Goal: Task Accomplishment & Management: Manage account settings

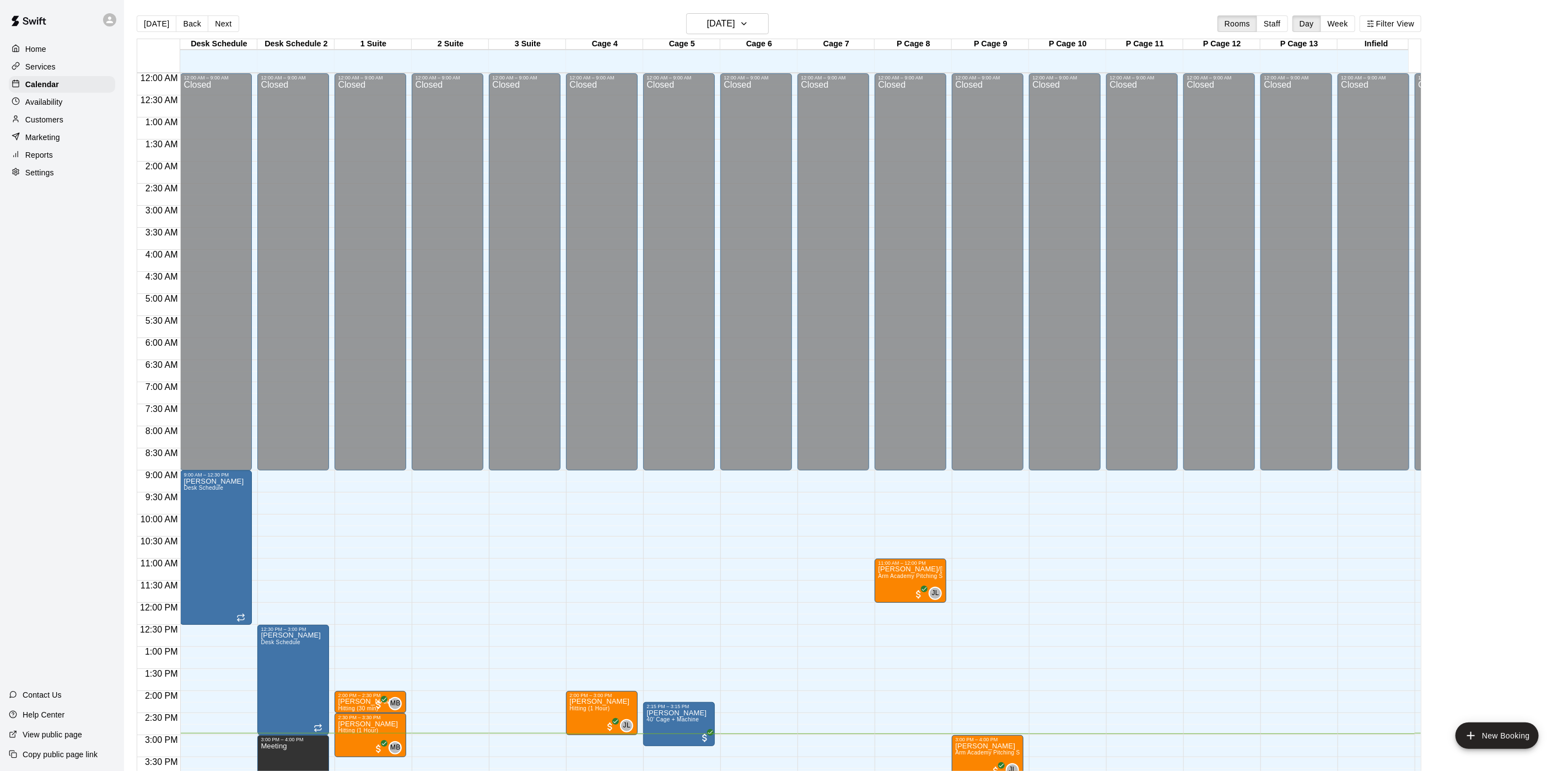
scroll to position [316, 0]
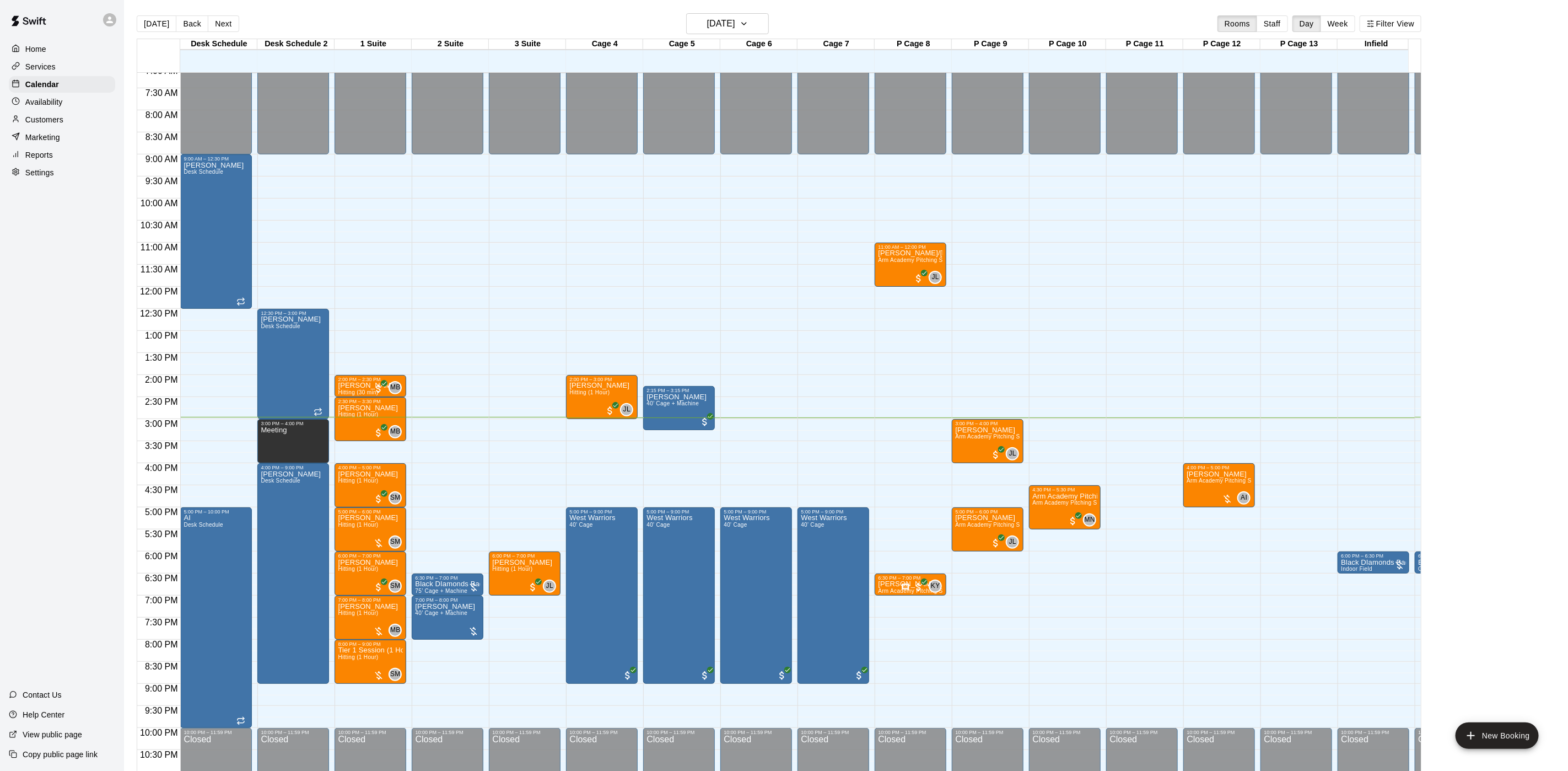
click at [1549, 228] on main "[DATE] Back [DATE][DATE] Rooms Staff Day Week Filter View Desk Schedule 19 Tue …" at bounding box center [846, 399] width 1435 height 771
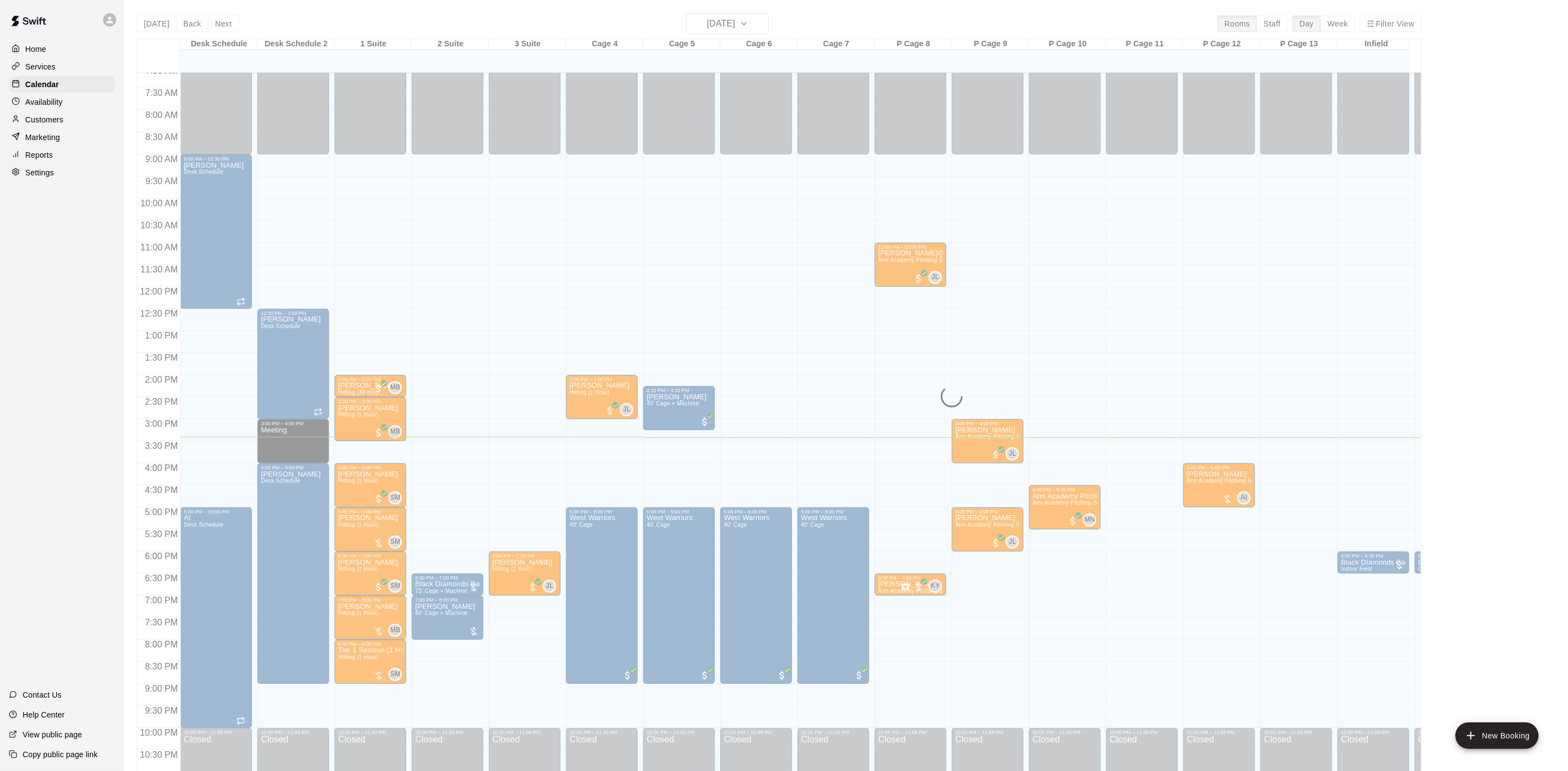
click at [1360, 0] on main "[DATE] Back [DATE][DATE] Rooms Staff Day Week Filter View Desk Schedule 19 Tue …" at bounding box center [846, 394] width 1444 height 788
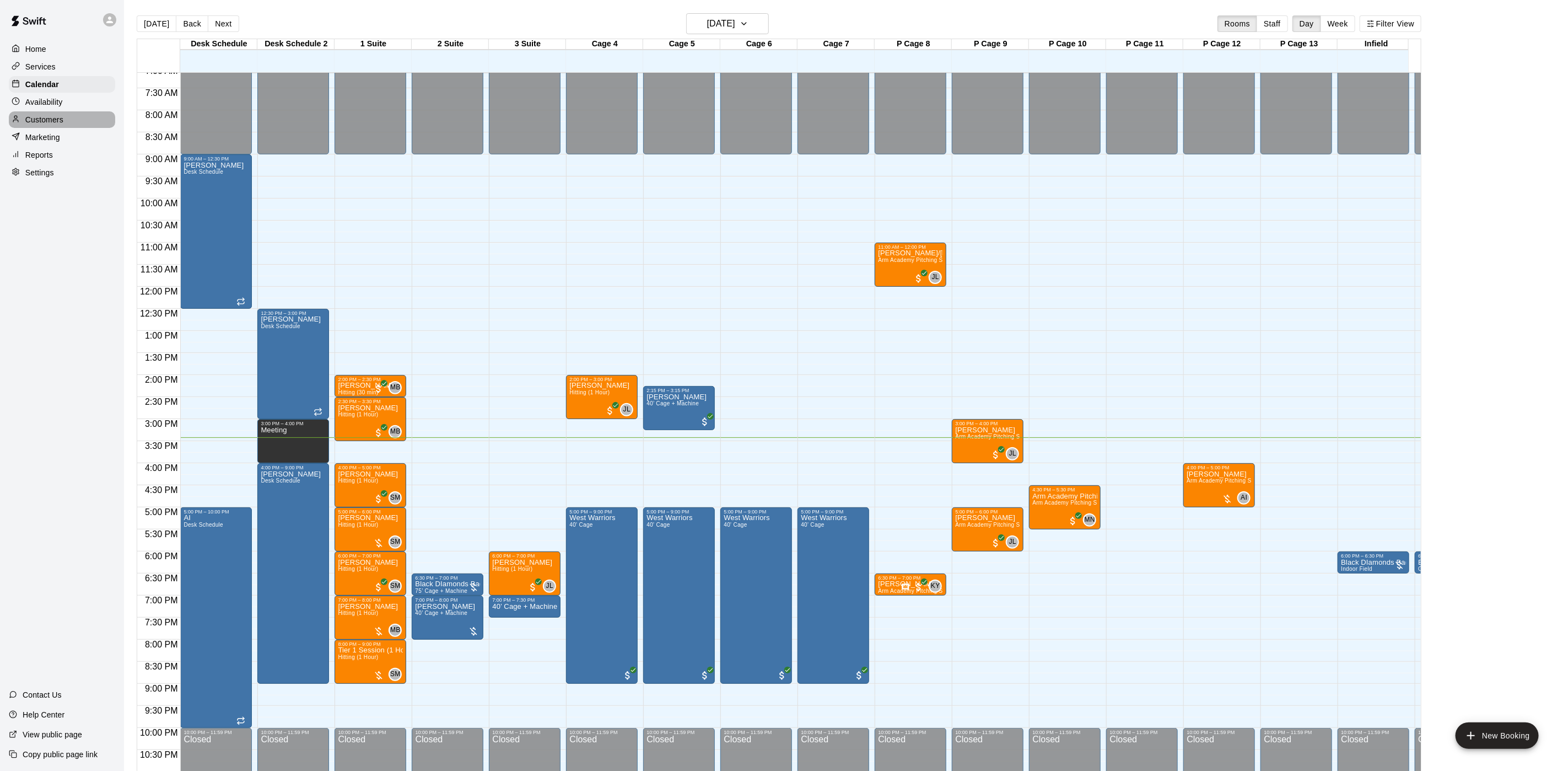
drag, startPoint x: 89, startPoint y: 126, endPoint x: 89, endPoint y: 118, distance: 8.0
click at [89, 126] on div "Customers" at bounding box center [62, 120] width 106 height 17
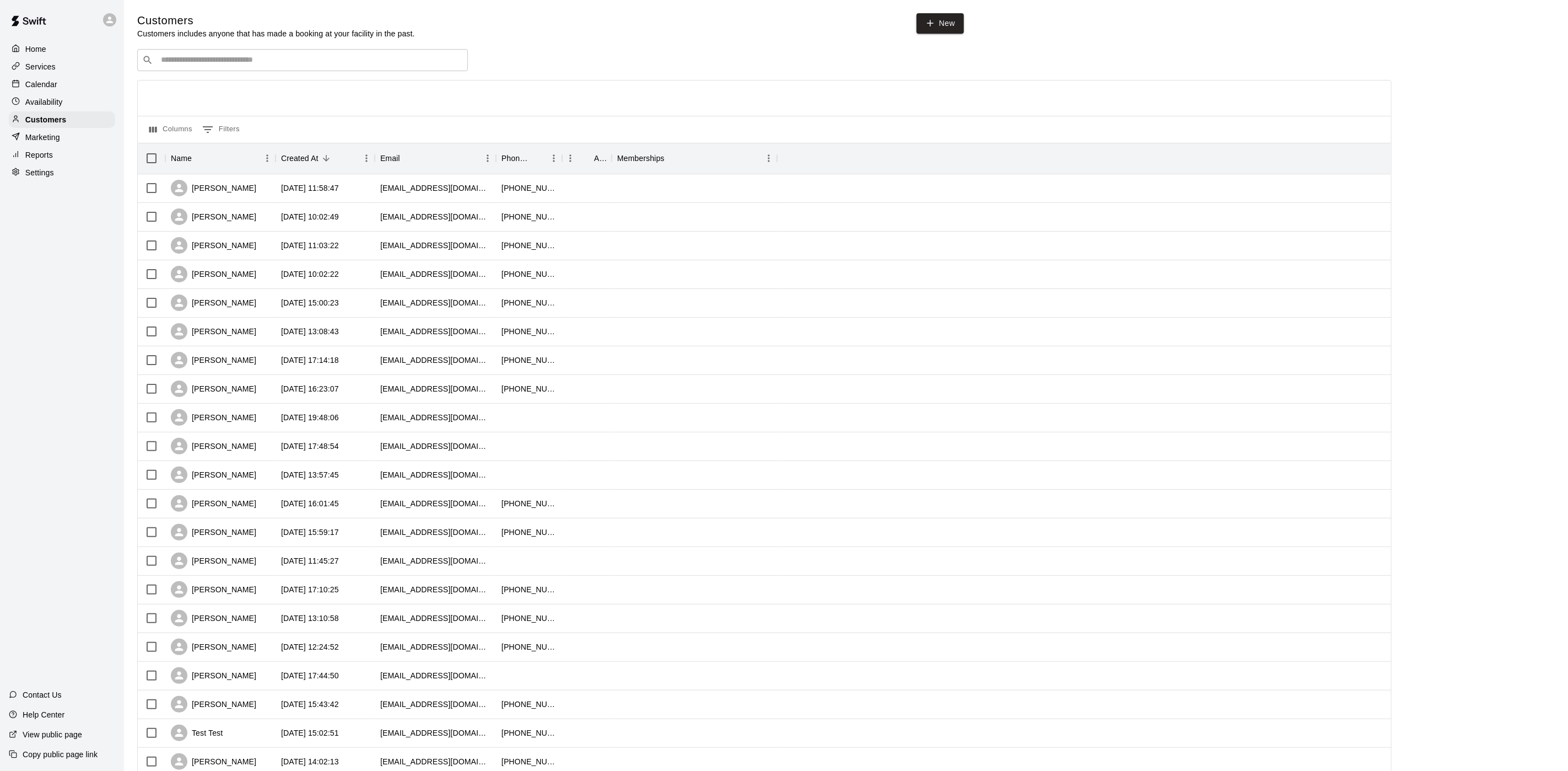
click at [176, 52] on div "​ ​" at bounding box center [302, 60] width 331 height 22
click at [232, 60] on input "********" at bounding box center [302, 60] width 289 height 11
type input "*********"
click at [218, 80] on p "[PERSON_NAME]" at bounding box center [201, 85] width 68 height 12
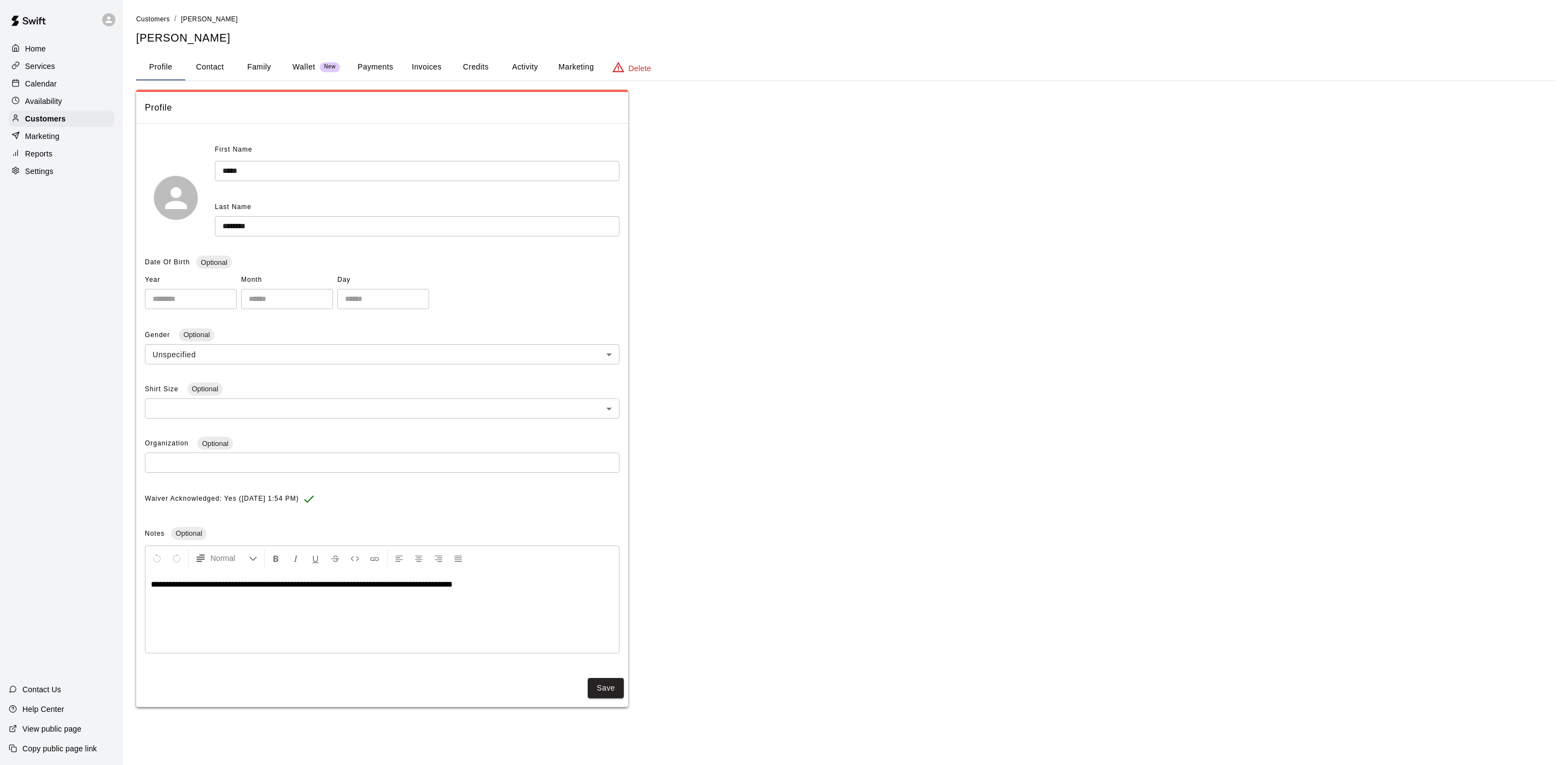
click at [382, 63] on button "Payments" at bounding box center [375, 67] width 53 height 26
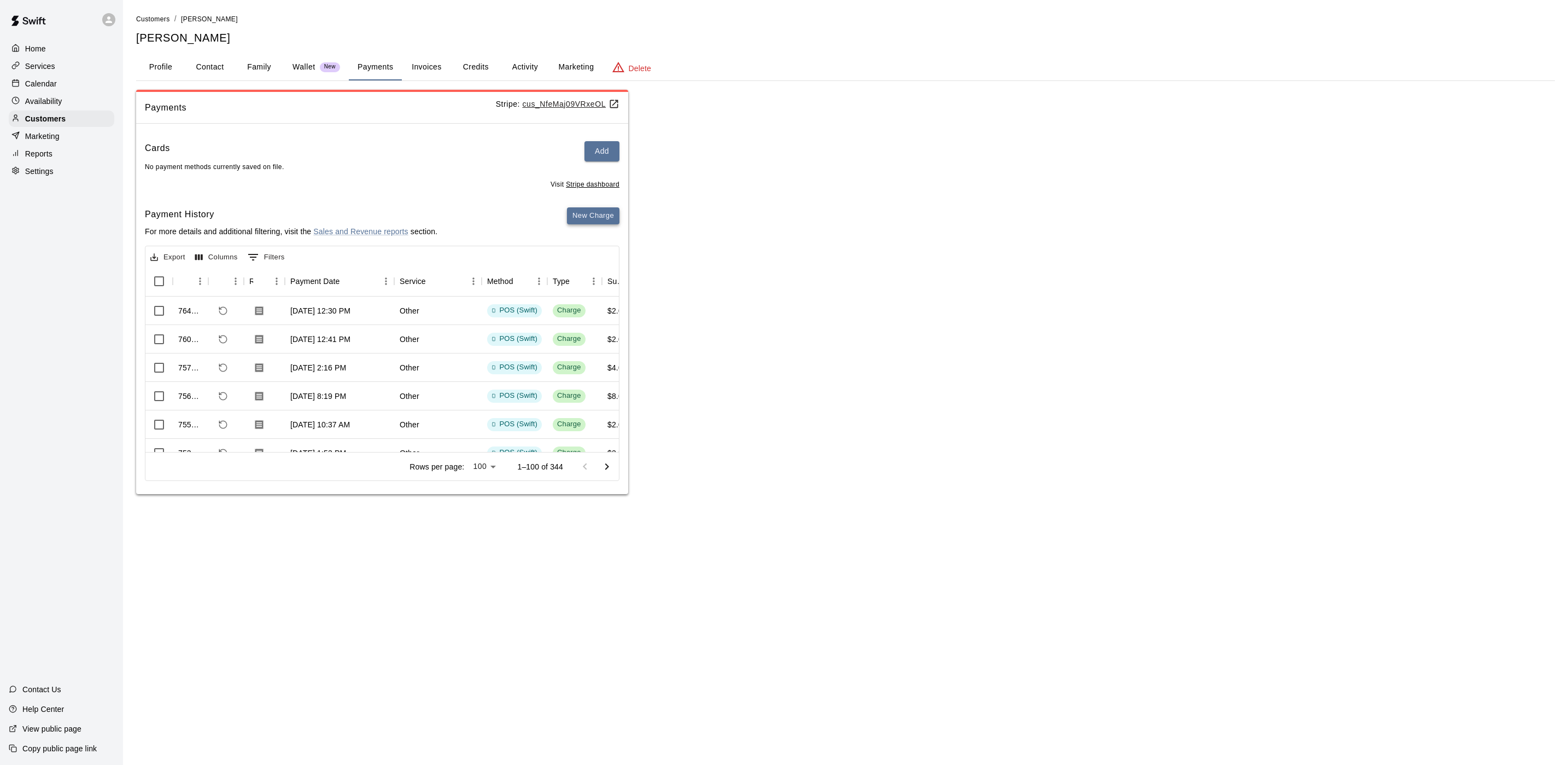
drag, startPoint x: 593, startPoint y: 205, endPoint x: 590, endPoint y: 210, distance: 5.8
click at [590, 210] on button "New Charge" at bounding box center [593, 216] width 52 height 17
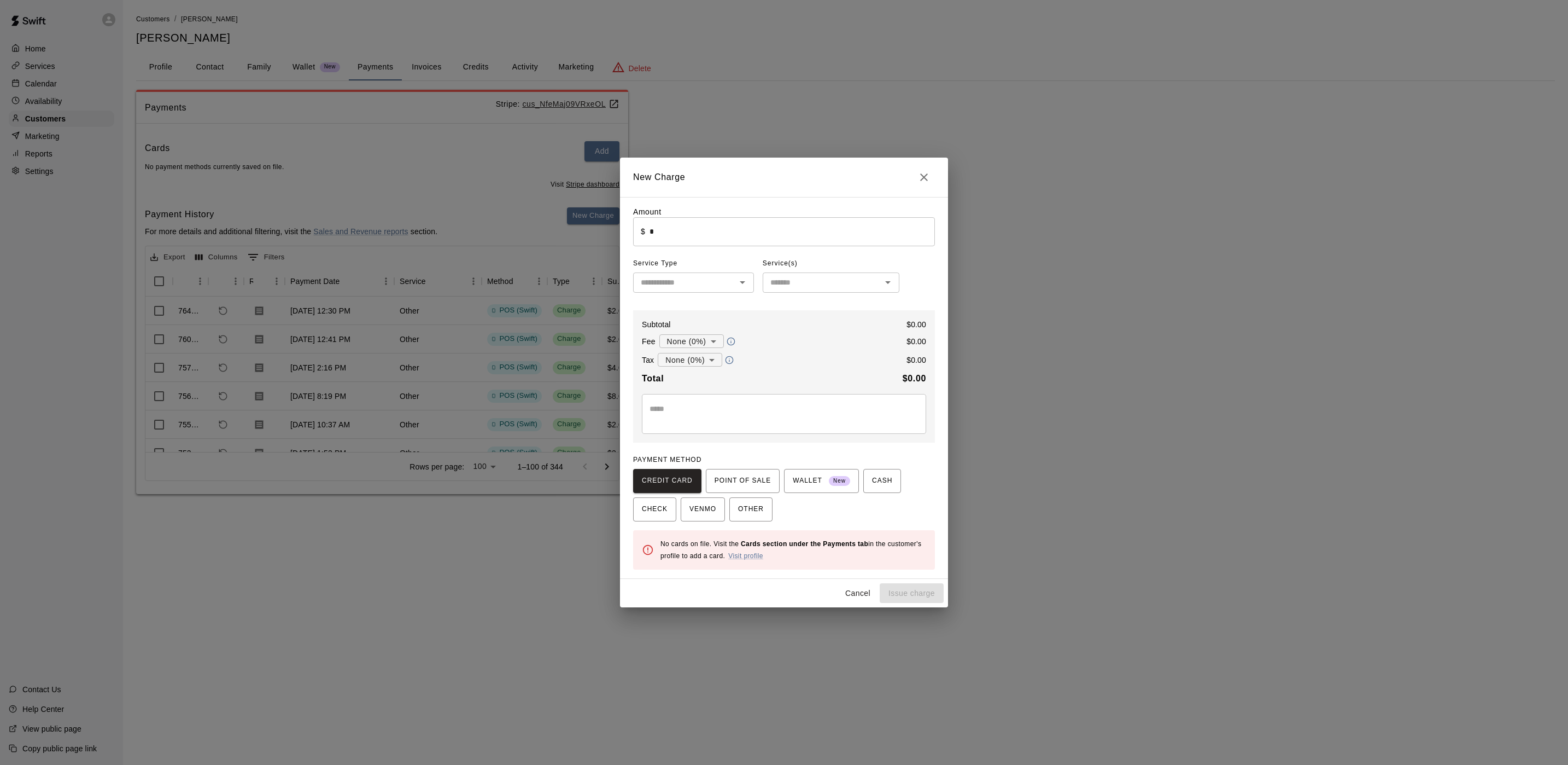
click at [673, 246] on input "*" at bounding box center [792, 231] width 285 height 29
click at [1025, 258] on div "New Charge Amount ​ $ **** ​ Service Type ​ Service(s) ​ Subtotal $ 1.00 Fee No…" at bounding box center [784, 382] width 1568 height 765
type input "*"
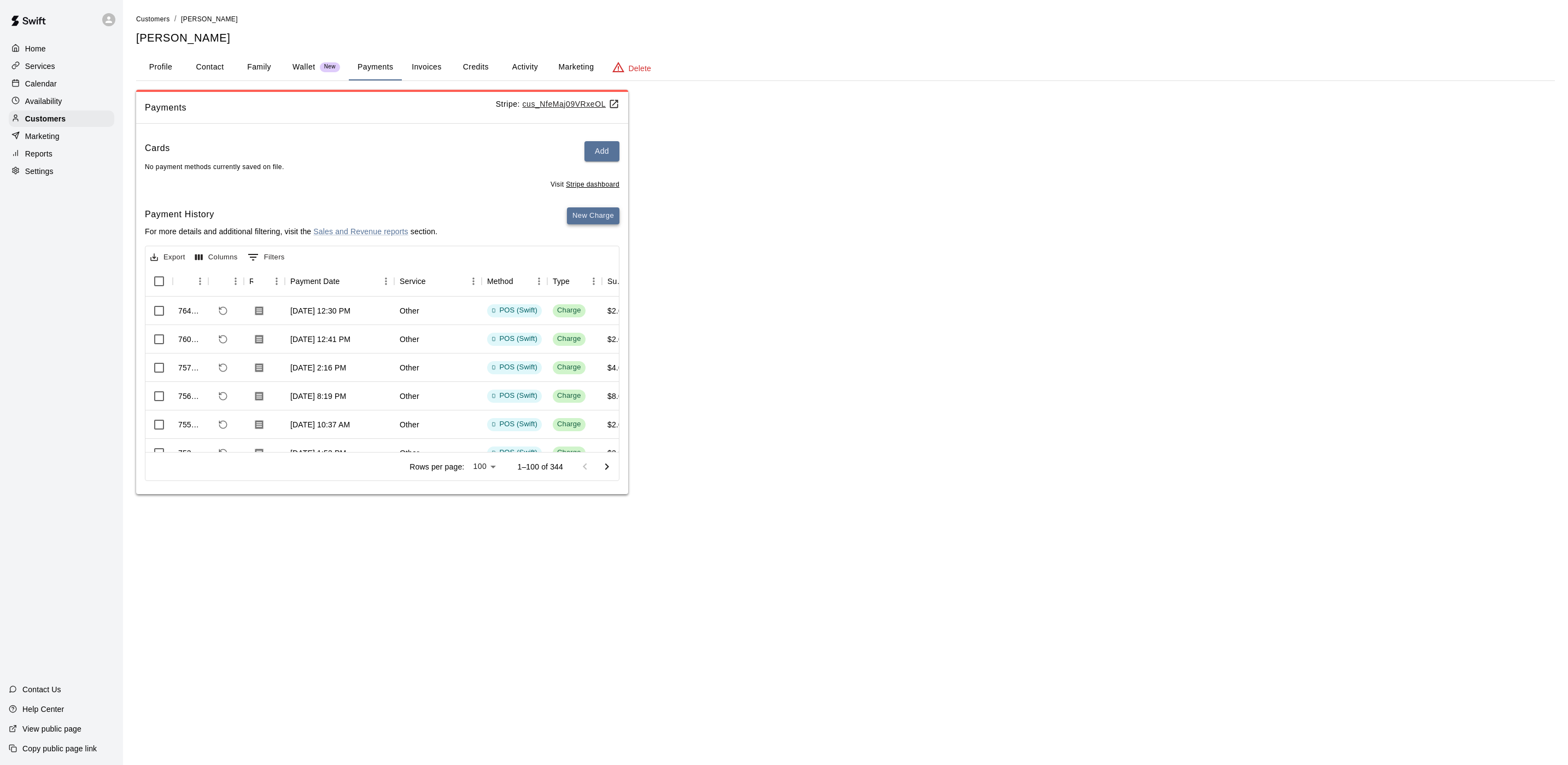
click at [591, 217] on button "New Charge" at bounding box center [593, 216] width 52 height 17
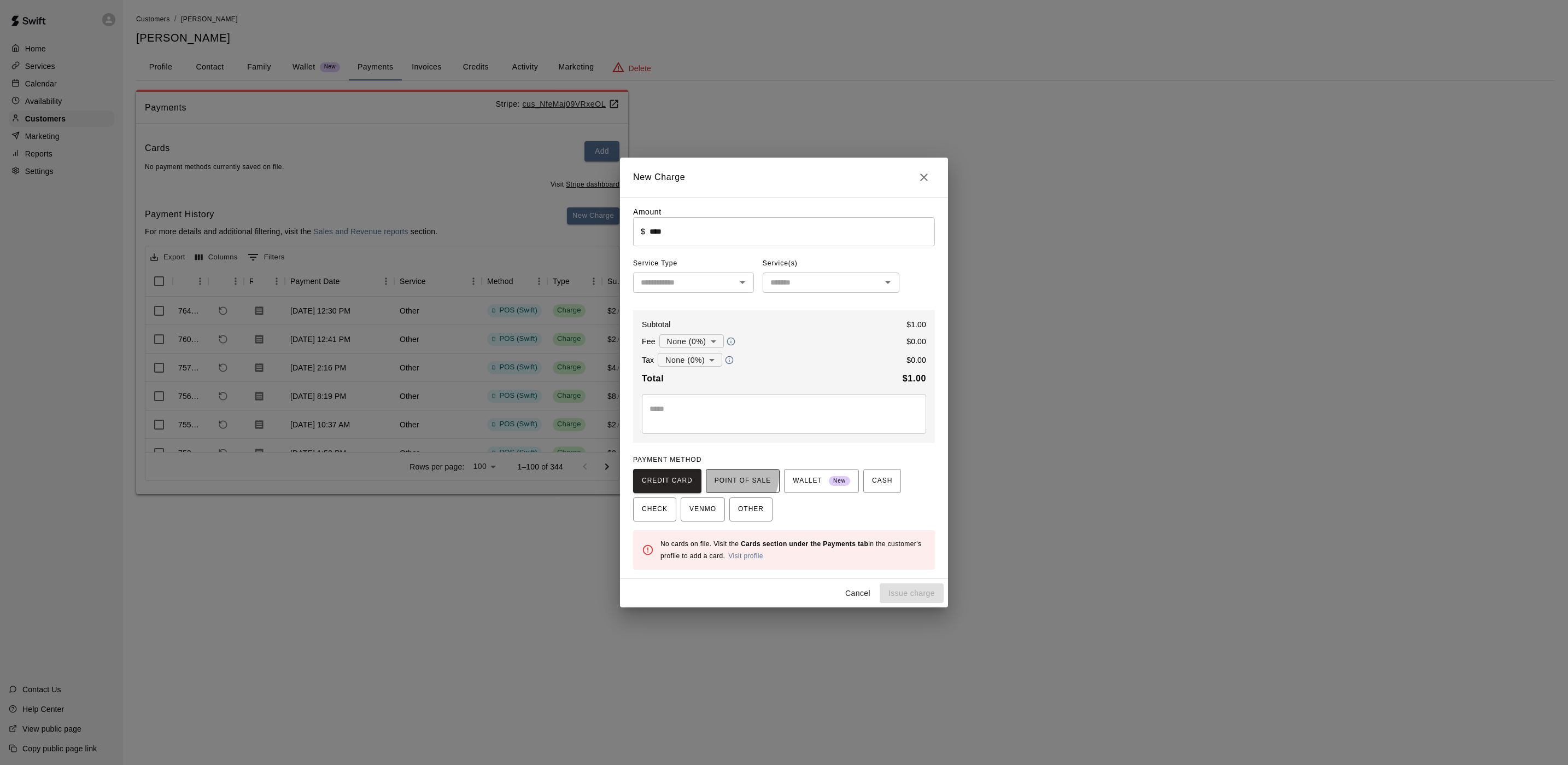
click at [726, 476] on span "POINT OF SALE" at bounding box center [743, 480] width 56 height 17
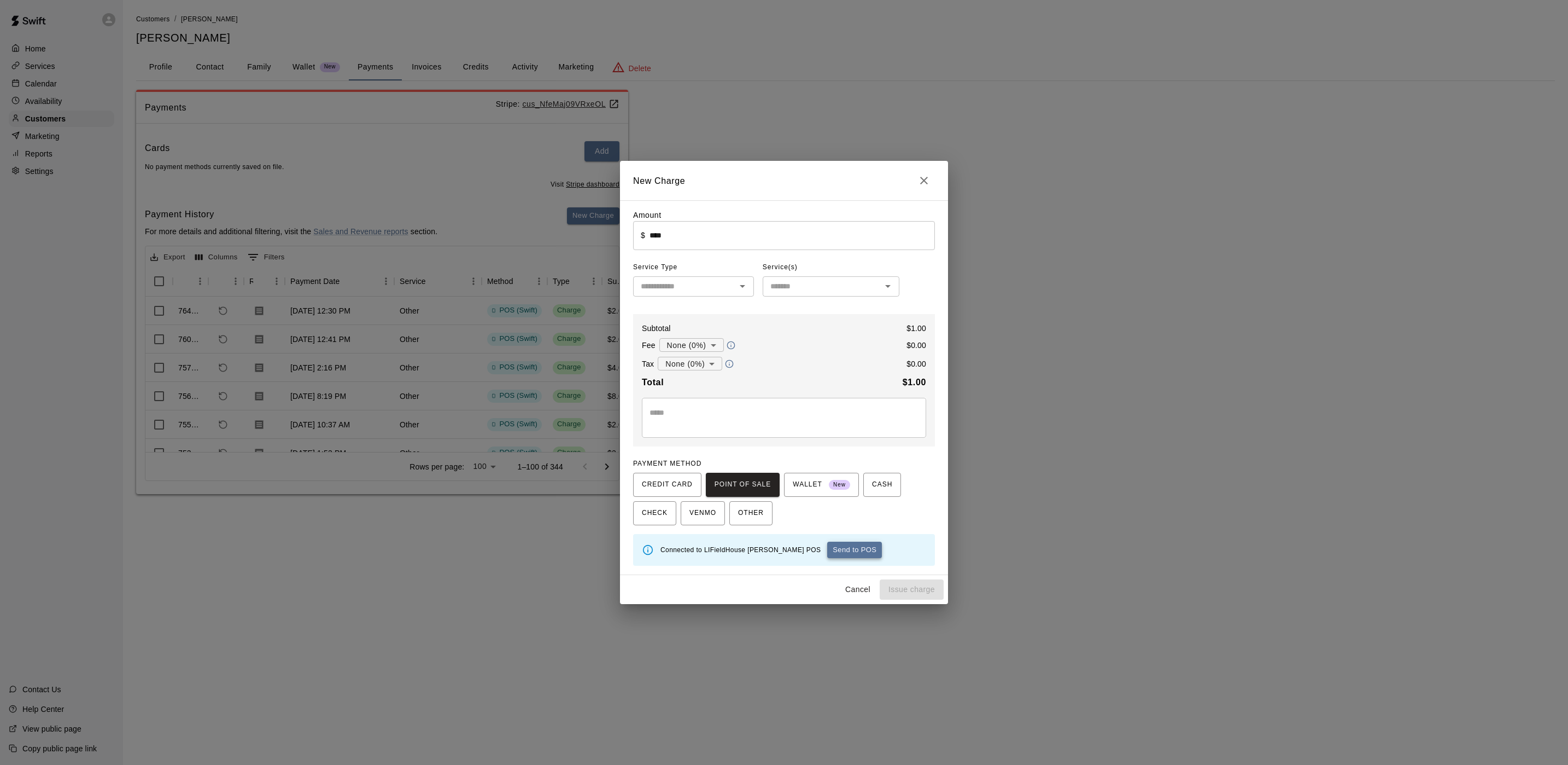
click at [827, 542] on button "Send to POS" at bounding box center [855, 550] width 55 height 17
type input "*"
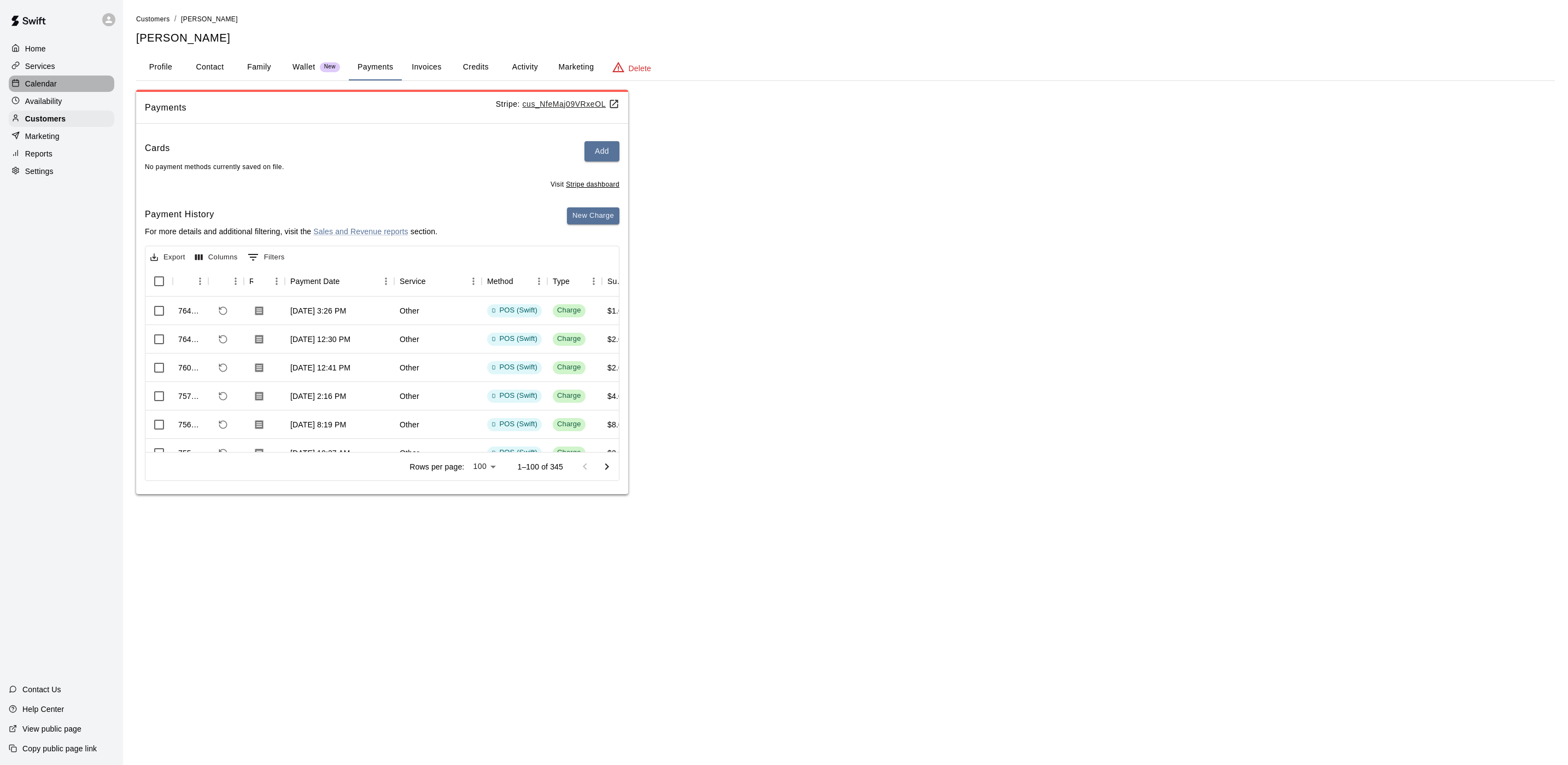
click at [25, 84] on p "Calendar" at bounding box center [41, 84] width 32 height 11
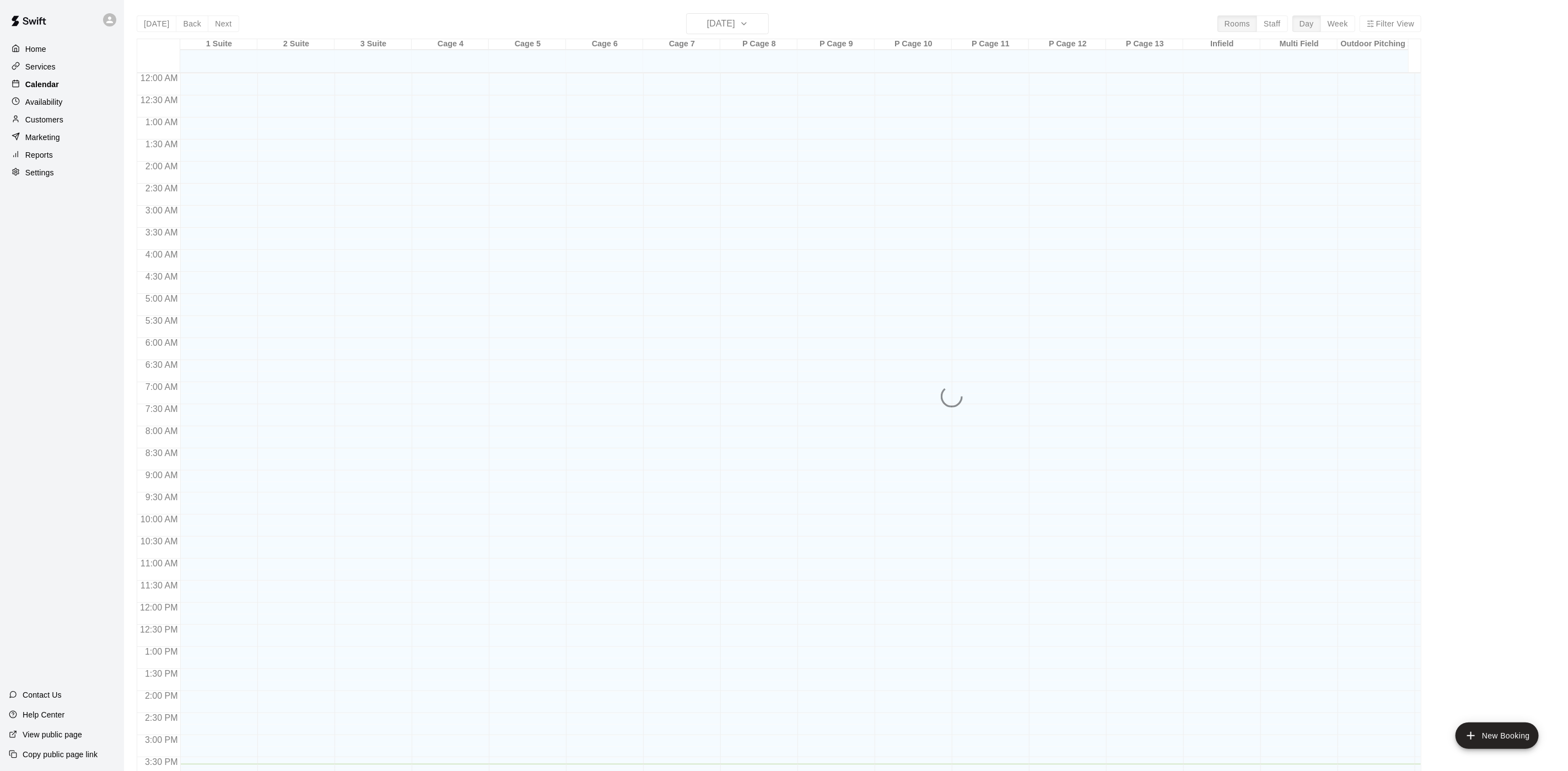
scroll to position [316, 0]
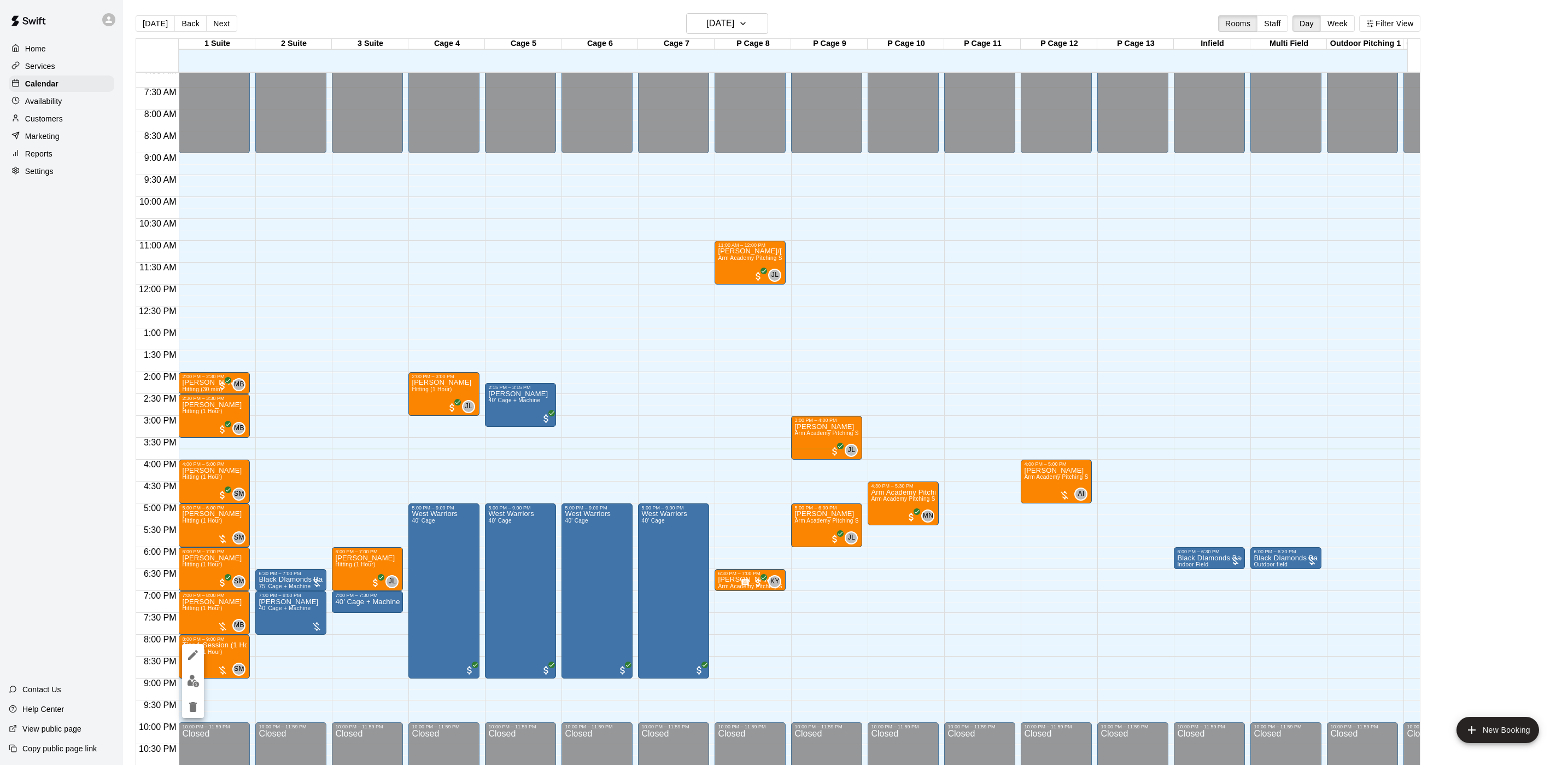
click at [198, 674] on img "edit" at bounding box center [193, 681] width 13 height 13
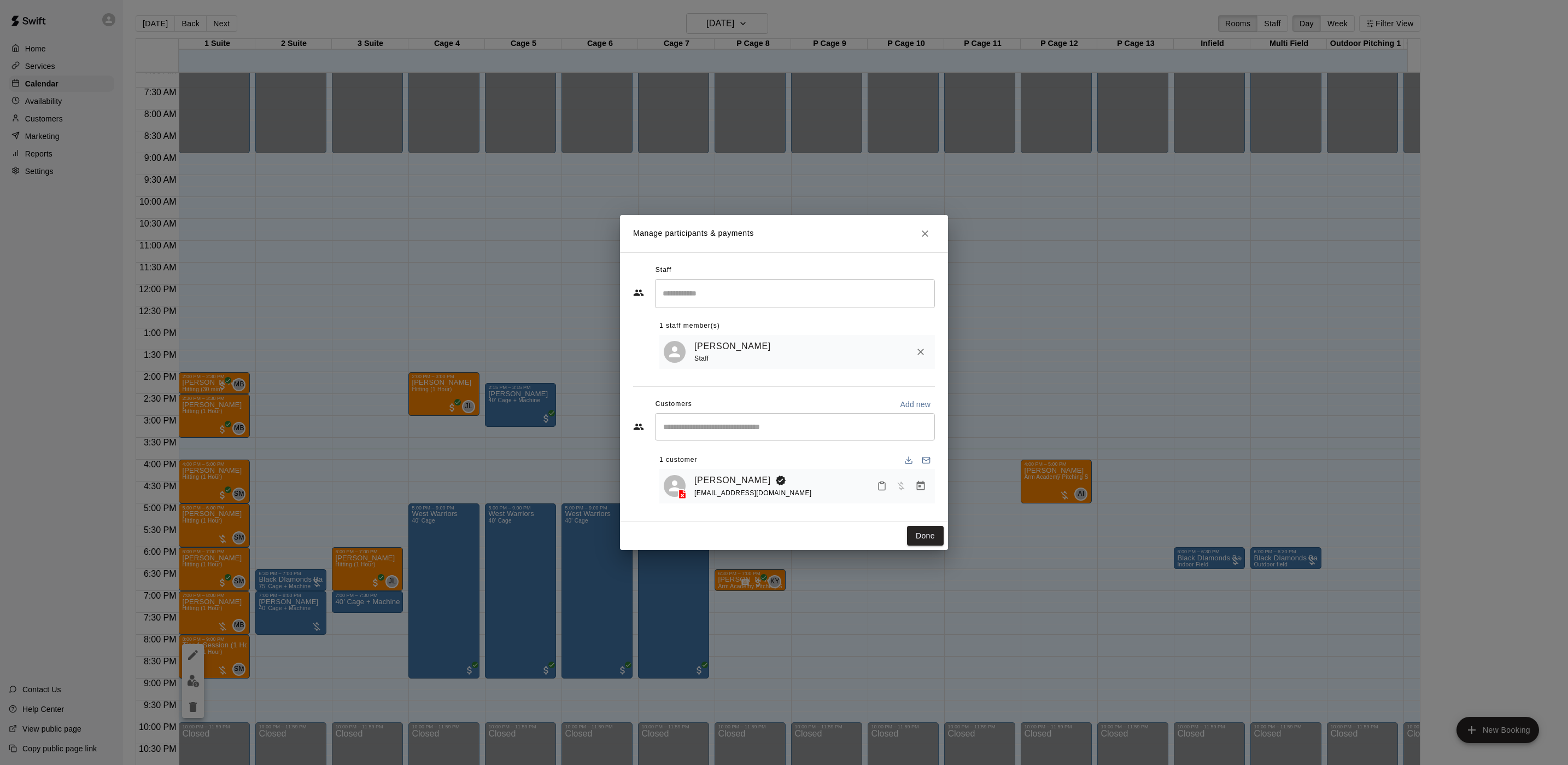
click at [927, 234] on icon "Close" at bounding box center [925, 233] width 11 height 11
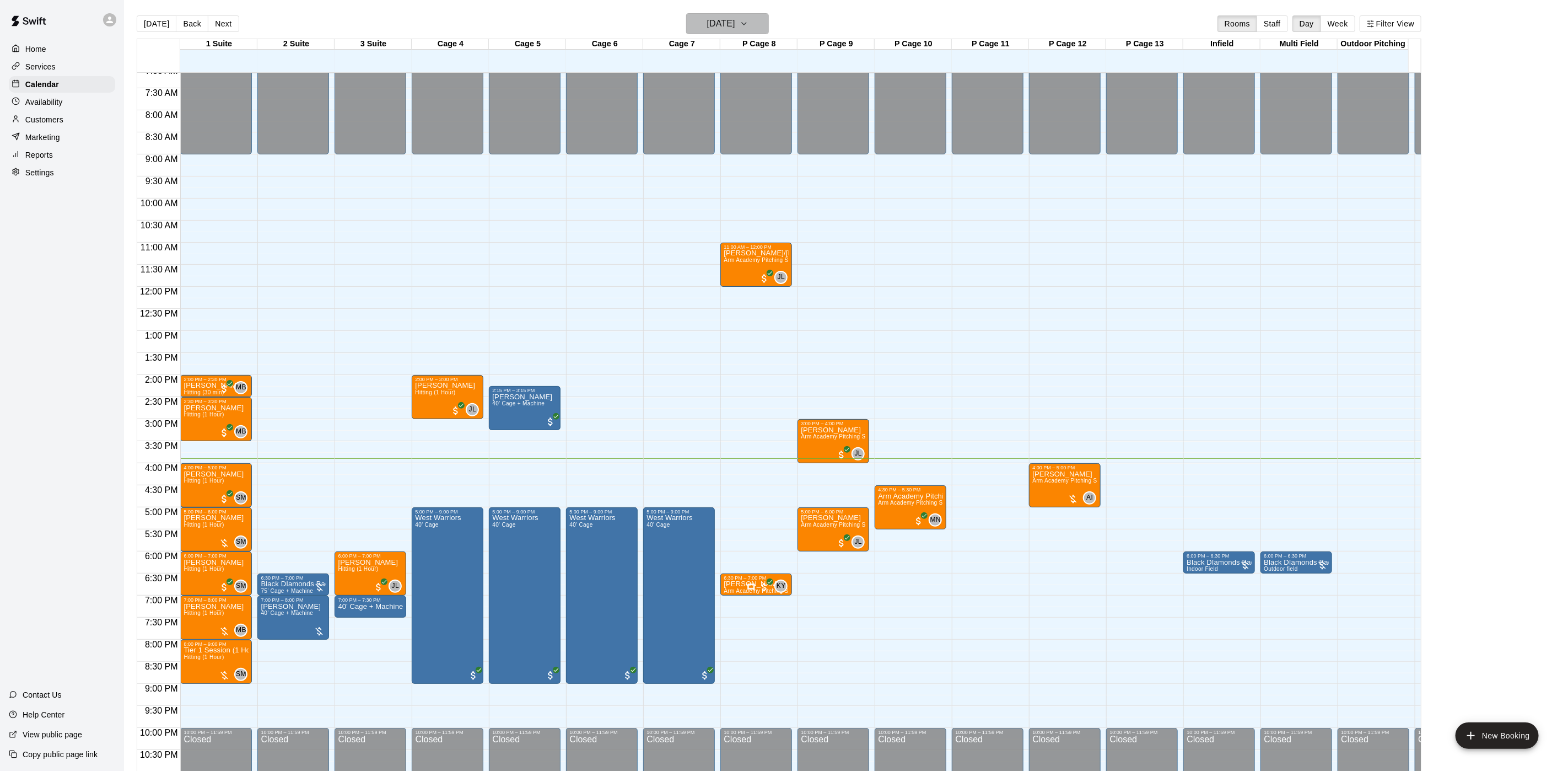
click at [724, 26] on h6 "[DATE]" at bounding box center [721, 24] width 28 height 15
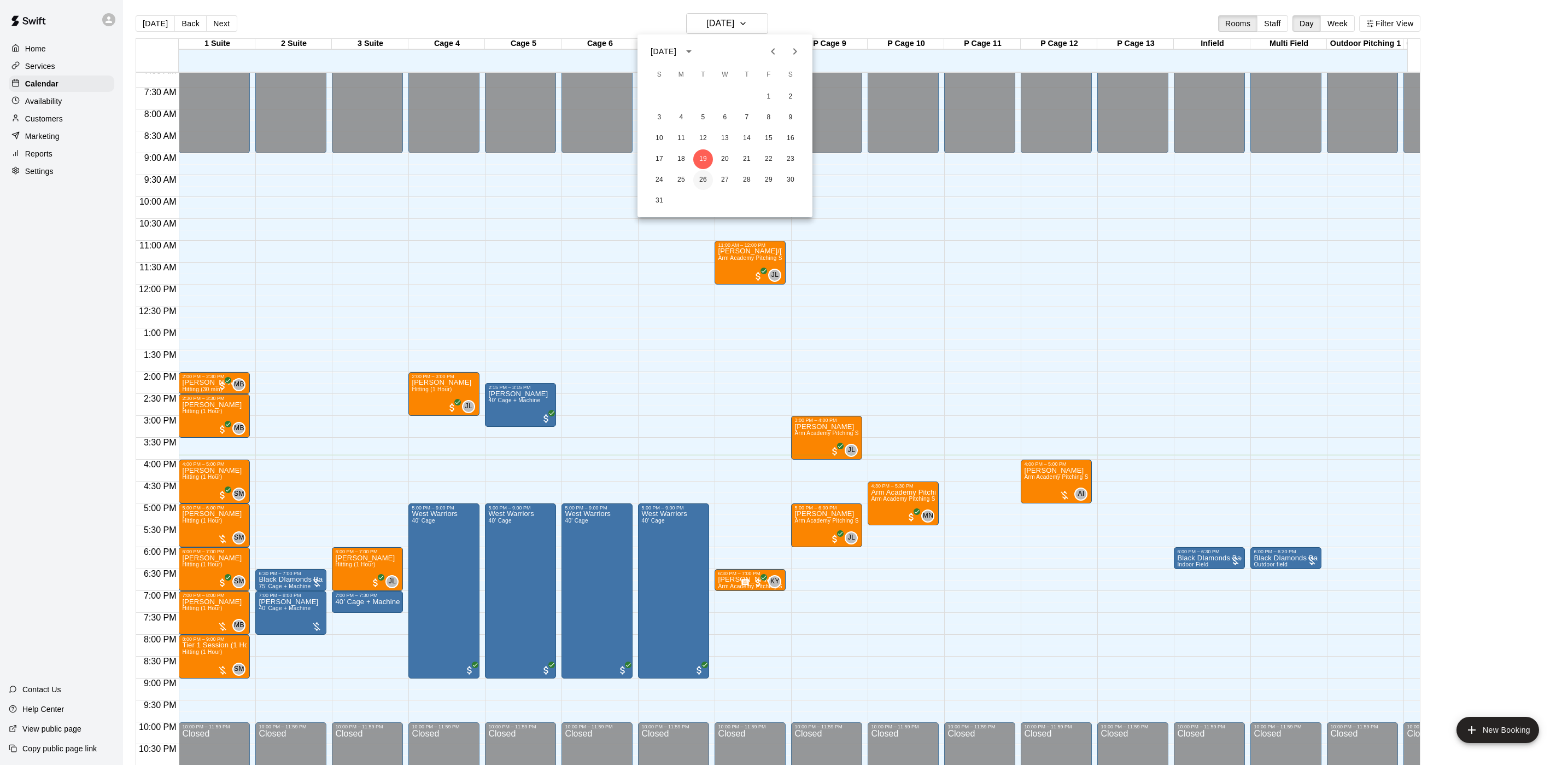
click at [699, 179] on button "26" at bounding box center [703, 179] width 20 height 20
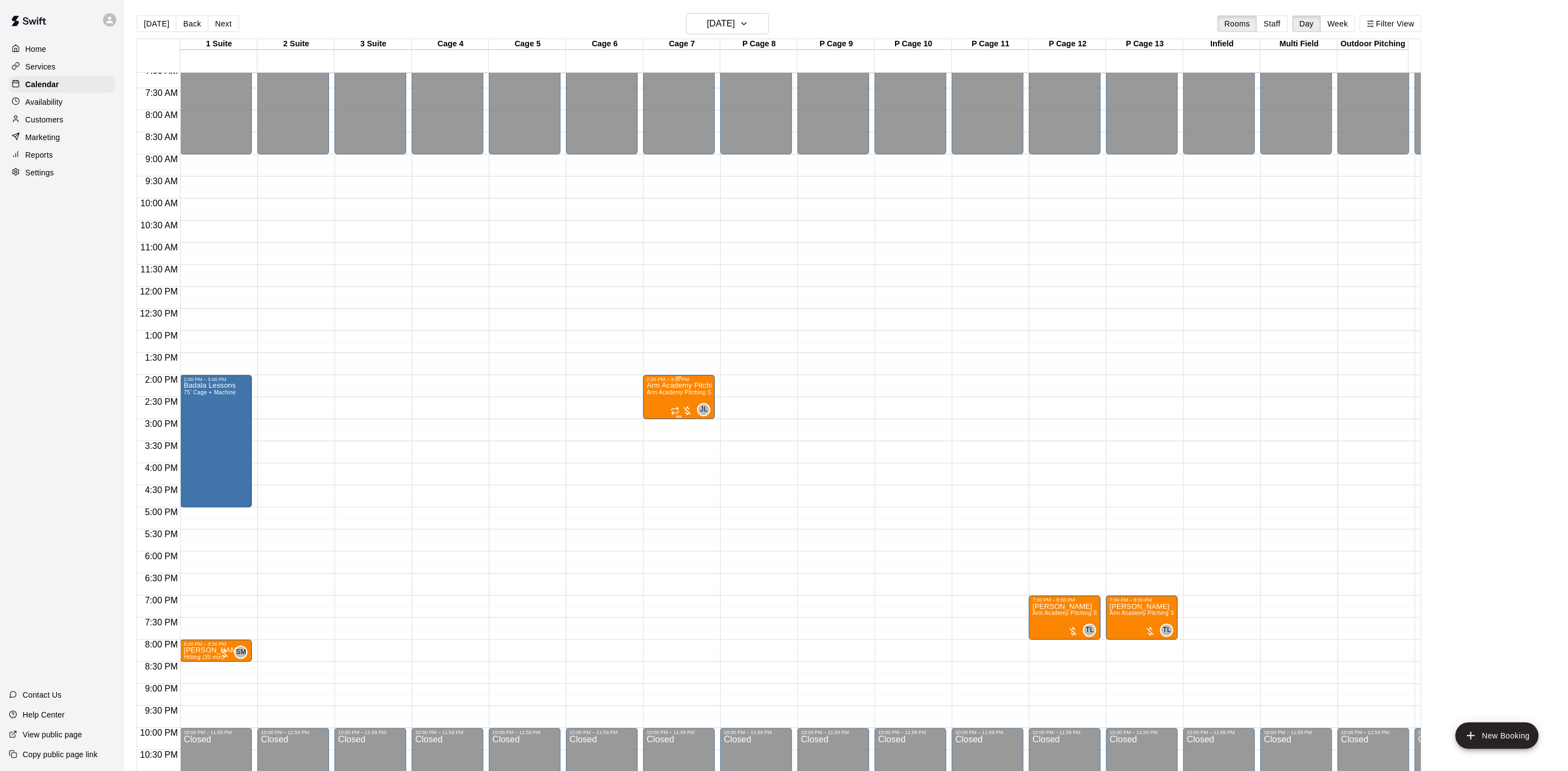
click at [687, 381] on div "2:00 PM – 3:00 PM" at bounding box center [679, 379] width 65 height 6
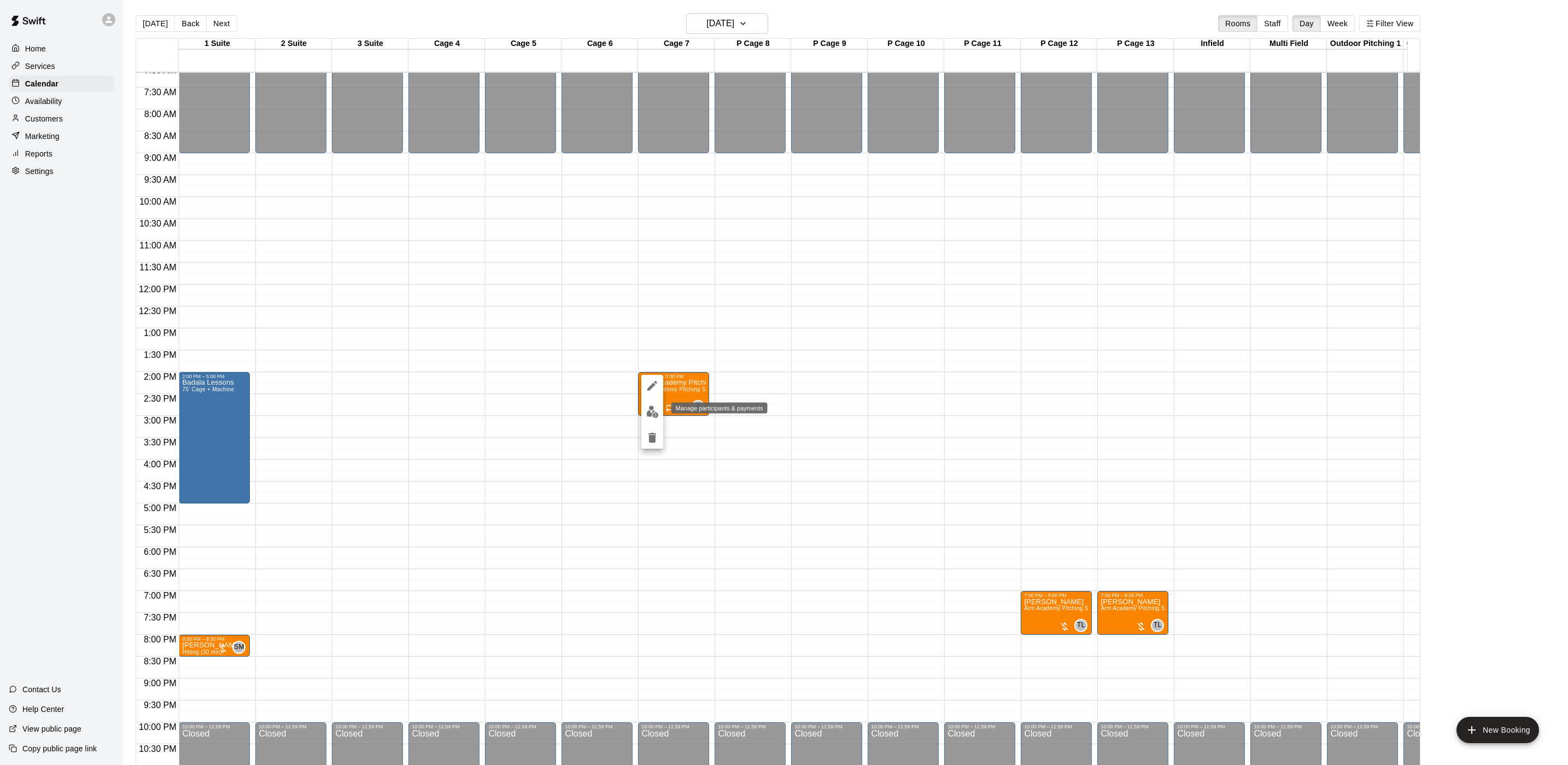
click at [656, 415] on img "edit" at bounding box center [653, 412] width 13 height 13
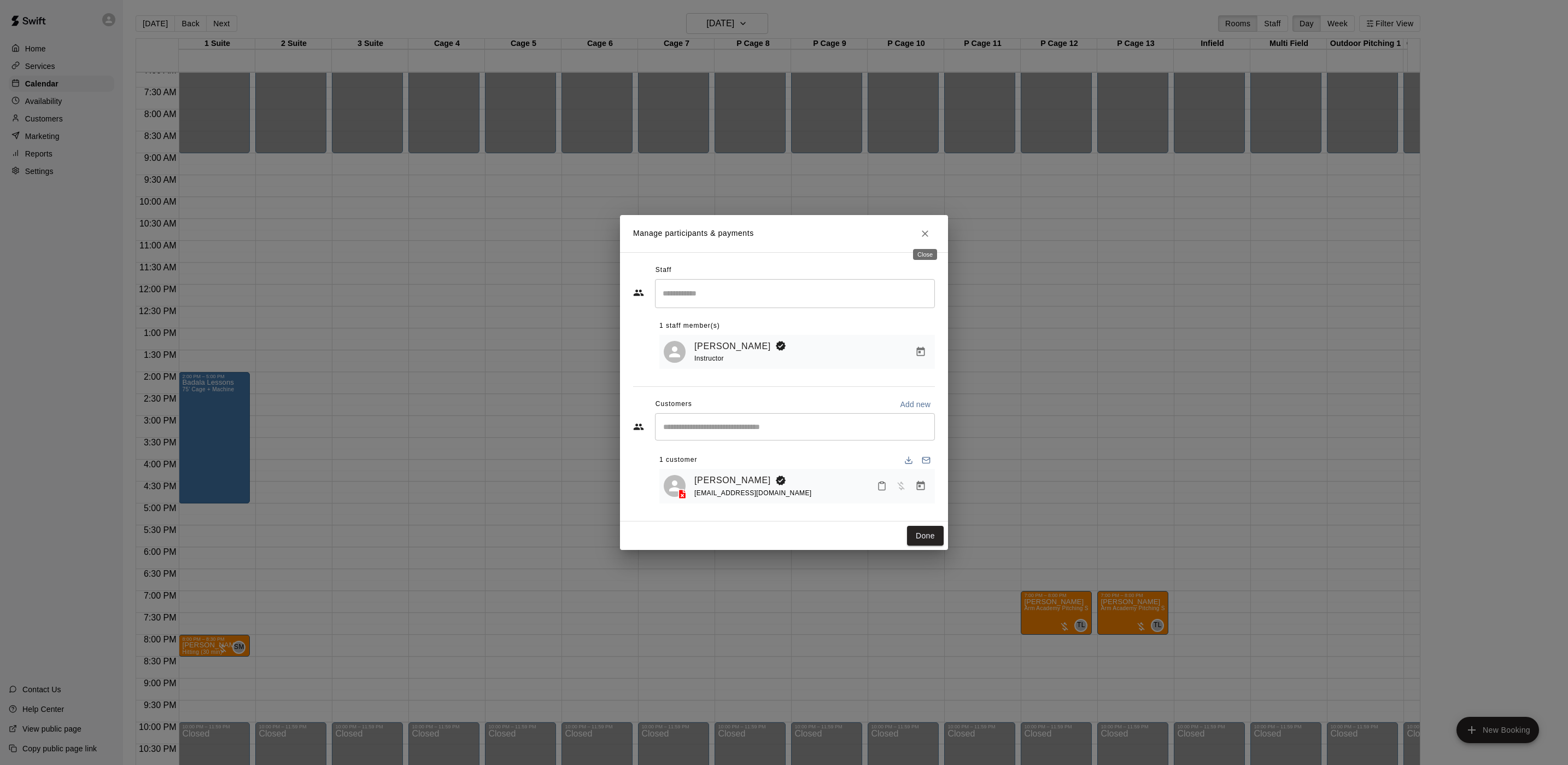
click at [927, 234] on icon "Close" at bounding box center [925, 234] width 6 height 6
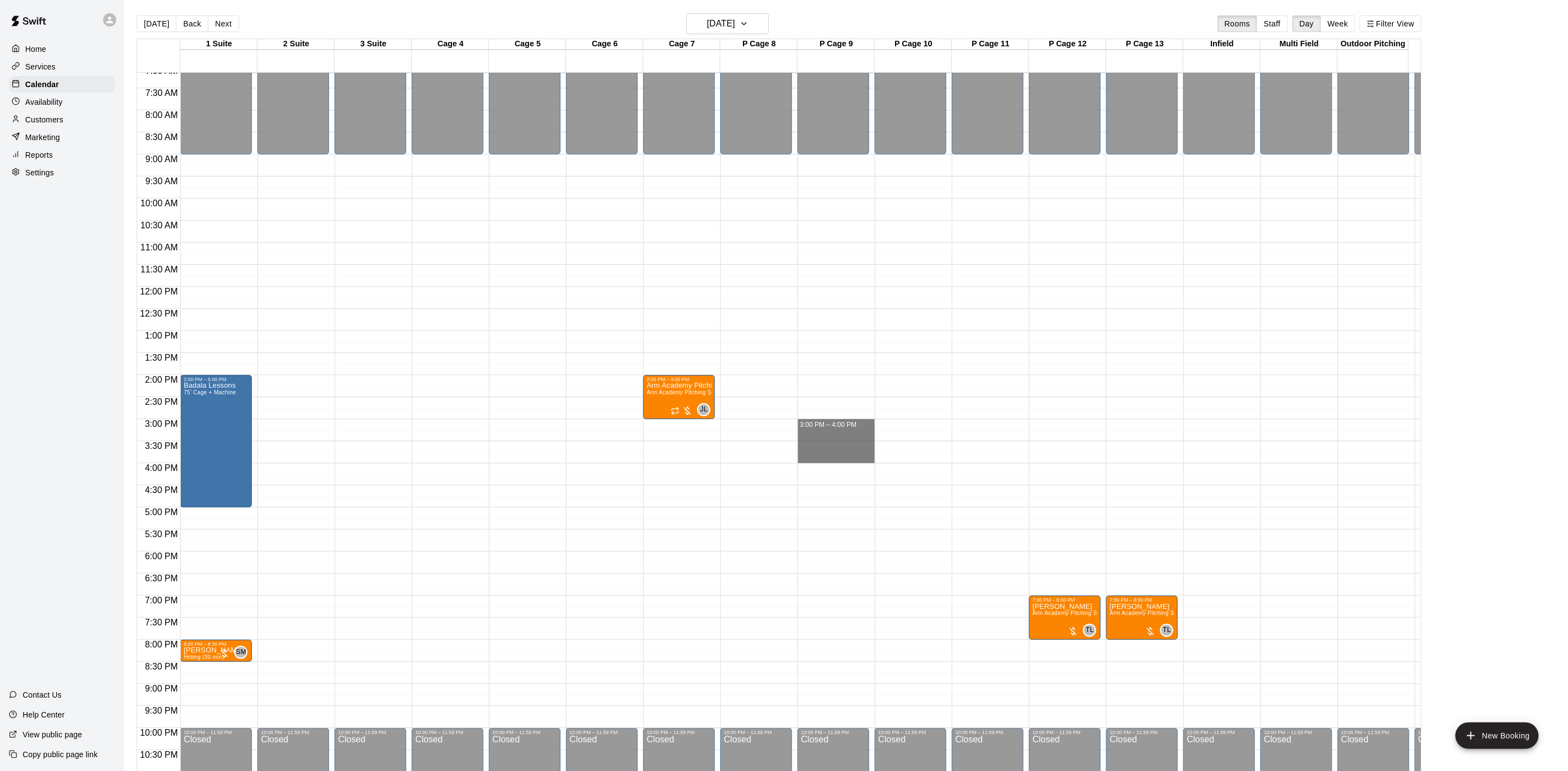
drag, startPoint x: 824, startPoint y: 422, endPoint x: 829, endPoint y: 460, distance: 38.3
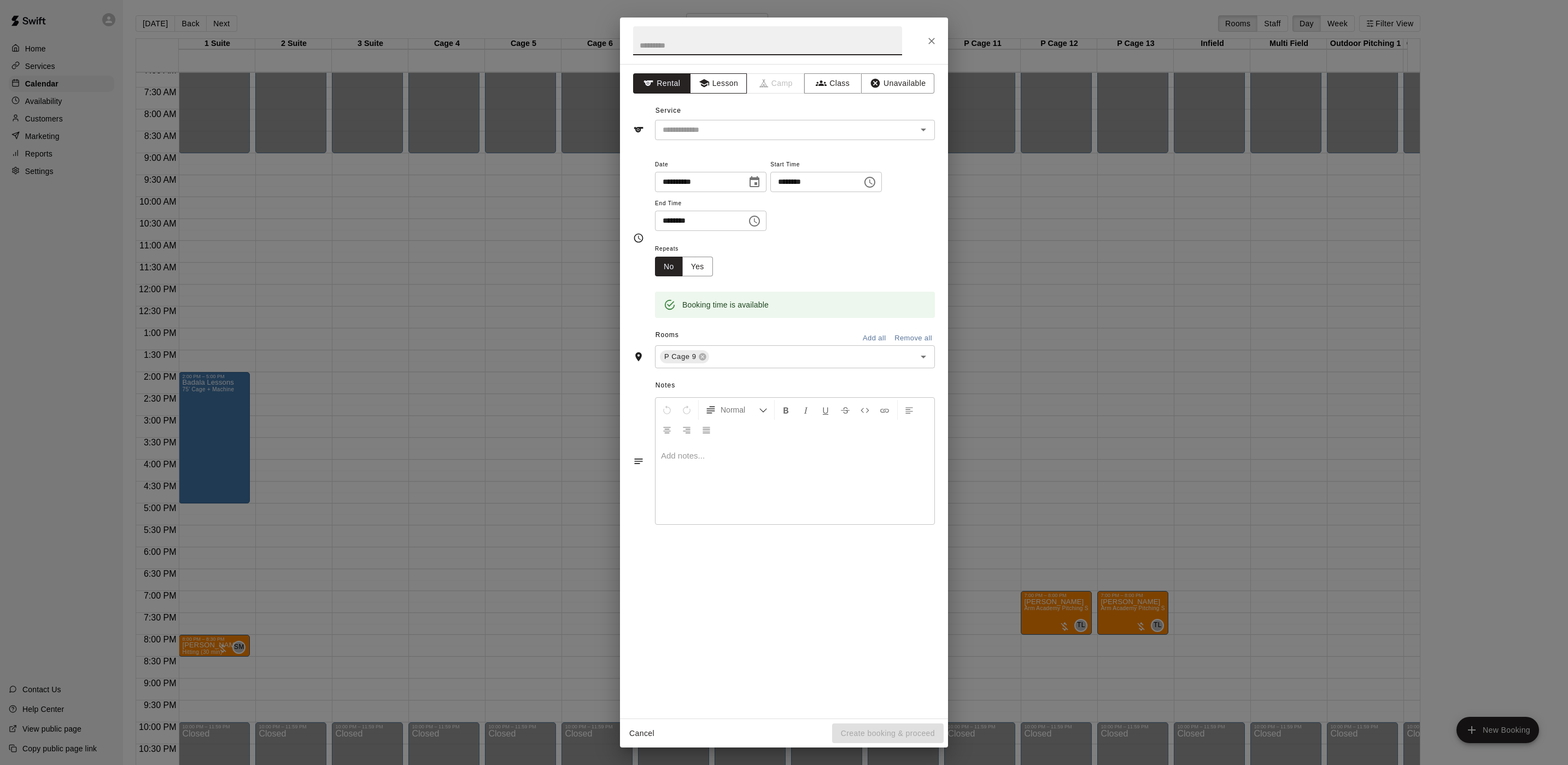
click at [714, 81] on button "Lesson" at bounding box center [719, 84] width 57 height 20
click at [922, 133] on icon "Open" at bounding box center [923, 130] width 13 height 13
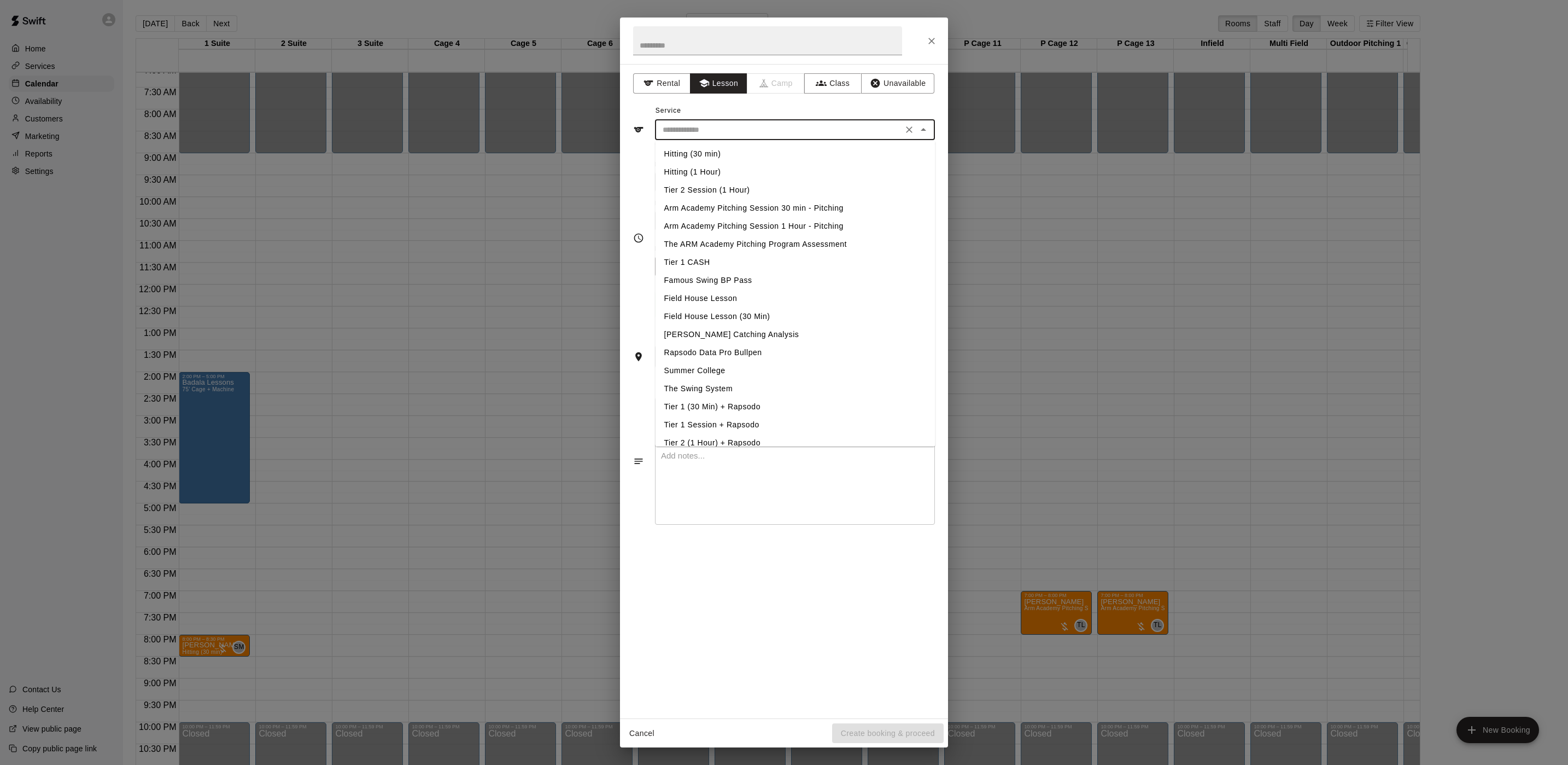
click at [768, 225] on li "Arm Academy Pitching Session 1 Hour - Pitching" at bounding box center [795, 226] width 280 height 18
type input "**********"
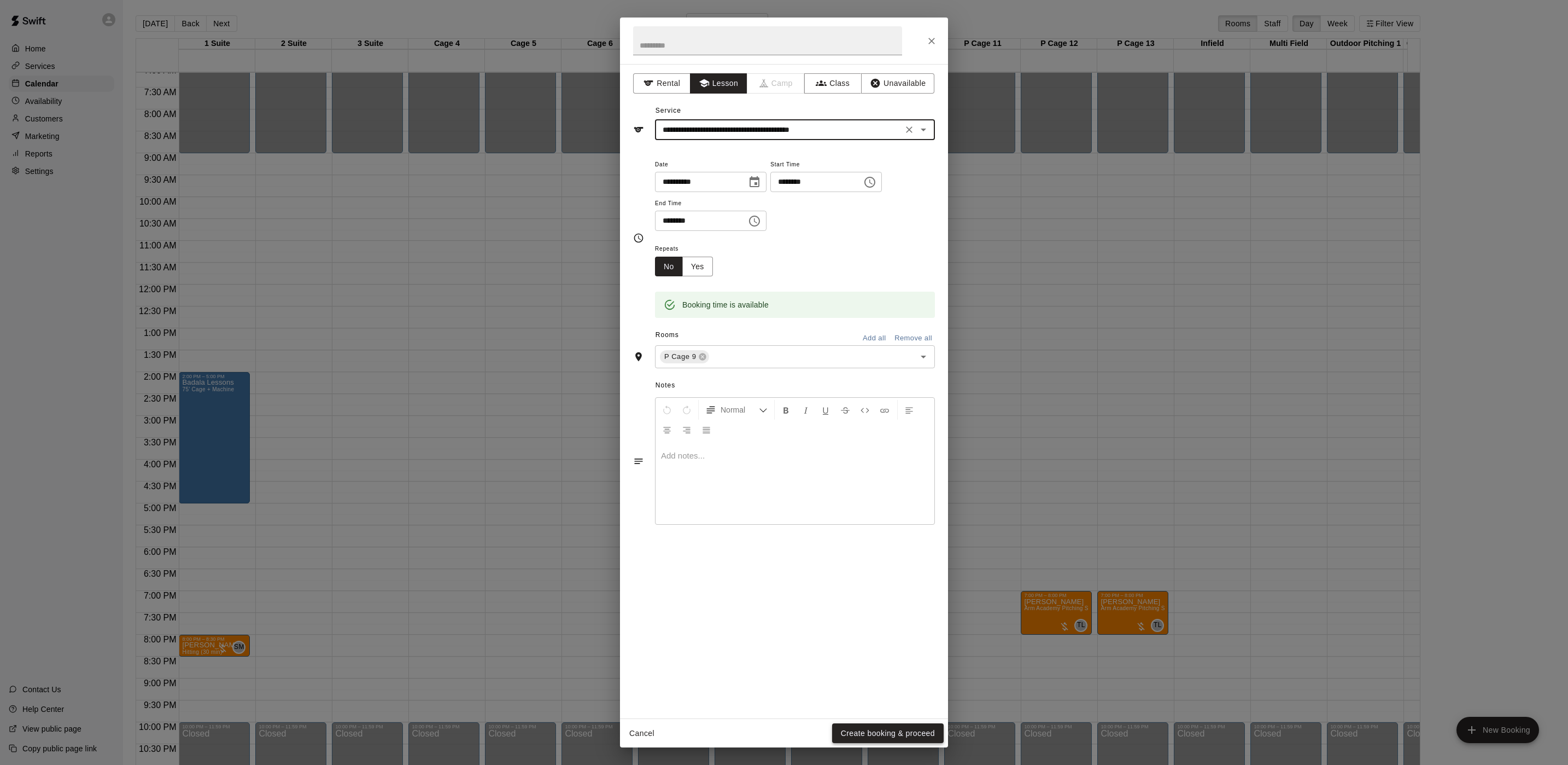
click at [891, 734] on button "Create booking & proceed" at bounding box center [888, 734] width 112 height 20
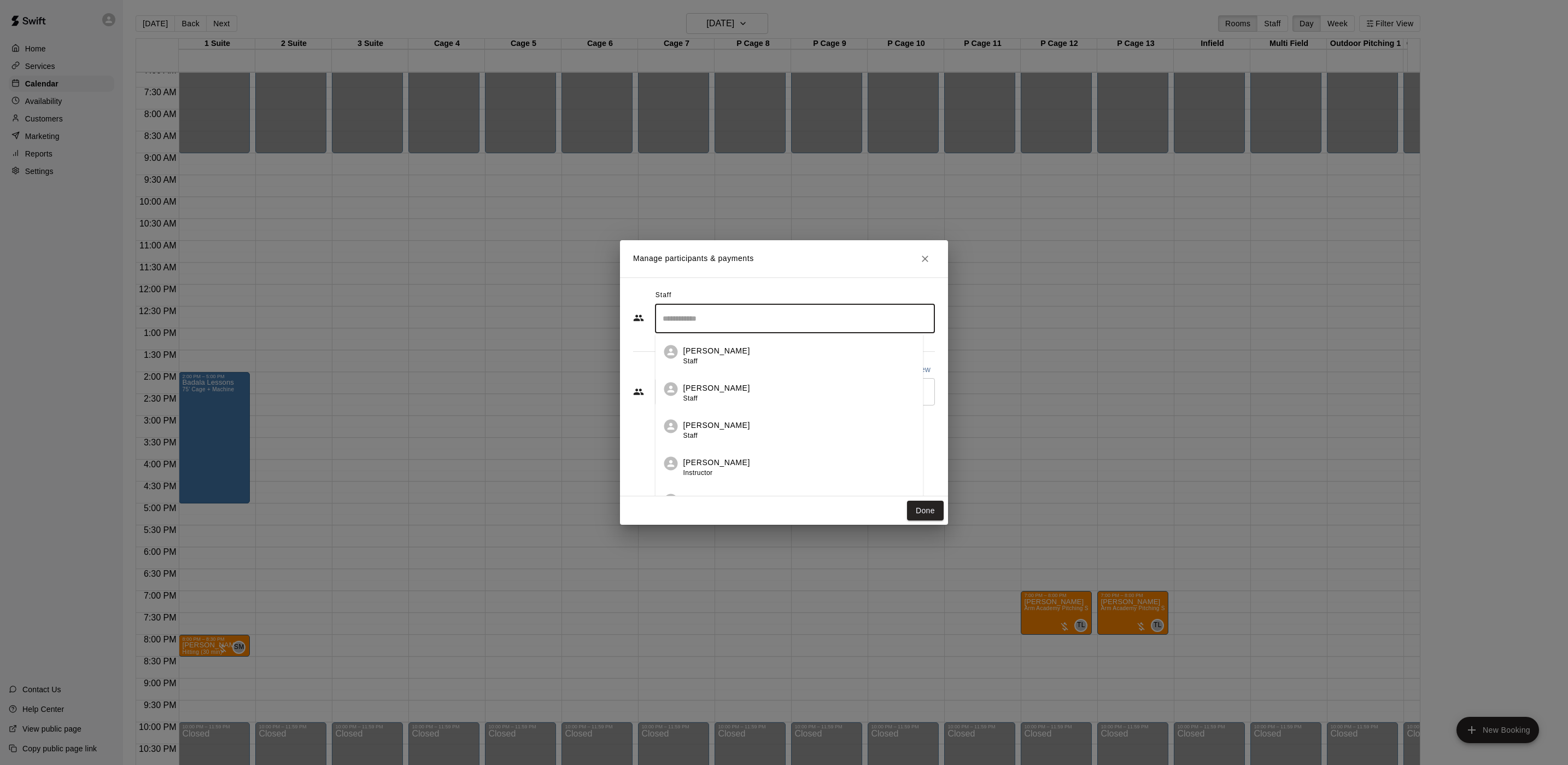
click at [751, 328] on input "Search staff" at bounding box center [795, 319] width 270 height 19
click at [745, 398] on div "[PERSON_NAME] Instructor" at bounding box center [805, 393] width 243 height 21
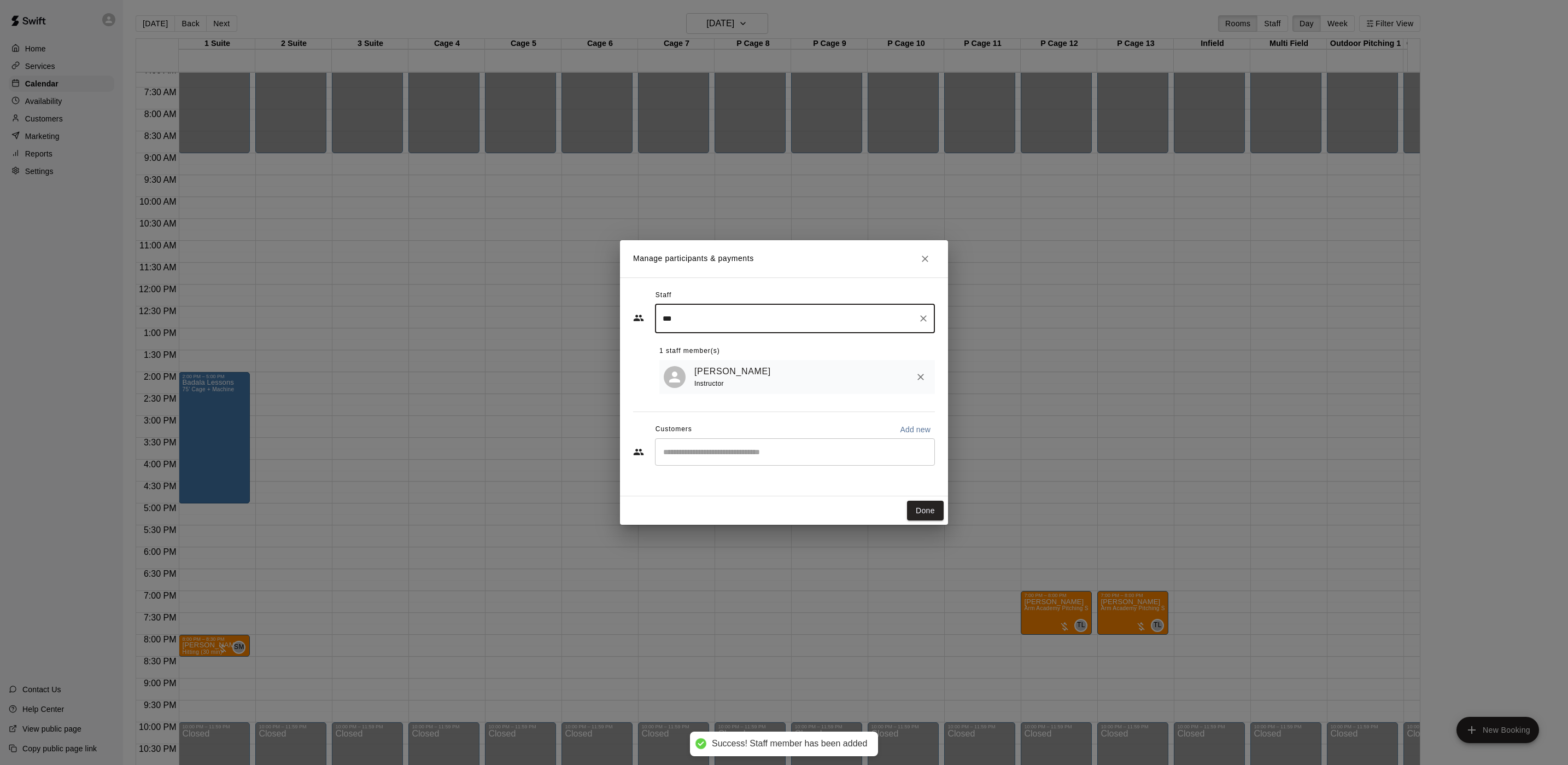
click at [704, 447] on div "​" at bounding box center [795, 451] width 280 height 27
type input "***"
type input "****"
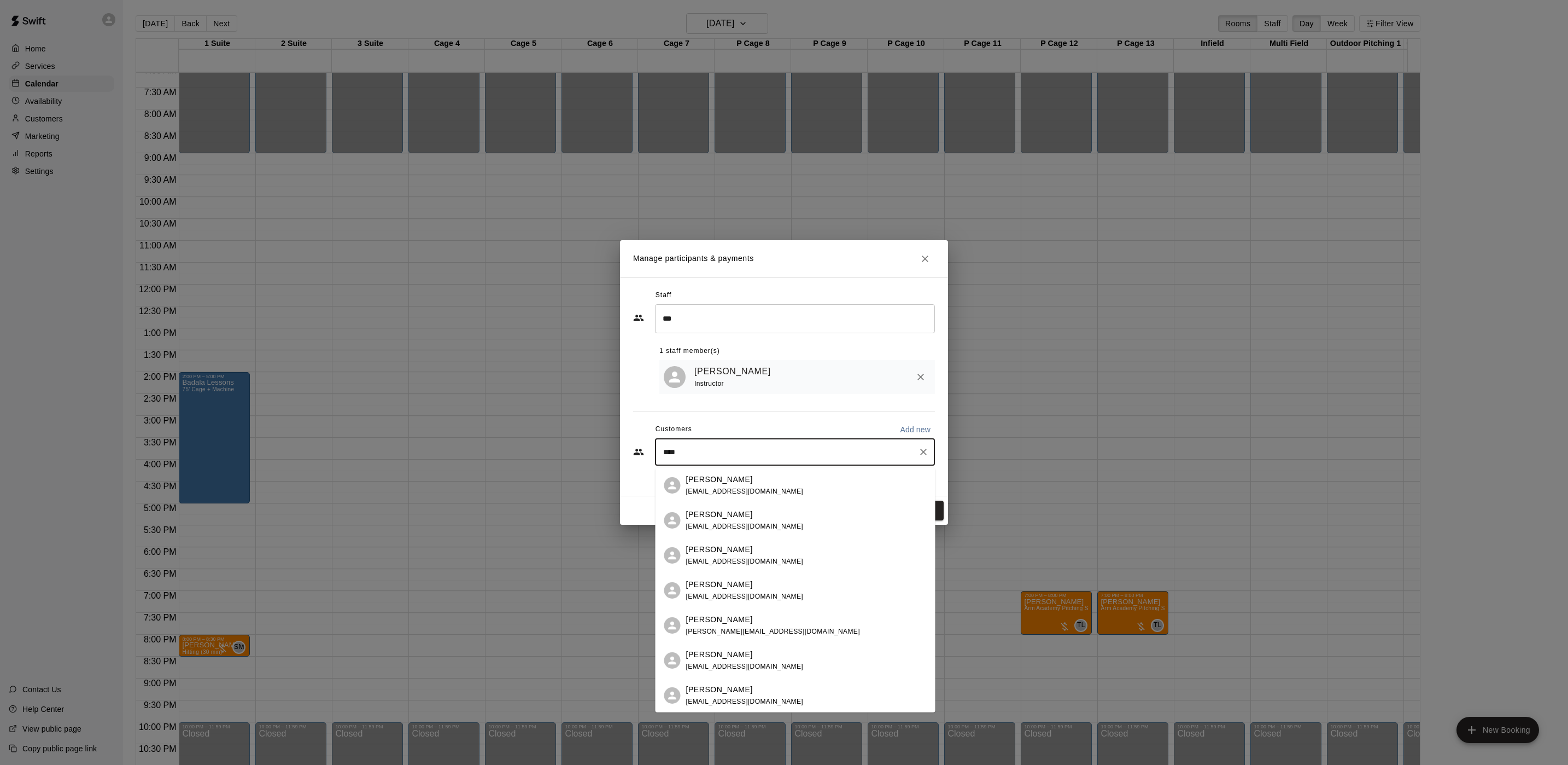
click at [750, 581] on div "[PERSON_NAME]" at bounding box center [745, 584] width 117 height 11
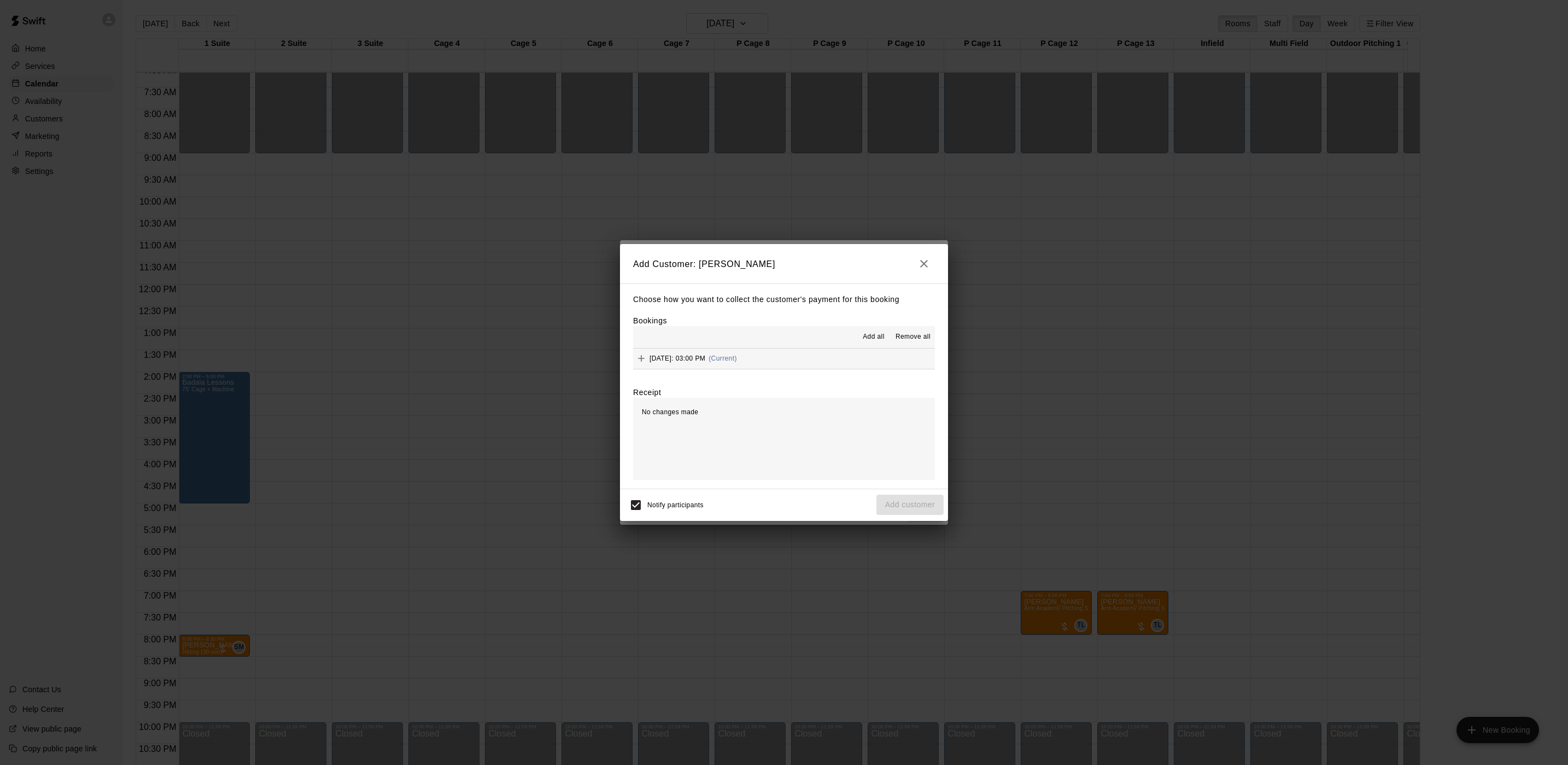
click at [830, 353] on button "[DATE]: 03:00 PM (Current)" at bounding box center [784, 359] width 302 height 20
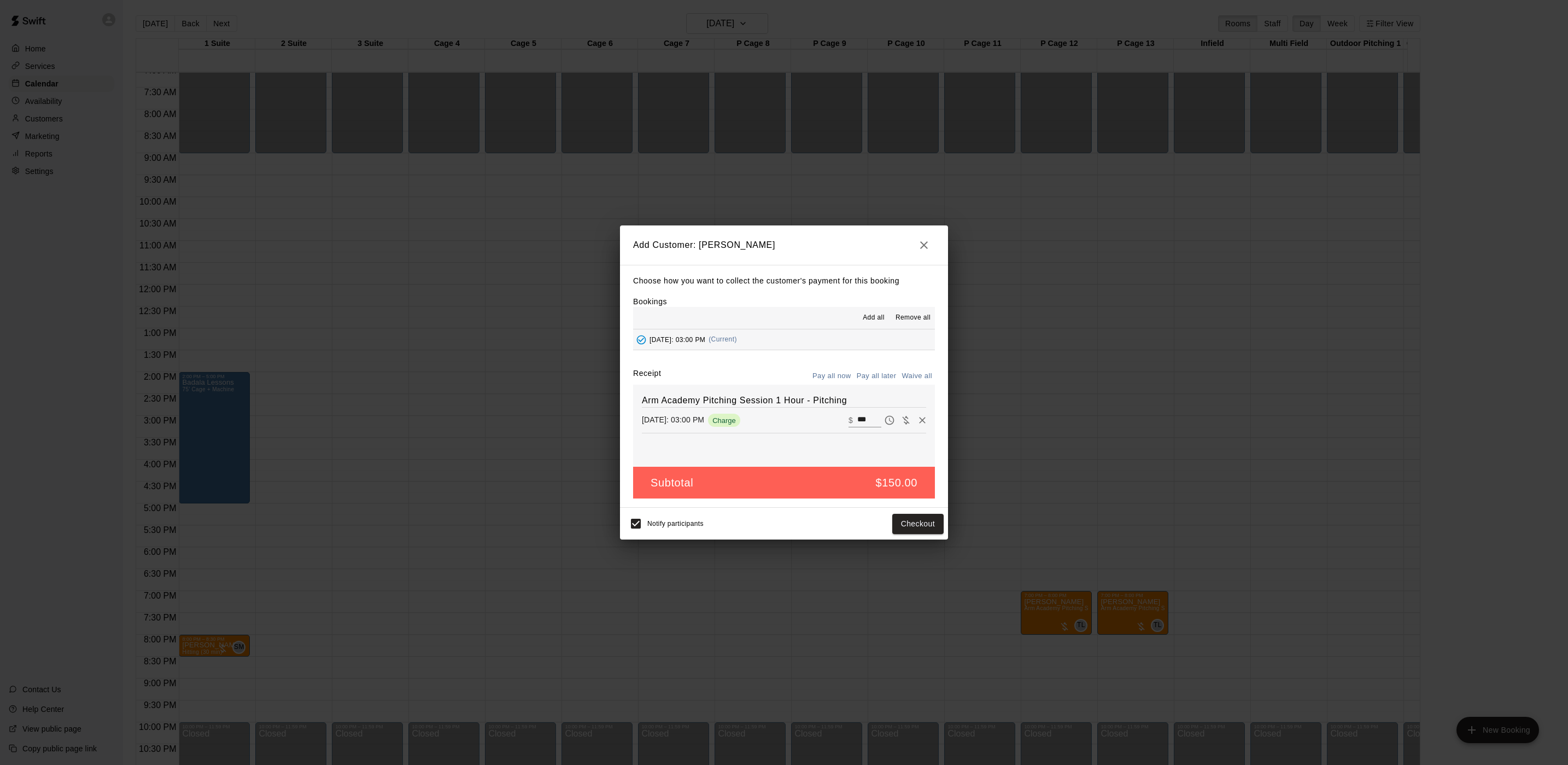
click at [876, 377] on button "Pay all later" at bounding box center [876, 376] width 45 height 17
click at [918, 522] on button "Add customer" at bounding box center [909, 524] width 67 height 20
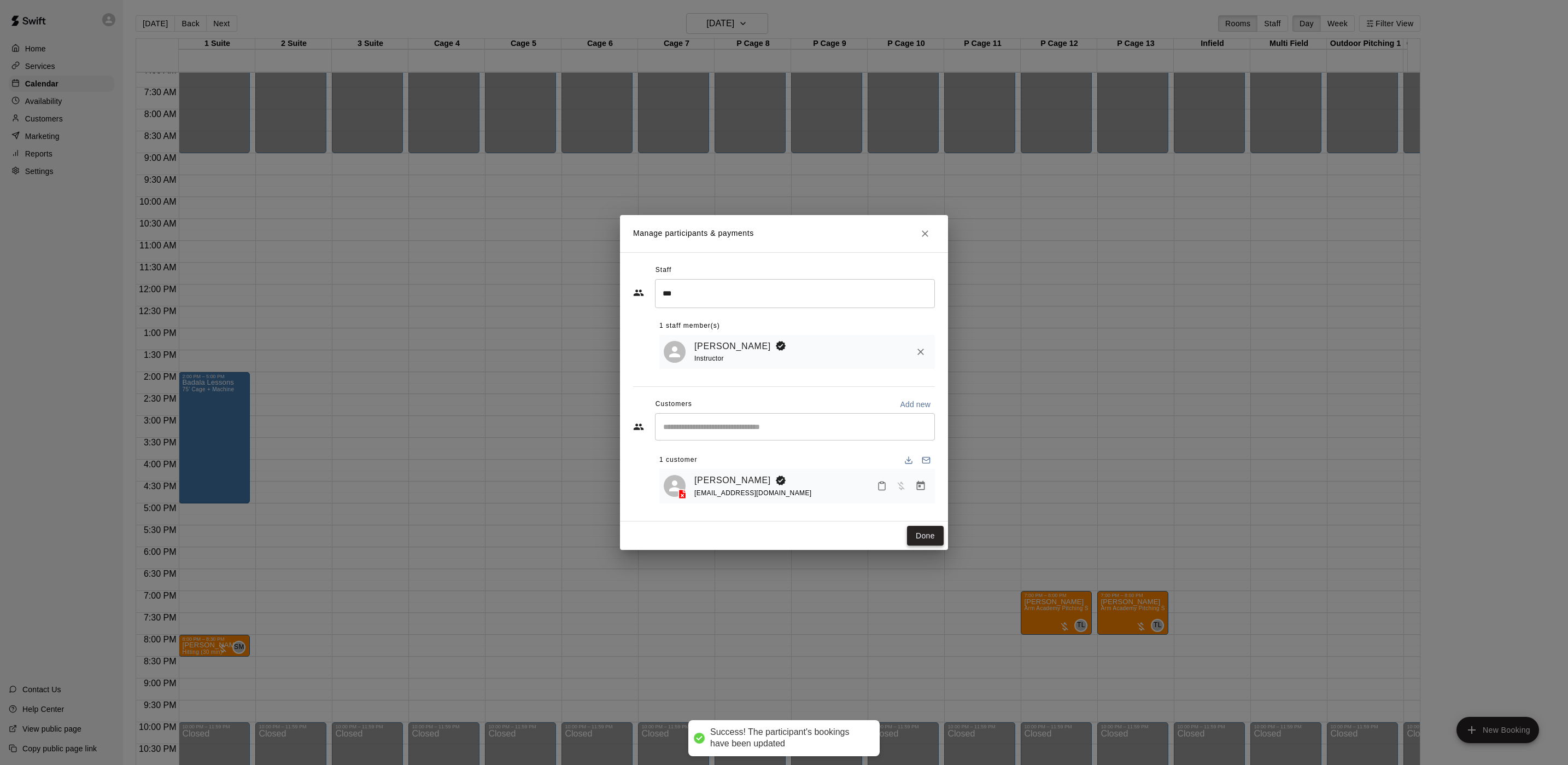
click at [922, 542] on button "Done" at bounding box center [925, 536] width 36 height 20
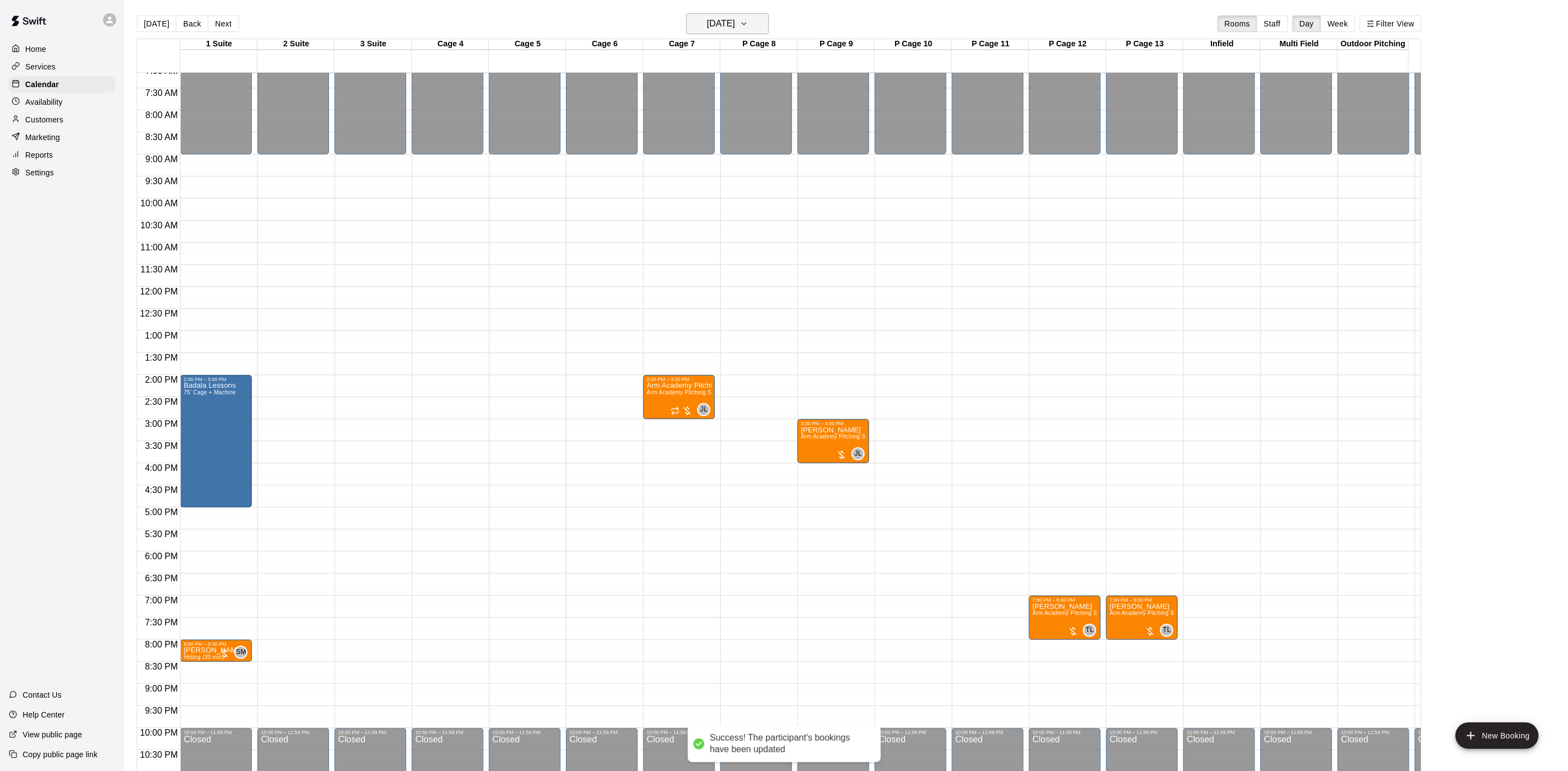
click at [723, 19] on h6 "[DATE]" at bounding box center [721, 24] width 28 height 15
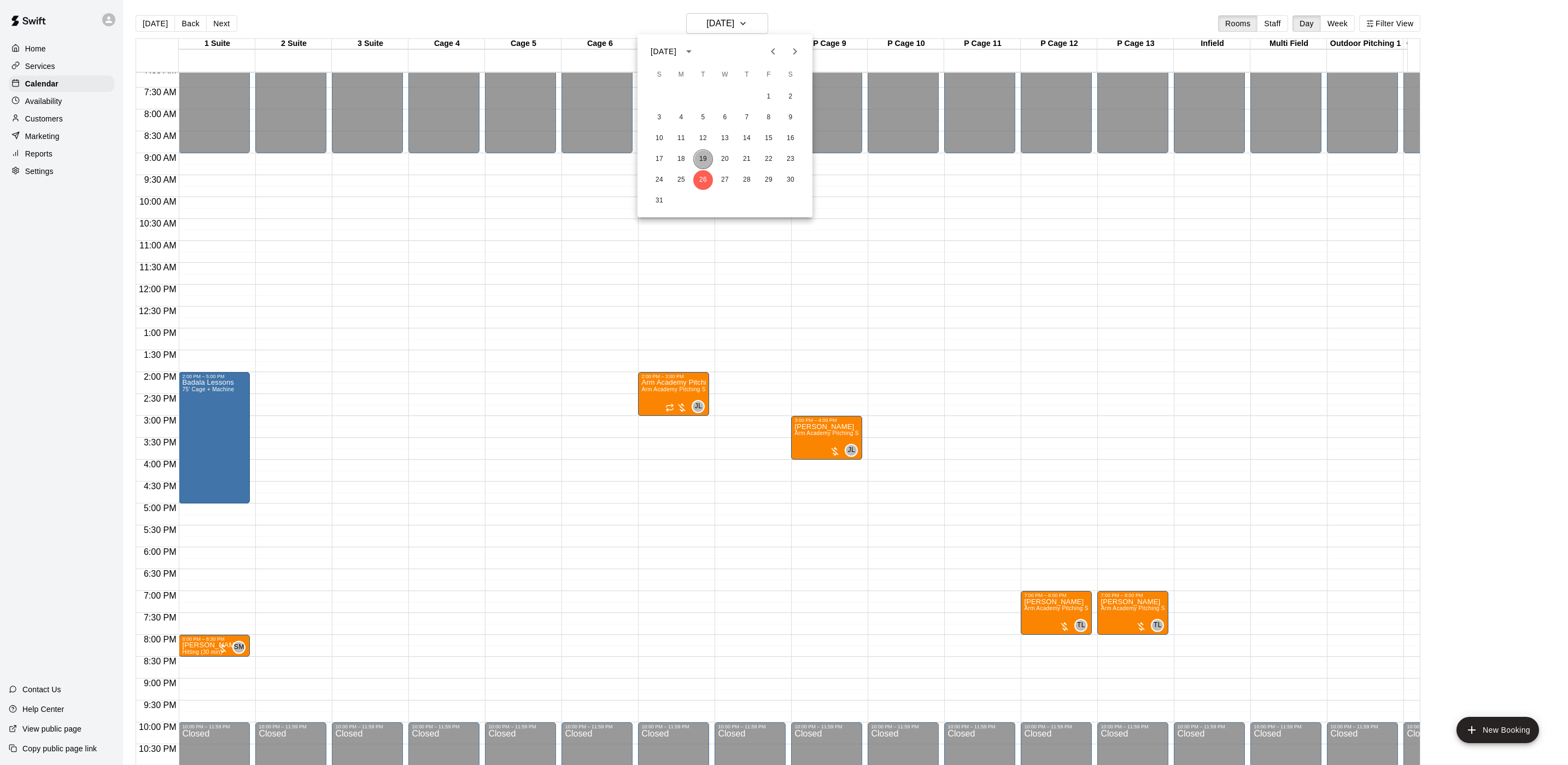
click at [708, 155] on button "19" at bounding box center [703, 159] width 20 height 20
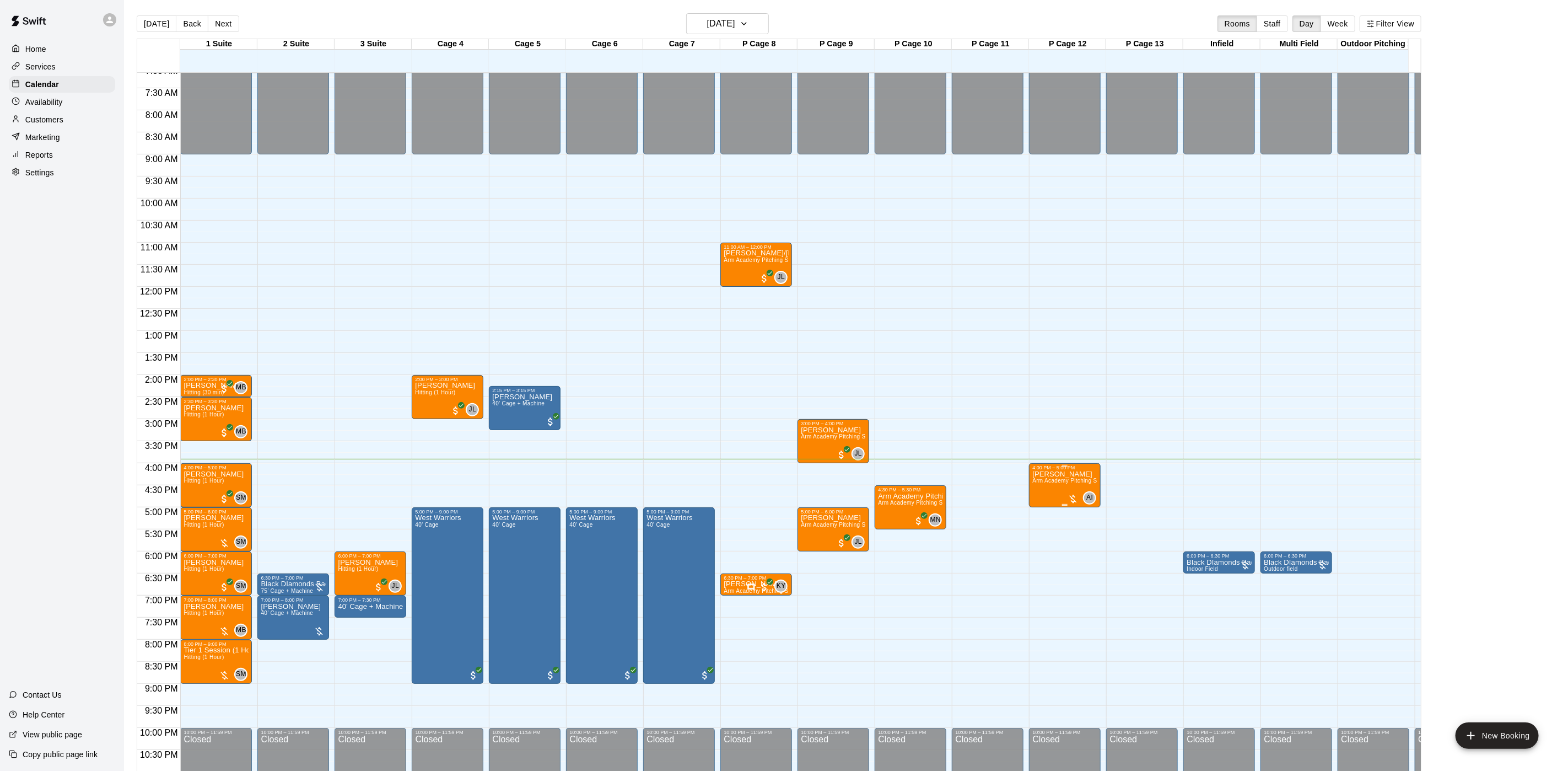
click at [1064, 480] on span "Arm Academy Pitching Session 1 Hour - Pitching" at bounding box center [1096, 480] width 128 height 6
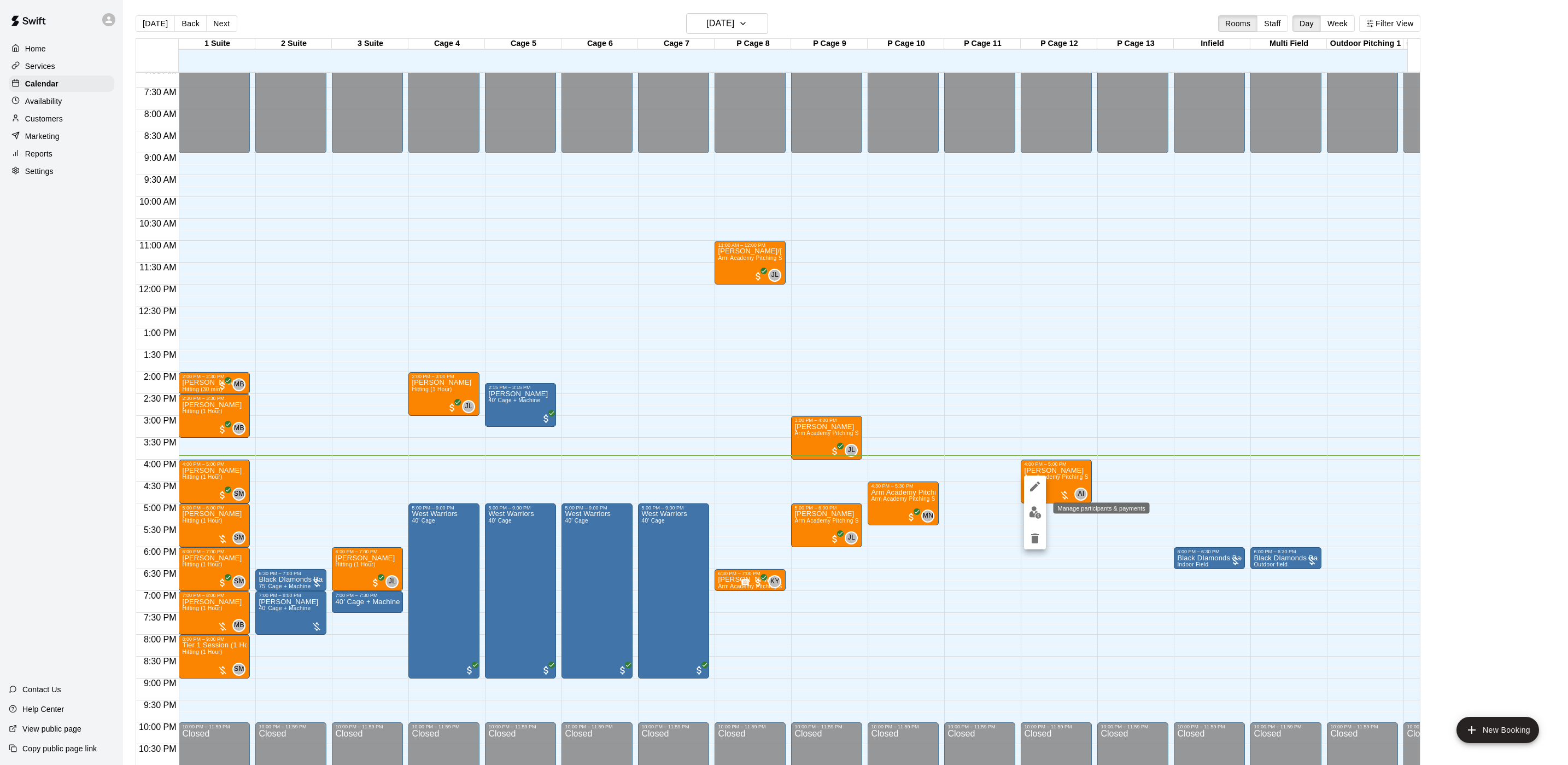
click at [1030, 508] on img "edit" at bounding box center [1035, 512] width 13 height 13
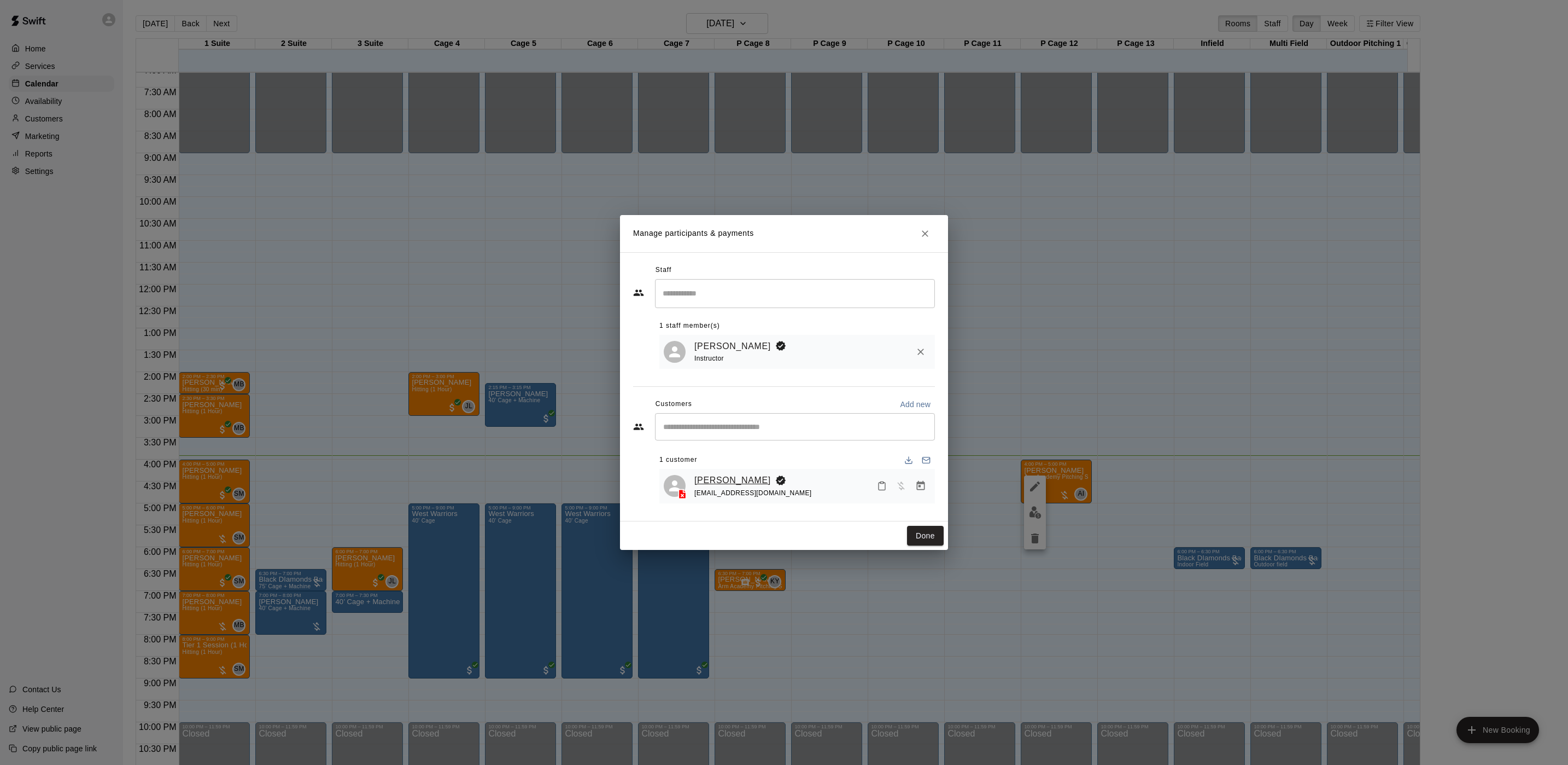
click at [717, 480] on link "[PERSON_NAME]" at bounding box center [733, 480] width 77 height 14
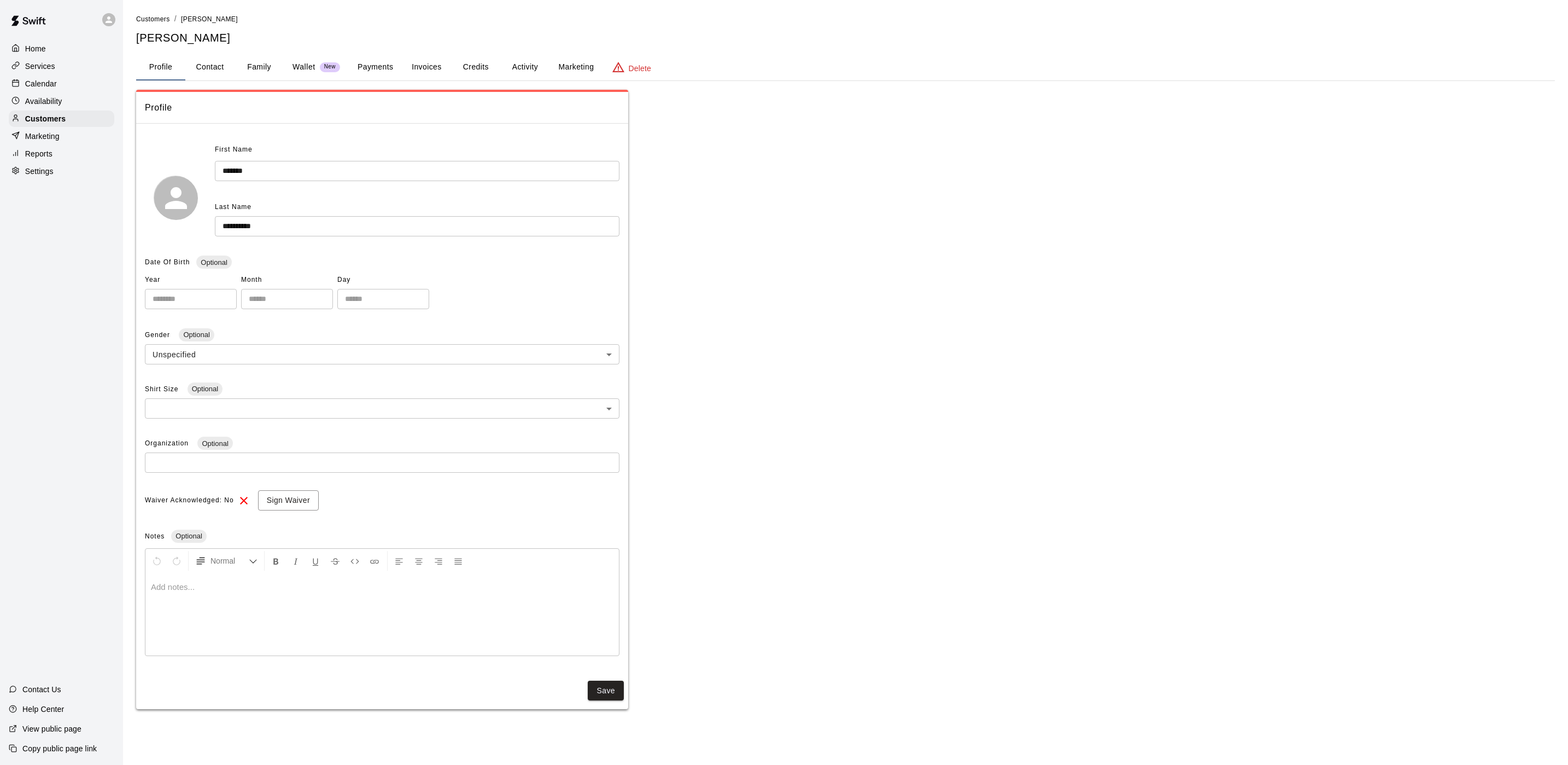
click at [535, 74] on button "Activity" at bounding box center [525, 67] width 49 height 26
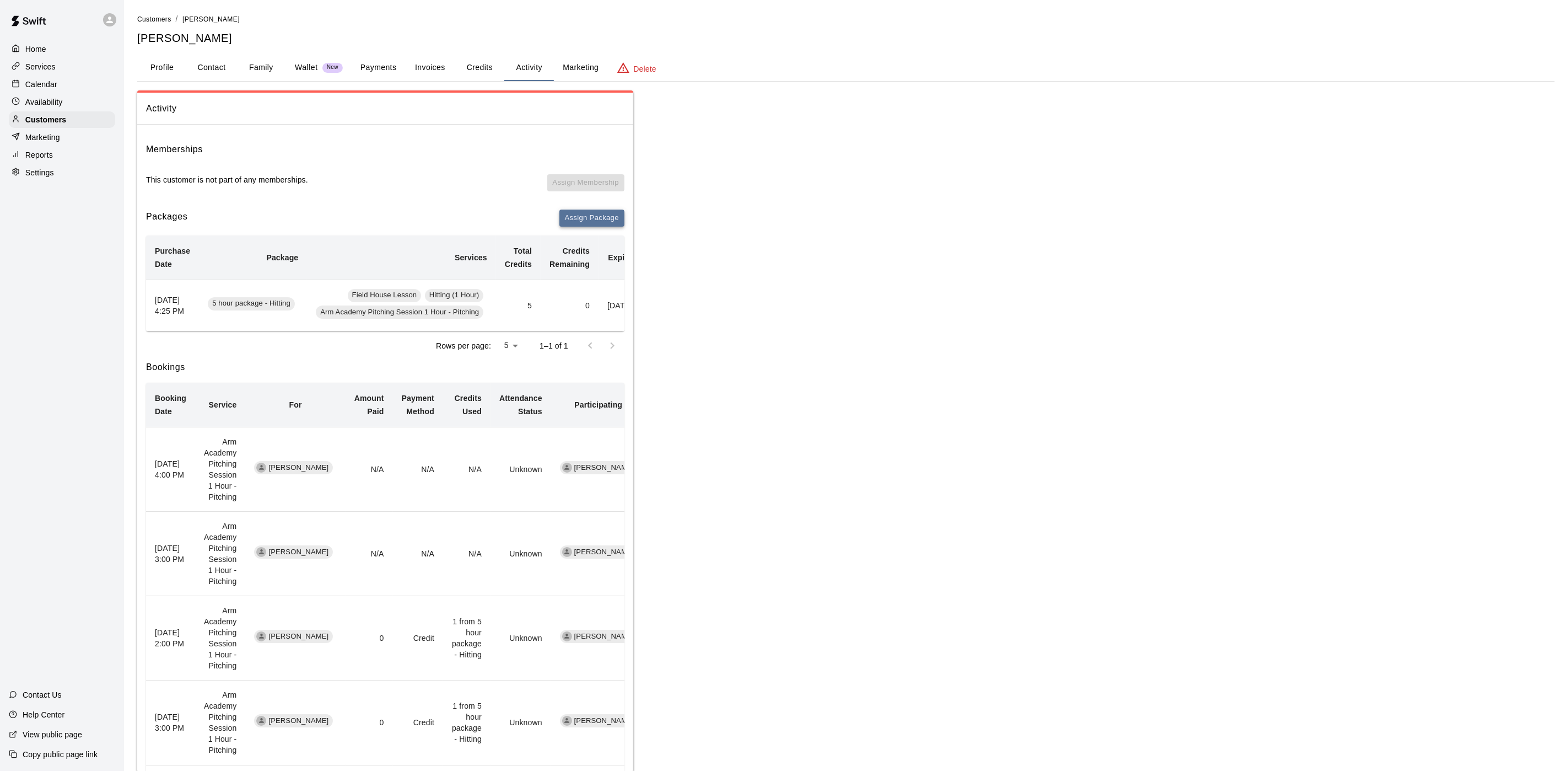
click at [593, 214] on button "Assign Package" at bounding box center [592, 218] width 65 height 17
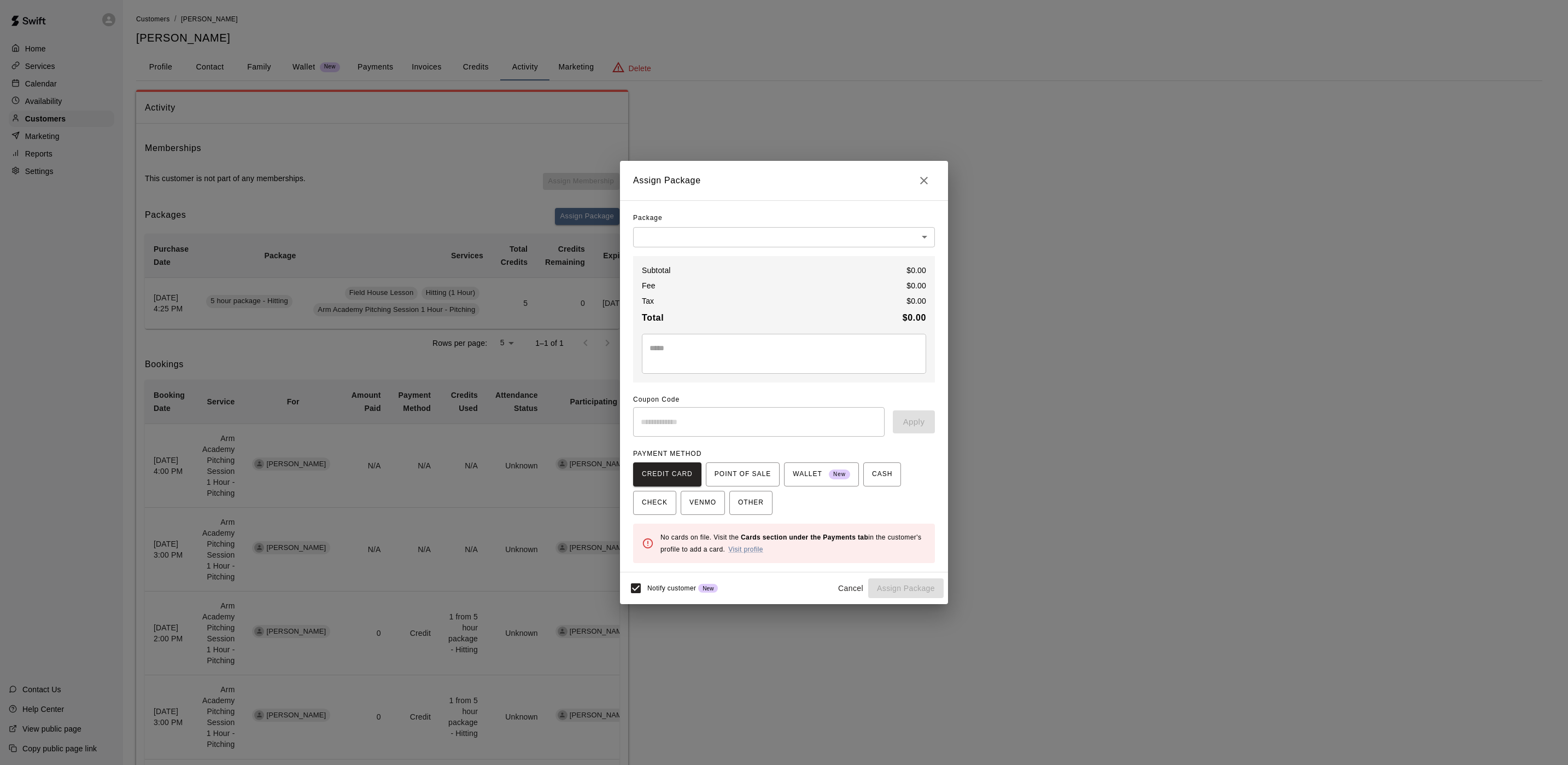
click at [707, 236] on body "Home Services Calendar Availability Customers Marketing Reports Settings Contac…" at bounding box center [784, 526] width 1568 height 1052
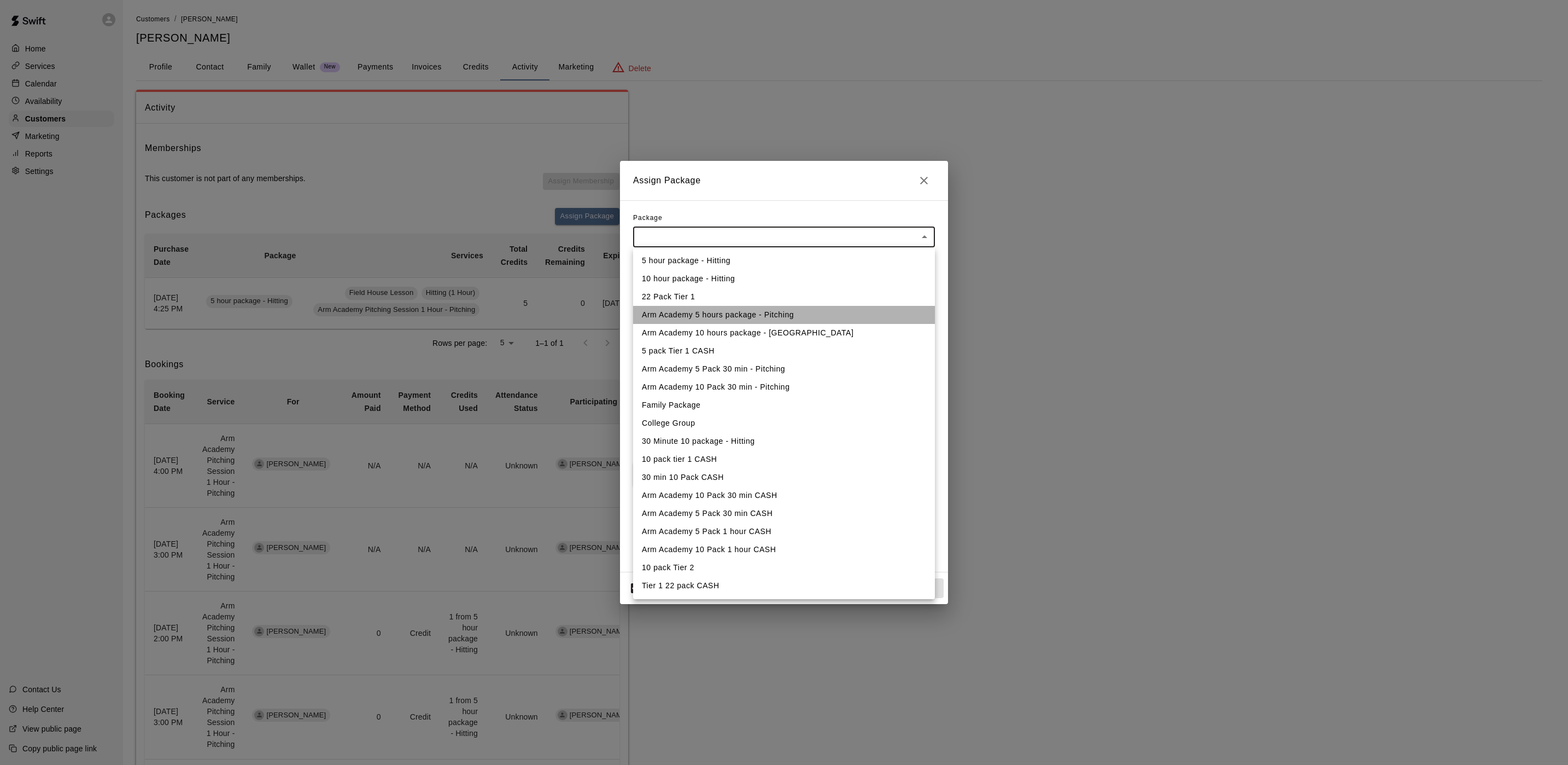
click at [708, 319] on li "Arm Academy 5 hours package - Pitching" at bounding box center [784, 315] width 302 height 18
type input "**********"
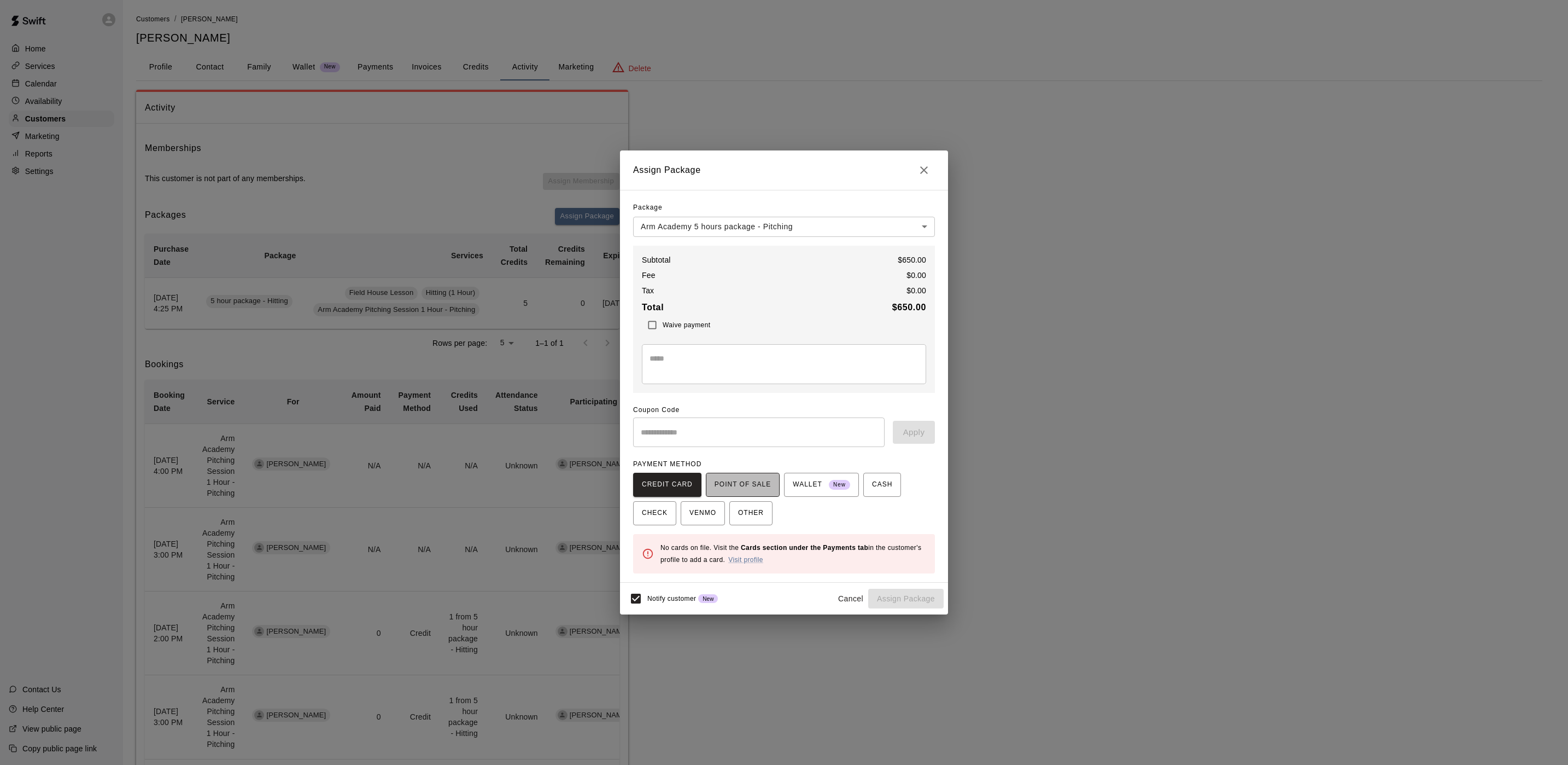
click at [750, 483] on span "POINT OF SALE" at bounding box center [743, 484] width 56 height 17
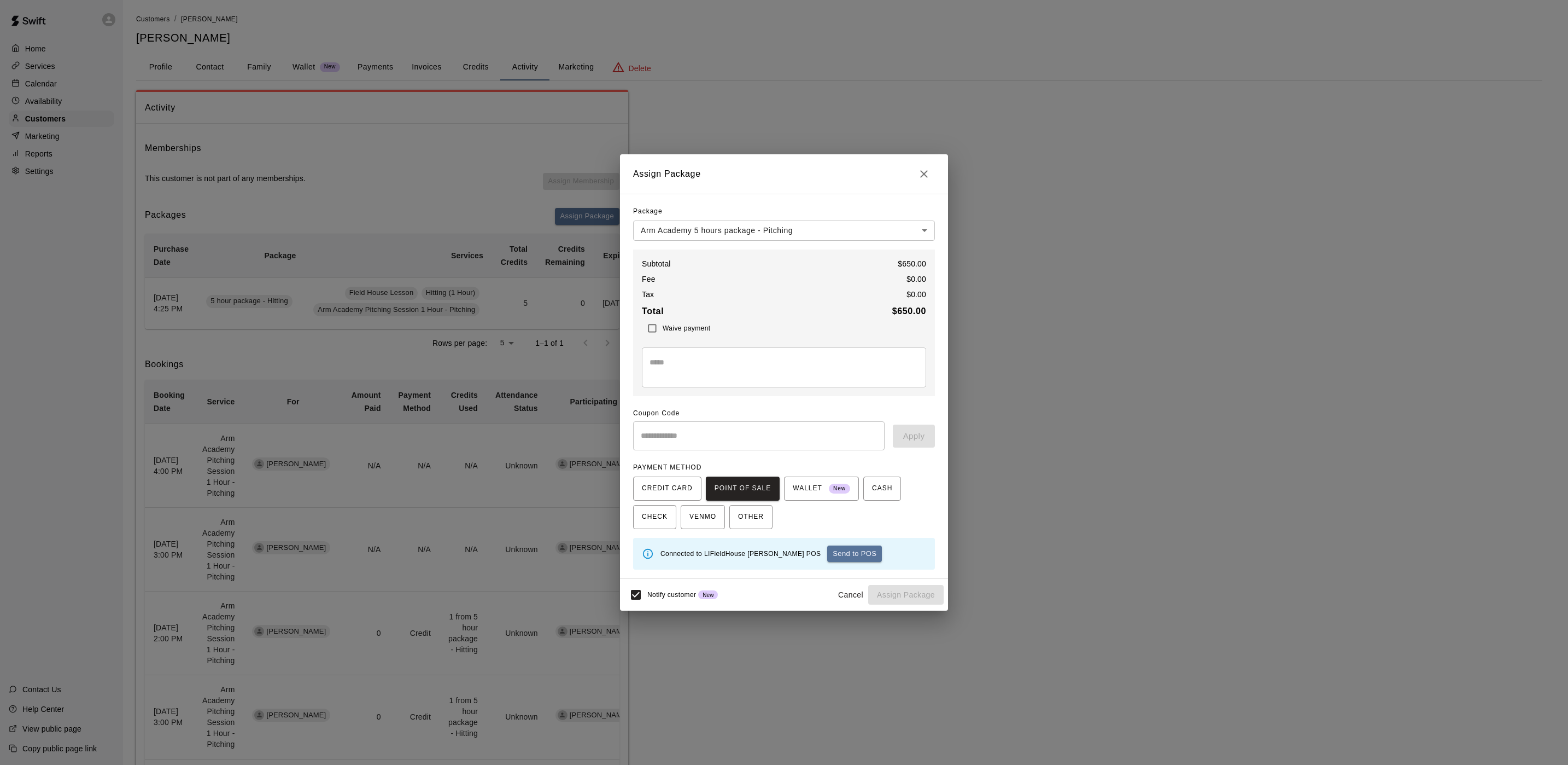
click at [827, 550] on button "Send to POS" at bounding box center [855, 554] width 55 height 17
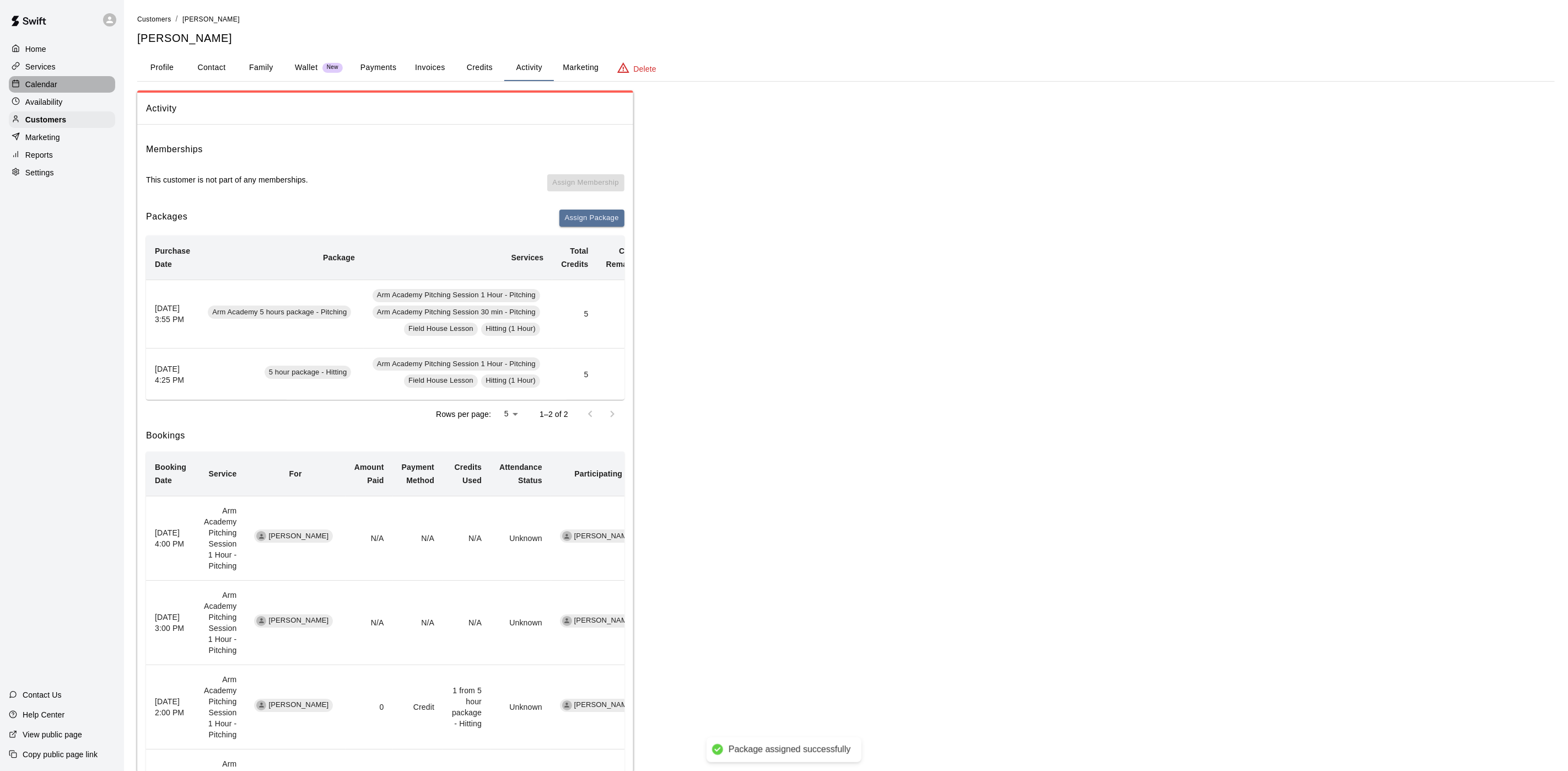
click at [69, 79] on div "Calendar" at bounding box center [62, 84] width 106 height 17
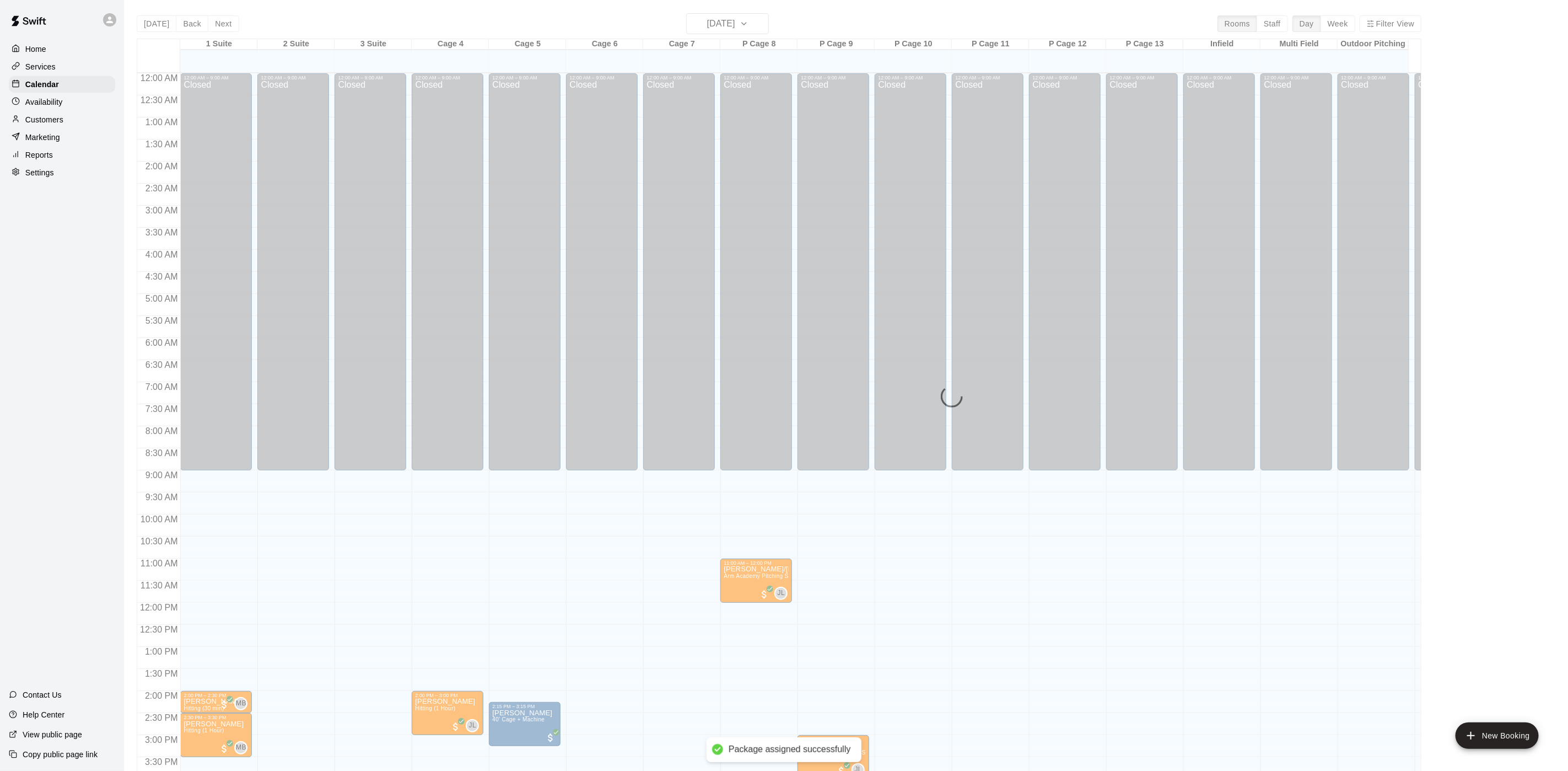
scroll to position [316, 0]
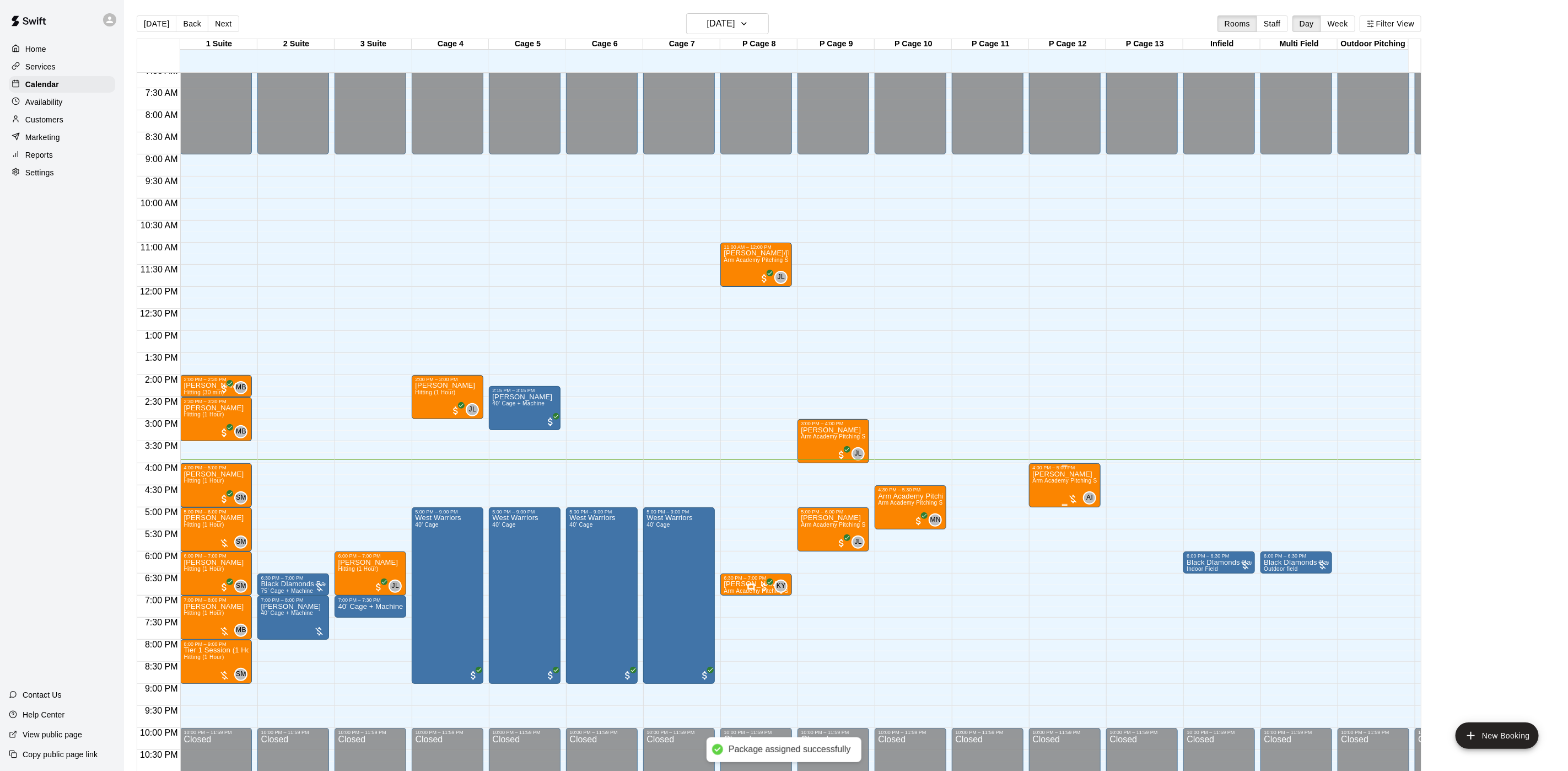
click at [1060, 479] on span "Arm Academy Pitching Session 1 Hour - Pitching" at bounding box center [1096, 480] width 128 height 6
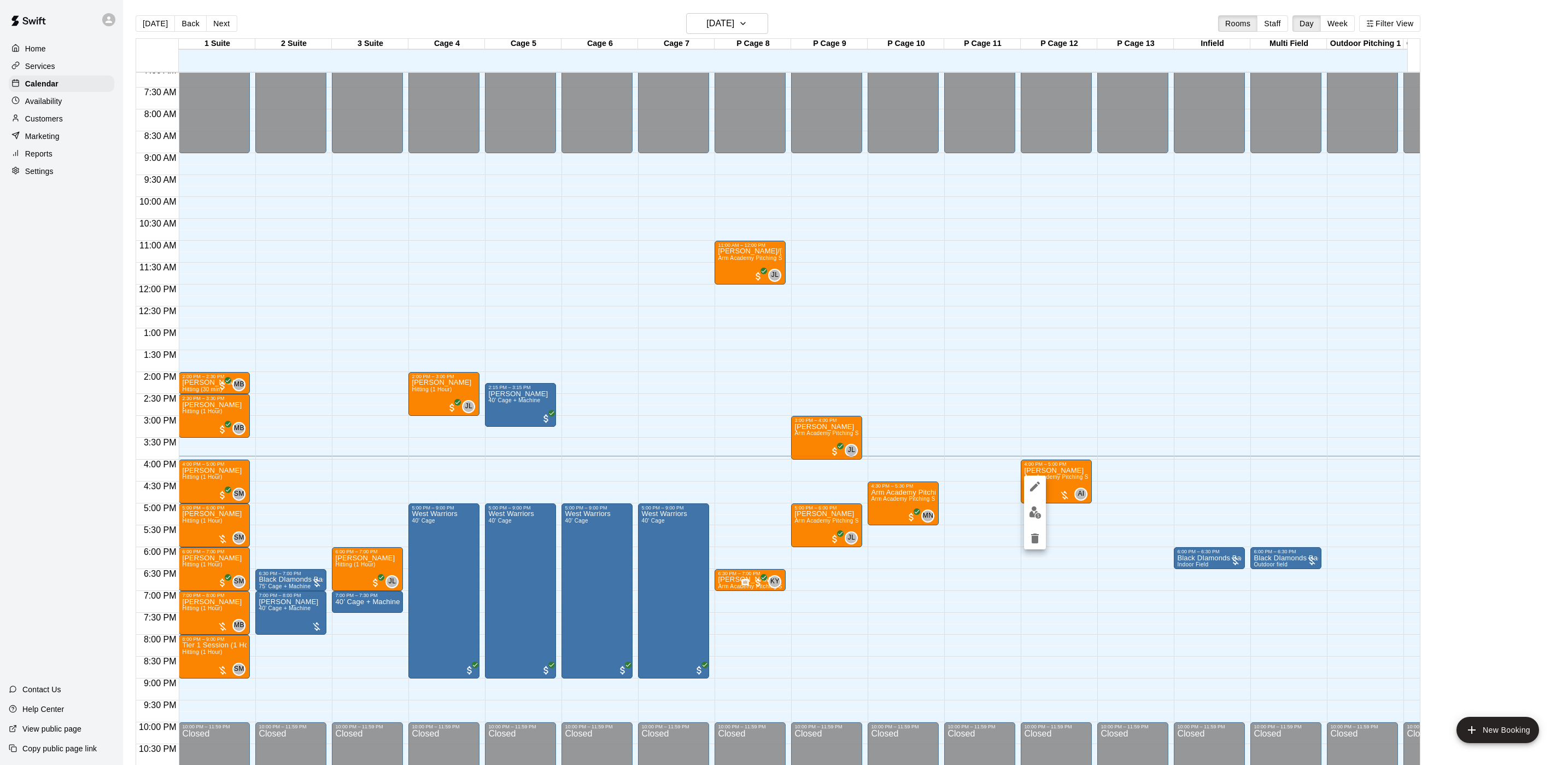
click at [1036, 513] on img "edit" at bounding box center [1035, 512] width 13 height 13
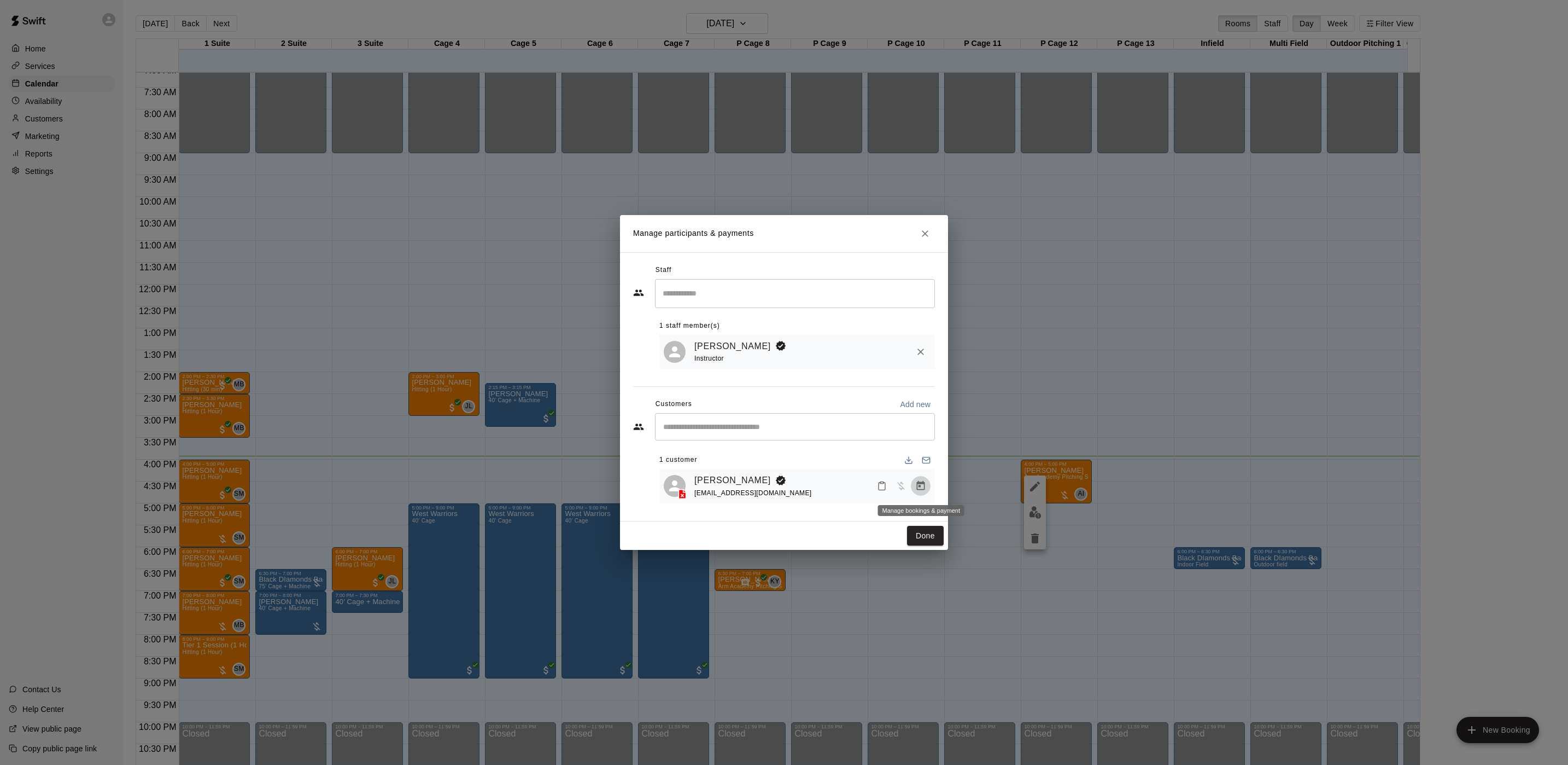
click at [919, 481] on icon "Manage bookings & payment" at bounding box center [920, 485] width 11 height 11
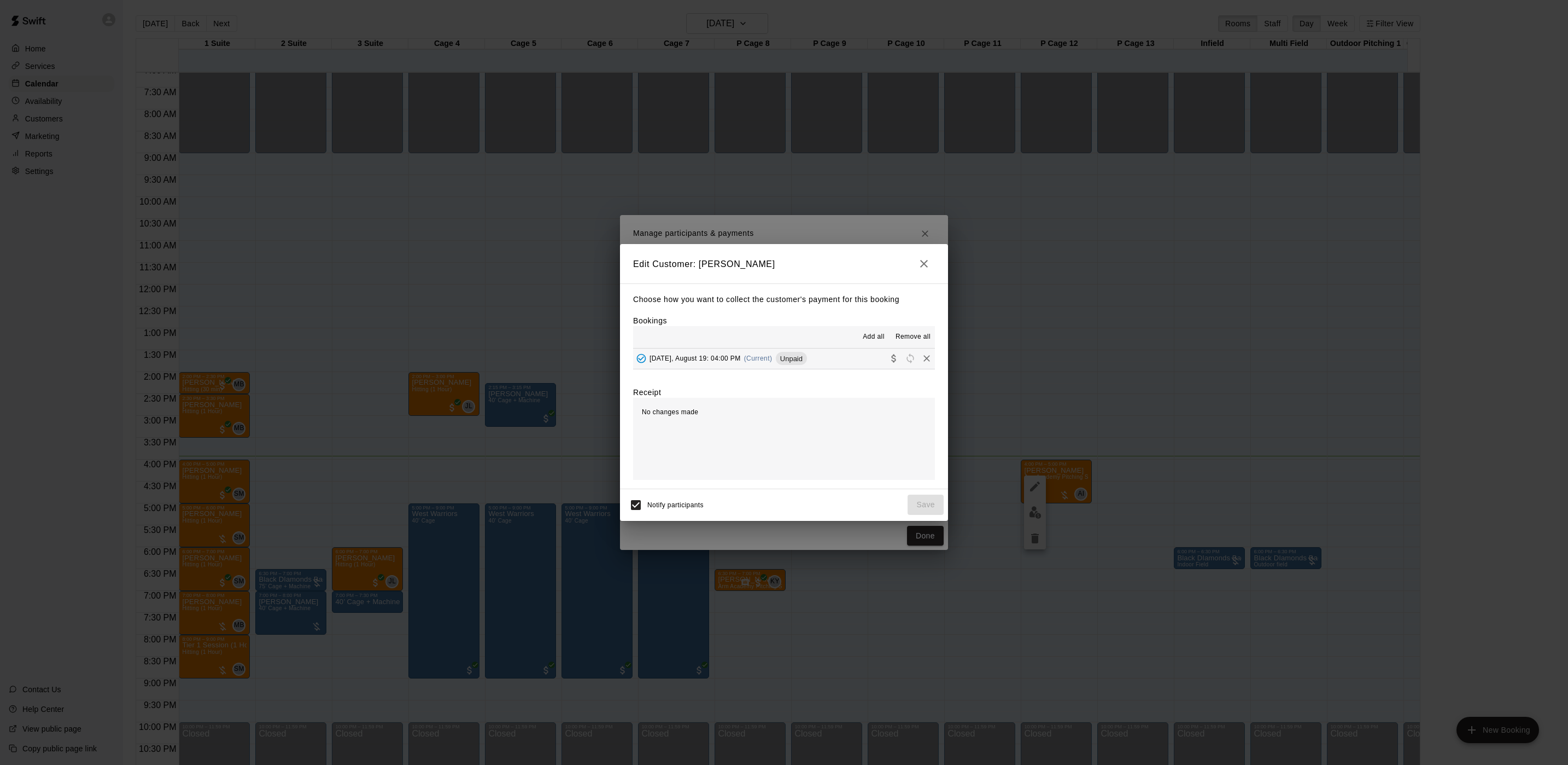
click at [781, 360] on span "Unpaid" at bounding box center [791, 358] width 31 height 8
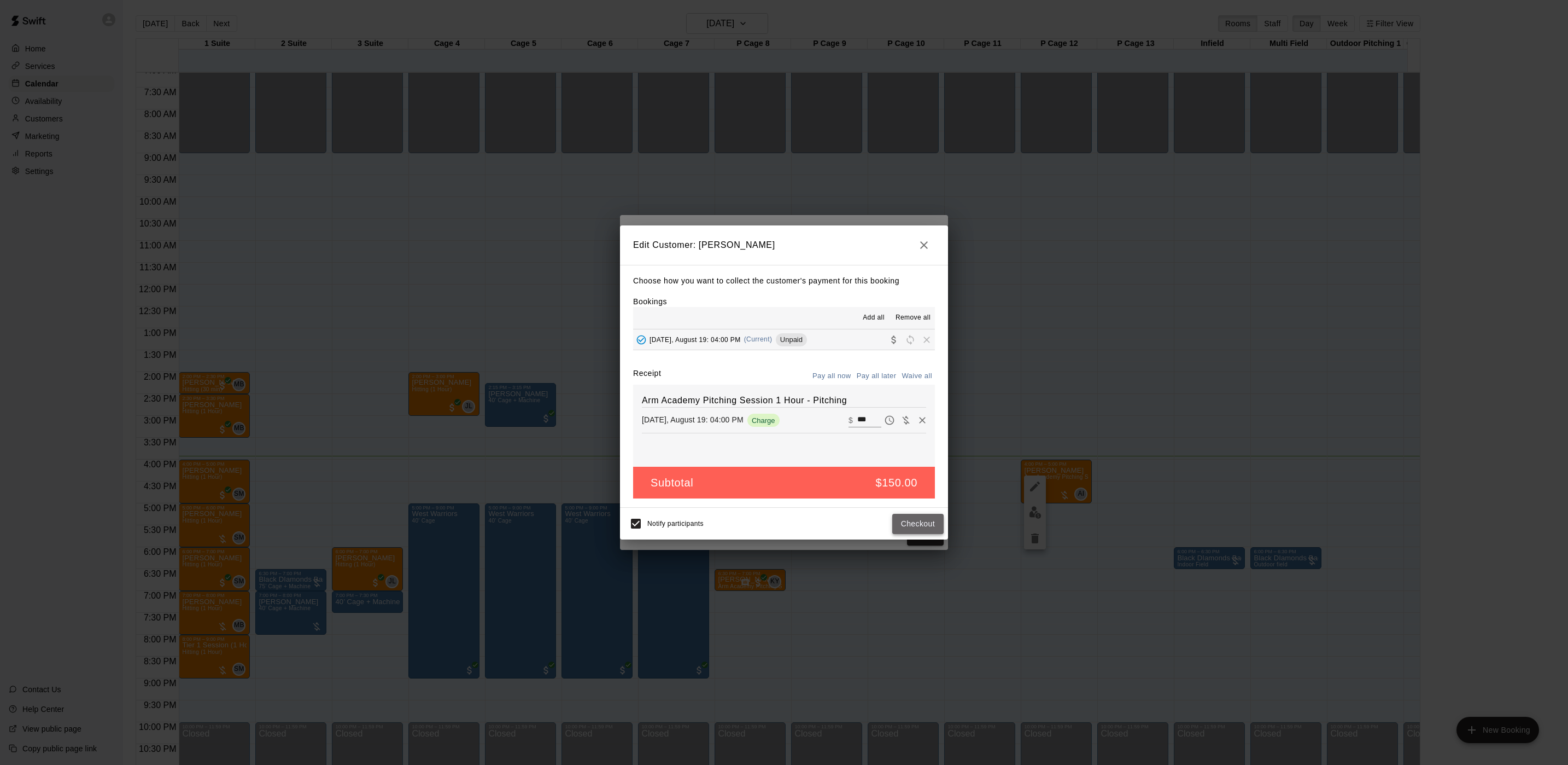
click at [911, 514] on button "Checkout" at bounding box center [918, 524] width 52 height 20
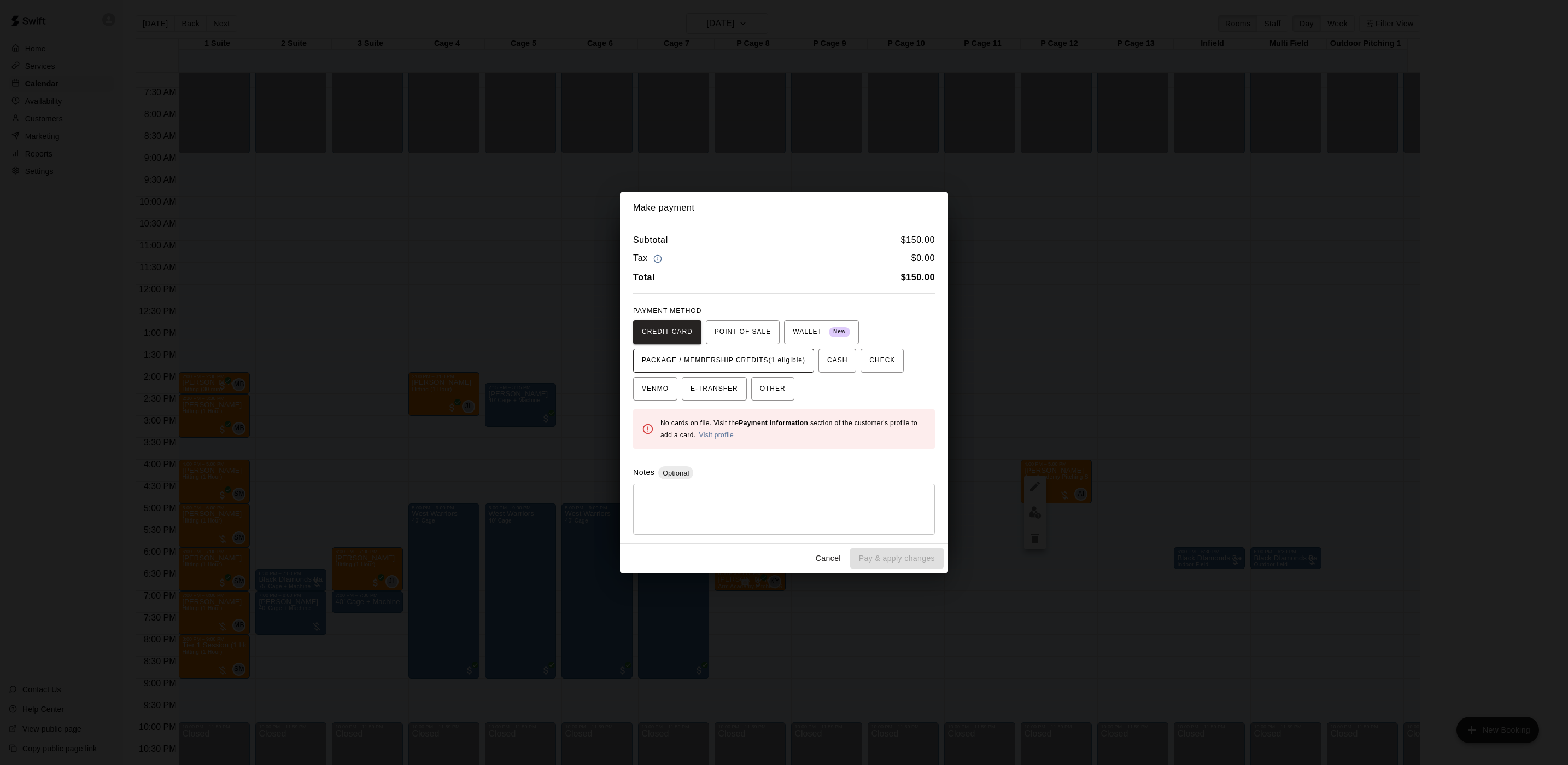
click at [761, 368] on span "PACKAGE / MEMBERSHIP CREDITS (1 eligible)" at bounding box center [724, 360] width 163 height 17
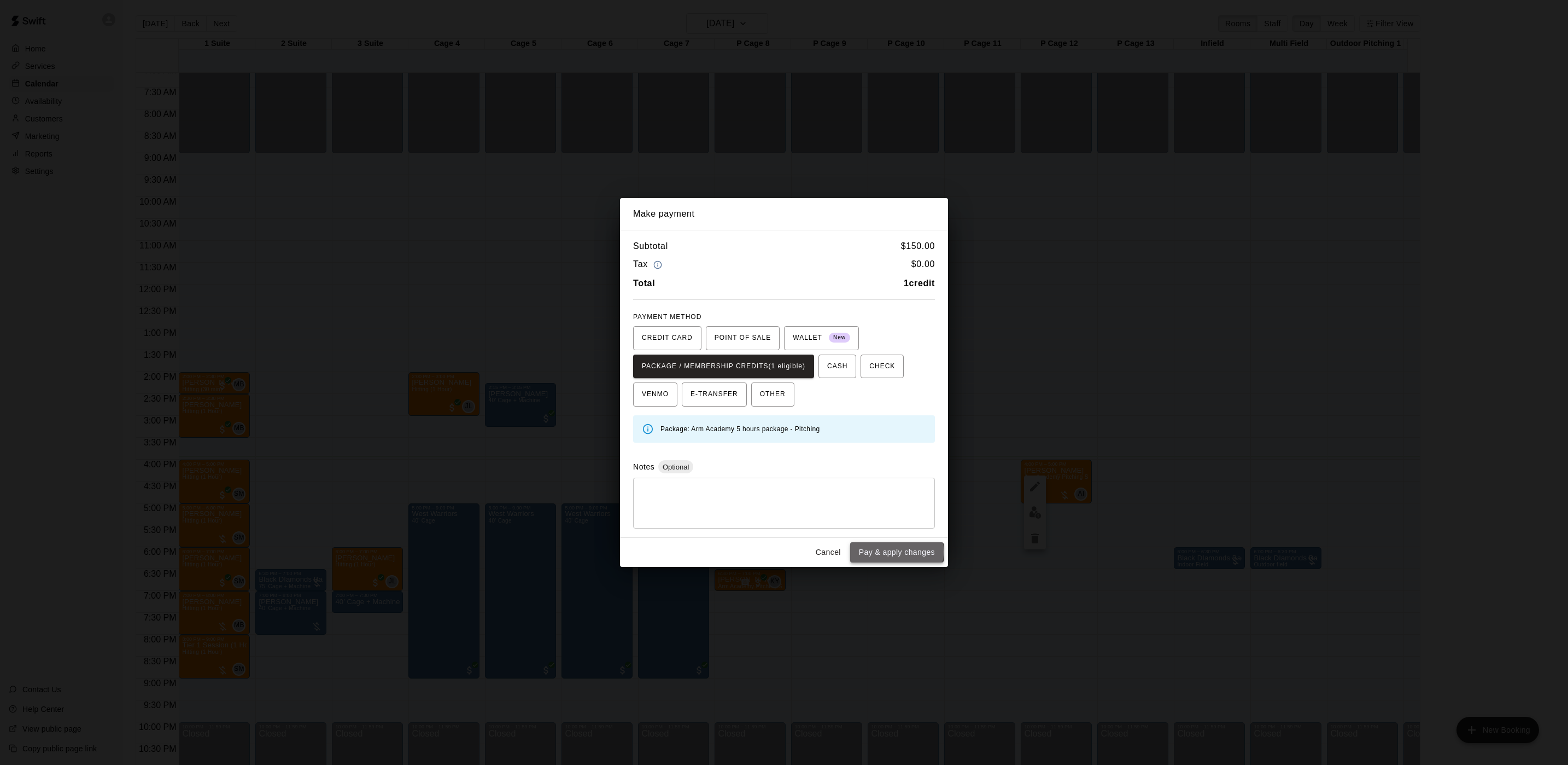
click at [891, 553] on button "Pay & apply changes" at bounding box center [897, 552] width 93 height 20
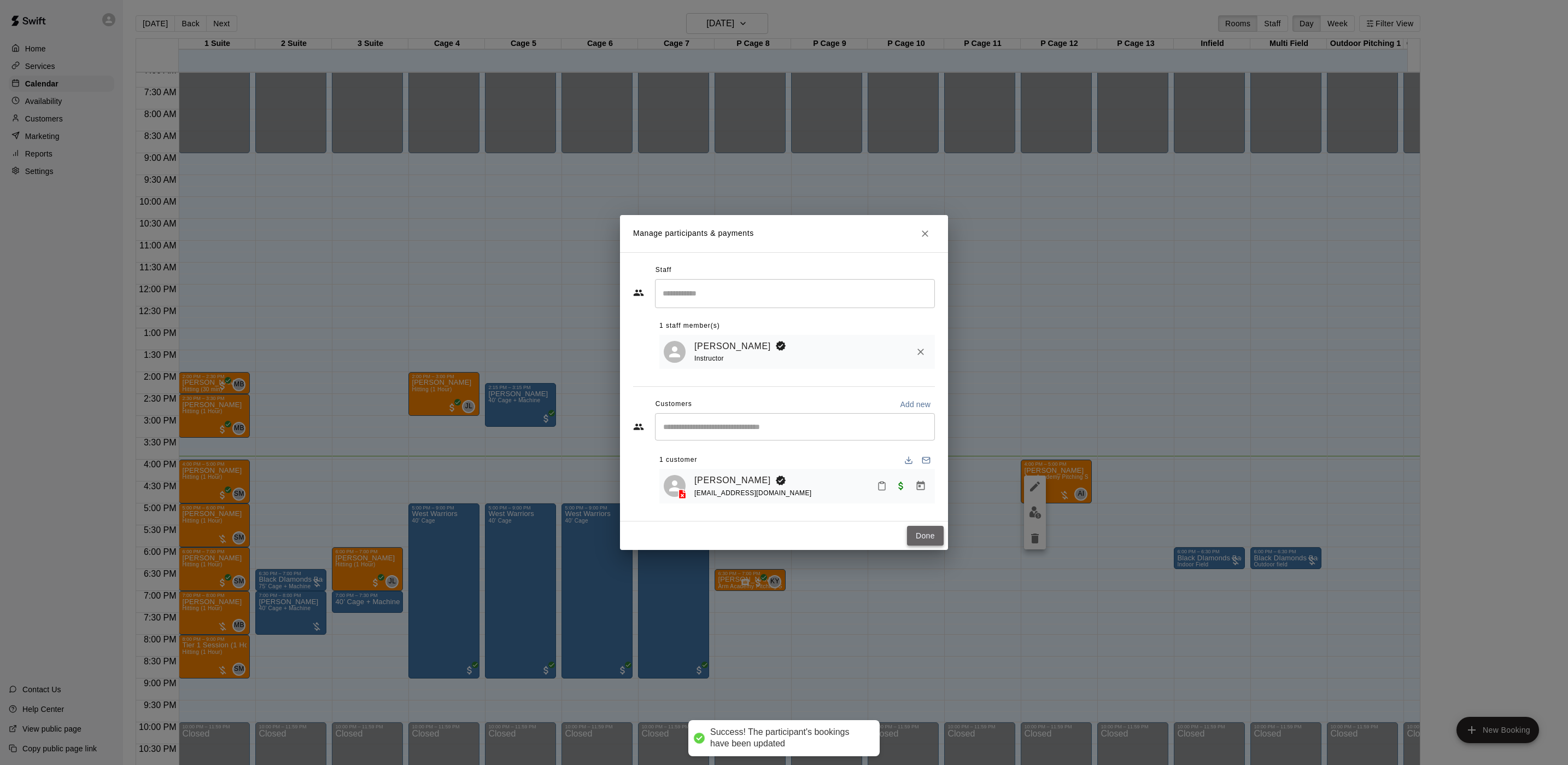
click at [916, 535] on button "Done" at bounding box center [925, 536] width 36 height 20
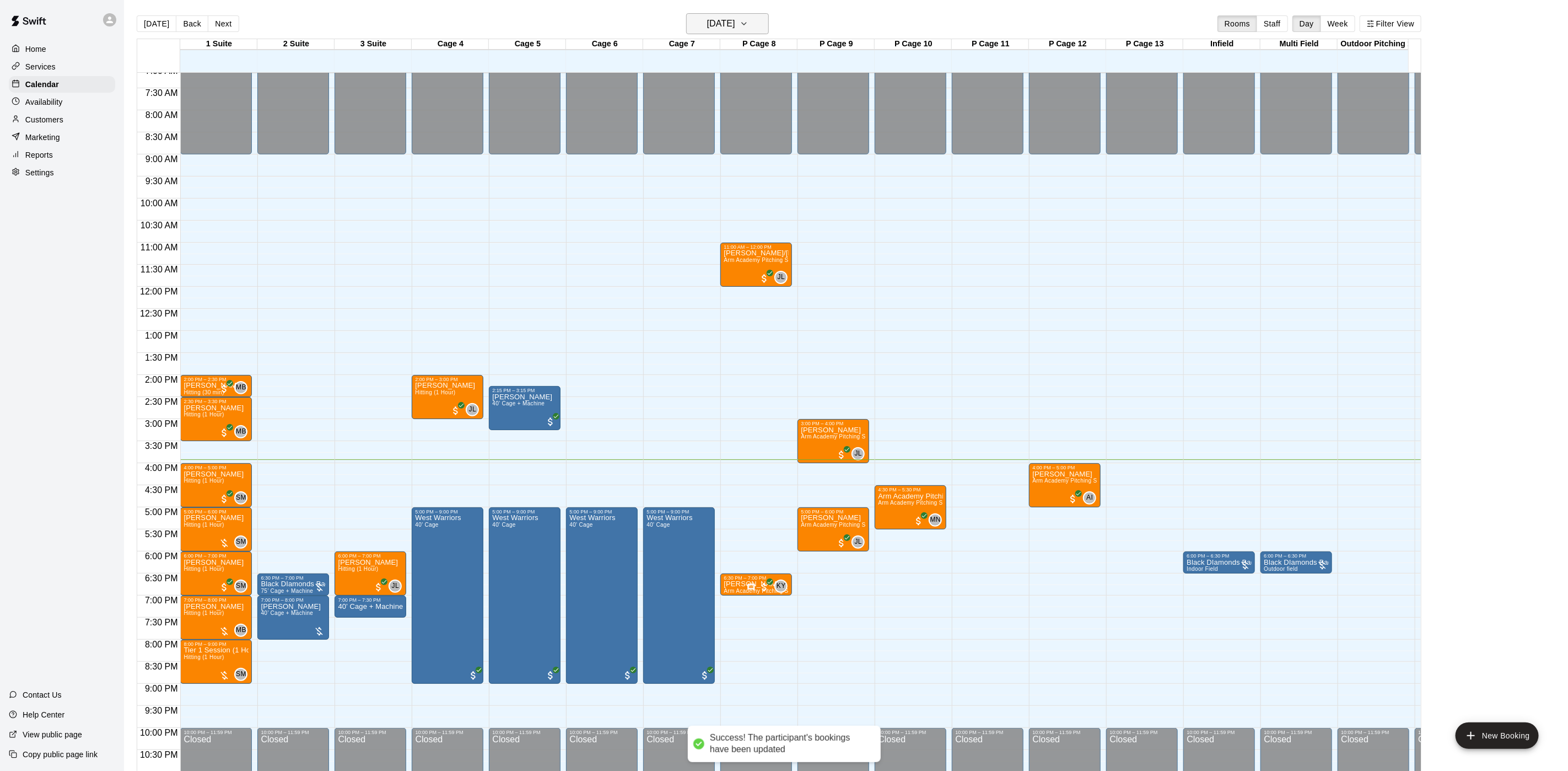
click at [707, 30] on h6 "[DATE]" at bounding box center [721, 24] width 28 height 15
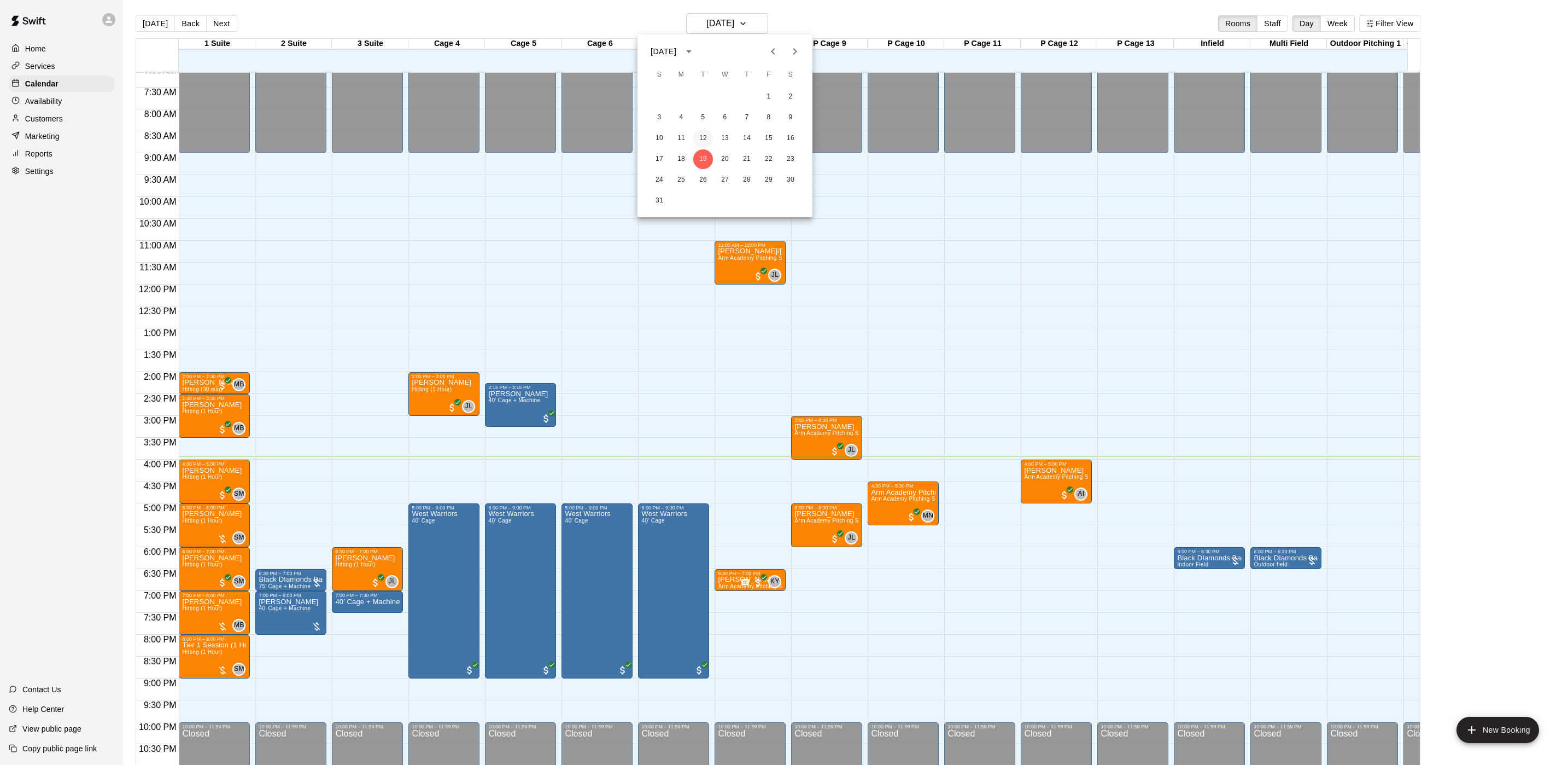
click at [701, 132] on button "12" at bounding box center [703, 138] width 20 height 20
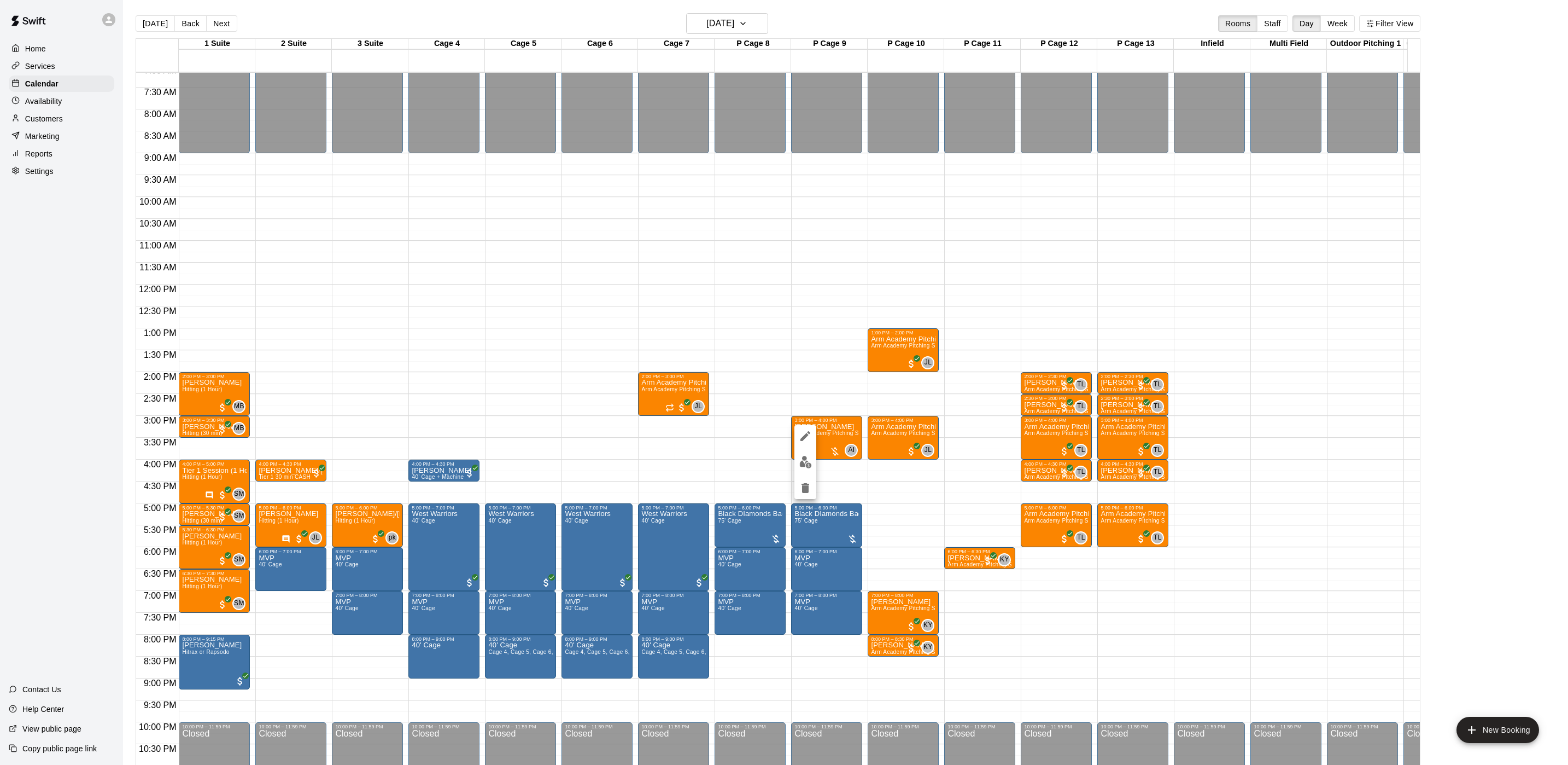
click at [795, 464] on div at bounding box center [805, 462] width 22 height 74
click at [805, 460] on img "edit" at bounding box center [806, 462] width 13 height 13
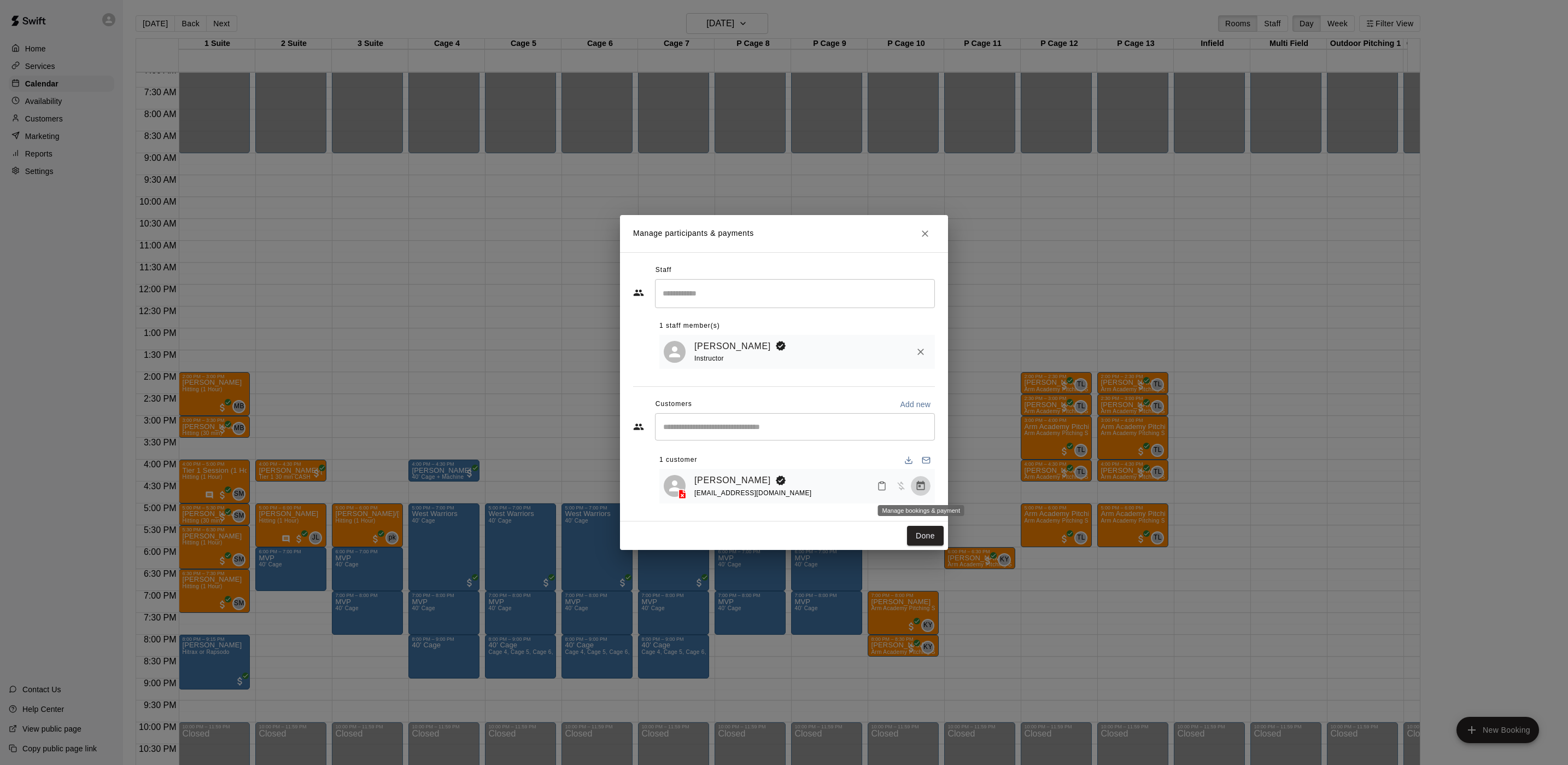
click at [922, 478] on button "Manage bookings & payment" at bounding box center [920, 485] width 20 height 20
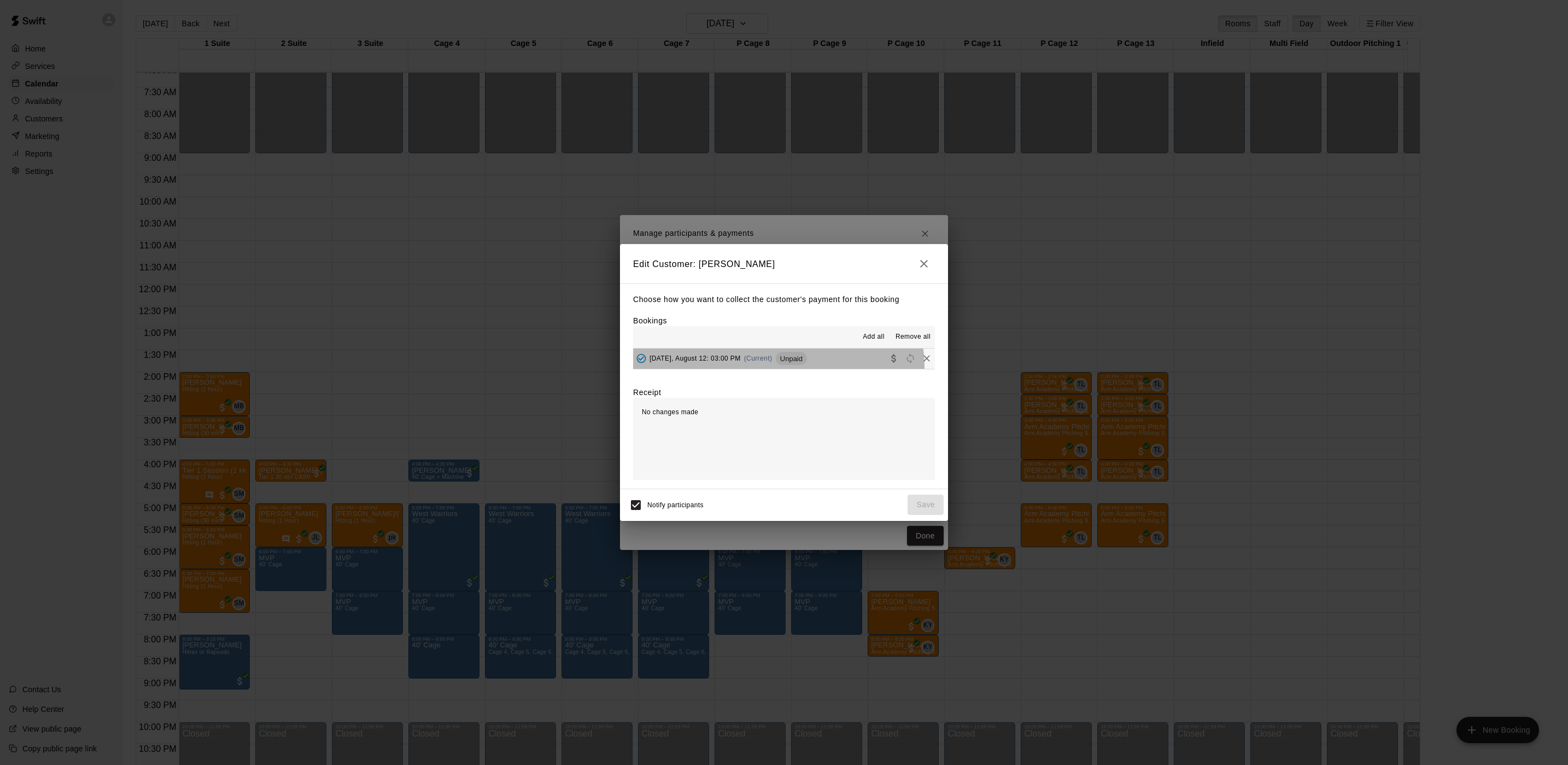
click at [773, 368] on button "[DATE], August 12: 03:00 PM (Current) Unpaid" at bounding box center [784, 359] width 302 height 20
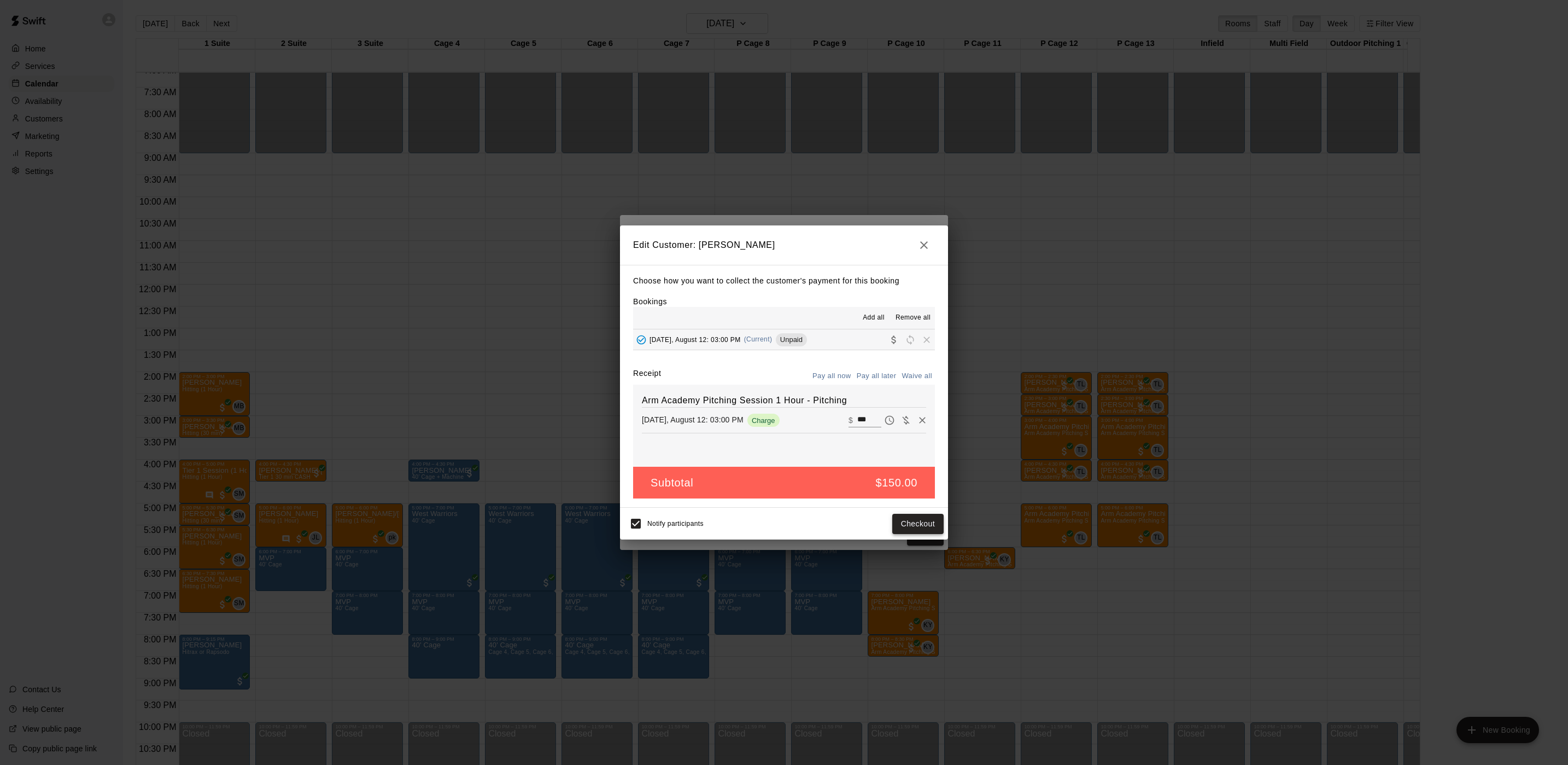
click at [927, 522] on button "Checkout" at bounding box center [918, 524] width 52 height 20
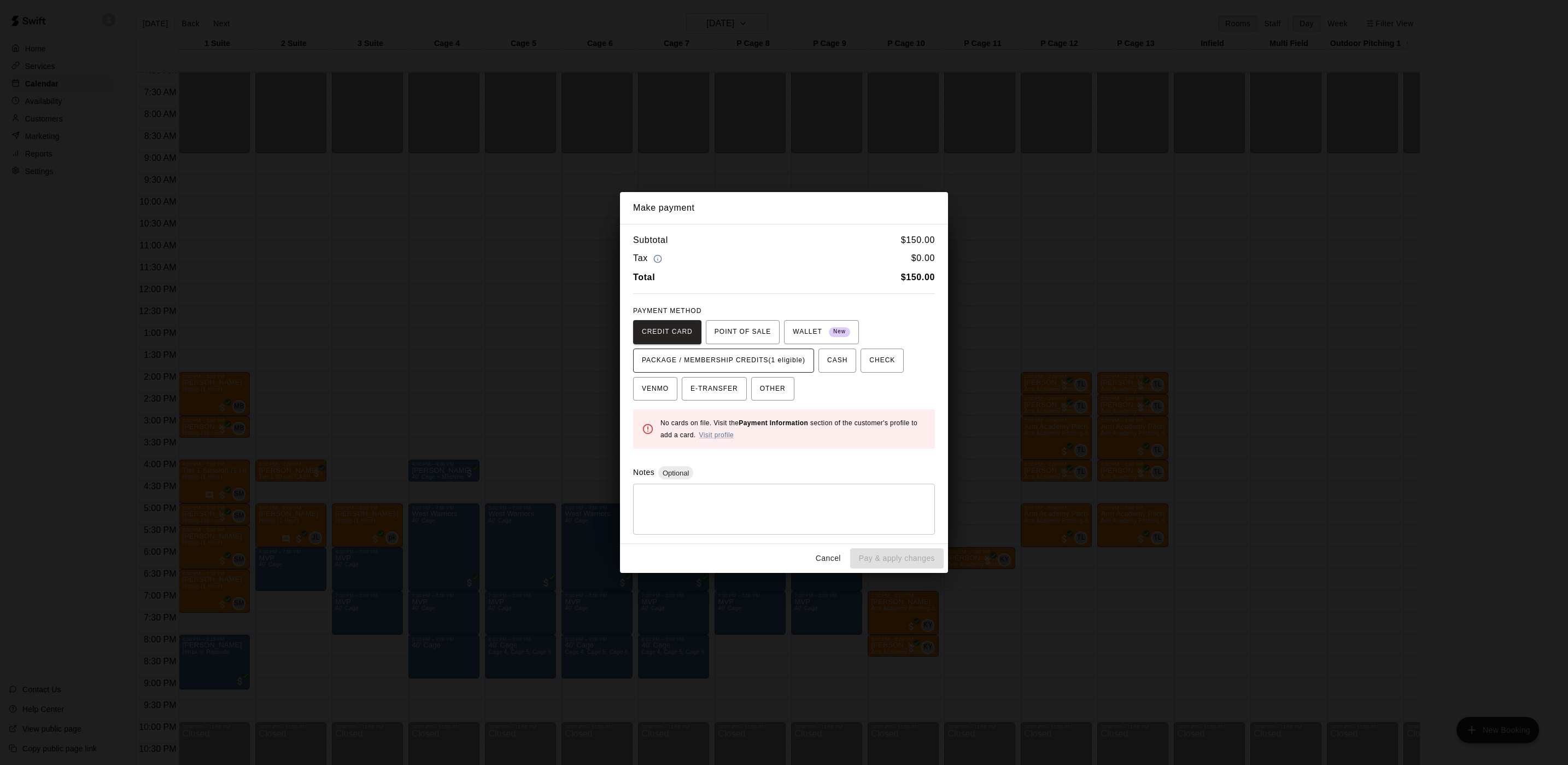
click at [775, 368] on span "PACKAGE / MEMBERSHIP CREDITS (1 eligible)" at bounding box center [724, 360] width 163 height 17
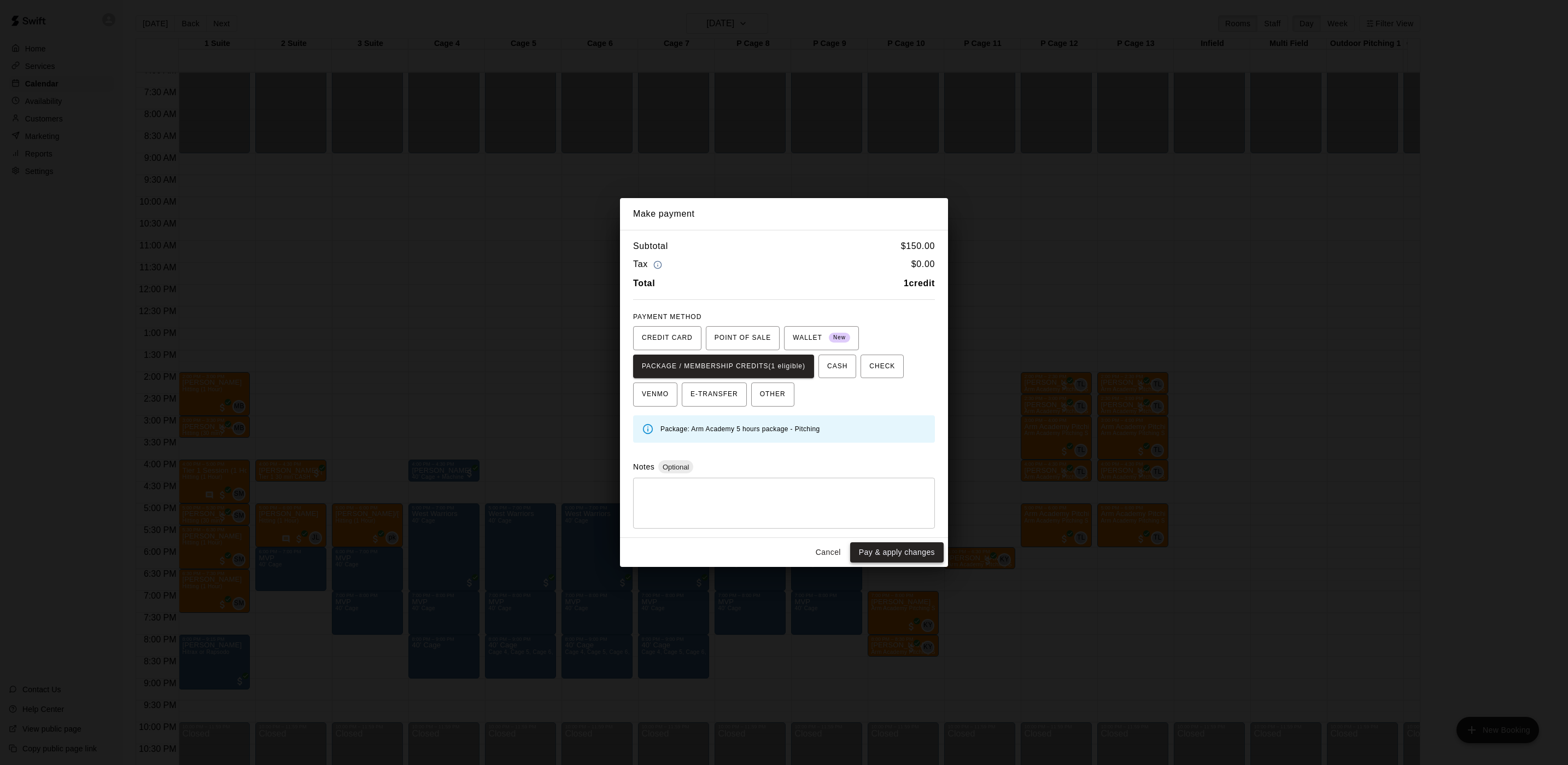
click at [883, 548] on button "Pay & apply changes" at bounding box center [897, 552] width 93 height 20
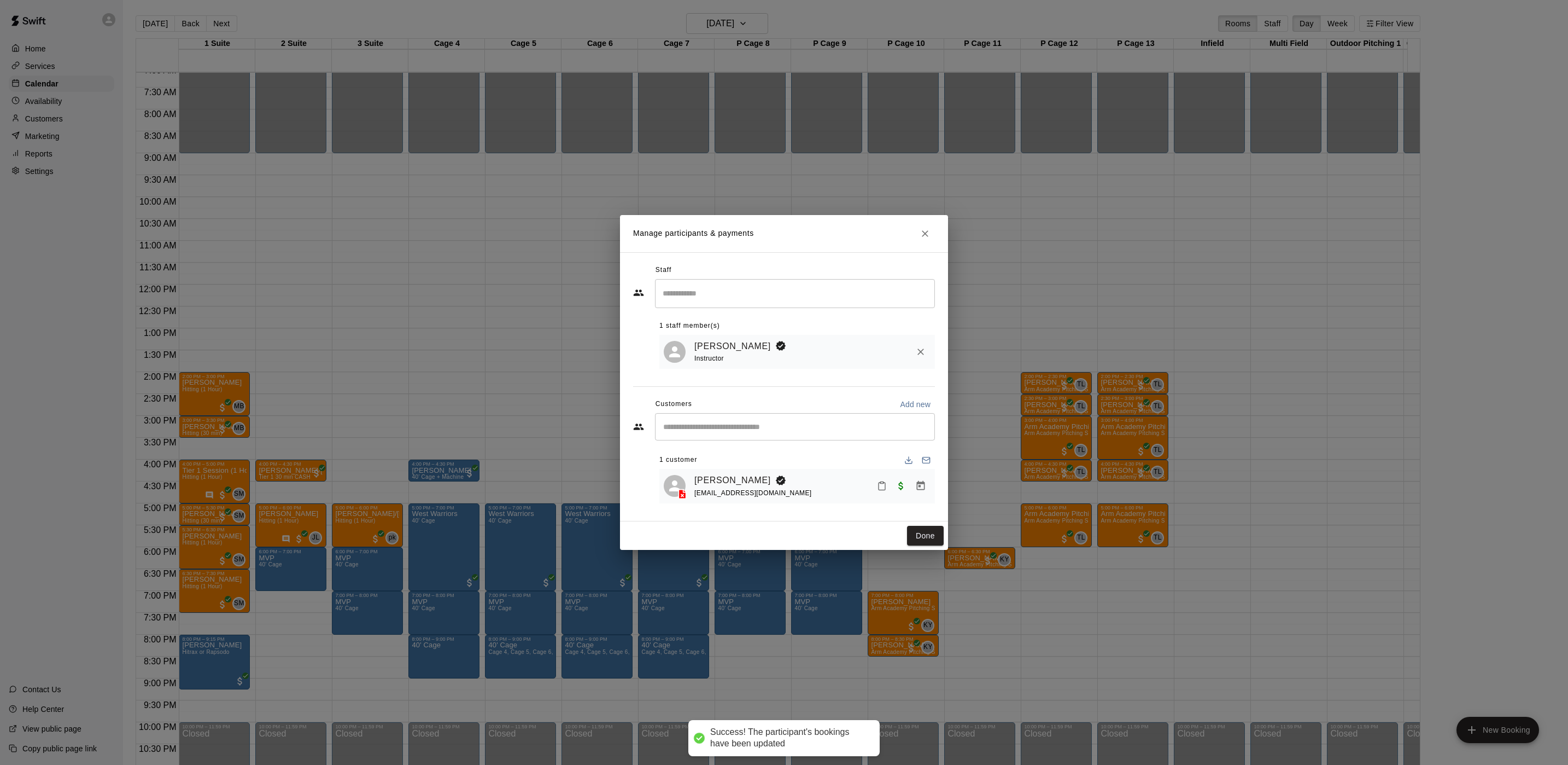
click at [930, 540] on button "Done" at bounding box center [925, 536] width 36 height 20
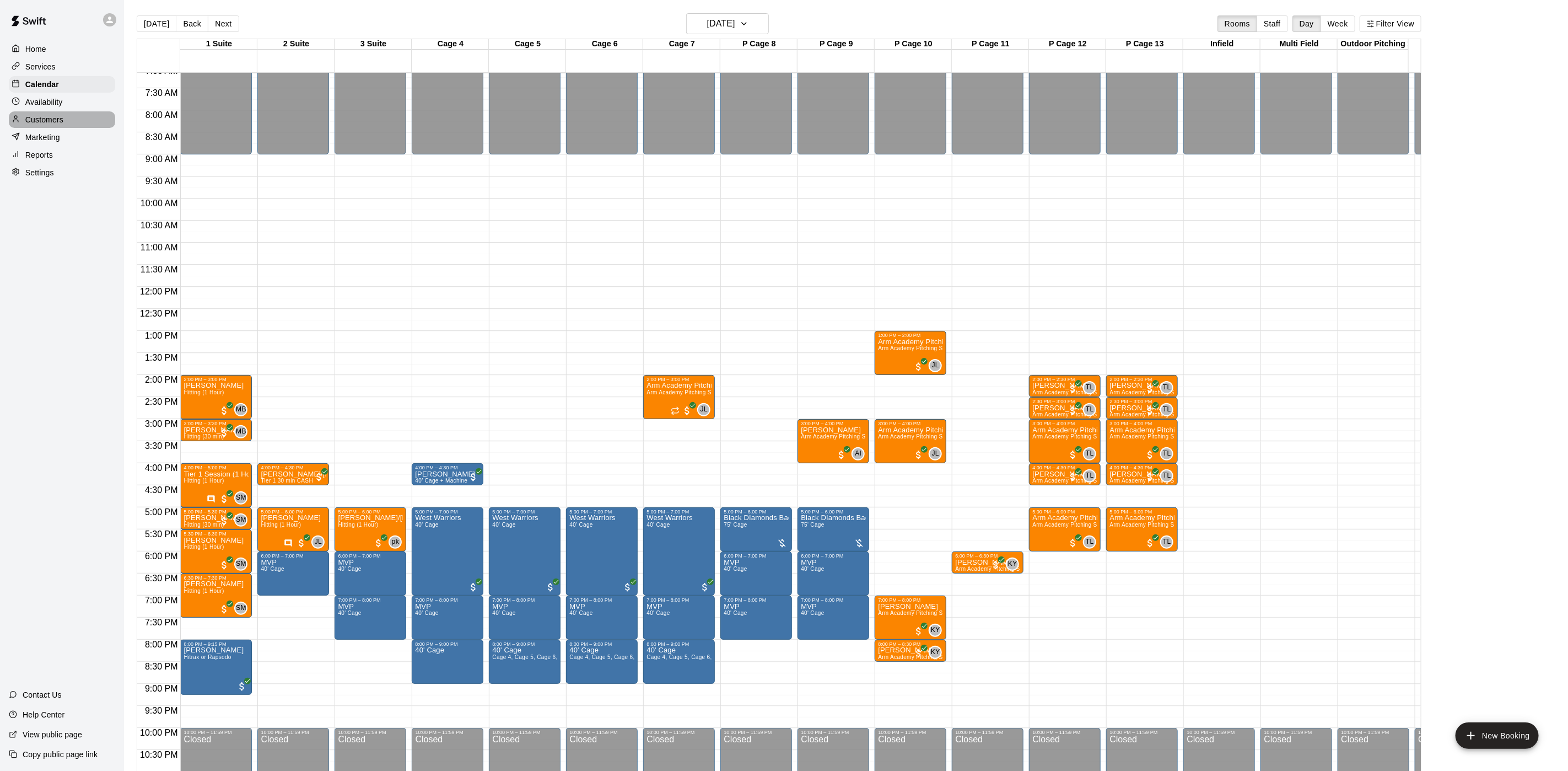
drag, startPoint x: 66, startPoint y: 126, endPoint x: 76, endPoint y: 111, distance: 18.0
click at [67, 127] on div "Customers" at bounding box center [62, 120] width 106 height 17
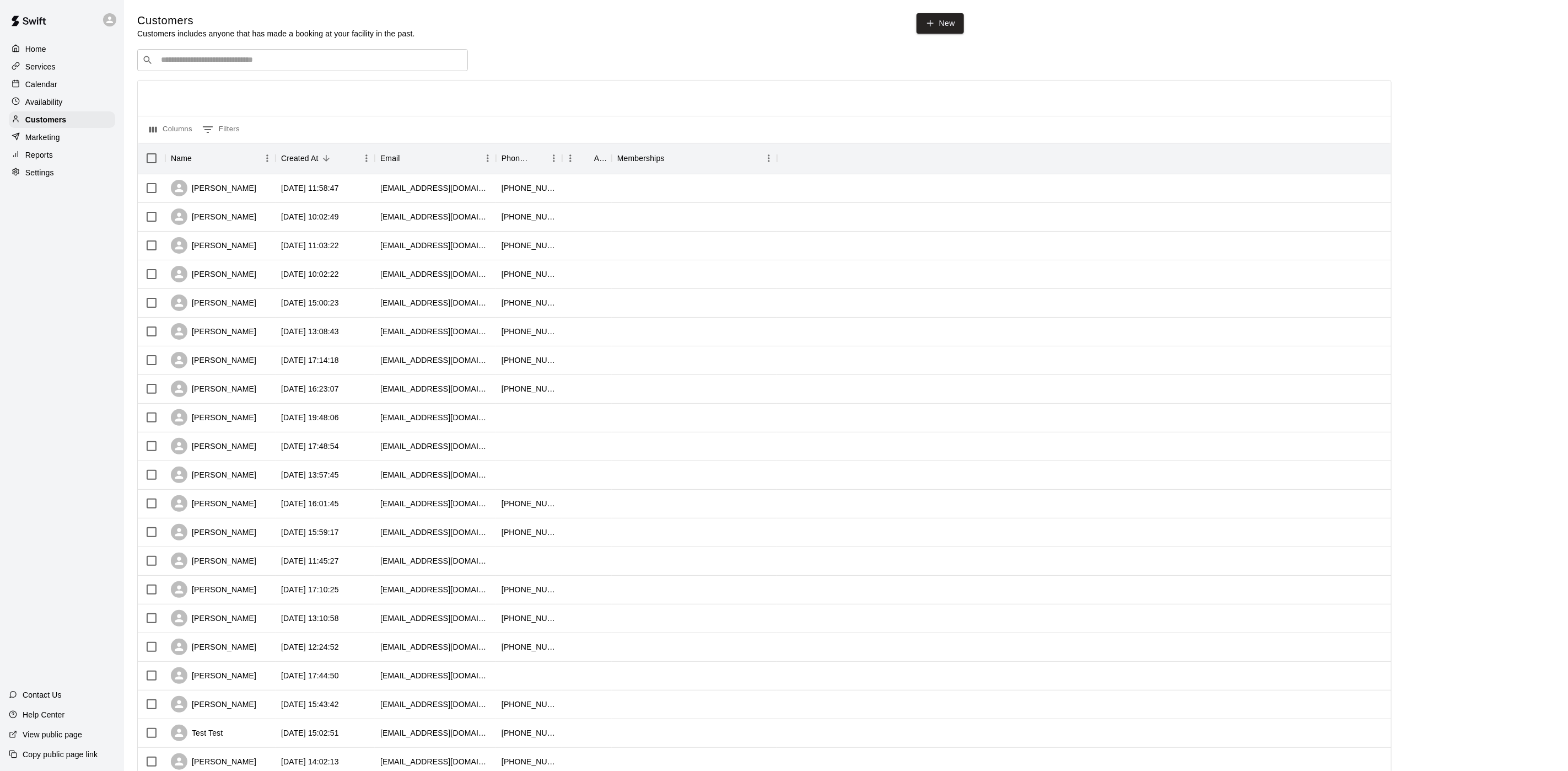
click at [171, 53] on div "​ ​" at bounding box center [302, 60] width 331 height 22
type input "*****"
click at [207, 88] on p "Heesung Jo" at bounding box center [190, 85] width 44 height 12
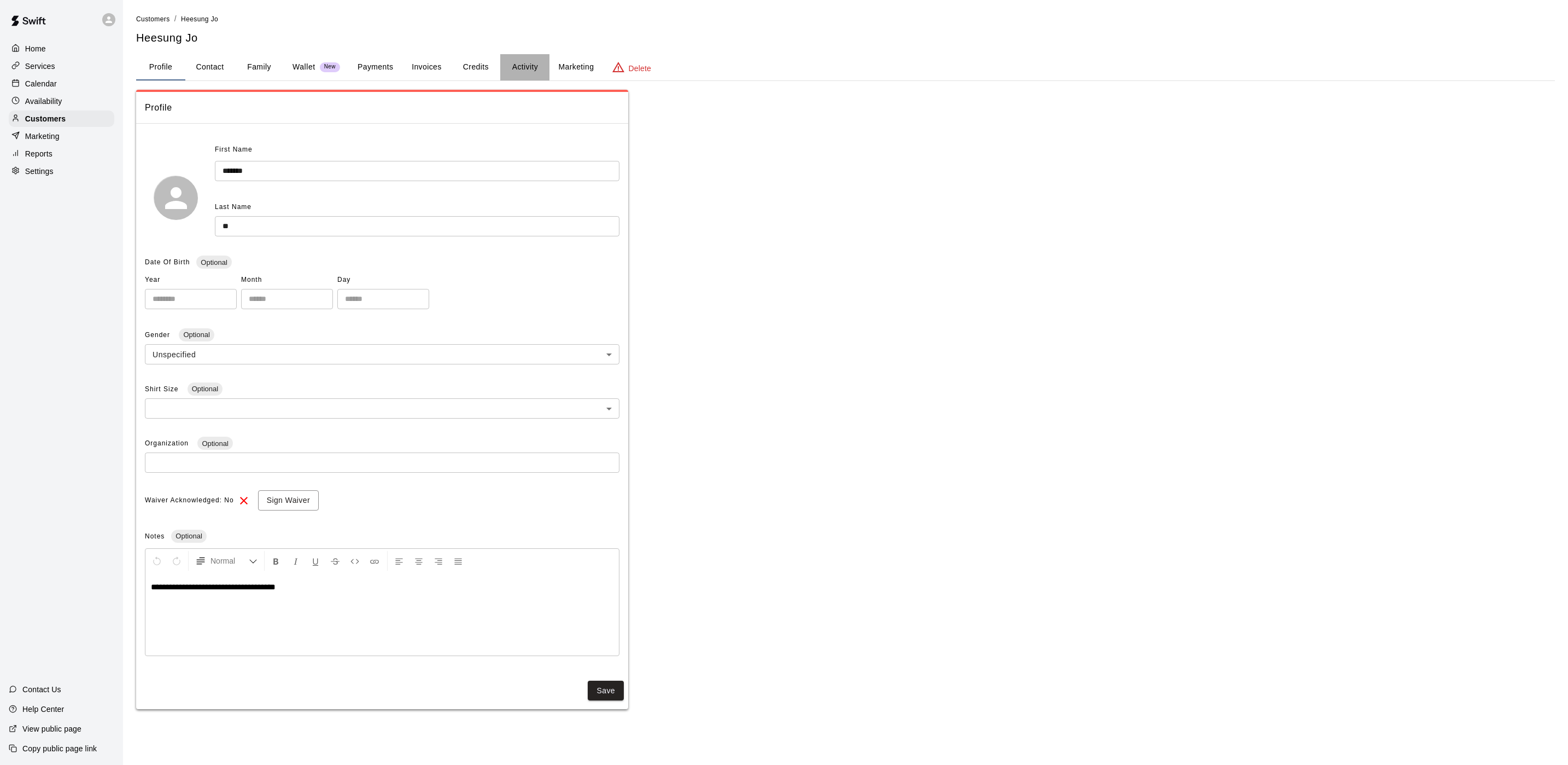
click at [509, 78] on button "Activity" at bounding box center [525, 67] width 49 height 26
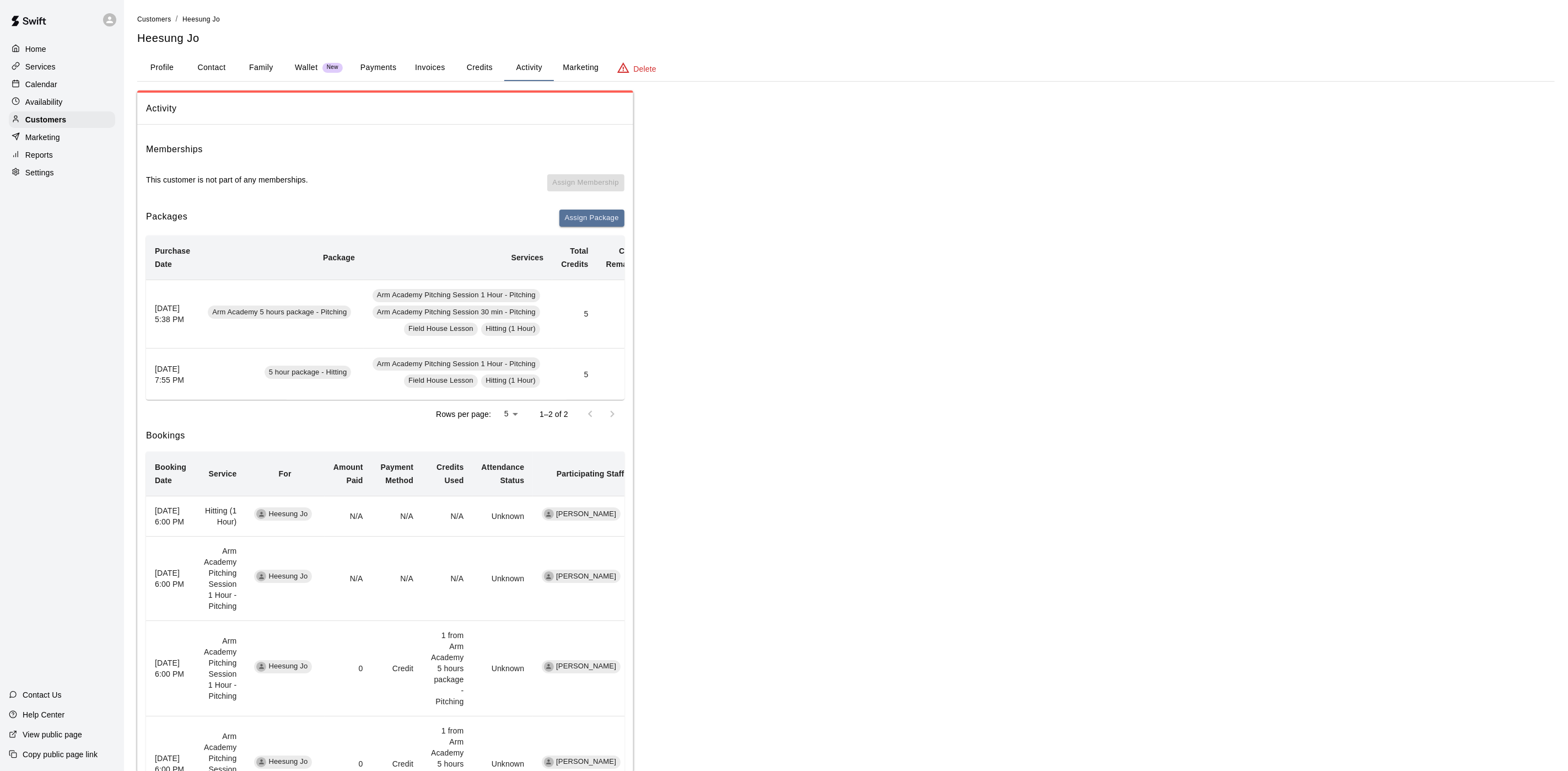
scroll to position [0, 41]
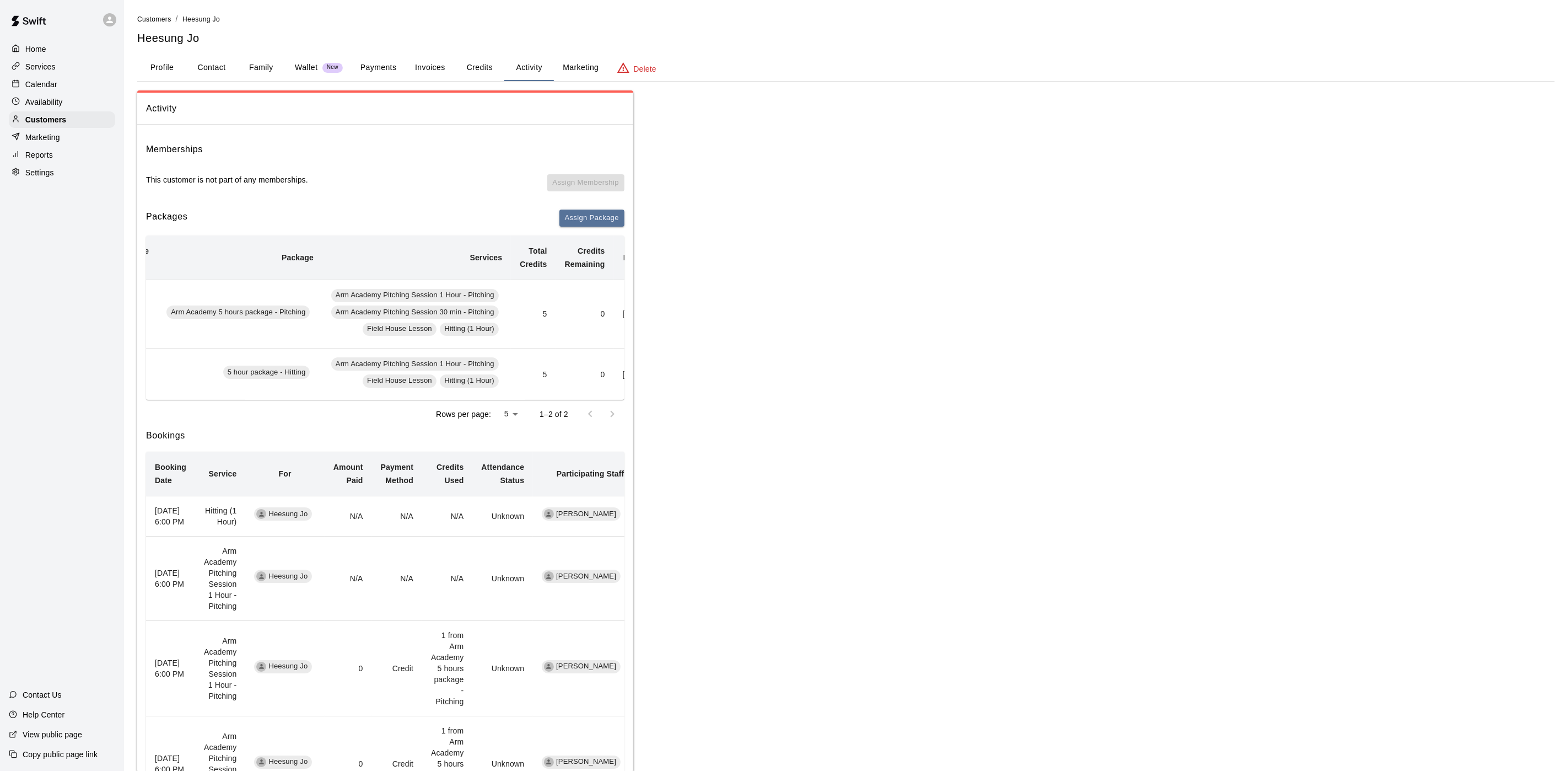
click at [207, 65] on button "Contact" at bounding box center [211, 68] width 50 height 26
select select "**"
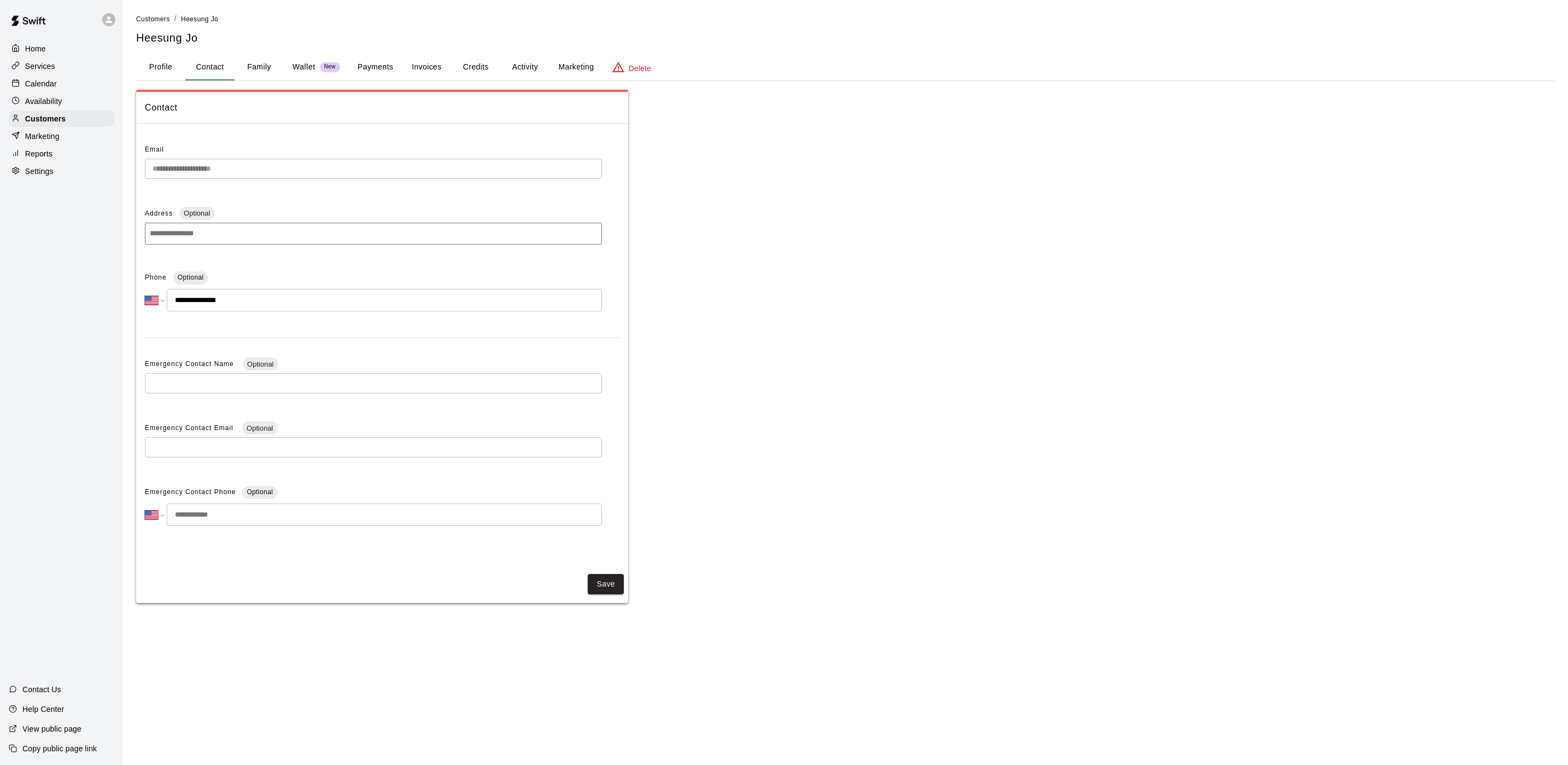
click at [53, 80] on div "Calendar" at bounding box center [61, 84] width 105 height 17
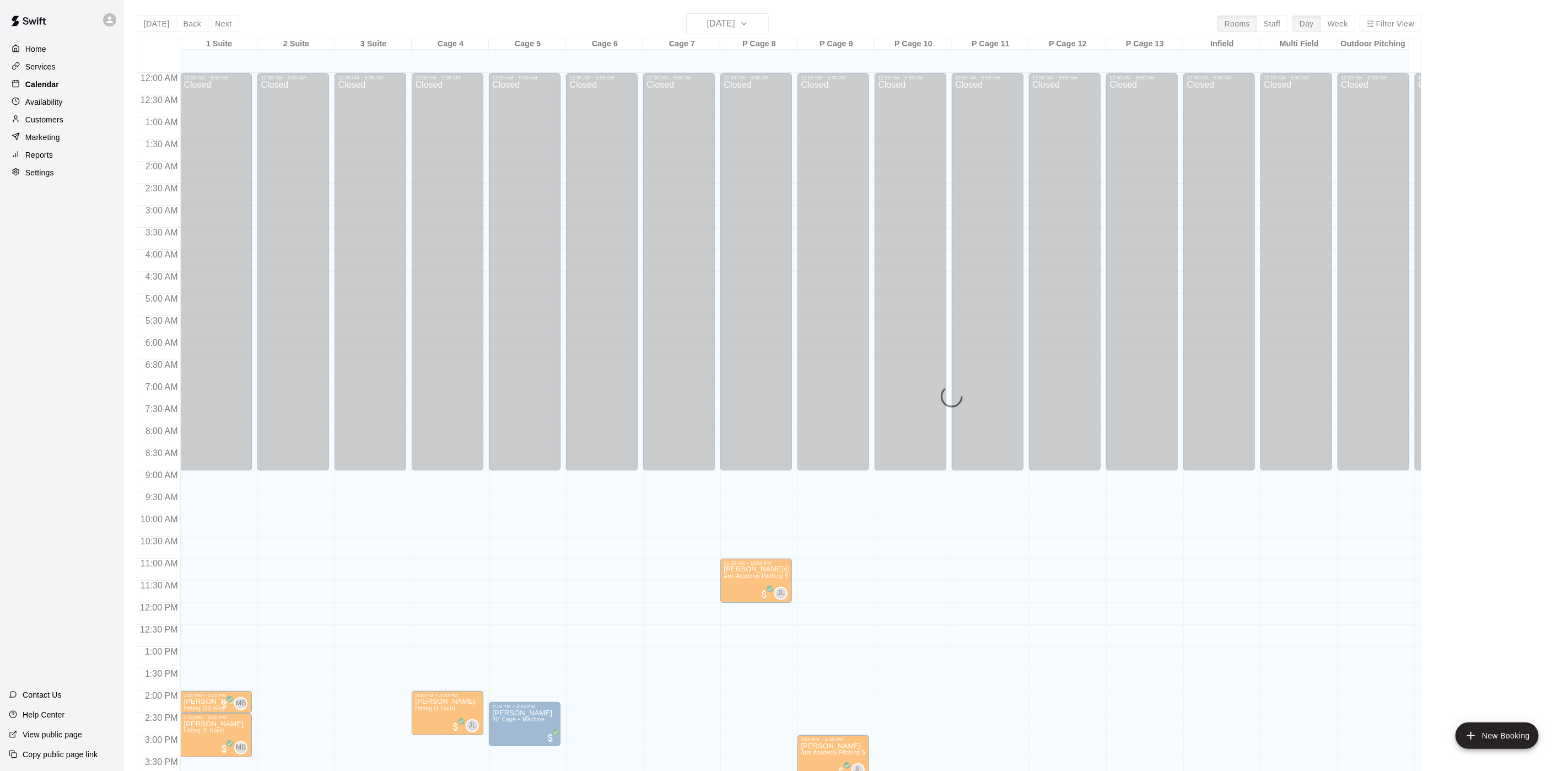
scroll to position [316, 0]
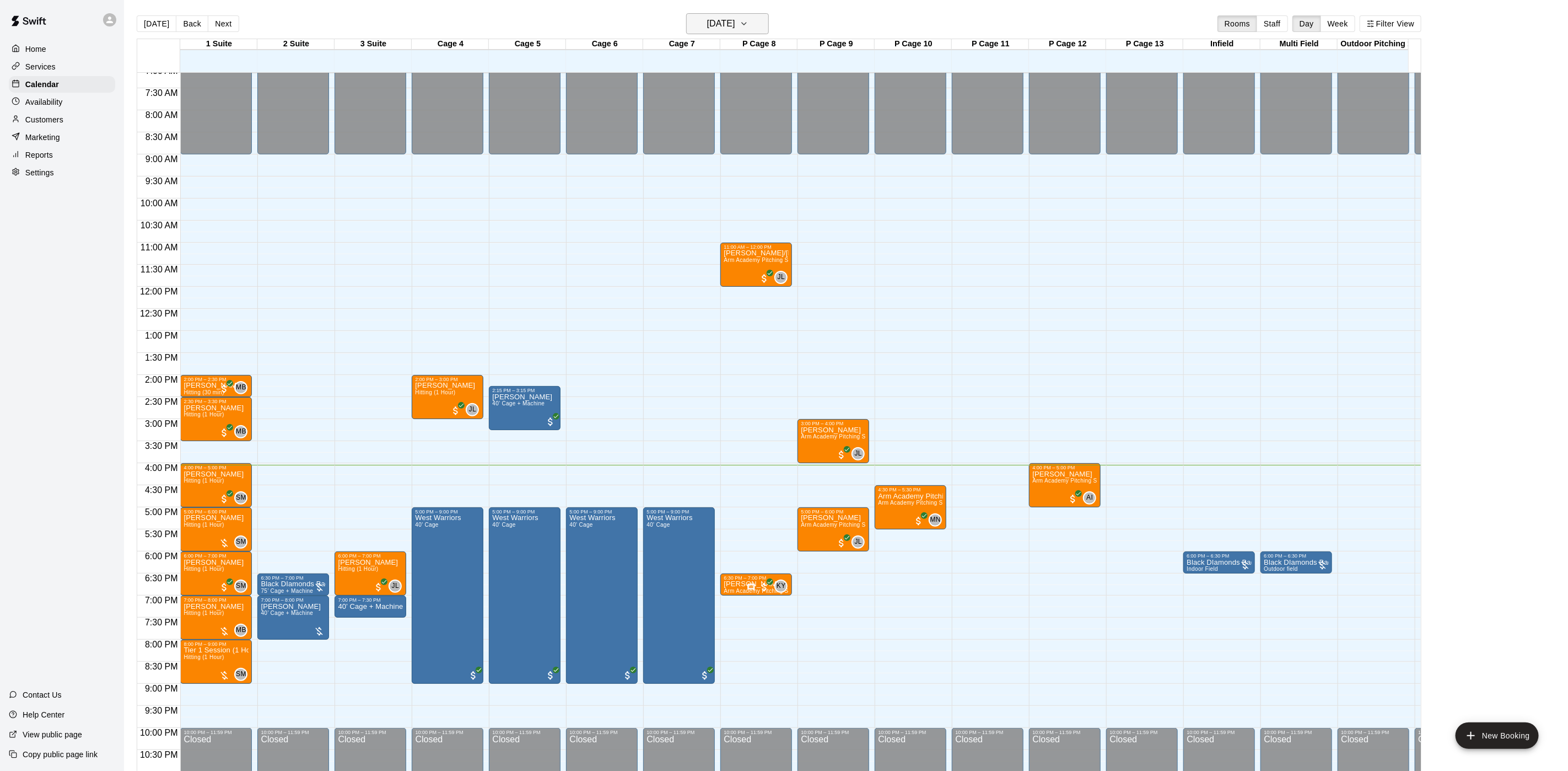
click at [748, 23] on icon "button" at bounding box center [744, 24] width 9 height 14
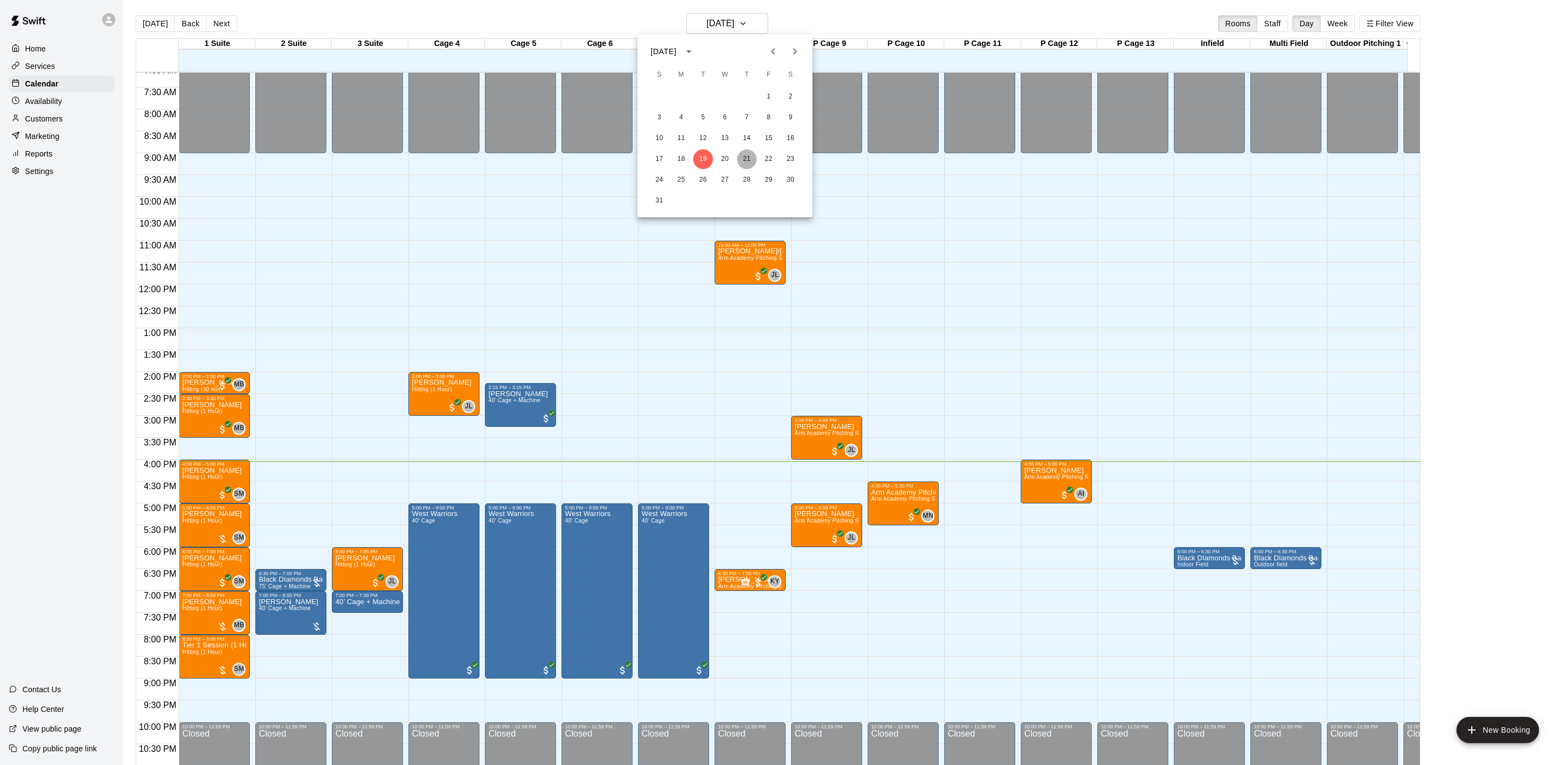
click at [743, 153] on button "21" at bounding box center [747, 159] width 20 height 20
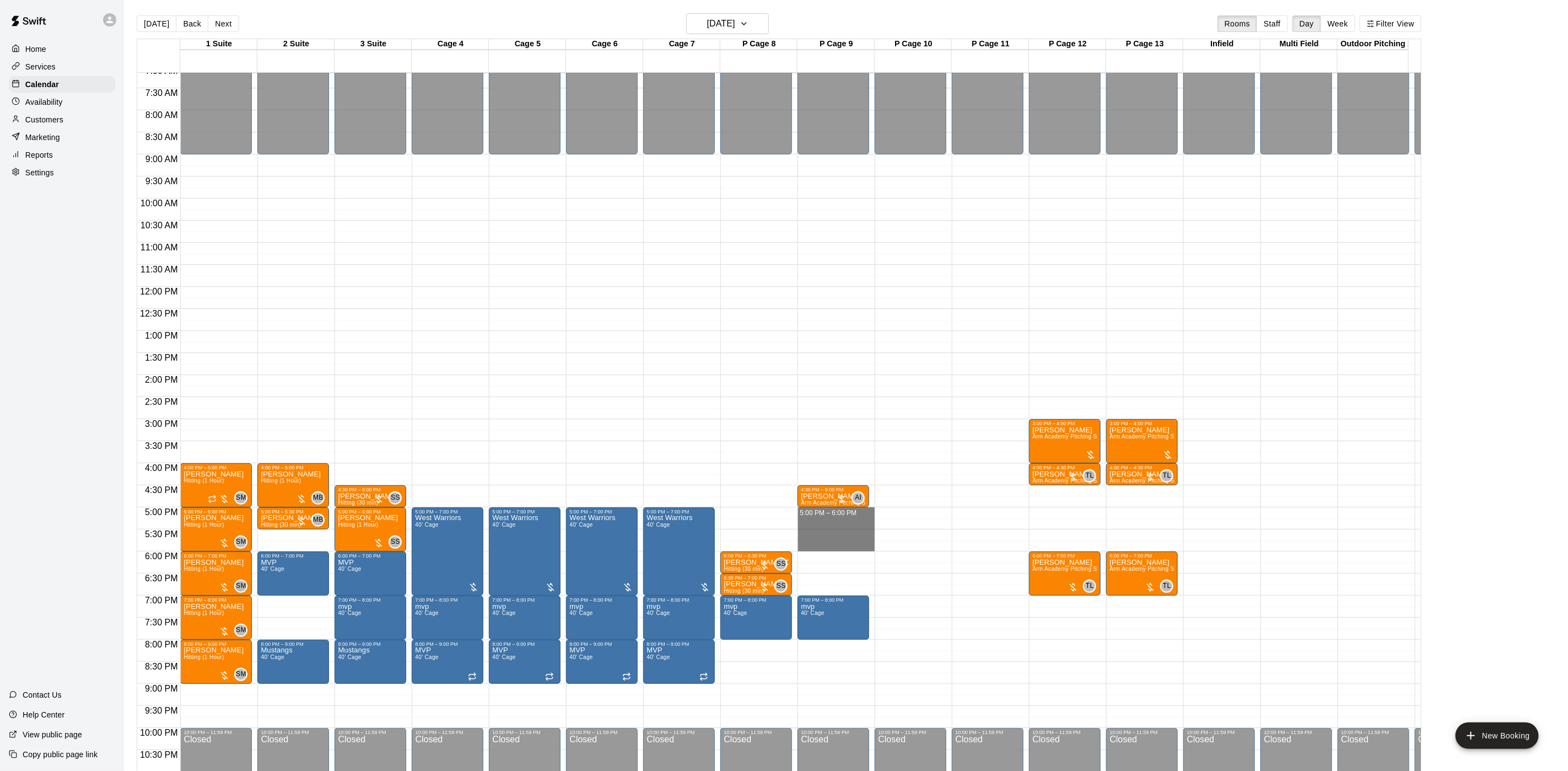
drag, startPoint x: 829, startPoint y: 511, endPoint x: 824, endPoint y: 549, distance: 38.3
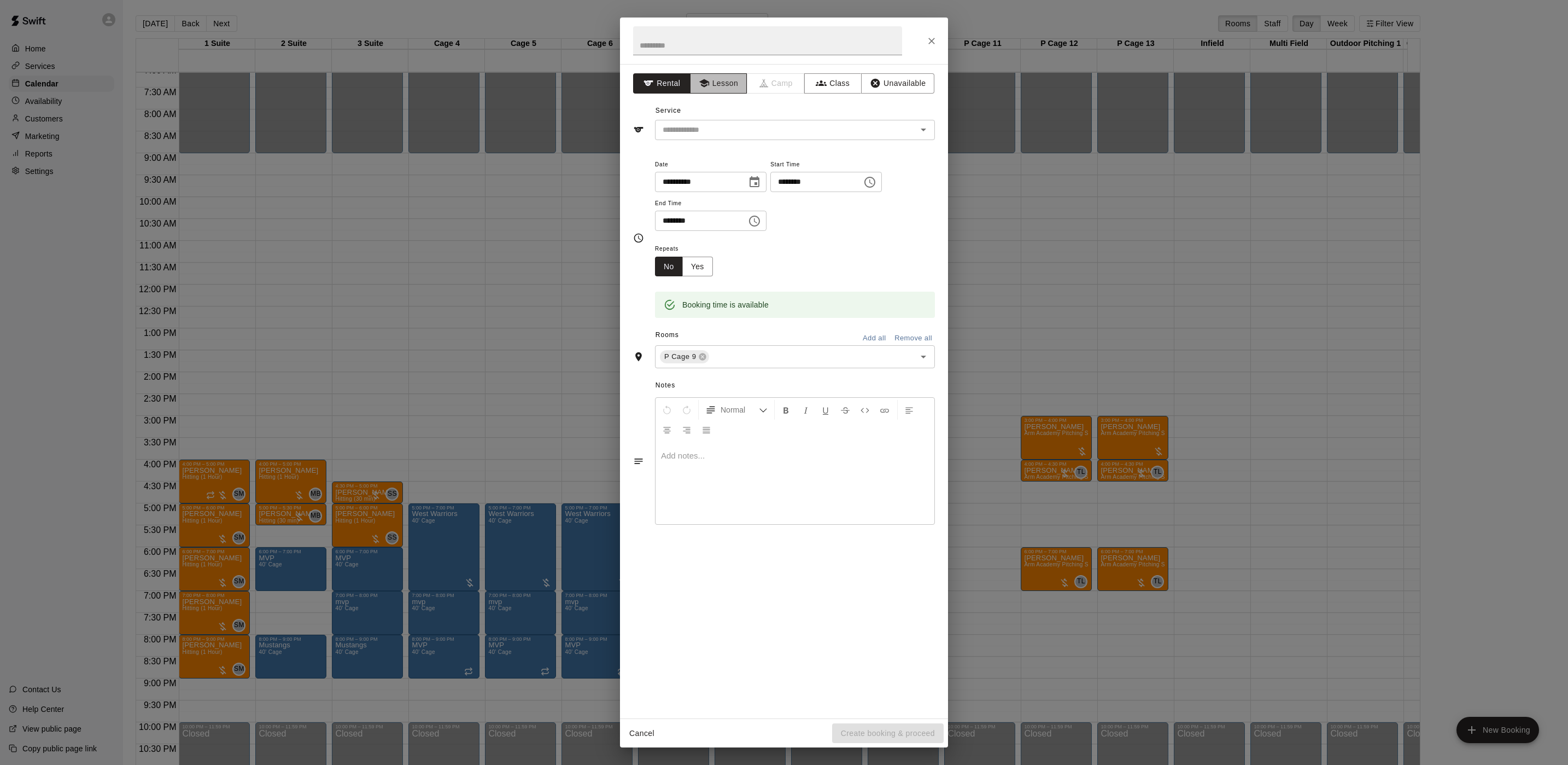
click at [729, 89] on button "Lesson" at bounding box center [719, 84] width 57 height 20
click at [704, 125] on input "text" at bounding box center [779, 130] width 241 height 13
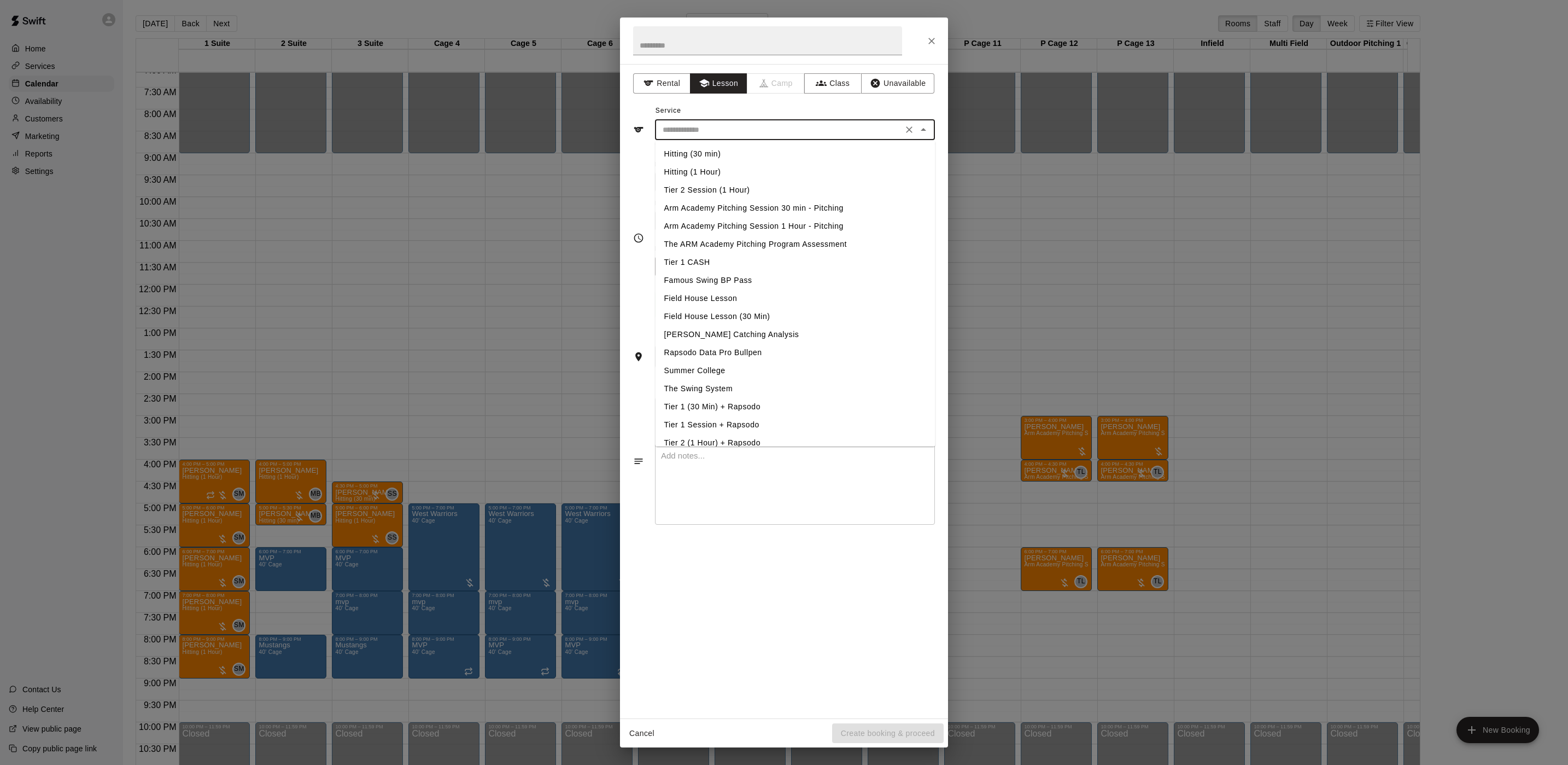
click at [712, 223] on li "Arm Academy Pitching Session 1 Hour - Pitching" at bounding box center [795, 226] width 280 height 18
type input "**********"
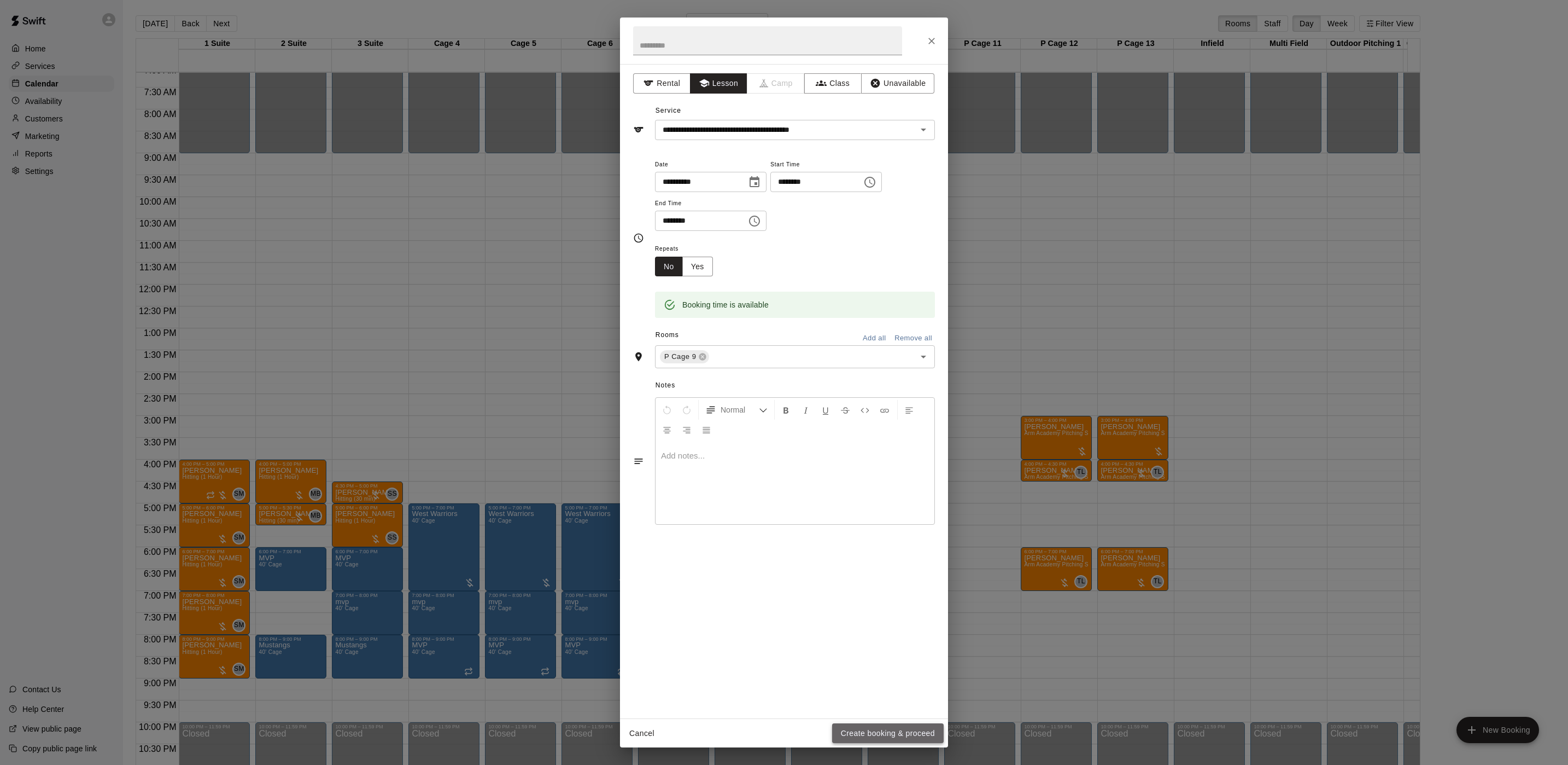
click at [925, 739] on button "Create booking & proceed" at bounding box center [888, 734] width 112 height 20
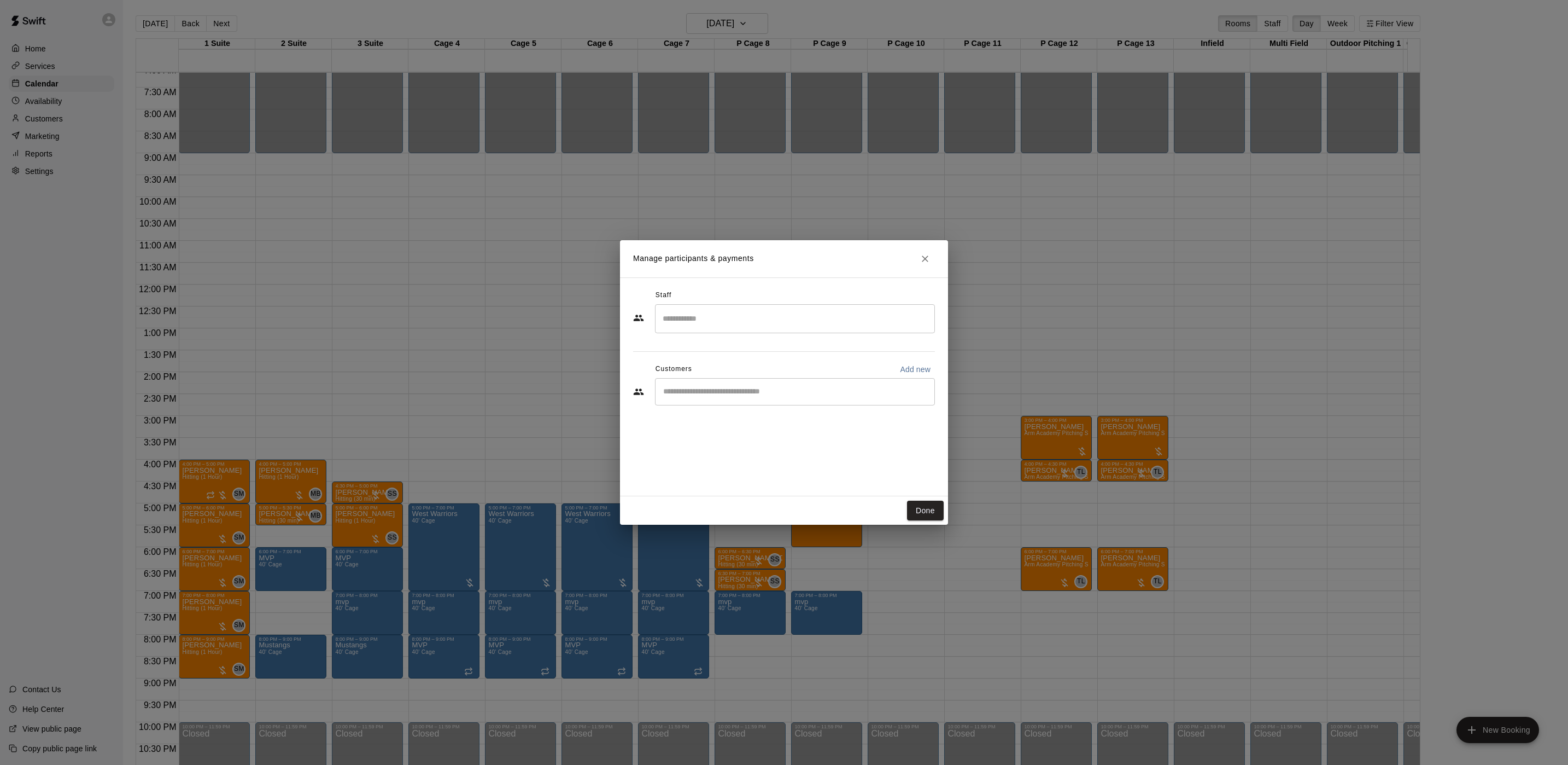
click at [763, 395] on input "Start typing to search customers..." at bounding box center [795, 391] width 270 height 11
click at [777, 317] on input "Search staff" at bounding box center [795, 319] width 270 height 19
type input "*"
click at [768, 291] on div "Staff" at bounding box center [784, 295] width 302 height 17
click at [700, 395] on input "Start typing to search customers..." at bounding box center [795, 391] width 270 height 11
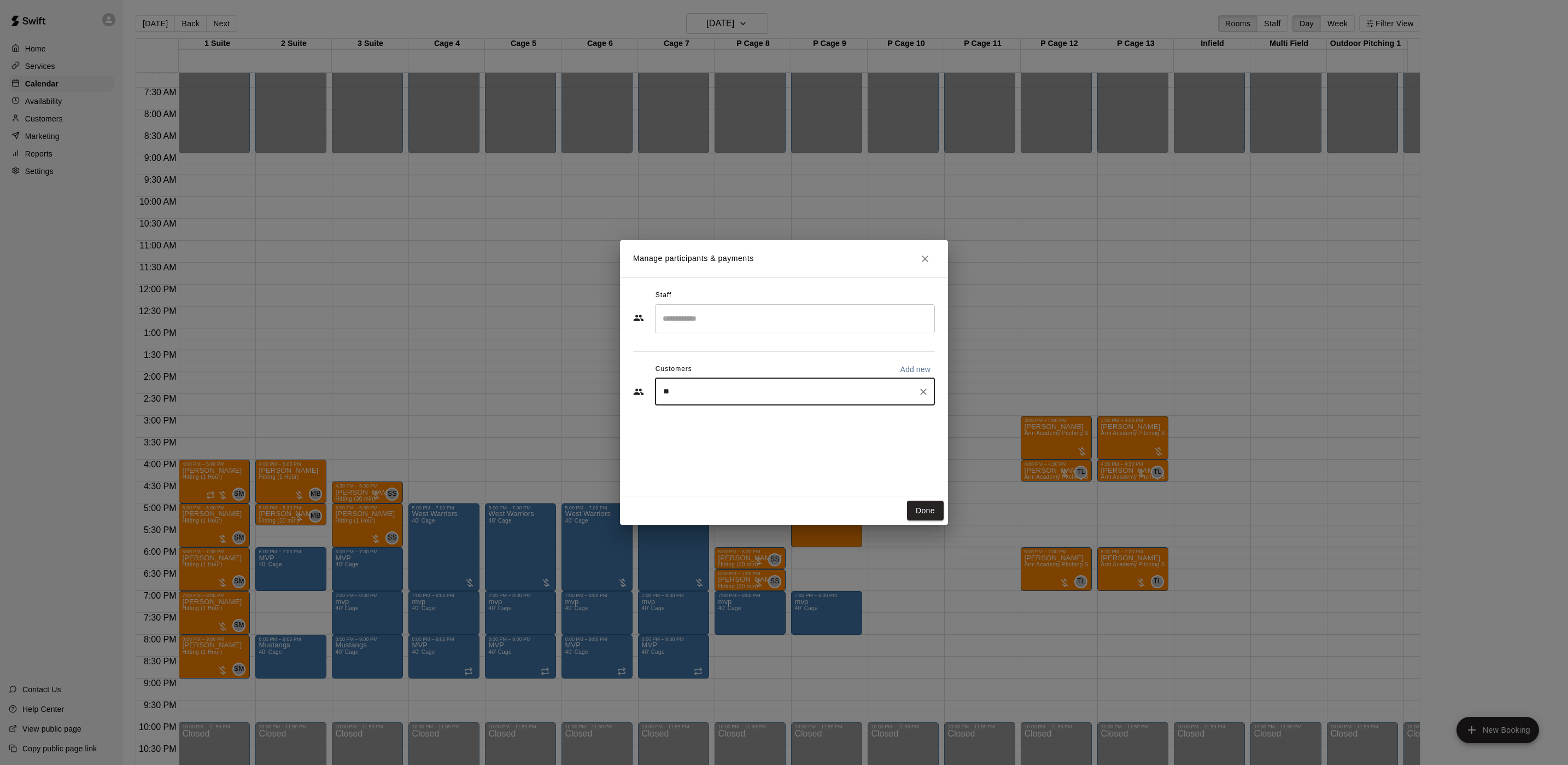
type input "***"
click at [780, 453] on div "[PERSON_NAME] [PERSON_NAME][EMAIL_ADDRESS][PERSON_NAME][DOMAIN_NAME]" at bounding box center [806, 458] width 241 height 24
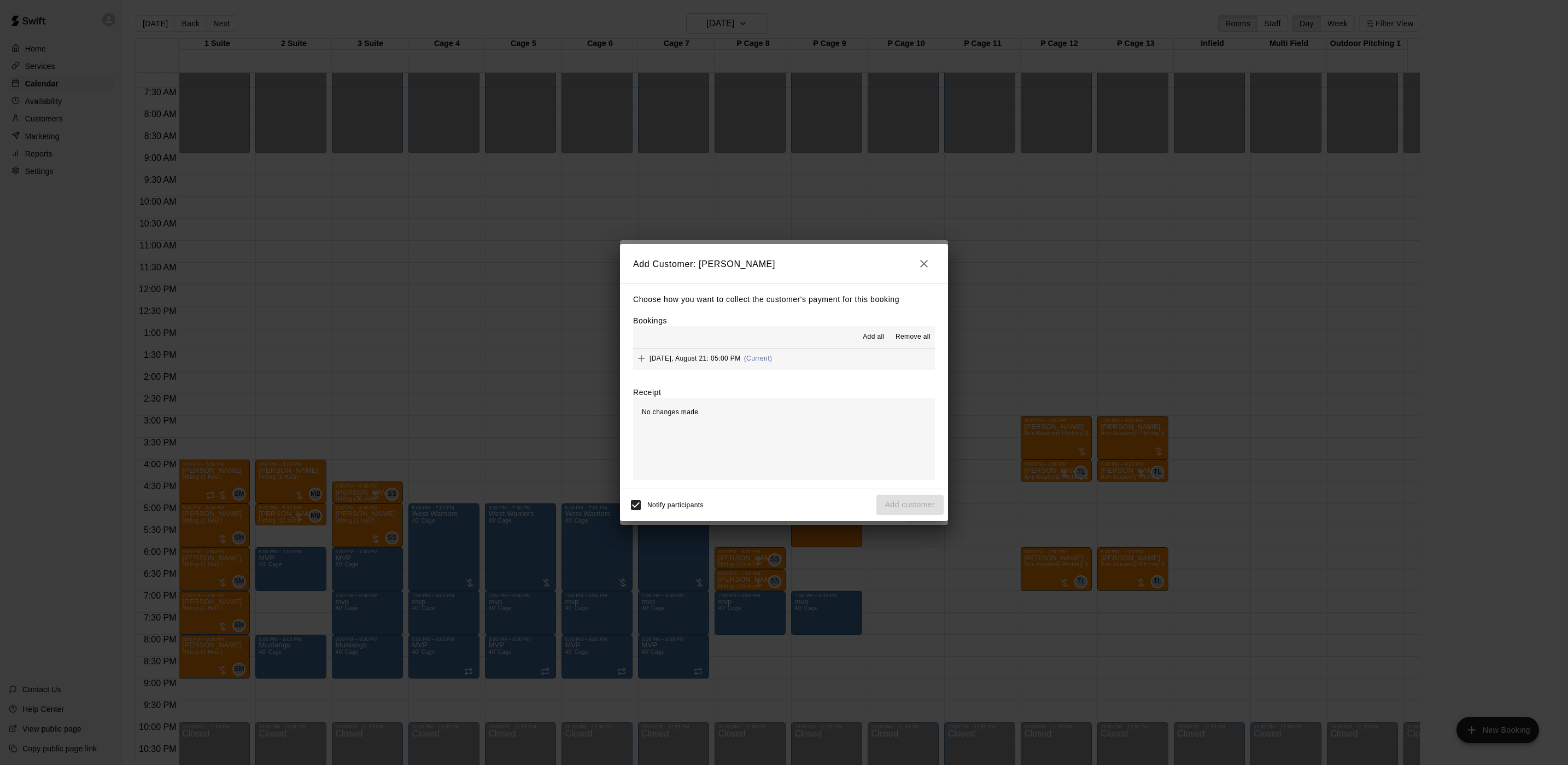
drag, startPoint x: 786, startPoint y: 365, endPoint x: 758, endPoint y: 360, distance: 28.4
click at [761, 345] on div "Add all Remove all" at bounding box center [784, 337] width 302 height 22
click at [758, 360] on span "(Current)" at bounding box center [758, 358] width 29 height 8
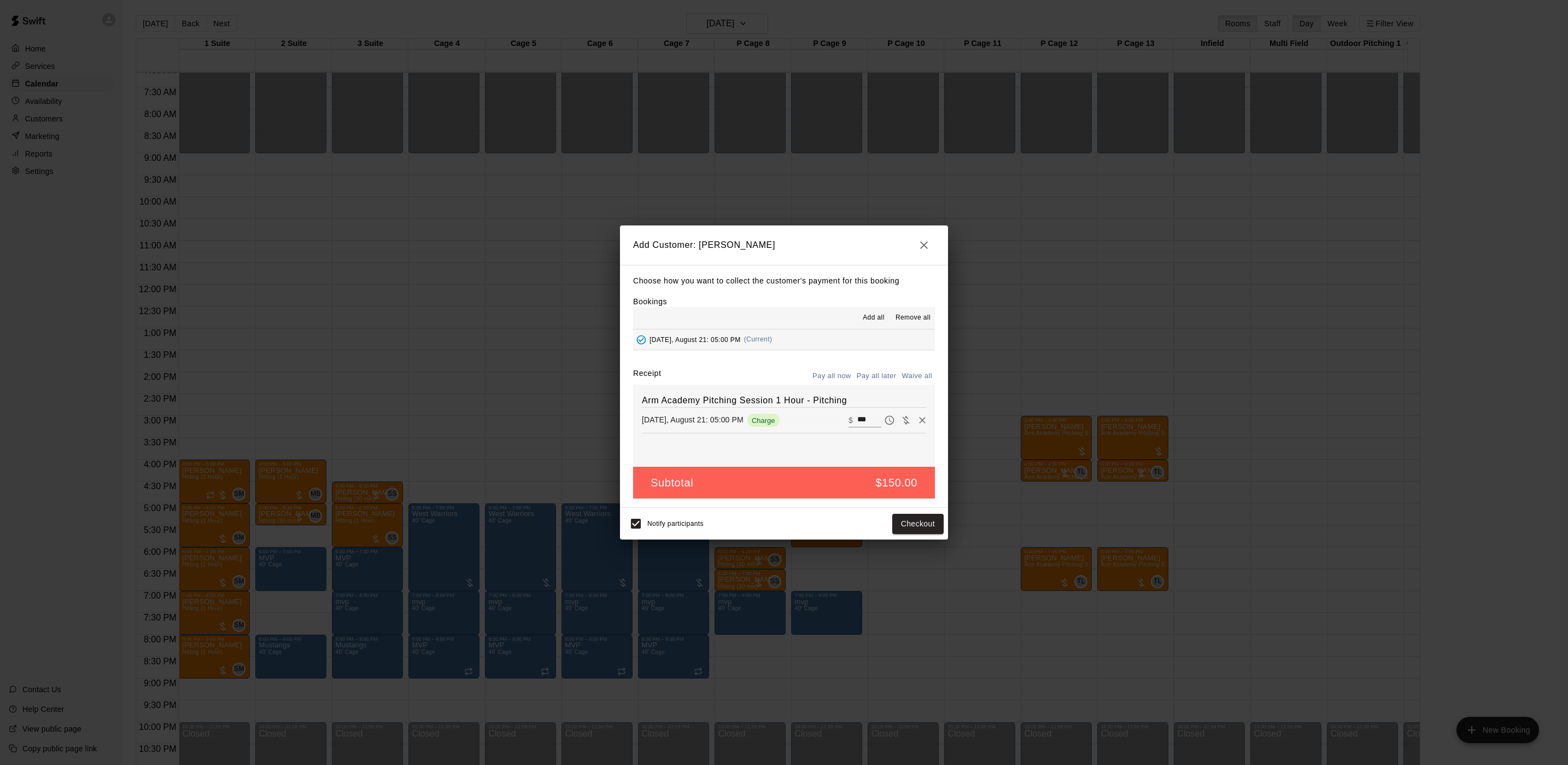
click at [873, 375] on button "Pay all later" at bounding box center [876, 376] width 45 height 17
click at [909, 527] on button "Add customer" at bounding box center [909, 524] width 67 height 20
click at [930, 242] on icon "button" at bounding box center [924, 245] width 13 height 13
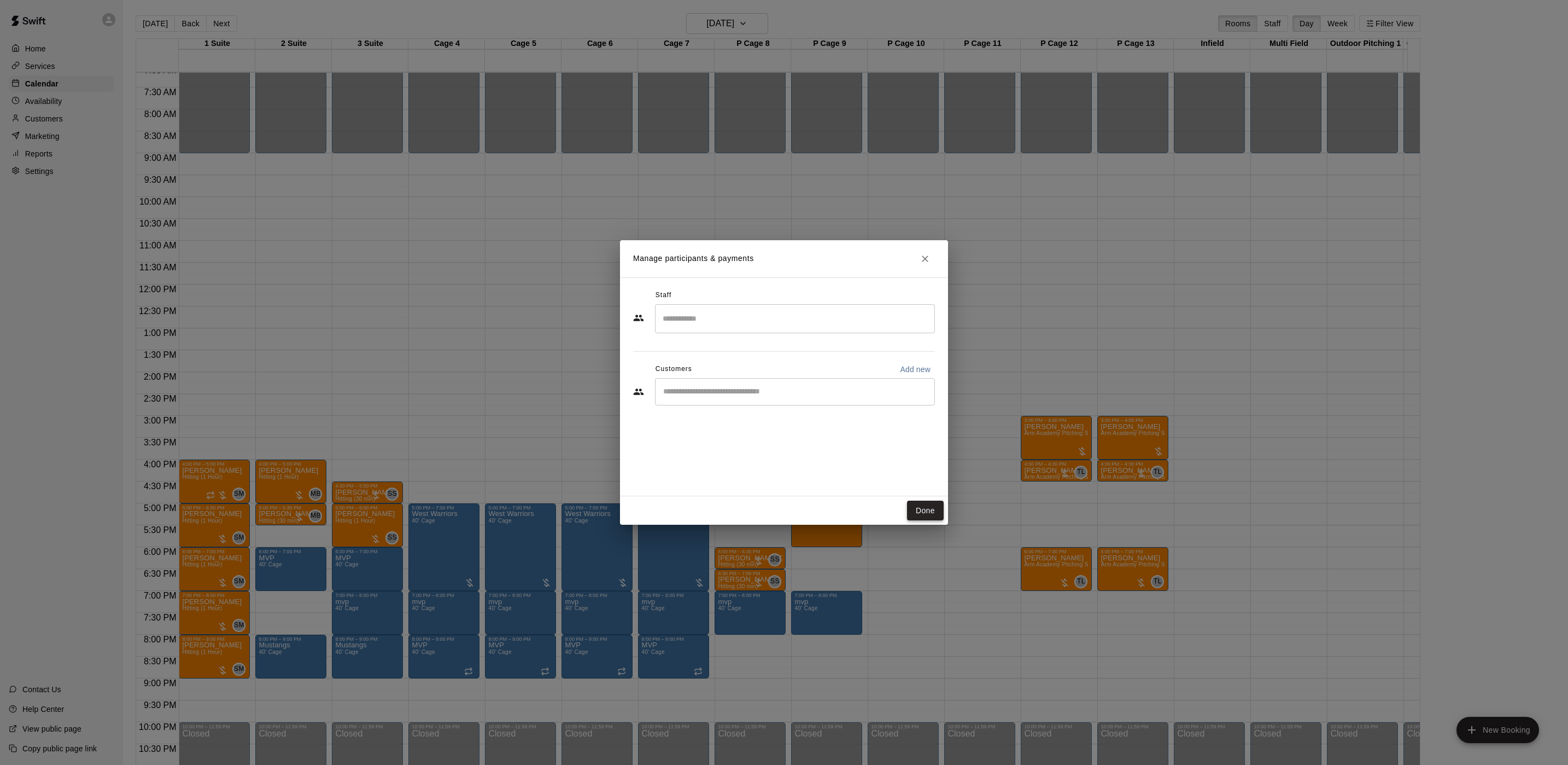
click at [915, 504] on button "Done" at bounding box center [925, 511] width 36 height 20
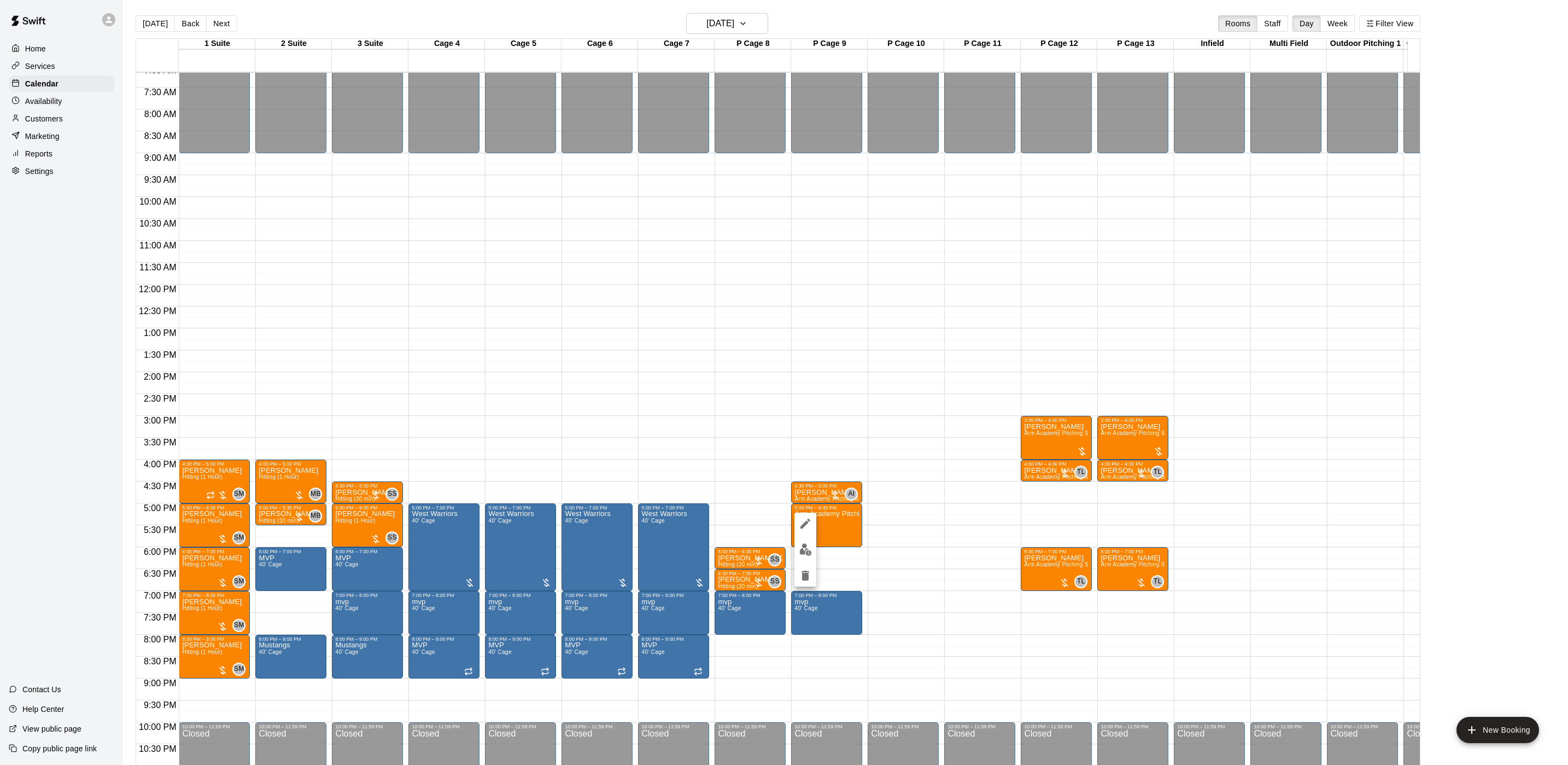
click at [803, 555] on img "edit" at bounding box center [806, 550] width 13 height 13
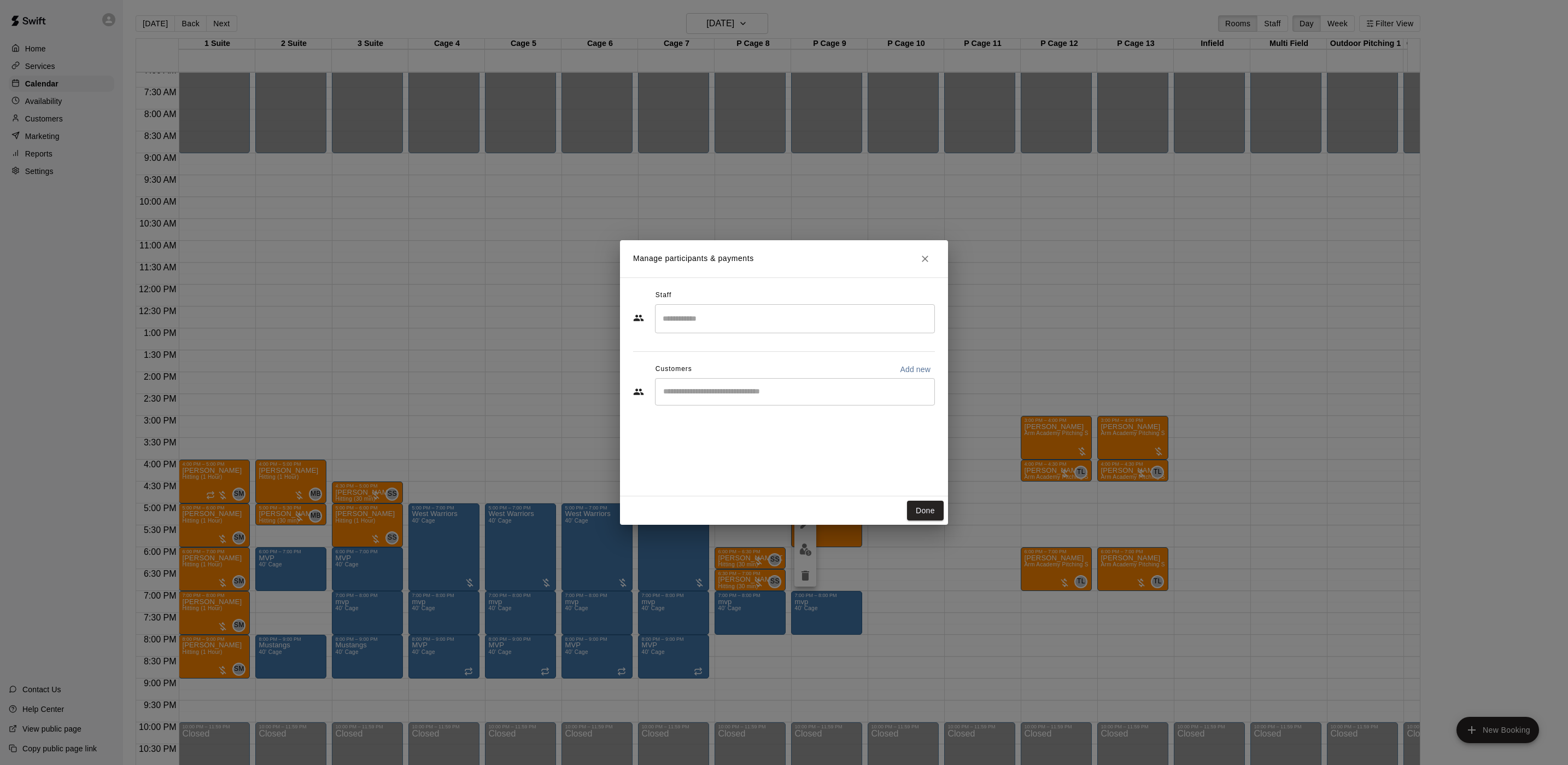
click at [770, 404] on div "​" at bounding box center [795, 391] width 280 height 27
type input "*******"
click at [765, 414] on div "[PERSON_NAME]" at bounding box center [745, 417] width 117 height 11
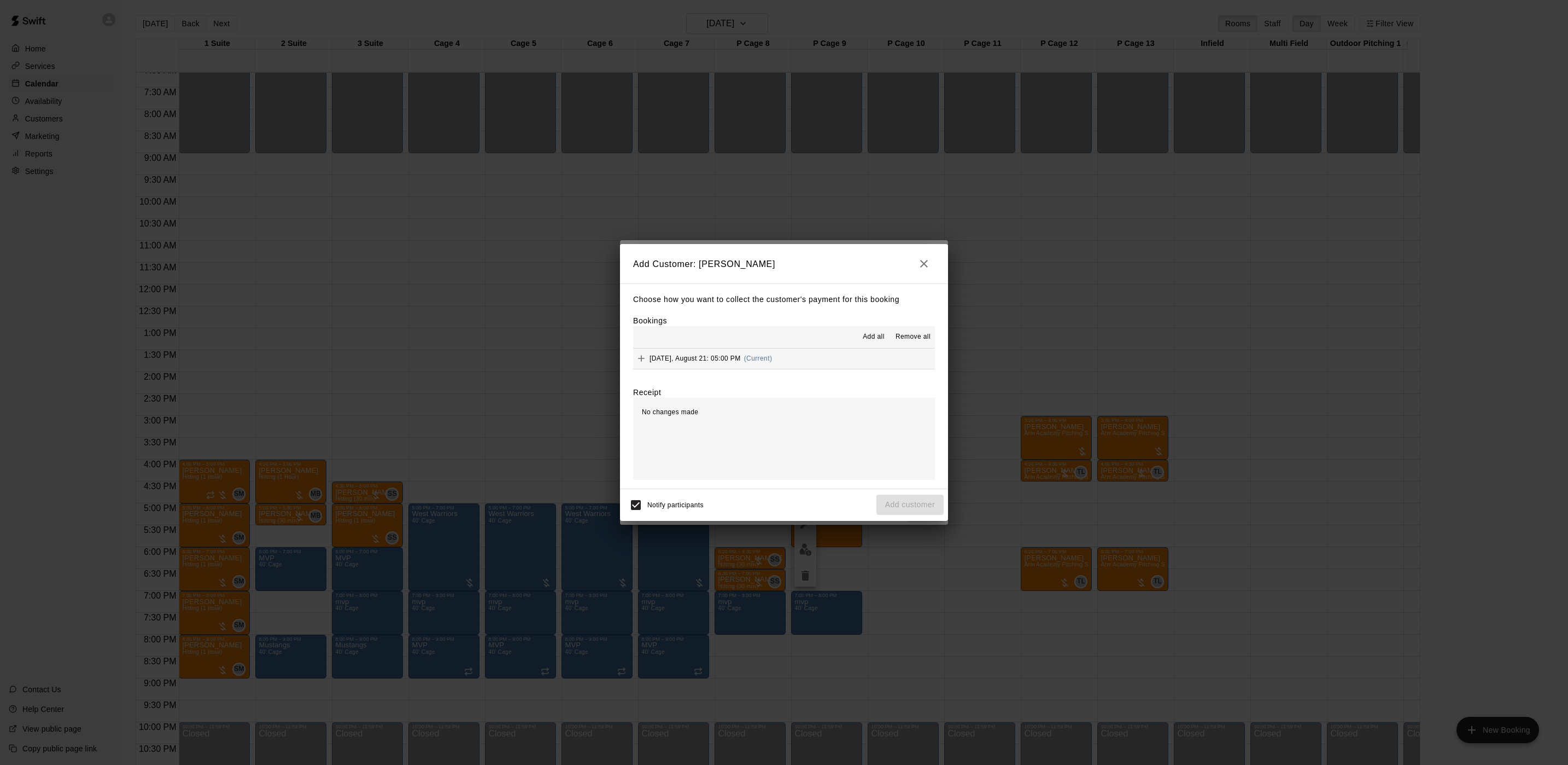
click at [784, 349] on button "[DATE], August 21: 05:00 PM (Current)" at bounding box center [784, 359] width 302 height 20
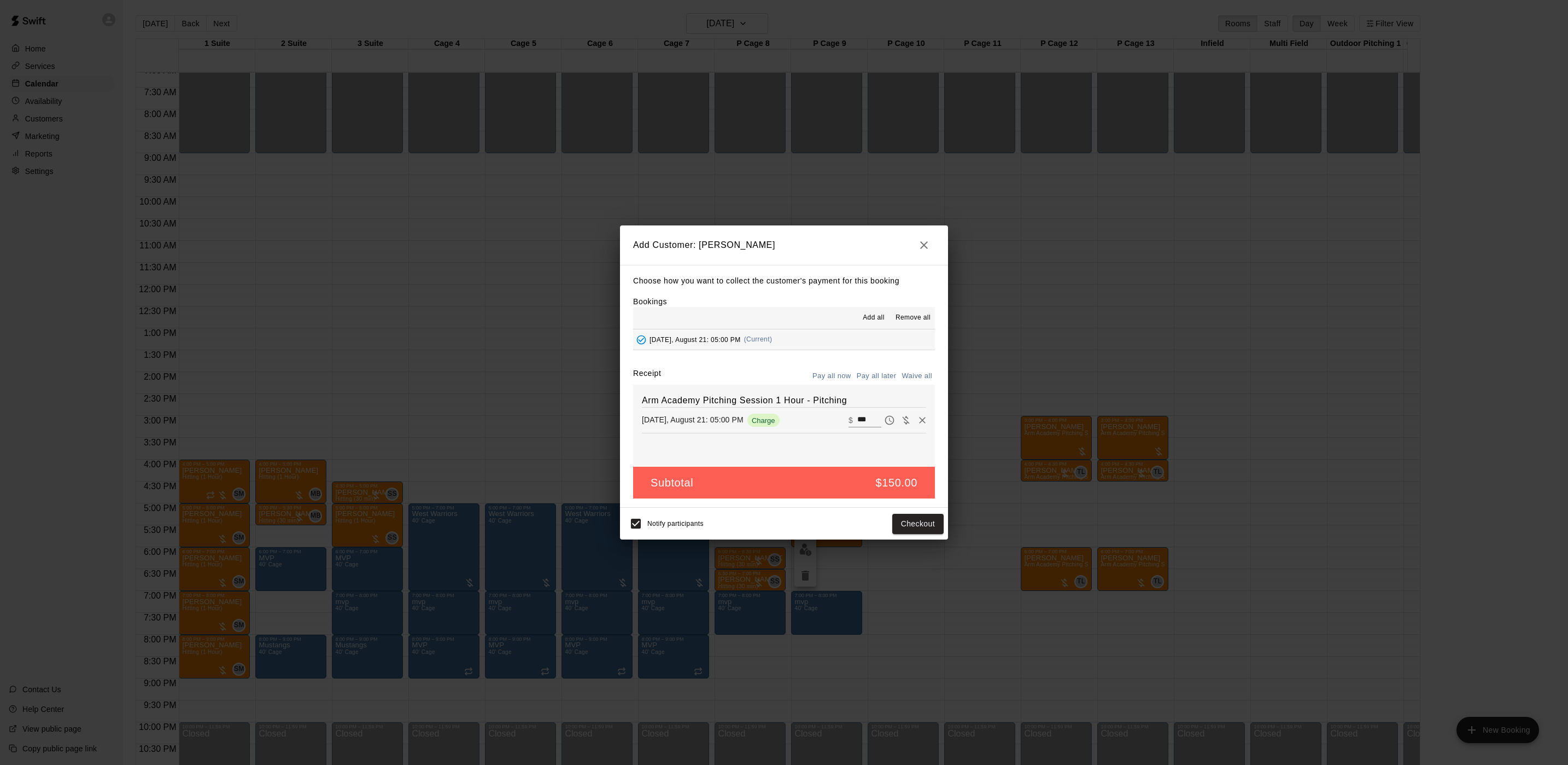
click at [879, 376] on button "Pay all later" at bounding box center [876, 376] width 45 height 17
click at [910, 529] on button "Add customer" at bounding box center [909, 524] width 67 height 20
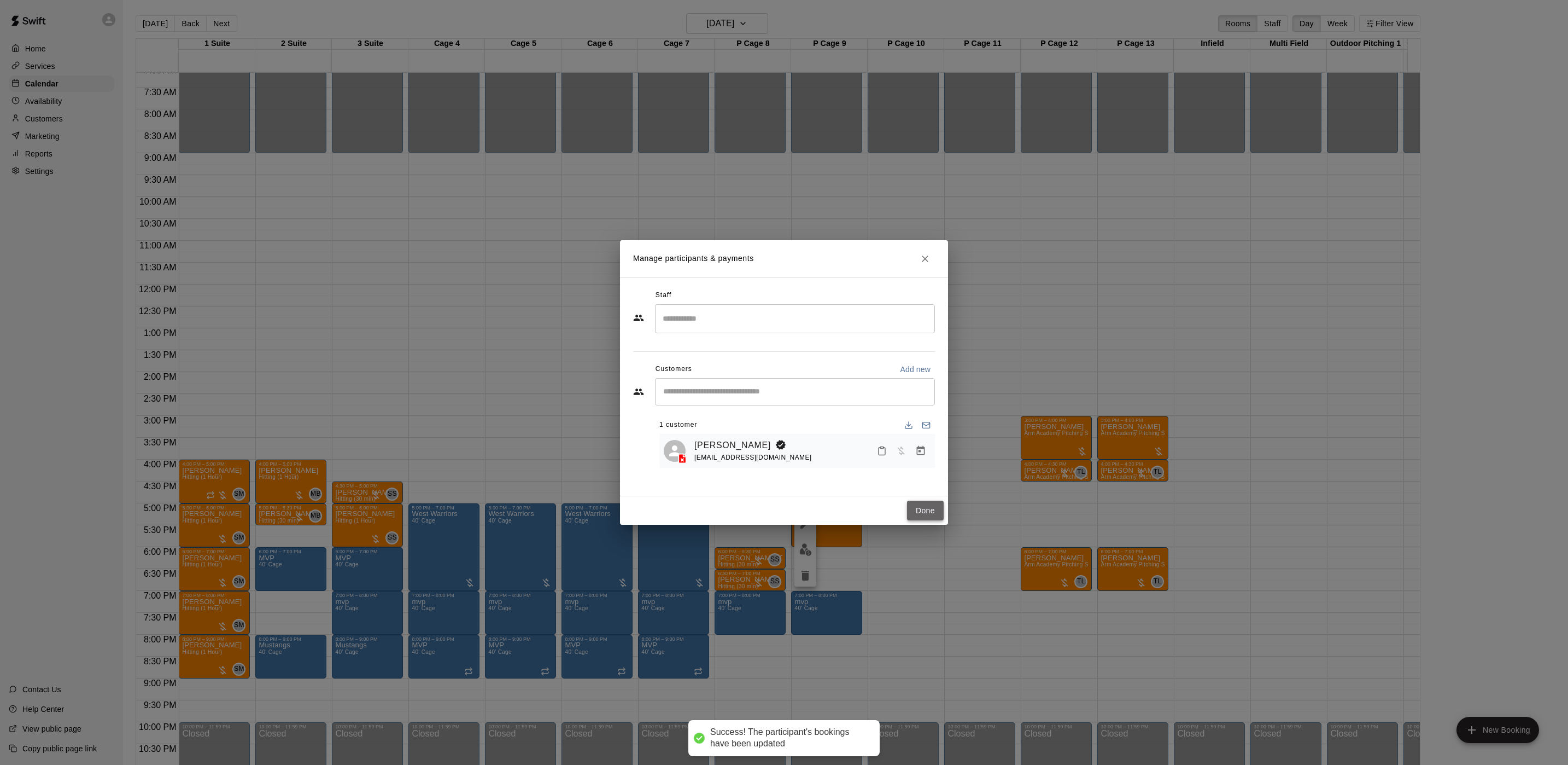
click at [927, 510] on button "Done" at bounding box center [925, 511] width 36 height 20
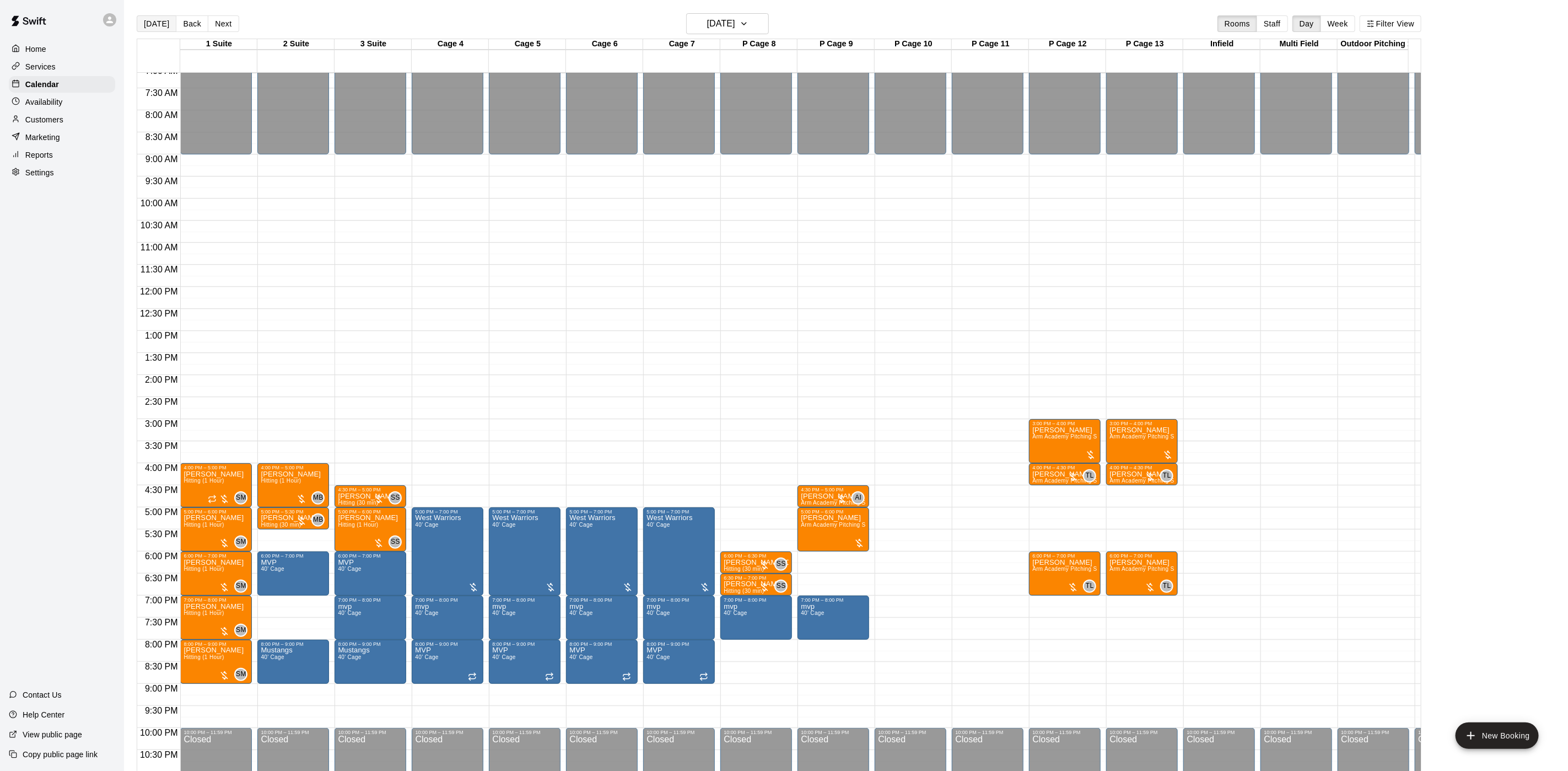
click at [142, 17] on button "[DATE]" at bounding box center [156, 24] width 40 height 17
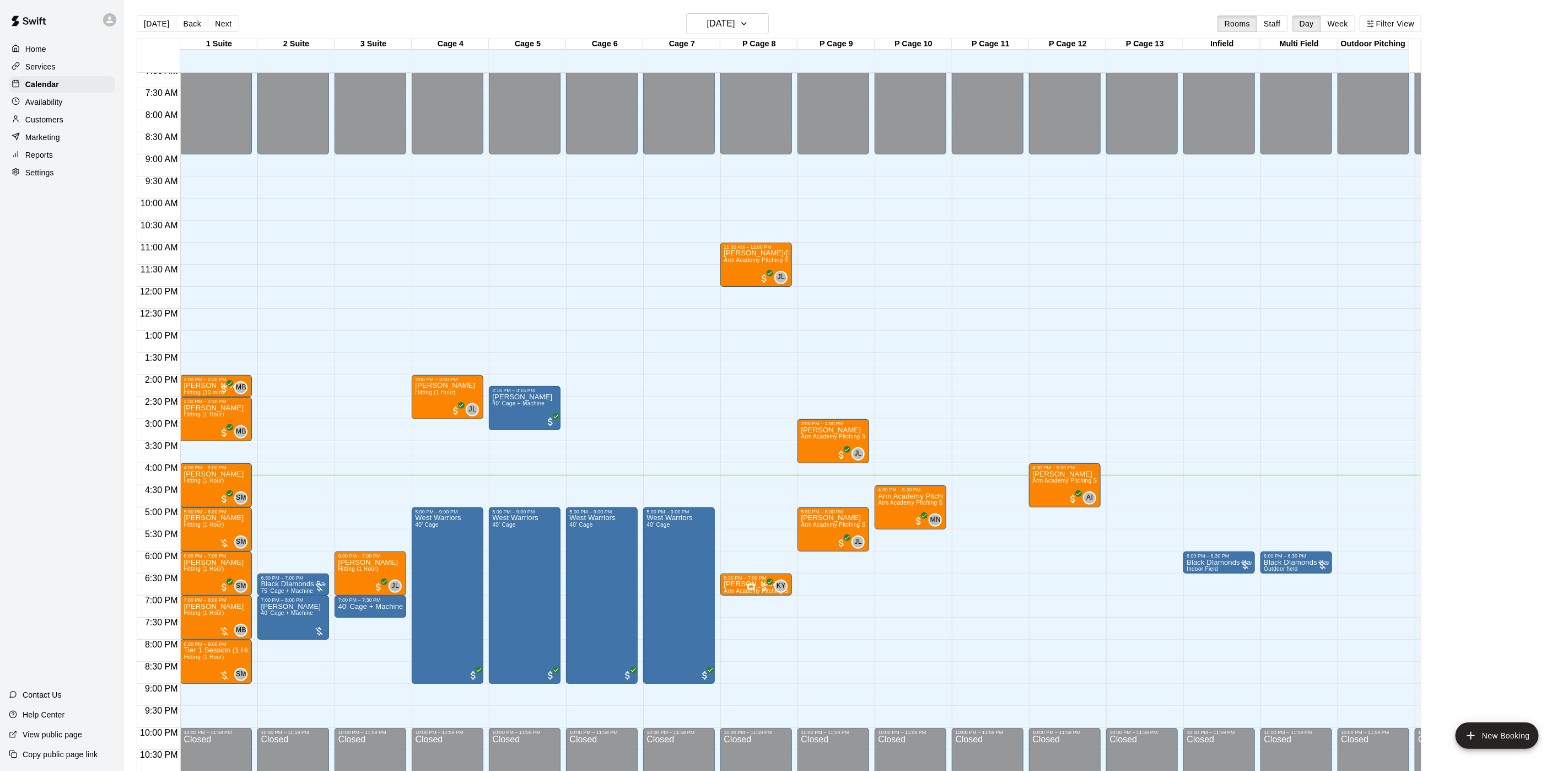
click at [67, 128] on div "Customers" at bounding box center [62, 120] width 106 height 17
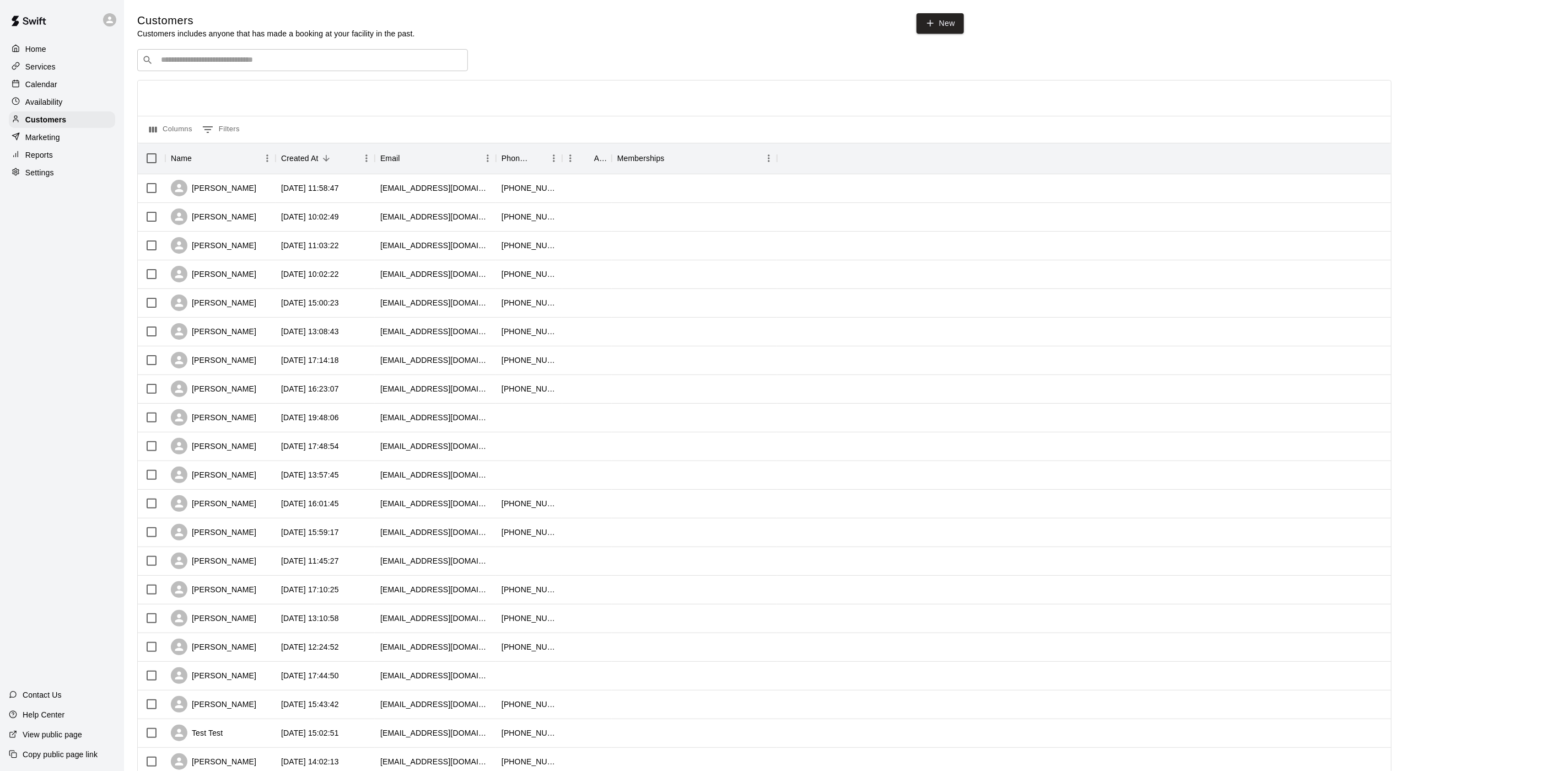
click at [35, 177] on p "Settings" at bounding box center [39, 172] width 29 height 11
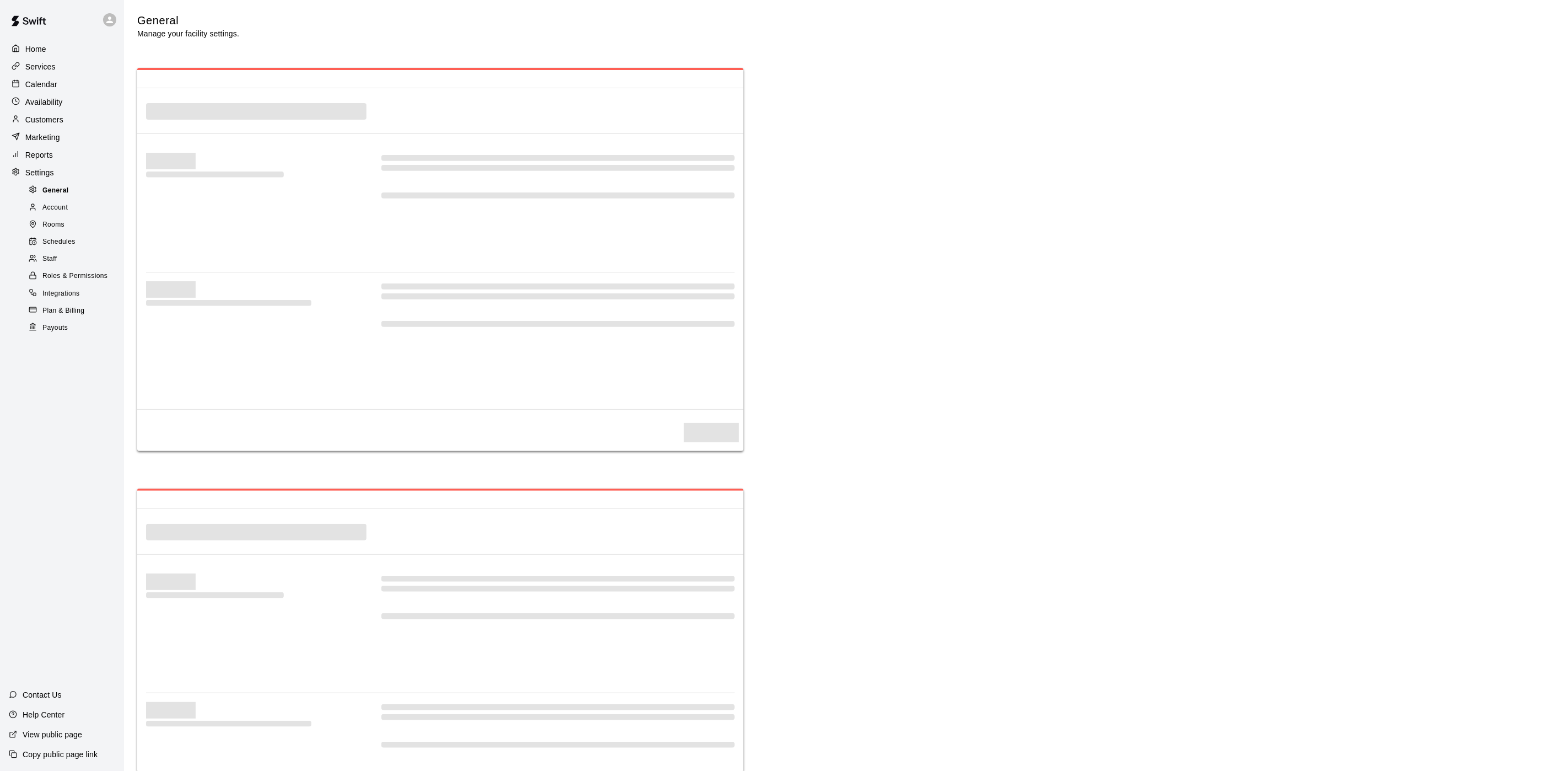
select select "**"
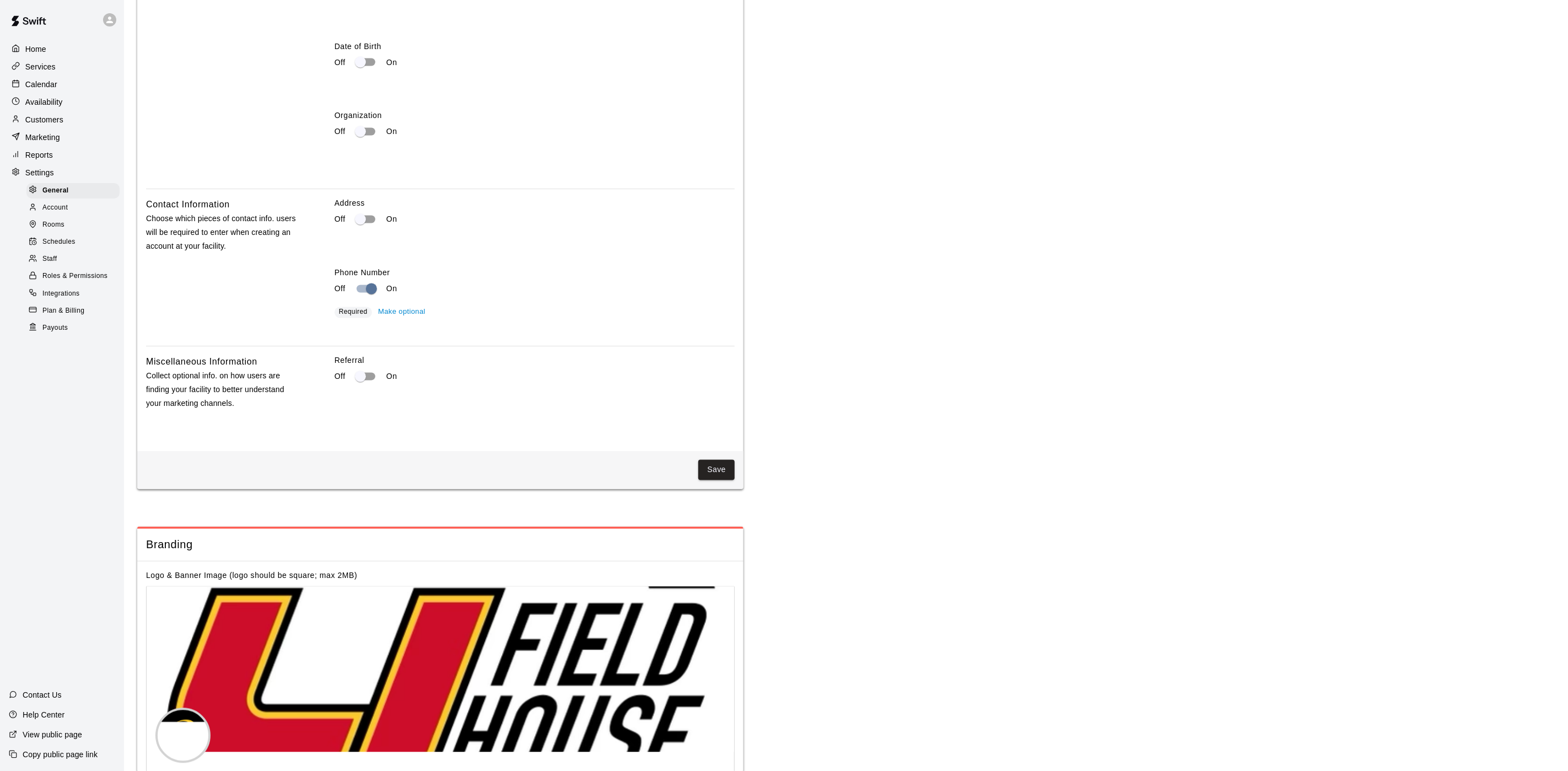
scroll to position [1614, 0]
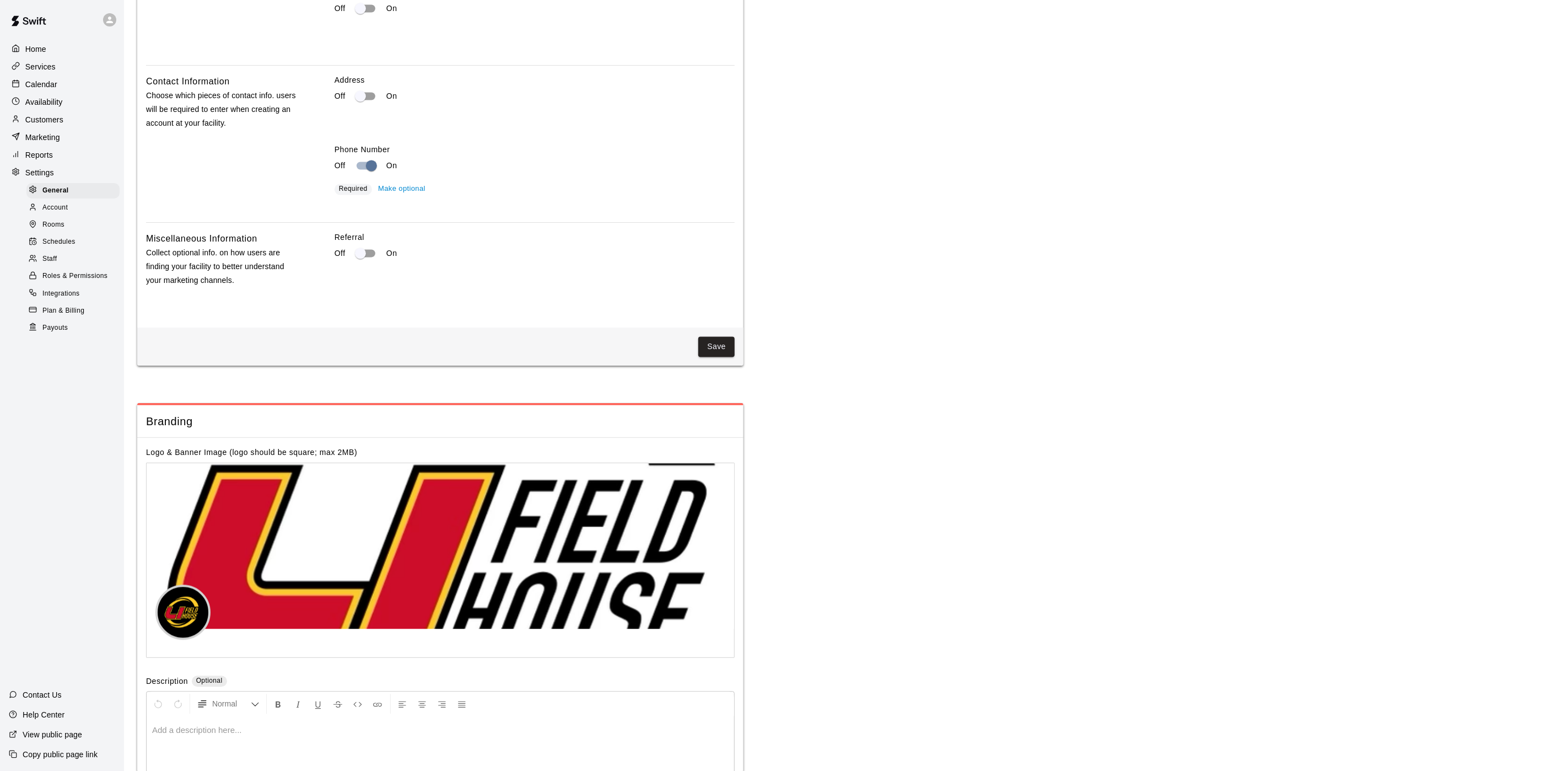
click at [47, 267] on link "Staff" at bounding box center [75, 259] width 98 height 17
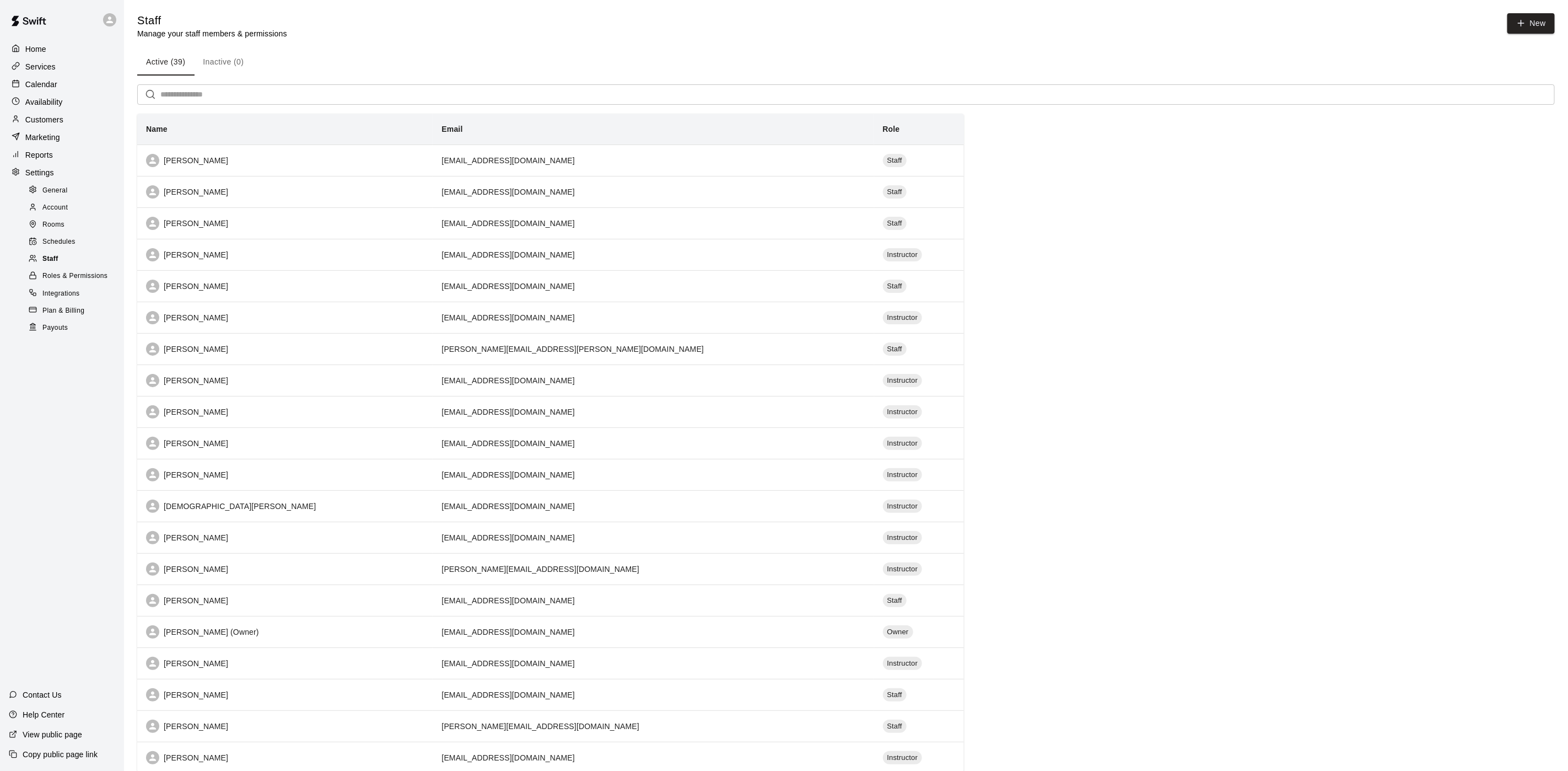
click at [47, 265] on span "Staff" at bounding box center [50, 259] width 16 height 11
click at [1537, 27] on link "New" at bounding box center [1531, 24] width 48 height 21
select select "**"
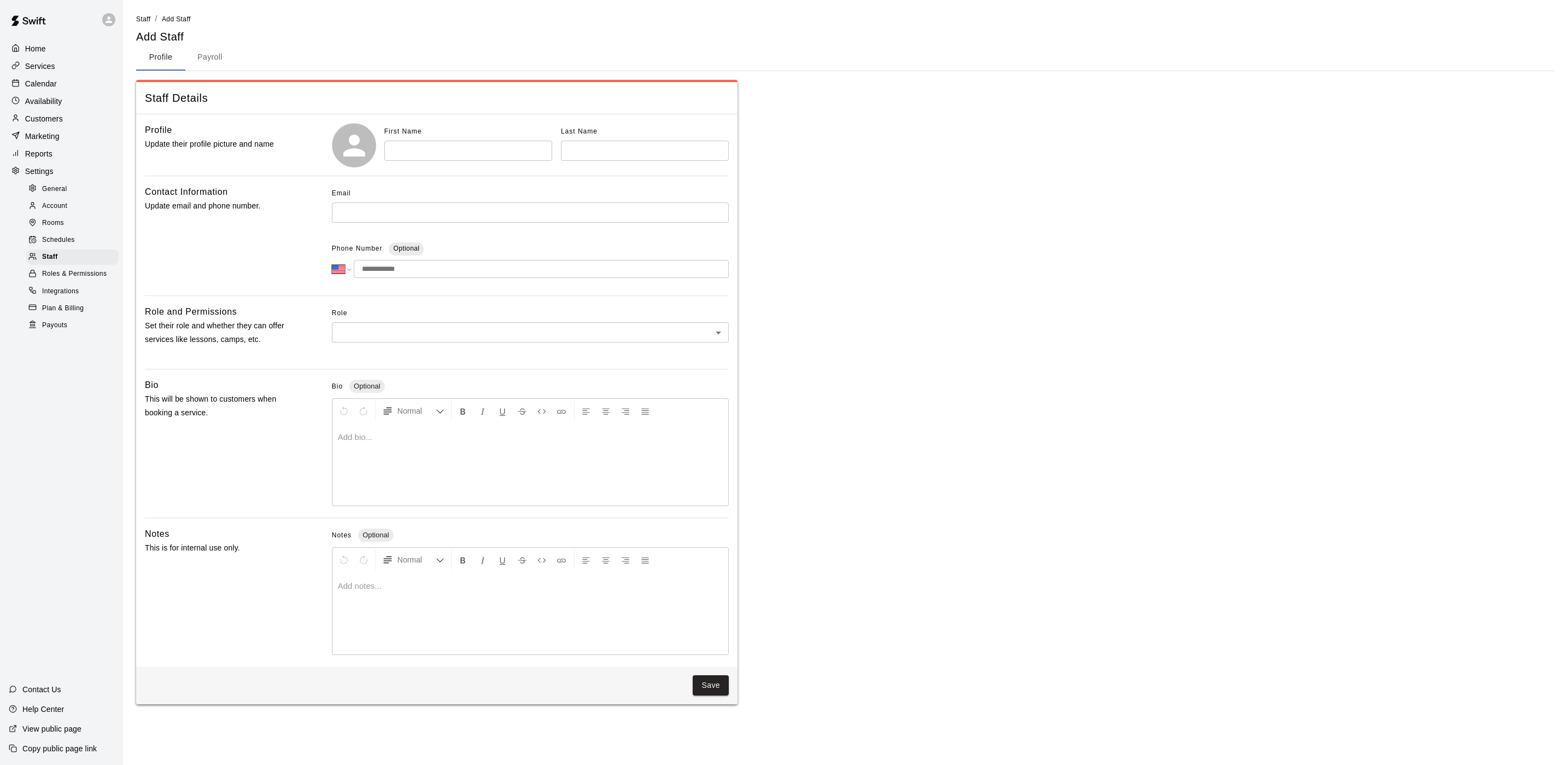
click at [435, 149] on input "text" at bounding box center [468, 151] width 168 height 20
type input "****"
type input "*****"
type input "*"
type input "**********"
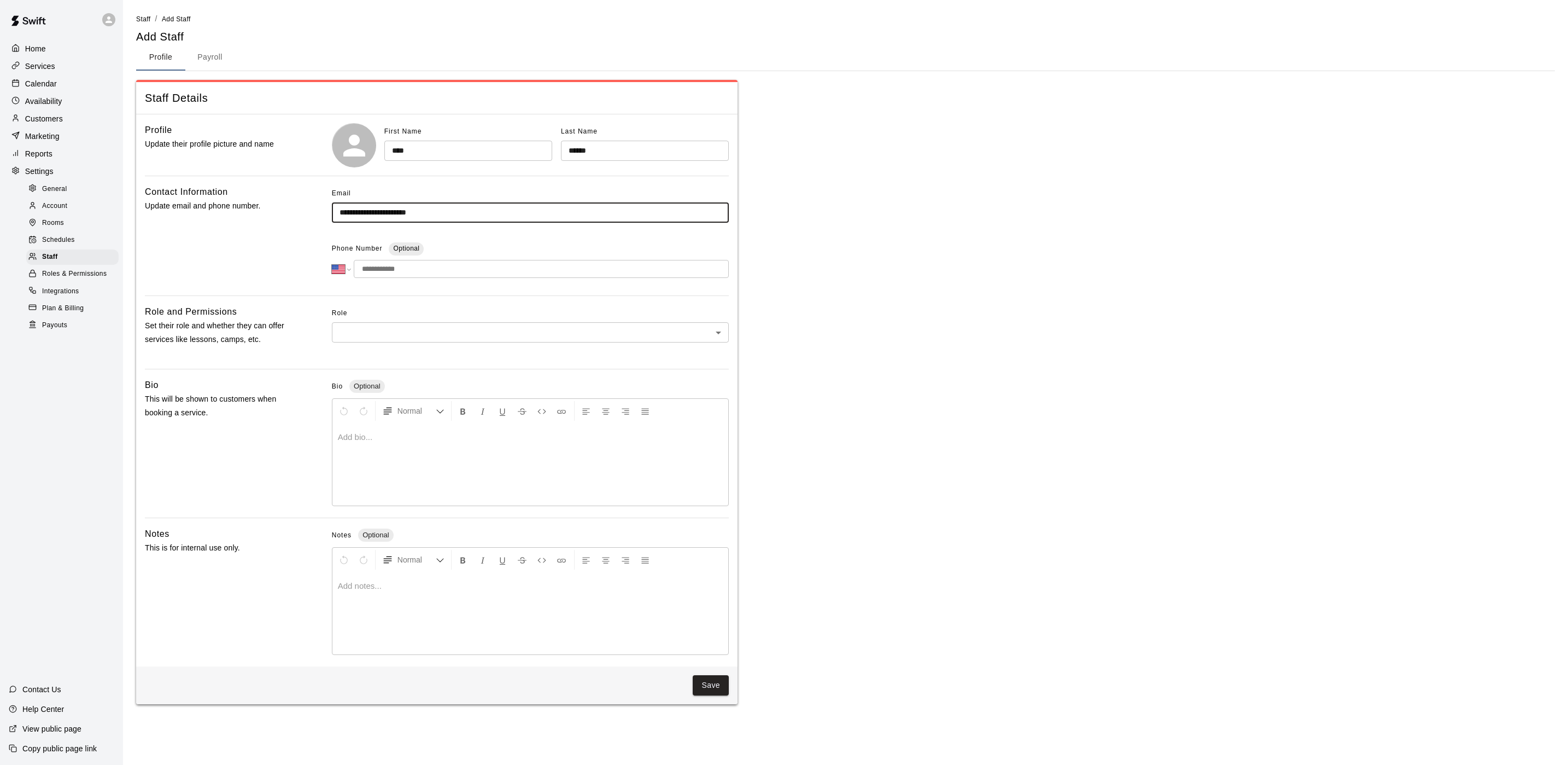
click at [447, 334] on body "**********" at bounding box center [784, 358] width 1568 height 717
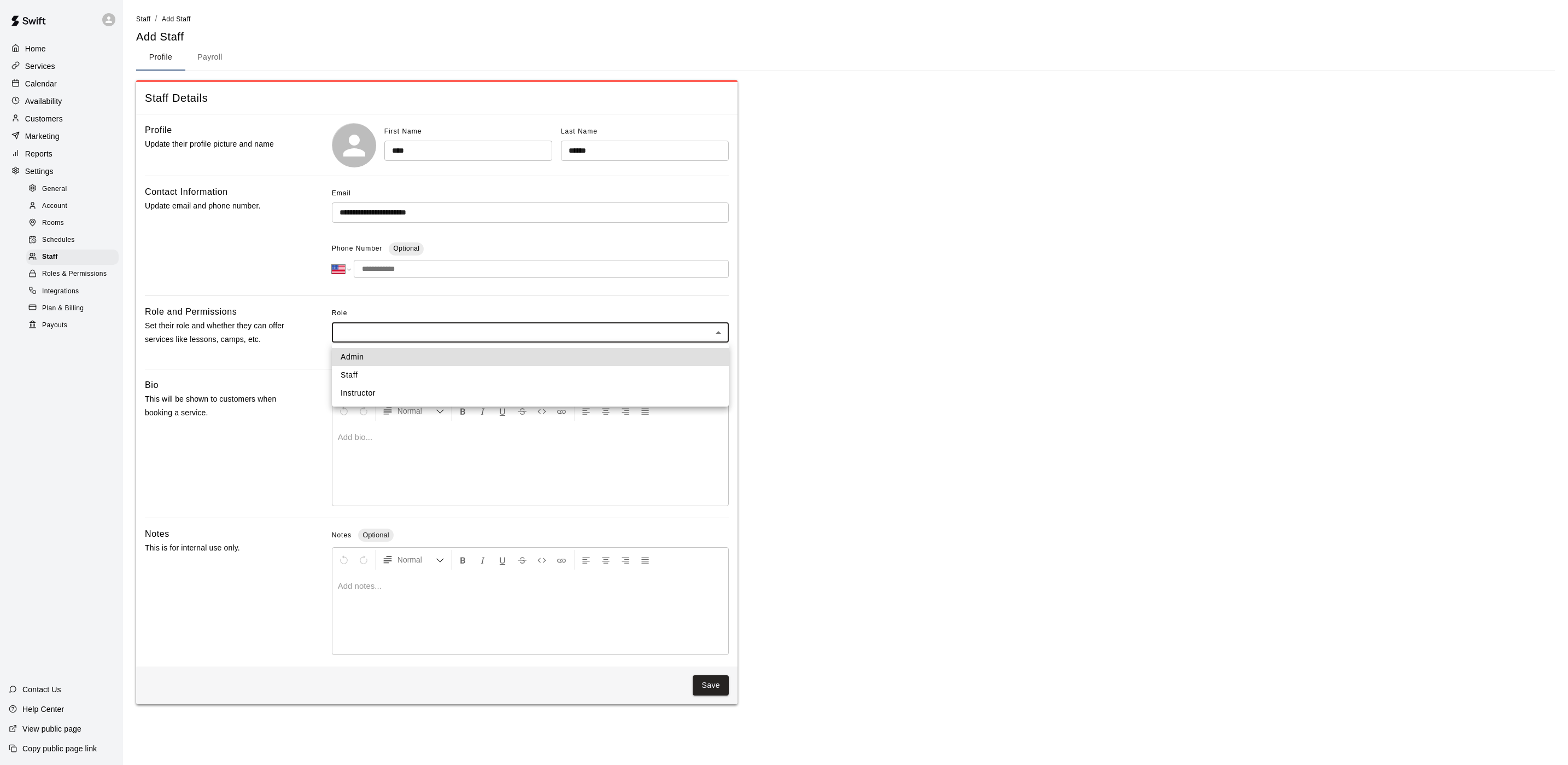
click at [384, 375] on li "Staff" at bounding box center [530, 375] width 397 height 18
type input "*****"
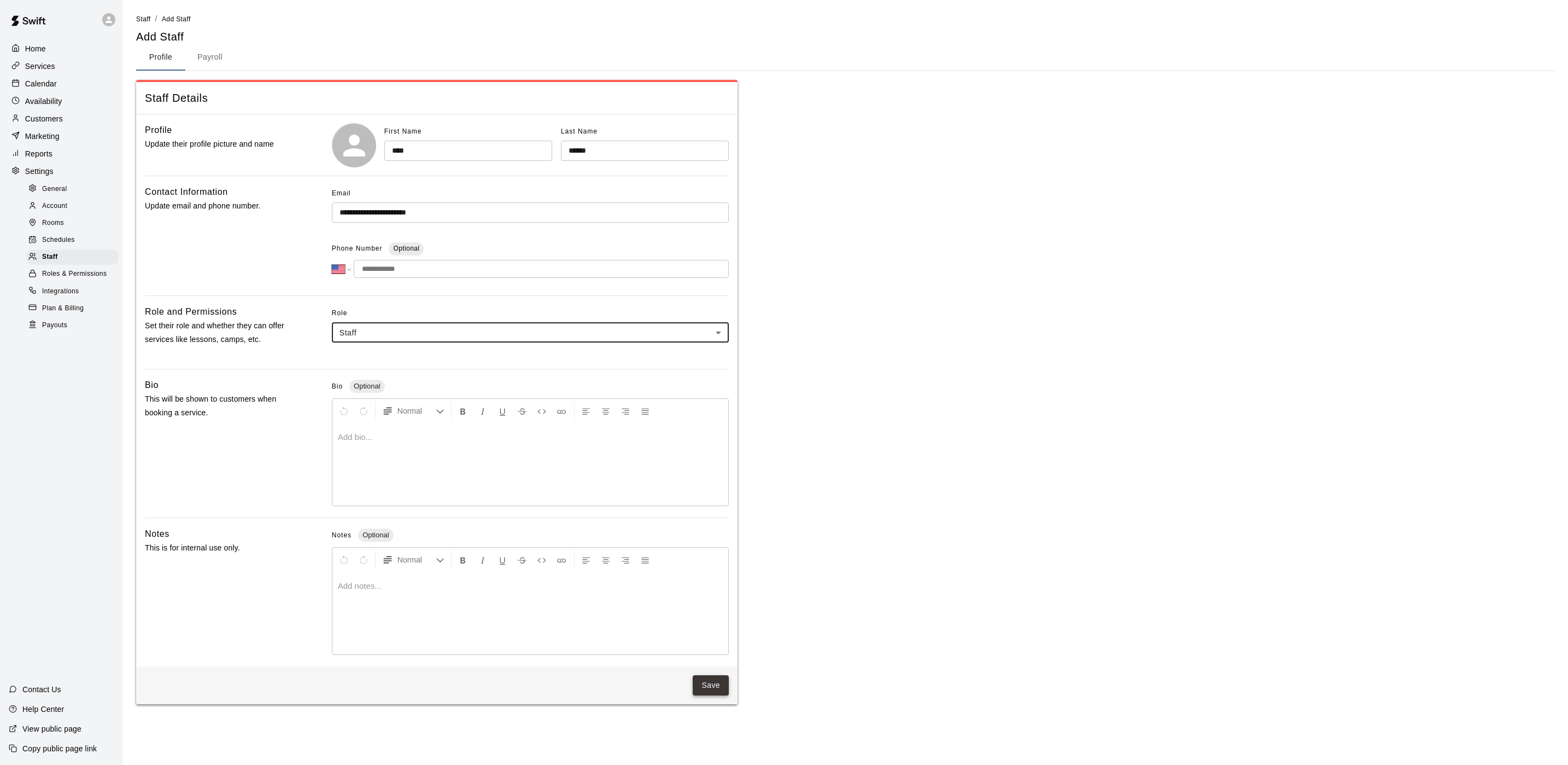
click at [715, 685] on button "Save" at bounding box center [710, 685] width 36 height 20
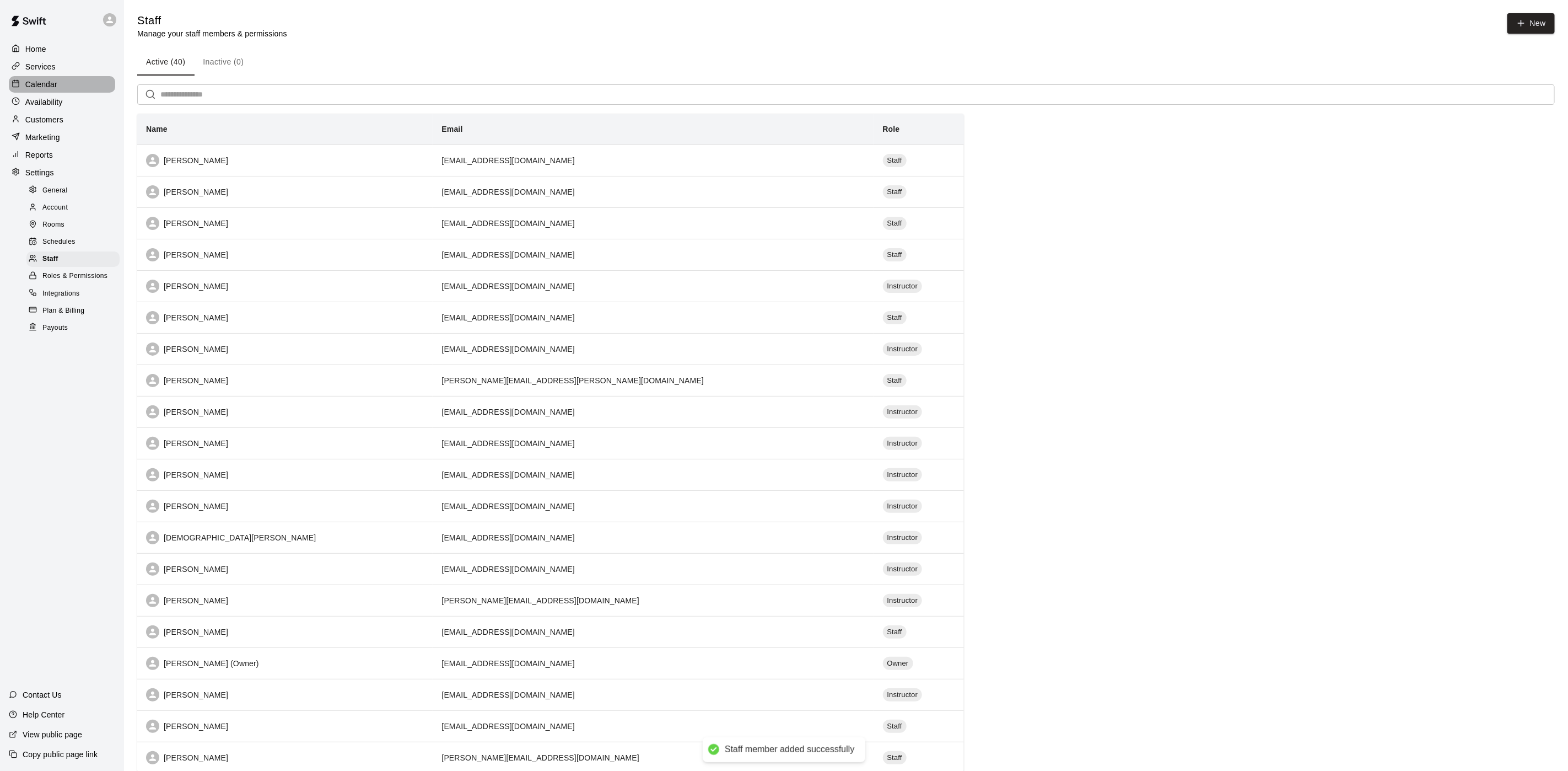
click at [53, 88] on p "Calendar" at bounding box center [41, 84] width 32 height 11
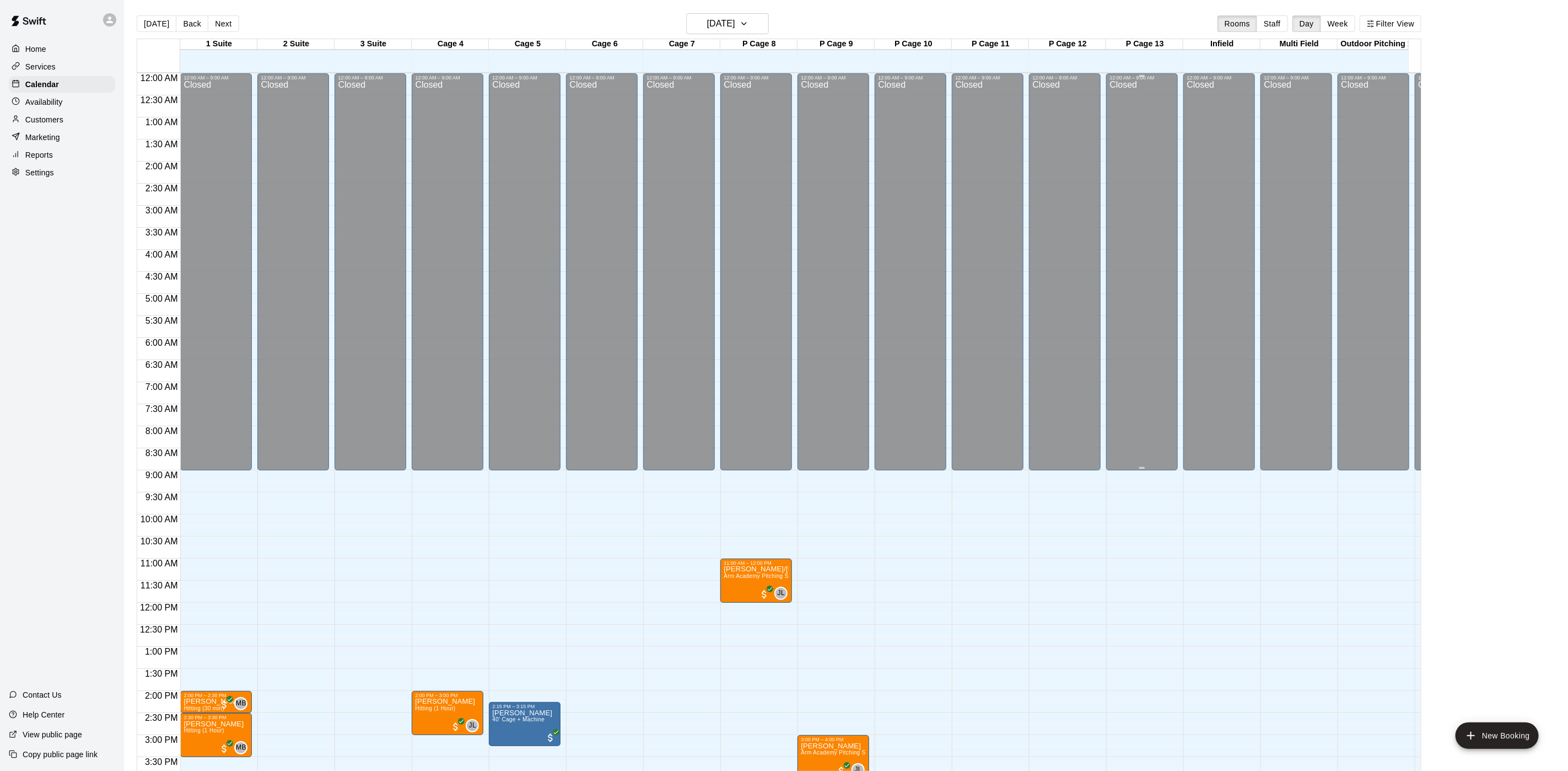
scroll to position [316, 0]
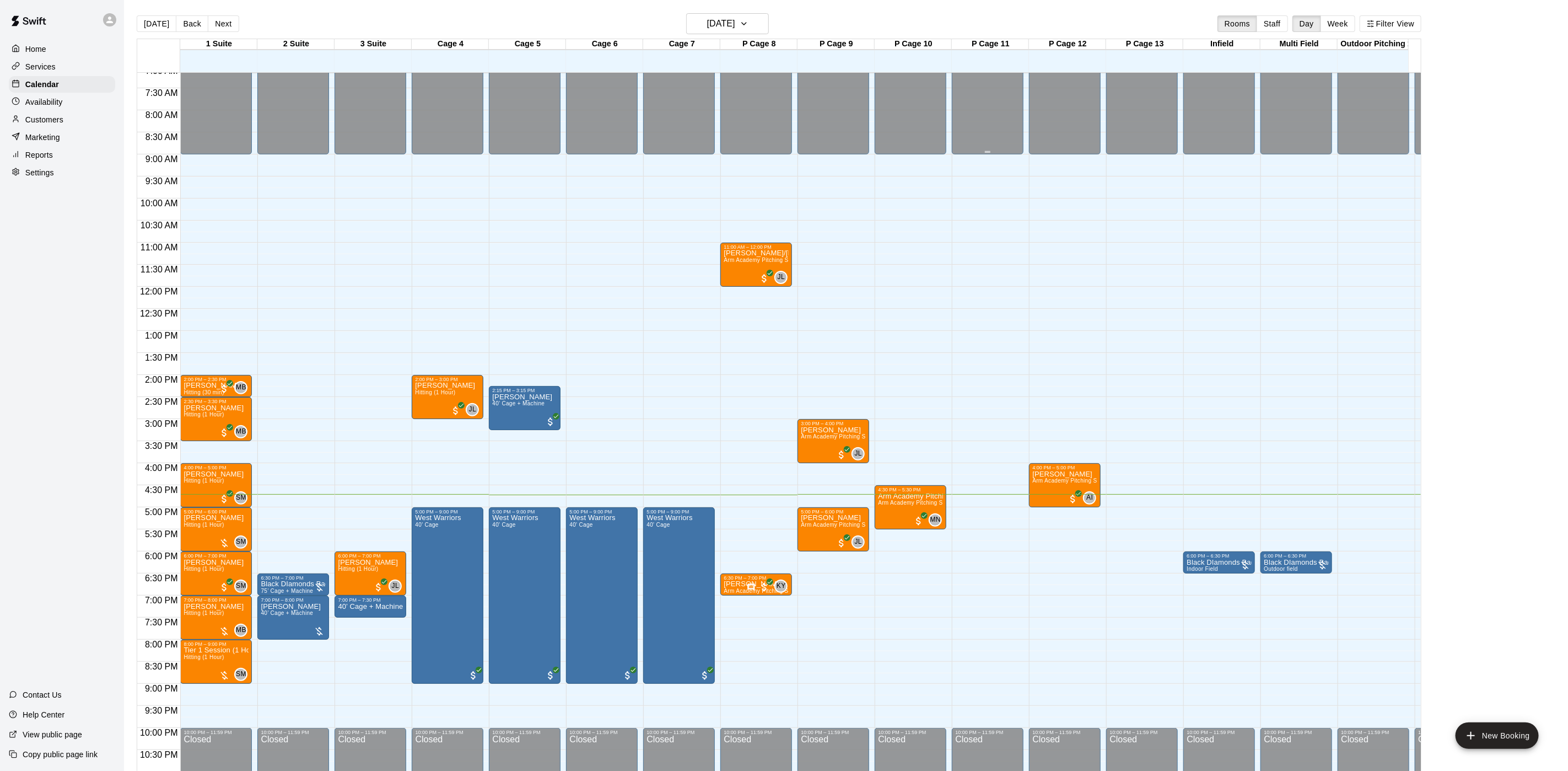
drag, startPoint x: 958, startPoint y: 140, endPoint x: 710, endPoint y: 17, distance: 276.8
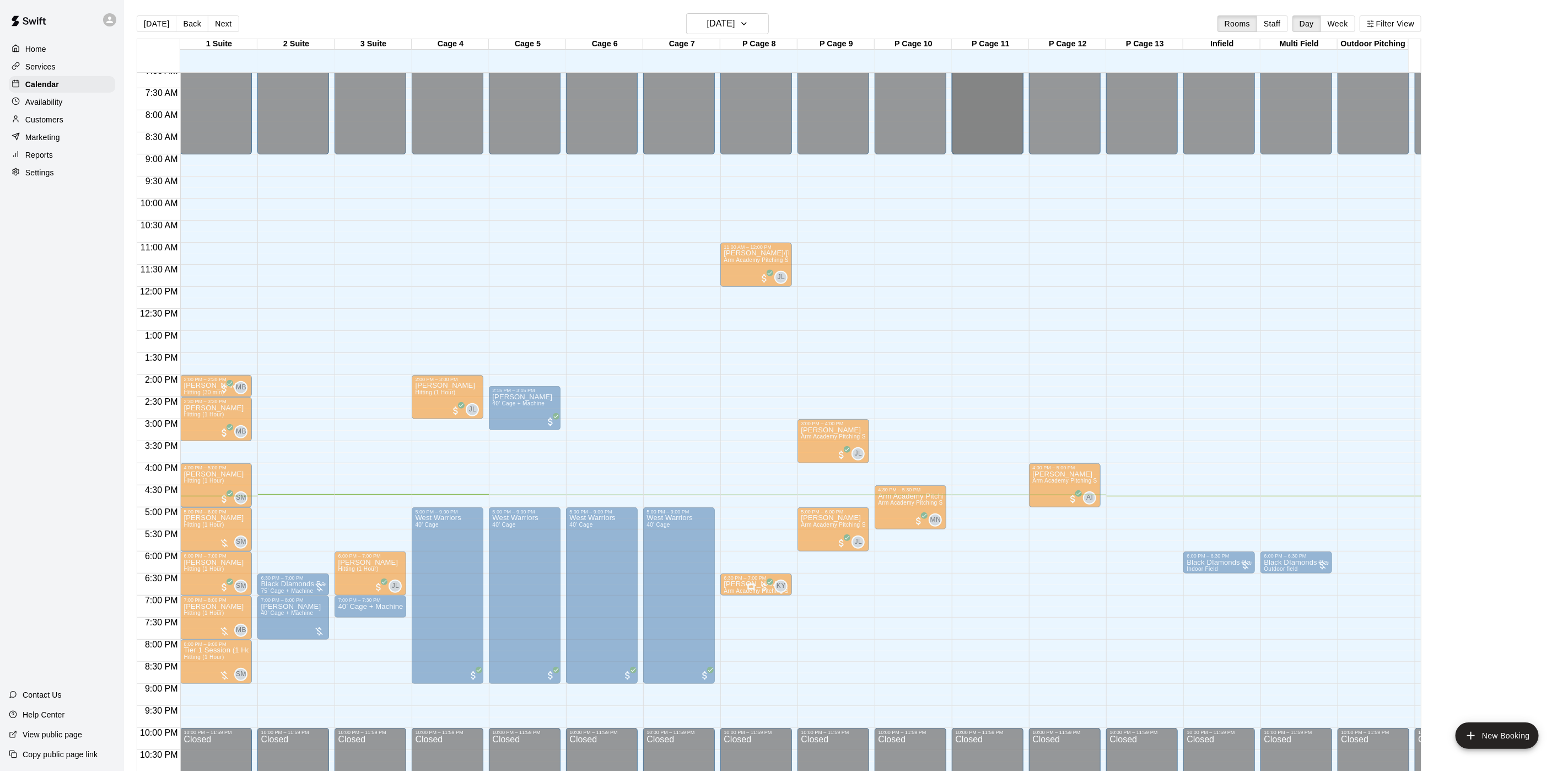
scroll to position [0, 0]
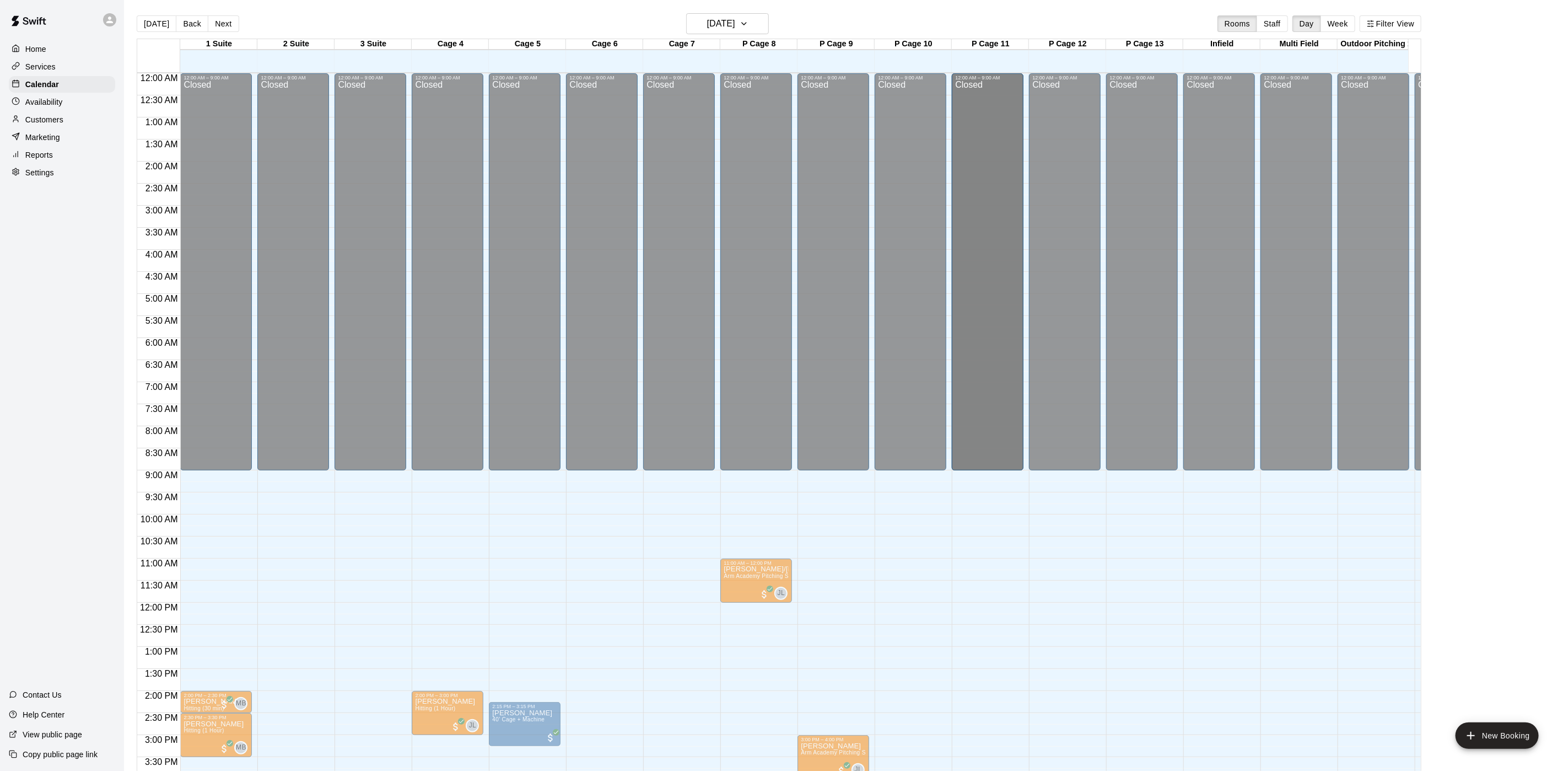
click at [1027, 217] on div at bounding box center [990, 222] width 77 height 11
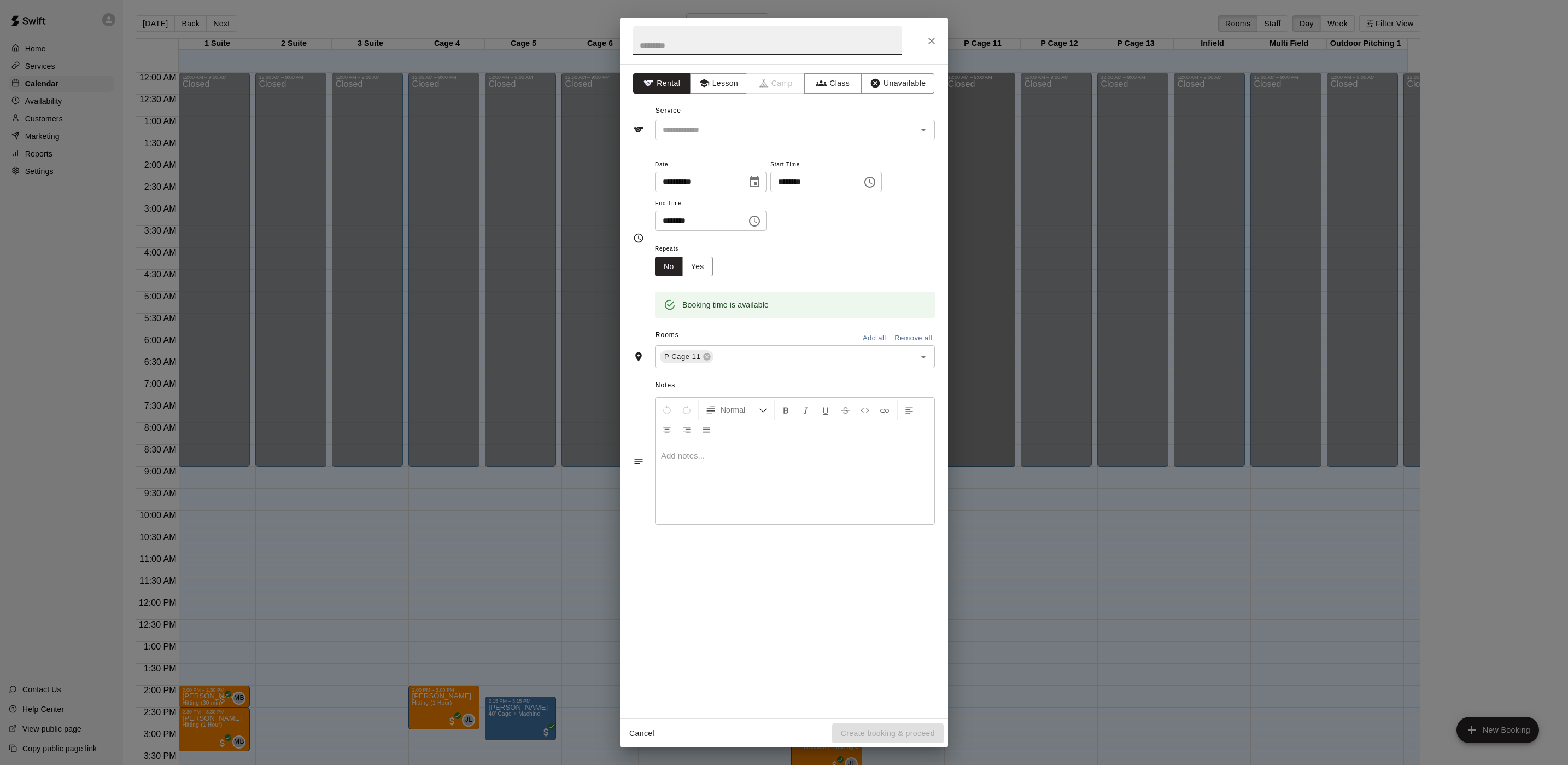
click at [428, 233] on div "**********" at bounding box center [784, 382] width 1568 height 765
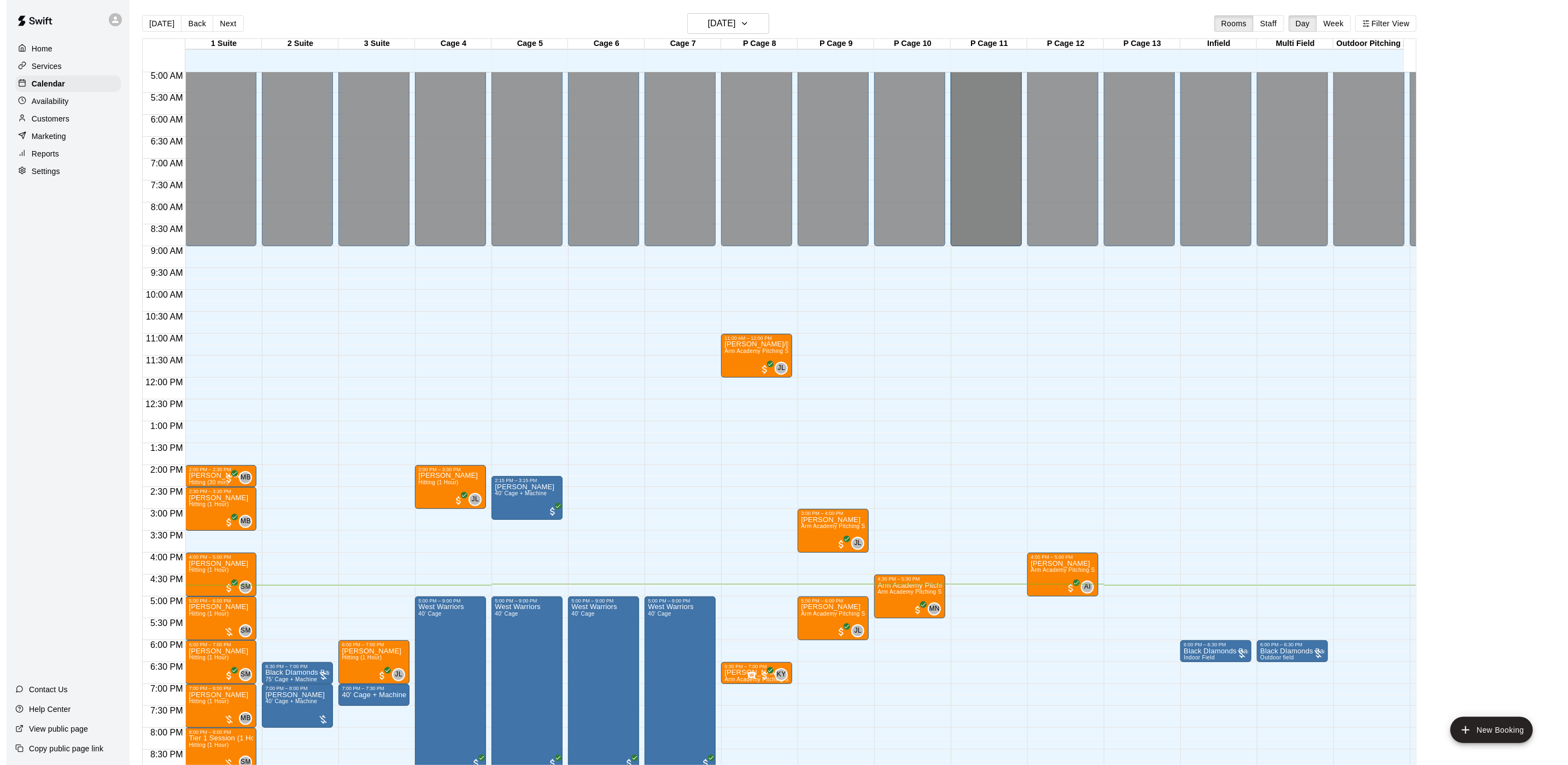
scroll to position [246, 0]
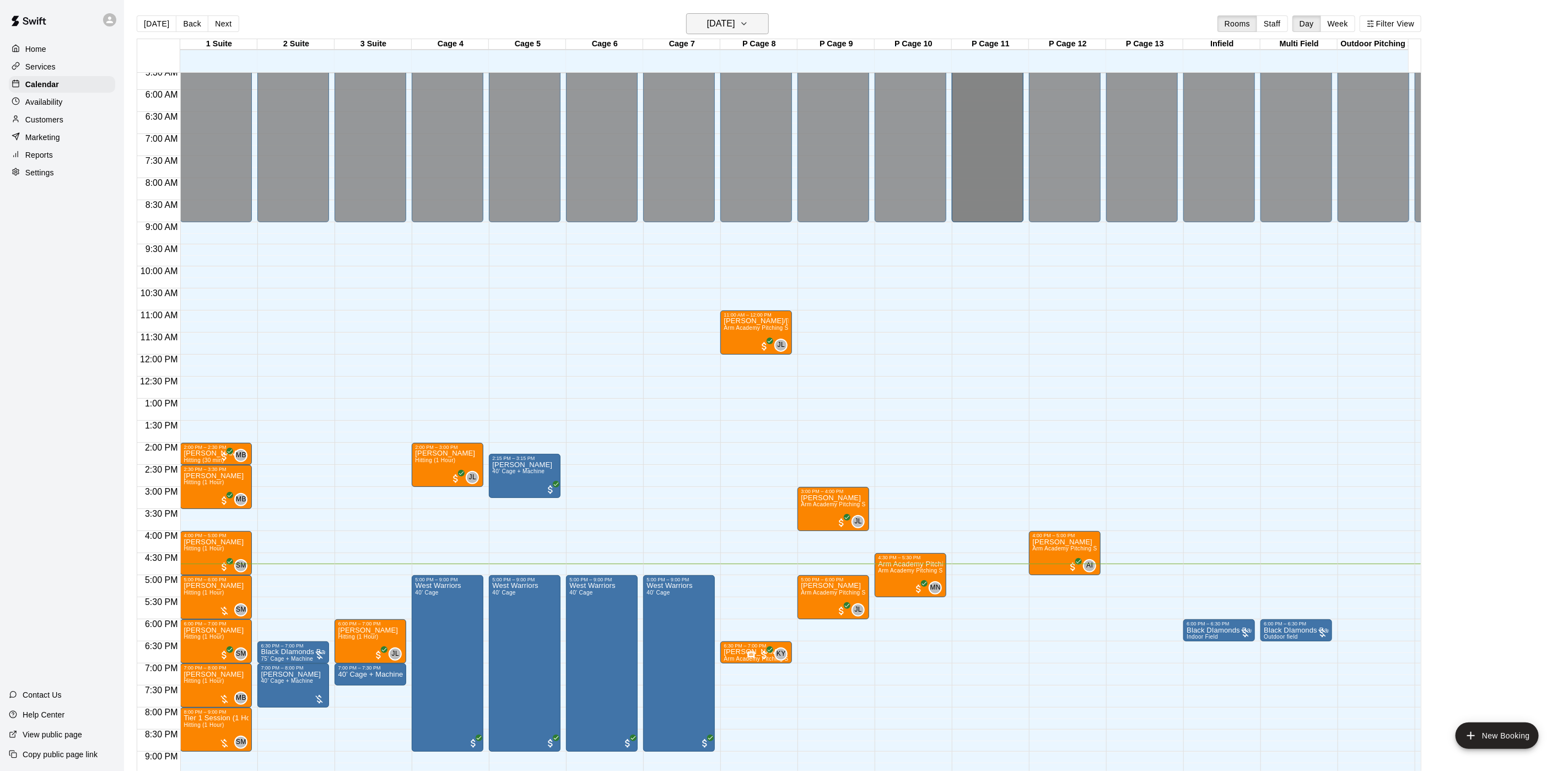
click at [707, 28] on h6 "[DATE]" at bounding box center [721, 24] width 28 height 15
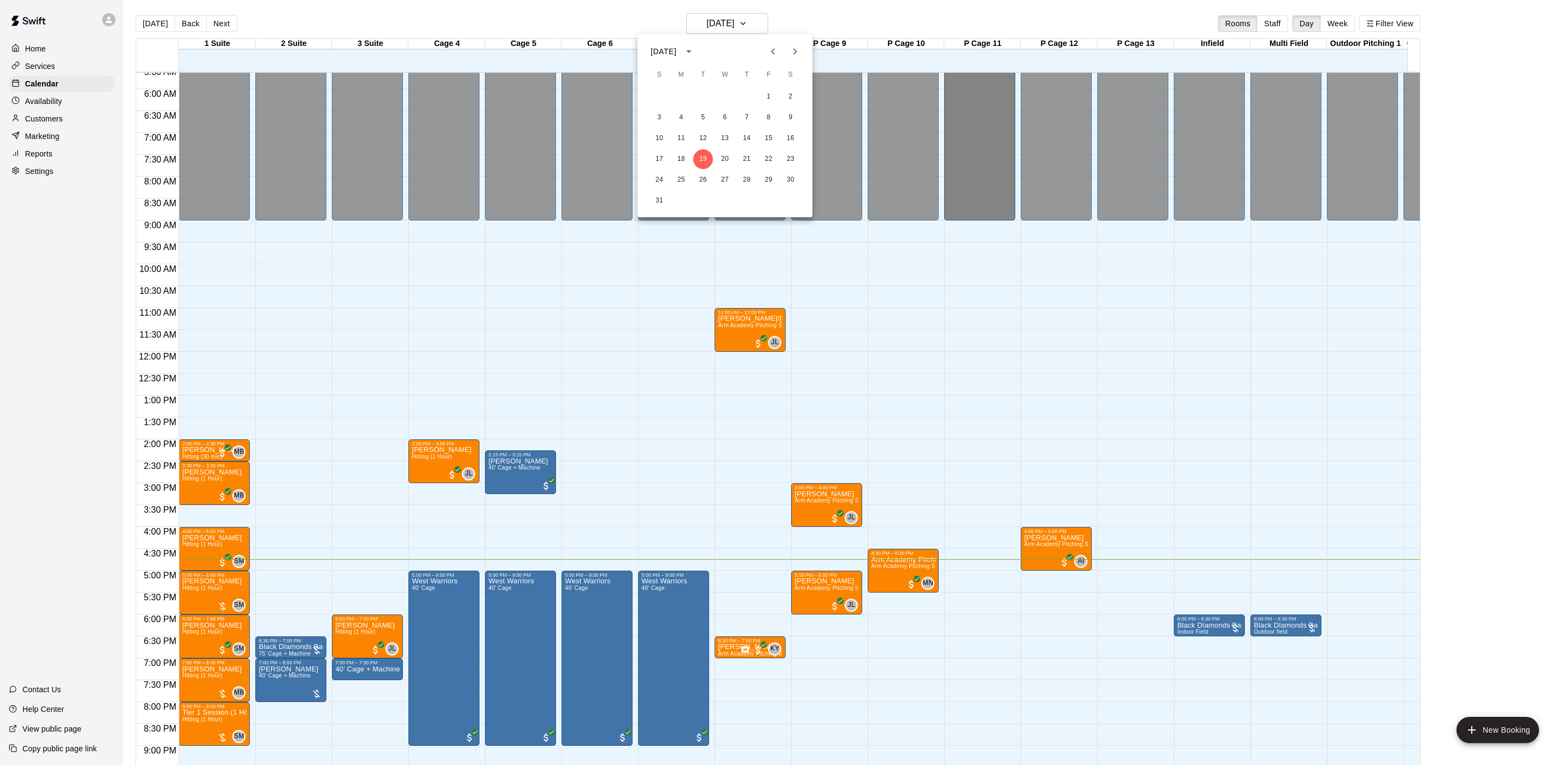
click at [680, 52] on div "[DATE]" at bounding box center [664, 52] width 29 height 11
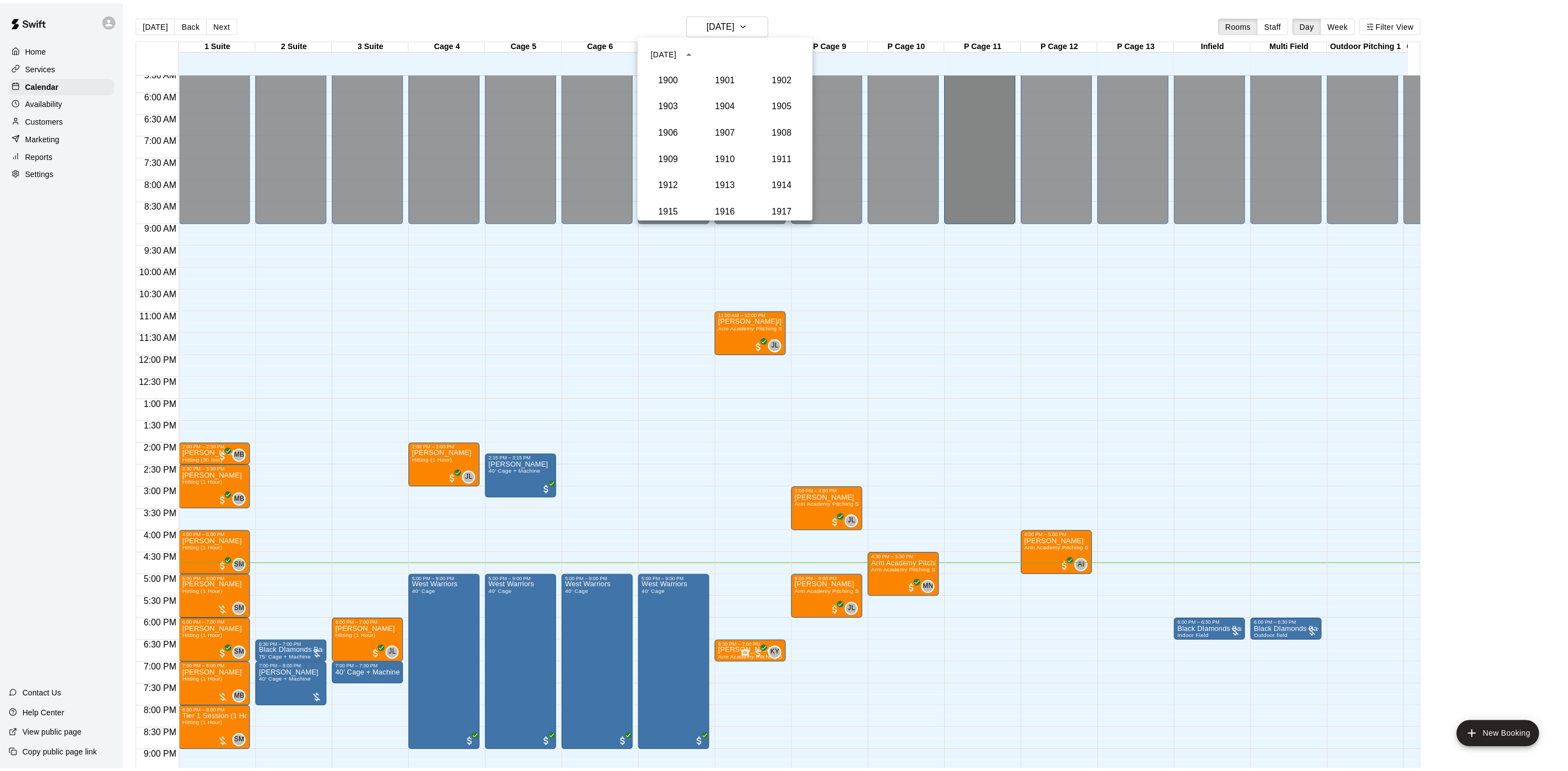
scroll to position [1021, 0]
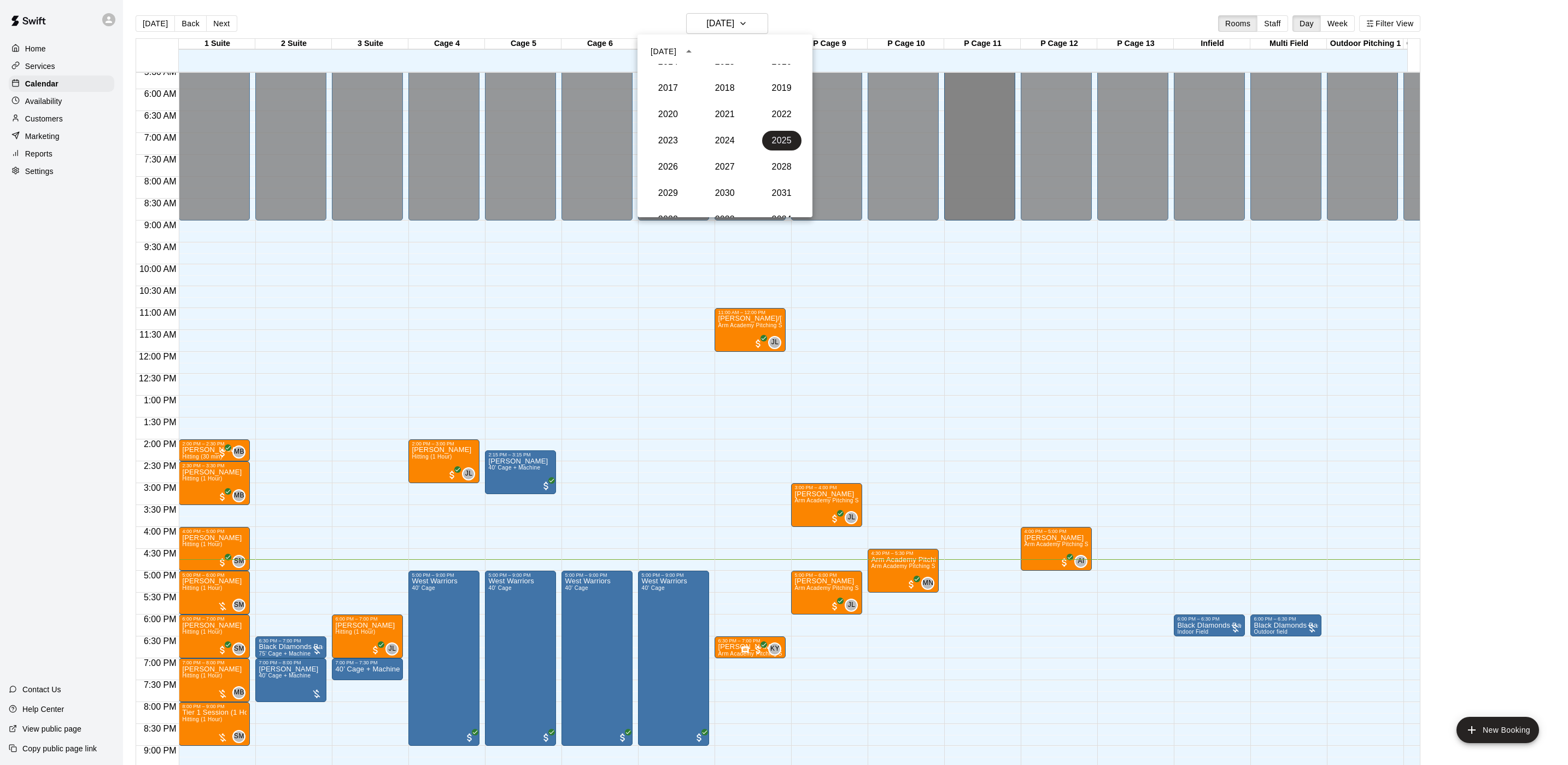
click at [869, 125] on div at bounding box center [784, 382] width 1568 height 765
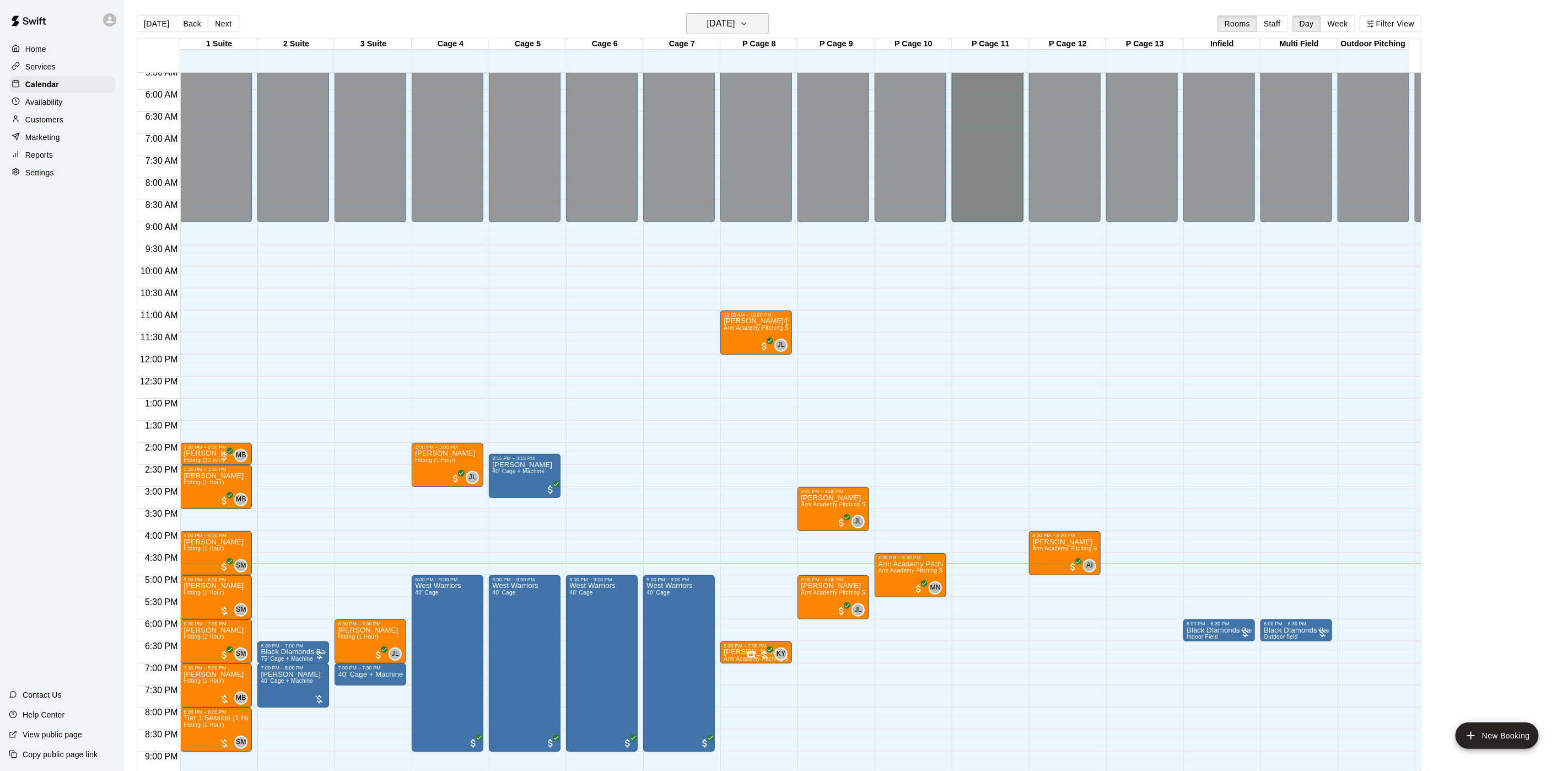
click at [735, 24] on h6 "[DATE]" at bounding box center [721, 24] width 28 height 15
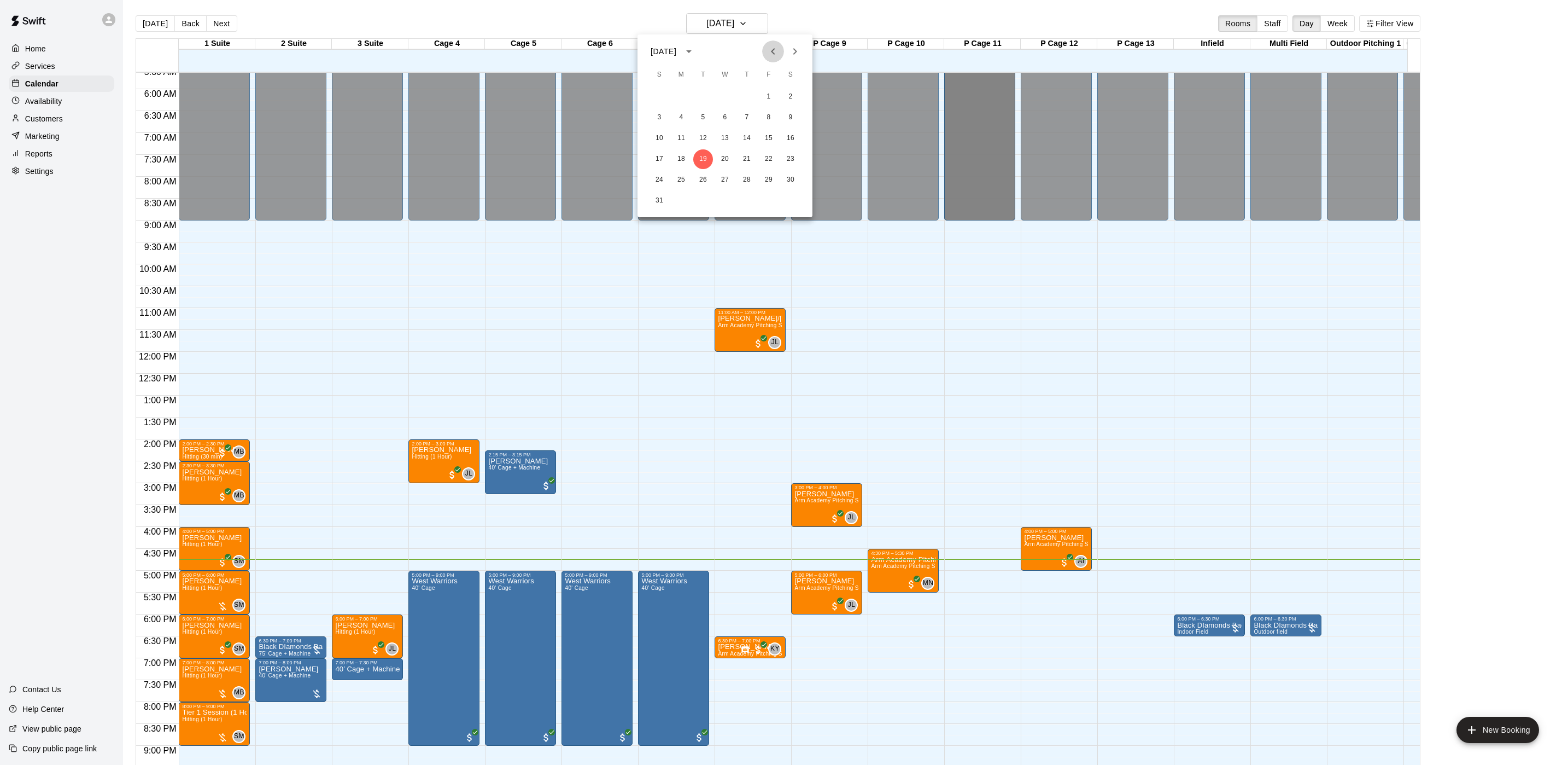
click at [766, 45] on icon "Previous month" at bounding box center [773, 51] width 13 height 13
click at [766, 48] on icon "Previous month" at bounding box center [773, 51] width 13 height 13
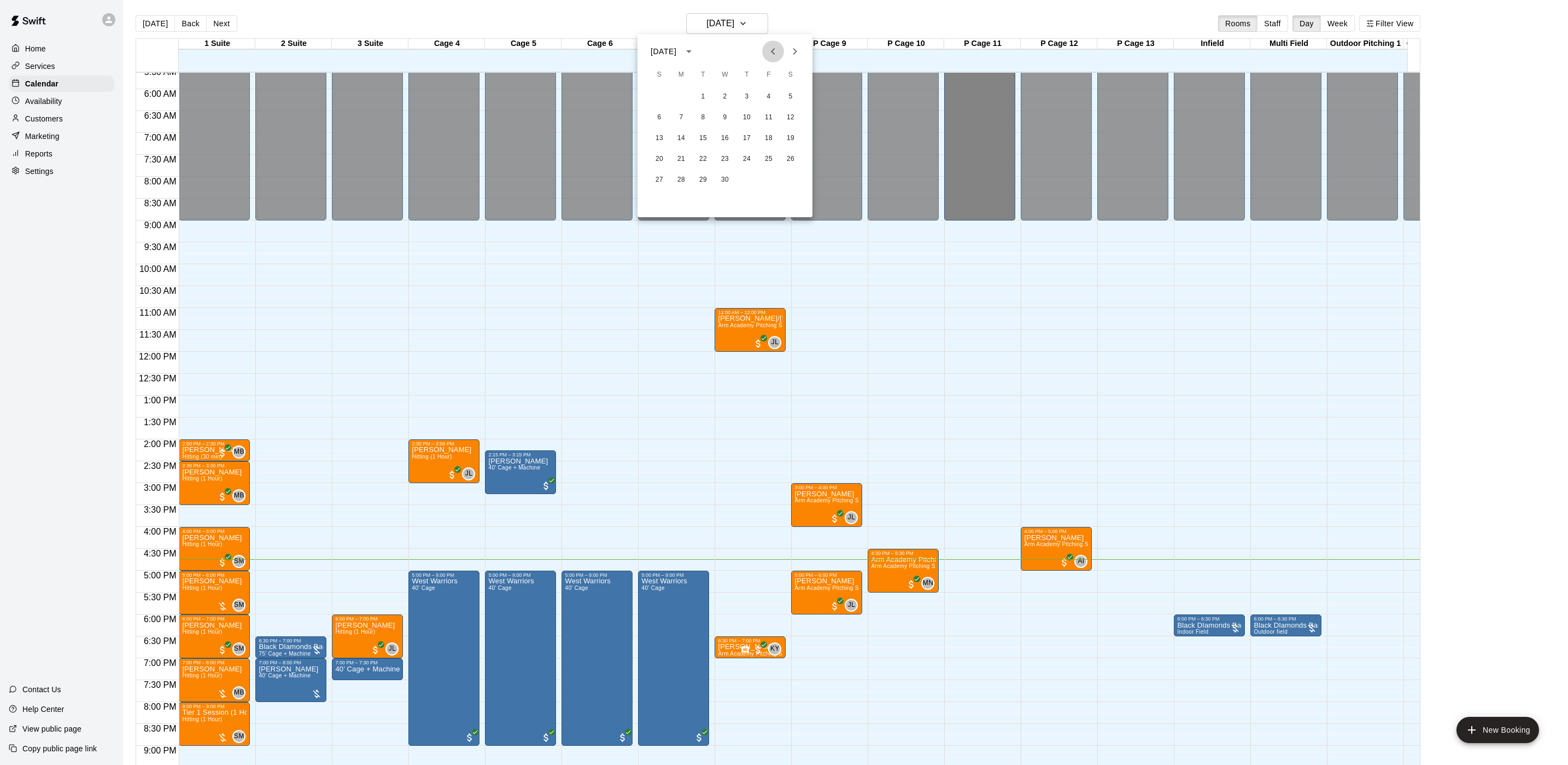
click at [766, 48] on icon "Previous month" at bounding box center [773, 51] width 13 height 13
click at [743, 158] on button "23" at bounding box center [747, 159] width 20 height 20
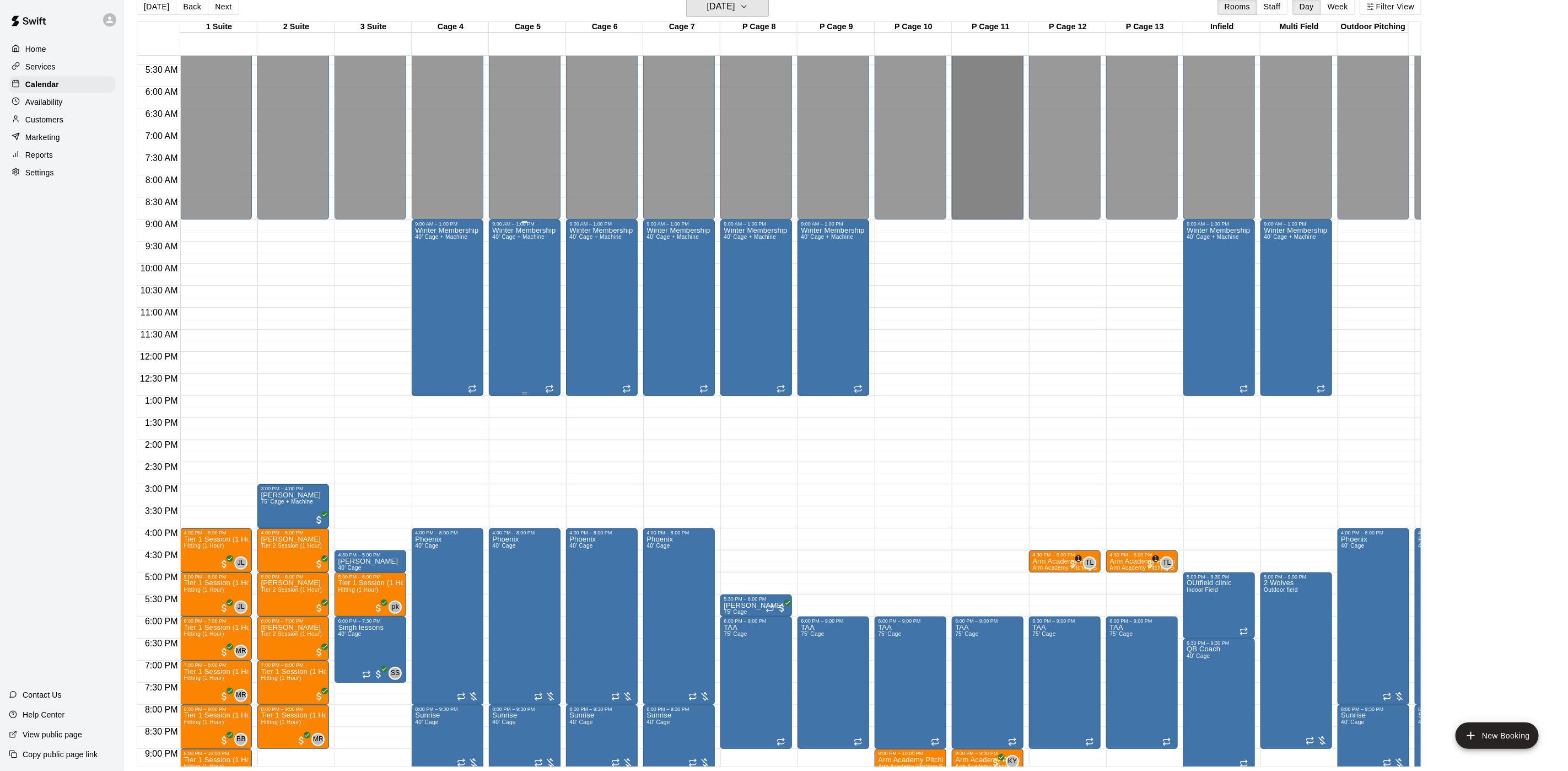
scroll to position [248, 0]
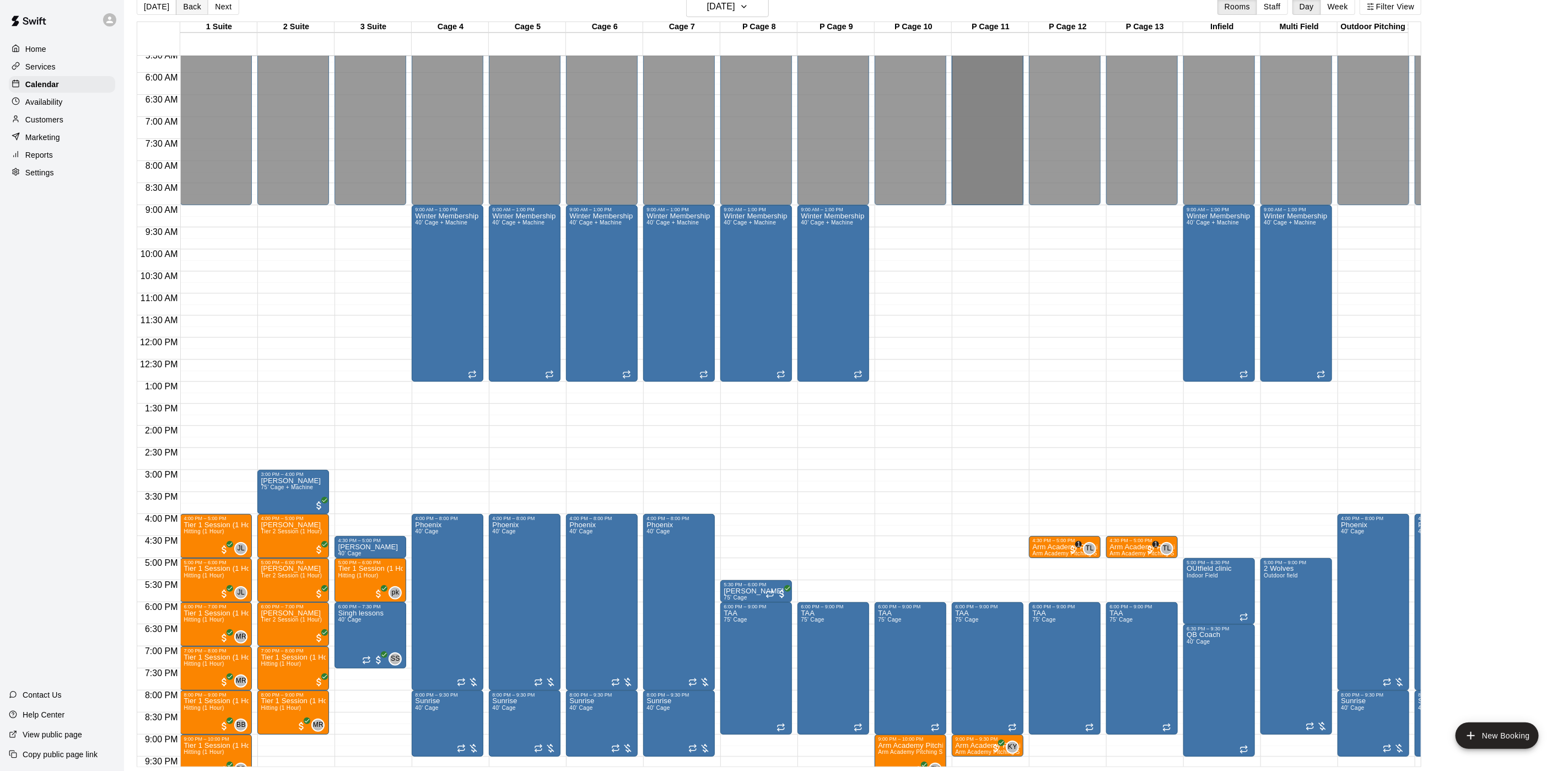
click at [185, 1] on button "Back" at bounding box center [192, 6] width 33 height 17
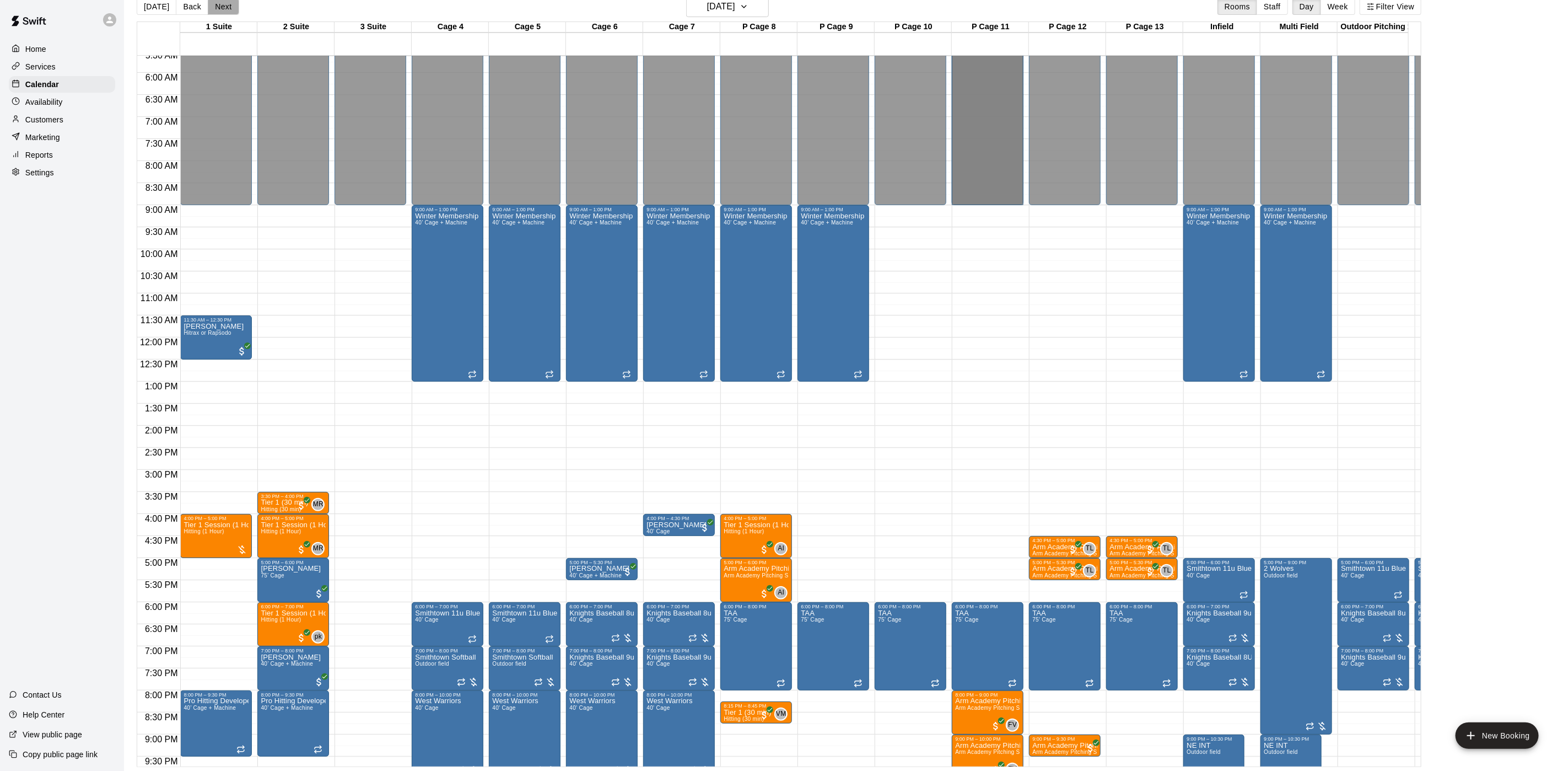
click at [221, 10] on button "Next" at bounding box center [223, 6] width 31 height 17
click at [221, 10] on div "[DATE] Back [DATE][DATE] Rooms Staff Day Week Filter View 1 Suite 22 Wed 2 Suit…" at bounding box center [779, 382] width 1285 height 771
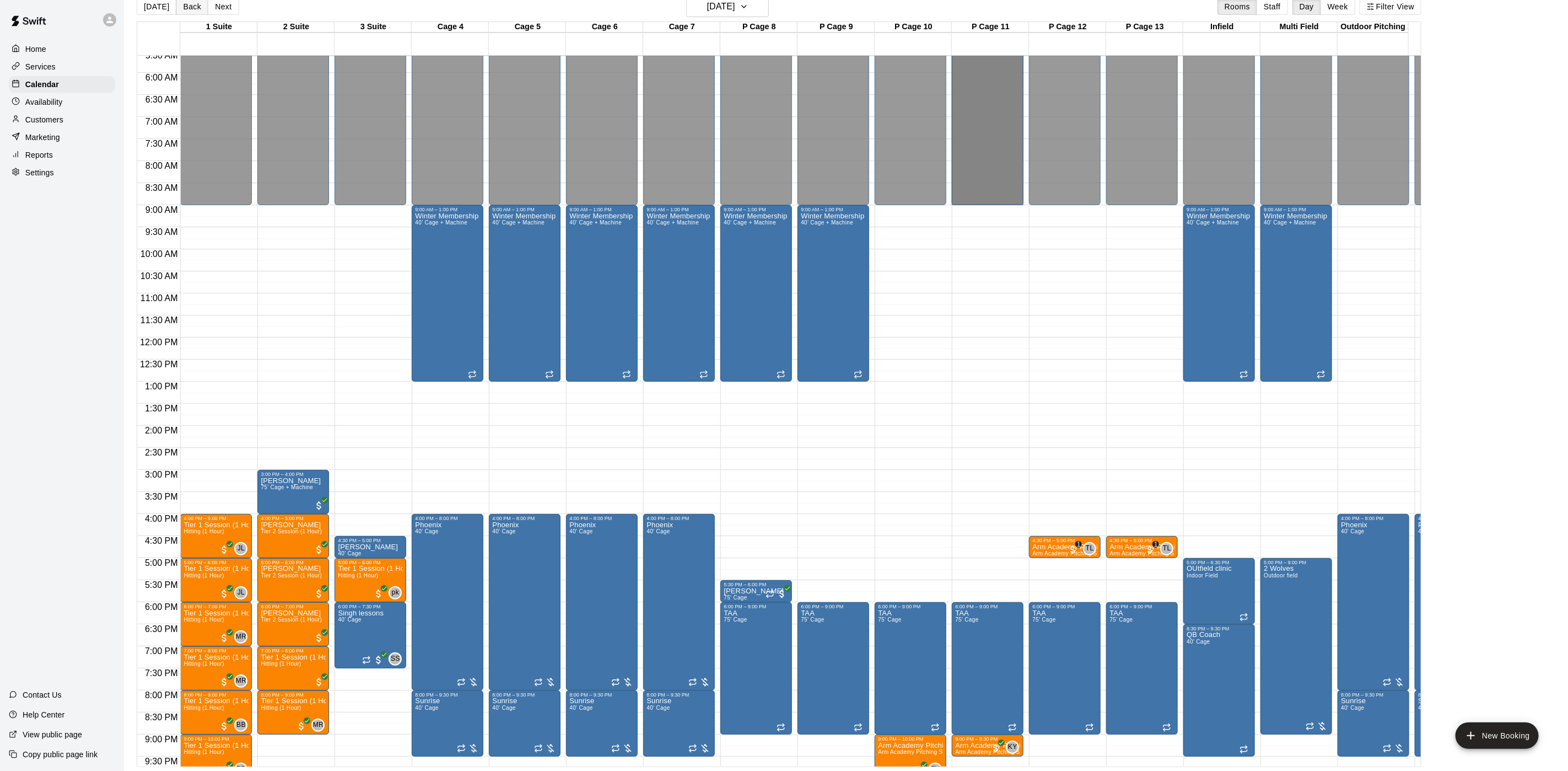
click at [186, 6] on button "Back" at bounding box center [192, 6] width 33 height 17
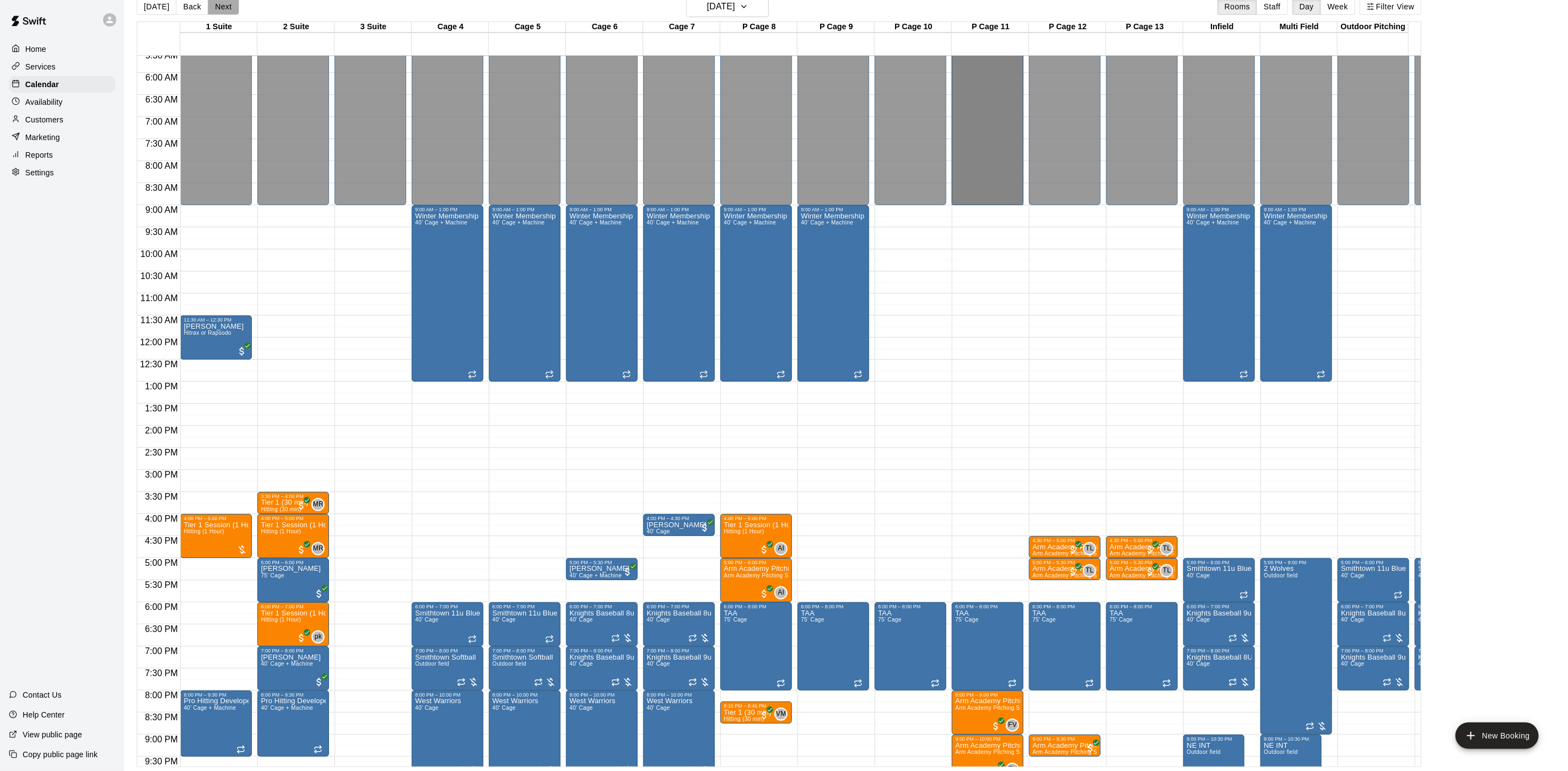
click at [229, 12] on button "Next" at bounding box center [223, 6] width 31 height 17
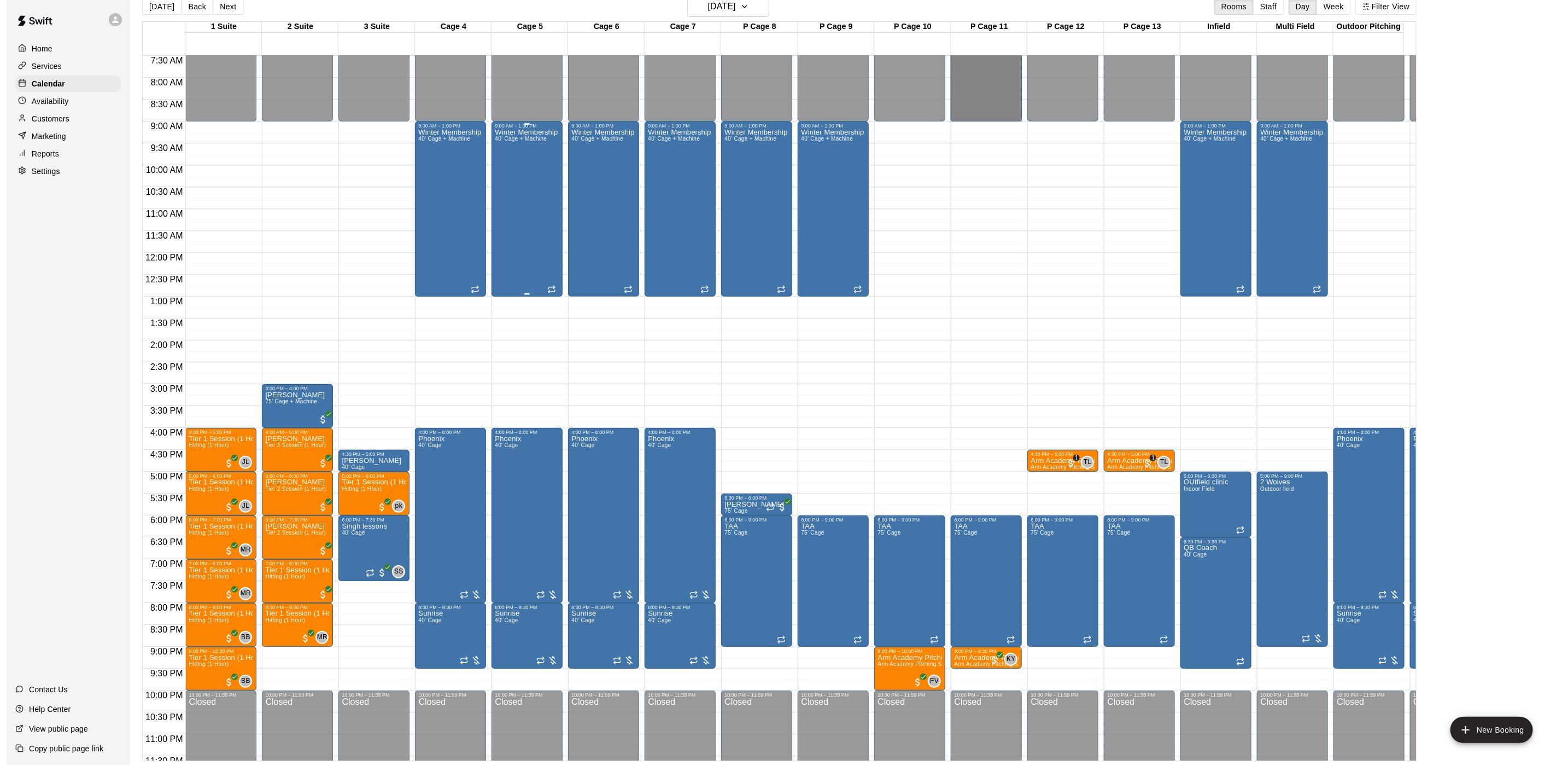
scroll to position [358, 0]
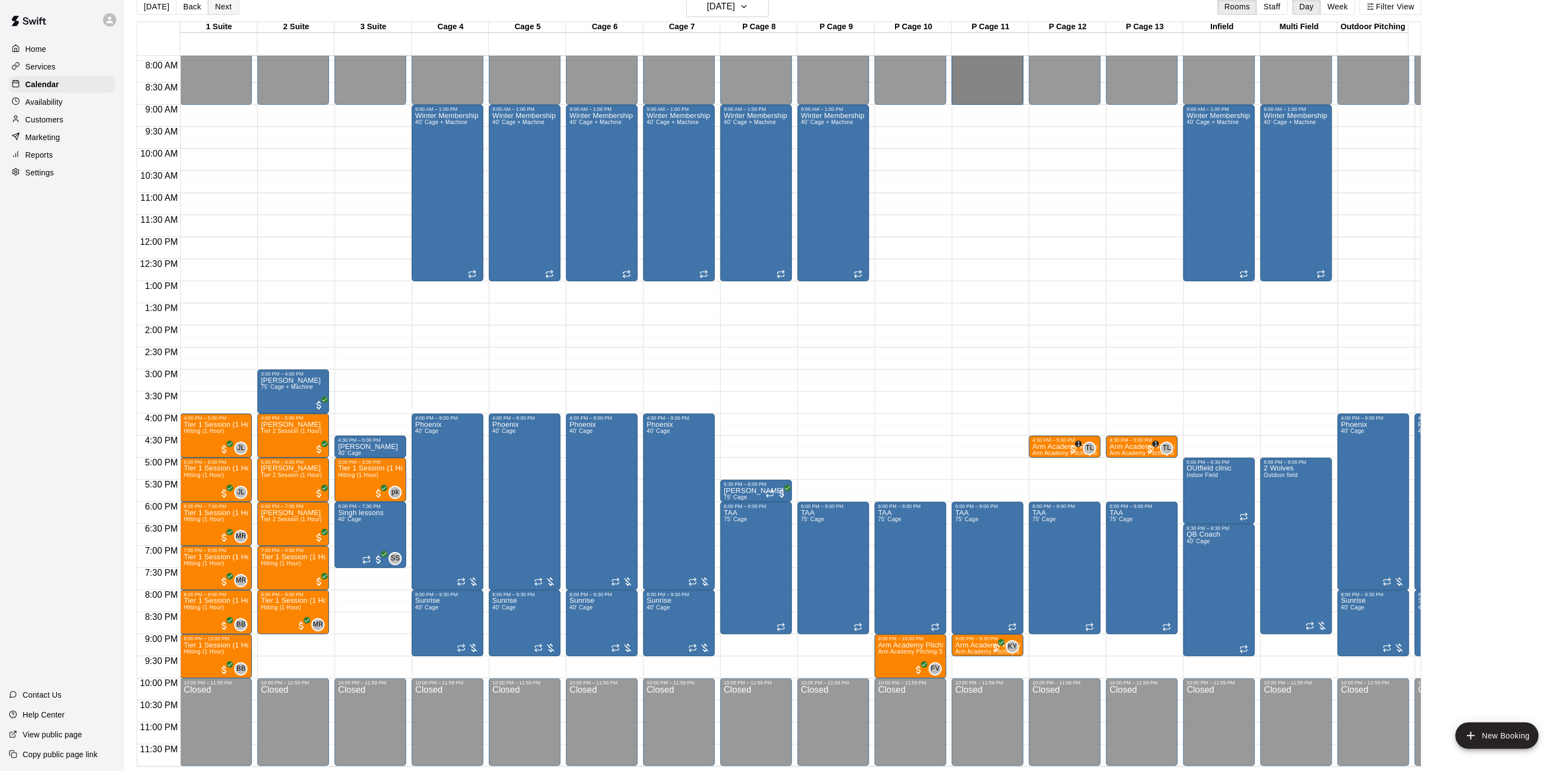
click at [217, 4] on button "Next" at bounding box center [223, 6] width 31 height 17
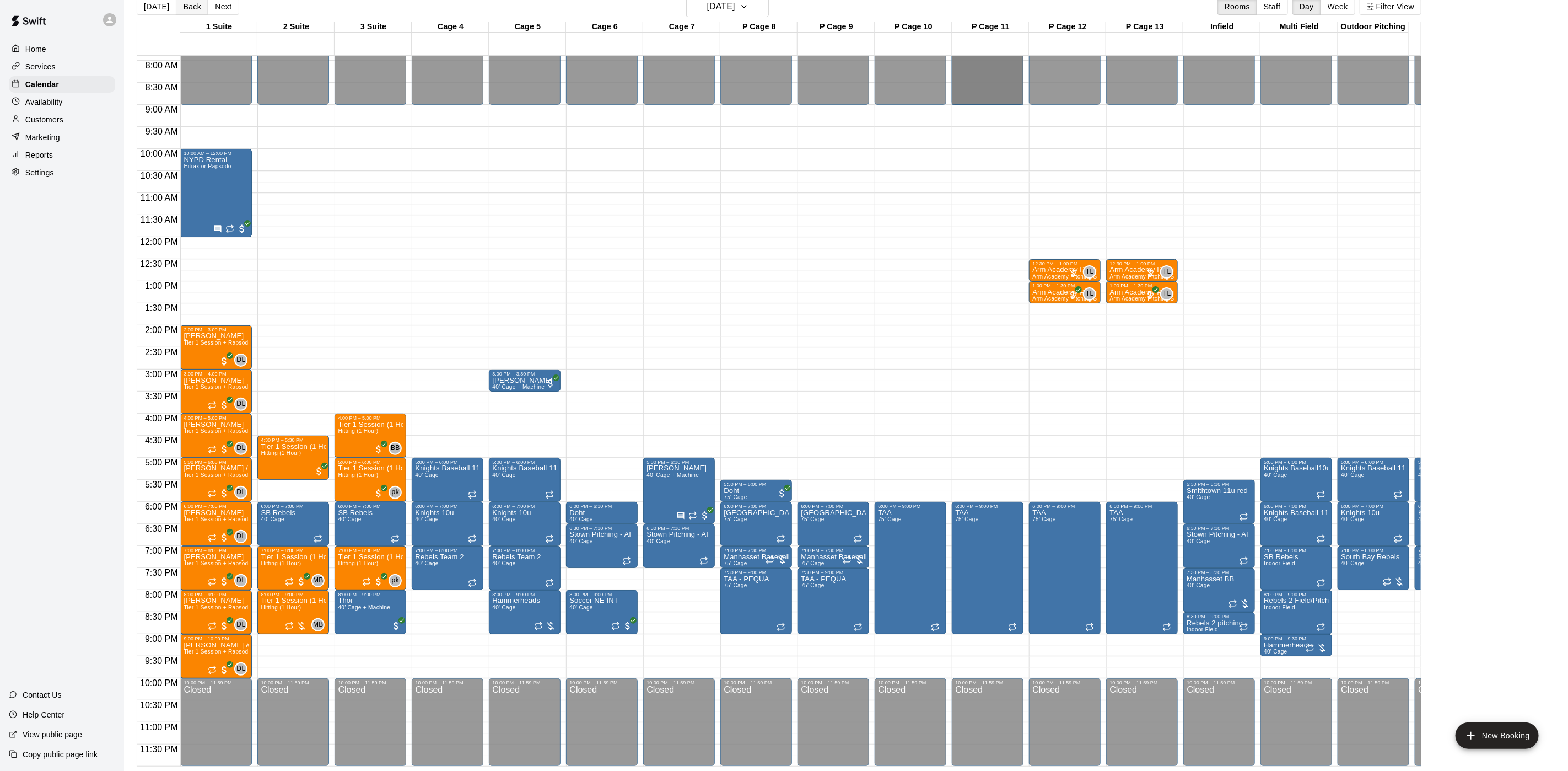
click at [190, 6] on button "Back" at bounding box center [192, 6] width 33 height 17
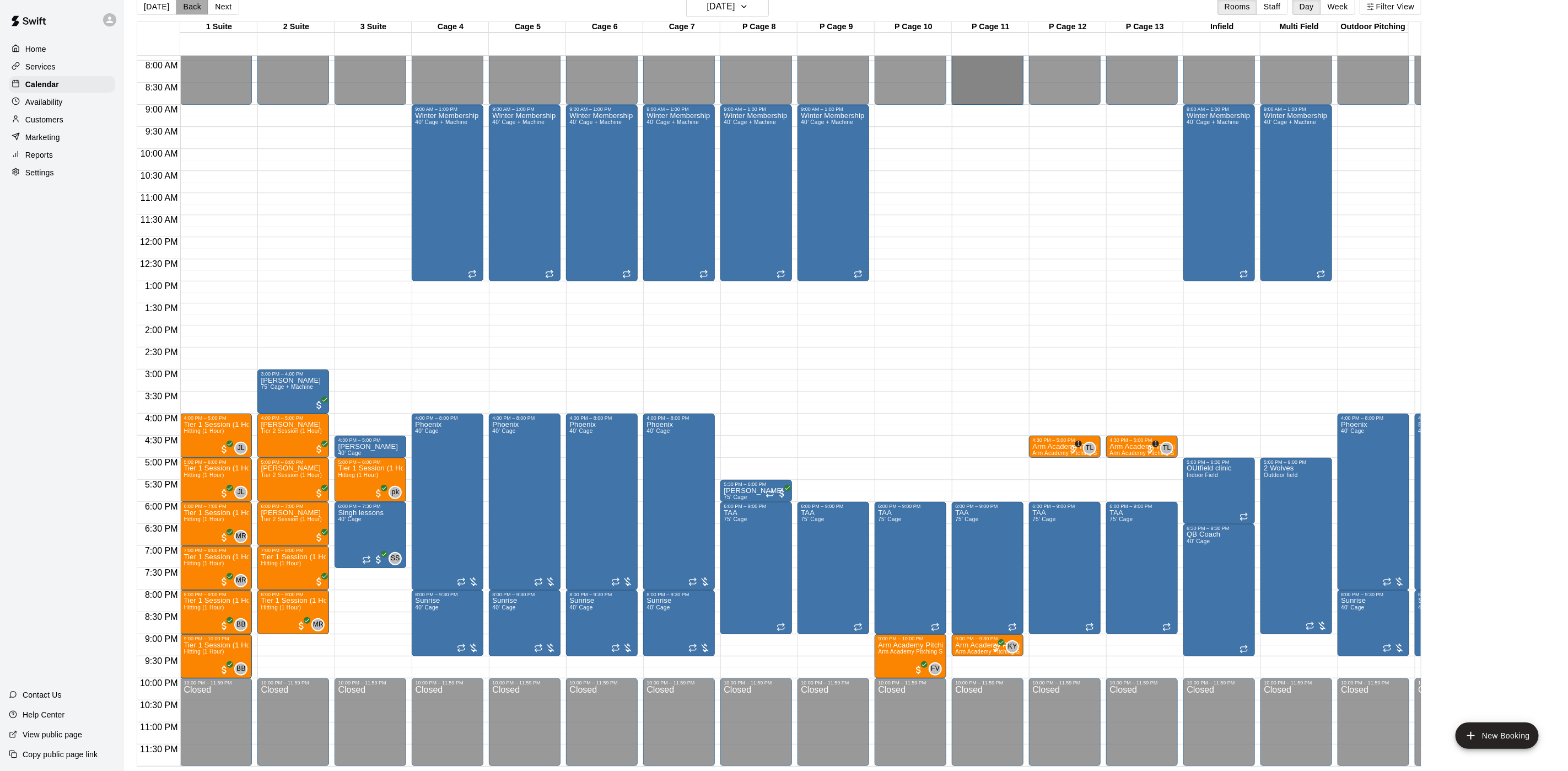
click at [190, 6] on button "Back" at bounding box center [192, 6] width 33 height 17
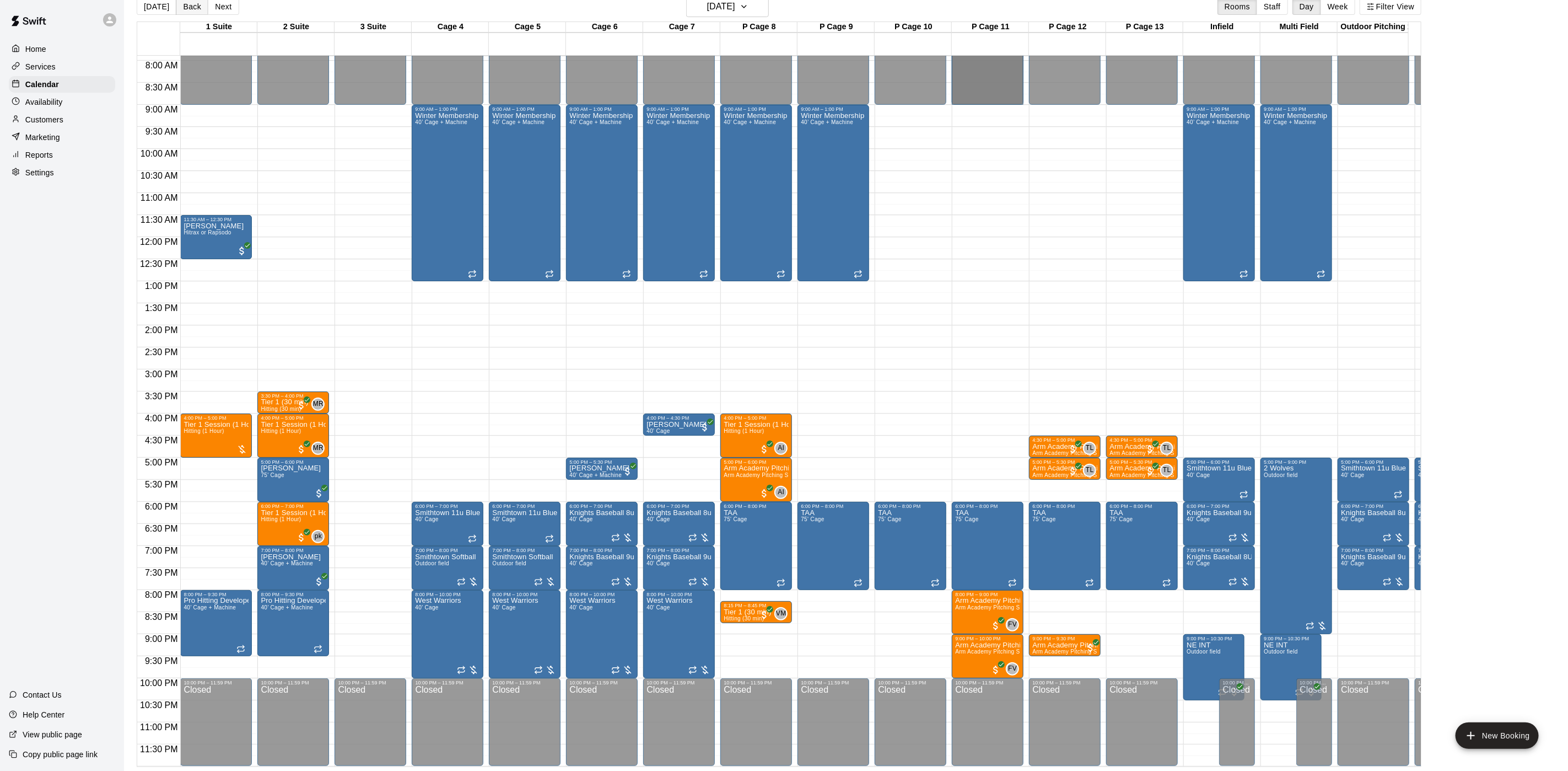
click at [190, 6] on button "Back" at bounding box center [192, 6] width 33 height 17
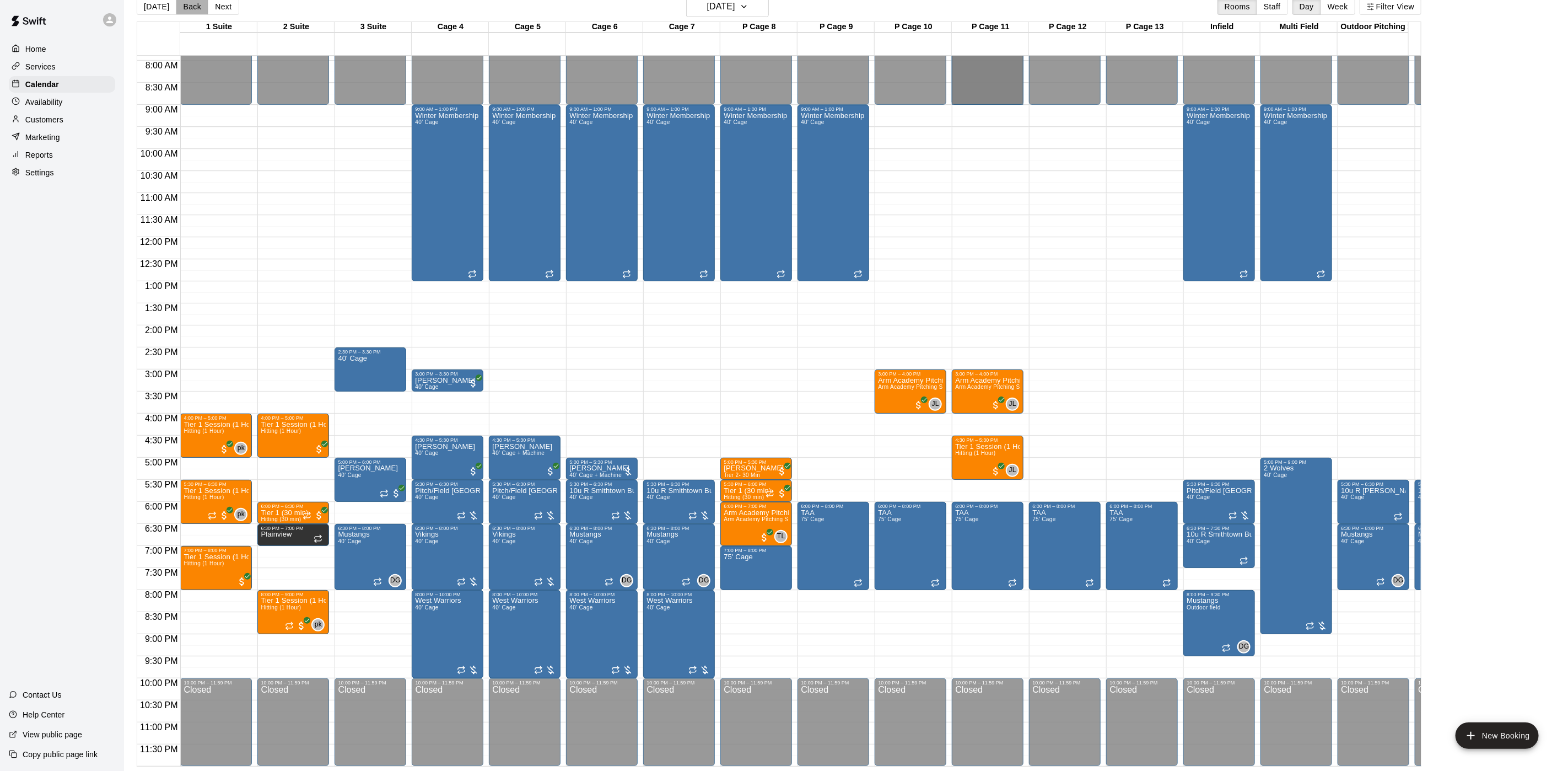
click at [189, 17] on div "[DATE] Back [DATE][DATE] Rooms Staff Day Week Filter View" at bounding box center [779, 8] width 1285 height 25
click at [190, 14] on button "Back" at bounding box center [192, 6] width 33 height 17
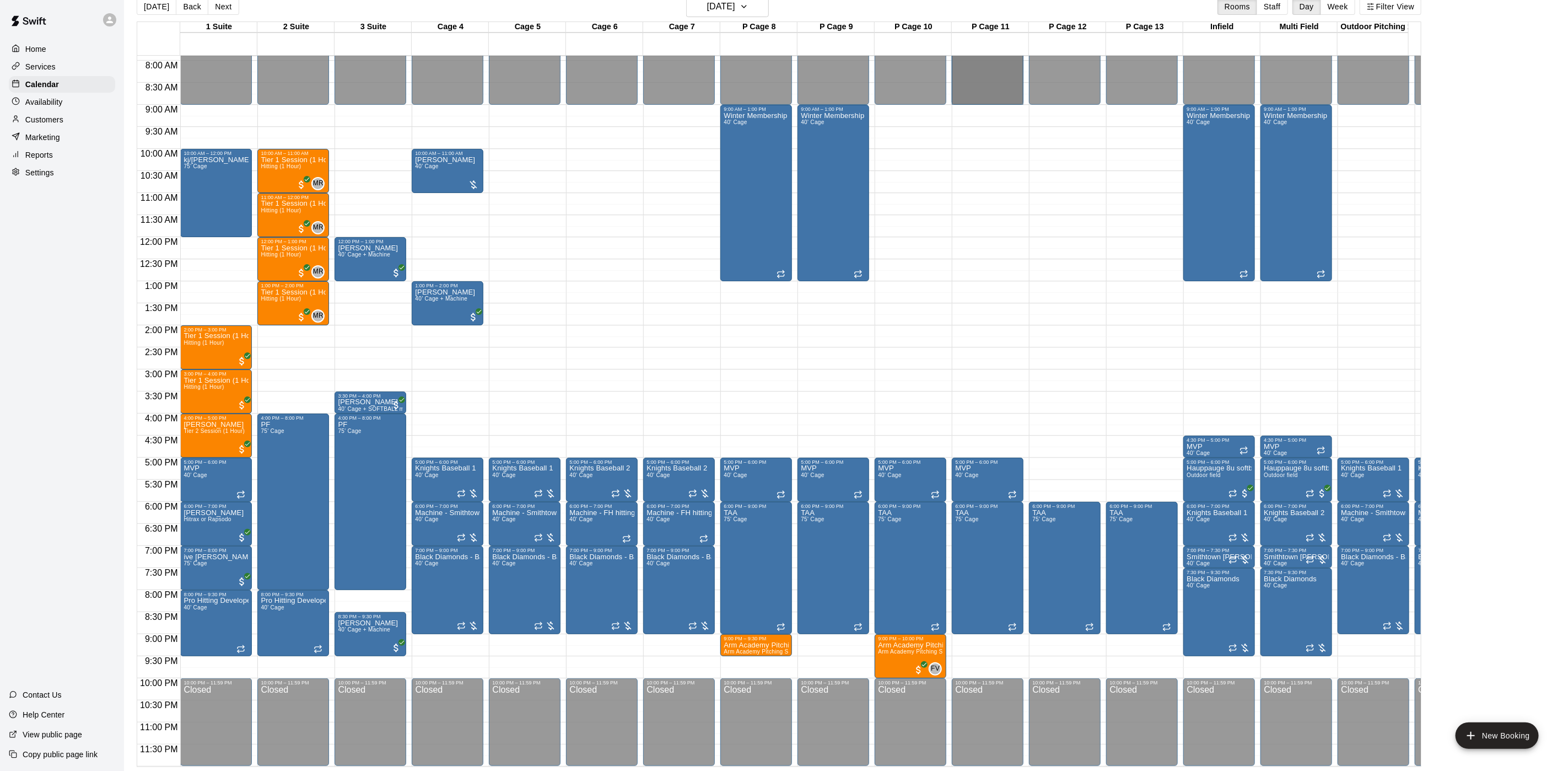
drag, startPoint x: 465, startPoint y: 672, endPoint x: 98, endPoint y: 463, distance: 422.3
click at [94, 463] on div "Home Services Calendar Availability Customers Marketing Reports Settings Contac…" at bounding box center [62, 386] width 124 height 771
click at [725, 7] on h6 "[DATE]" at bounding box center [721, 6] width 28 height 15
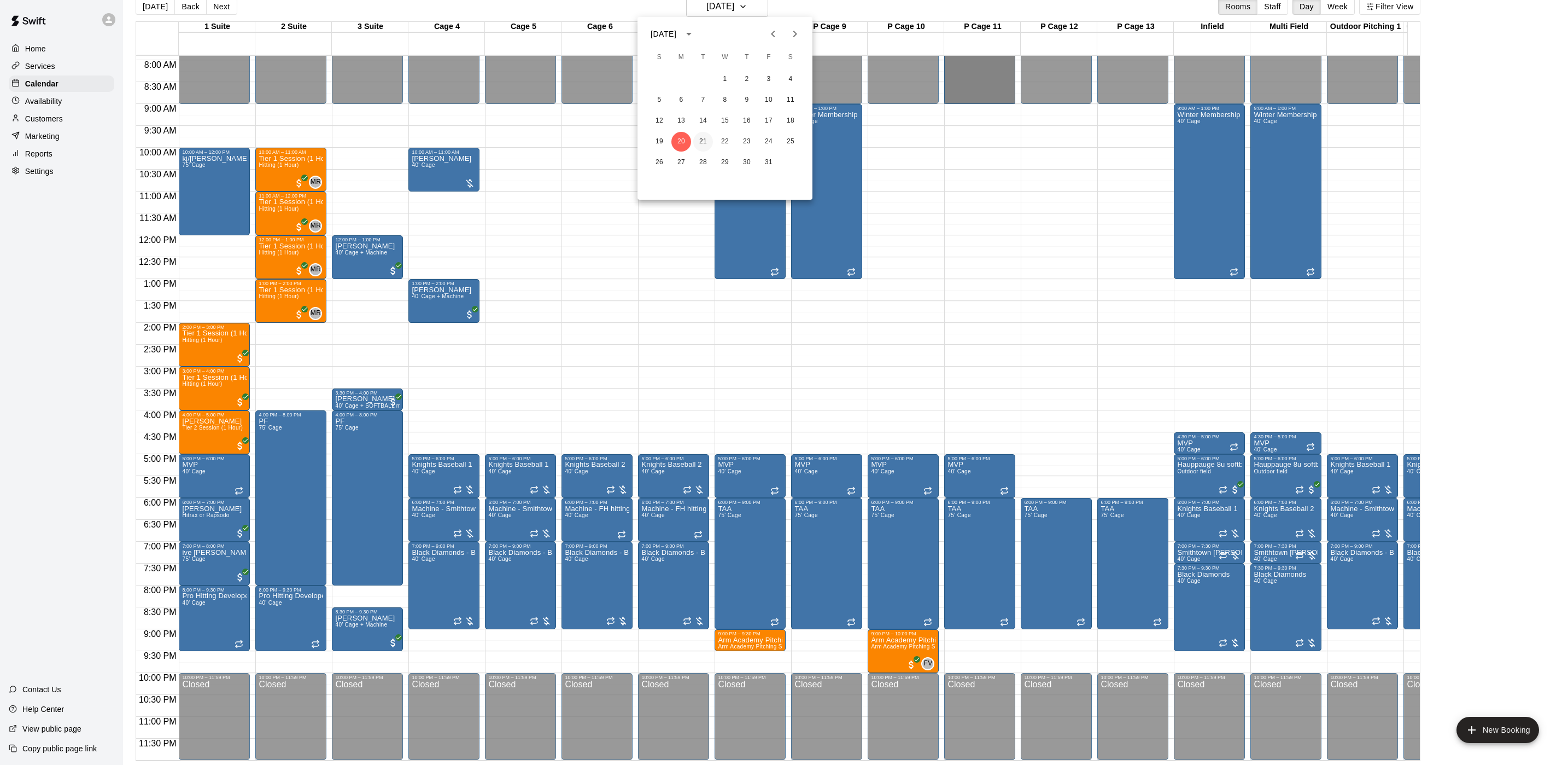
click at [704, 141] on button "21" at bounding box center [703, 141] width 20 height 20
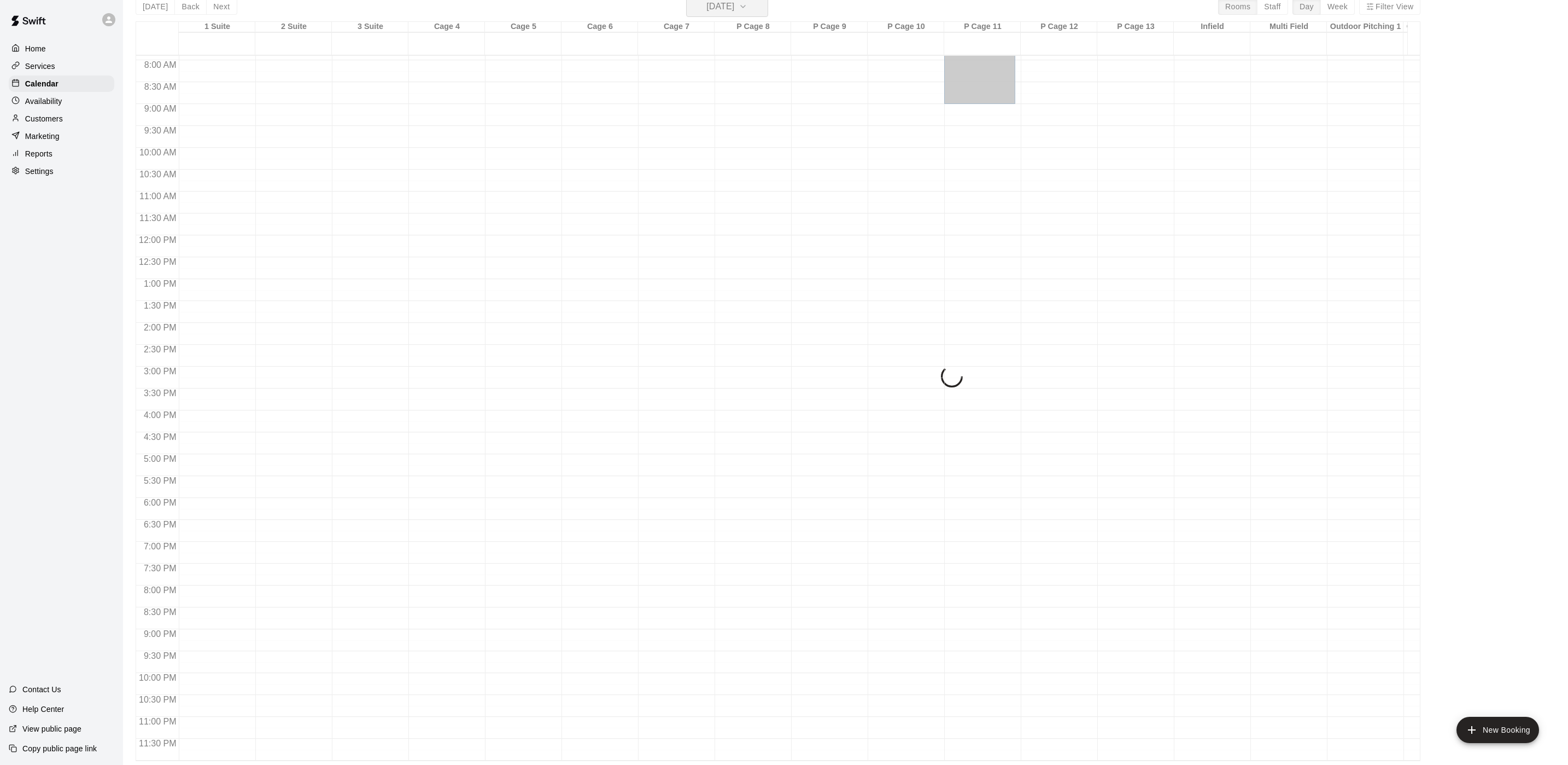
scroll to position [13, 0]
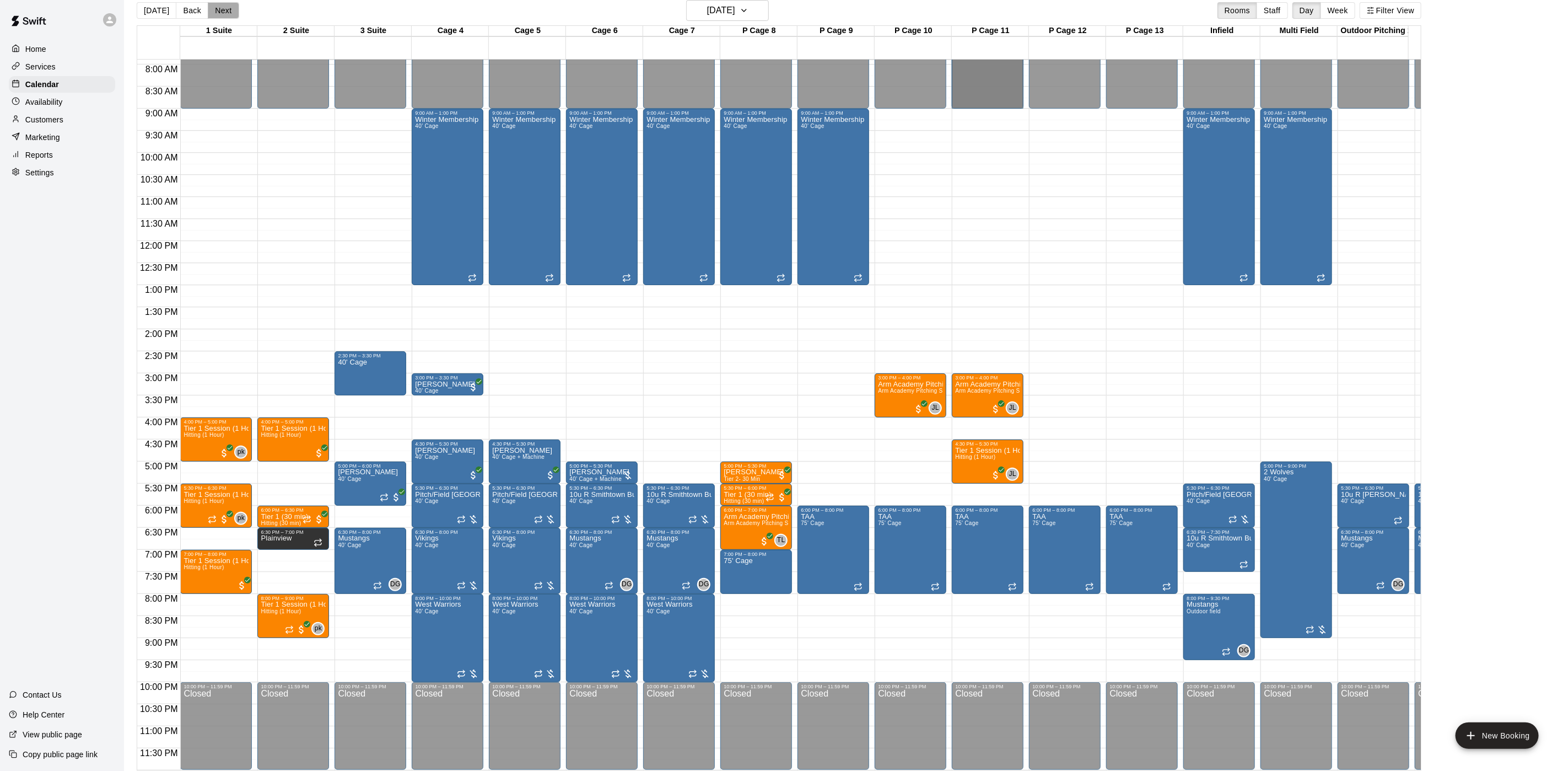
click at [225, 12] on button "Next" at bounding box center [223, 10] width 31 height 17
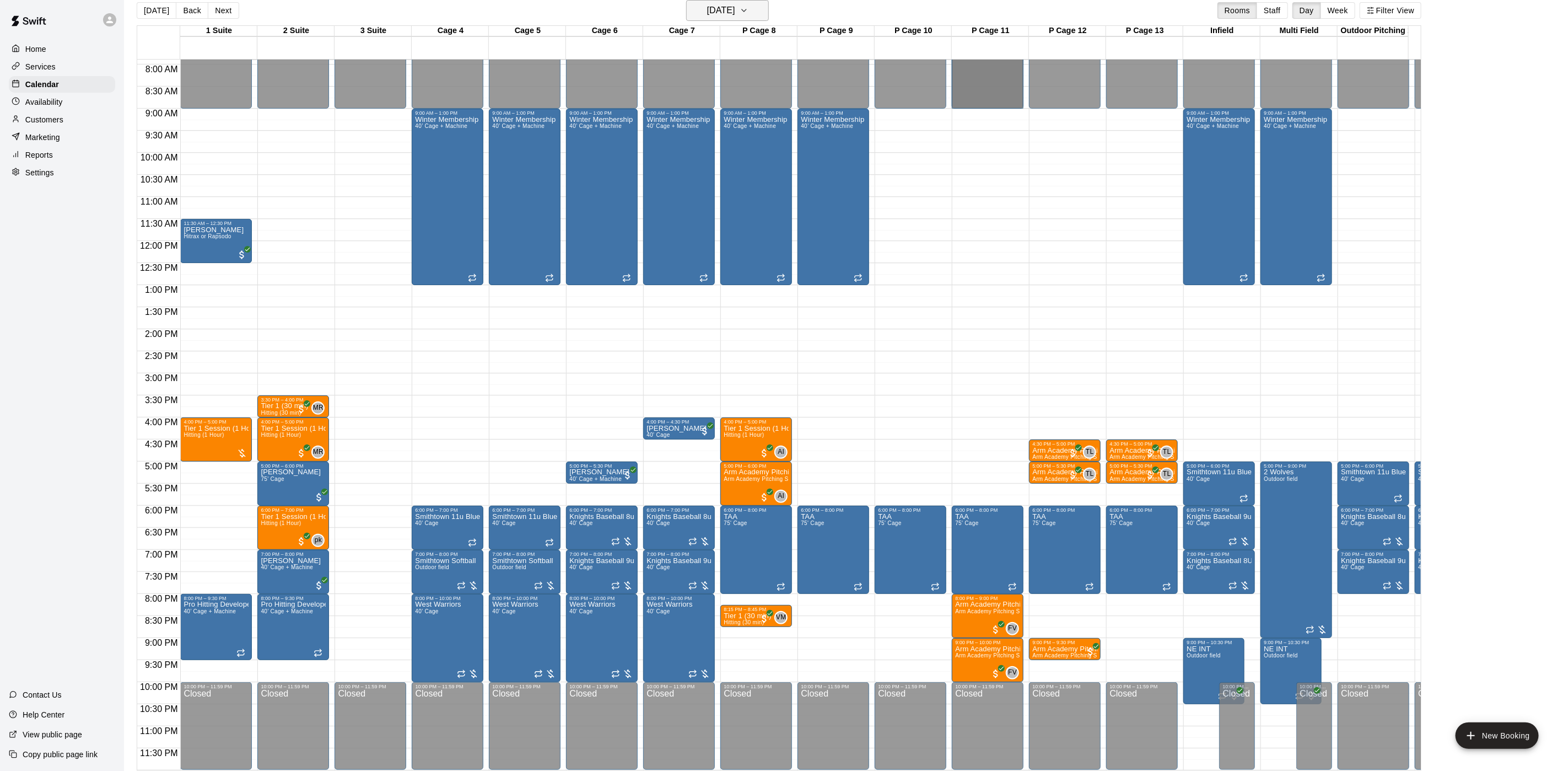
click at [687, 14] on button "[DATE]" at bounding box center [728, 10] width 83 height 21
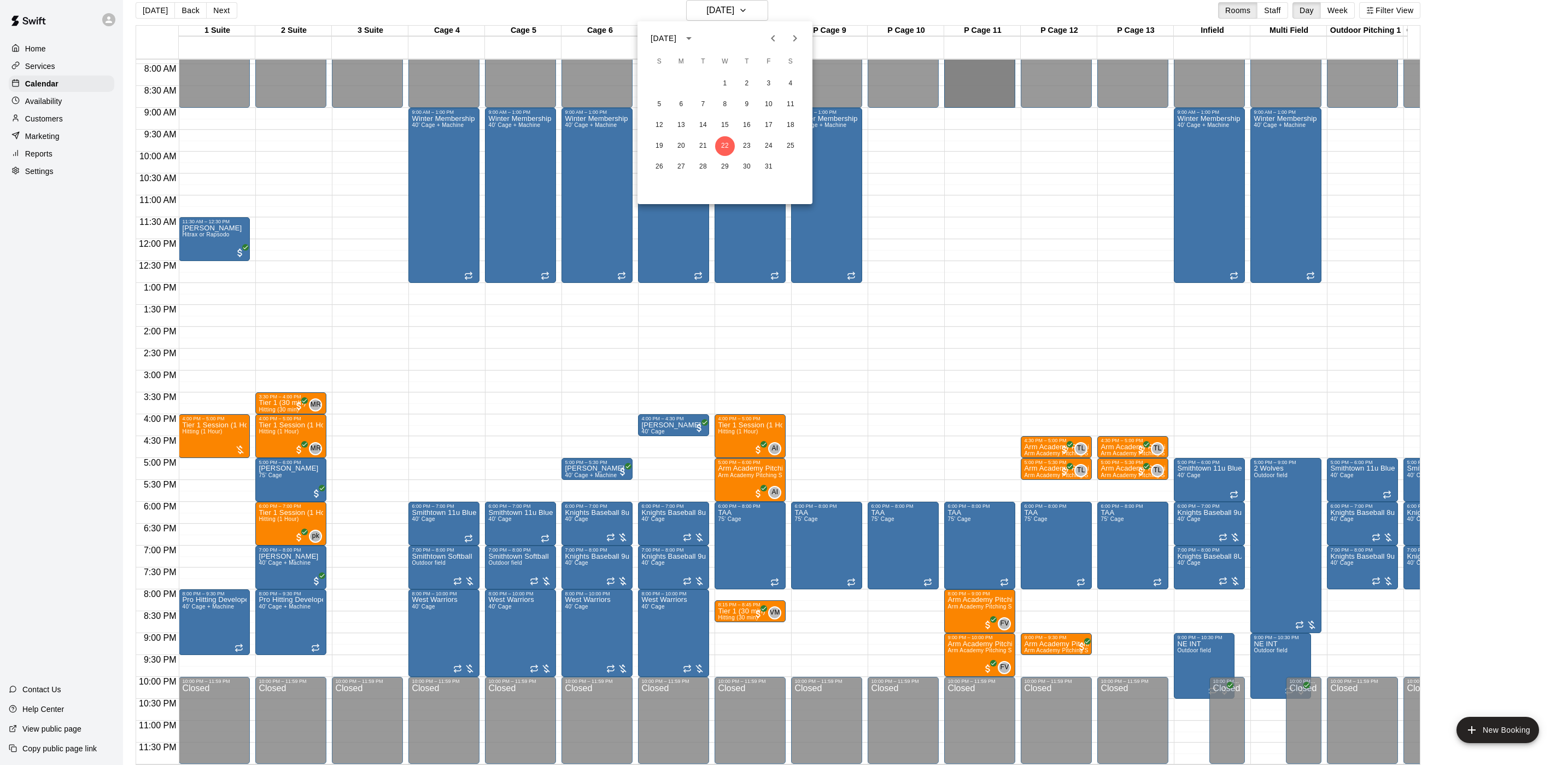
click at [796, 38] on icon "Next month" at bounding box center [795, 38] width 4 height 6
click at [674, 128] on button "10" at bounding box center [681, 125] width 20 height 20
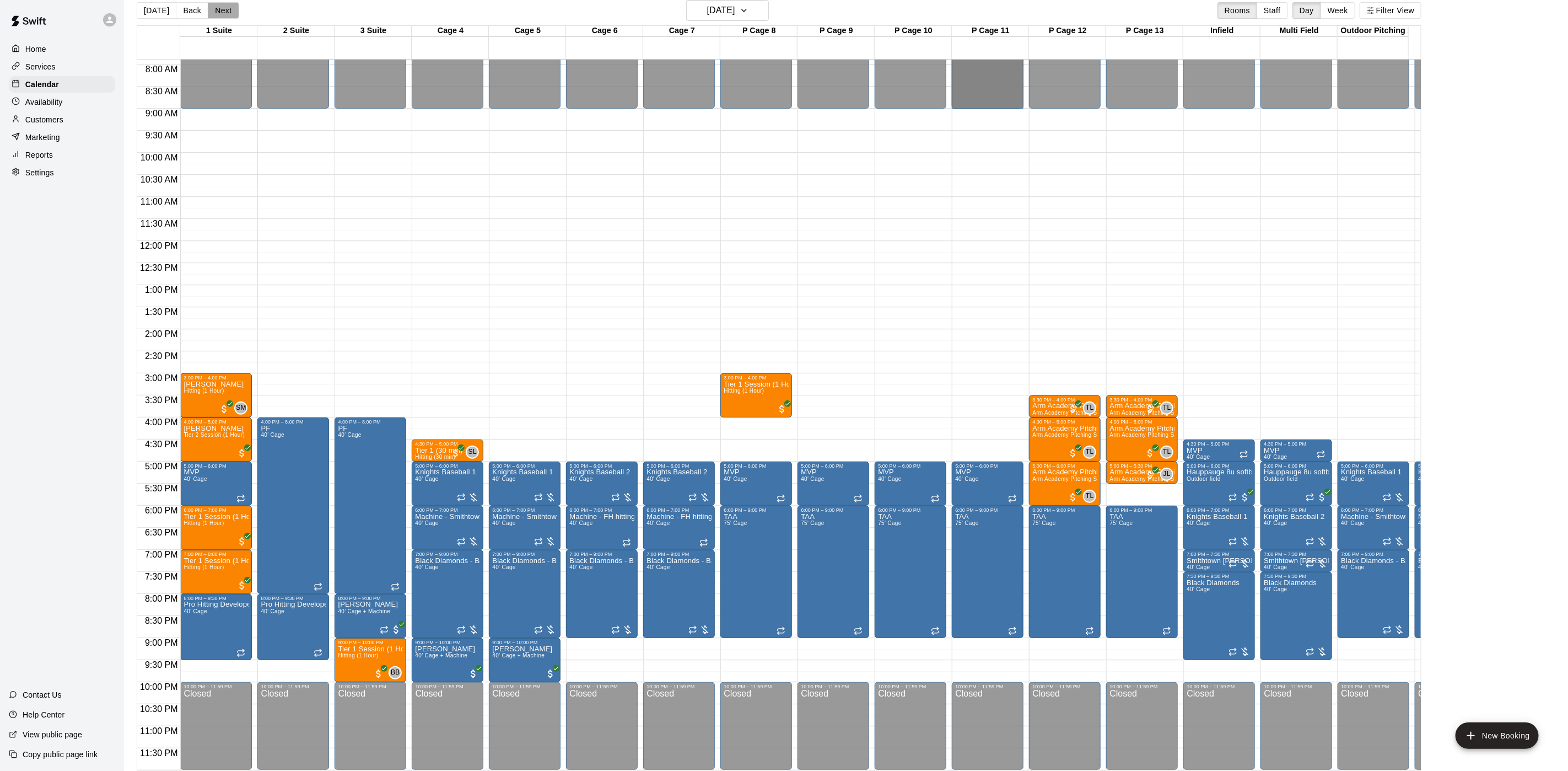
click at [230, 14] on button "Next" at bounding box center [223, 10] width 31 height 17
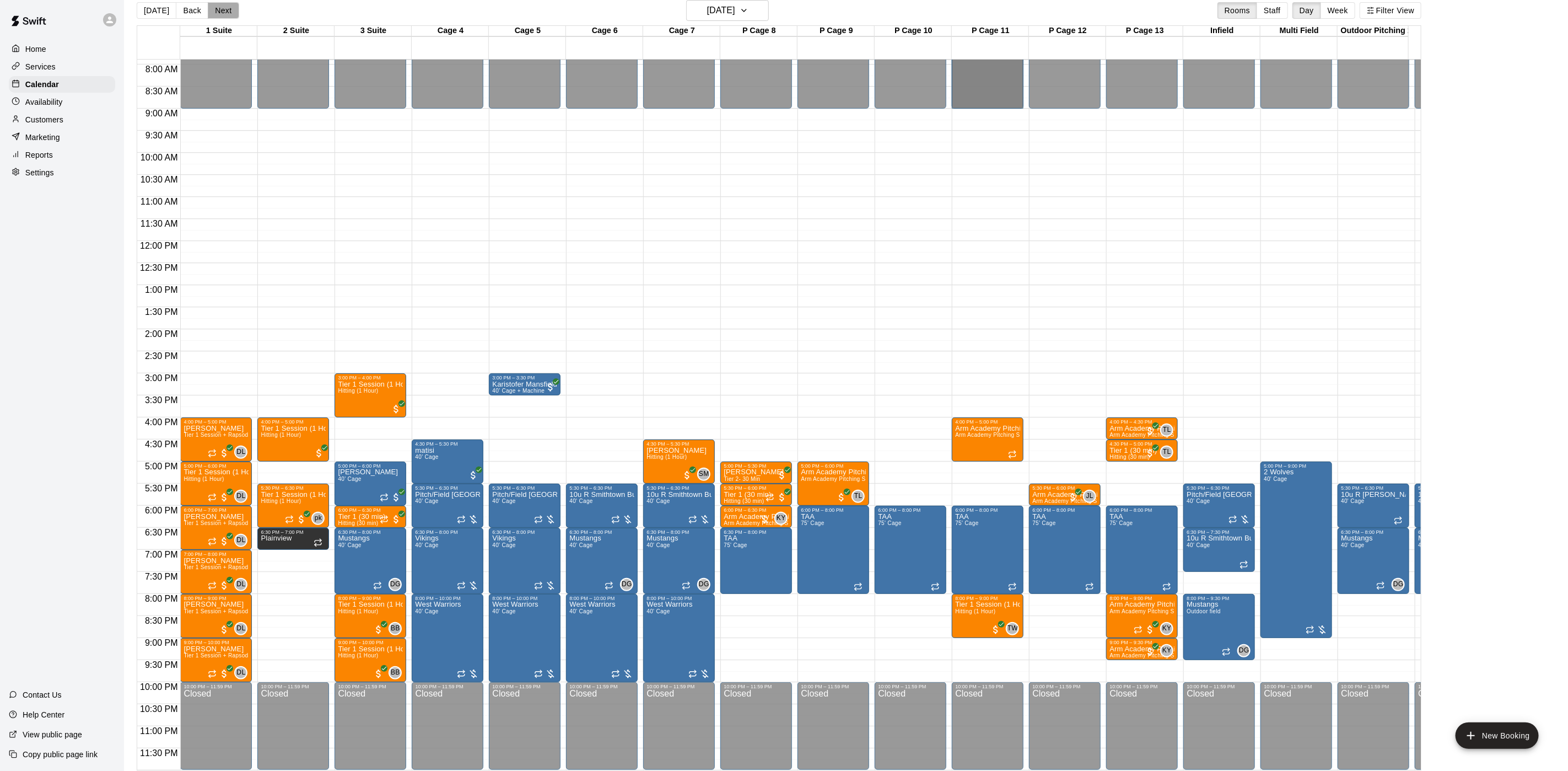
click at [227, 14] on button "Next" at bounding box center [223, 10] width 31 height 17
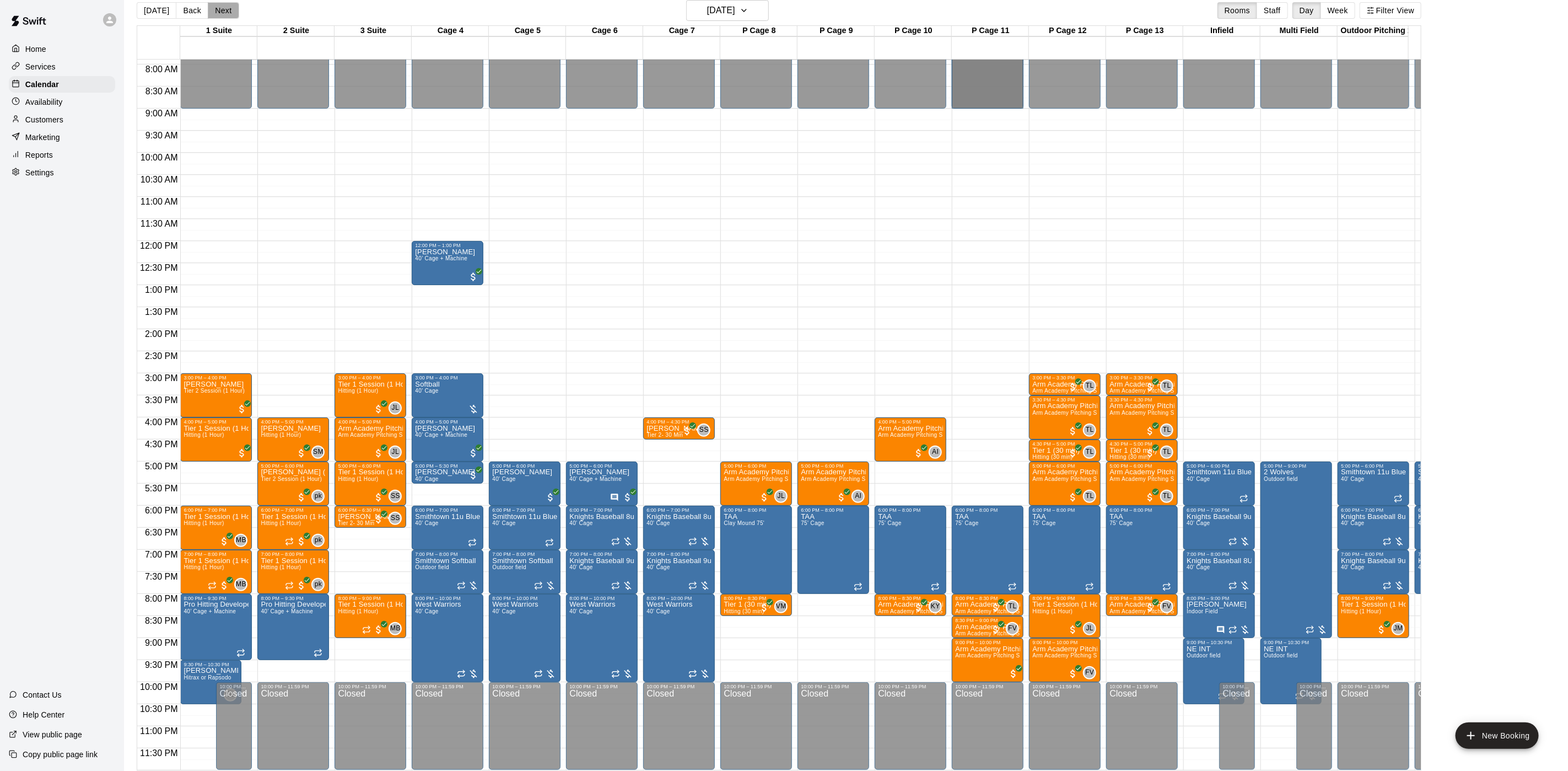
click at [227, 14] on button "Next" at bounding box center [223, 10] width 31 height 17
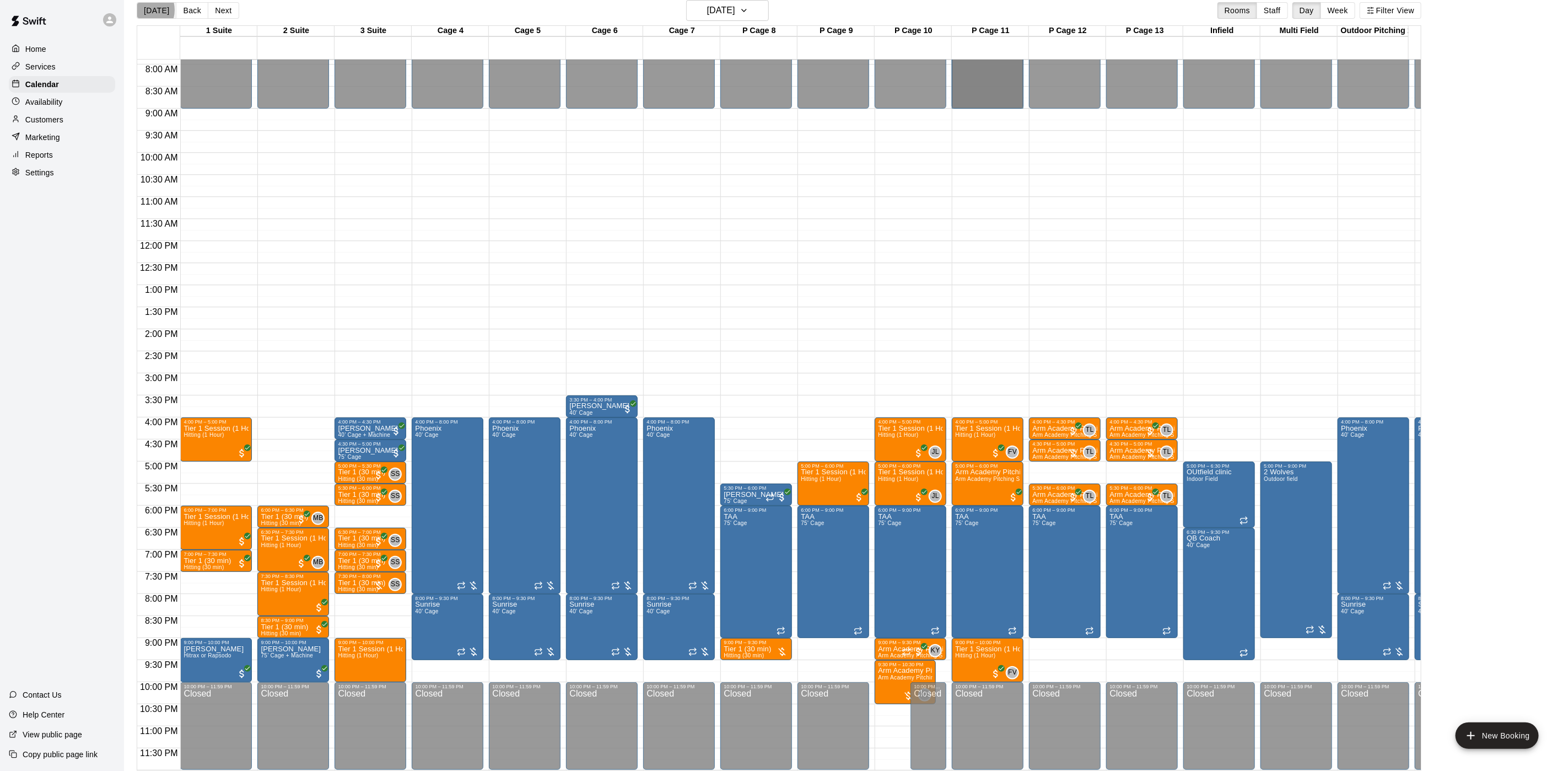
drag, startPoint x: 144, startPoint y: 10, endPoint x: 171, endPoint y: 8, distance: 27.1
click at [171, 8] on button "[DATE]" at bounding box center [156, 10] width 40 height 17
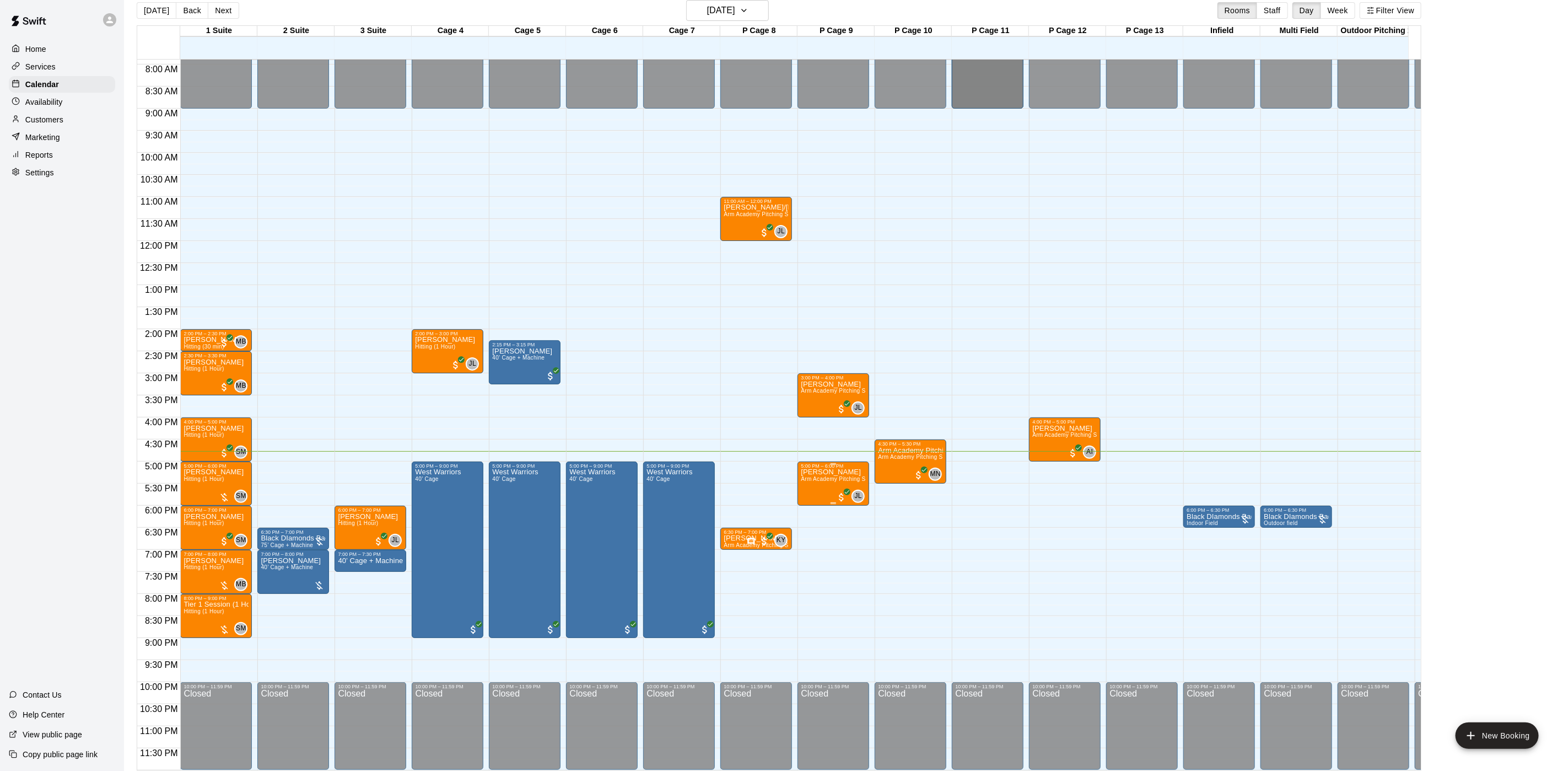
click at [812, 472] on p "[PERSON_NAME]" at bounding box center [833, 472] width 65 height 0
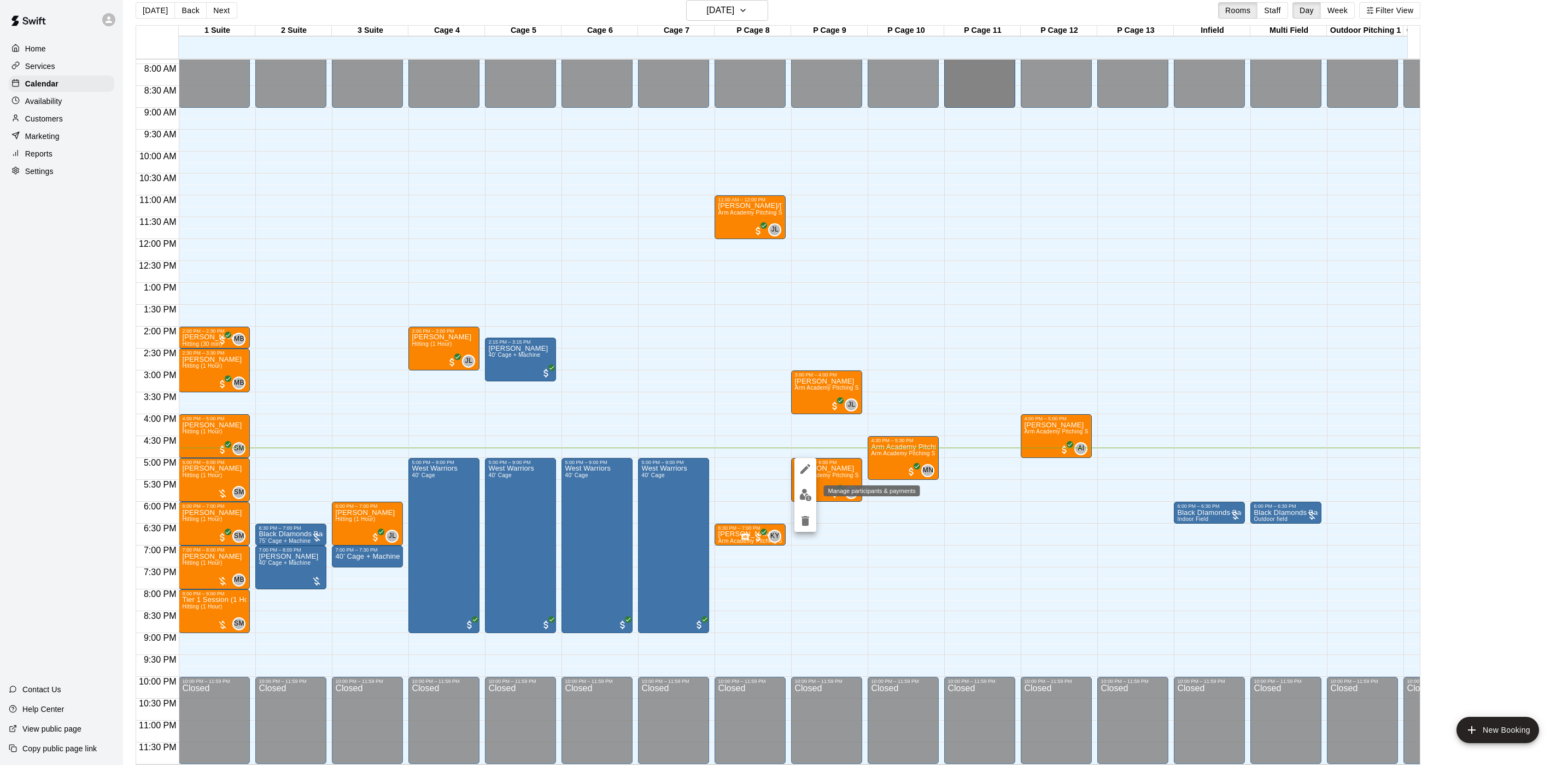
click at [807, 489] on img "edit" at bounding box center [806, 495] width 13 height 13
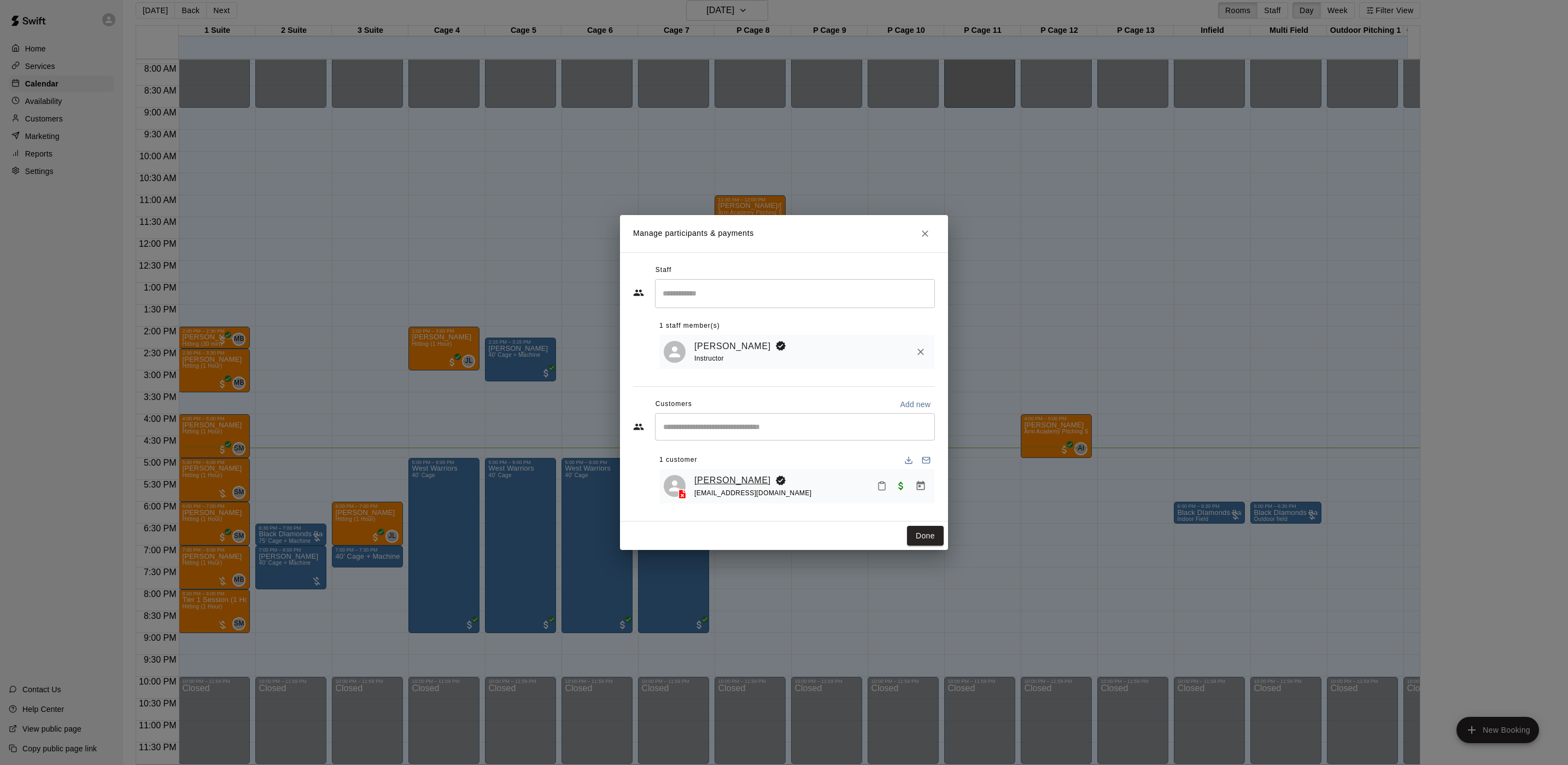
click at [704, 479] on link "[PERSON_NAME]" at bounding box center [733, 480] width 77 height 14
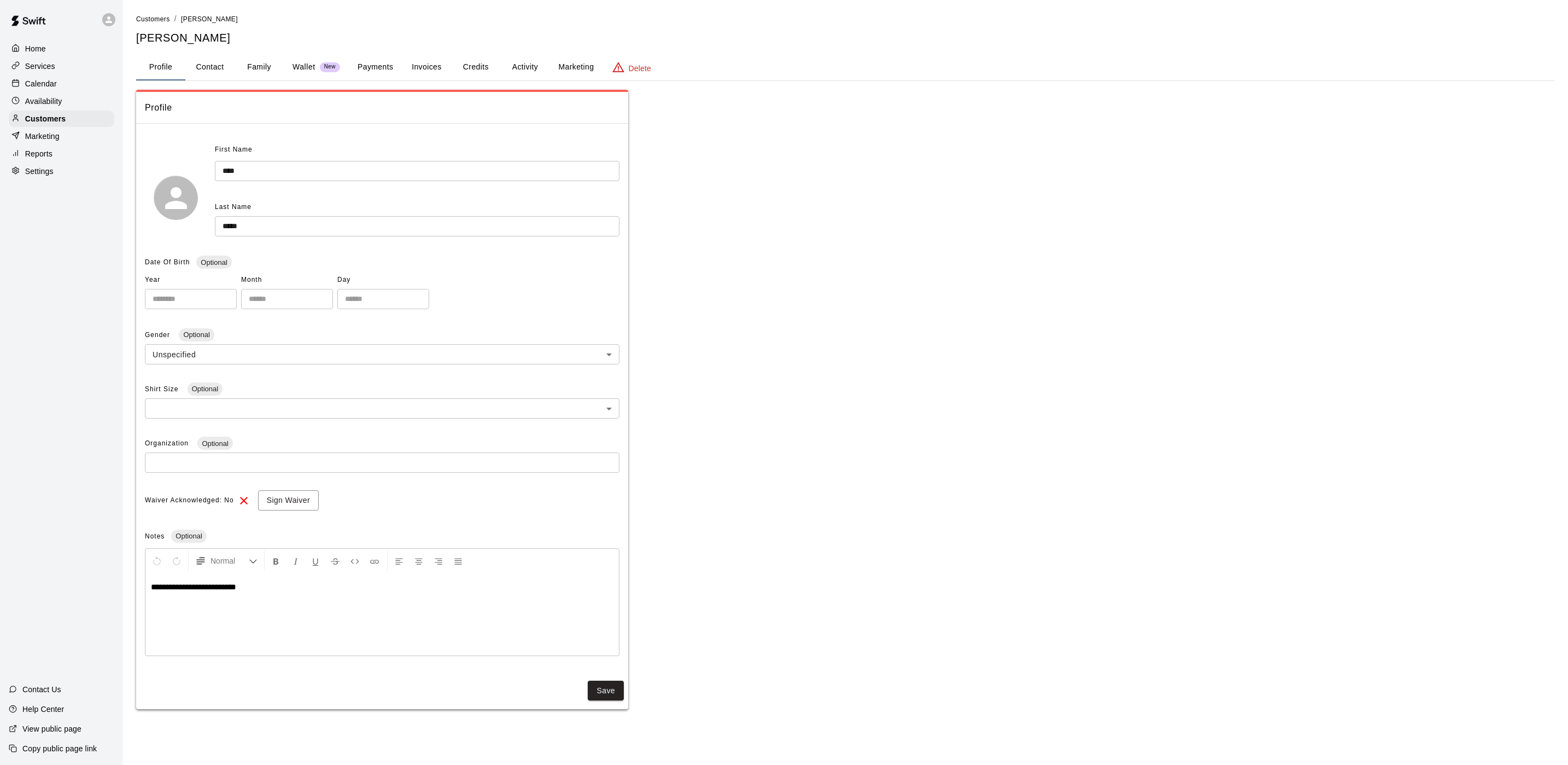
click at [352, 69] on button "Payments" at bounding box center [375, 67] width 53 height 26
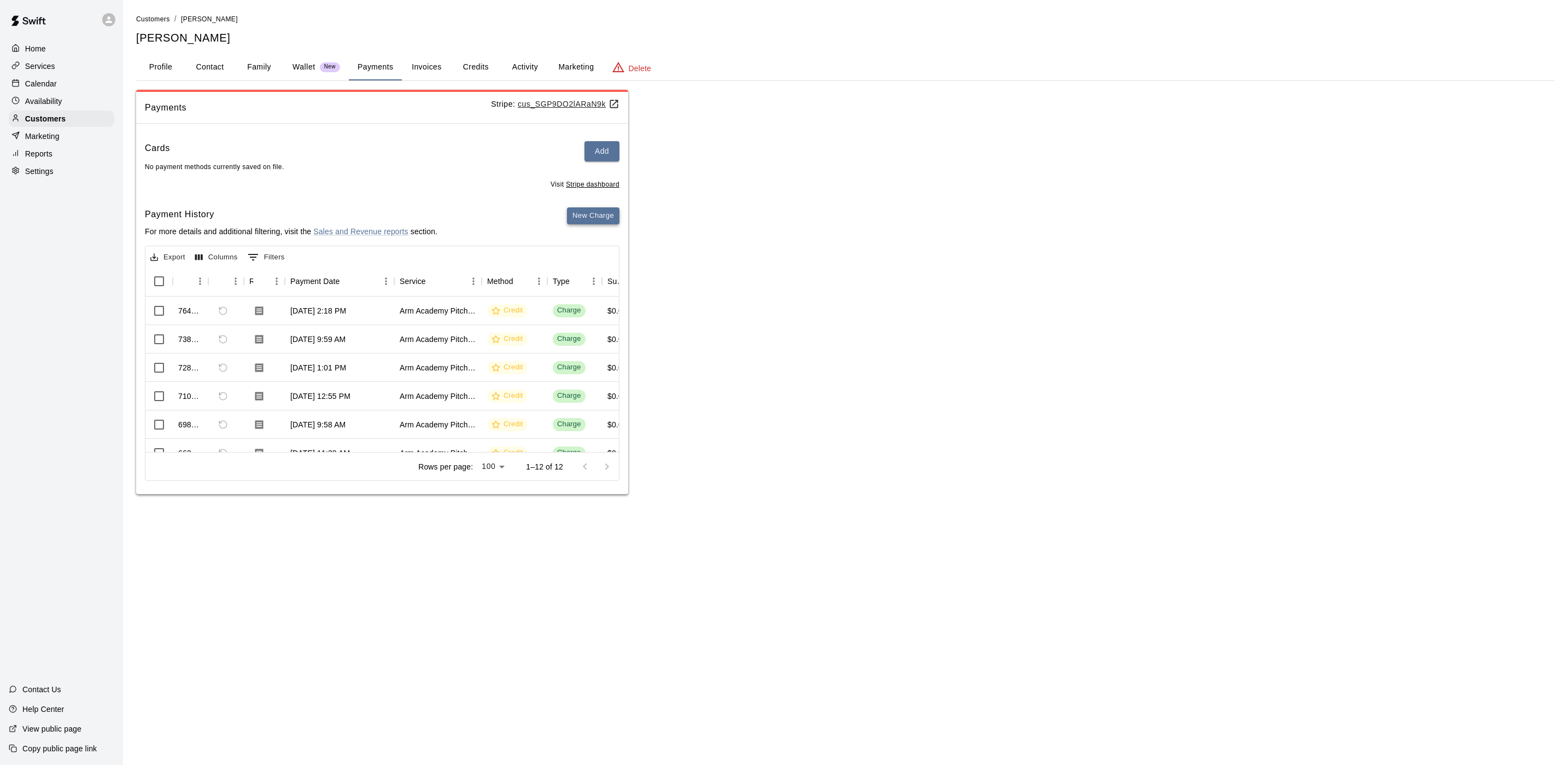
click at [582, 208] on button "New Charge" at bounding box center [593, 216] width 52 height 17
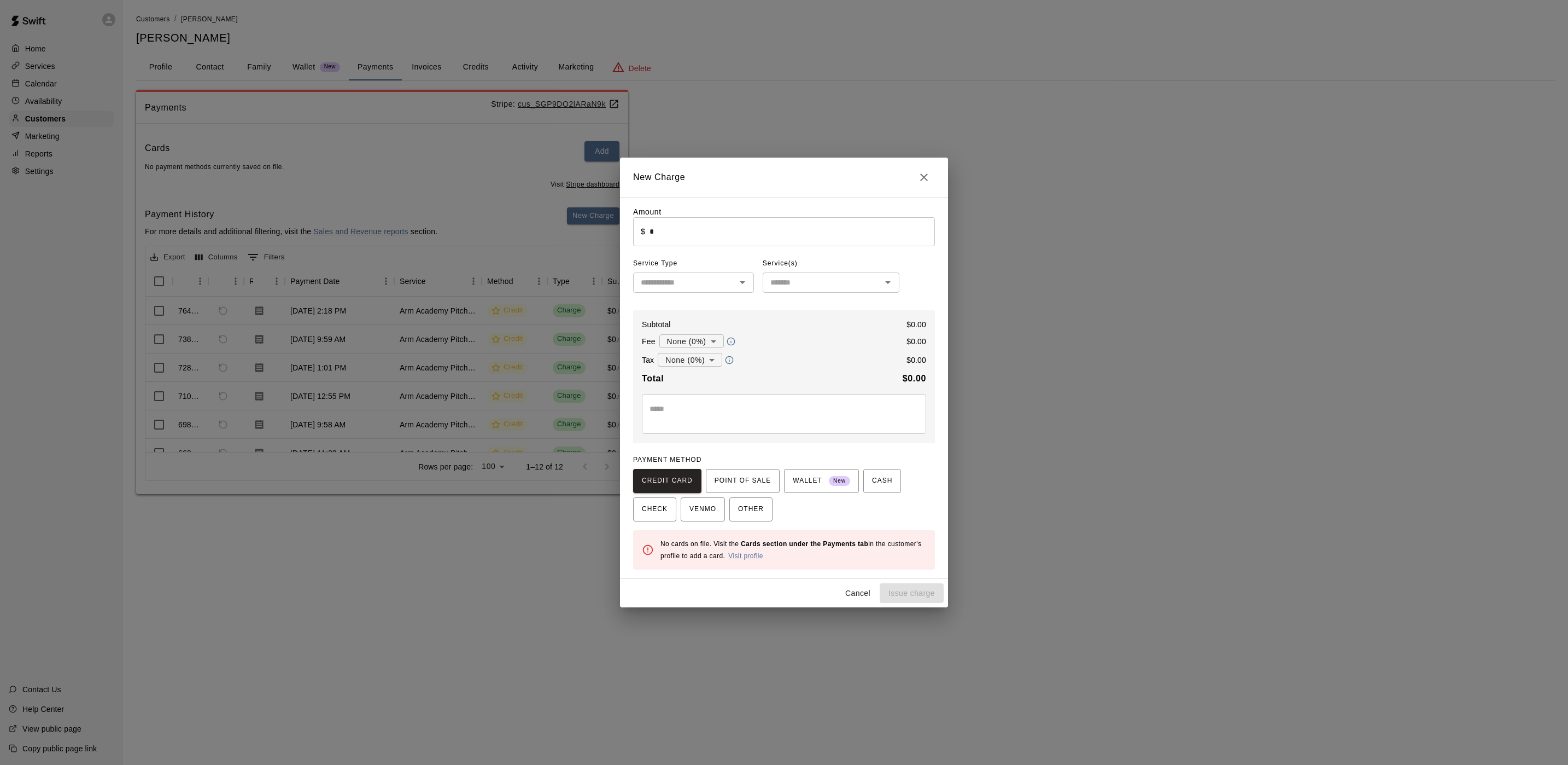
click at [666, 225] on input "*" at bounding box center [792, 231] width 285 height 29
drag, startPoint x: 798, startPoint y: 120, endPoint x: 632, endPoint y: 125, distance: 166.1
click at [796, 120] on div "New Charge Amount ​ $ * ​ Service Type ​ Service(s) ​ Subtotal $ 0.00 Fee None …" at bounding box center [784, 382] width 1568 height 765
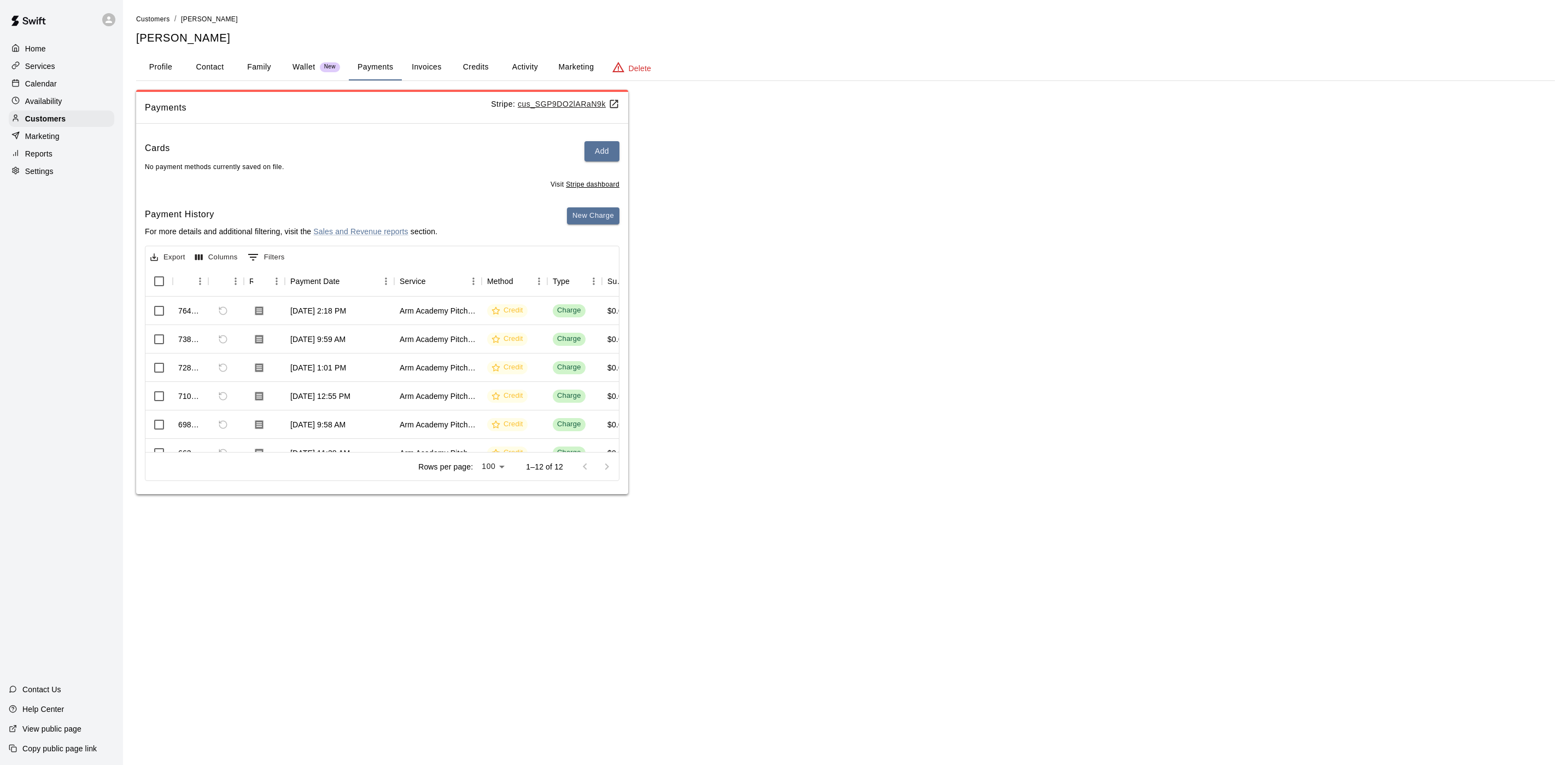
click at [534, 71] on button "Activity" at bounding box center [525, 67] width 49 height 26
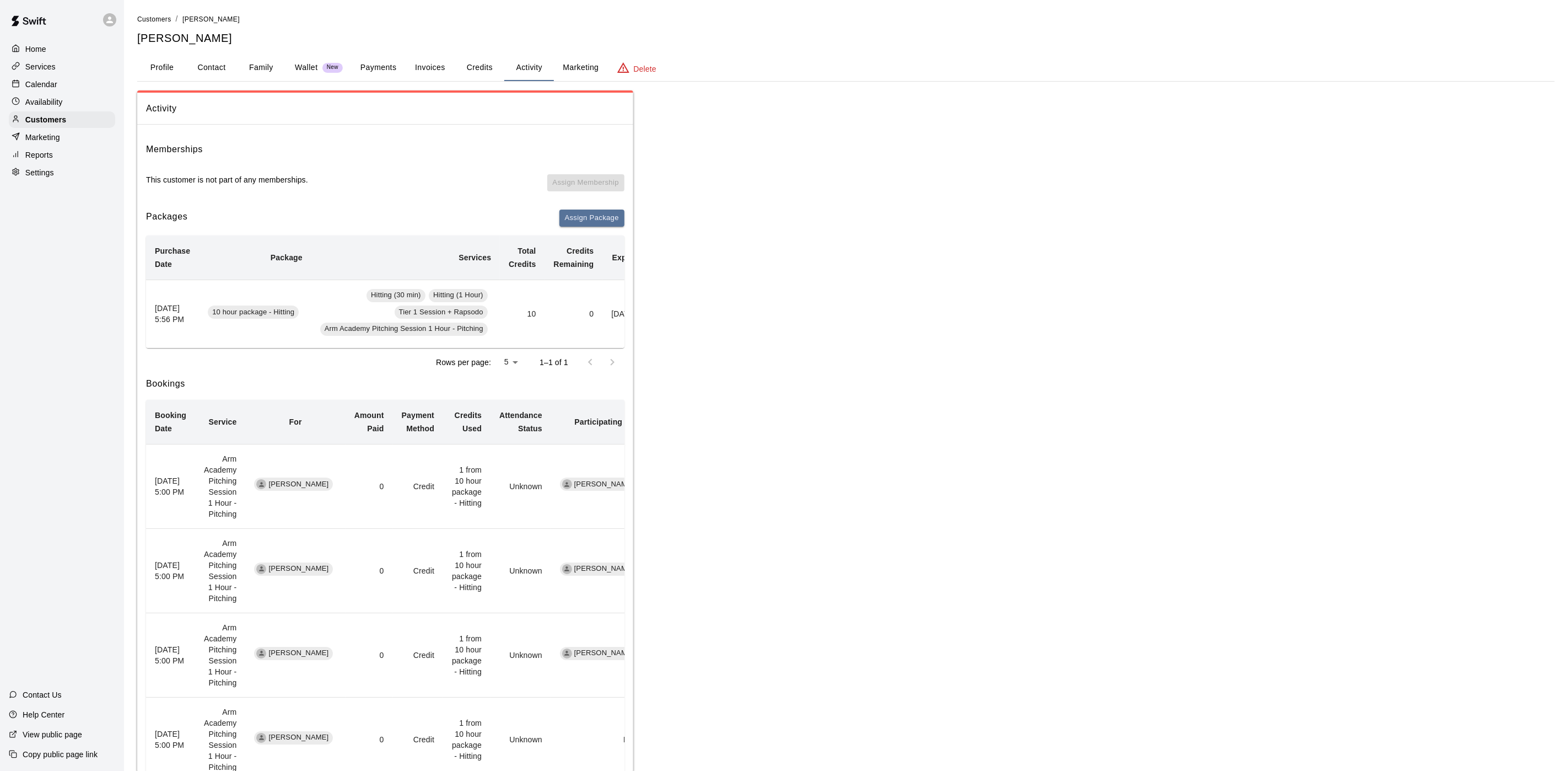
click at [567, 204] on div "Memberships This customer is not part of any memberships. Assign Membership Pac…" at bounding box center [385, 687] width 496 height 1108
click at [587, 218] on button "Assign Package" at bounding box center [592, 218] width 65 height 17
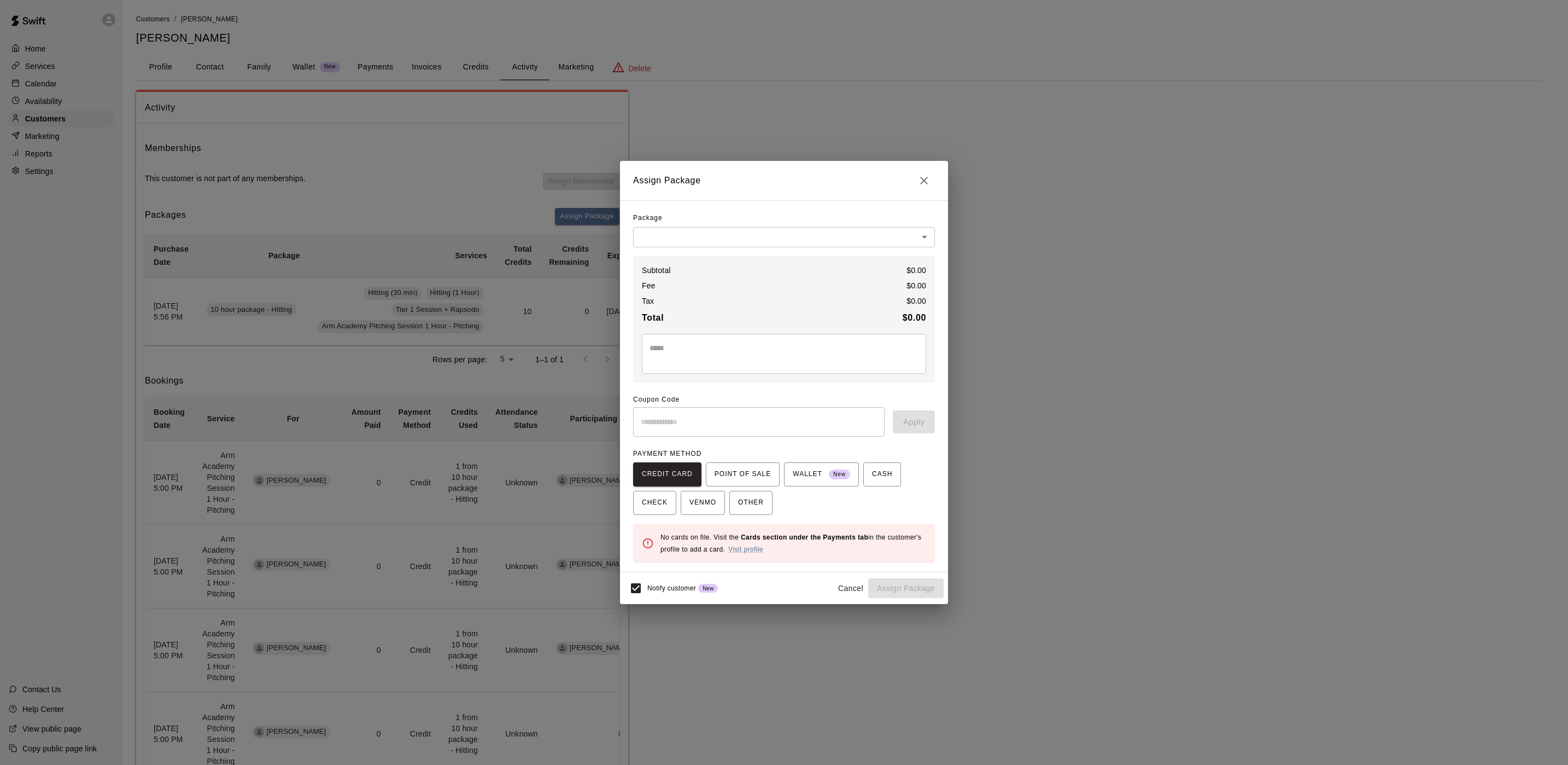
click at [761, 222] on div "Package" at bounding box center [784, 218] width 302 height 17
click at [733, 237] on body "Home Services Calendar Availability Customers Marketing Reports Settings Contac…" at bounding box center [784, 626] width 1568 height 1254
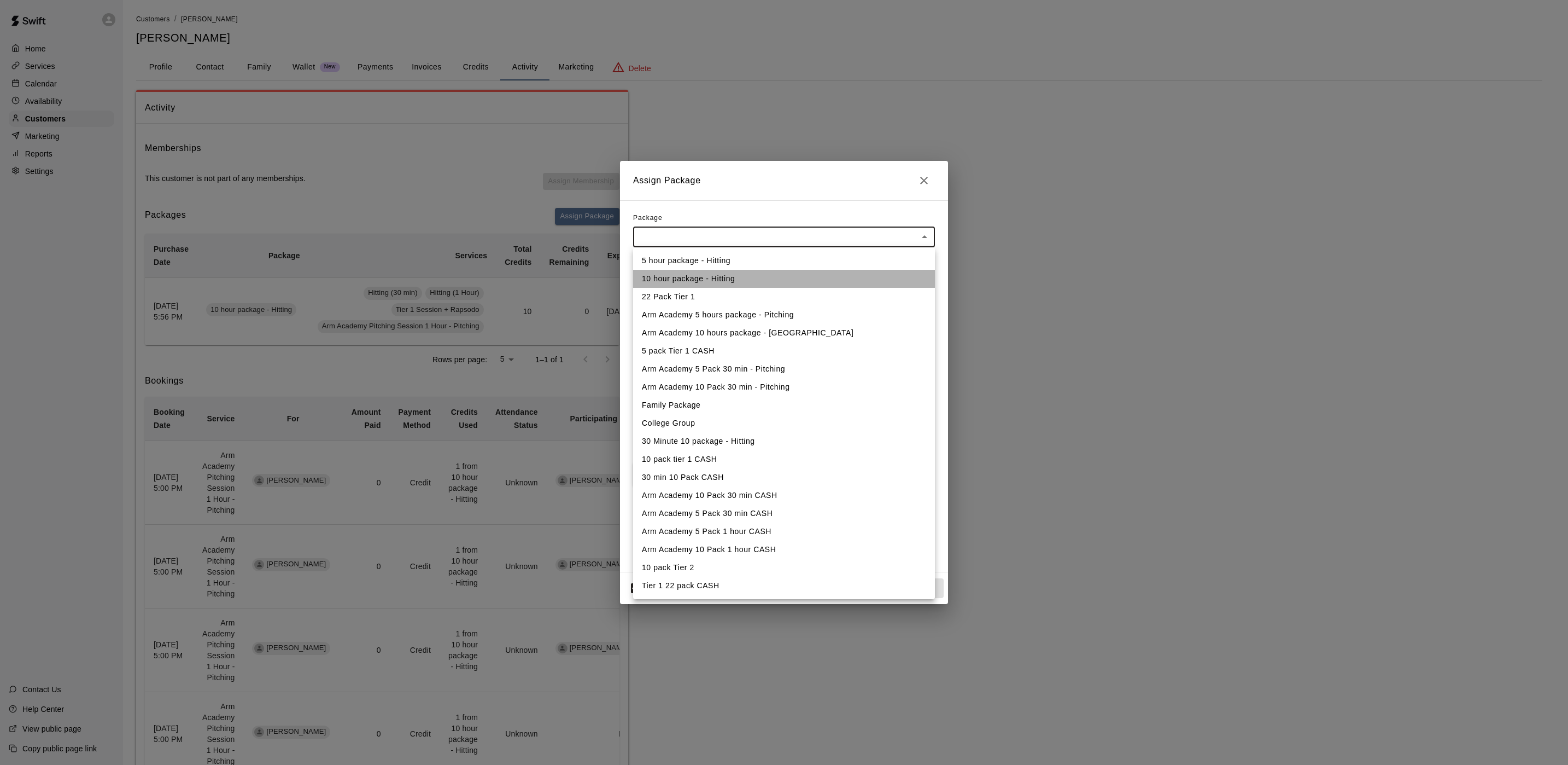
click at [680, 281] on li "10 hour package - Hitting" at bounding box center [784, 278] width 302 height 18
type input "**********"
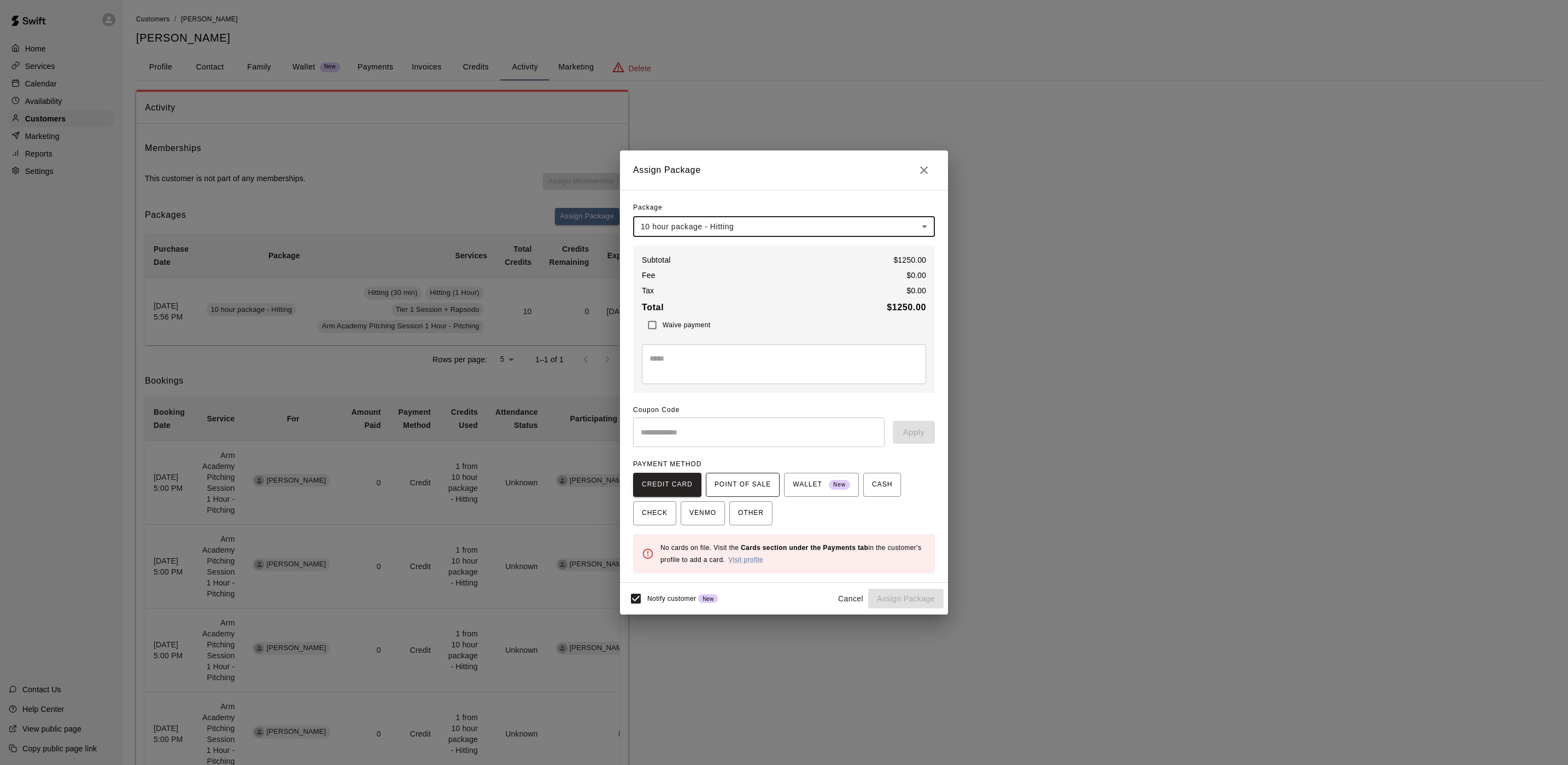
click at [748, 489] on span "POINT OF SALE" at bounding box center [743, 484] width 56 height 17
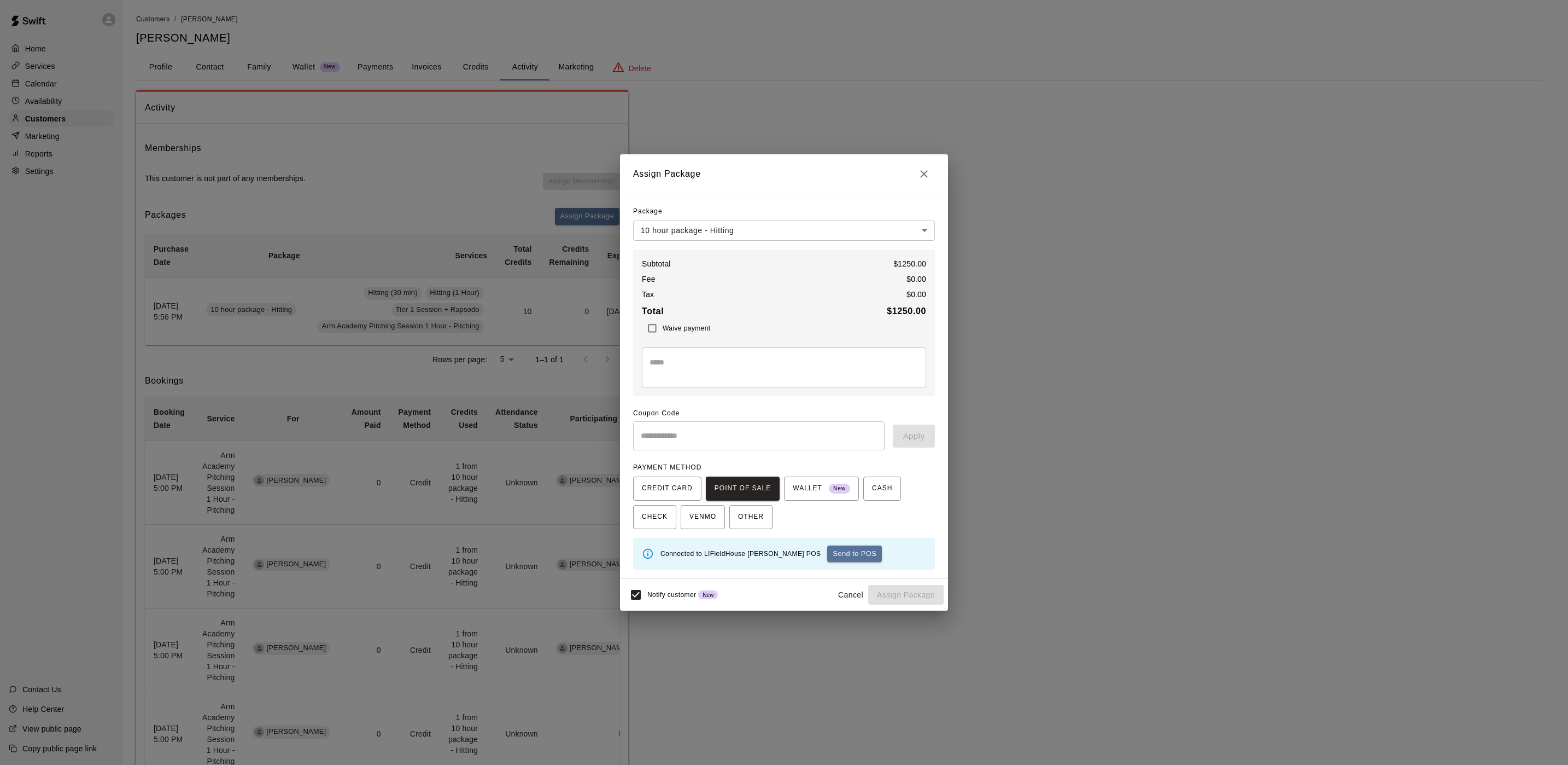
click at [827, 555] on button "Send to POS" at bounding box center [855, 554] width 55 height 17
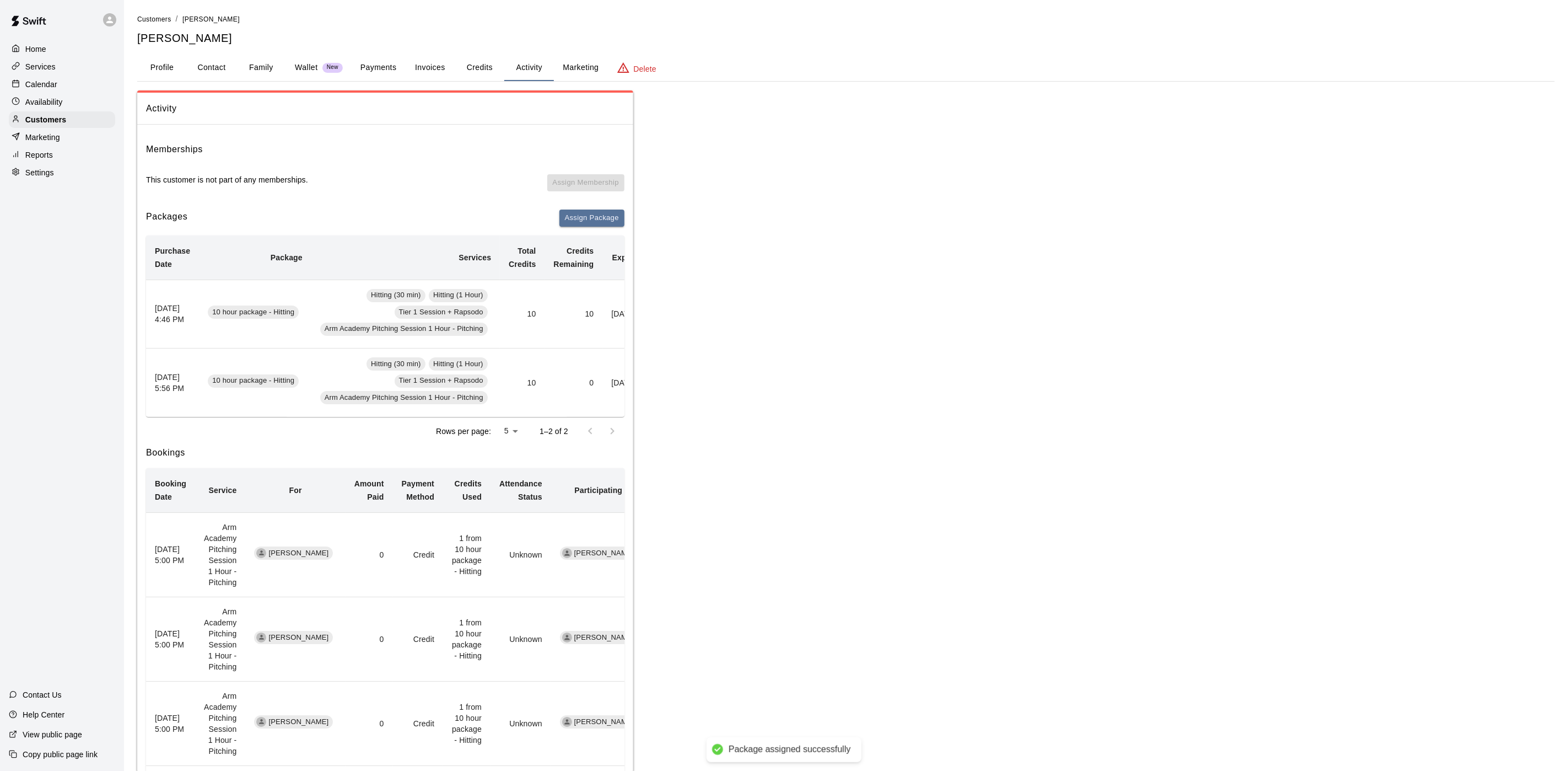
click at [71, 93] on div "Calendar" at bounding box center [62, 84] width 106 height 17
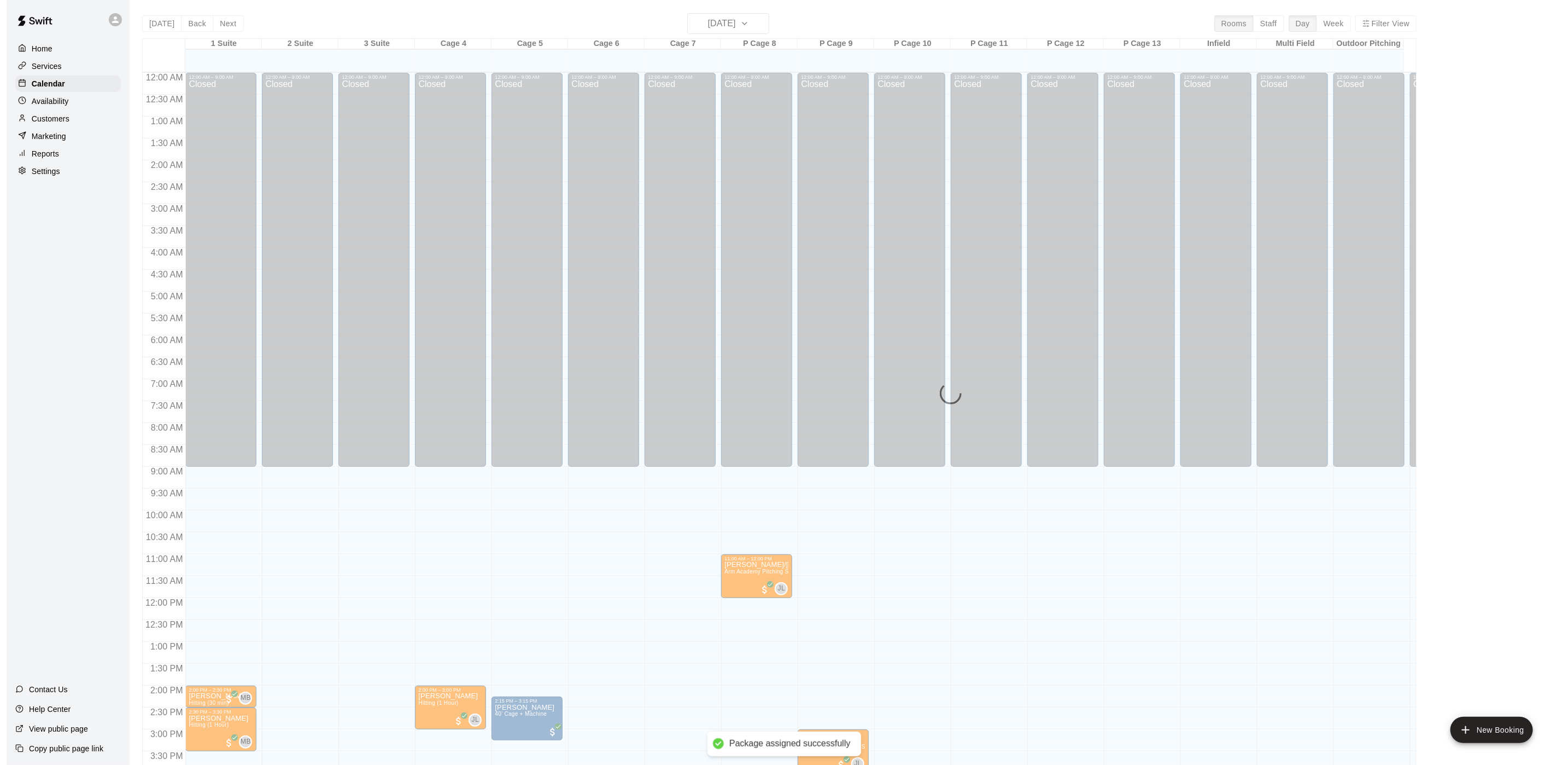
scroll to position [314, 0]
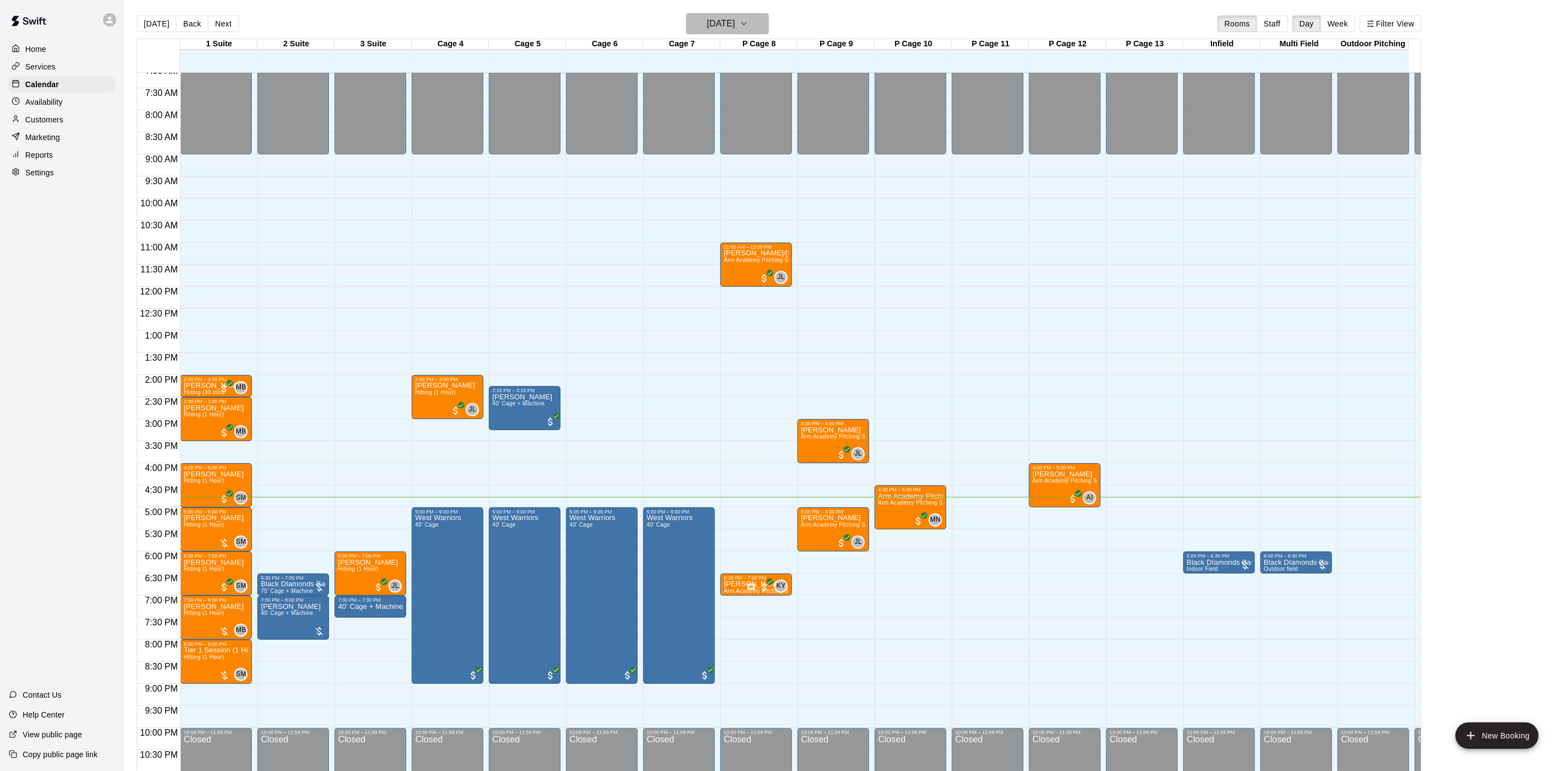
click at [741, 15] on button "[DATE]" at bounding box center [728, 24] width 83 height 21
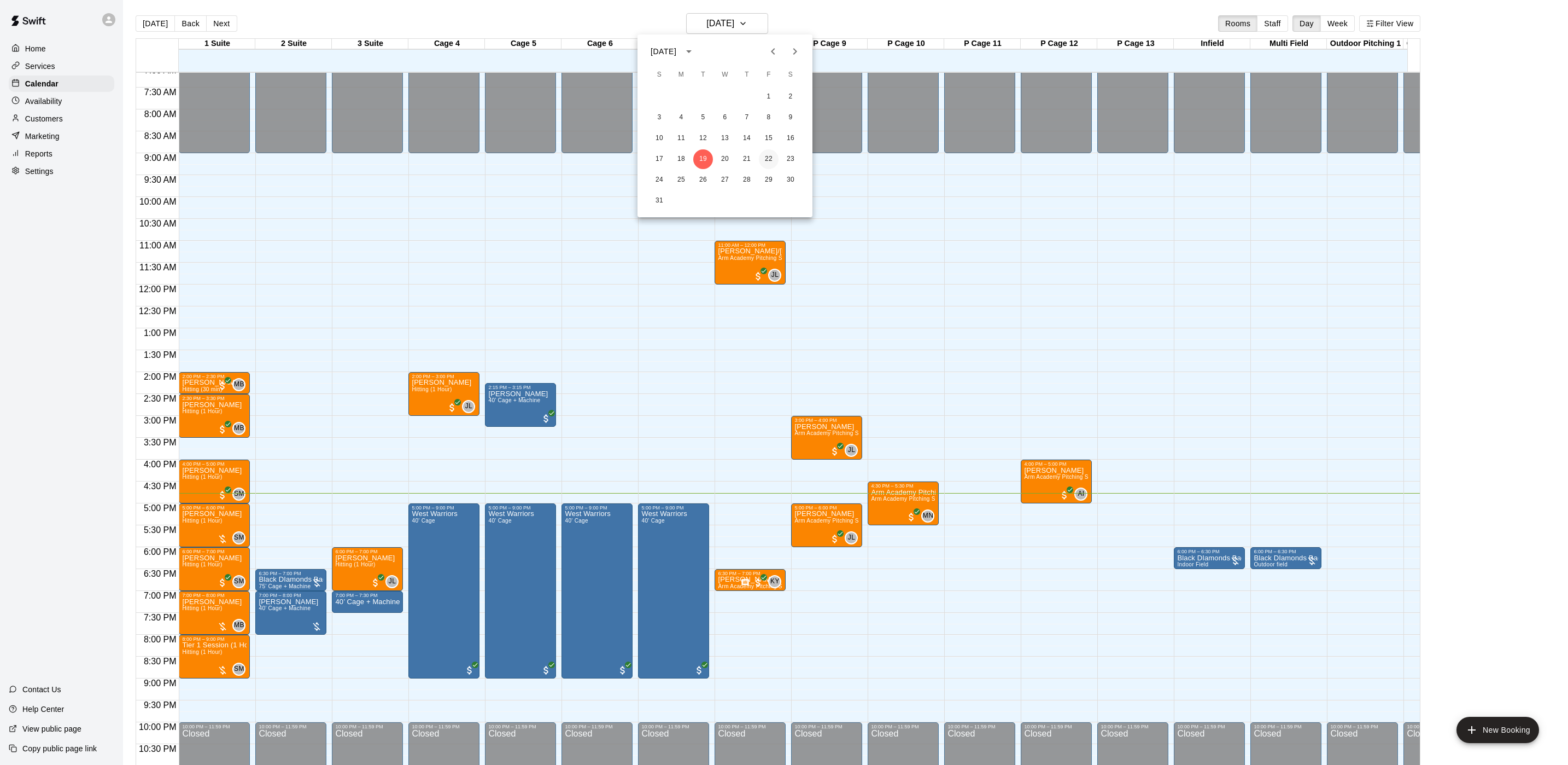
click at [768, 158] on button "22" at bounding box center [768, 159] width 20 height 20
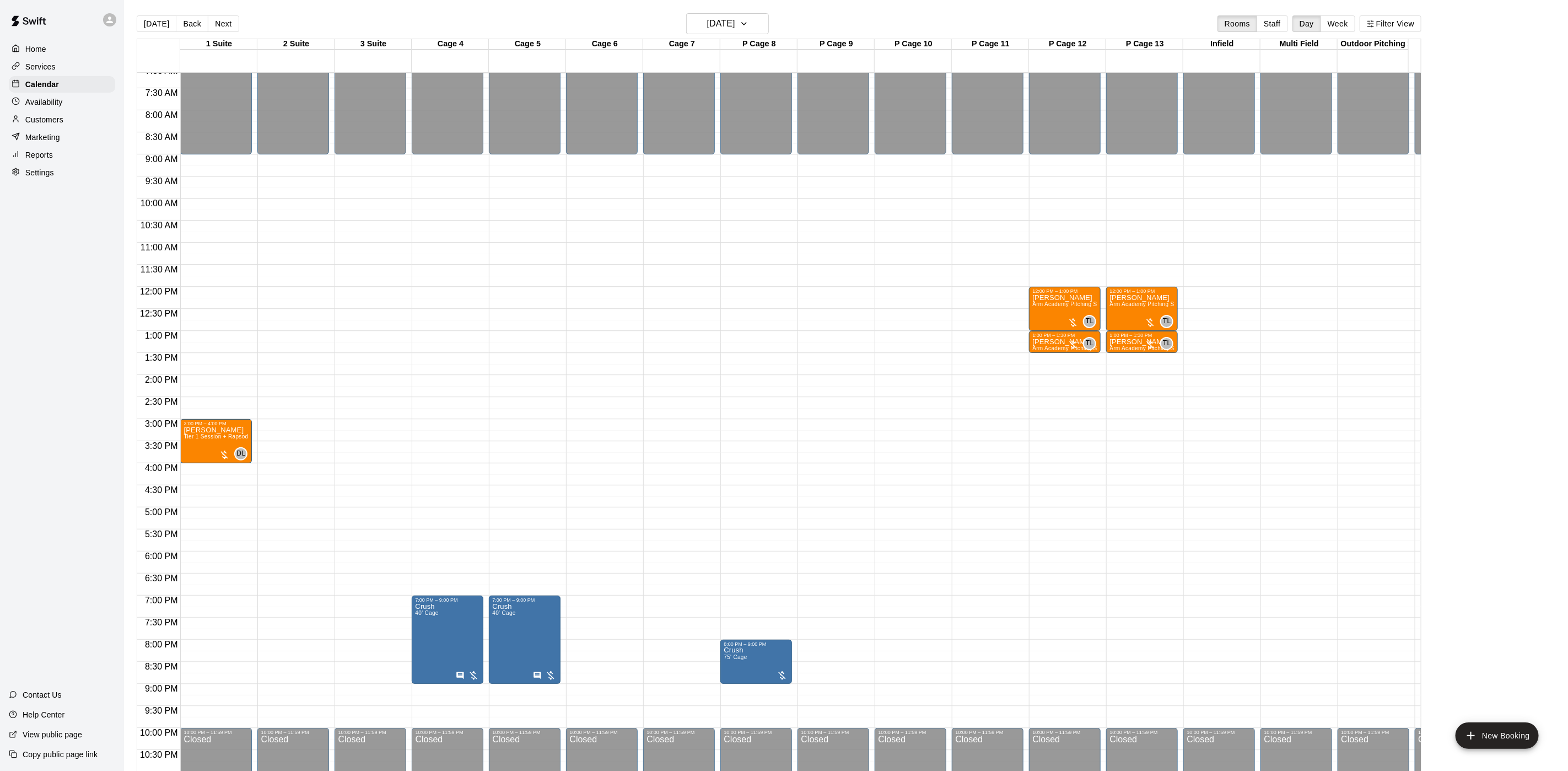
drag, startPoint x: 226, startPoint y: 24, endPoint x: 611, endPoint y: 14, distance: 385.1
click at [563, 7] on main "[DATE] Back [DATE][DATE] Rooms Staff Day Week Filter View 1 Suite 22 Fri 2 Suit…" at bounding box center [846, 394] width 1444 height 788
click at [735, 19] on h6 "[DATE]" at bounding box center [721, 24] width 28 height 15
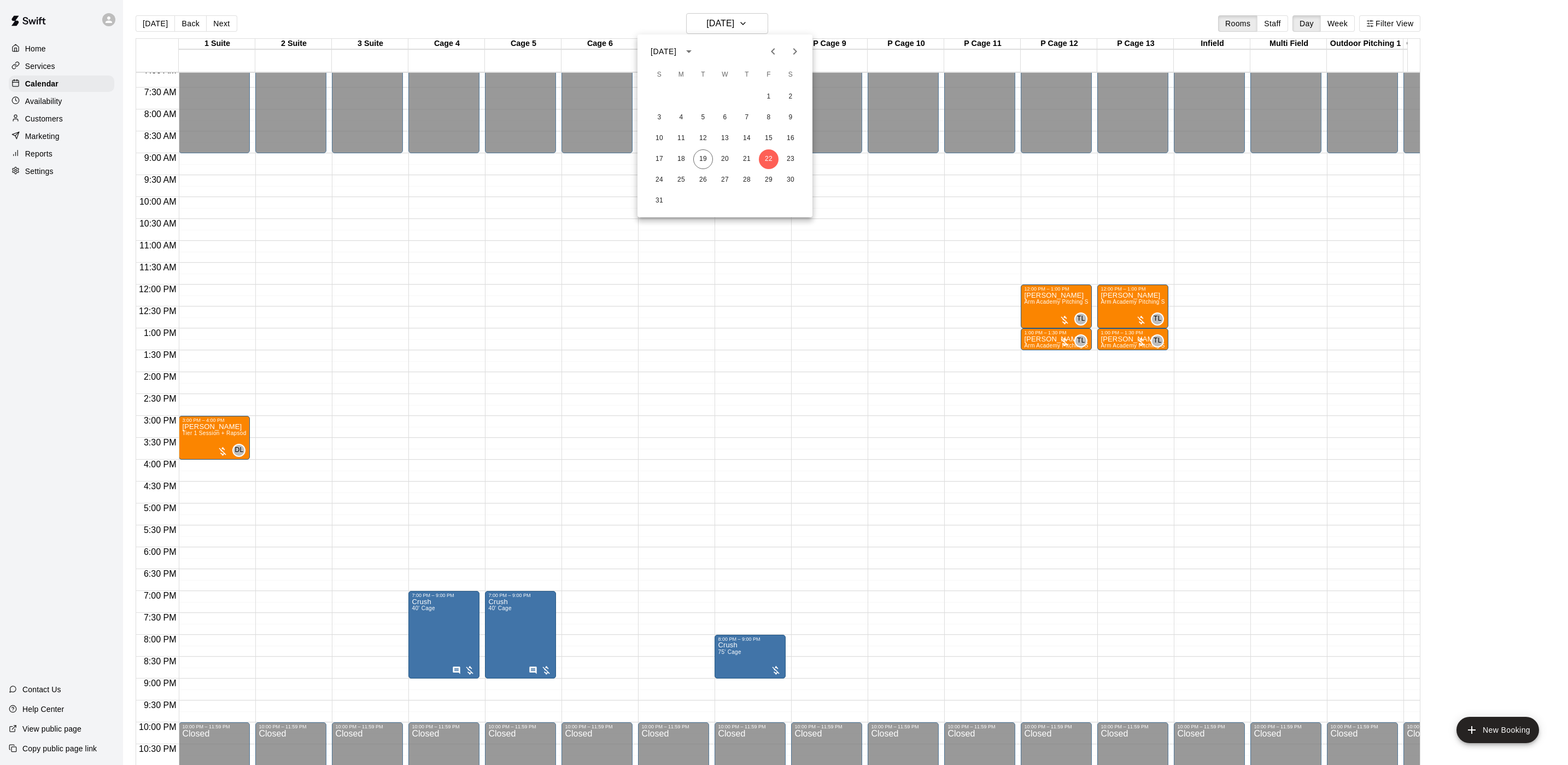
click at [676, 48] on div "[DATE]" at bounding box center [663, 52] width 26 height 11
click at [863, 102] on div at bounding box center [784, 382] width 1568 height 765
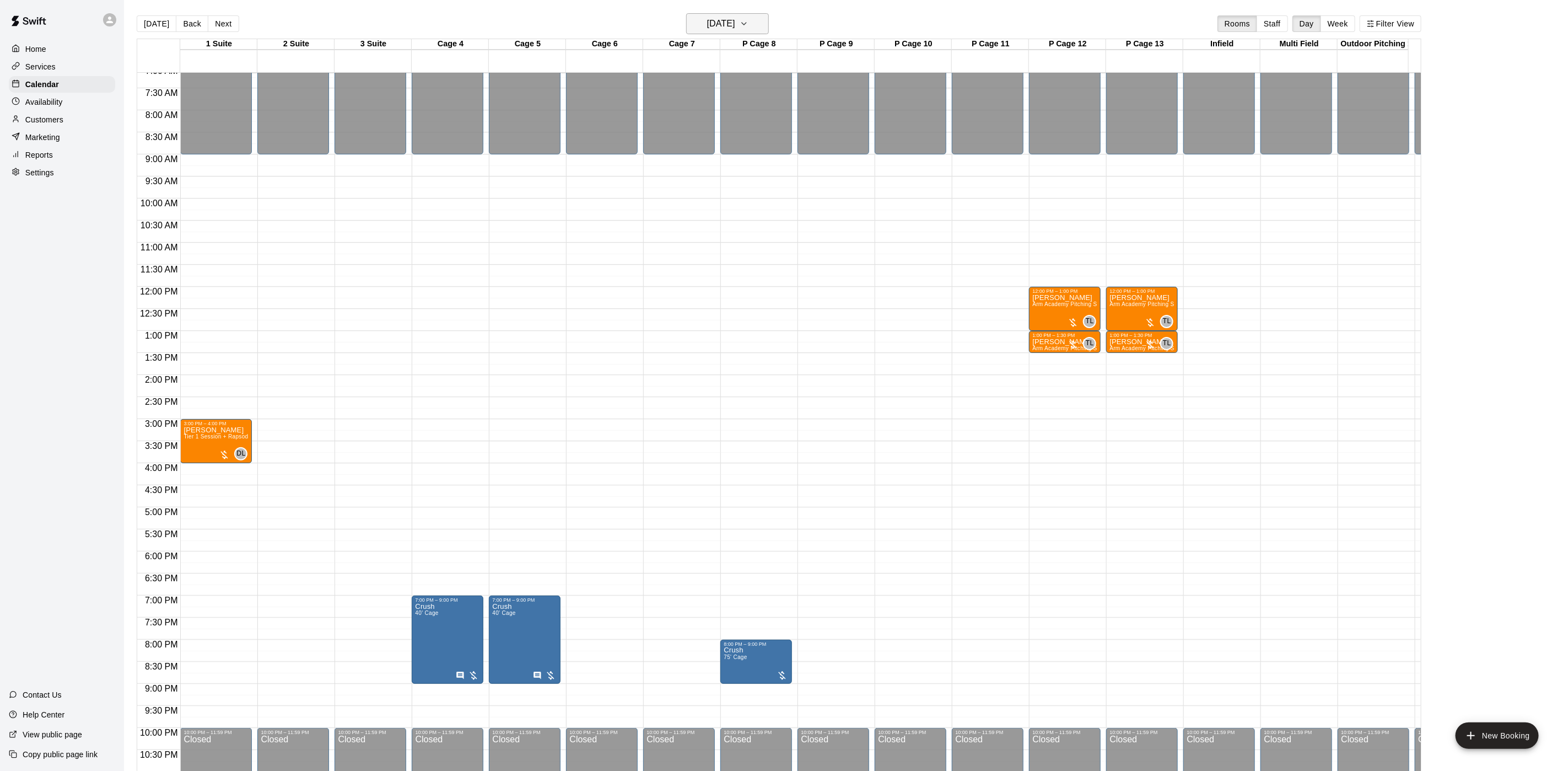
click at [735, 23] on h6 "[DATE]" at bounding box center [721, 24] width 28 height 15
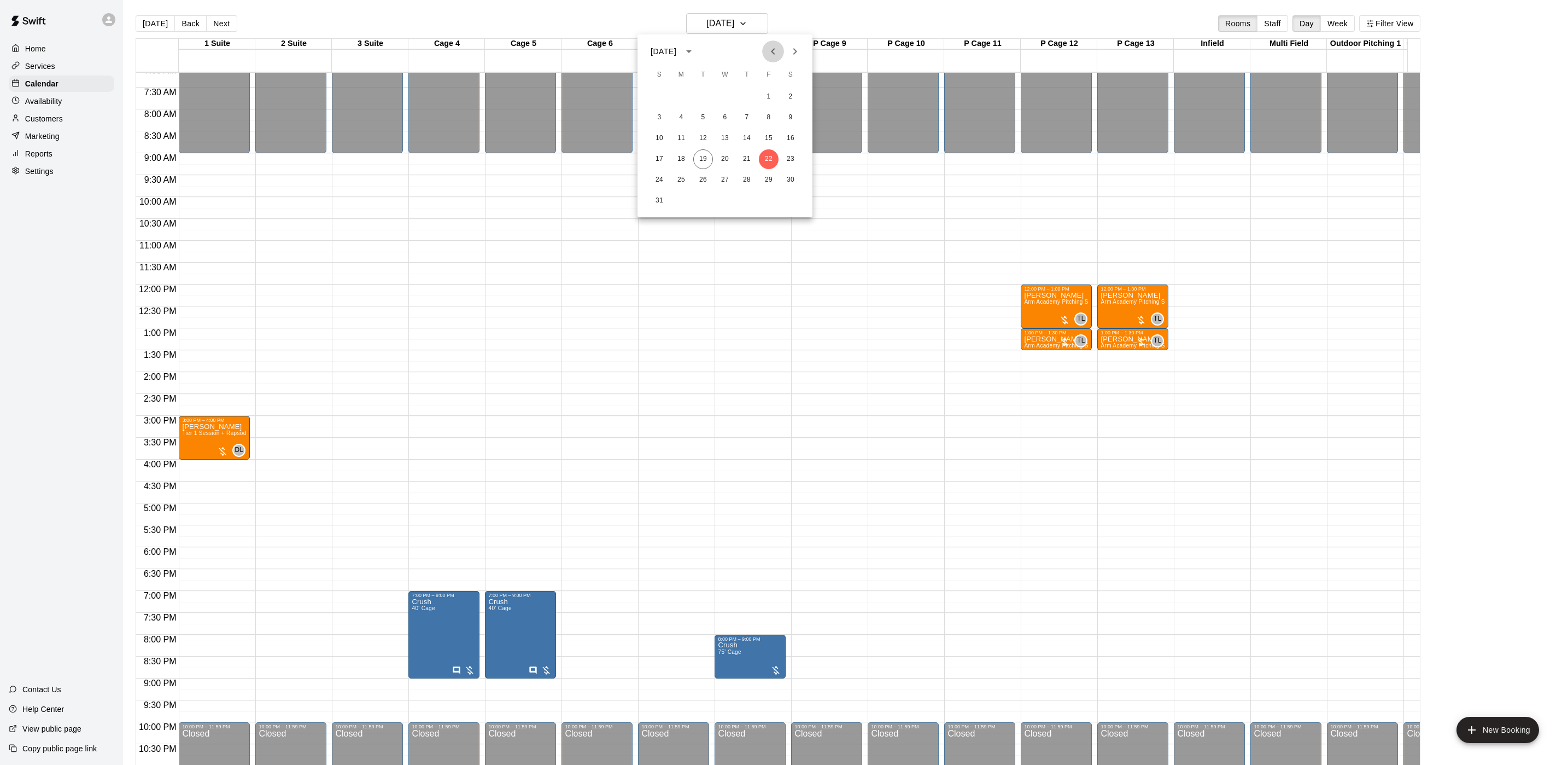
click at [775, 55] on icon "Previous month" at bounding box center [773, 51] width 13 height 13
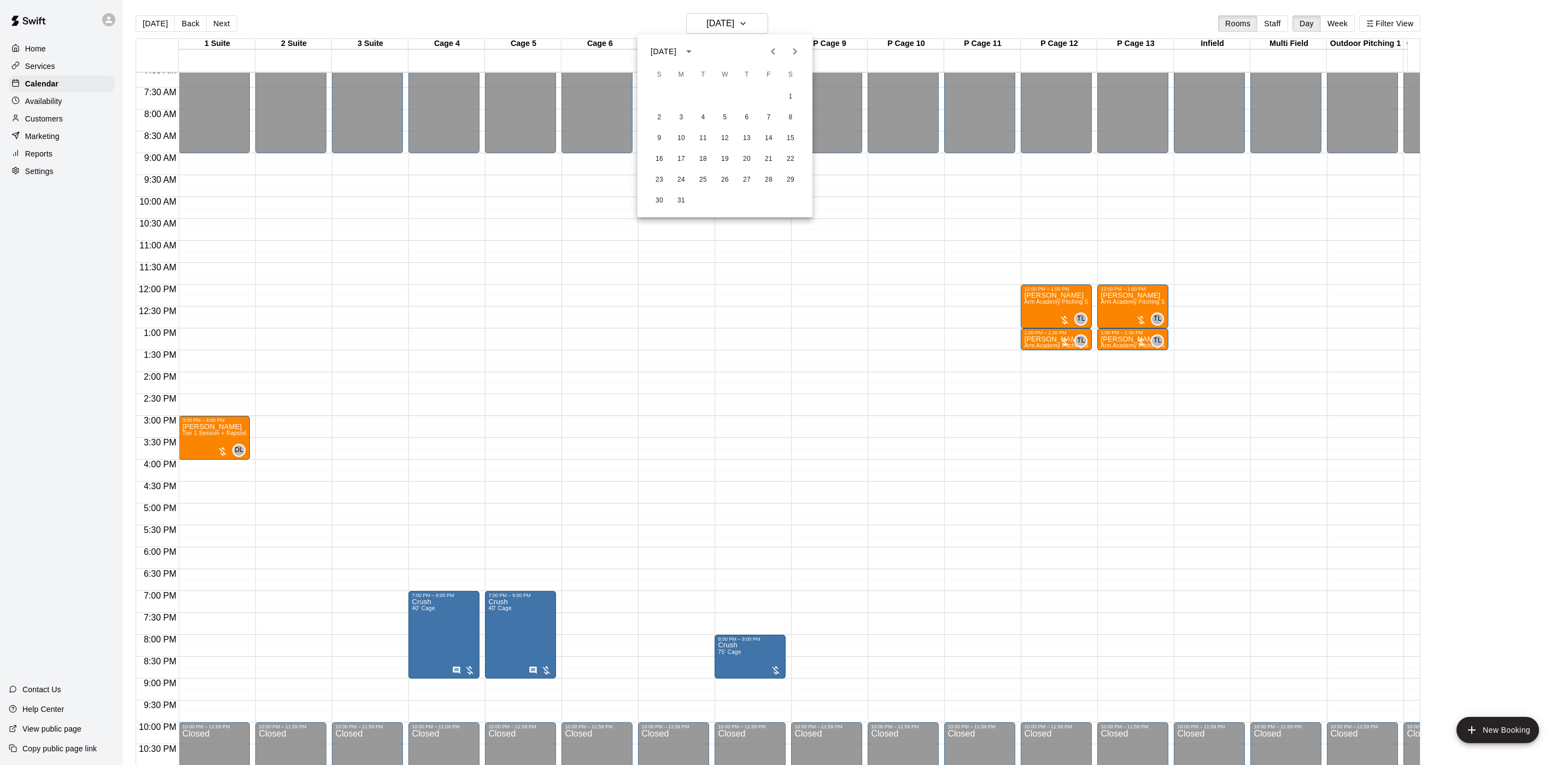
click at [775, 55] on icon "Previous month" at bounding box center [773, 51] width 13 height 13
click at [765, 155] on button "24" at bounding box center [768, 159] width 20 height 20
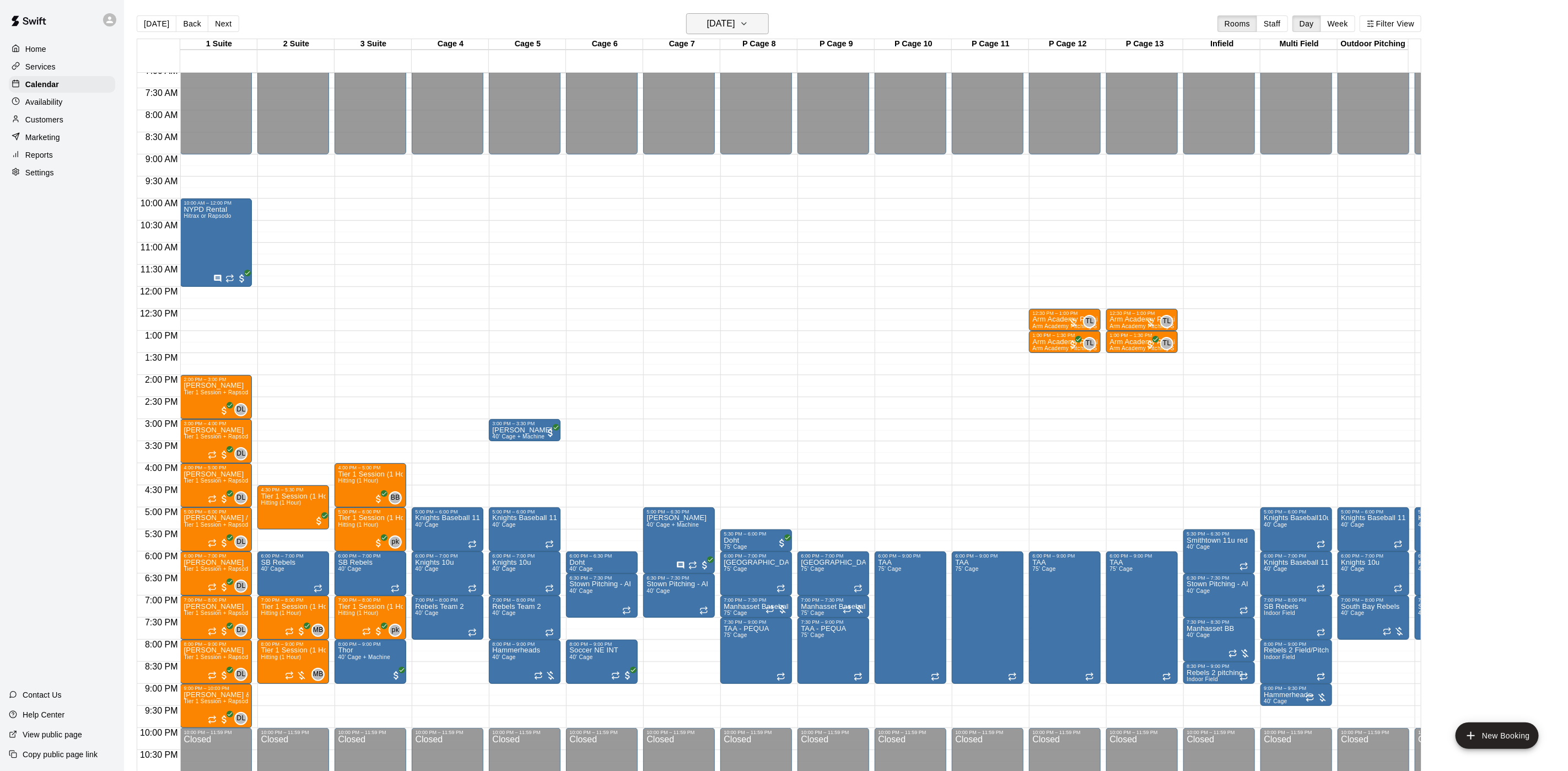
click at [717, 33] on button "[DATE]" at bounding box center [728, 24] width 83 height 21
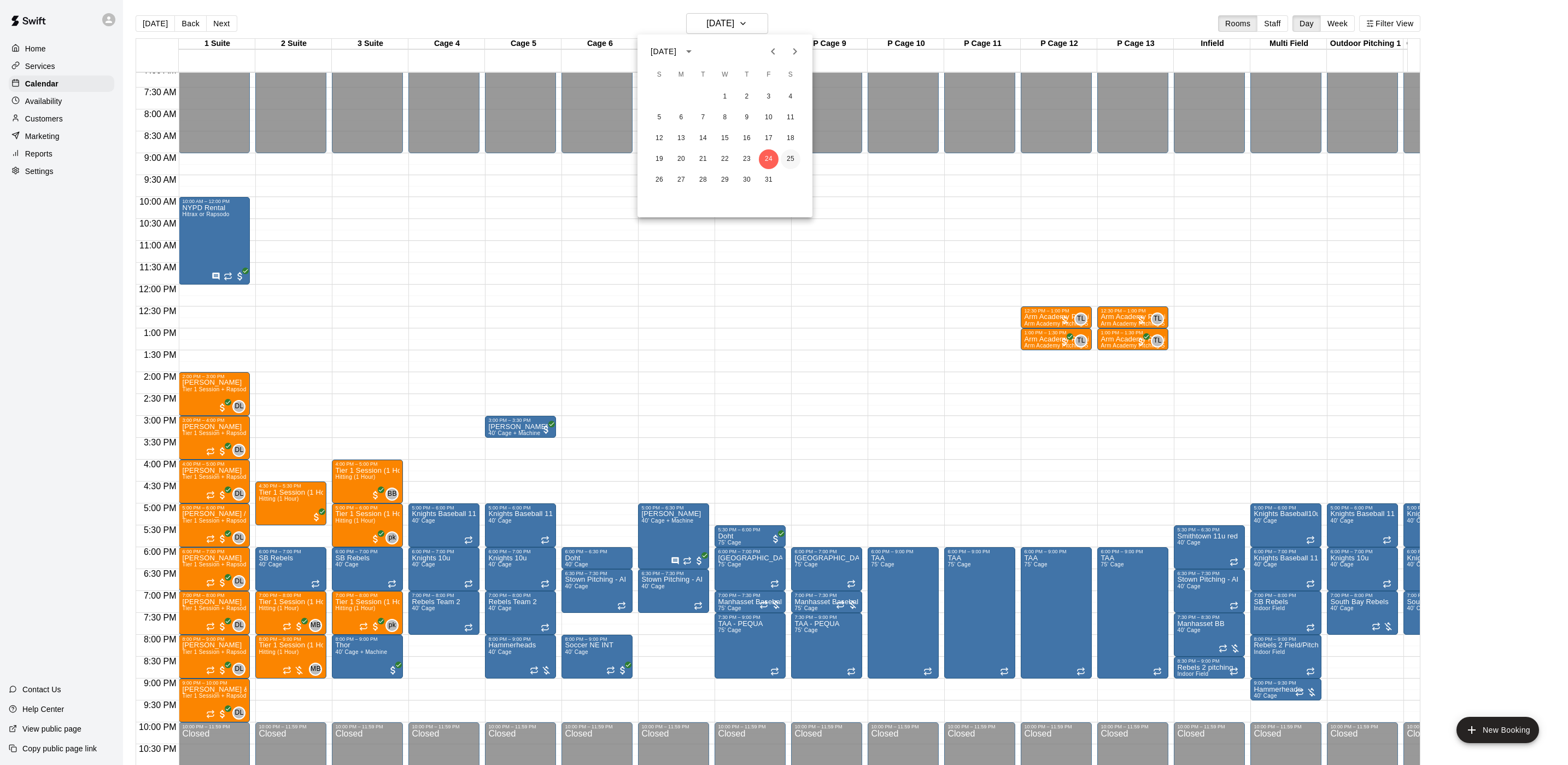
click at [788, 162] on button "25" at bounding box center [790, 159] width 20 height 20
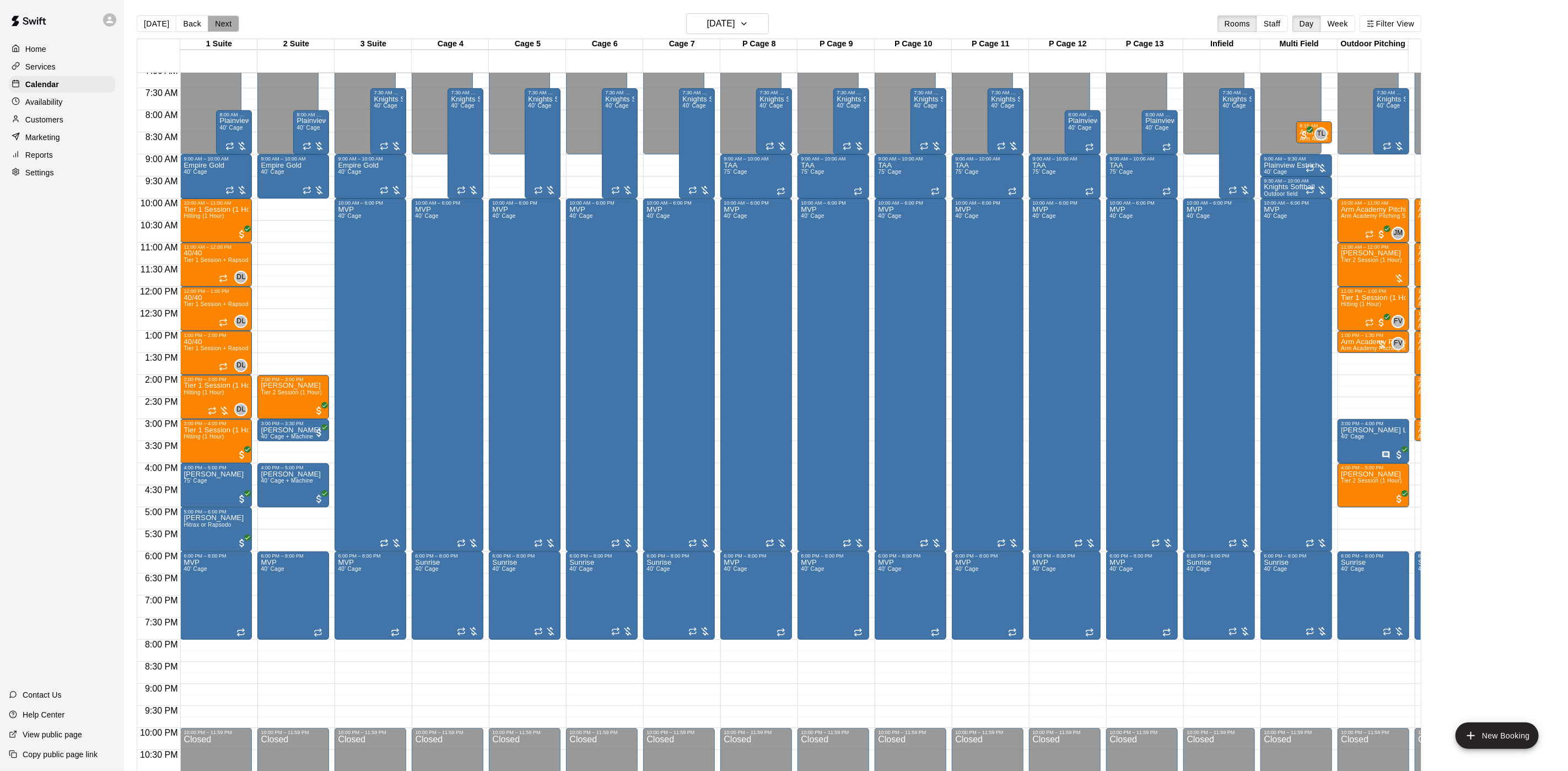
click at [214, 28] on button "Next" at bounding box center [223, 24] width 31 height 17
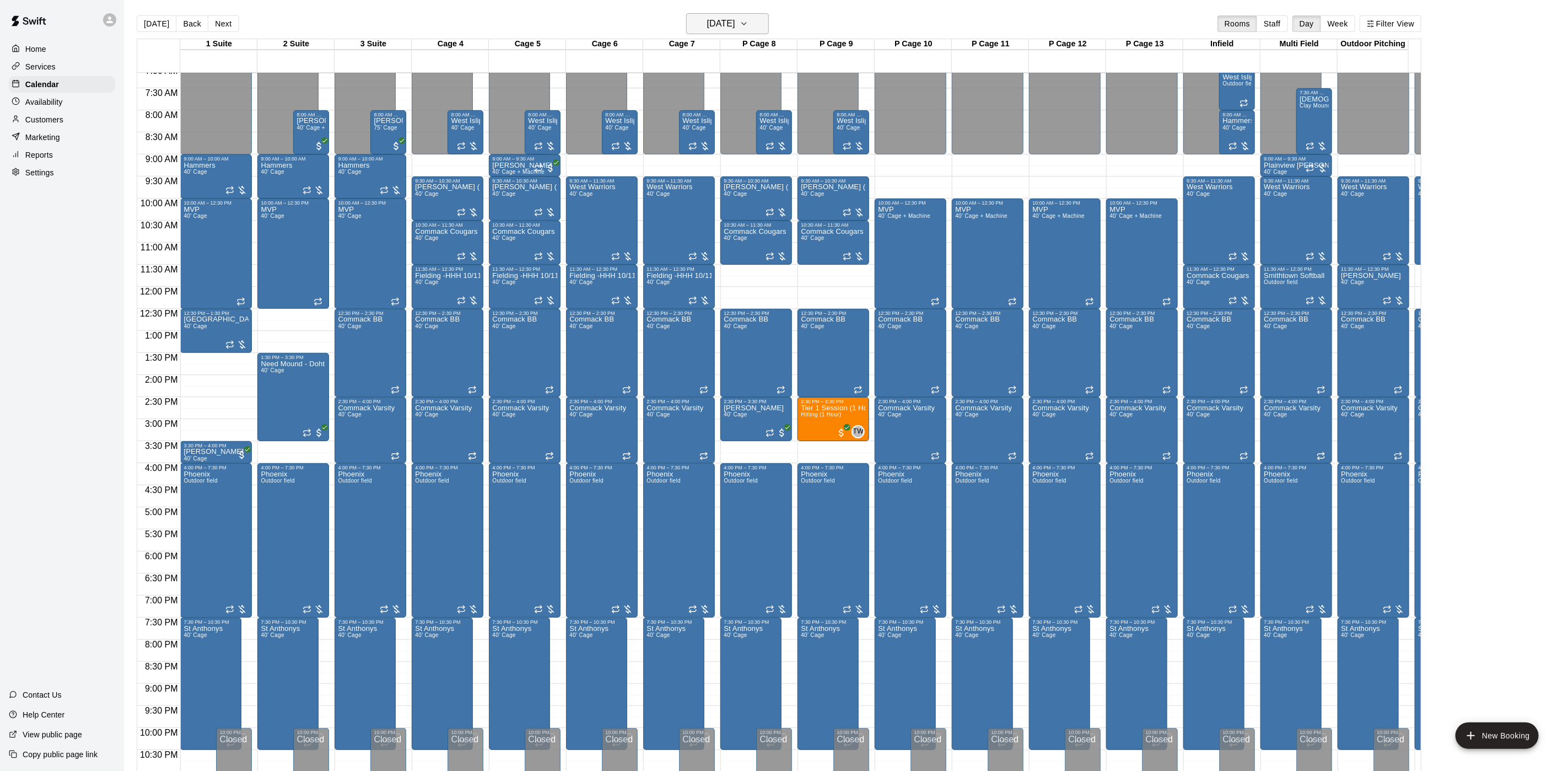
click at [733, 25] on h6 "[DATE]" at bounding box center [721, 24] width 28 height 15
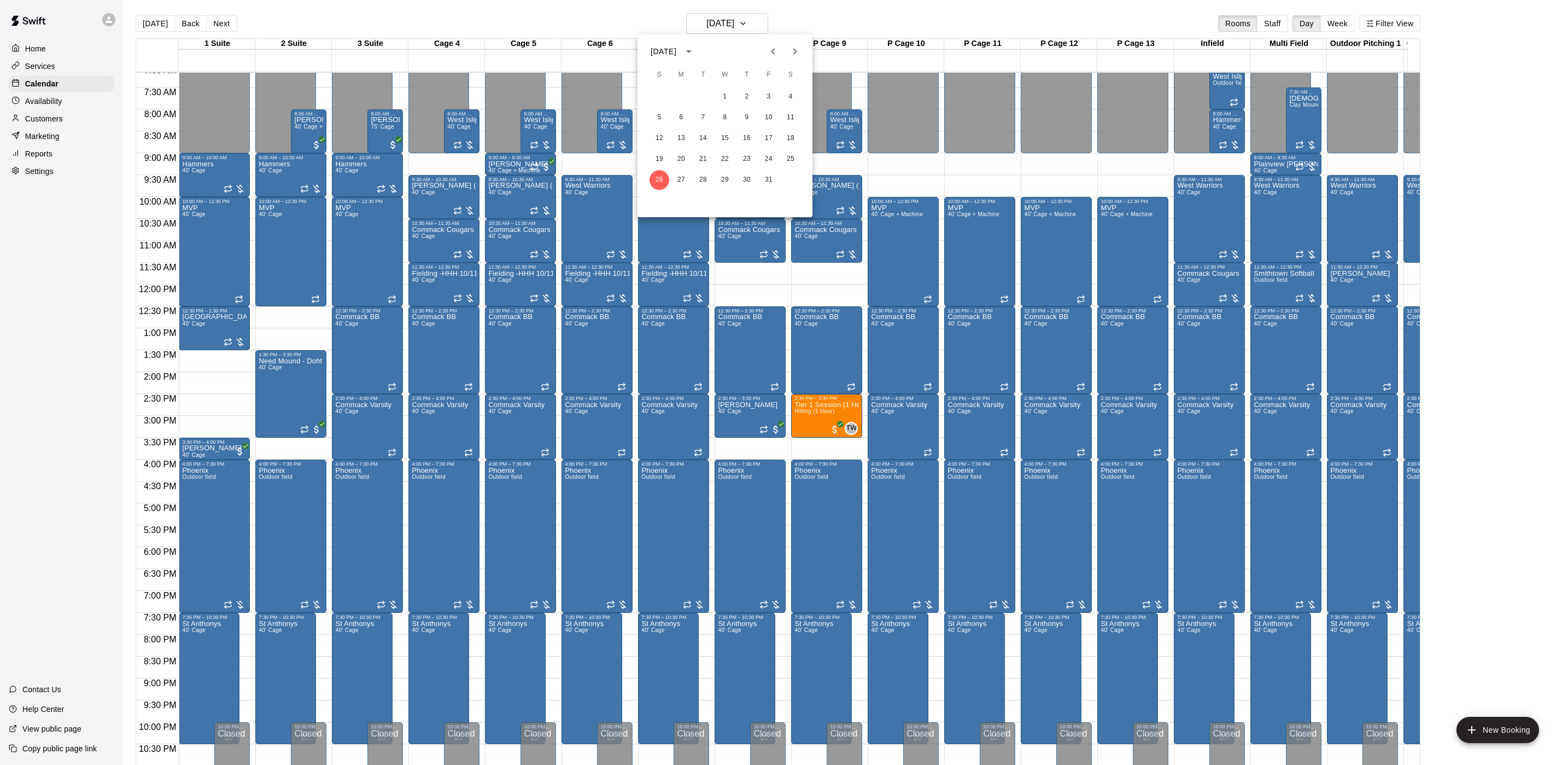
click at [678, 43] on div "[DATE]" at bounding box center [674, 51] width 48 height 19
click at [662, 171] on button "2026" at bounding box center [668, 167] width 40 height 20
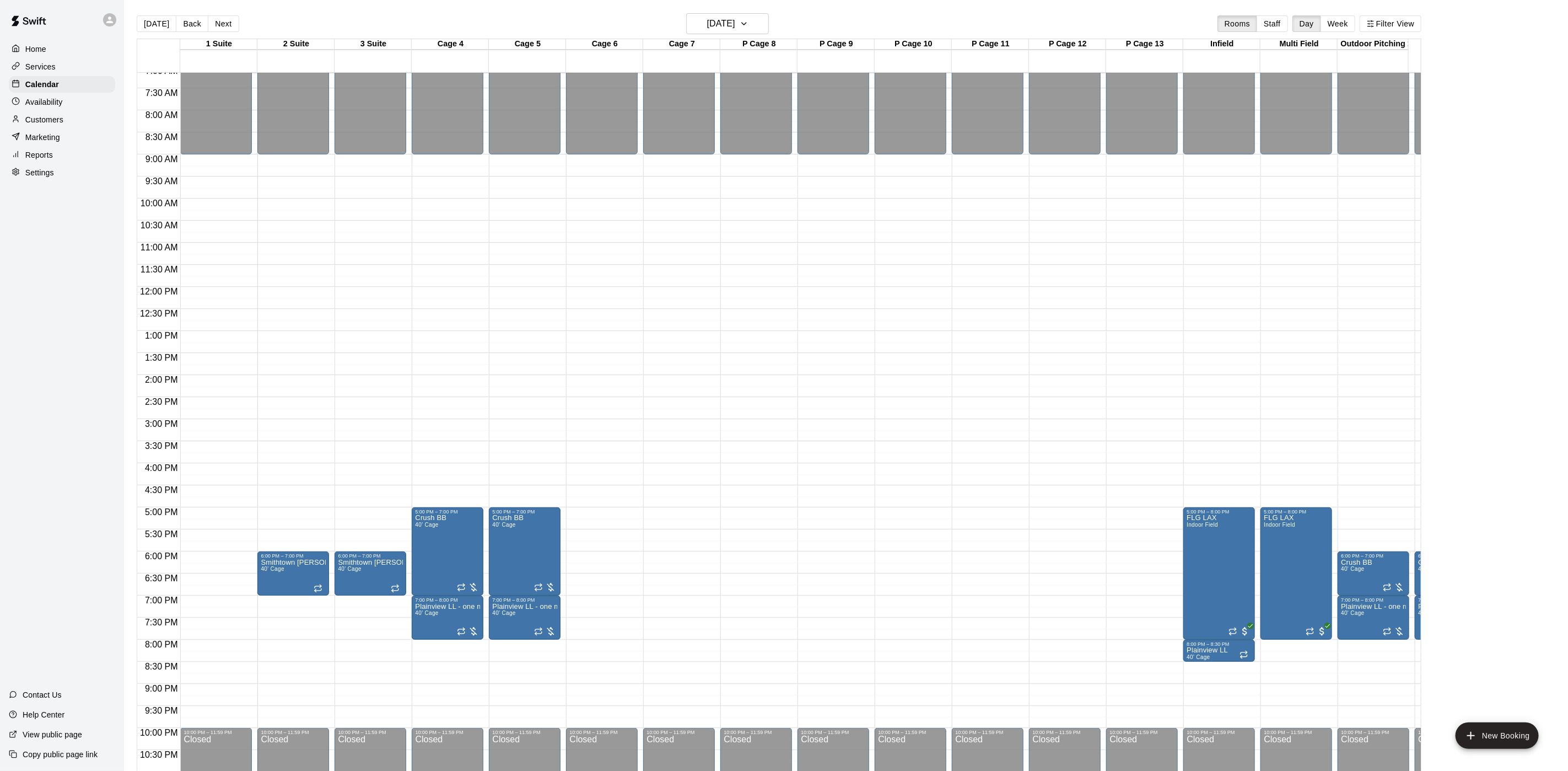
drag, startPoint x: 151, startPoint y: 21, endPoint x: 143, endPoint y: 21, distance: 8.0
click at [151, 21] on button "[DATE]" at bounding box center [156, 24] width 40 height 17
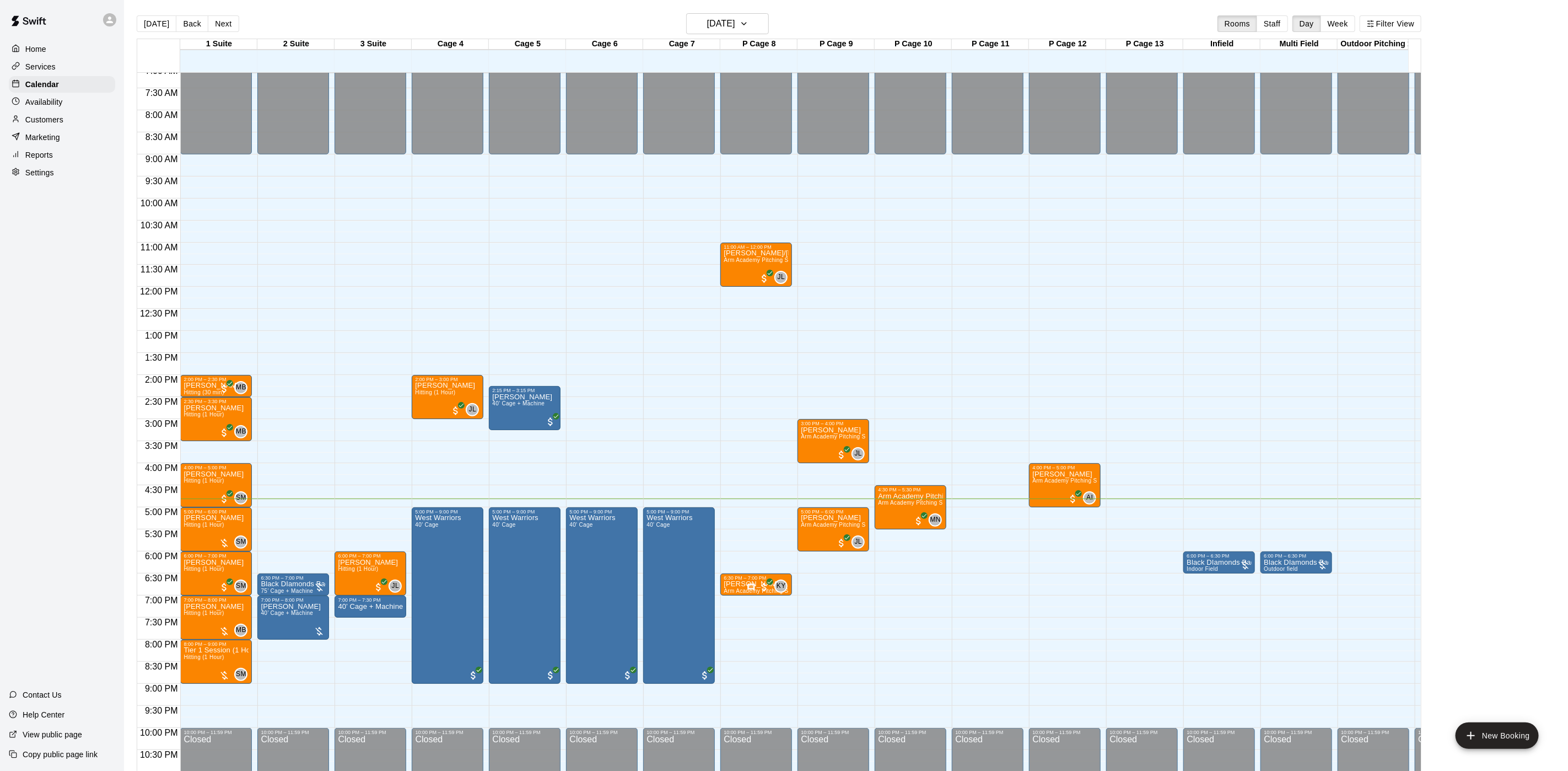
click at [751, 41] on div "P Cage 8" at bounding box center [759, 44] width 77 height 10
click at [744, 35] on div "[DATE] Back [DATE][DATE] Rooms Staff Day Week Filter View" at bounding box center [779, 26] width 1285 height 25
click at [735, 25] on h6 "[DATE]" at bounding box center [721, 24] width 28 height 15
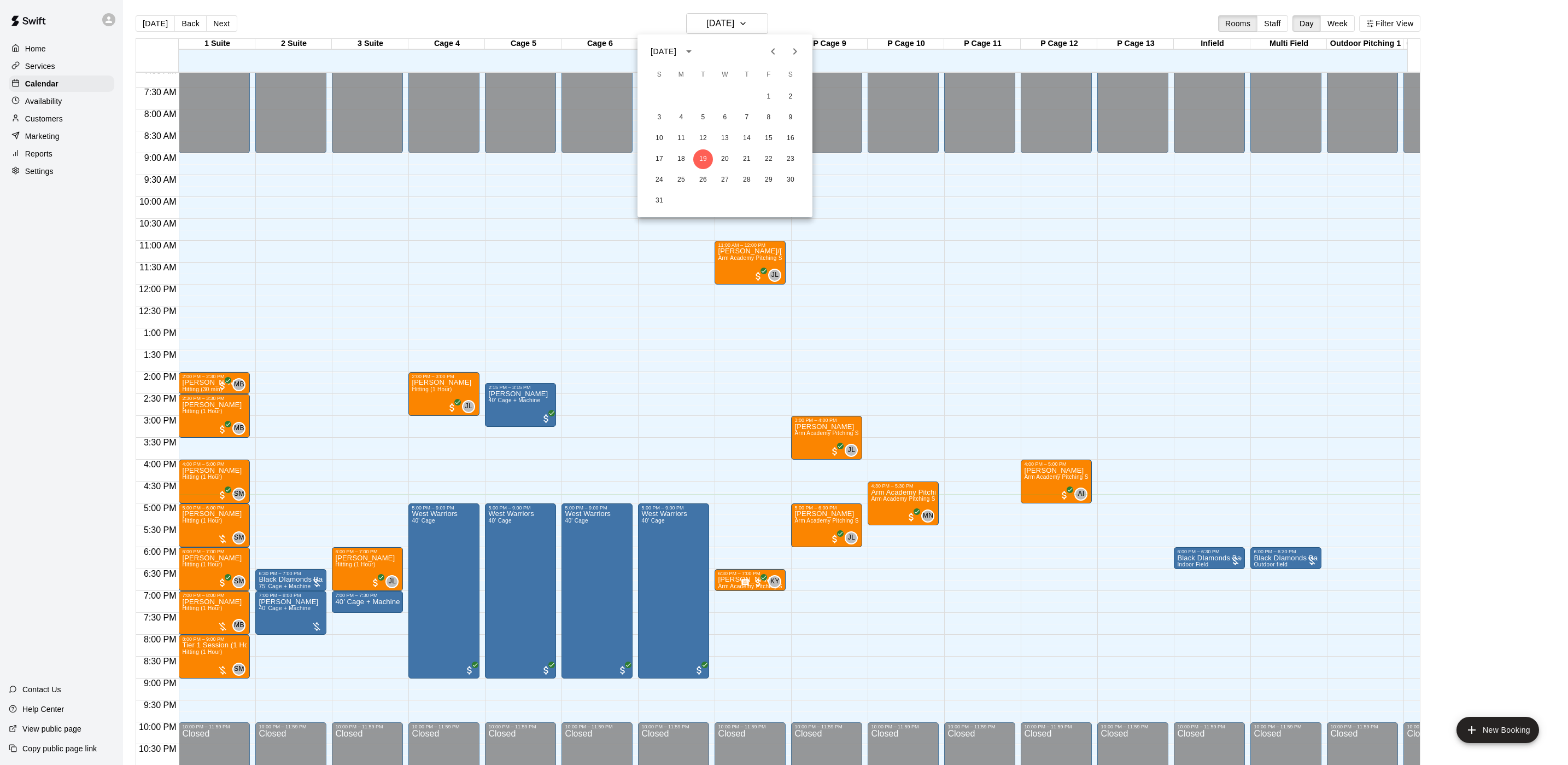
click at [768, 56] on icon "Previous month" at bounding box center [773, 51] width 13 height 13
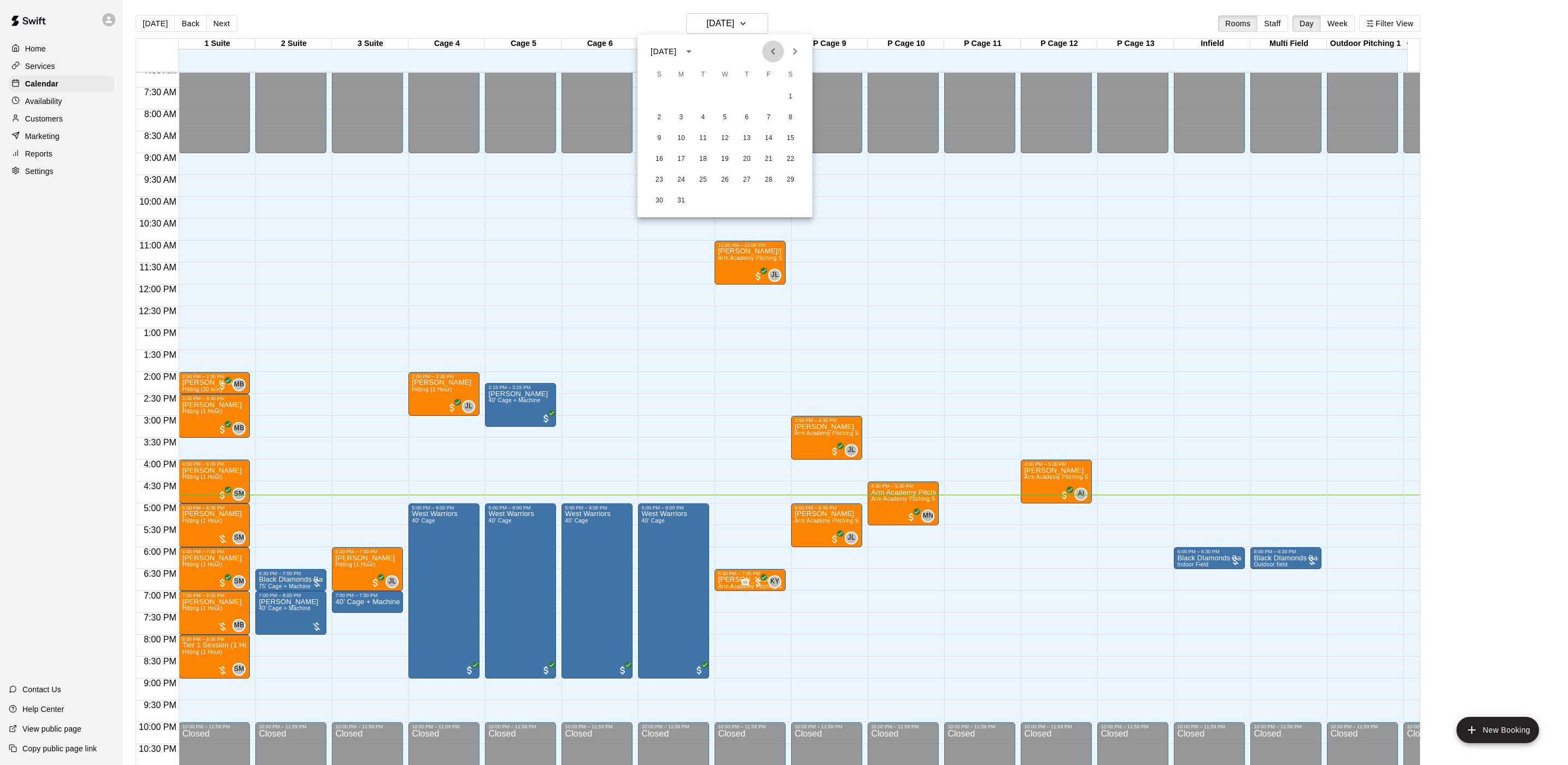
click at [768, 56] on icon "Previous month" at bounding box center [773, 51] width 13 height 13
click at [684, 178] on button "27" at bounding box center [681, 179] width 20 height 20
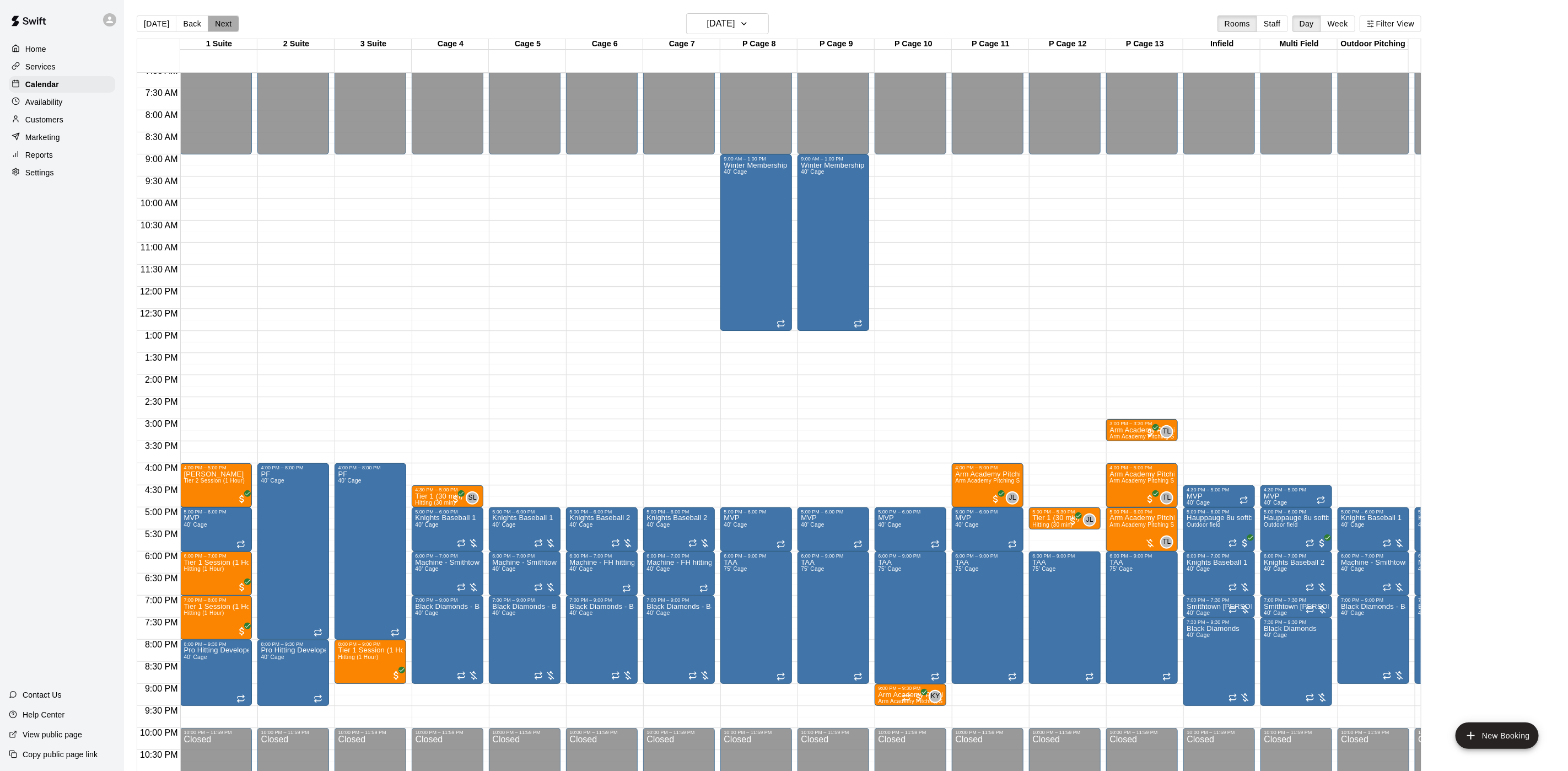
click at [212, 19] on button "Next" at bounding box center [223, 24] width 31 height 17
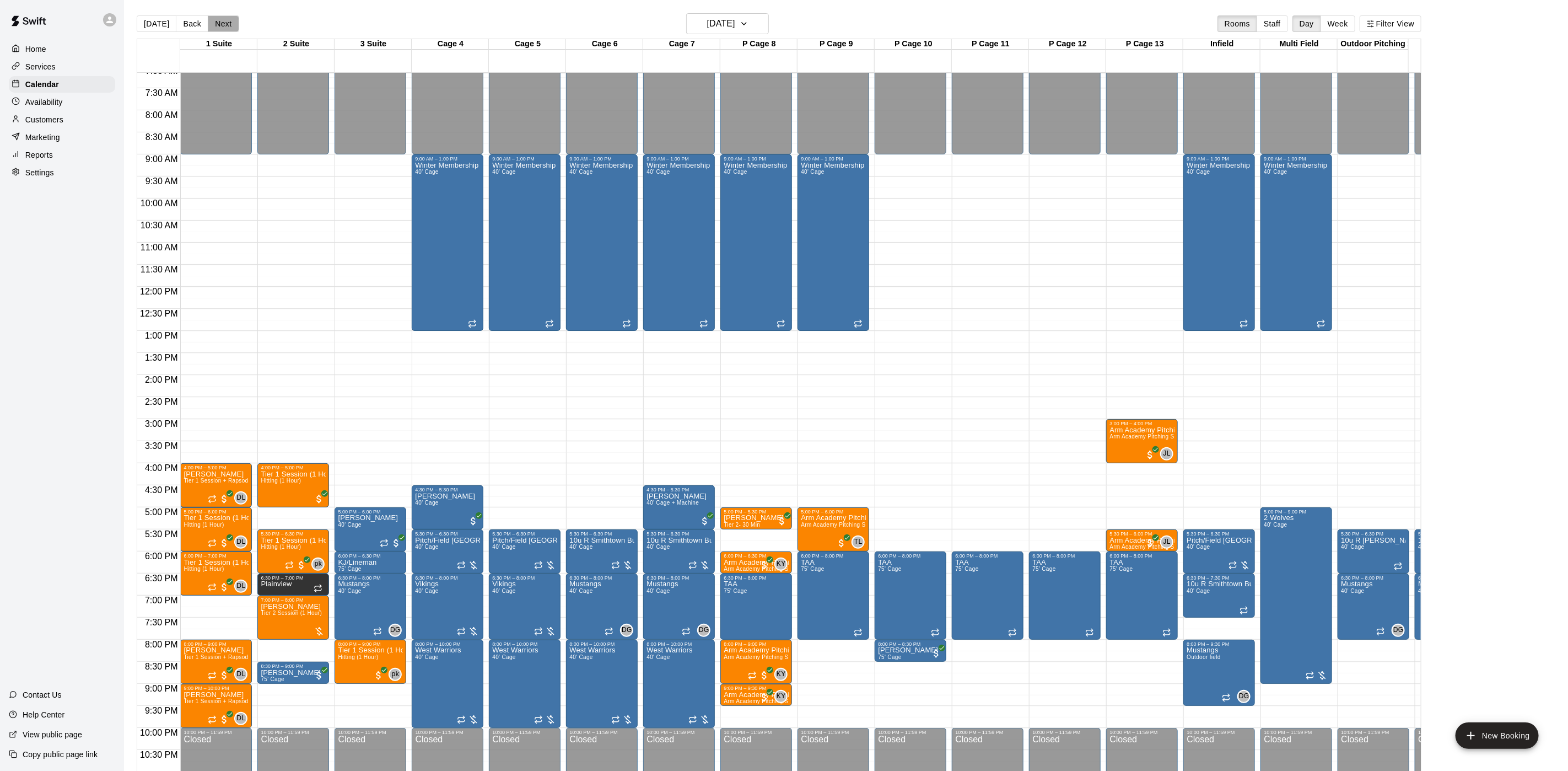
click at [214, 21] on button "Next" at bounding box center [223, 24] width 31 height 17
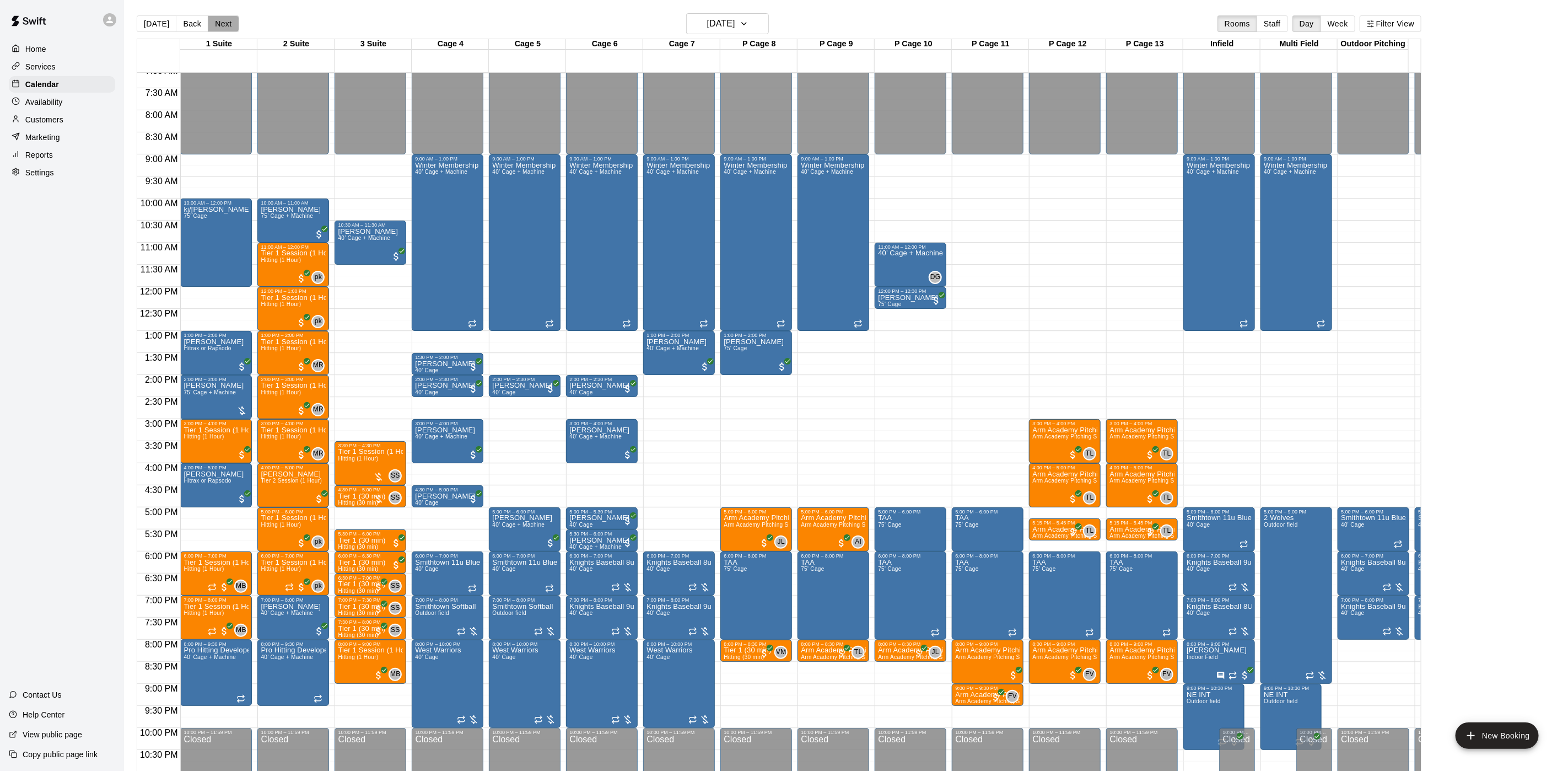
click at [221, 27] on button "Next" at bounding box center [223, 24] width 31 height 17
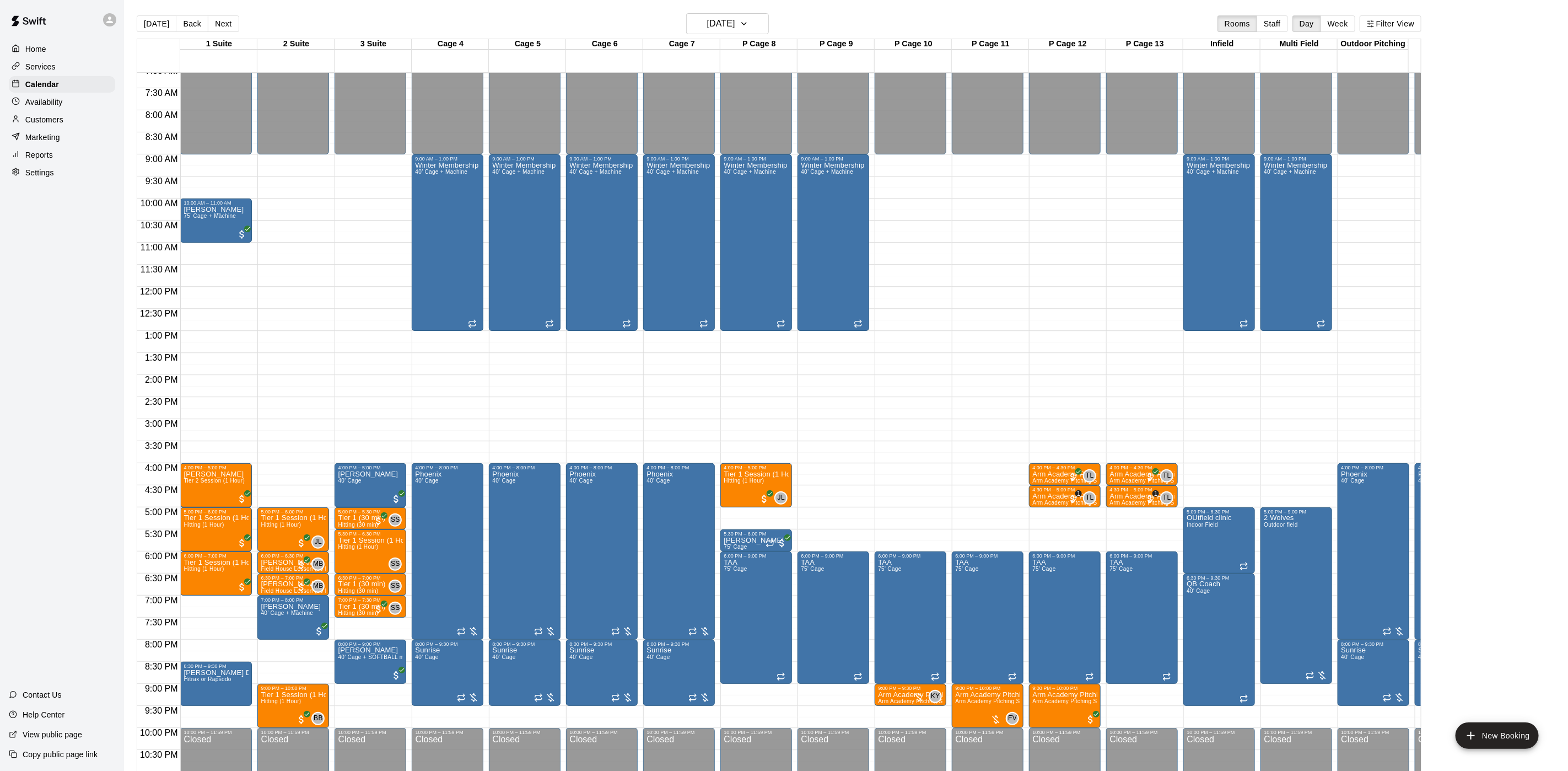
click at [222, 27] on button "Next" at bounding box center [223, 24] width 31 height 17
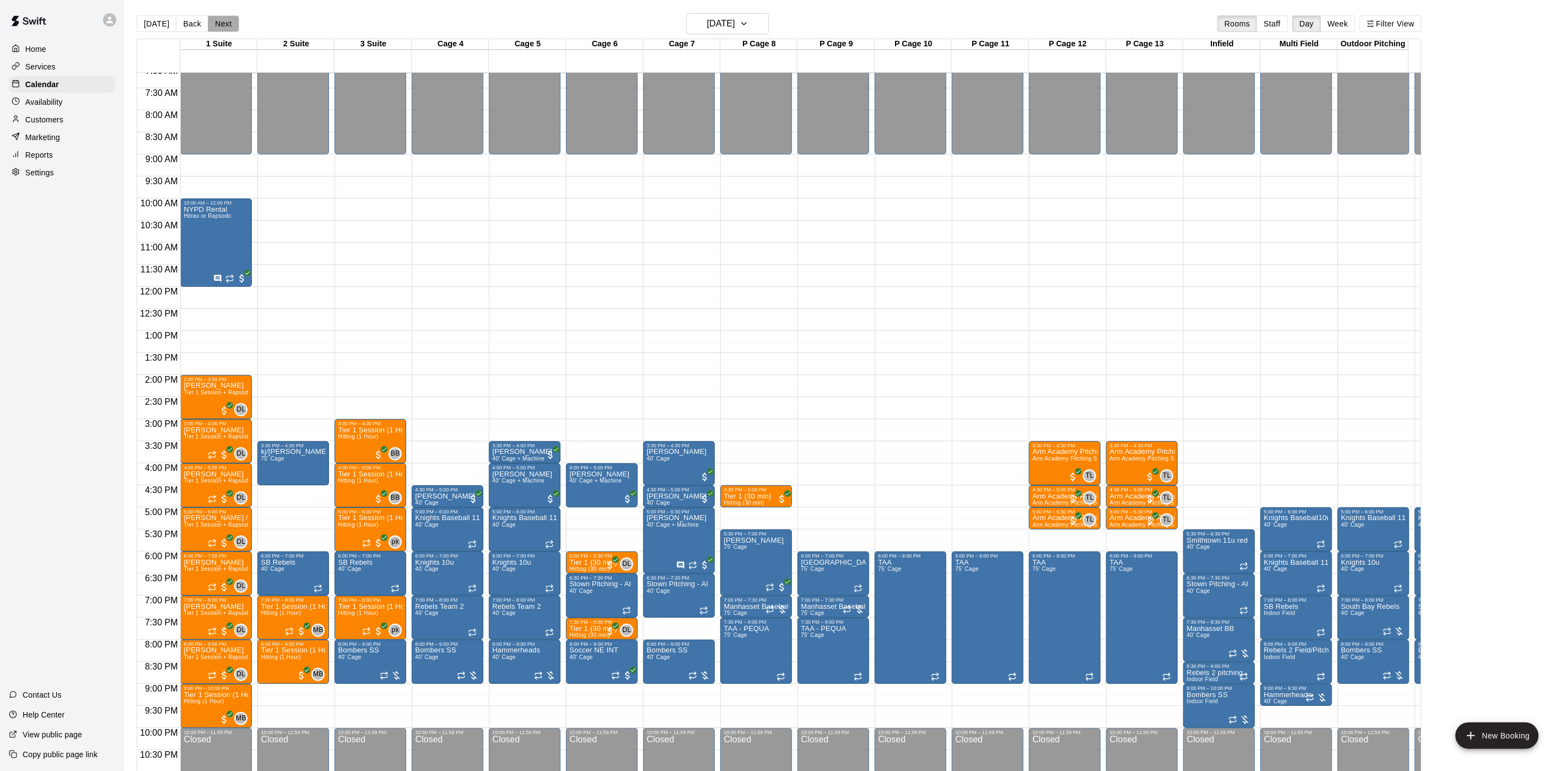
click at [214, 23] on button "Next" at bounding box center [223, 24] width 31 height 17
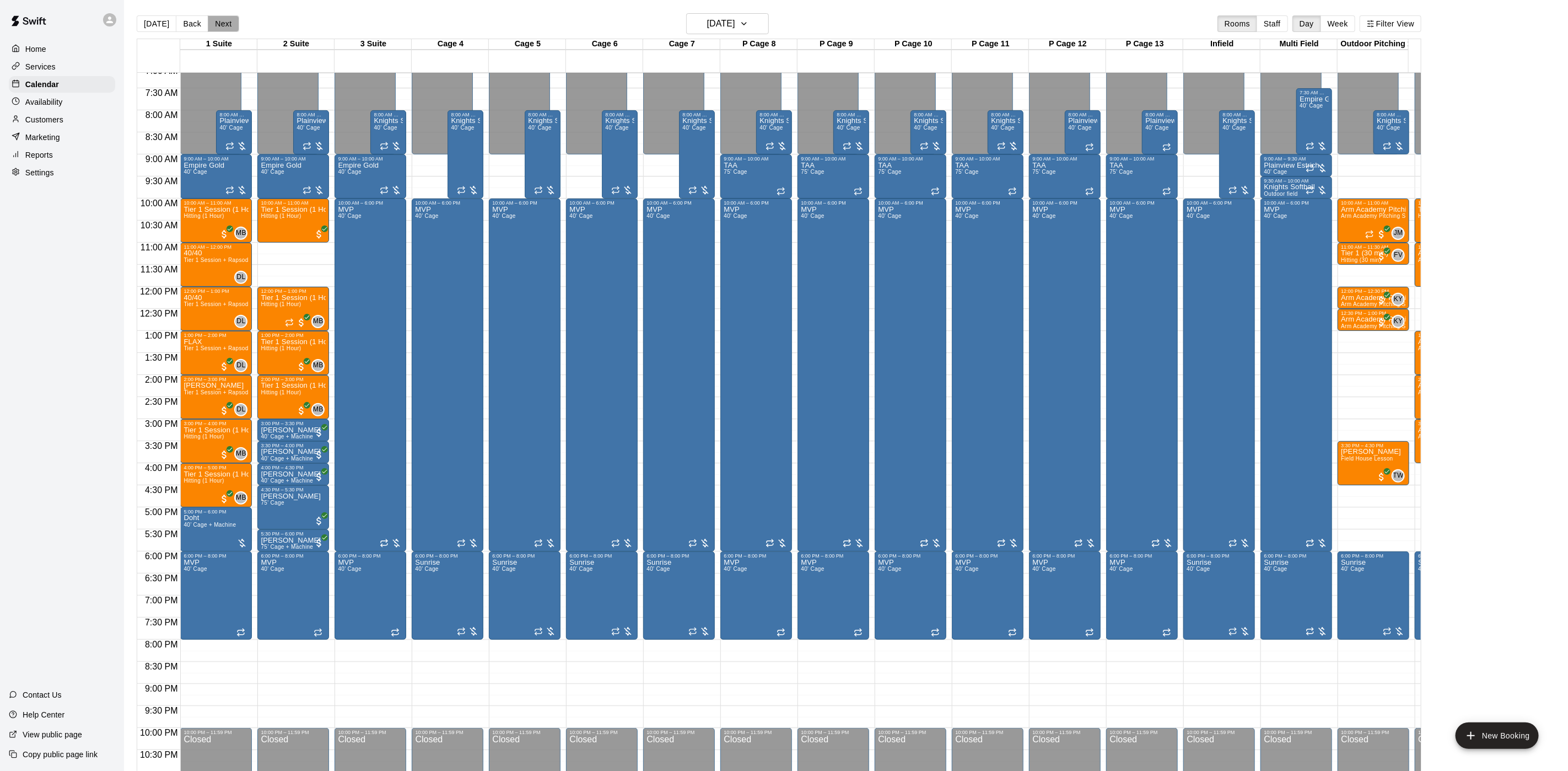
click at [222, 19] on button "Next" at bounding box center [223, 24] width 31 height 17
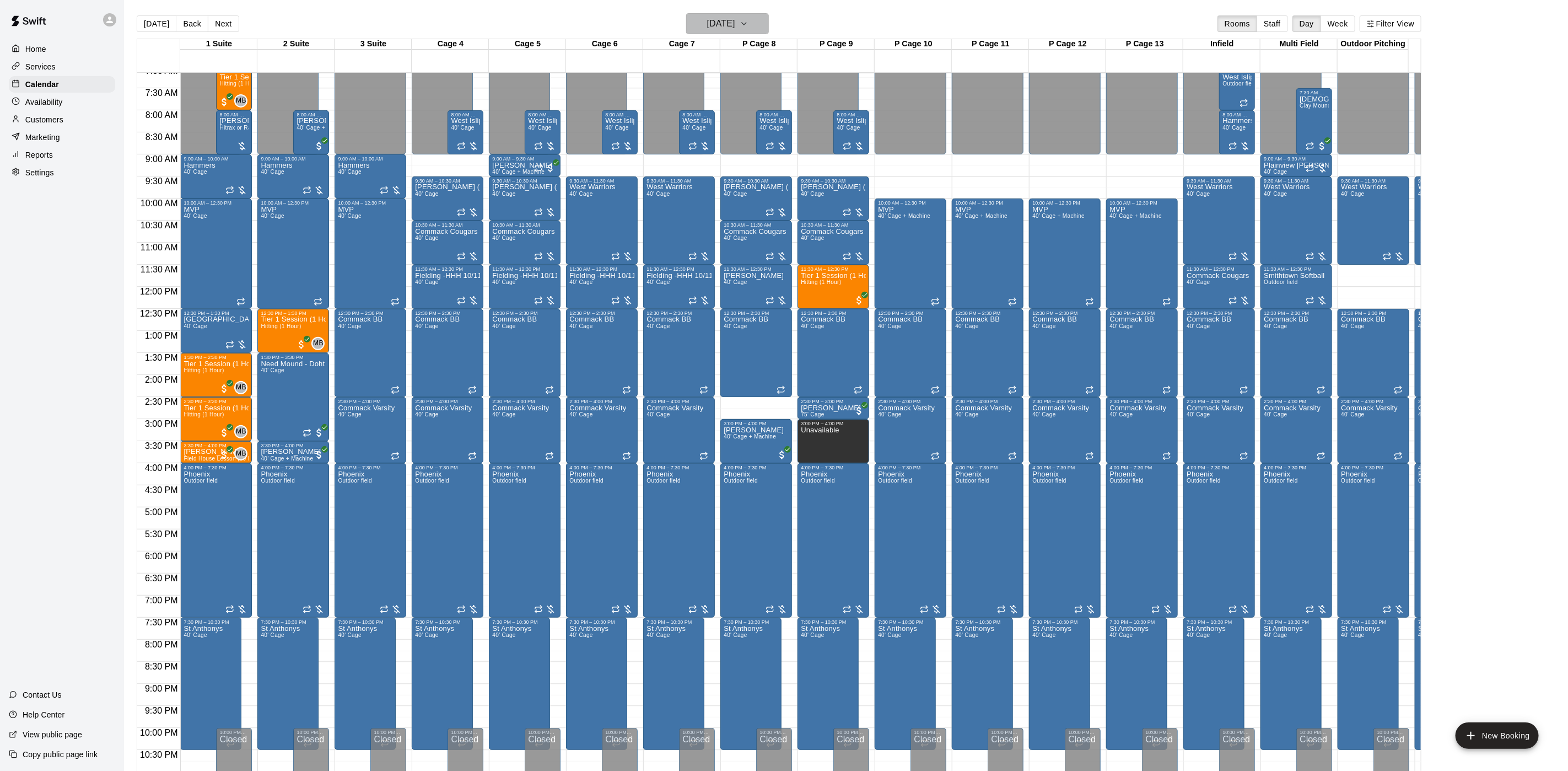
click at [693, 21] on button "[DATE]" at bounding box center [728, 24] width 83 height 21
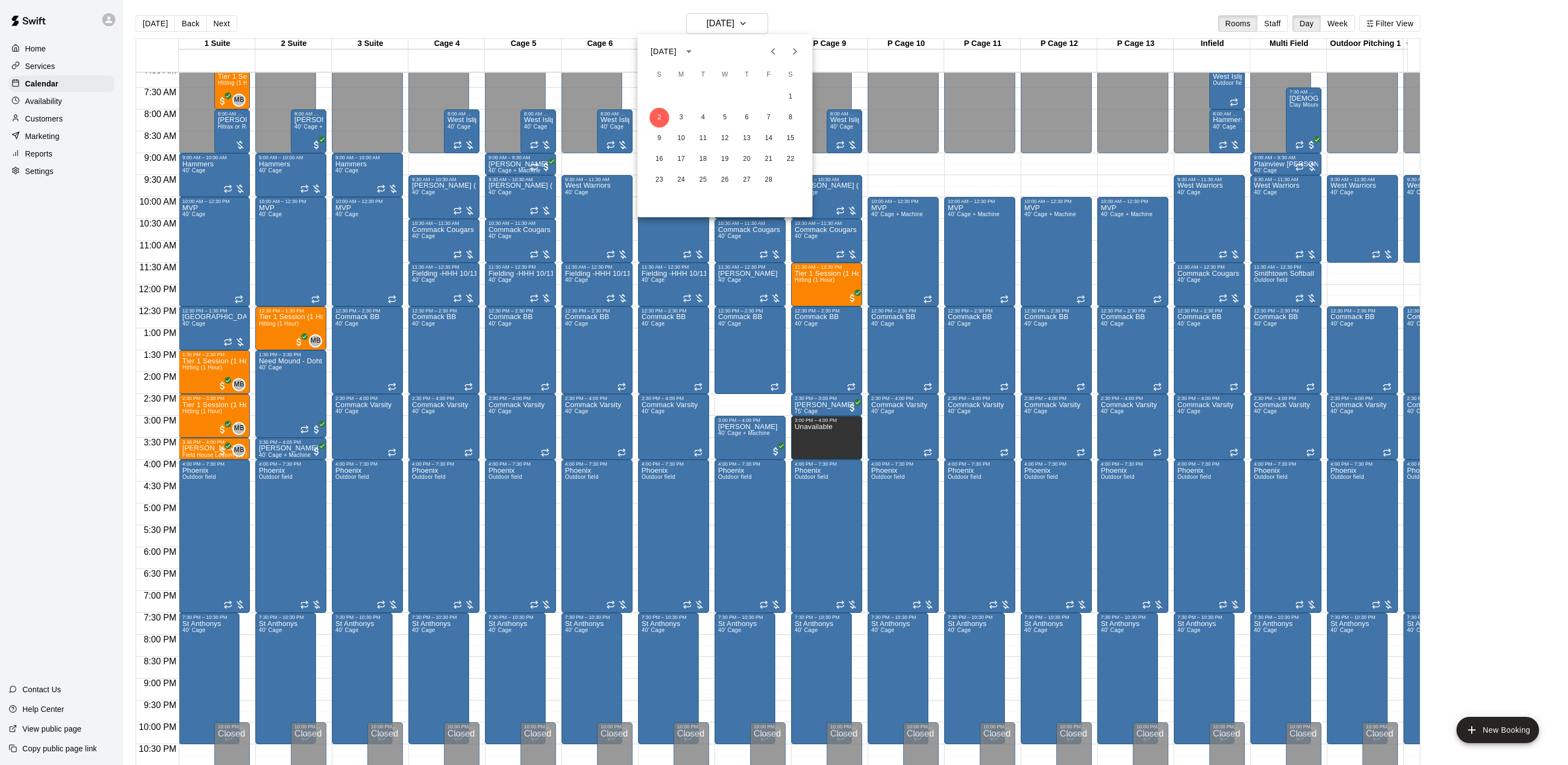
click at [676, 56] on div "[DATE]" at bounding box center [663, 52] width 26 height 11
click at [678, 165] on button "2026" at bounding box center [668, 167] width 40 height 20
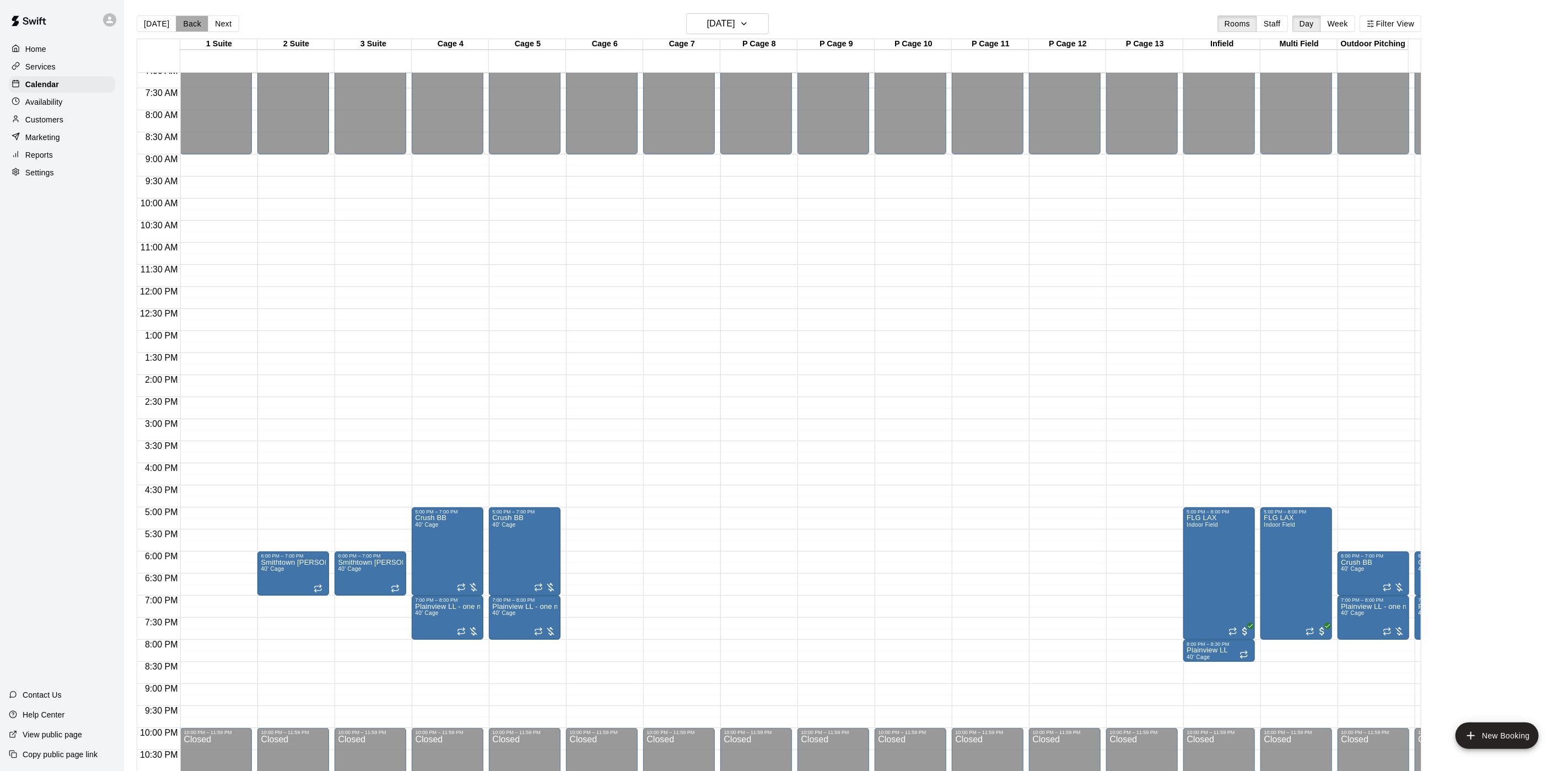
click at [184, 21] on button "Back" at bounding box center [192, 24] width 33 height 17
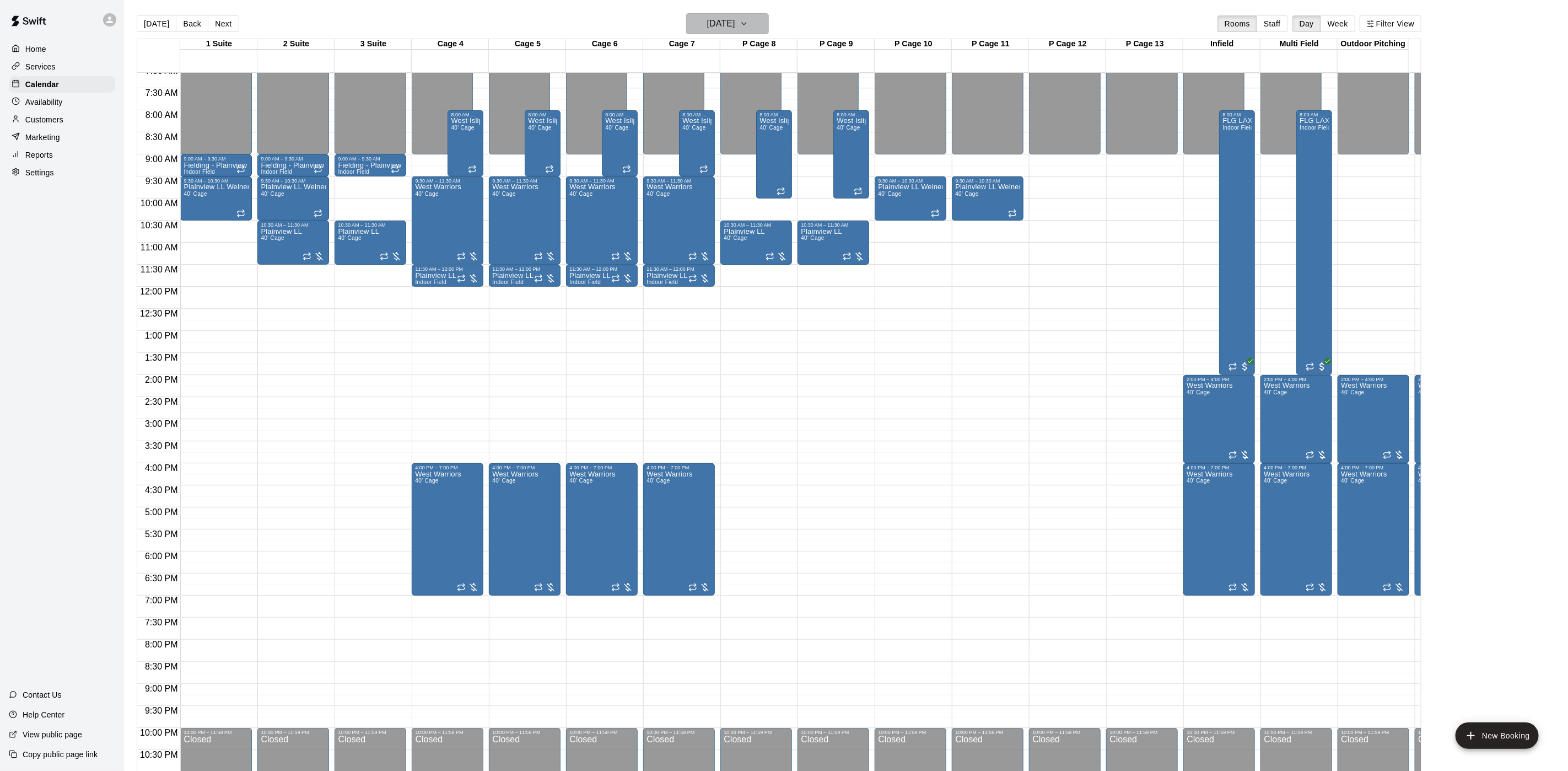
click at [735, 20] on h6 "[DATE]" at bounding box center [721, 24] width 28 height 15
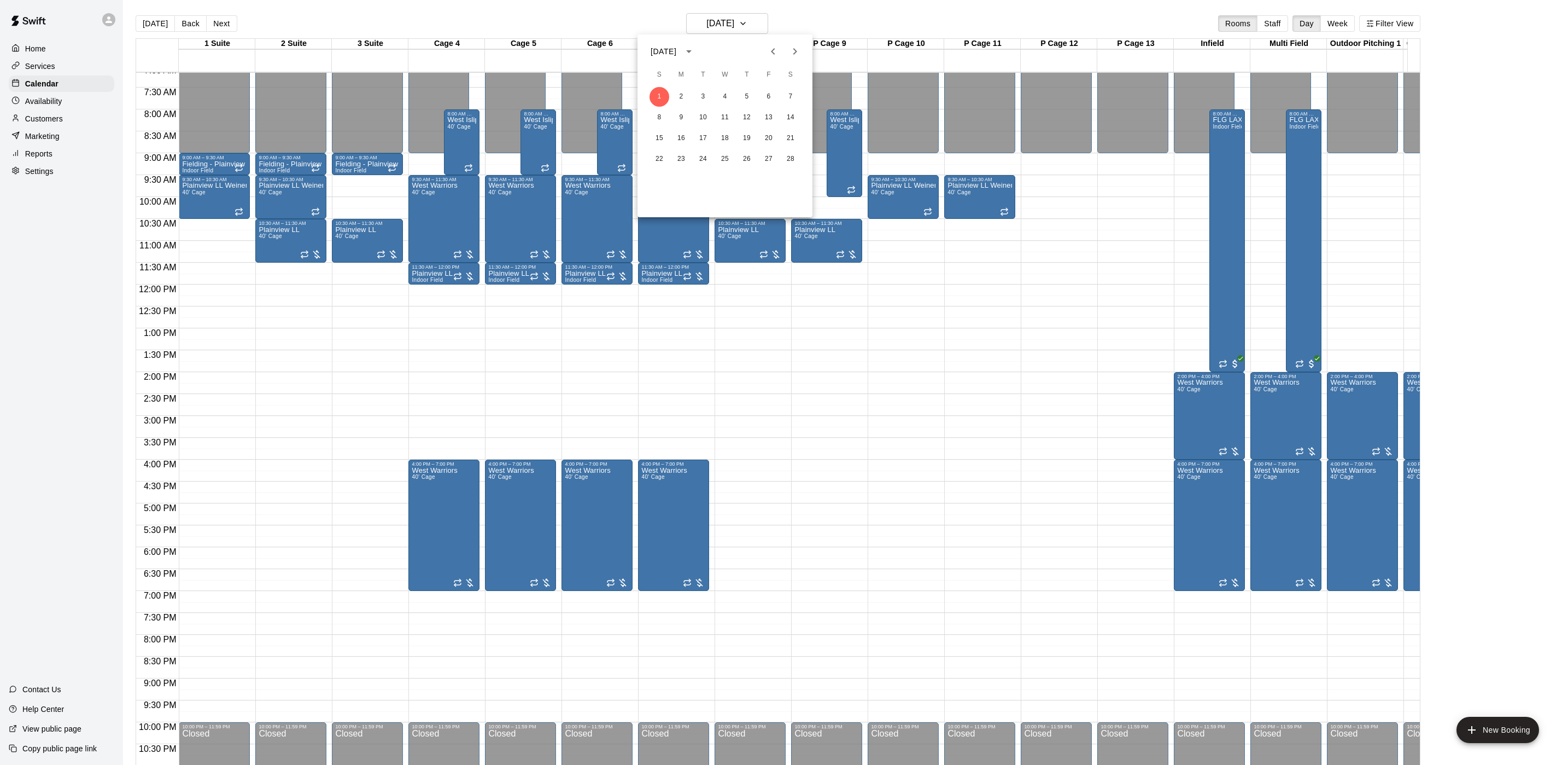
click at [674, 51] on div "[DATE]" at bounding box center [663, 52] width 26 height 11
click at [775, 115] on button "2025" at bounding box center [782, 114] width 40 height 20
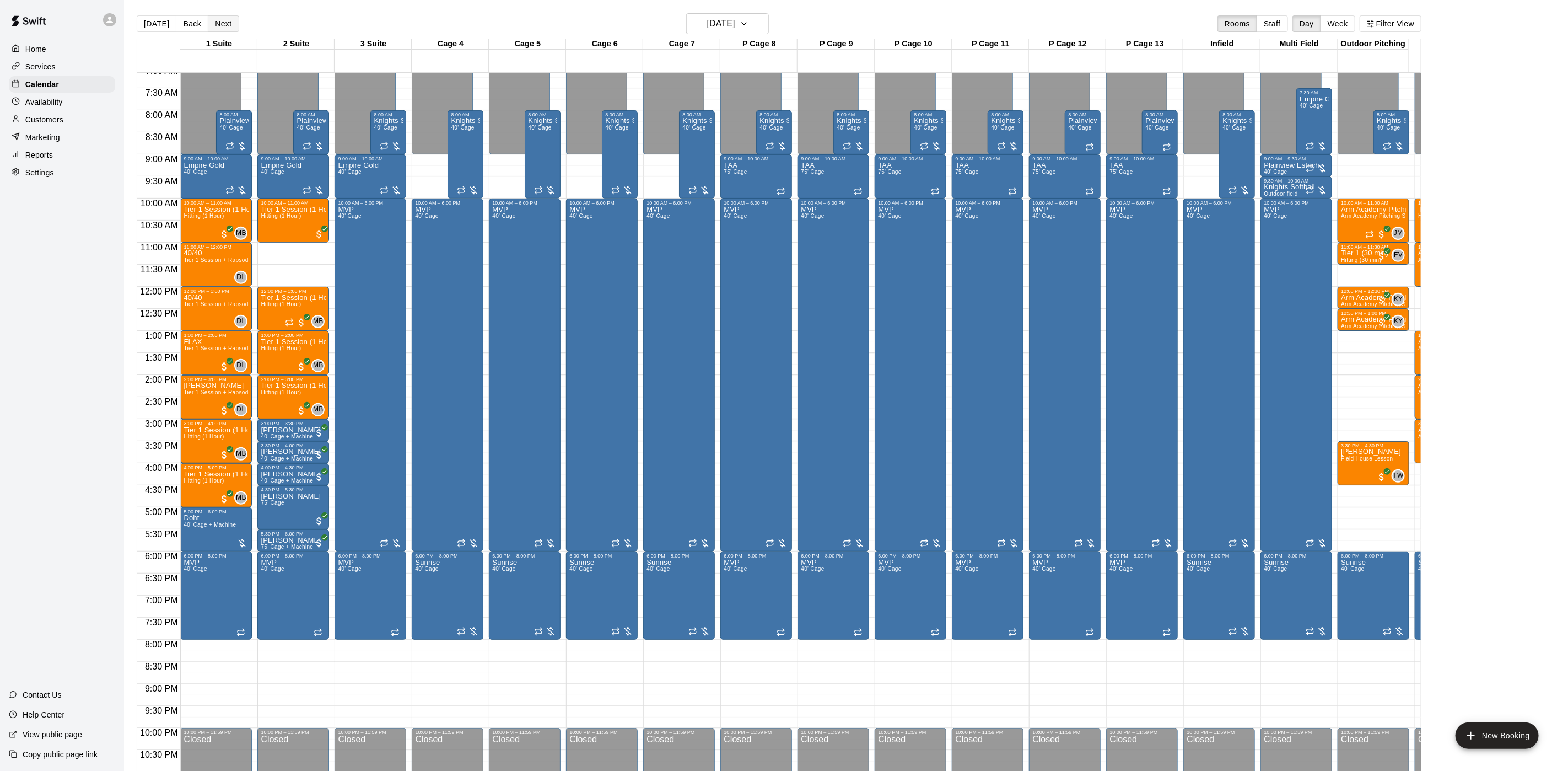
click at [237, 29] on div "[DATE] Back [DATE][DATE] Rooms Staff Day Week Filter View" at bounding box center [779, 26] width 1285 height 25
click at [229, 27] on button "Next" at bounding box center [223, 24] width 31 height 17
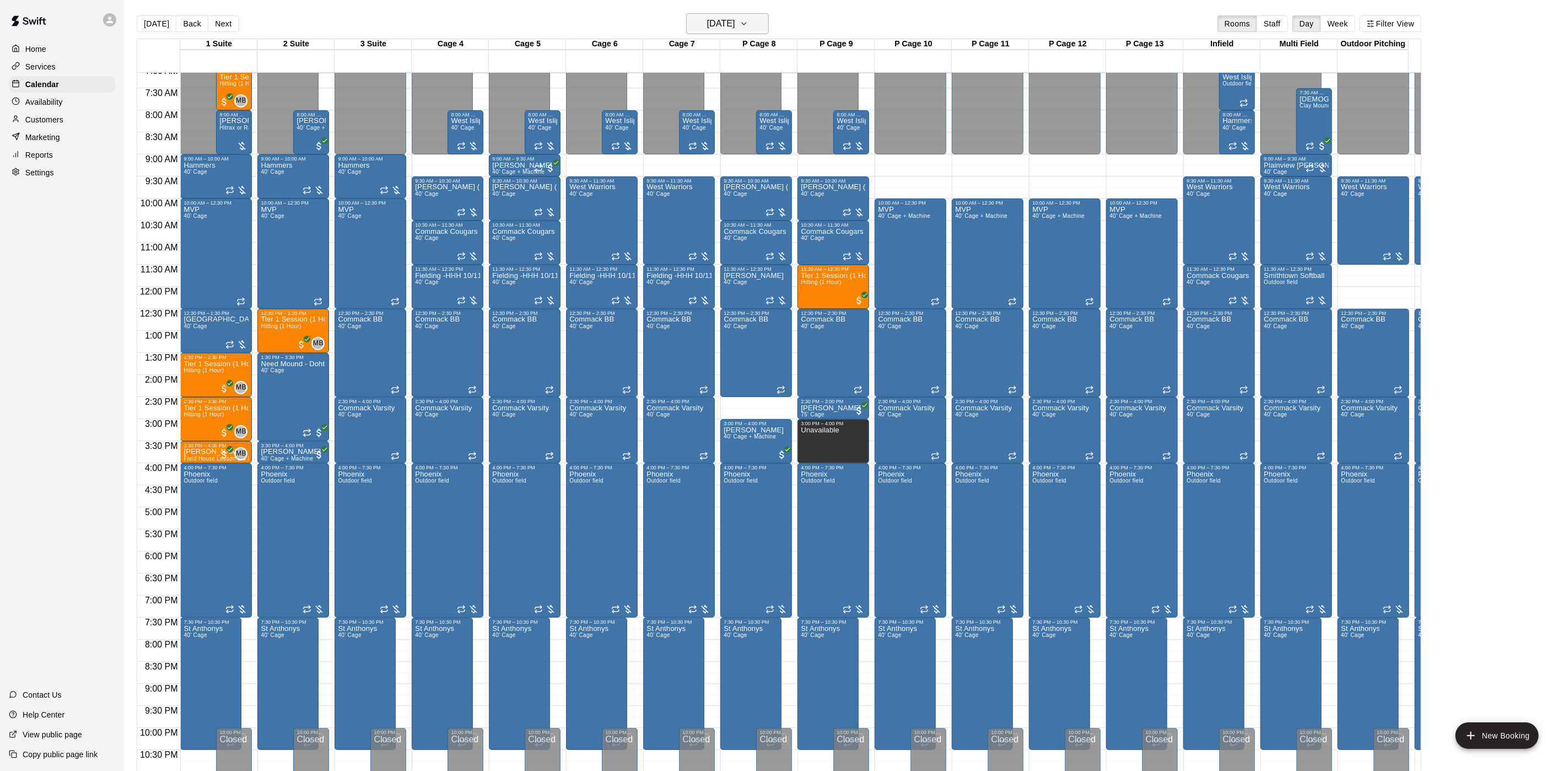
click at [723, 30] on h6 "[DATE]" at bounding box center [721, 24] width 28 height 15
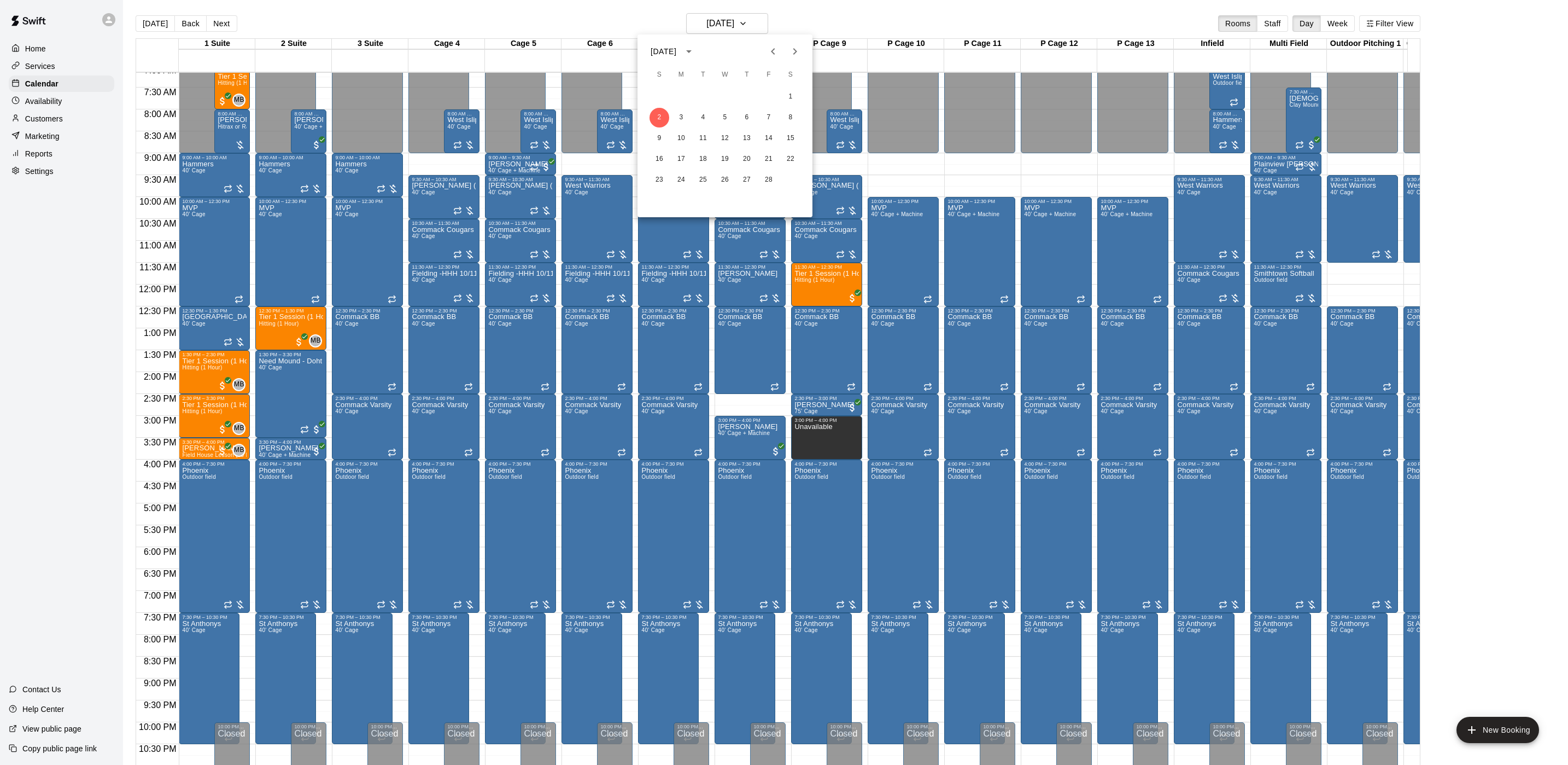
click at [676, 48] on div "[DATE]" at bounding box center [663, 52] width 26 height 11
click at [665, 160] on button "2026" at bounding box center [668, 167] width 40 height 20
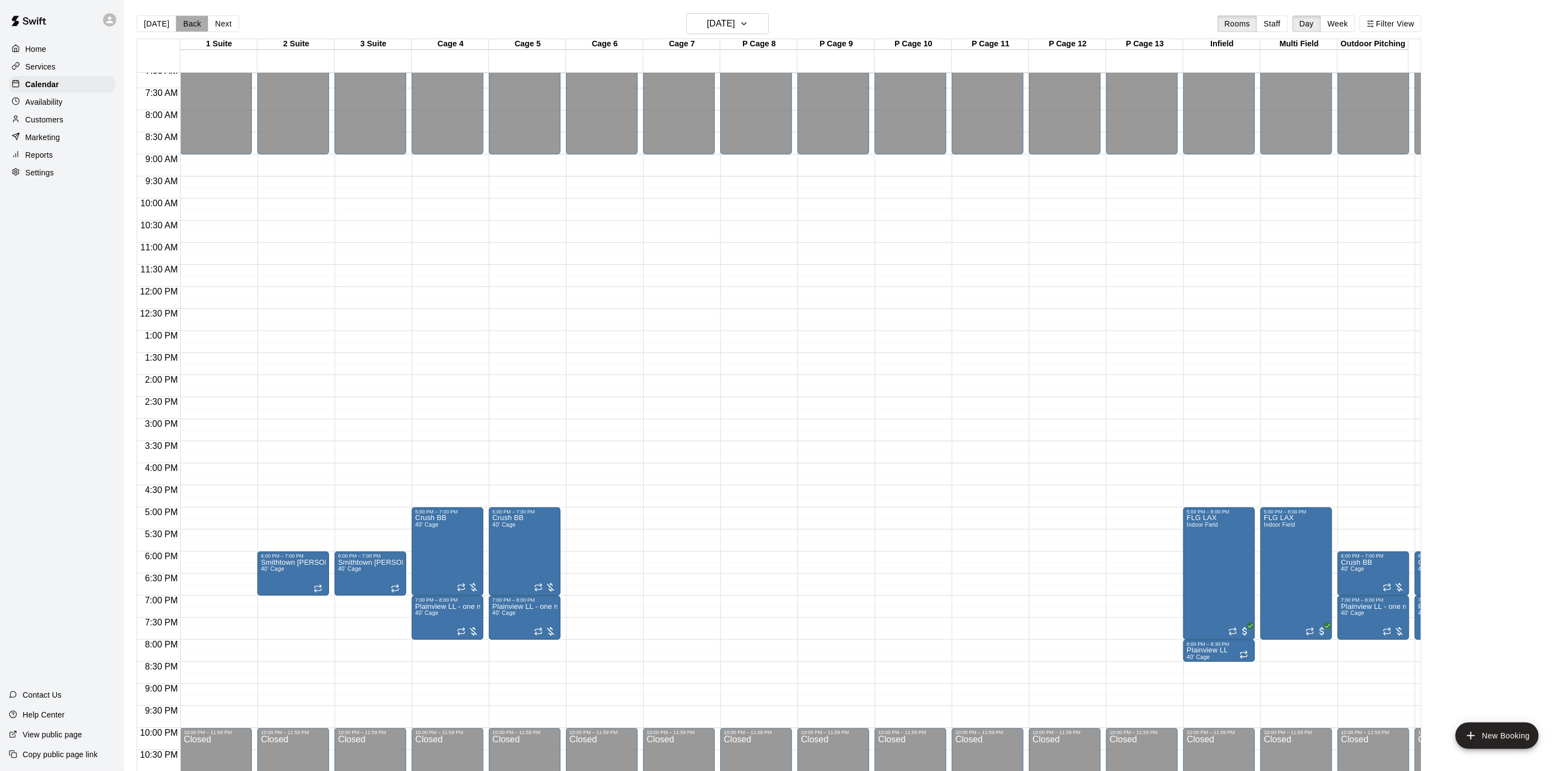
click at [190, 21] on button "Back" at bounding box center [192, 24] width 33 height 17
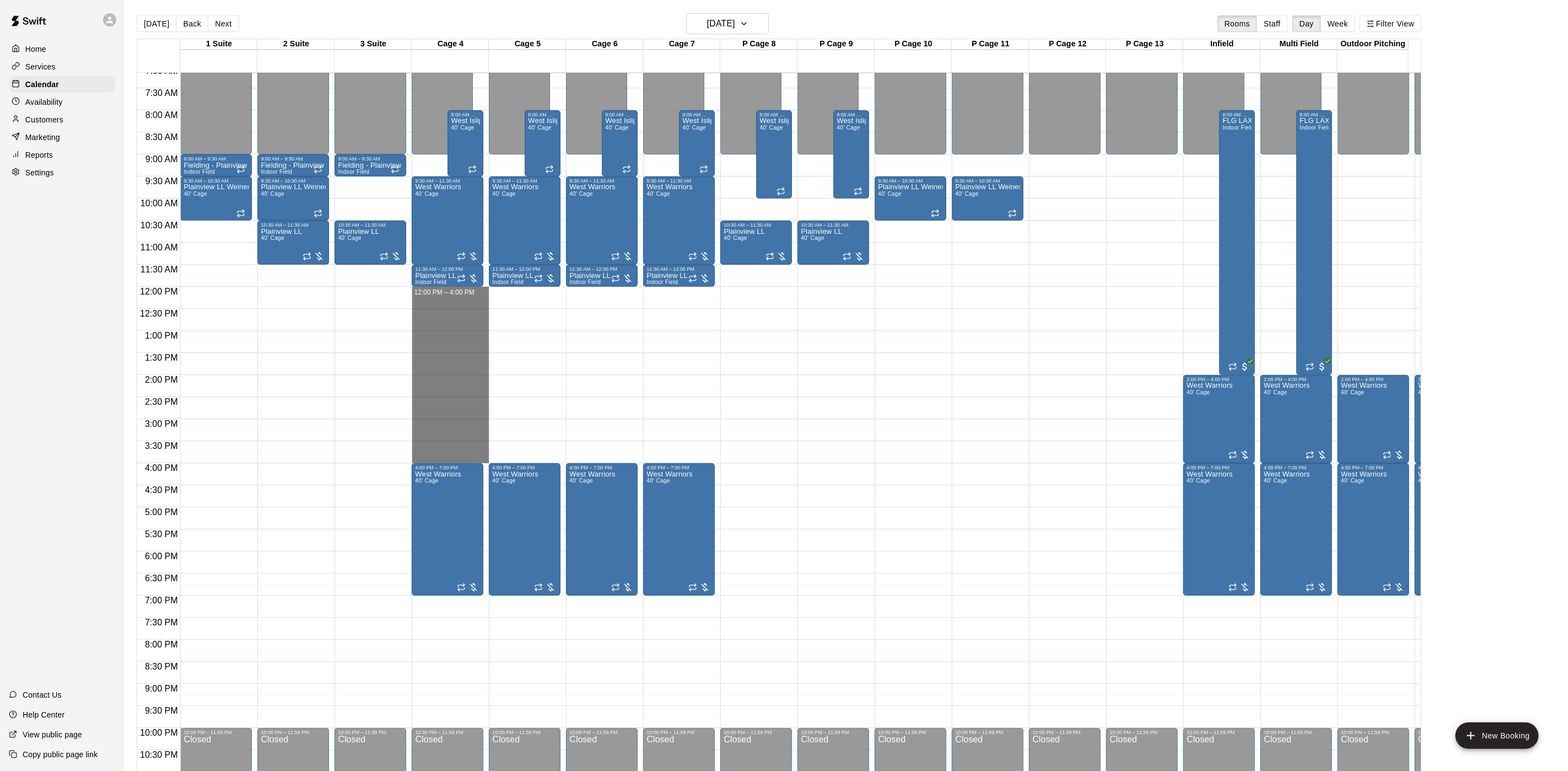
drag, startPoint x: 427, startPoint y: 294, endPoint x: 440, endPoint y: 460, distance: 166.5
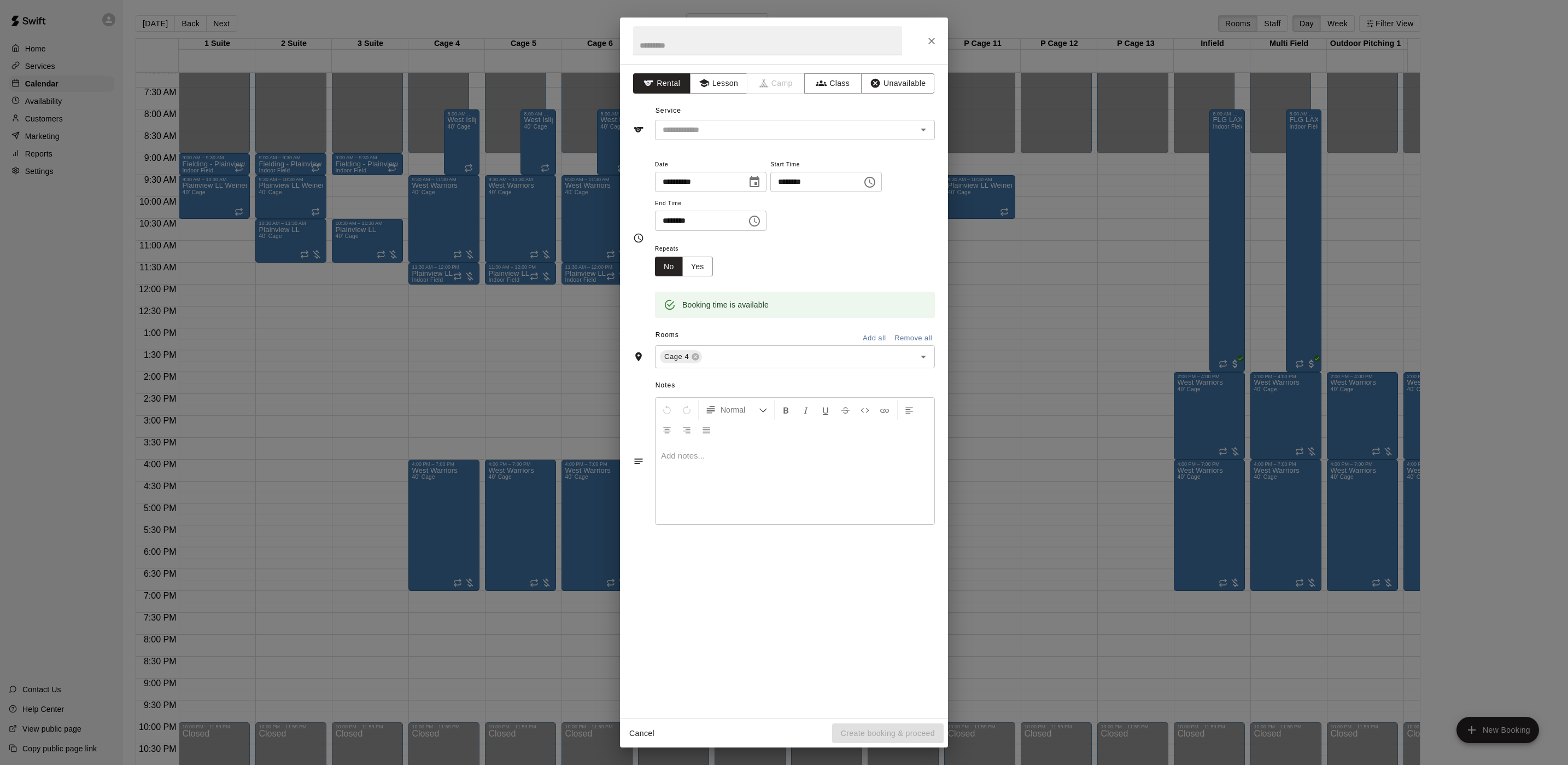
click at [435, 457] on div "**********" at bounding box center [784, 382] width 1568 height 765
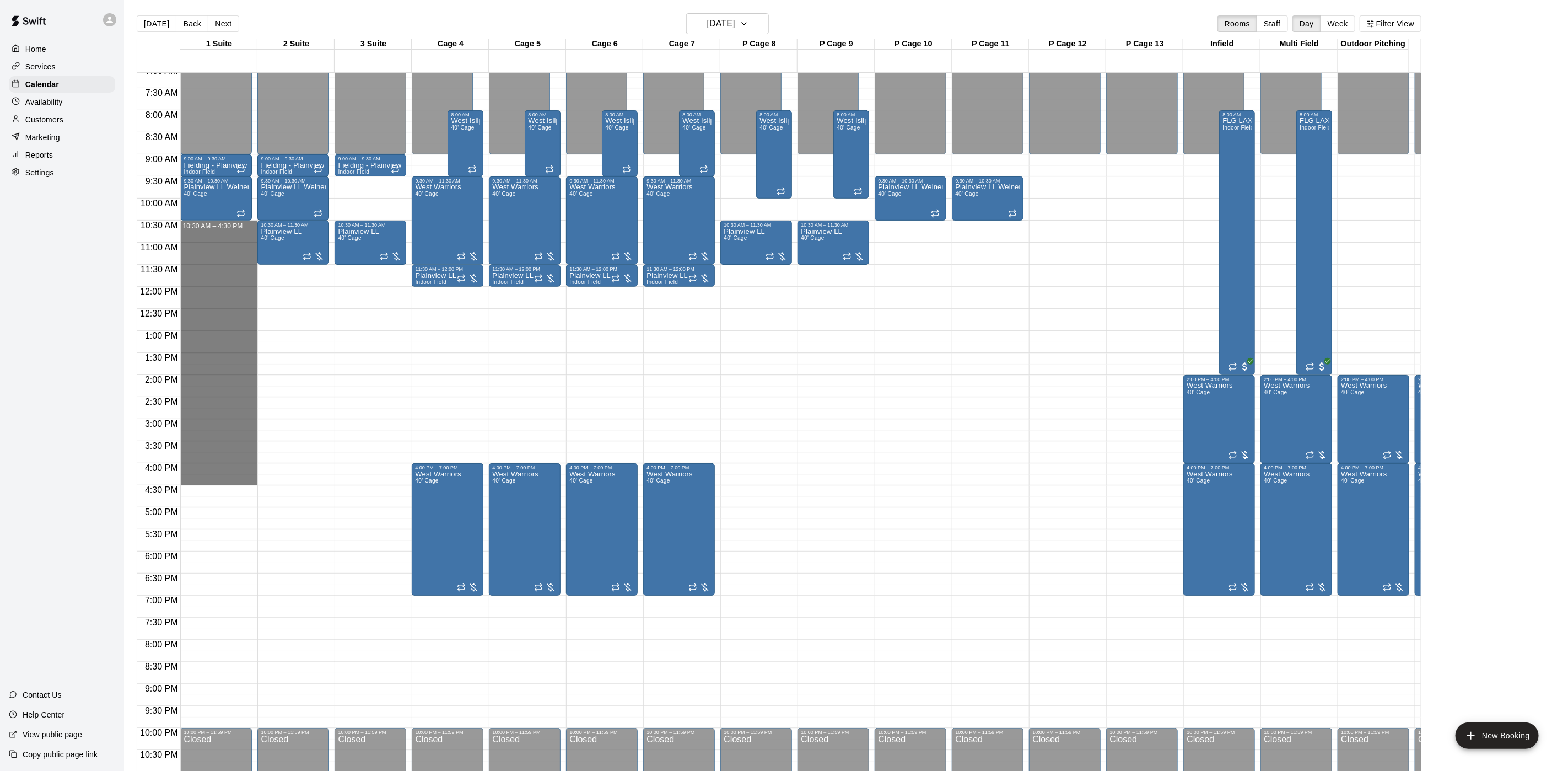
drag, startPoint x: 209, startPoint y: 228, endPoint x: 212, endPoint y: 481, distance: 253.0
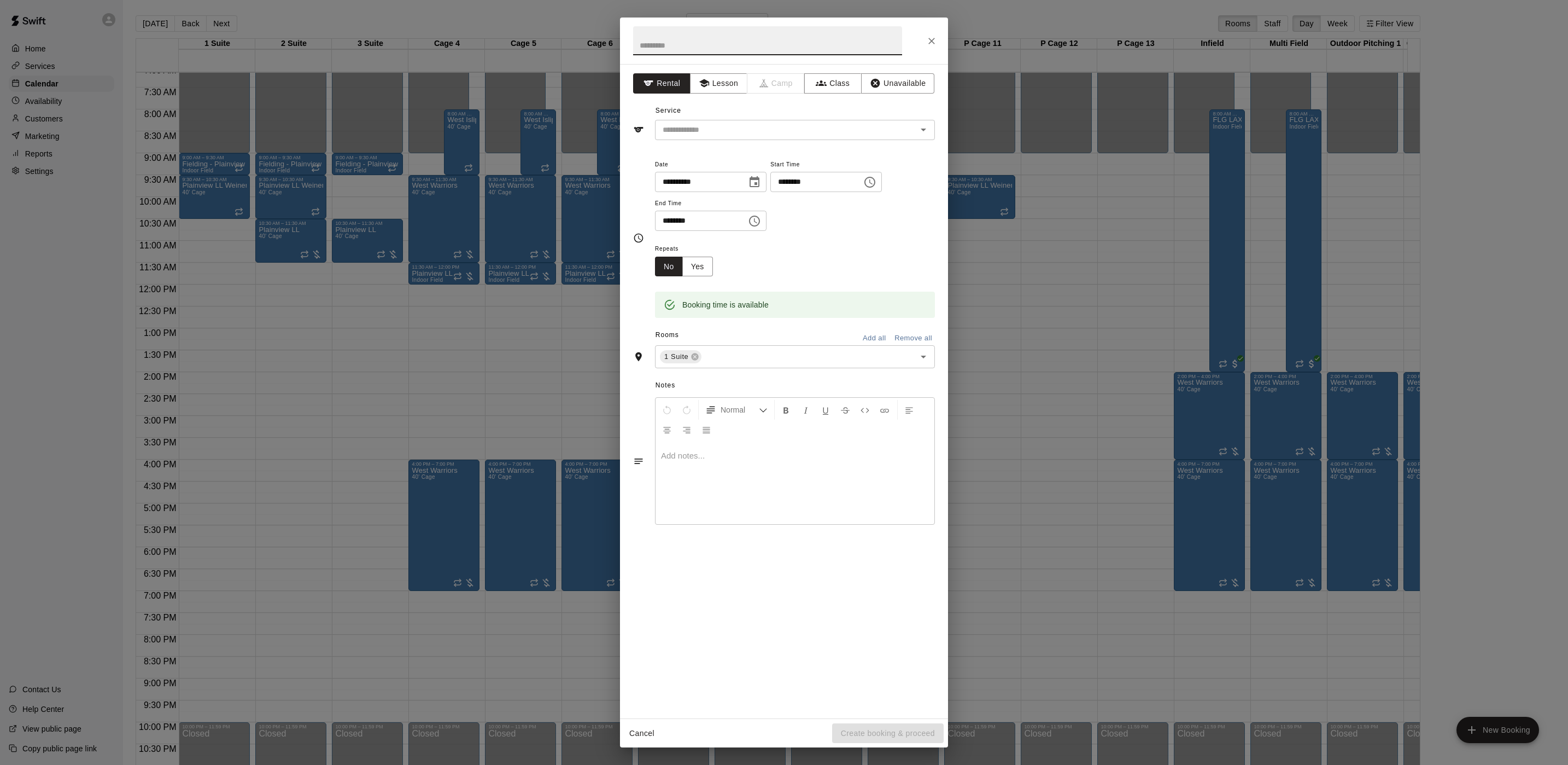
click at [433, 181] on div "**********" at bounding box center [784, 382] width 1568 height 765
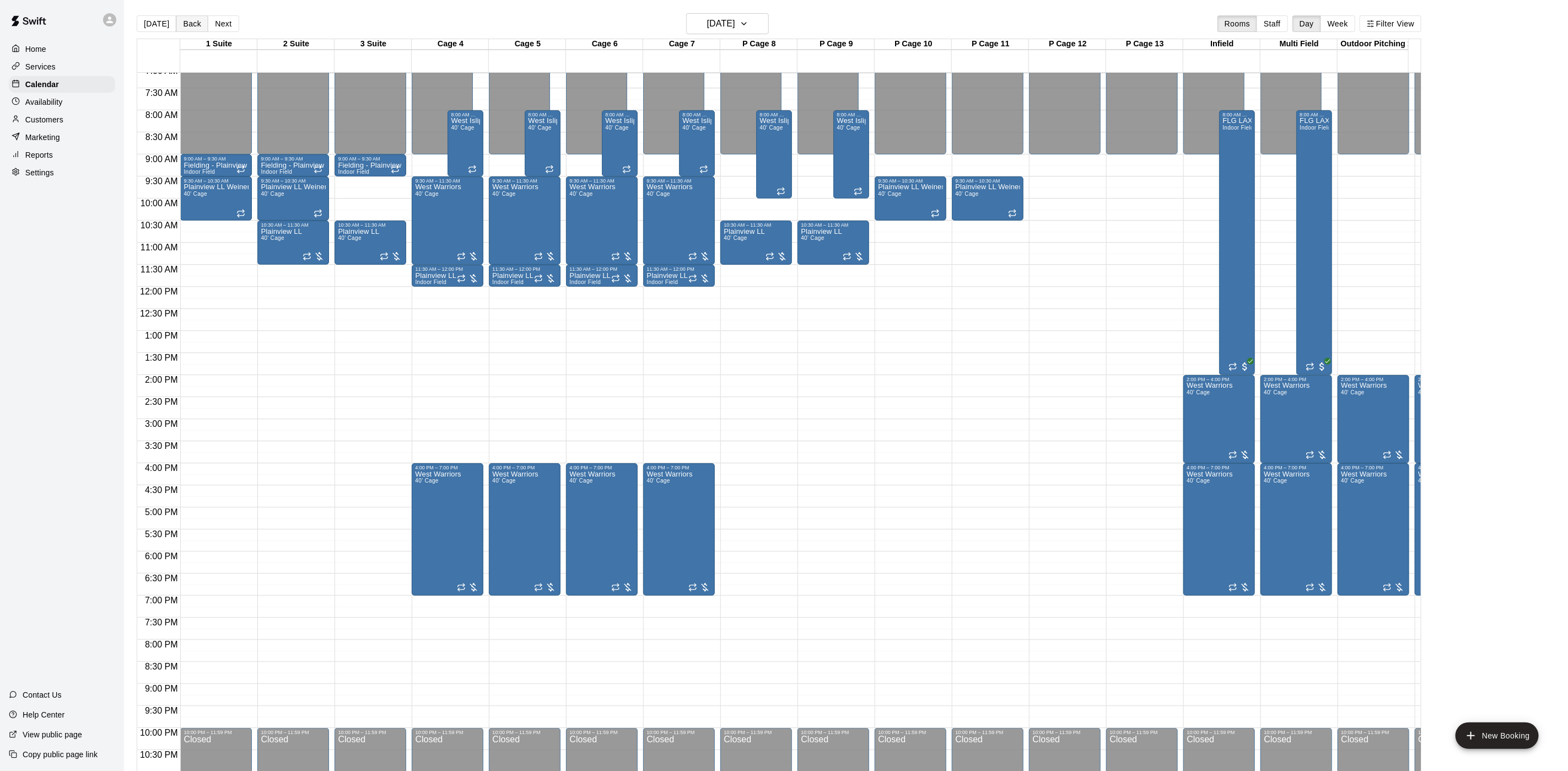
click at [194, 22] on button "Back" at bounding box center [192, 24] width 33 height 17
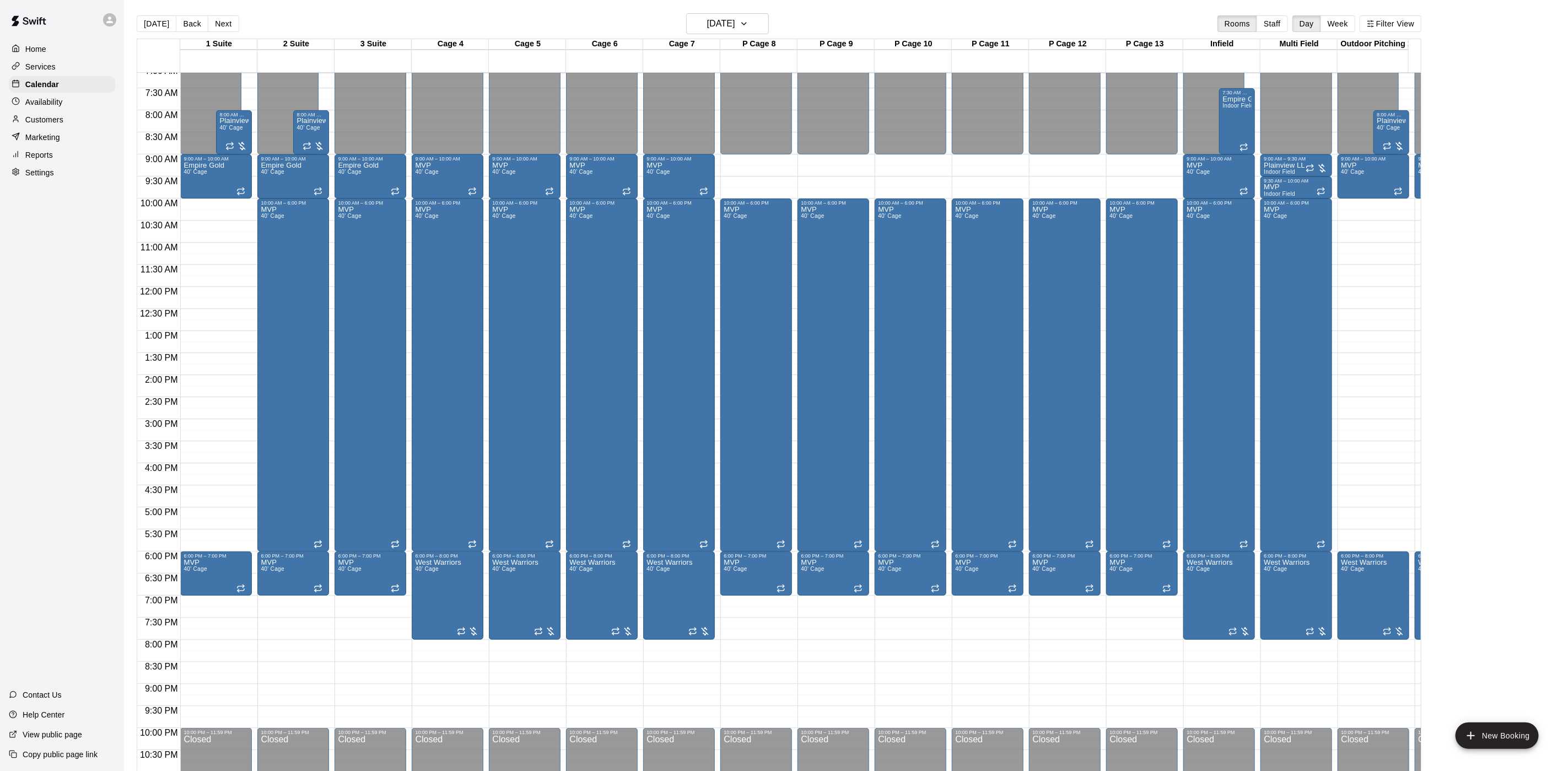
click at [246, 22] on div "[DATE] Back [DATE][DATE] Rooms Staff Day Week Filter View" at bounding box center [779, 26] width 1285 height 25
click at [222, 28] on button "Next" at bounding box center [223, 24] width 31 height 17
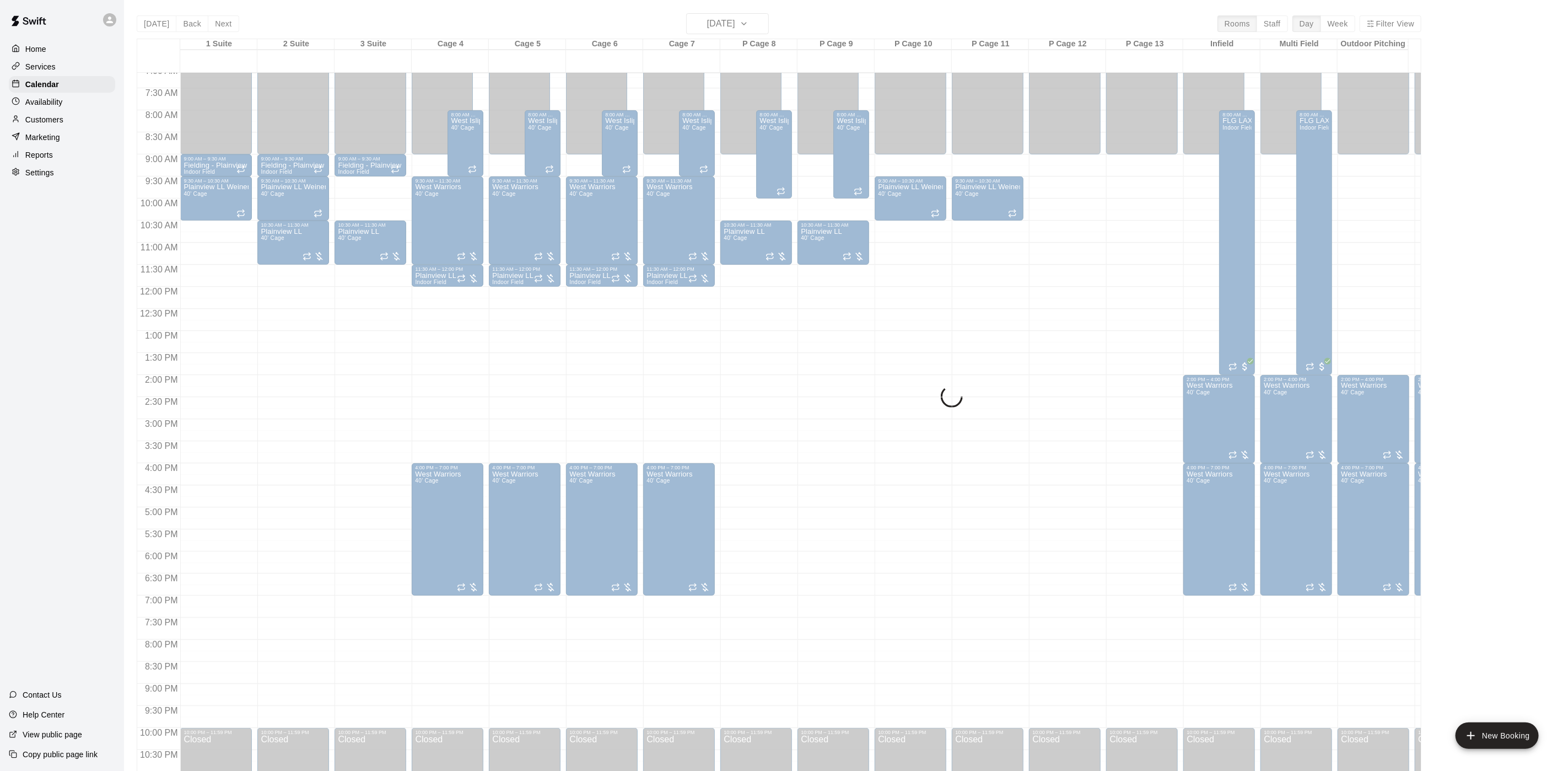
drag, startPoint x: 717, startPoint y: 19, endPoint x: 717, endPoint y: 30, distance: 11.0
click at [717, 23] on div "[DATE] Back [DATE][DATE] Rooms Staff Day Week Filter View 1 Suite [GEOGRAPHIC_D…" at bounding box center [779, 399] width 1285 height 771
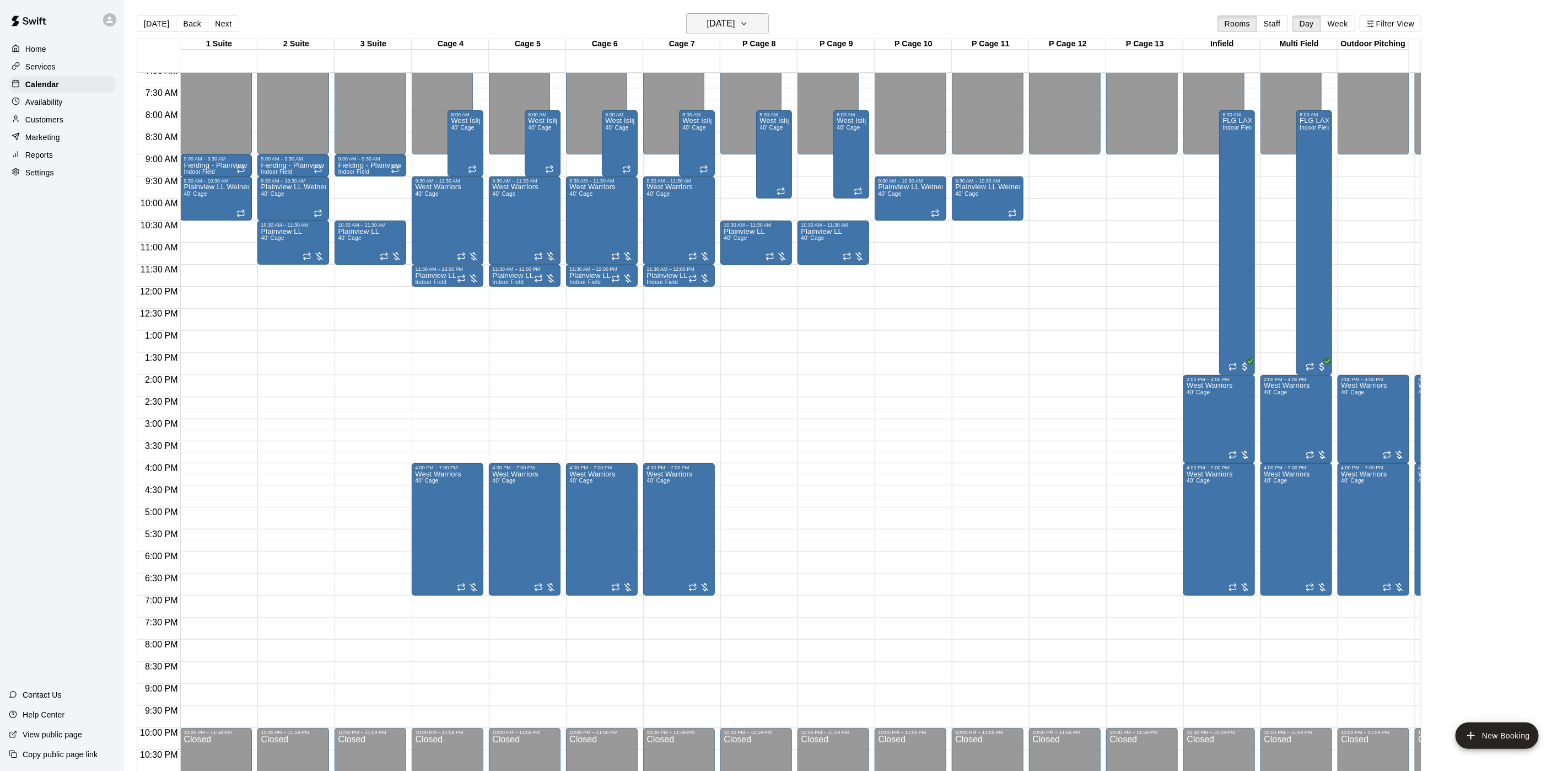
click at [717, 30] on h6 "[DATE]" at bounding box center [721, 24] width 28 height 15
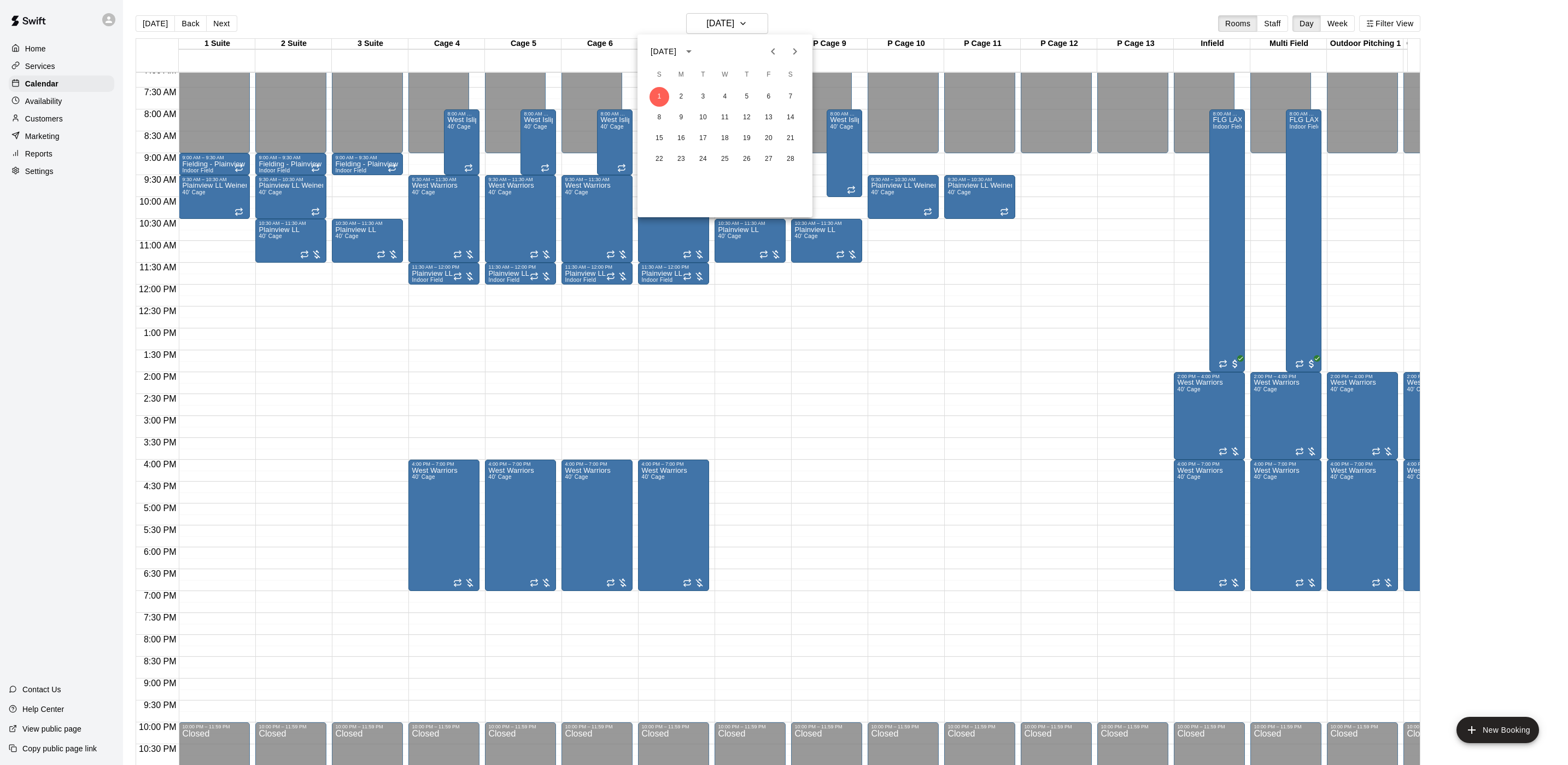
click at [773, 52] on icon "Previous month" at bounding box center [773, 51] width 13 height 13
click at [676, 46] on div "[DATE]" at bounding box center [663, 52] width 26 height 11
click at [782, 116] on button "2025" at bounding box center [782, 114] width 40 height 20
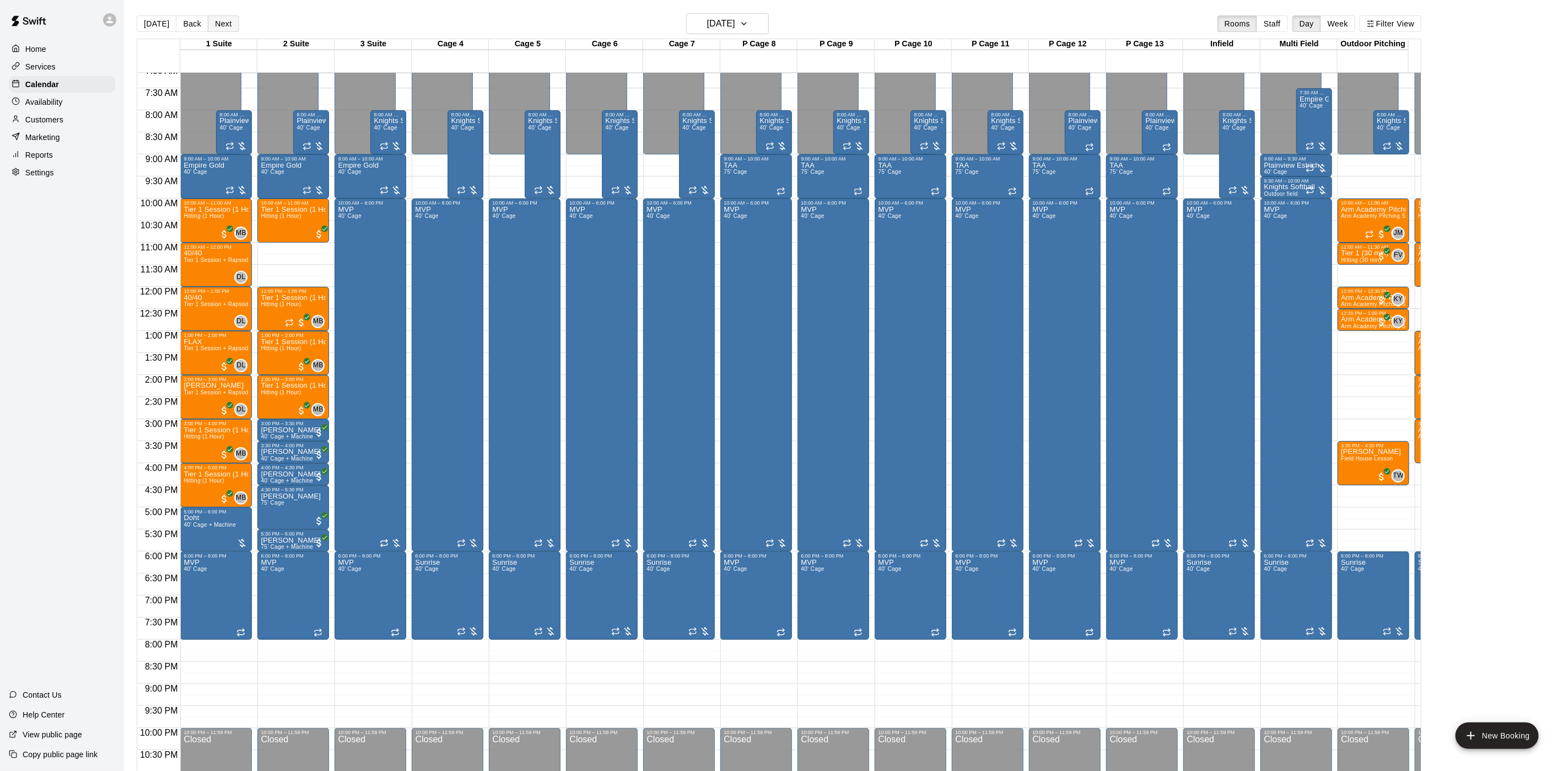
click at [221, 23] on button "Next" at bounding box center [223, 24] width 31 height 17
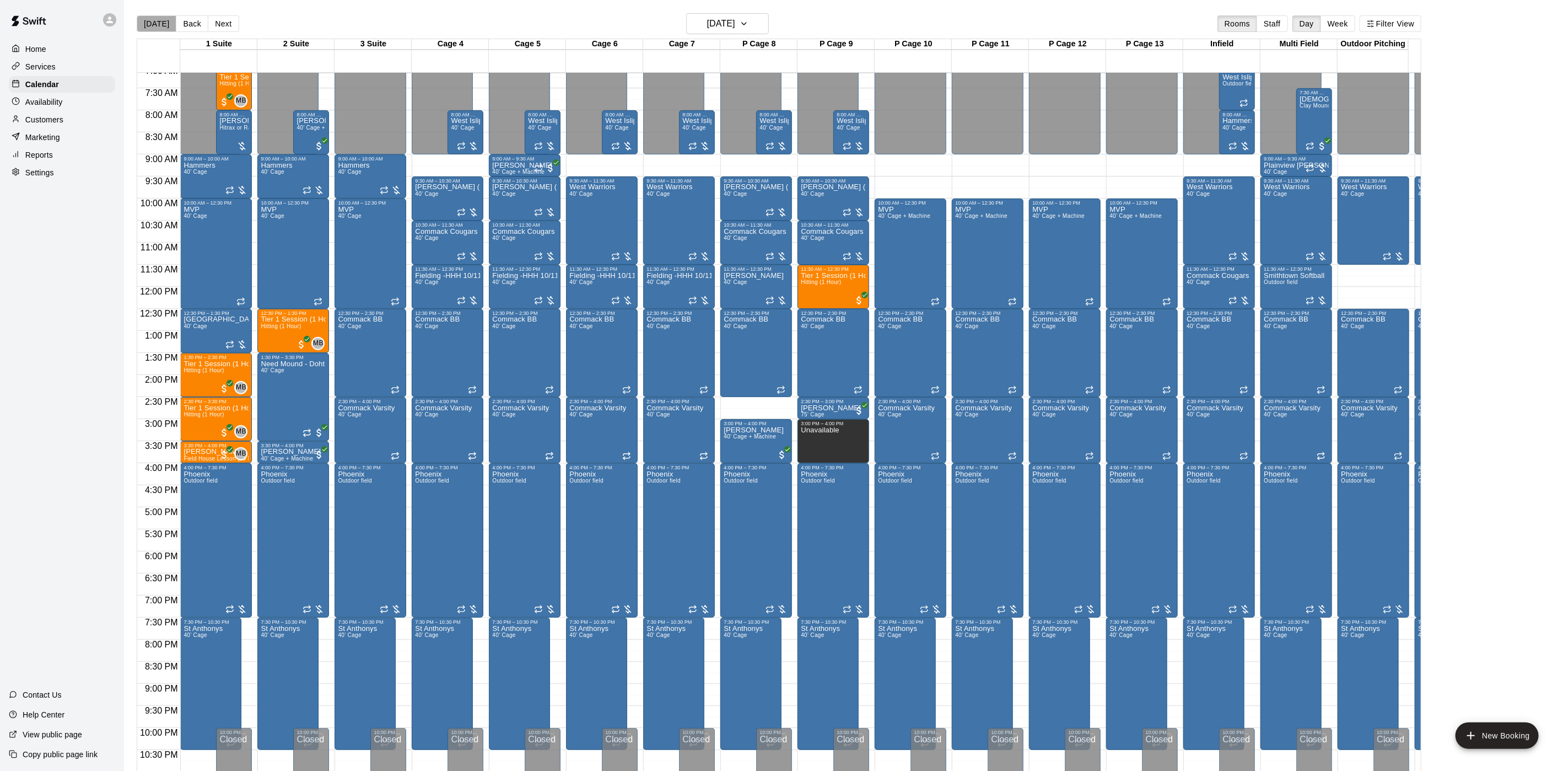
click at [163, 19] on button "[DATE]" at bounding box center [156, 24] width 40 height 17
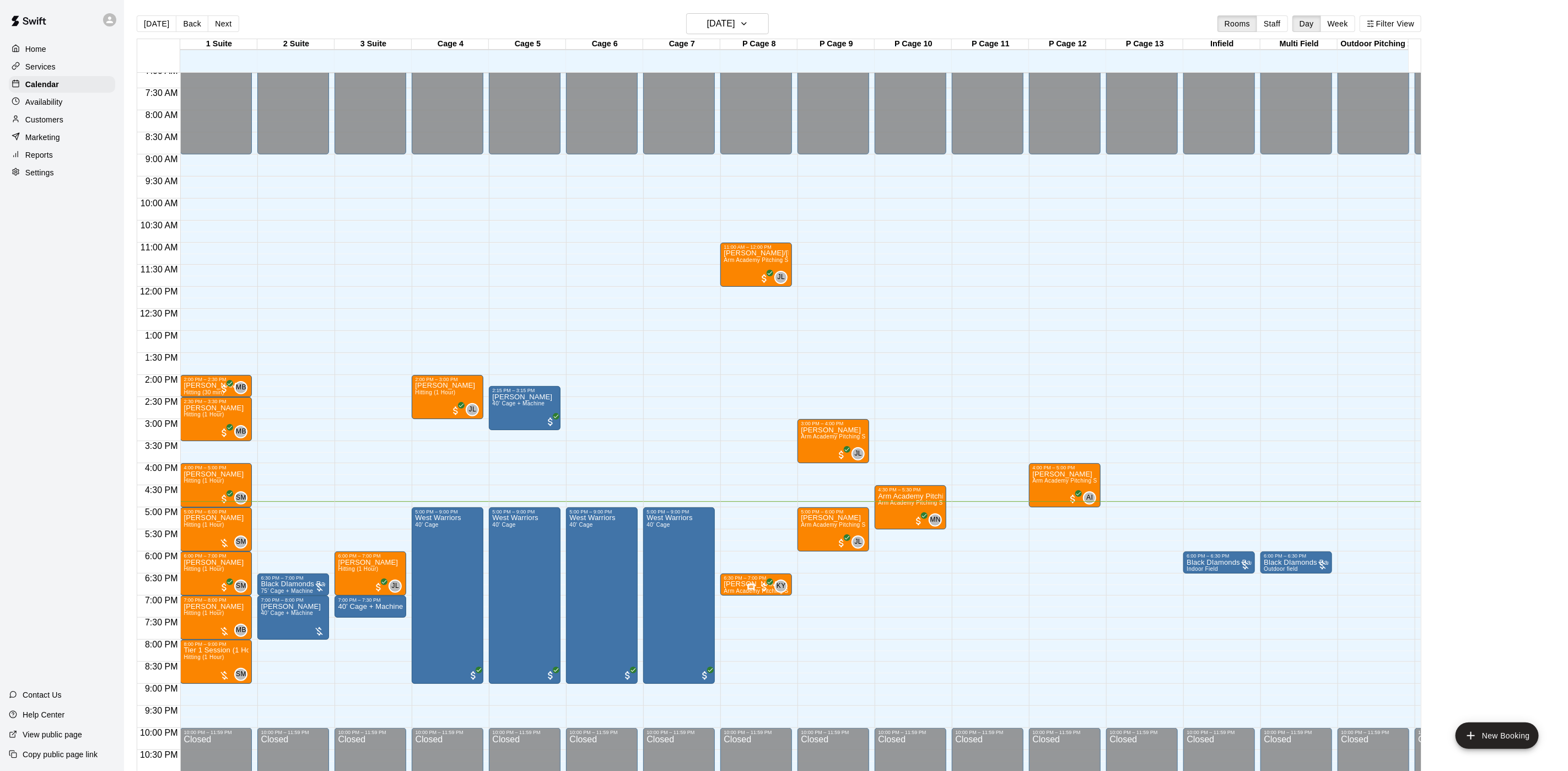
click at [228, 19] on button "Next" at bounding box center [223, 24] width 31 height 17
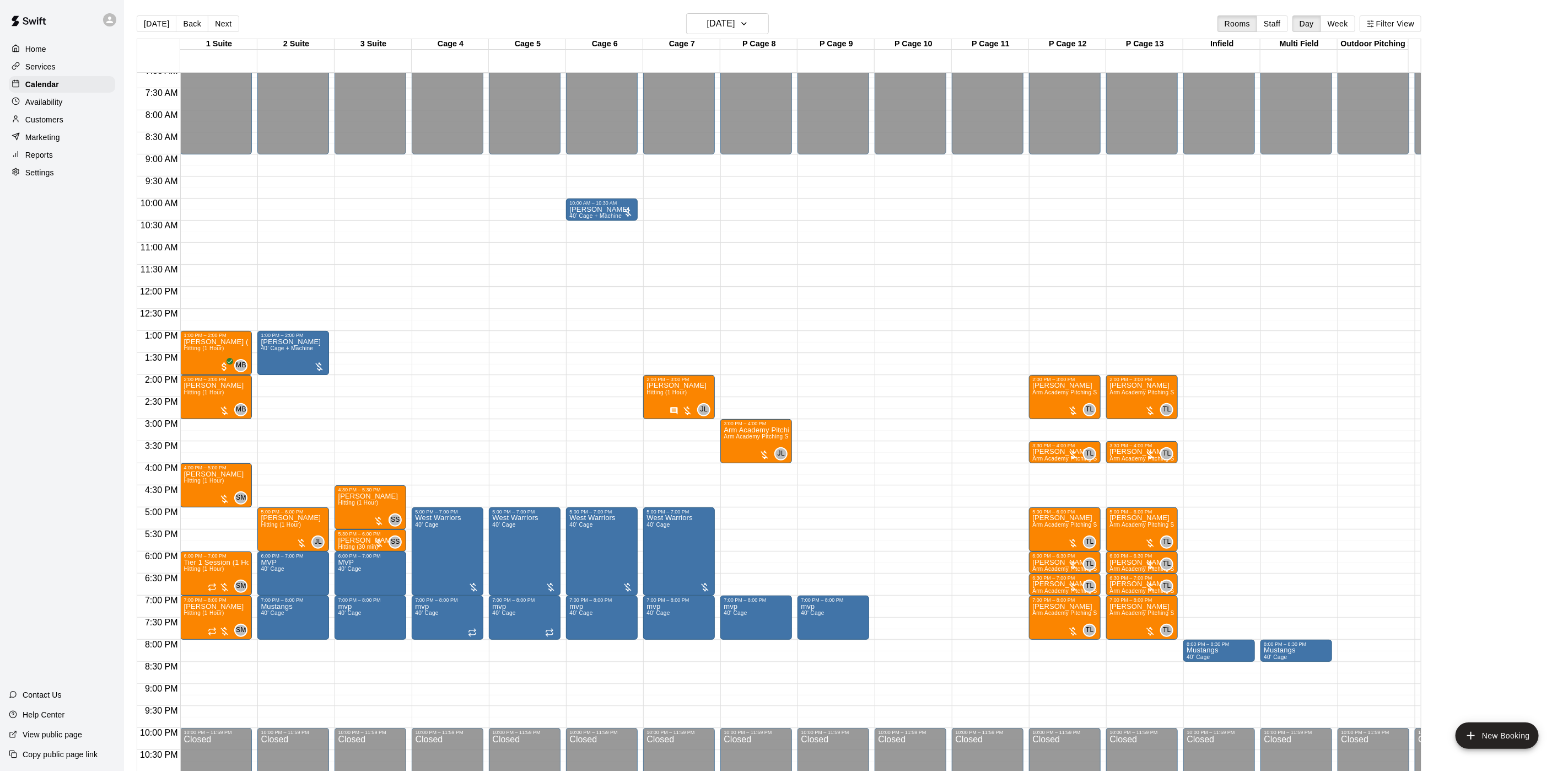
click at [225, 20] on button "Next" at bounding box center [223, 24] width 31 height 17
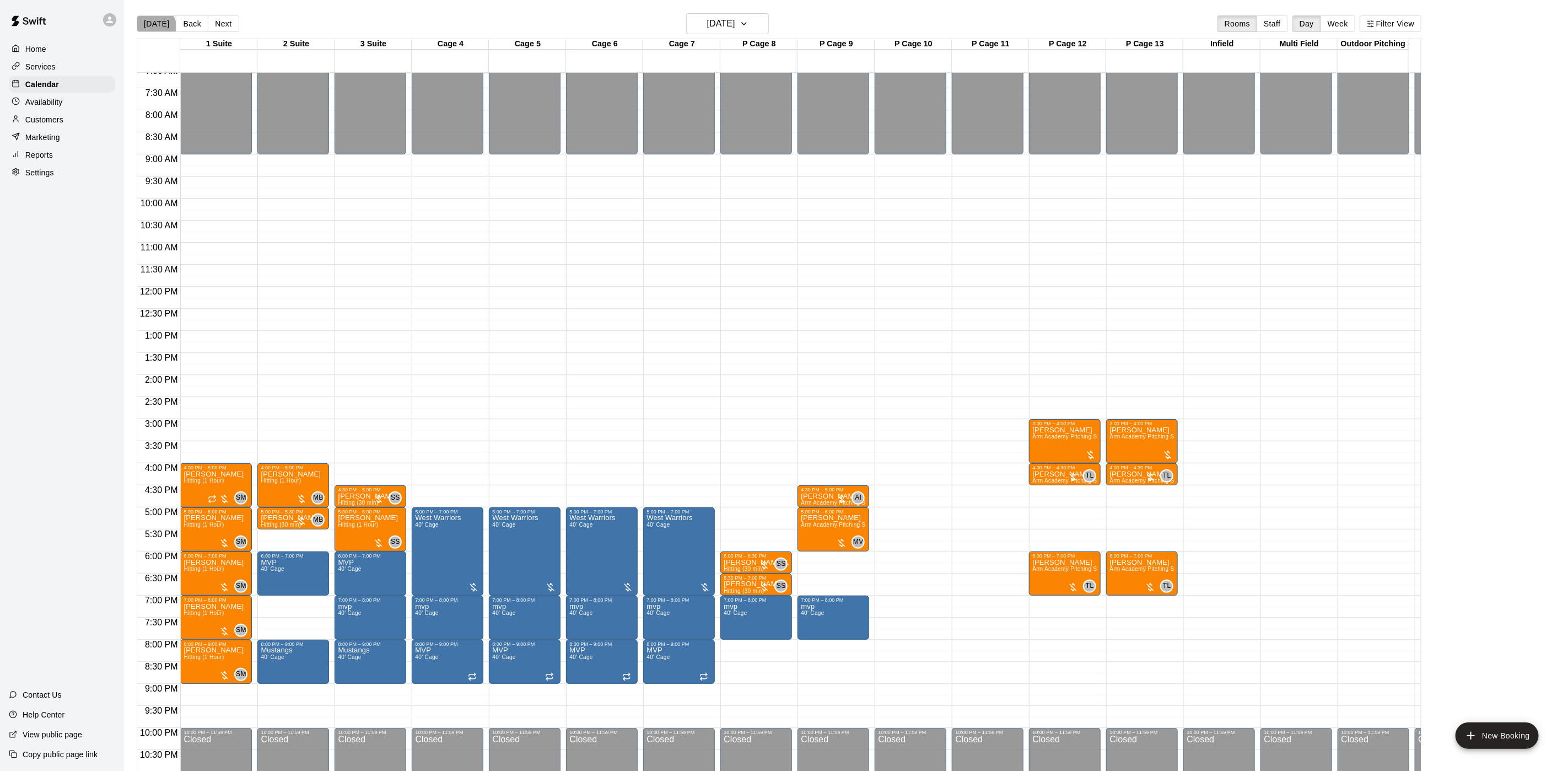
click at [154, 28] on button "[DATE]" at bounding box center [156, 24] width 40 height 17
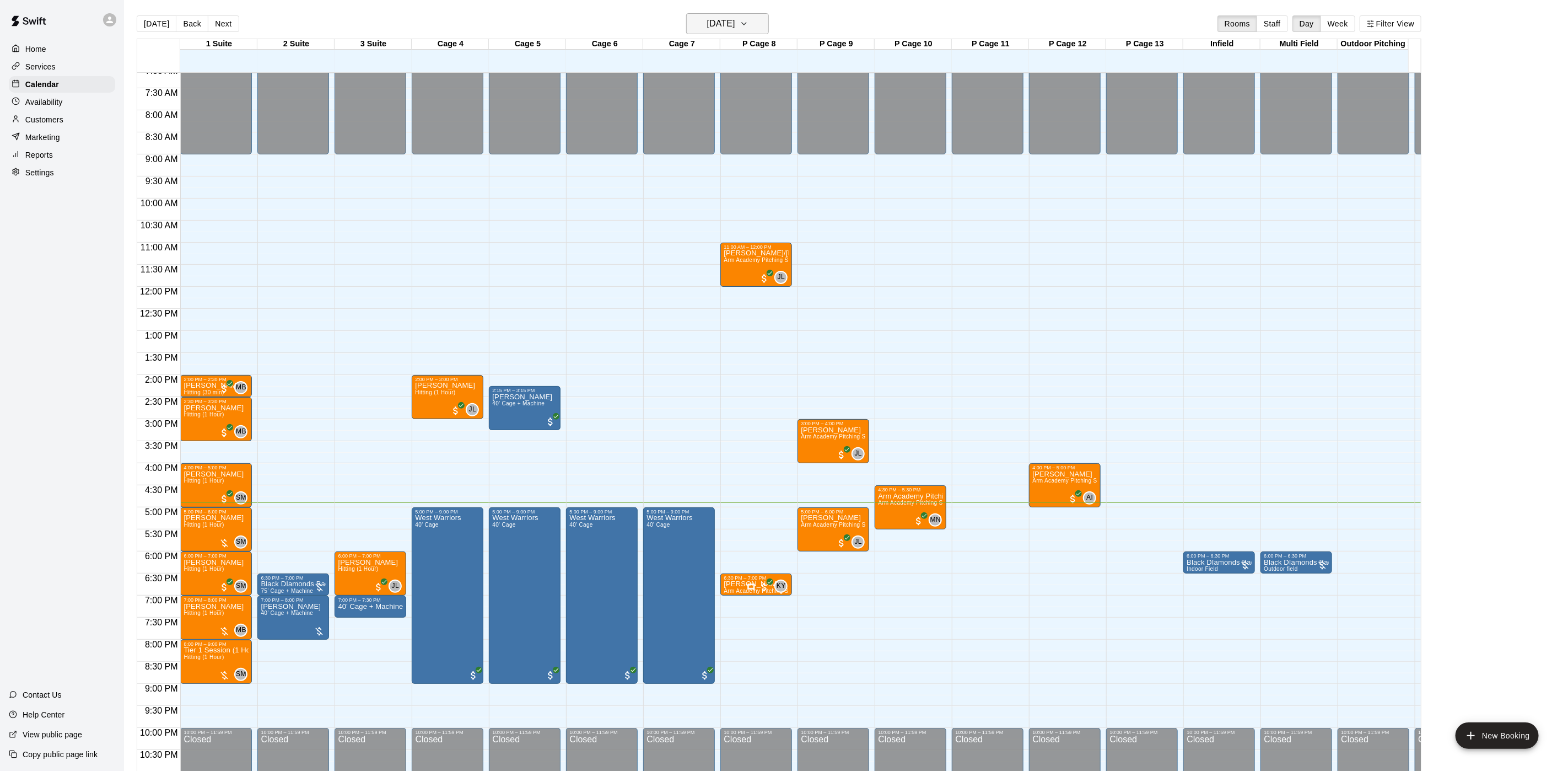
click at [718, 17] on h6 "[DATE]" at bounding box center [721, 24] width 28 height 15
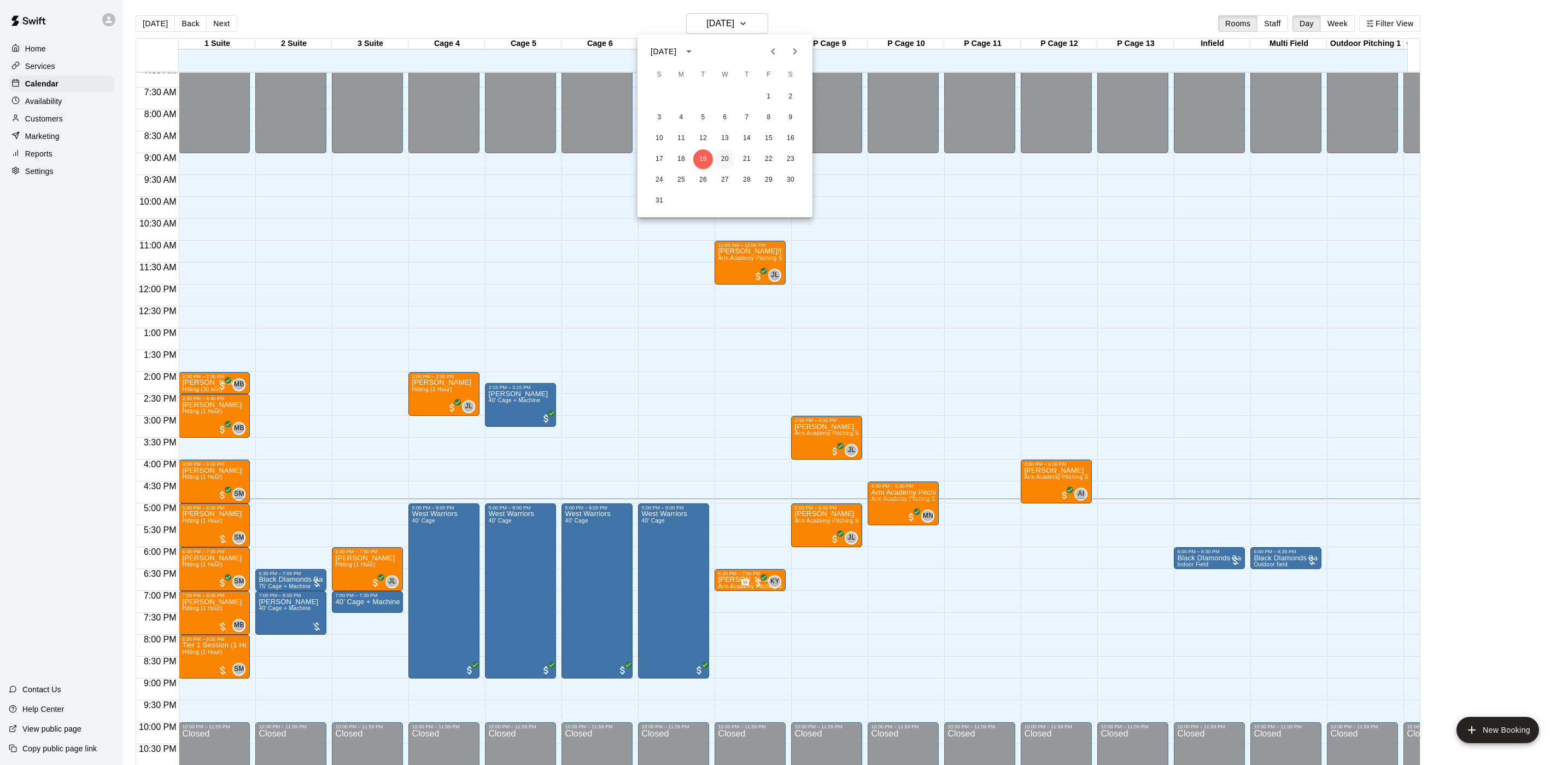
click at [720, 158] on button "20" at bounding box center [725, 159] width 20 height 20
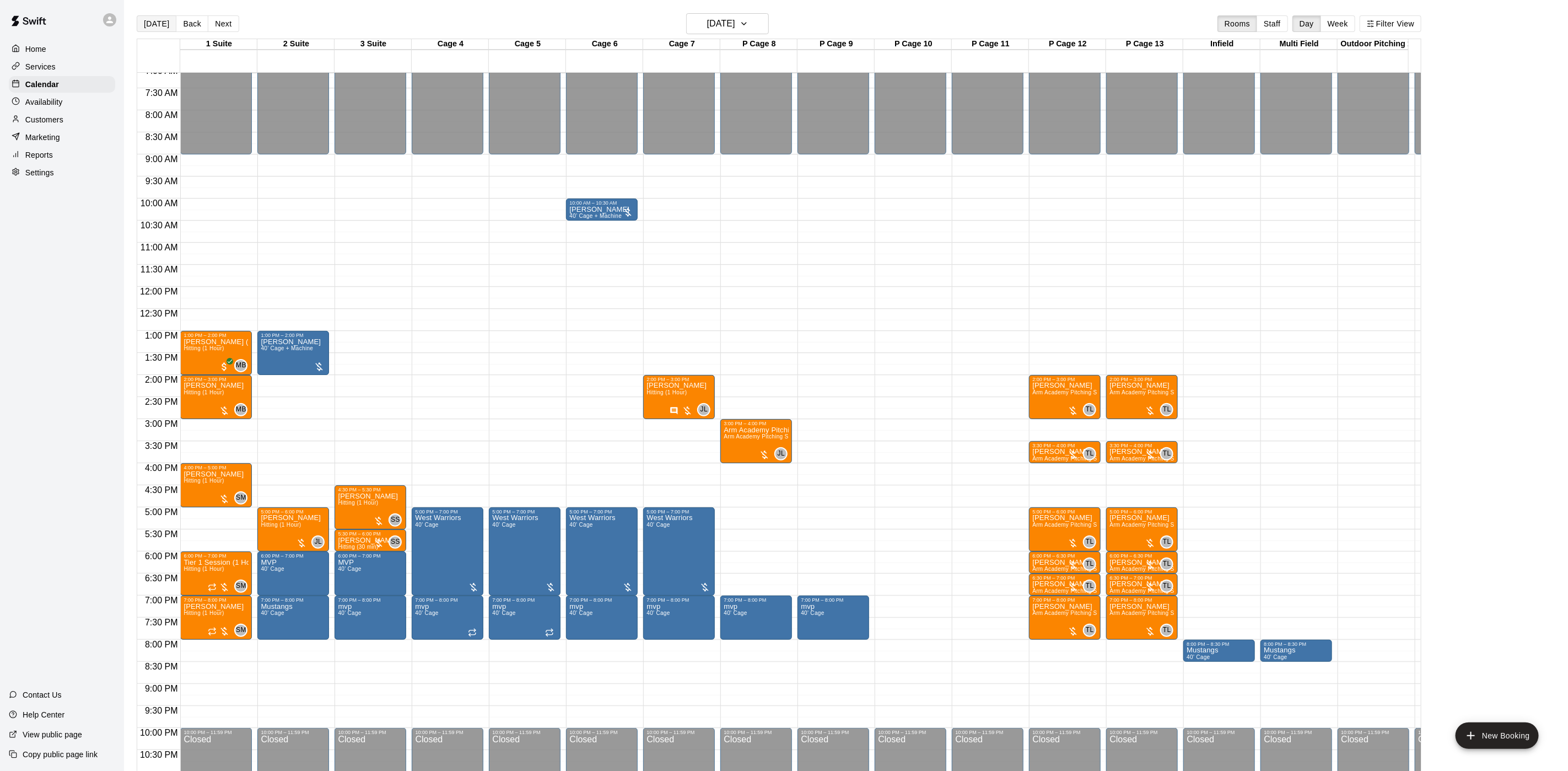
click at [162, 17] on button "[DATE]" at bounding box center [156, 24] width 40 height 17
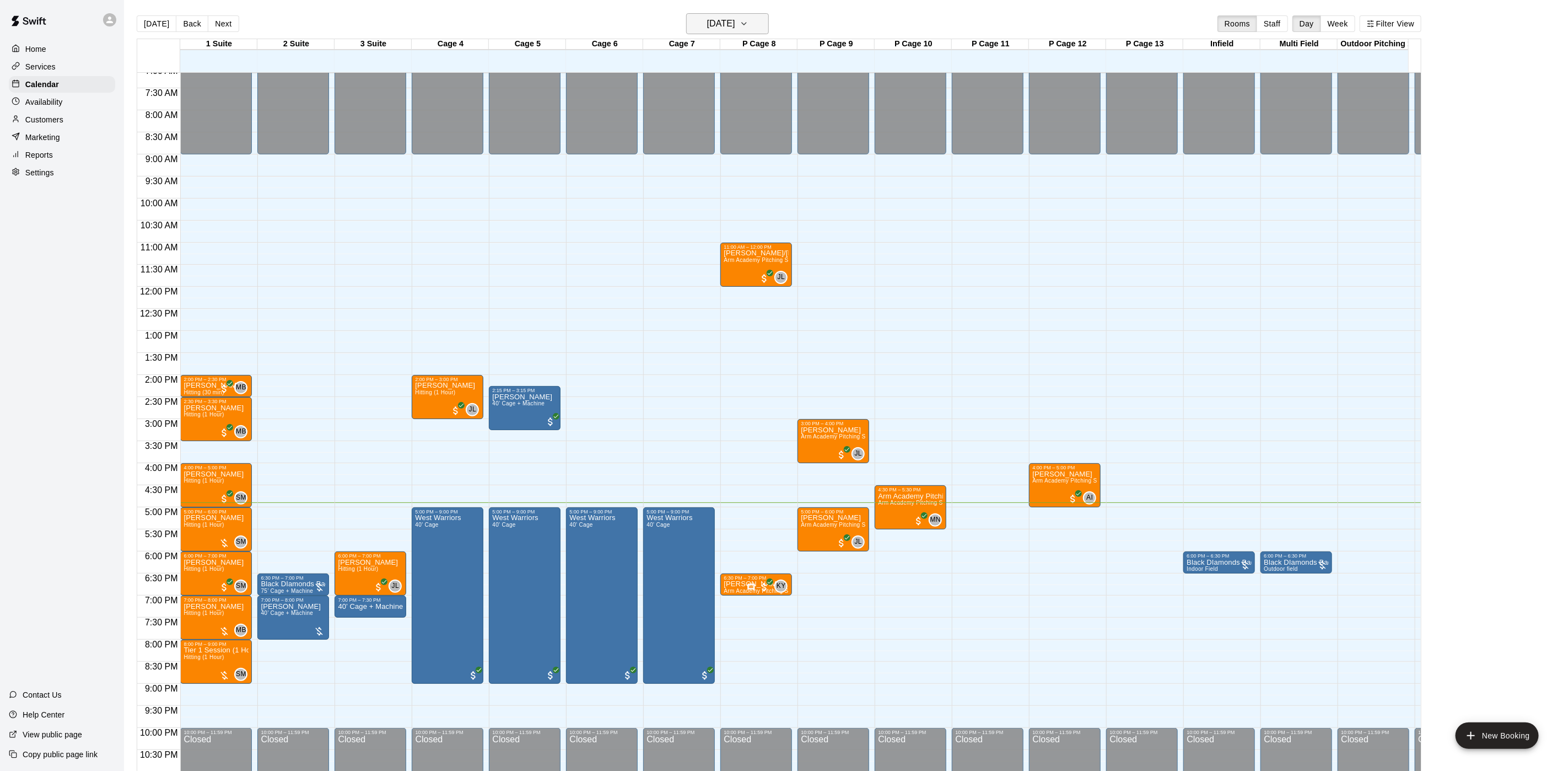
click at [720, 18] on h6 "[DATE]" at bounding box center [721, 24] width 28 height 15
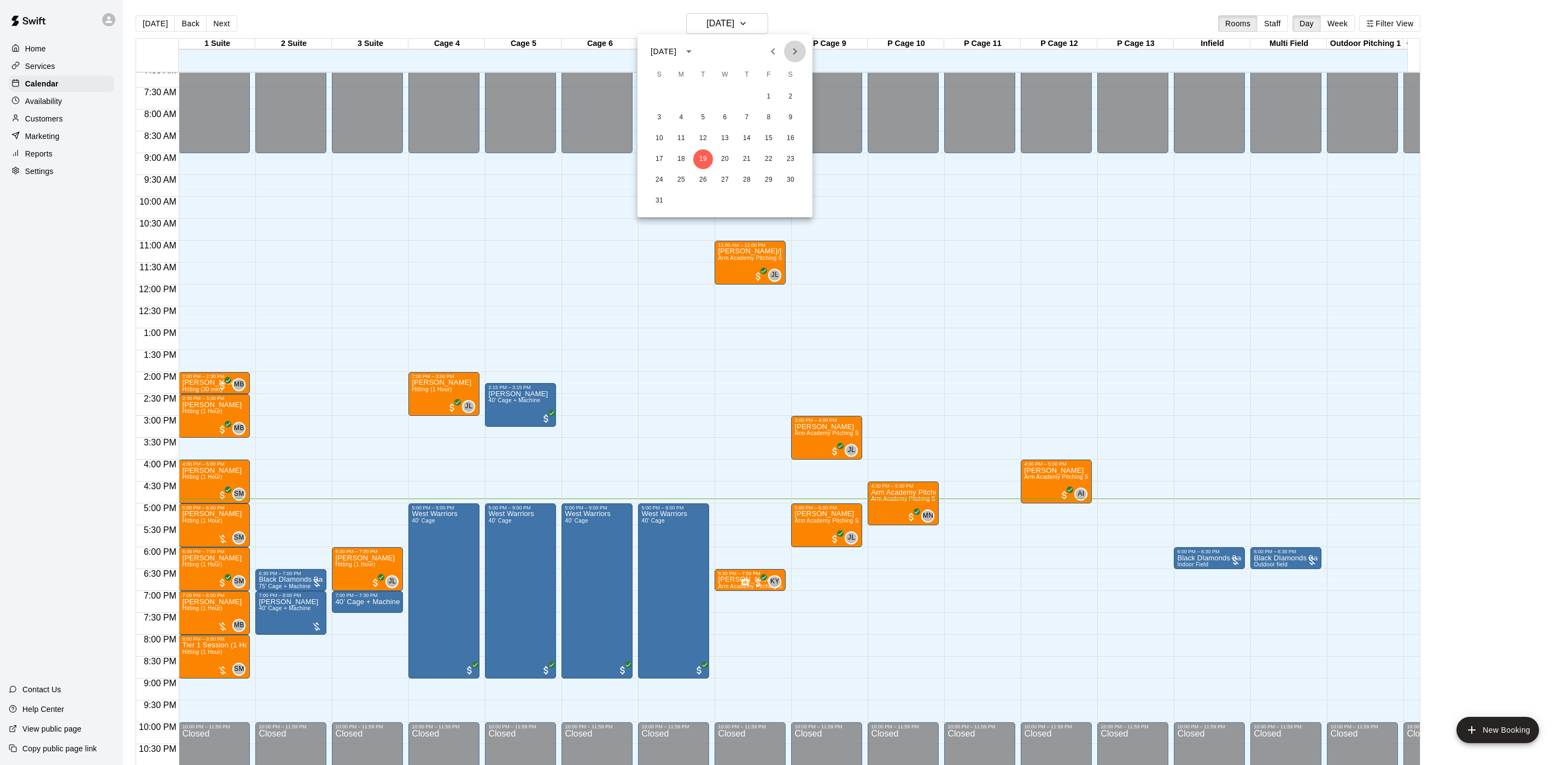
click at [796, 50] on icon "Next month" at bounding box center [795, 51] width 13 height 13
click at [796, 50] on icon "Next month" at bounding box center [795, 51] width 4 height 6
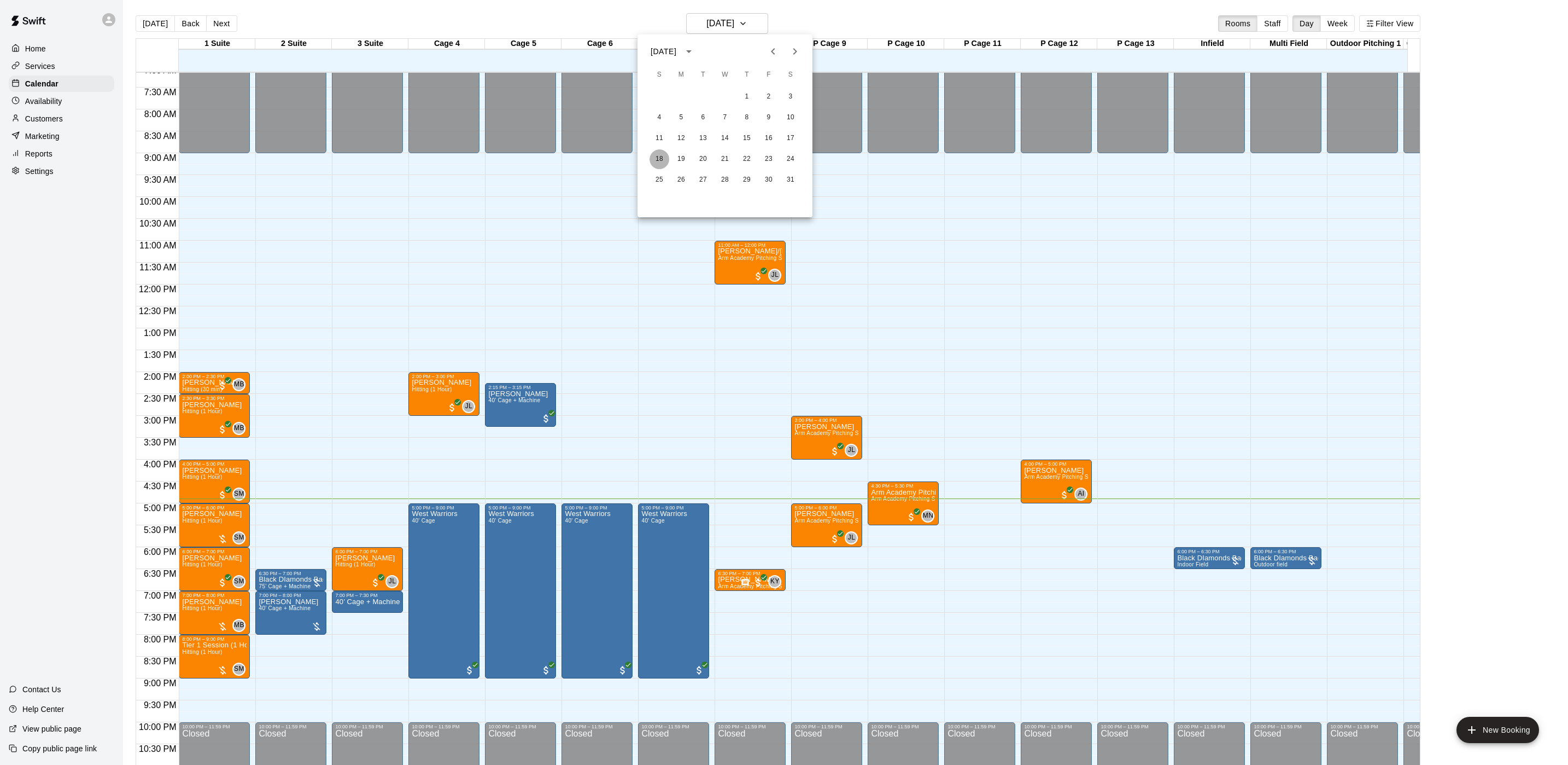
click at [664, 162] on button "18" at bounding box center [659, 159] width 20 height 20
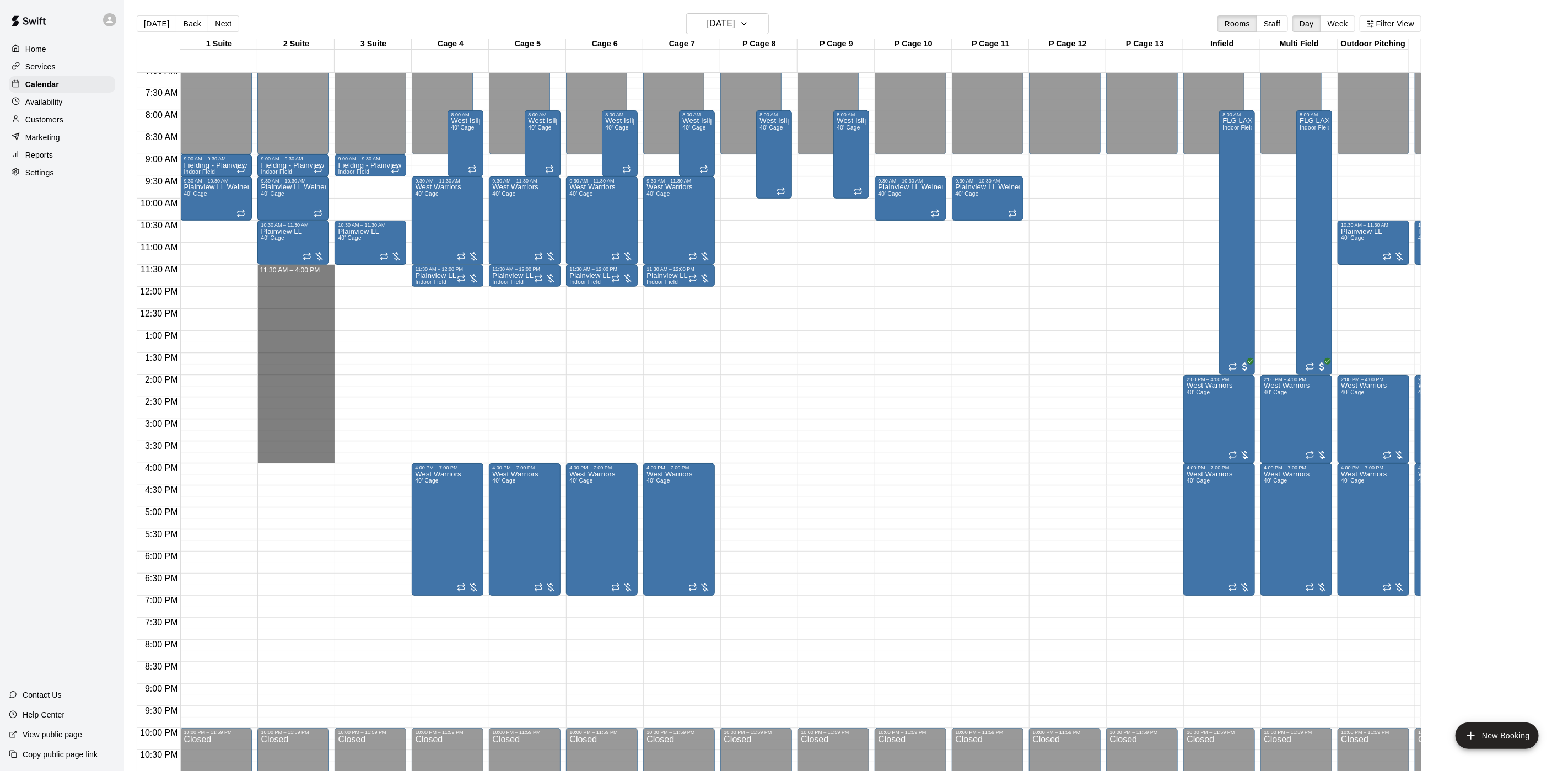
drag, startPoint x: 282, startPoint y: 268, endPoint x: 309, endPoint y: 459, distance: 192.9
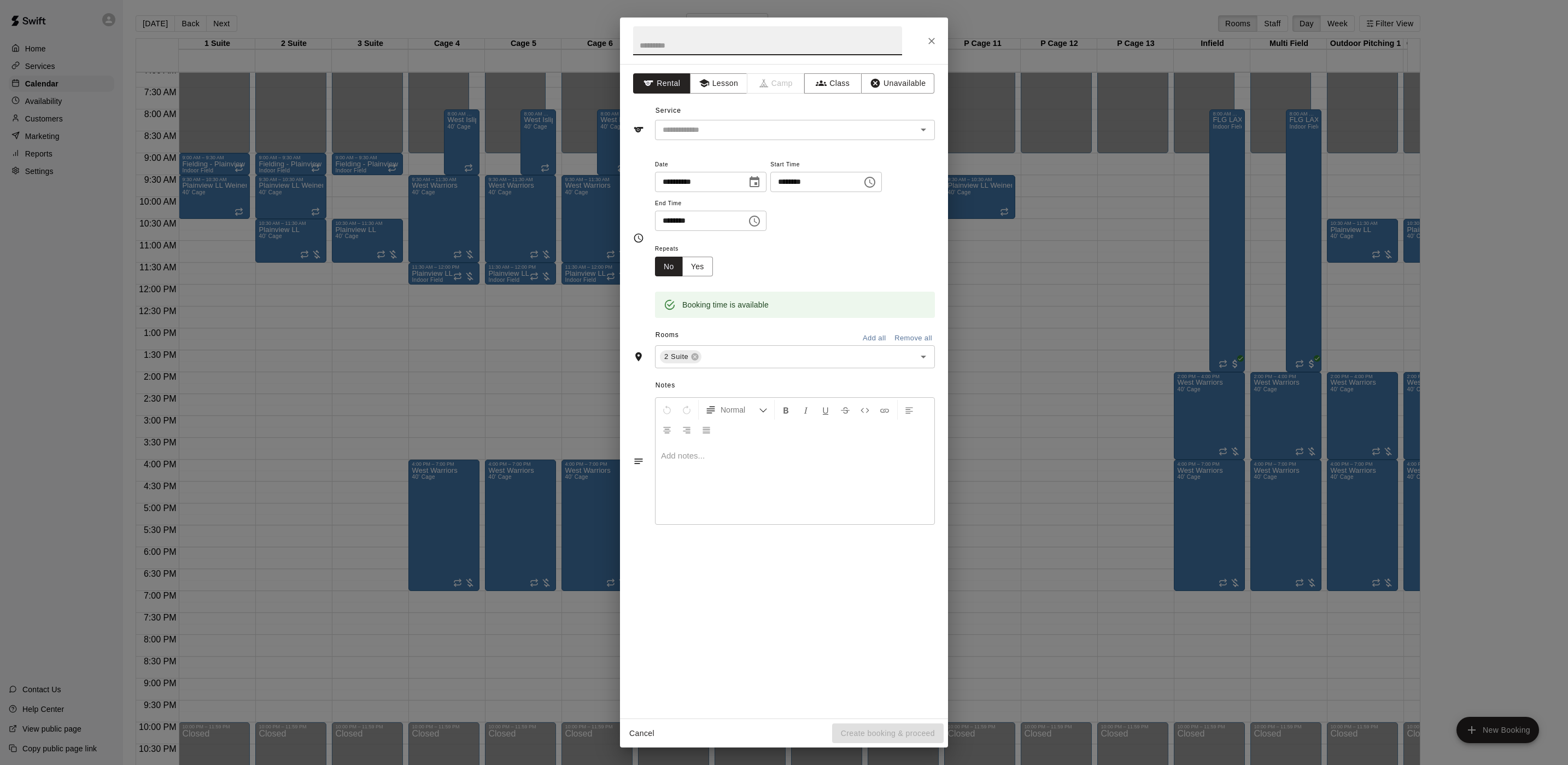
click at [278, 353] on div "**********" at bounding box center [784, 382] width 1568 height 765
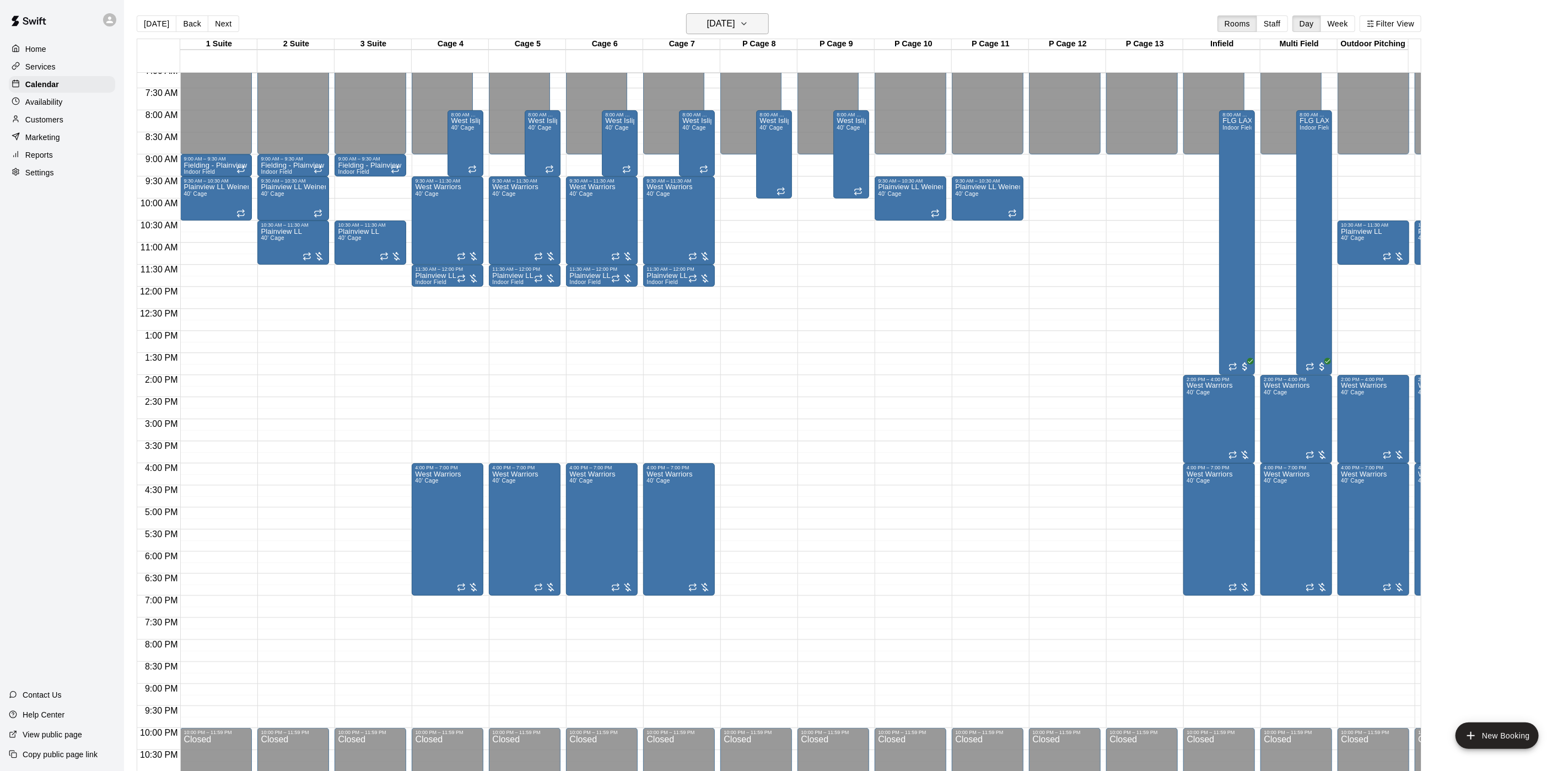
click at [717, 17] on h6 "[DATE]" at bounding box center [721, 24] width 28 height 15
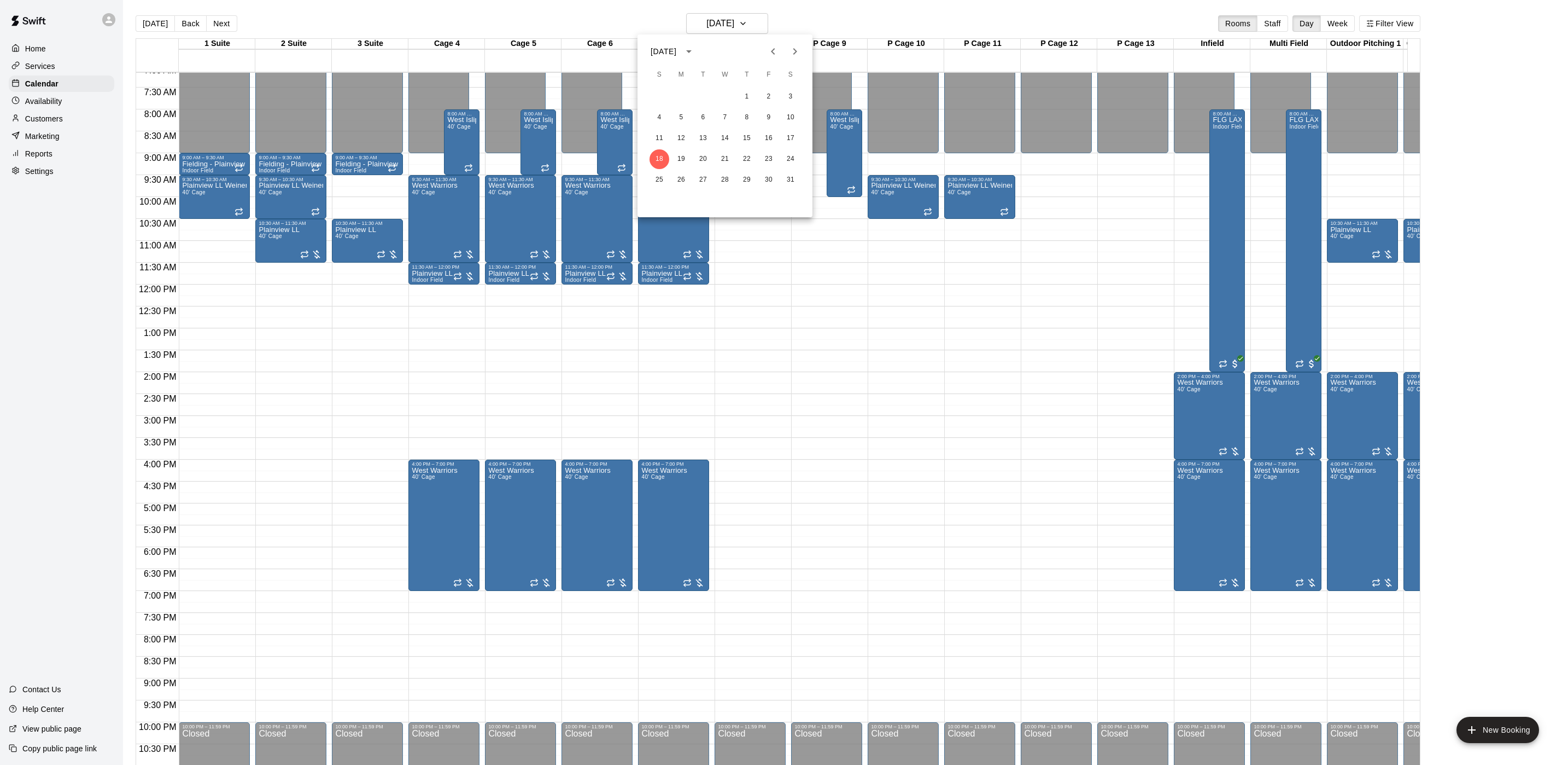
click at [662, 54] on div "[DATE]" at bounding box center [663, 52] width 26 height 11
click at [768, 117] on button "2025" at bounding box center [782, 114] width 40 height 20
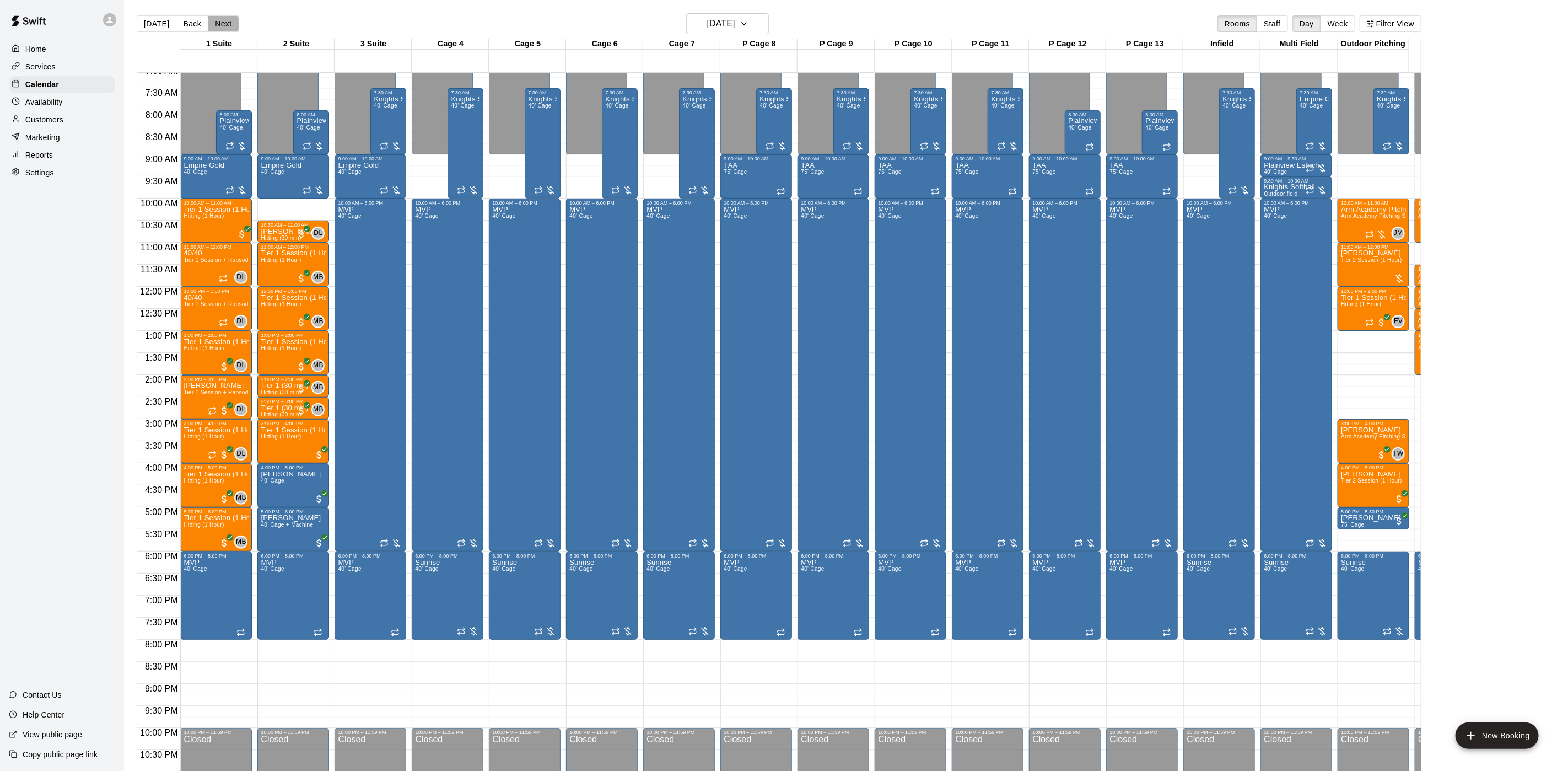
click at [210, 21] on button "Next" at bounding box center [223, 24] width 31 height 17
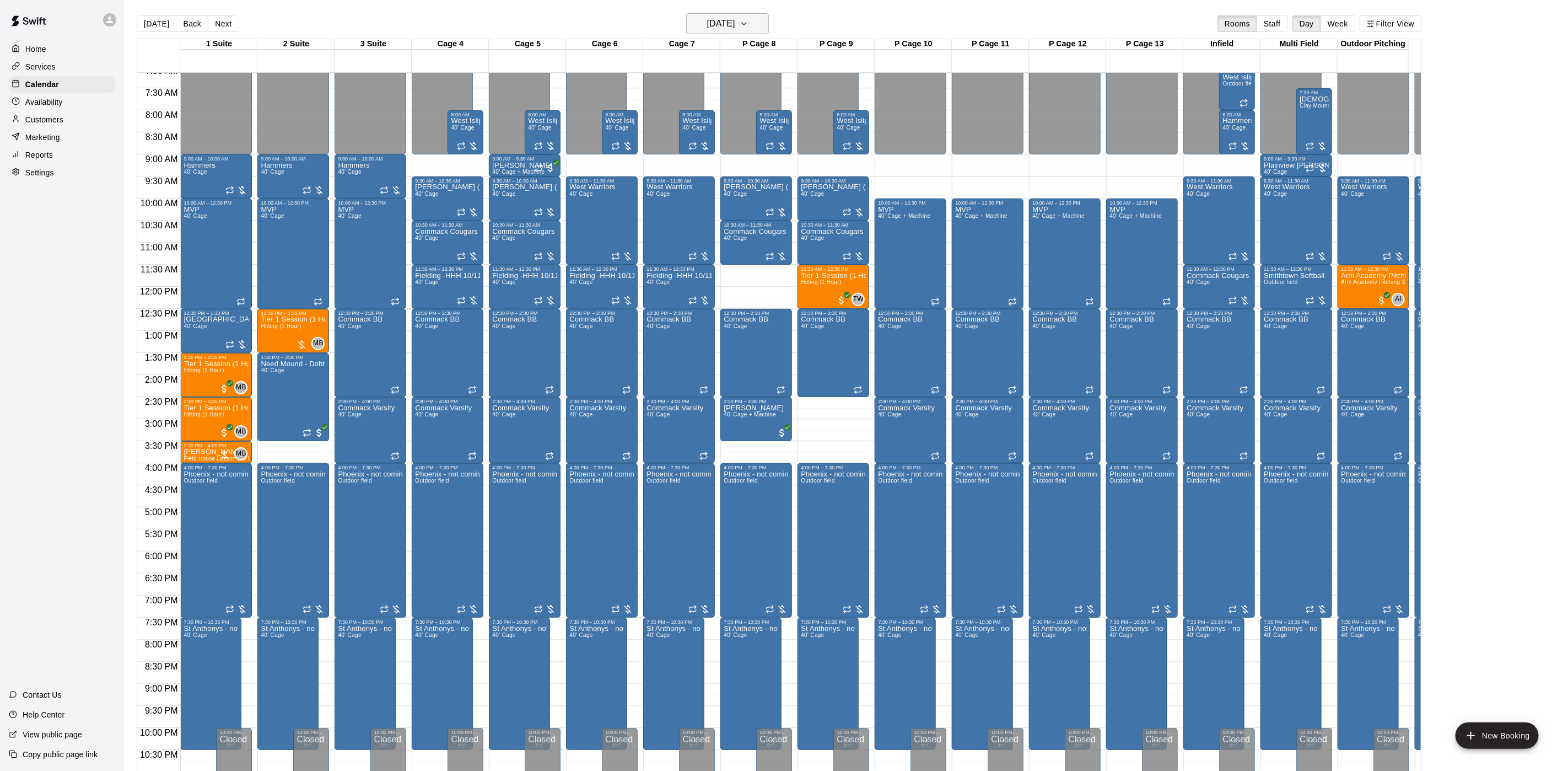
click at [724, 23] on h6 "[DATE]" at bounding box center [721, 24] width 28 height 15
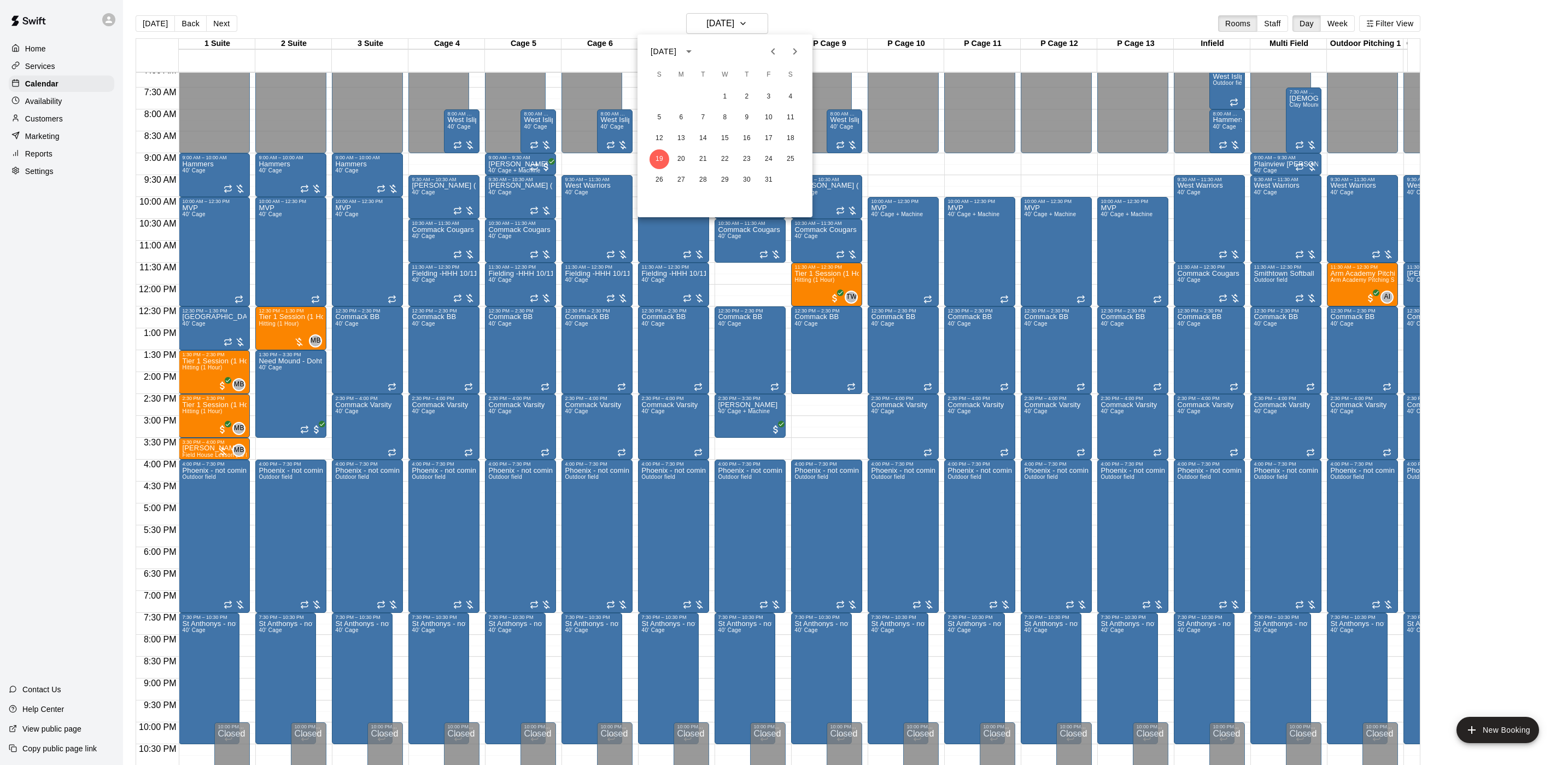
click at [676, 52] on div "[DATE]" at bounding box center [663, 52] width 26 height 11
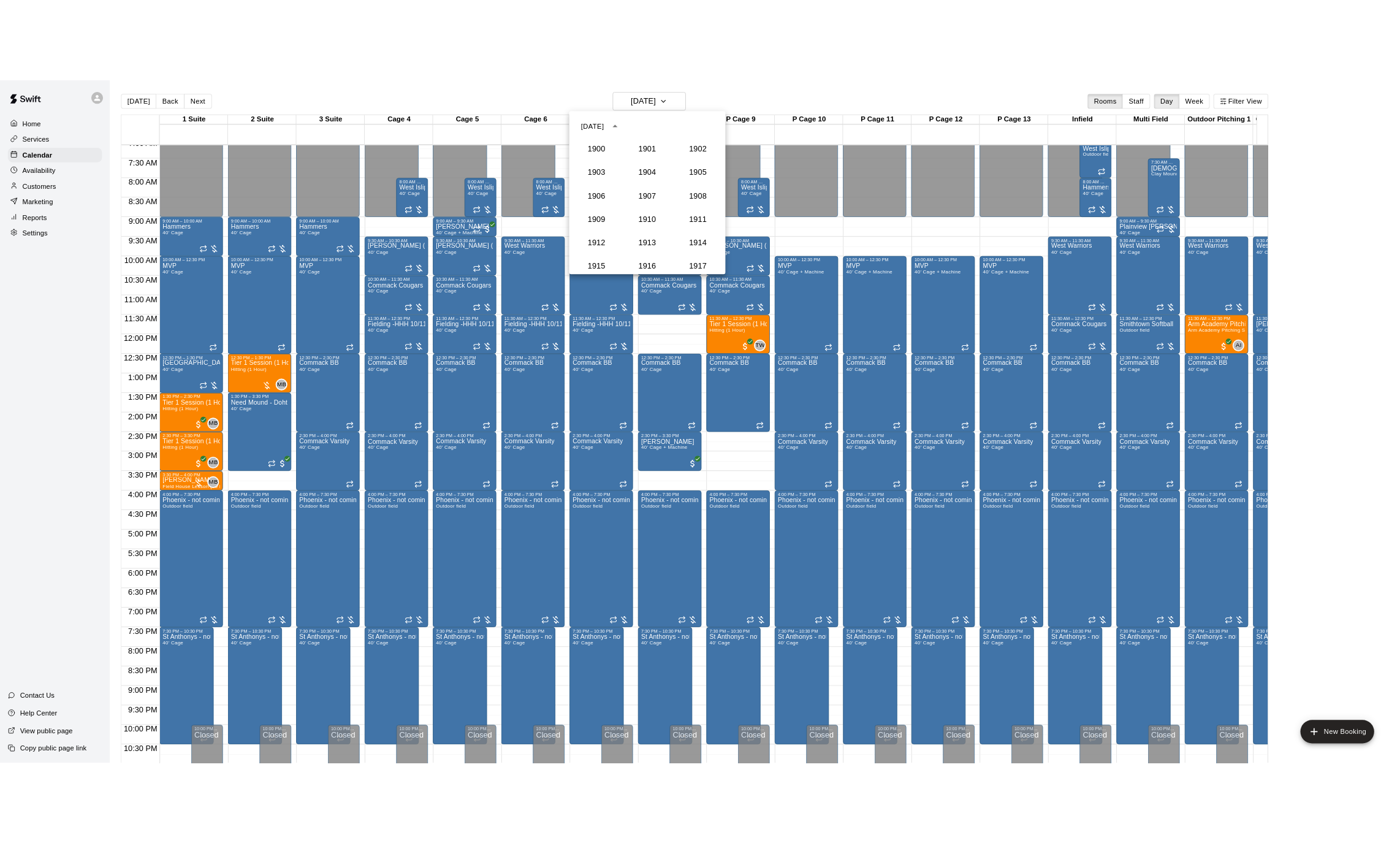
scroll to position [1136, 0]
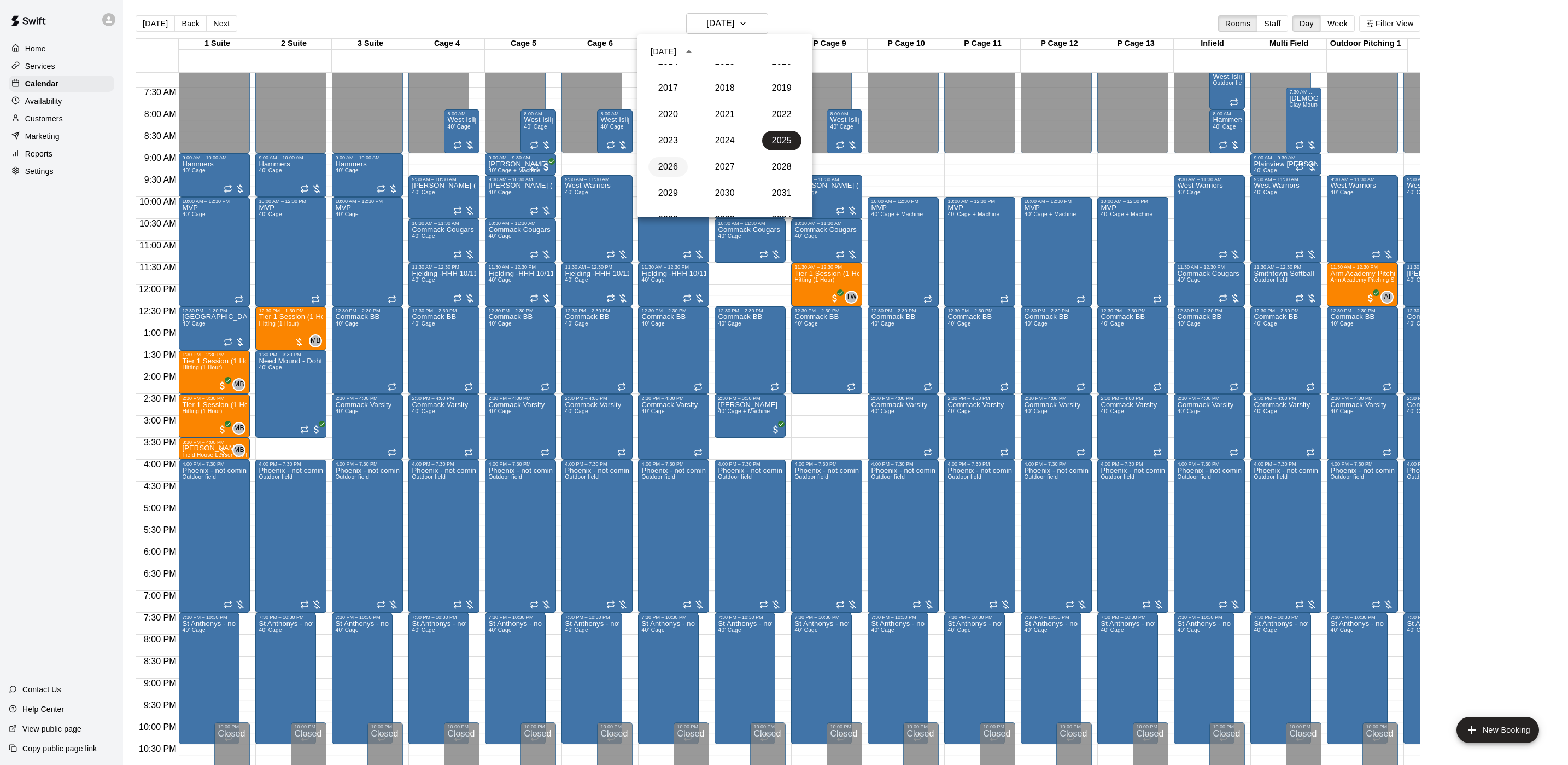
click at [656, 171] on button "2026" at bounding box center [668, 167] width 40 height 20
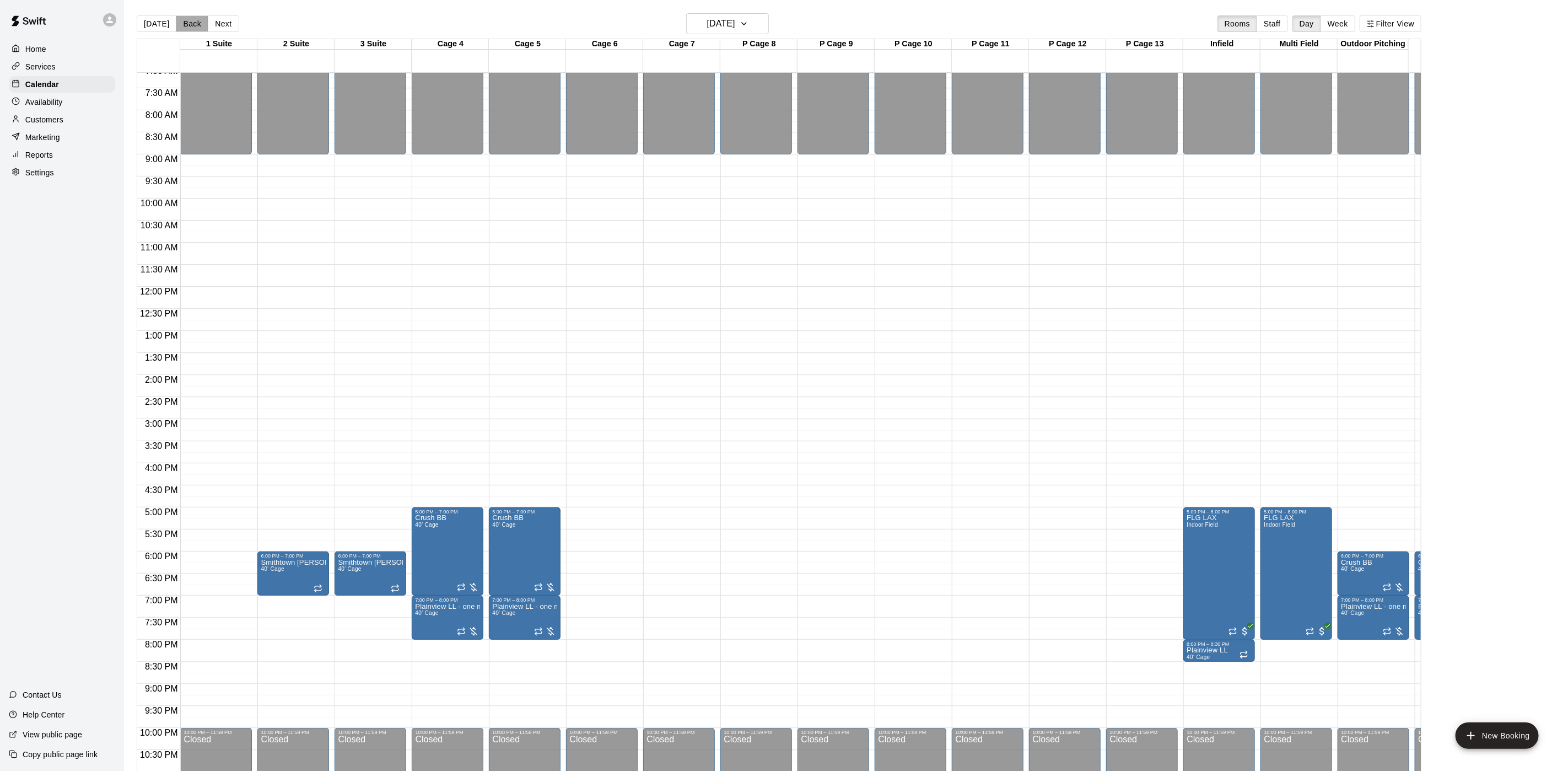
click at [189, 23] on button "Back" at bounding box center [192, 24] width 33 height 17
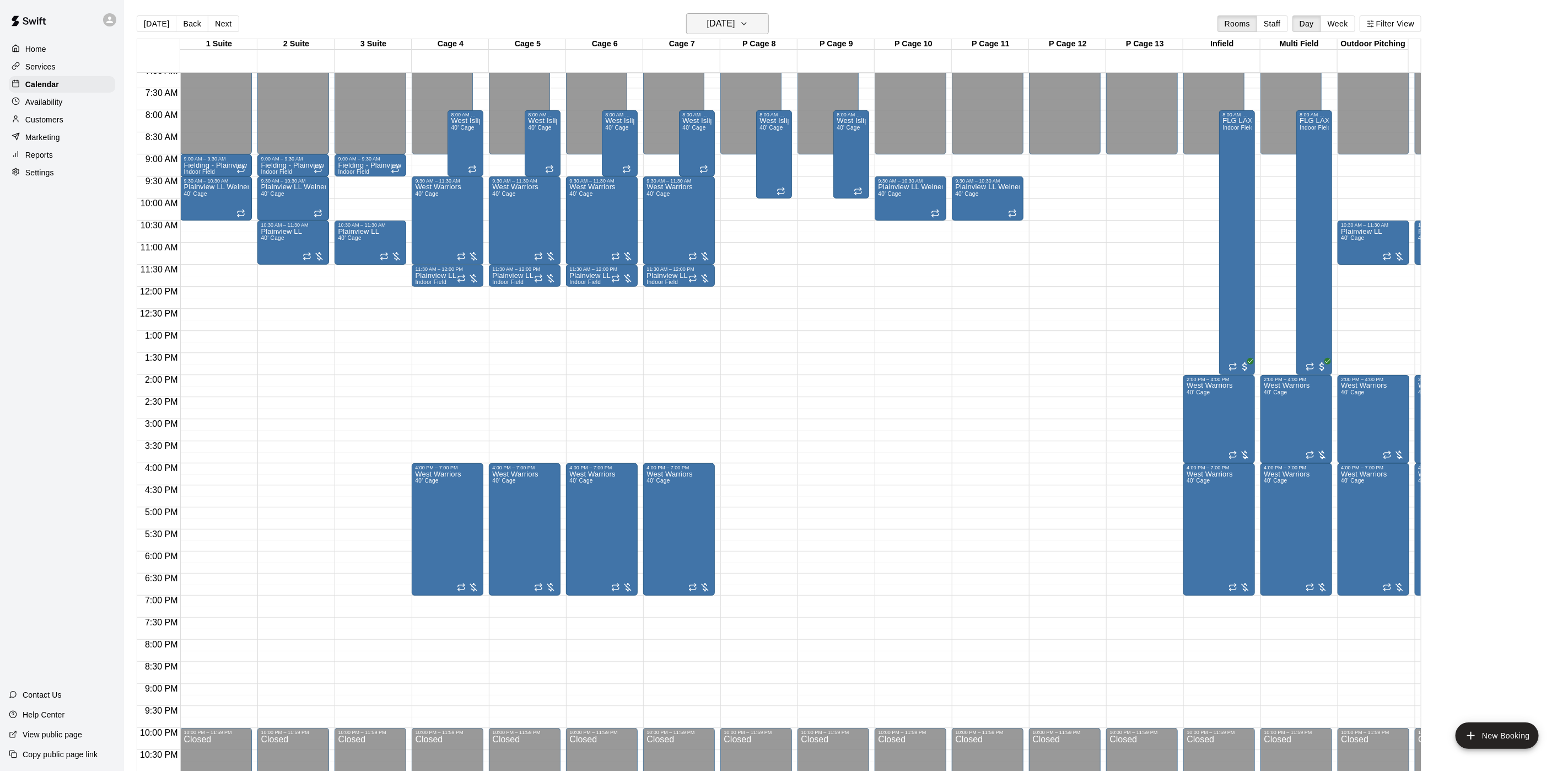
click at [735, 19] on h6 "[DATE]" at bounding box center [721, 24] width 28 height 15
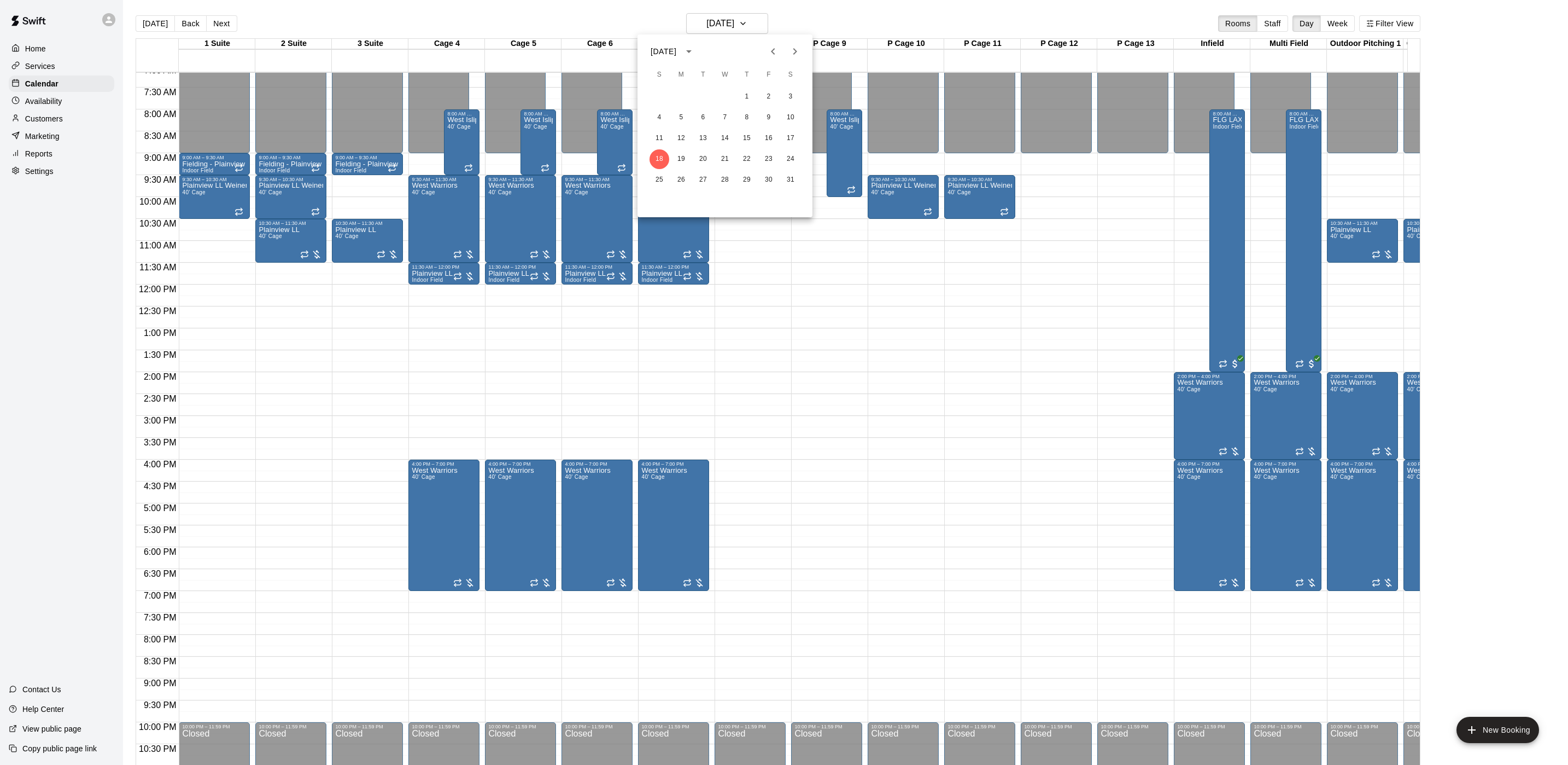
click at [1555, 71] on html "Home Services Calendar Availability Customers Marketing Reports Settings Contac…" at bounding box center [784, 391] width 1568 height 782
click at [1555, 75] on html "Home Services Calendar Availability Customers Marketing Reports Settings Contac…" at bounding box center [784, 391] width 1568 height 782
click at [881, 25] on div at bounding box center [784, 382] width 1568 height 765
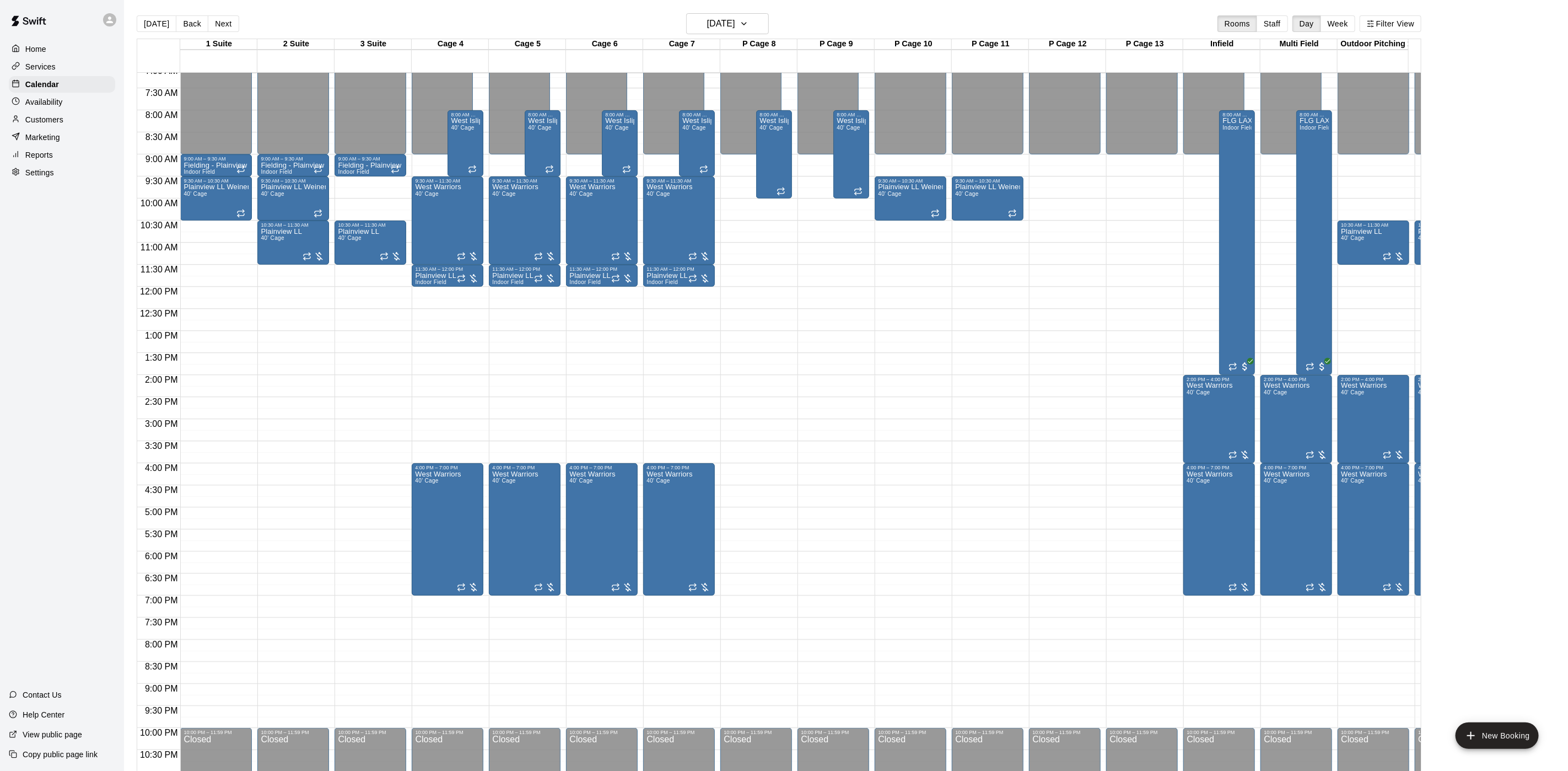
click at [883, 12] on div "[DATE] S M T W T F S 1 2 3 4 5 6 7 8 9 10 11 12 13 14 15 16 17 18 19 20 21 22 2…" at bounding box center [784, 386] width 1568 height 771
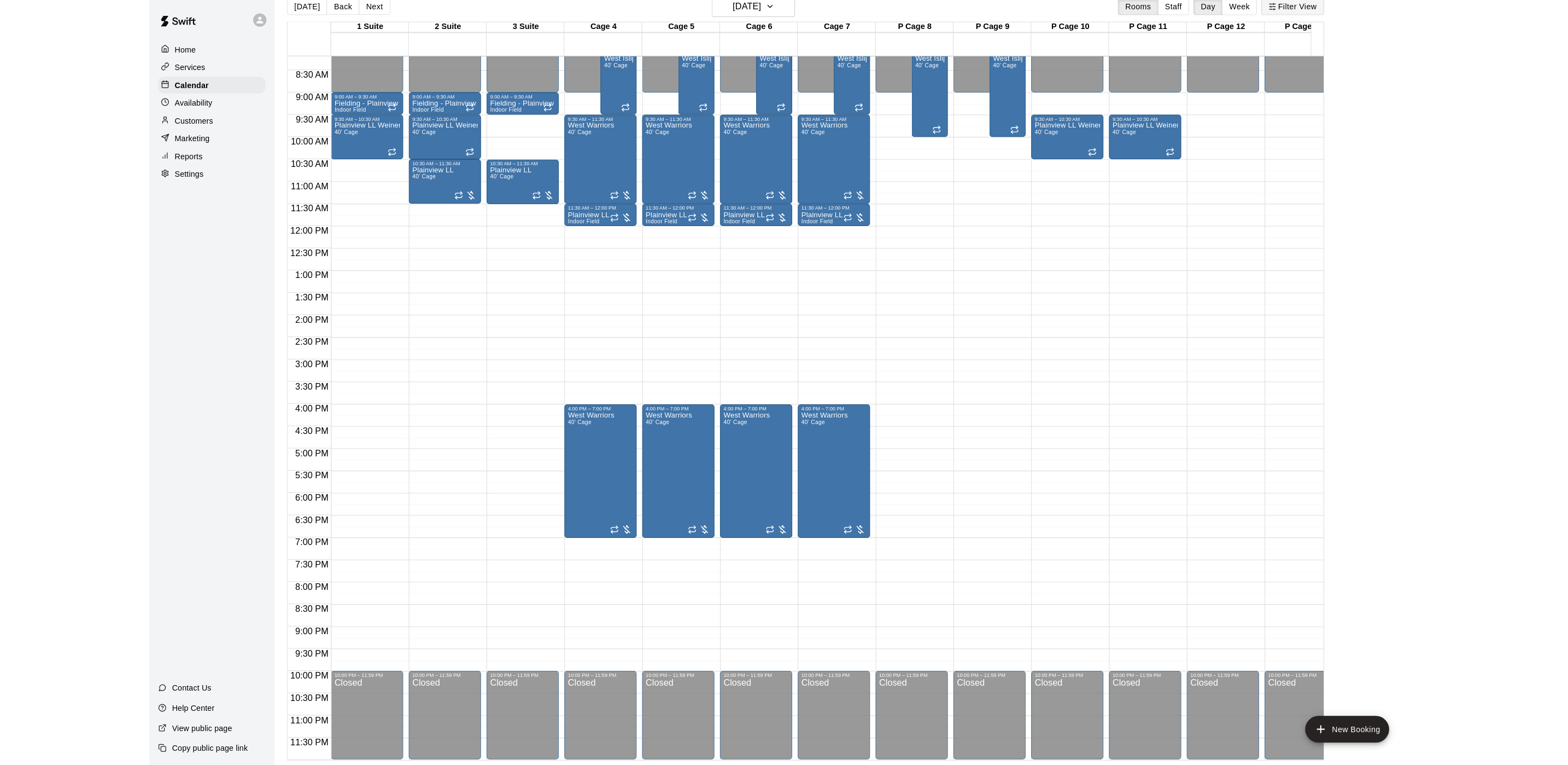
scroll to position [360, 0]
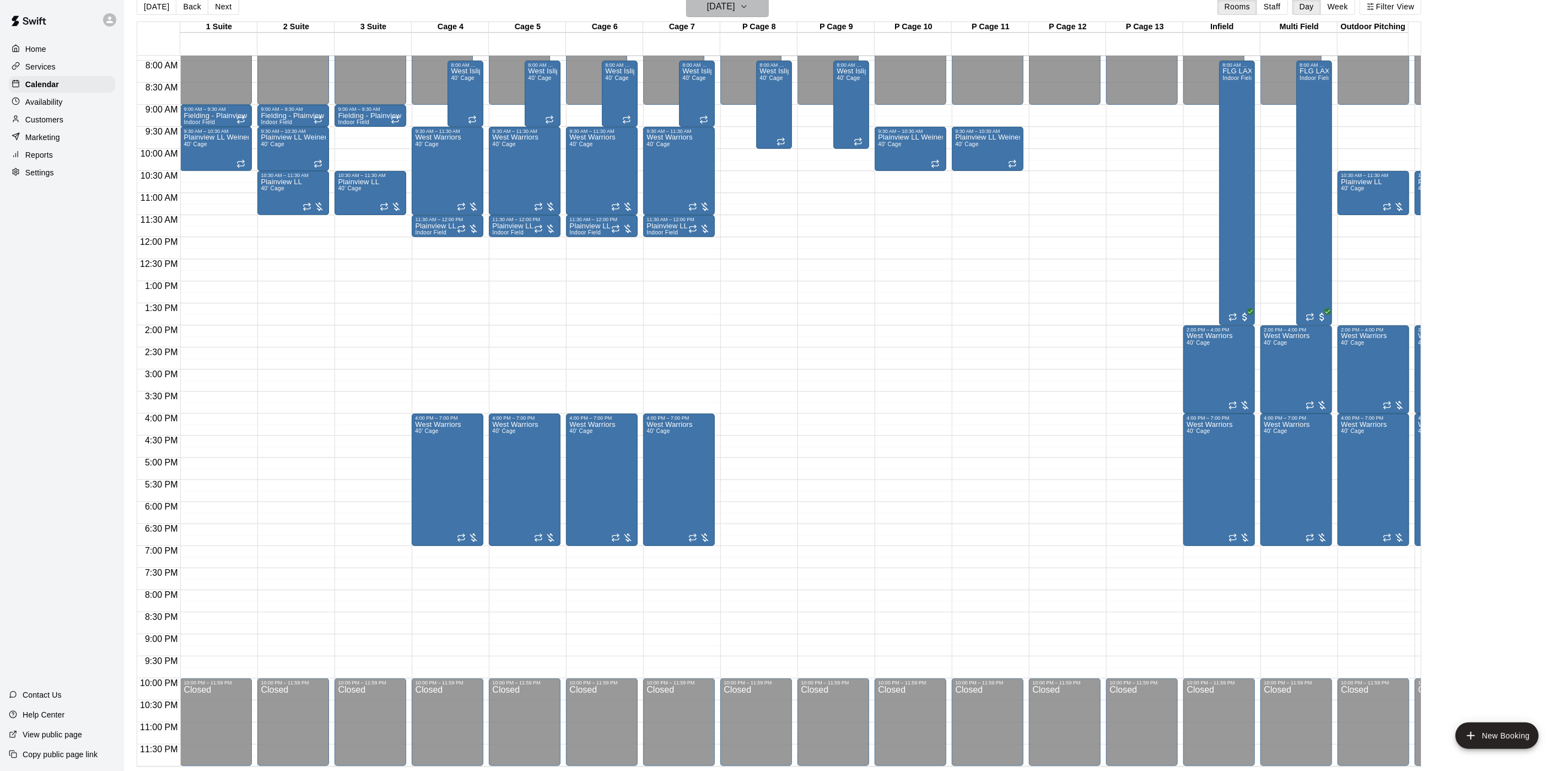
click at [766, 4] on button "[DATE]" at bounding box center [728, 6] width 83 height 21
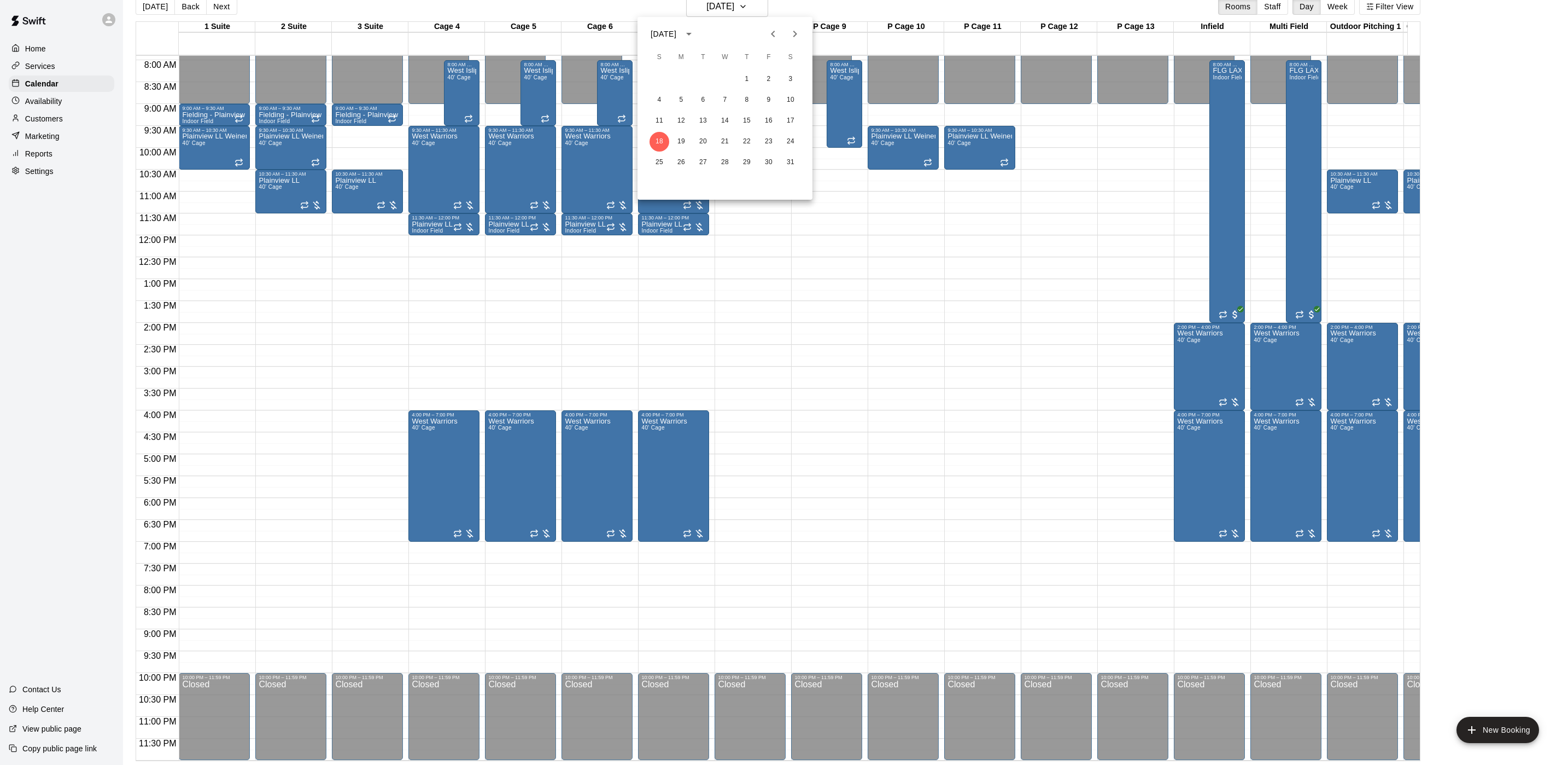
click at [676, 31] on div "[DATE]" at bounding box center [663, 34] width 26 height 11
click at [766, 89] on button "2025" at bounding box center [782, 96] width 40 height 20
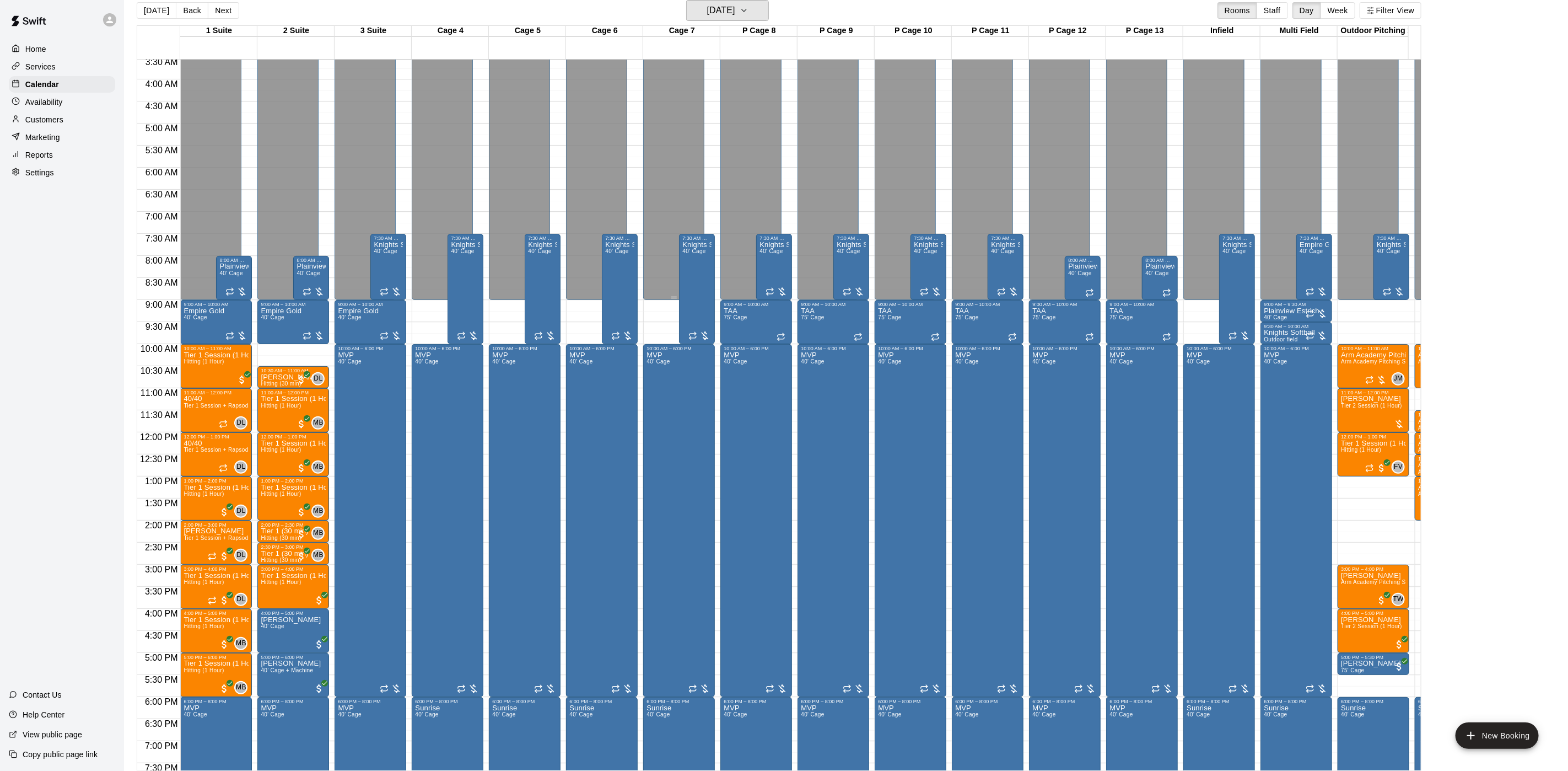
scroll to position [114, 0]
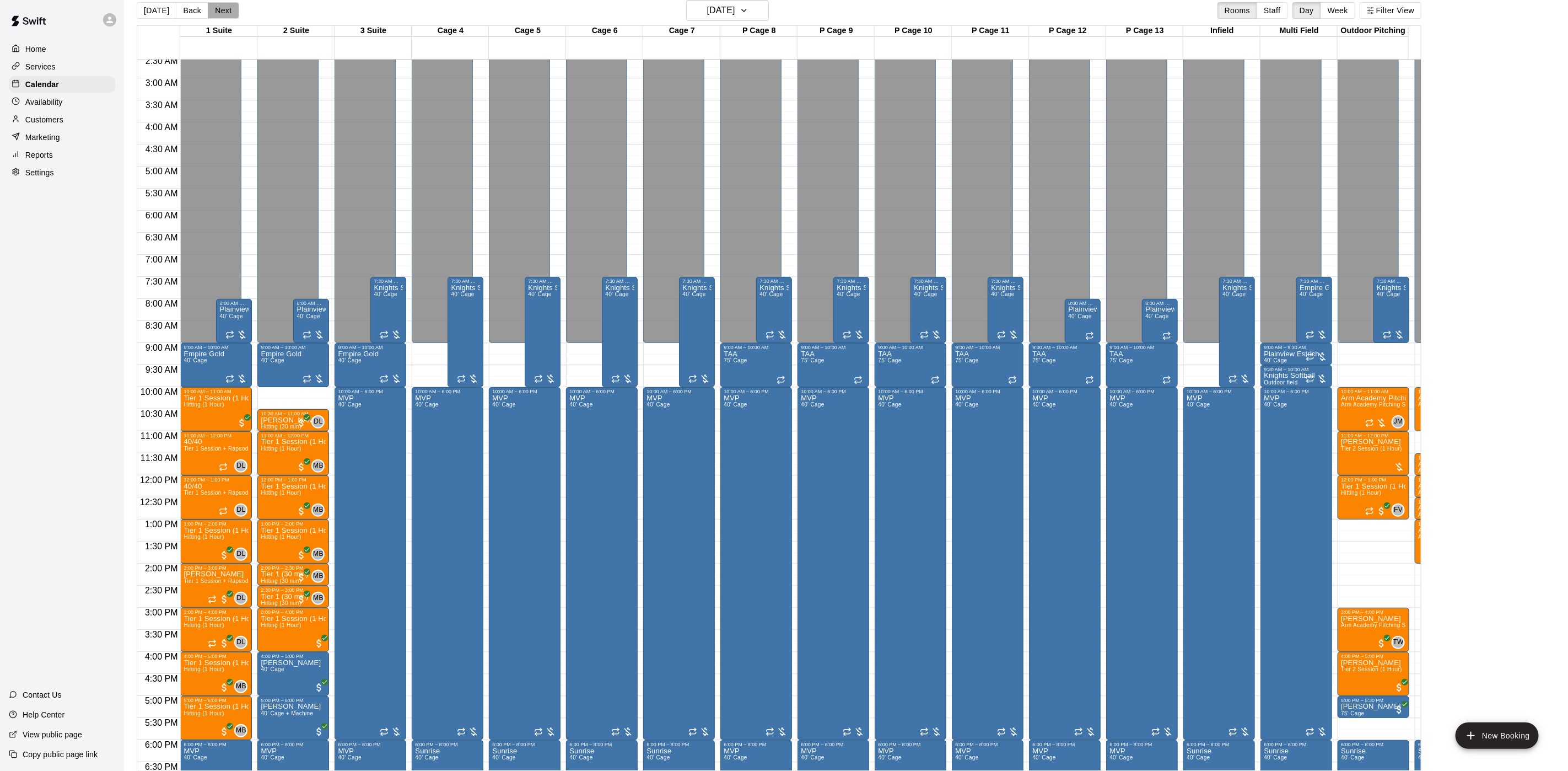
click at [214, 2] on button "Next" at bounding box center [223, 10] width 31 height 17
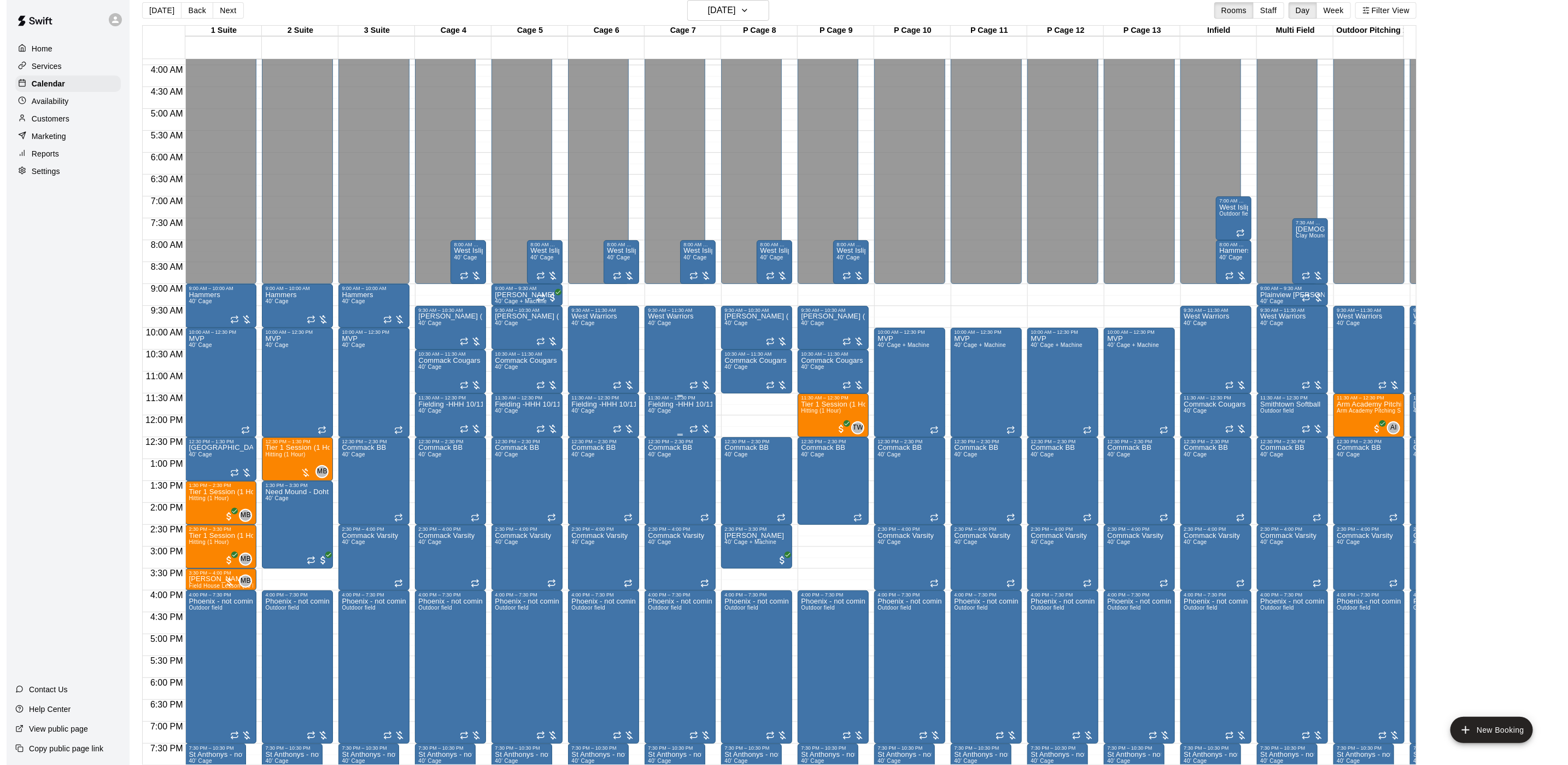
scroll to position [195, 0]
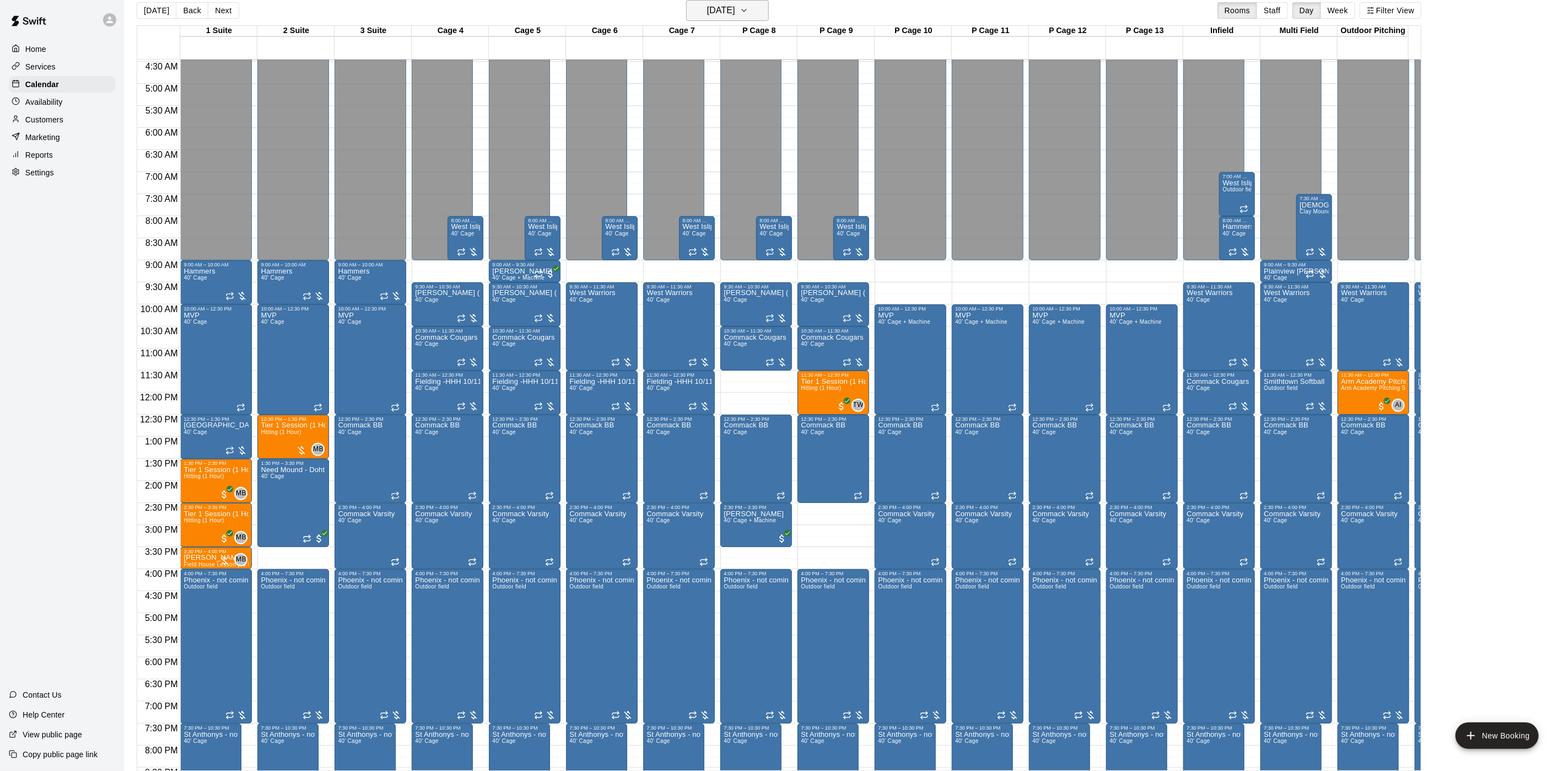
click at [716, 8] on h6 "[DATE]" at bounding box center [721, 10] width 28 height 15
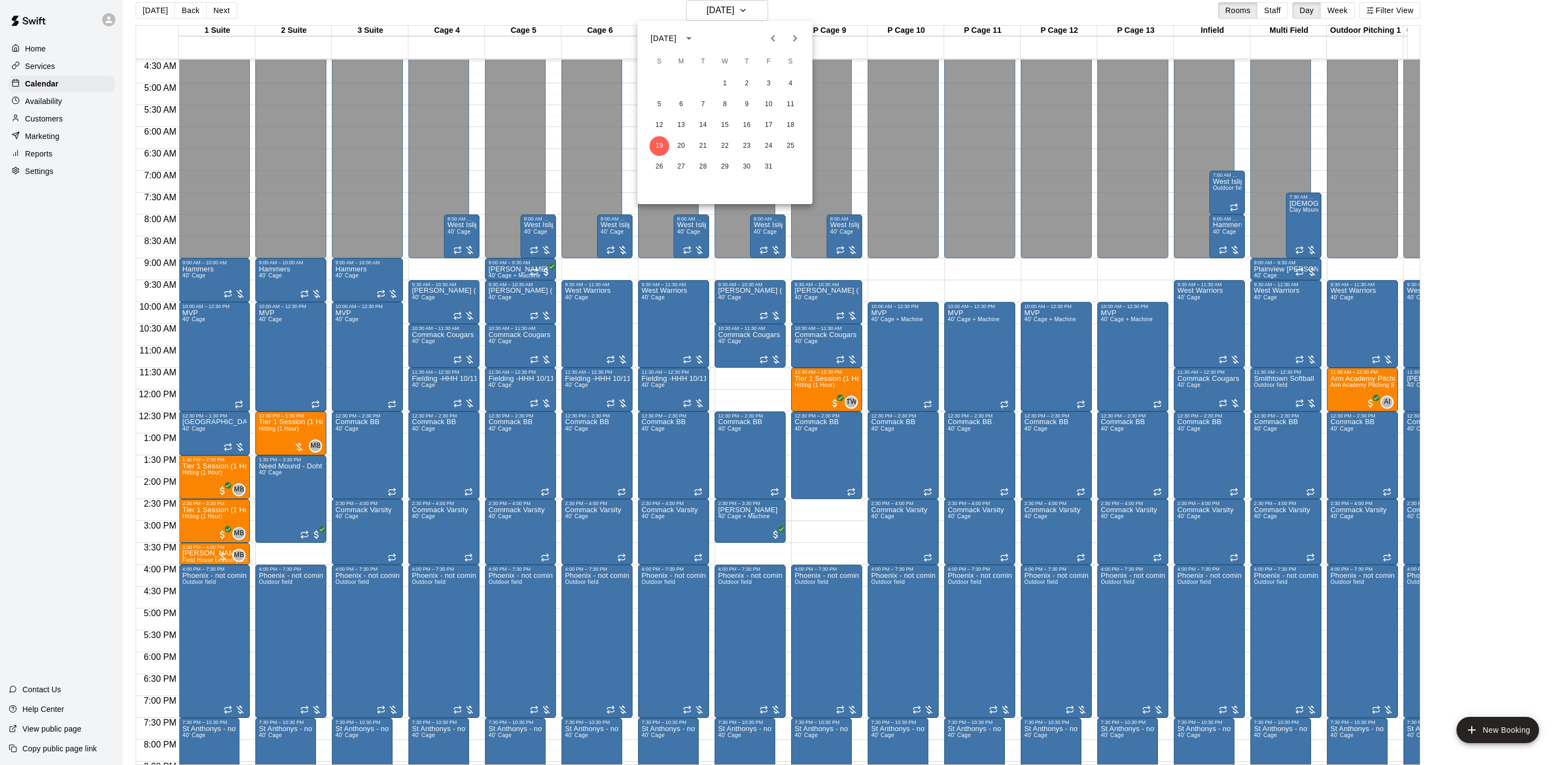
click at [676, 40] on div "[DATE]" at bounding box center [663, 38] width 26 height 11
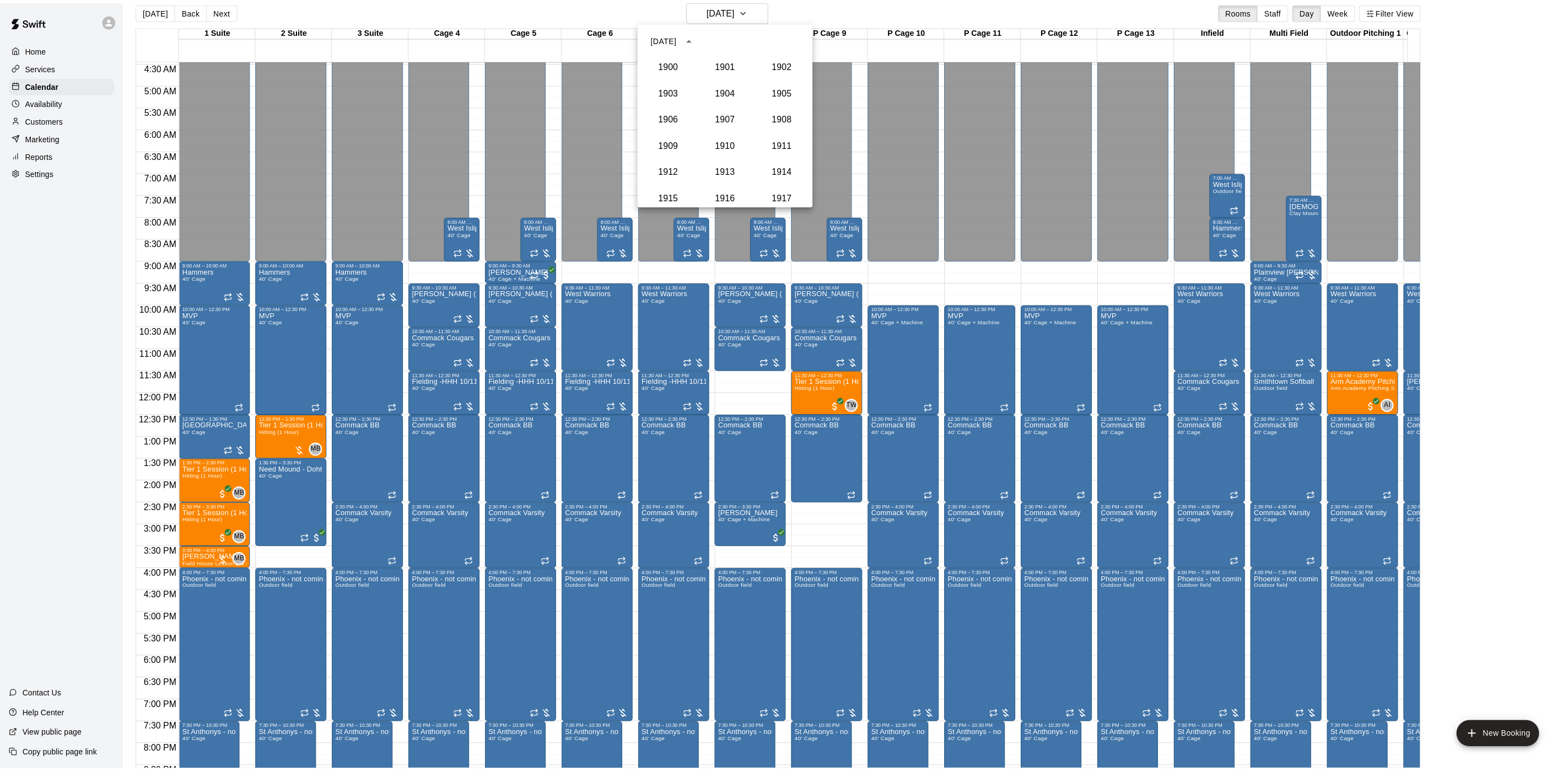
scroll to position [1021, 0]
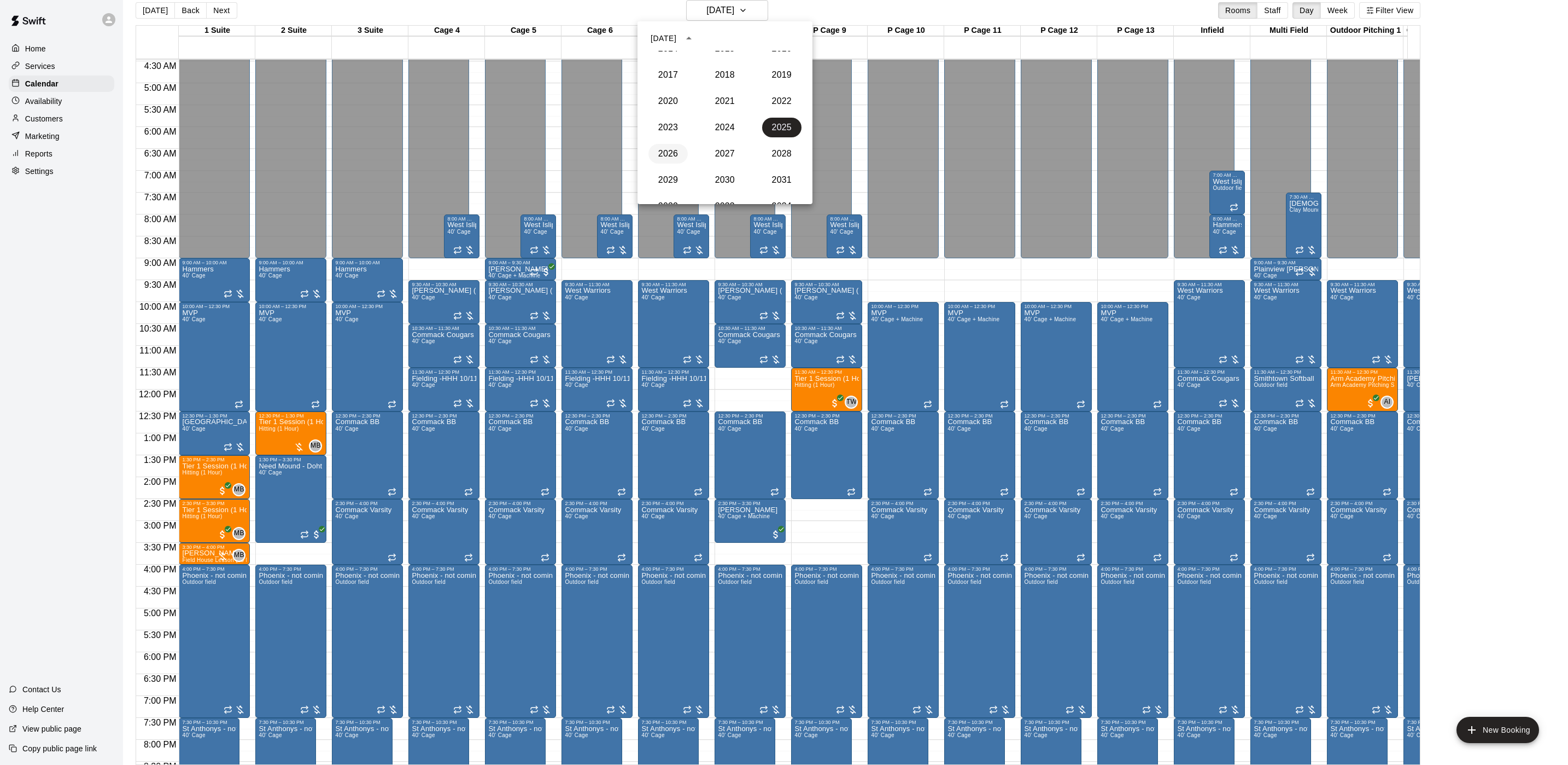
click at [666, 155] on button "2026" at bounding box center [668, 153] width 40 height 20
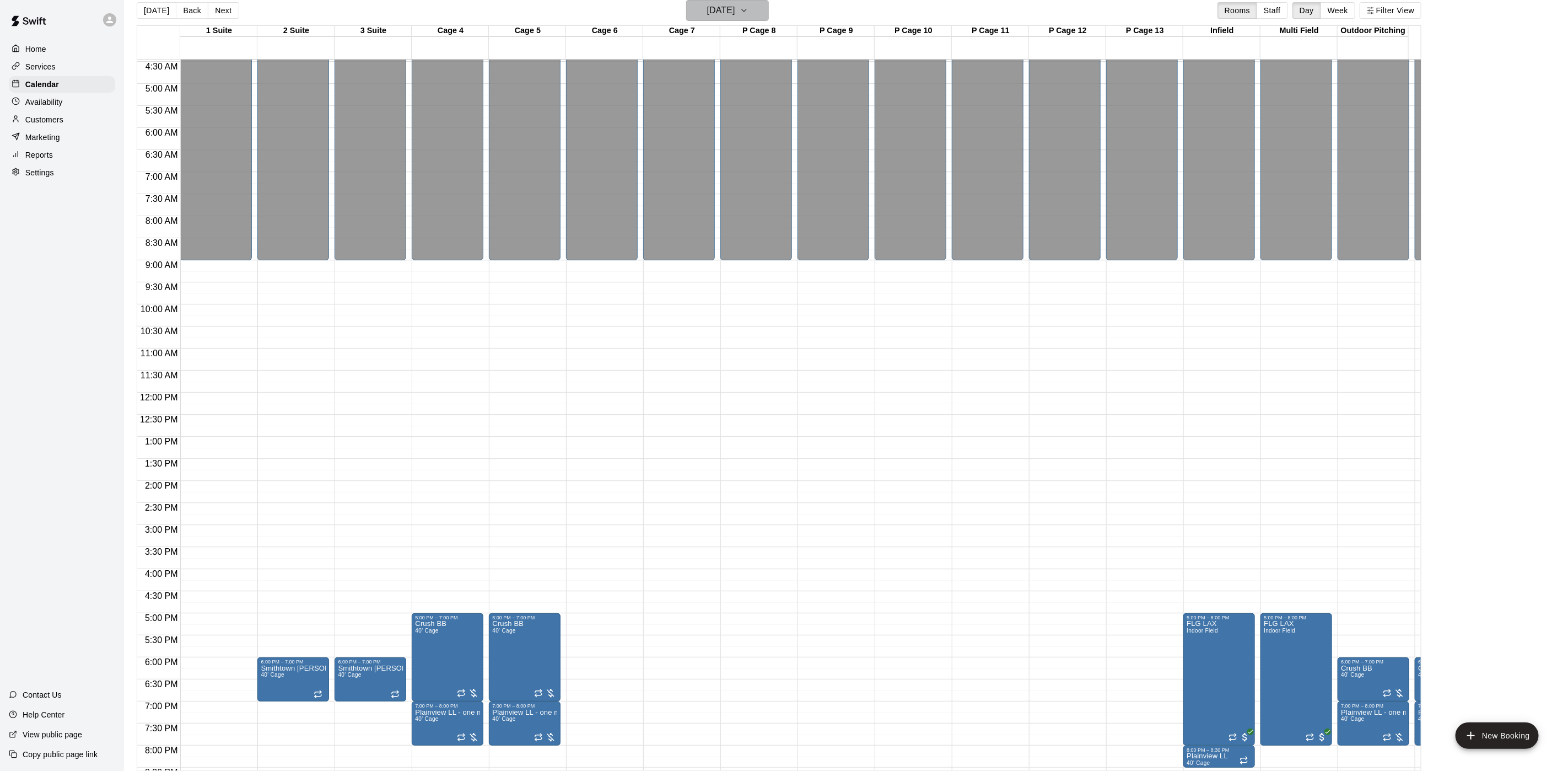
click at [735, 12] on h6 "[DATE]" at bounding box center [721, 10] width 28 height 15
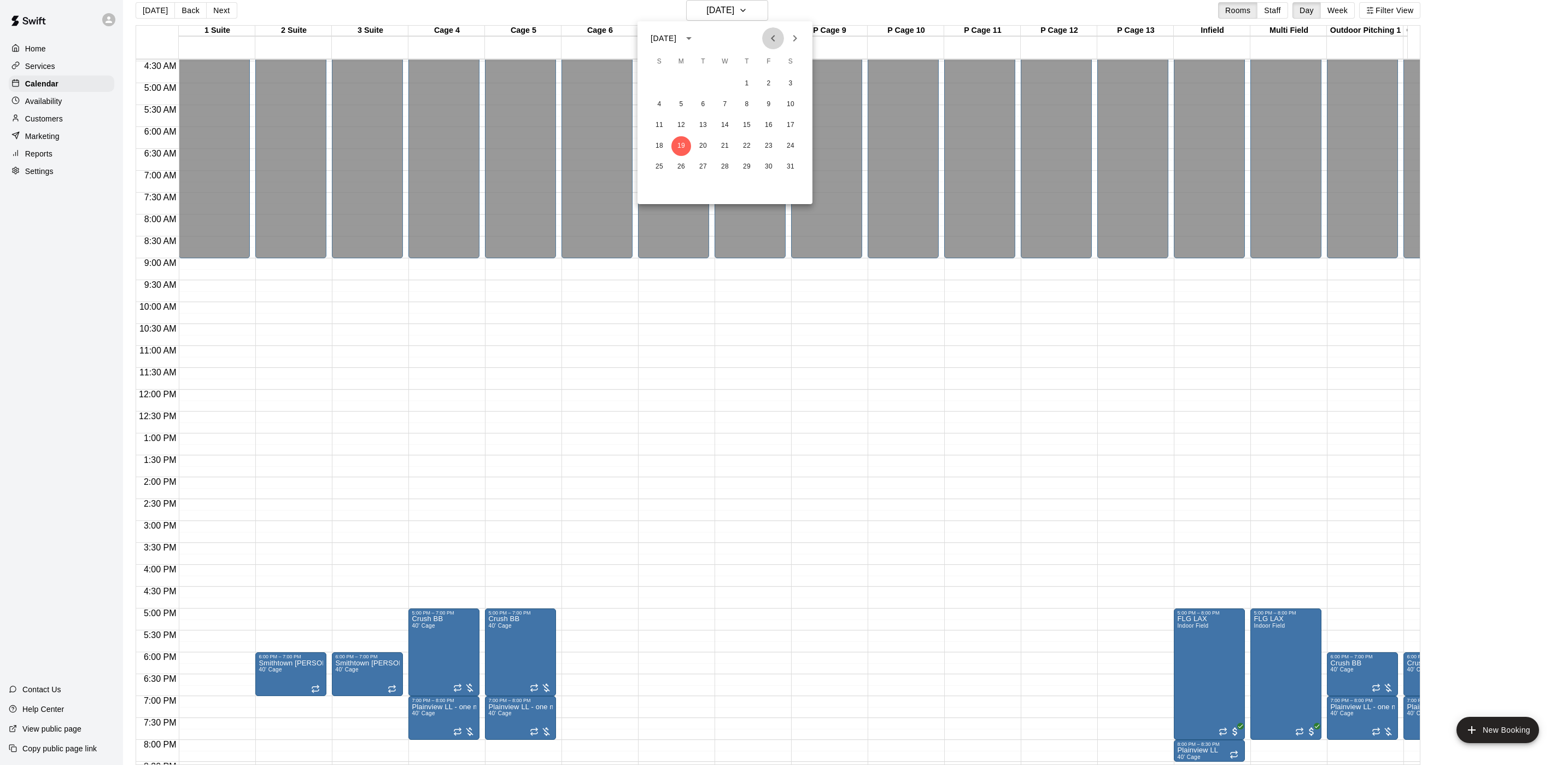
click at [772, 40] on icon "Previous month" at bounding box center [773, 38] width 13 height 13
click at [789, 38] on icon "Next month" at bounding box center [795, 38] width 13 height 13
click at [792, 120] on button "17" at bounding box center [790, 125] width 20 height 20
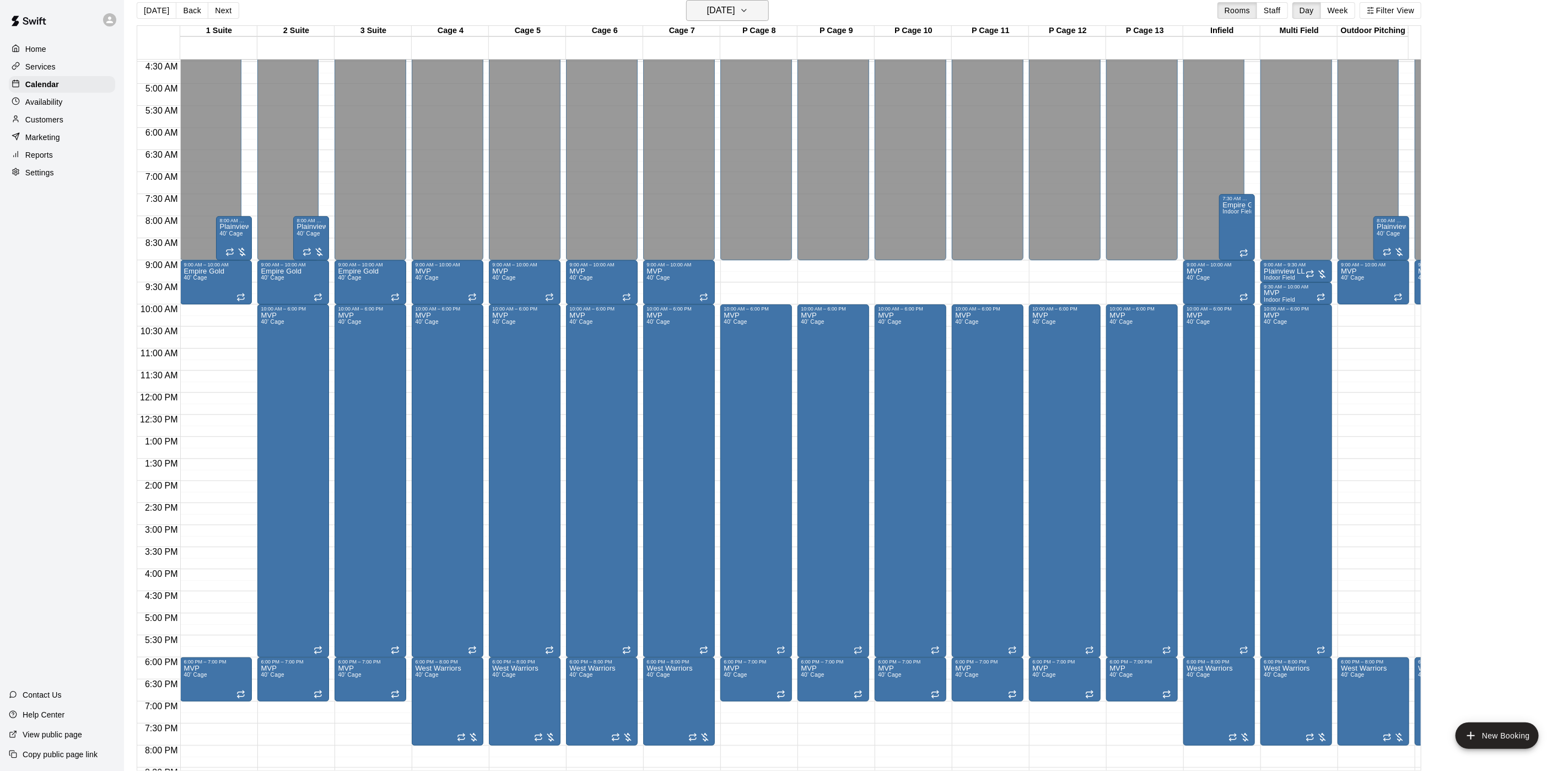
click at [717, 1] on button "[DATE]" at bounding box center [728, 10] width 83 height 21
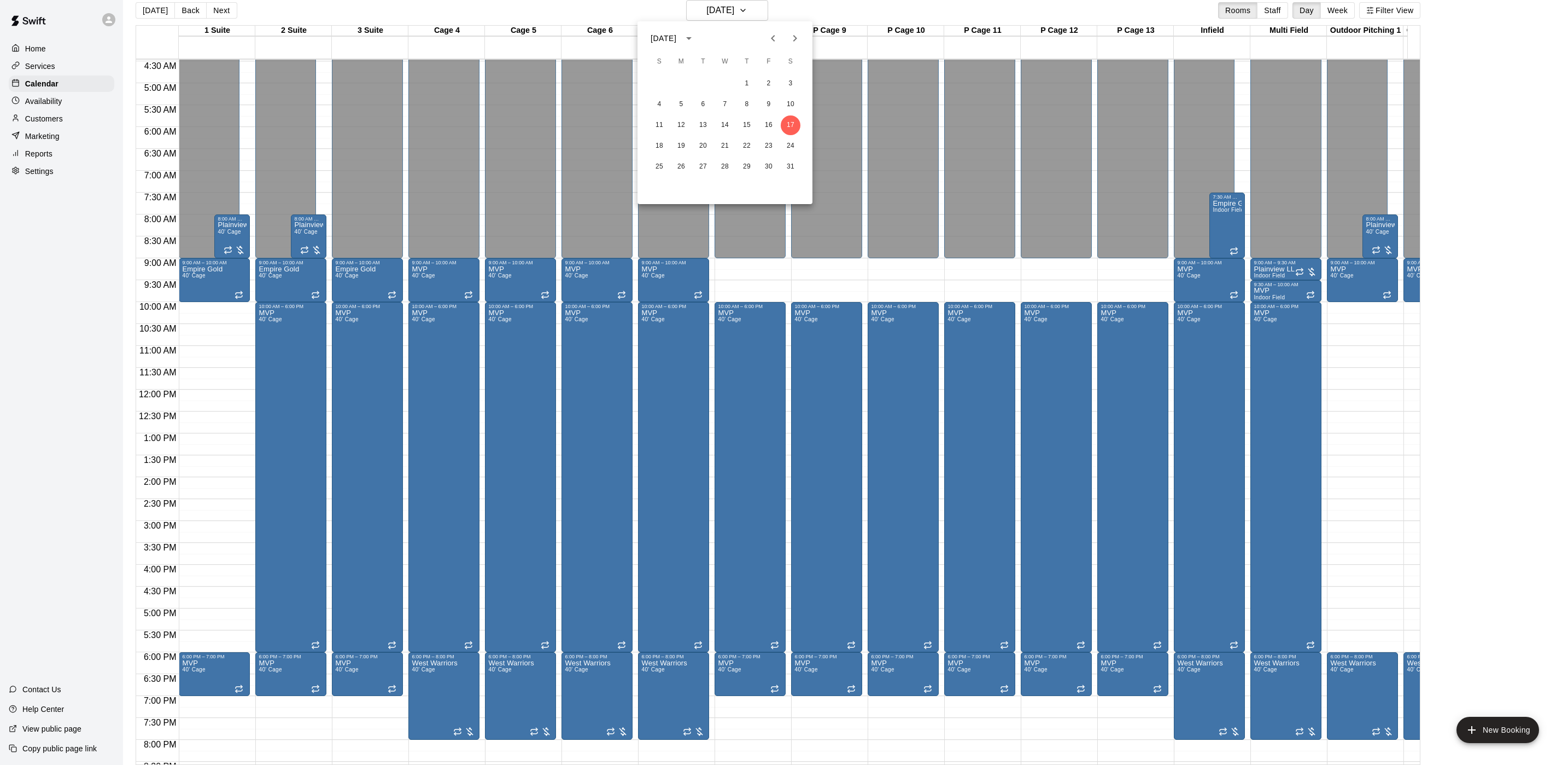
click at [648, 145] on div "18 19 20 21 22 23 24" at bounding box center [725, 146] width 175 height 20
click at [655, 145] on button "18" at bounding box center [659, 146] width 20 height 20
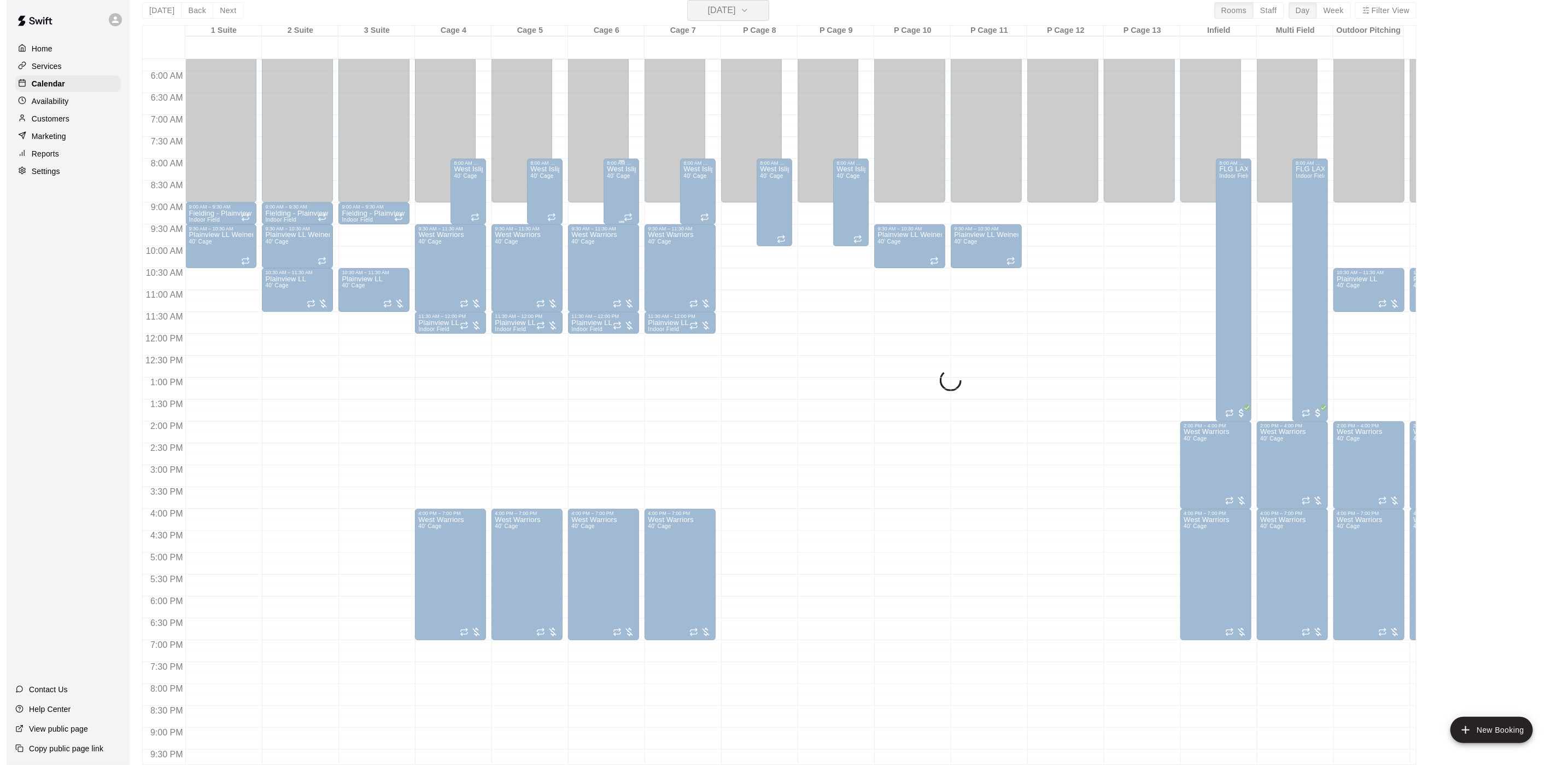
scroll to position [277, 0]
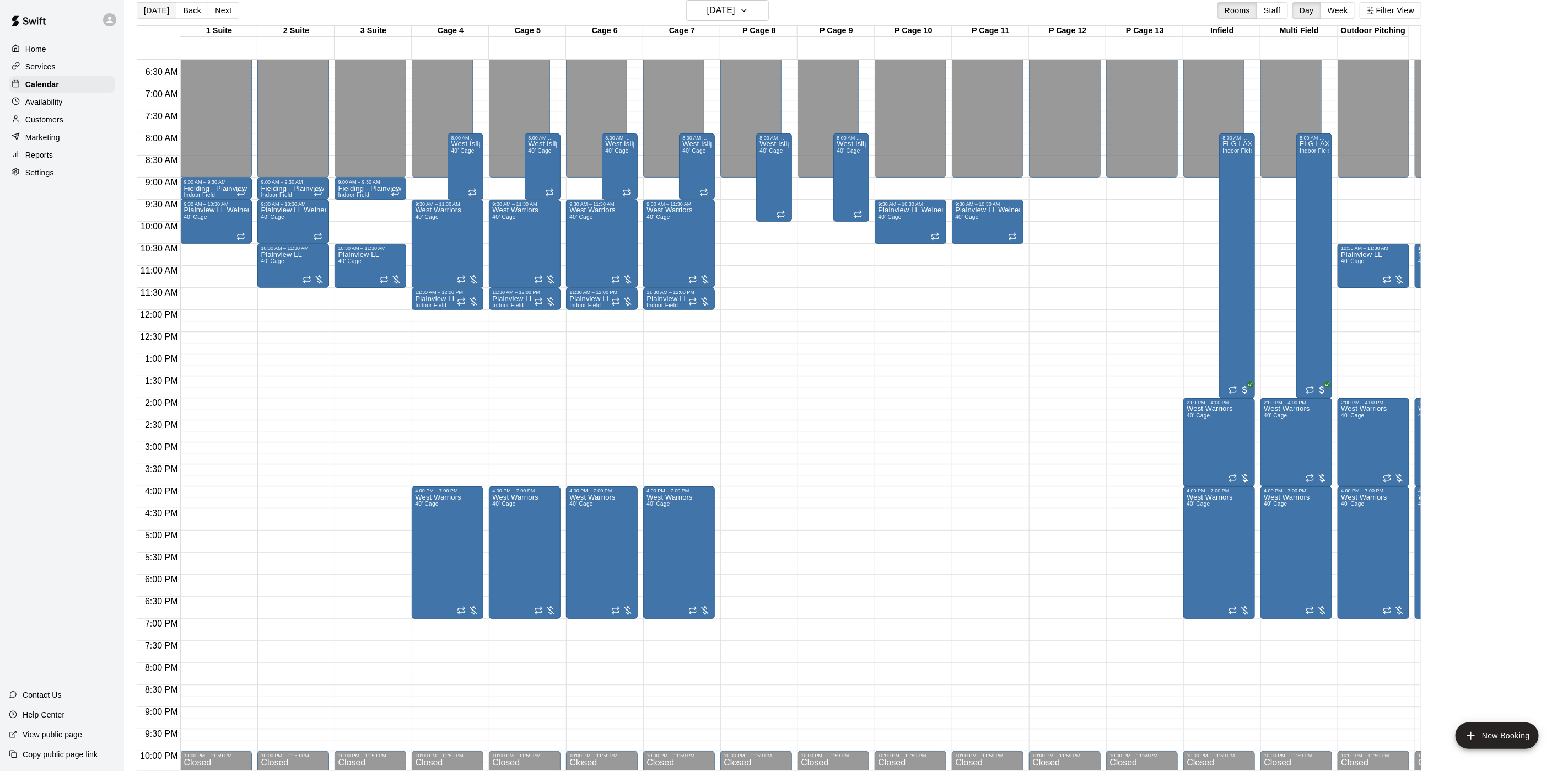
click at [144, 9] on button "[DATE]" at bounding box center [156, 10] width 40 height 17
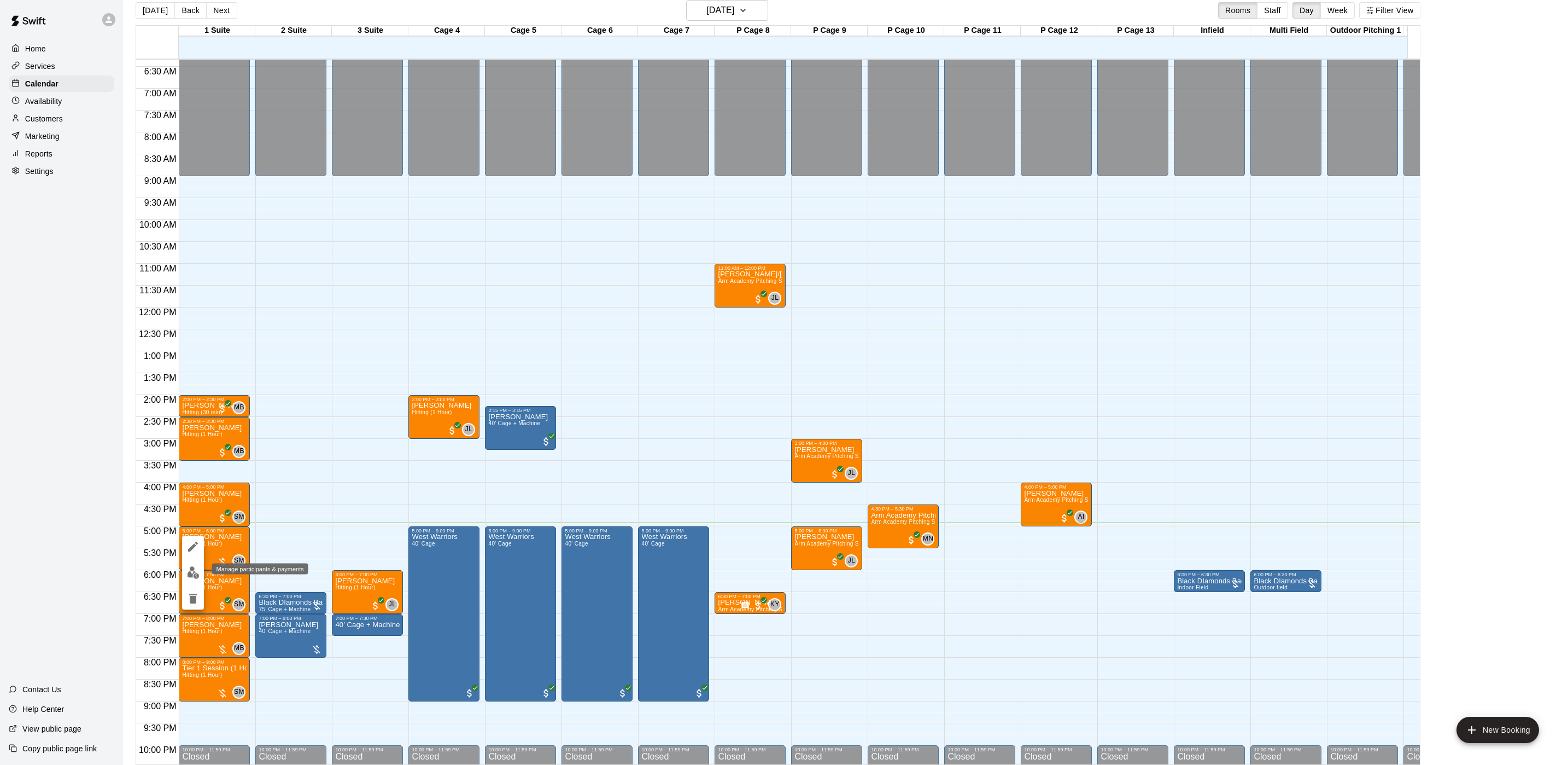
click at [193, 567] on button "edit" at bounding box center [193, 572] width 22 height 21
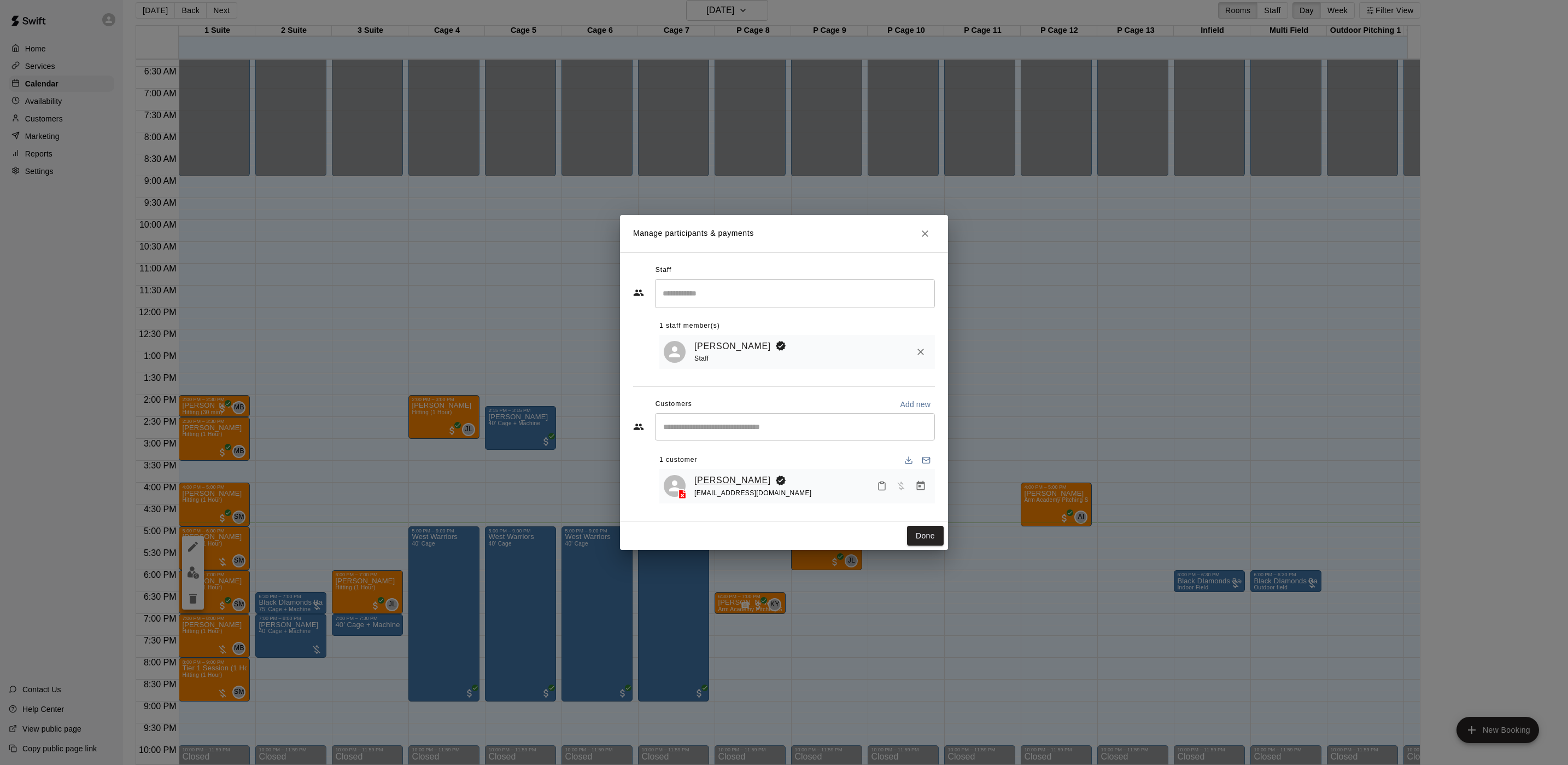
drag, startPoint x: 714, startPoint y: 492, endPoint x: 711, endPoint y: 481, distance: 11.4
click at [714, 487] on div "[EMAIL_ADDRESS][DOMAIN_NAME]" at bounding box center [753, 493] width 117 height 11
click at [710, 478] on link "[PERSON_NAME]" at bounding box center [733, 480] width 77 height 14
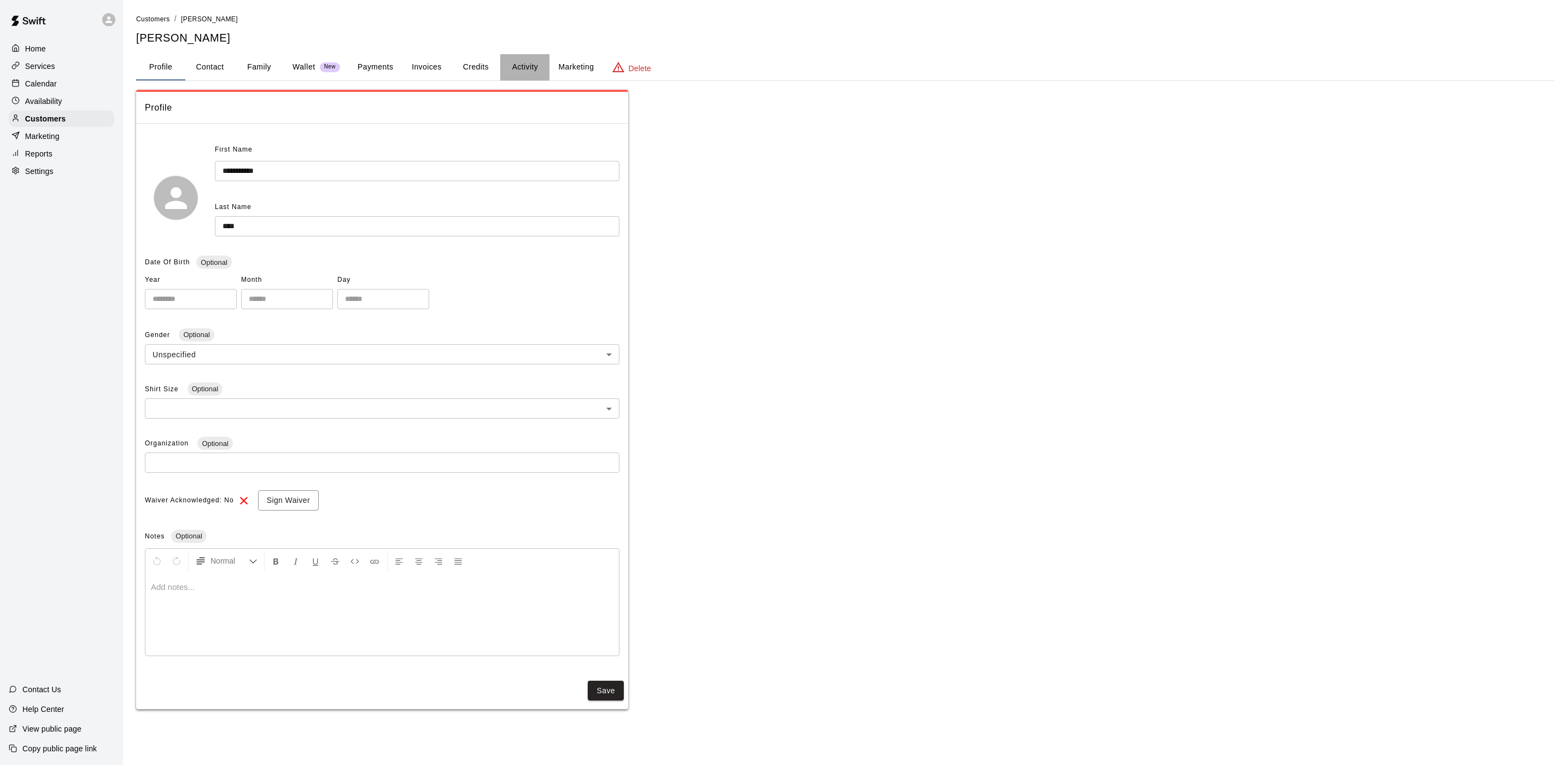
click at [535, 58] on button "Activity" at bounding box center [525, 67] width 49 height 26
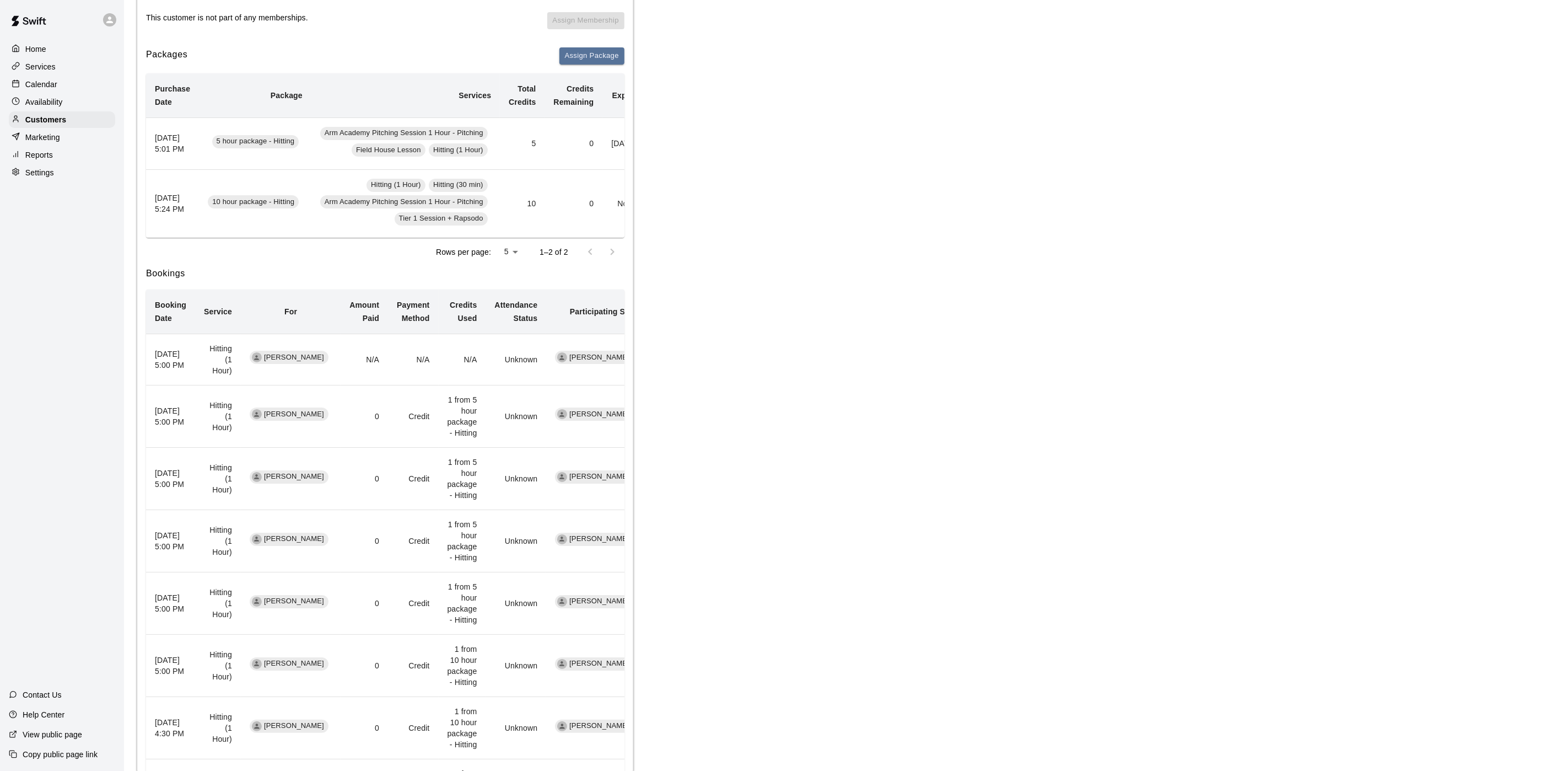
scroll to position [165, 0]
click at [187, 622] on th "[DATE] 5:00 PM" at bounding box center [171, 599] width 49 height 62
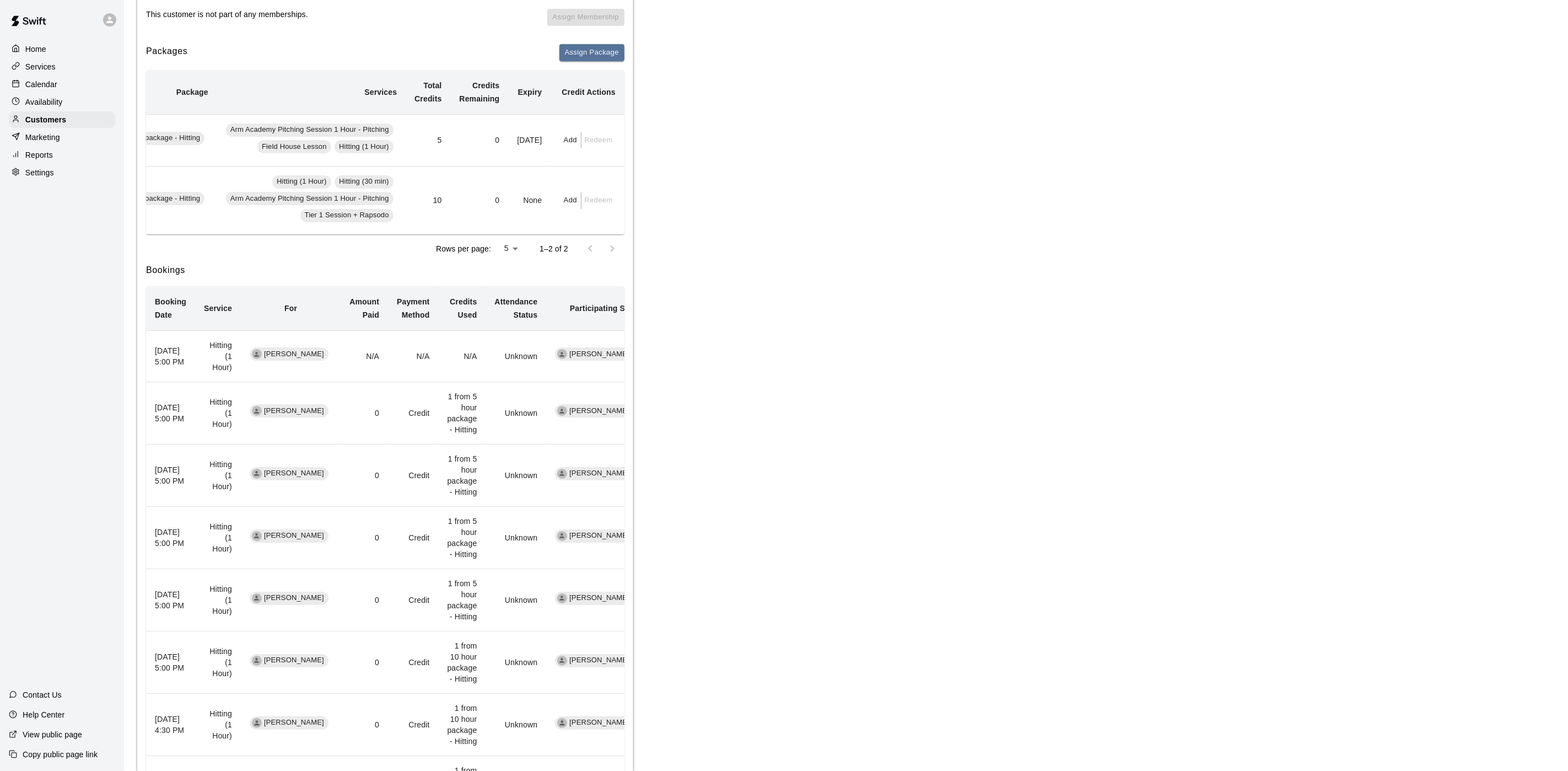
click at [574, 144] on button "Add" at bounding box center [571, 140] width 22 height 17
click at [605, 184] on input "text" at bounding box center [597, 183] width 56 height 21
type input "*"
click at [602, 207] on button "Add" at bounding box center [616, 212] width 93 height 21
click at [59, 86] on div "Calendar" at bounding box center [62, 84] width 106 height 17
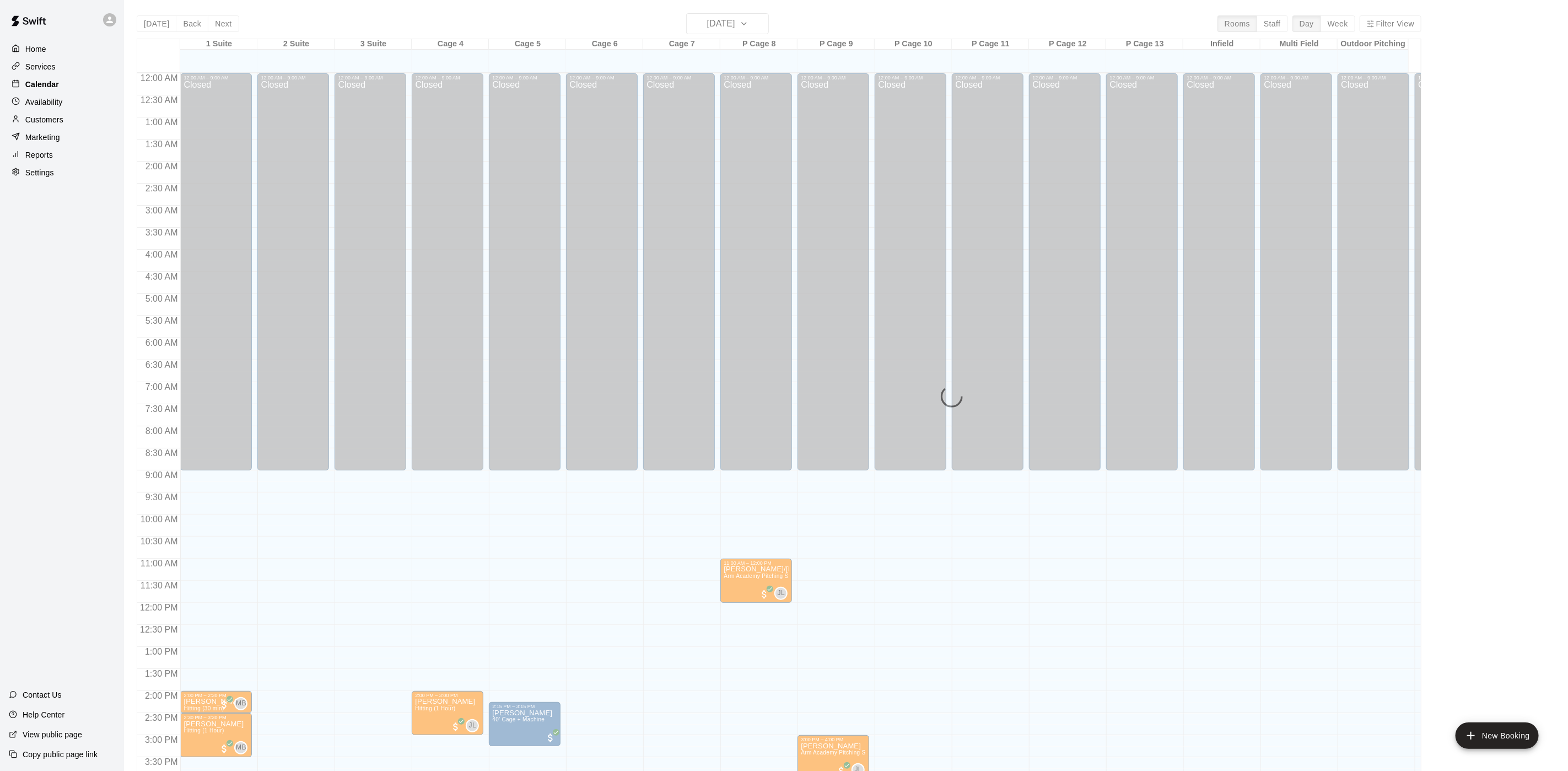
scroll to position [316, 0]
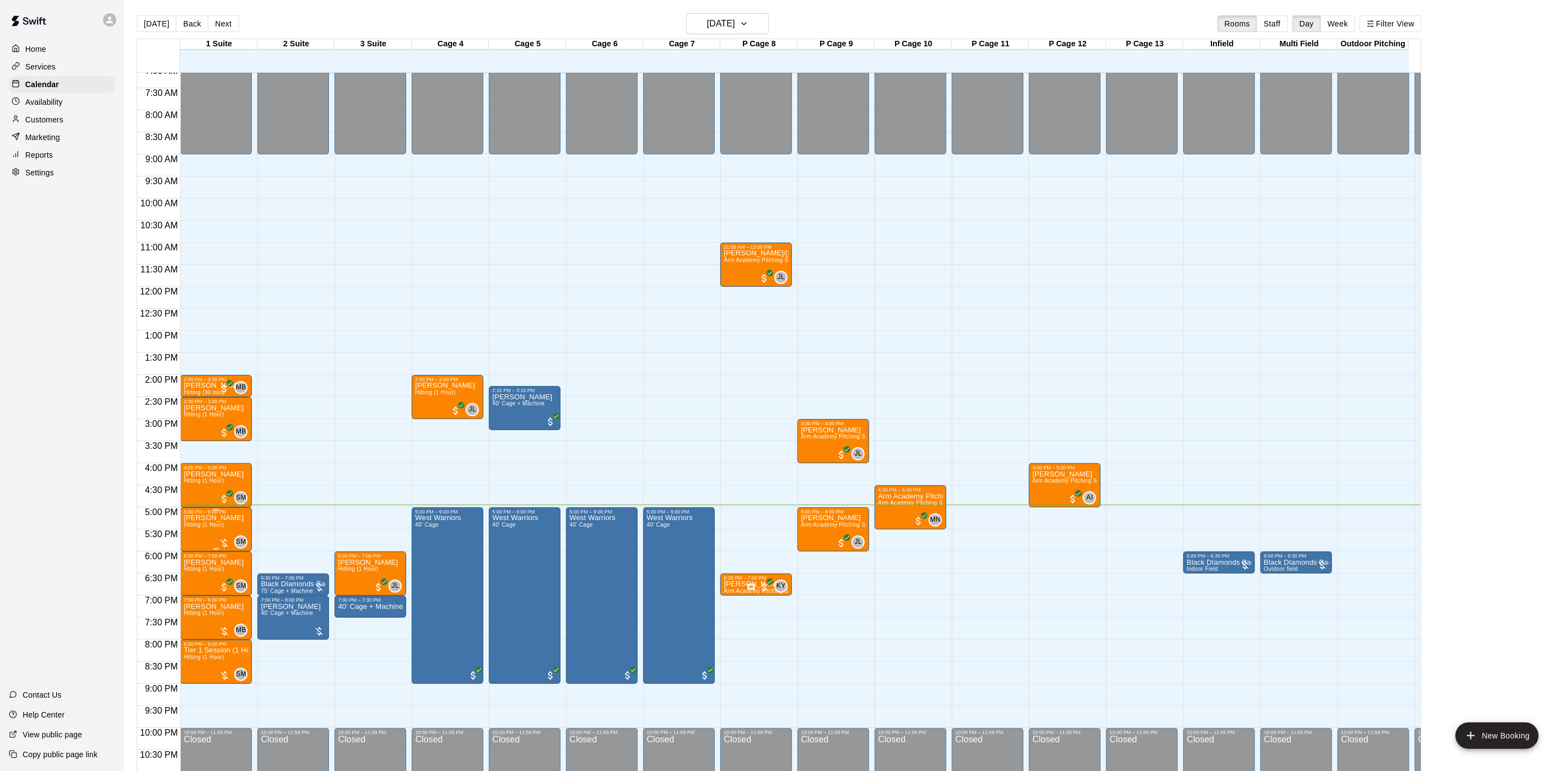
click at [198, 528] on span "Hitting (1 Hour)" at bounding box center [203, 524] width 41 height 6
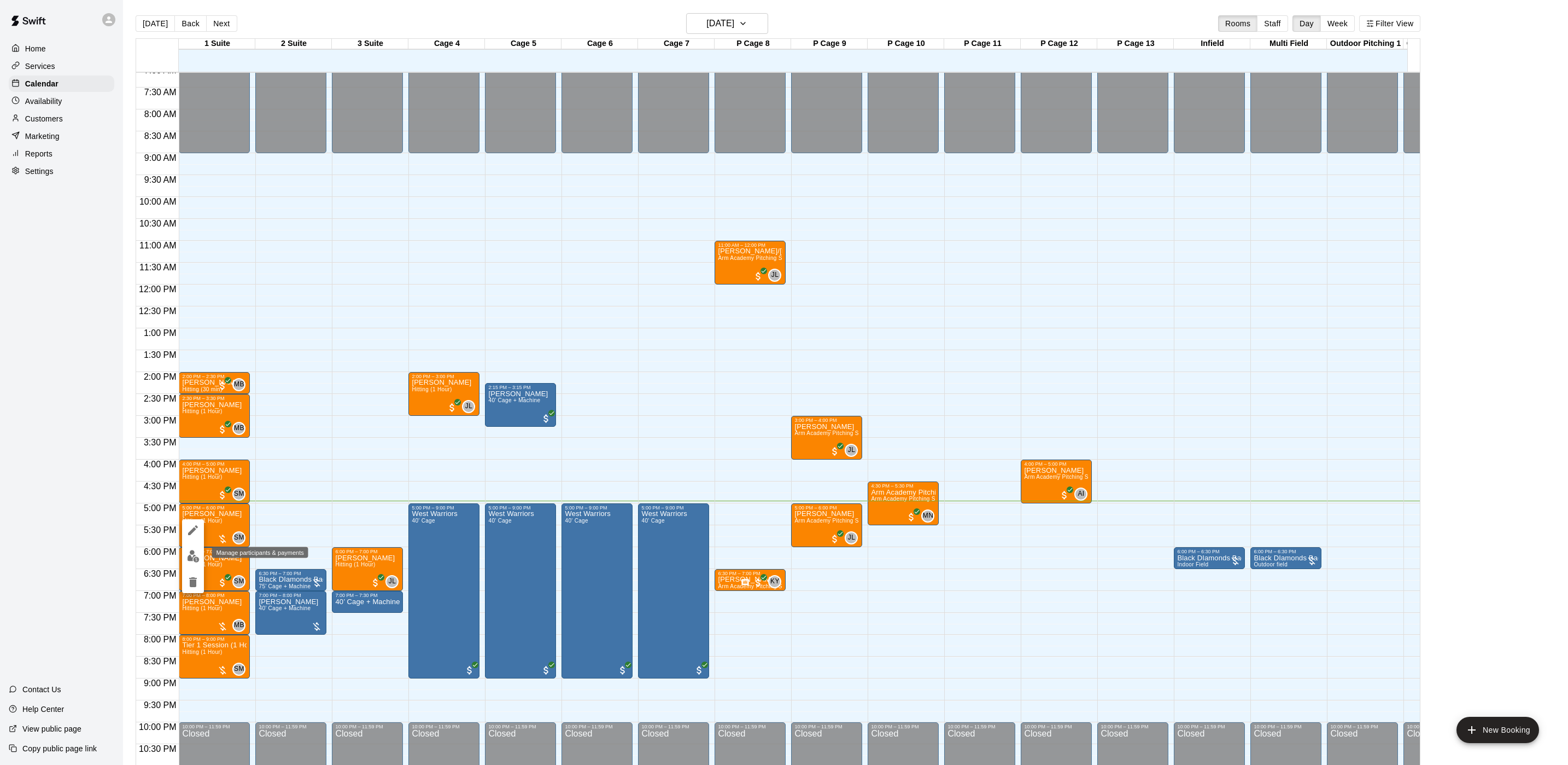
click at [193, 558] on img "edit" at bounding box center [193, 556] width 13 height 13
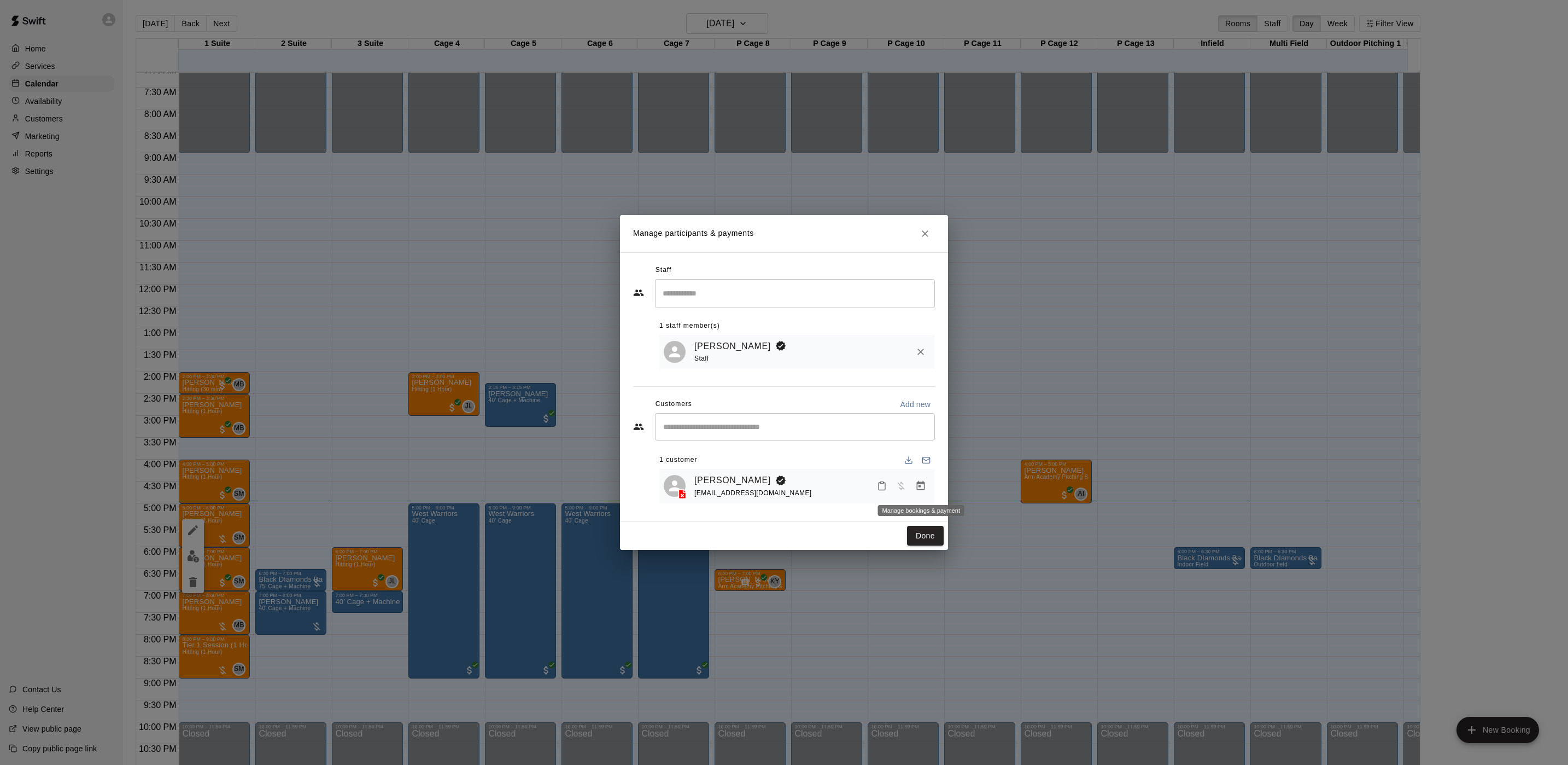
click at [918, 487] on icon "Manage bookings & payment" at bounding box center [920, 485] width 11 height 11
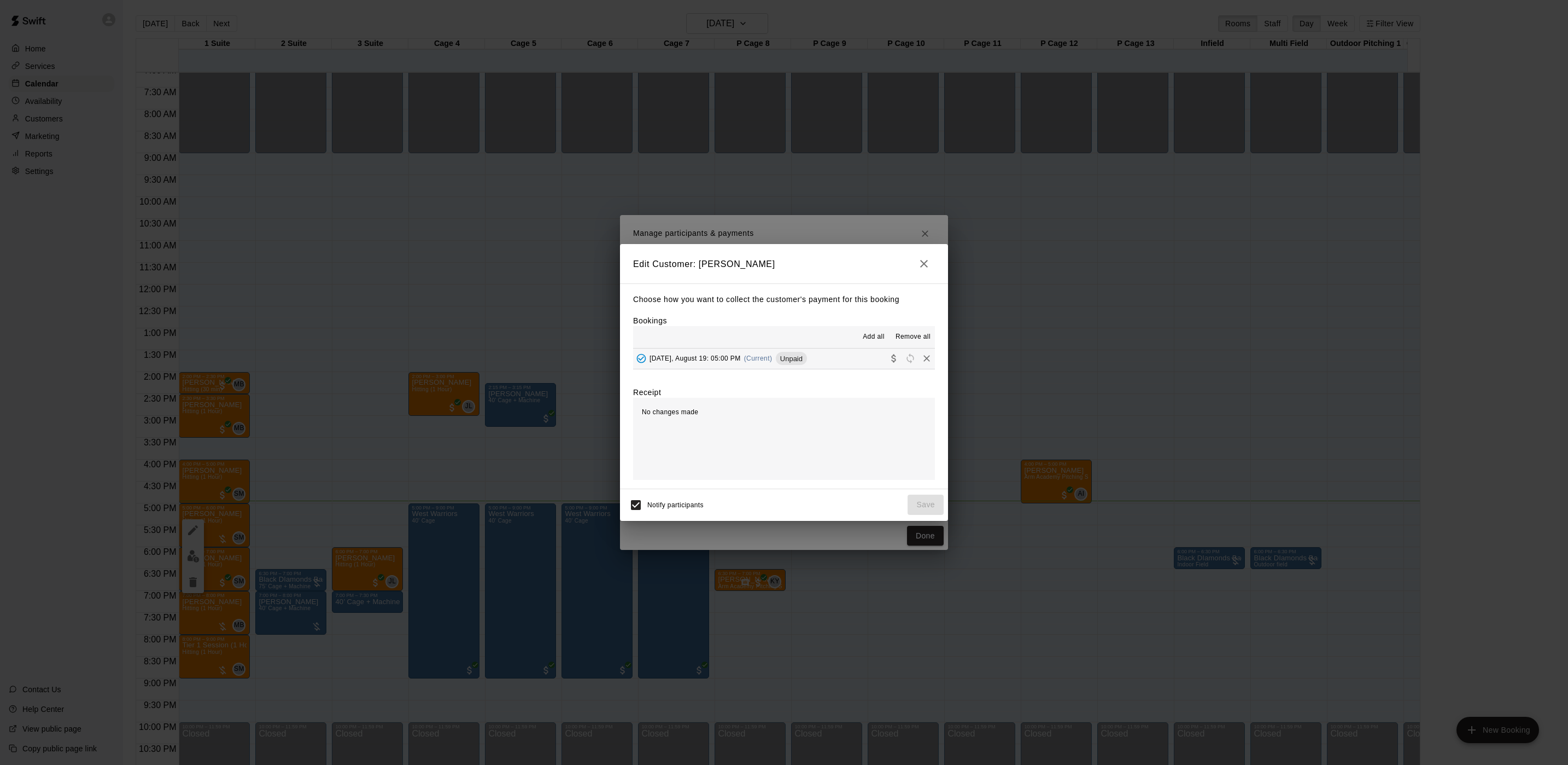
click at [745, 353] on div "[DATE], August 19: 05:00 PM (Current) Unpaid" at bounding box center [720, 358] width 174 height 17
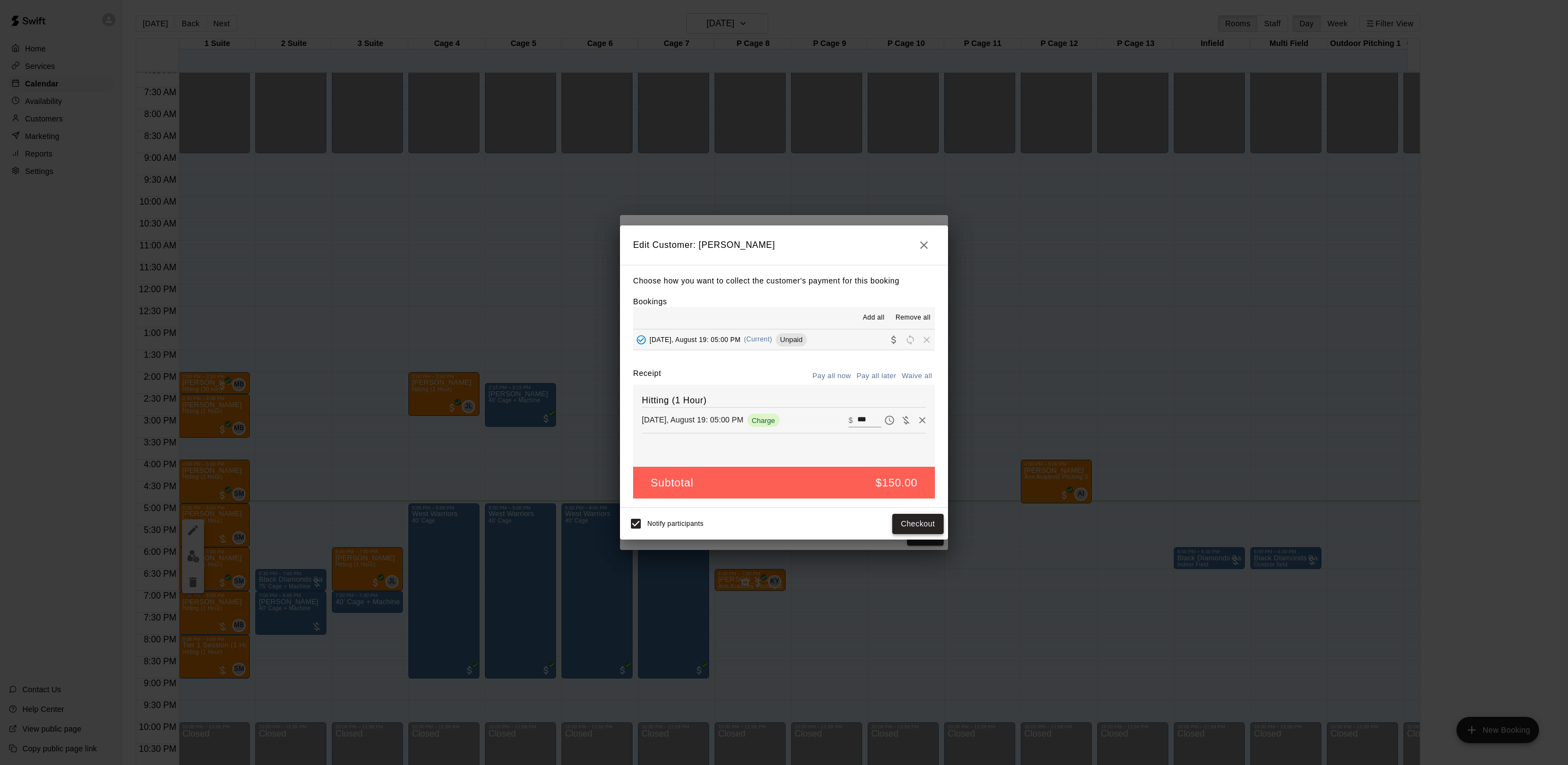
click at [904, 524] on button "Checkout" at bounding box center [918, 524] width 52 height 20
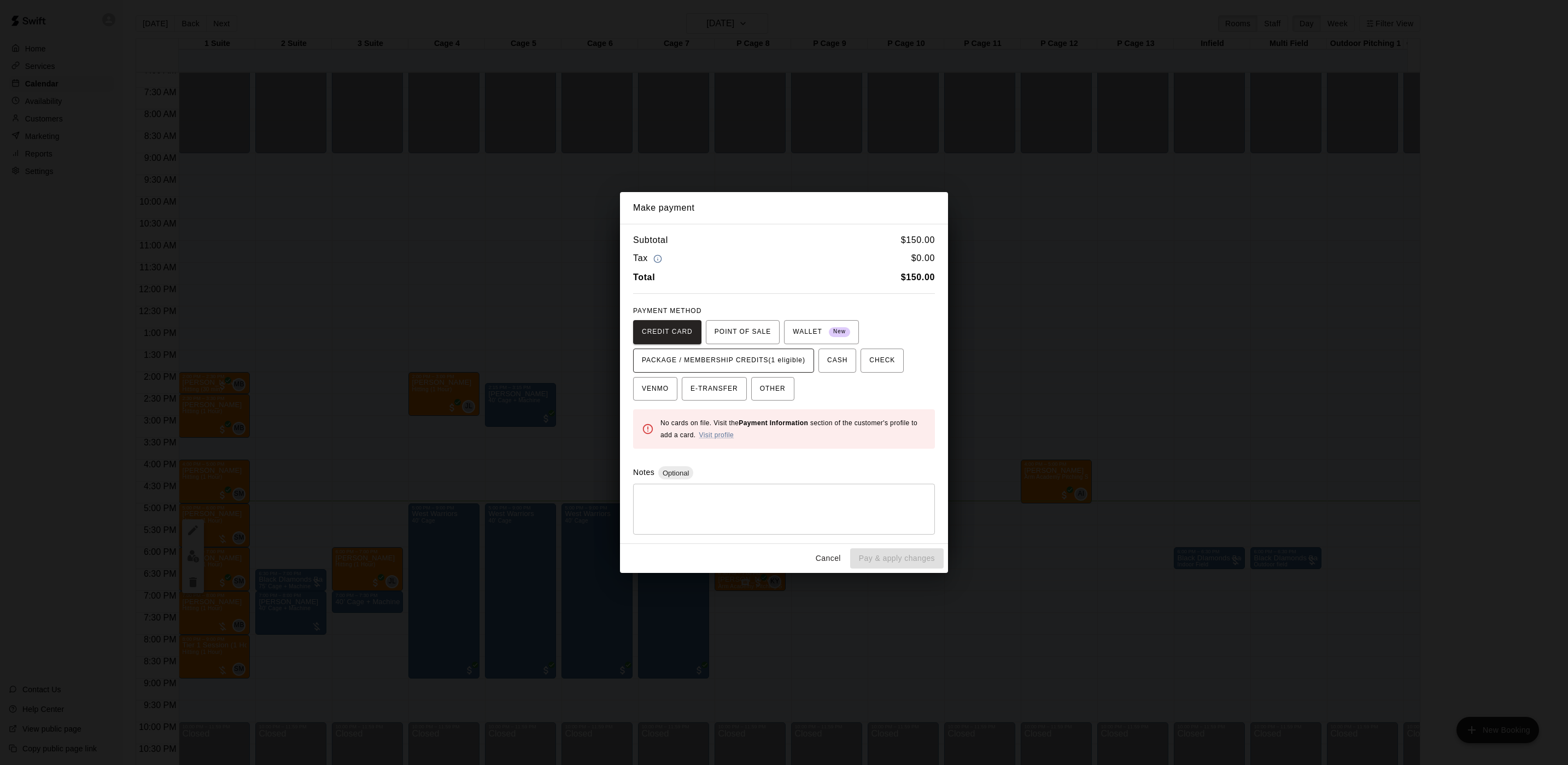
click at [753, 358] on span "PACKAGE / MEMBERSHIP CREDITS (1 eligible)" at bounding box center [724, 360] width 163 height 17
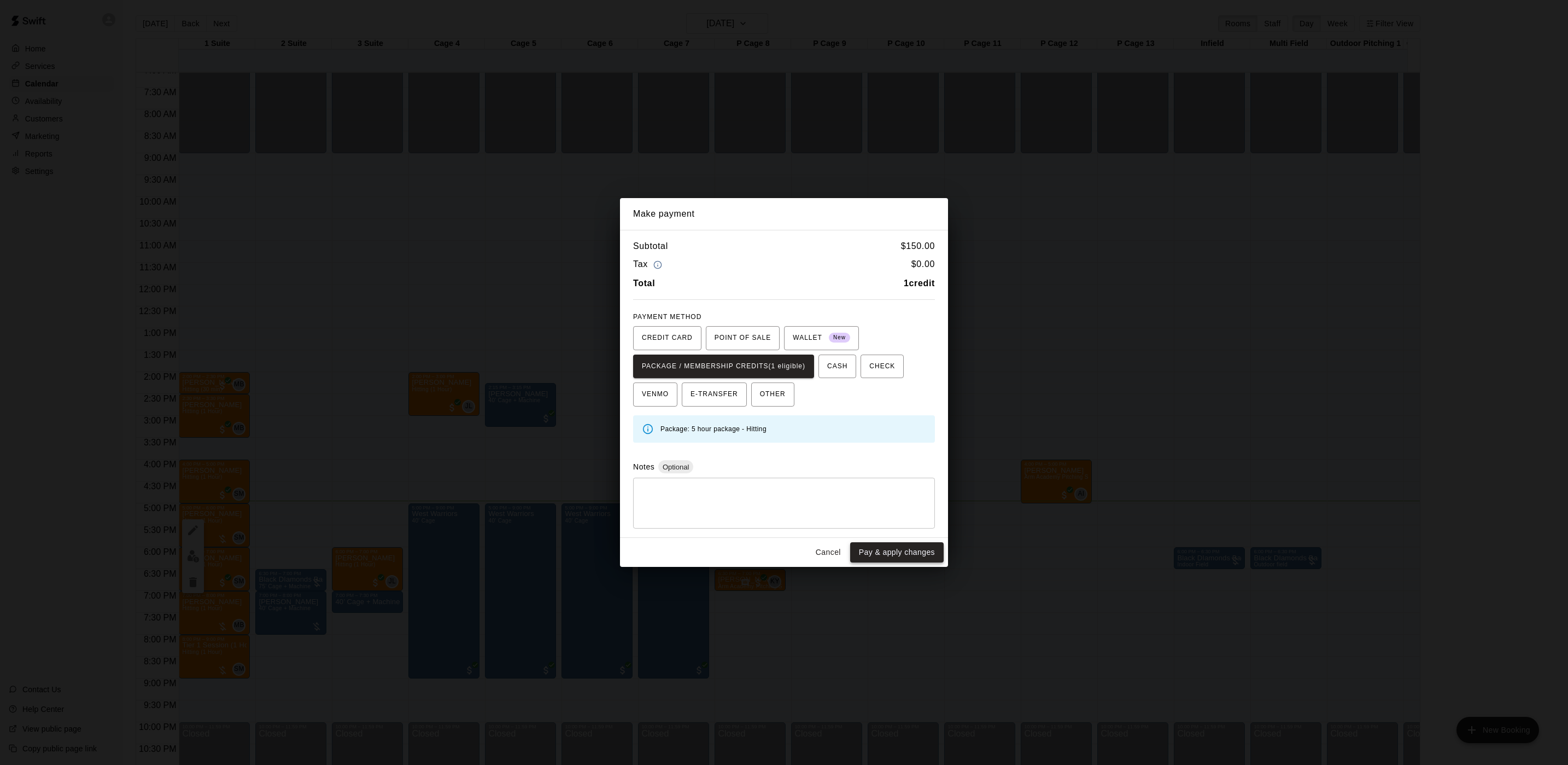
click at [900, 548] on button "Pay & apply changes" at bounding box center [897, 552] width 93 height 20
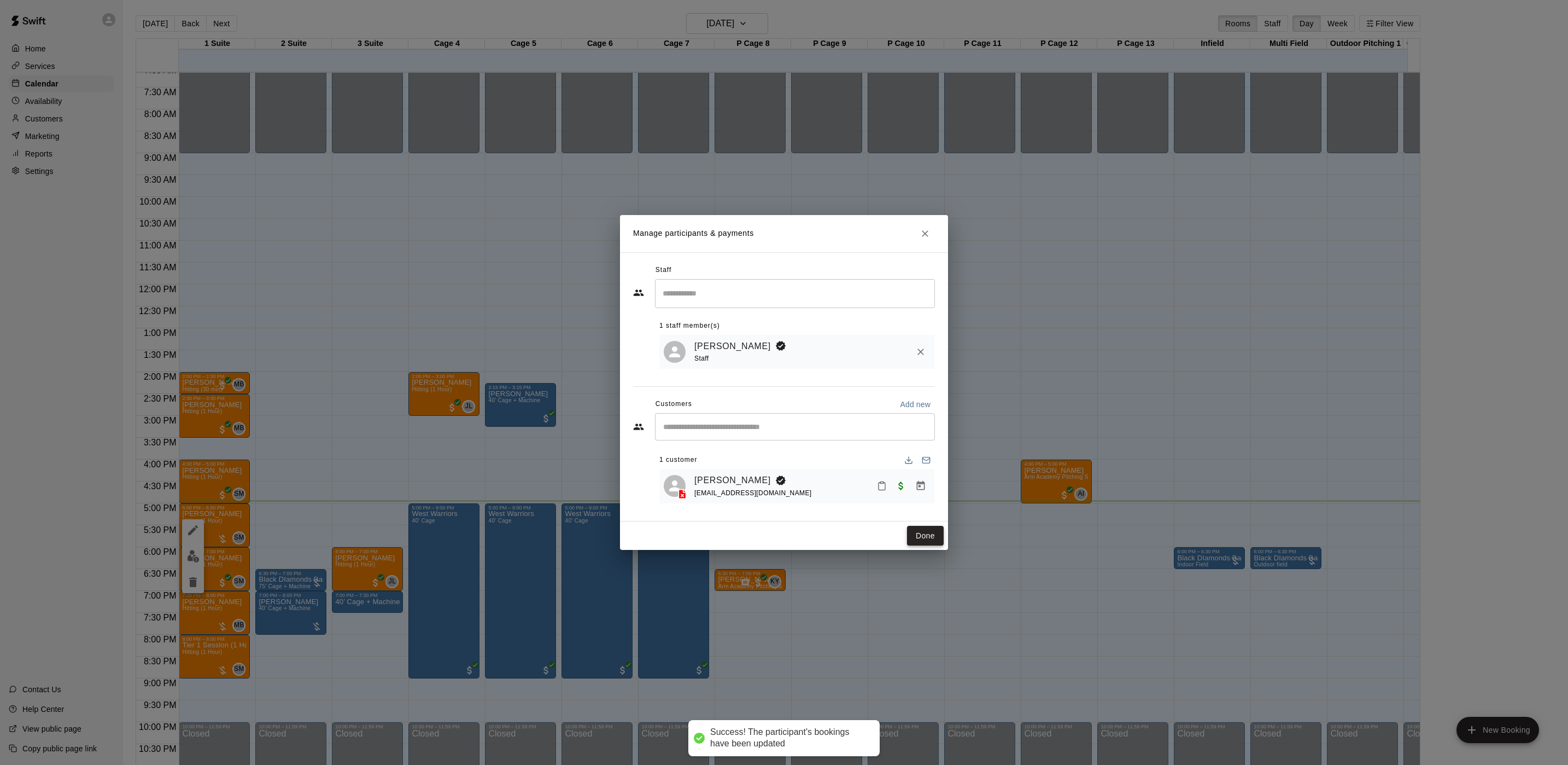
click at [913, 531] on button "Done" at bounding box center [925, 536] width 36 height 20
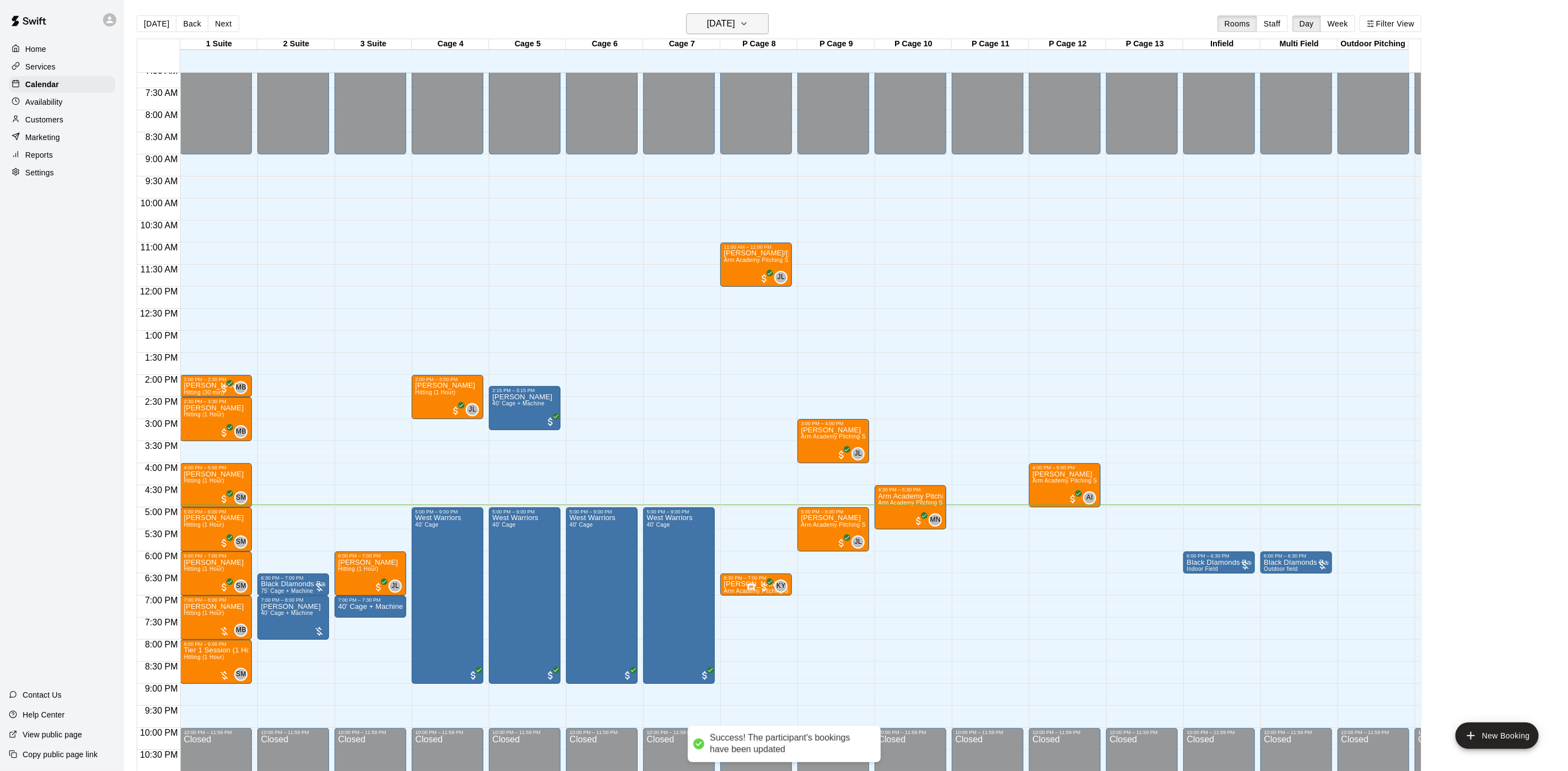
click at [710, 17] on h6 "[DATE]" at bounding box center [721, 24] width 28 height 15
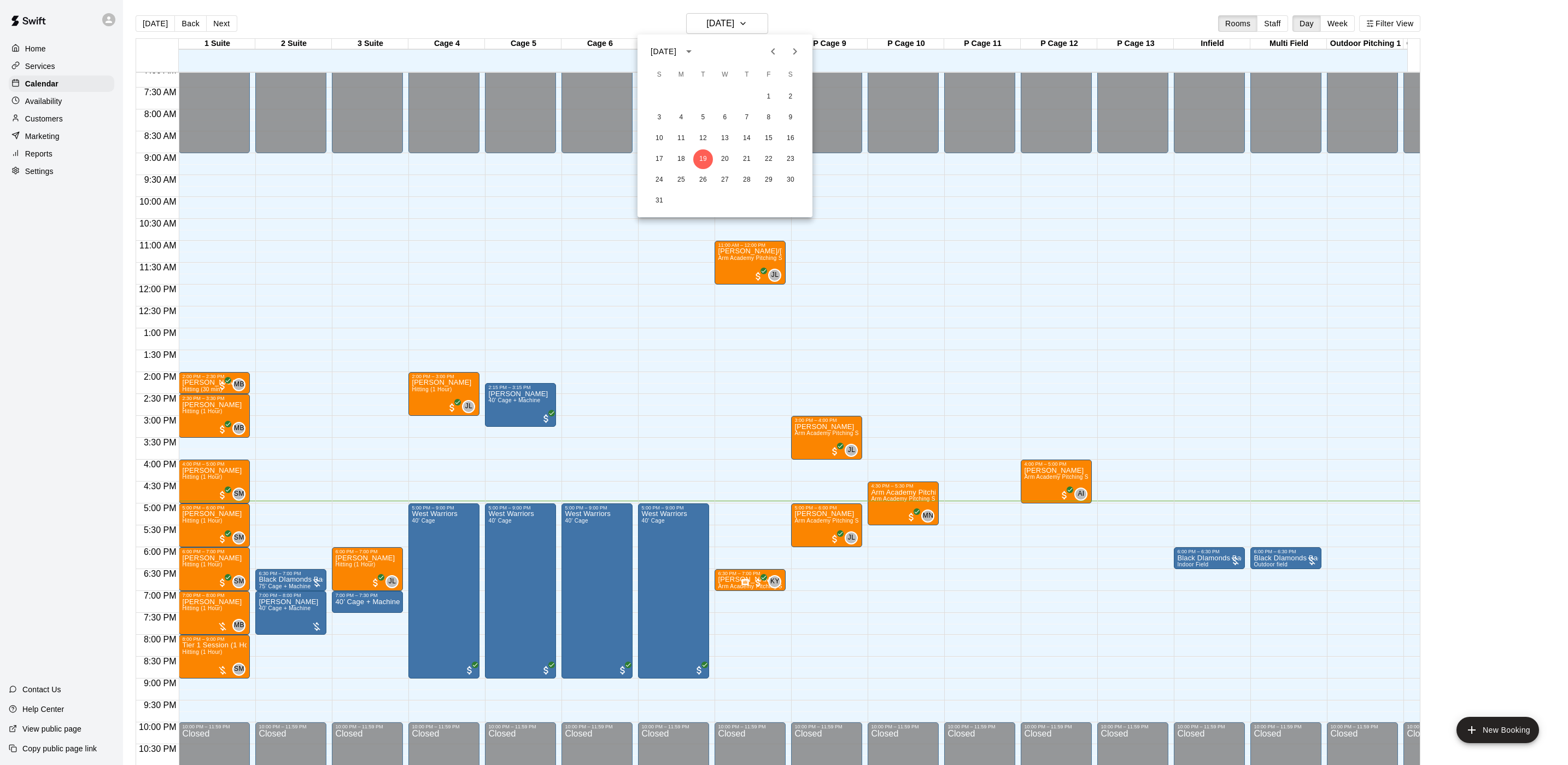
click at [791, 51] on icon "Next month" at bounding box center [795, 51] width 13 height 13
click at [789, 50] on icon "Next month" at bounding box center [795, 51] width 13 height 13
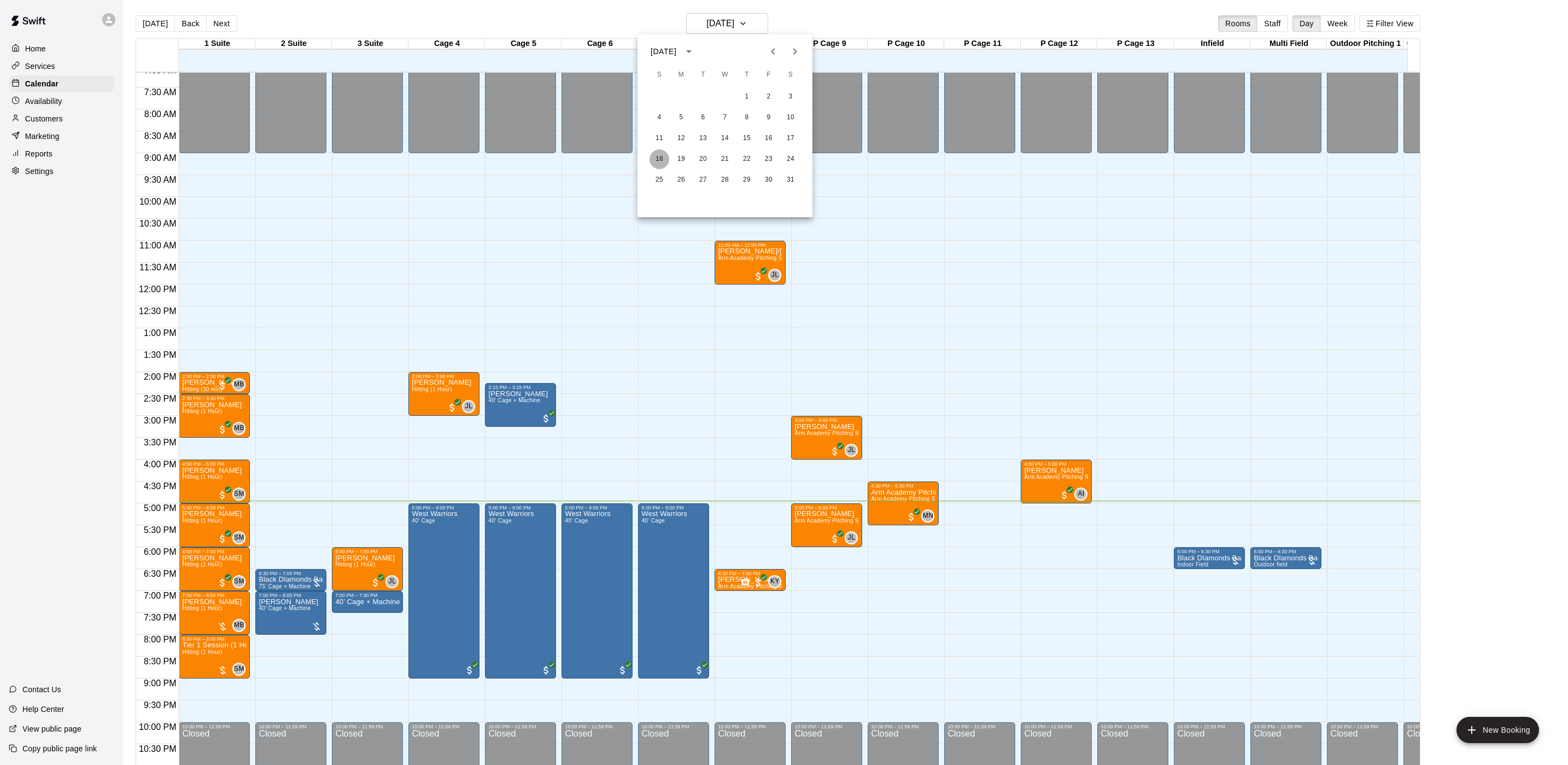
click at [662, 155] on button "18" at bounding box center [659, 159] width 20 height 20
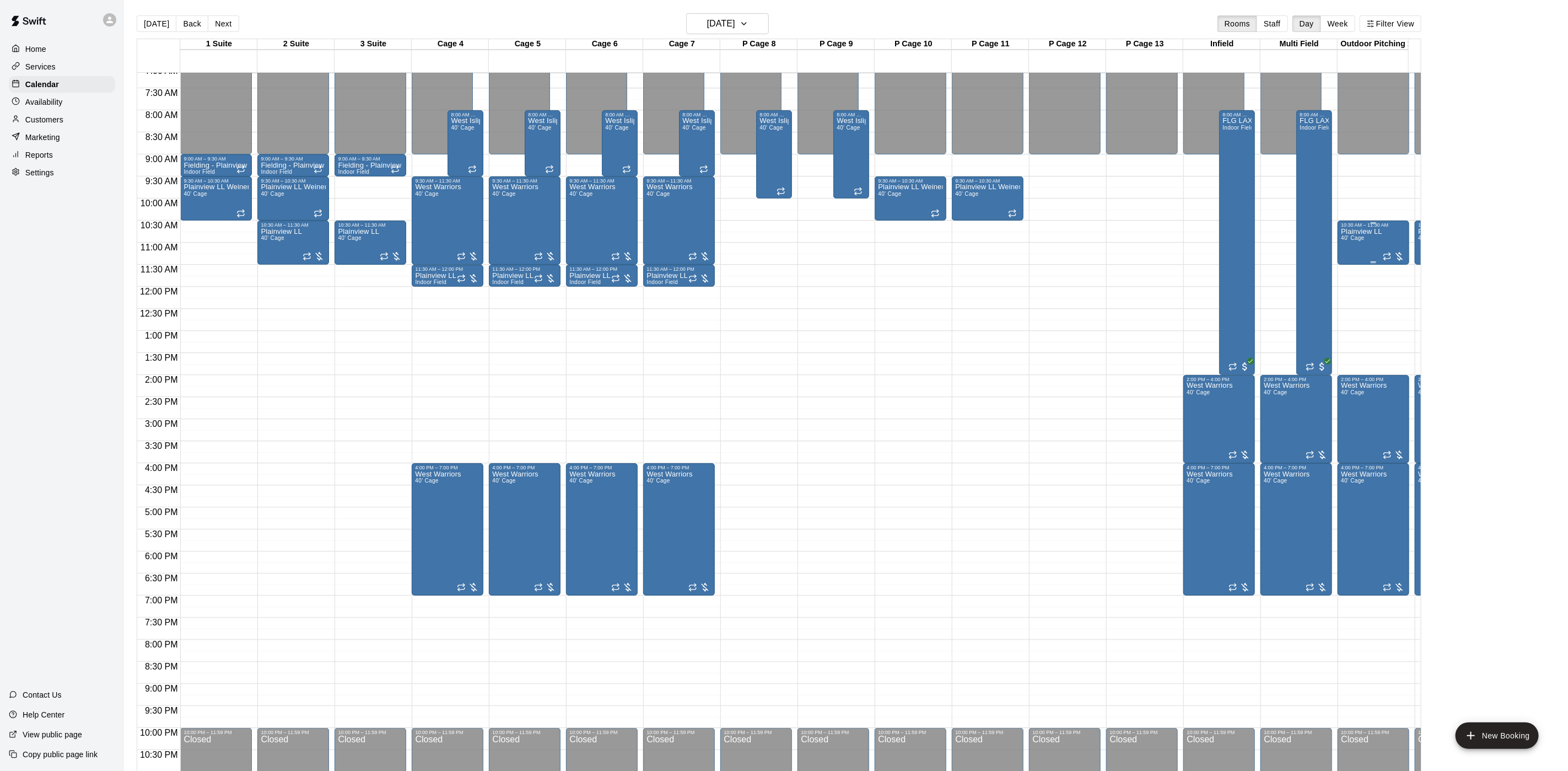
click at [1347, 241] on span "40' Cage" at bounding box center [1352, 237] width 23 height 6
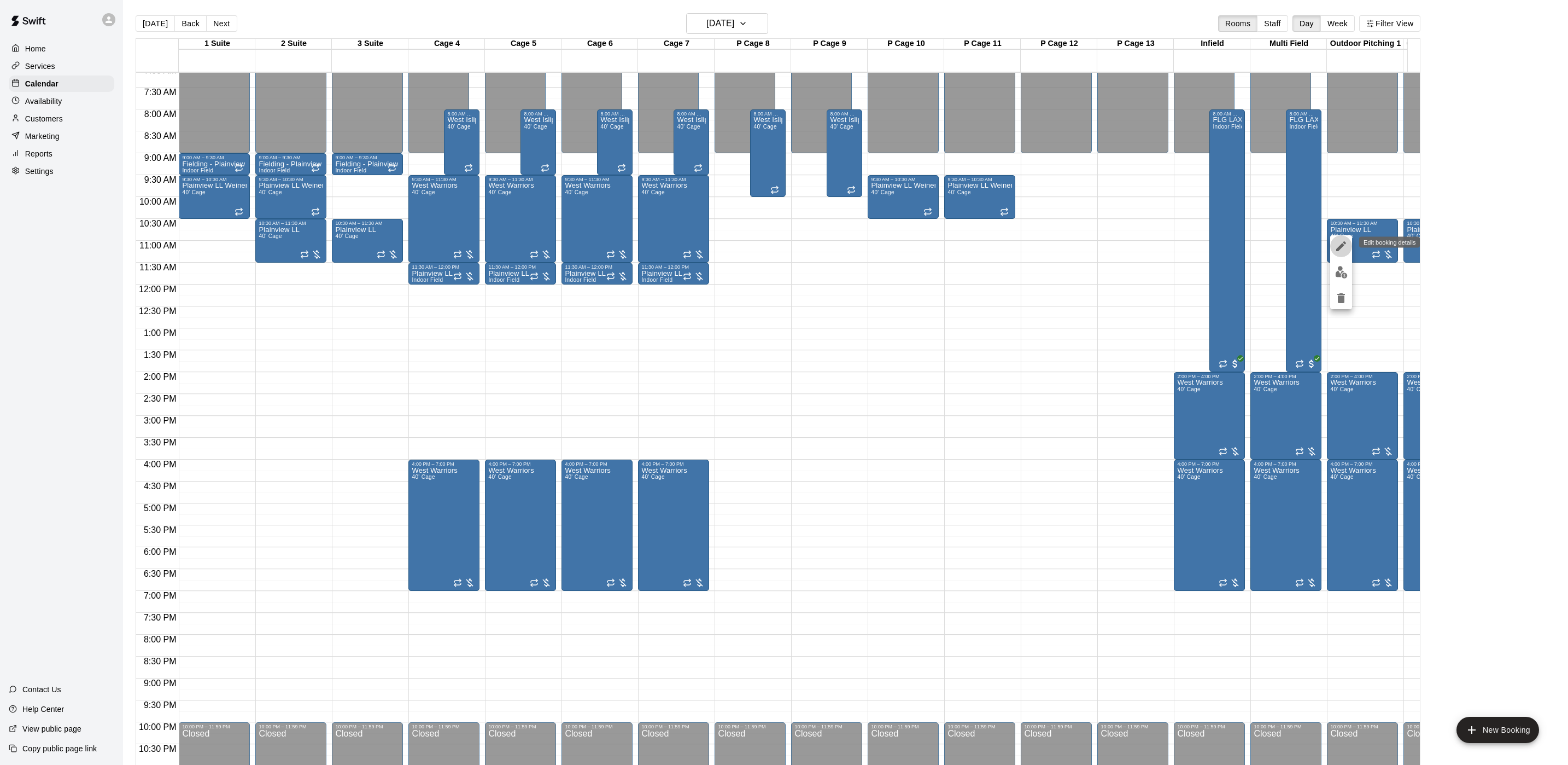
click at [1336, 243] on icon "edit" at bounding box center [1341, 246] width 13 height 13
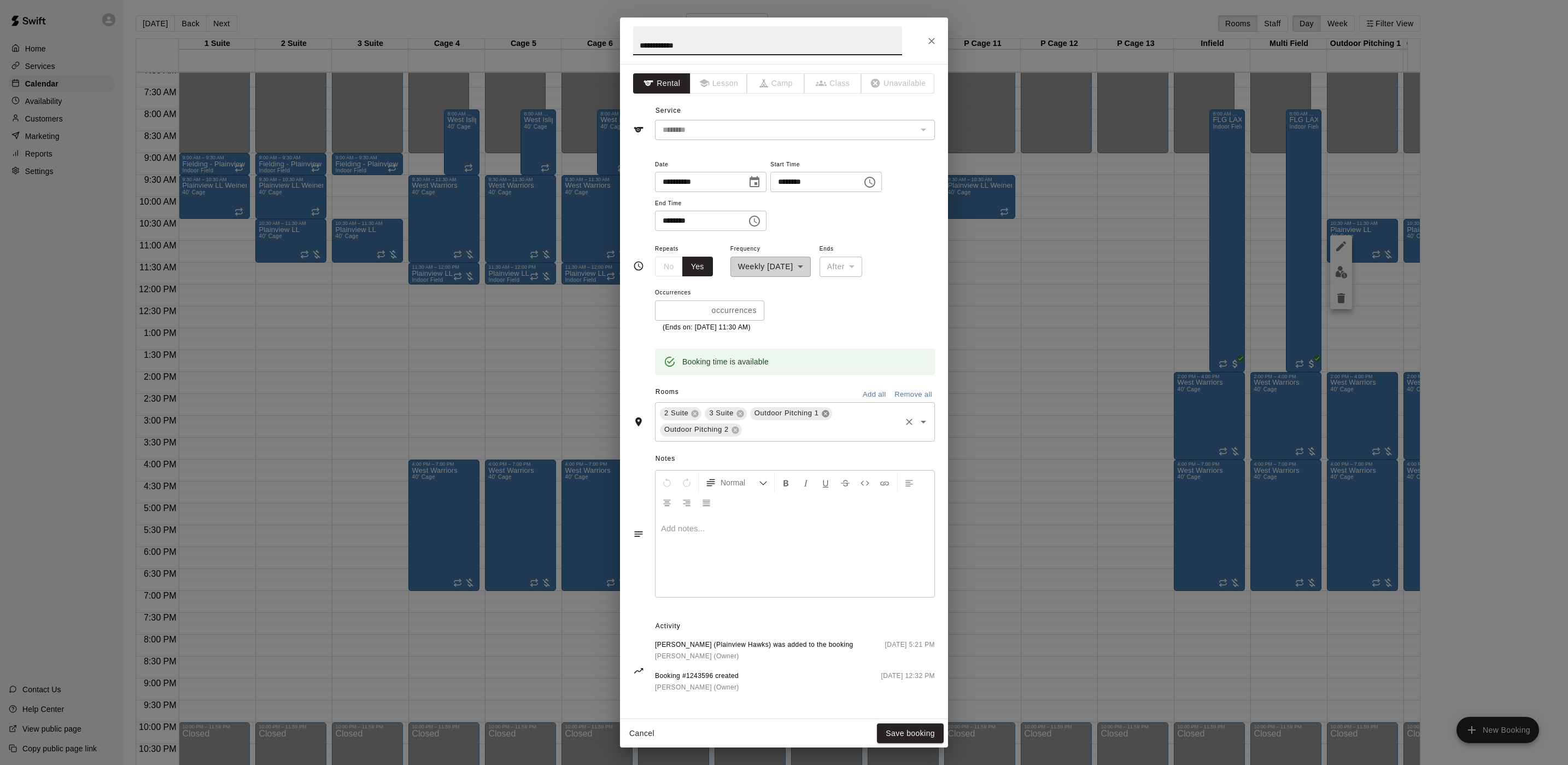
click at [825, 411] on icon at bounding box center [826, 414] width 9 height 9
click at [821, 413] on icon at bounding box center [826, 414] width 9 height 9
click at [781, 419] on input "text" at bounding box center [824, 413] width 151 height 13
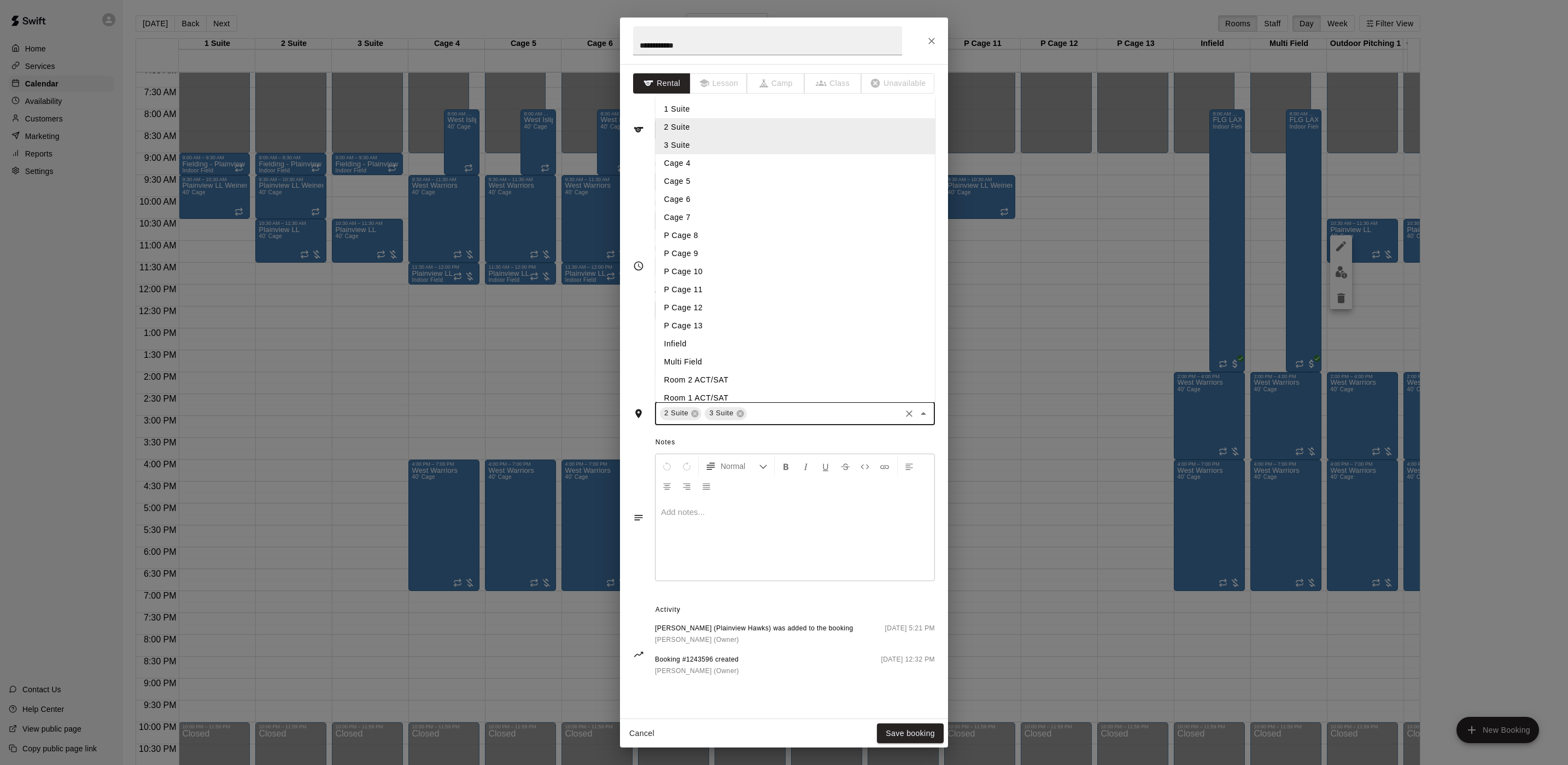
click at [701, 242] on li "P Cage 8" at bounding box center [795, 236] width 280 height 18
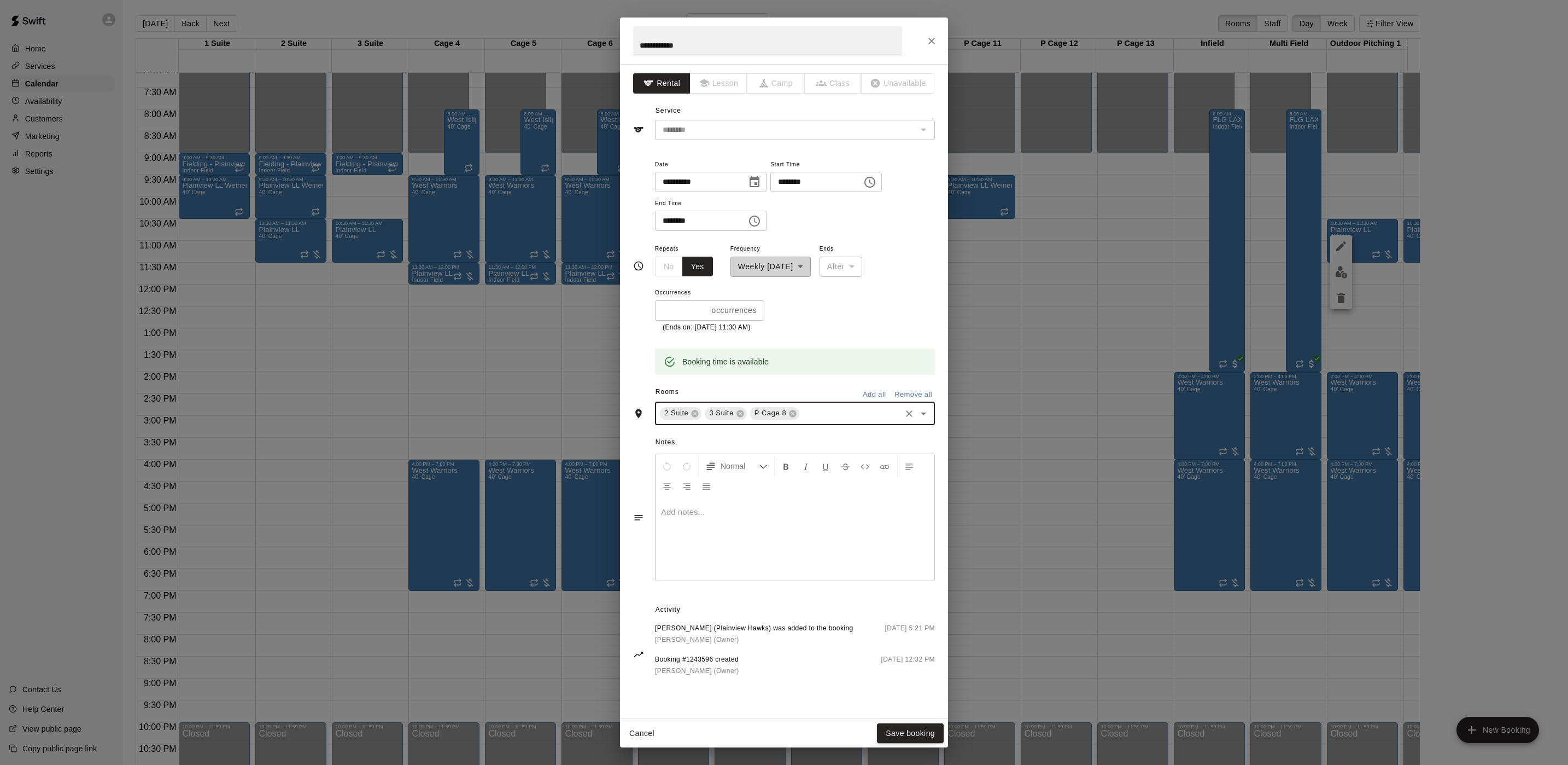
click at [814, 412] on input "text" at bounding box center [850, 413] width 98 height 13
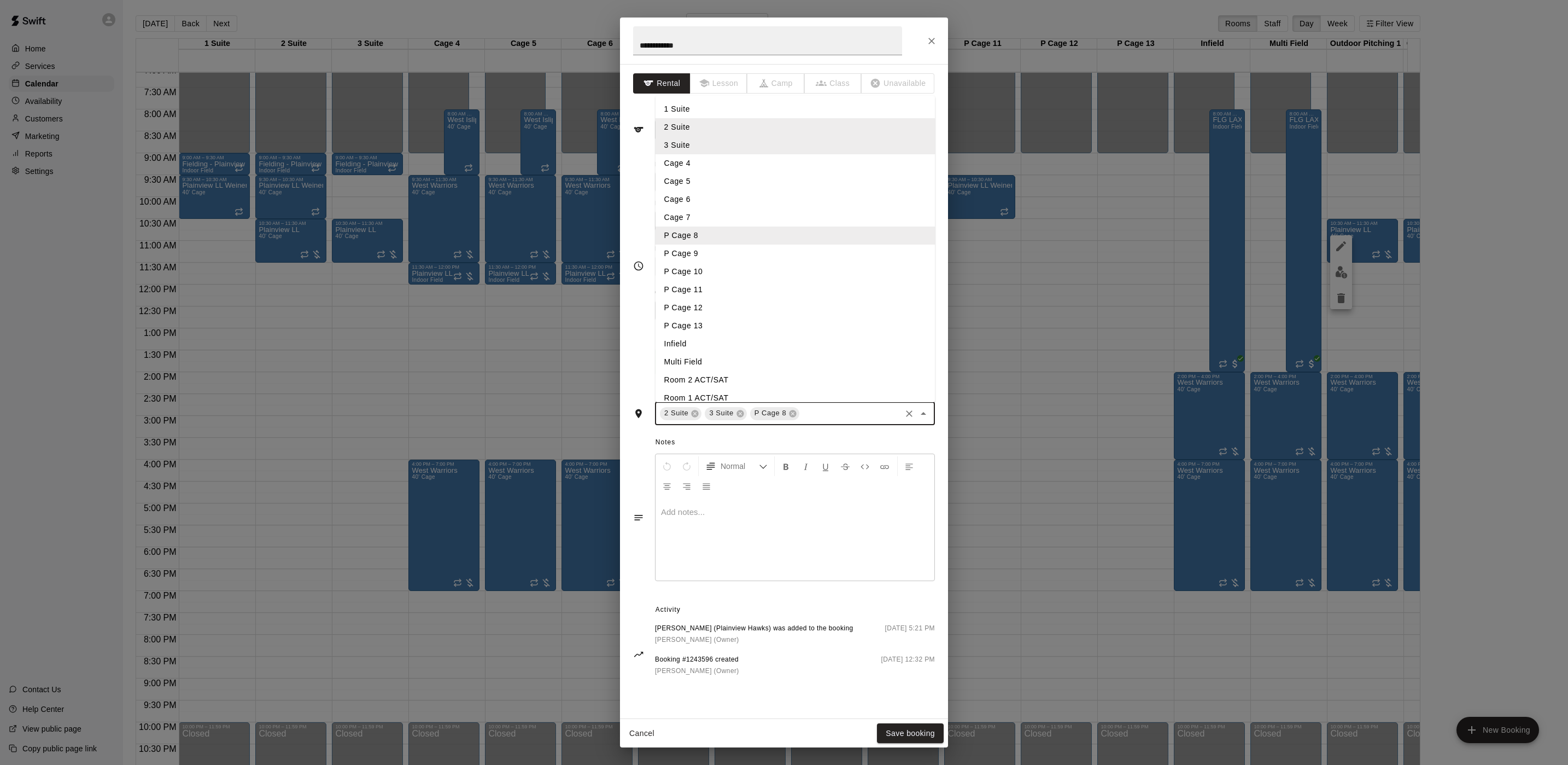
click at [722, 250] on li "P Cage 9" at bounding box center [795, 254] width 280 height 18
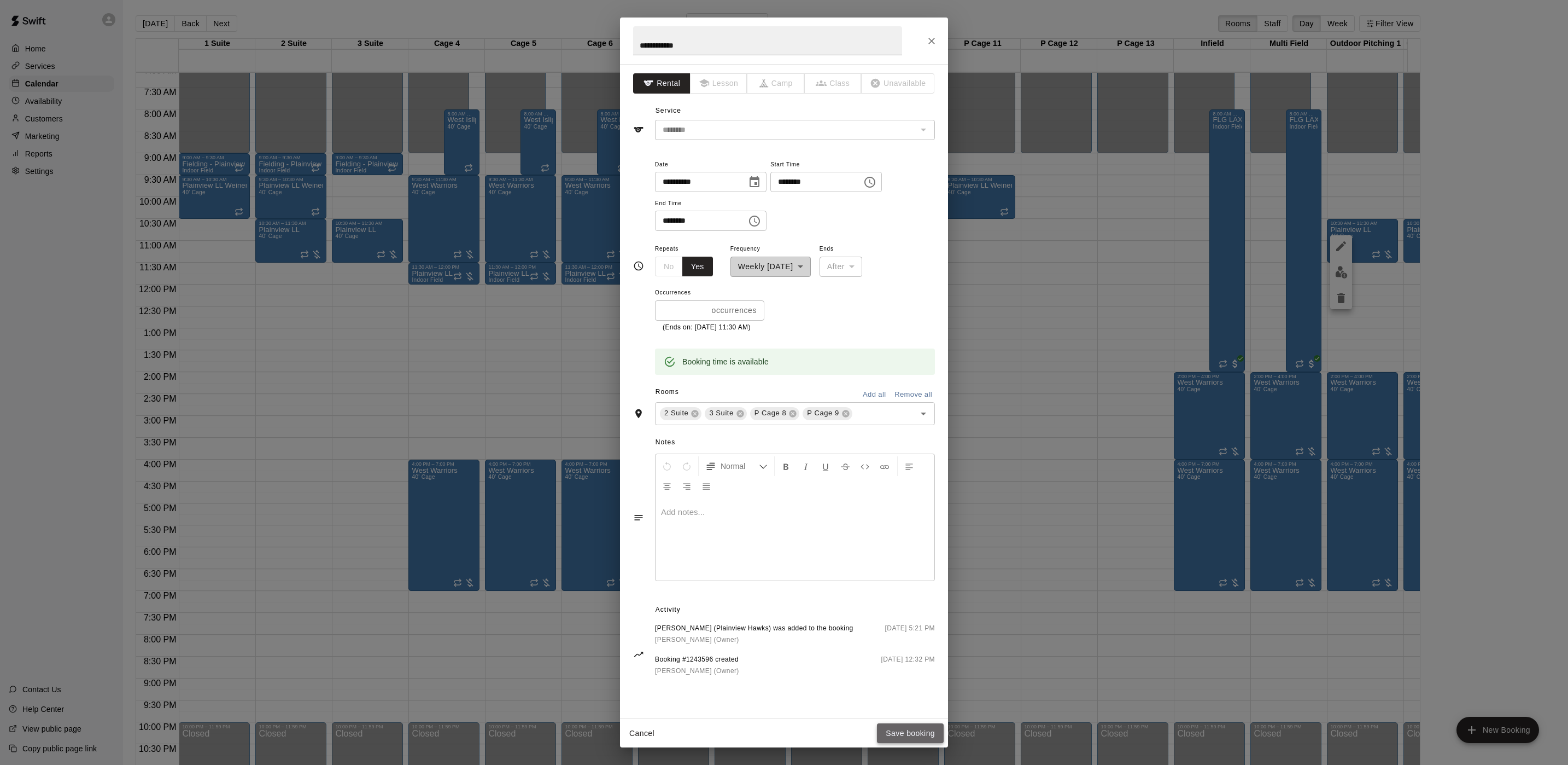
click at [918, 731] on button "Save booking" at bounding box center [910, 734] width 67 height 20
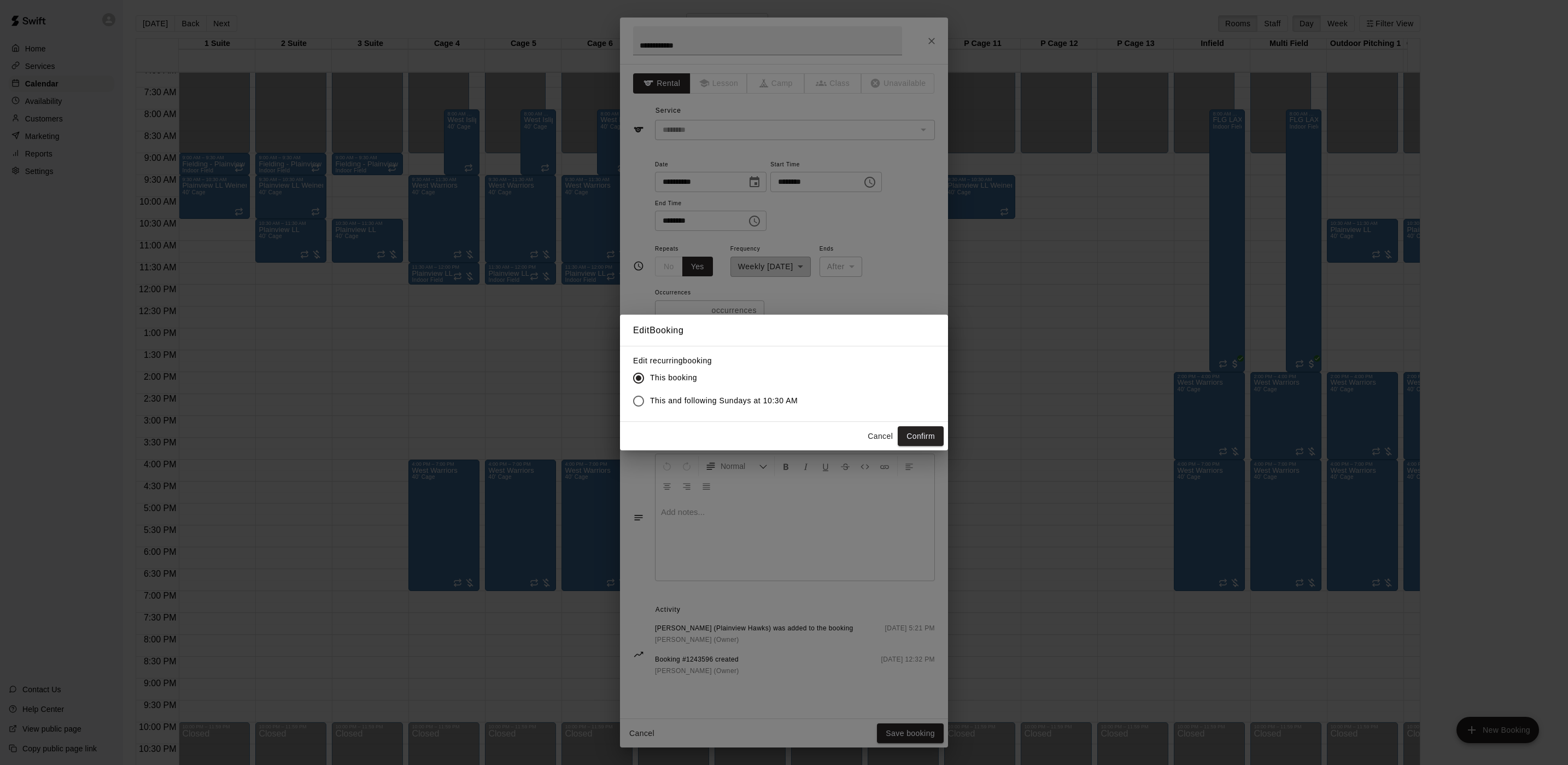
click at [699, 403] on span "This and following Sundays at 10:30 AM" at bounding box center [724, 401] width 147 height 11
click at [913, 432] on button "Confirm" at bounding box center [921, 436] width 46 height 20
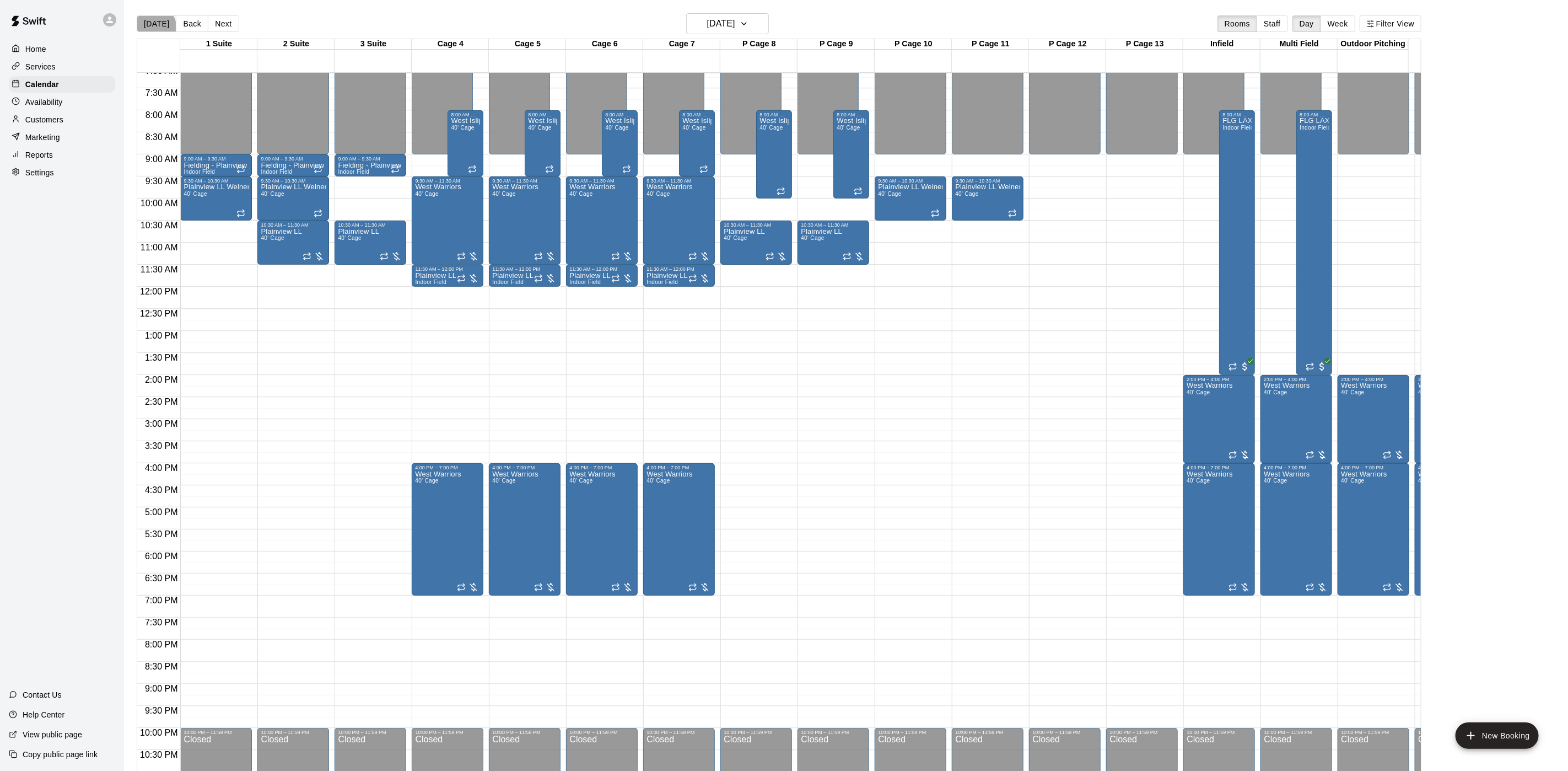
click at [151, 29] on button "[DATE]" at bounding box center [156, 24] width 40 height 17
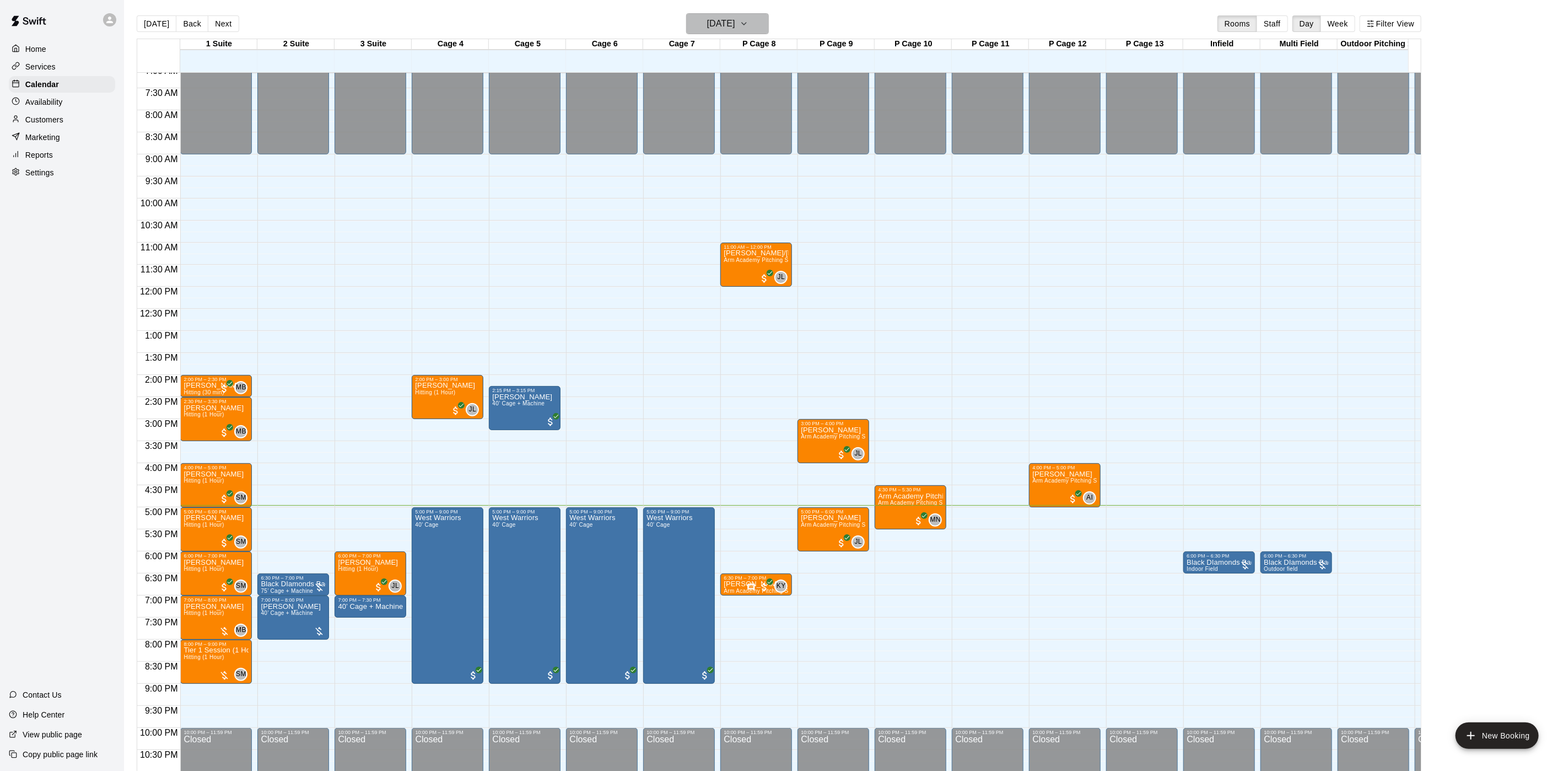
click at [691, 30] on button "[DATE]" at bounding box center [728, 24] width 83 height 21
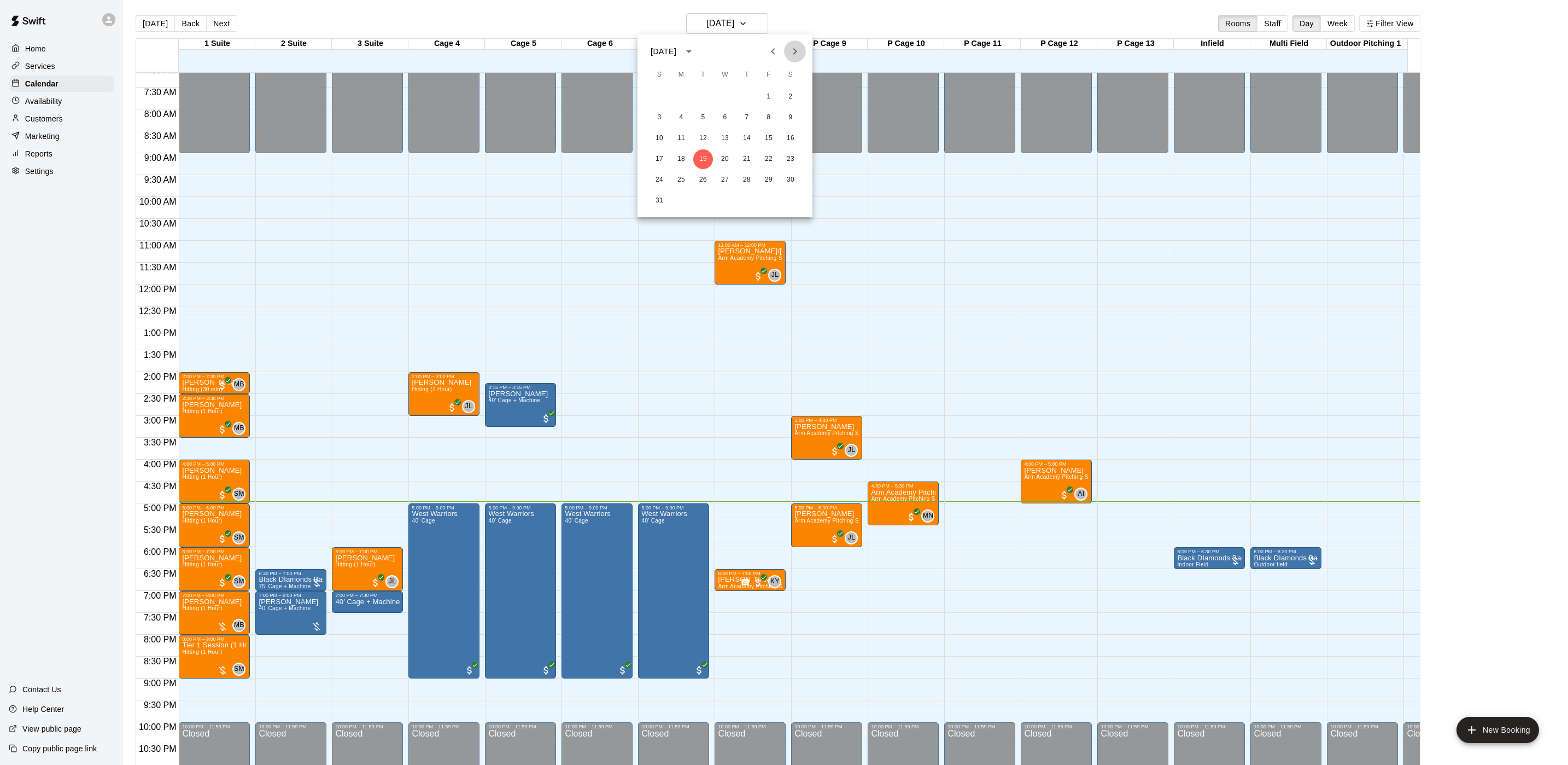
click at [789, 43] on button "Next month" at bounding box center [795, 51] width 22 height 22
click at [789, 44] on button "Next month" at bounding box center [795, 51] width 22 height 22
click at [789, 45] on icon "Next month" at bounding box center [795, 51] width 13 height 13
click at [789, 45] on icon "Next month" at bounding box center [795, 51] width 13 height 13
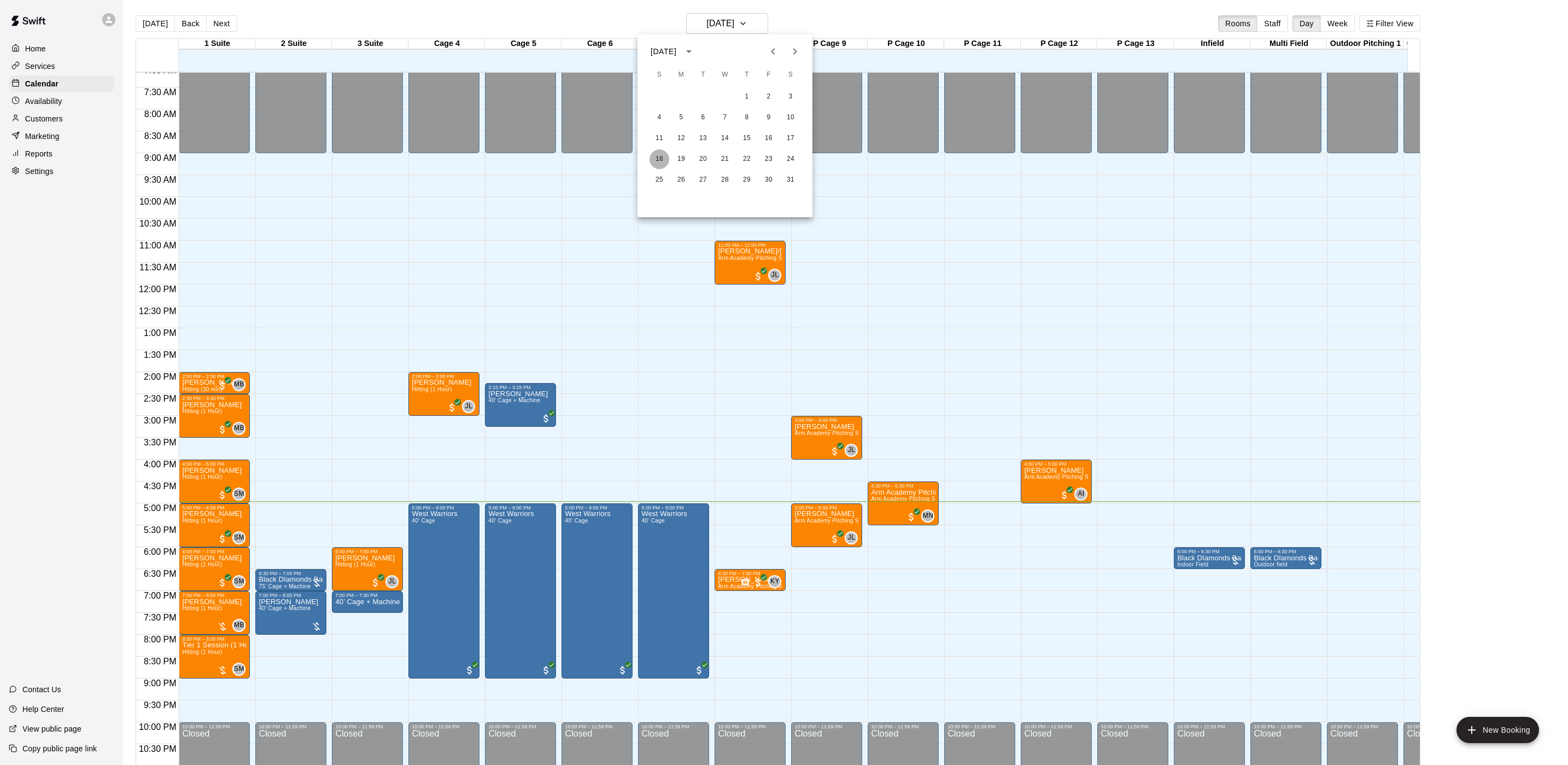
click at [653, 159] on button "18" at bounding box center [659, 159] width 20 height 20
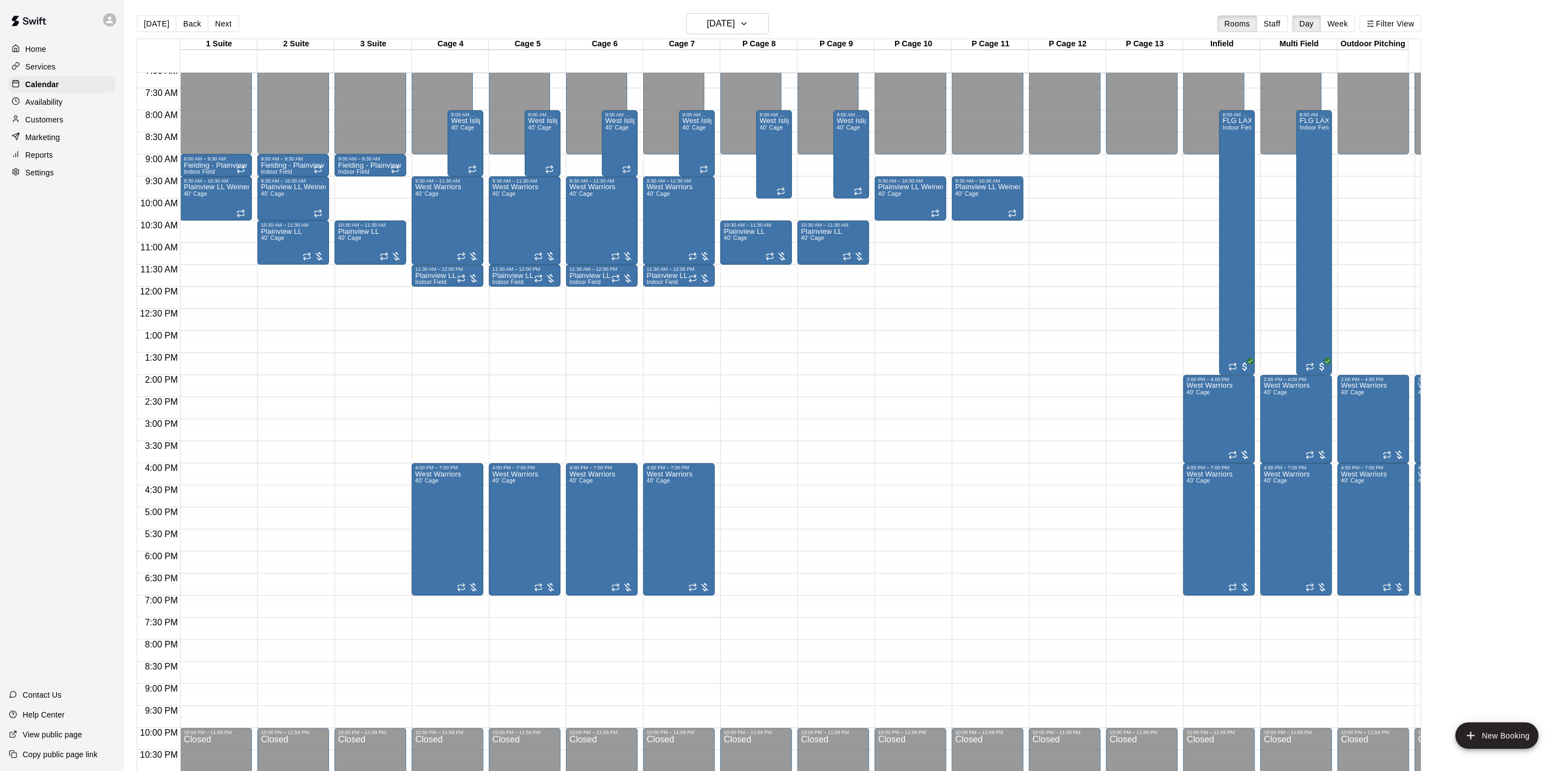
click at [158, 24] on button "[DATE]" at bounding box center [156, 24] width 40 height 17
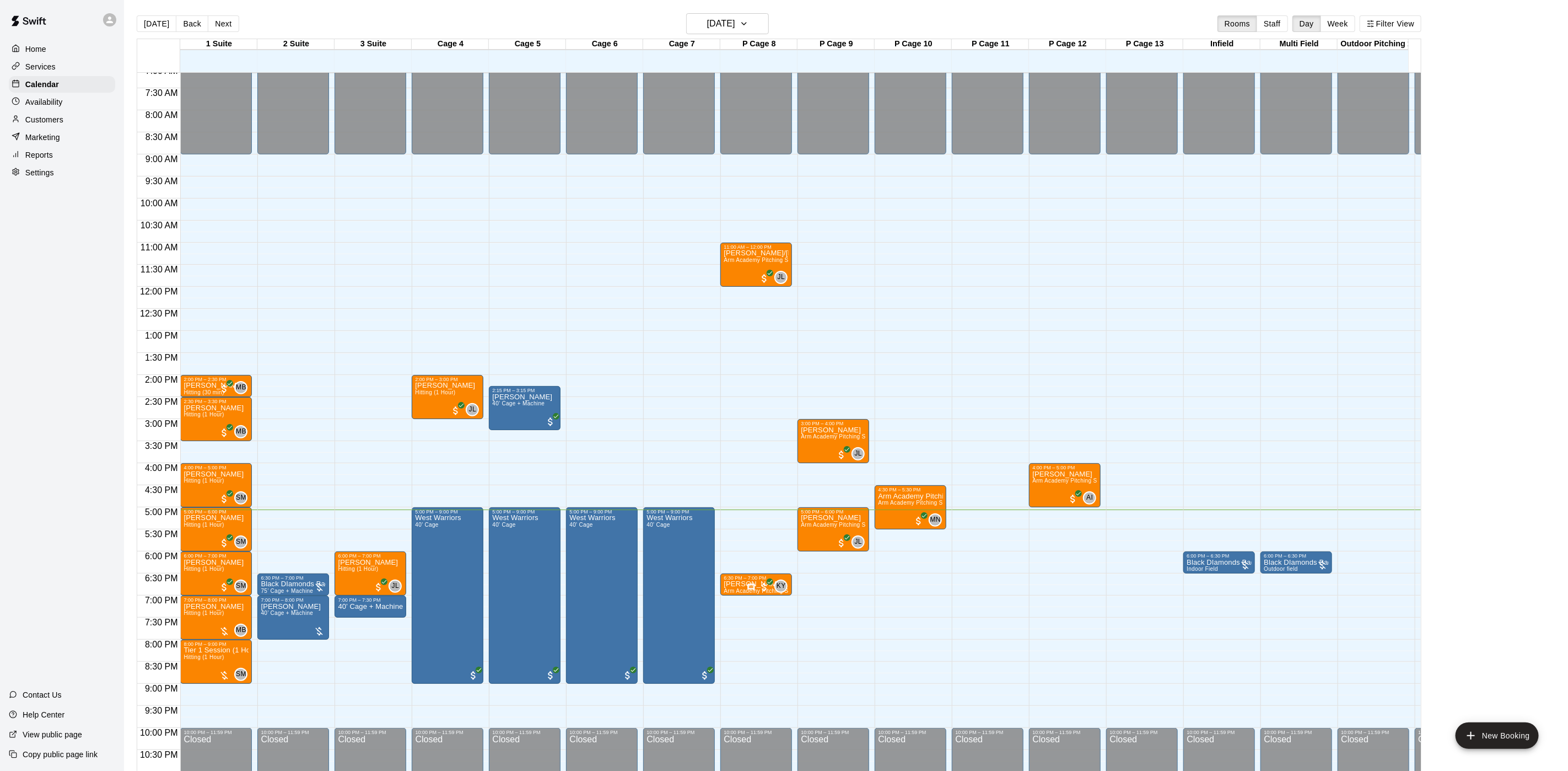
click at [60, 125] on p "Customers" at bounding box center [44, 119] width 38 height 11
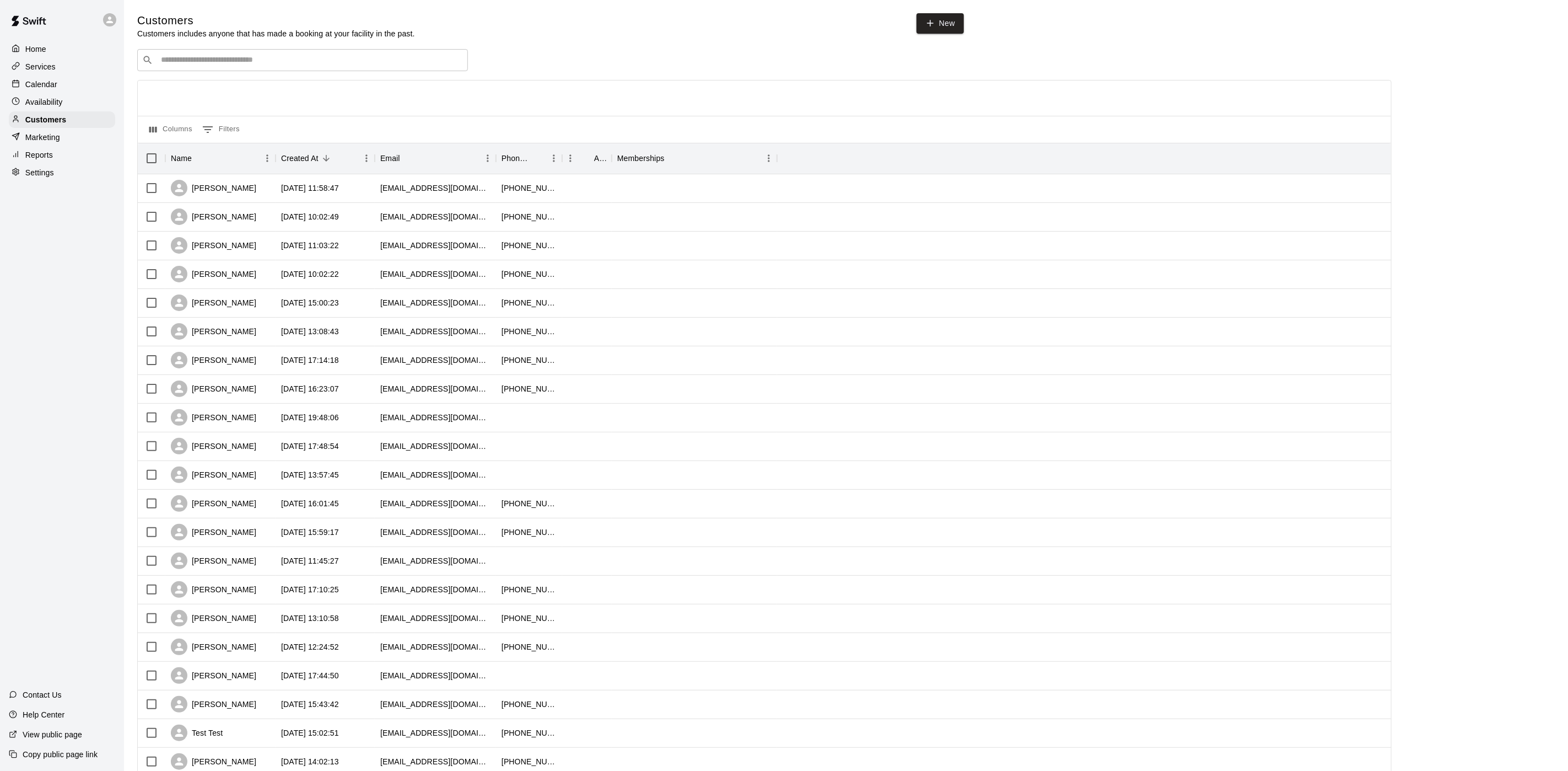
click at [337, 66] on input "Search customers by name or email" at bounding box center [310, 60] width 306 height 11
type input "*"
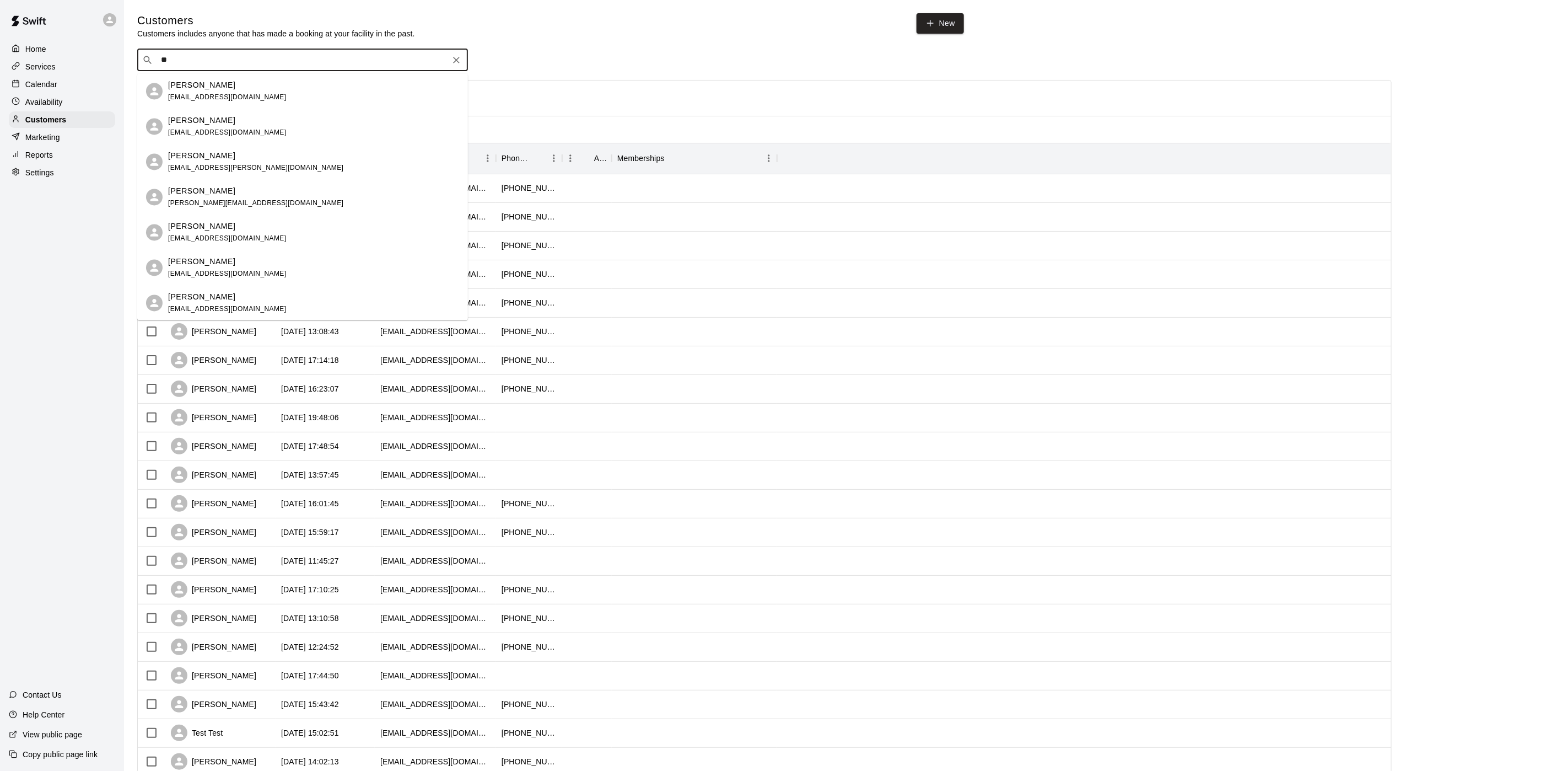
type input "*"
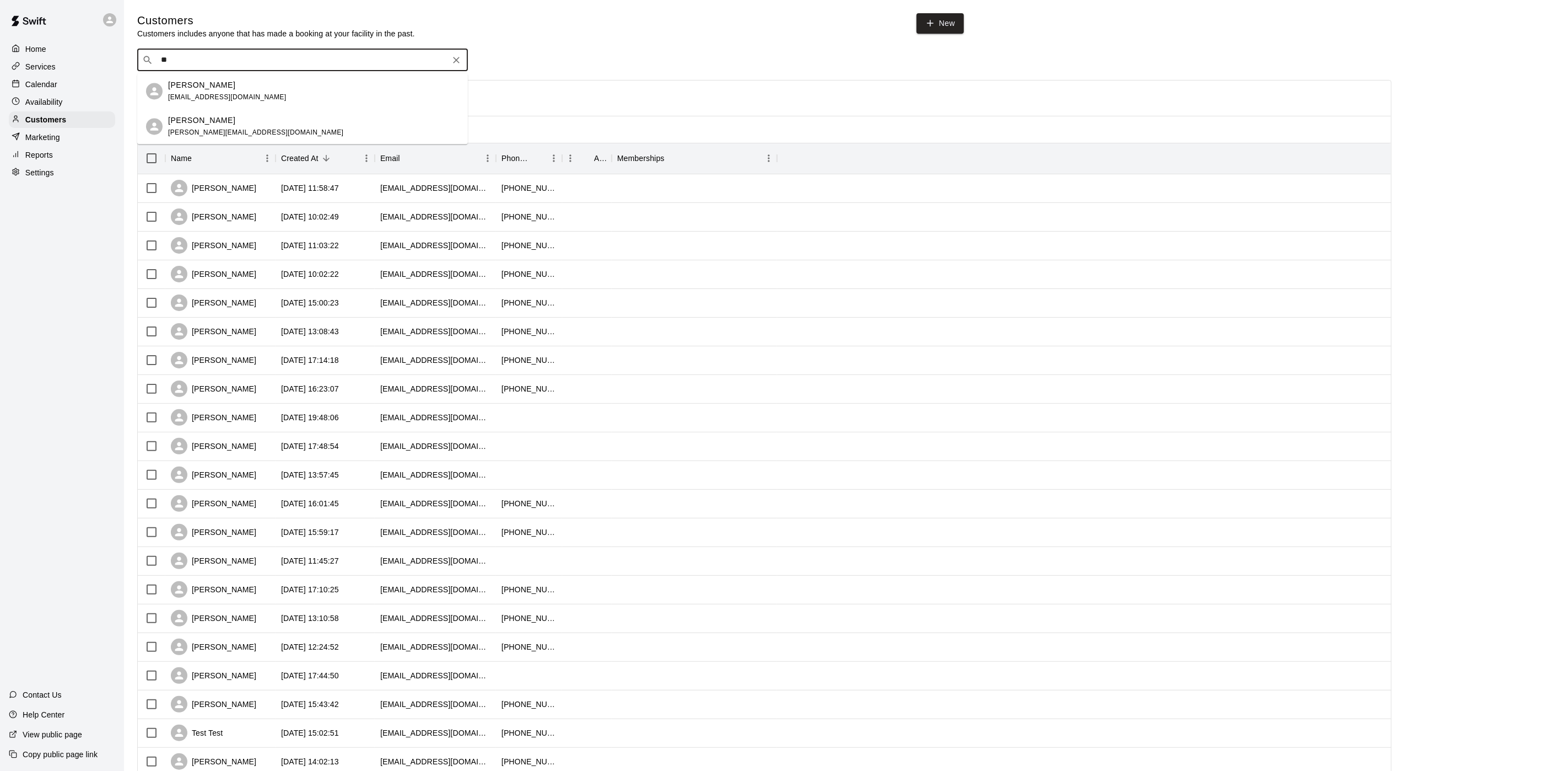
type input "*"
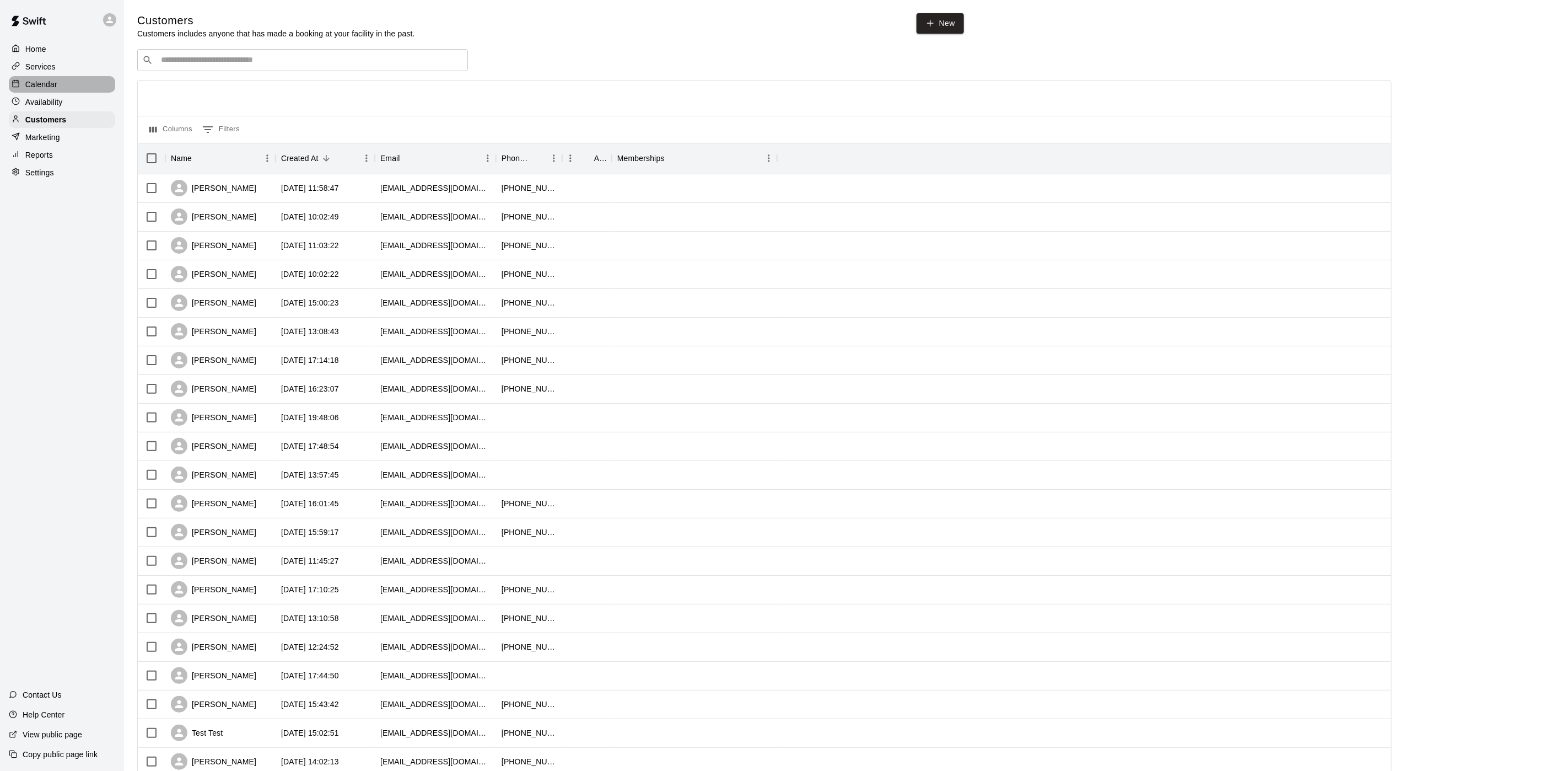
click at [87, 80] on div "Calendar" at bounding box center [62, 84] width 106 height 17
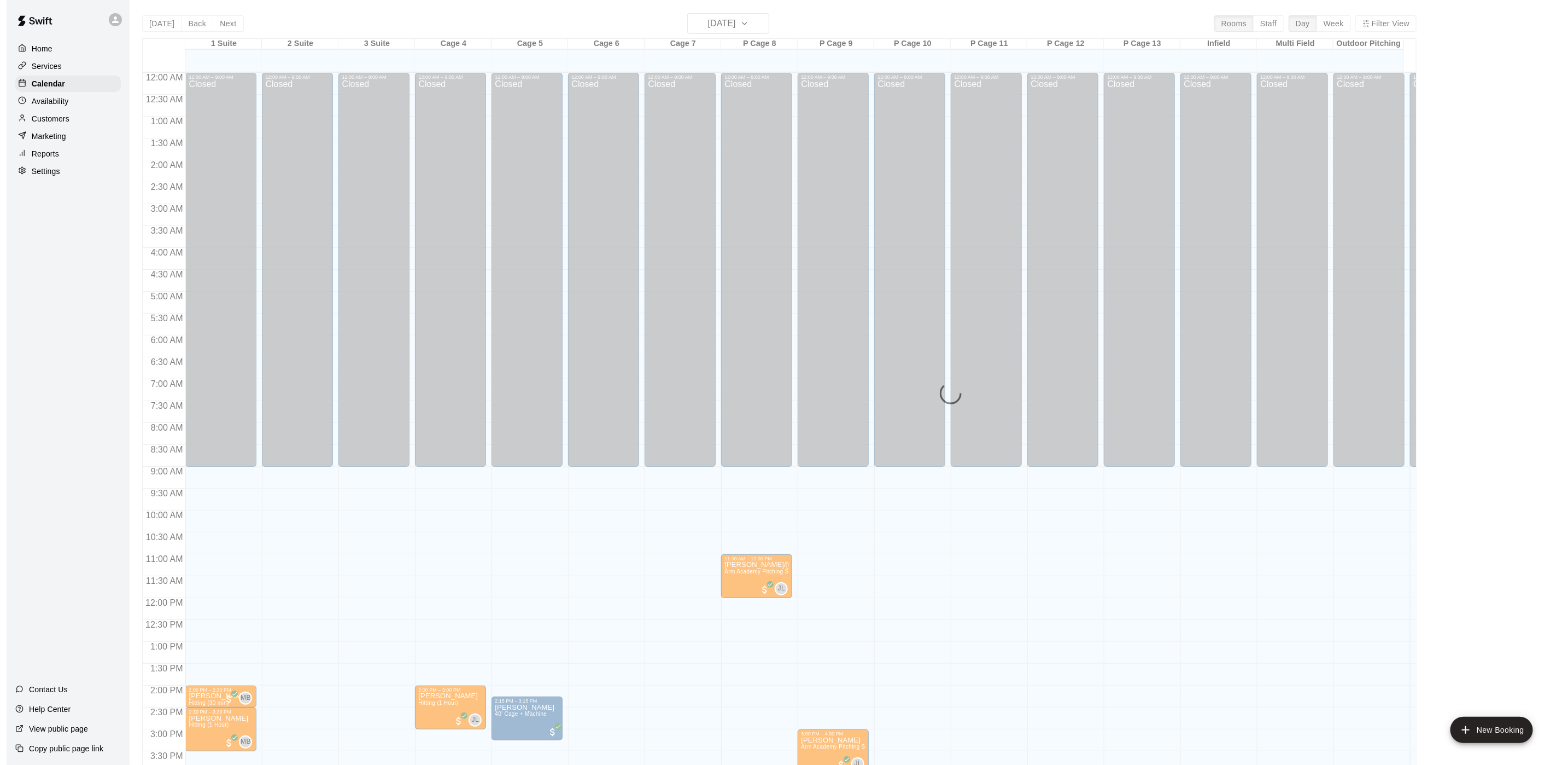
scroll to position [314, 0]
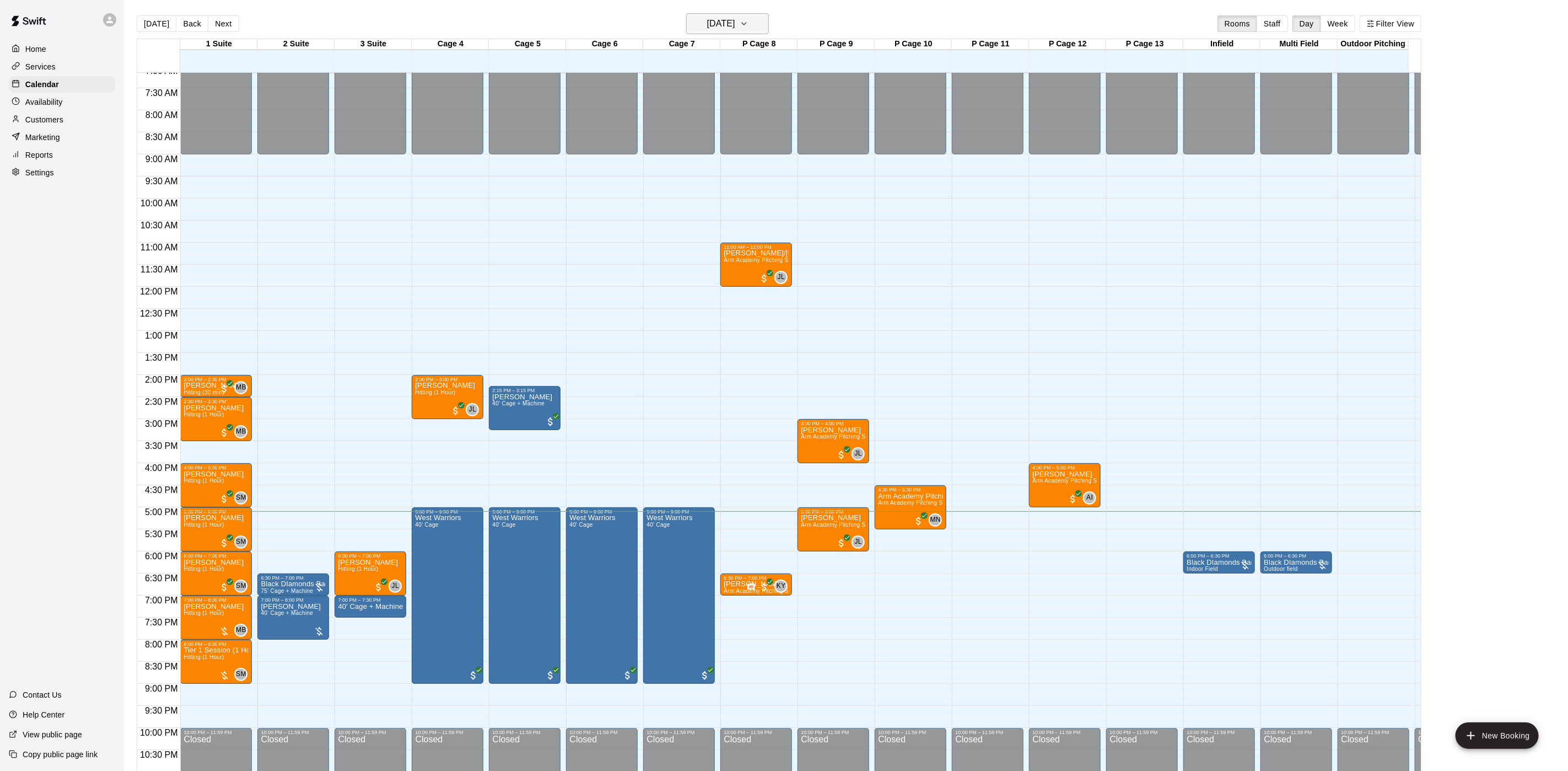
click at [717, 33] on button "[DATE]" at bounding box center [728, 24] width 83 height 21
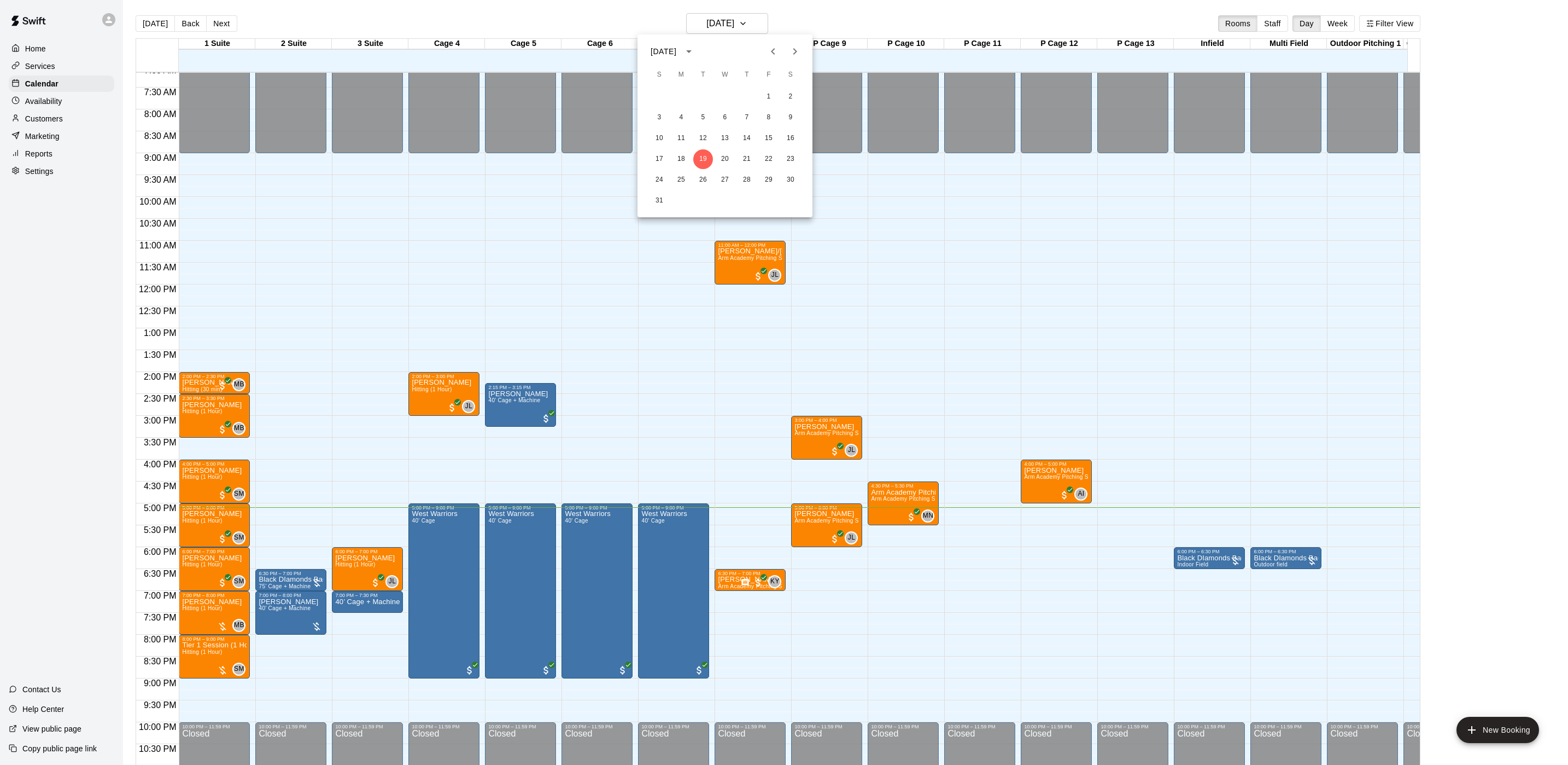
click at [676, 51] on div "[DATE]" at bounding box center [663, 52] width 26 height 11
click at [680, 49] on div "[DATE]" at bounding box center [664, 52] width 29 height 11
click at [773, 56] on icon "Previous month" at bounding box center [773, 51] width 13 height 13
click at [772, 56] on icon "Previous month" at bounding box center [773, 51] width 13 height 13
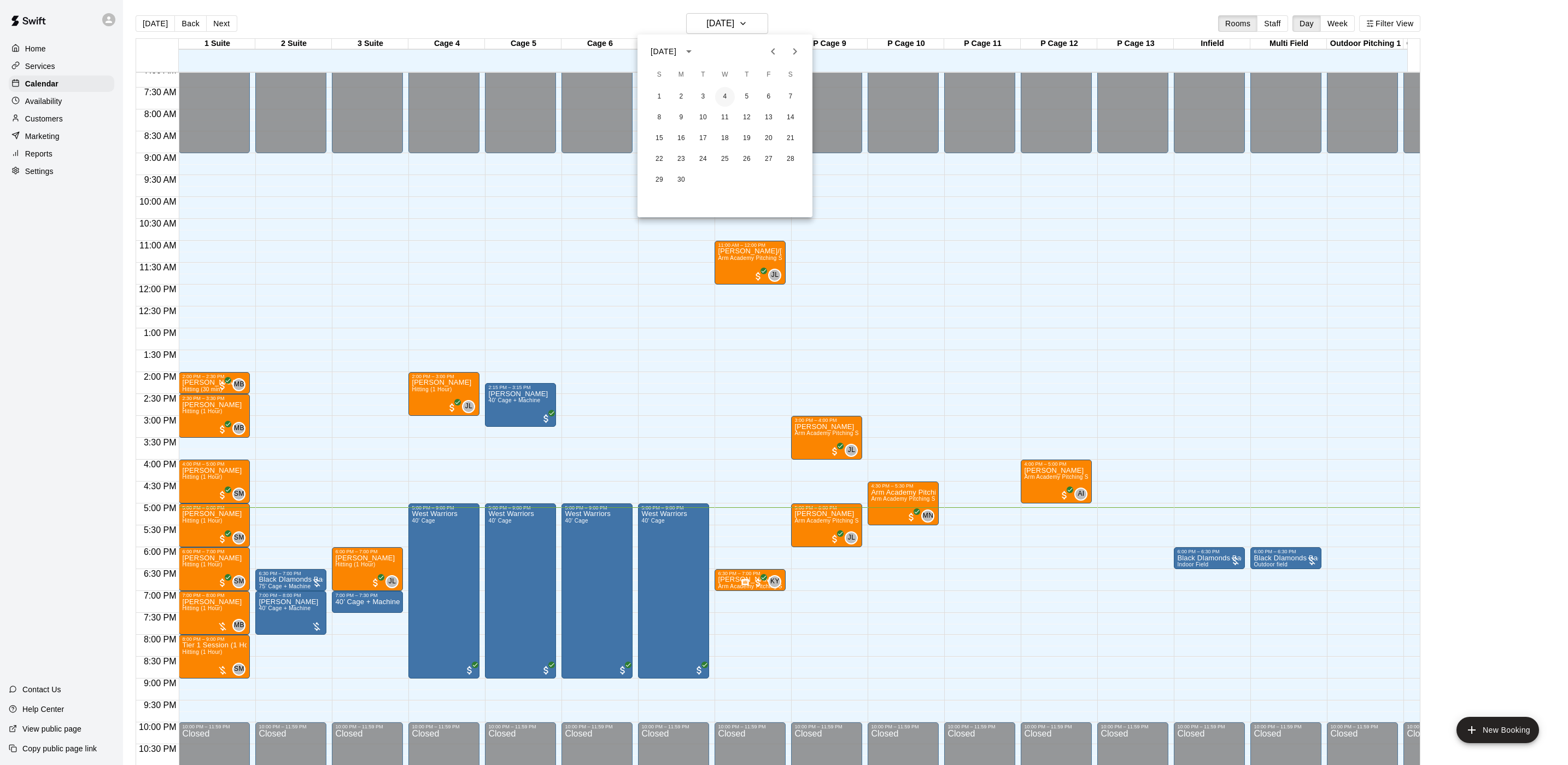
click at [731, 99] on button "4" at bounding box center [725, 96] width 20 height 20
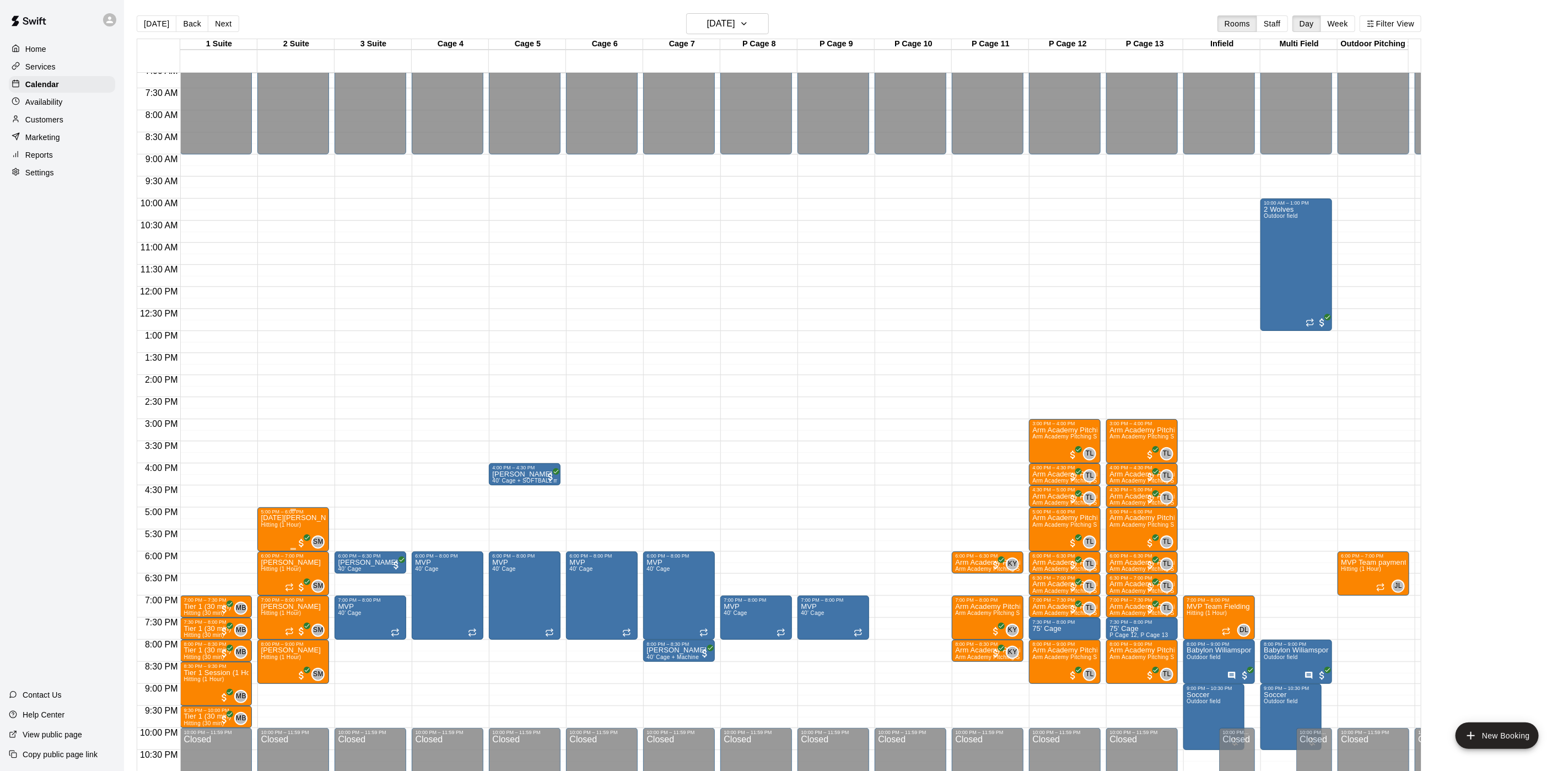
click at [290, 517] on p "[DATE][PERSON_NAME]" at bounding box center [293, 517] width 65 height 0
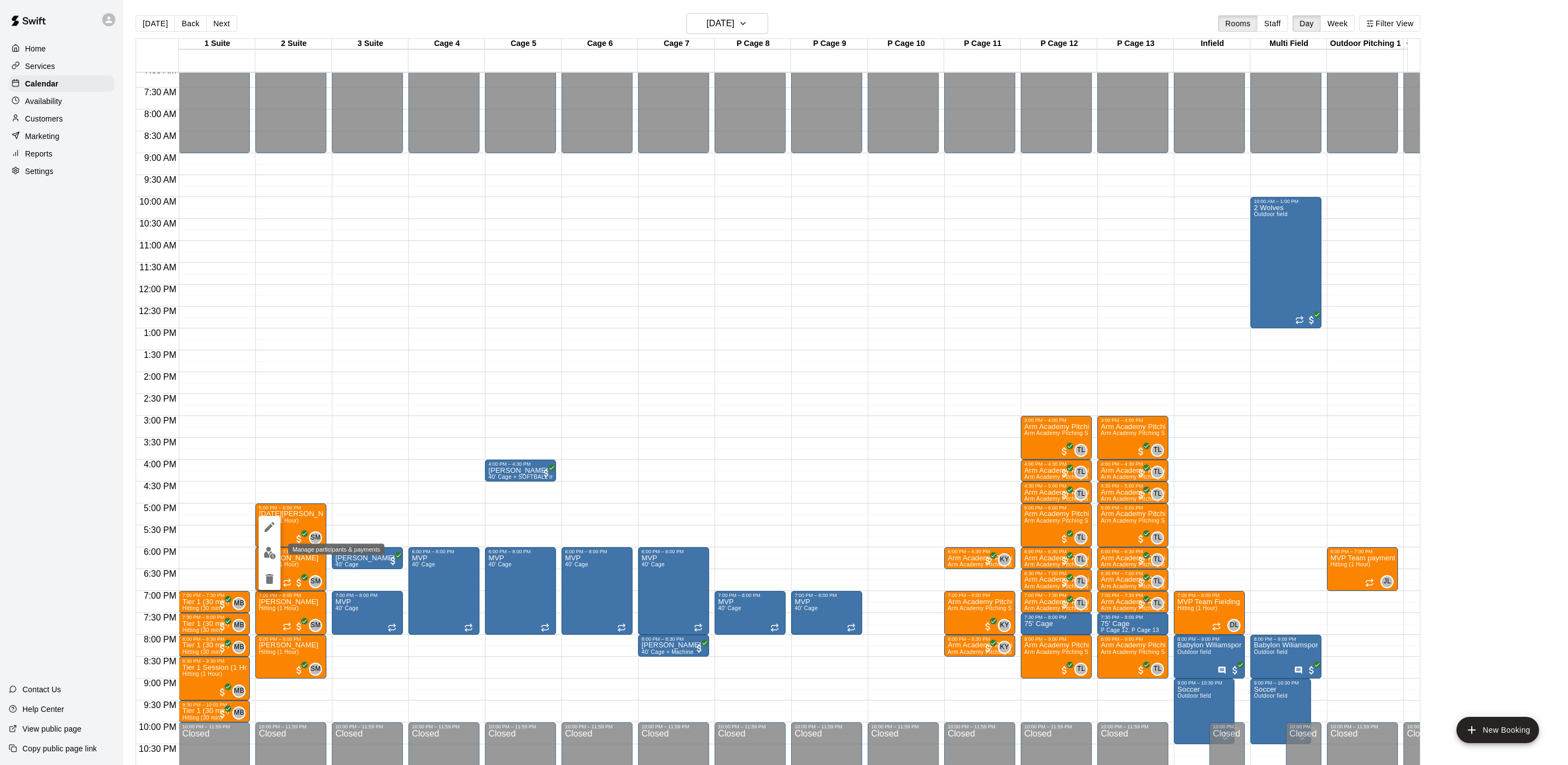
click at [271, 554] on img "edit" at bounding box center [270, 553] width 13 height 13
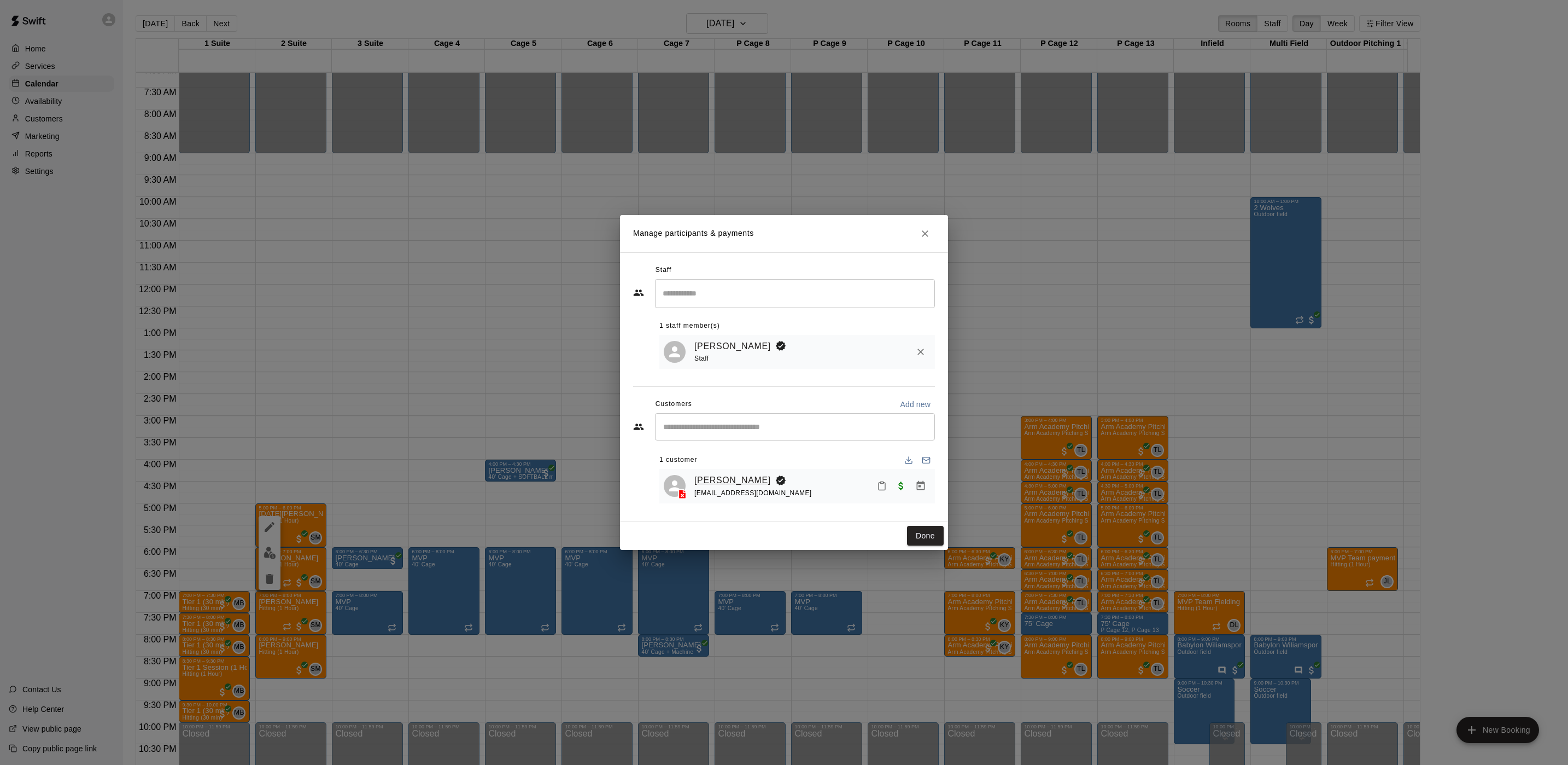
click at [722, 473] on link "[PERSON_NAME]" at bounding box center [733, 480] width 77 height 14
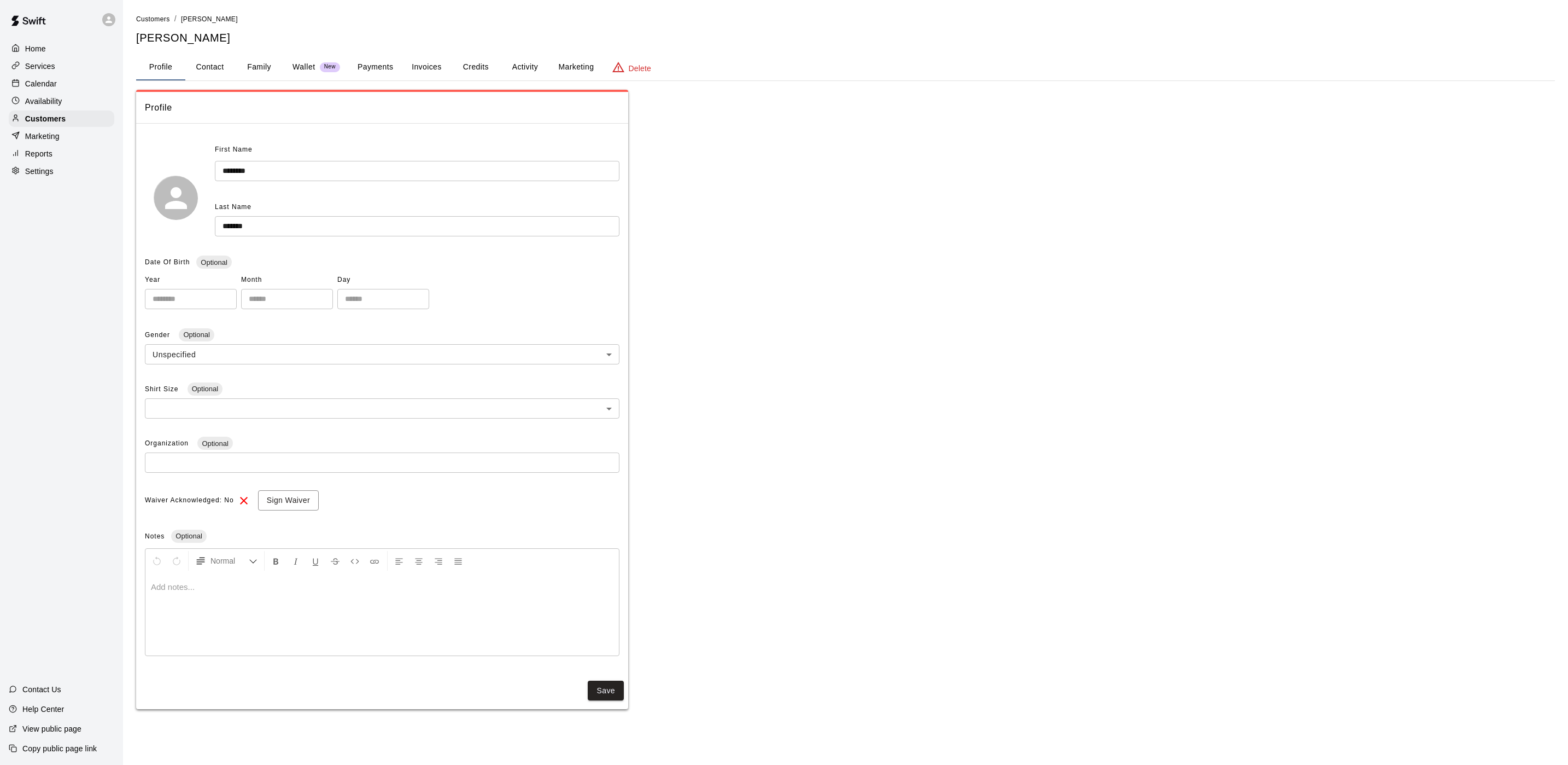
click at [471, 68] on button "Credits" at bounding box center [475, 67] width 49 height 26
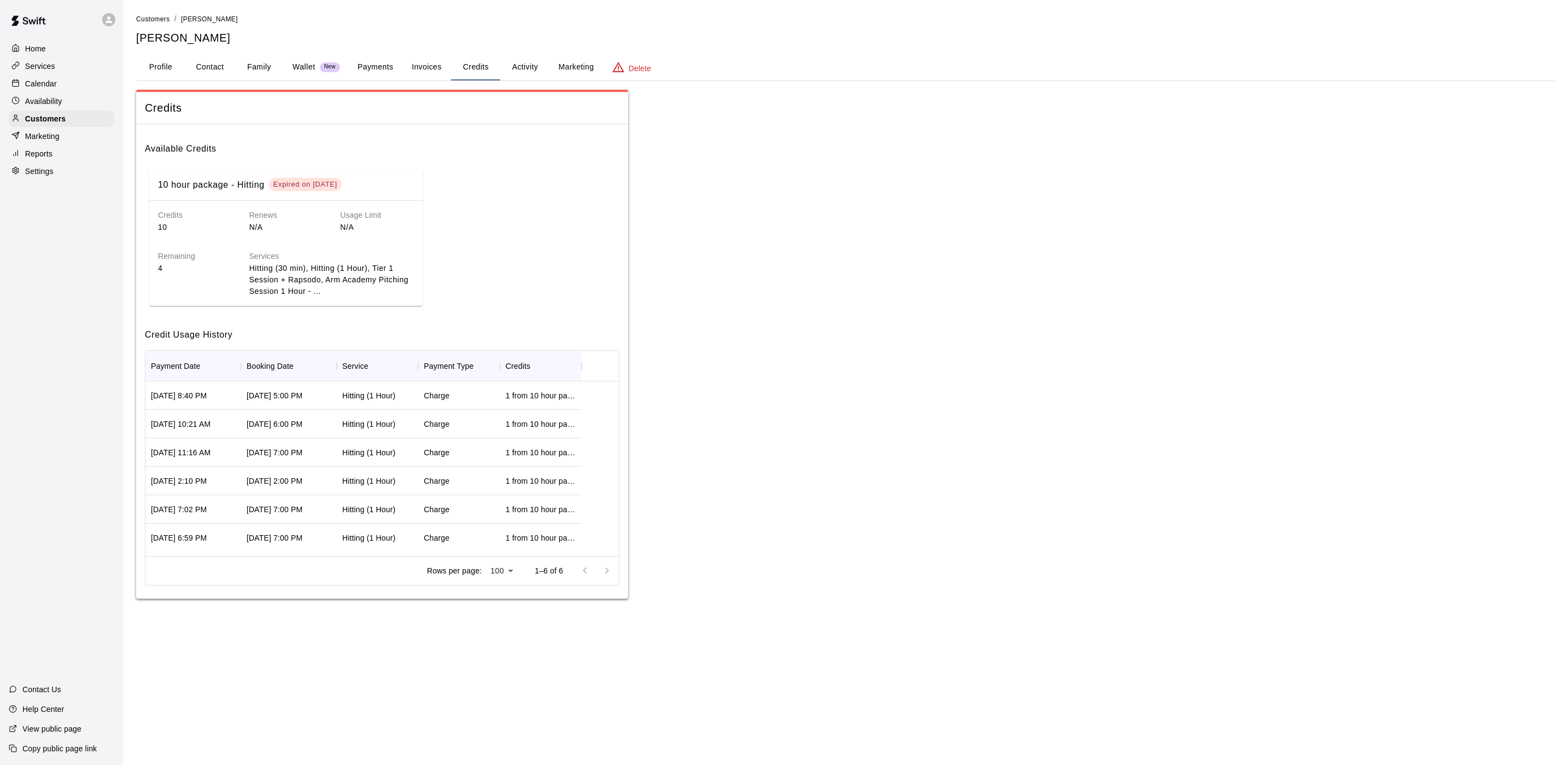
scroll to position [8, 0]
click at [376, 71] on button "Payments" at bounding box center [375, 67] width 53 height 26
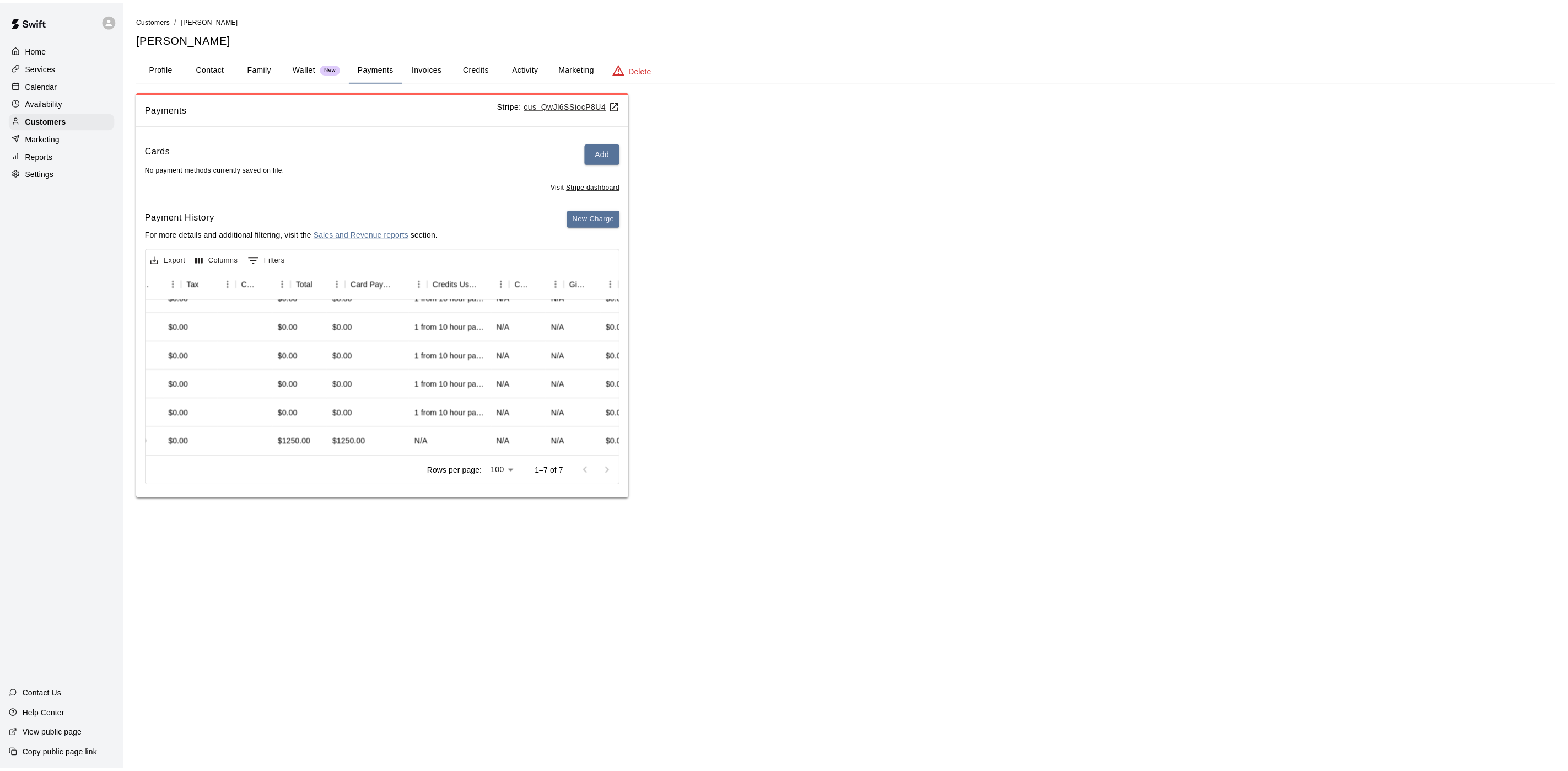
scroll to position [70, 0]
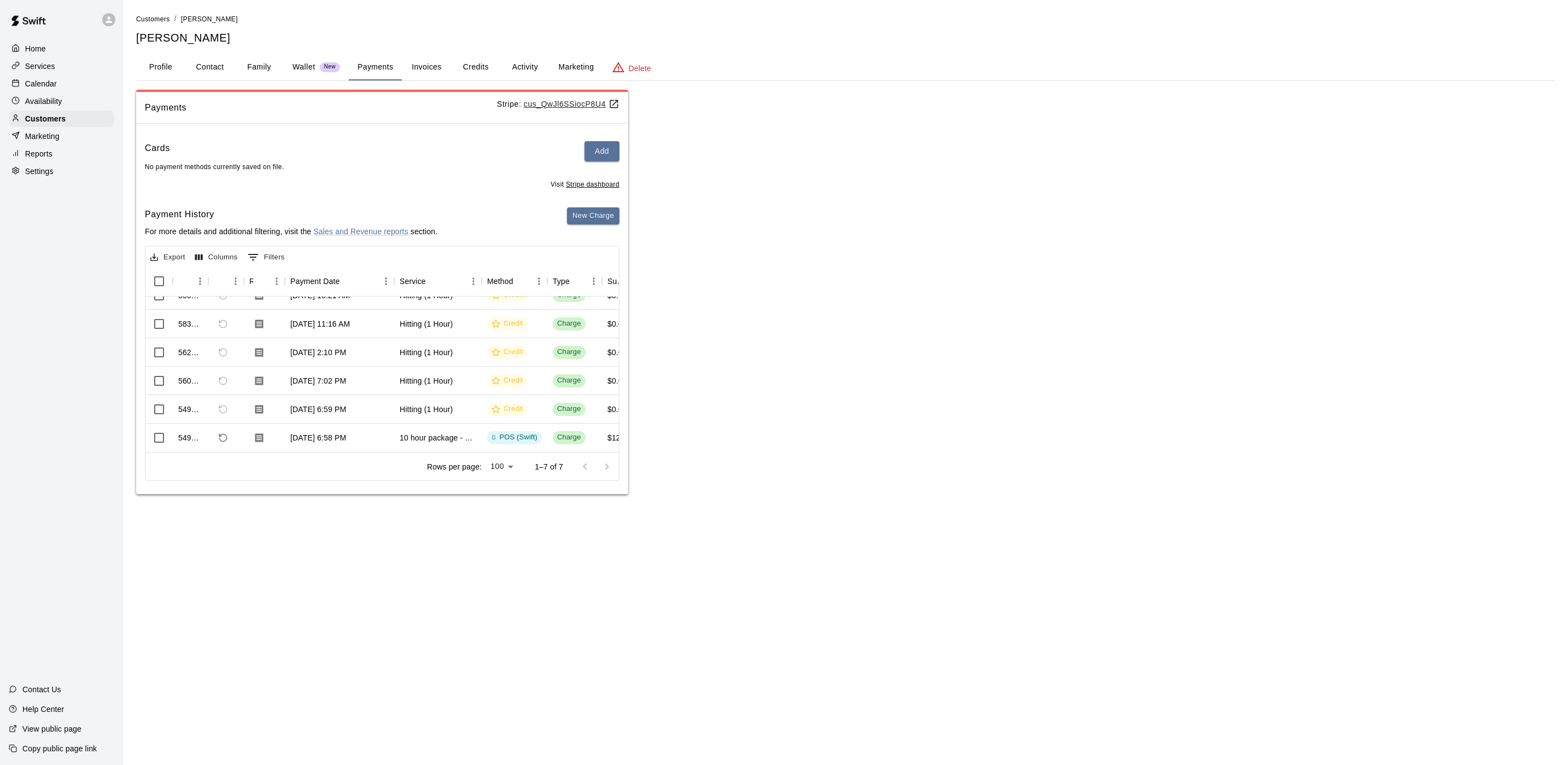
click at [205, 67] on button "Contact" at bounding box center [209, 67] width 49 height 26
select select "**"
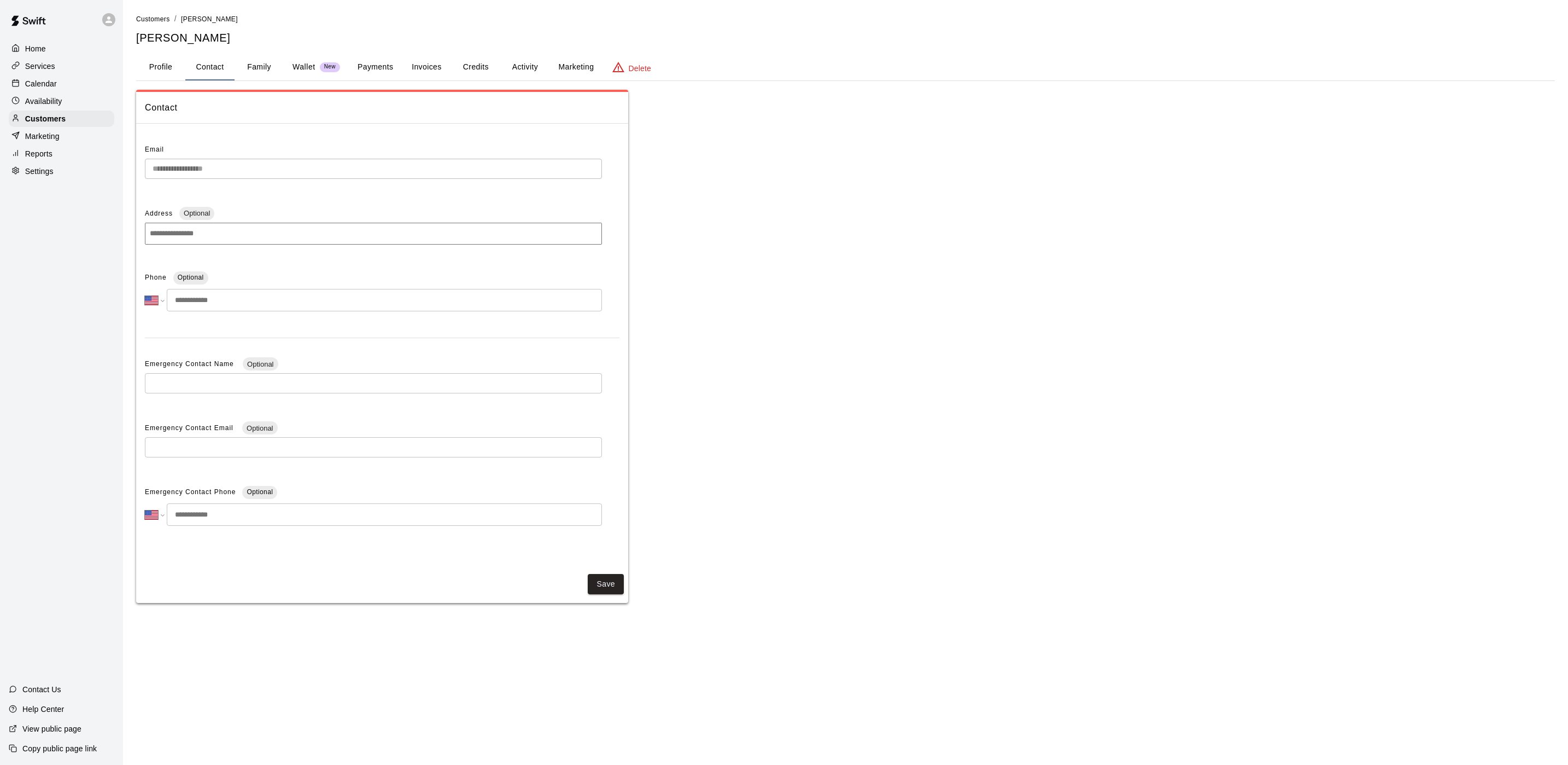
click at [204, 307] on input "tel" at bounding box center [384, 299] width 435 height 22
type input "**********"
click at [597, 582] on button "Save" at bounding box center [606, 587] width 36 height 20
click at [52, 87] on p "Calendar" at bounding box center [41, 84] width 32 height 11
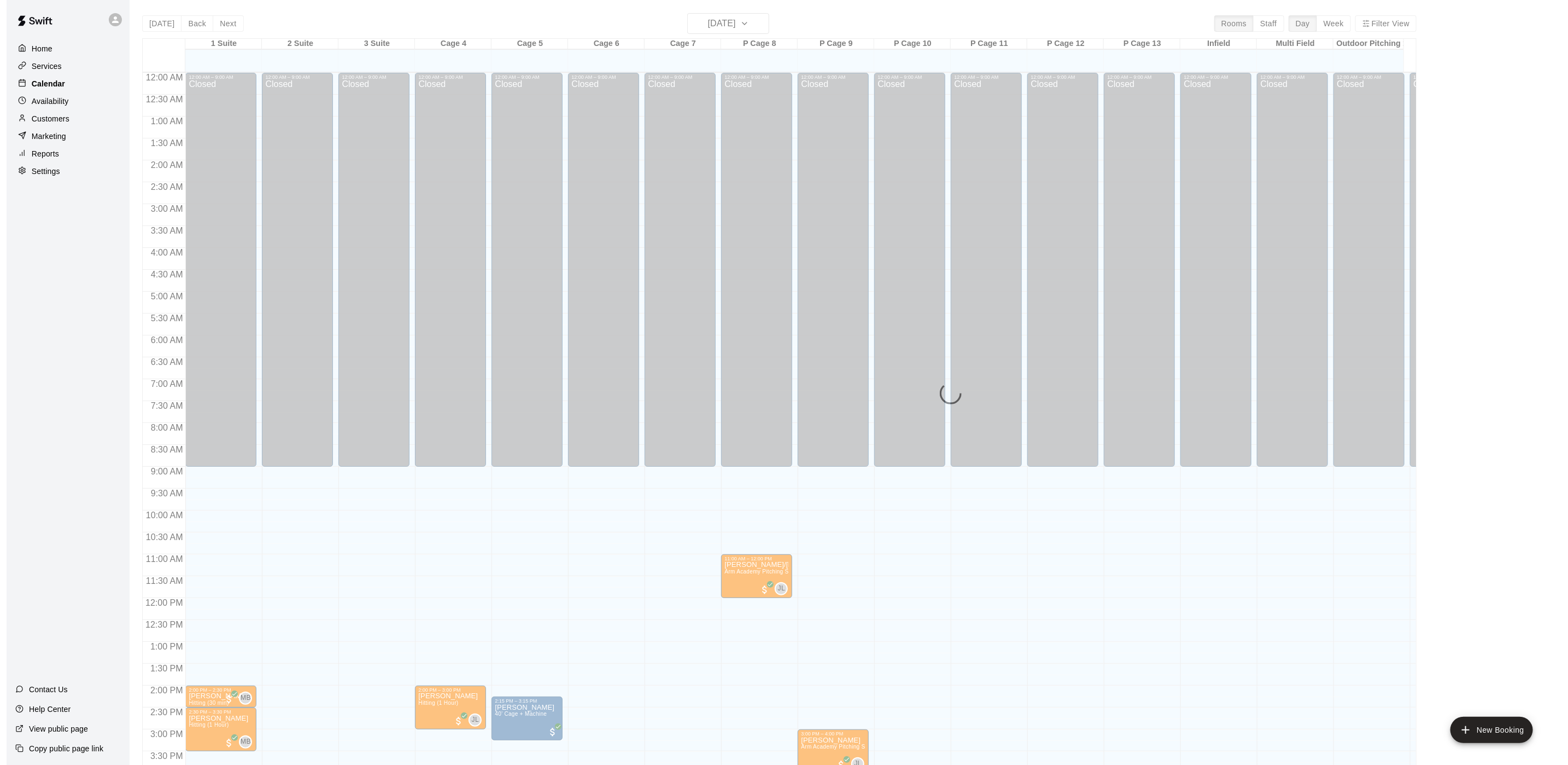
scroll to position [314, 0]
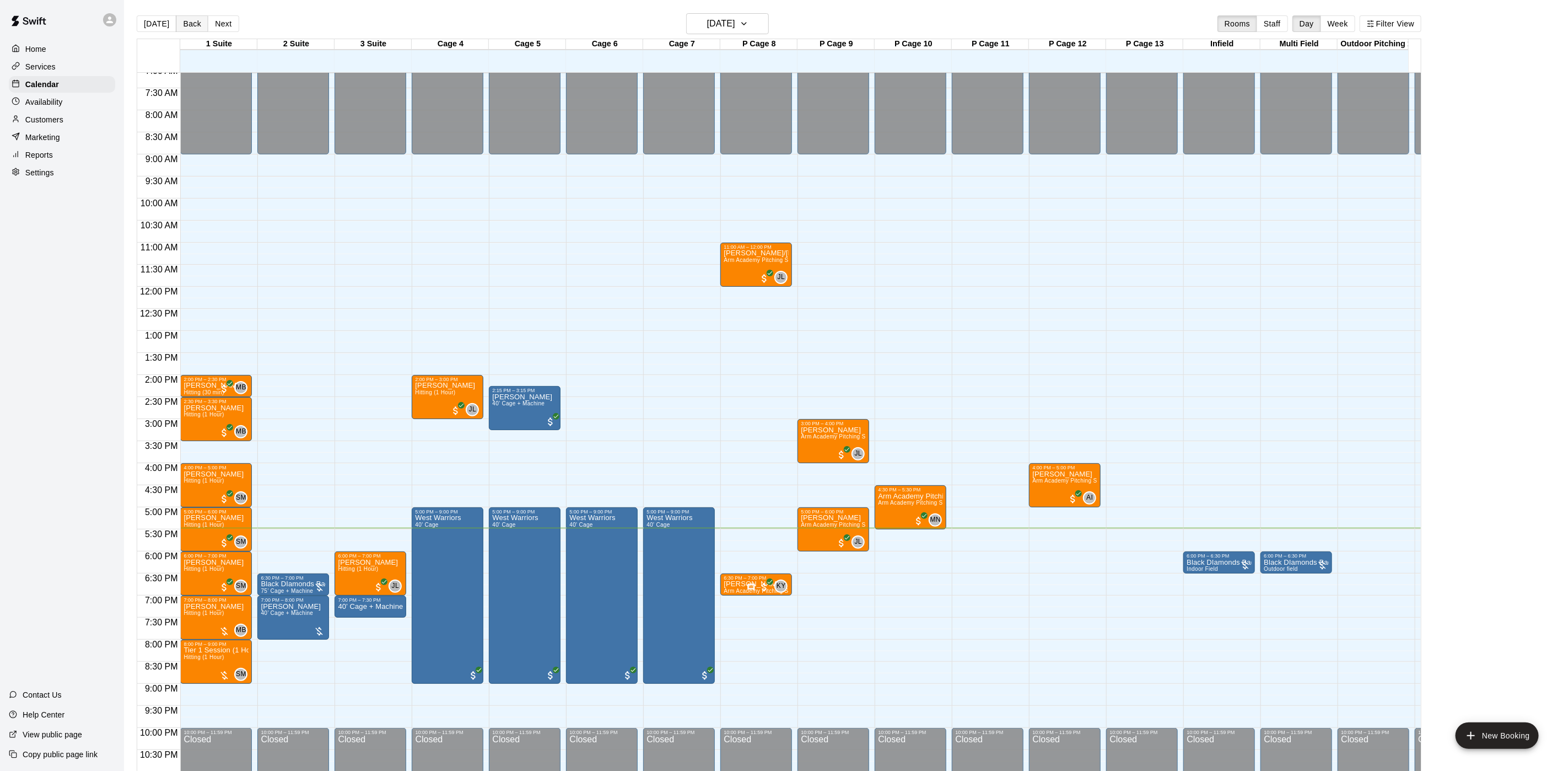
click at [179, 24] on button "Back" at bounding box center [192, 24] width 33 height 17
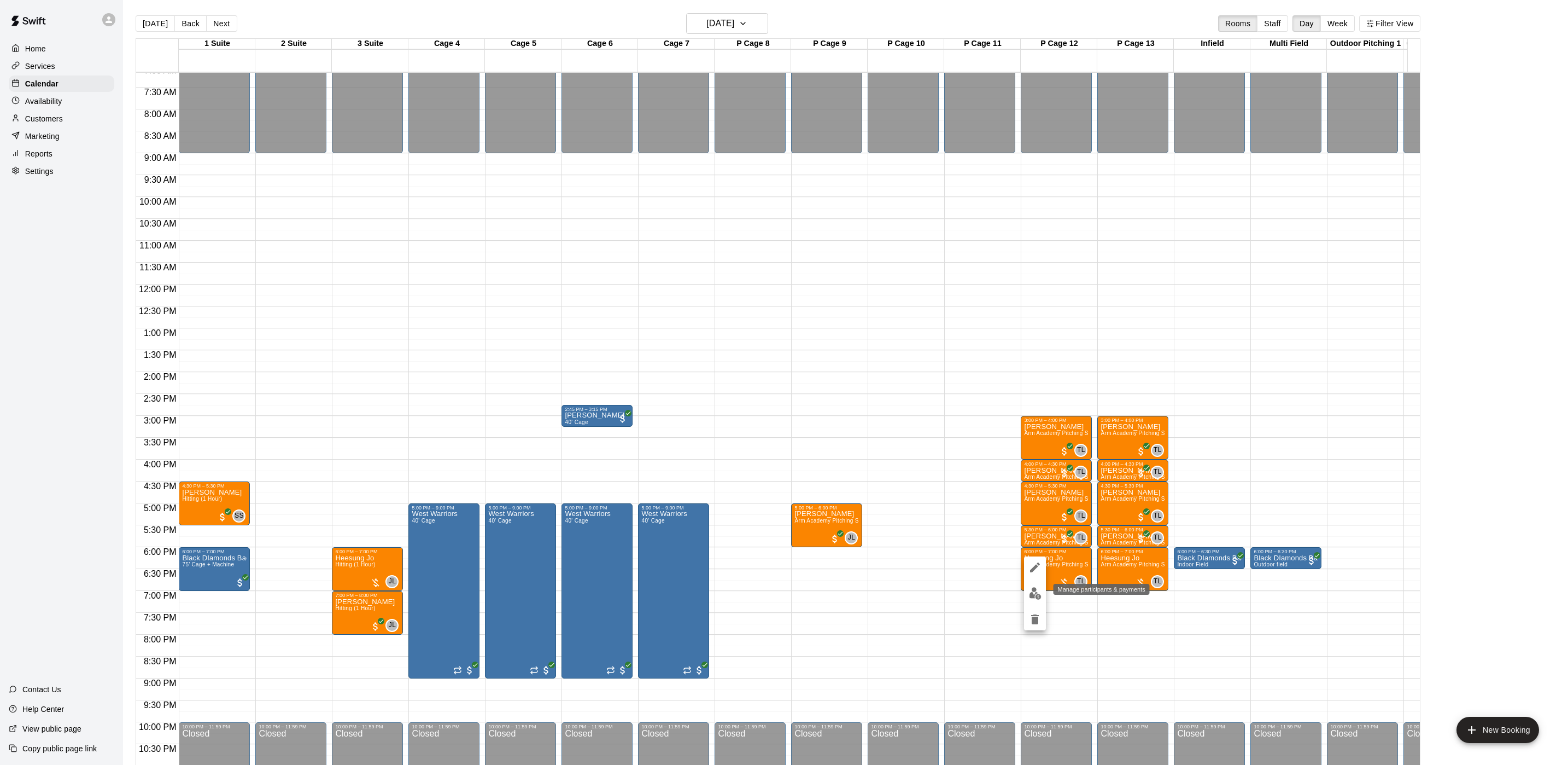
click at [1029, 598] on img "edit" at bounding box center [1035, 593] width 13 height 13
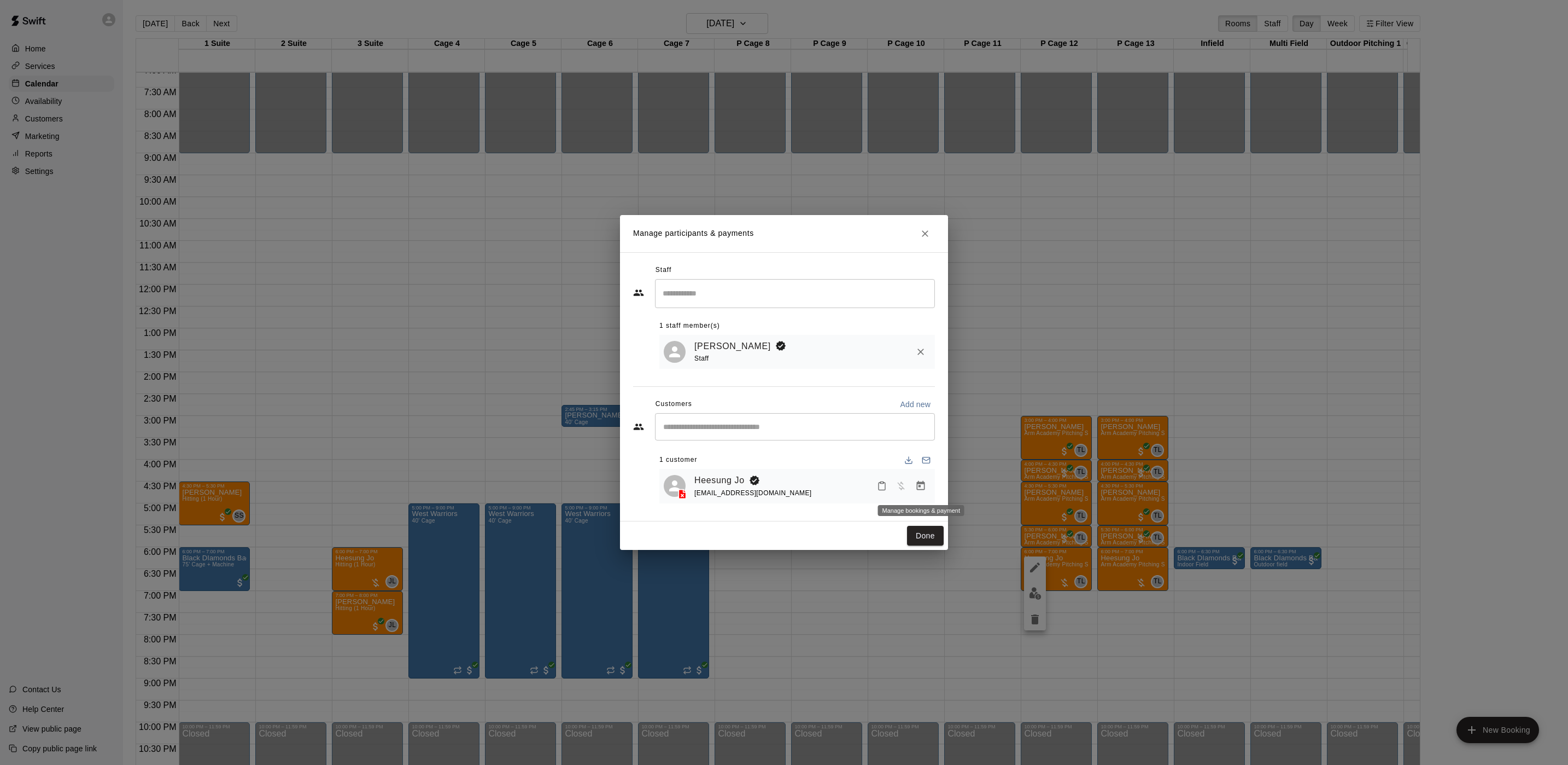
click at [917, 493] on button "Manage bookings & payment" at bounding box center [920, 485] width 20 height 20
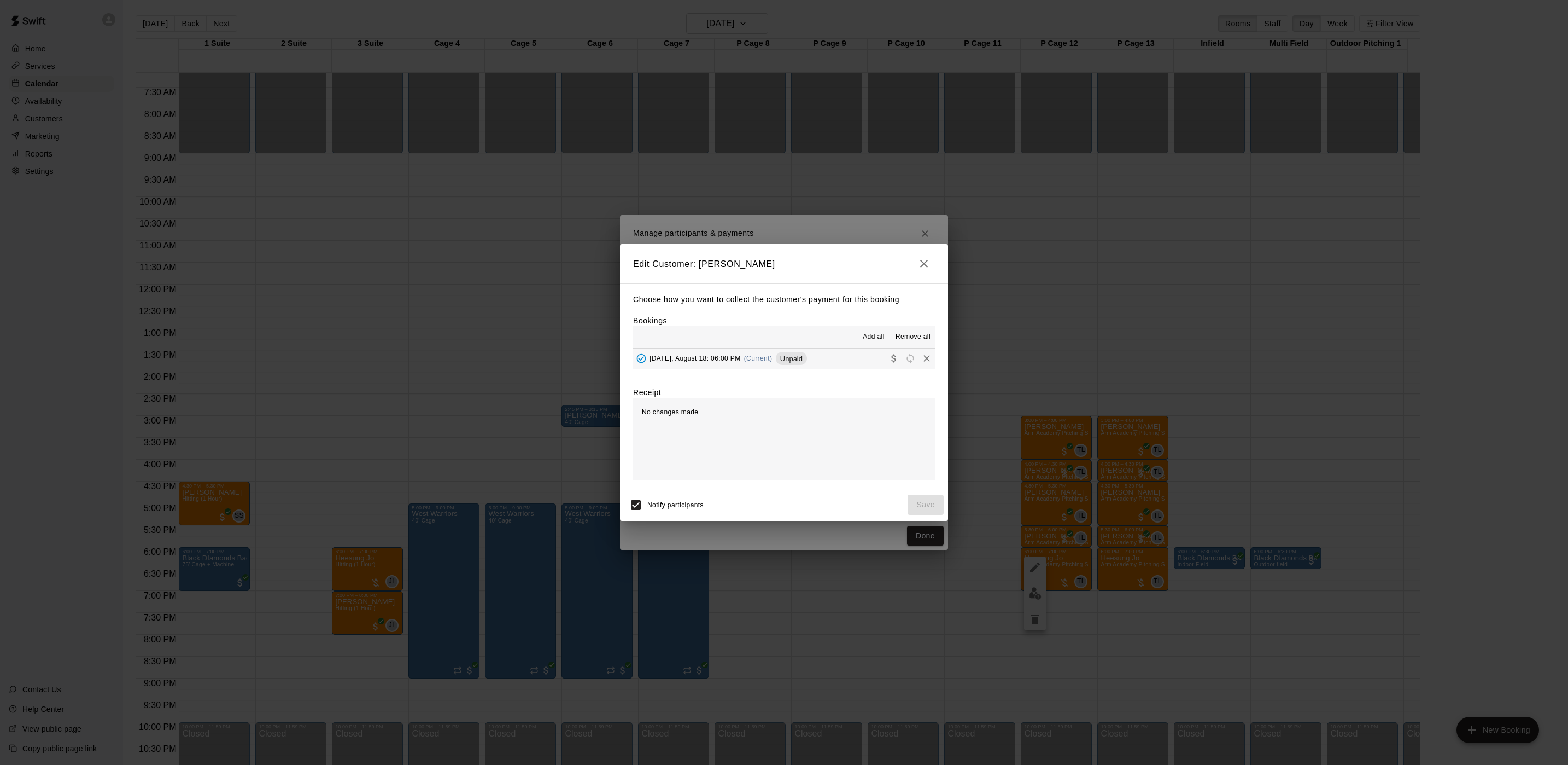
click at [712, 357] on span "[DATE], August 18: 06:00 PM" at bounding box center [695, 358] width 91 height 8
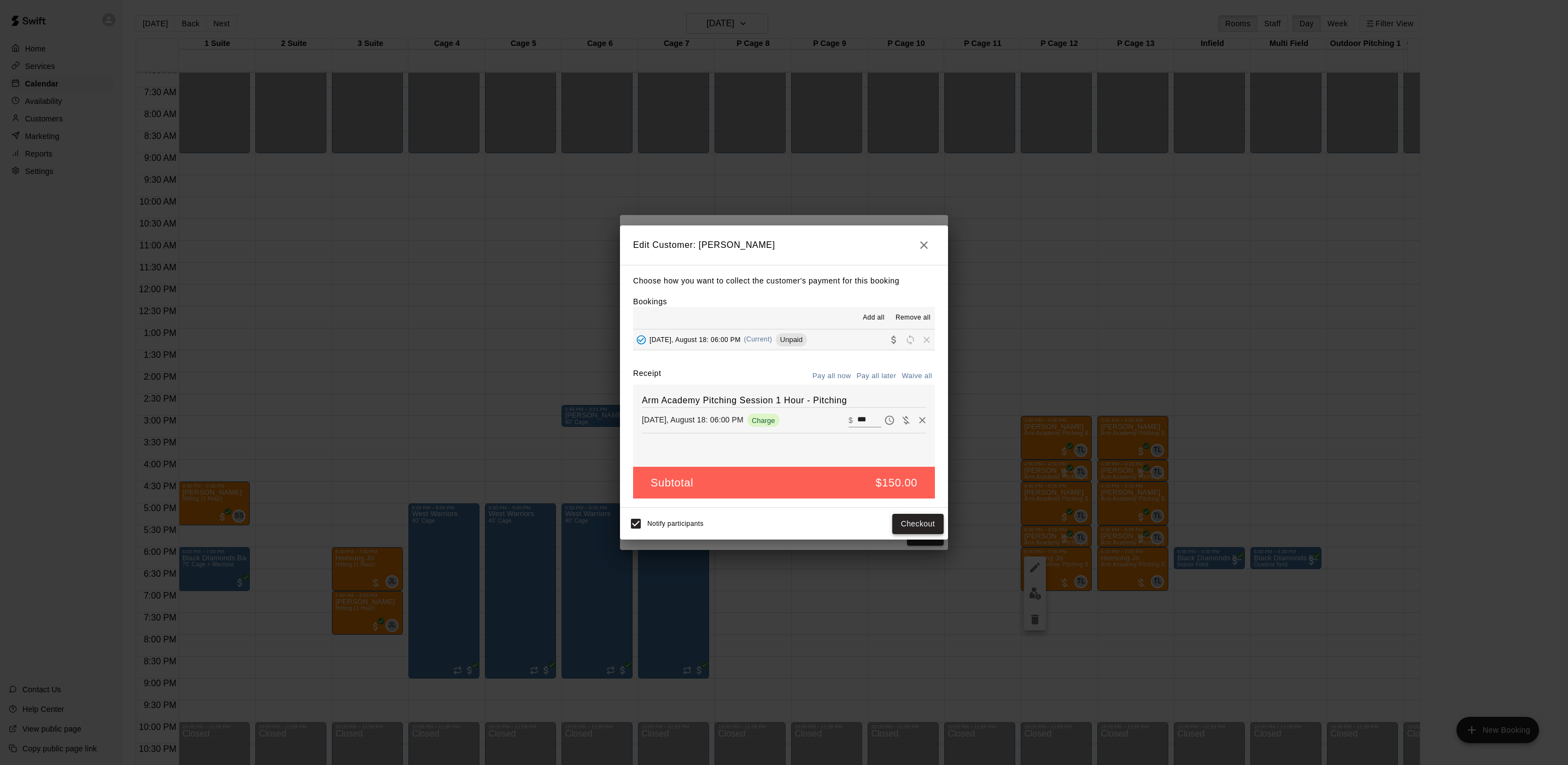
click at [895, 527] on button "Checkout" at bounding box center [918, 524] width 52 height 20
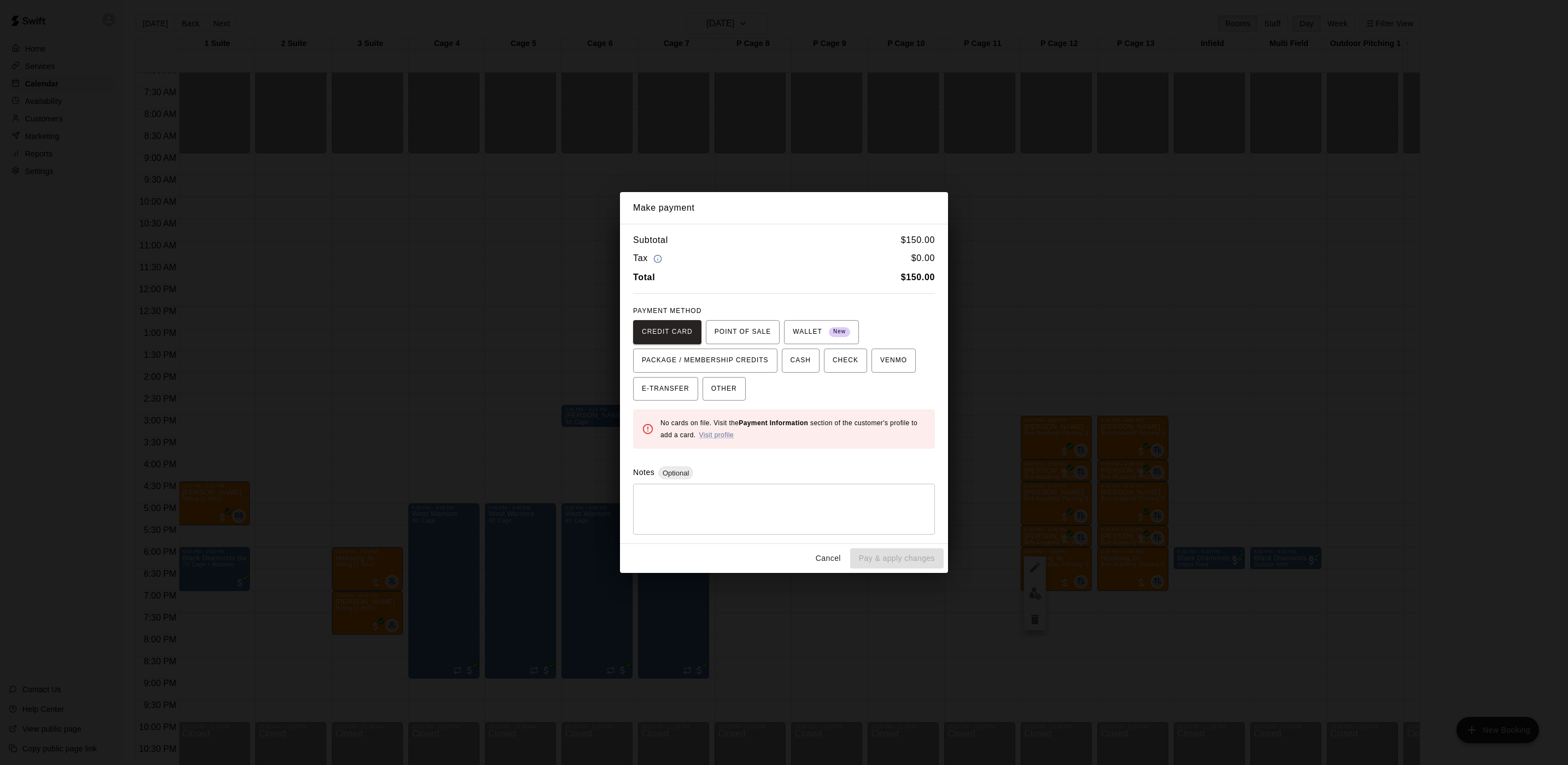
click at [703, 143] on div "Make payment Subtotal $ 150.00 Tax $ 0.00 Total $ 150.00 PAYMENT METHOD CREDIT …" at bounding box center [784, 382] width 1568 height 765
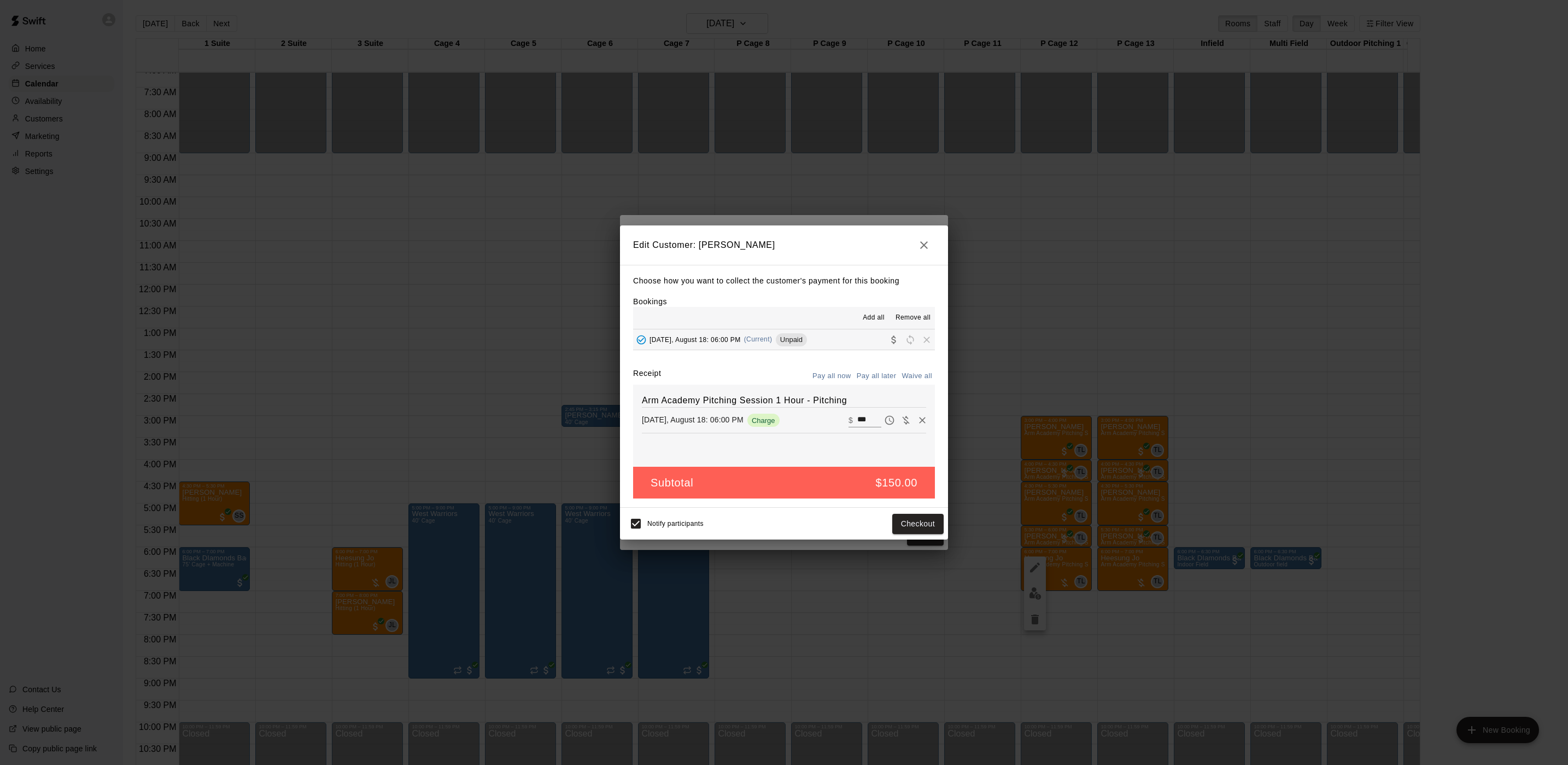
drag, startPoint x: 676, startPoint y: 137, endPoint x: 686, endPoint y: 204, distance: 67.7
click at [676, 139] on div "Edit Customer: Heesung Jo Choose how you want to collect the customer's payment…" at bounding box center [784, 382] width 1568 height 765
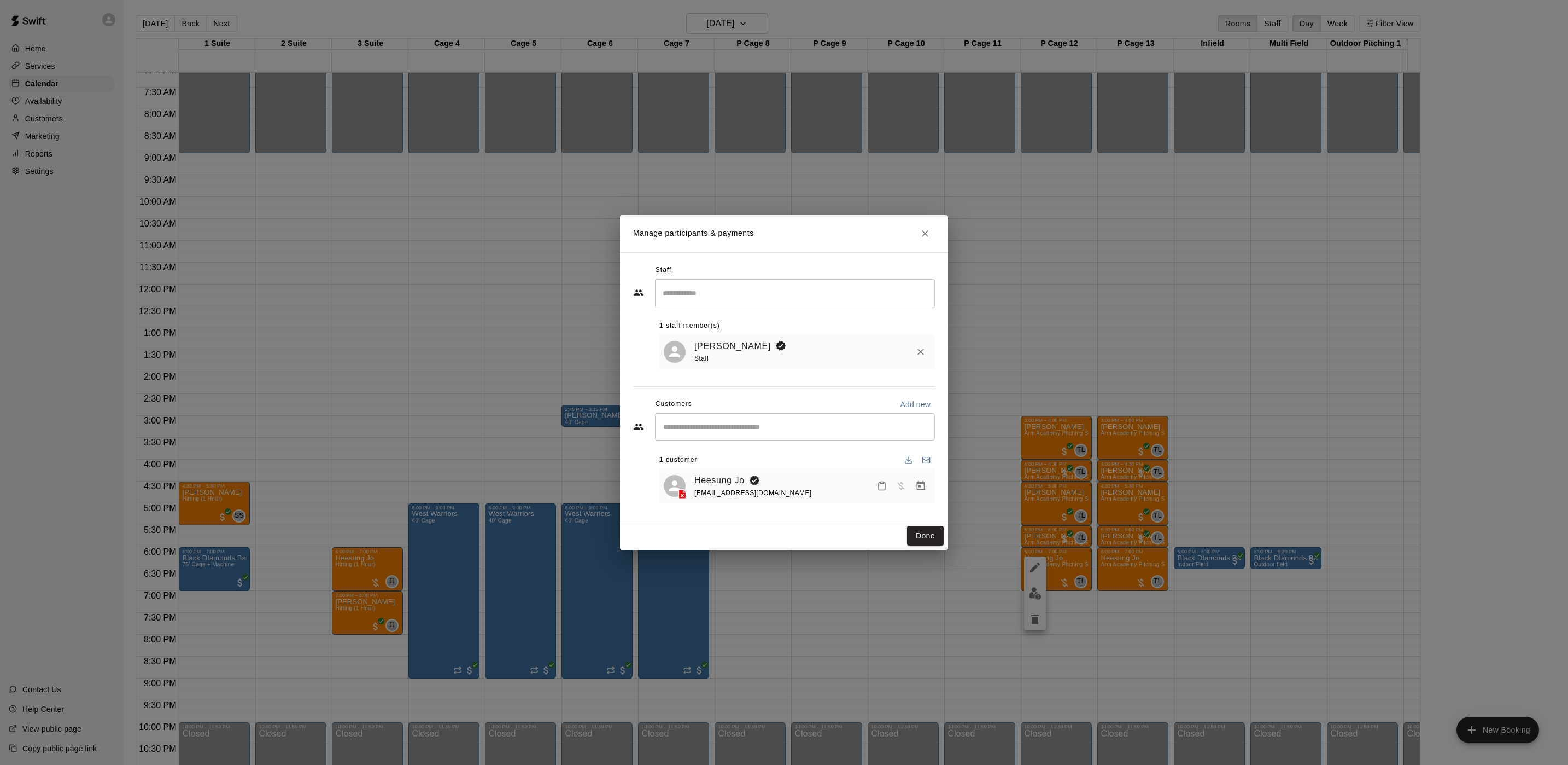
click at [708, 481] on link "Heesung Jo" at bounding box center [719, 480] width 50 height 14
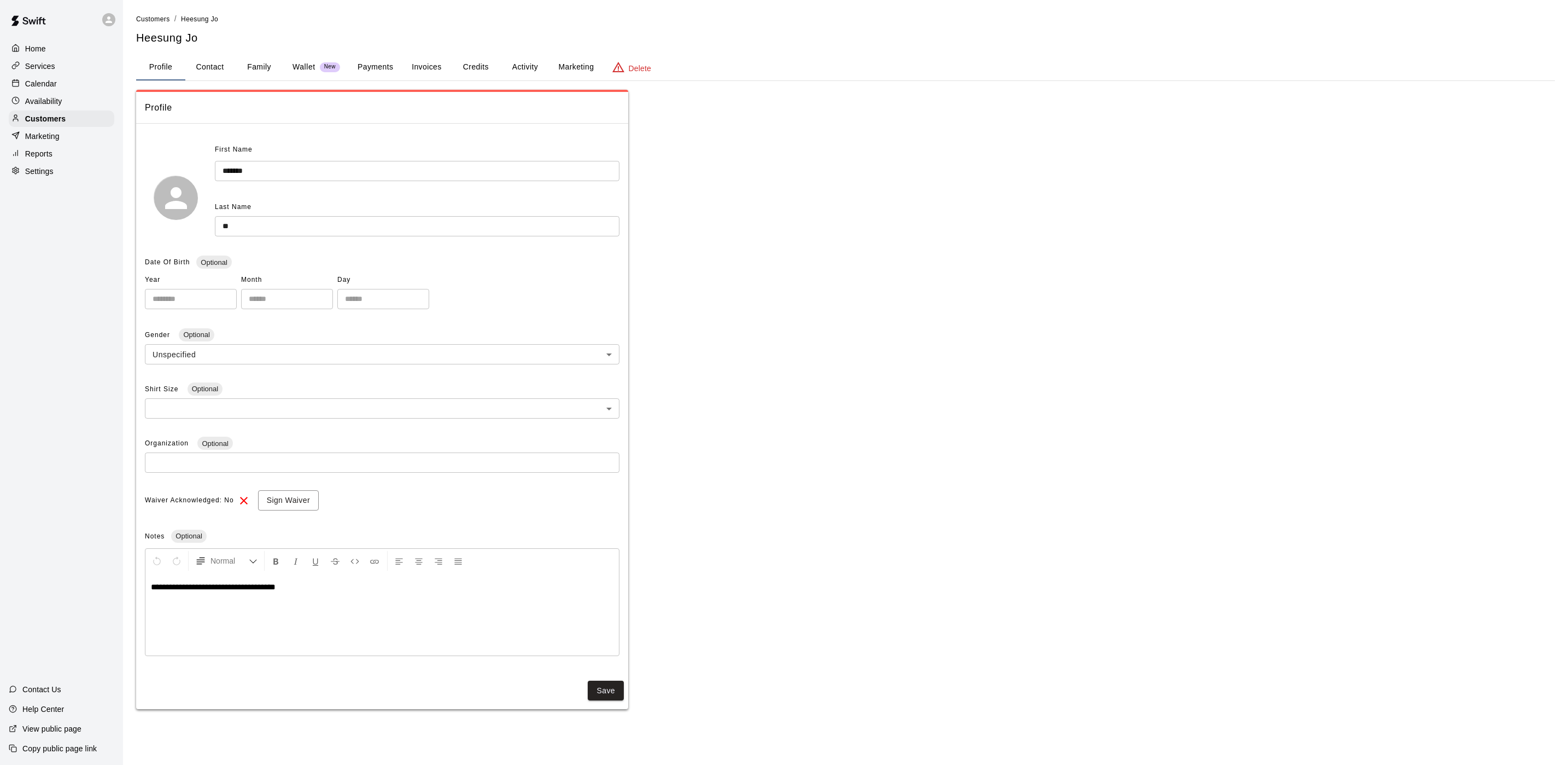
click at [482, 82] on div "**********" at bounding box center [845, 361] width 1419 height 696
click at [484, 71] on button "Credits" at bounding box center [475, 67] width 49 height 26
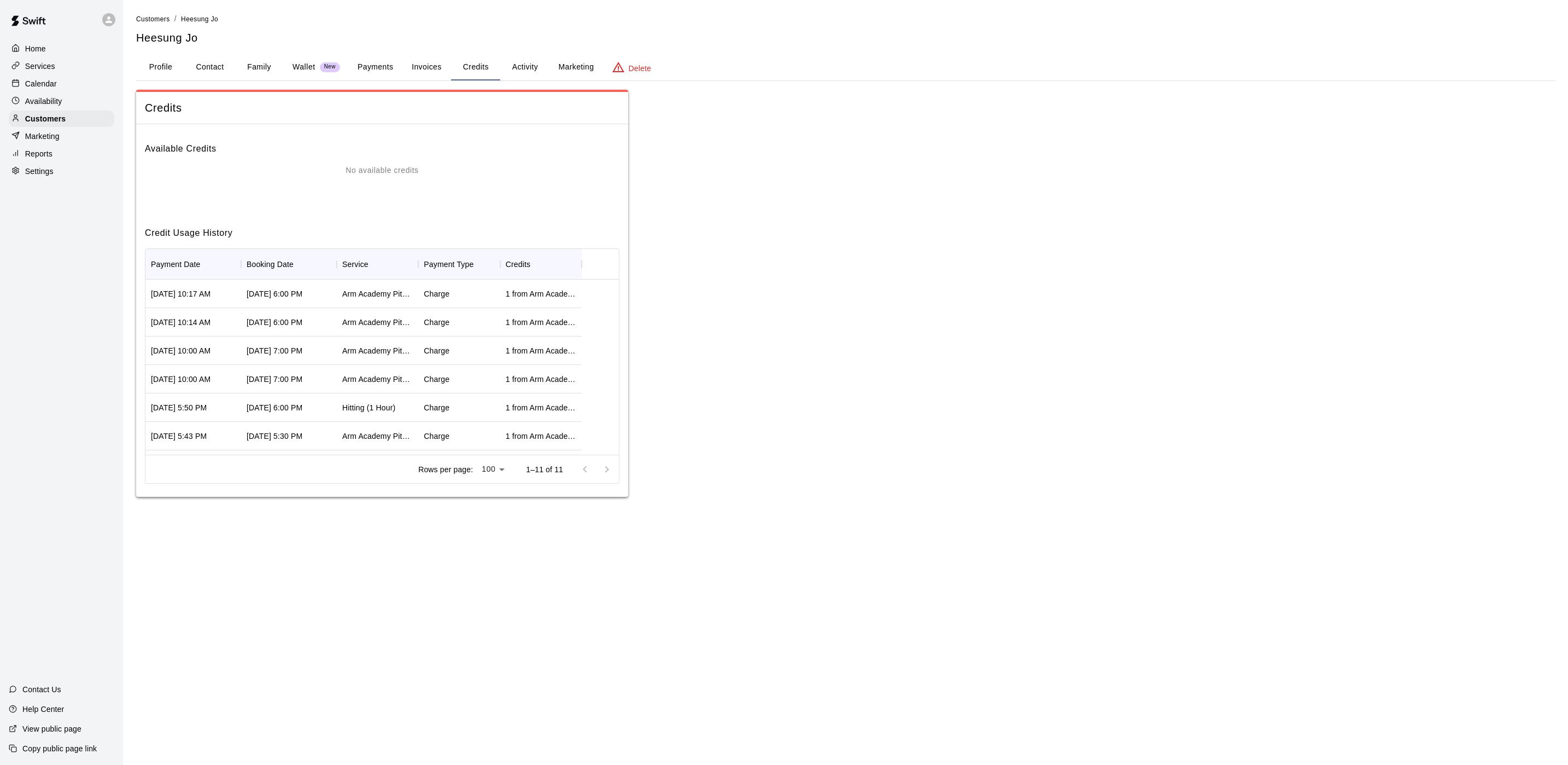
click at [211, 71] on button "Contact" at bounding box center [209, 67] width 49 height 26
select select "**"
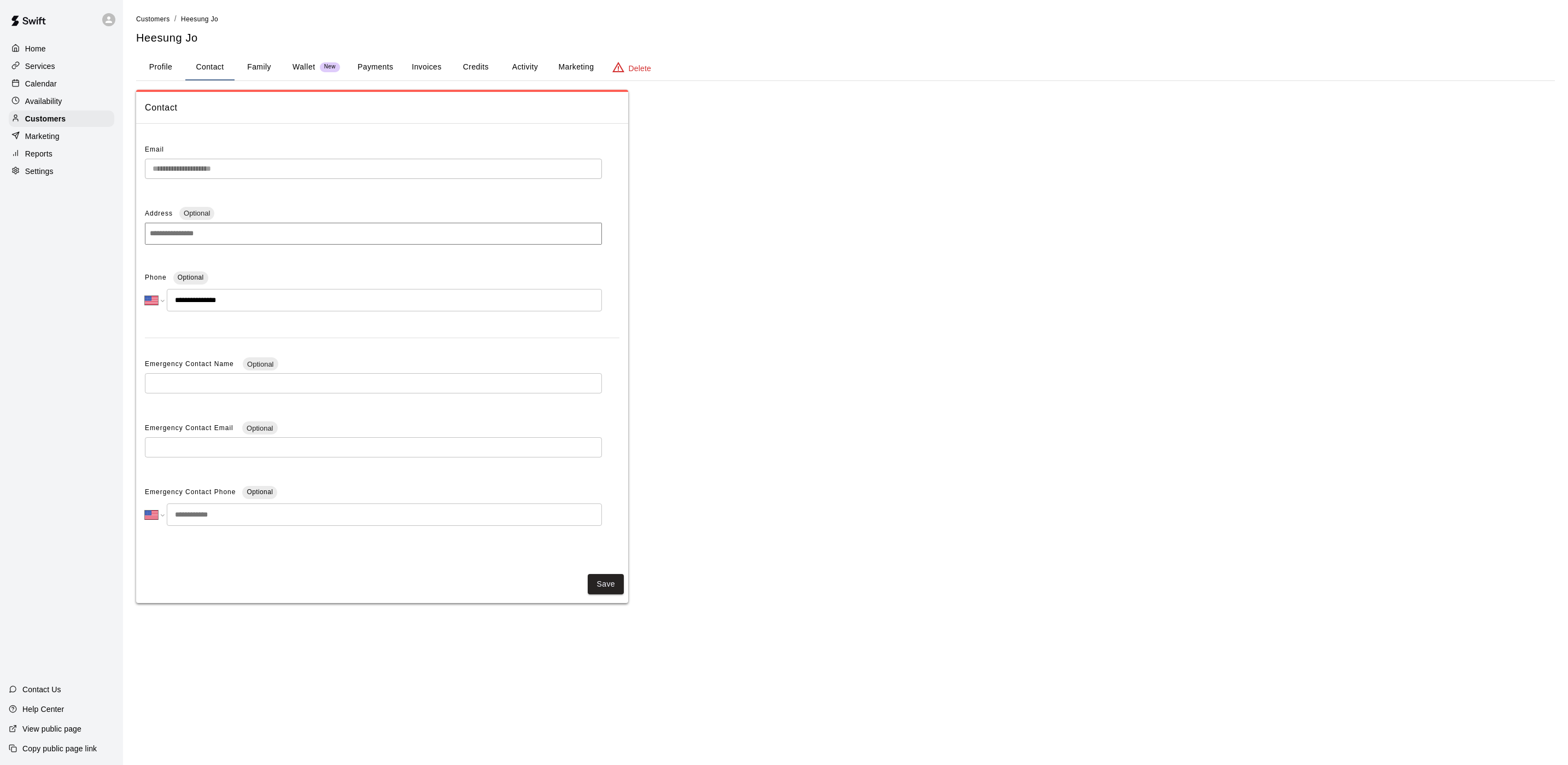
click at [259, 69] on button "Family" at bounding box center [259, 67] width 49 height 26
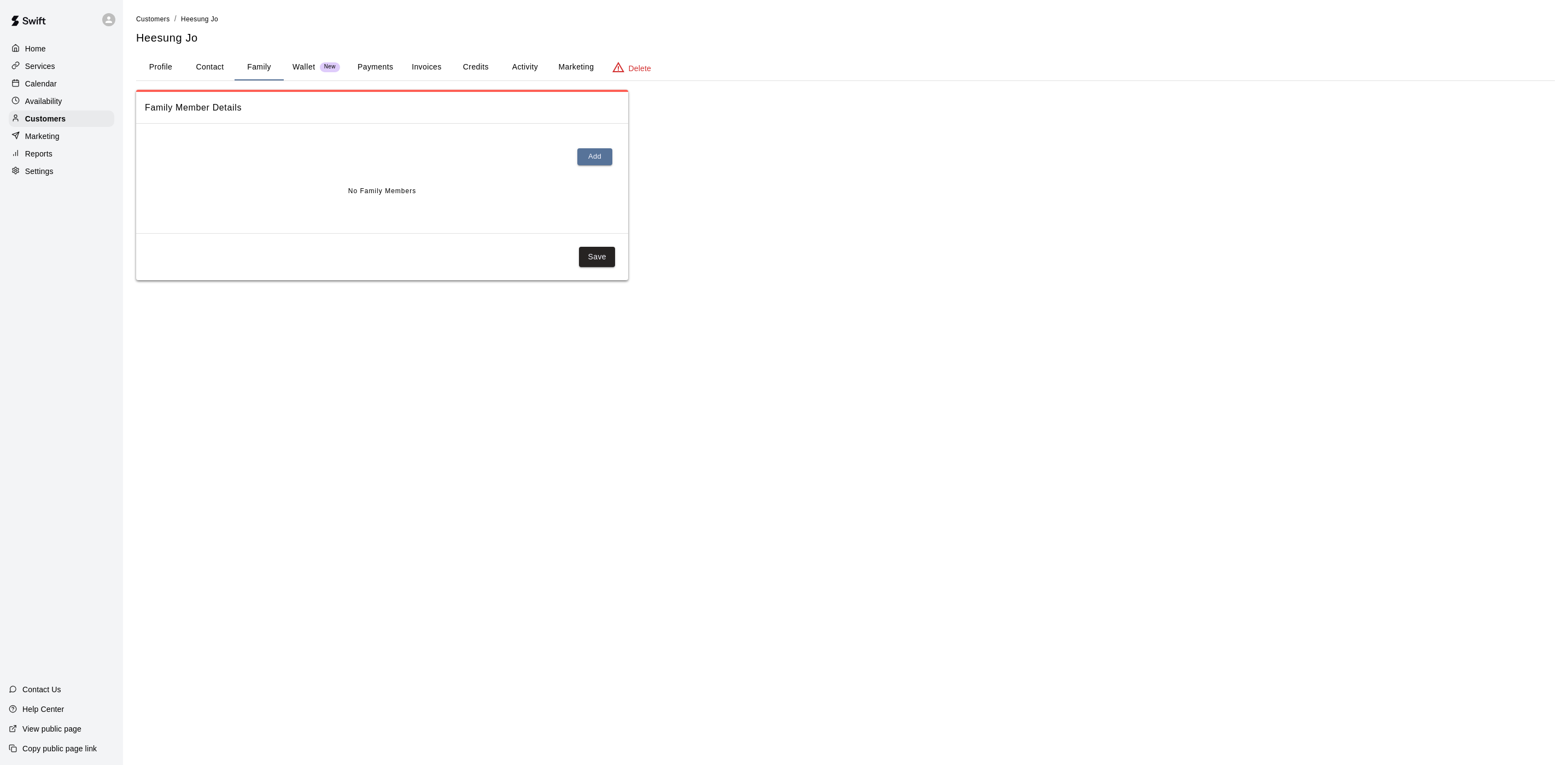
click at [378, 66] on button "Payments" at bounding box center [375, 67] width 53 height 26
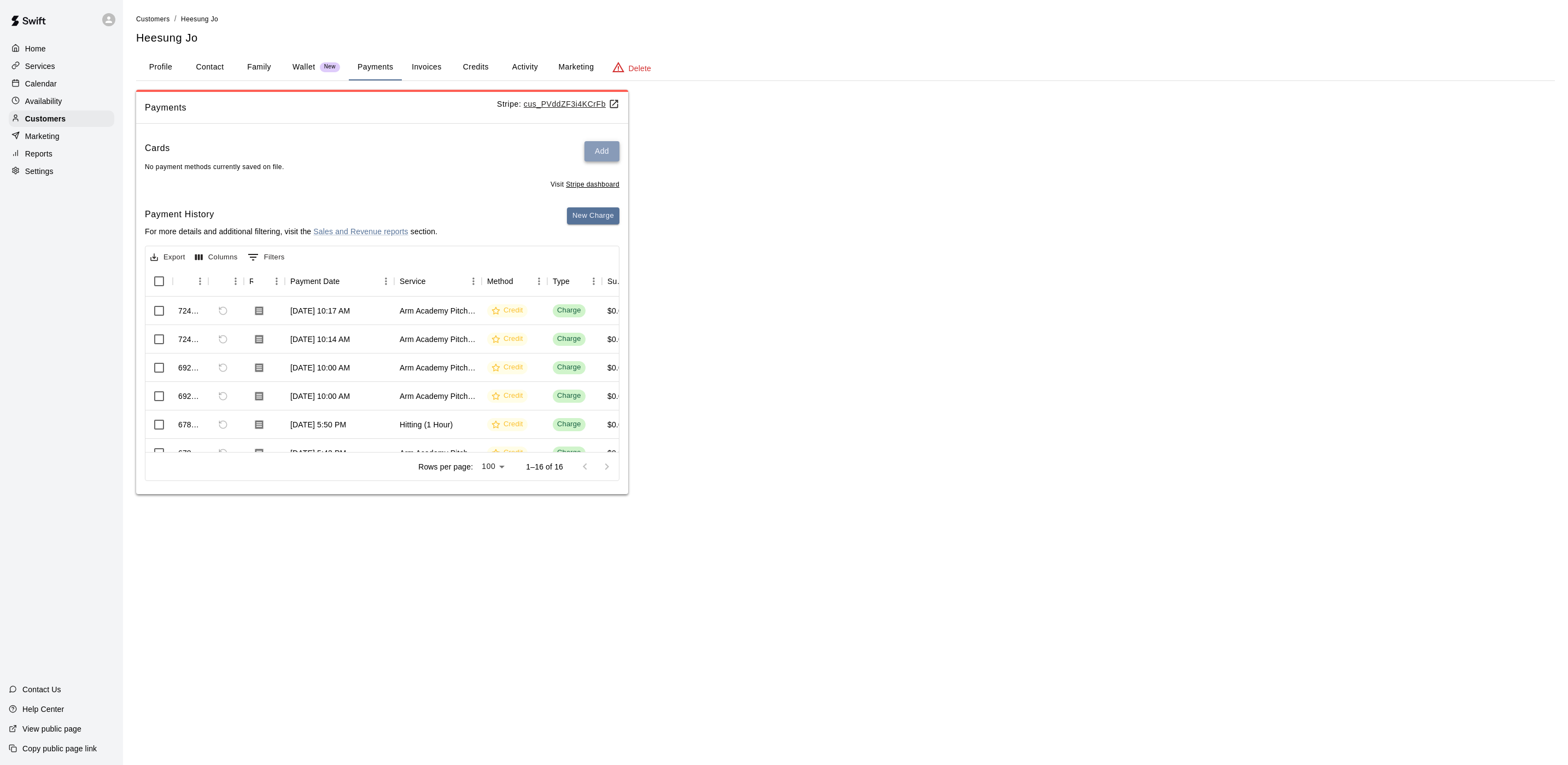
click at [590, 153] on button "Add" at bounding box center [602, 151] width 35 height 20
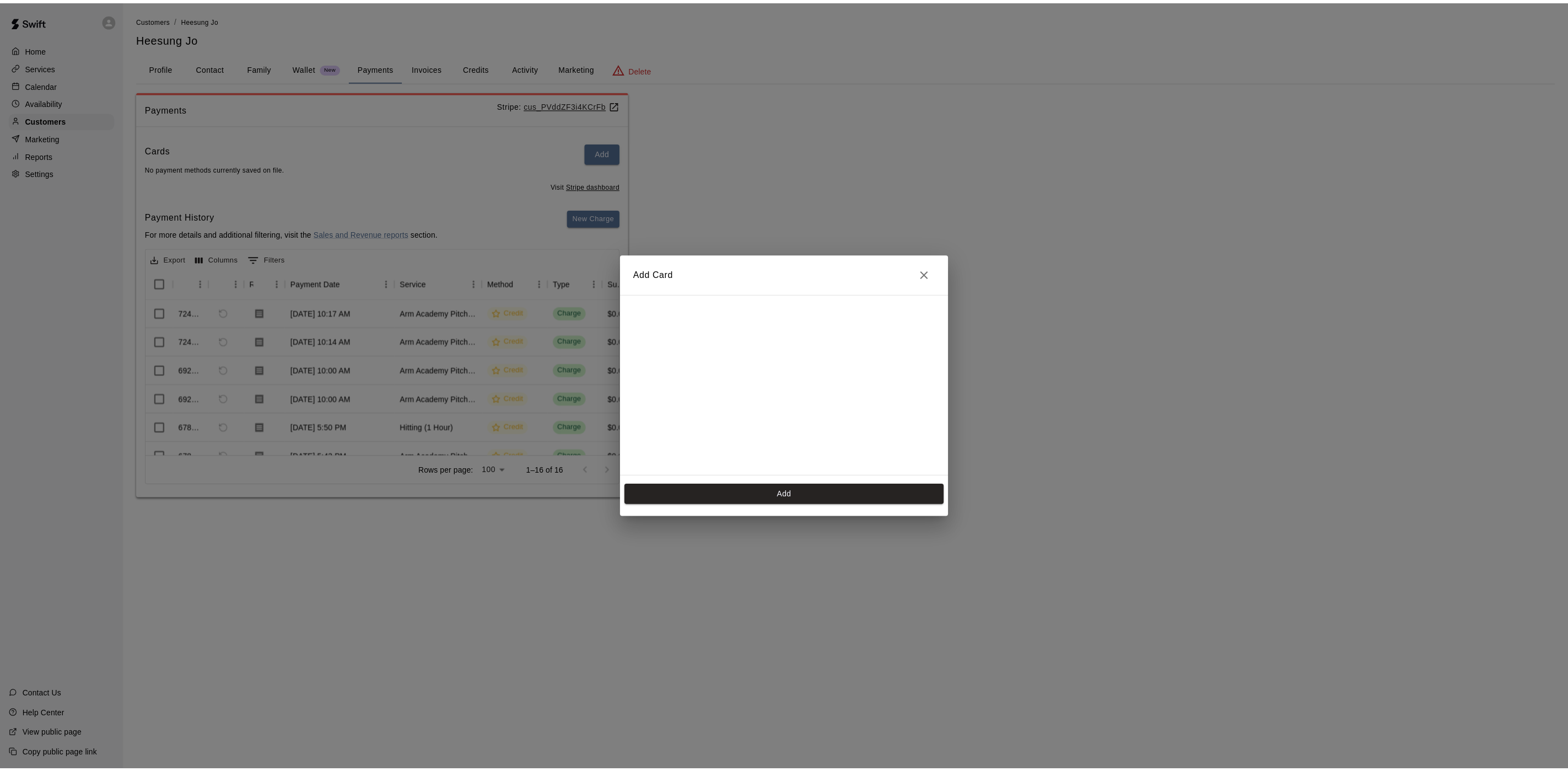
scroll to position [17, 0]
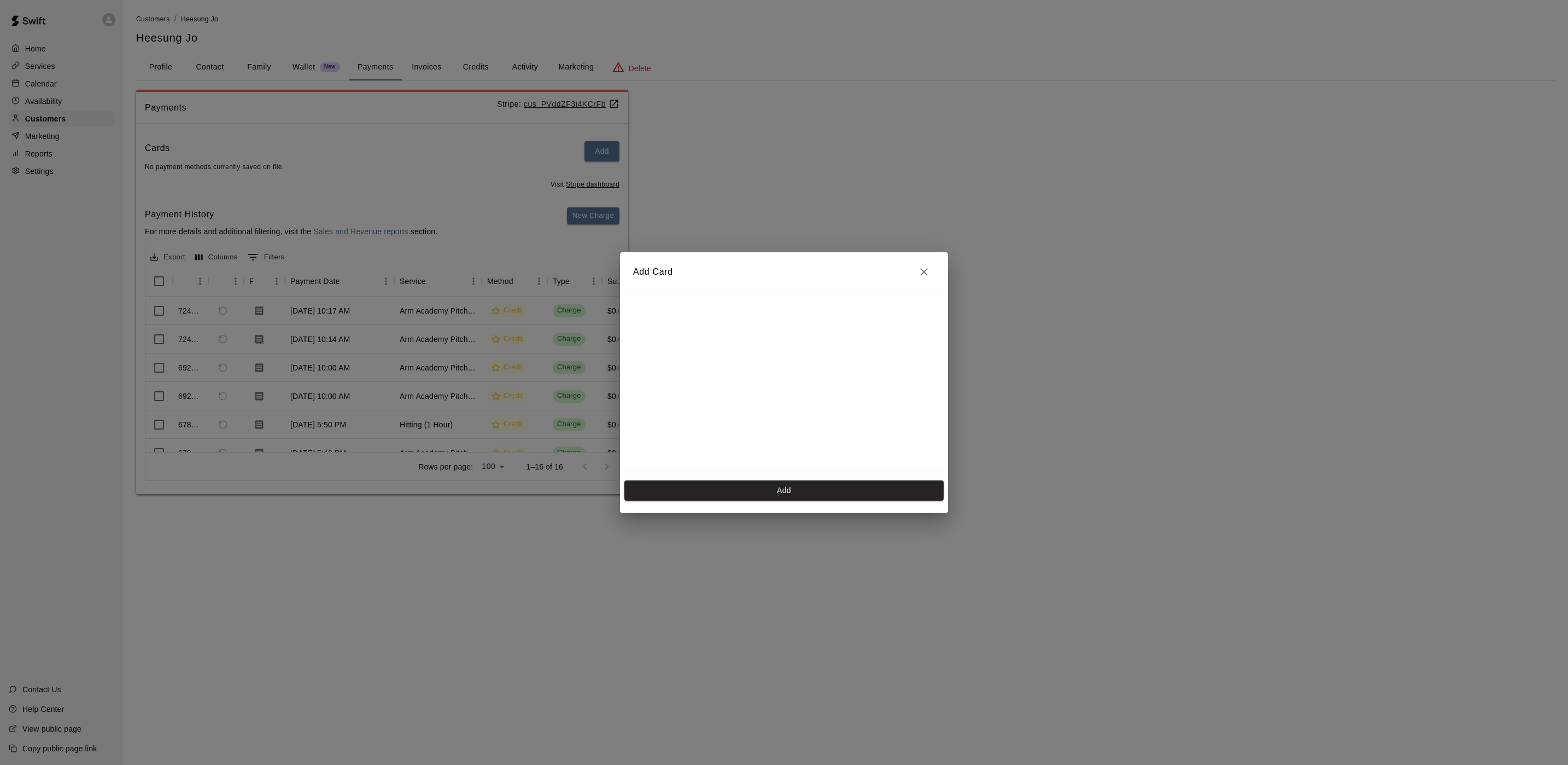
click at [789, 166] on div "Add Card Add" at bounding box center [784, 382] width 1568 height 765
click at [789, 168] on div "Add Card Add" at bounding box center [784, 382] width 1568 height 765
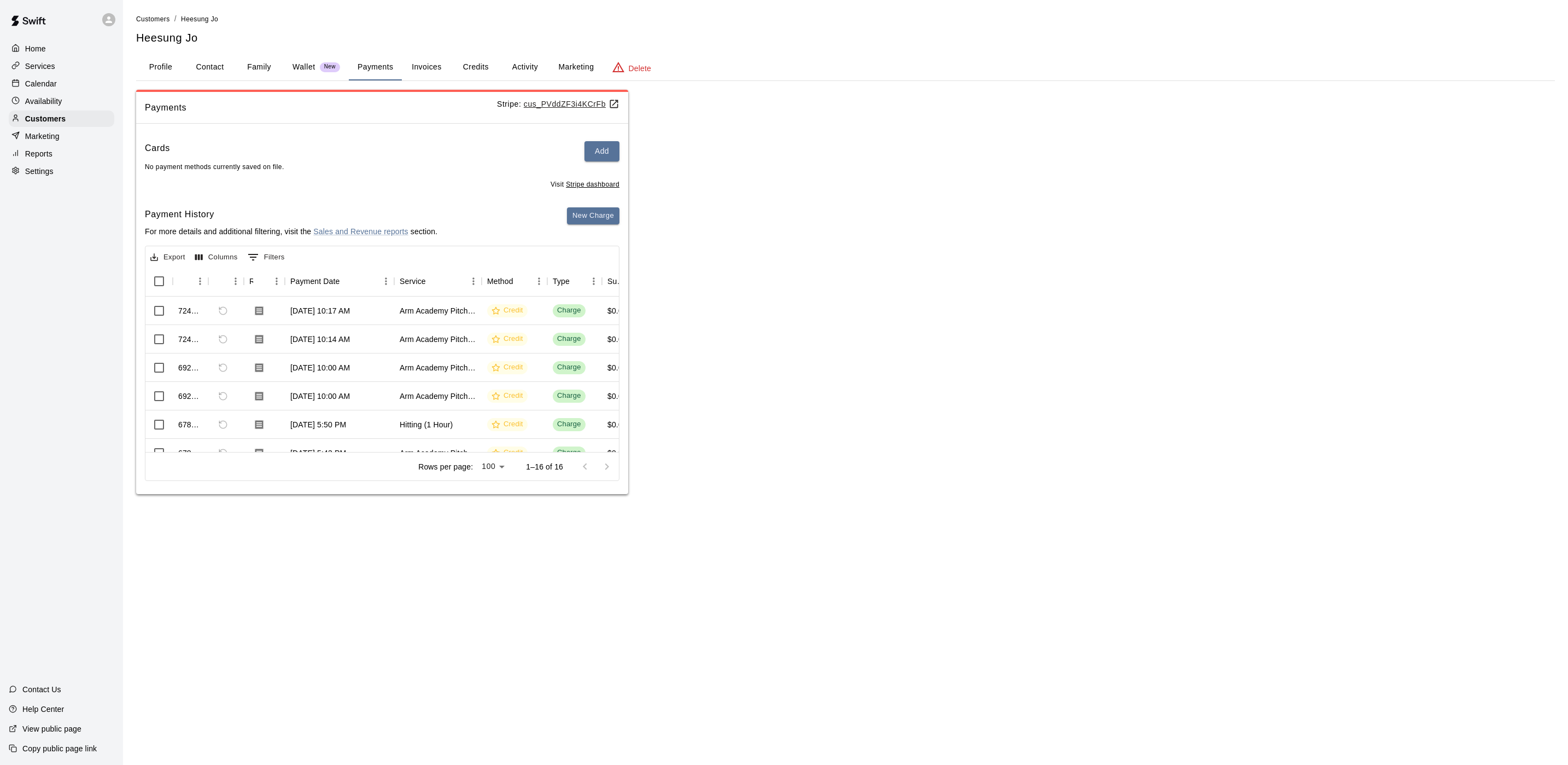
click at [21, 89] on div at bounding box center [18, 84] width 13 height 10
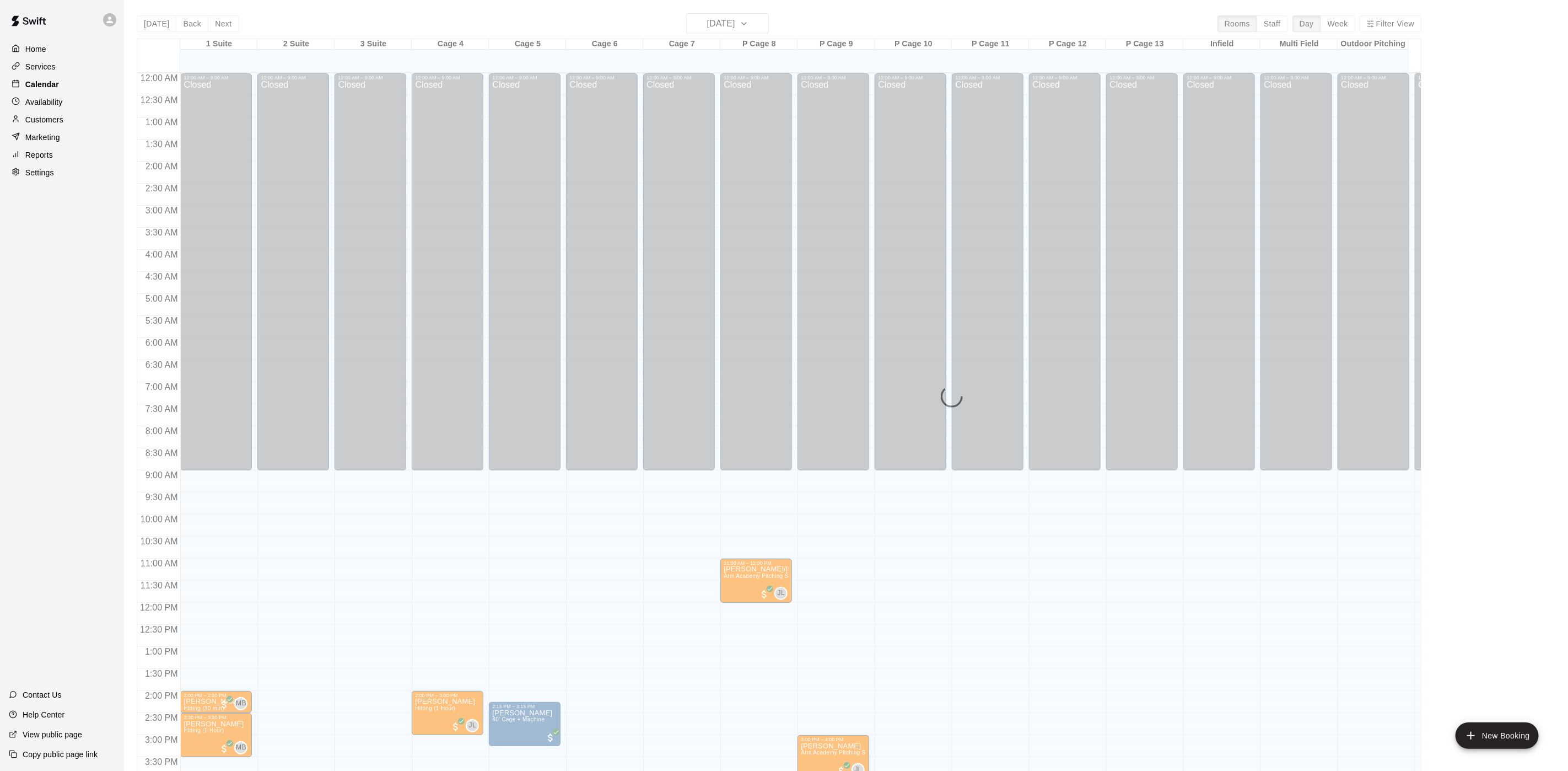
scroll to position [316, 0]
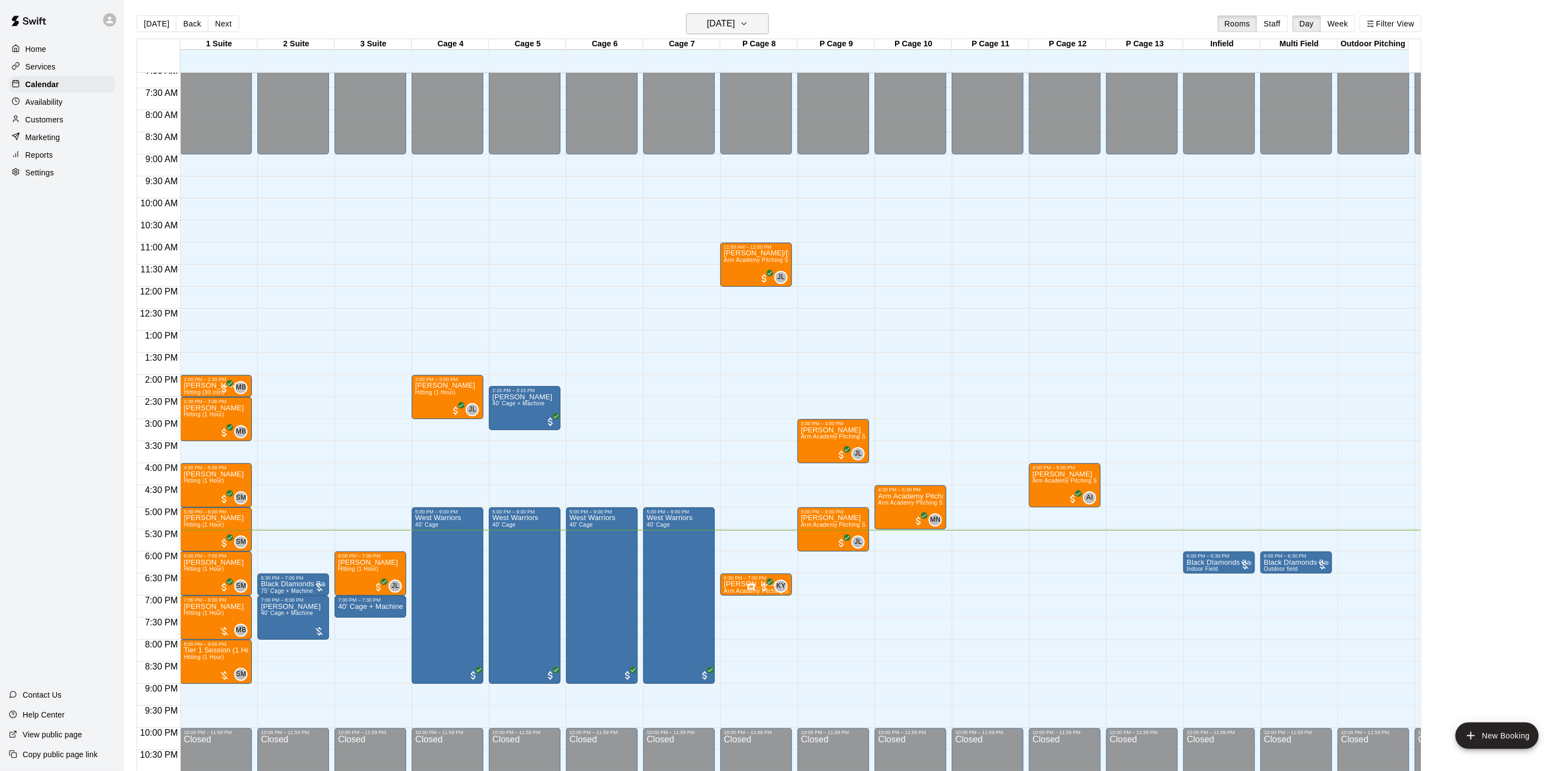
click at [735, 19] on h6 "[DATE]" at bounding box center [721, 24] width 28 height 15
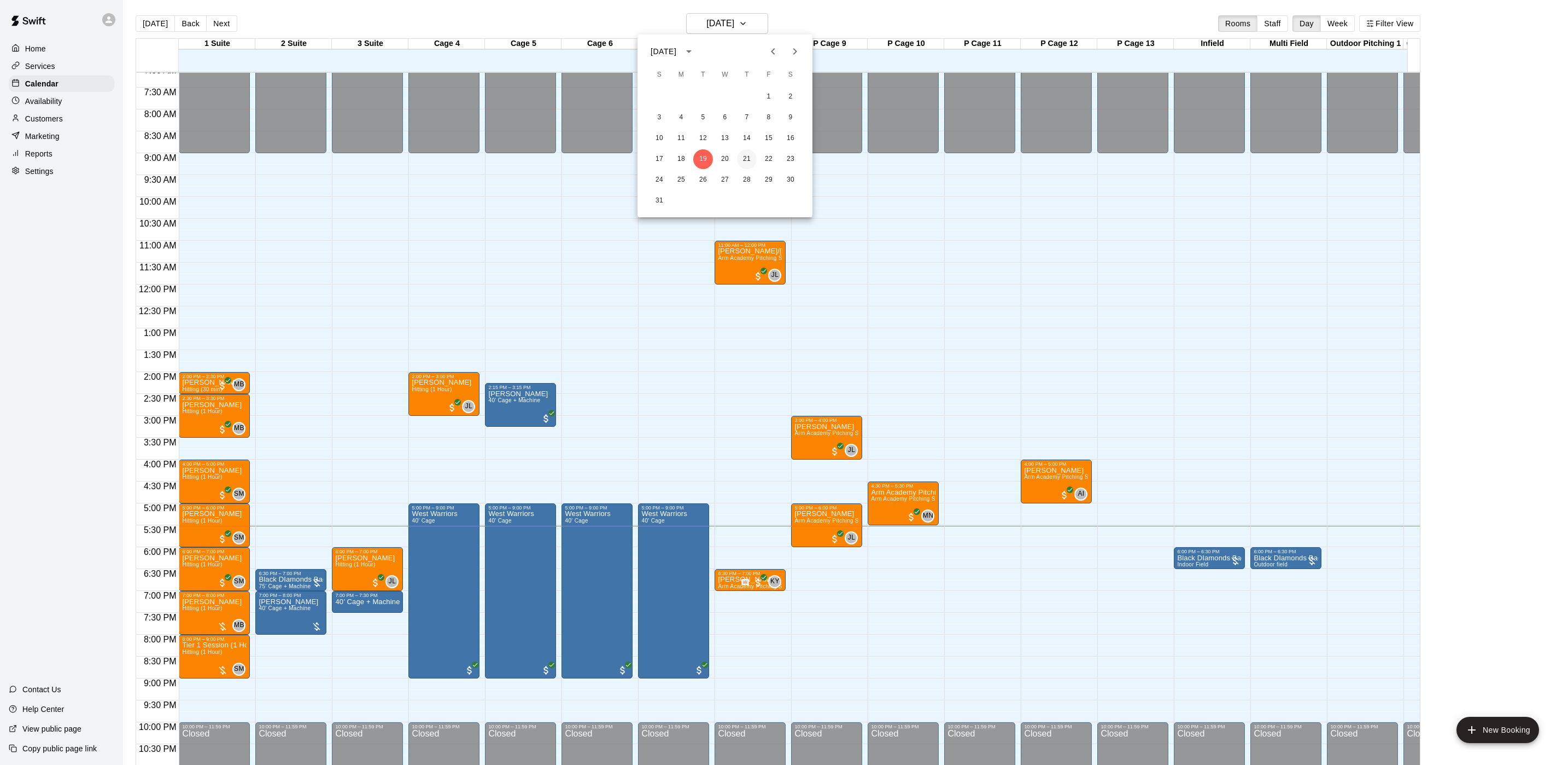
click at [743, 162] on button "21" at bounding box center [747, 159] width 20 height 20
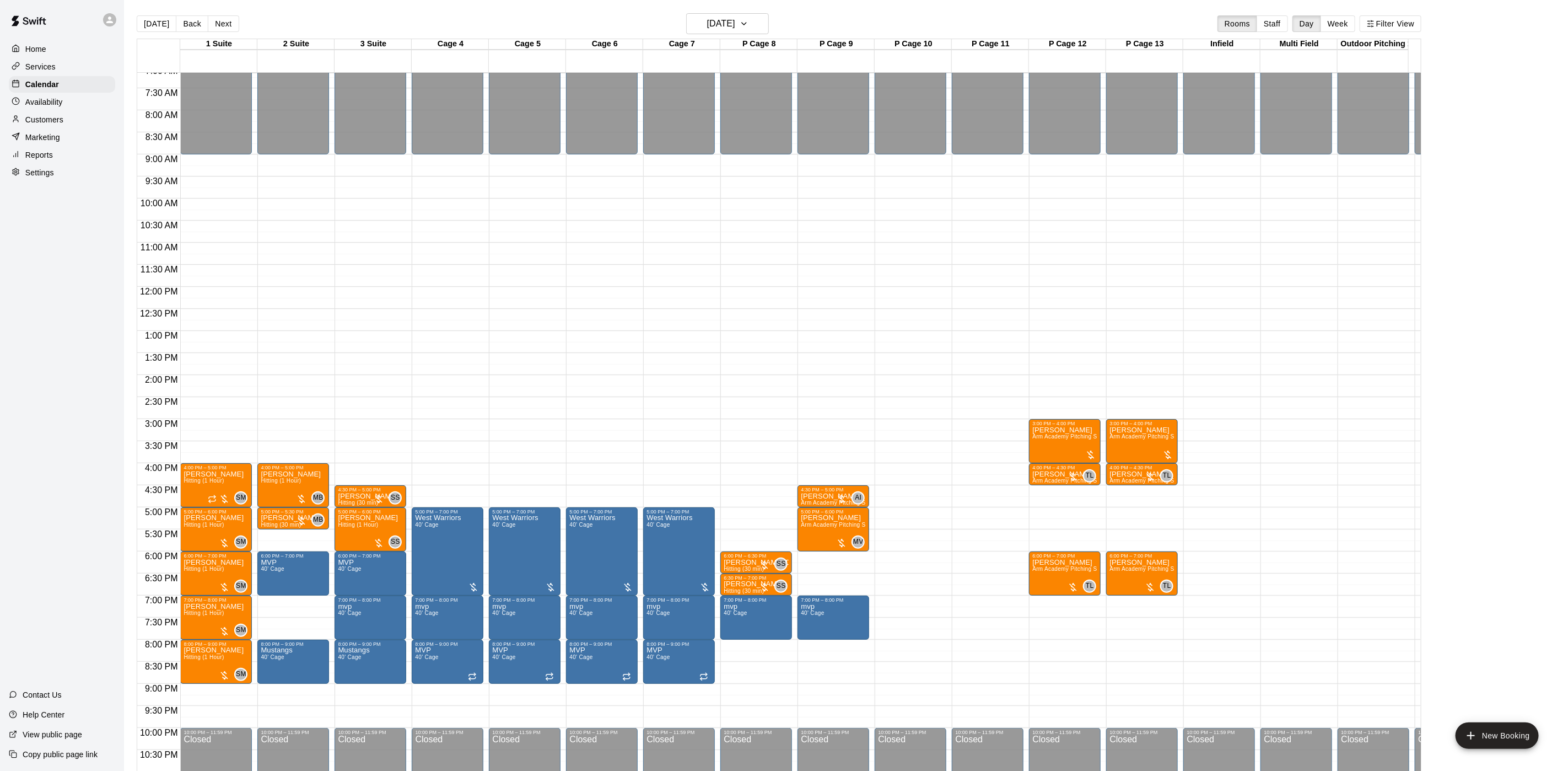
drag, startPoint x: 164, startPoint y: 22, endPoint x: 183, endPoint y: 25, distance: 19.2
click at [164, 22] on button "[DATE]" at bounding box center [156, 24] width 40 height 17
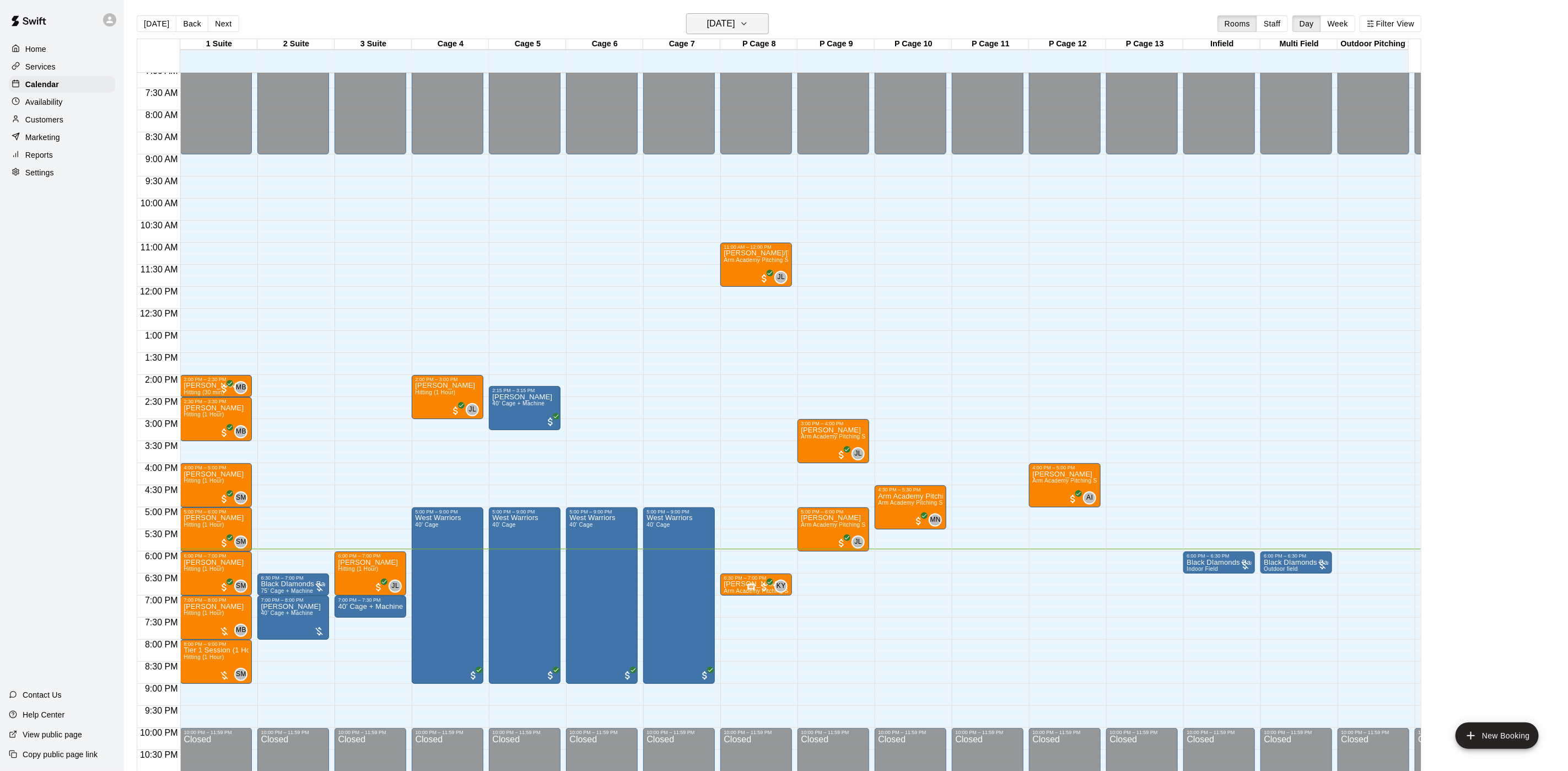
click at [748, 20] on icon "button" at bounding box center [744, 24] width 9 height 14
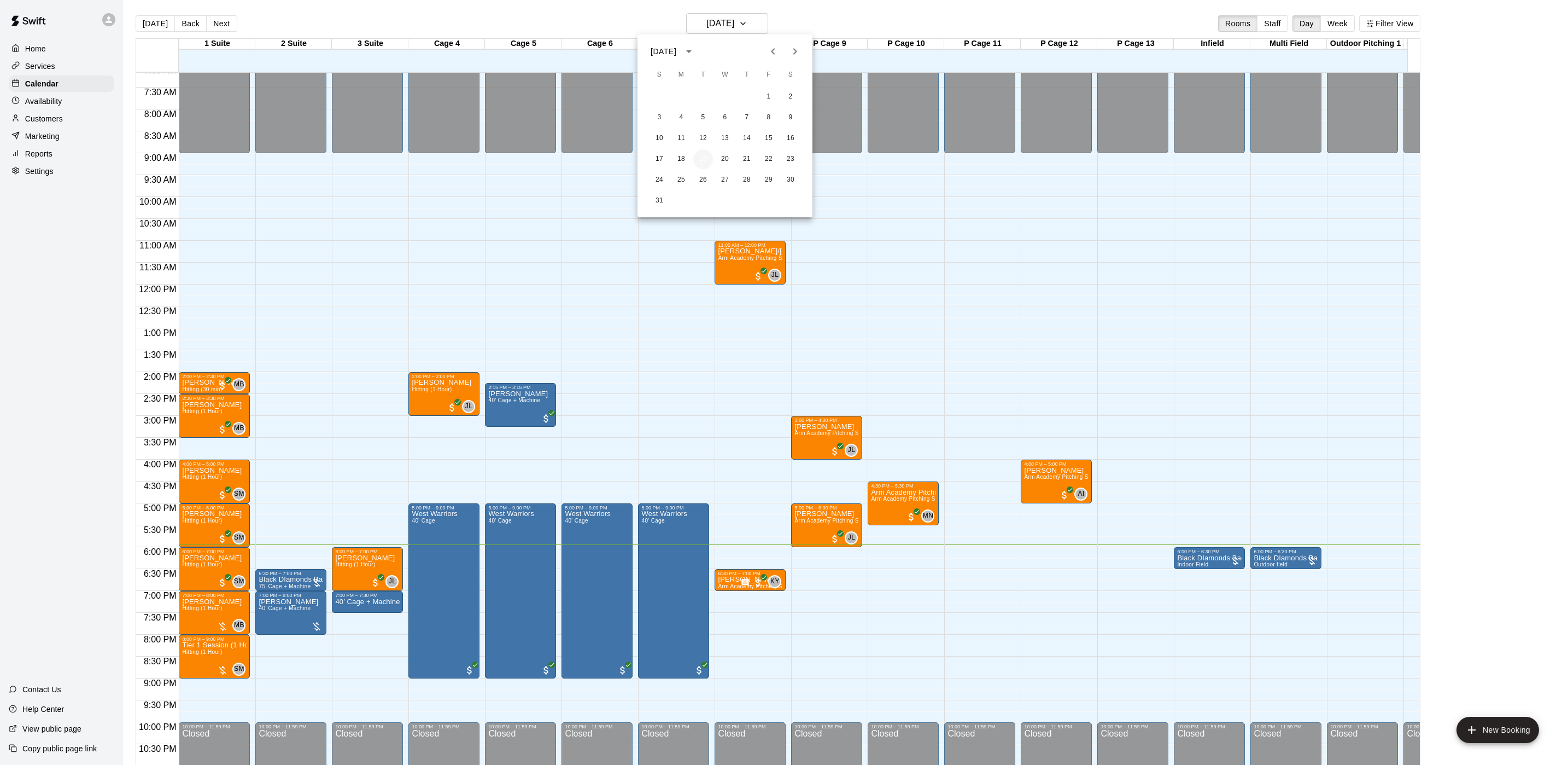
drag, startPoint x: 698, startPoint y: 158, endPoint x: 704, endPoint y: 159, distance: 6.1
click at [699, 158] on button "19" at bounding box center [703, 159] width 20 height 20
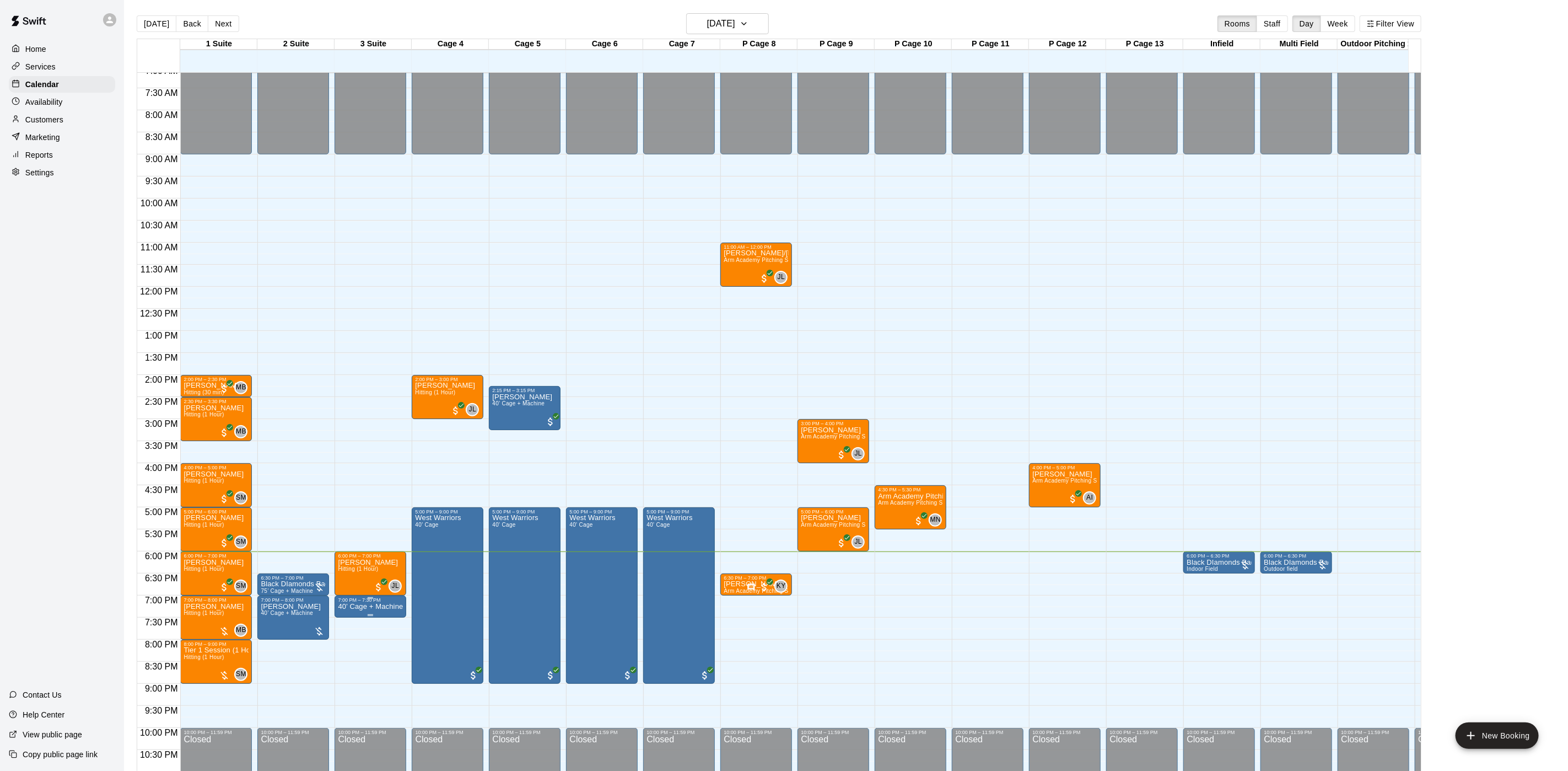
click at [355, 606] on p "40’ Cage + Machine" at bounding box center [370, 606] width 65 height 0
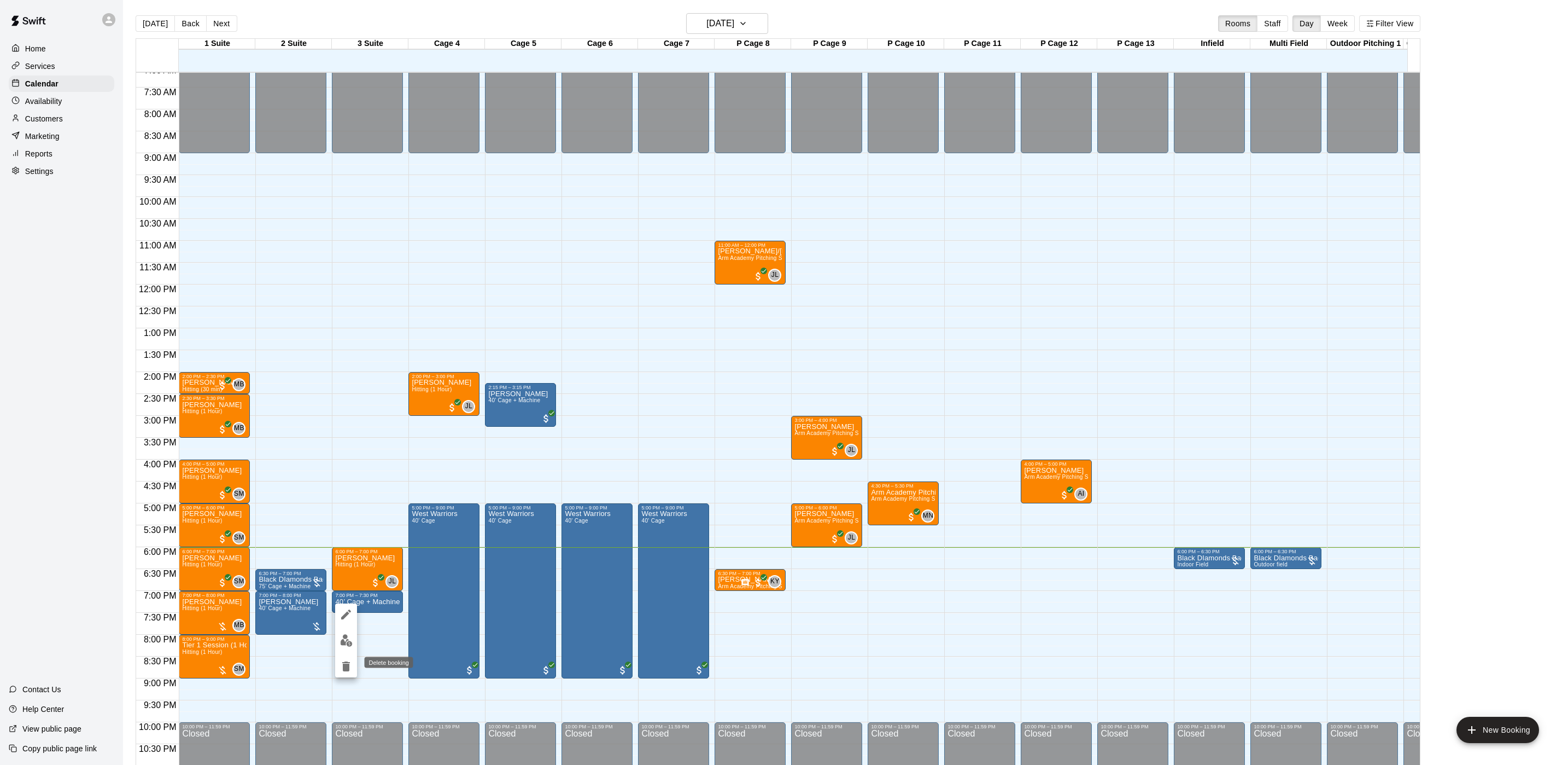
click at [346, 671] on icon "delete" at bounding box center [346, 666] width 13 height 13
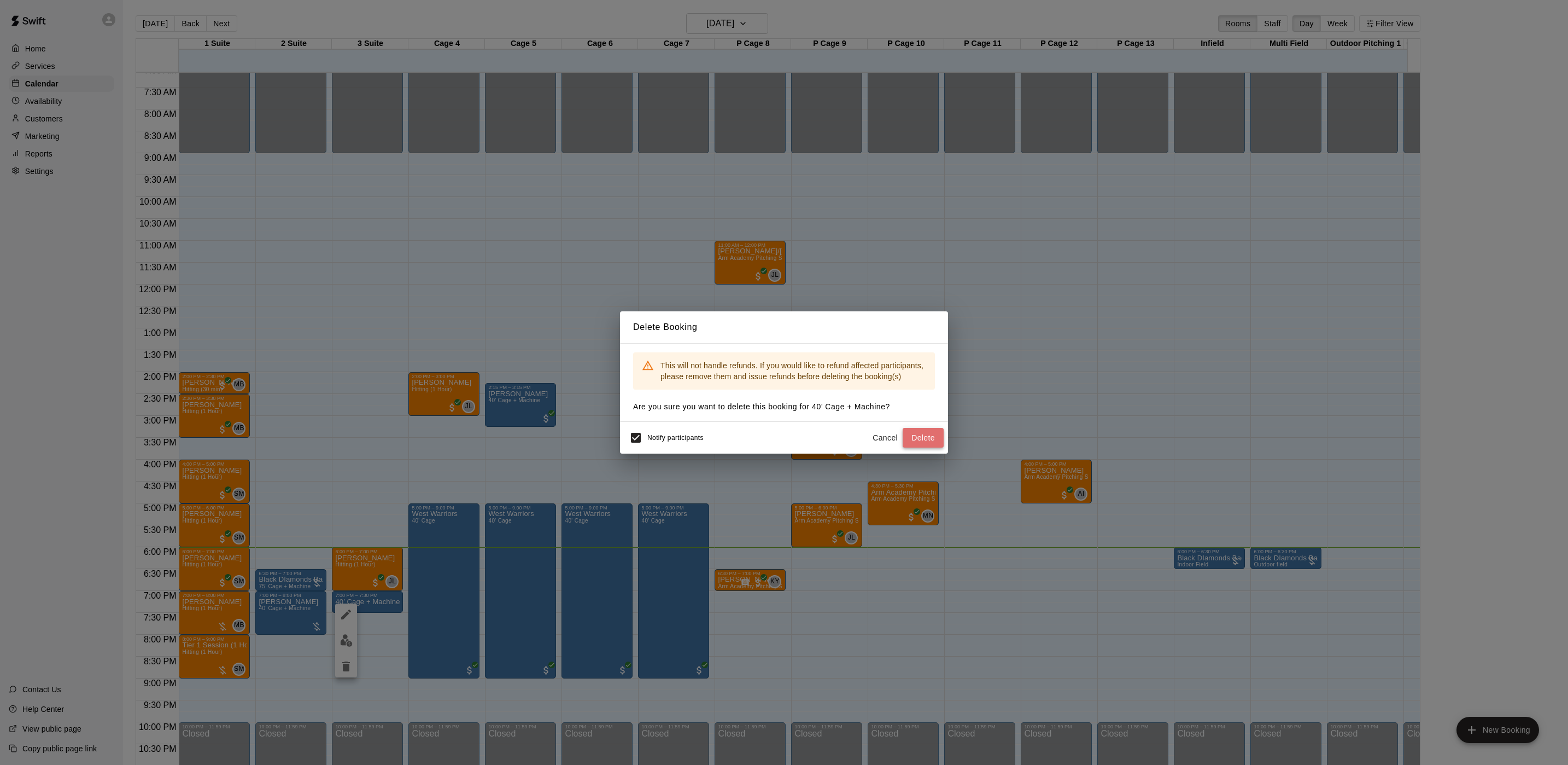
click at [913, 441] on button "Delete" at bounding box center [923, 438] width 41 height 20
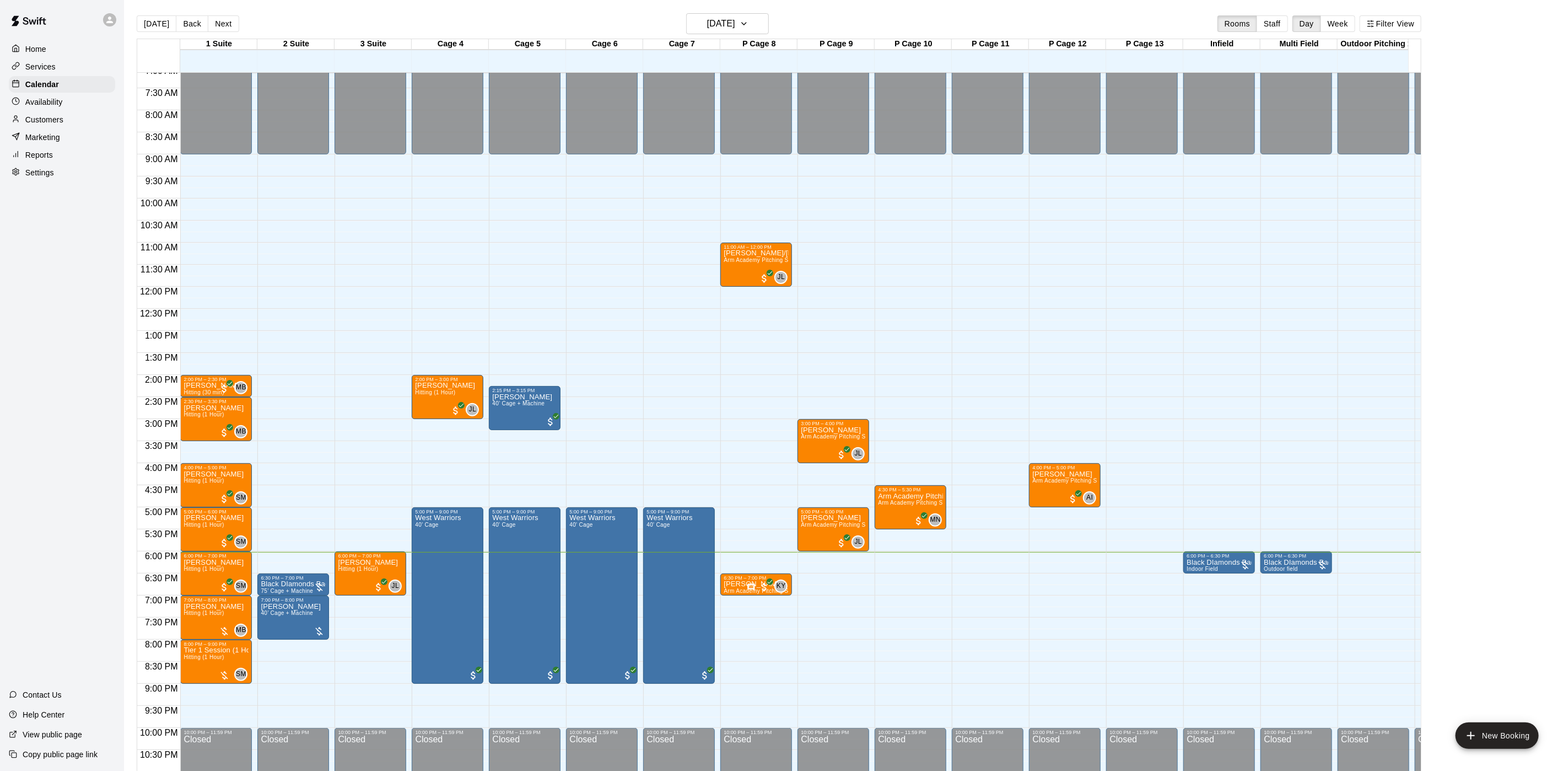
click at [39, 122] on p "Customers" at bounding box center [44, 119] width 38 height 11
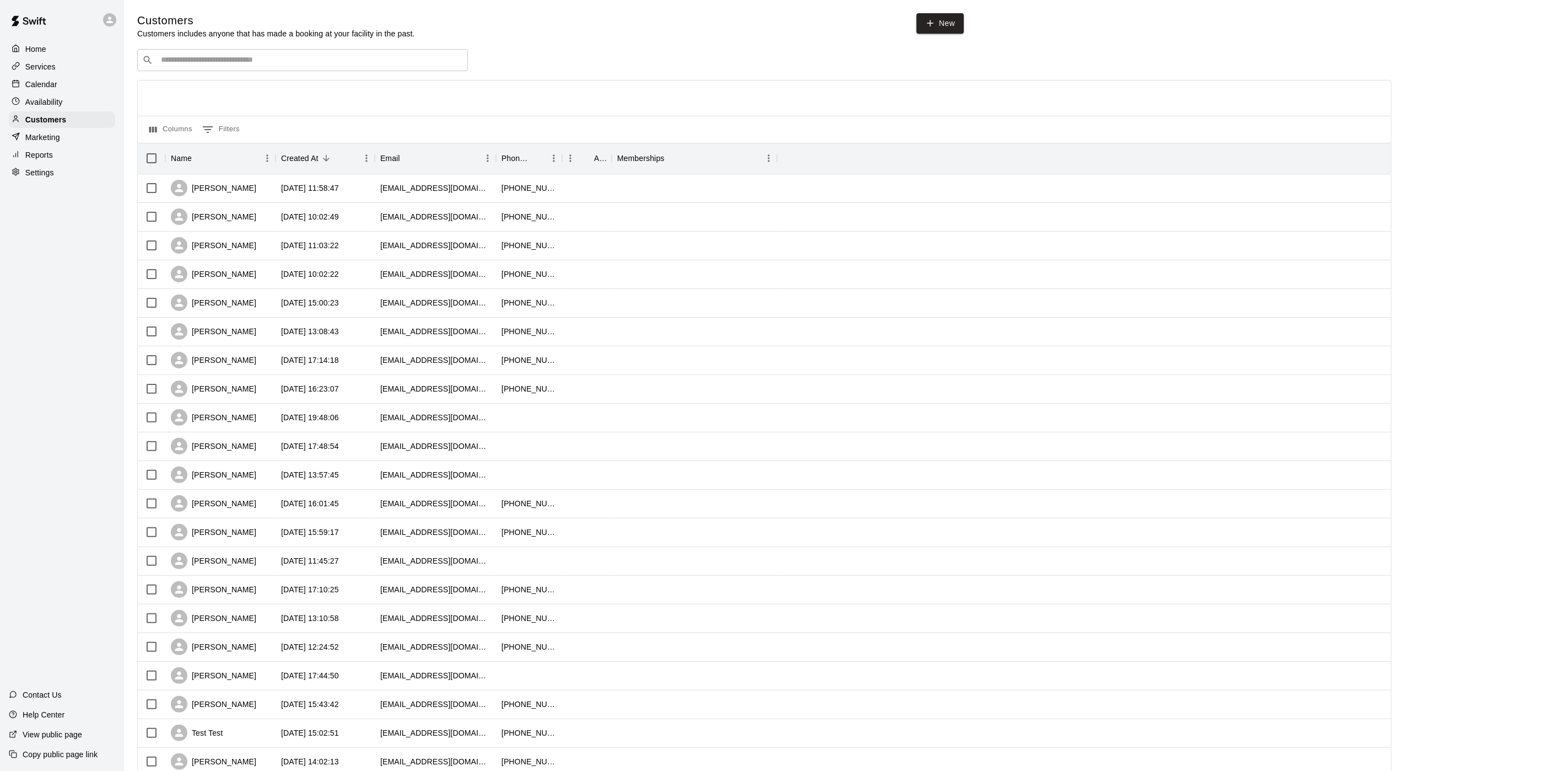
click at [239, 60] on input "Search customers by name or email" at bounding box center [310, 60] width 306 height 11
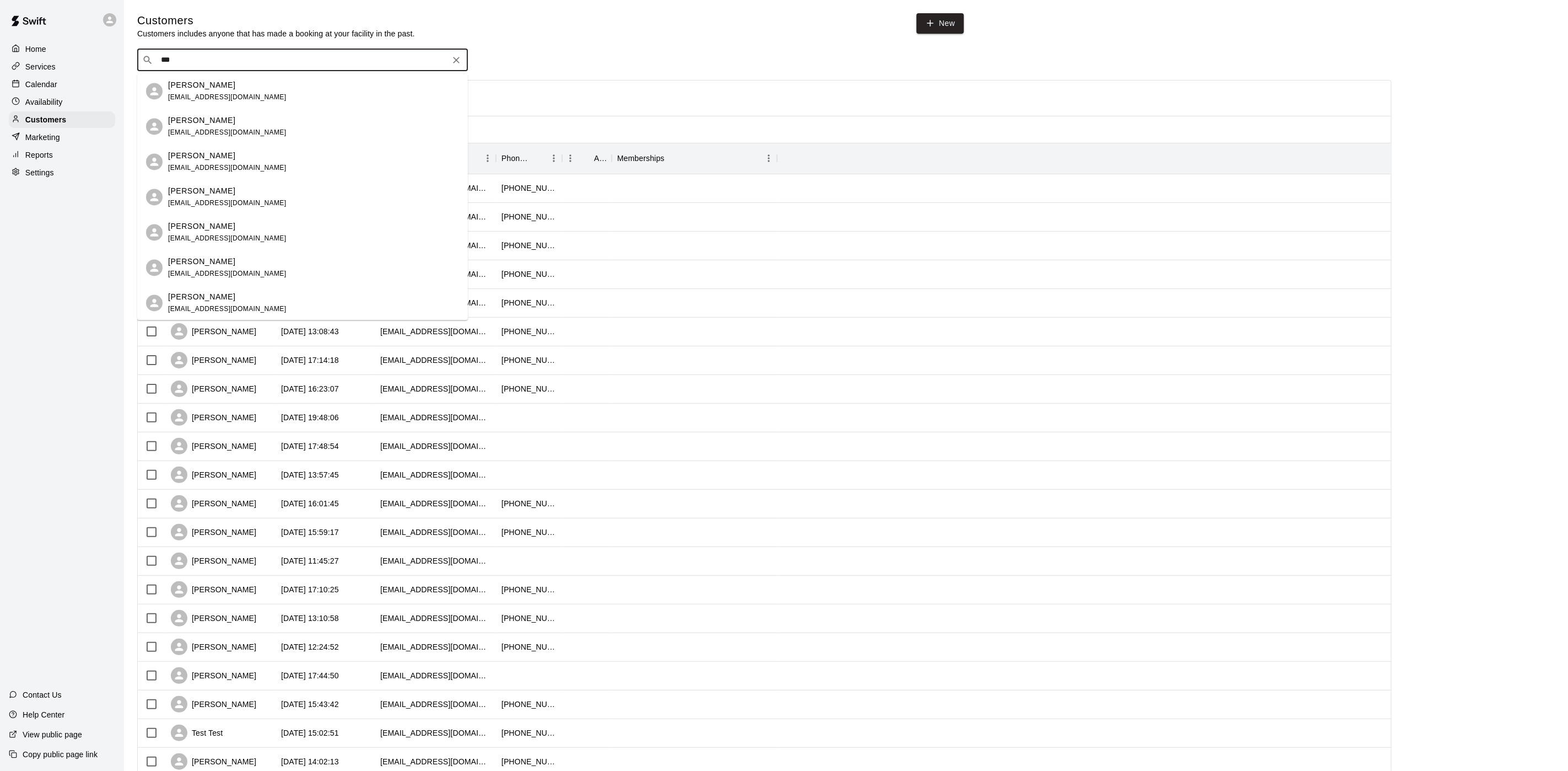
type input "****"
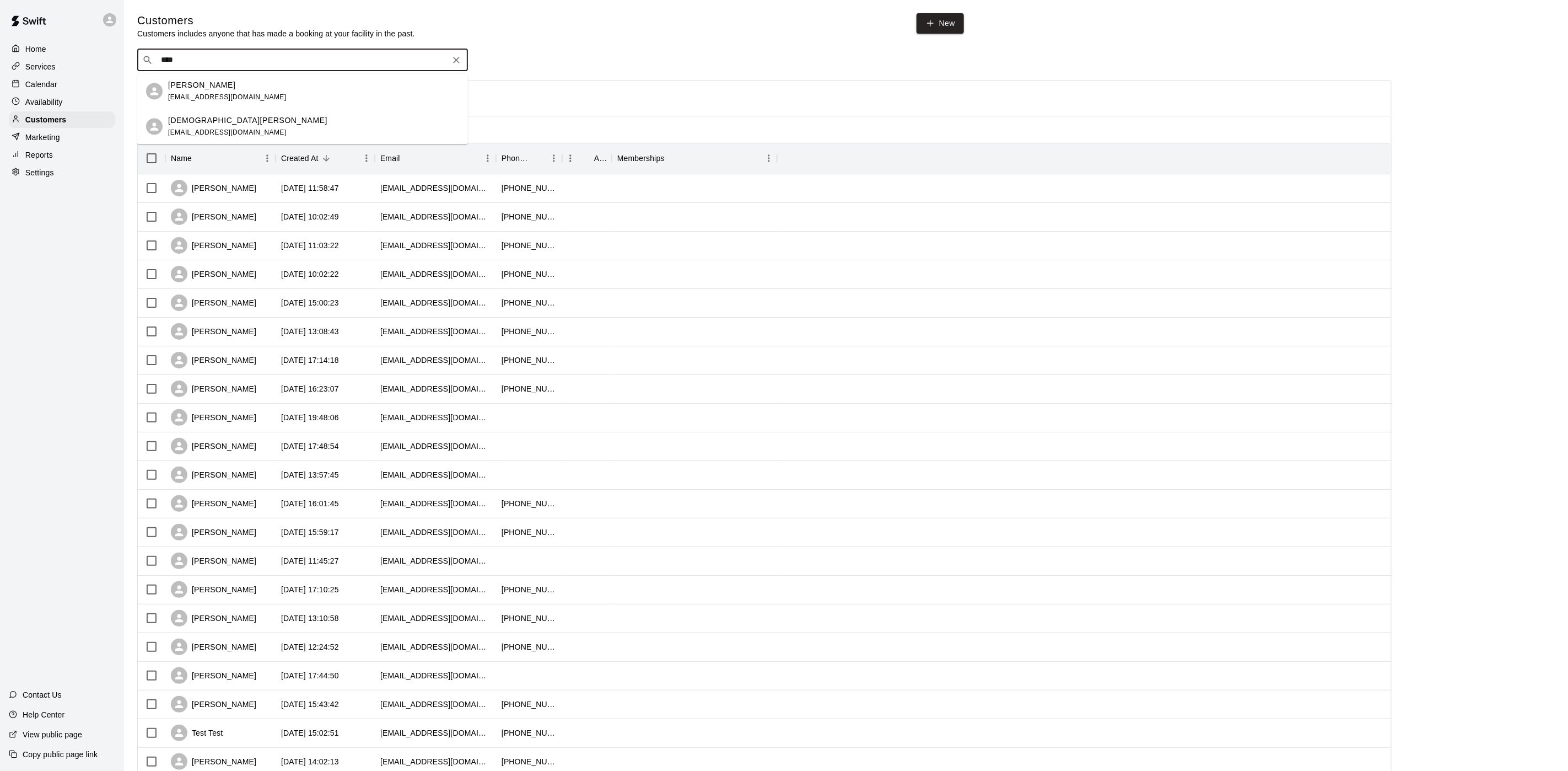
click at [235, 83] on div "[PERSON_NAME] [EMAIL_ADDRESS][DOMAIN_NAME]" at bounding box center [313, 91] width 291 height 24
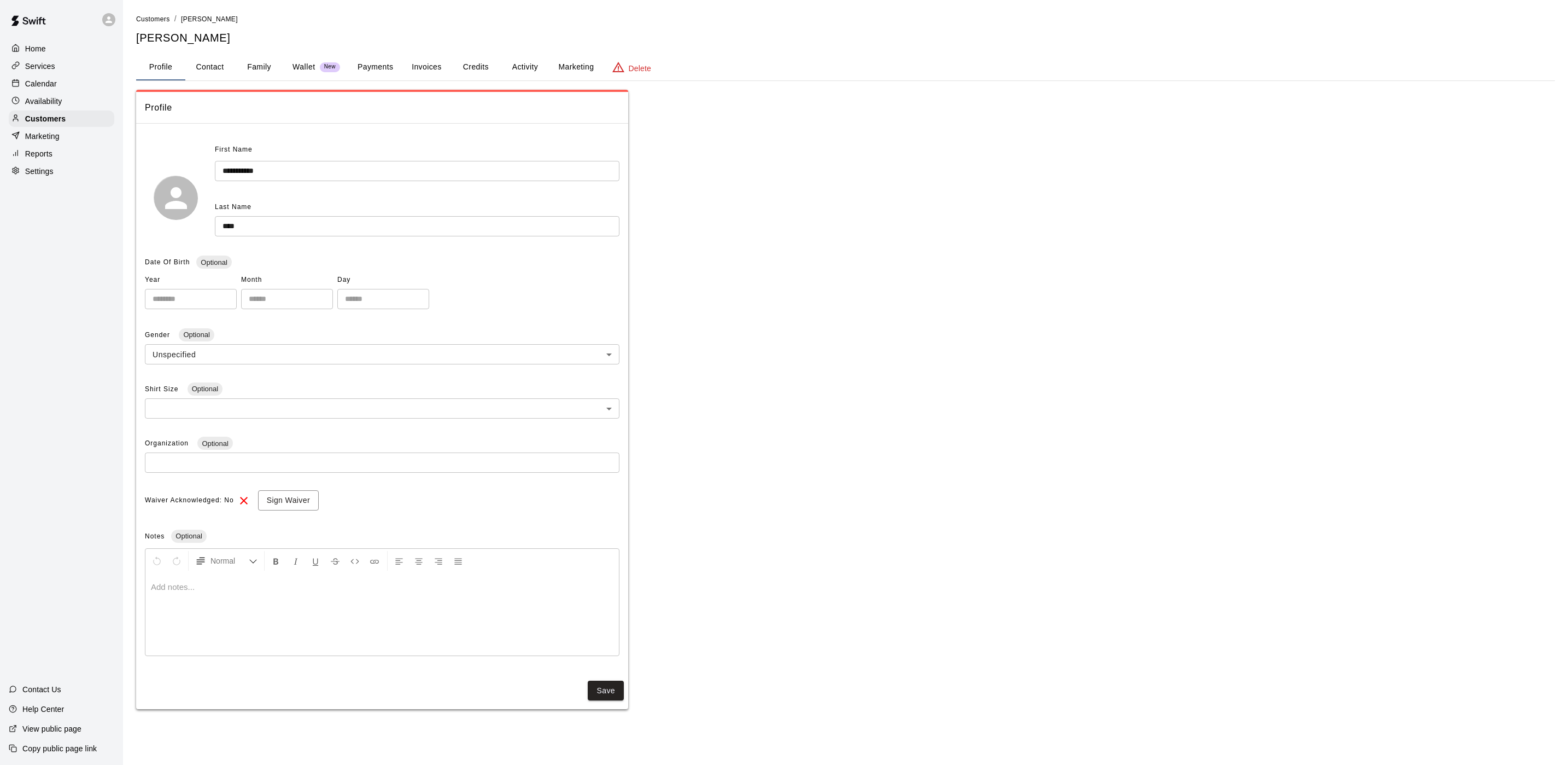
click at [458, 61] on button "Credits" at bounding box center [475, 67] width 49 height 26
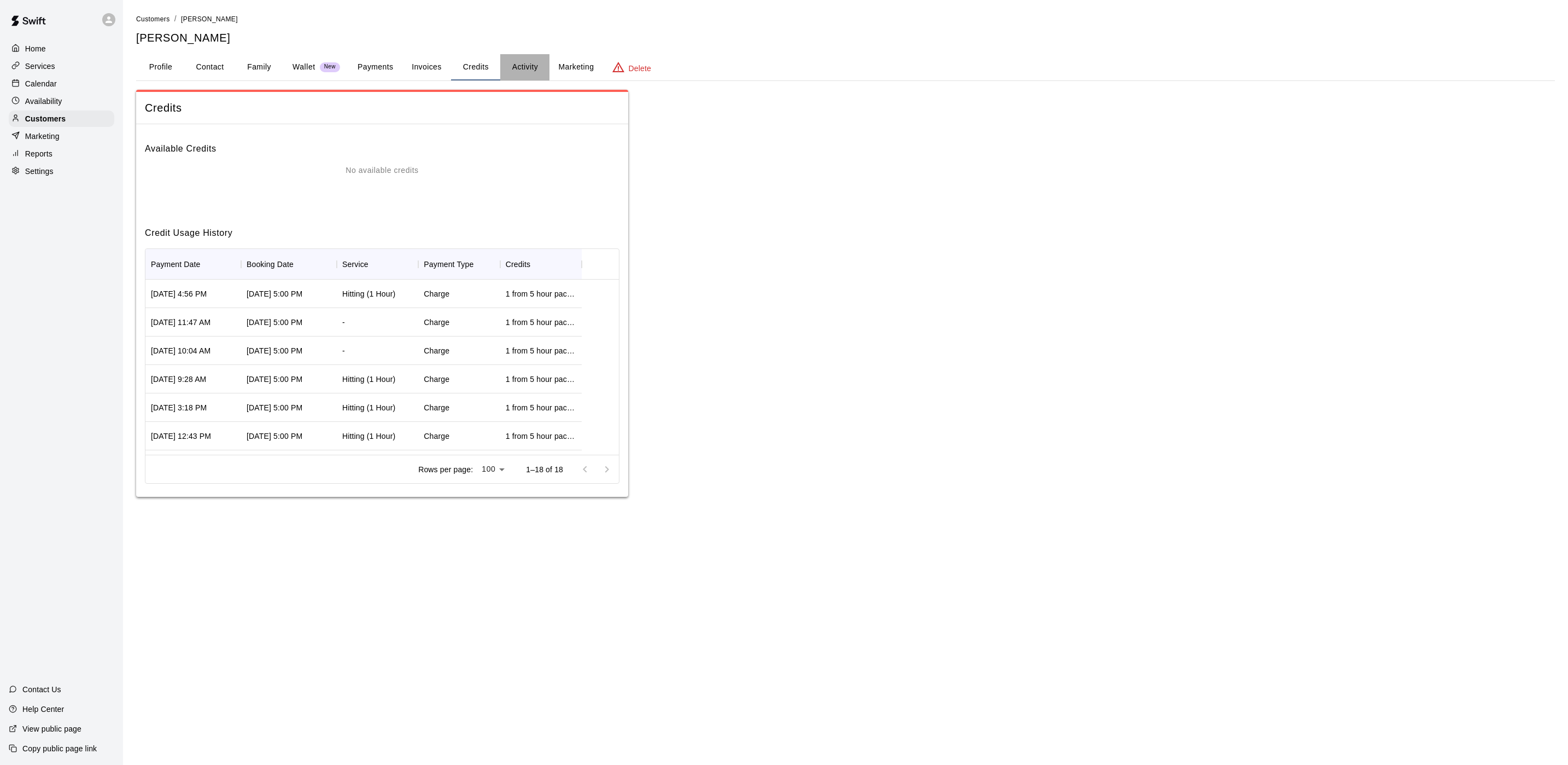
click at [512, 66] on button "Activity" at bounding box center [525, 67] width 49 height 26
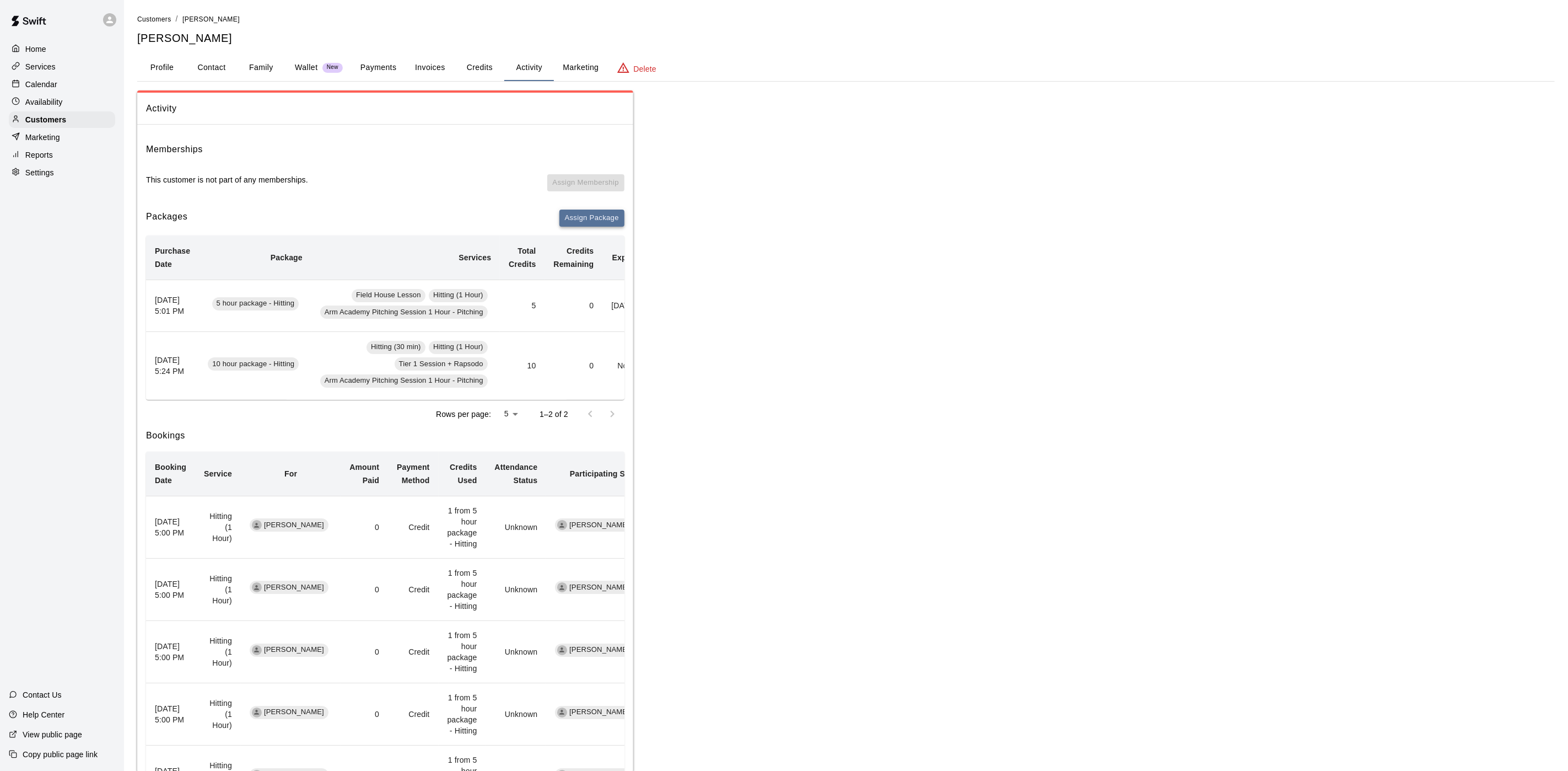
click at [571, 225] on button "Assign Package" at bounding box center [592, 218] width 65 height 17
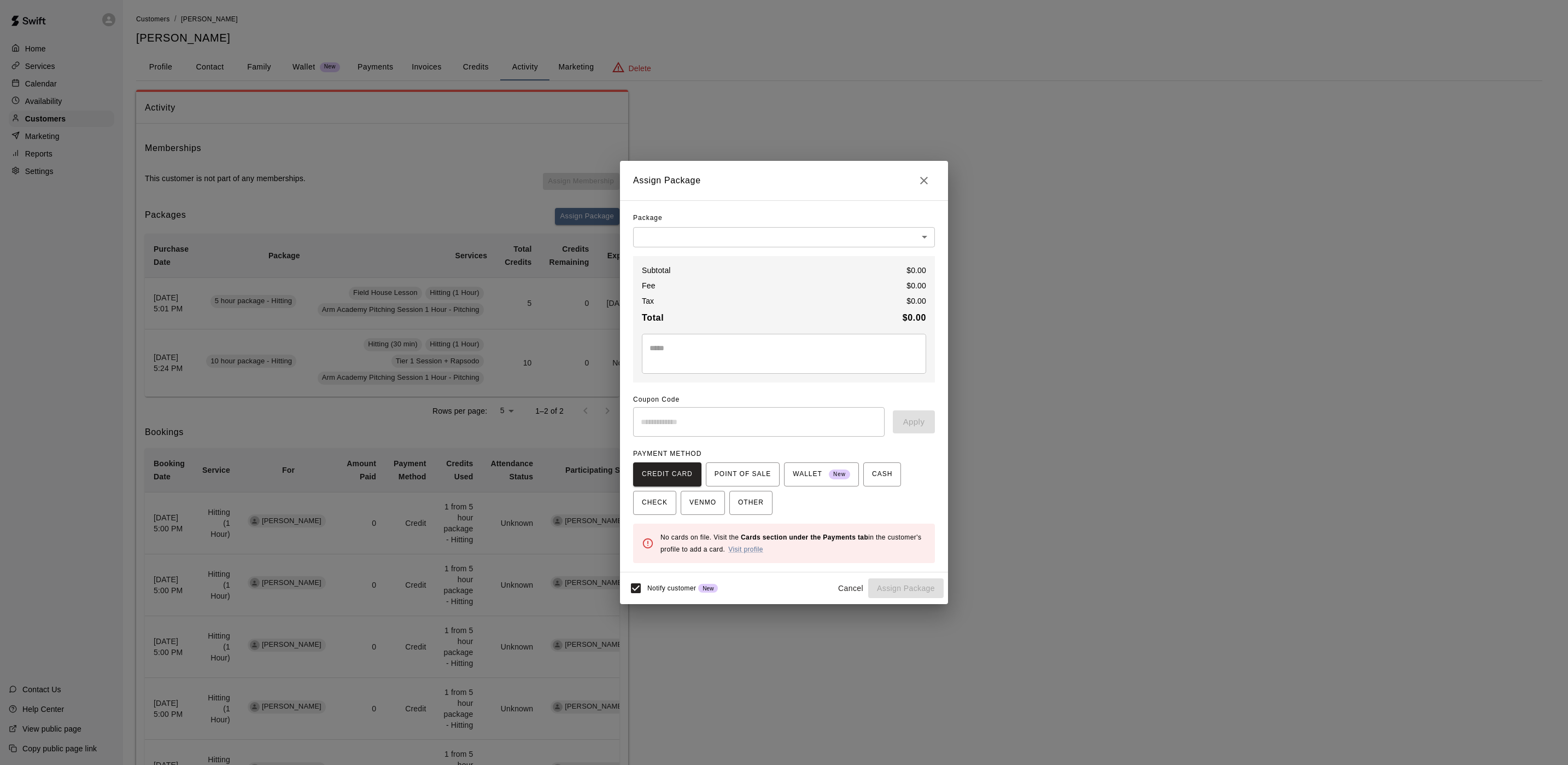
click at [742, 236] on body "Home Services Calendar Availability Customers Marketing Reports Settings Contac…" at bounding box center [784, 587] width 1568 height 1174
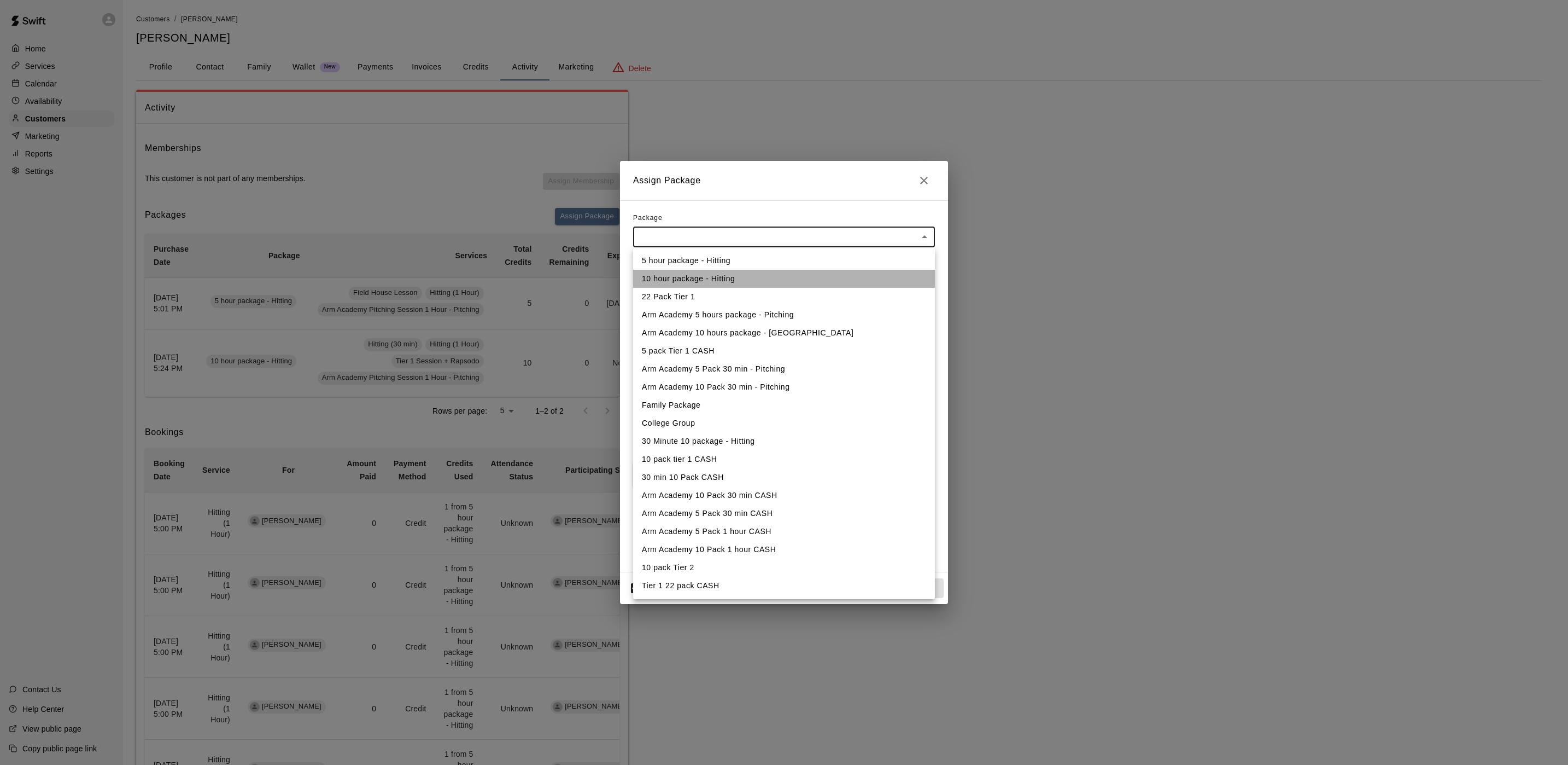
click at [702, 280] on li "10 hour package - Hitting" at bounding box center [784, 278] width 302 height 18
type input "**********"
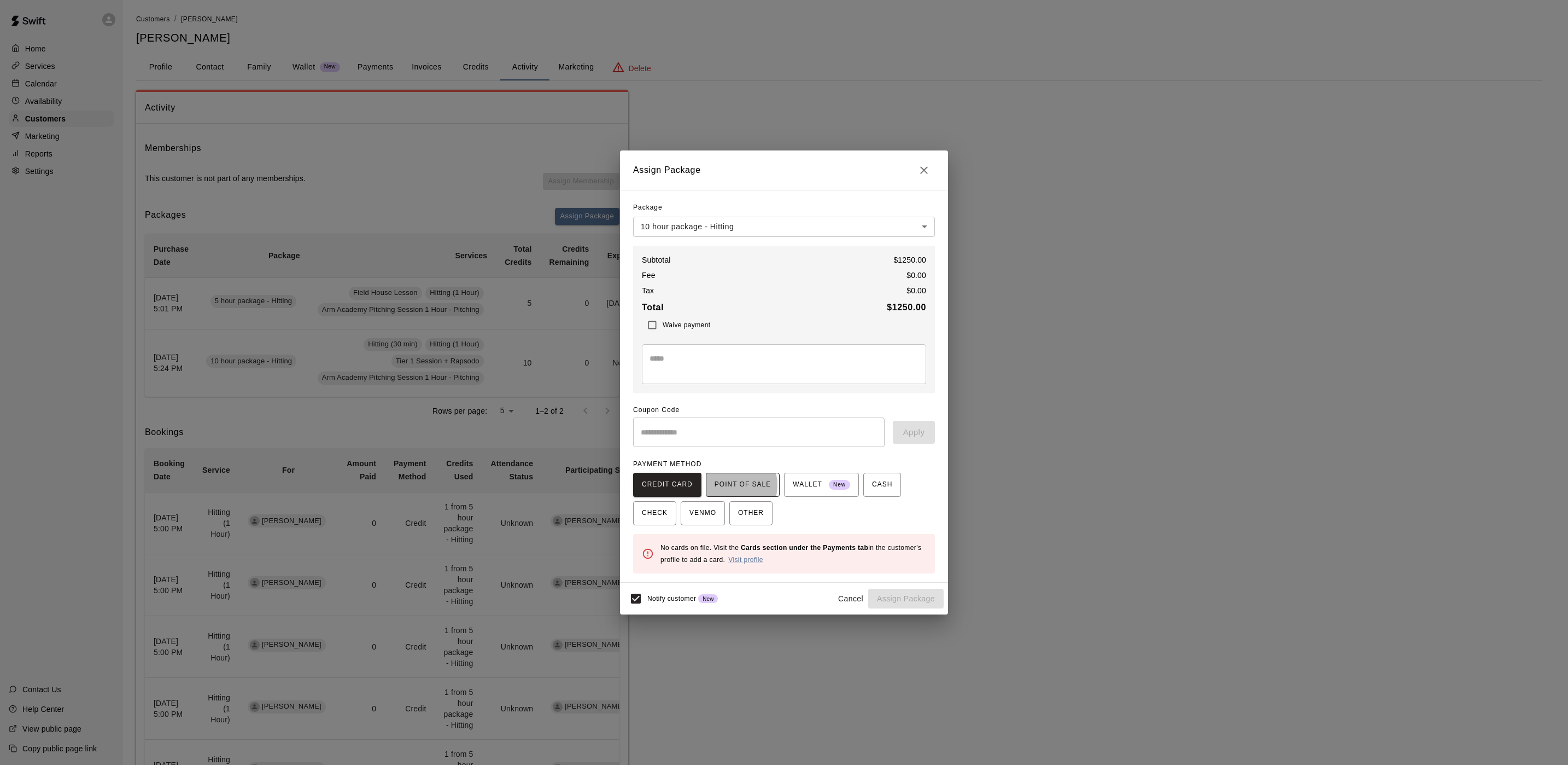
click at [724, 485] on span "POINT OF SALE" at bounding box center [743, 484] width 56 height 17
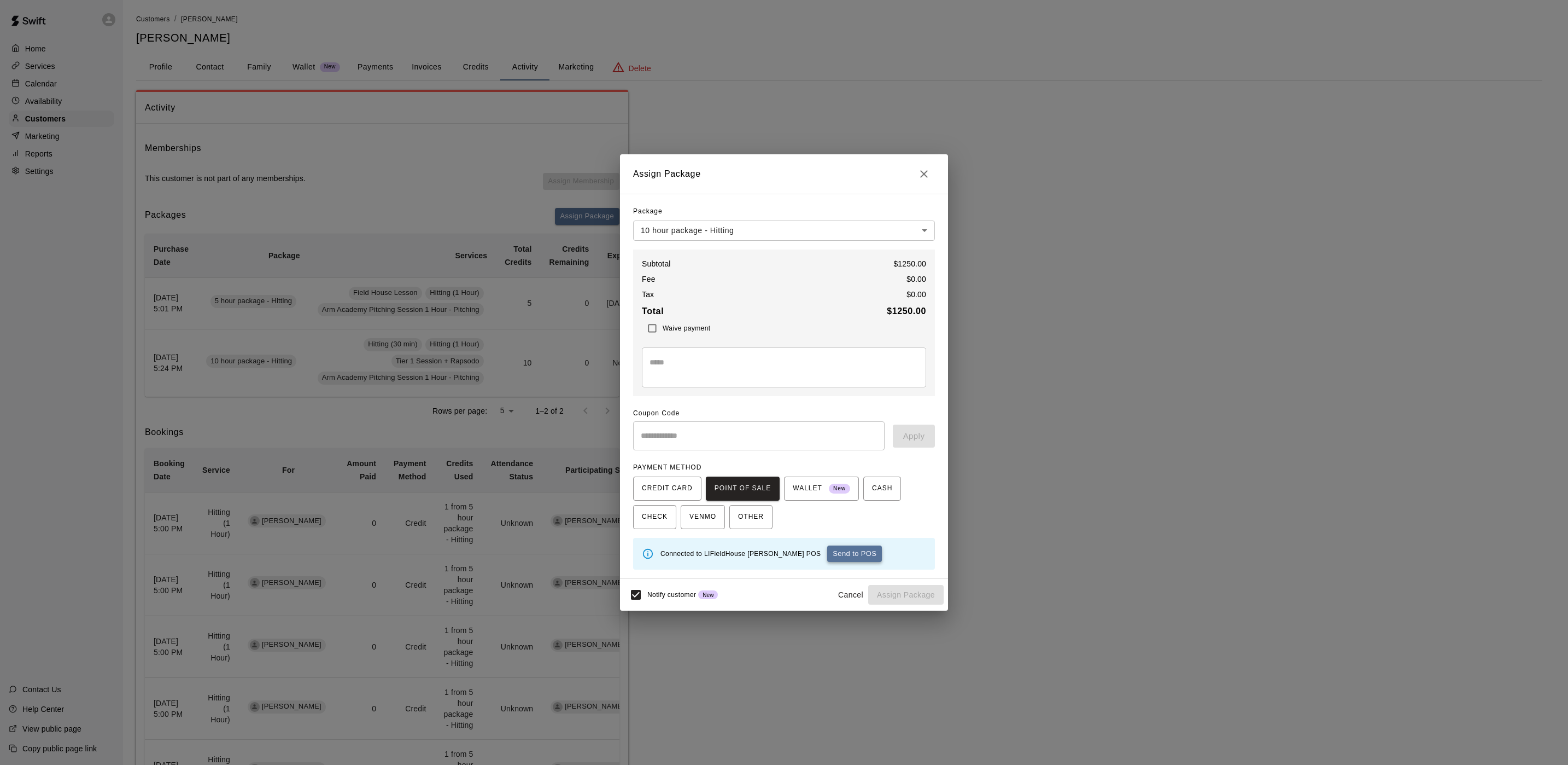
click at [827, 553] on button "Send to POS" at bounding box center [855, 554] width 55 height 17
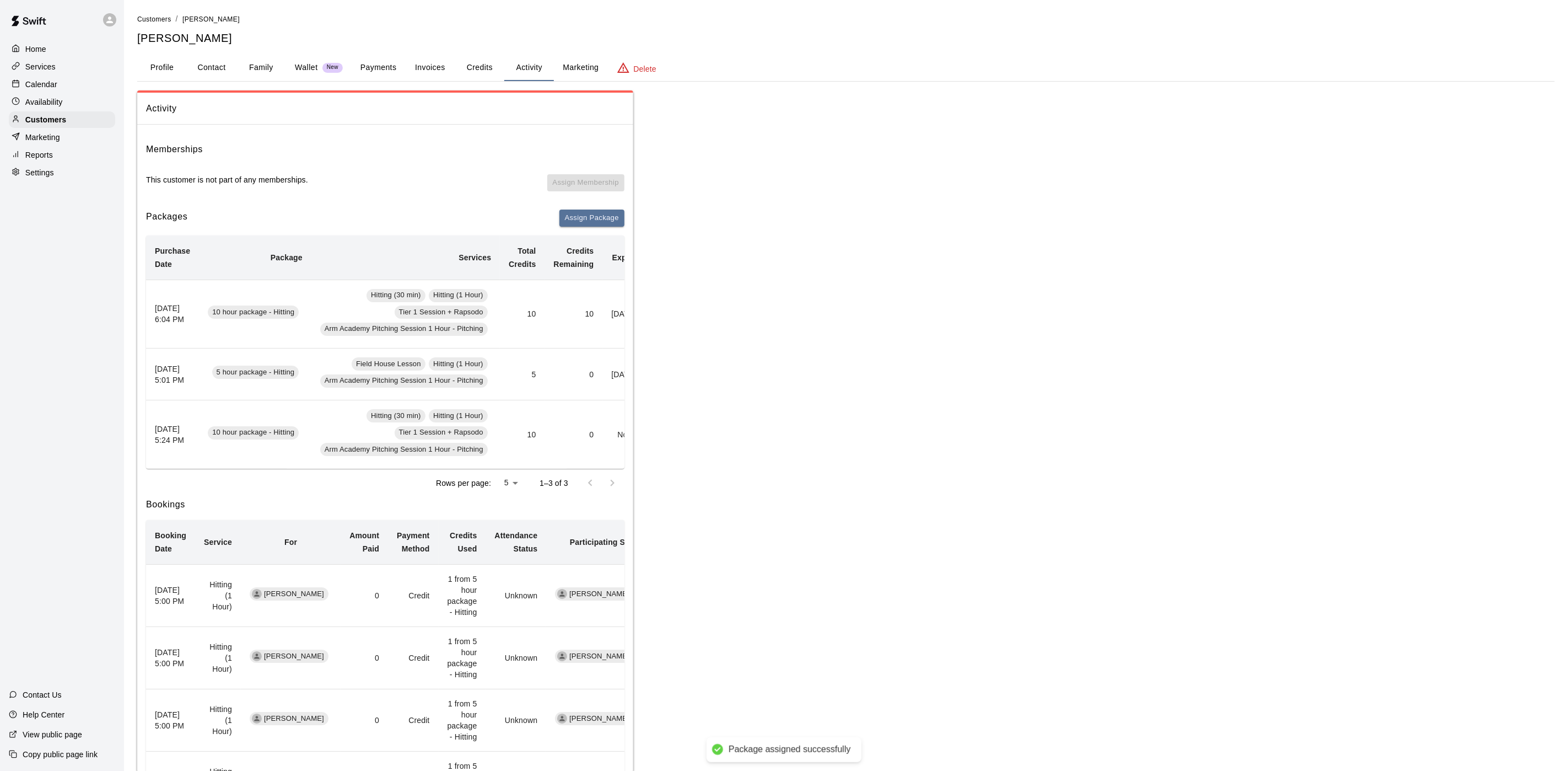
click at [27, 88] on p "Calendar" at bounding box center [41, 84] width 32 height 11
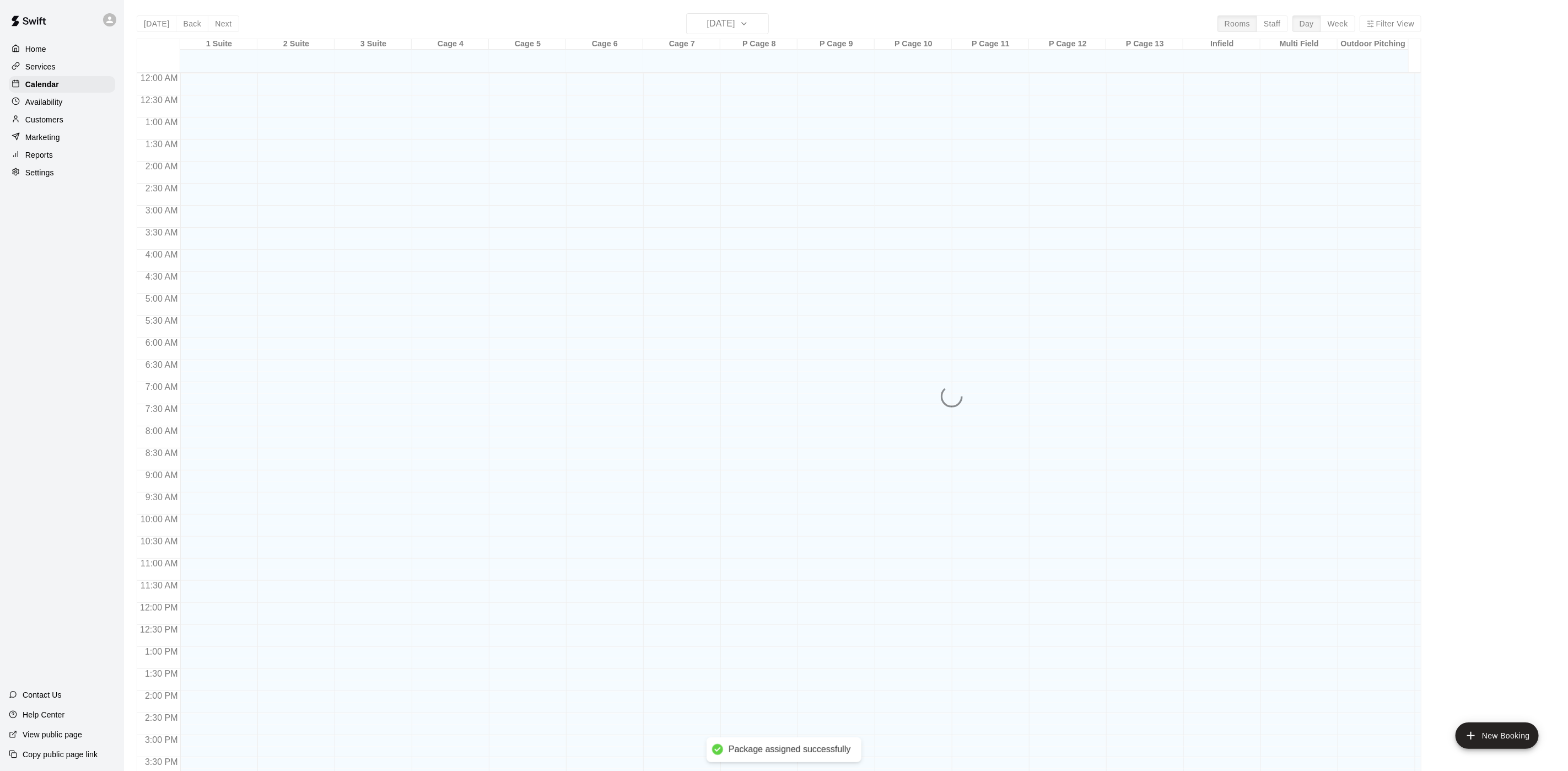
scroll to position [316, 0]
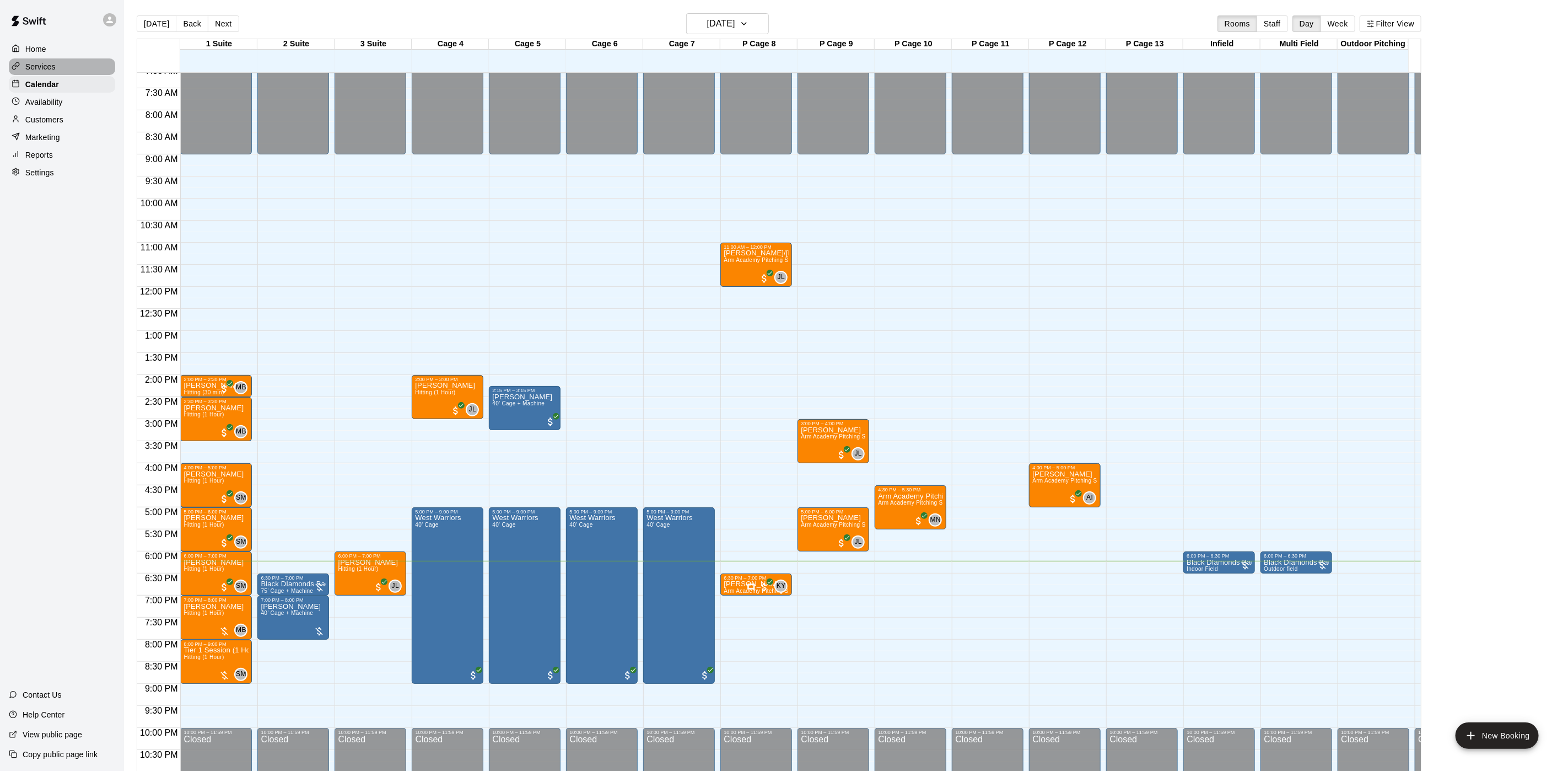
click at [64, 70] on div "Services" at bounding box center [62, 67] width 106 height 17
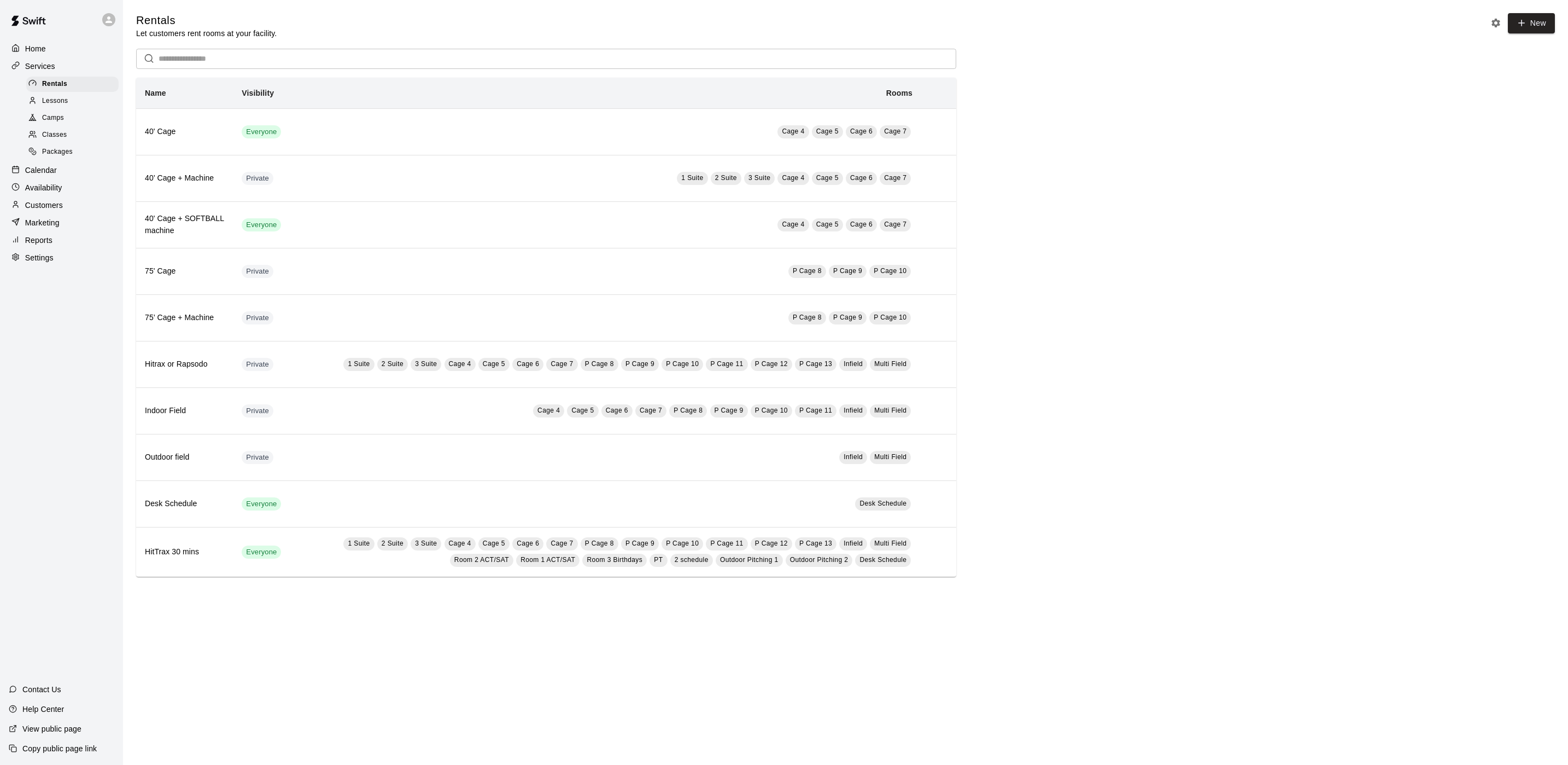
click at [56, 211] on p "Customers" at bounding box center [43, 205] width 38 height 11
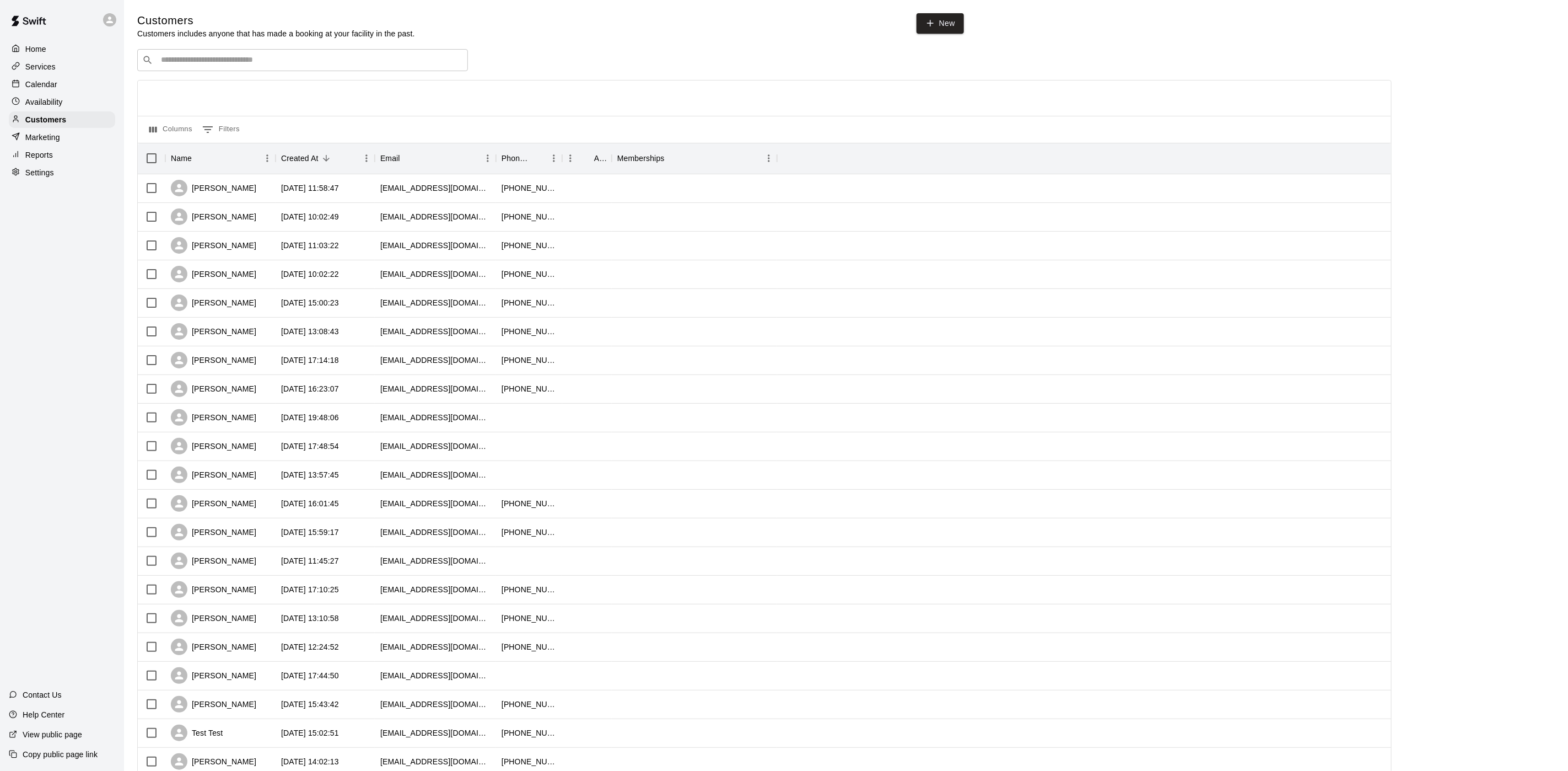
click at [245, 66] on input "Search customers by name or email" at bounding box center [310, 60] width 306 height 11
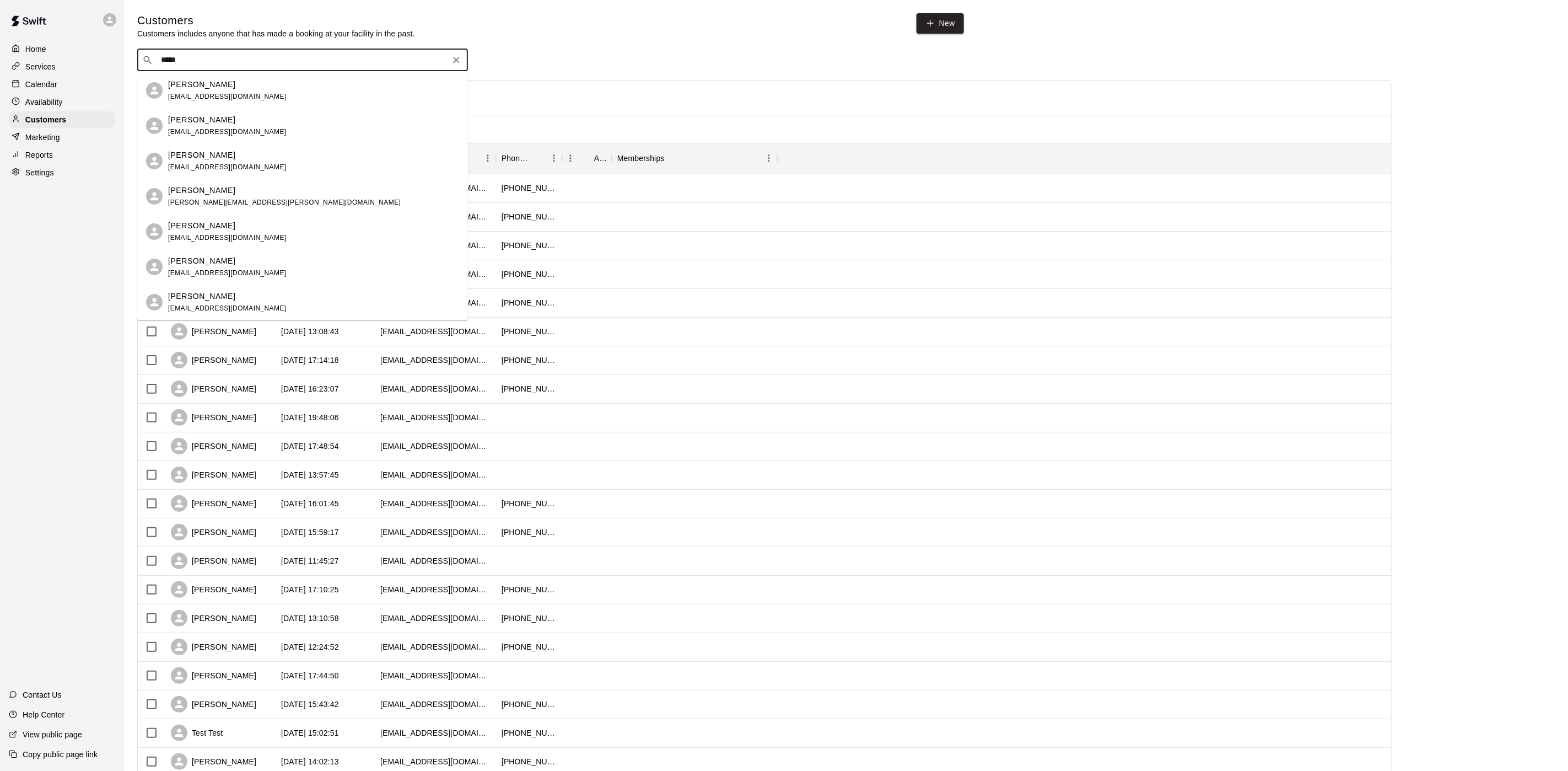
drag, startPoint x: 252, startPoint y: 63, endPoint x: 116, endPoint y: 65, distance: 136.0
click at [116, 65] on div "Home Services Calendar Availability Customers Marketing Reports Settings Contac…" at bounding box center [784, 476] width 1568 height 952
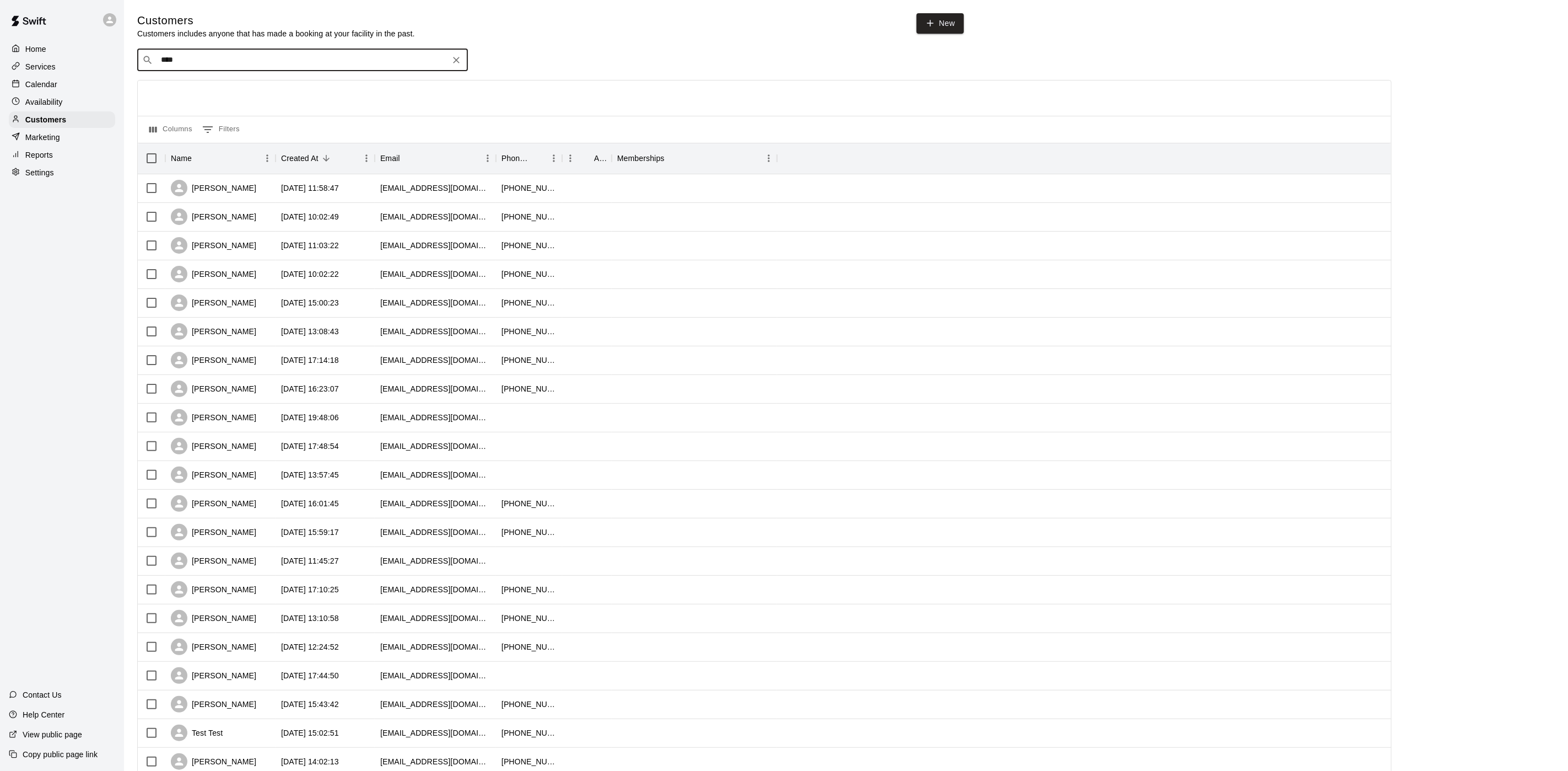
type input "*****"
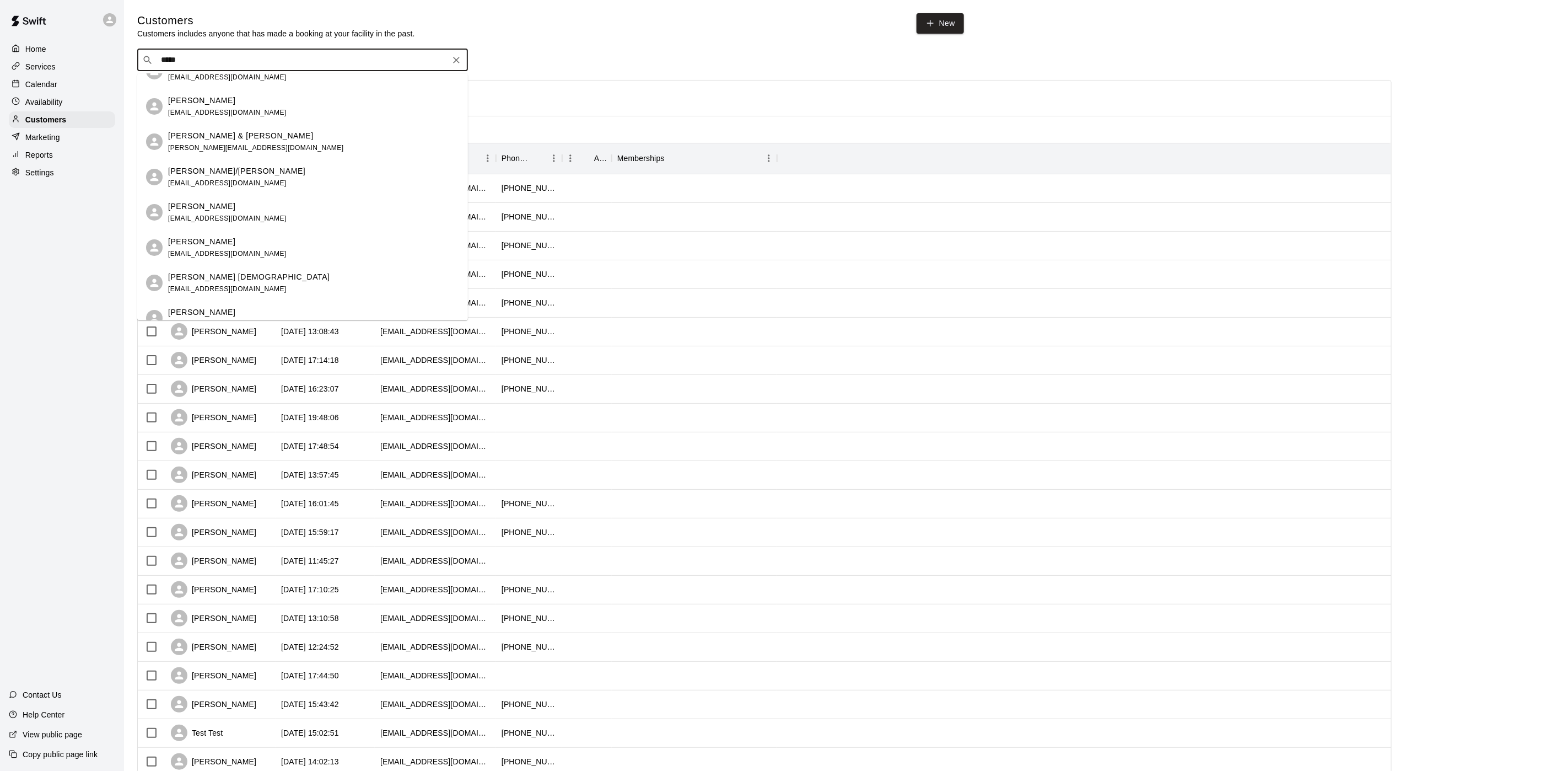
scroll to position [165, 0]
click at [273, 272] on div "[PERSON_NAME] [EMAIL_ADDRESS][DOMAIN_NAME]" at bounding box center [313, 279] width 291 height 24
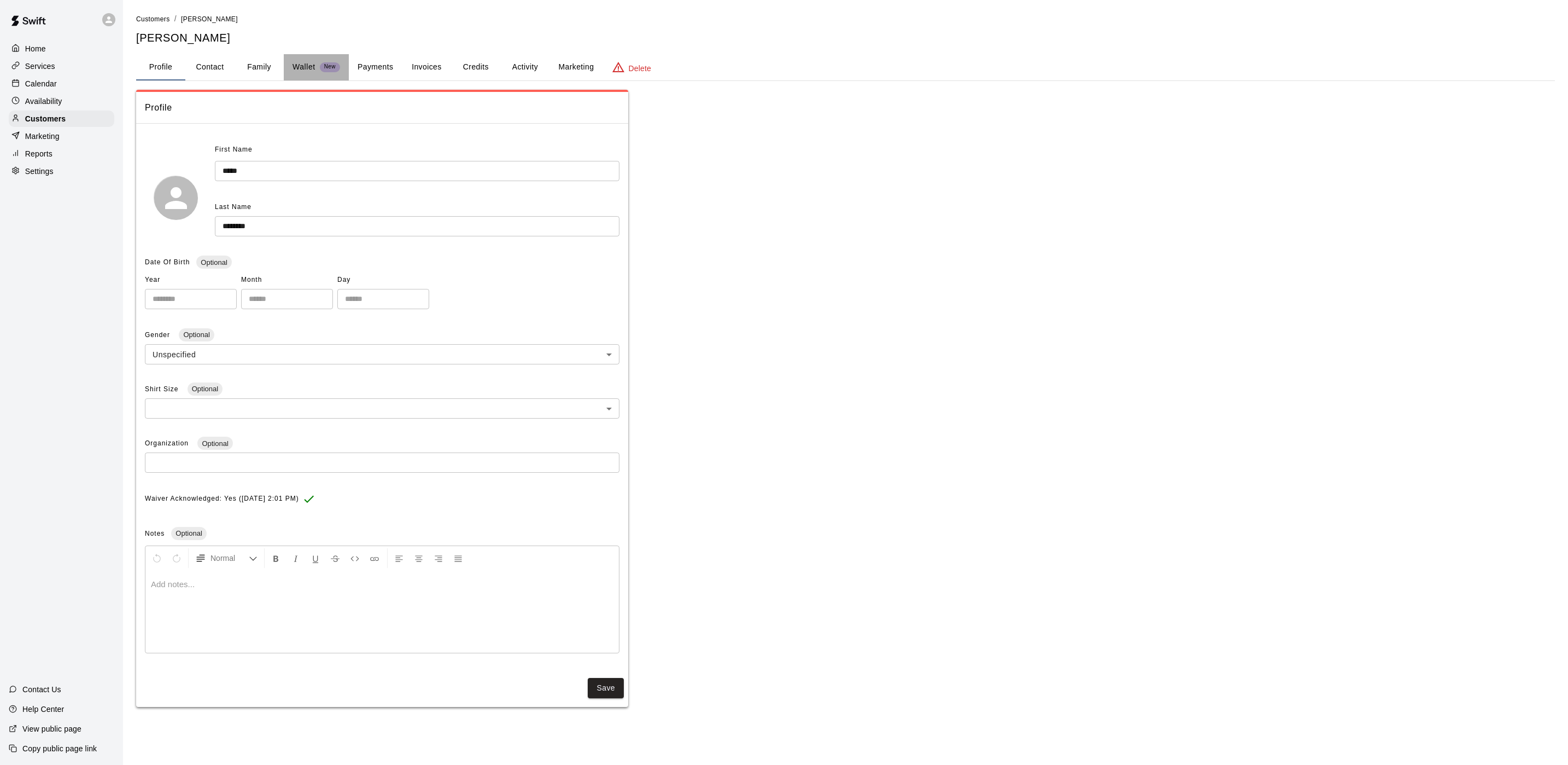
click at [302, 66] on p "Wallet" at bounding box center [304, 67] width 23 height 11
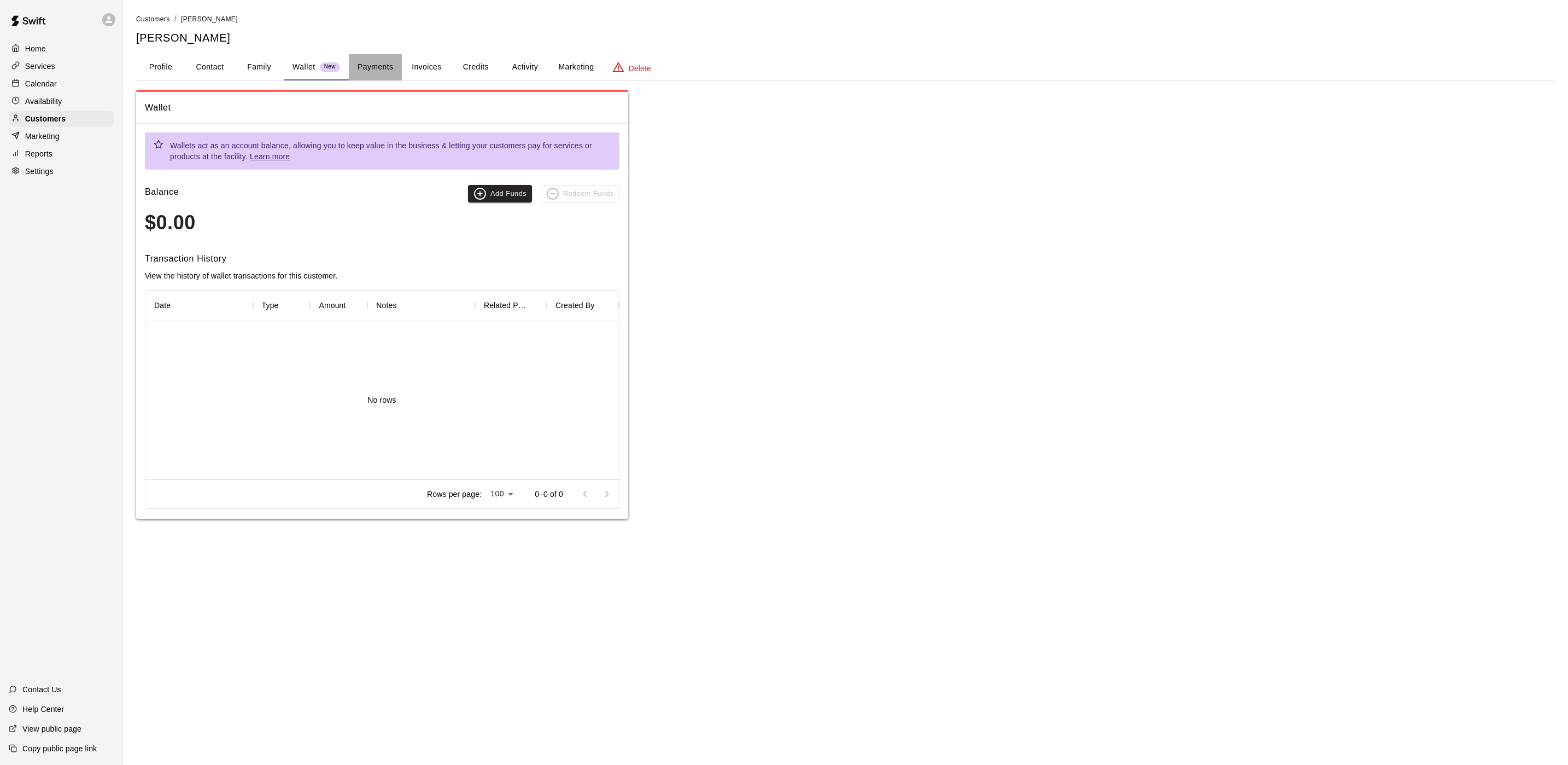
click at [370, 64] on button "Payments" at bounding box center [375, 67] width 53 height 26
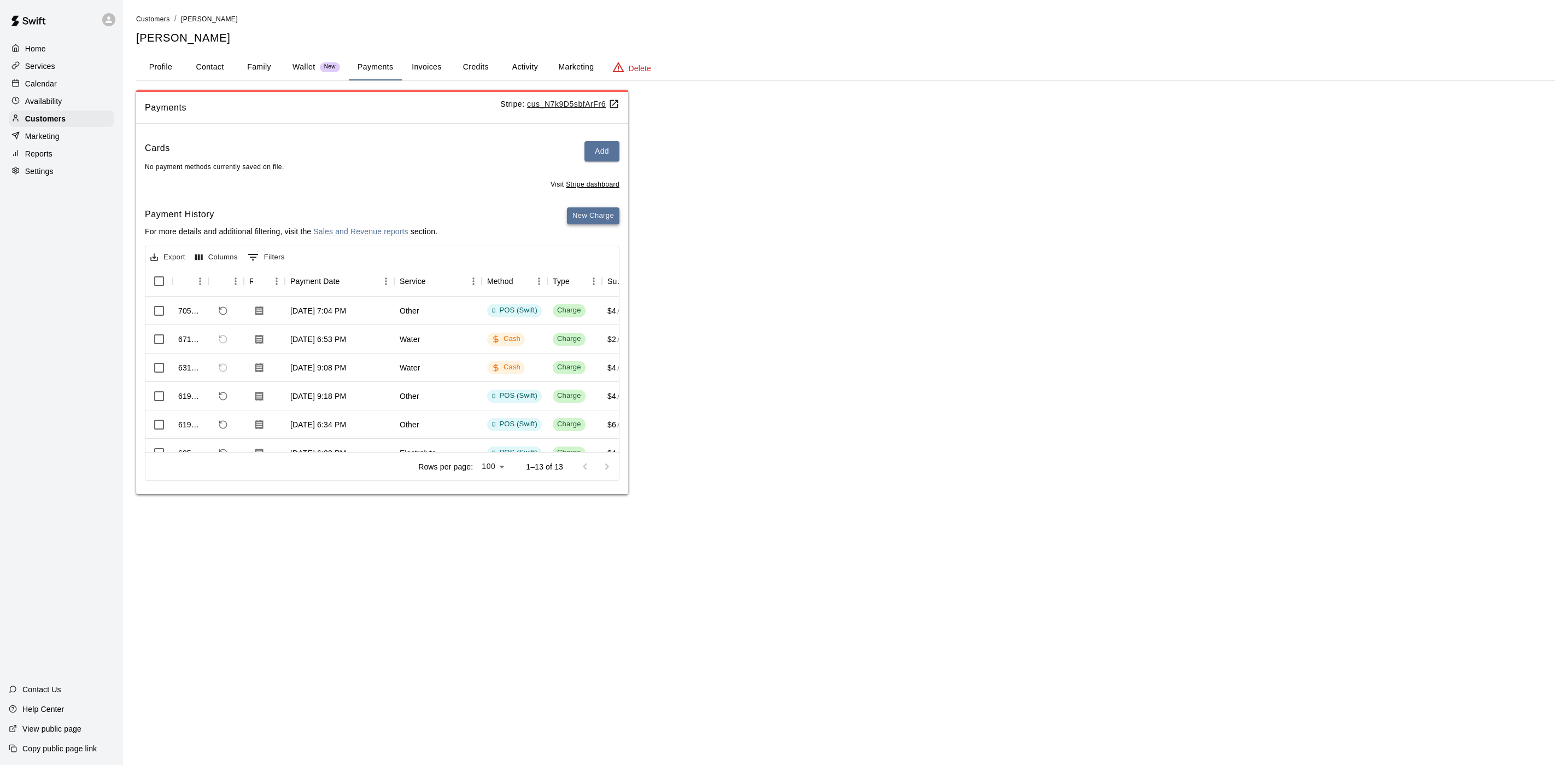
click at [609, 222] on button "New Charge" at bounding box center [593, 216] width 52 height 17
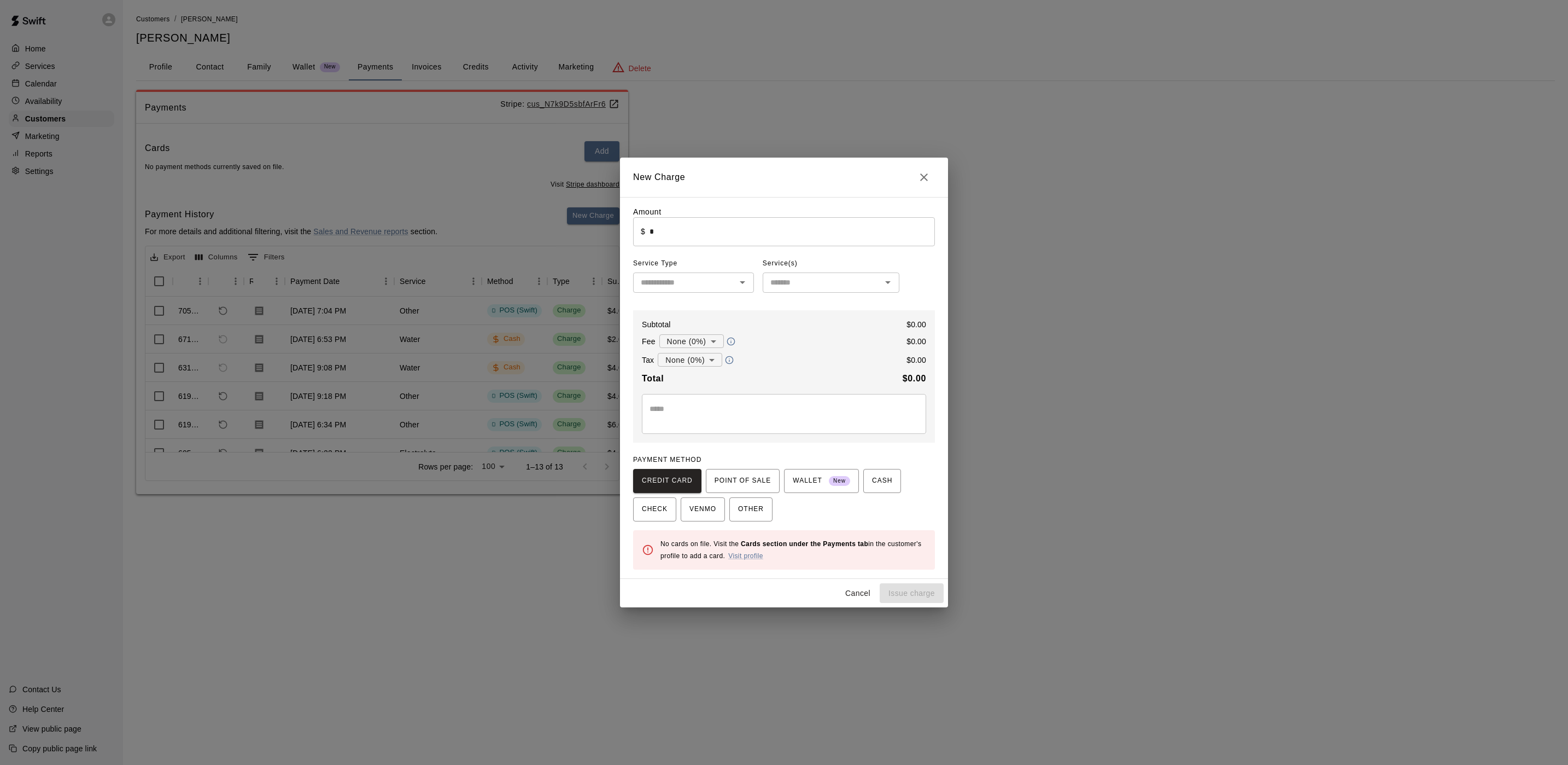
click at [691, 235] on input "*" at bounding box center [792, 231] width 285 height 29
type input "****"
click at [776, 321] on div "Subtotal $ 8.00" at bounding box center [784, 324] width 284 height 11
click at [731, 277] on input "text" at bounding box center [684, 282] width 96 height 13
click at [691, 414] on li "Other" at bounding box center [693, 416] width 121 height 18
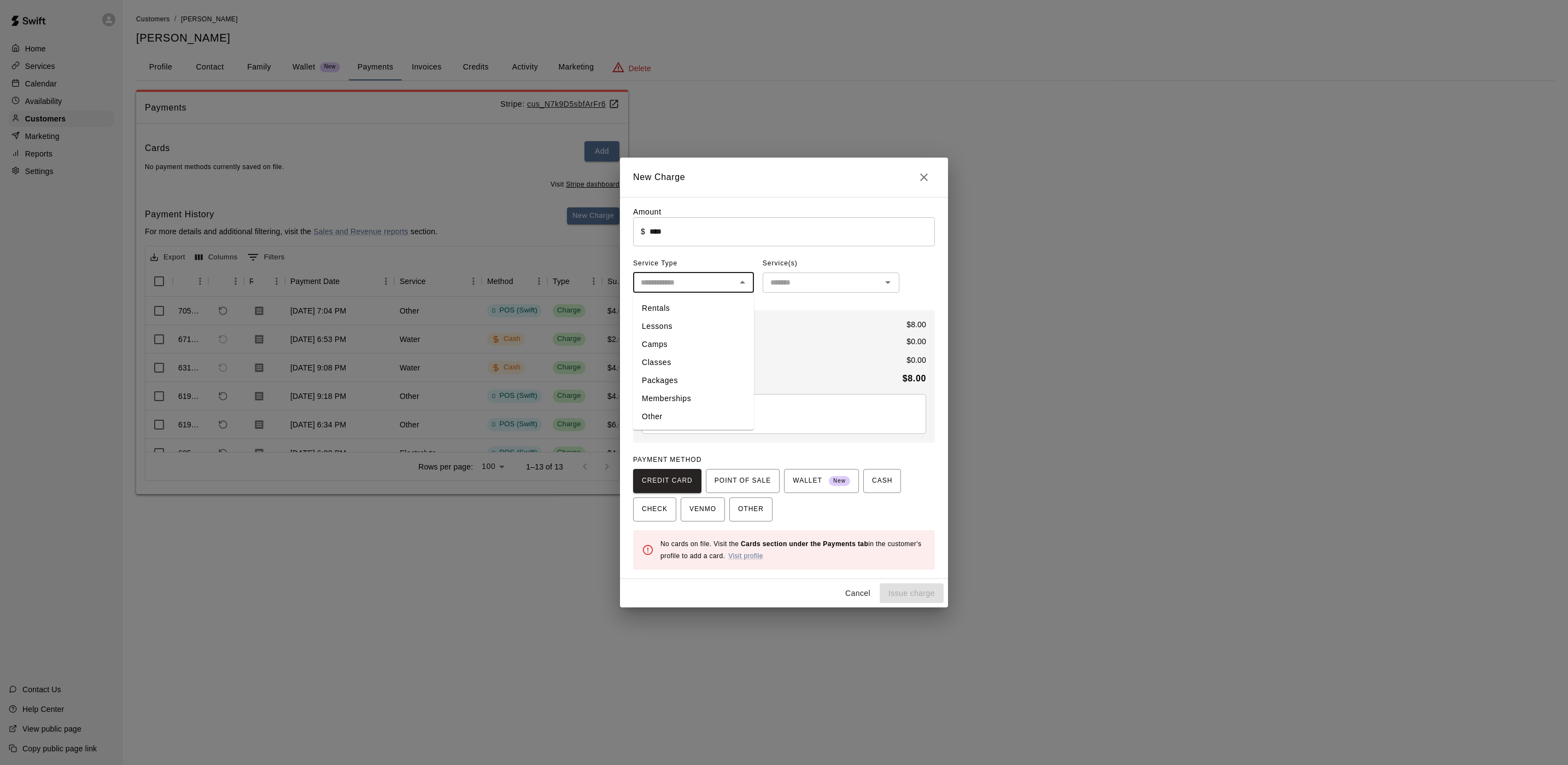
type input "*****"
click at [780, 291] on div "​" at bounding box center [831, 283] width 137 height 20
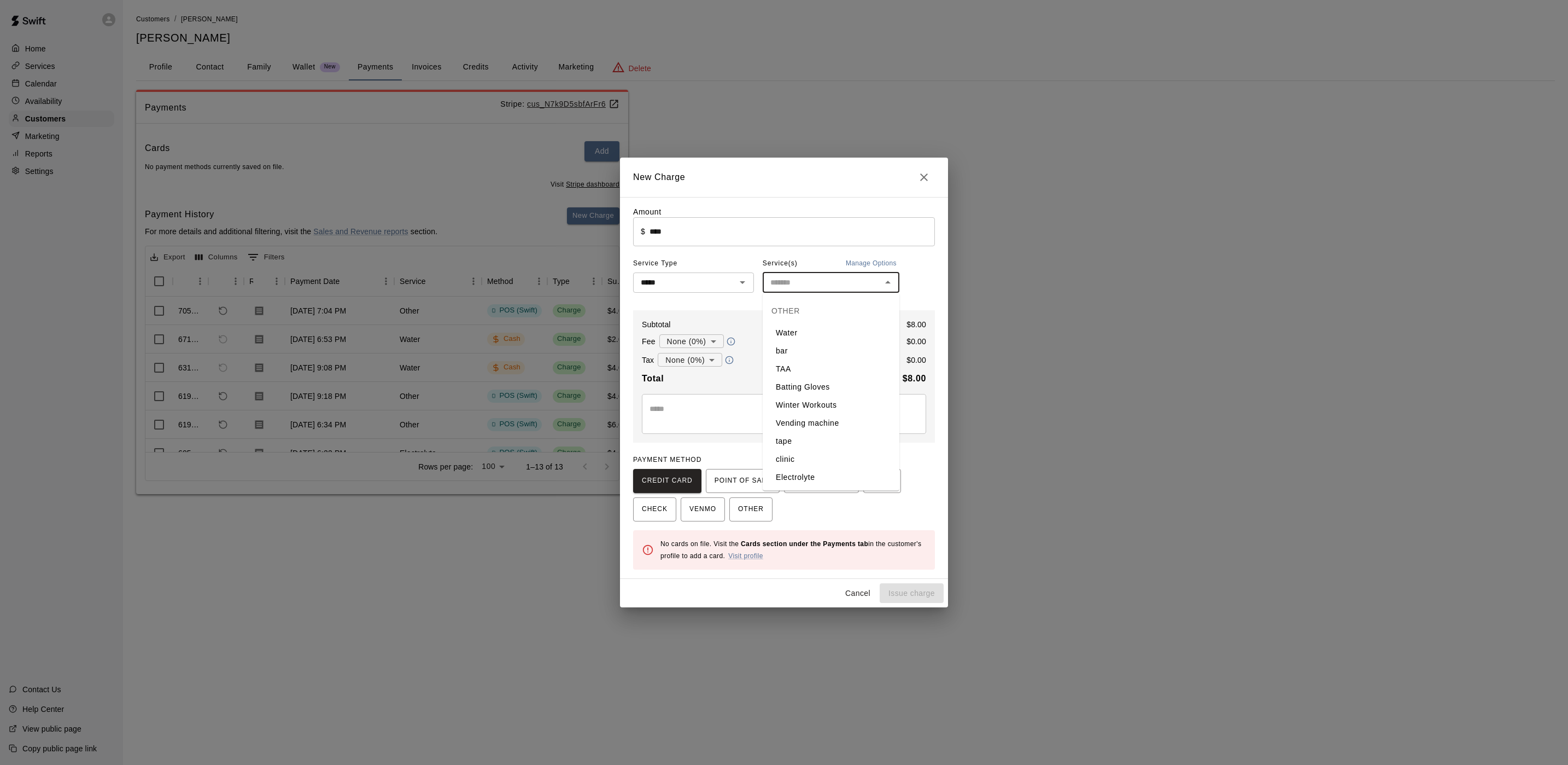
click at [802, 330] on li "Water" at bounding box center [831, 333] width 137 height 18
type input "*****"
click at [728, 476] on span "POINT OF SALE" at bounding box center [743, 480] width 56 height 17
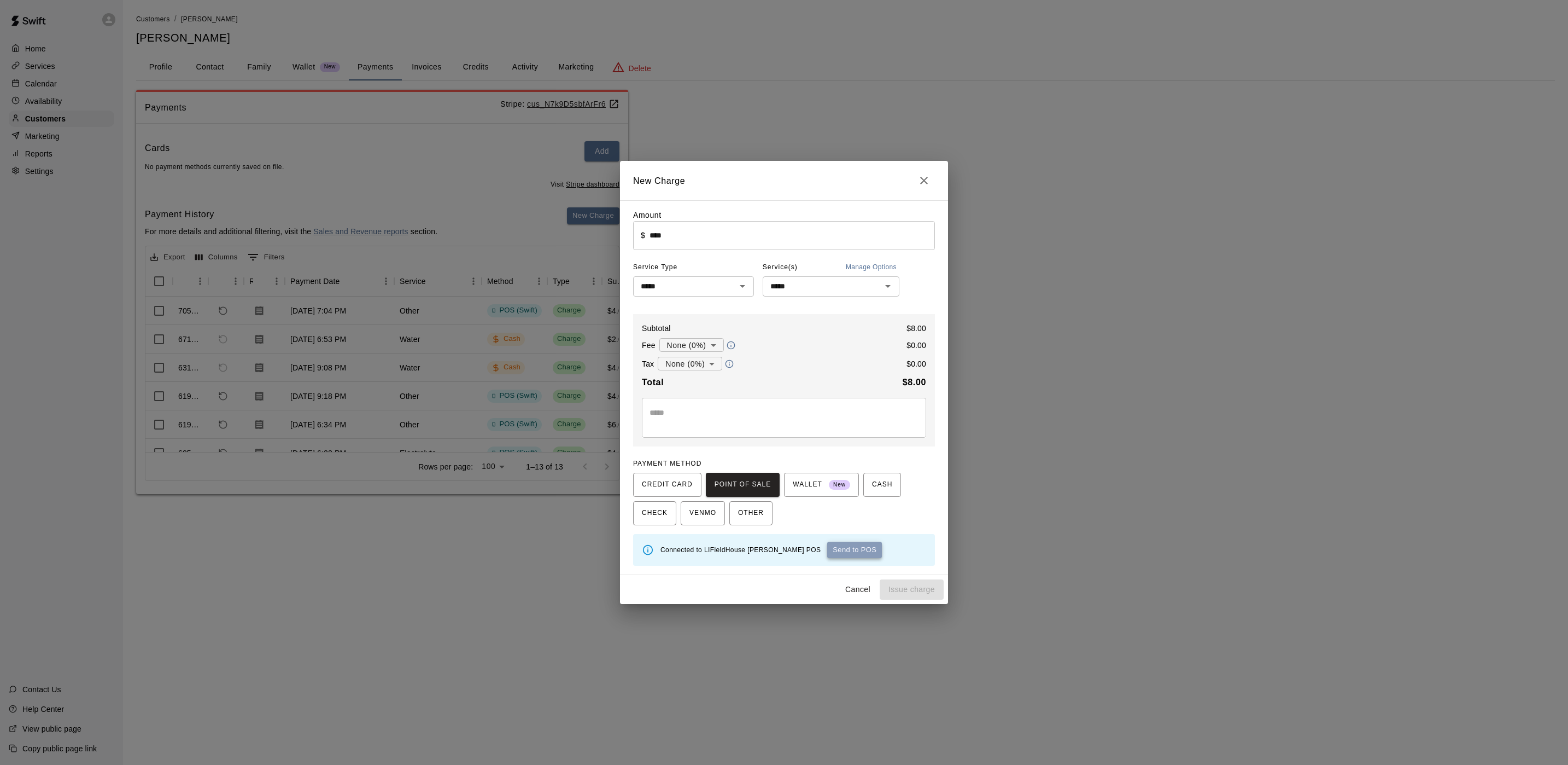
click at [827, 555] on button "Send to POS" at bounding box center [855, 550] width 55 height 17
type input "*"
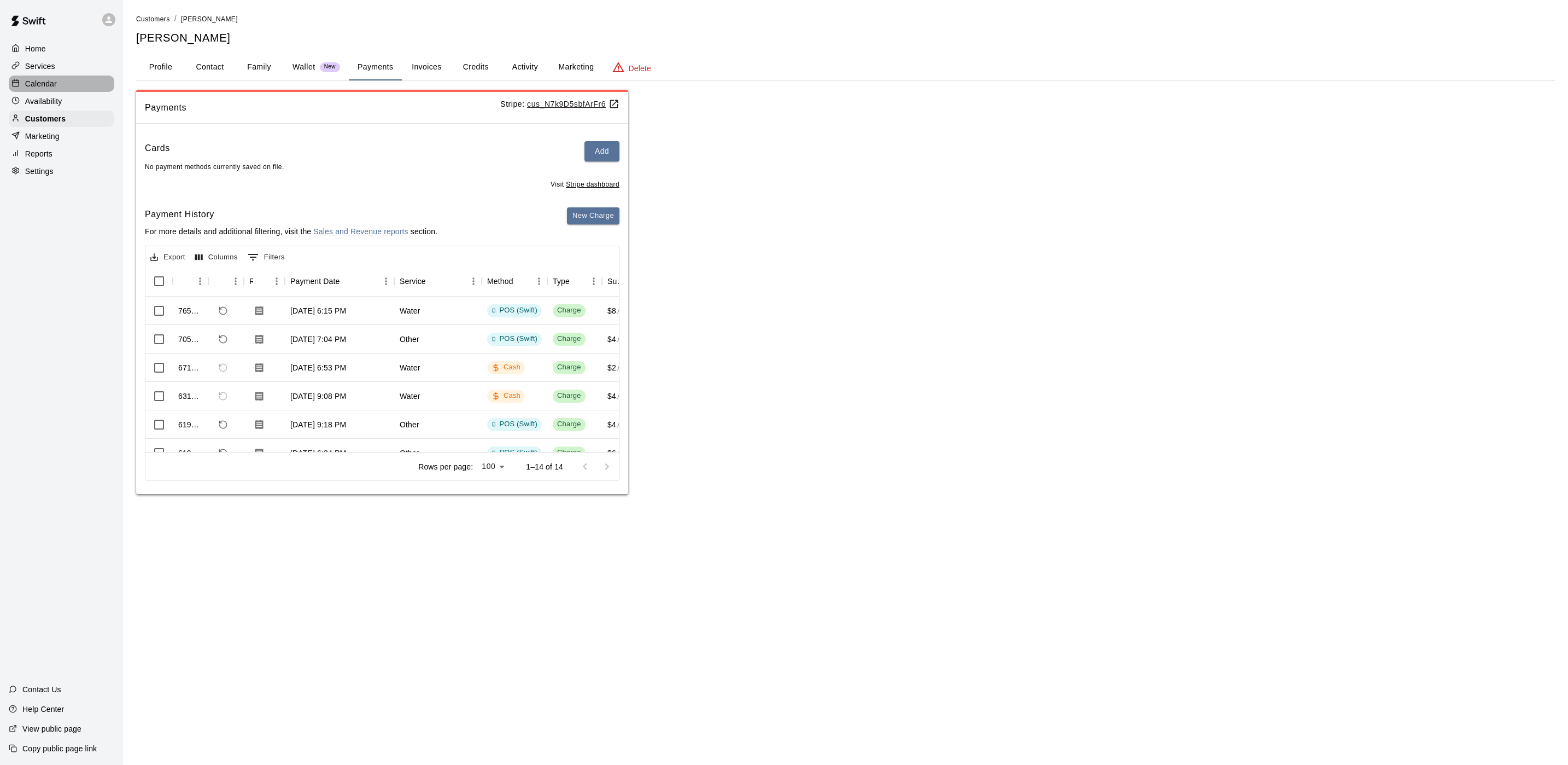
click at [32, 89] on p "Calendar" at bounding box center [41, 84] width 32 height 11
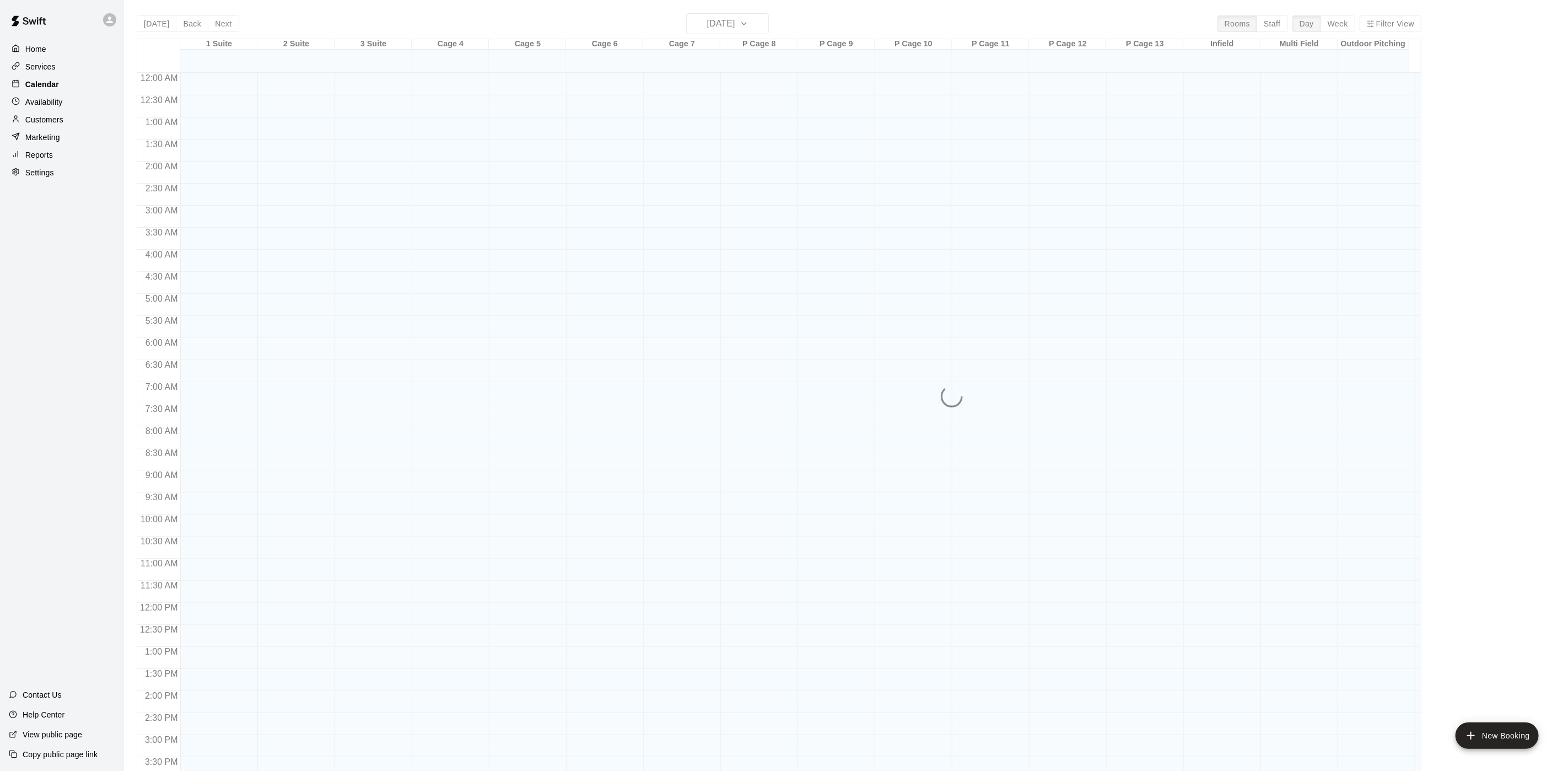
scroll to position [316, 0]
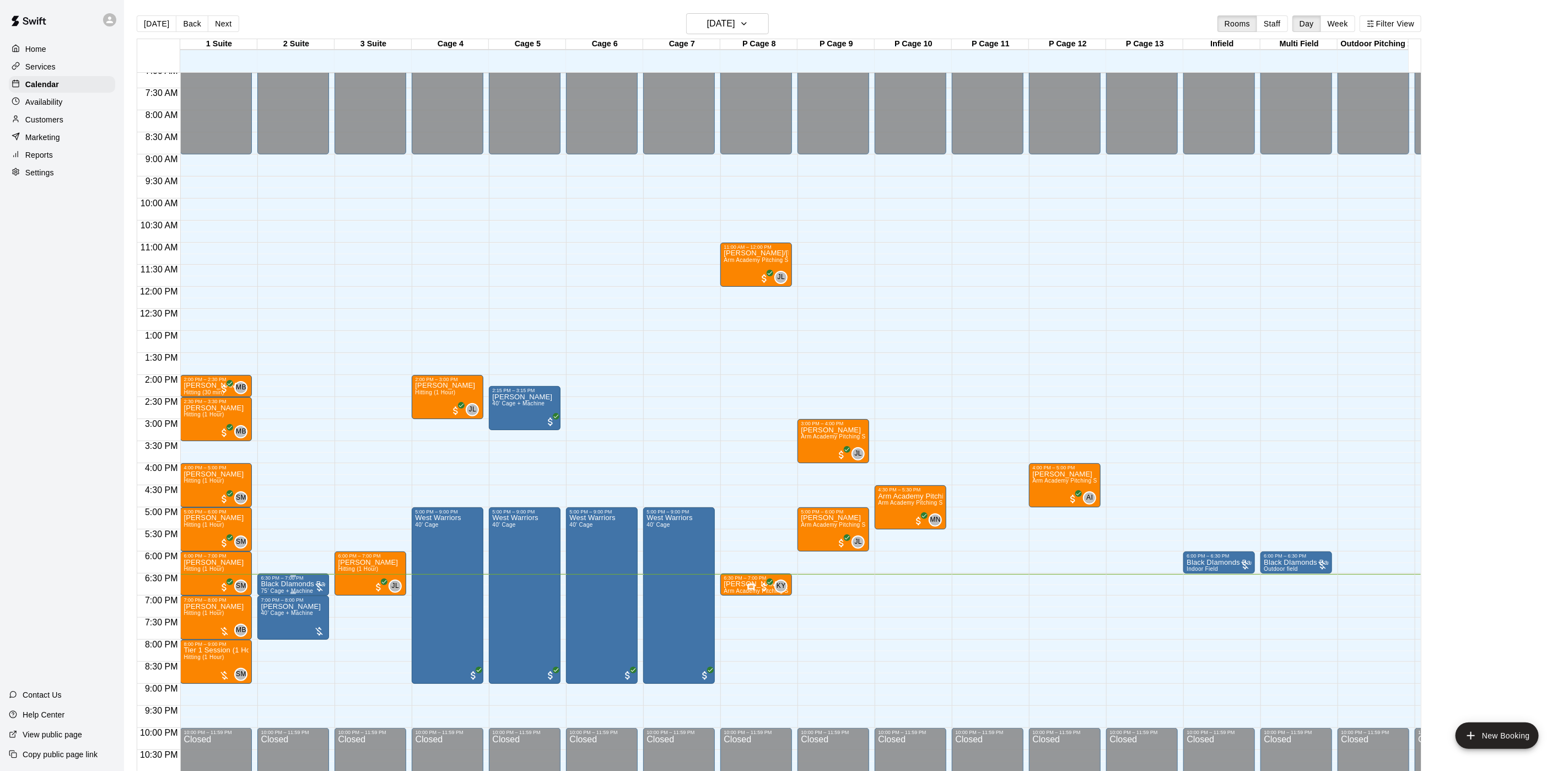
click at [296, 592] on div at bounding box center [293, 593] width 65 height 2
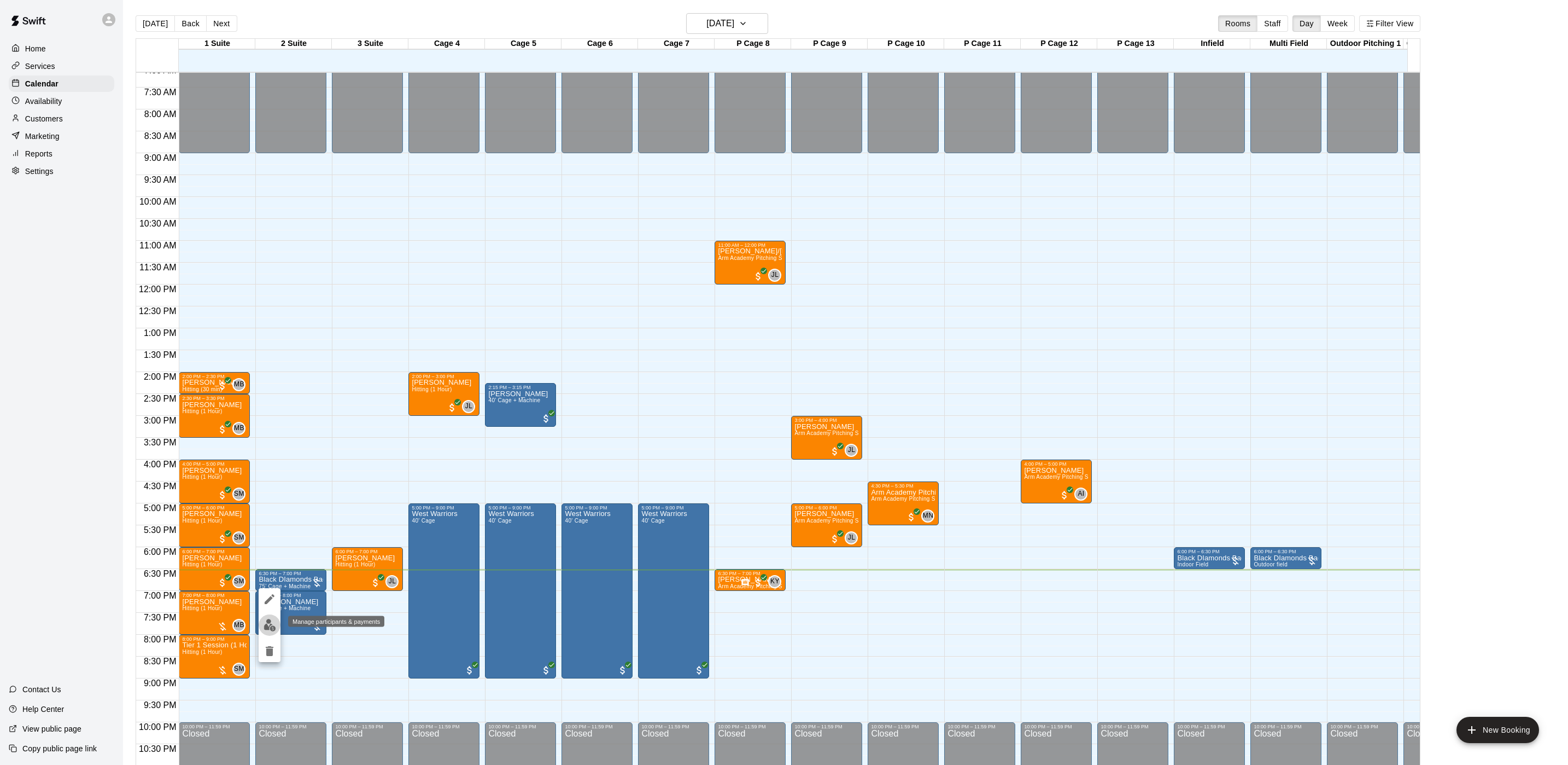
click at [273, 621] on img "edit" at bounding box center [270, 625] width 13 height 13
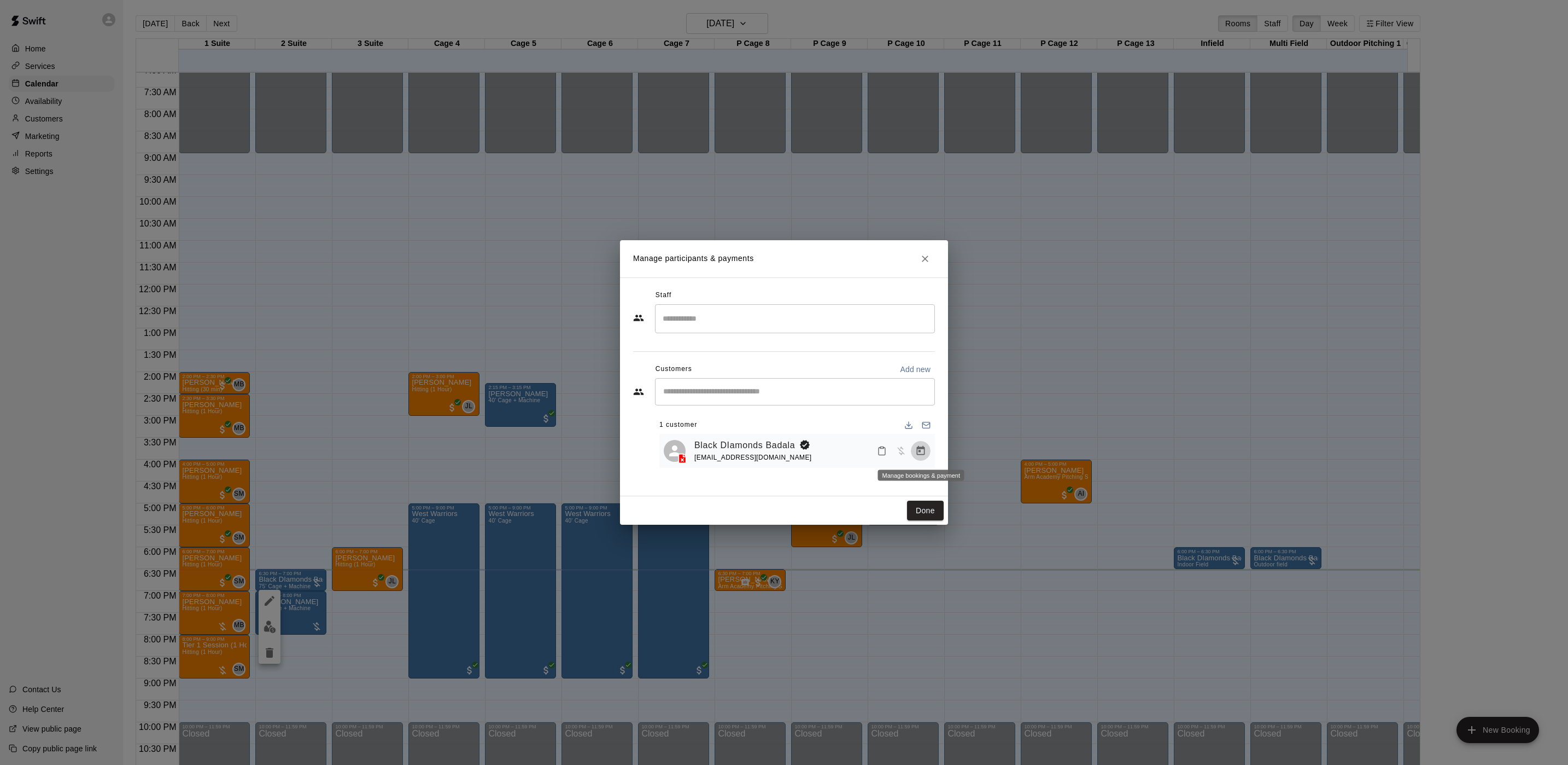
click at [918, 457] on icon "Manage bookings & payment" at bounding box center [920, 450] width 11 height 11
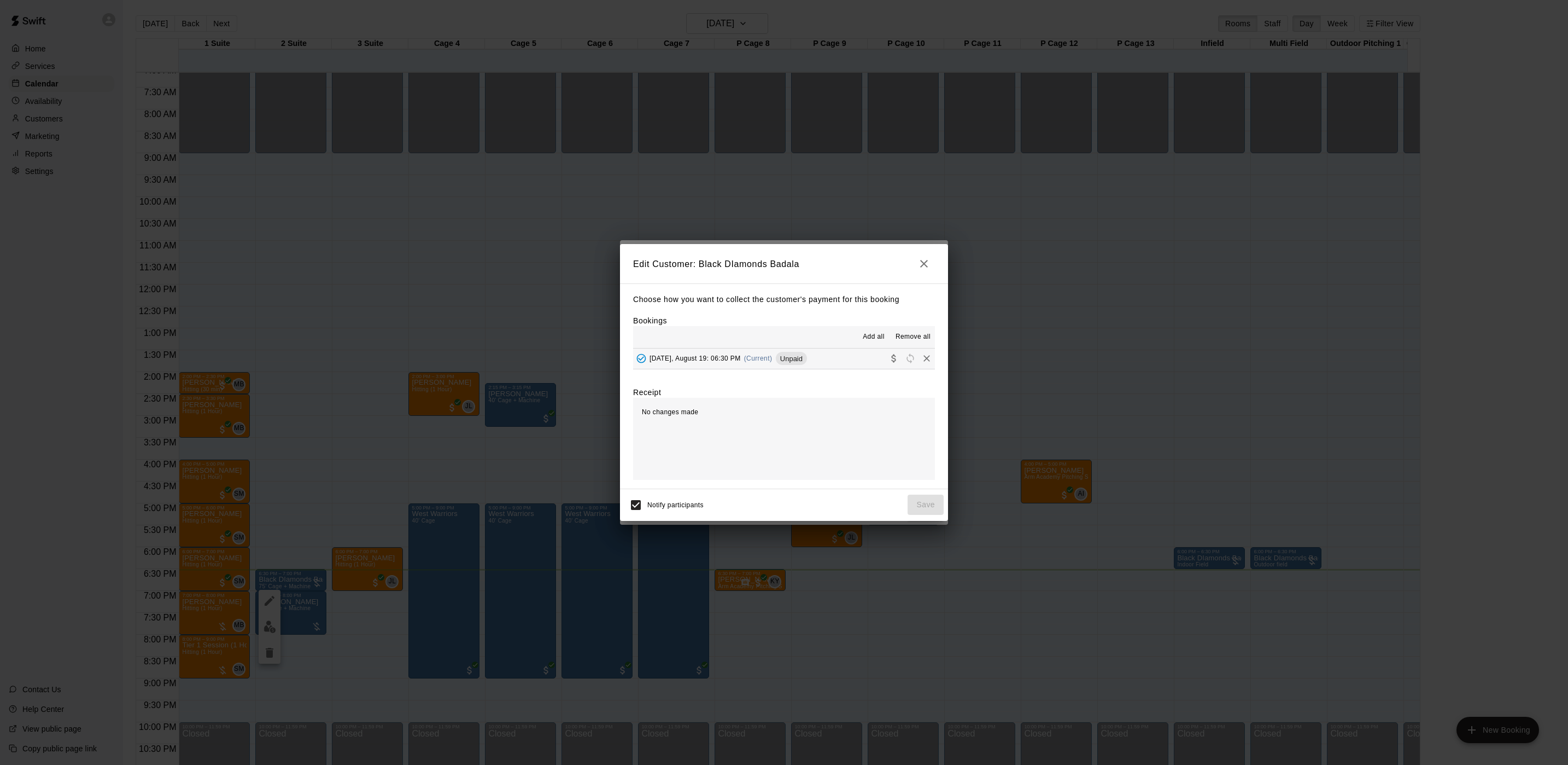
click at [687, 353] on div "[DATE], August 19: 06:30 PM (Current) Unpaid" at bounding box center [720, 358] width 174 height 17
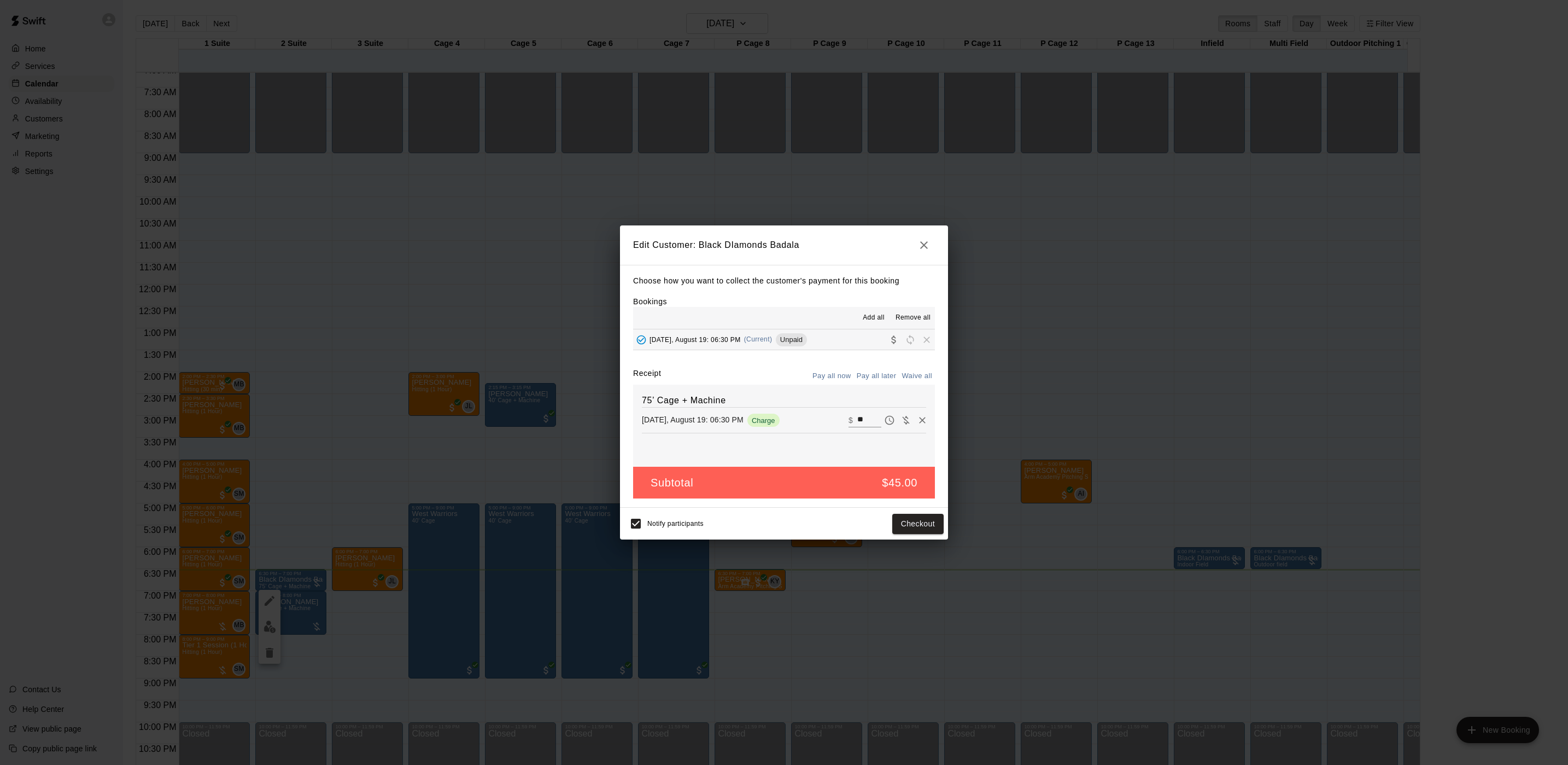
click at [857, 419] on input "**" at bounding box center [869, 420] width 24 height 14
click at [857, 420] on input "**" at bounding box center [869, 420] width 24 height 14
click at [925, 245] on icon "button" at bounding box center [924, 245] width 8 height 8
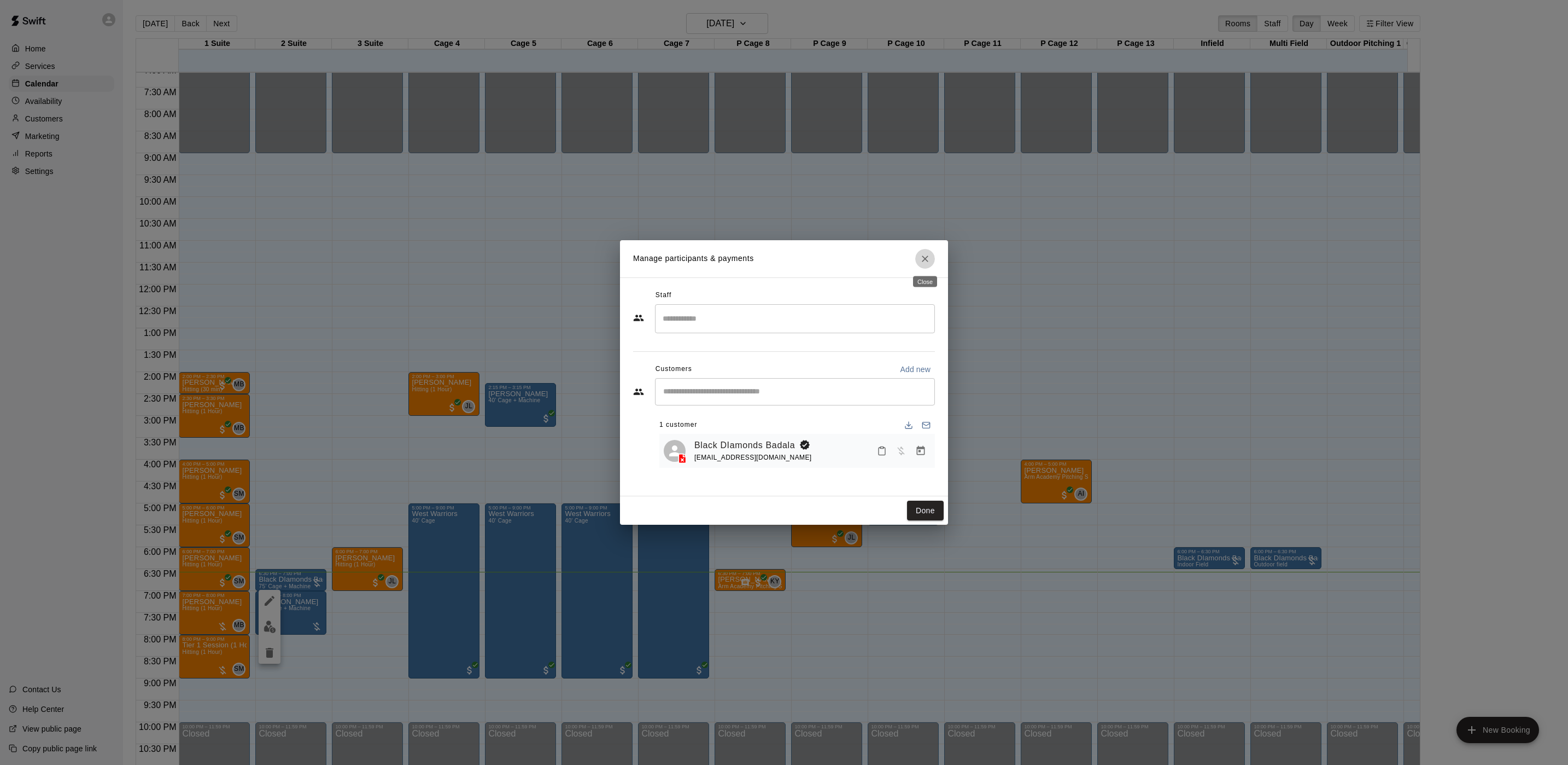
click at [920, 257] on icon "Close" at bounding box center [925, 259] width 11 height 11
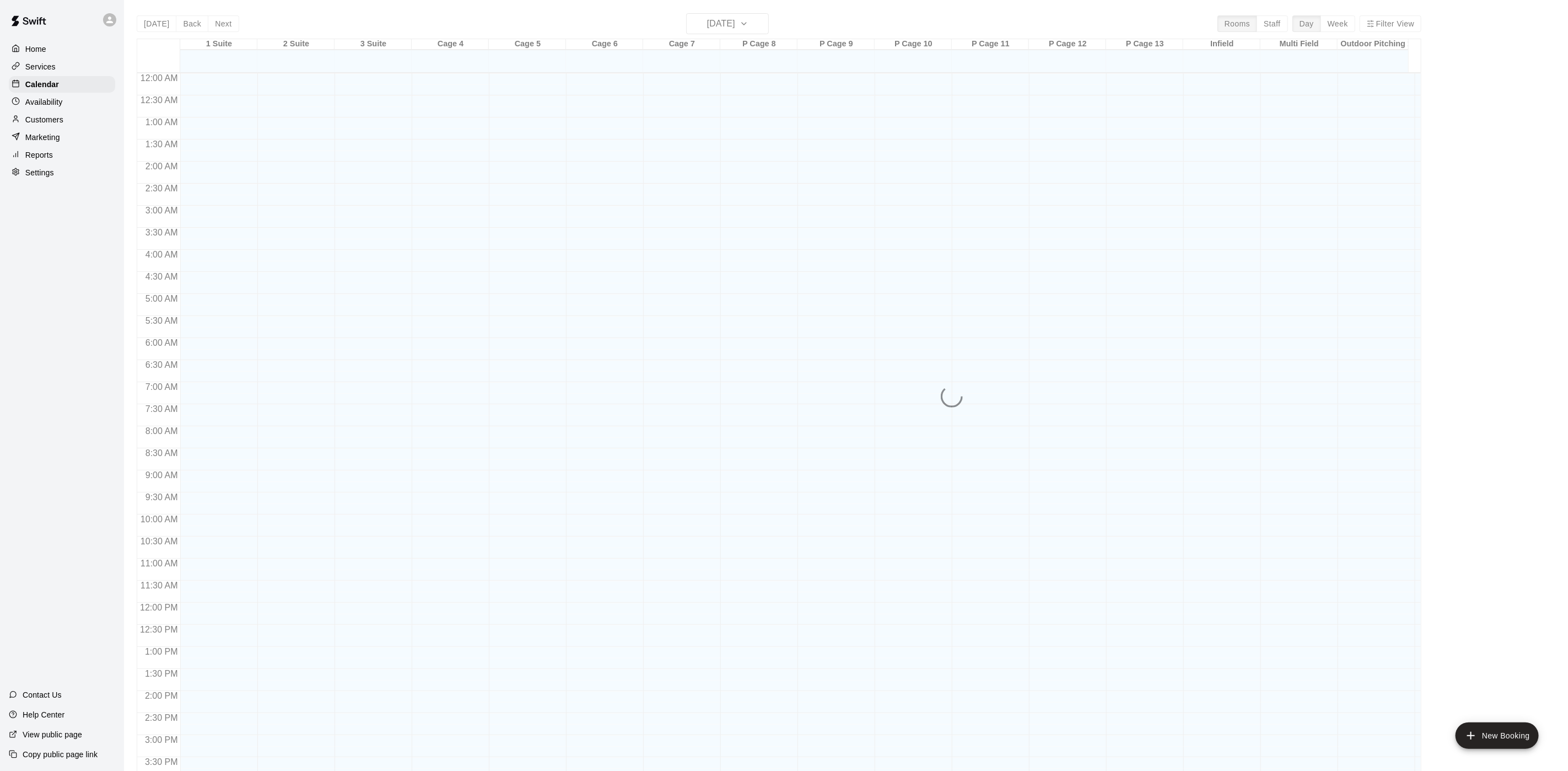
scroll to position [316, 0]
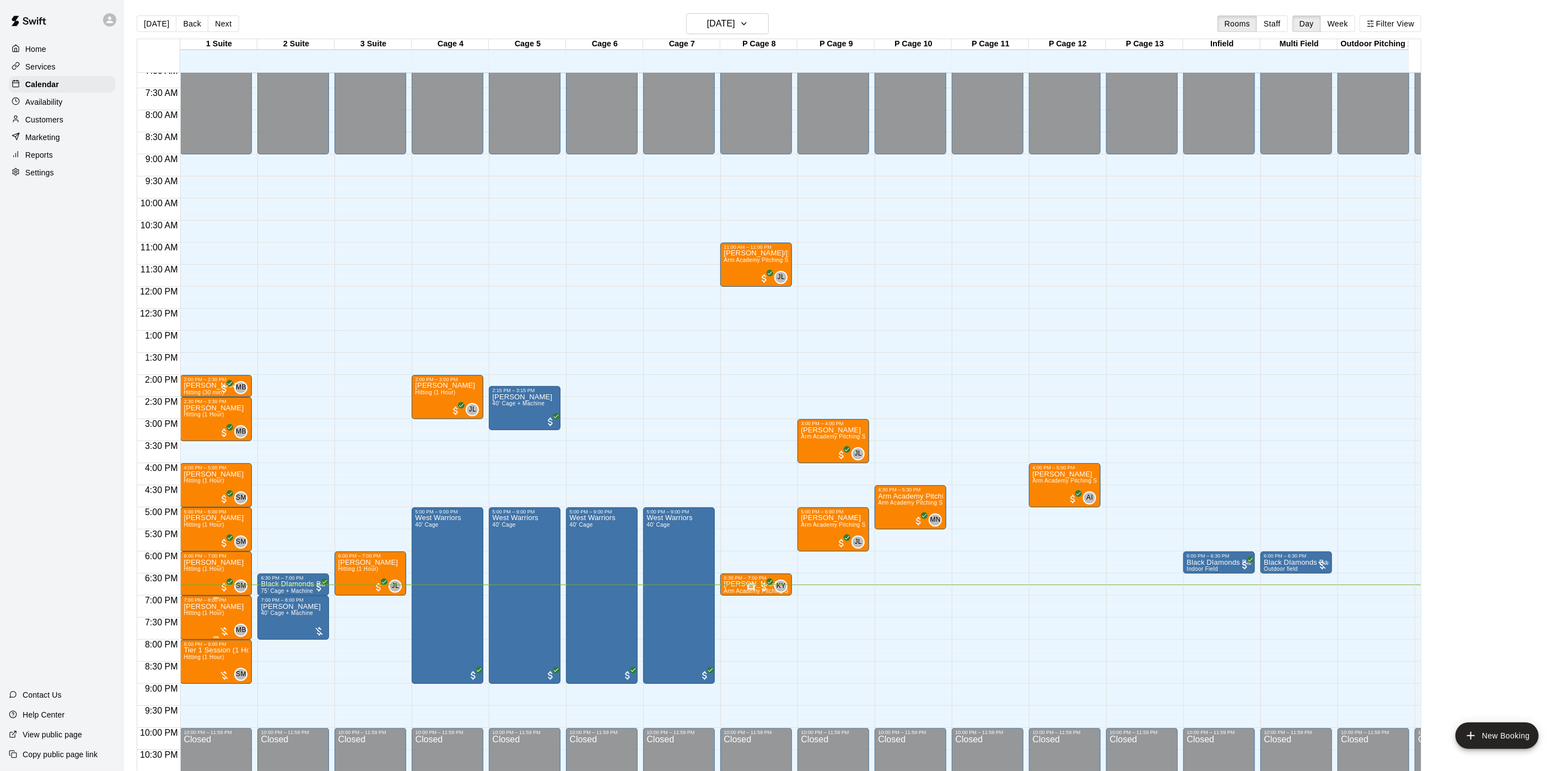
click at [212, 614] on span "Hitting (1 Hour)" at bounding box center [203, 613] width 41 height 6
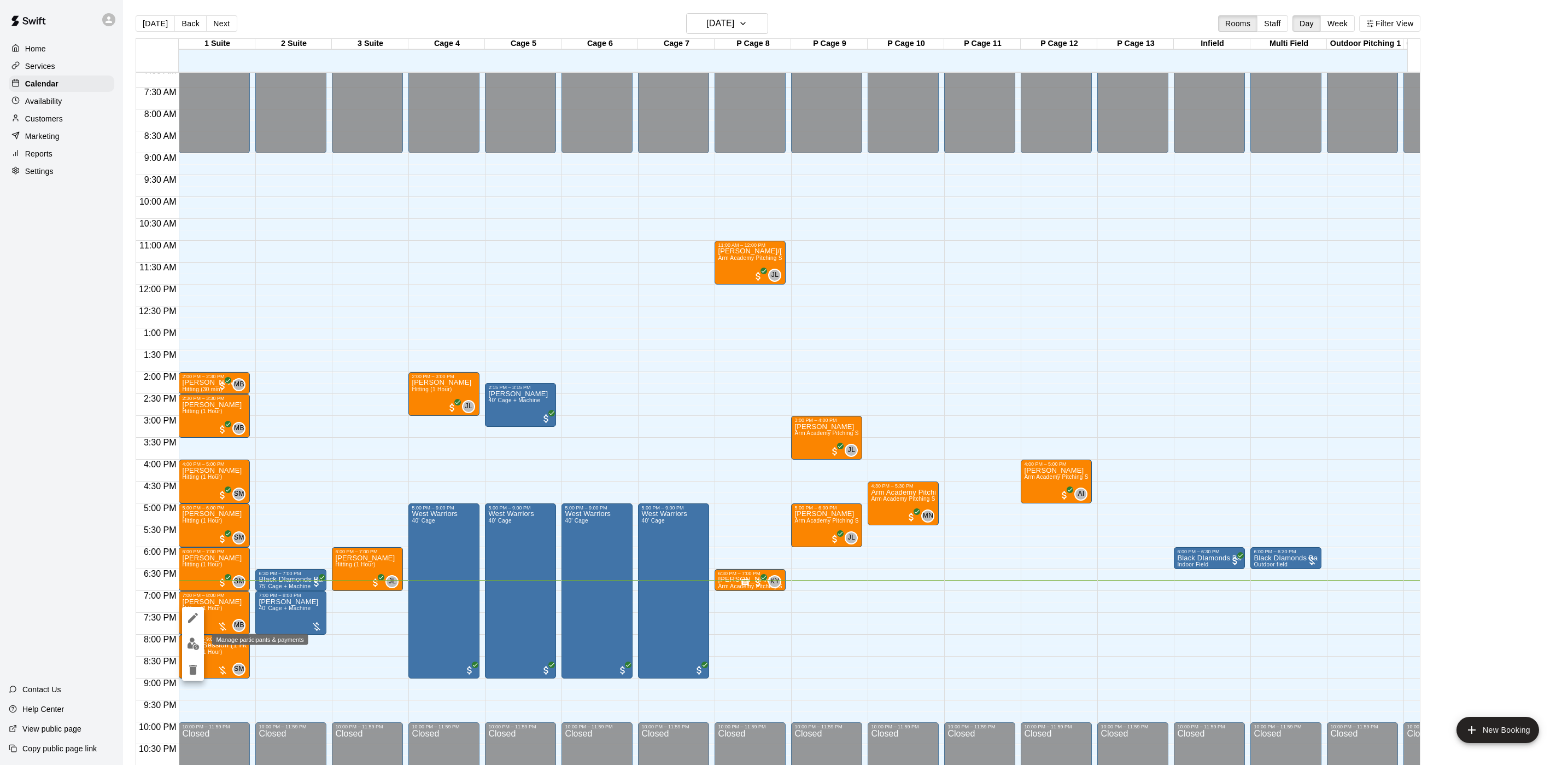
click at [185, 640] on button "edit" at bounding box center [193, 643] width 22 height 21
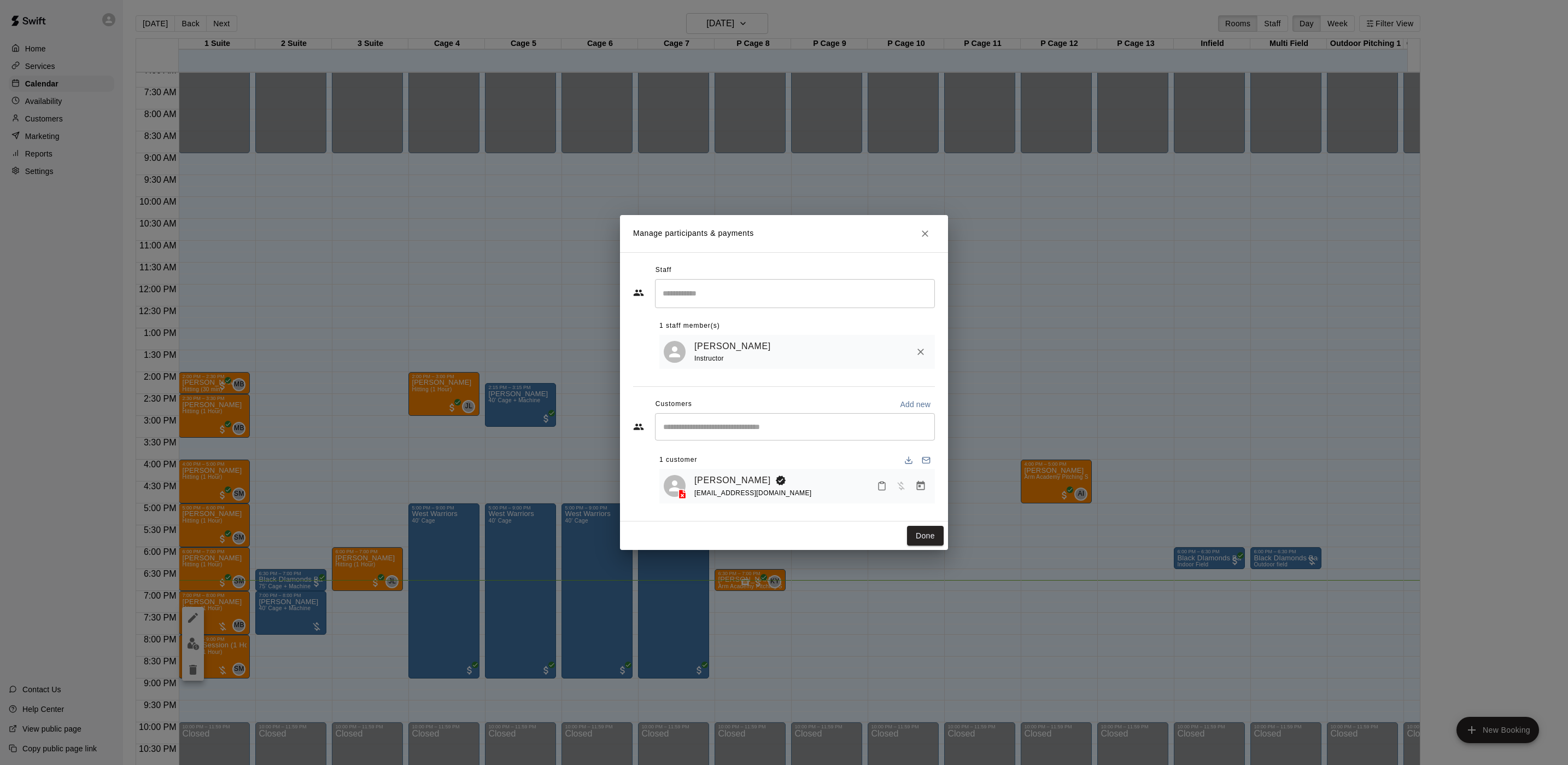
click at [923, 489] on icon "Manage bookings & payment" at bounding box center [920, 485] width 11 height 11
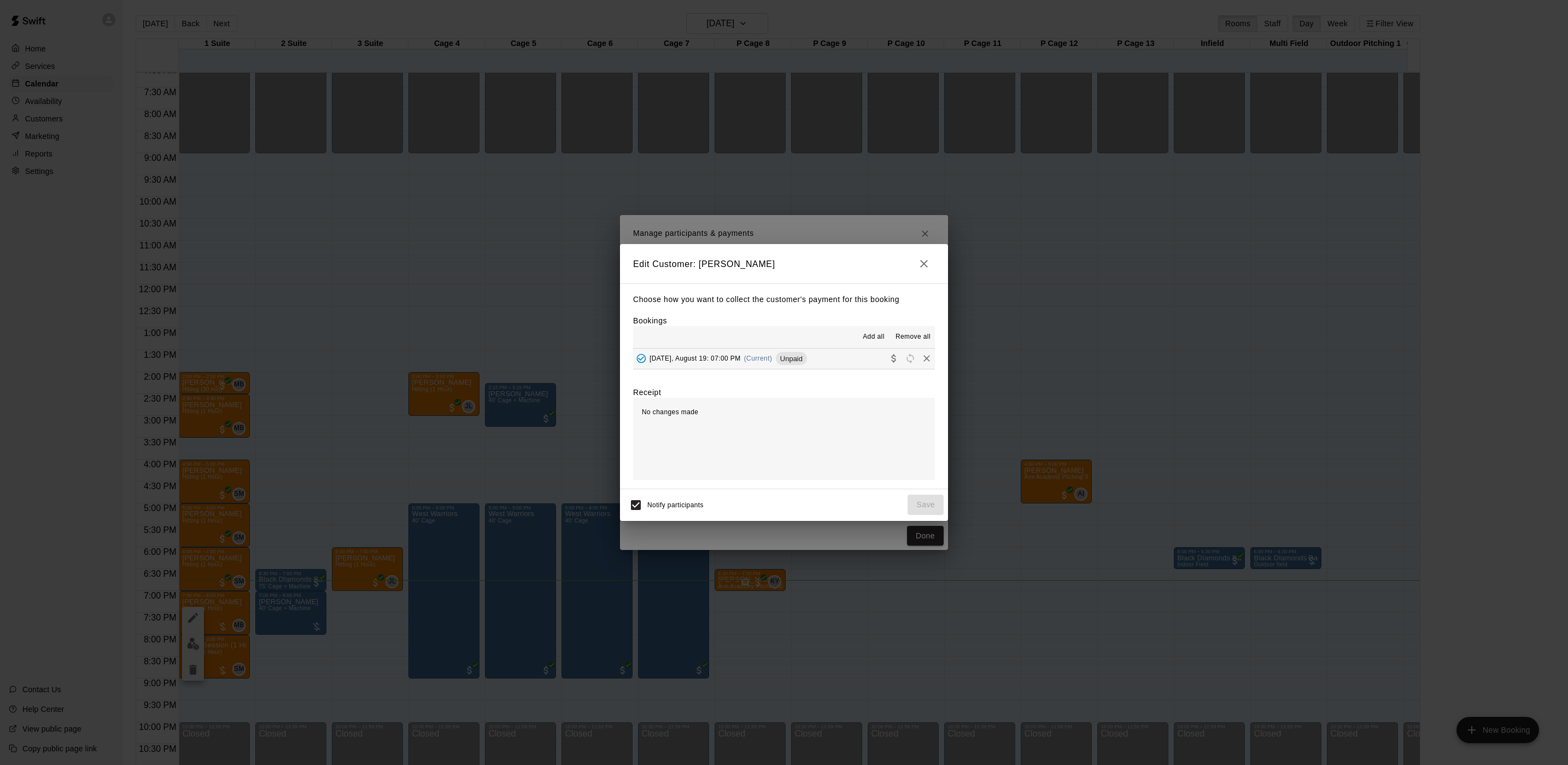
click at [734, 357] on span "Tuesday, August 19: 07:00 PM" at bounding box center [695, 358] width 91 height 8
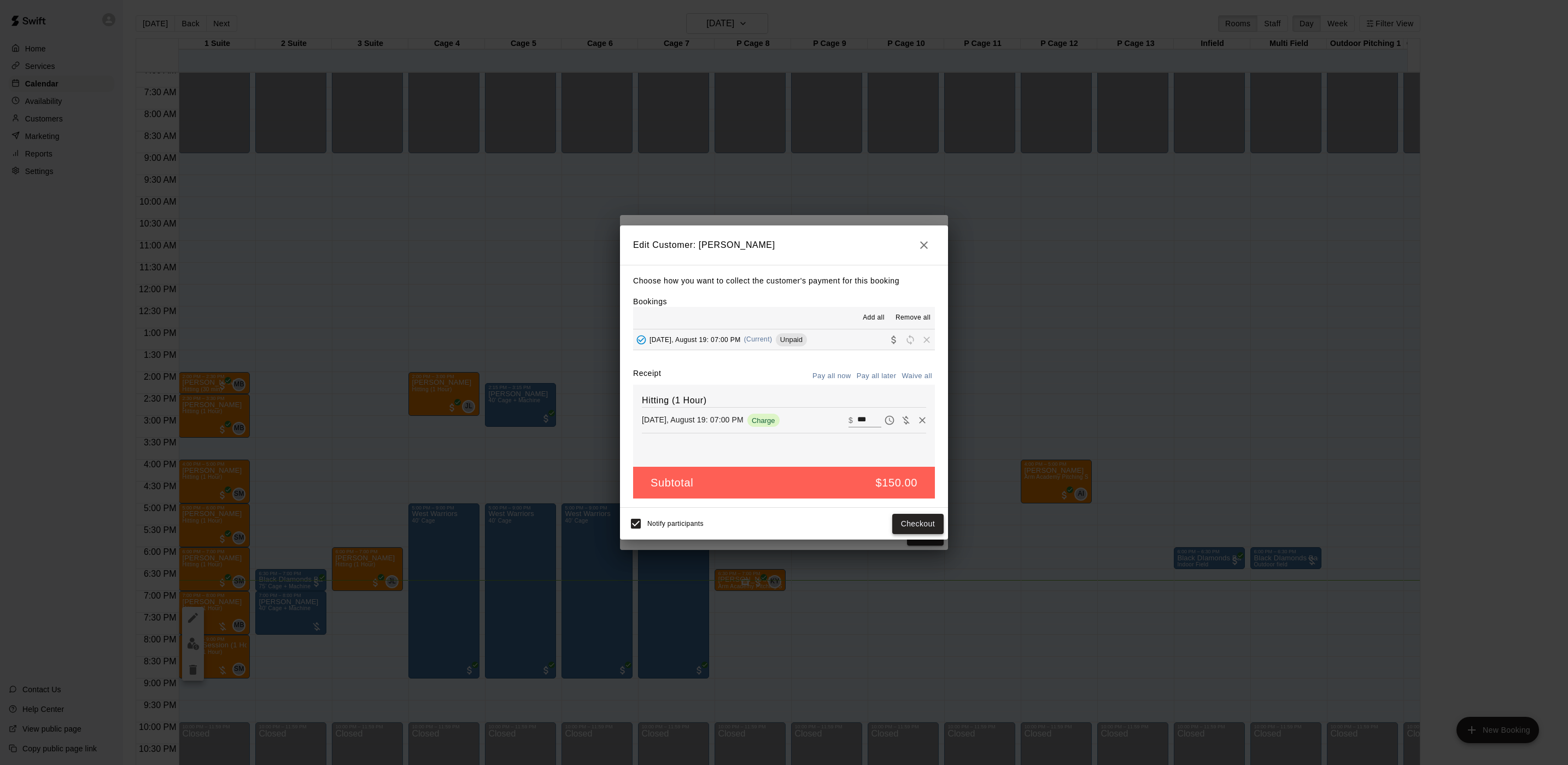
click at [929, 526] on button "Checkout" at bounding box center [918, 524] width 52 height 20
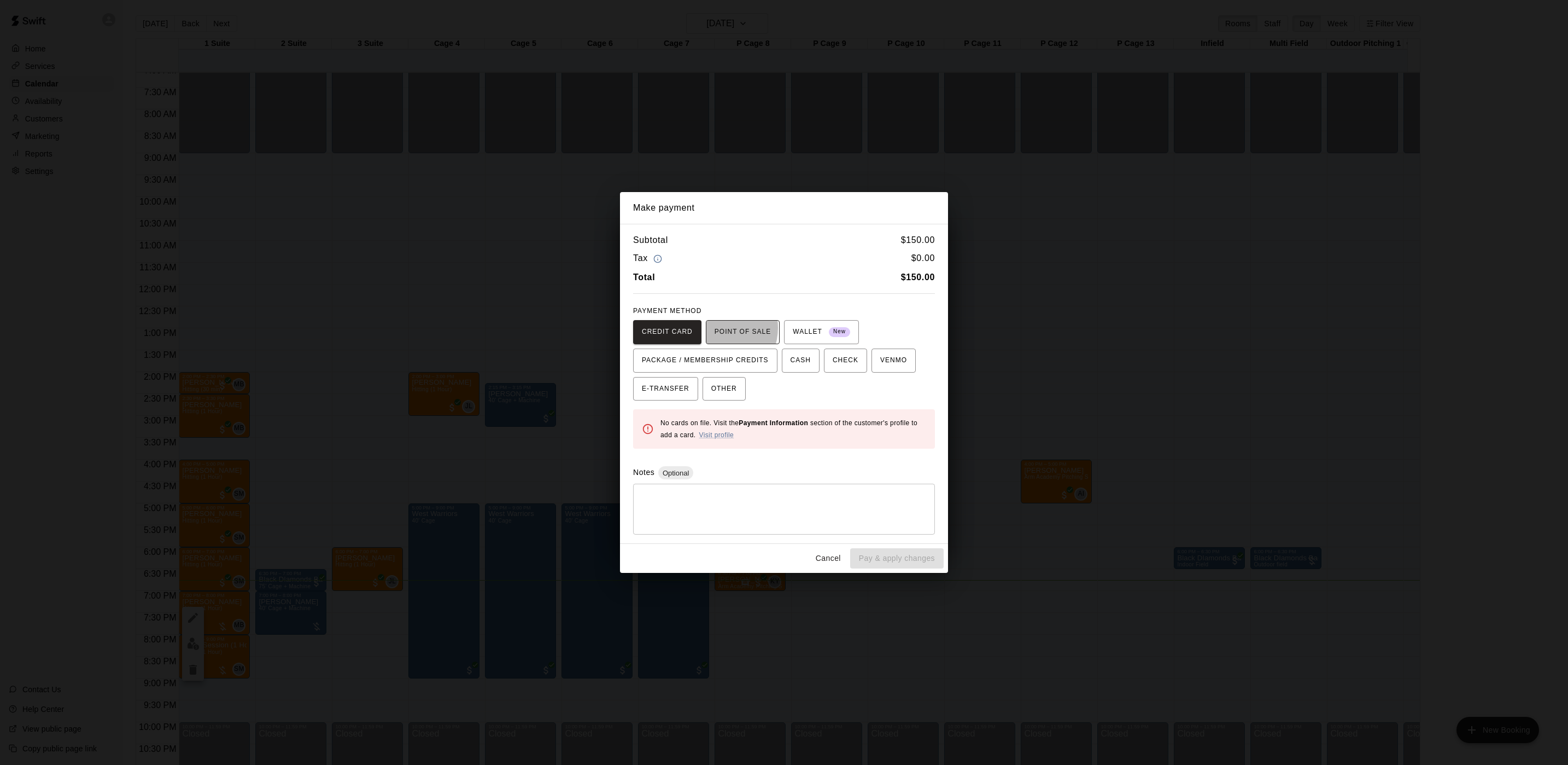
click at [715, 327] on span "POINT OF SALE" at bounding box center [743, 331] width 56 height 17
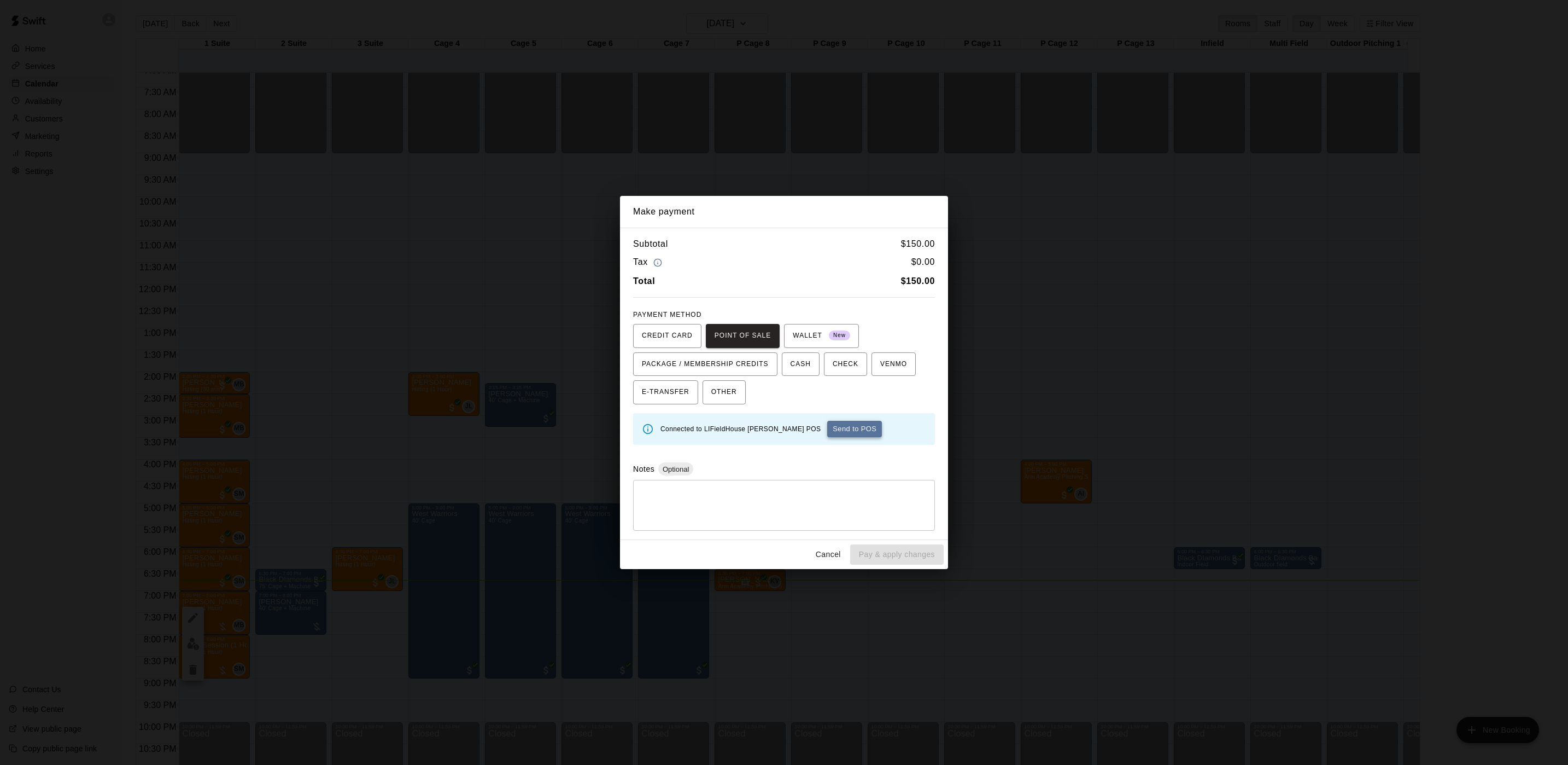
click at [827, 430] on button "Send to POS" at bounding box center [855, 429] width 55 height 17
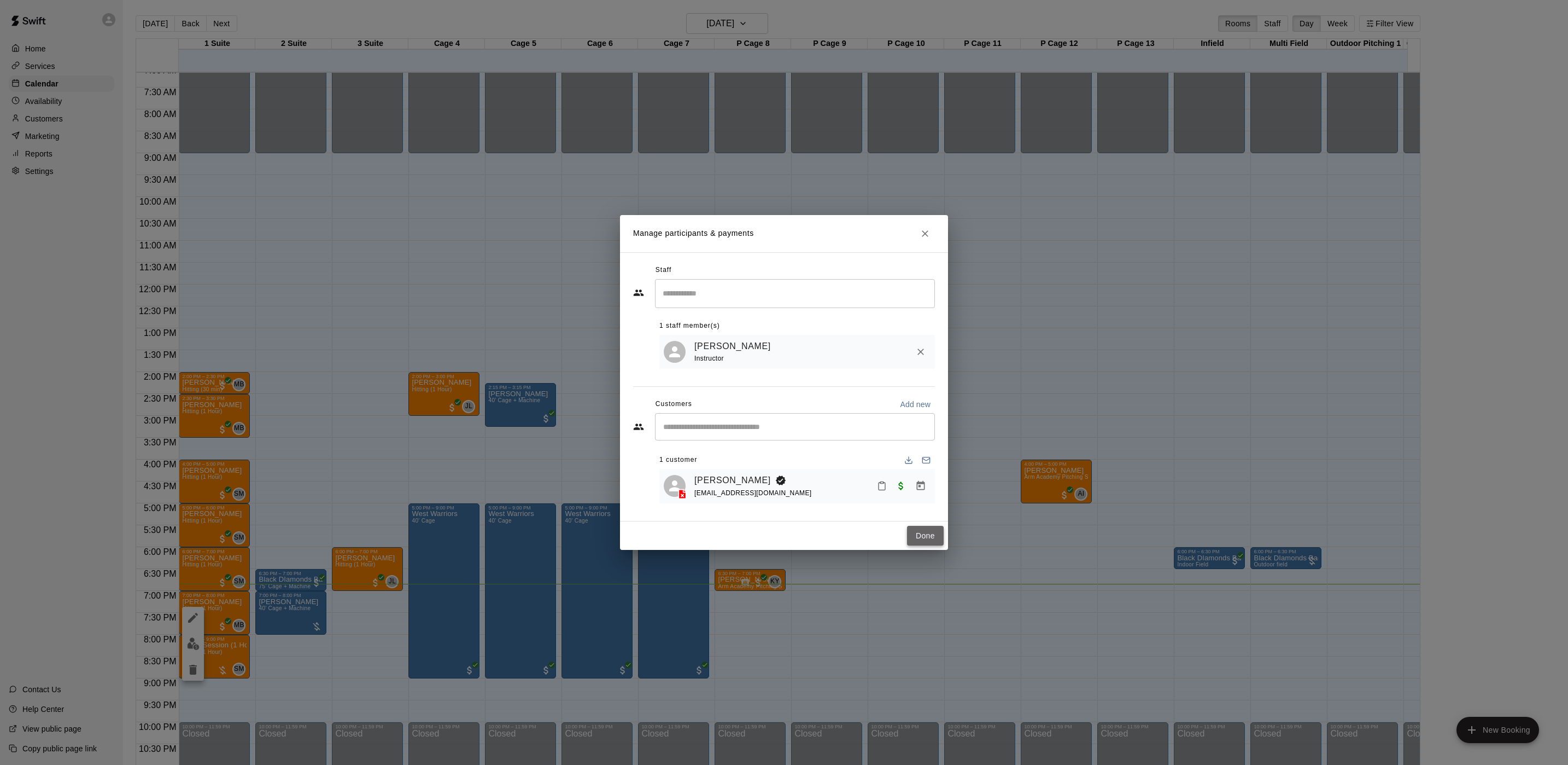
click at [915, 534] on button "Done" at bounding box center [925, 536] width 36 height 20
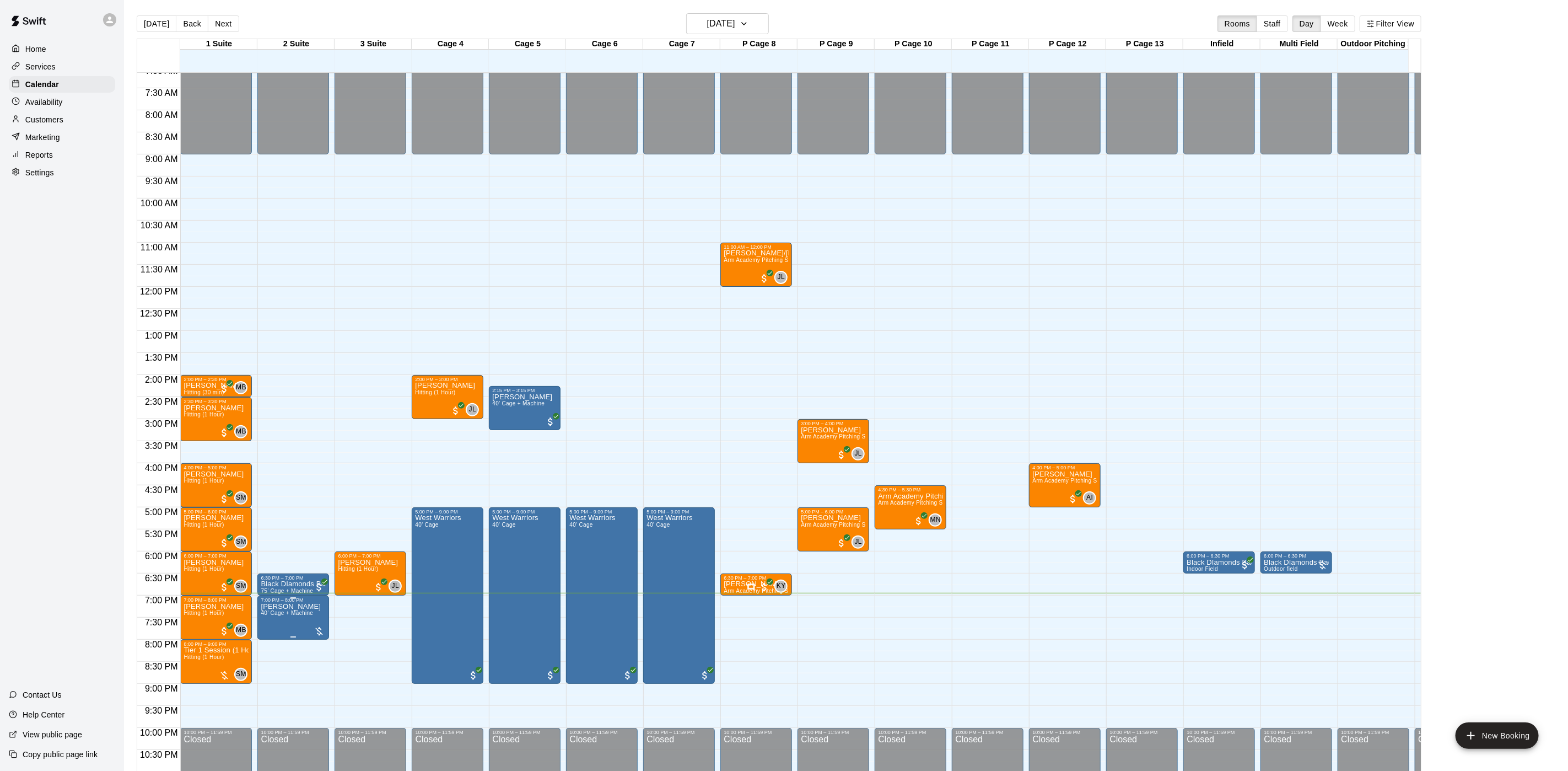
click at [300, 613] on span "40’ Cage + Machine" at bounding box center [286, 613] width 52 height 6
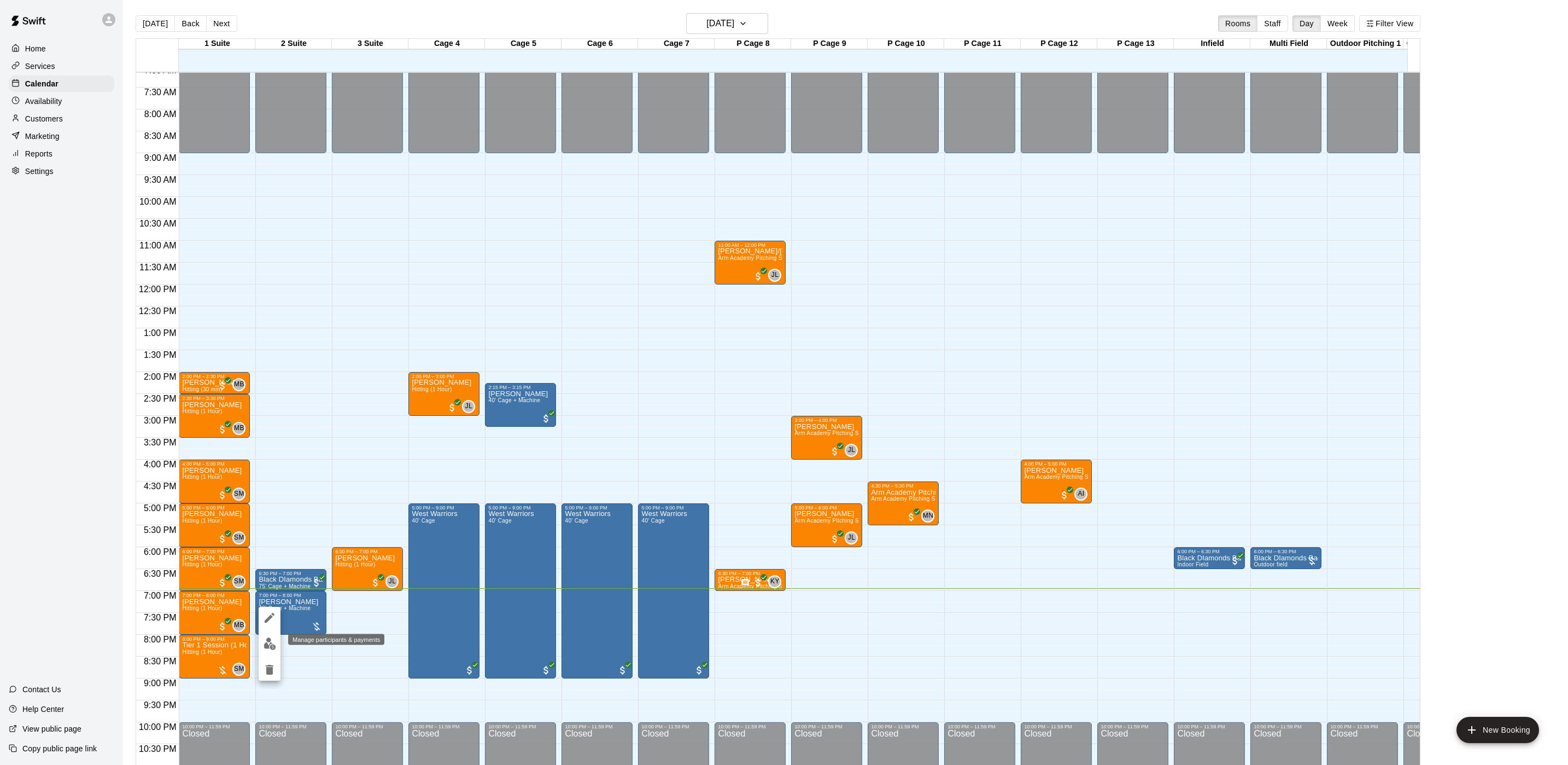
click at [273, 645] on img "edit" at bounding box center [270, 644] width 13 height 13
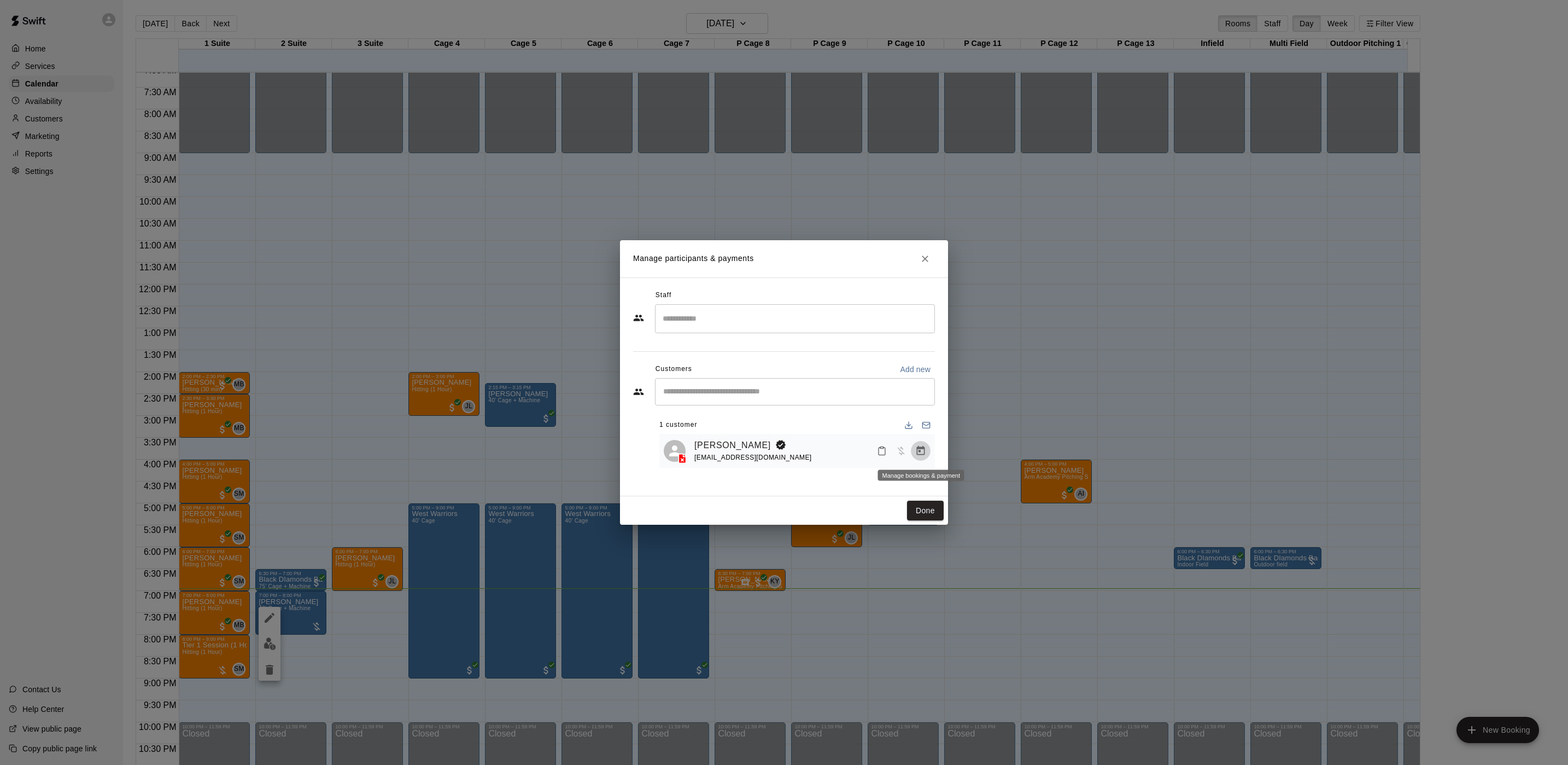
click at [918, 451] on icon "Manage bookings & payment" at bounding box center [921, 450] width 8 height 10
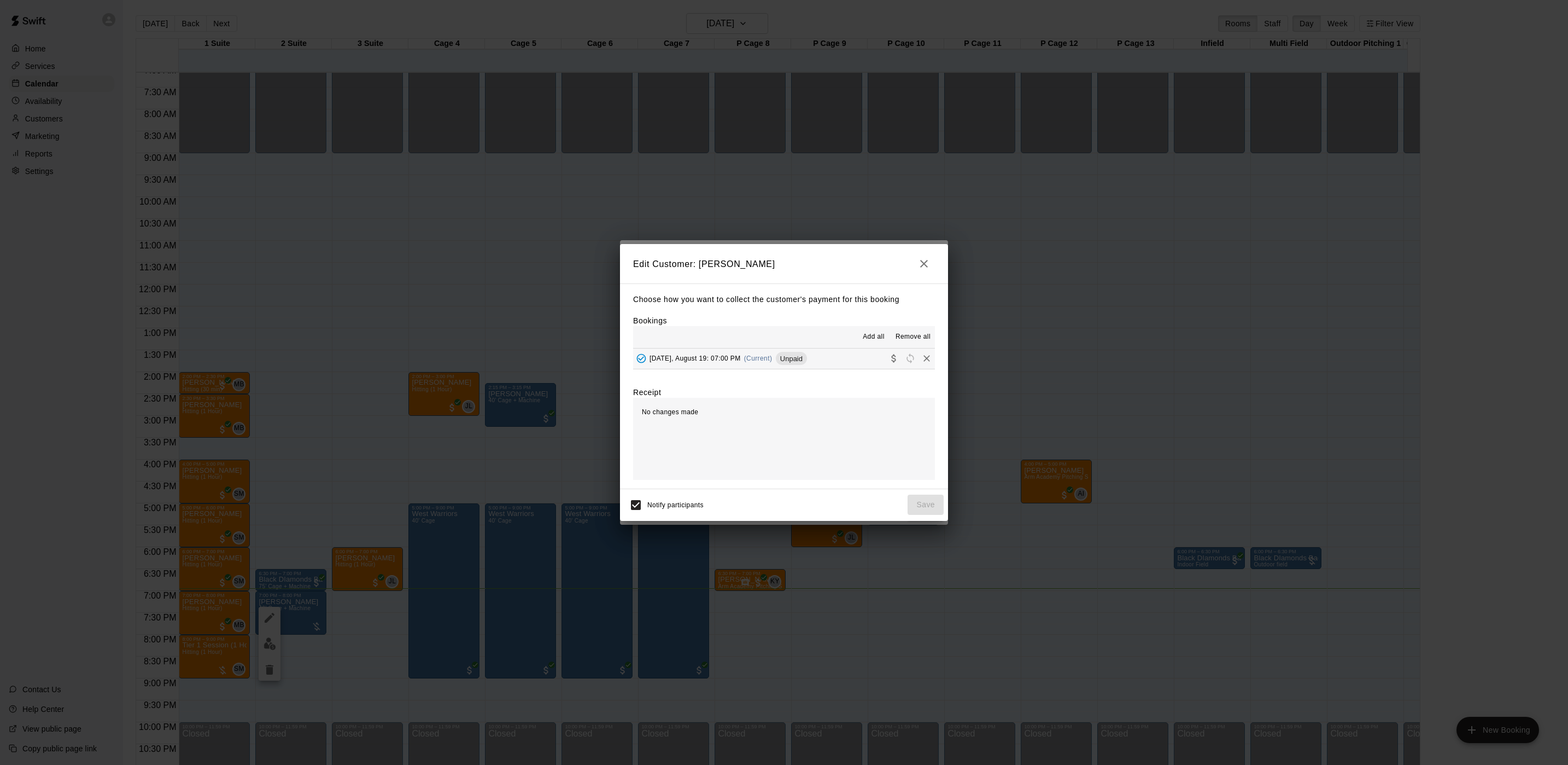
click at [696, 356] on span "Tuesday, August 19: 07:00 PM" at bounding box center [695, 358] width 91 height 8
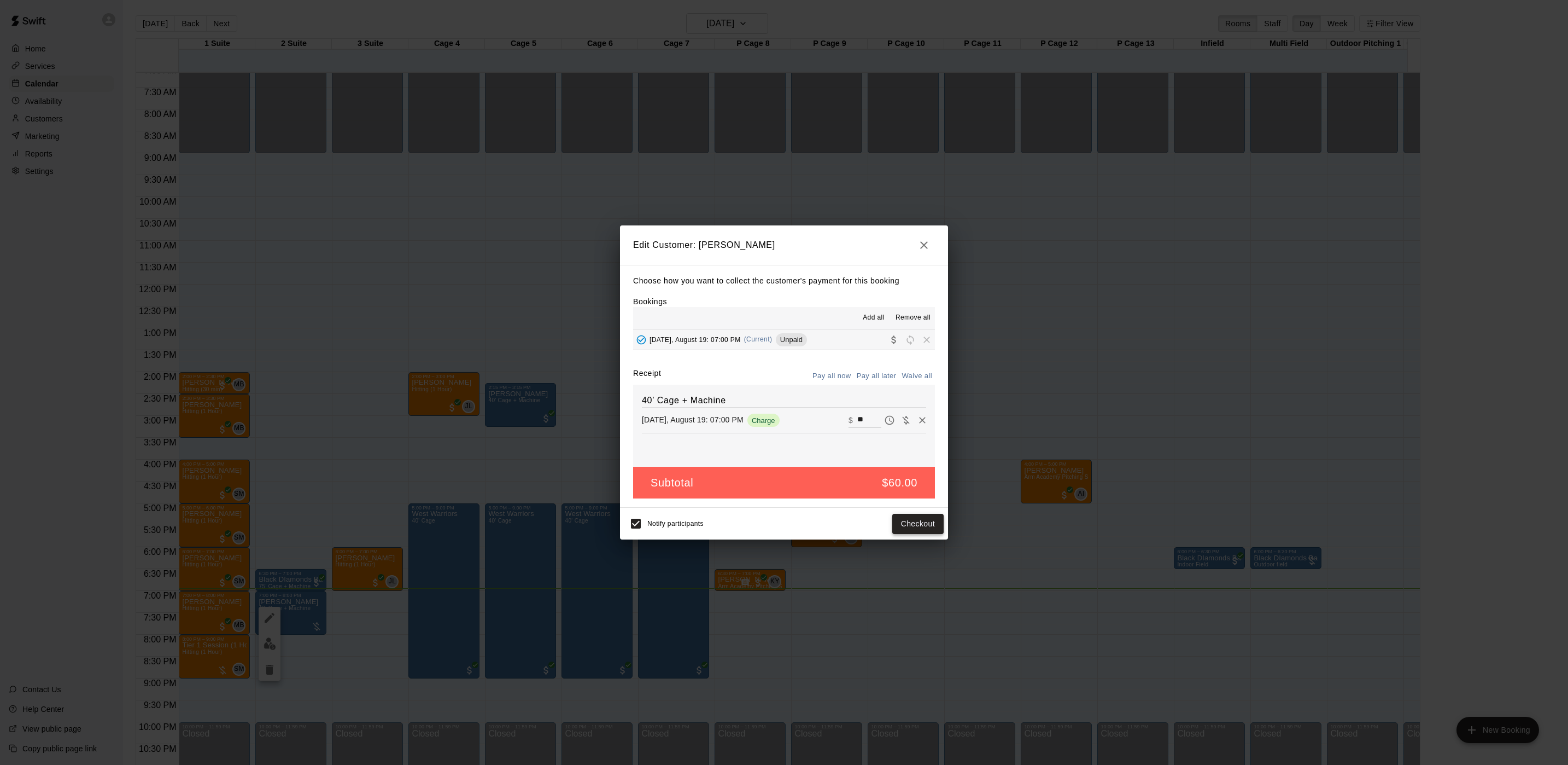
click at [919, 515] on button "Checkout" at bounding box center [918, 524] width 52 height 20
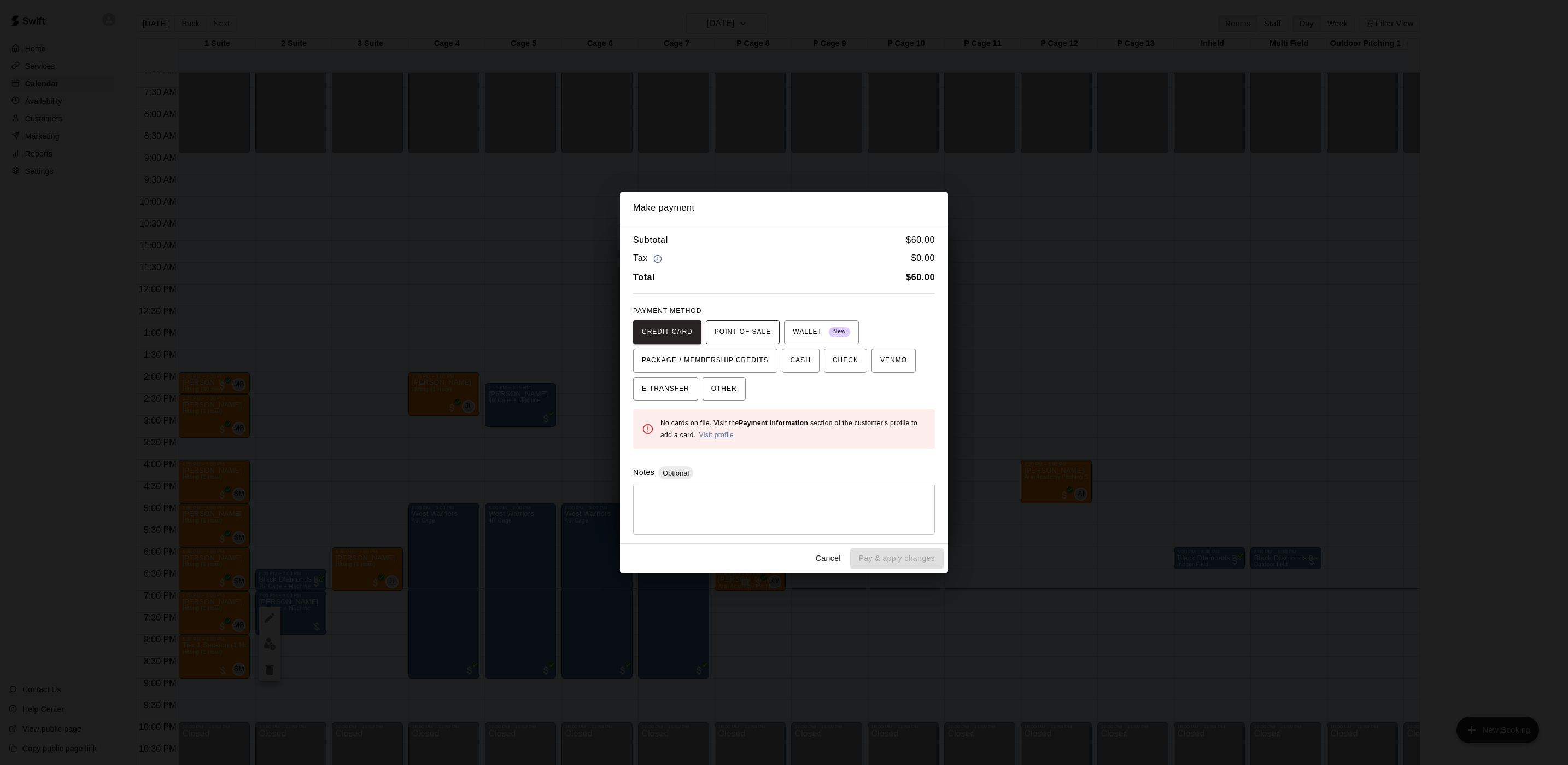
click at [749, 327] on span "POINT OF SALE" at bounding box center [743, 331] width 56 height 17
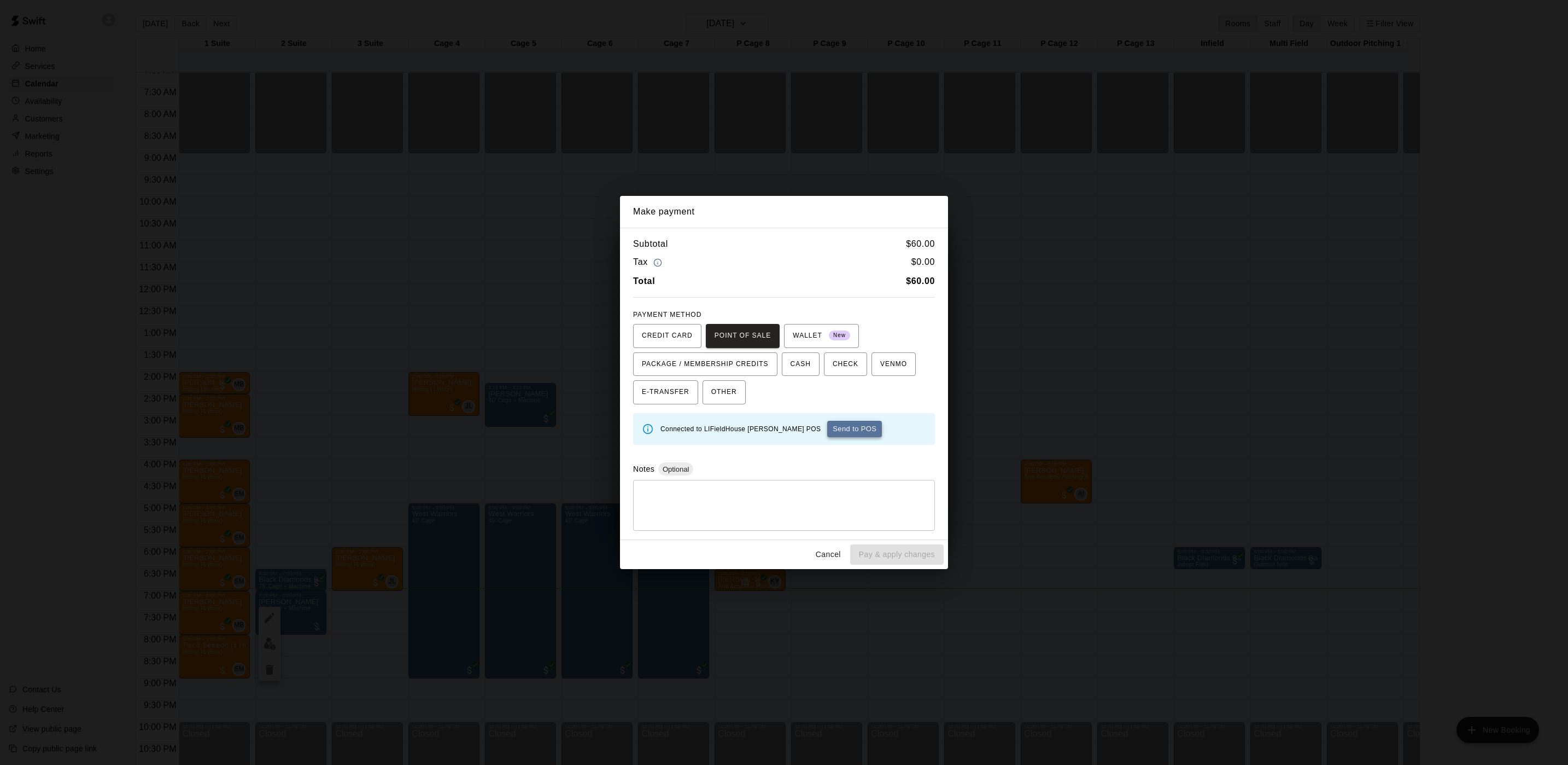
click at [827, 422] on button "Send to POS" at bounding box center [855, 429] width 55 height 17
click at [754, 185] on div "Make payment Subtotal $ 60.00 Tax $ 0.00 Total $ 60.00 PAYMENT METHOD CREDIT CA…" at bounding box center [784, 382] width 1568 height 765
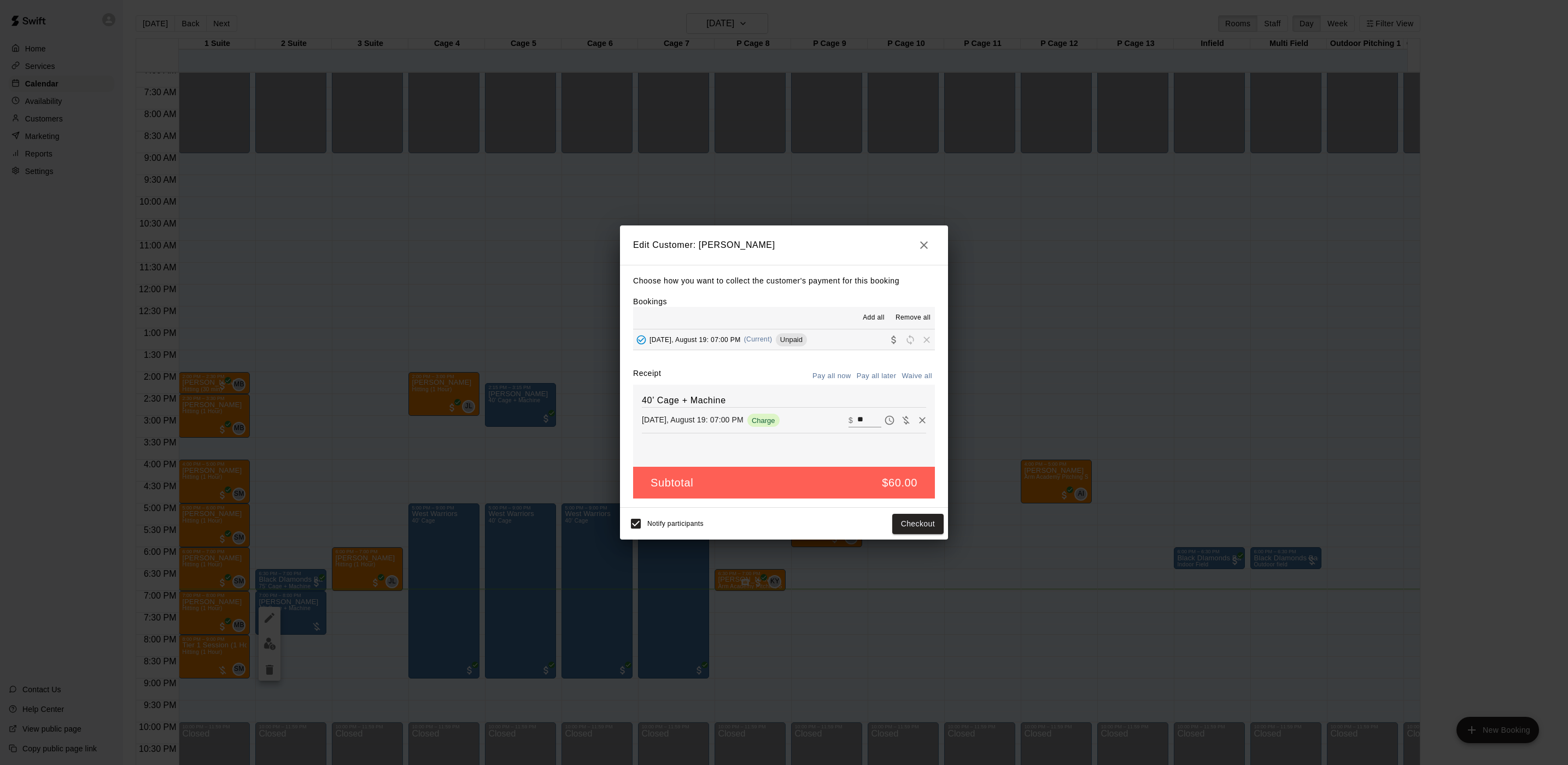
click at [916, 243] on button "button" at bounding box center [924, 245] width 22 height 22
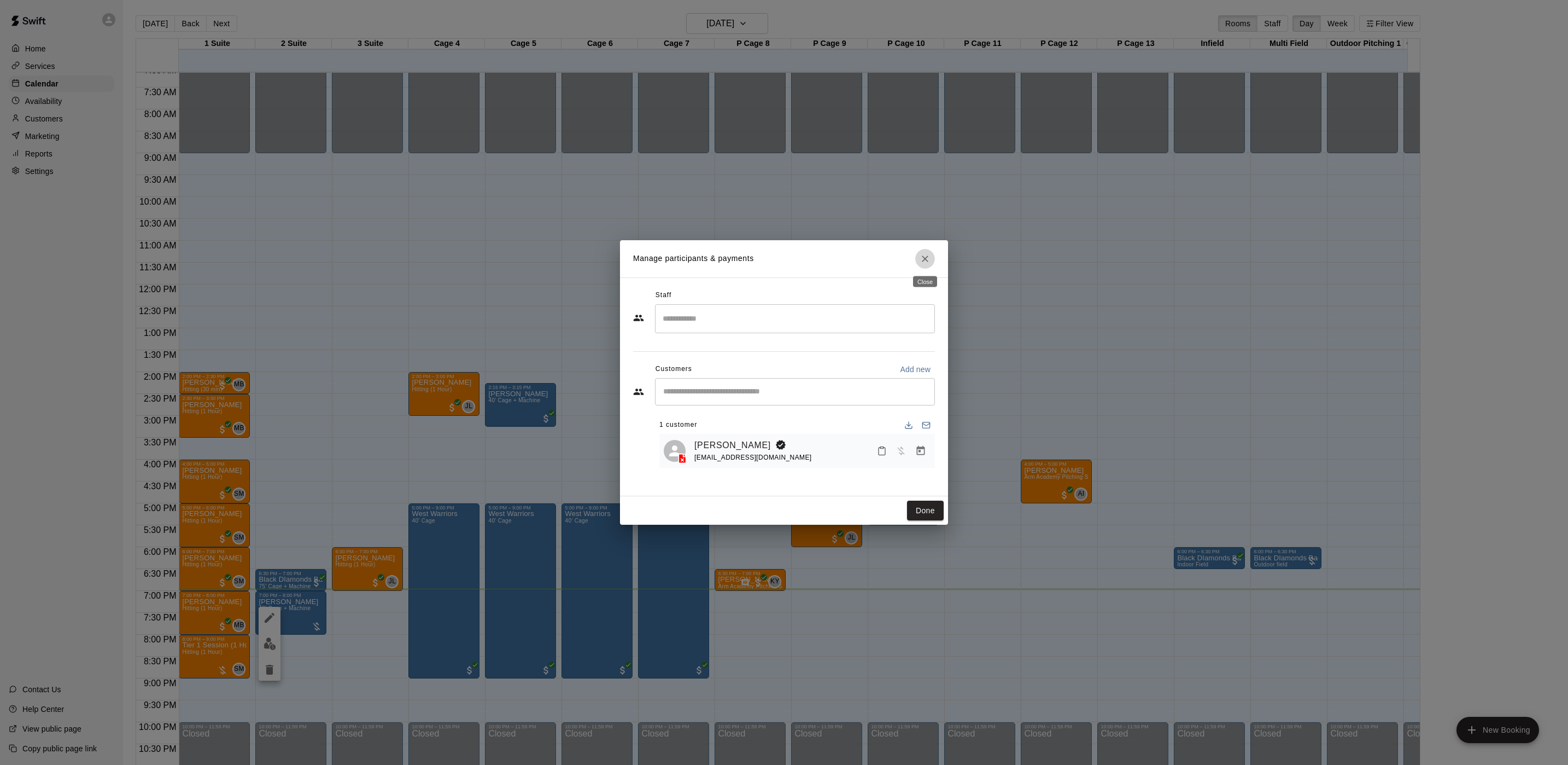
click at [927, 254] on icon "Close" at bounding box center [925, 259] width 11 height 11
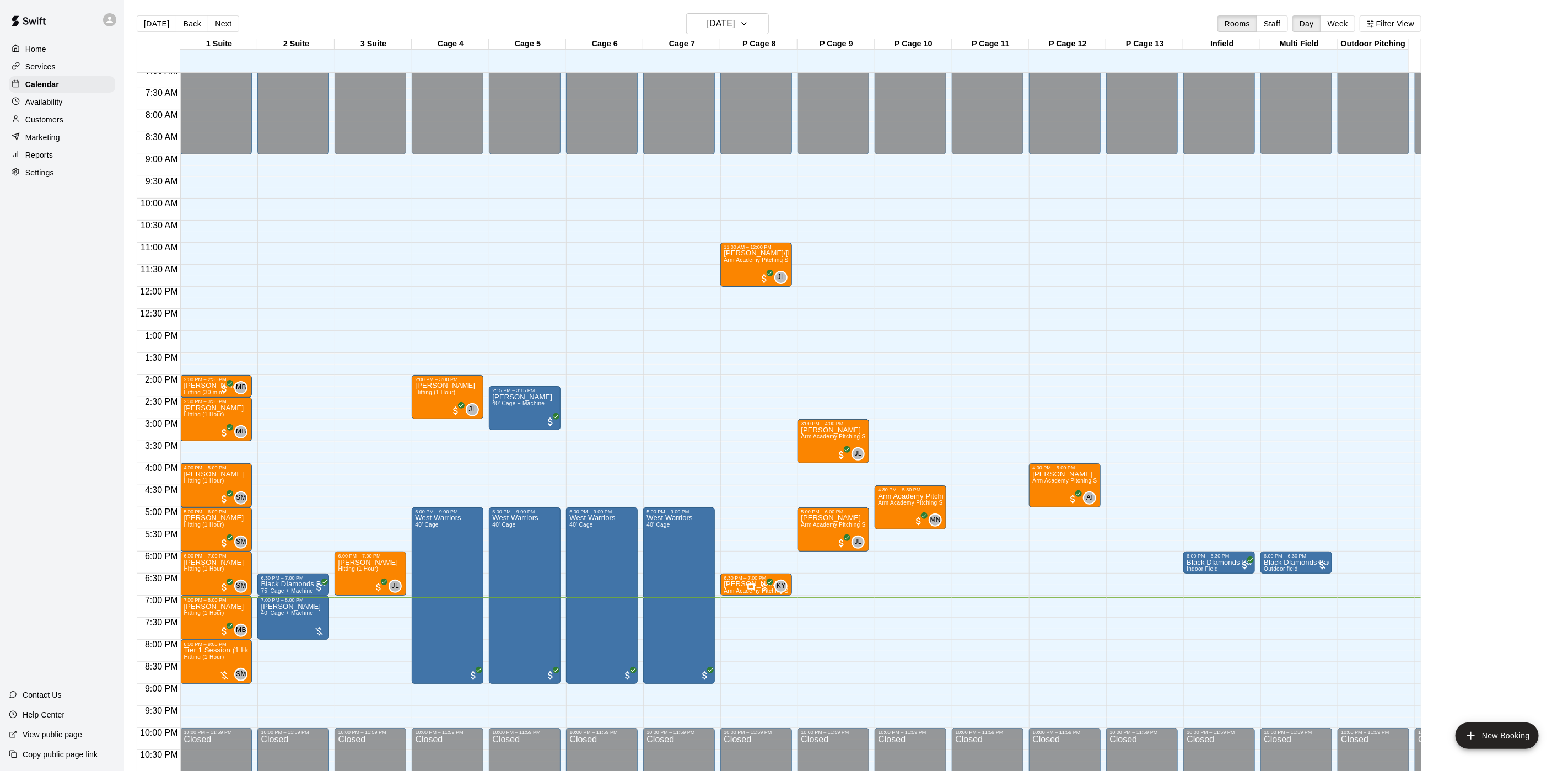
click at [75, 110] on div "Availability" at bounding box center [62, 102] width 106 height 17
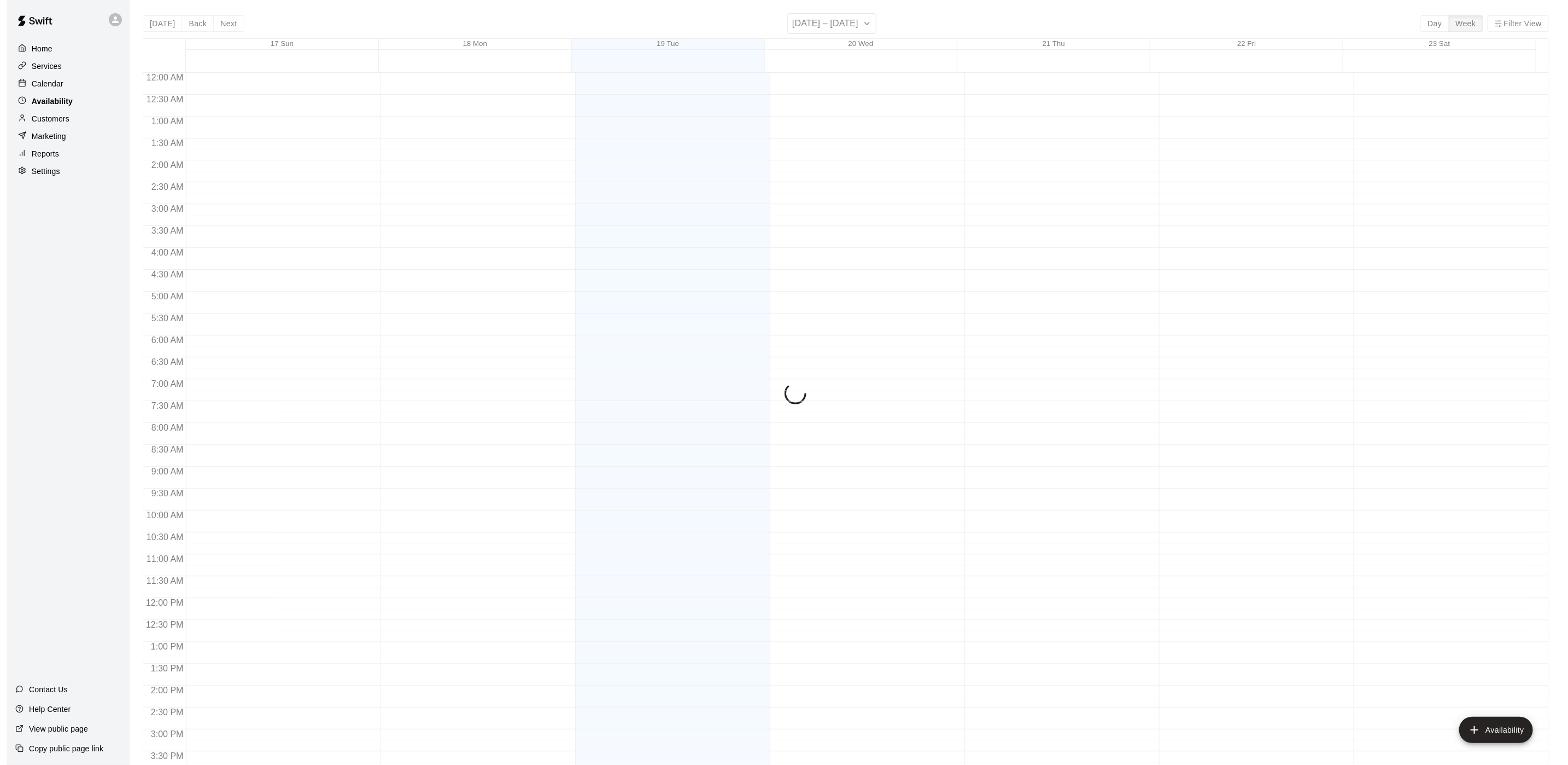
scroll to position [346, 0]
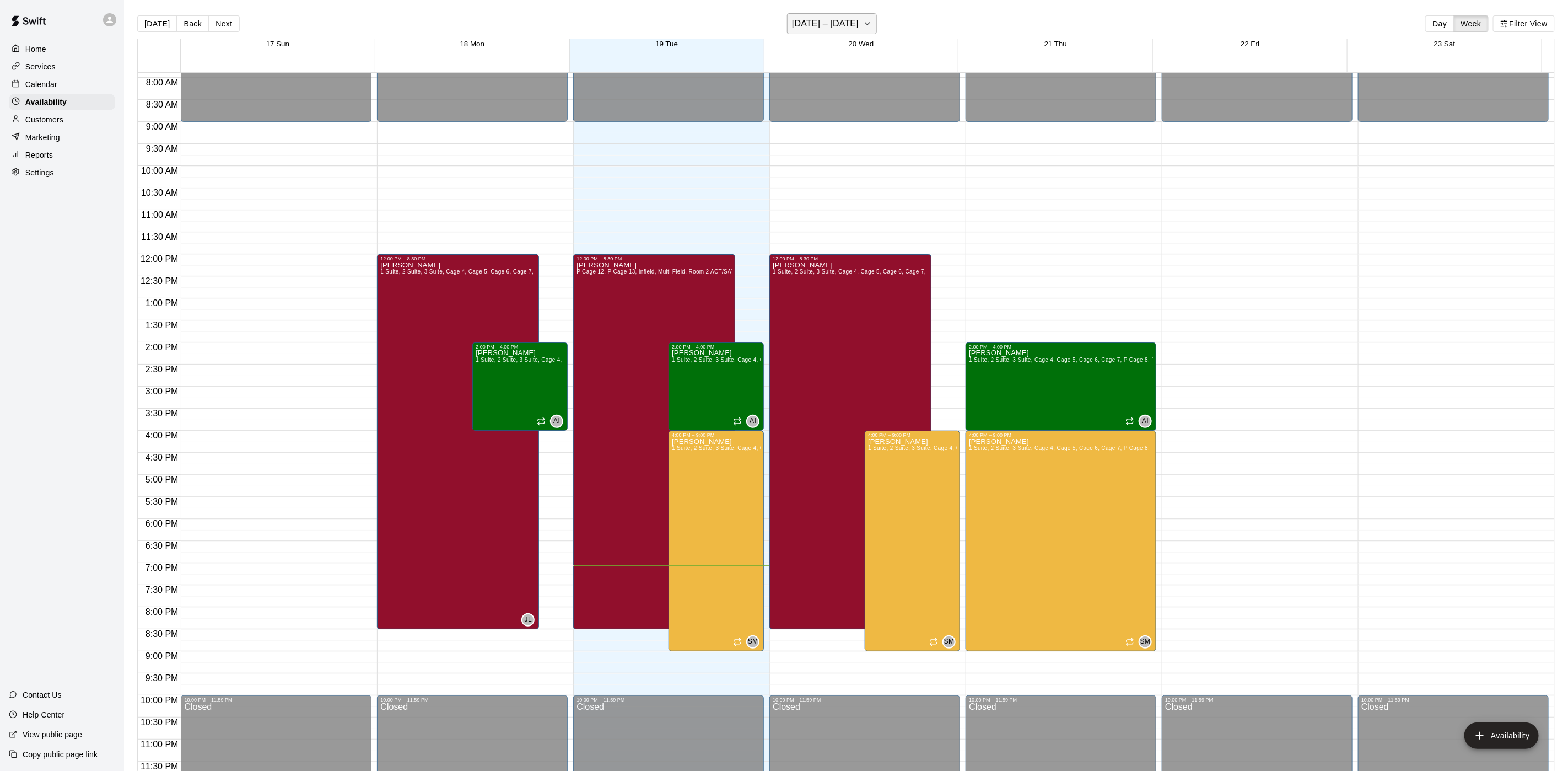
click at [824, 28] on h6 "August 17 – 23" at bounding box center [826, 24] width 67 height 15
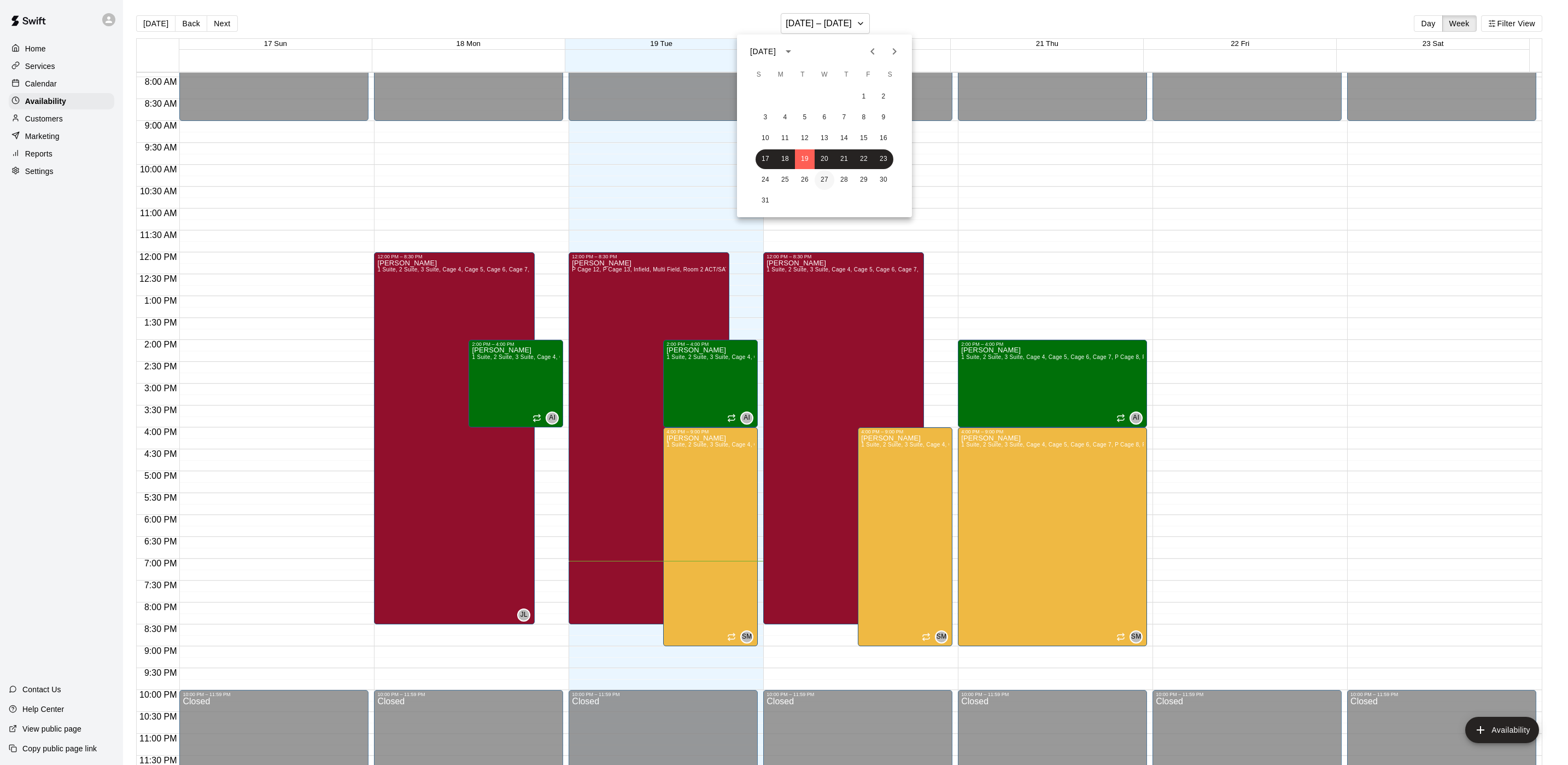
click at [821, 181] on button "27" at bounding box center [825, 179] width 20 height 20
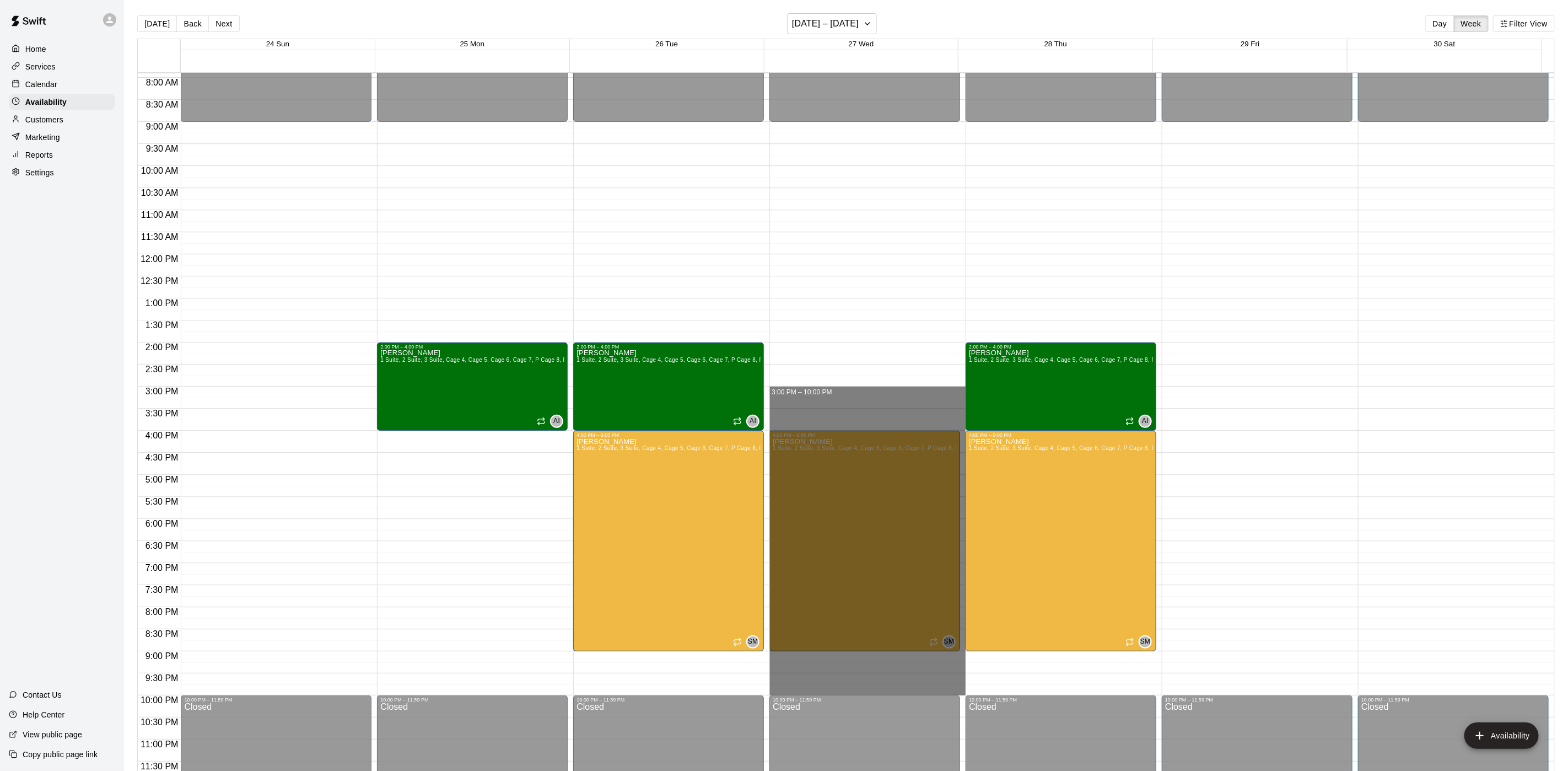
drag, startPoint x: 795, startPoint y: 389, endPoint x: 809, endPoint y: 691, distance: 302.3
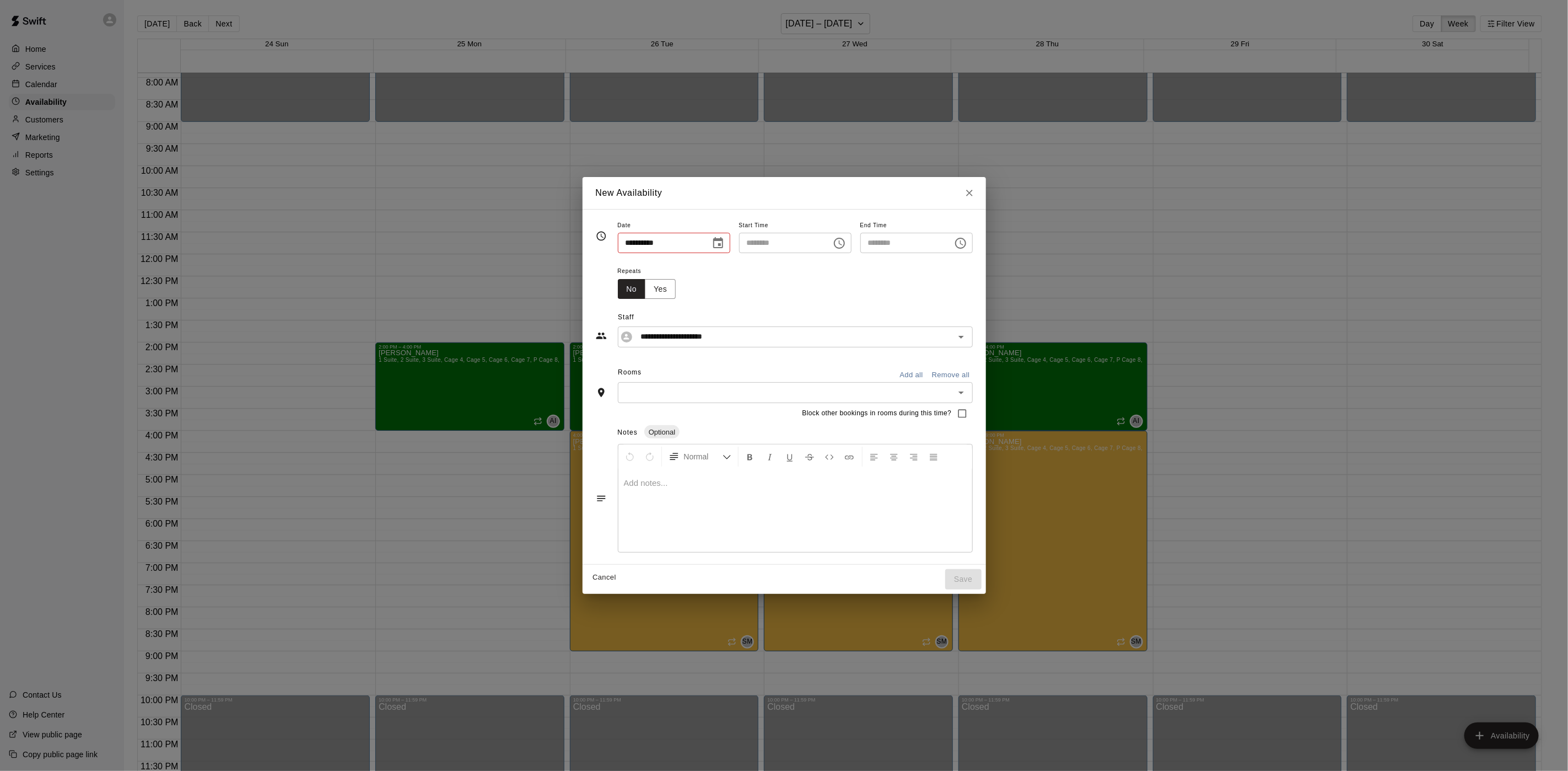
type input "**********"
type input "********"
click at [974, 342] on icon "Open" at bounding box center [967, 337] width 14 height 14
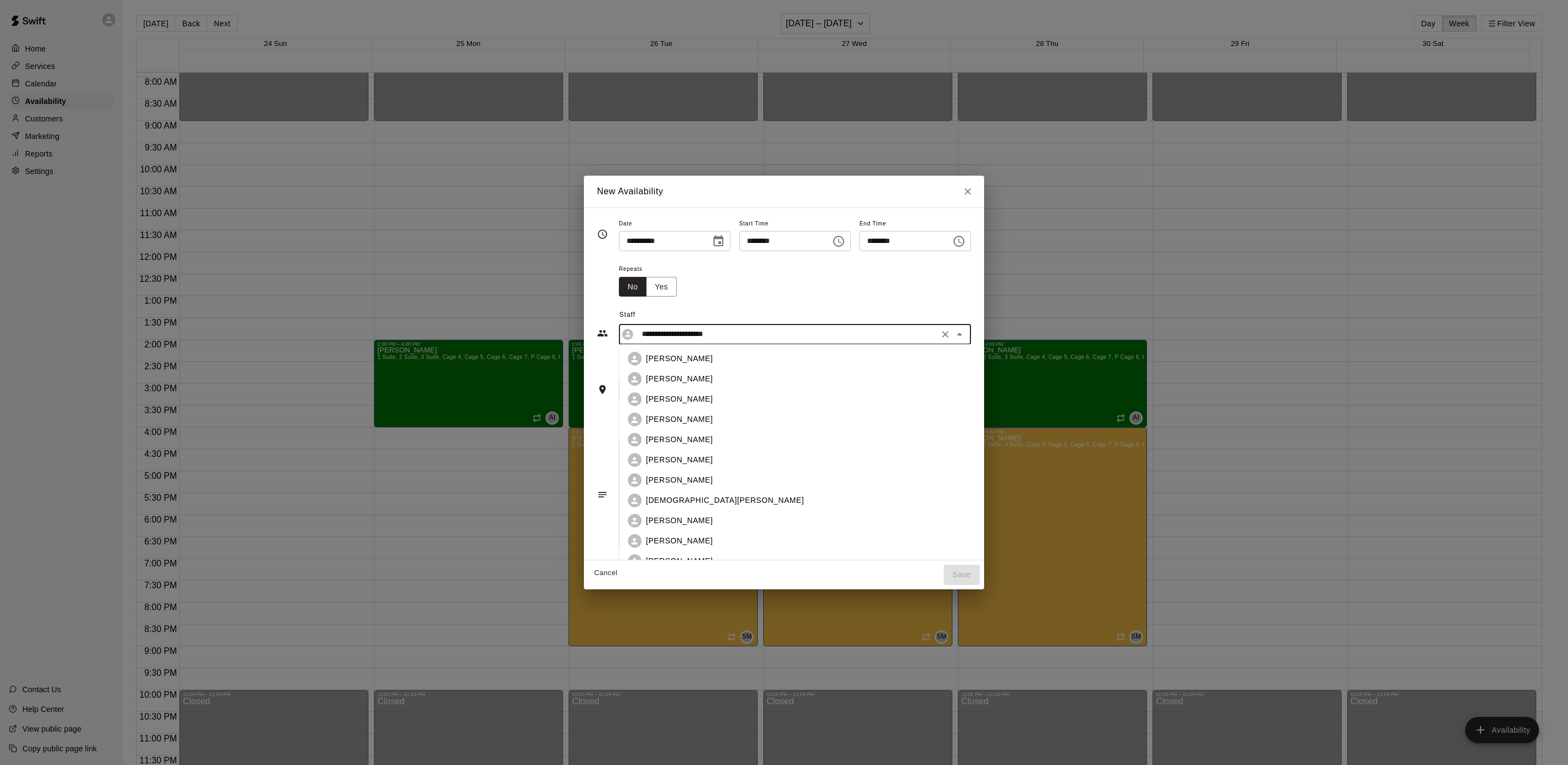
scroll to position [185, 0]
click at [689, 517] on div "[PERSON_NAME]" at bounding box center [828, 519] width 364 height 11
type input "**********"
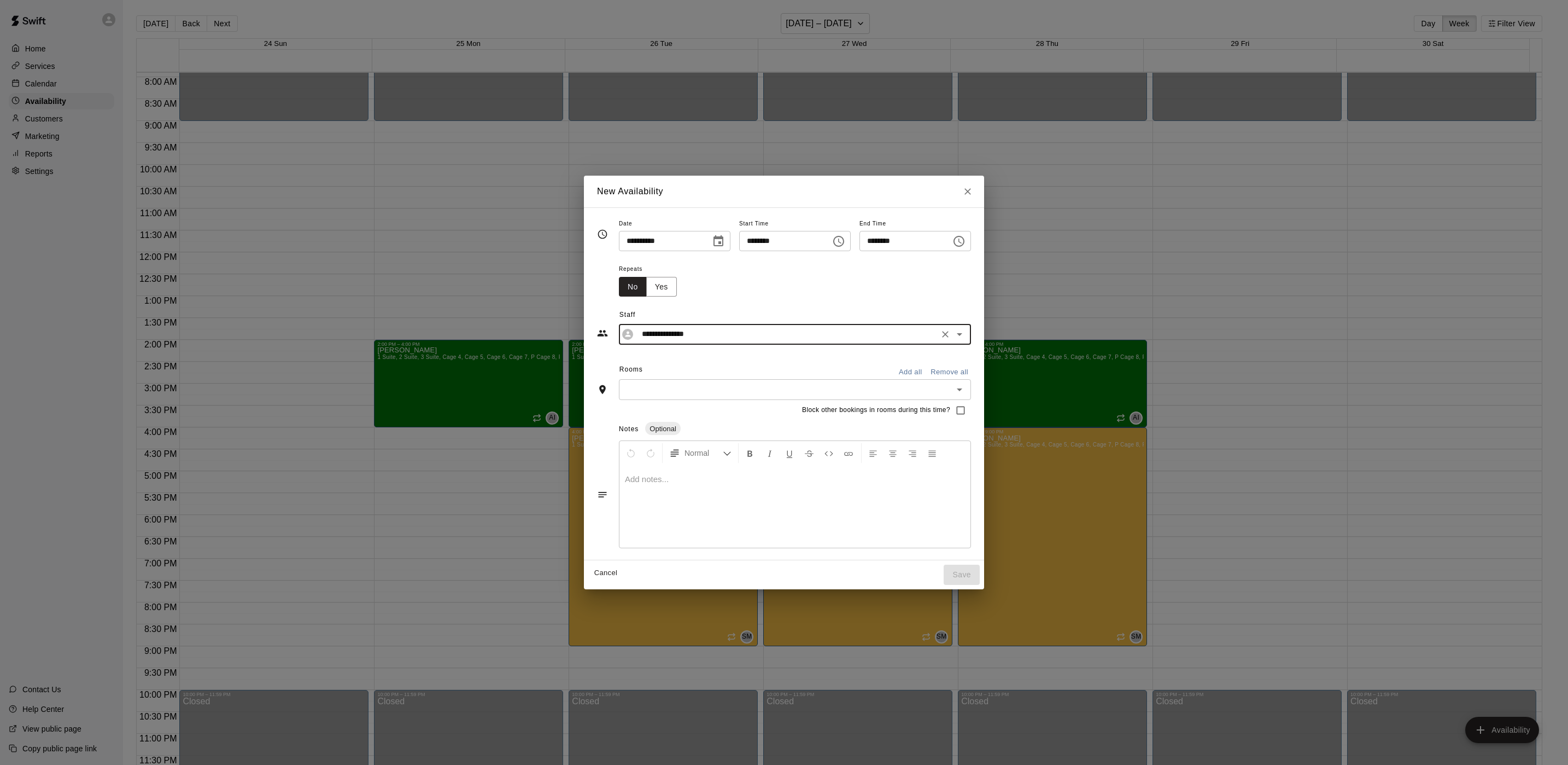
click at [928, 371] on button "Add all" at bounding box center [910, 372] width 35 height 17
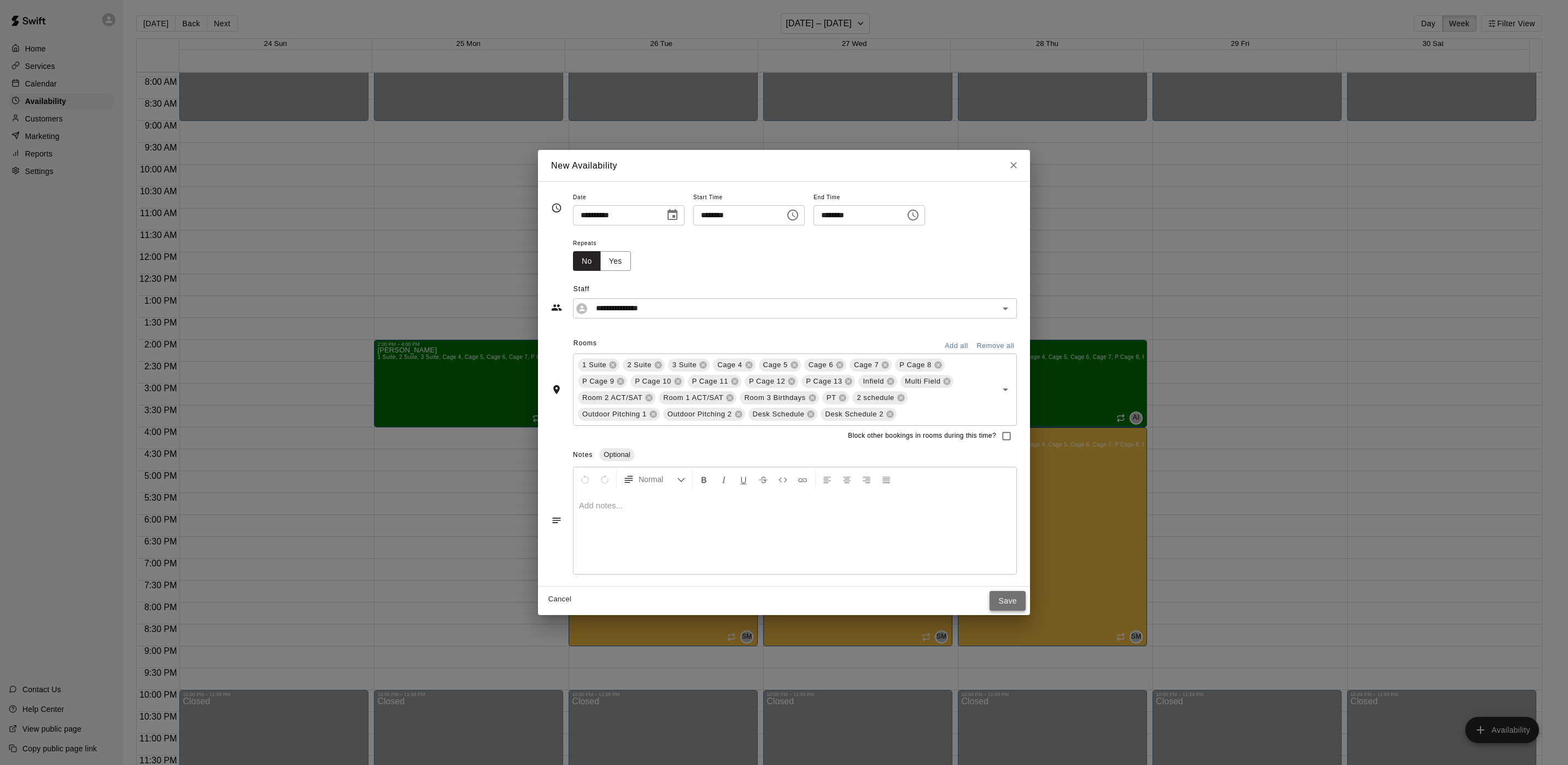
click at [1017, 601] on button "Save" at bounding box center [1008, 601] width 36 height 20
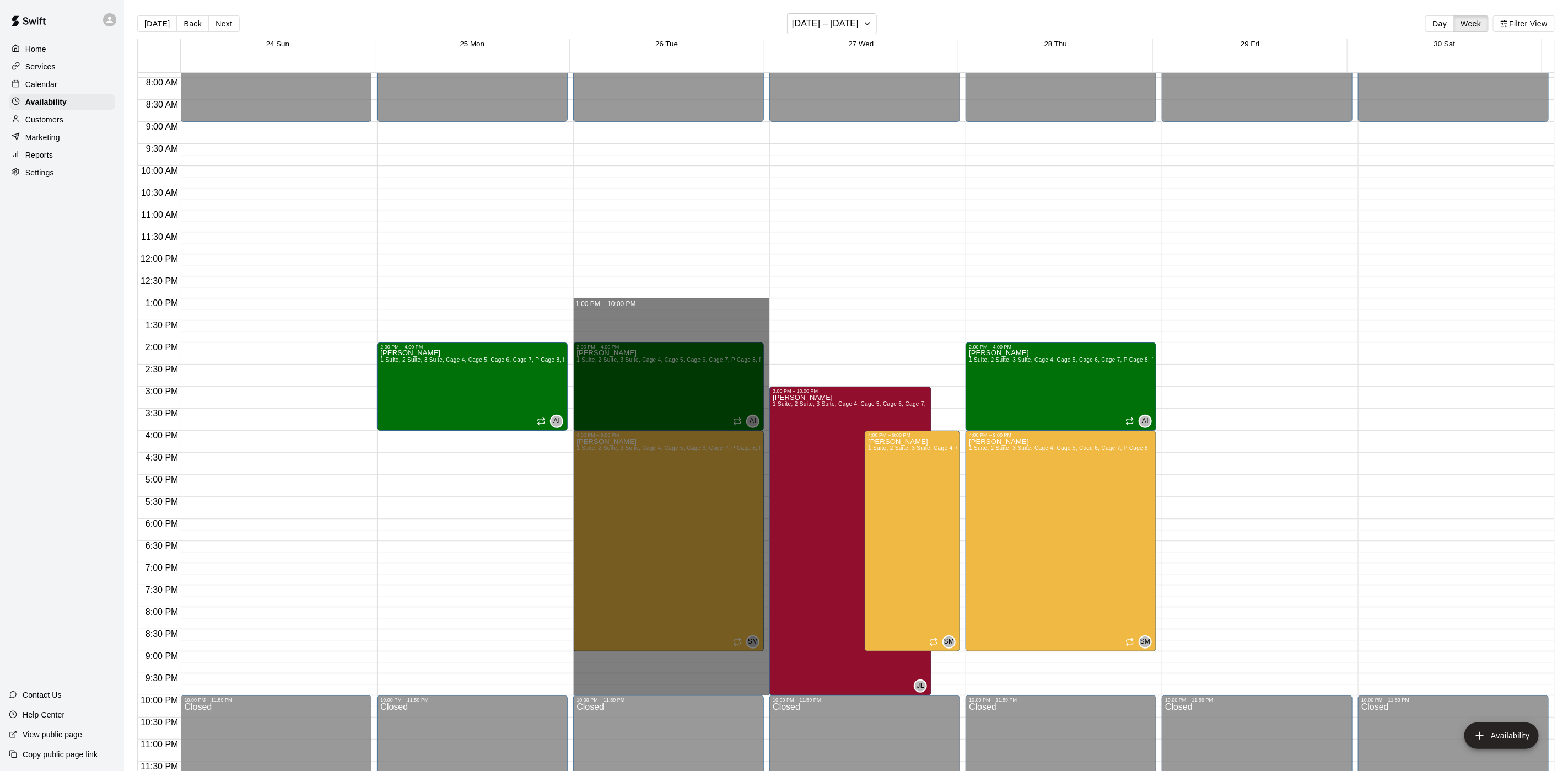
drag, startPoint x: 623, startPoint y: 300, endPoint x: 647, endPoint y: 687, distance: 387.7
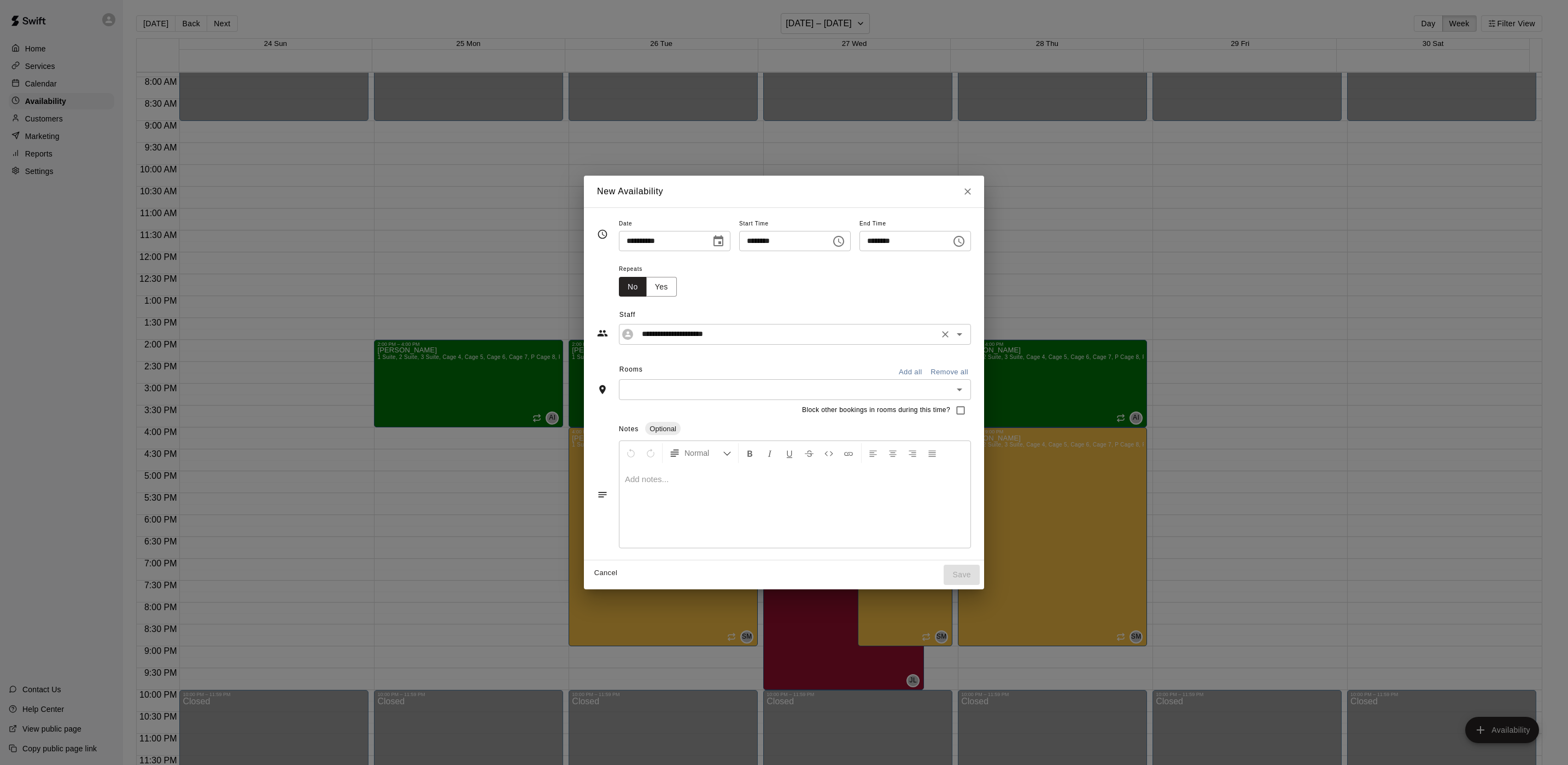
click at [966, 331] on icon "Open" at bounding box center [959, 334] width 13 height 13
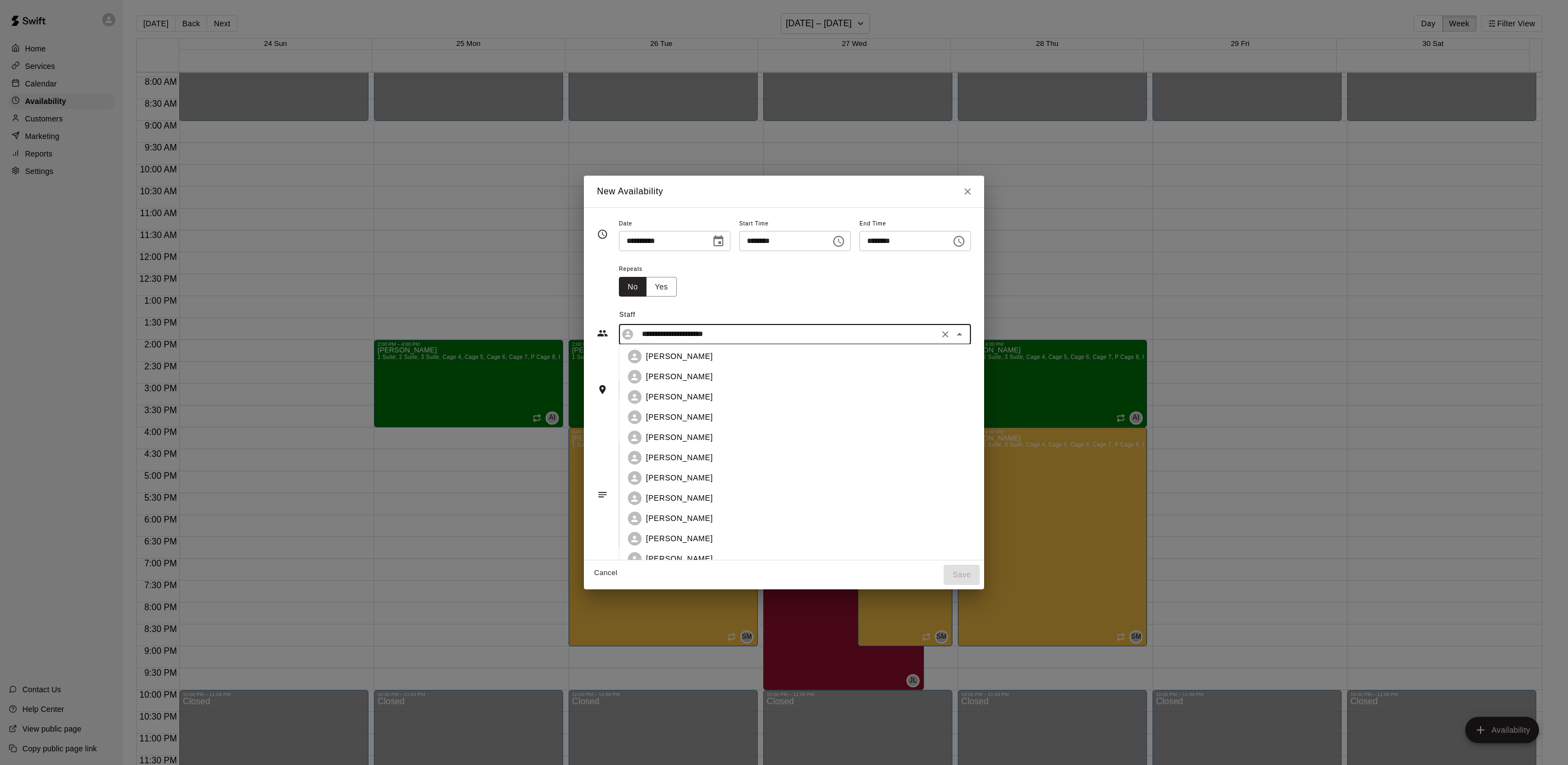
click at [662, 516] on p "[PERSON_NAME]" at bounding box center [680, 519] width 67 height 11
type input "**********"
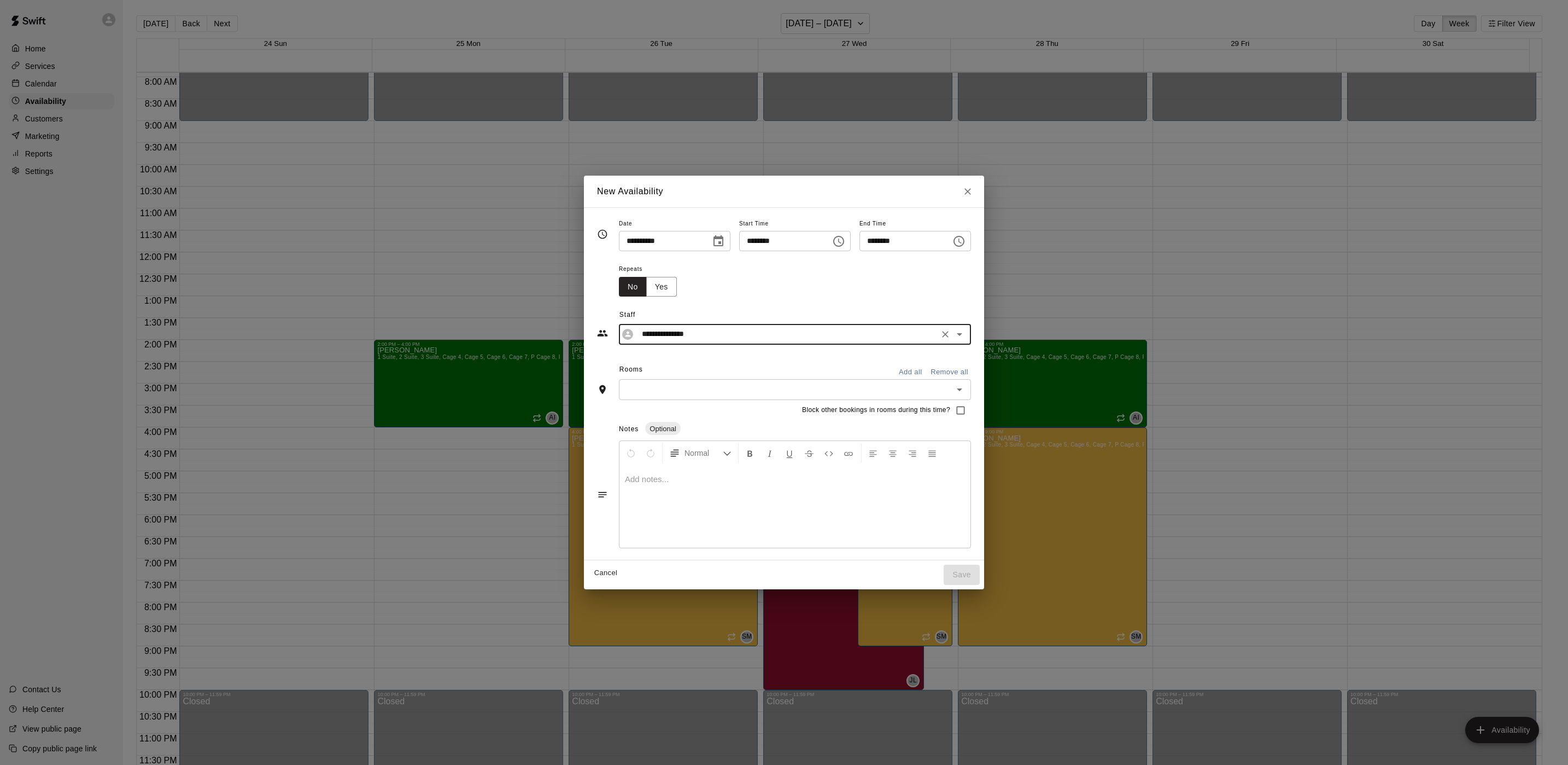
click at [971, 191] on icon "Close" at bounding box center [967, 192] width 6 height 6
type input "**********"
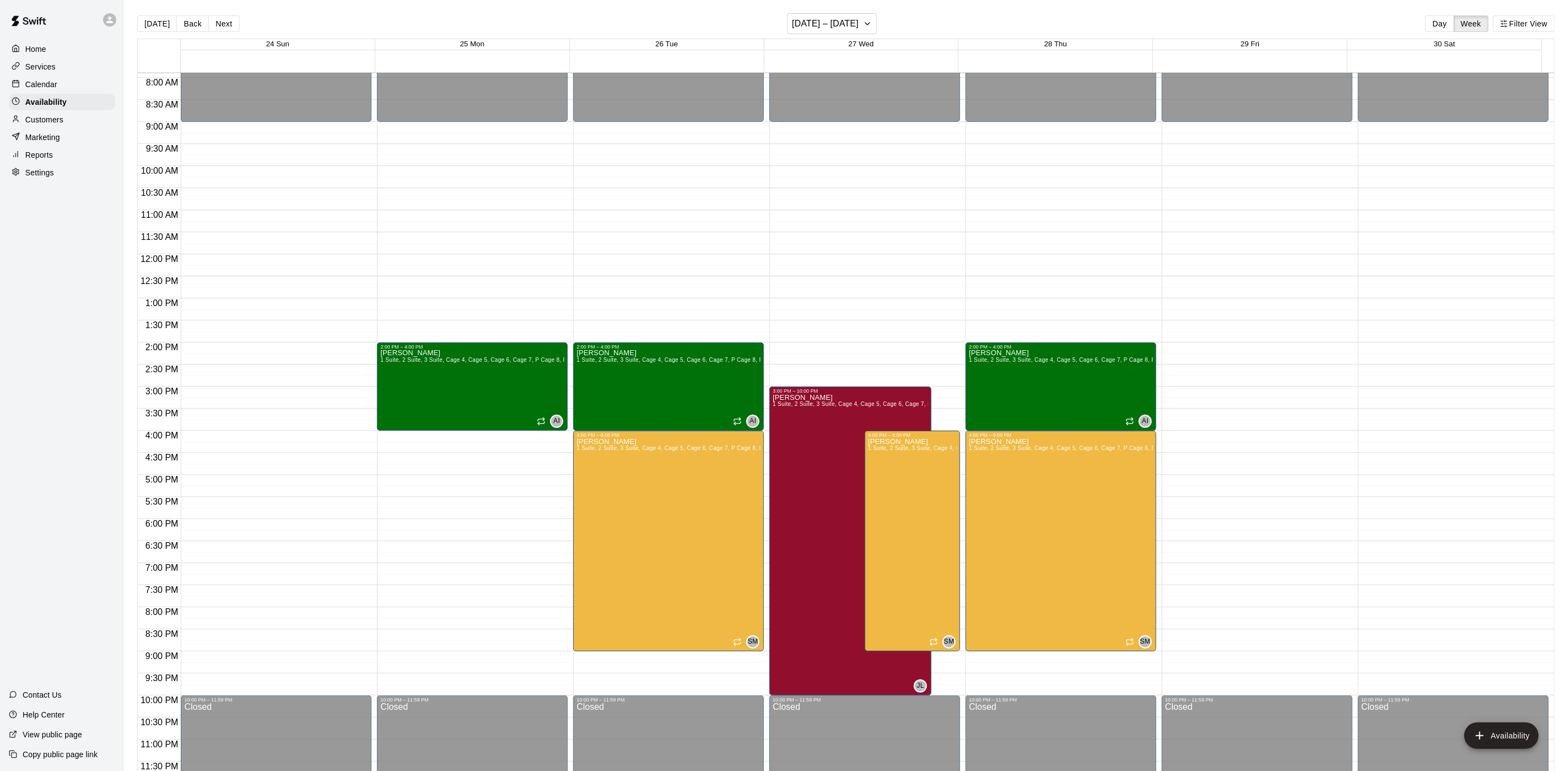
click at [47, 48] on div "Home" at bounding box center [62, 49] width 106 height 17
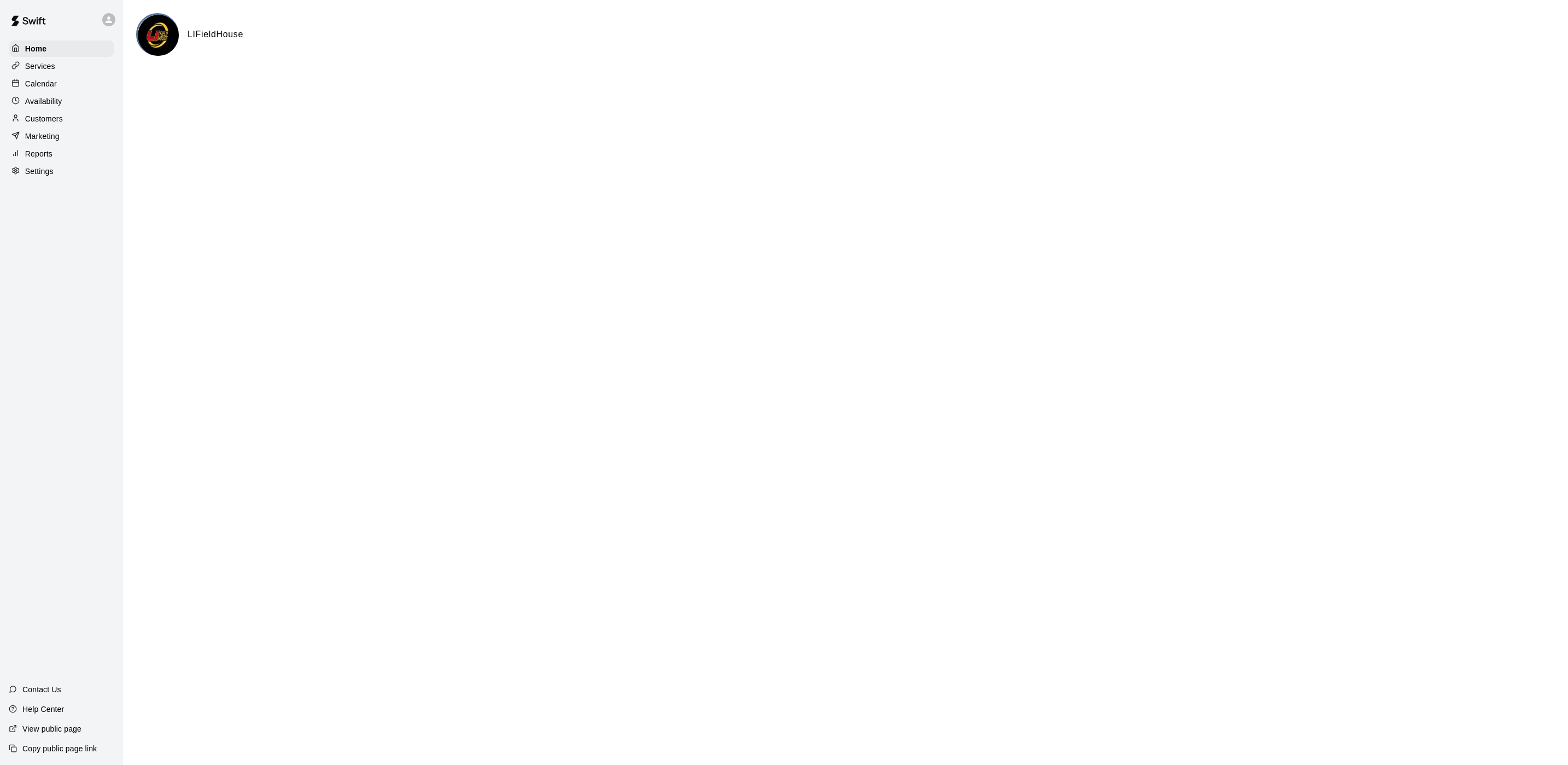
click at [69, 89] on div "Calendar" at bounding box center [61, 84] width 105 height 17
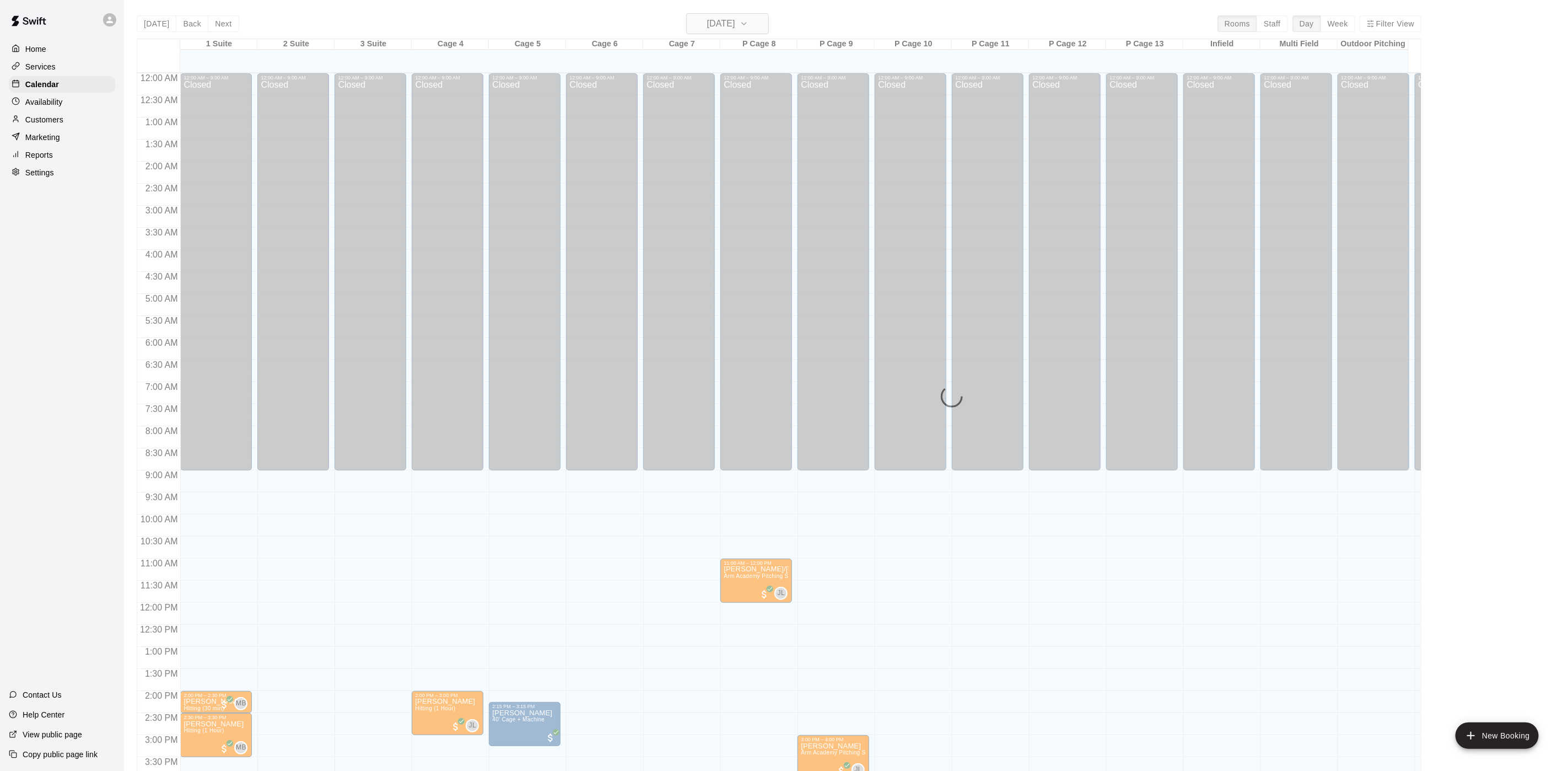
scroll to position [316, 0]
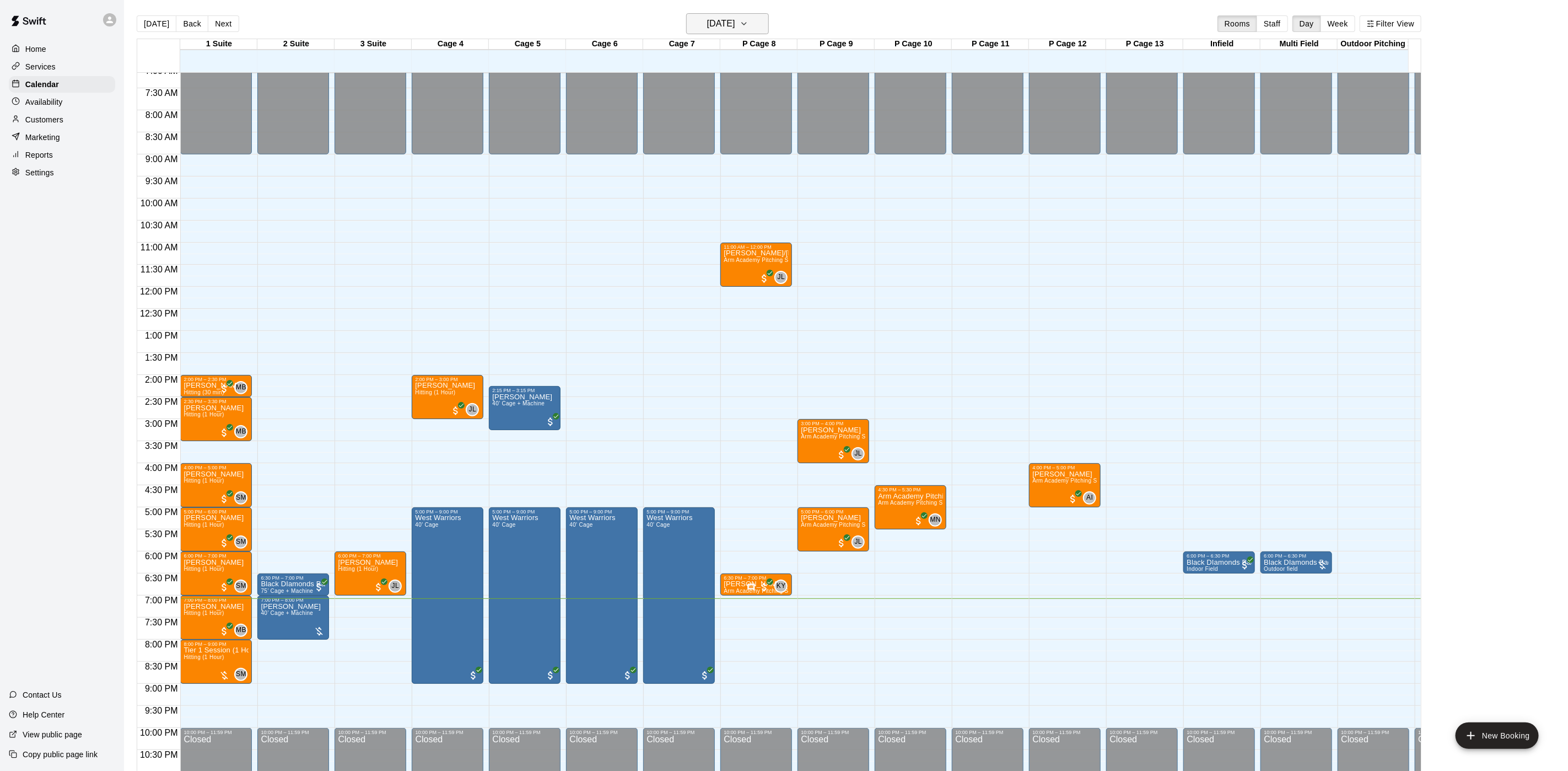
click at [735, 25] on h6 "[DATE]" at bounding box center [721, 24] width 28 height 15
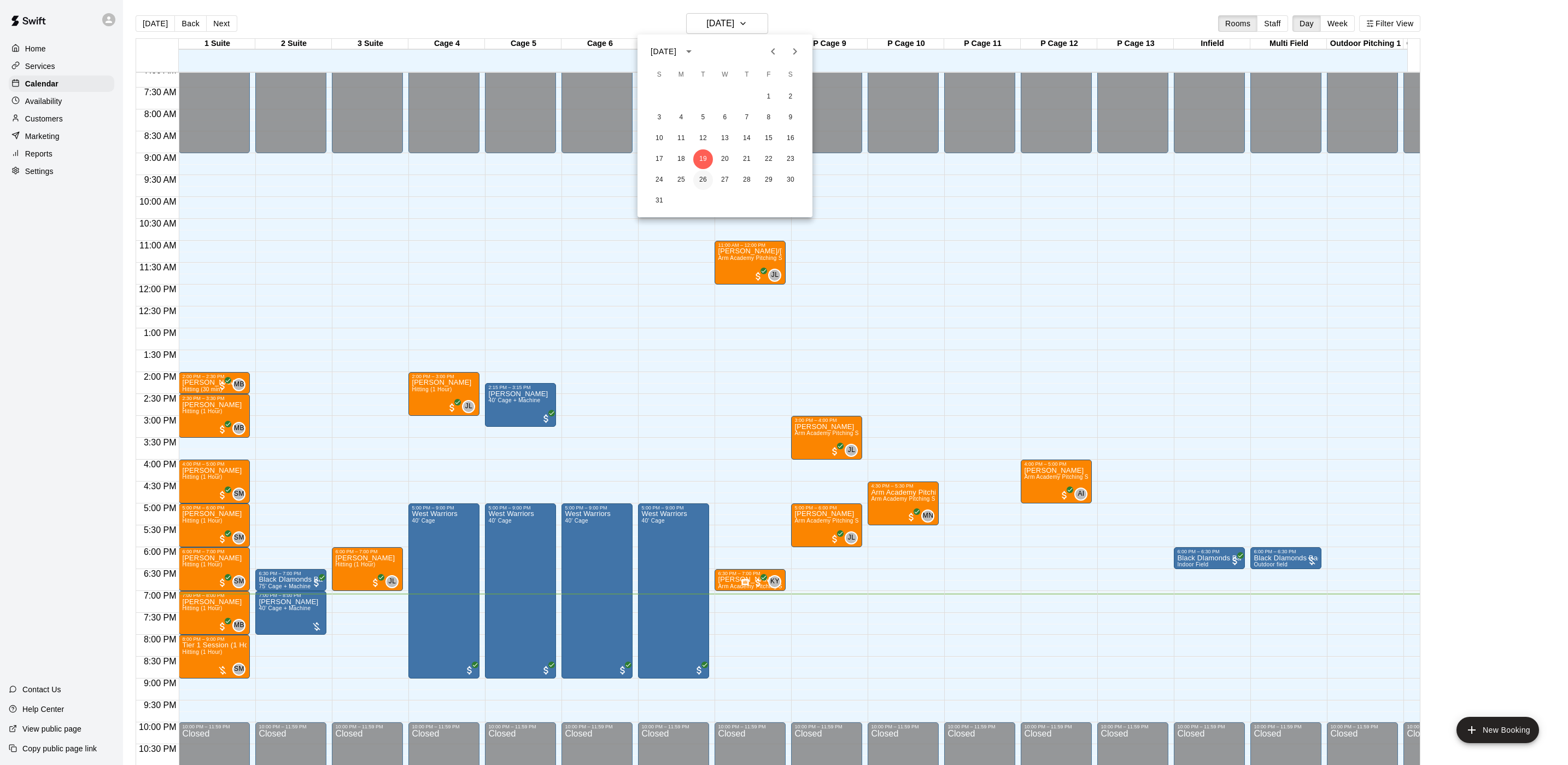
click at [698, 178] on button "26" at bounding box center [703, 179] width 20 height 20
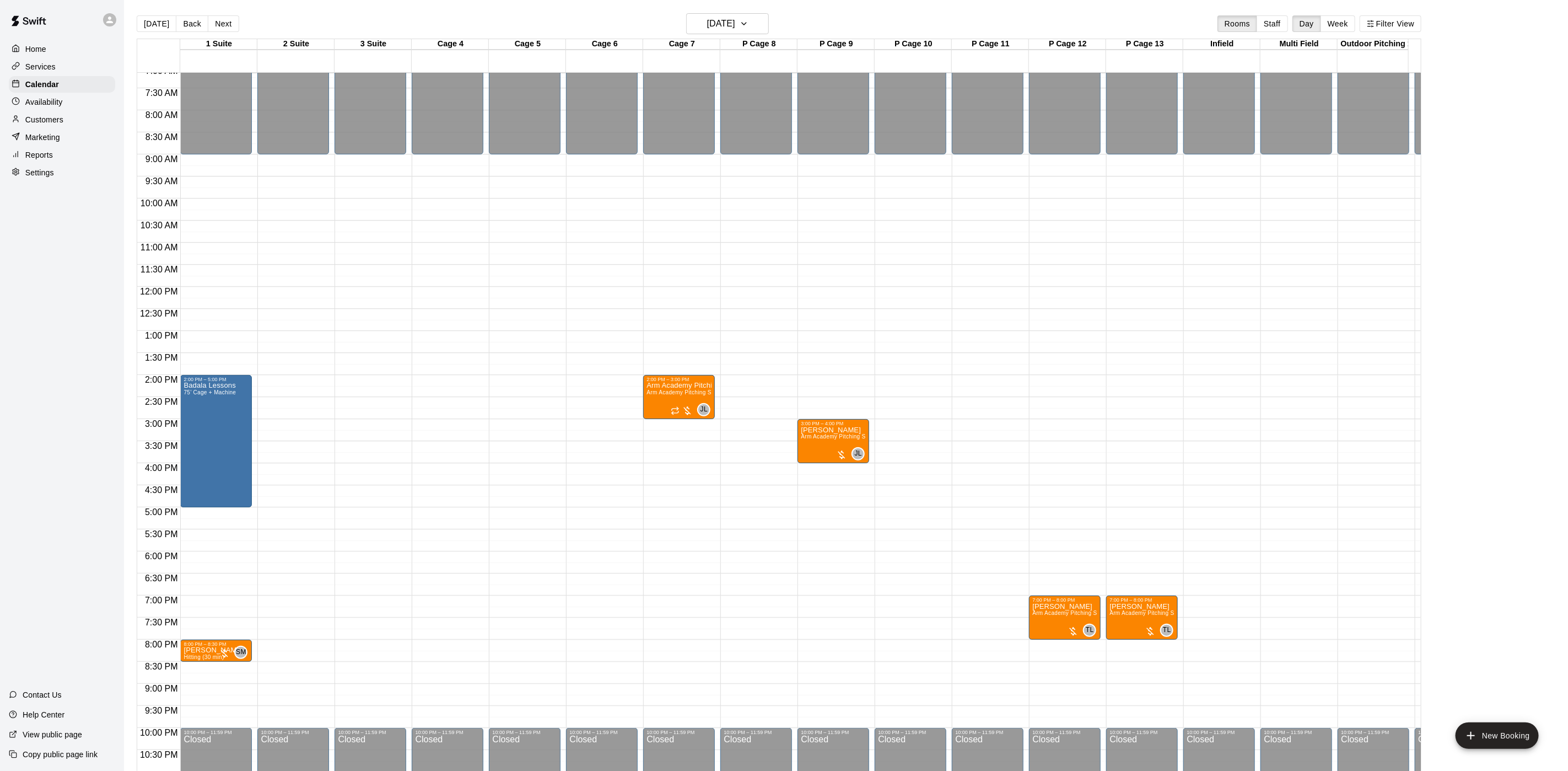
click at [61, 107] on p "Availability" at bounding box center [44, 102] width 37 height 11
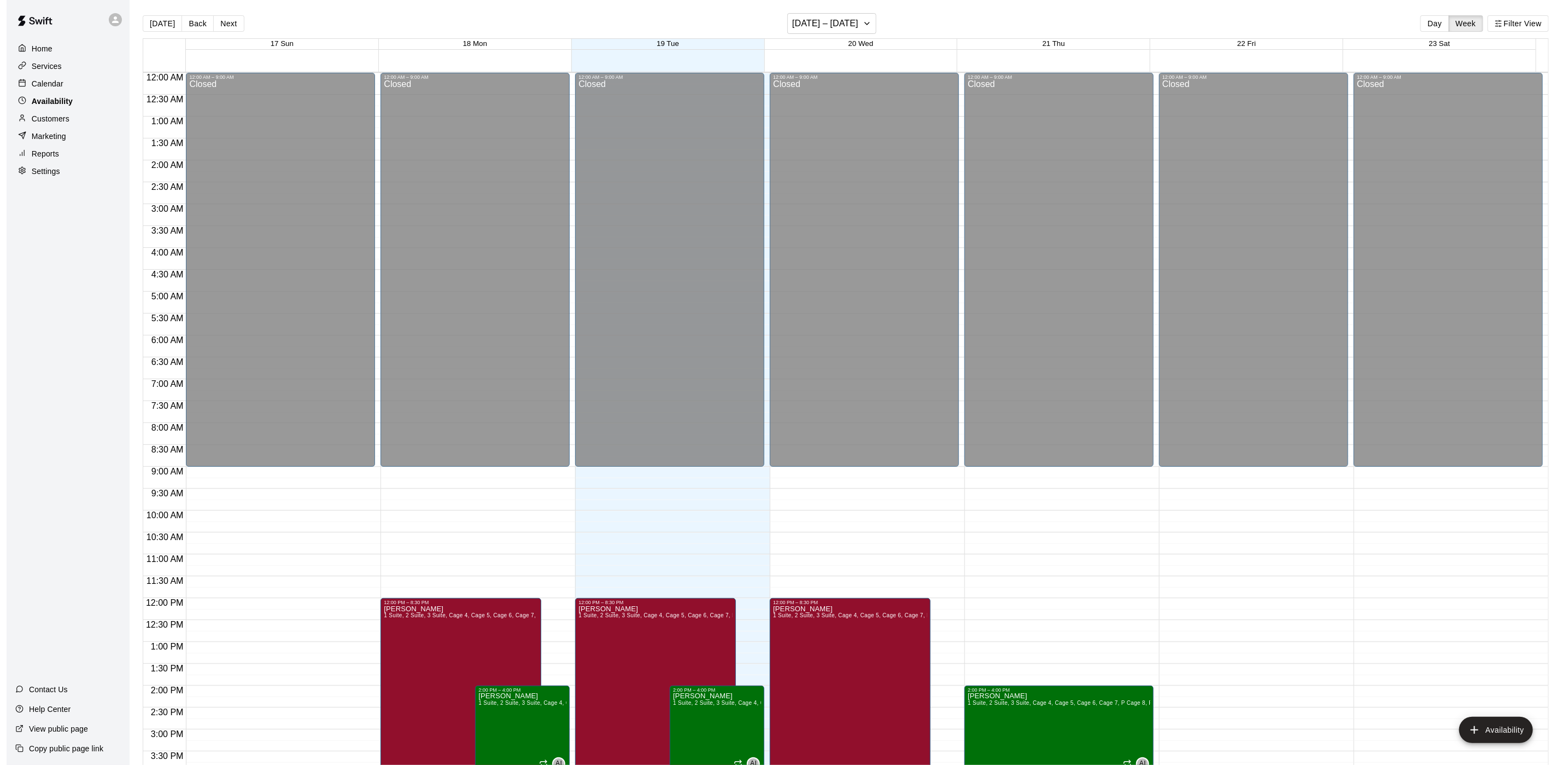
scroll to position [346, 0]
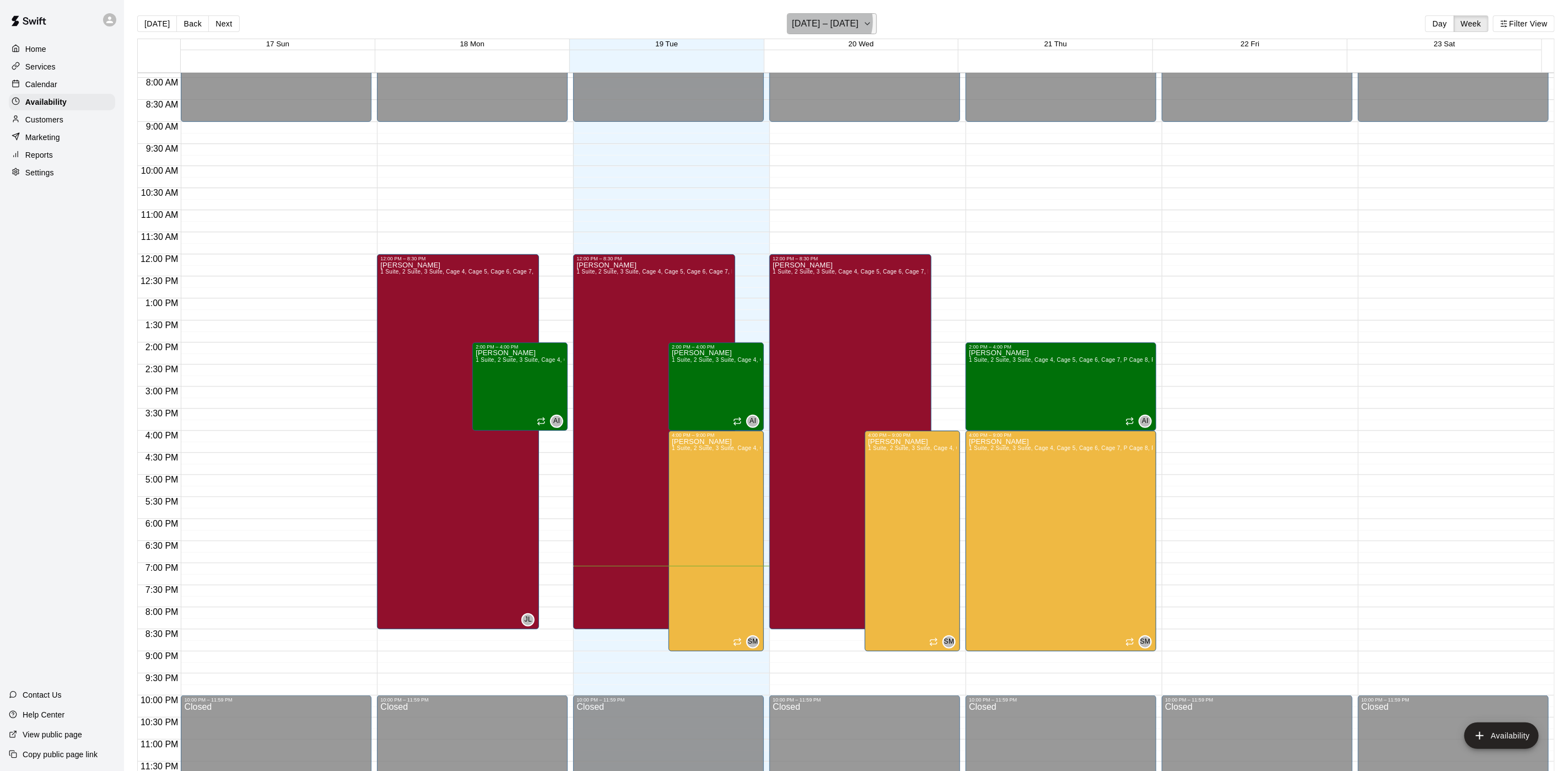
click at [827, 21] on h6 "August 17 – 23" at bounding box center [826, 24] width 67 height 15
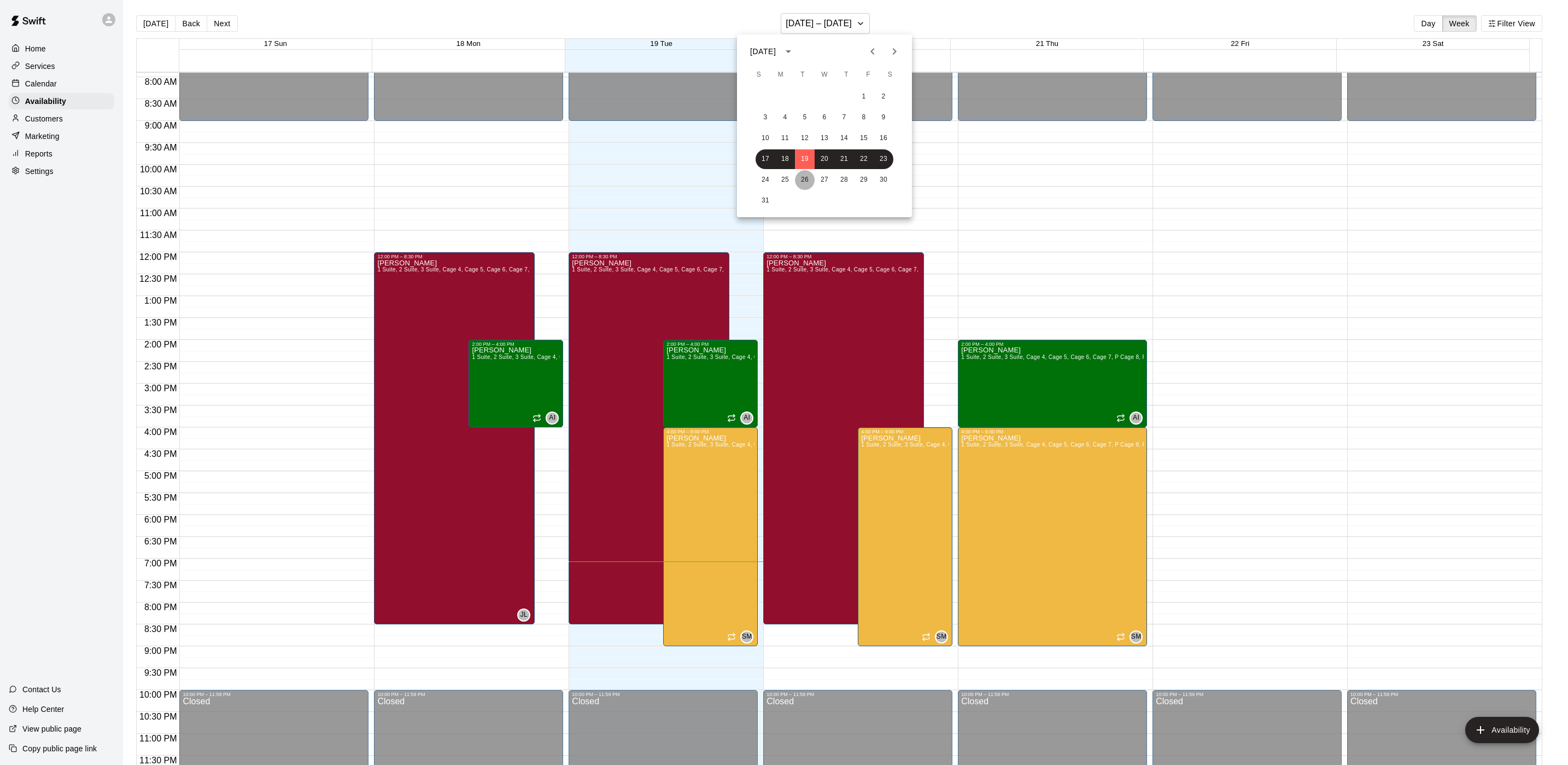
click at [810, 181] on button "26" at bounding box center [805, 179] width 20 height 20
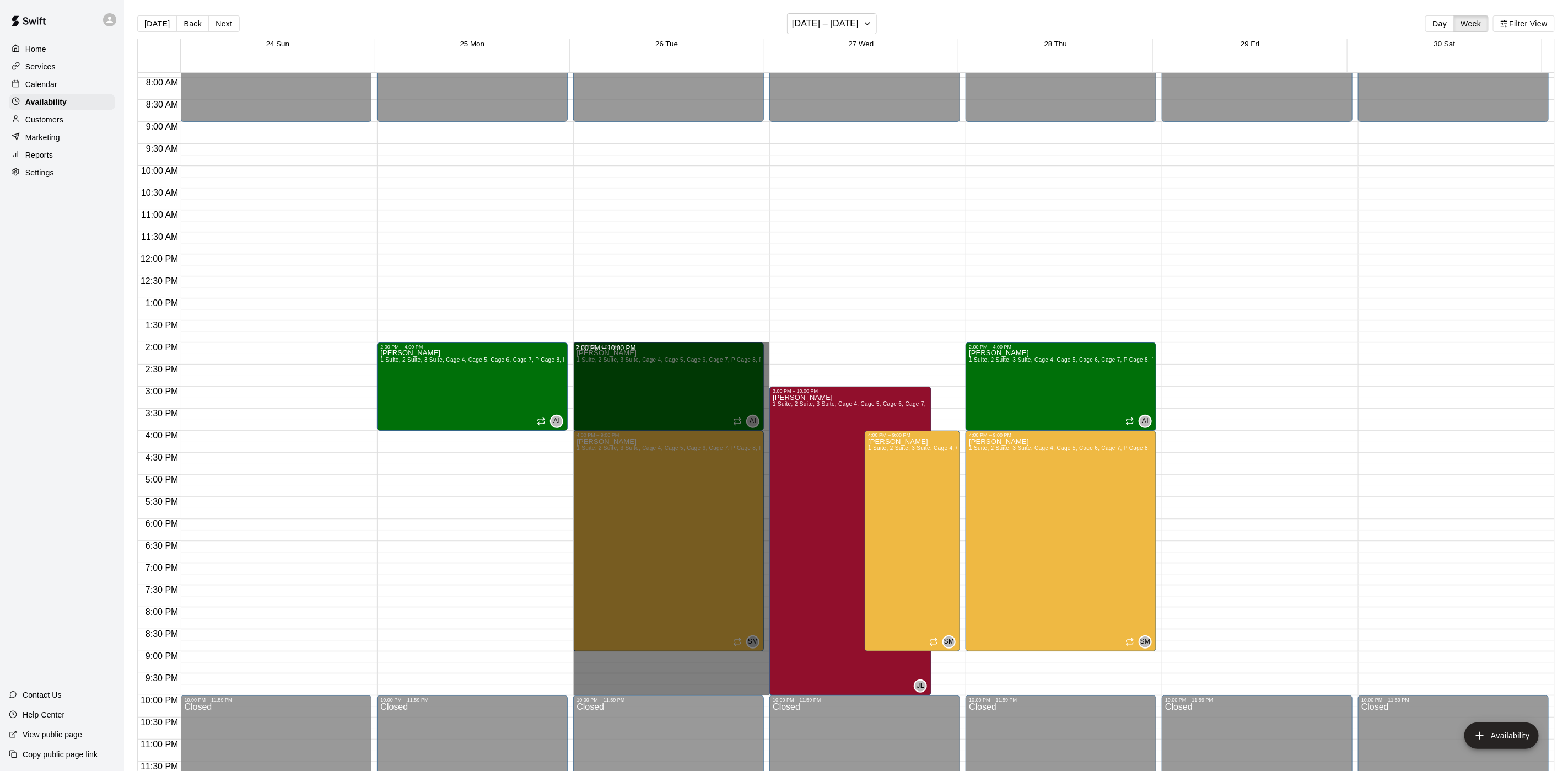
drag, startPoint x: 760, startPoint y: 343, endPoint x: 751, endPoint y: 685, distance: 342.1
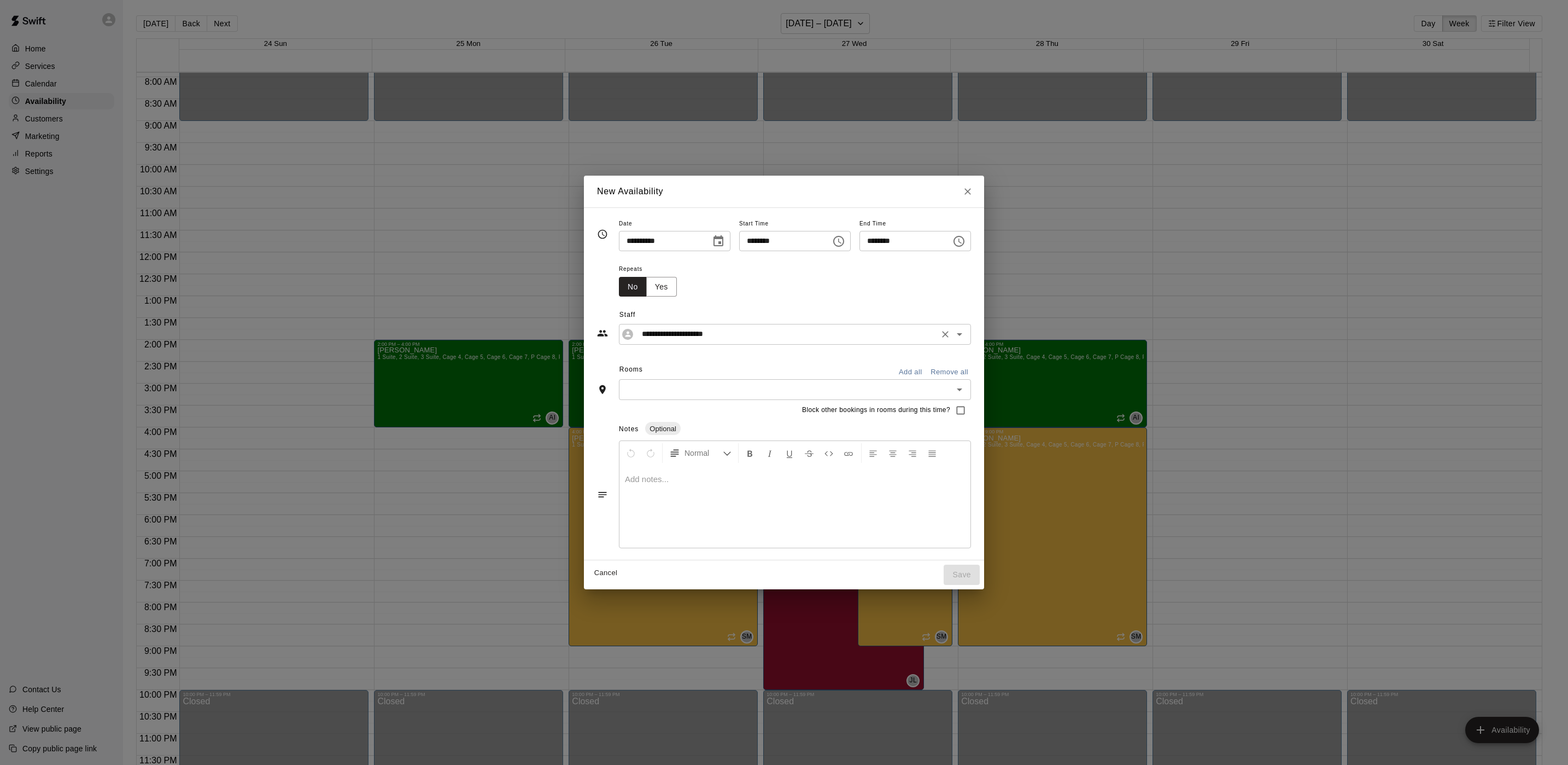
click at [966, 338] on icon "Open" at bounding box center [959, 334] width 13 height 13
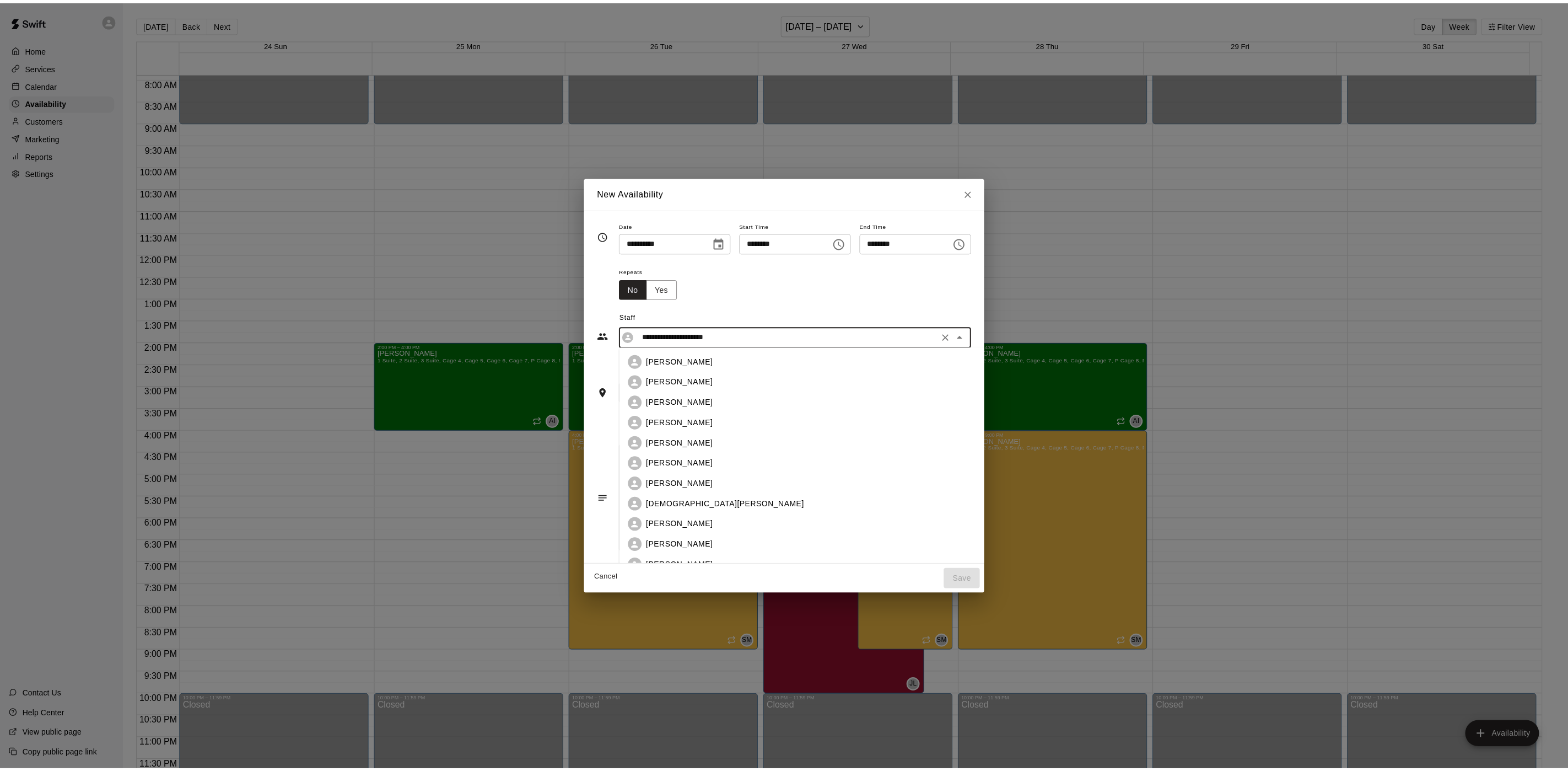
scroll to position [186, 0]
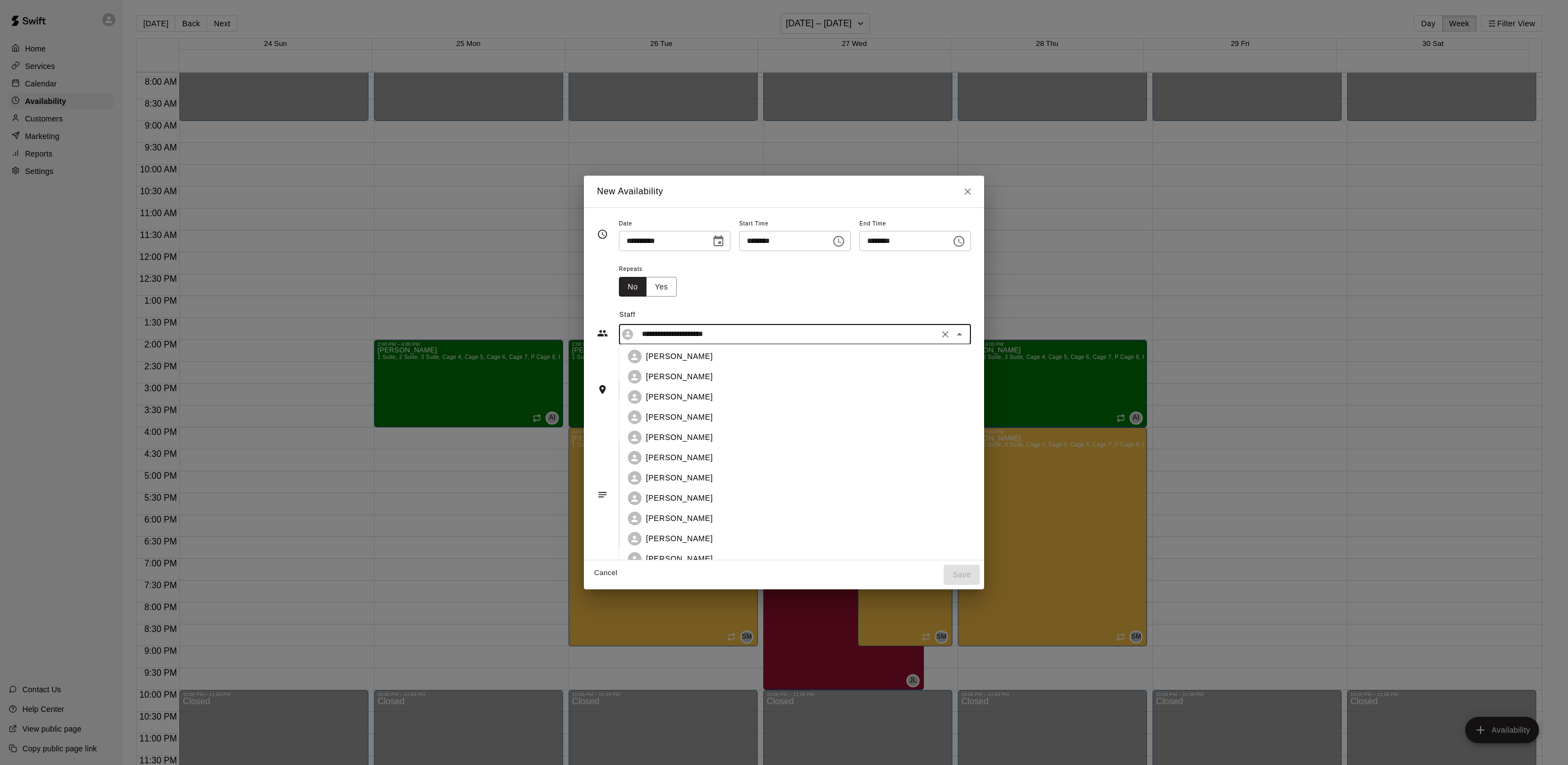
click at [681, 519] on div "[PERSON_NAME]" at bounding box center [828, 519] width 364 height 11
type input "**********"
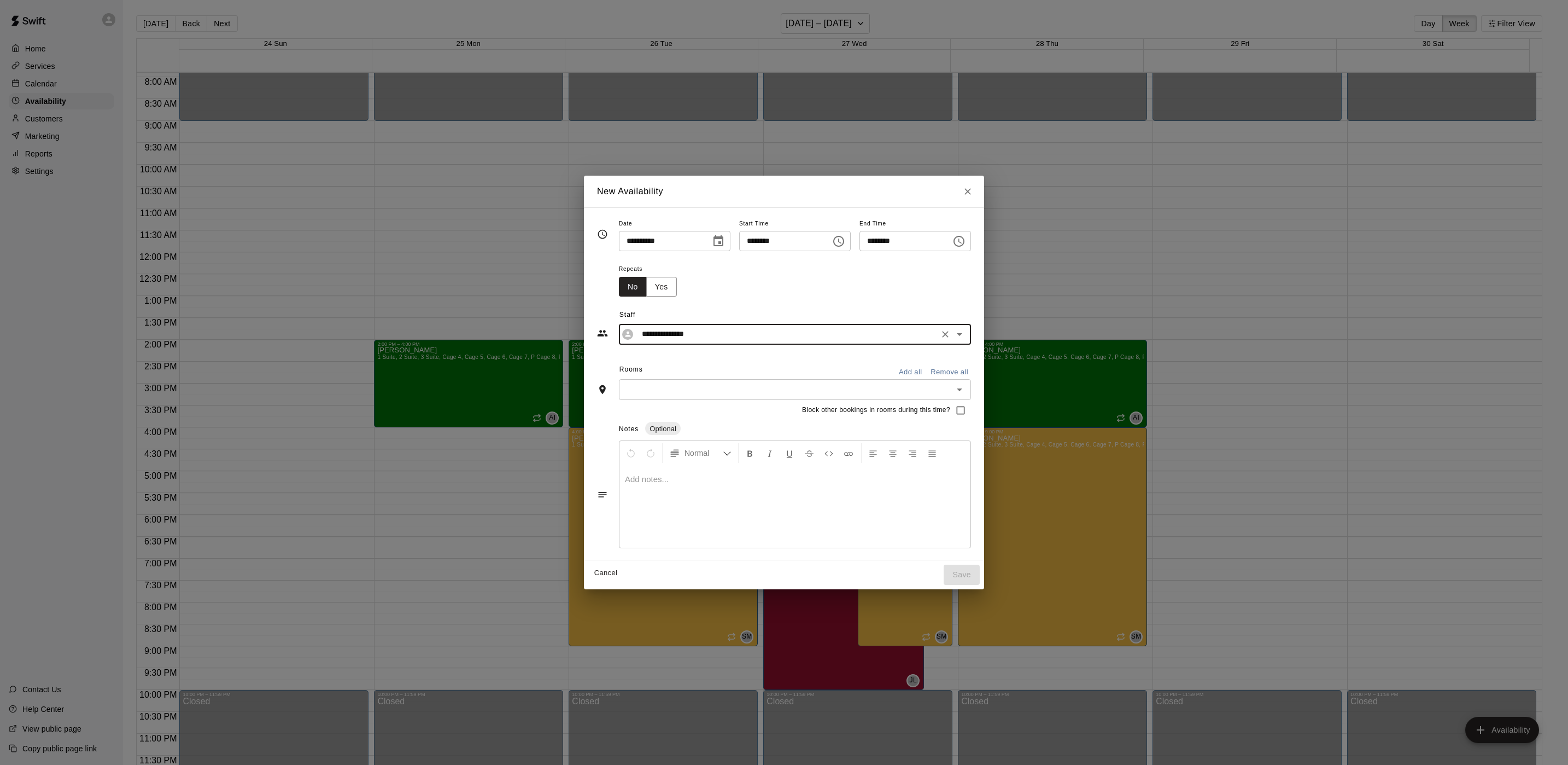
click at [928, 368] on button "Add all" at bounding box center [910, 372] width 35 height 17
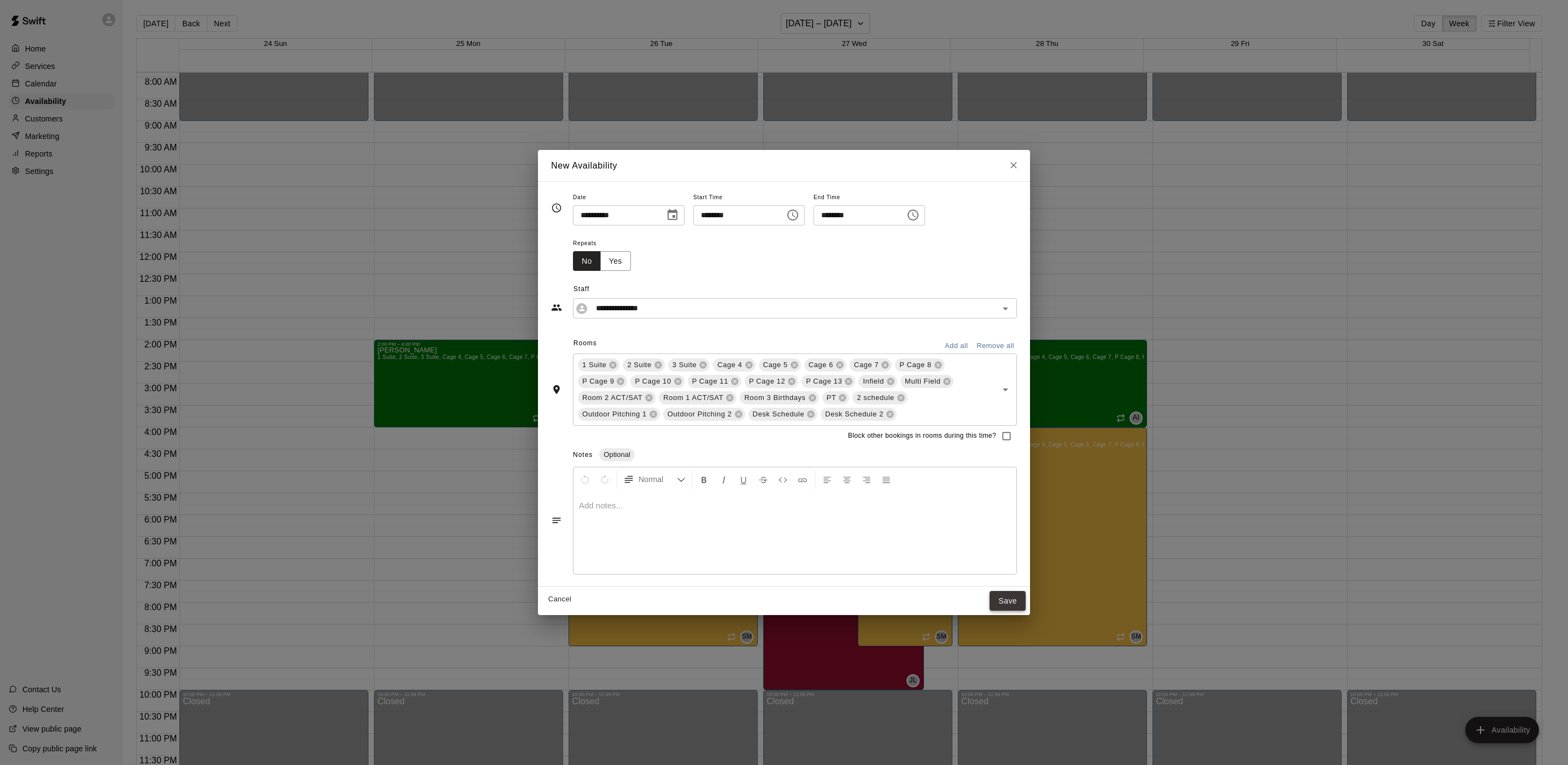
click at [1003, 603] on button "Save" at bounding box center [1008, 601] width 36 height 20
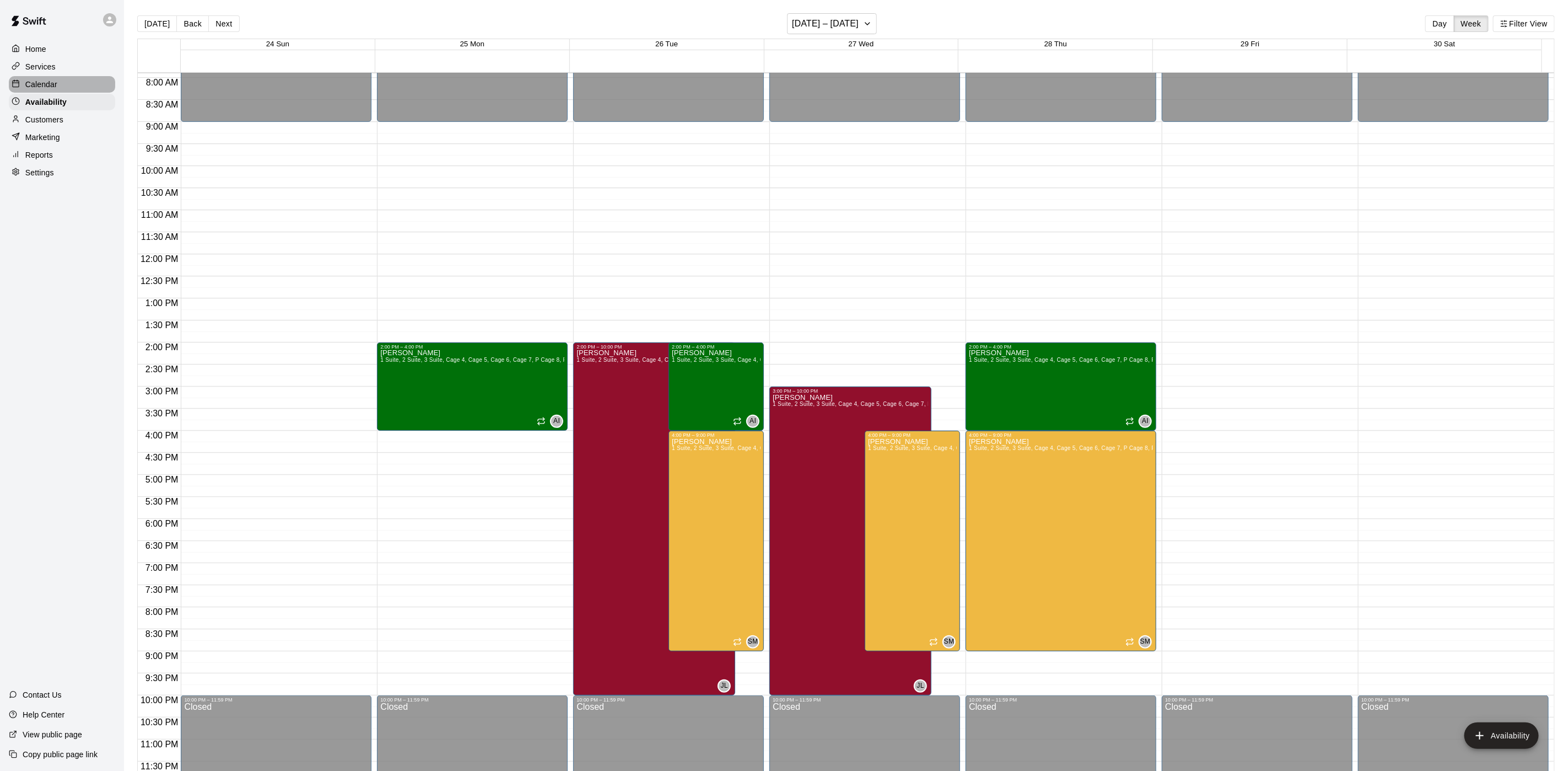
click at [60, 82] on div "Calendar" at bounding box center [62, 84] width 106 height 17
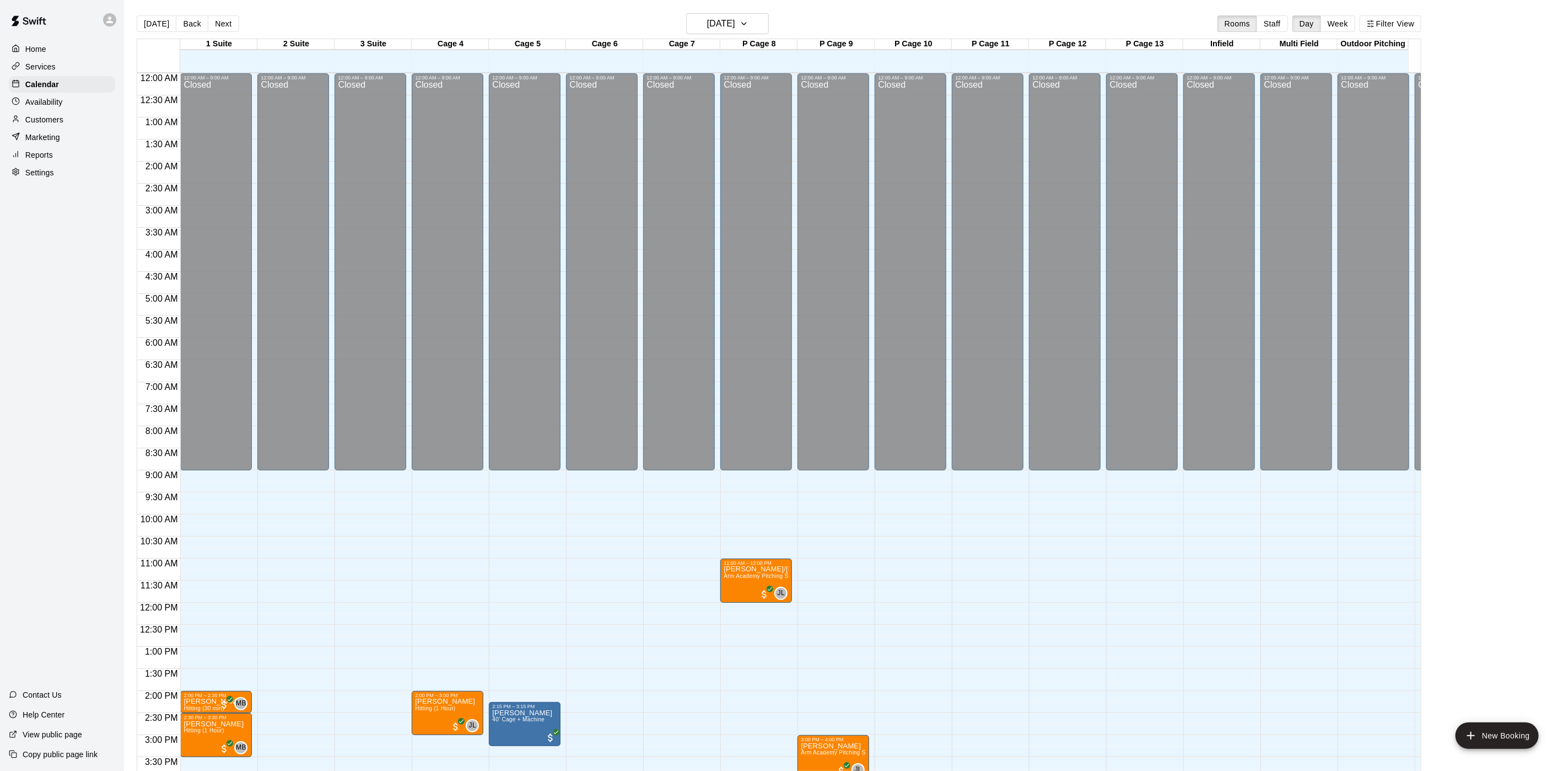
scroll to position [316, 0]
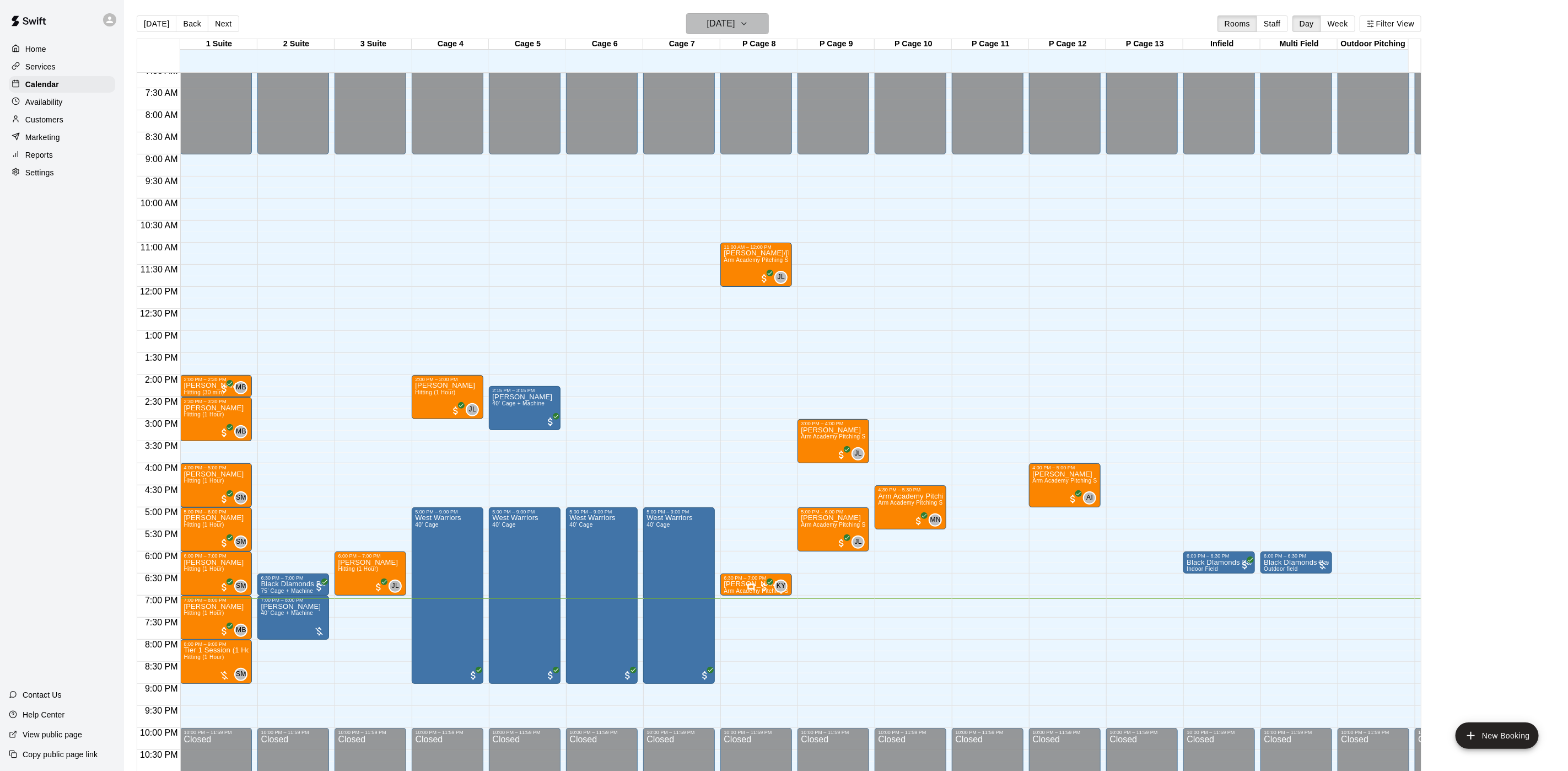
click at [733, 26] on h6 "[DATE]" at bounding box center [721, 24] width 28 height 15
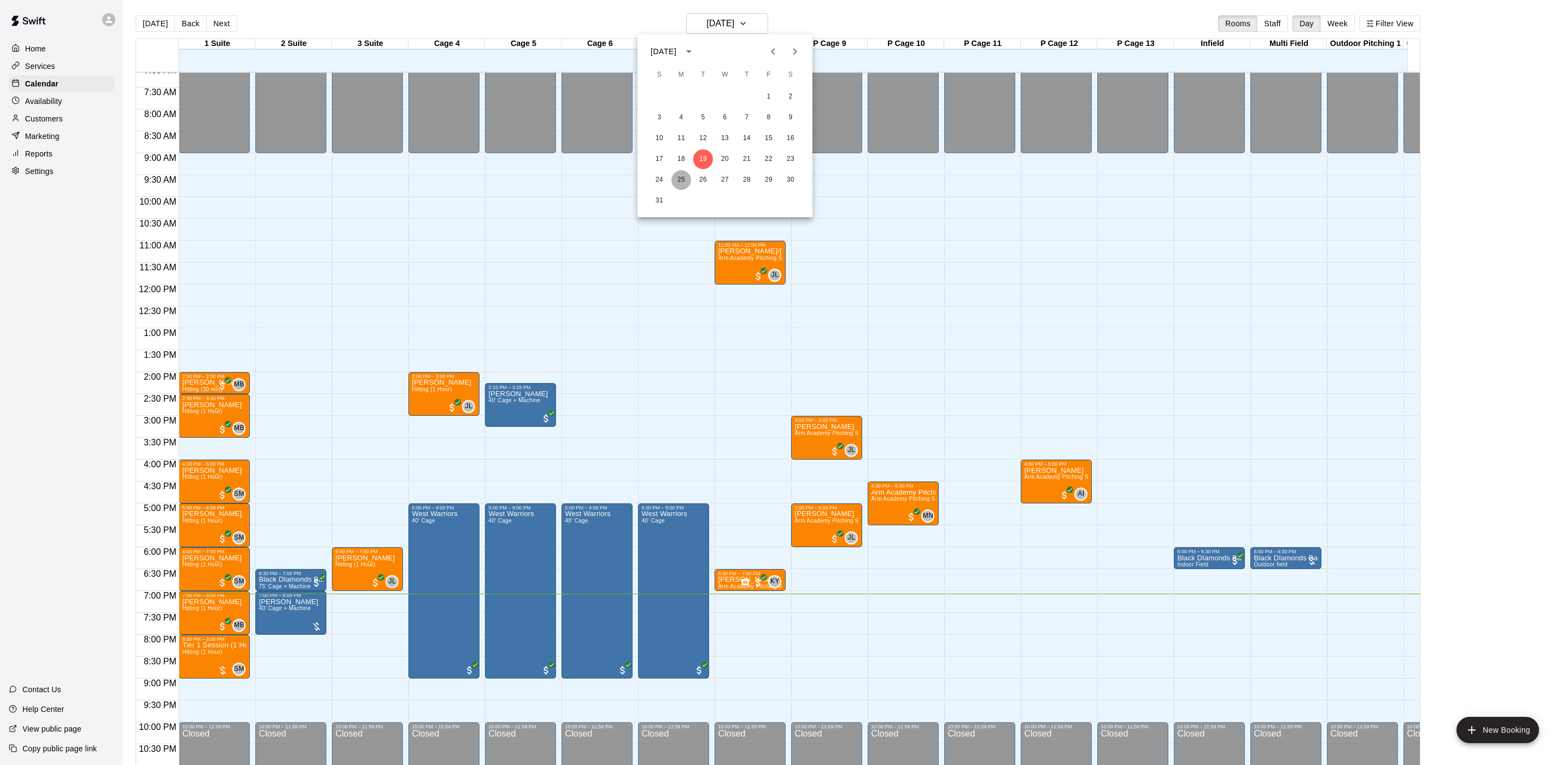
click at [682, 176] on button "25" at bounding box center [681, 179] width 20 height 20
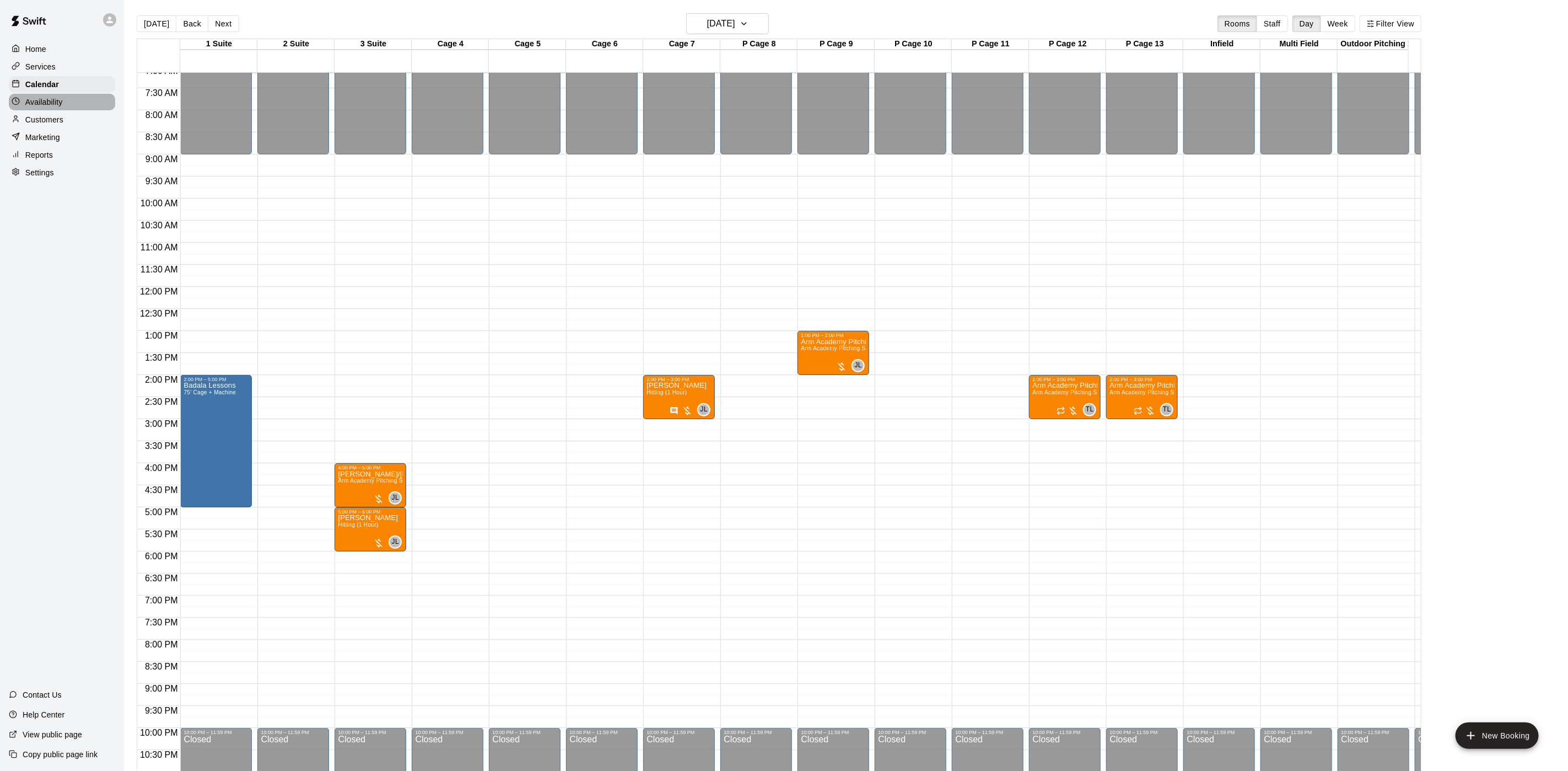
click at [64, 102] on div "Availability" at bounding box center [62, 102] width 106 height 17
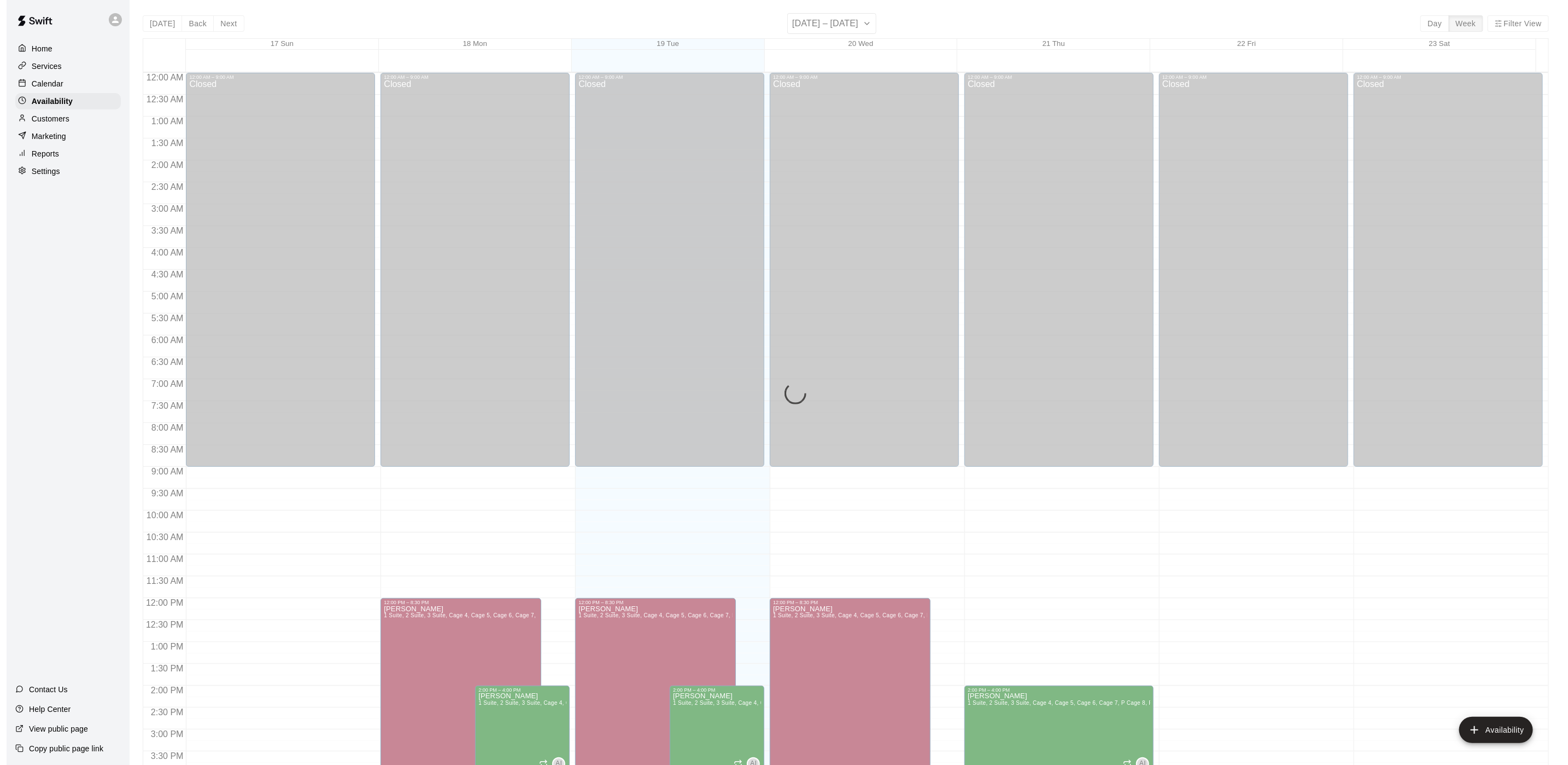
scroll to position [346, 0]
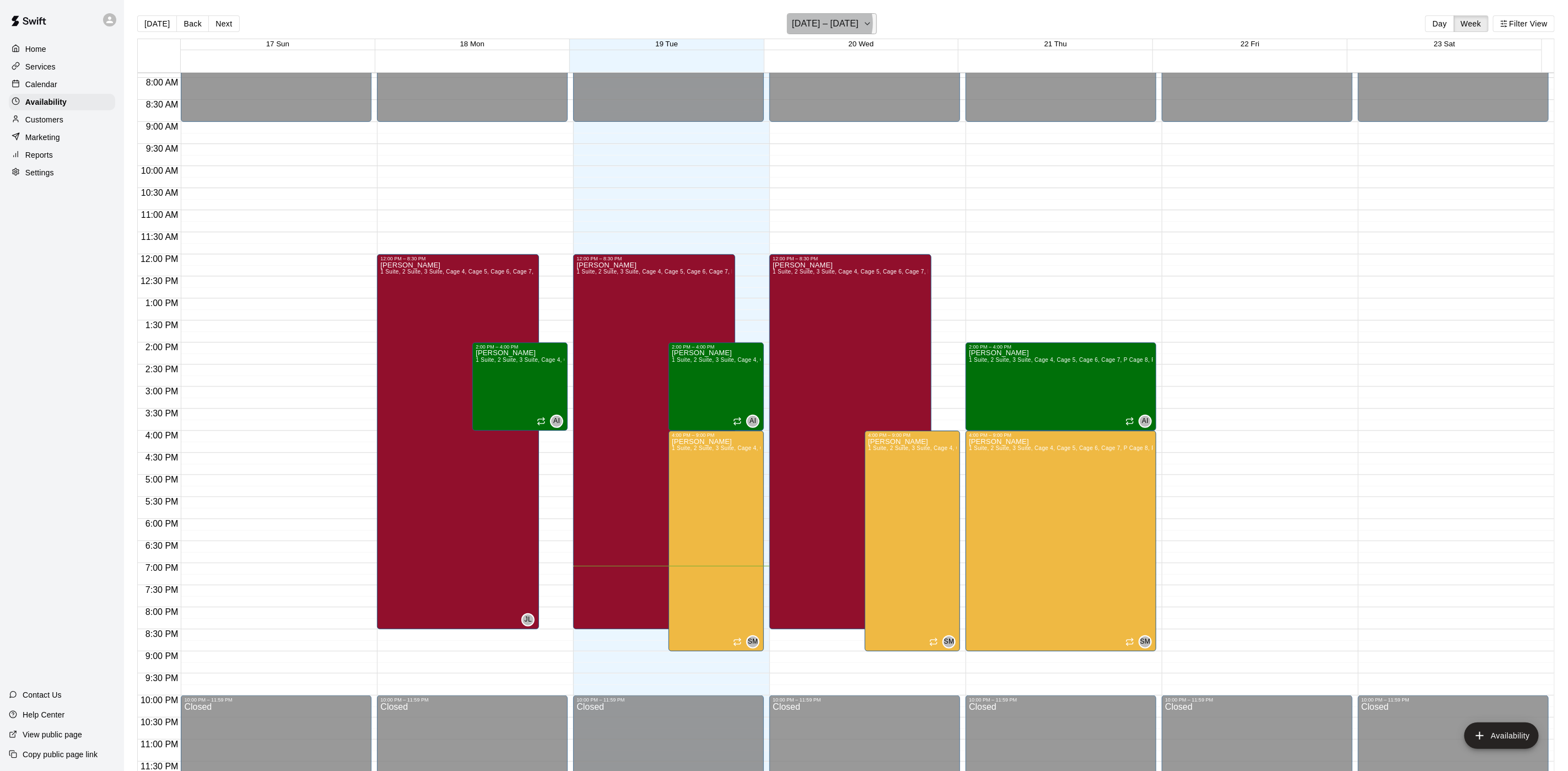
click at [830, 23] on h6 "August 17 – 23" at bounding box center [826, 24] width 67 height 15
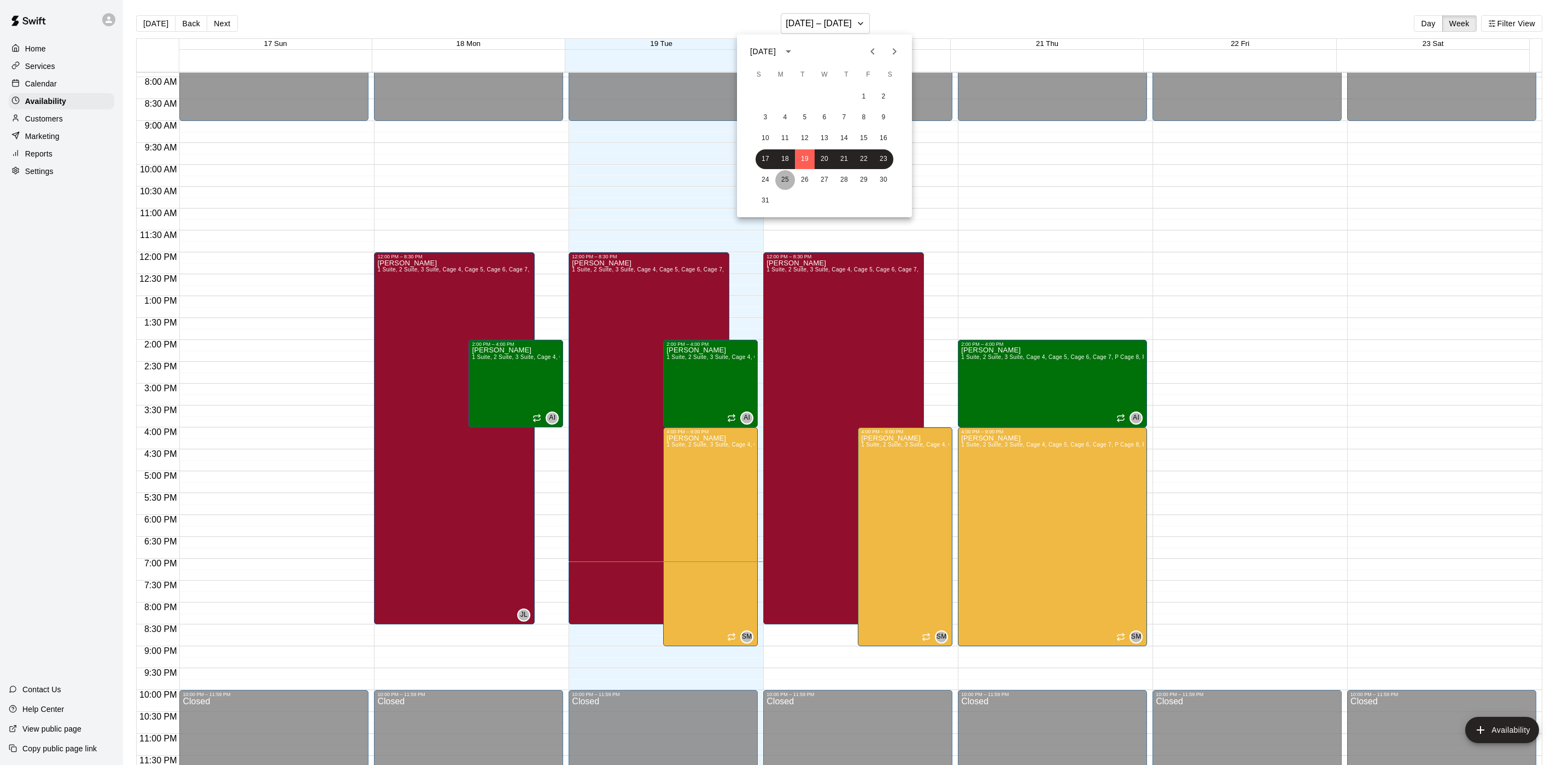
click at [781, 183] on button "25" at bounding box center [785, 179] width 20 height 20
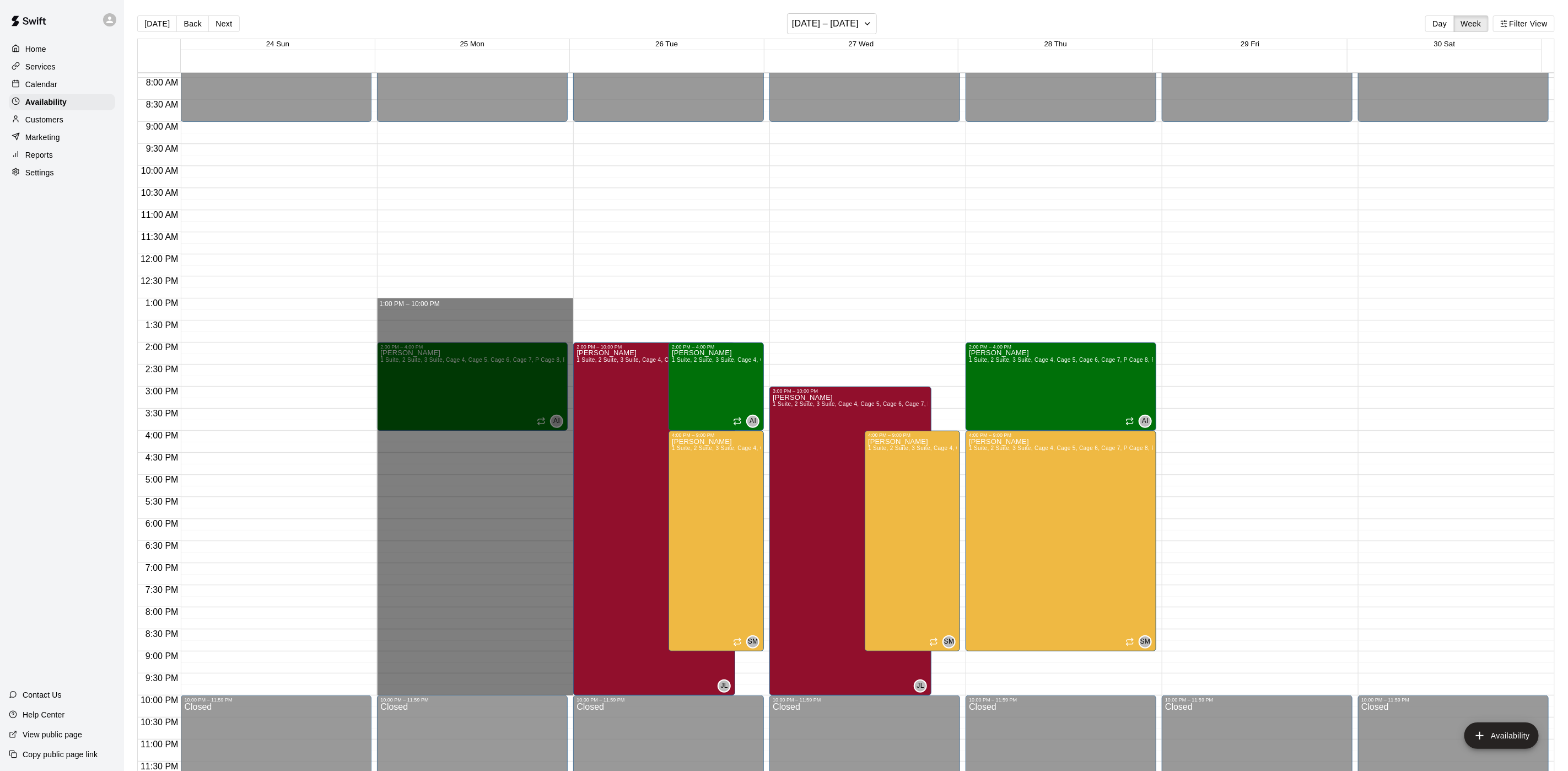
drag, startPoint x: 409, startPoint y: 301, endPoint x: 422, endPoint y: 688, distance: 387.2
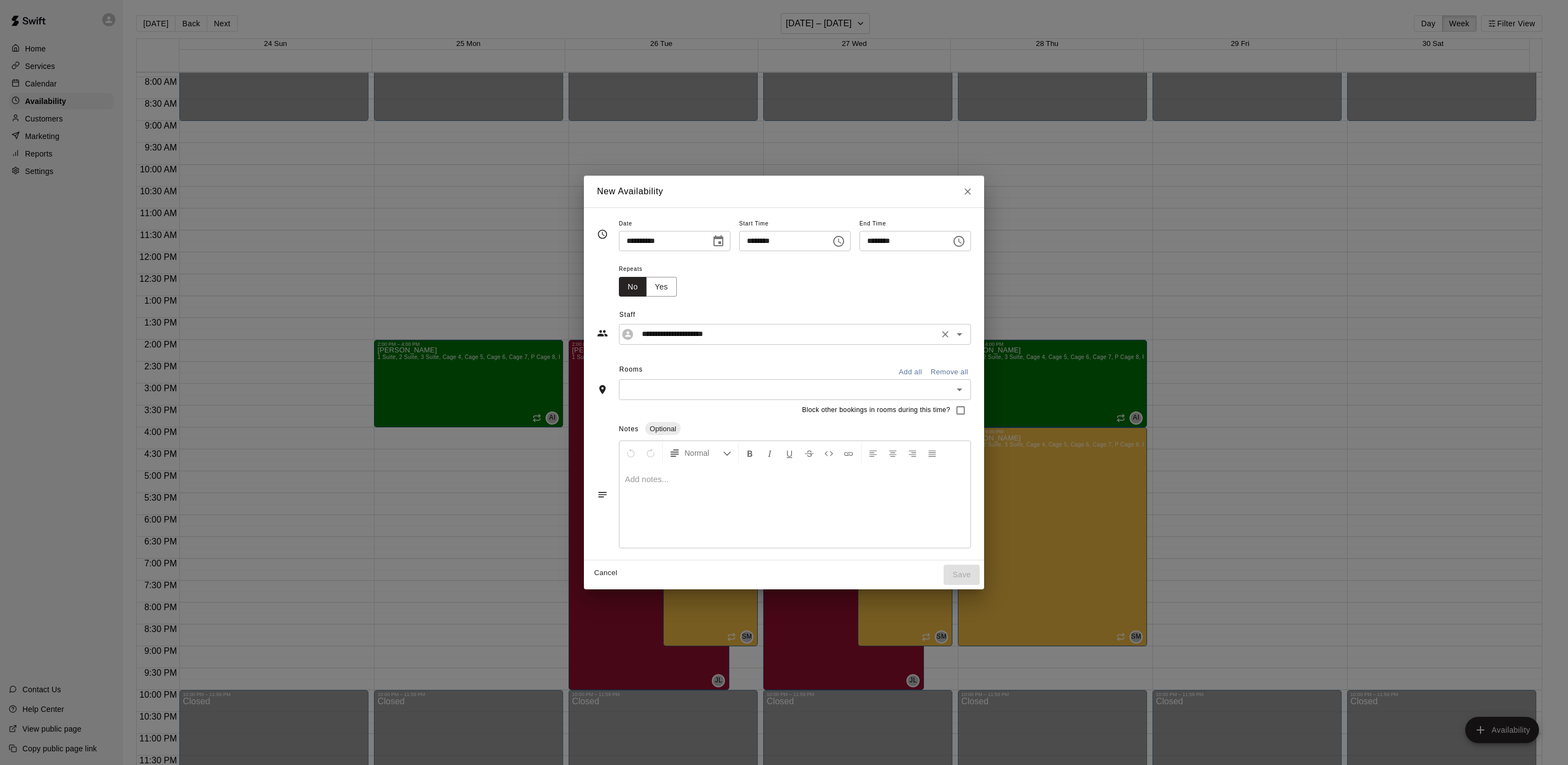
click at [966, 331] on icon "Open" at bounding box center [959, 334] width 13 height 13
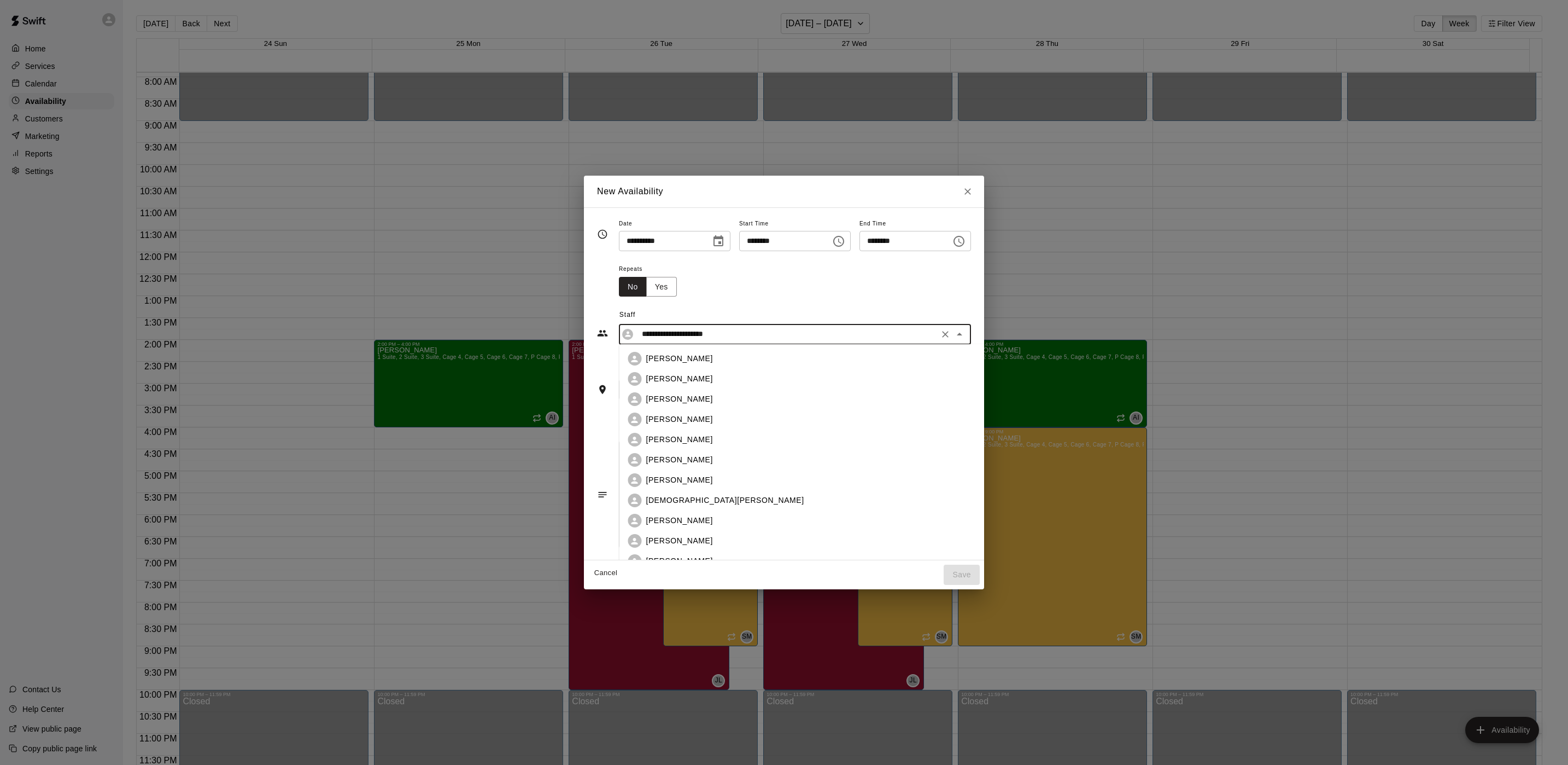
scroll to position [185, 0]
click at [689, 513] on div "[PERSON_NAME]" at bounding box center [828, 519] width 364 height 11
type input "**********"
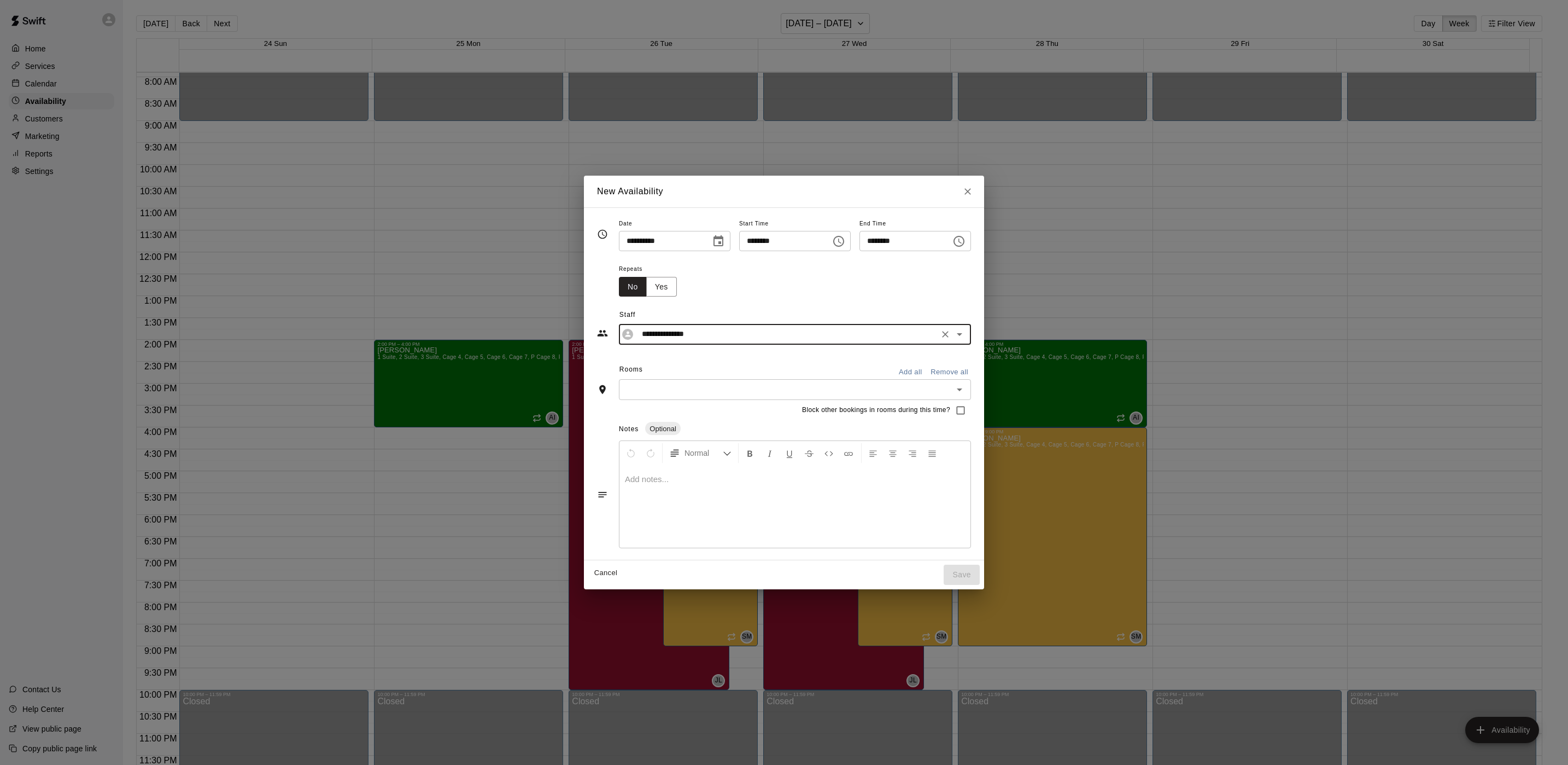
click at [928, 370] on button "Add all" at bounding box center [910, 372] width 35 height 17
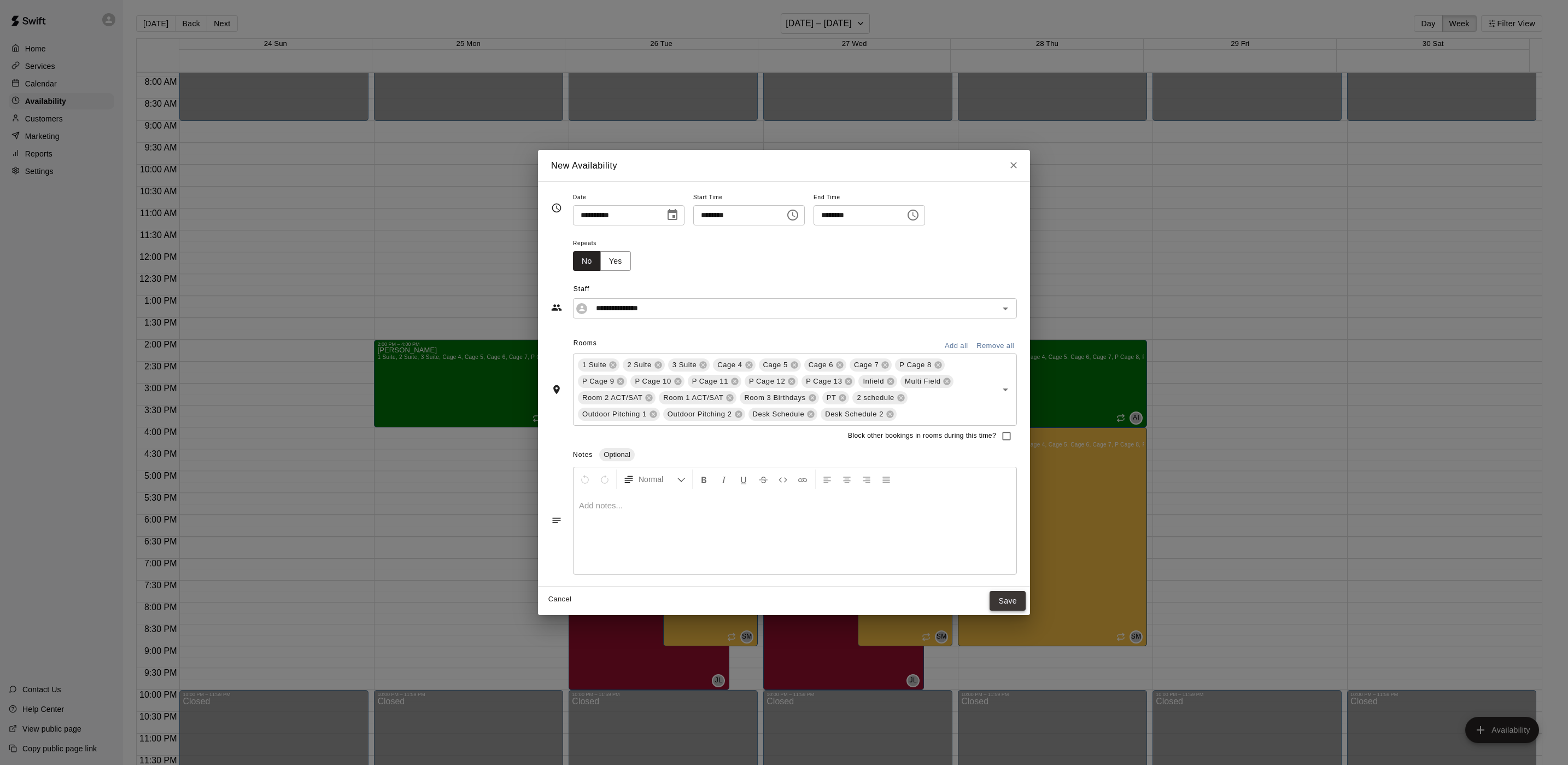
click at [1003, 602] on button "Save" at bounding box center [1008, 601] width 36 height 20
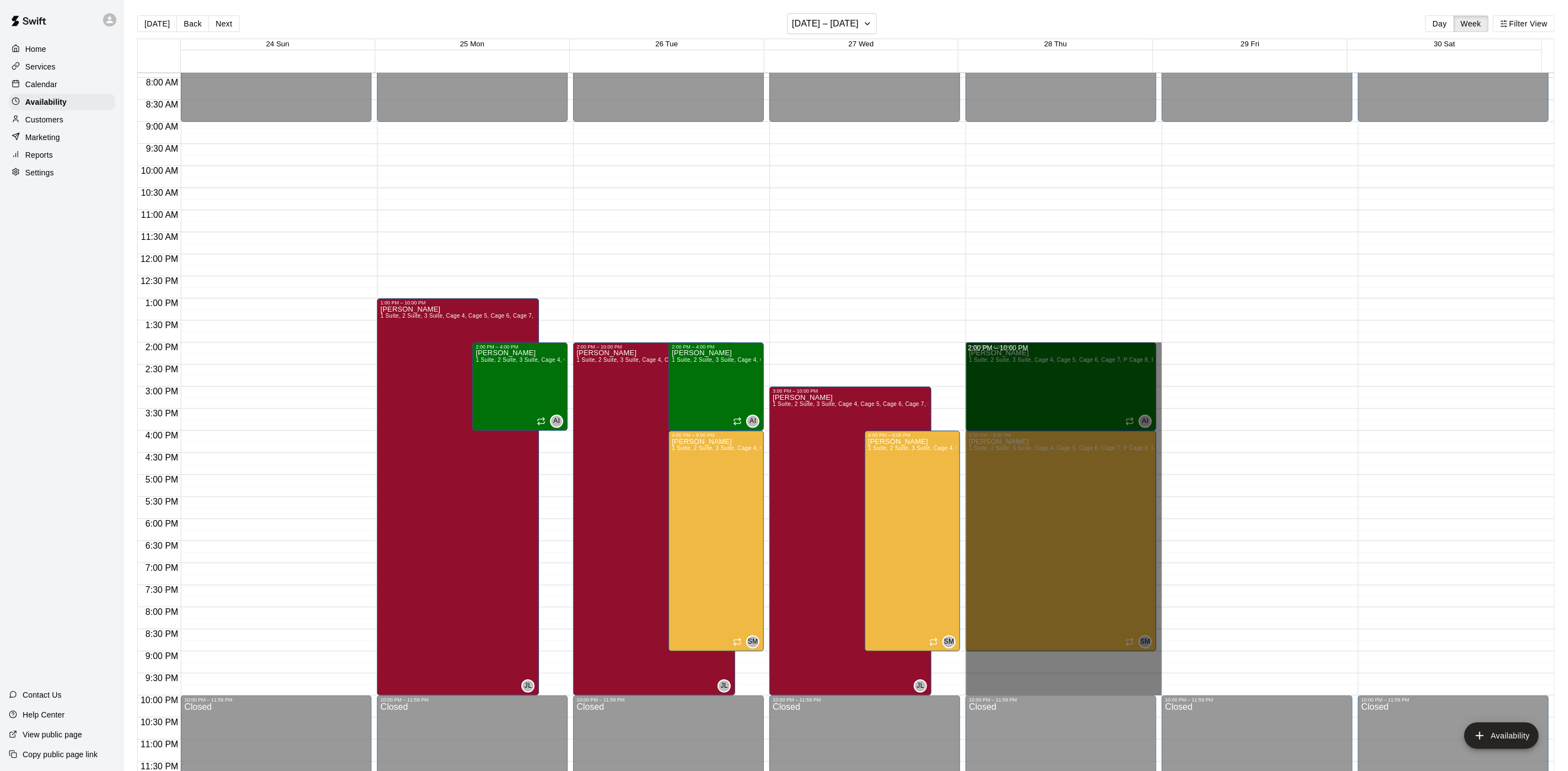
drag, startPoint x: 1150, startPoint y: 349, endPoint x: 1131, endPoint y: 694, distance: 345.5
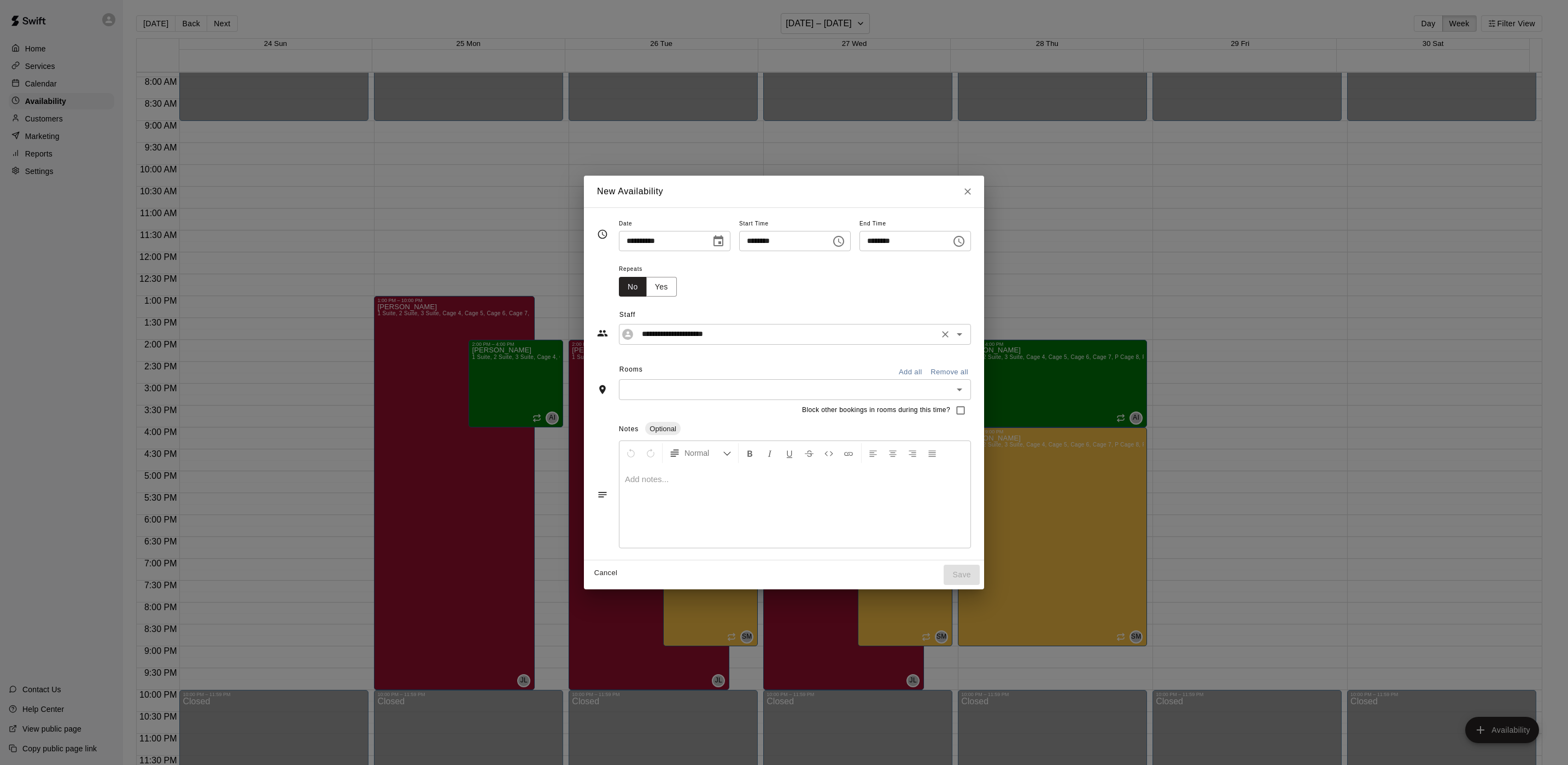
click at [966, 335] on icon "Open" at bounding box center [959, 334] width 13 height 13
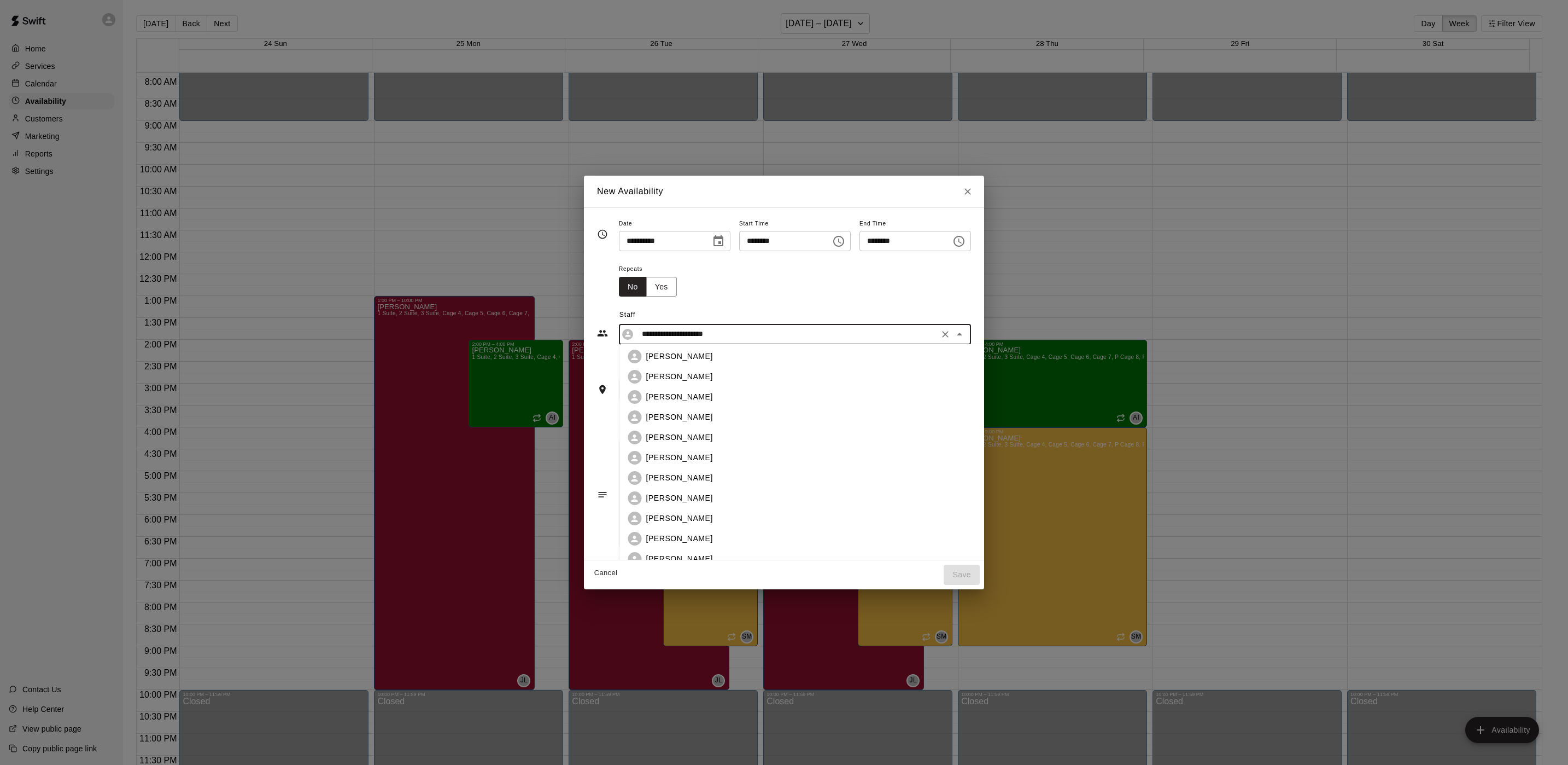
click at [702, 509] on li "[PERSON_NAME]" at bounding box center [819, 519] width 400 height 20
type input "**********"
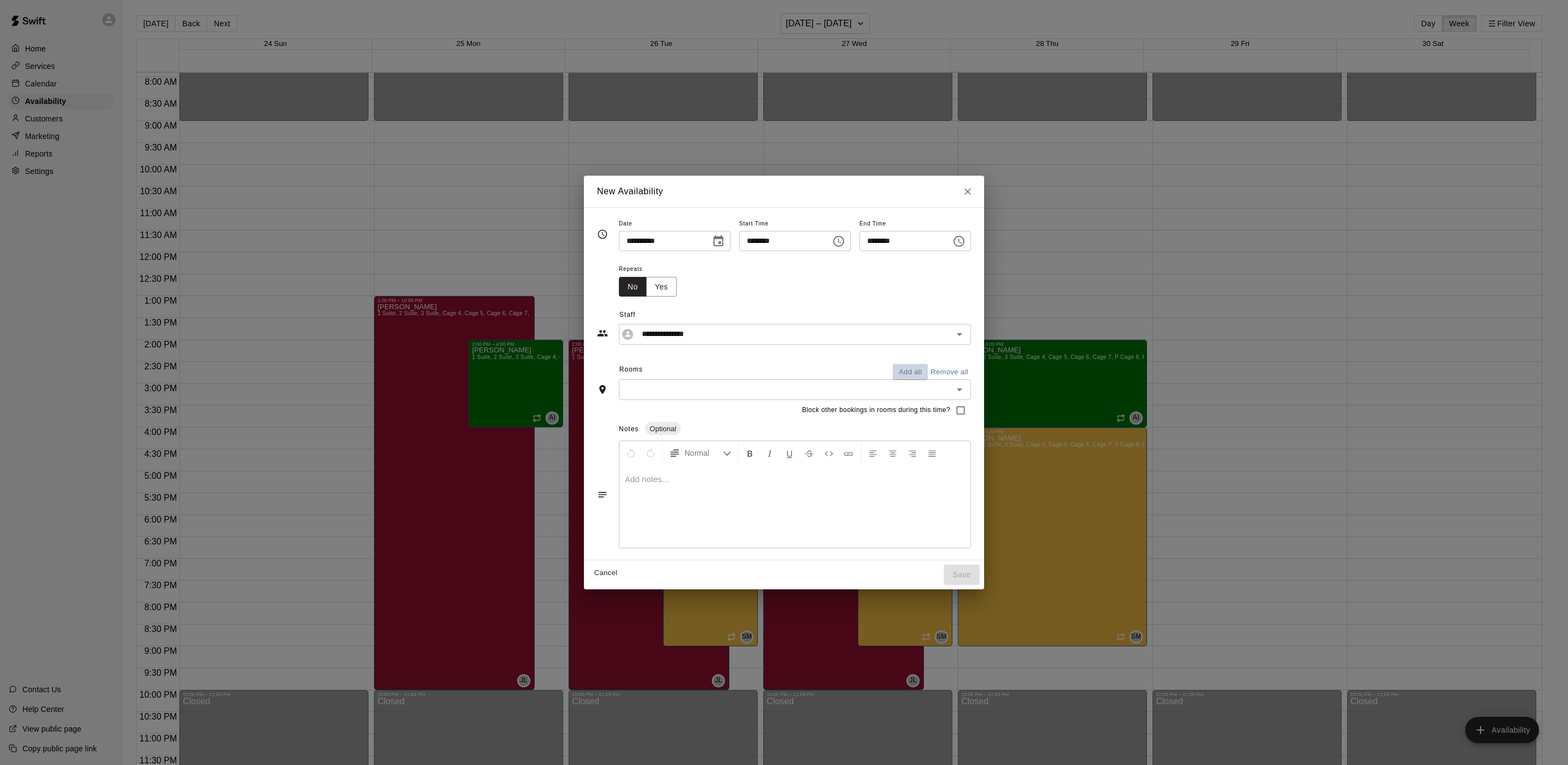
click at [928, 374] on button "Add all" at bounding box center [910, 372] width 35 height 17
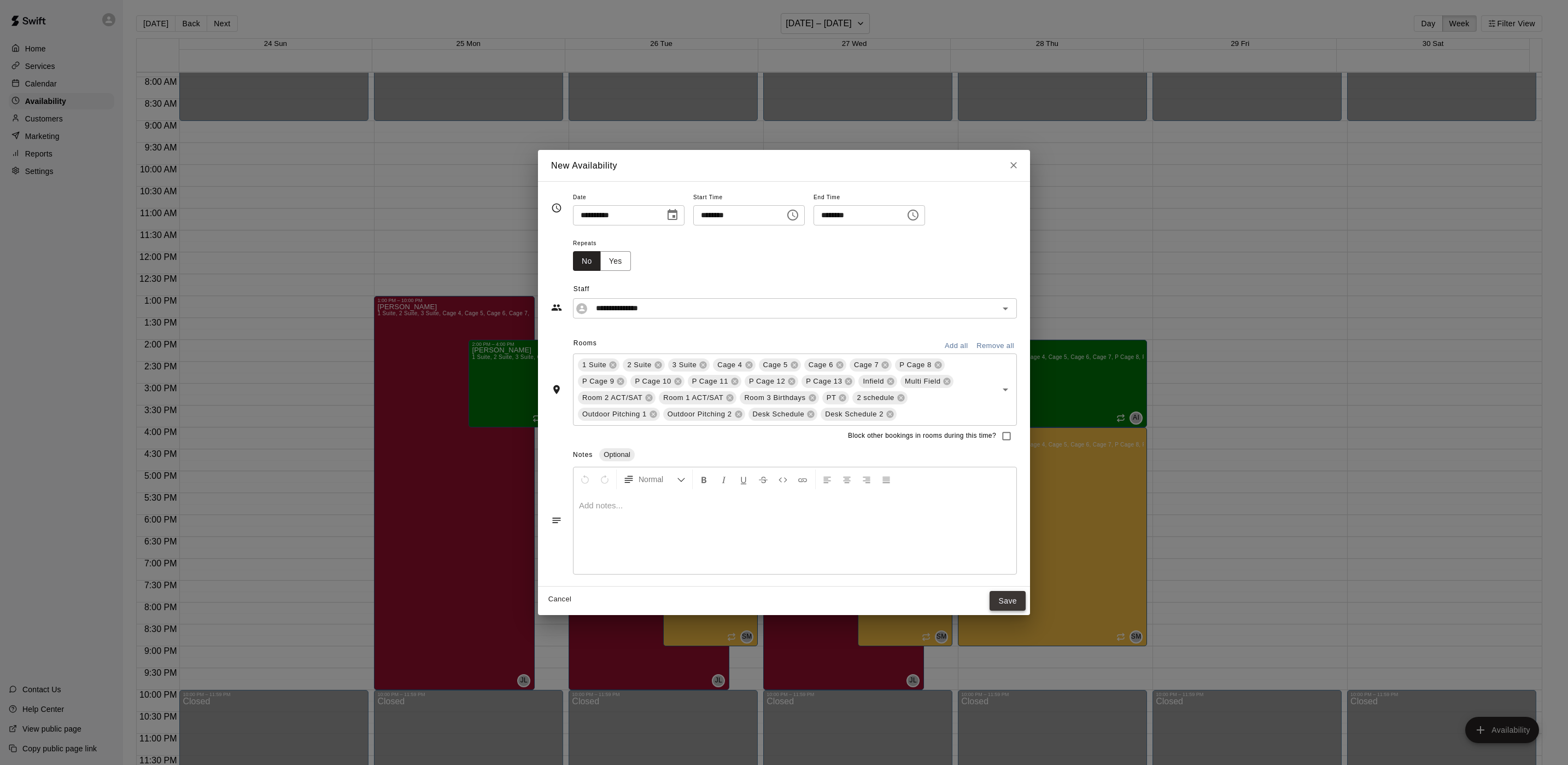
click at [1004, 604] on button "Save" at bounding box center [1008, 601] width 36 height 20
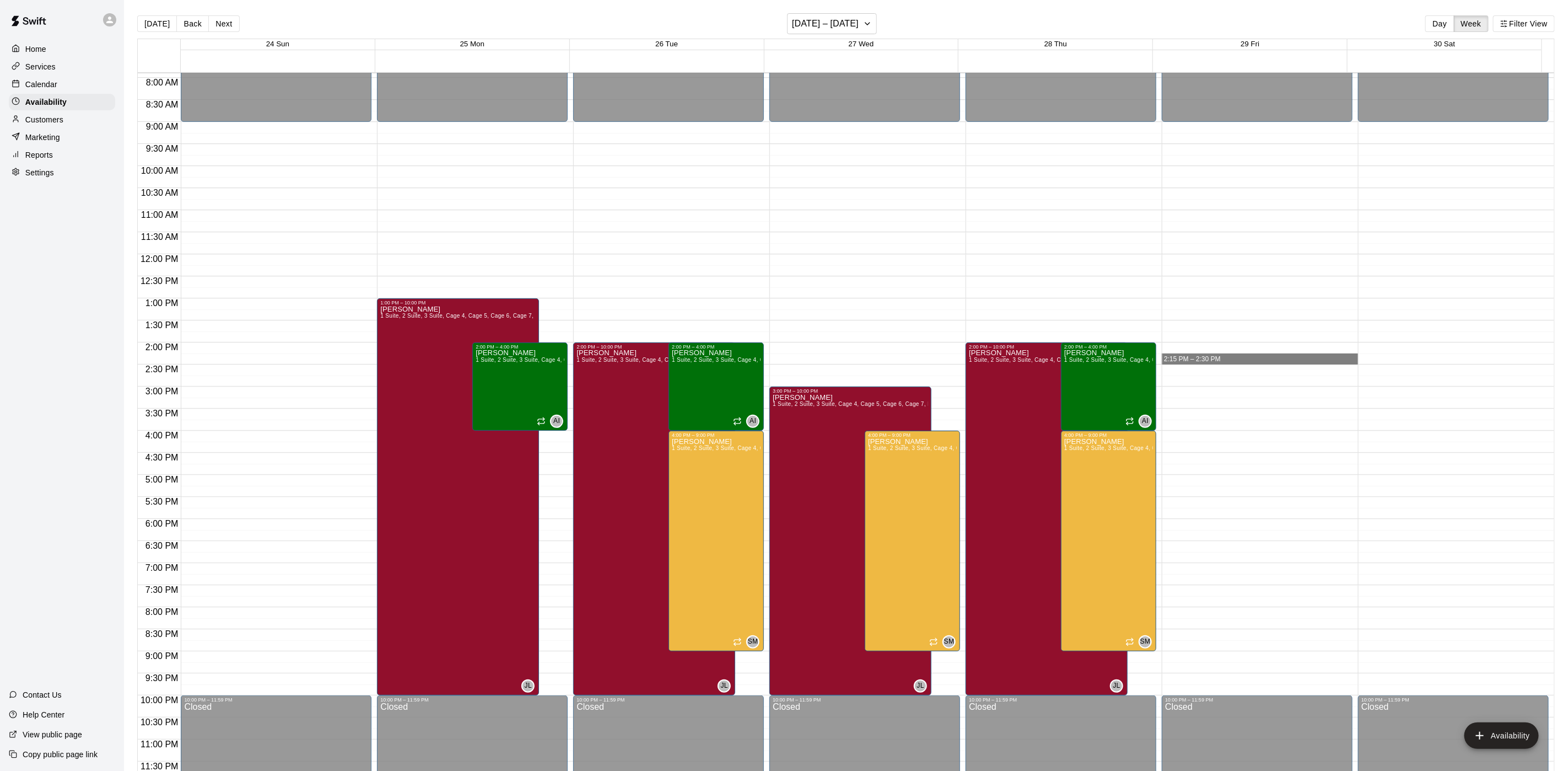
drag, startPoint x: 1166, startPoint y: 349, endPoint x: 1173, endPoint y: 364, distance: 16.6
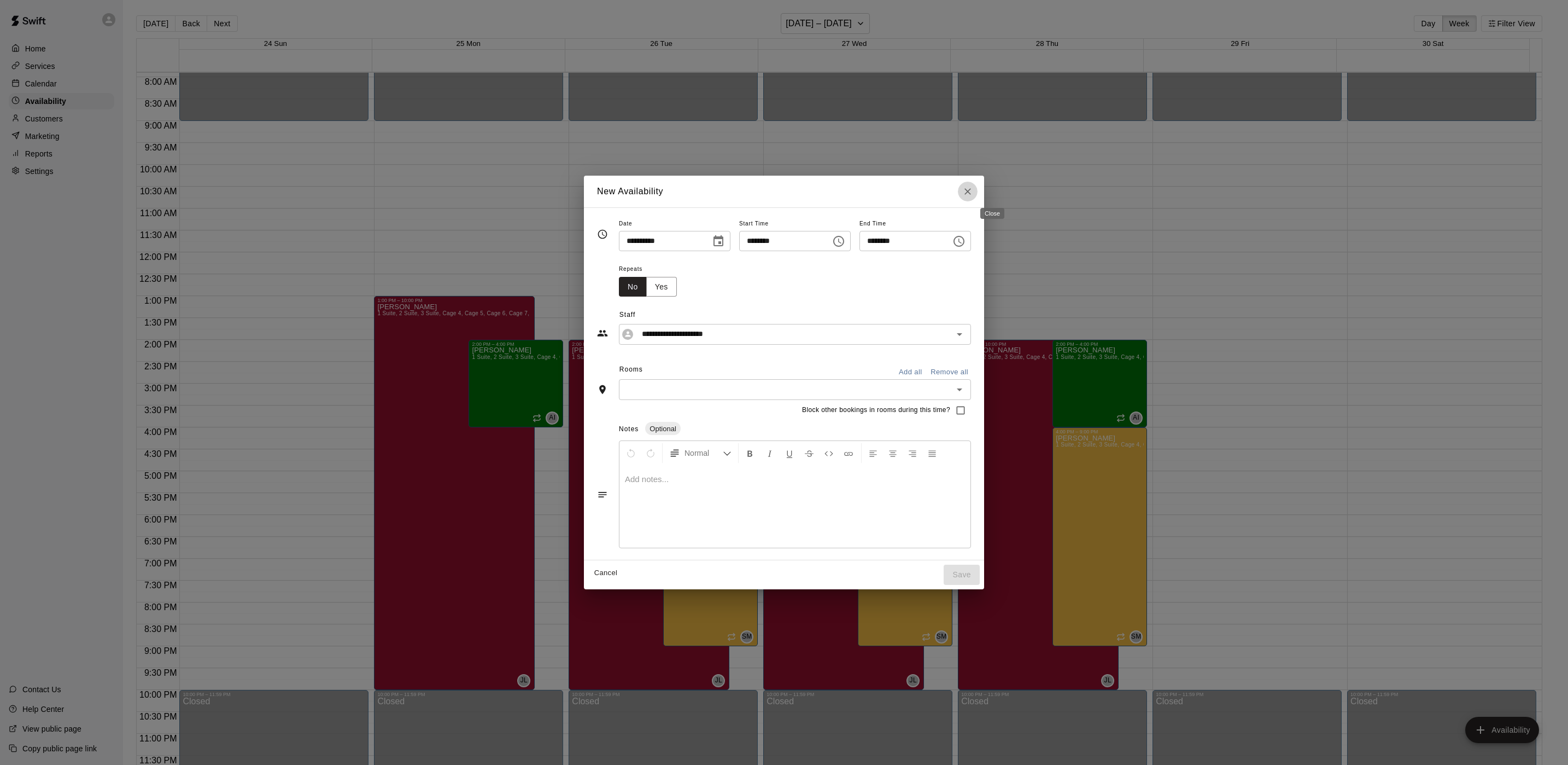
click at [971, 192] on icon "Close" at bounding box center [967, 192] width 6 height 6
type input "**********"
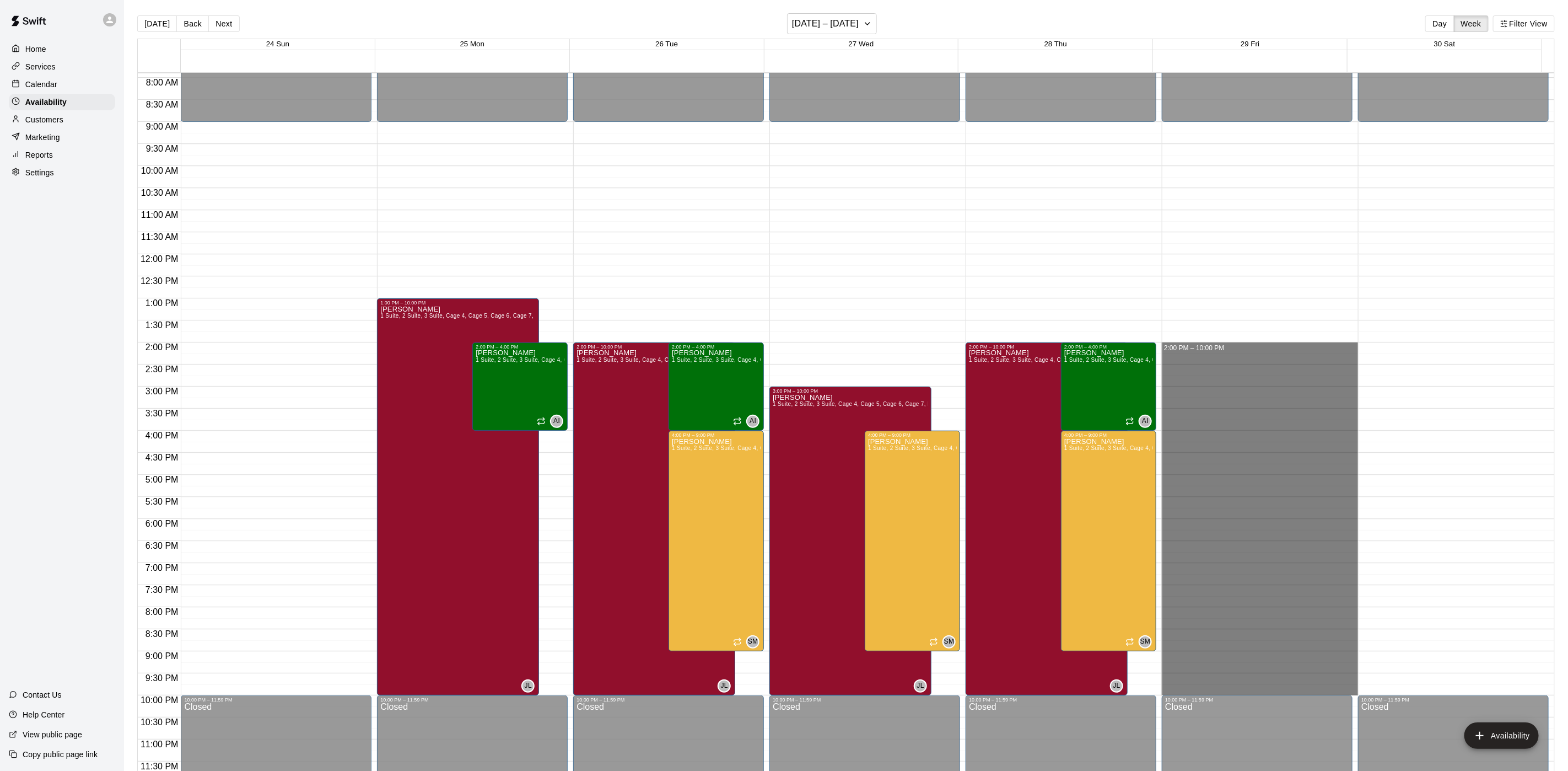
drag, startPoint x: 1172, startPoint y: 346, endPoint x: 1193, endPoint y: 691, distance: 345.6
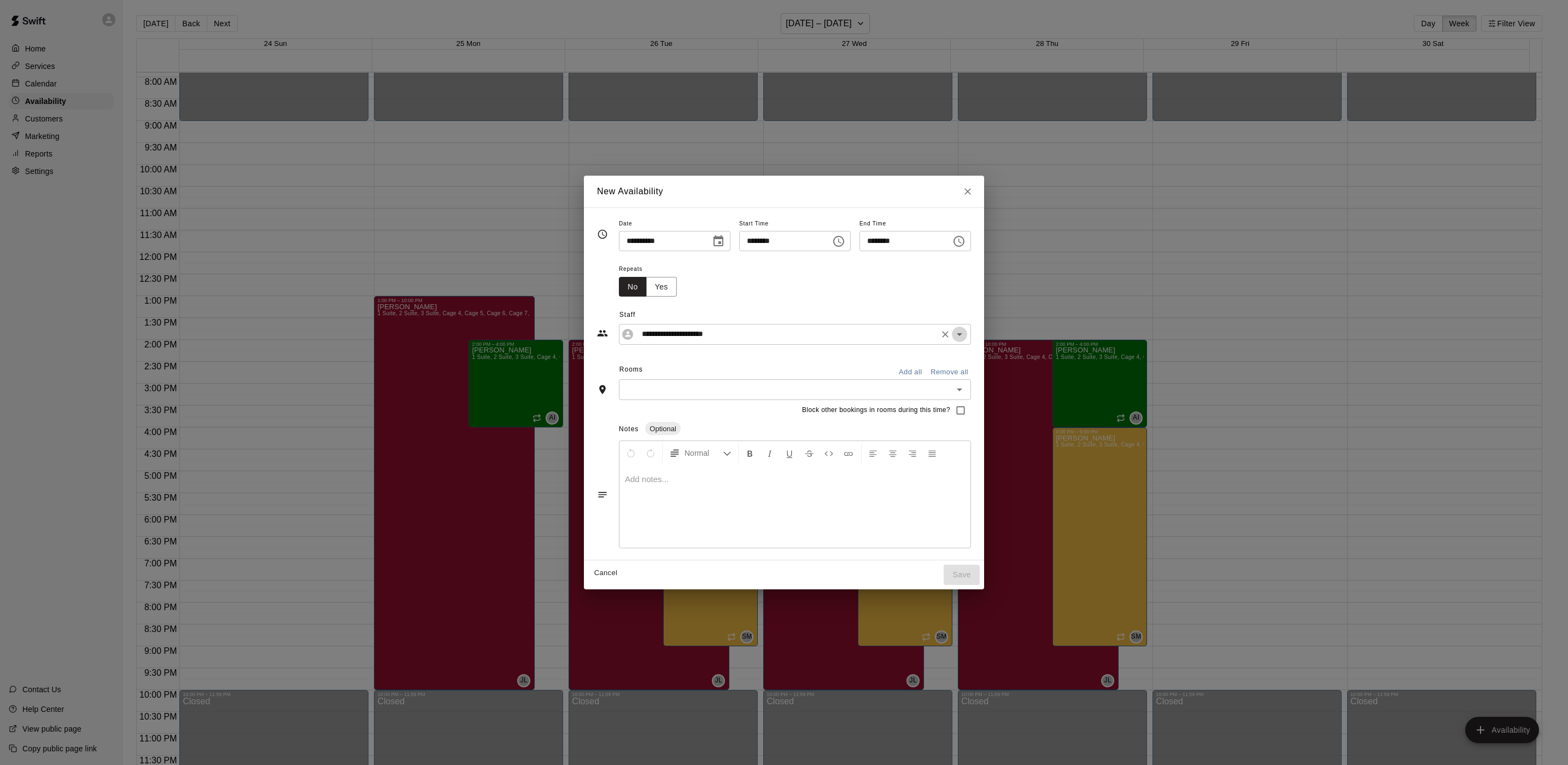
click at [966, 337] on icon "Open" at bounding box center [959, 334] width 13 height 13
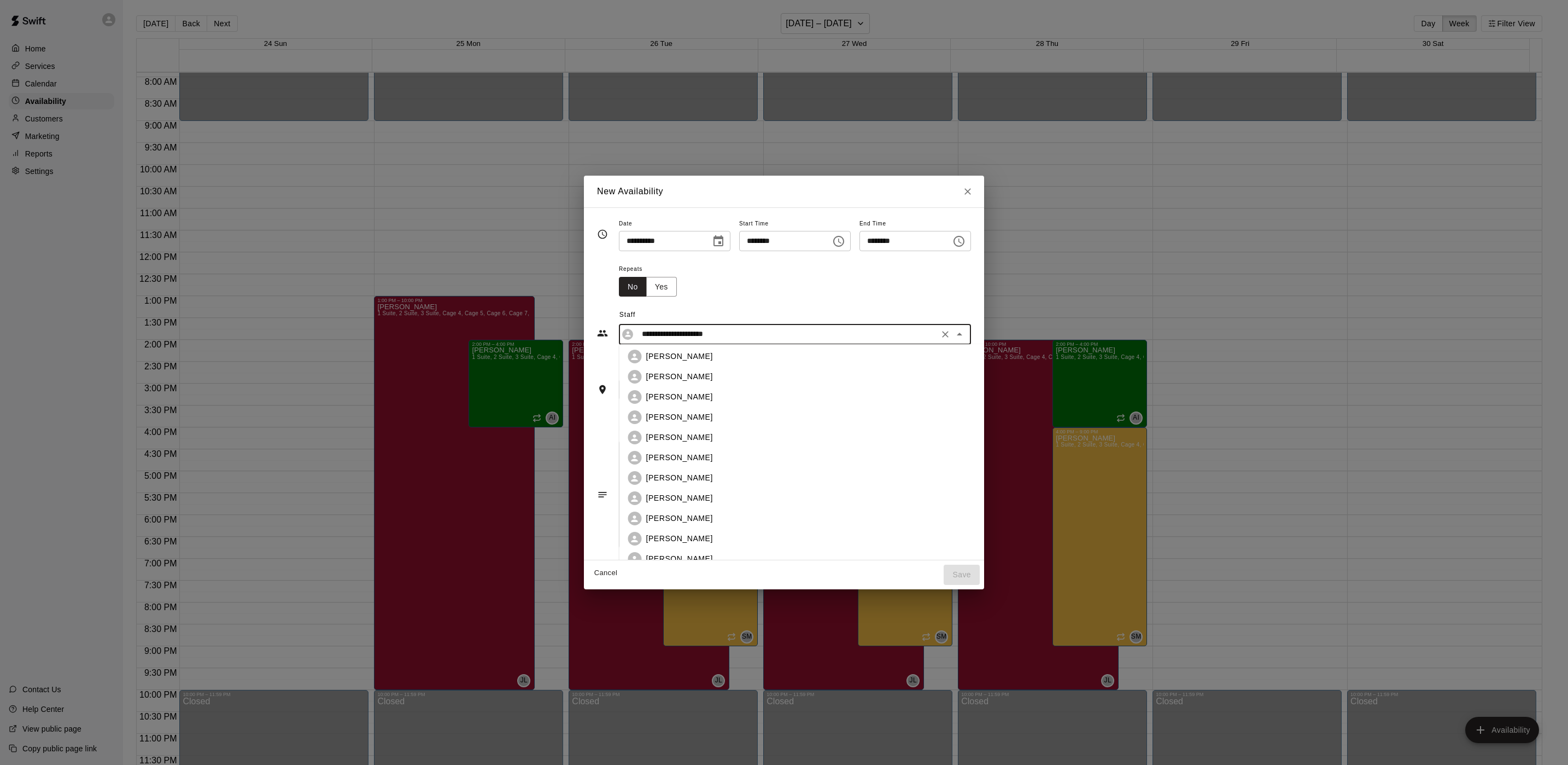
click at [676, 511] on div "[PERSON_NAME]" at bounding box center [819, 518] width 383 height 13
type input "**********"
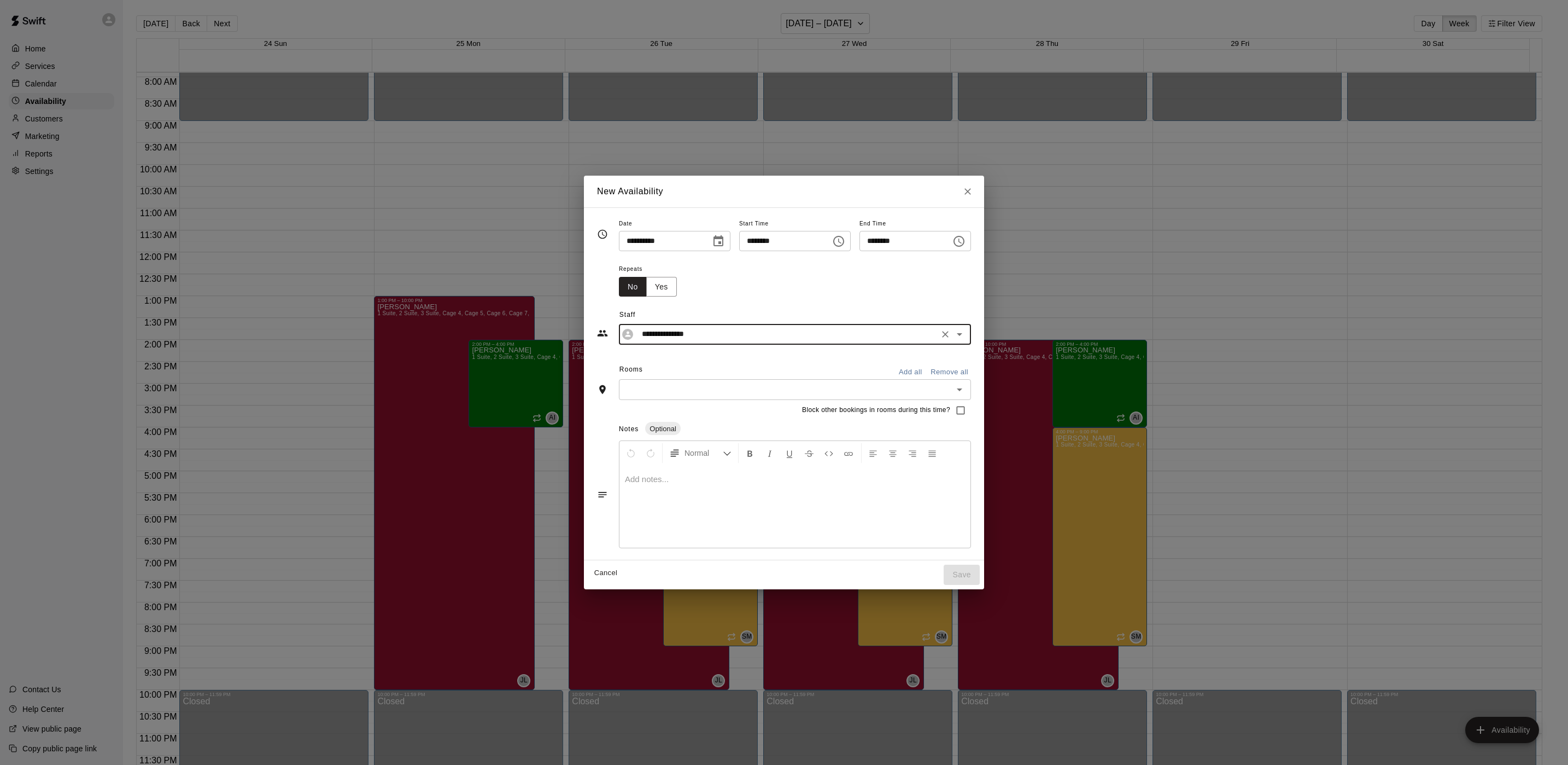
click at [928, 374] on button "Add all" at bounding box center [910, 372] width 35 height 17
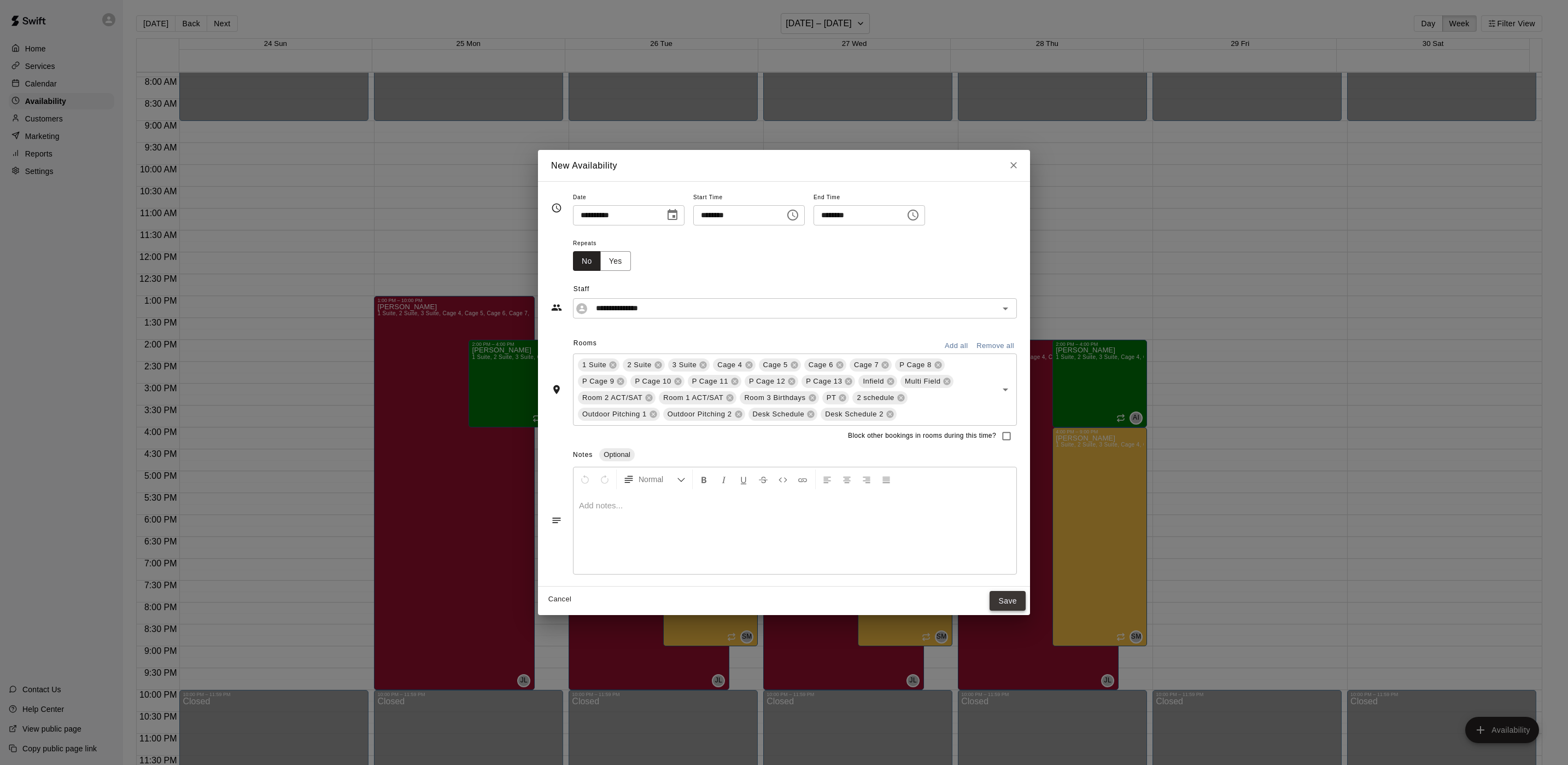
click at [1024, 602] on button "Save" at bounding box center [1008, 601] width 36 height 20
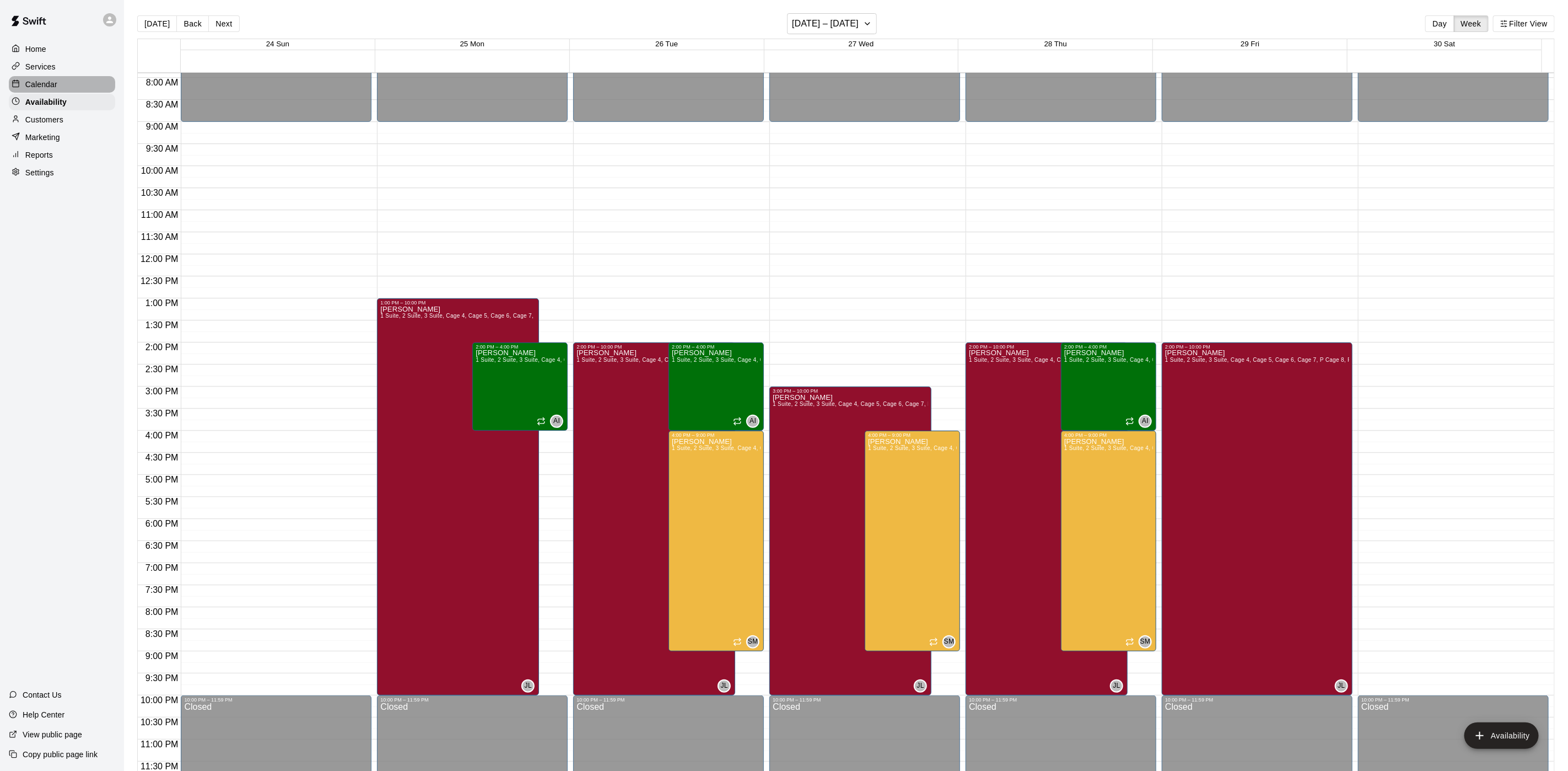
click at [68, 89] on div "Calendar" at bounding box center [62, 84] width 106 height 17
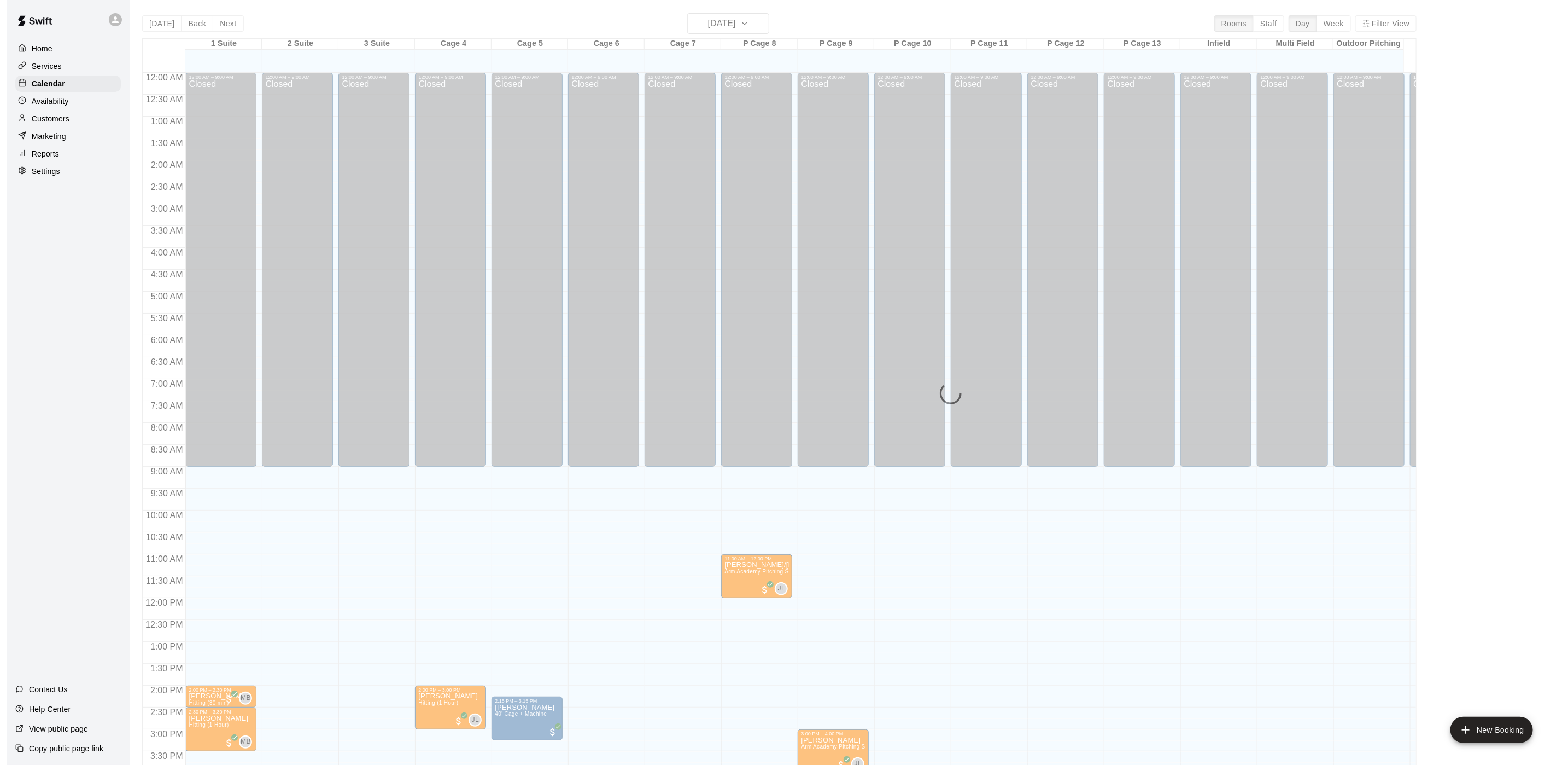
scroll to position [314, 0]
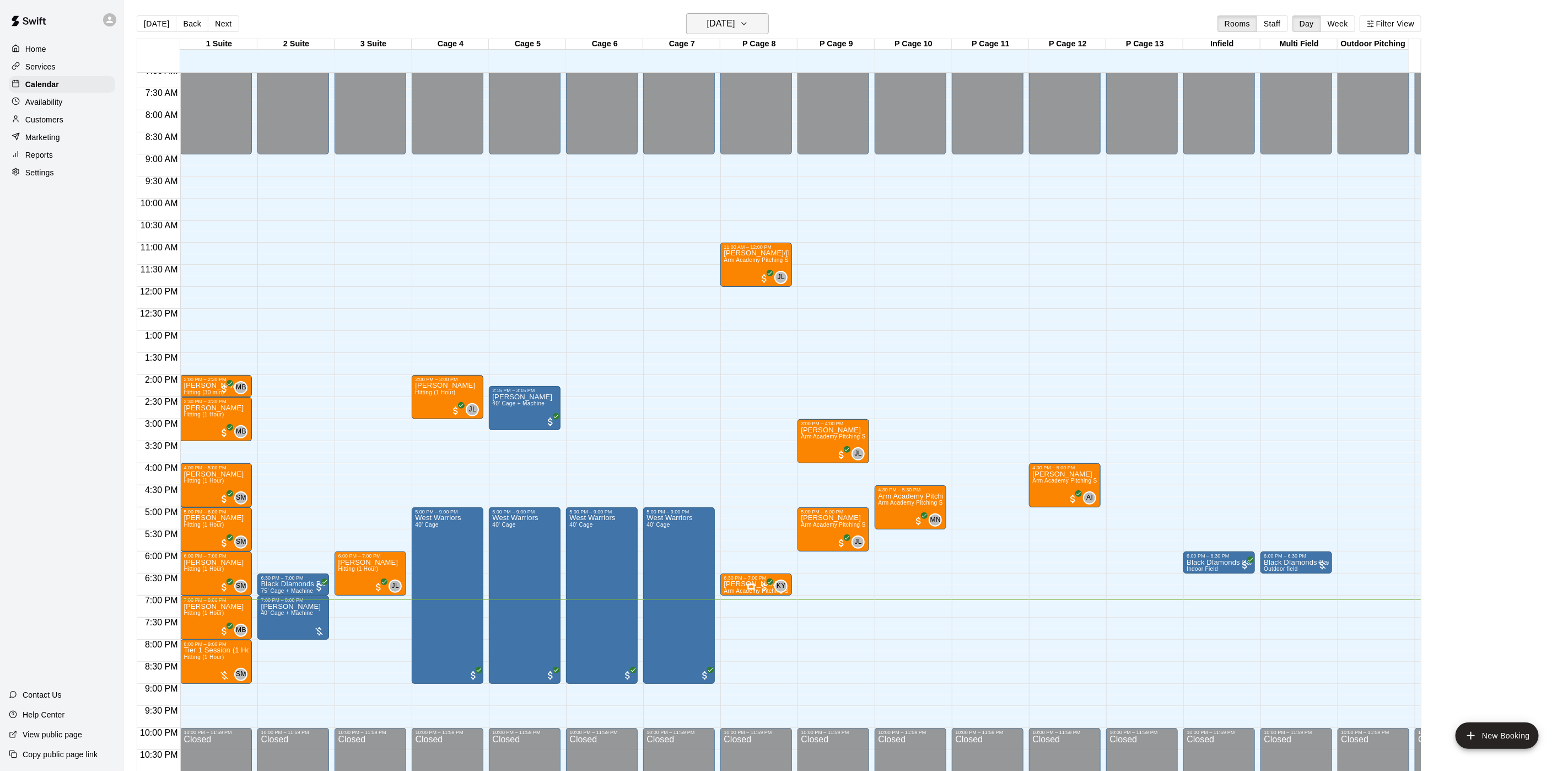
click at [728, 20] on h6 "[DATE]" at bounding box center [721, 24] width 28 height 15
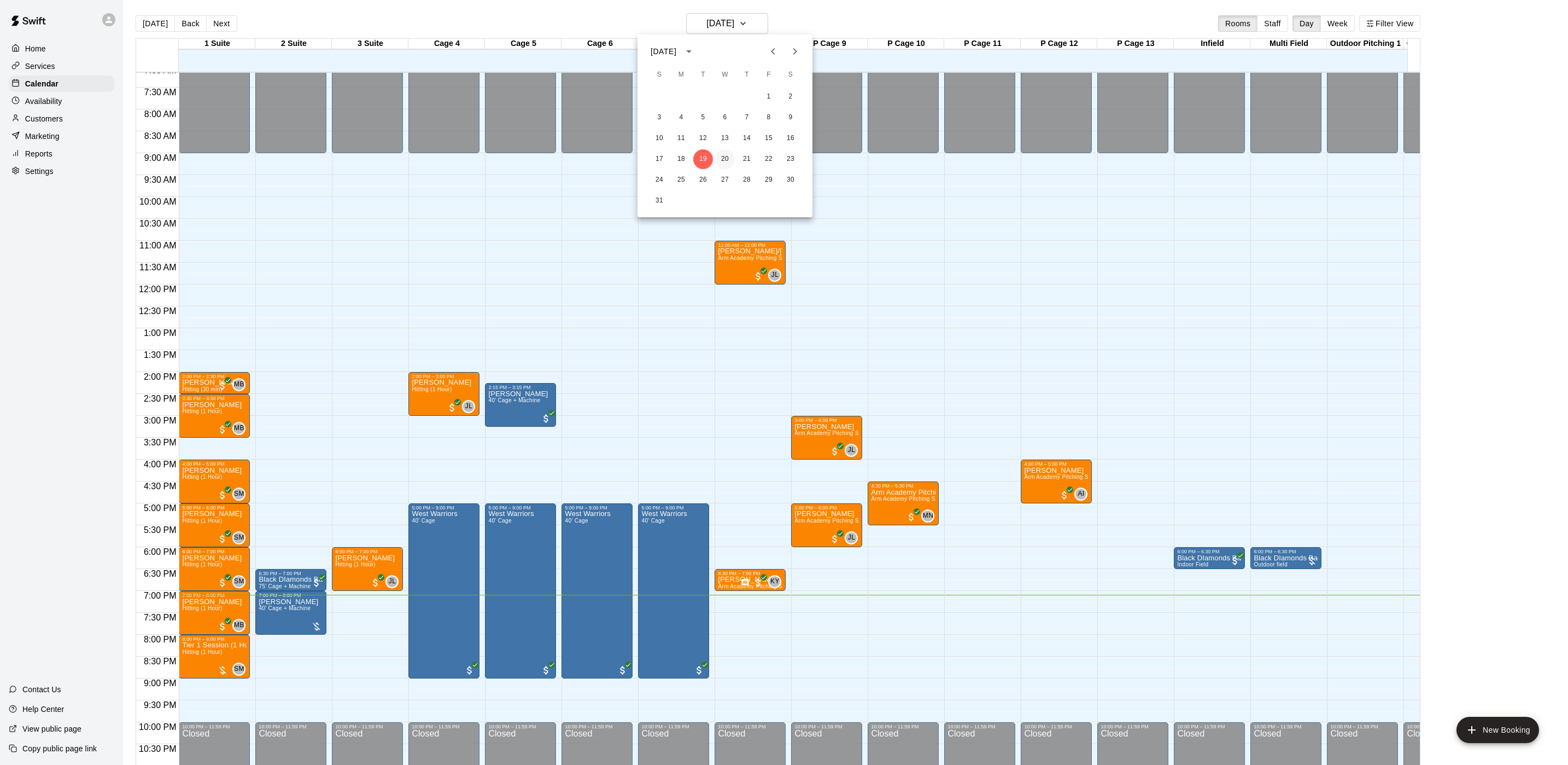
click at [728, 155] on button "20" at bounding box center [725, 159] width 20 height 20
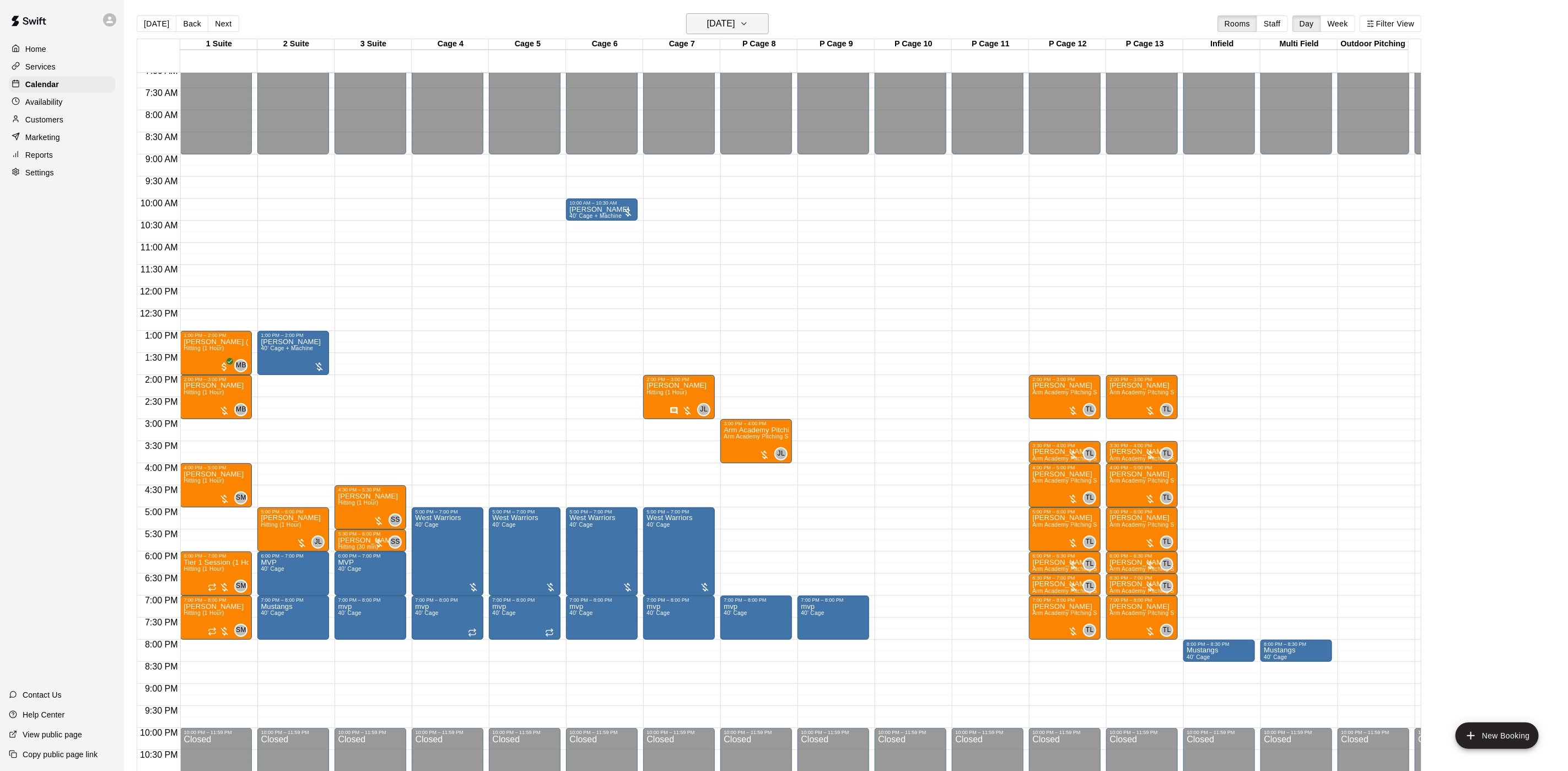
click at [735, 20] on h6 "[DATE]" at bounding box center [721, 24] width 28 height 15
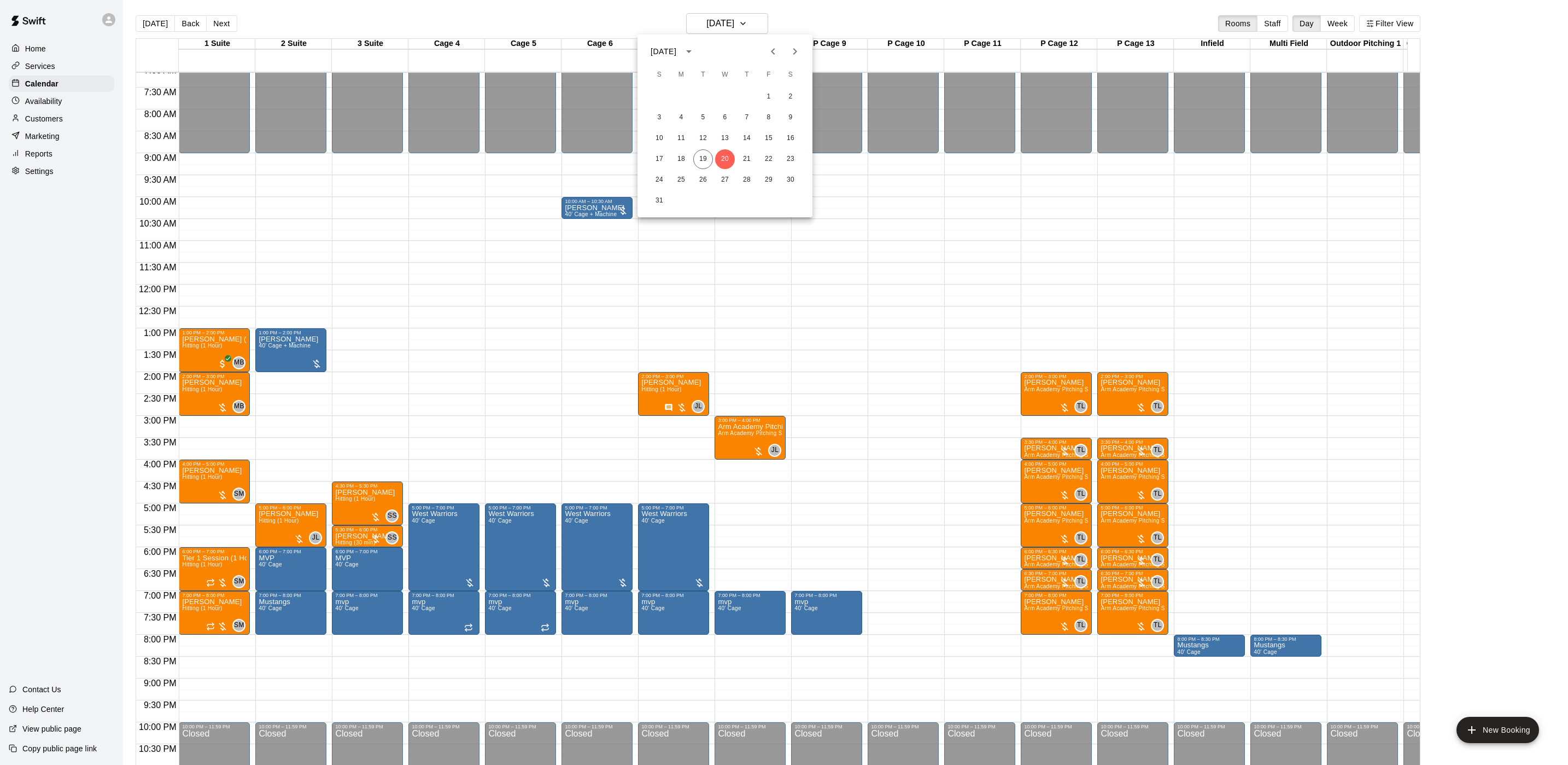
click at [893, 20] on div at bounding box center [784, 382] width 1568 height 765
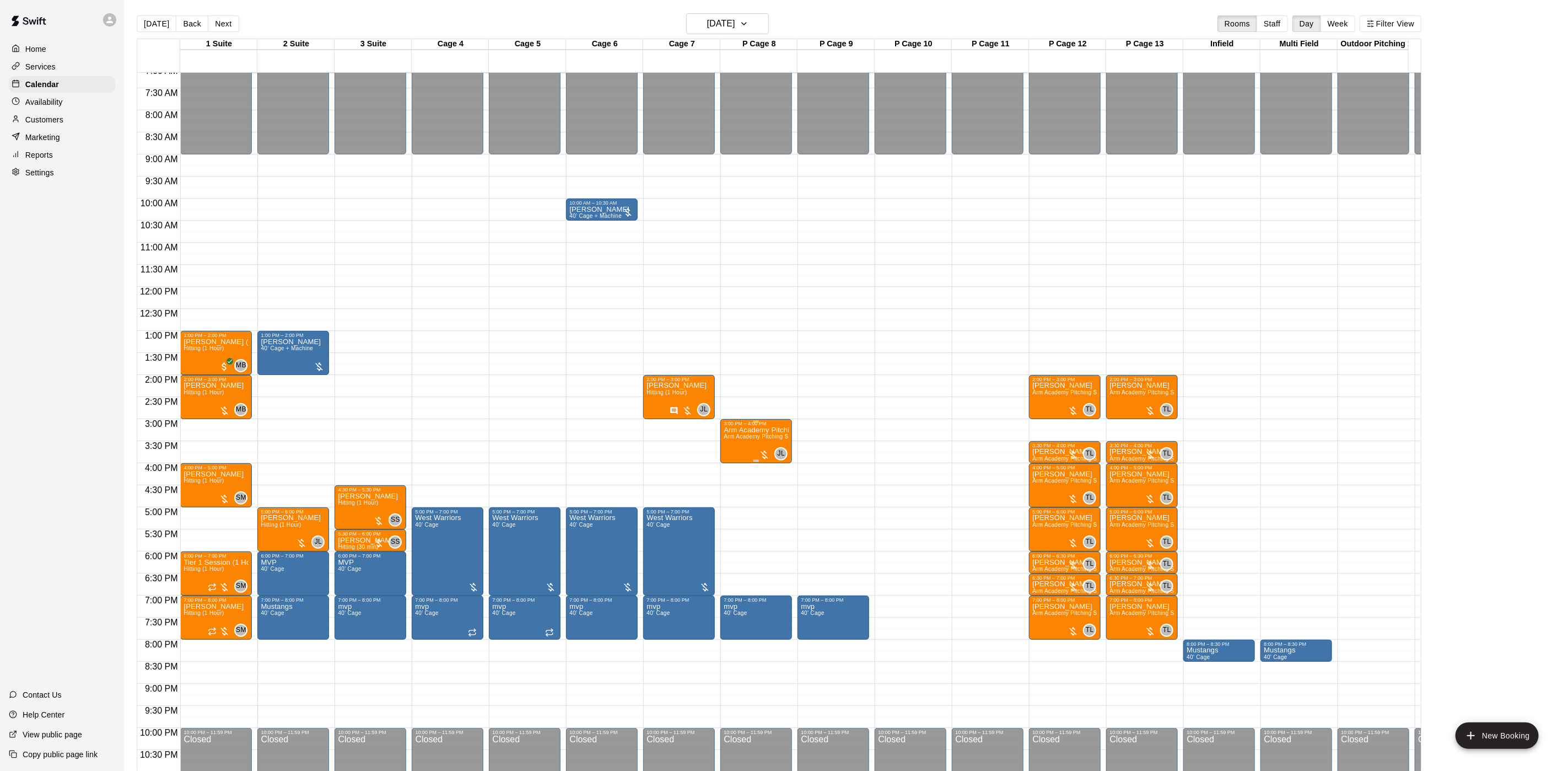
click at [776, 438] on span "Arm Academy Pitching Session 1 Hour - Pitching" at bounding box center [788, 436] width 128 height 6
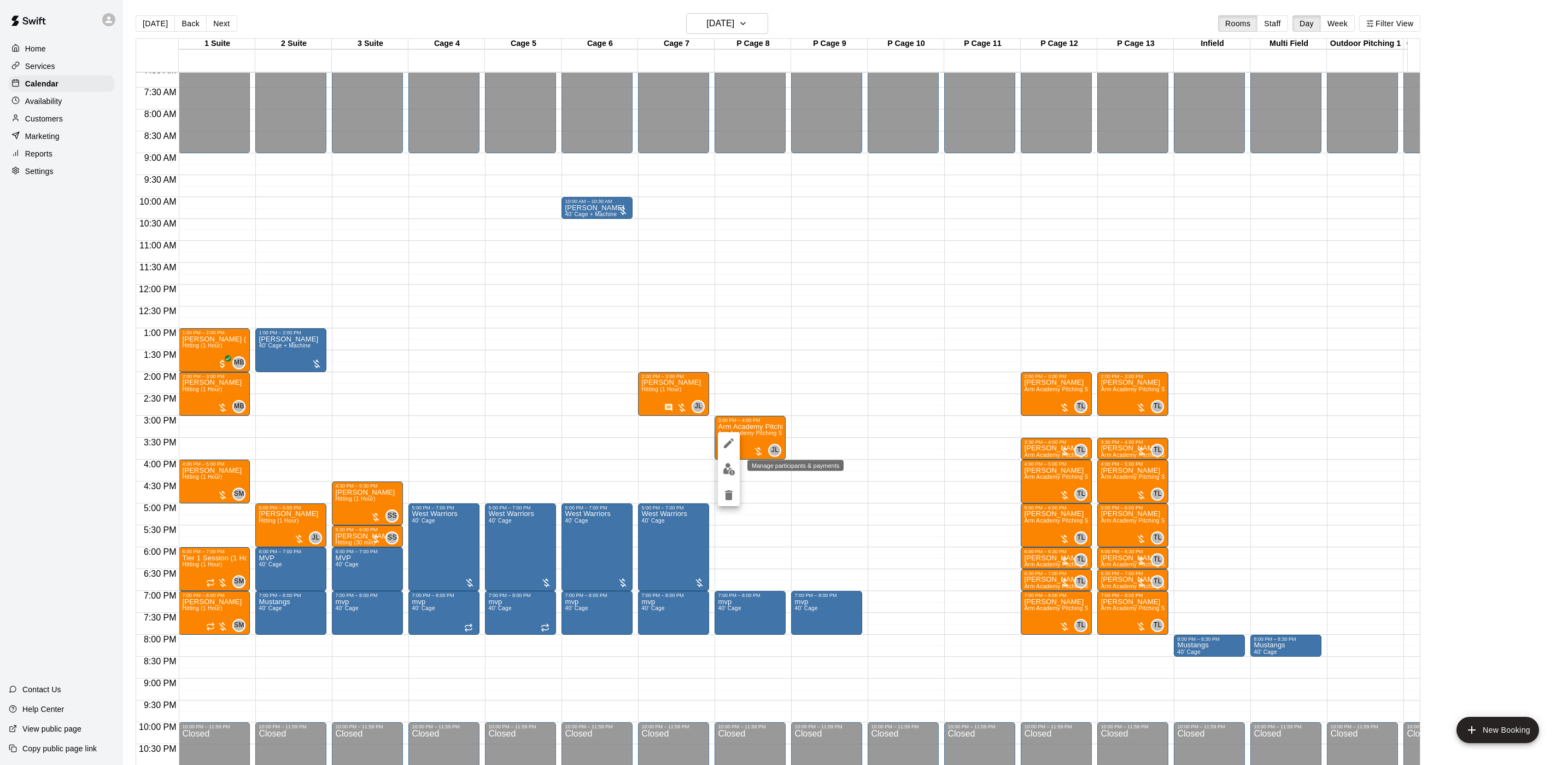
click at [728, 470] on img "edit" at bounding box center [729, 469] width 13 height 13
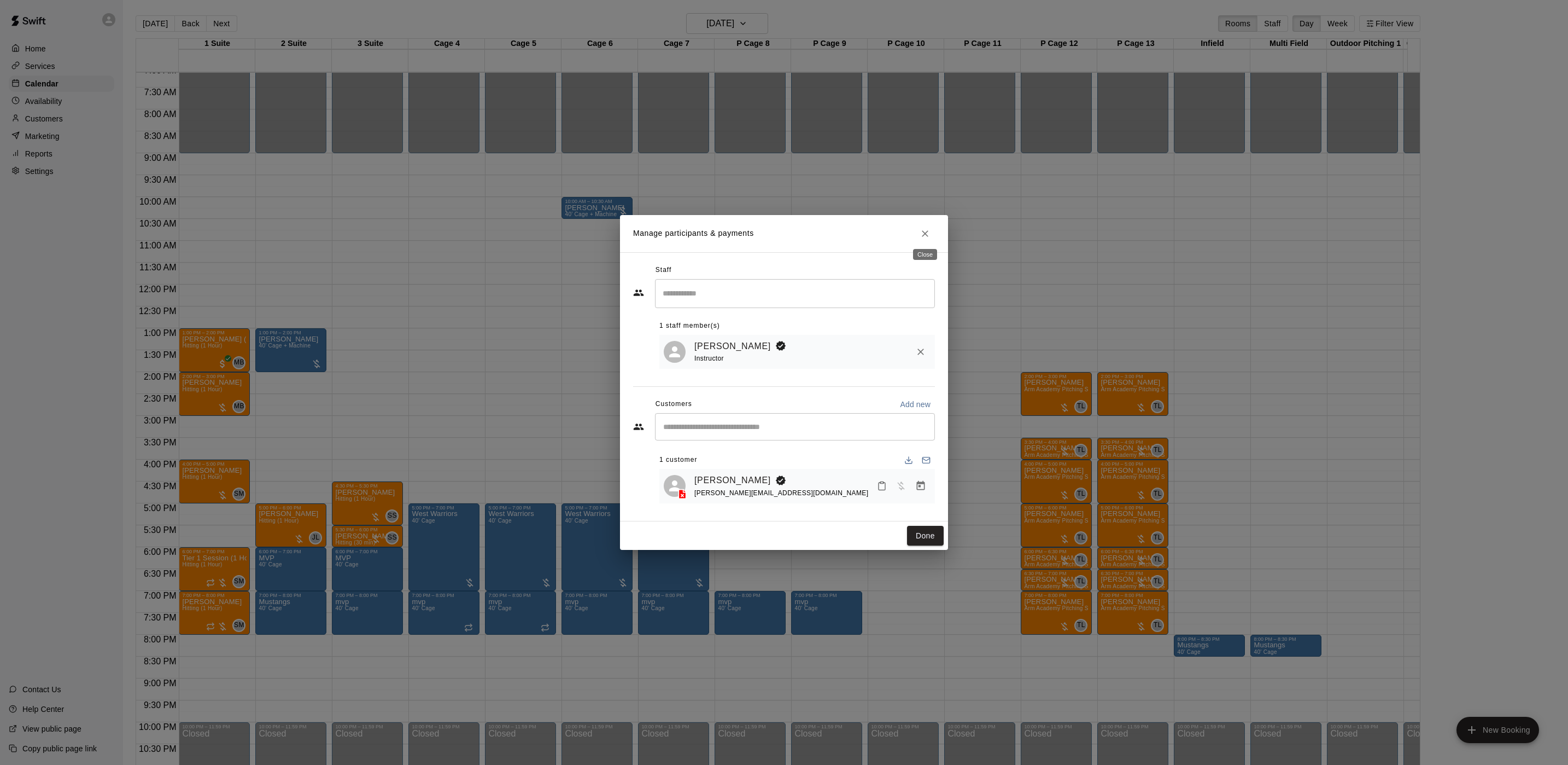
click at [922, 230] on icon "Close" at bounding box center [925, 233] width 11 height 11
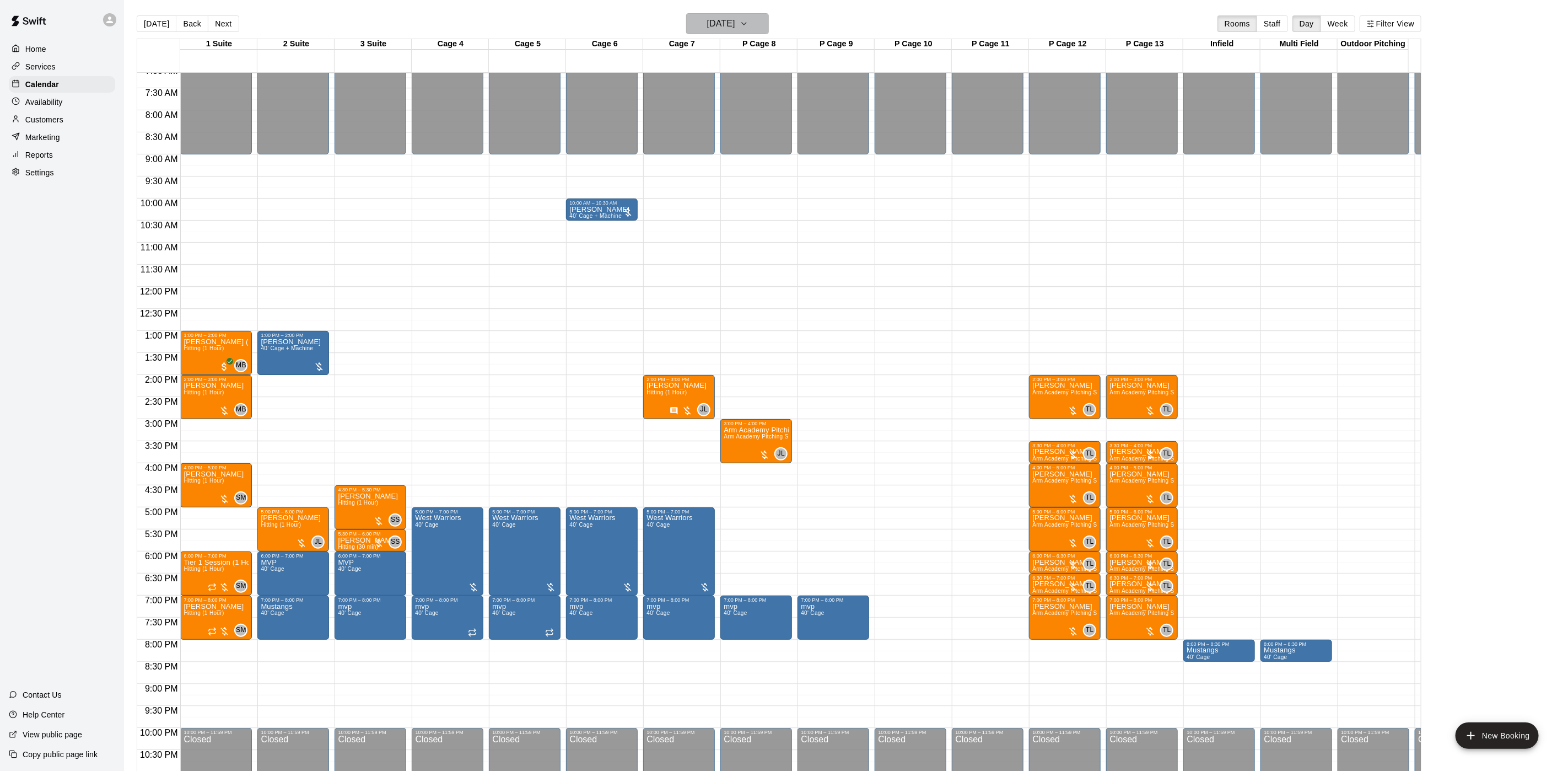
click at [735, 20] on h6 "[DATE]" at bounding box center [721, 24] width 28 height 15
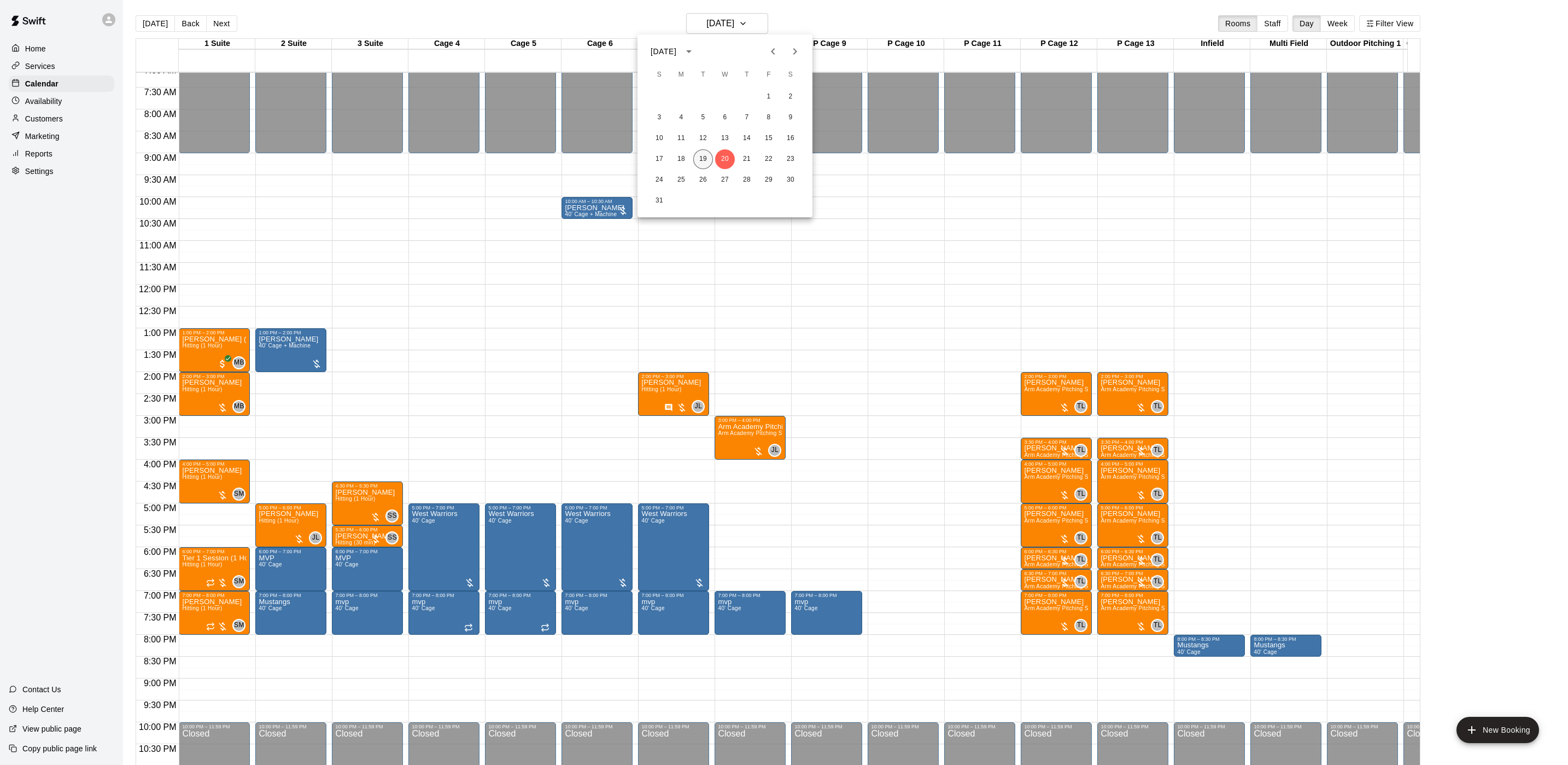
click at [706, 156] on button "19" at bounding box center [703, 159] width 20 height 20
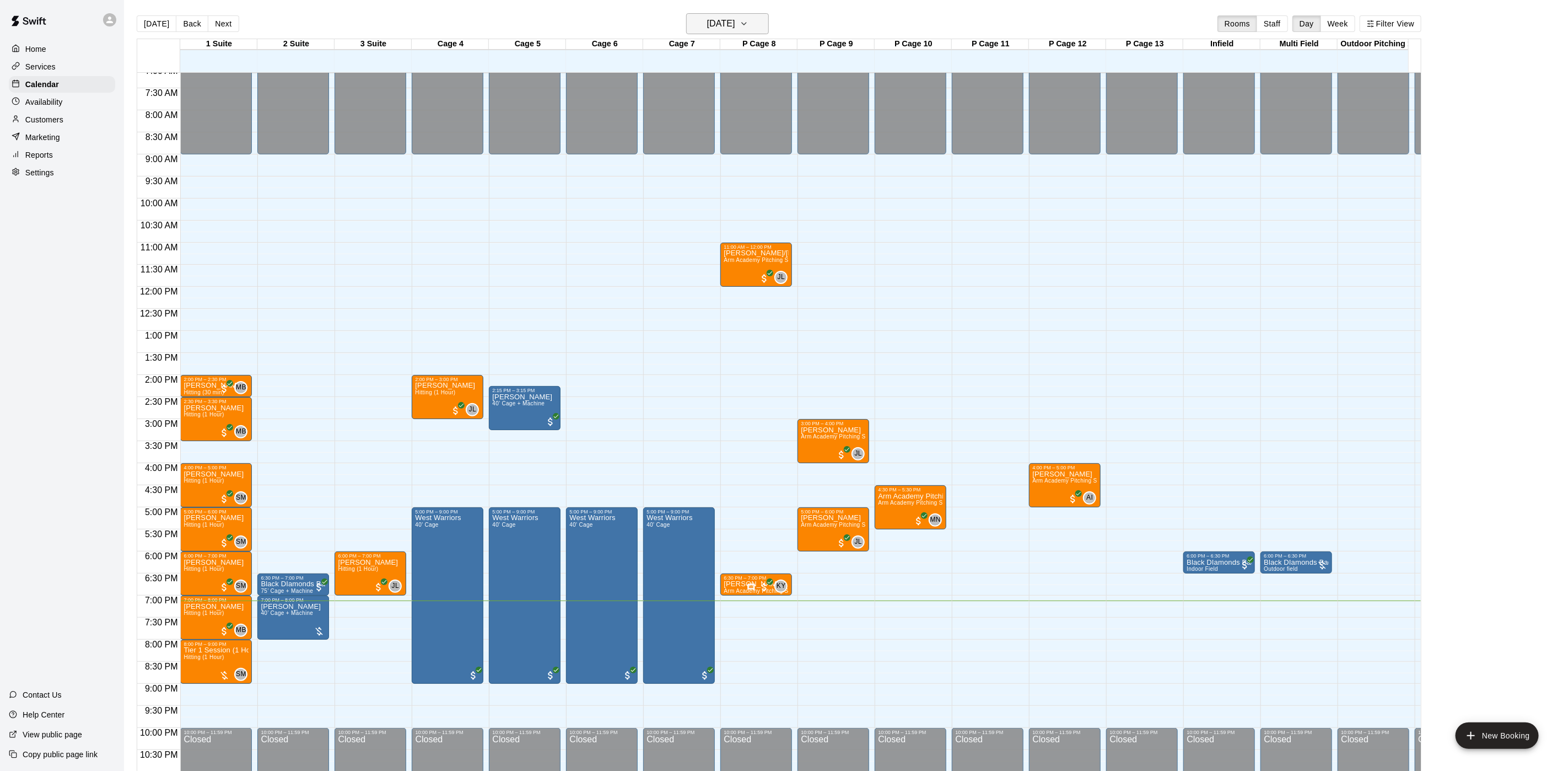
click at [735, 33] on button "[DATE]" at bounding box center [728, 24] width 83 height 21
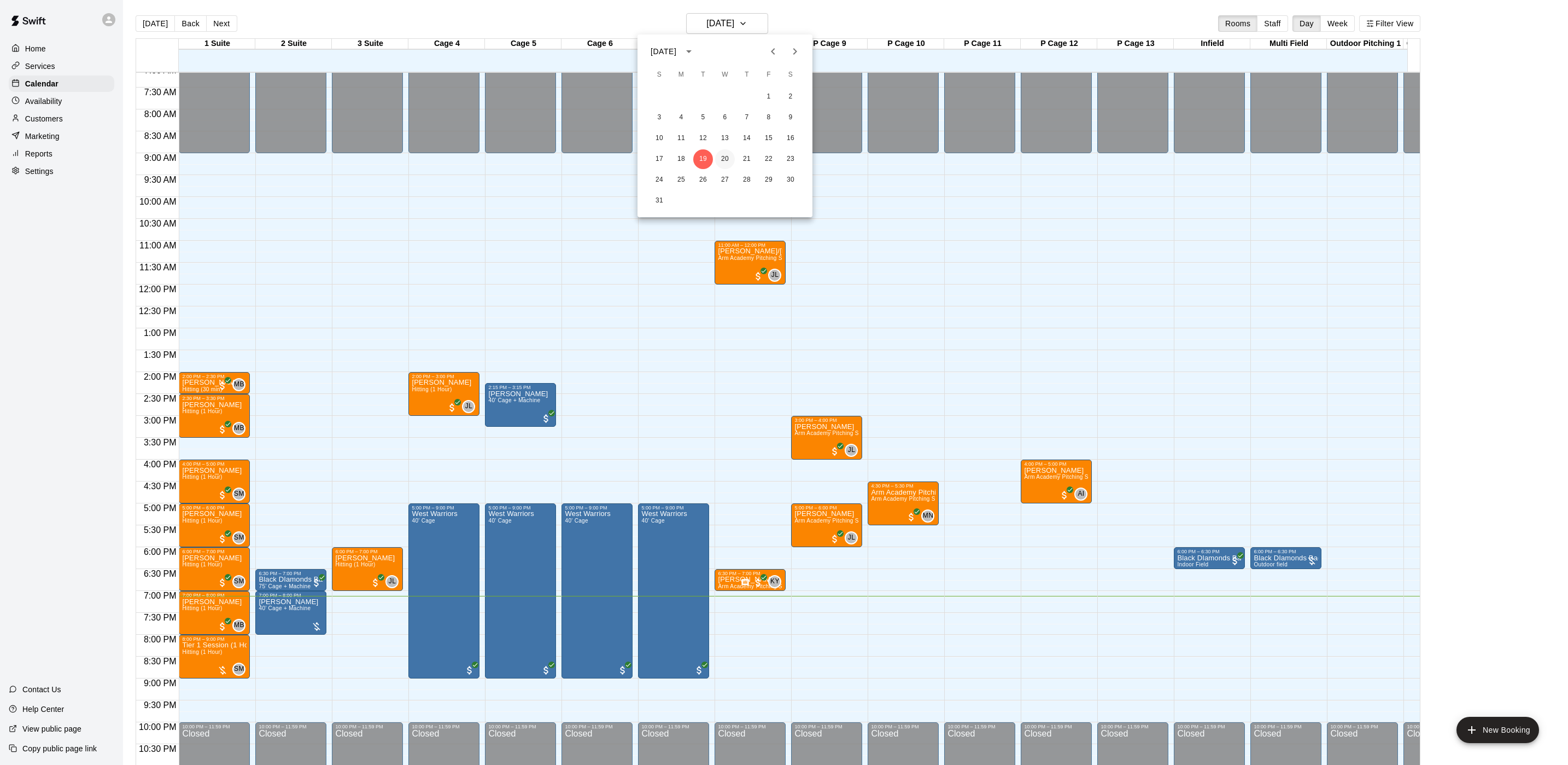
click at [730, 155] on button "20" at bounding box center [725, 159] width 20 height 20
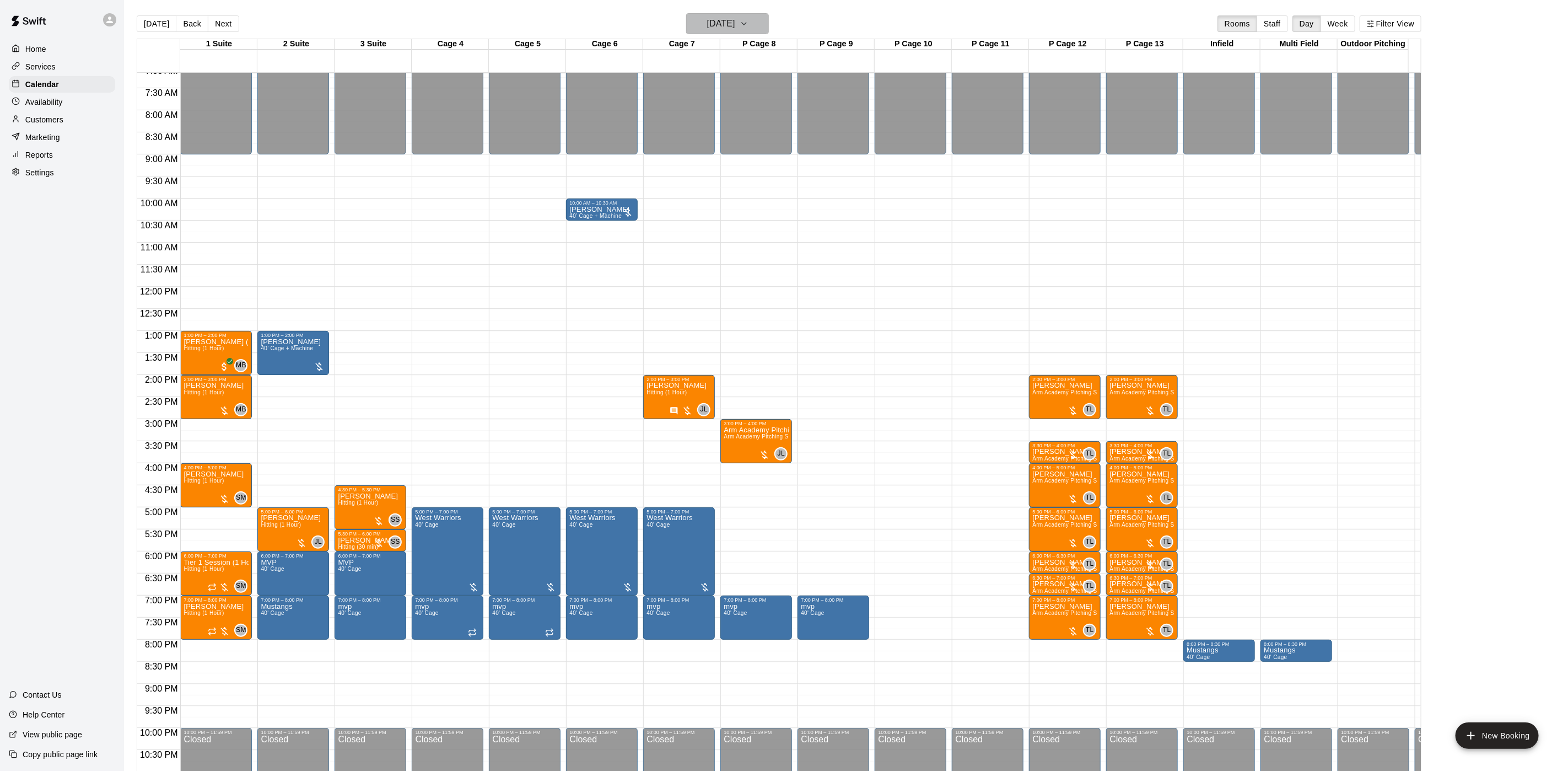
drag, startPoint x: 744, startPoint y: 19, endPoint x: 744, endPoint y: 26, distance: 7.0
click at [735, 26] on h6 "[DATE]" at bounding box center [721, 24] width 28 height 15
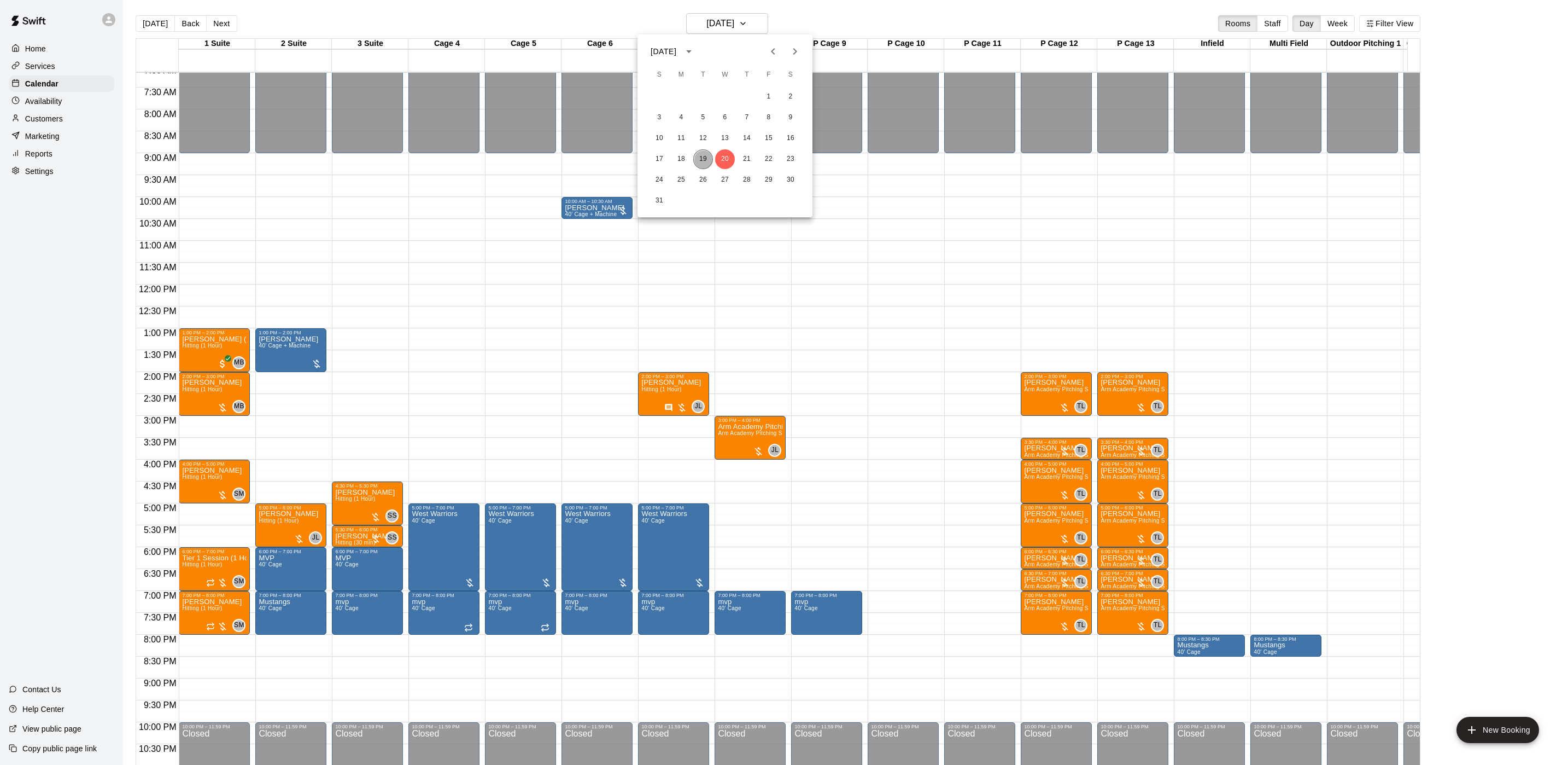
click at [699, 155] on button "19" at bounding box center [703, 159] width 20 height 20
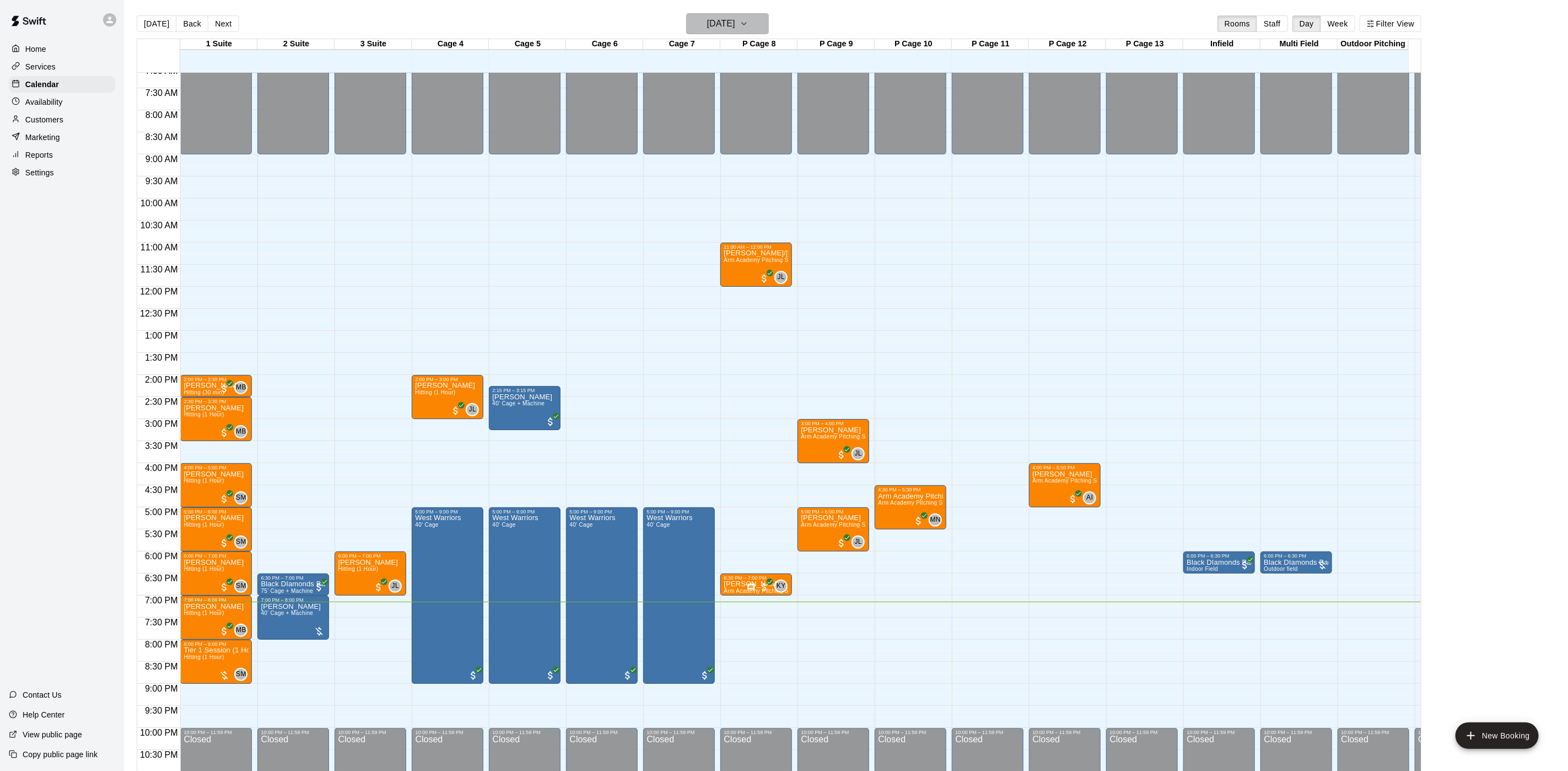
click at [734, 23] on h6 "[DATE]" at bounding box center [721, 24] width 28 height 15
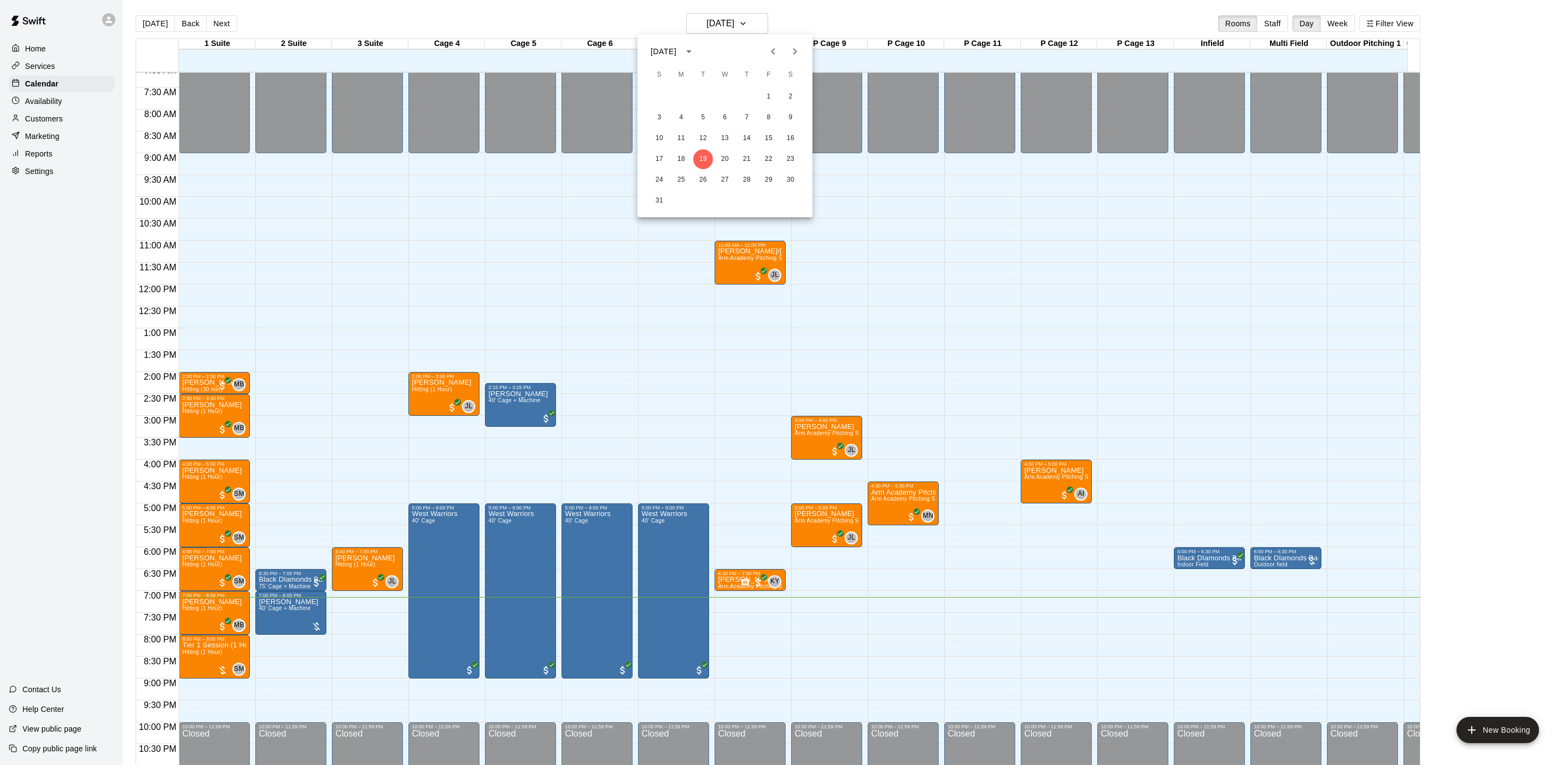
click at [810, 351] on div at bounding box center [784, 382] width 1568 height 765
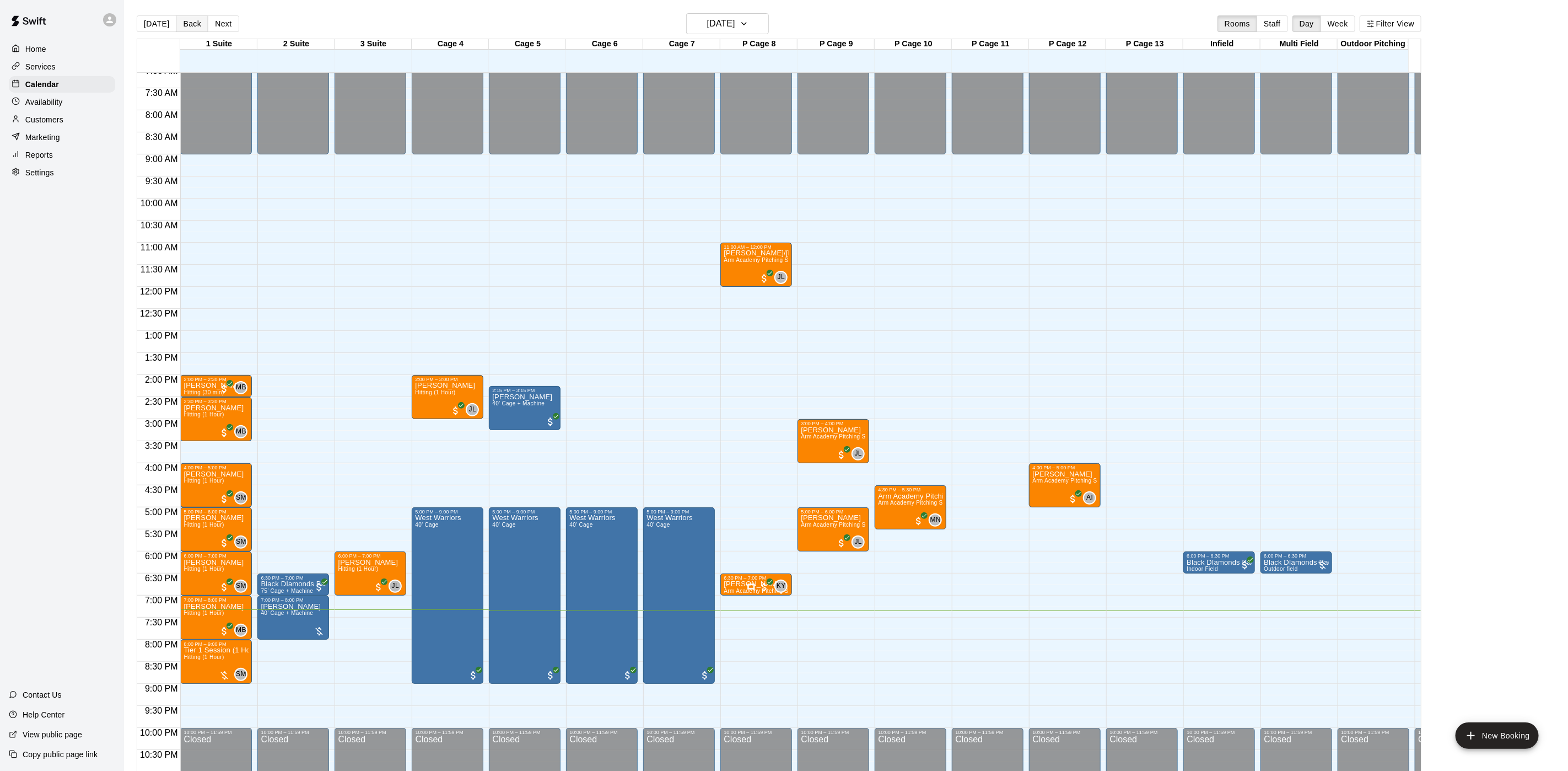
click at [183, 24] on button "Back" at bounding box center [192, 24] width 33 height 17
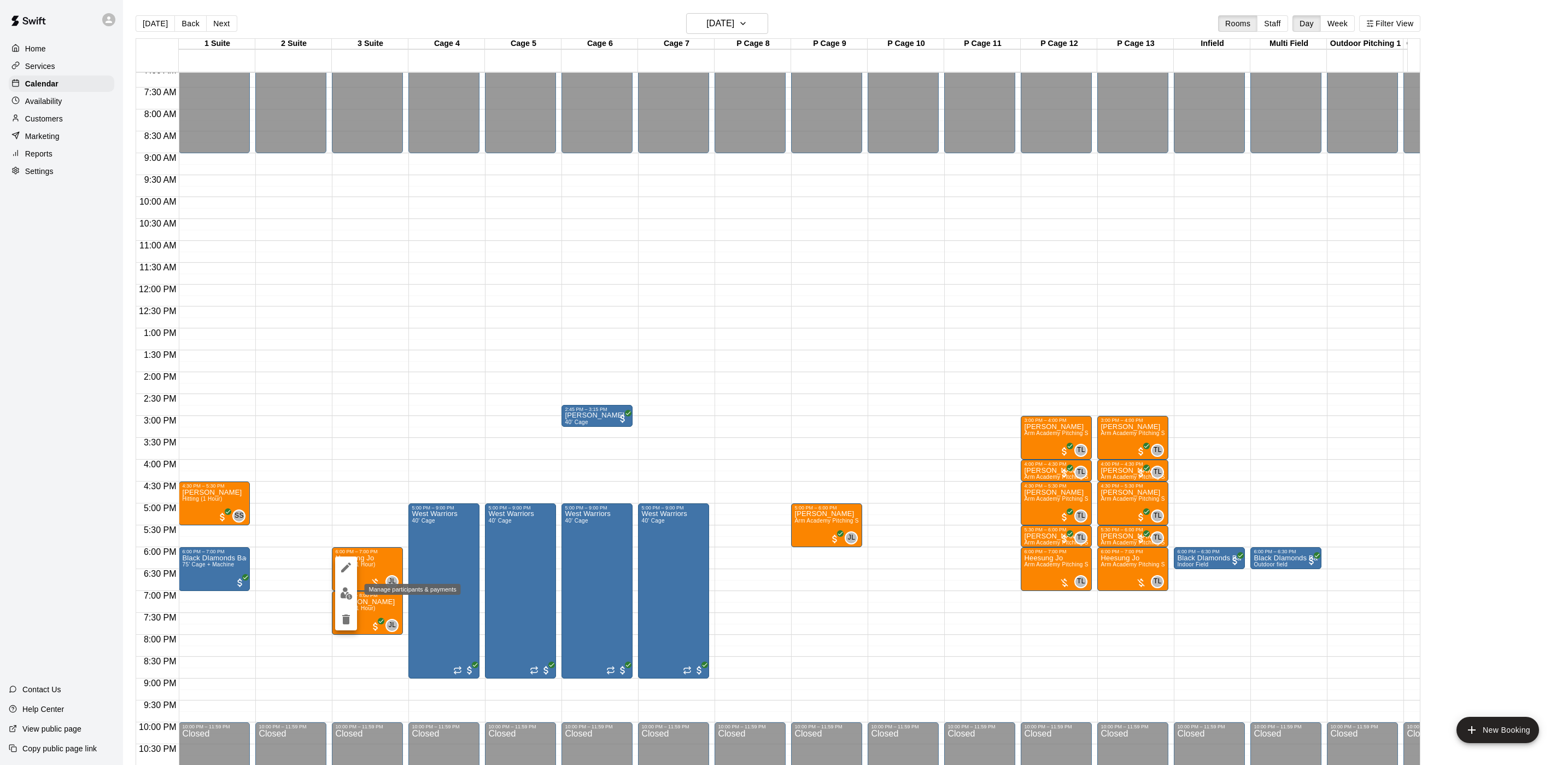
click at [343, 599] on img "edit" at bounding box center [347, 593] width 13 height 13
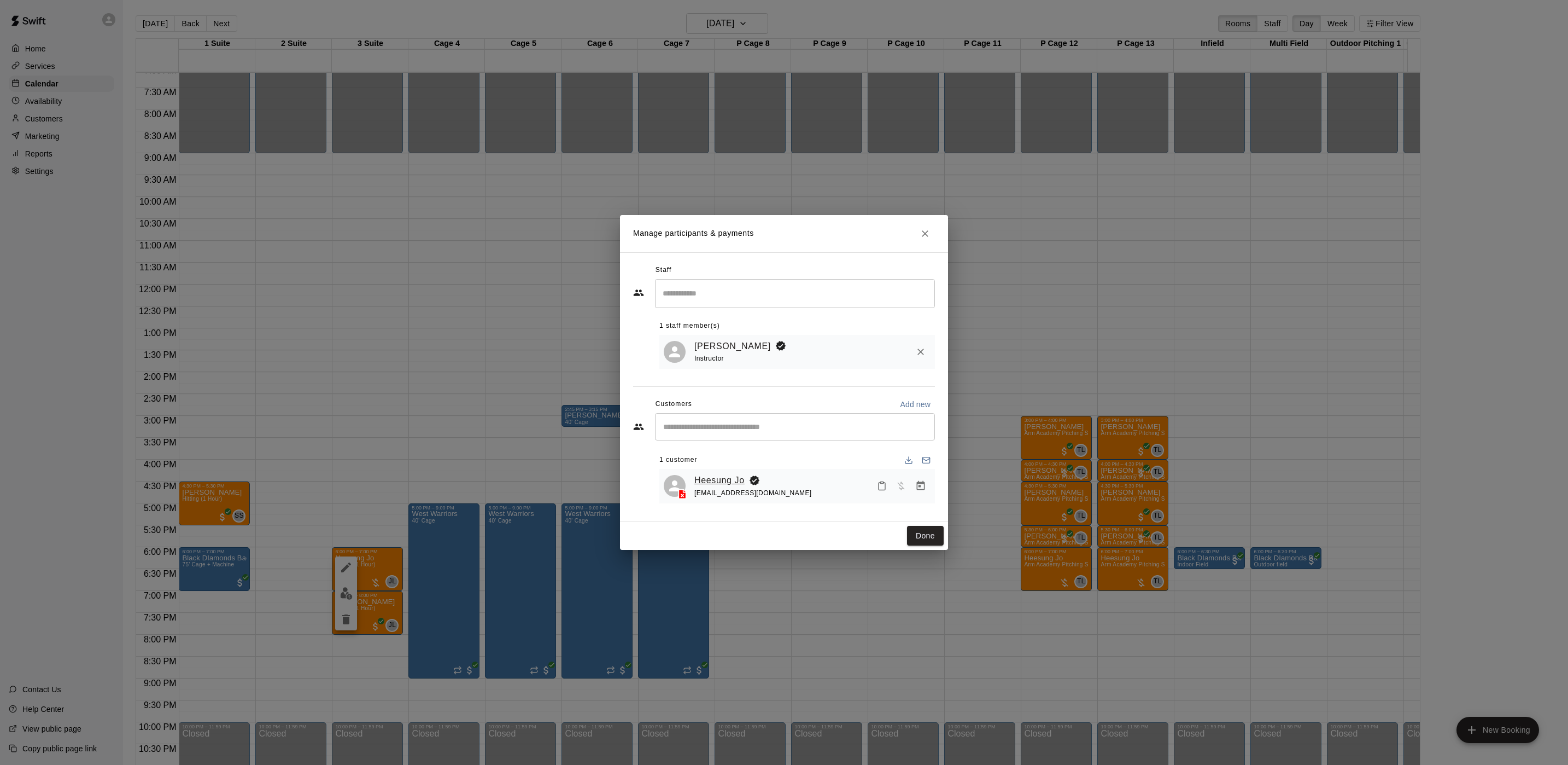
click at [732, 478] on link "Heesung Jo" at bounding box center [719, 480] width 50 height 14
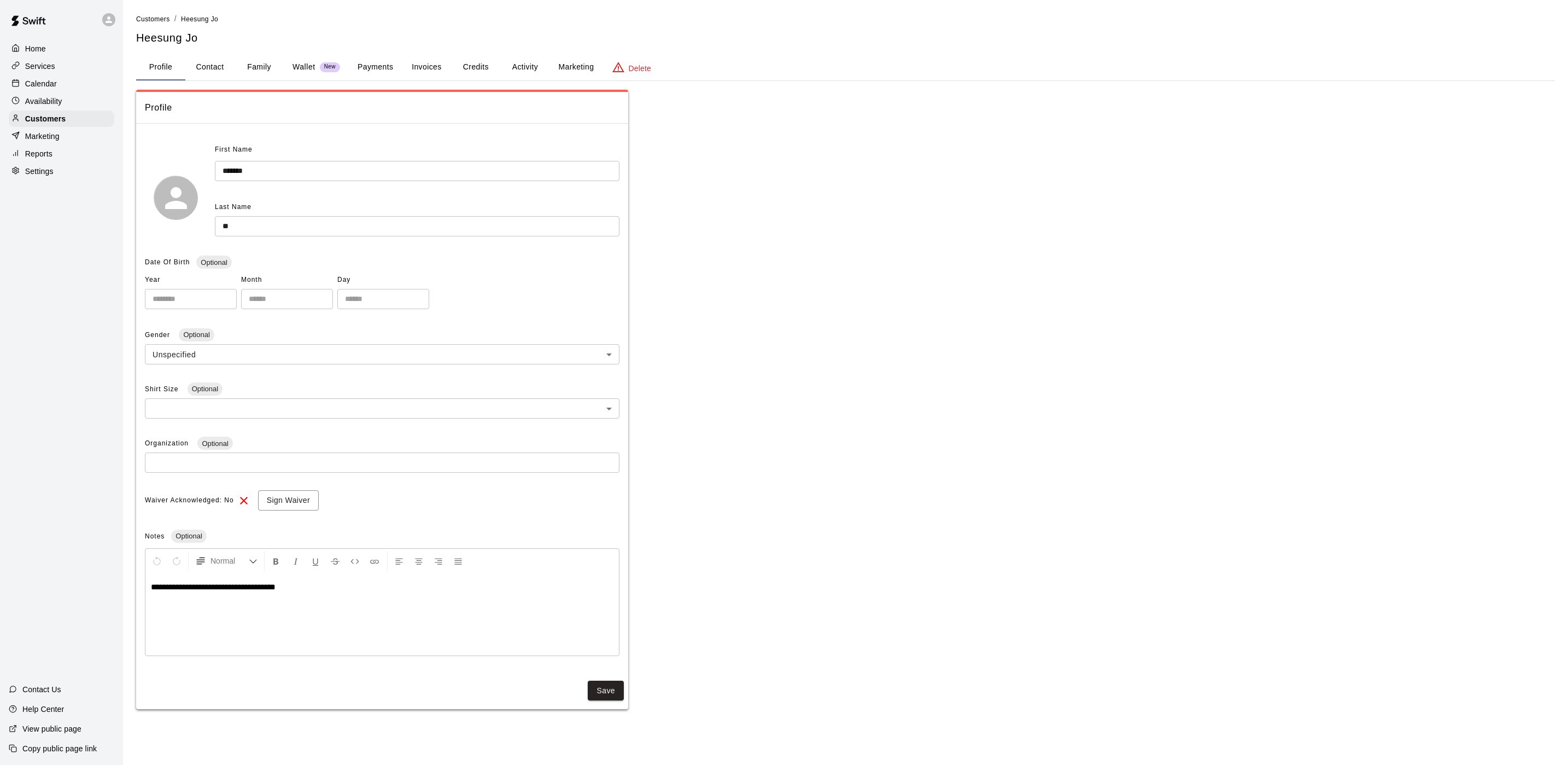
click at [534, 66] on button "Activity" at bounding box center [525, 67] width 49 height 26
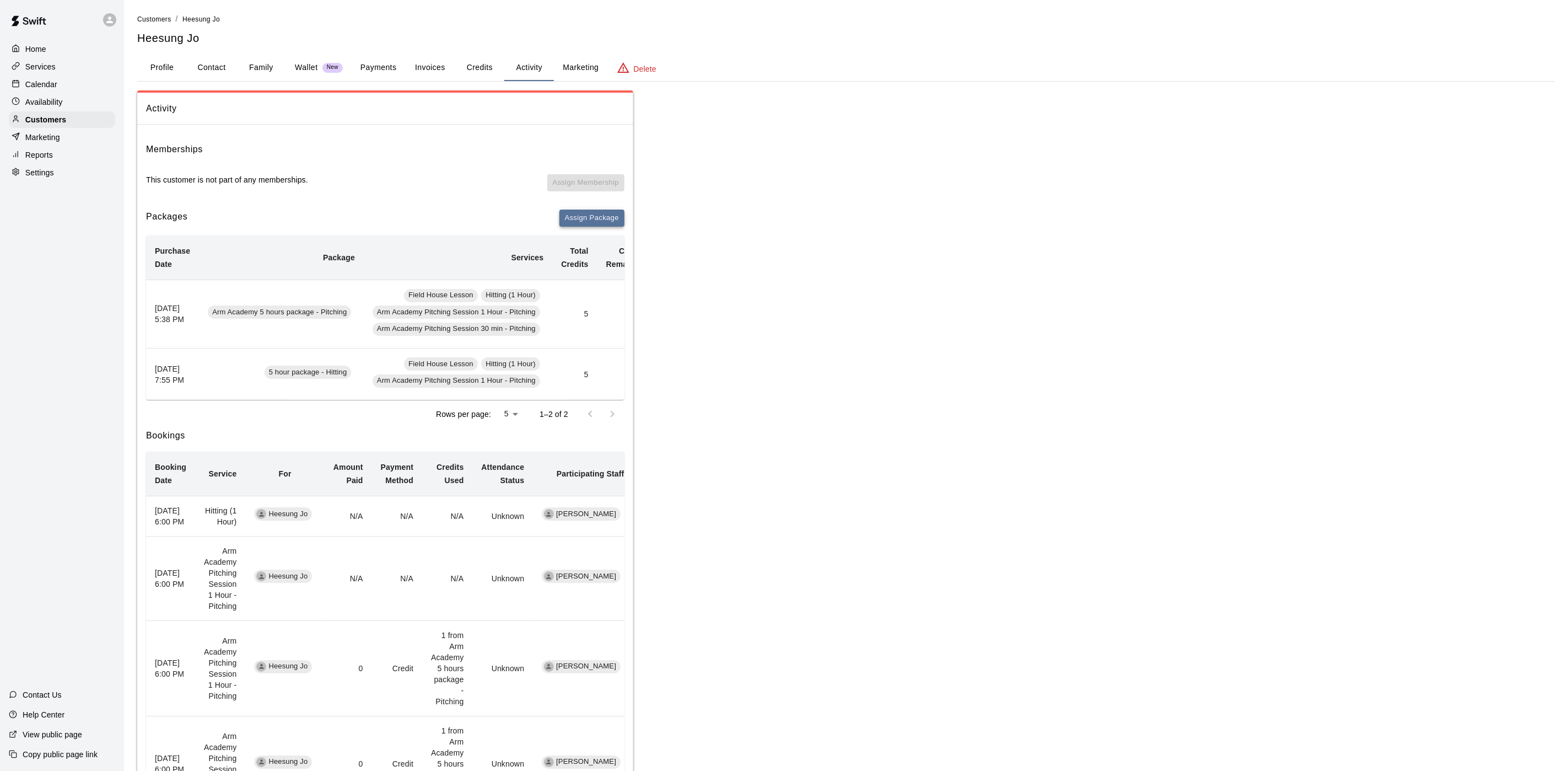
click at [581, 224] on button "Assign Package" at bounding box center [592, 218] width 65 height 17
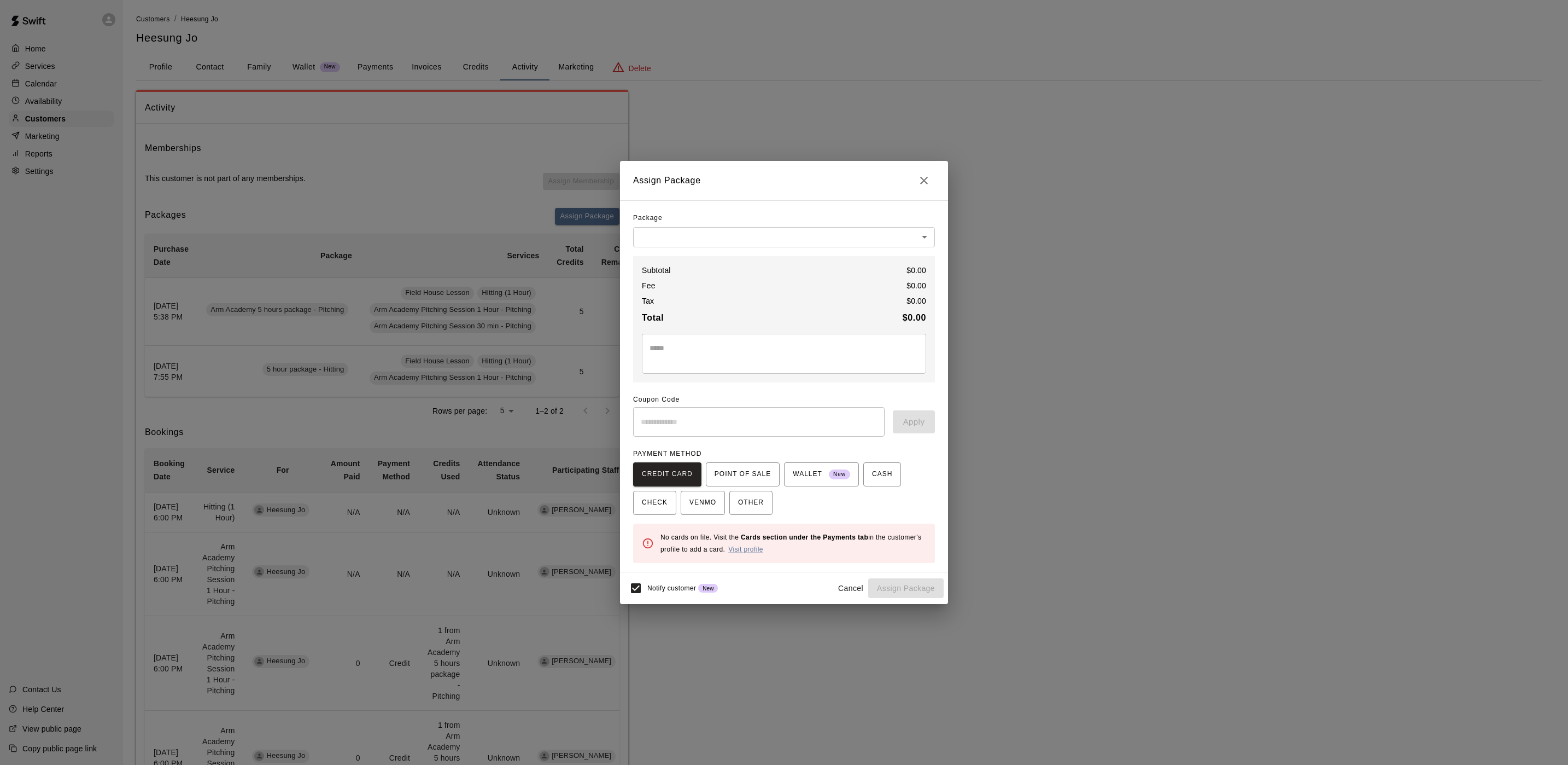
click at [680, 230] on body "Home Services Calendar Availability Customers Marketing Reports Settings Contac…" at bounding box center [784, 707] width 1568 height 1414
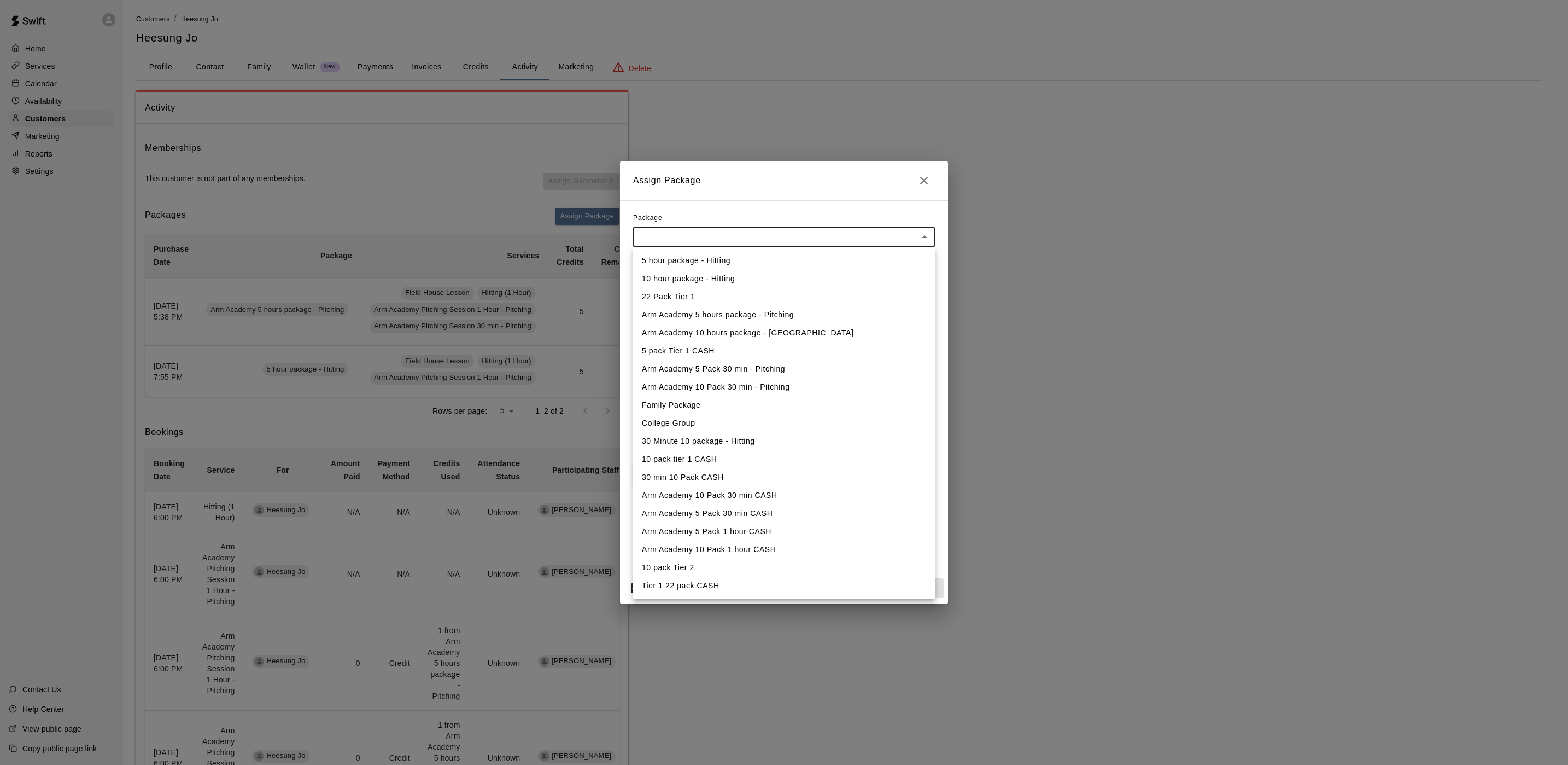
click at [665, 262] on li "5 hour package - Hitting" at bounding box center [784, 261] width 302 height 18
type input "**********"
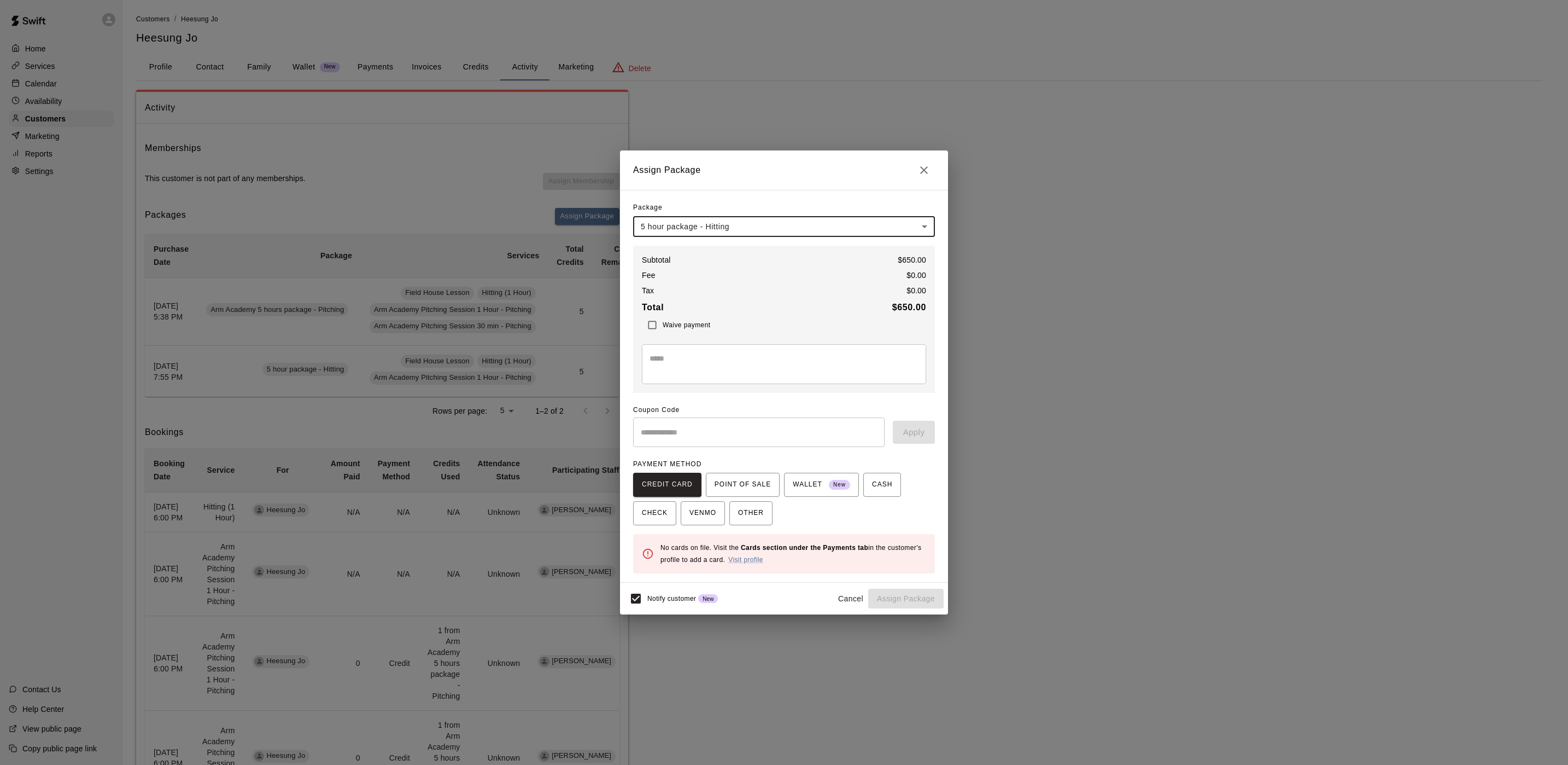
click at [837, 104] on div "**********" at bounding box center [784, 382] width 1568 height 765
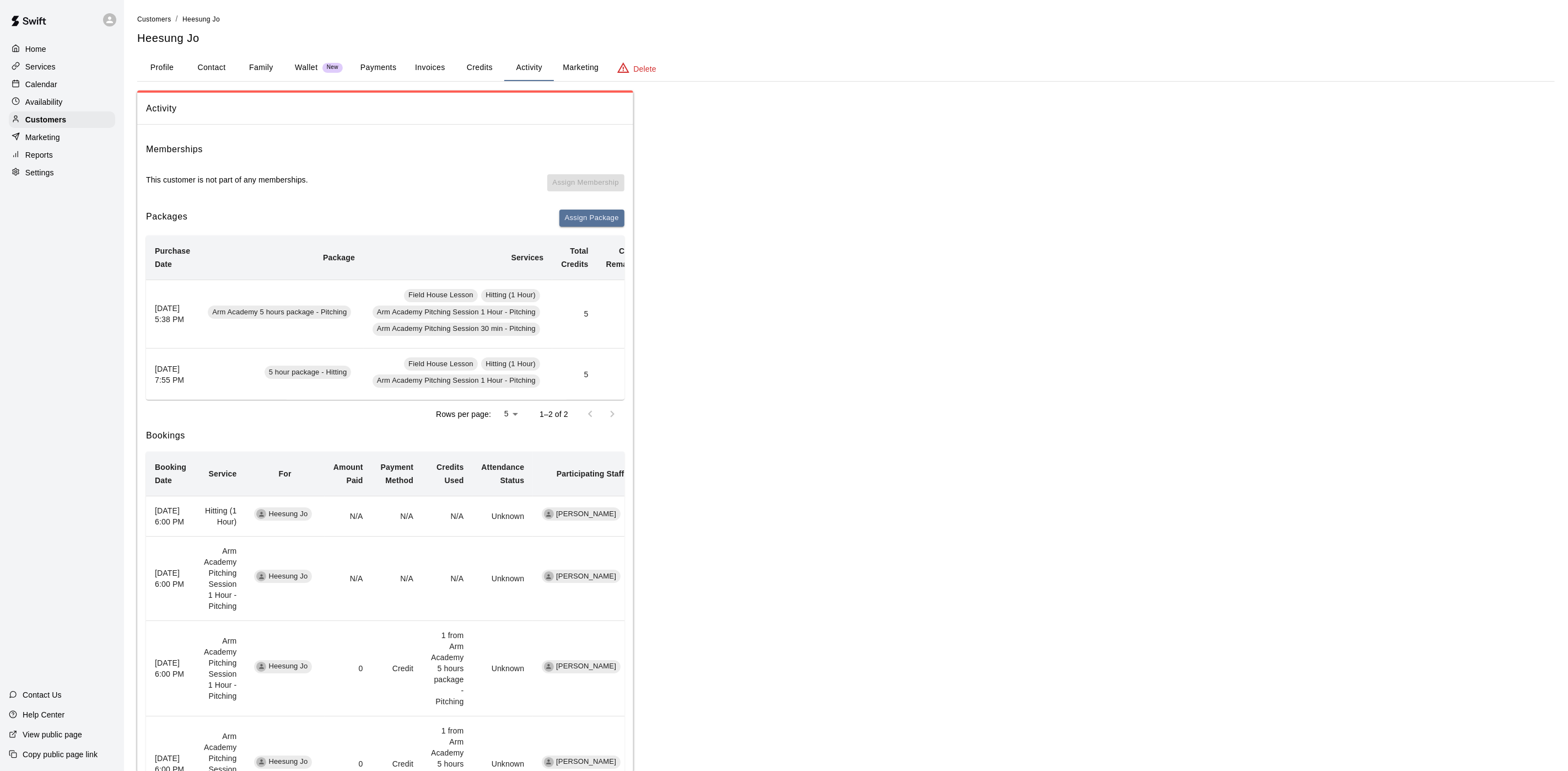
click at [360, 65] on button "Payments" at bounding box center [378, 68] width 53 height 26
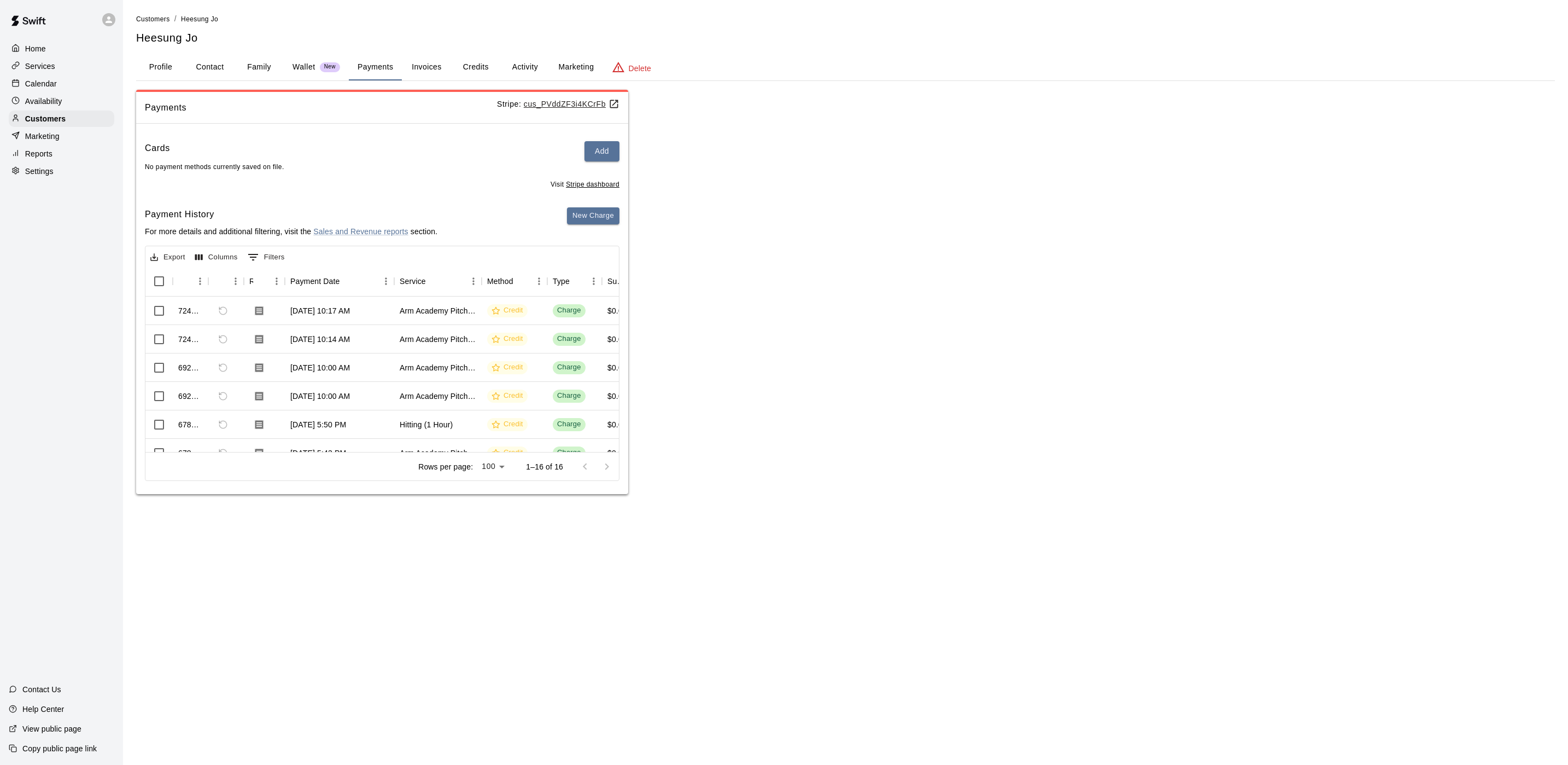
click at [607, 161] on div "Cards Add No payment methods currently saved on file." at bounding box center [382, 156] width 475 height 31
click at [602, 150] on button "Add" at bounding box center [602, 151] width 35 height 20
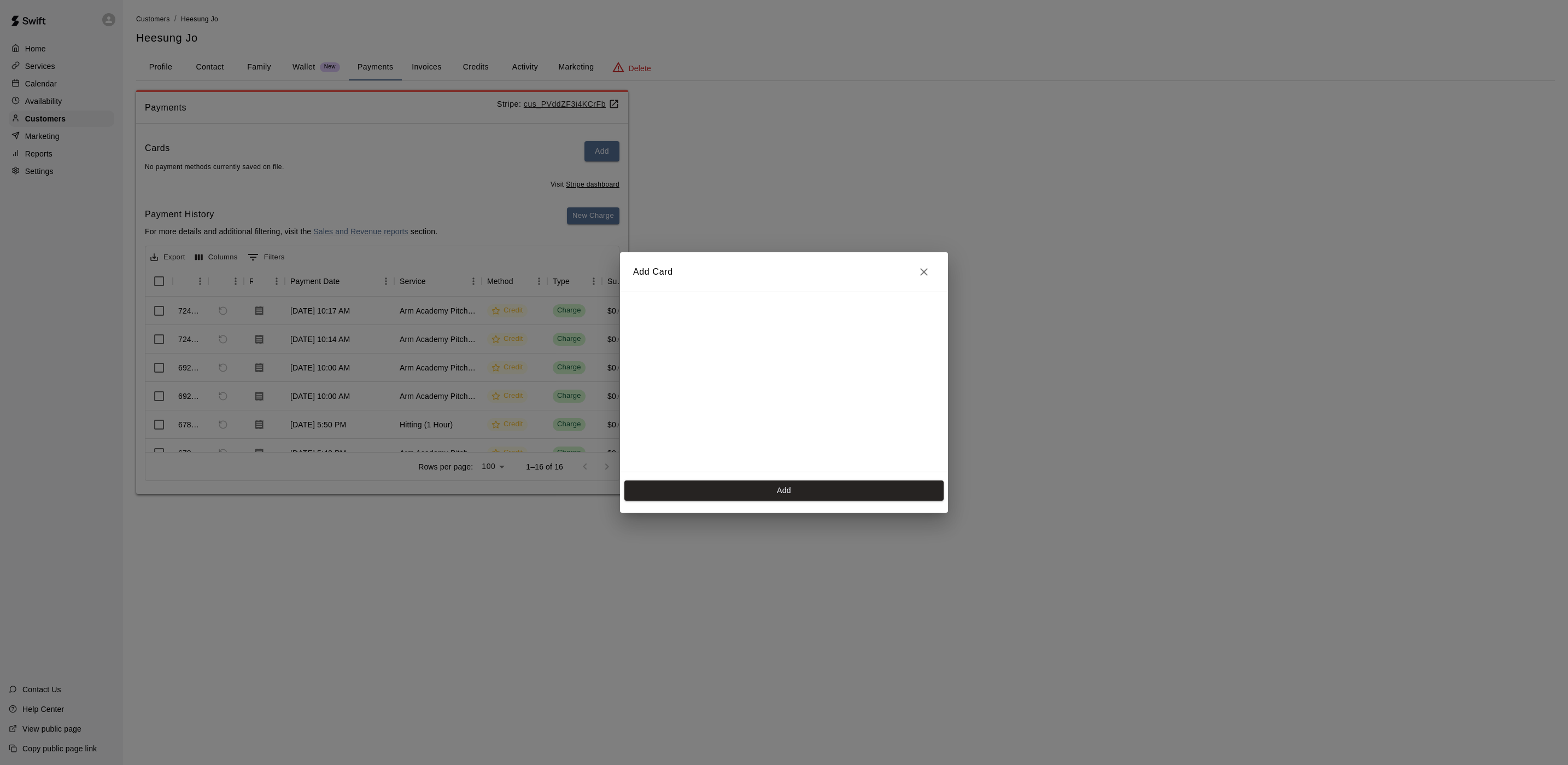
scroll to position [158, 0]
click at [714, 487] on button "Add" at bounding box center [784, 490] width 319 height 20
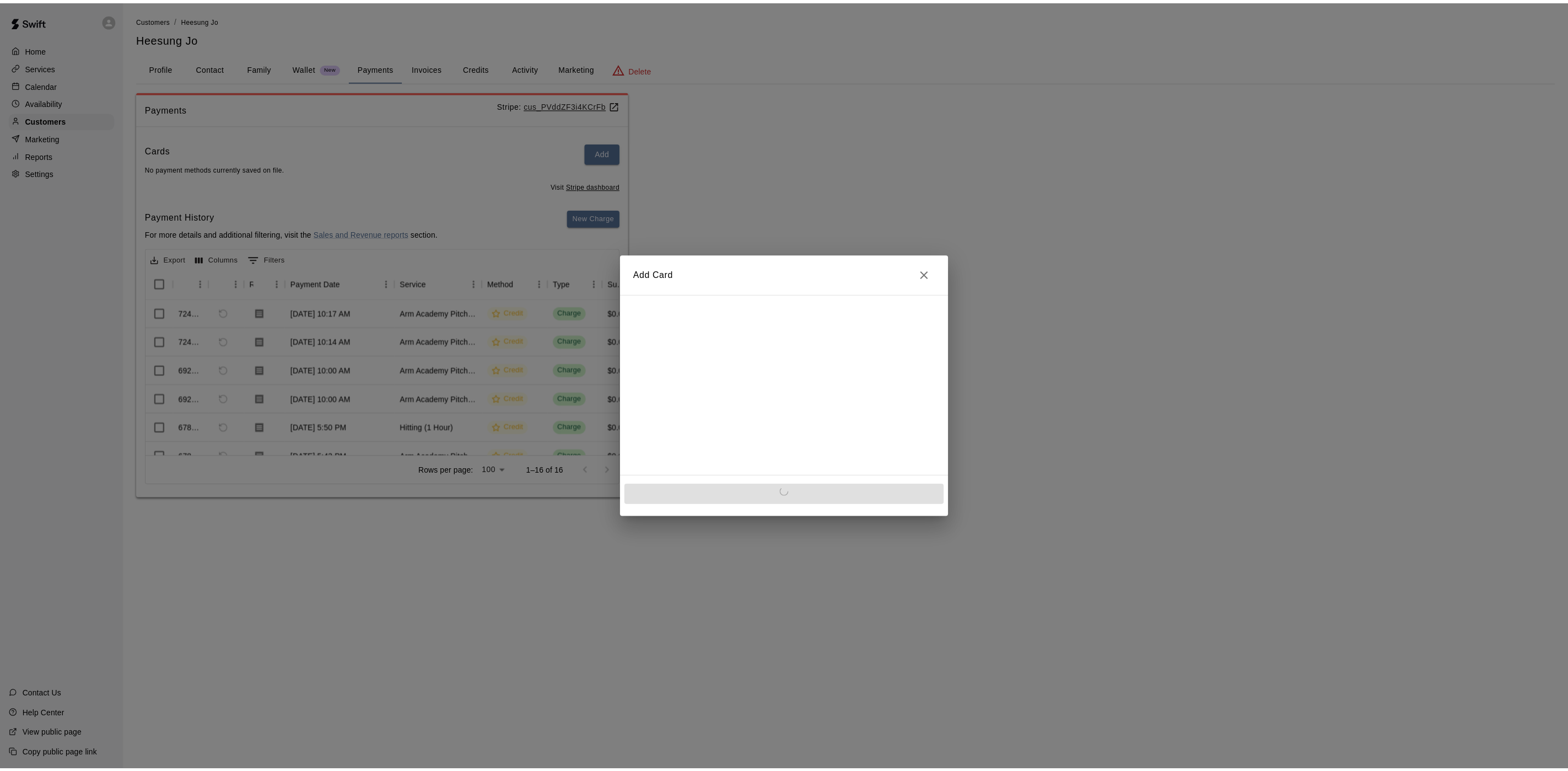
scroll to position [0, 0]
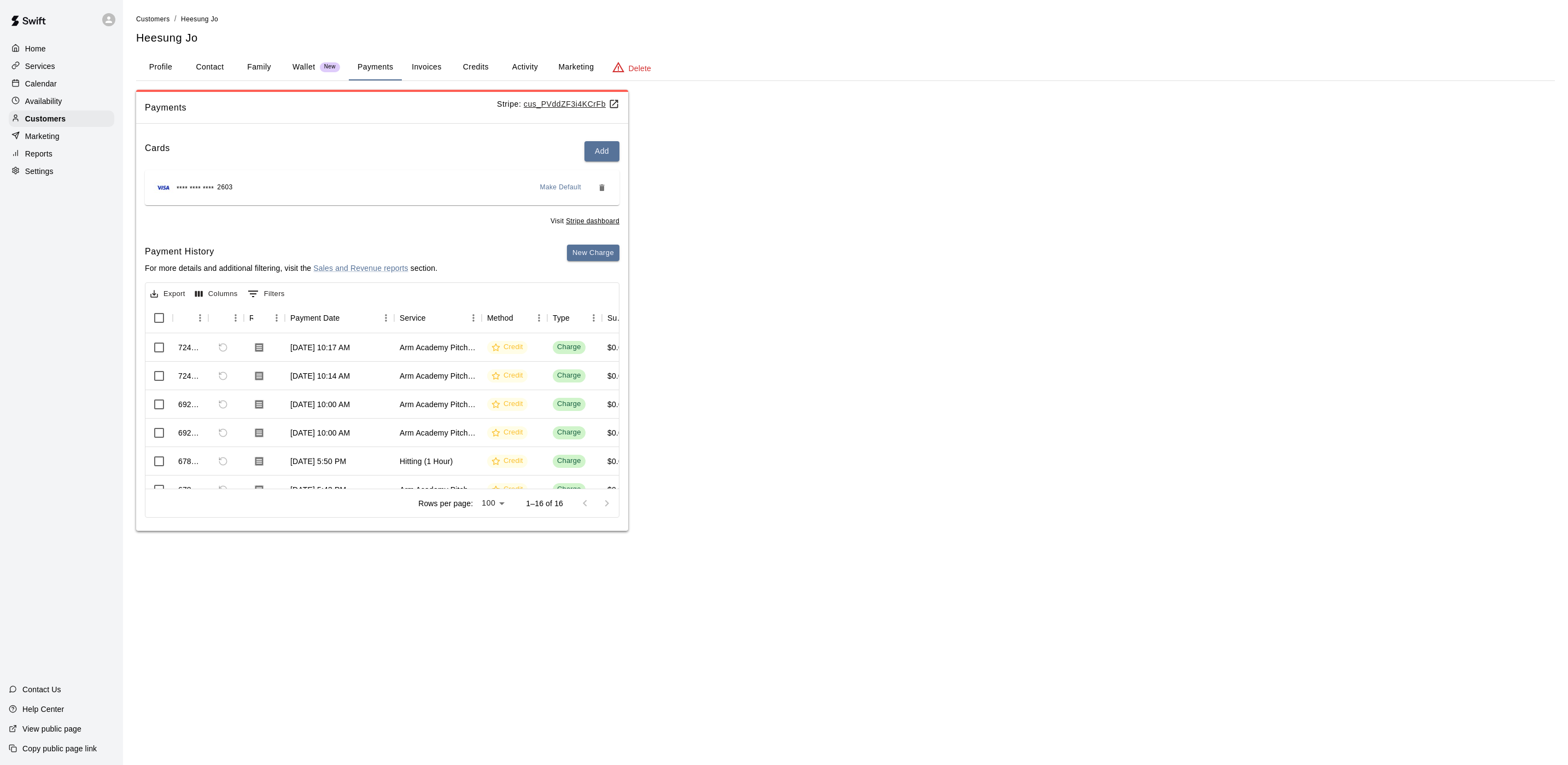
click at [486, 67] on button "Credits" at bounding box center [475, 67] width 49 height 26
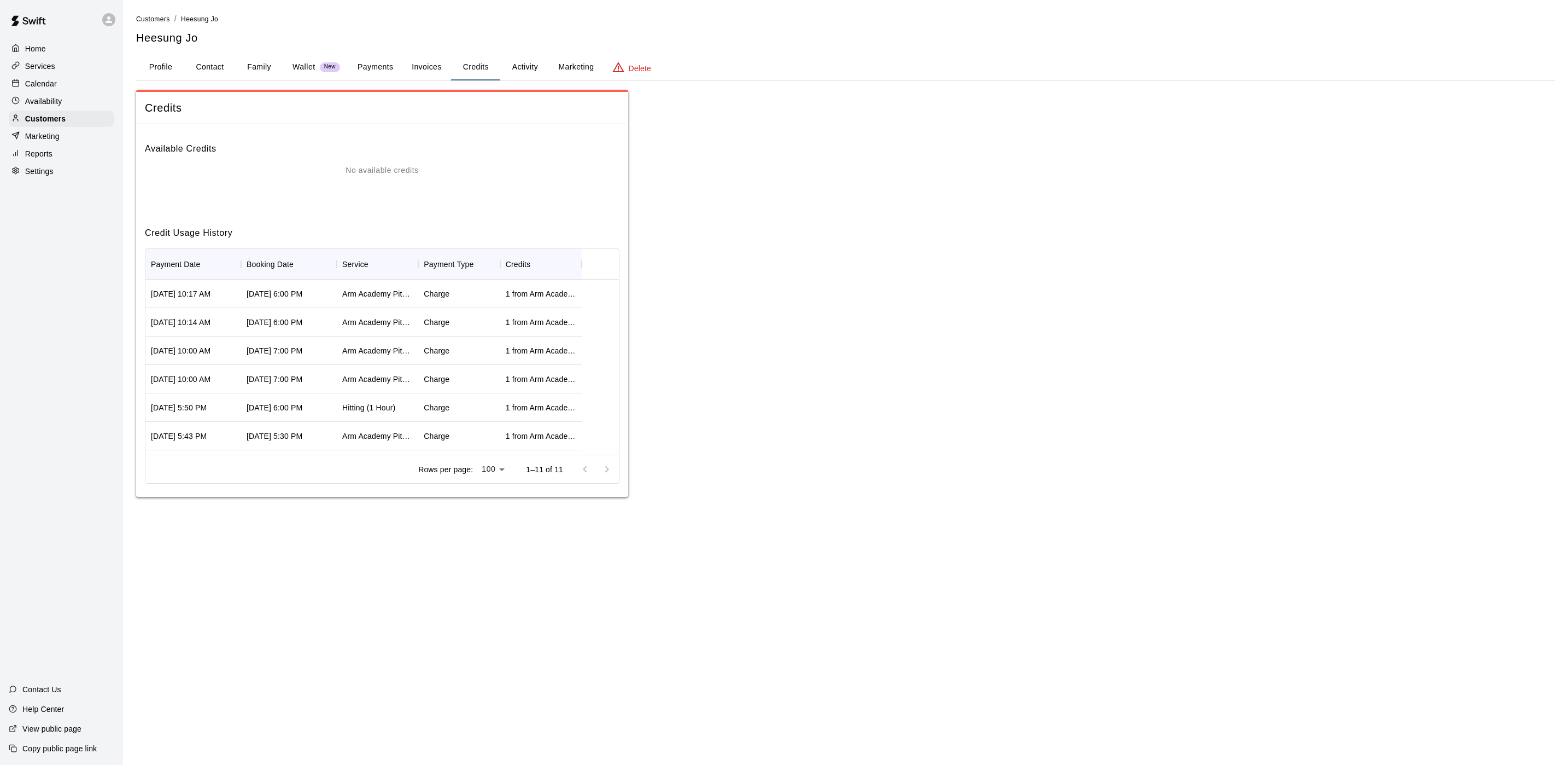
click at [516, 66] on button "Activity" at bounding box center [525, 67] width 49 height 26
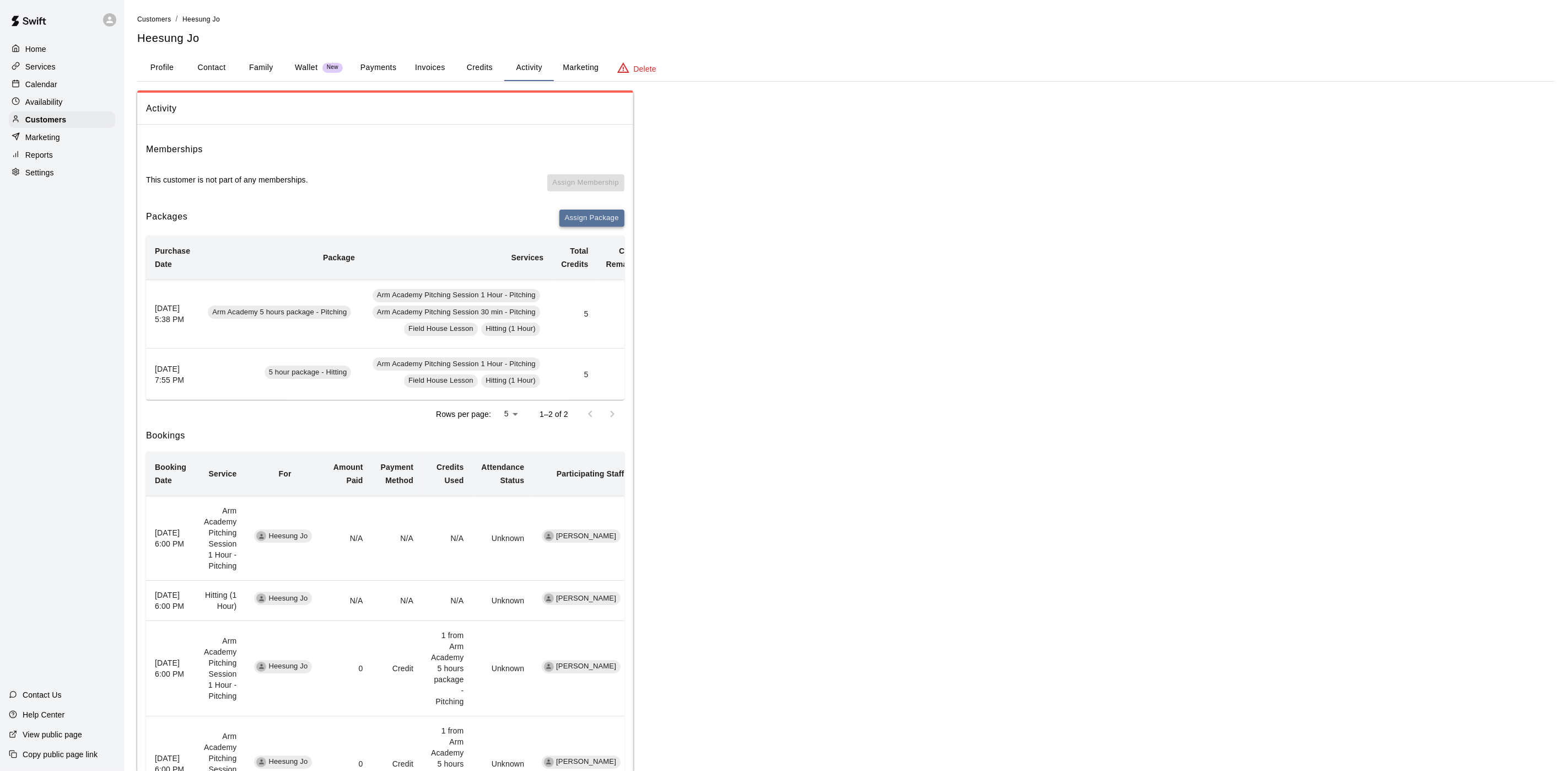
click at [582, 221] on button "Assign Package" at bounding box center [592, 218] width 65 height 17
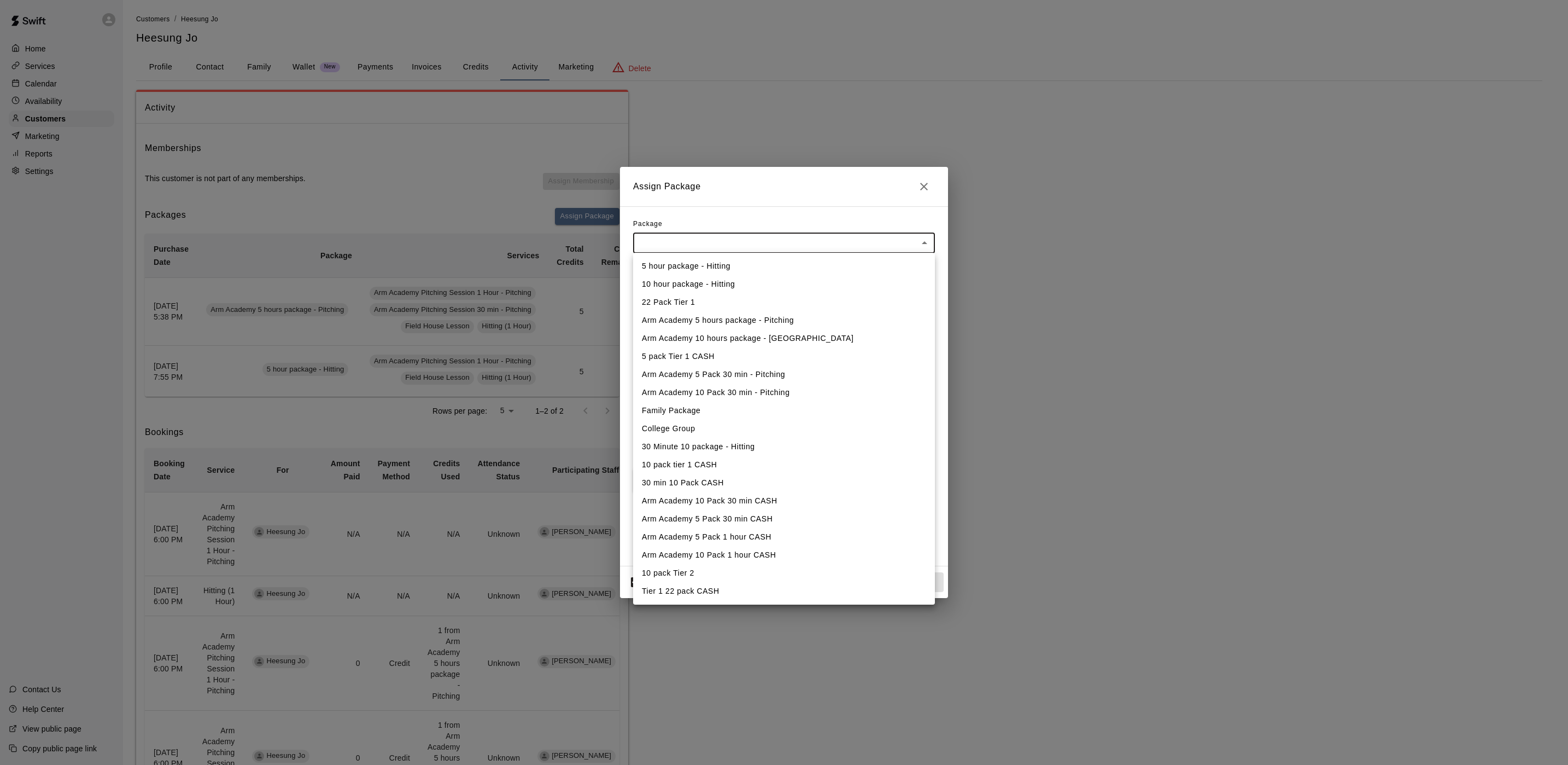
click at [648, 239] on body "Home Services Calendar Availability Customers Marketing Reports Settings Contac…" at bounding box center [784, 707] width 1568 height 1414
click at [659, 271] on li "5 hour package - Hitting" at bounding box center [784, 266] width 302 height 18
type input "**********"
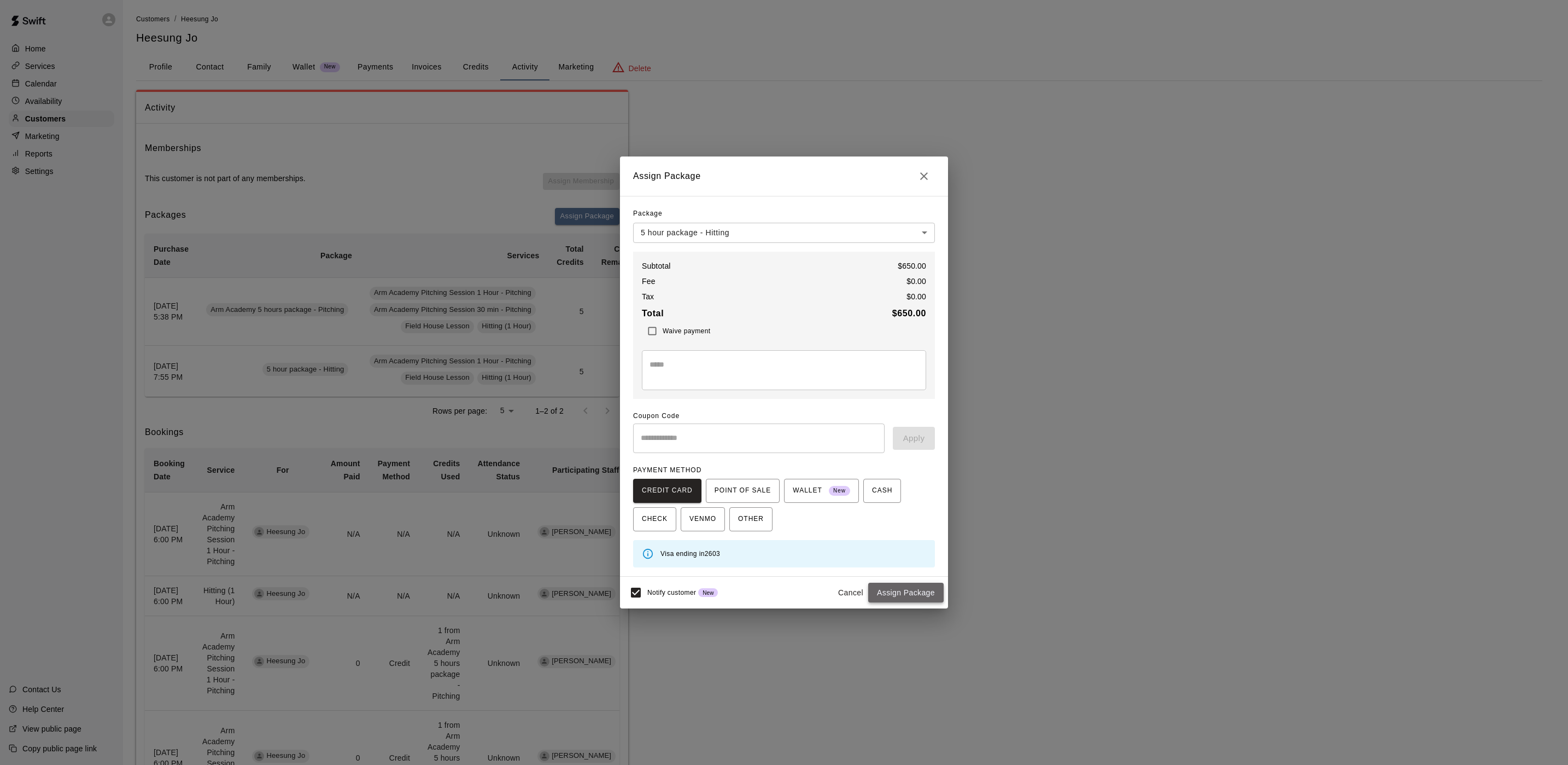
click at [904, 596] on button "Assign Package" at bounding box center [906, 593] width 75 height 20
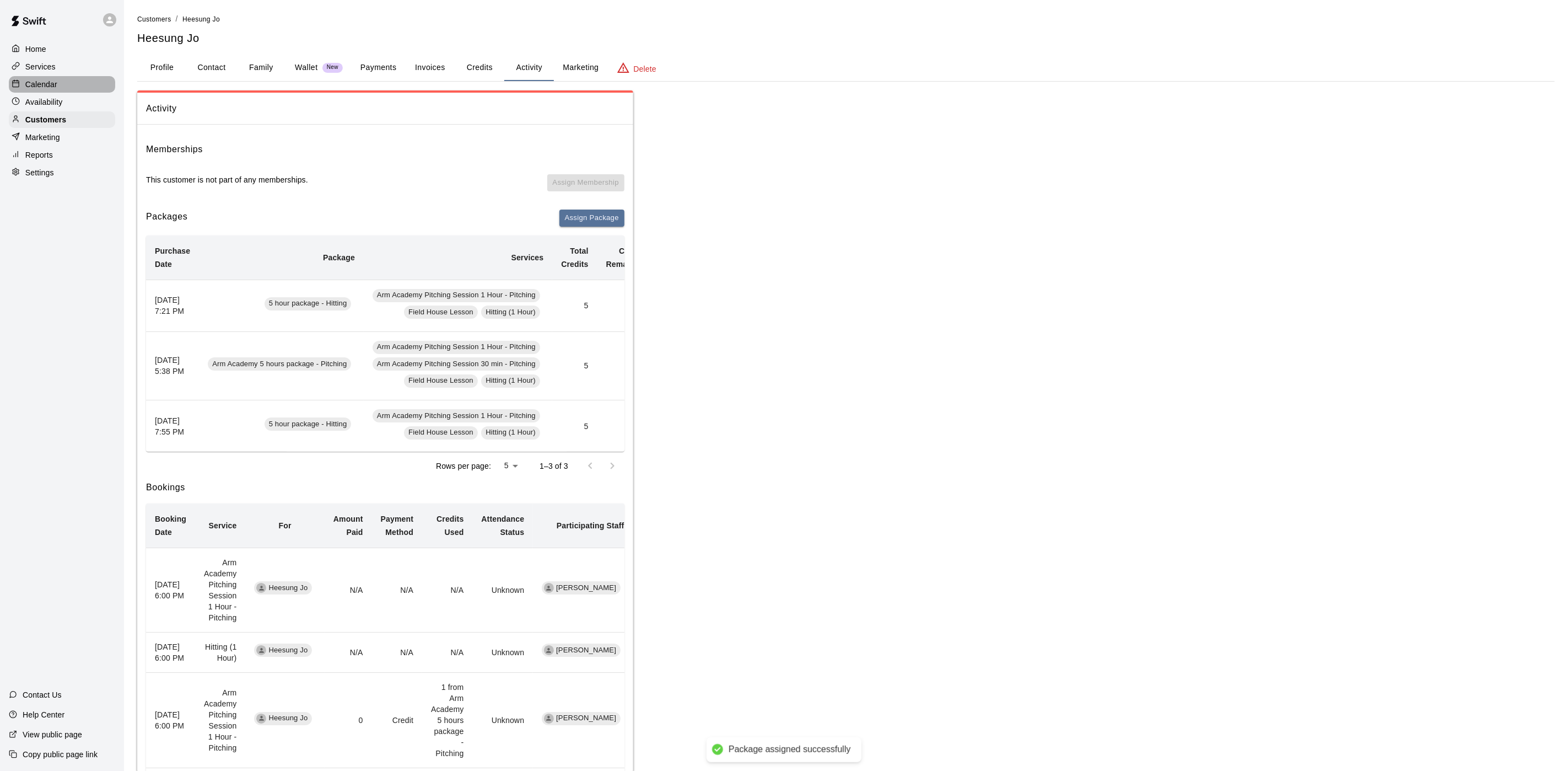
click at [48, 87] on p "Calendar" at bounding box center [41, 84] width 32 height 11
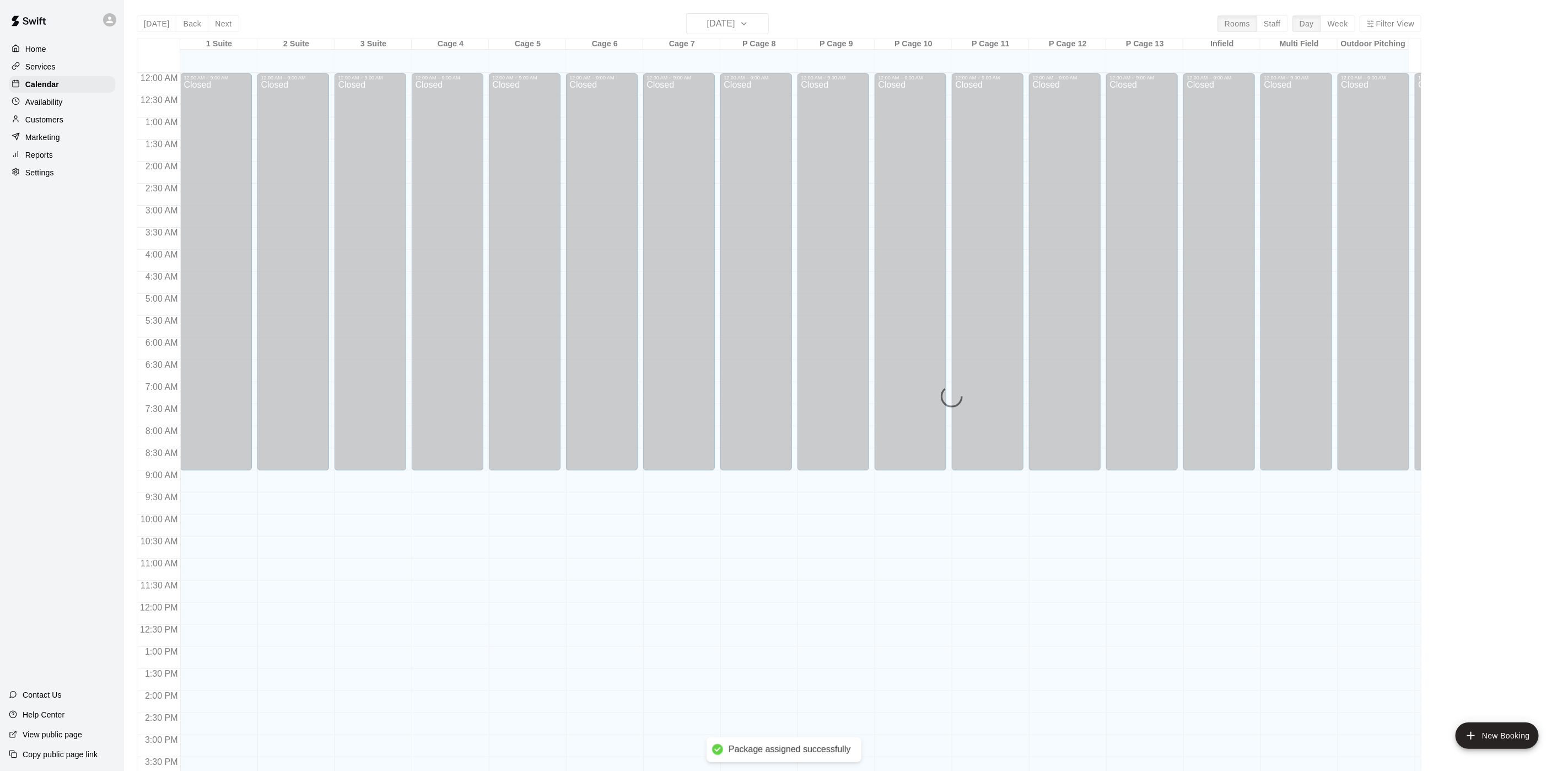
scroll to position [316, 0]
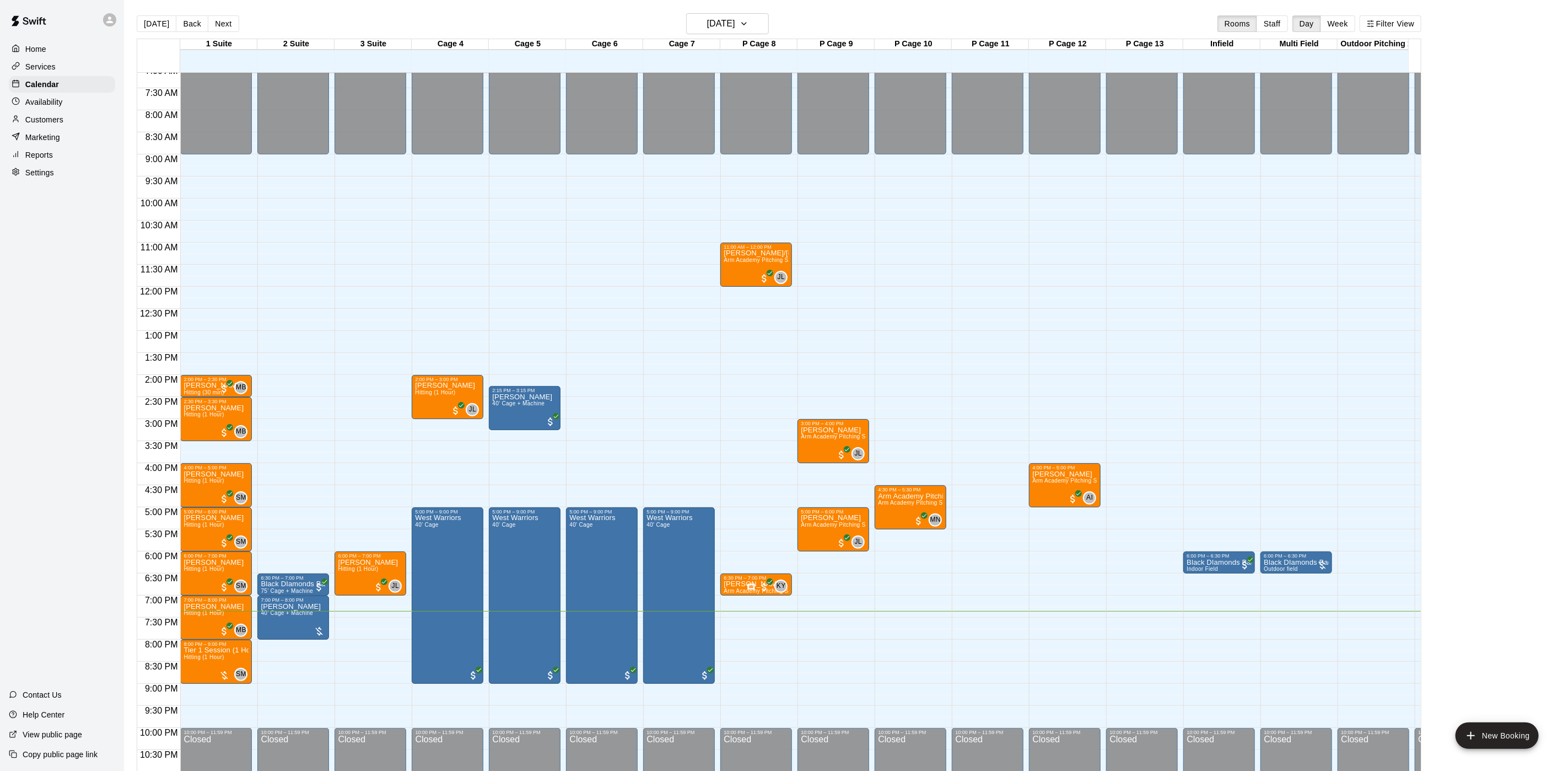
click at [202, 24] on button "Back" at bounding box center [192, 24] width 33 height 17
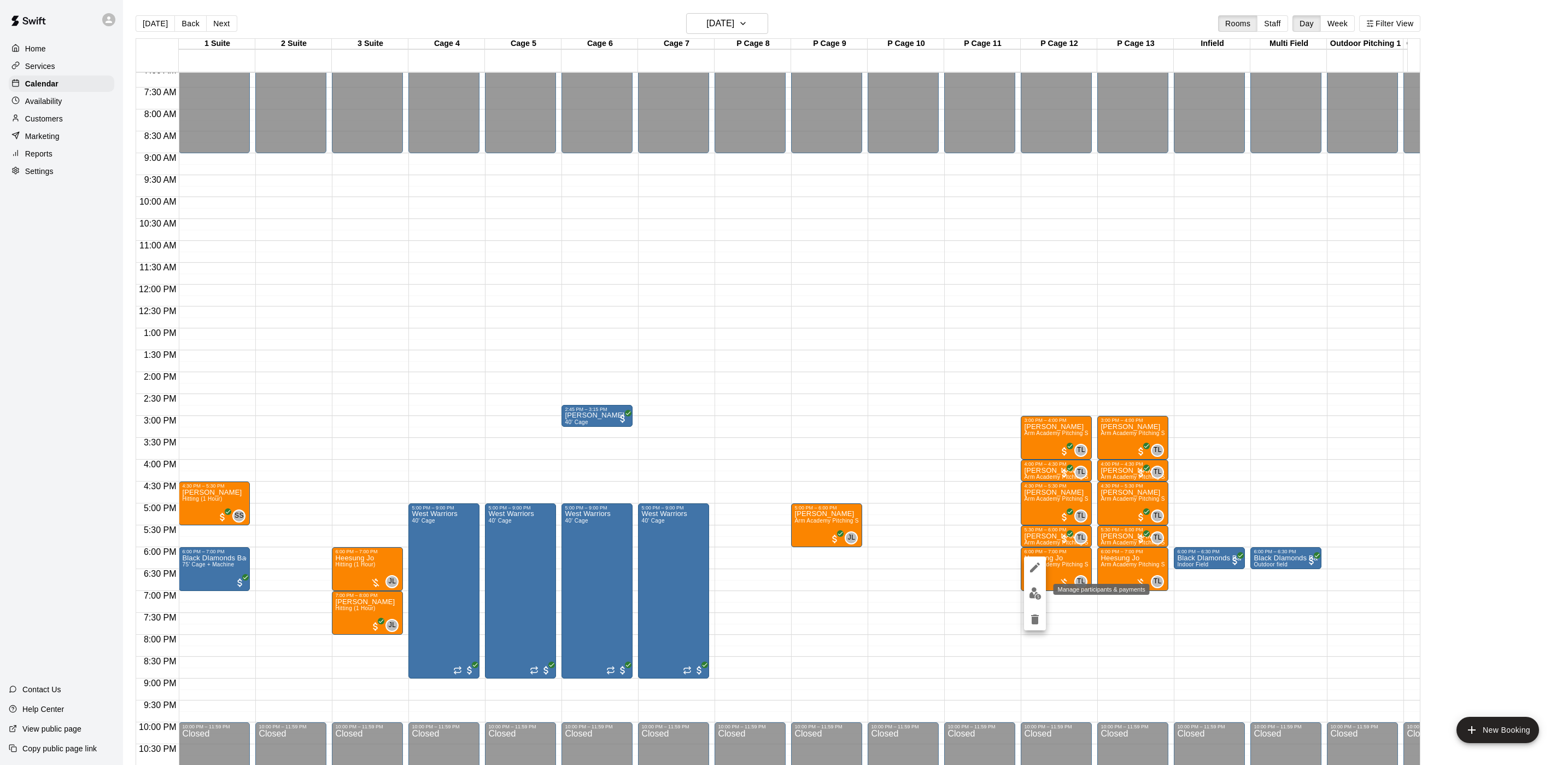
click at [1031, 598] on img "edit" at bounding box center [1035, 593] width 13 height 13
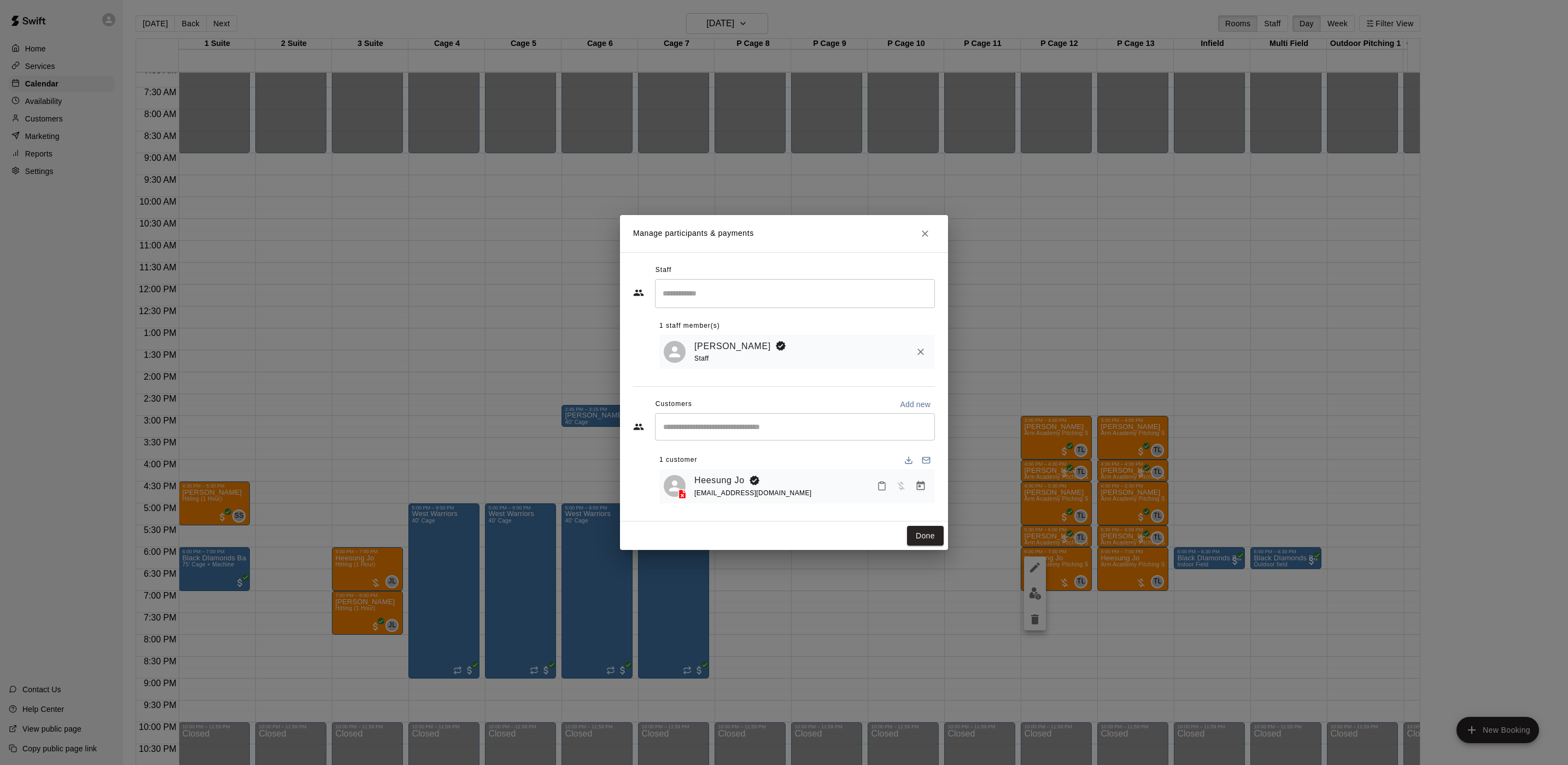
click at [914, 486] on button "Manage bookings & payment" at bounding box center [920, 485] width 20 height 20
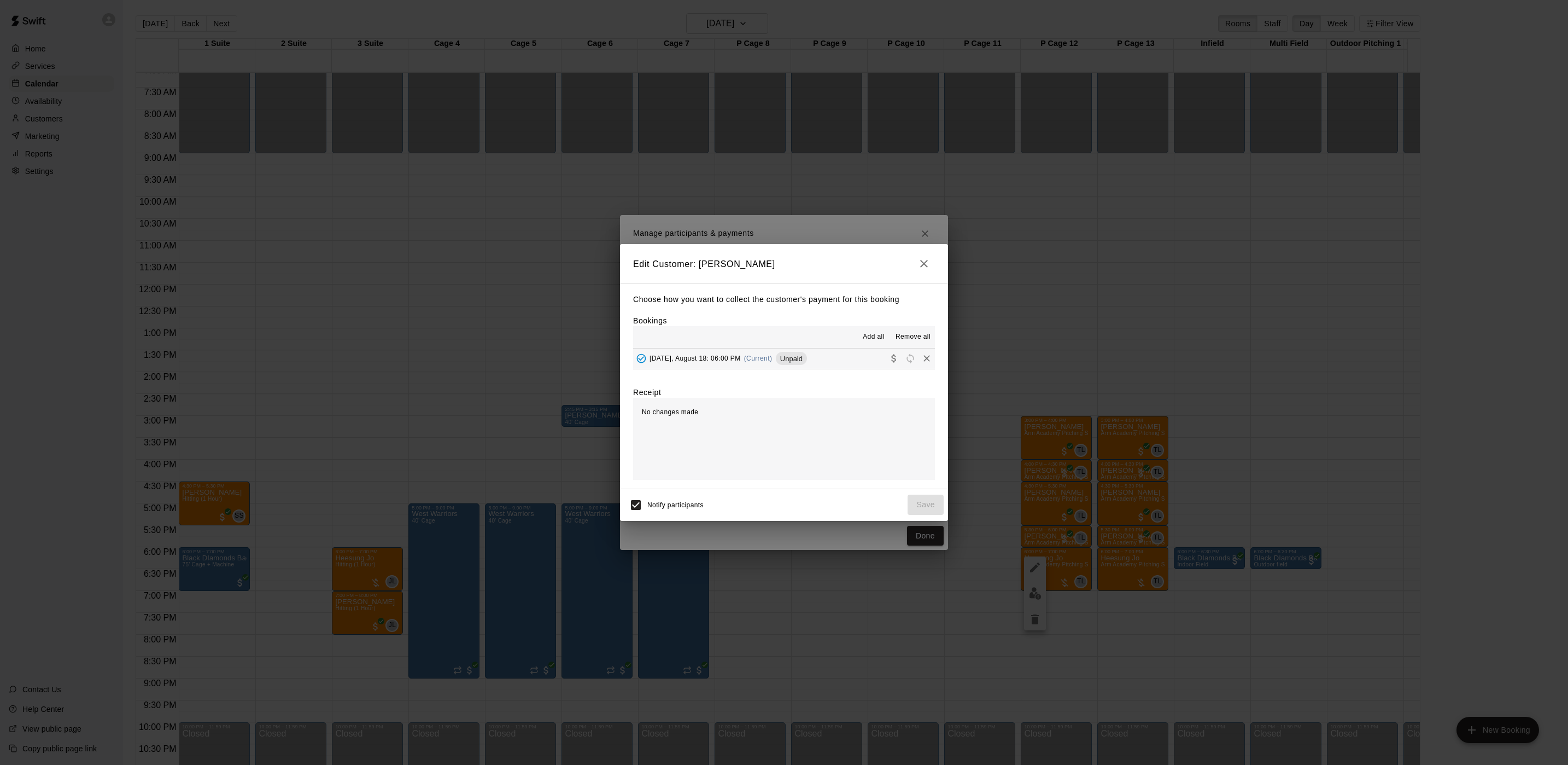
click at [733, 356] on span "[DATE], August 18: 06:00 PM" at bounding box center [695, 358] width 91 height 8
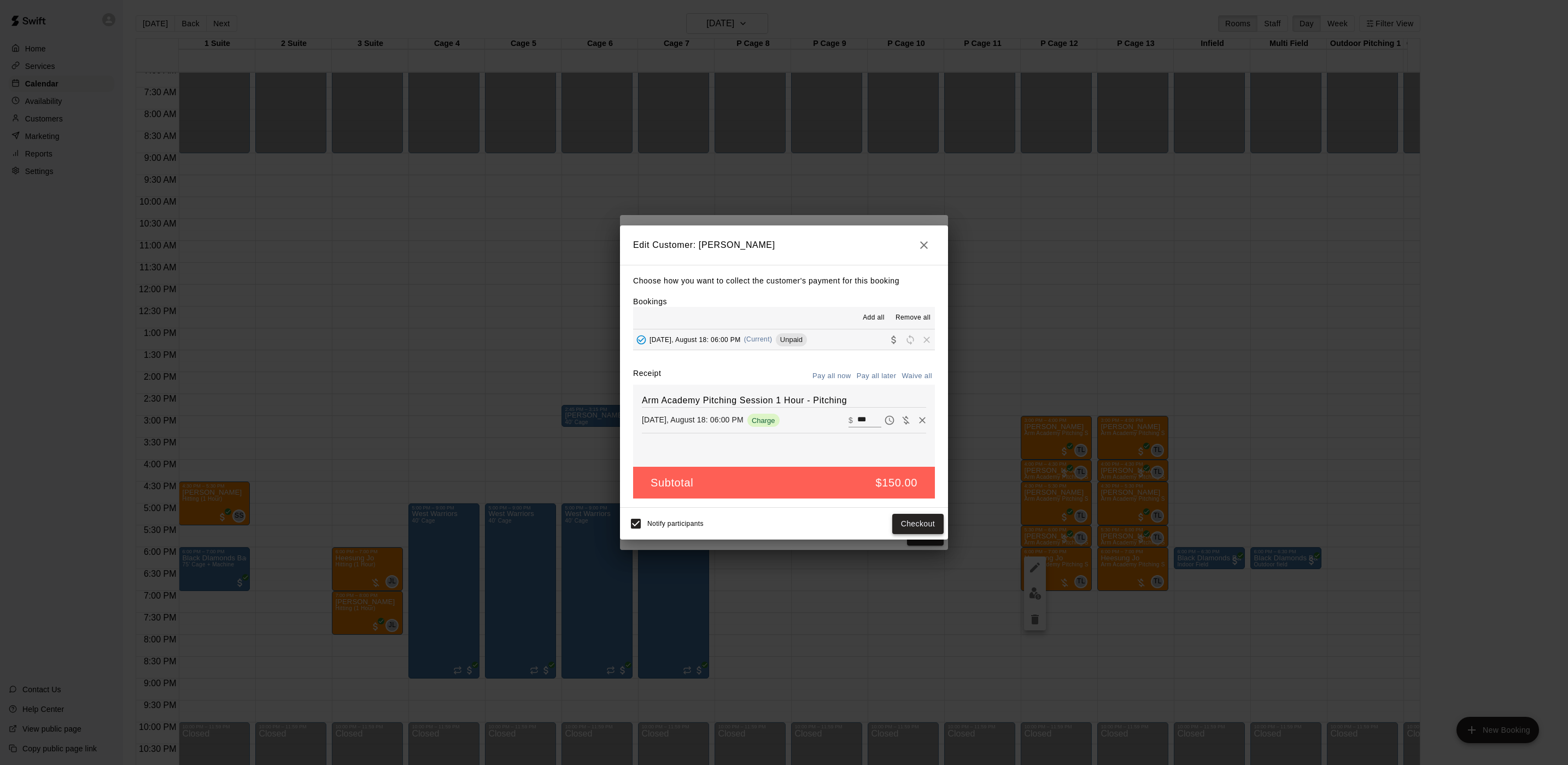
click at [904, 519] on button "Checkout" at bounding box center [918, 524] width 52 height 20
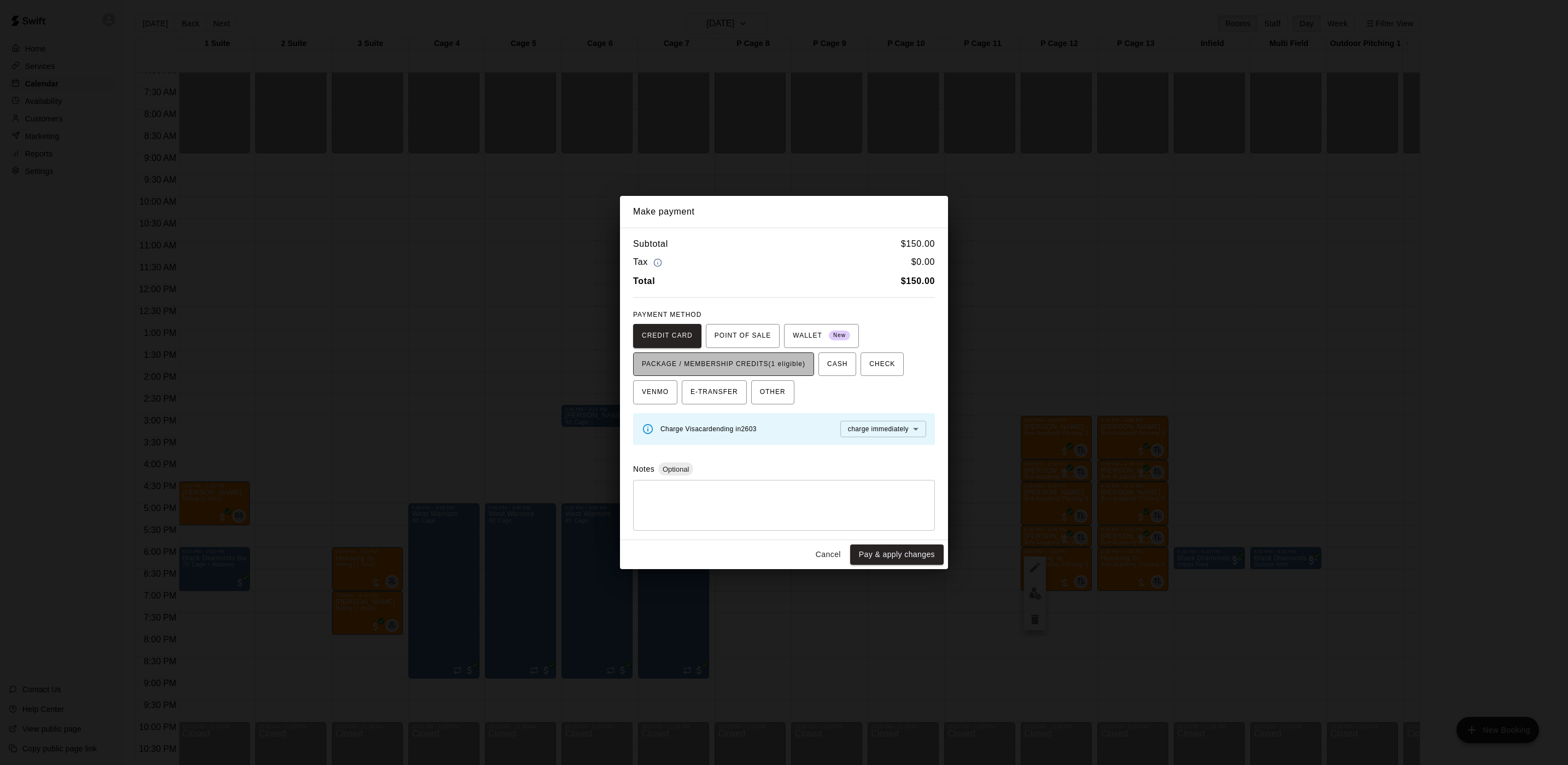
click at [789, 368] on span "PACKAGE / MEMBERSHIP CREDITS (1 eligible)" at bounding box center [724, 364] width 163 height 17
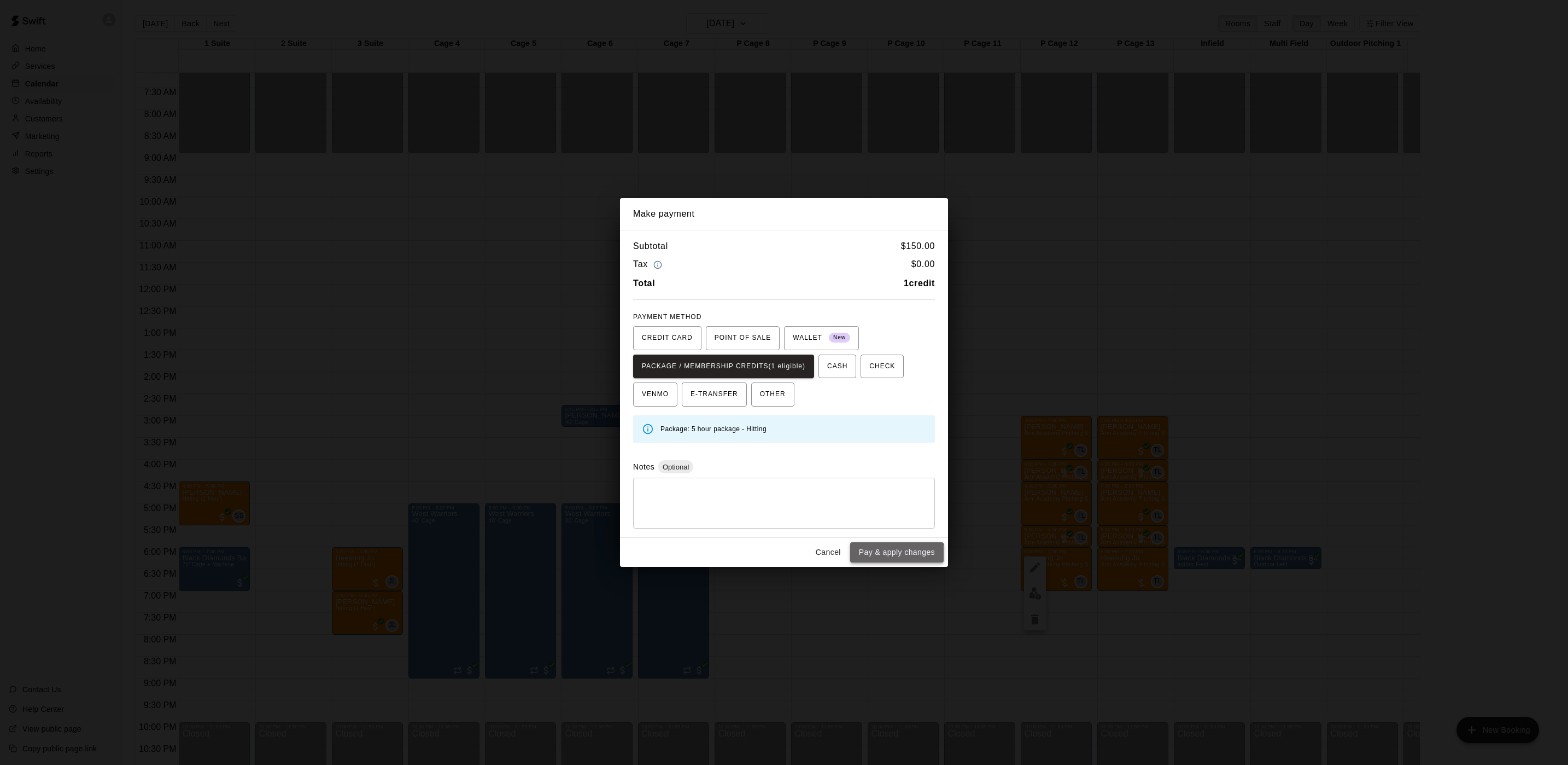
click at [893, 558] on button "Pay & apply changes" at bounding box center [897, 552] width 93 height 20
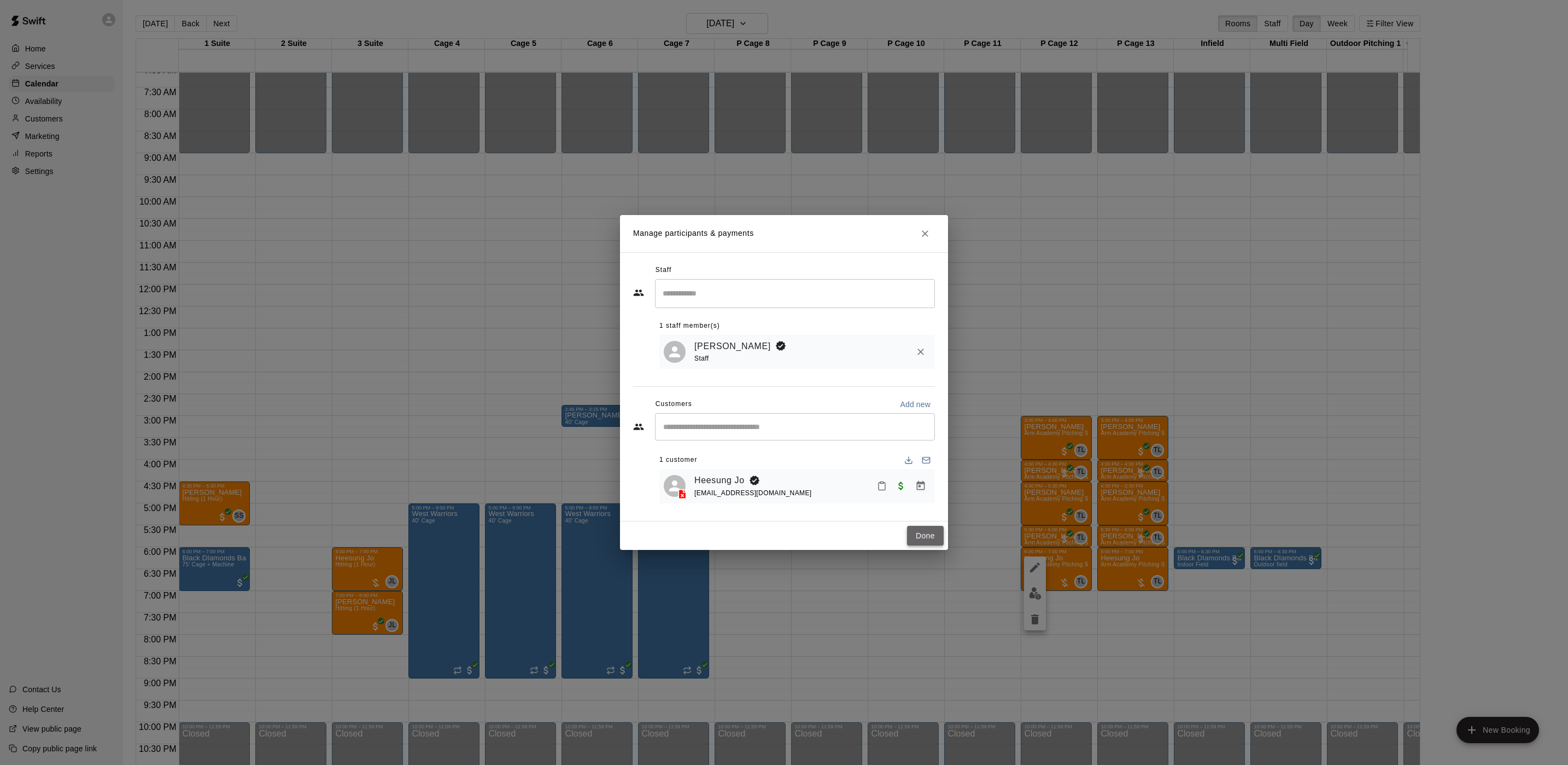
click at [911, 544] on button "Done" at bounding box center [925, 536] width 36 height 20
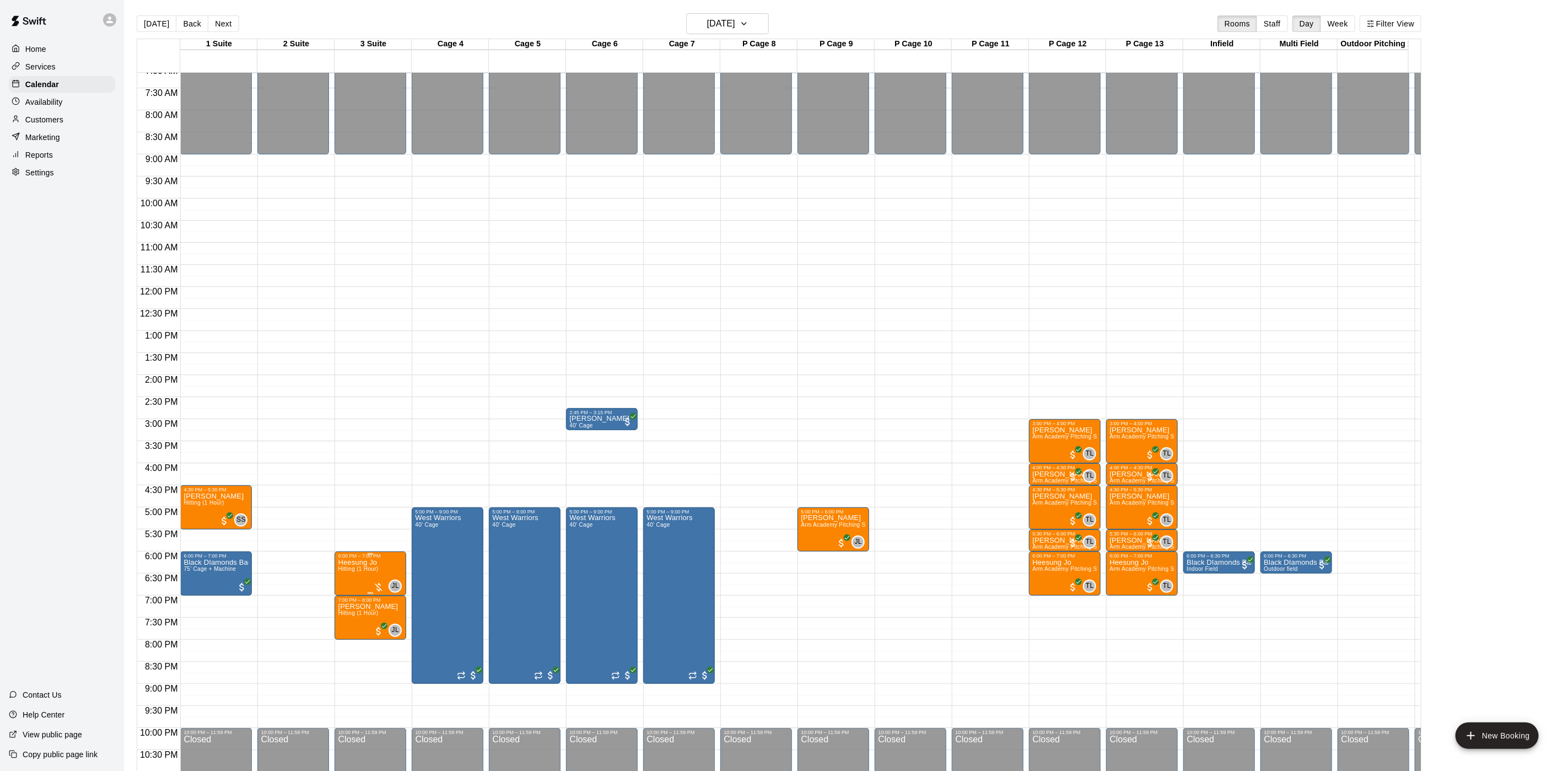
click at [361, 568] on span "Hitting (1 Hour)" at bounding box center [358, 568] width 41 height 6
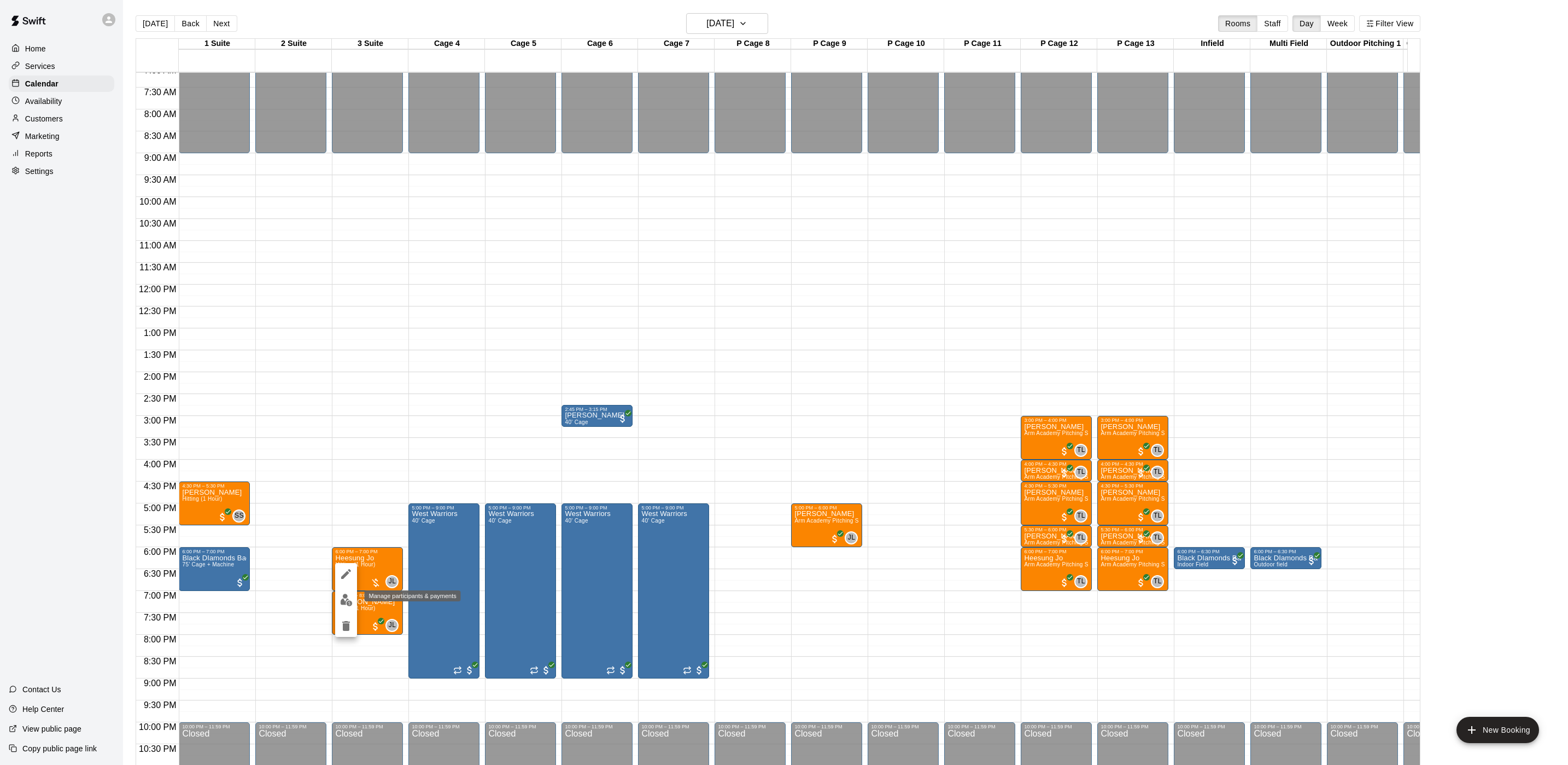
click at [341, 605] on img "edit" at bounding box center [347, 600] width 13 height 13
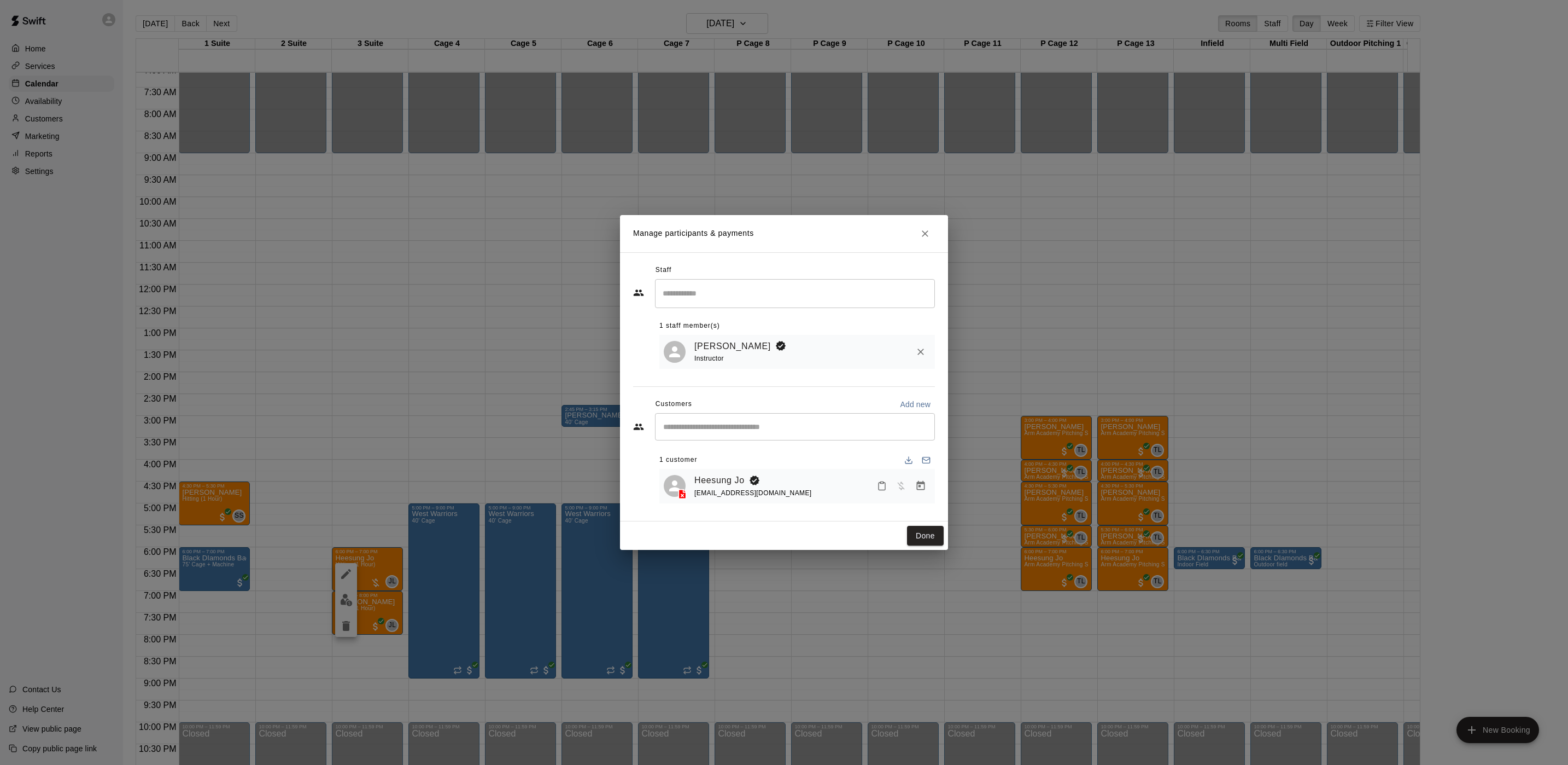
click at [923, 489] on icon "Manage bookings & payment" at bounding box center [920, 485] width 11 height 11
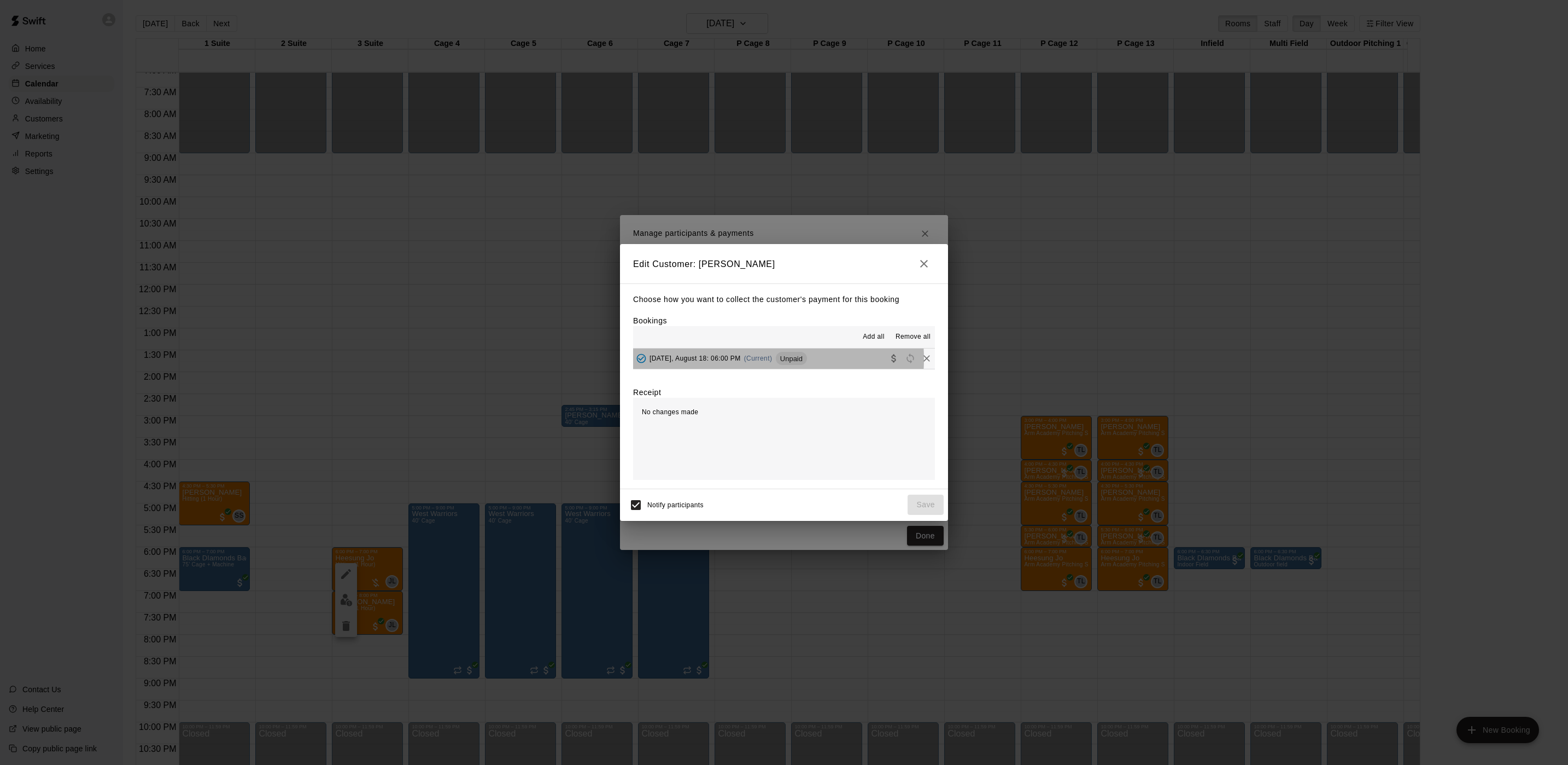
click at [747, 360] on span "(Current)" at bounding box center [758, 358] width 29 height 8
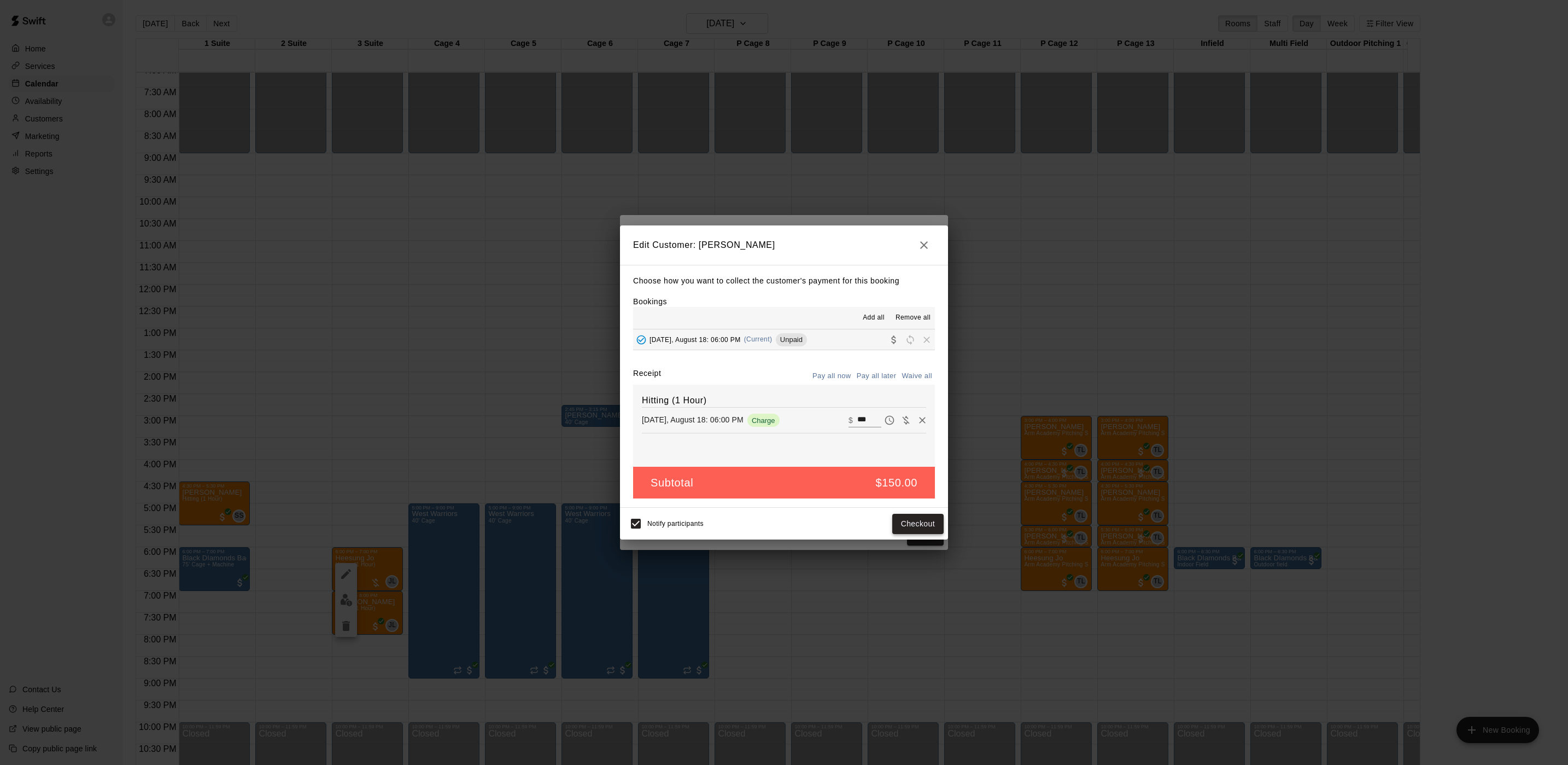
click at [921, 522] on button "Checkout" at bounding box center [918, 524] width 52 height 20
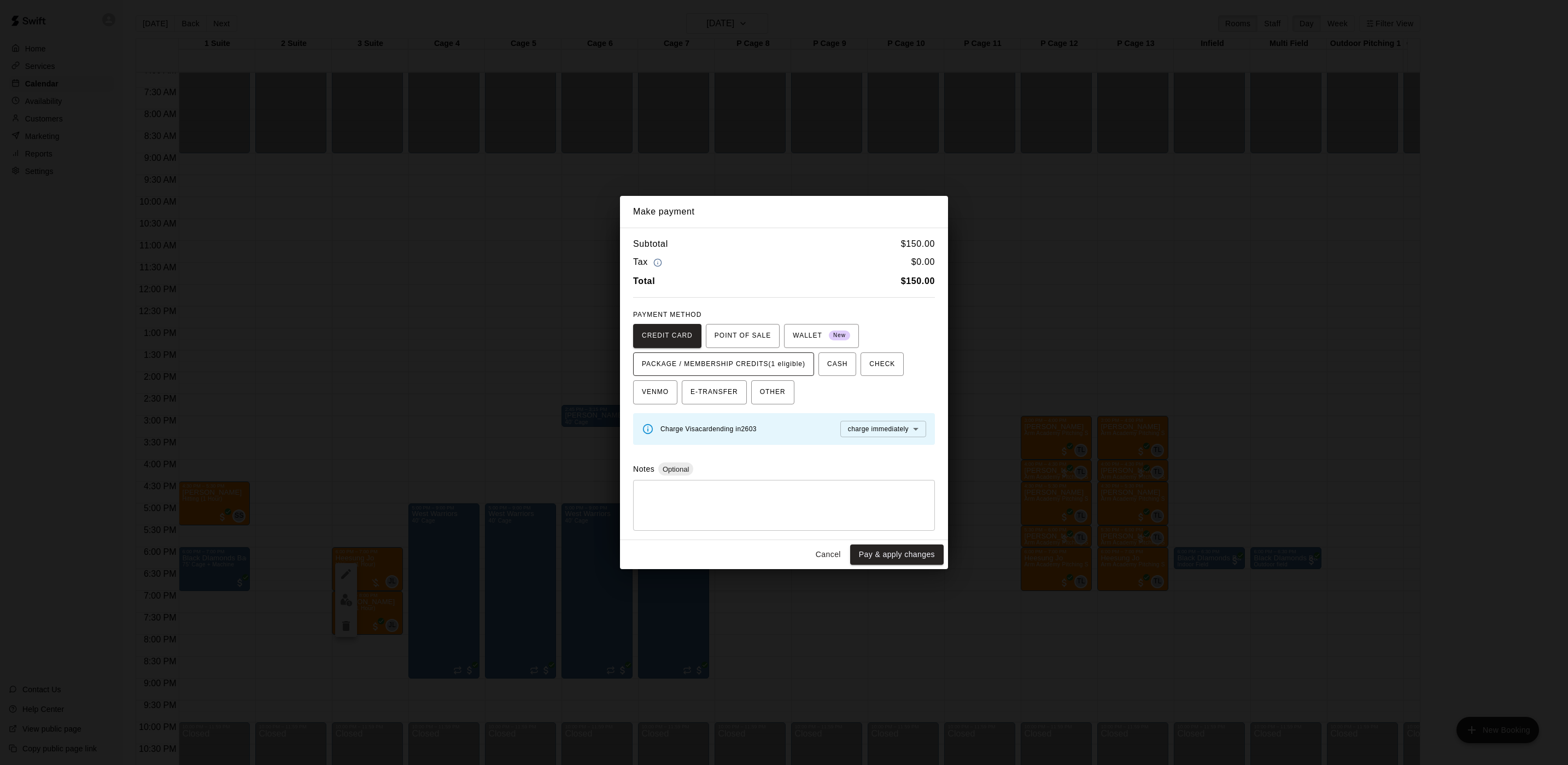
click at [745, 358] on span "PACKAGE / MEMBERSHIP CREDITS (1 eligible)" at bounding box center [724, 364] width 163 height 17
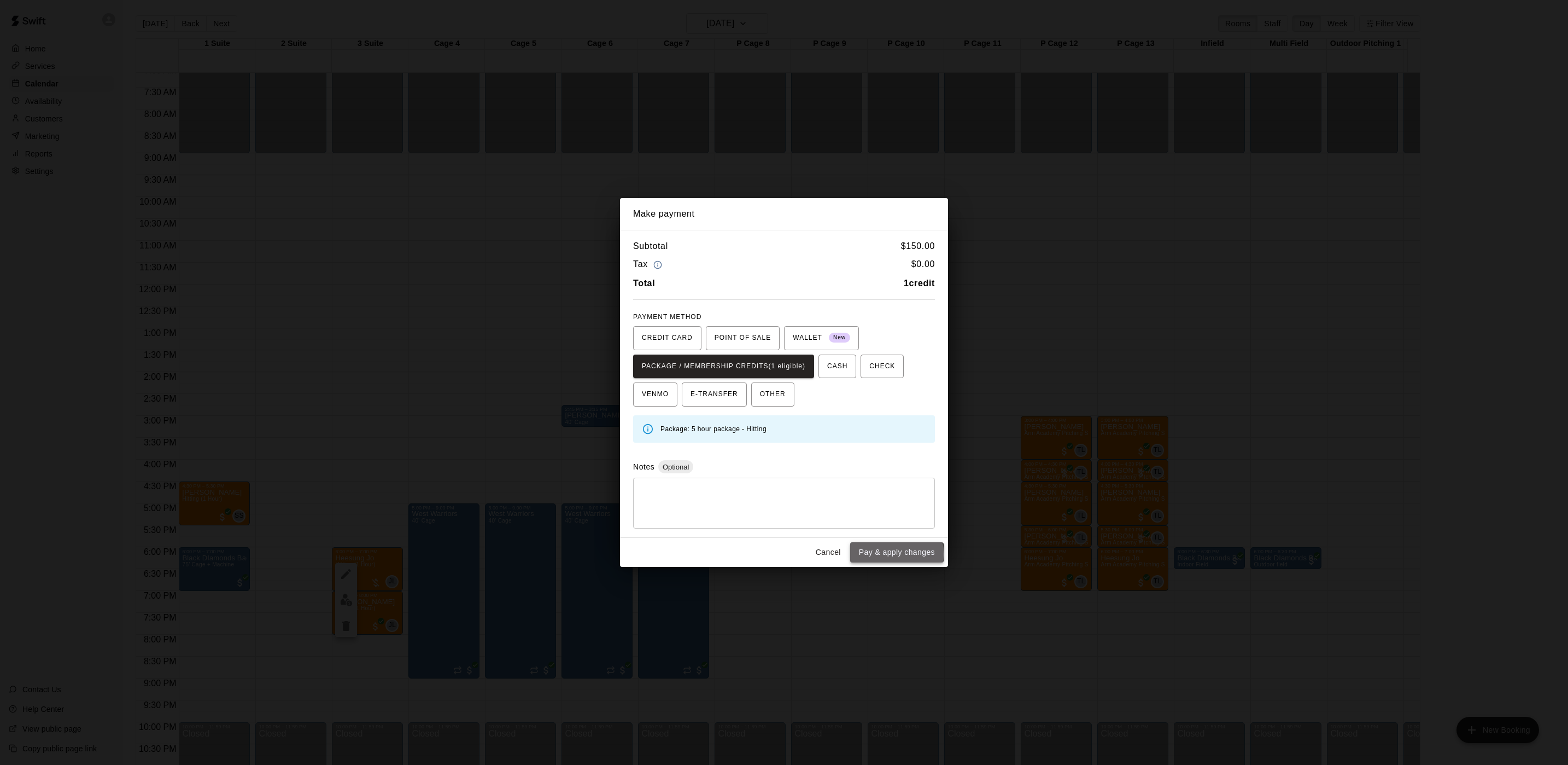
click at [881, 556] on button "Pay & apply changes" at bounding box center [897, 552] width 93 height 20
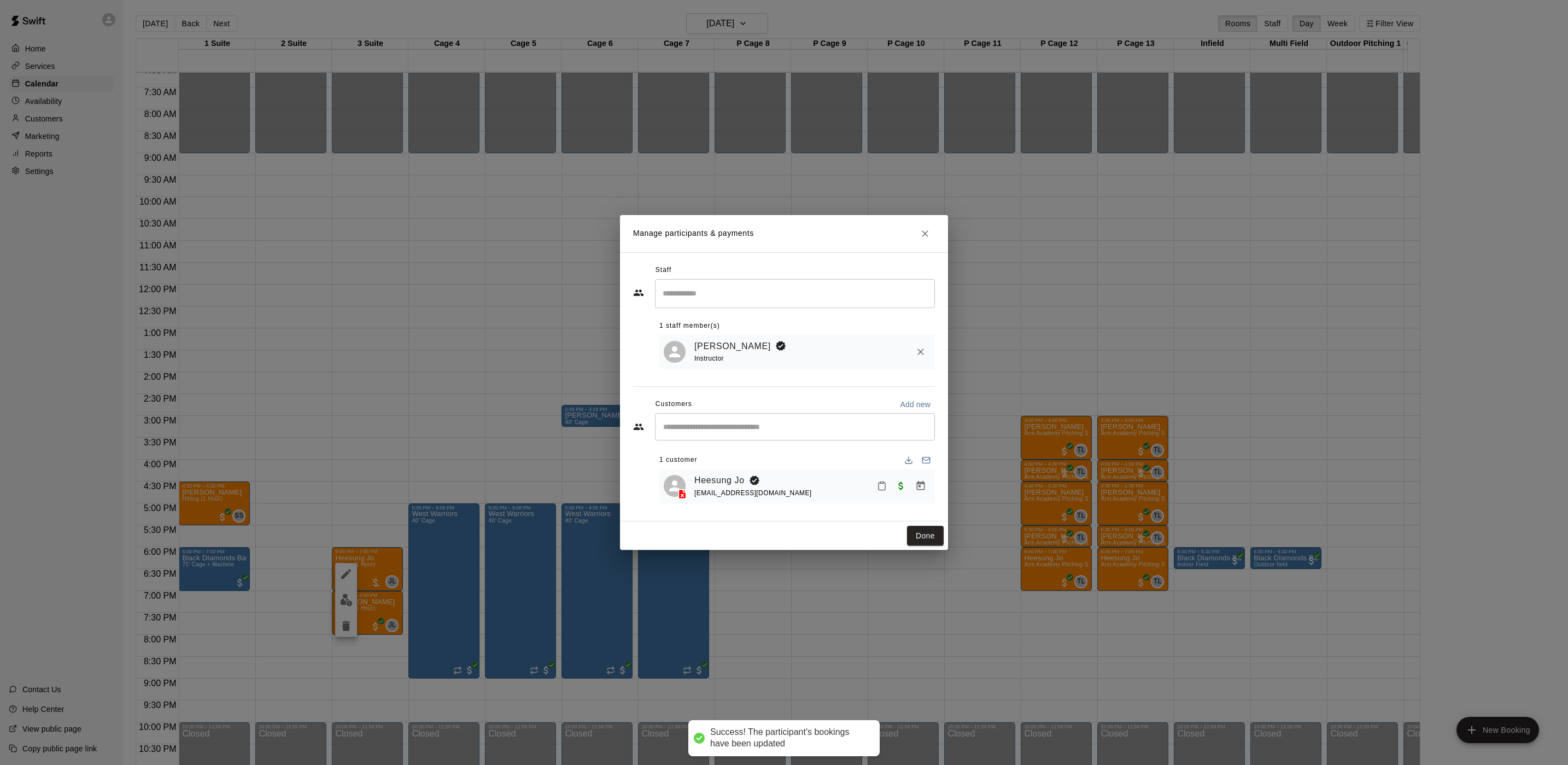
click at [945, 537] on div "Done" at bounding box center [784, 535] width 328 height 29
click at [933, 537] on button "Done" at bounding box center [925, 536] width 36 height 20
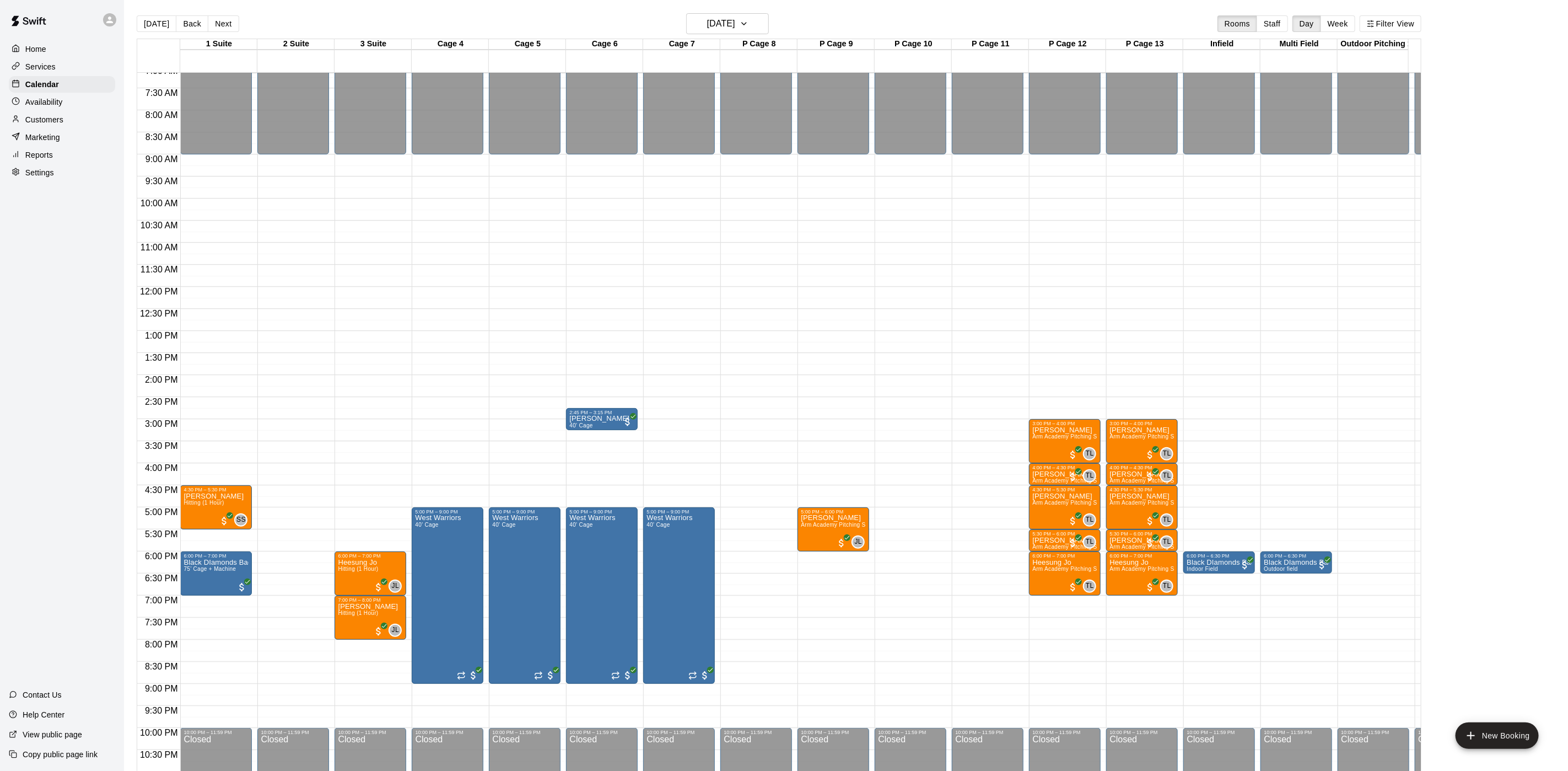
drag, startPoint x: 156, startPoint y: 24, endPoint x: 167, endPoint y: 40, distance: 19.4
click at [156, 24] on button "[DATE]" at bounding box center [156, 24] width 40 height 17
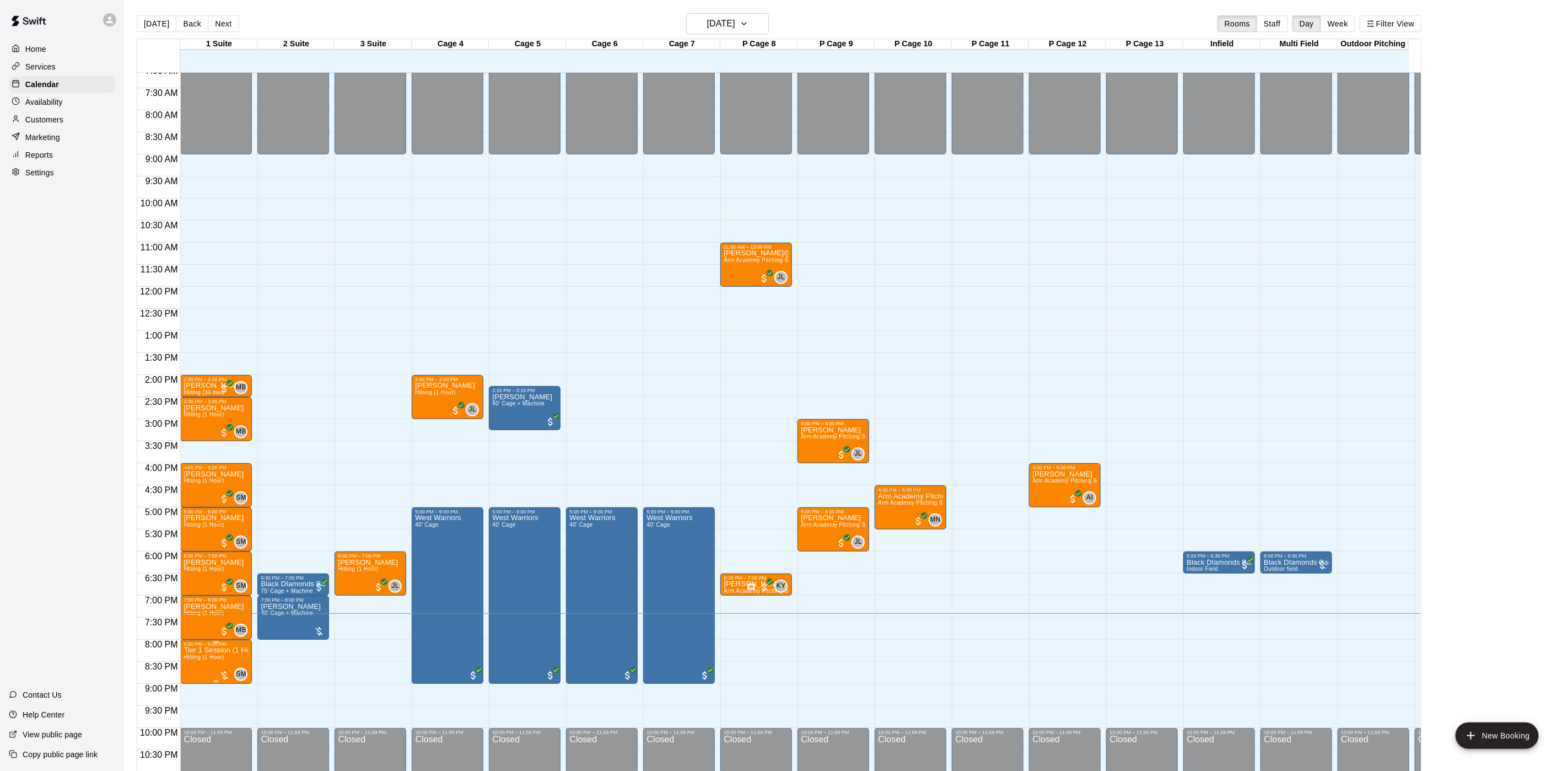
click at [202, 655] on span "Hitting (1 Hour)" at bounding box center [203, 656] width 41 height 6
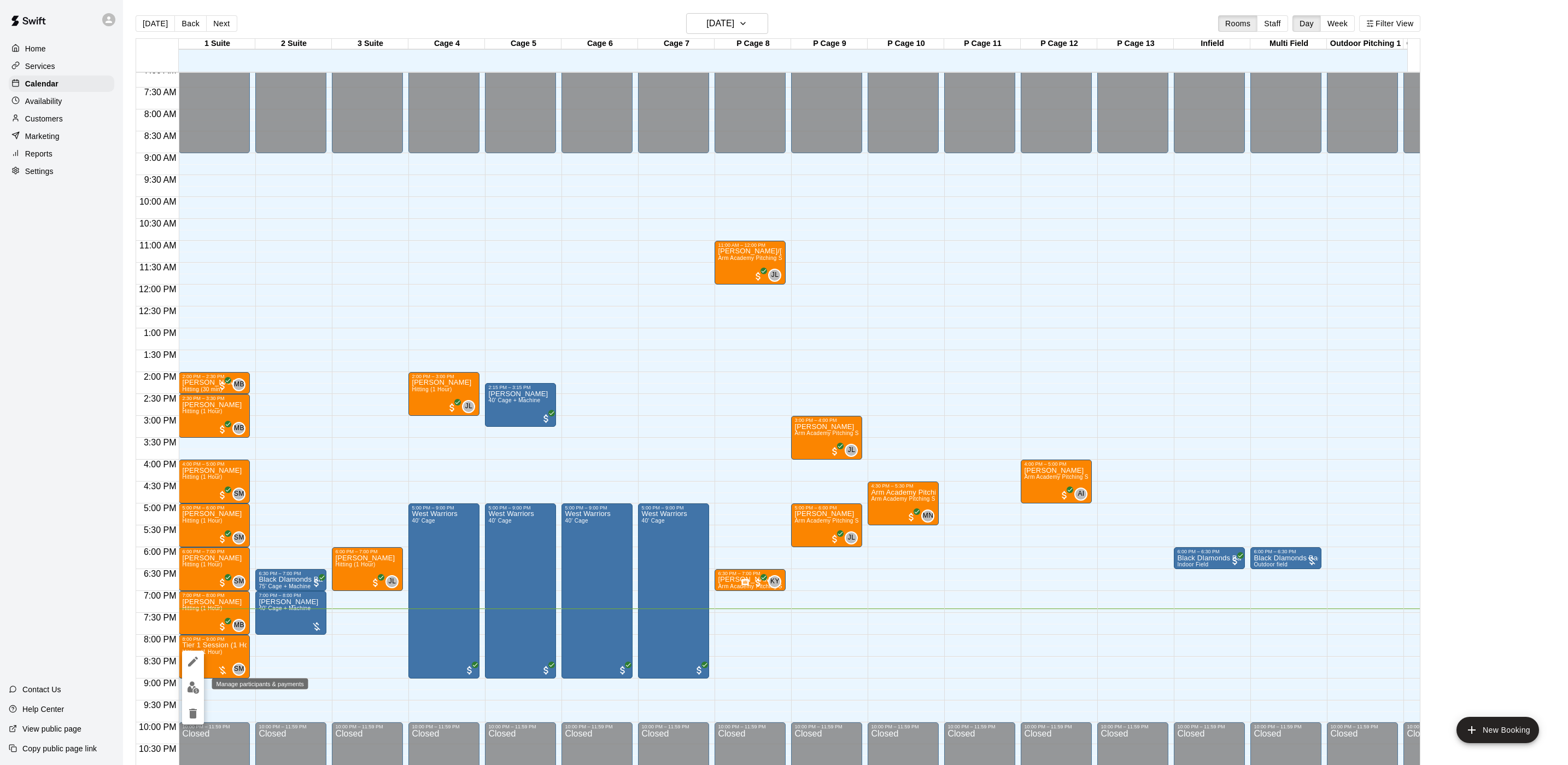
click at [192, 689] on img "edit" at bounding box center [193, 688] width 13 height 13
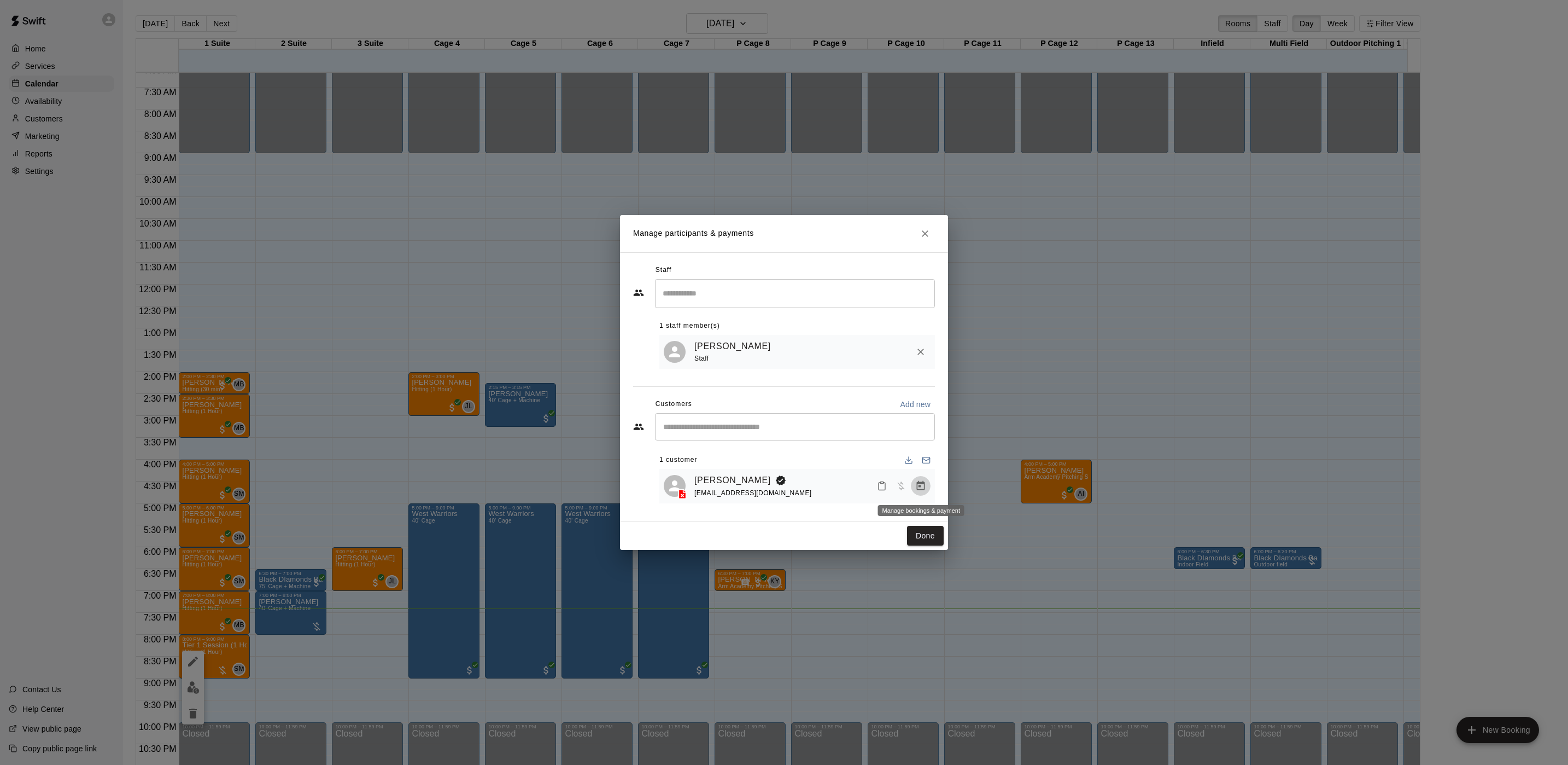
click at [922, 481] on icon "Manage bookings & payment" at bounding box center [920, 485] width 11 height 11
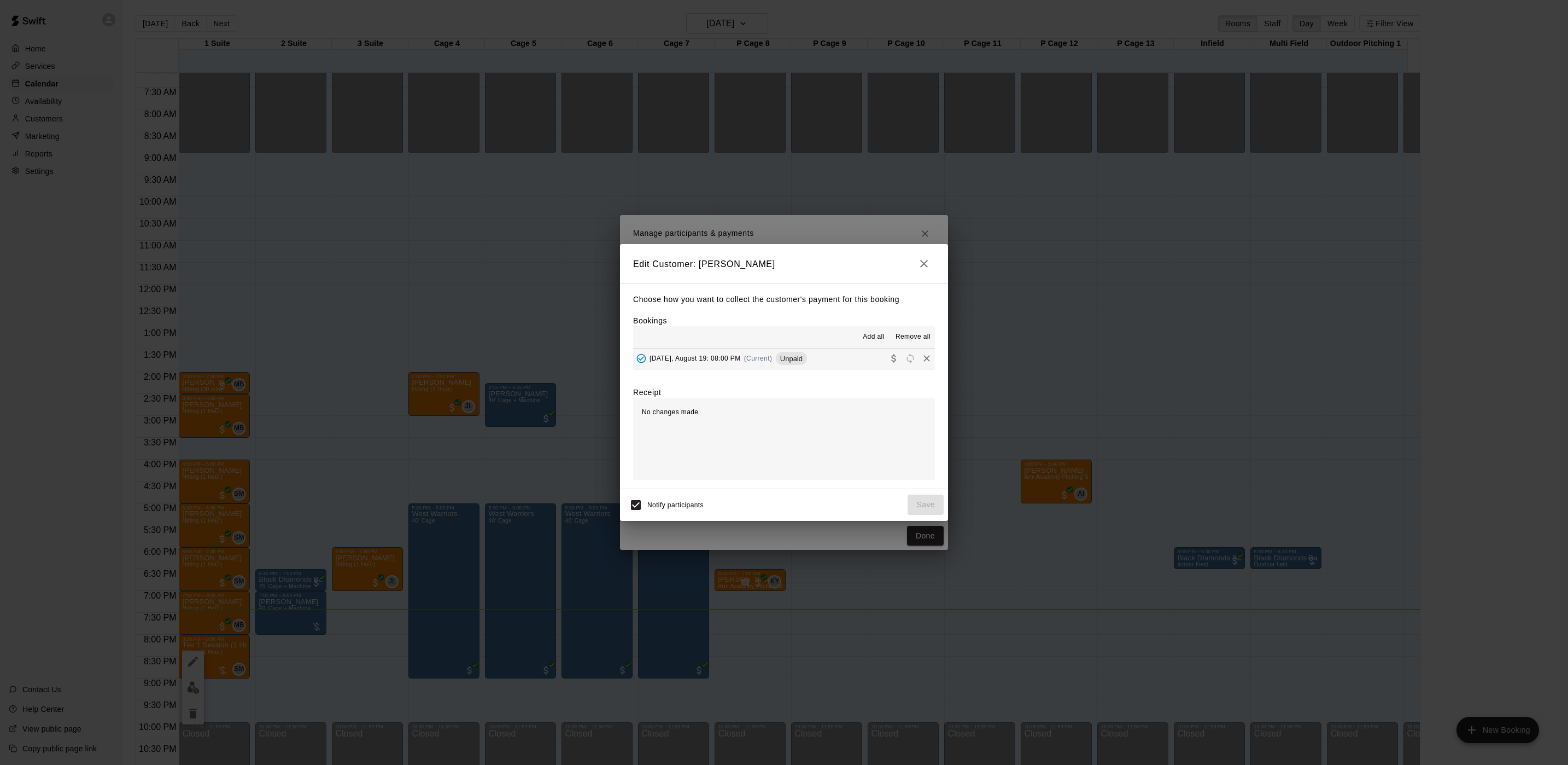
click at [714, 363] on div "Tuesday, August 19: 08:00 PM (Current) Unpaid" at bounding box center [720, 358] width 174 height 17
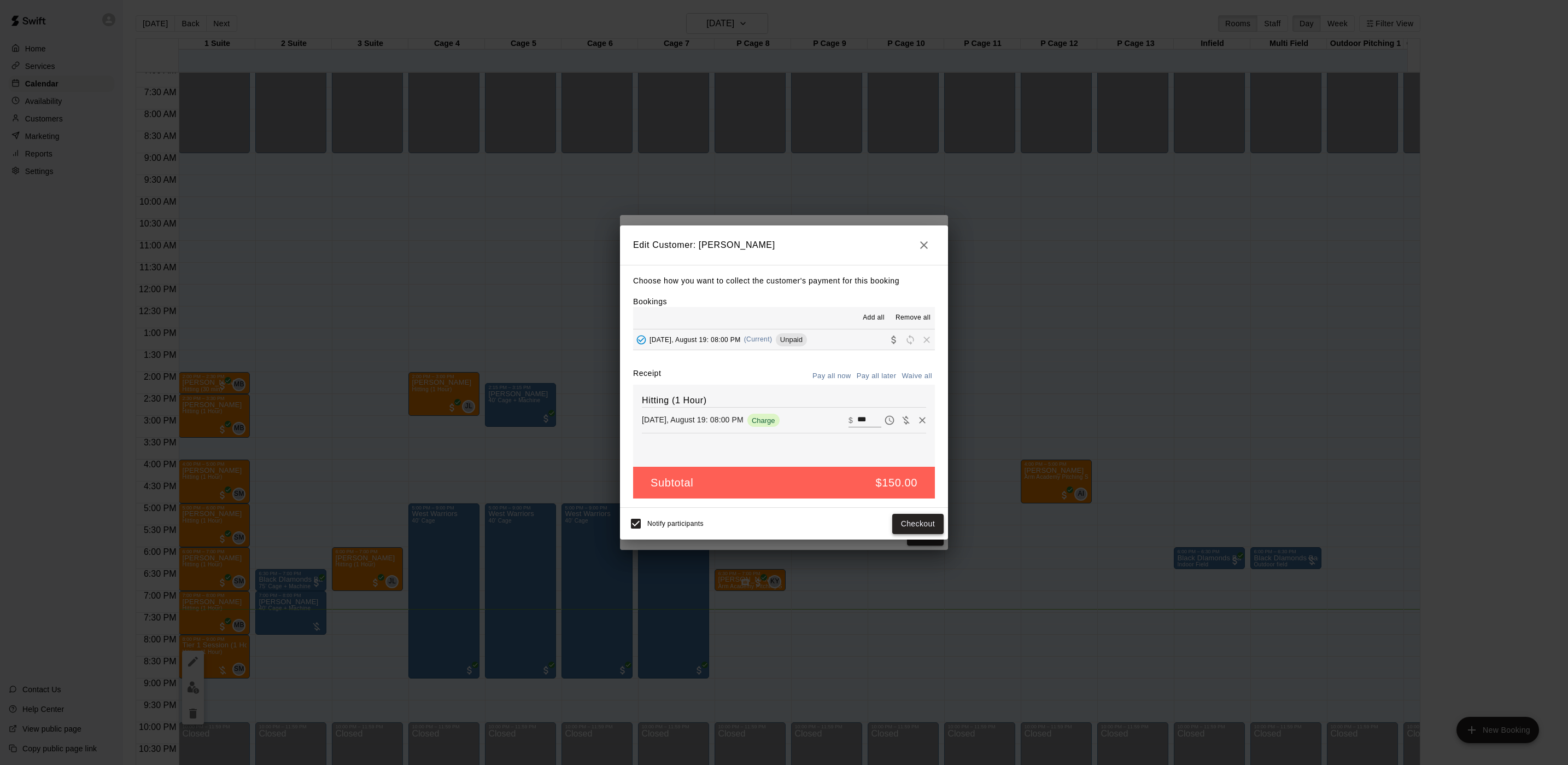
click at [904, 529] on button "Checkout" at bounding box center [918, 524] width 52 height 20
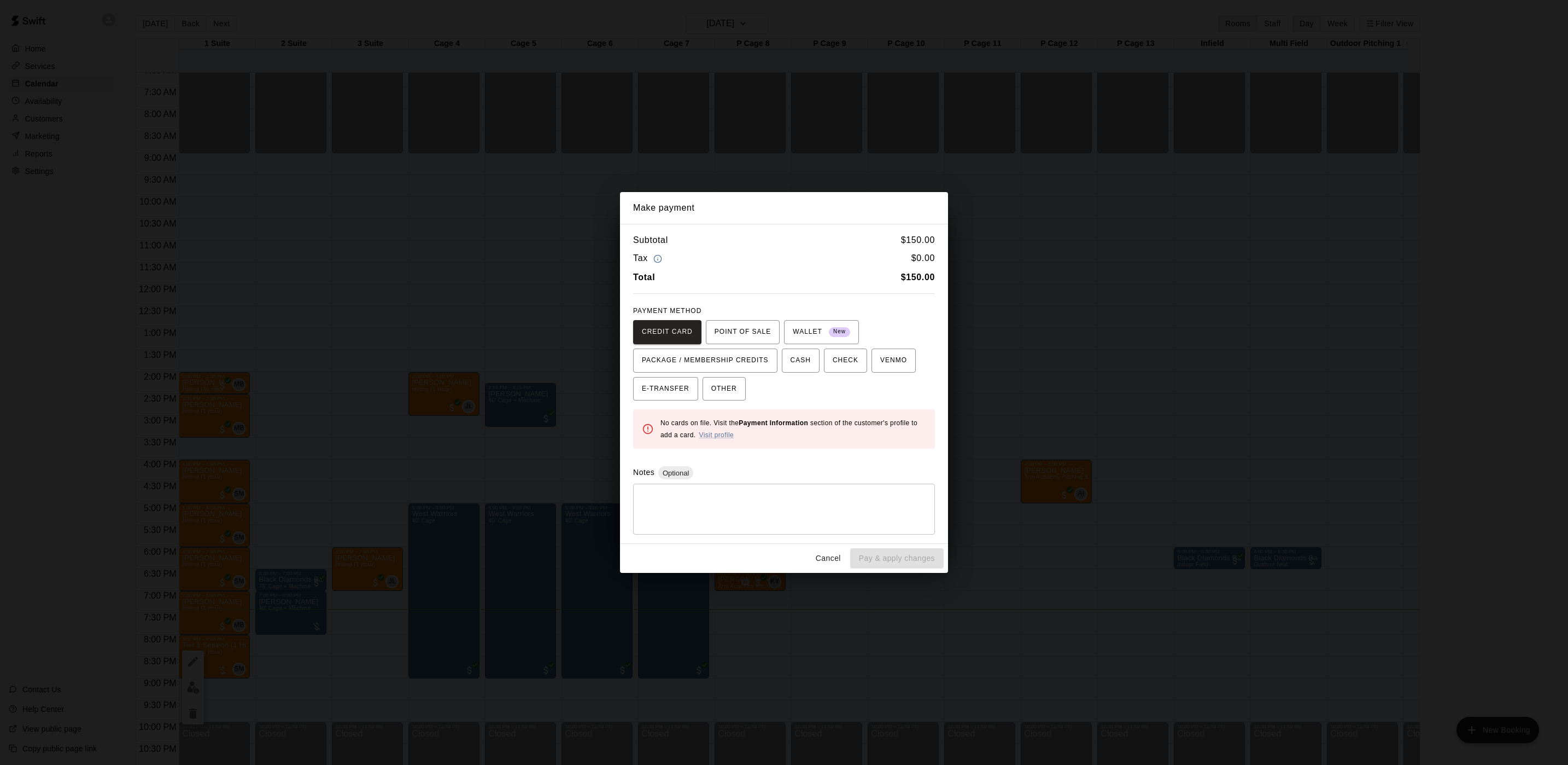
click at [673, 110] on div "Make payment Subtotal $ 150.00 Tax $ 0.00 Total $ 150.00 PAYMENT METHOD CREDIT …" at bounding box center [784, 382] width 1568 height 765
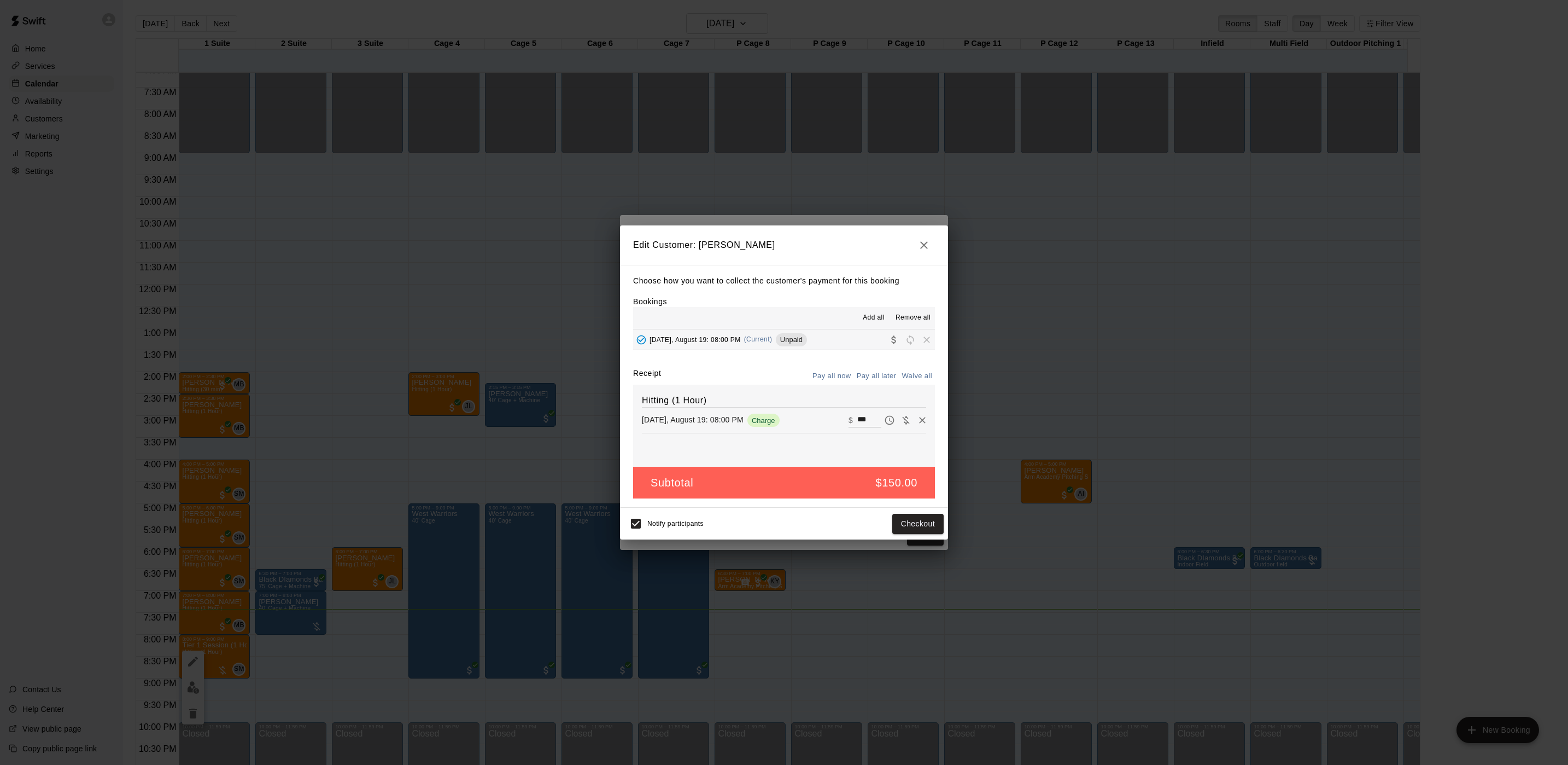
click at [919, 246] on icon "button" at bounding box center [924, 245] width 13 height 13
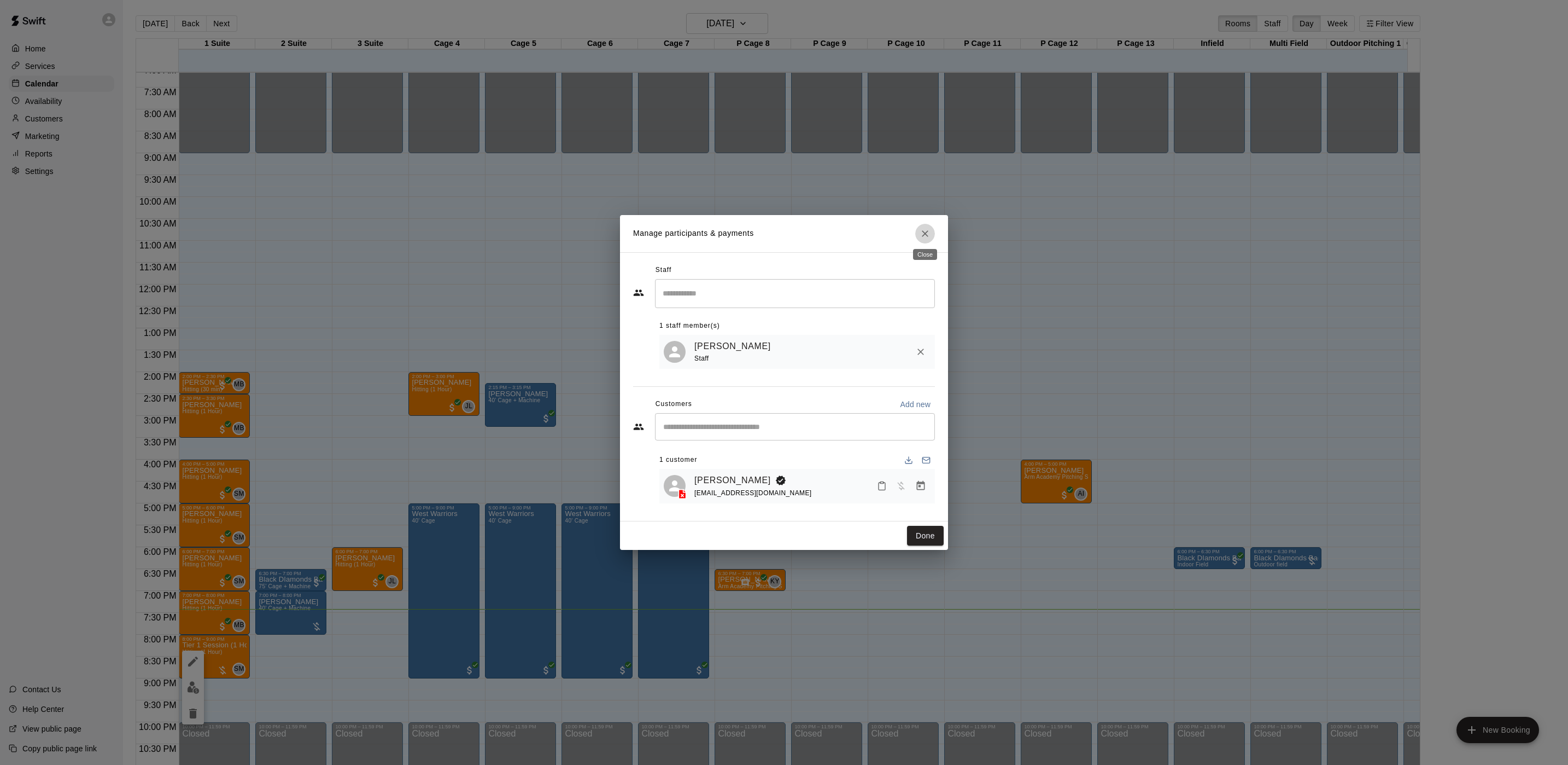
click at [919, 223] on button "Close" at bounding box center [925, 233] width 20 height 20
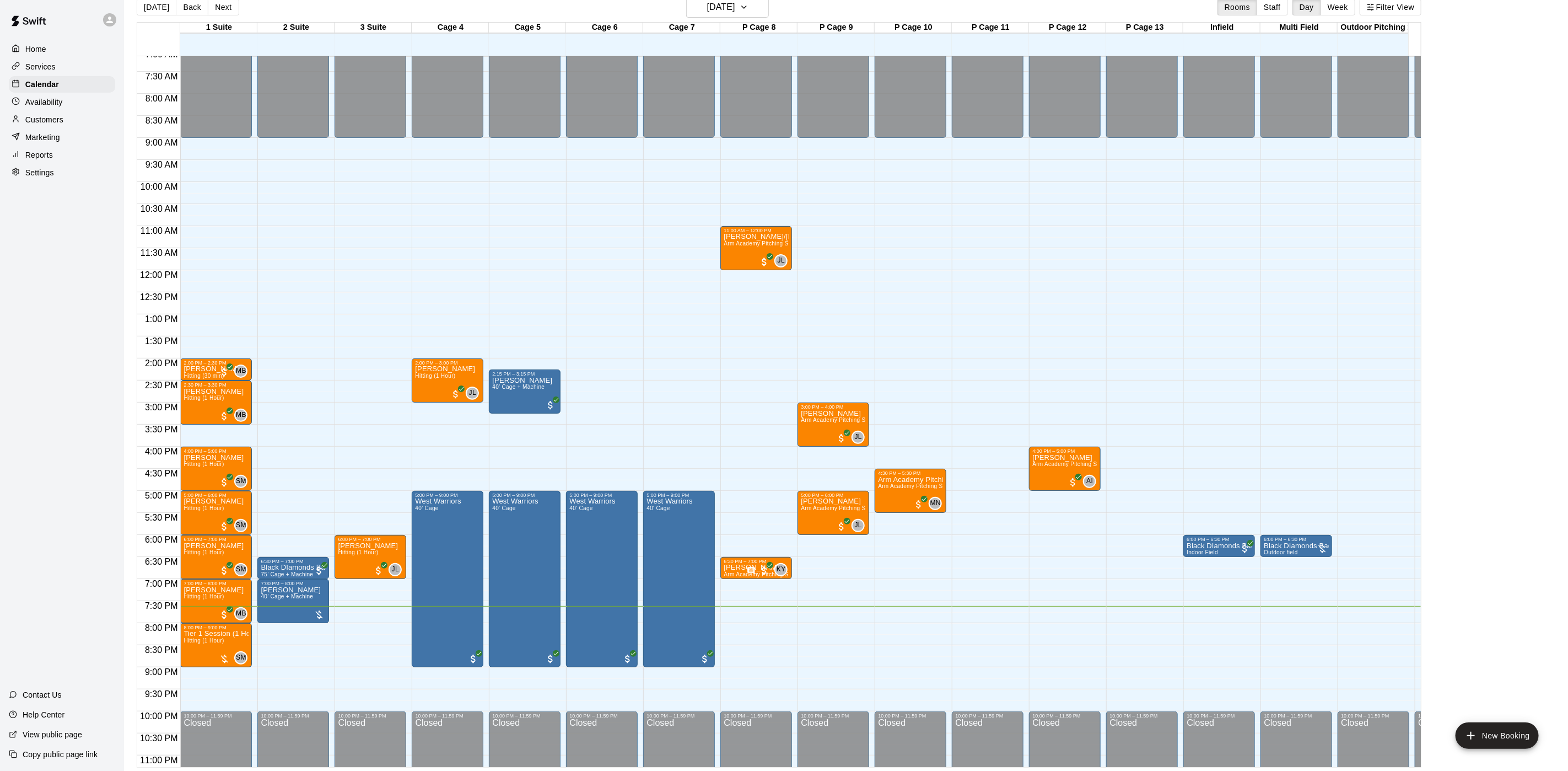
scroll to position [17, 0]
click at [48, 125] on p "Customers" at bounding box center [44, 119] width 38 height 11
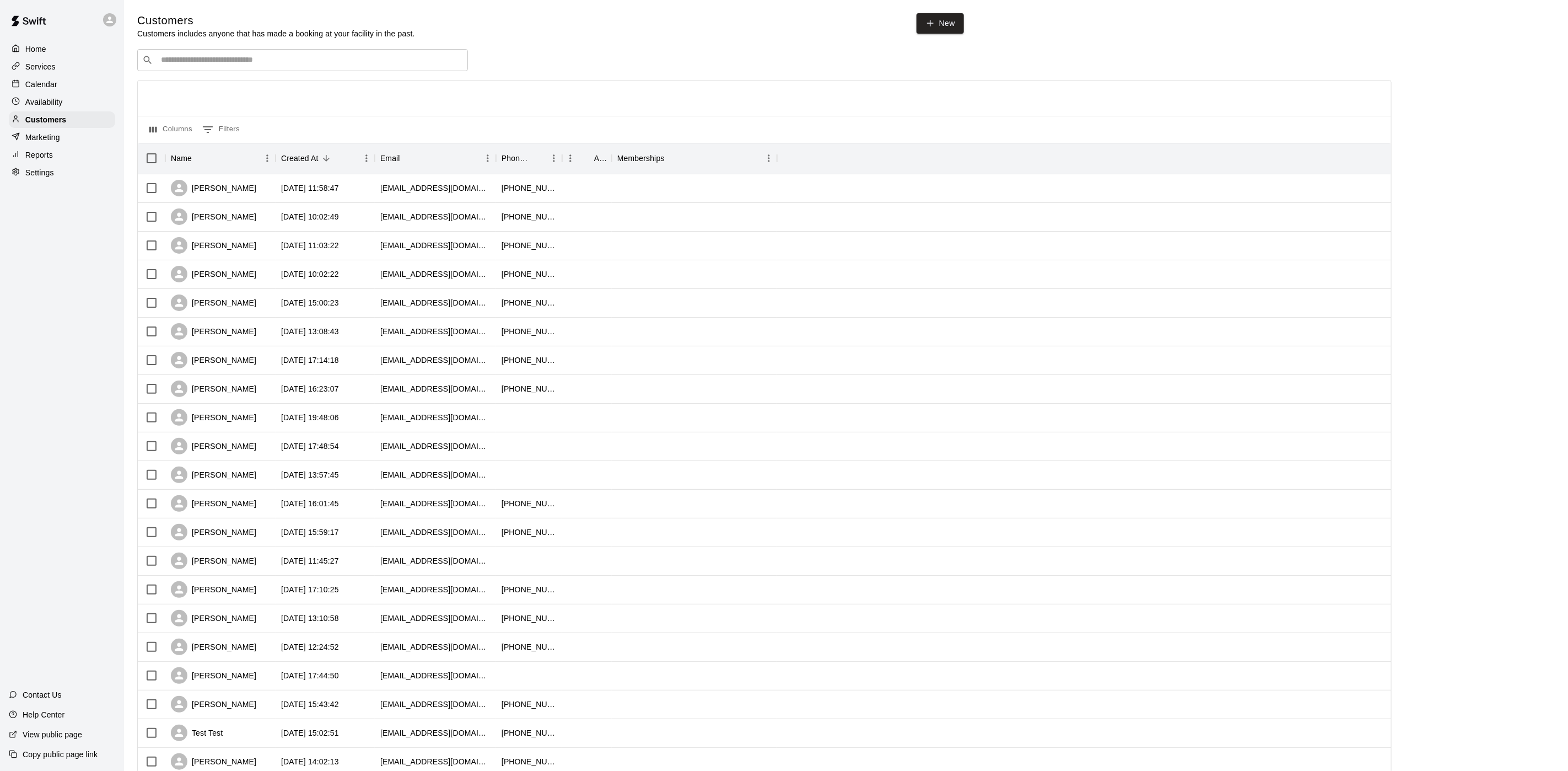
click at [255, 60] on input "Search customers by name or email" at bounding box center [310, 60] width 306 height 11
type input "*****"
click at [183, 90] on div "Krish Dhawan drdkdhawan@aol.com" at bounding box center [227, 91] width 118 height 24
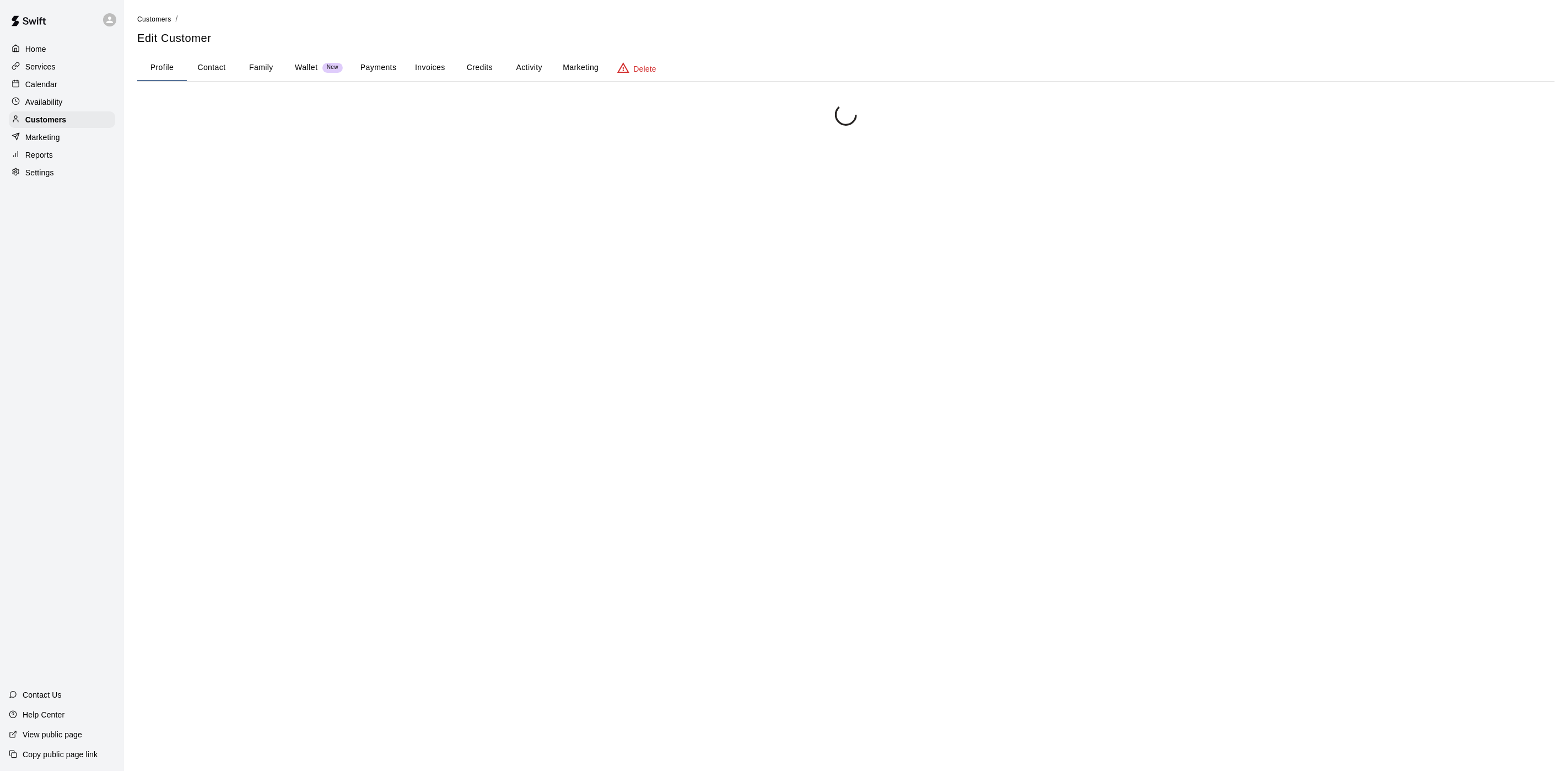
scroll to position [40, 0]
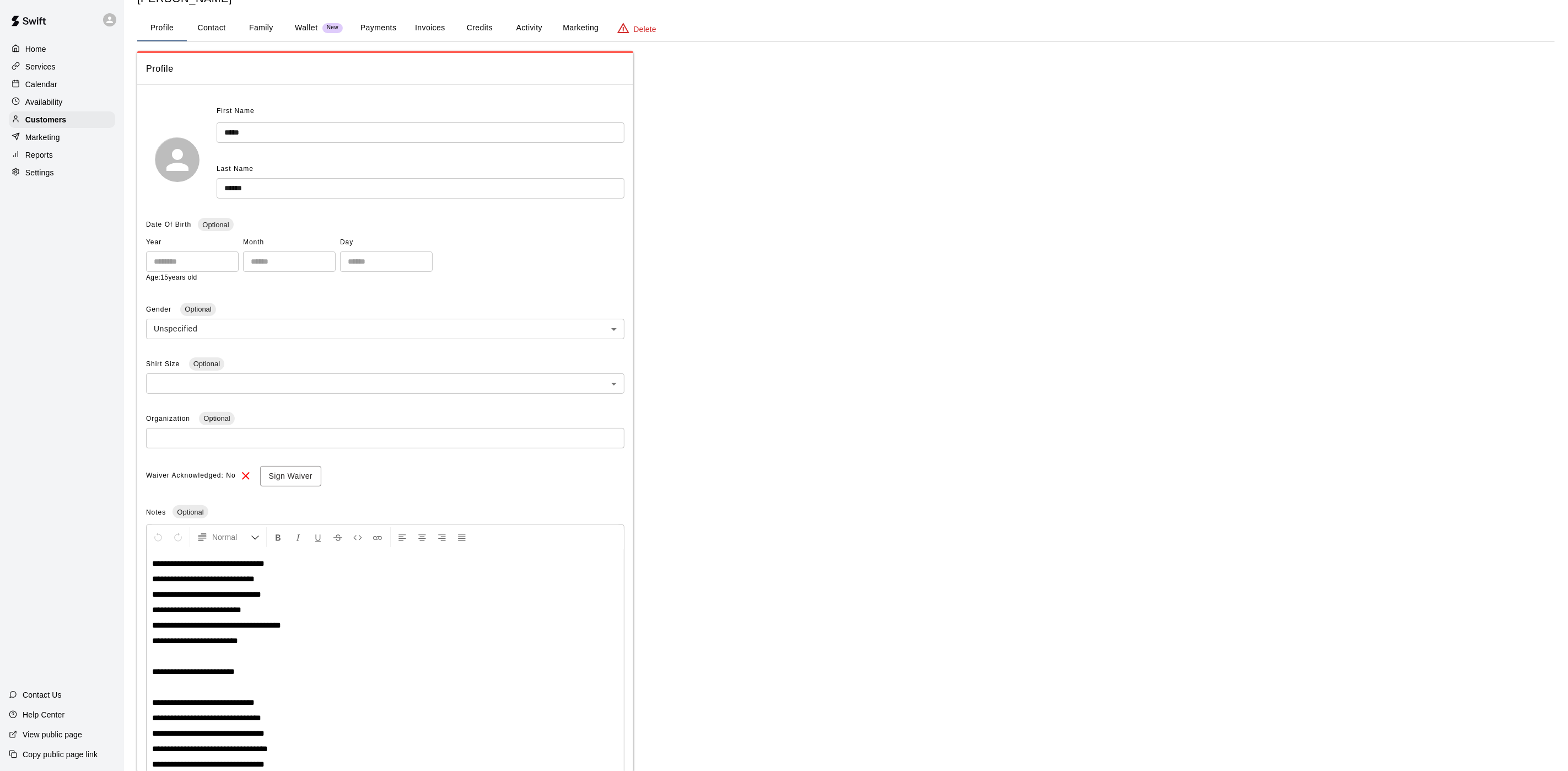
click at [392, 21] on button "Payments" at bounding box center [378, 28] width 53 height 26
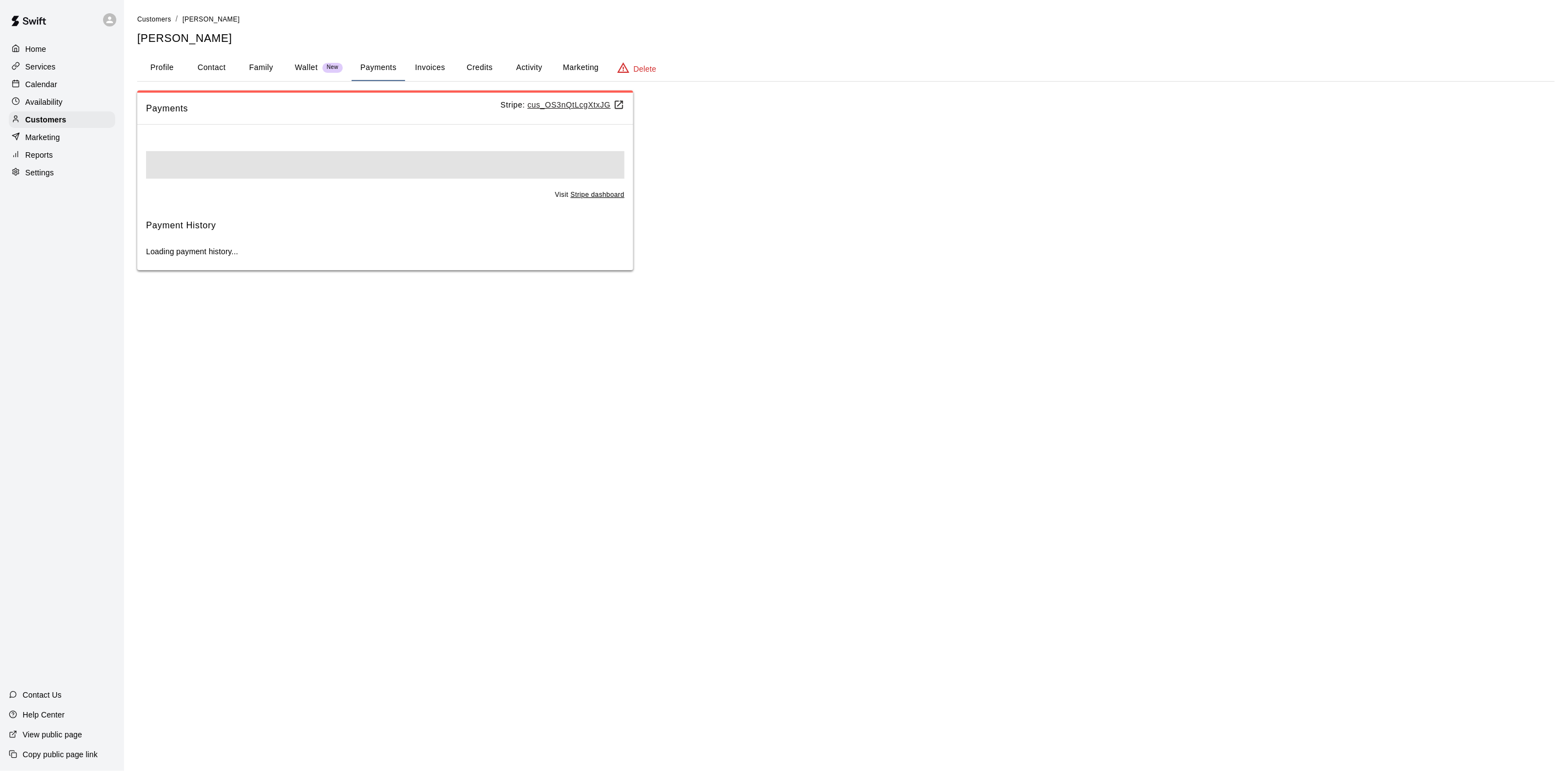
scroll to position [0, 0]
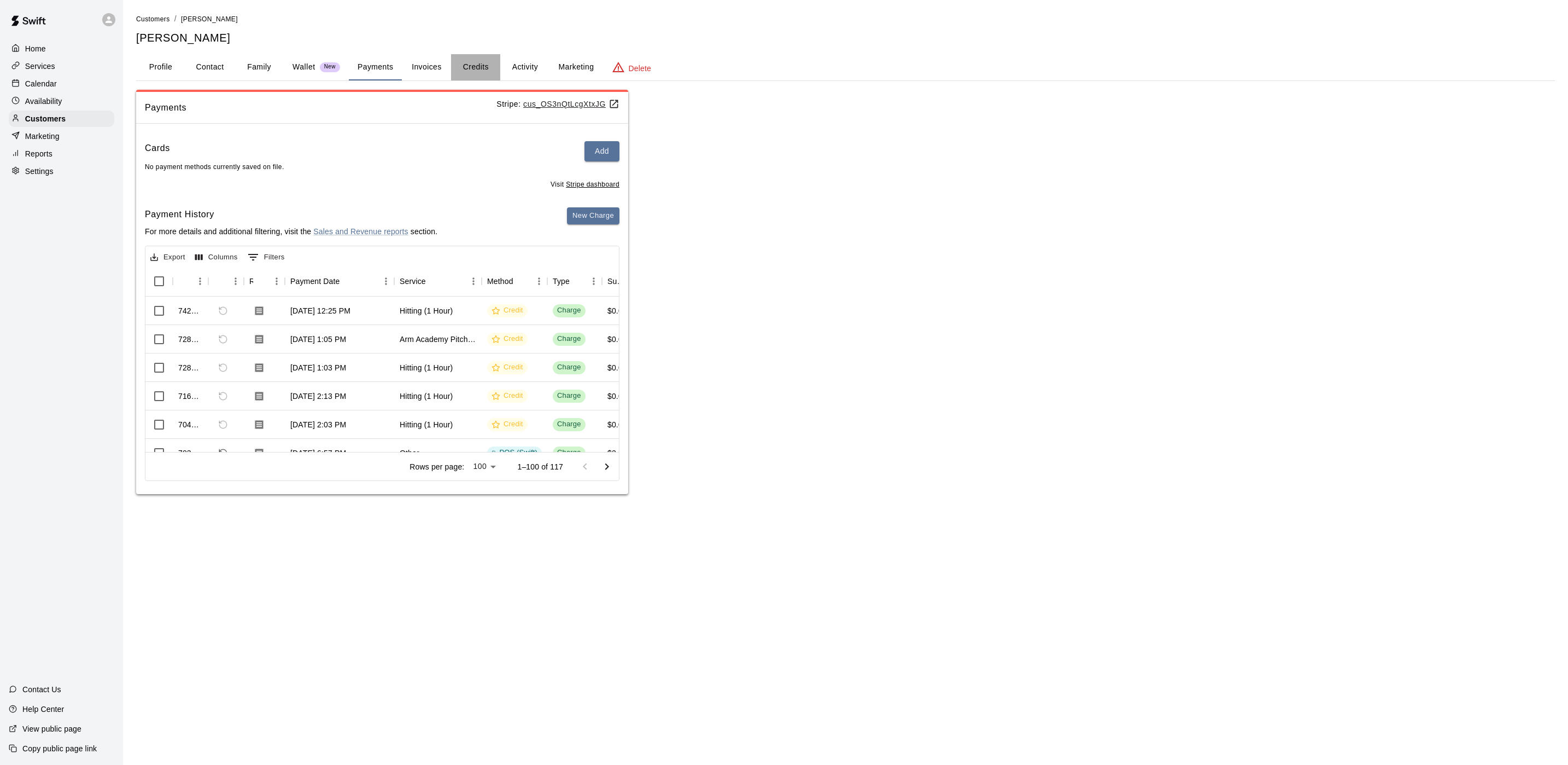
click at [469, 61] on button "Credits" at bounding box center [475, 67] width 49 height 26
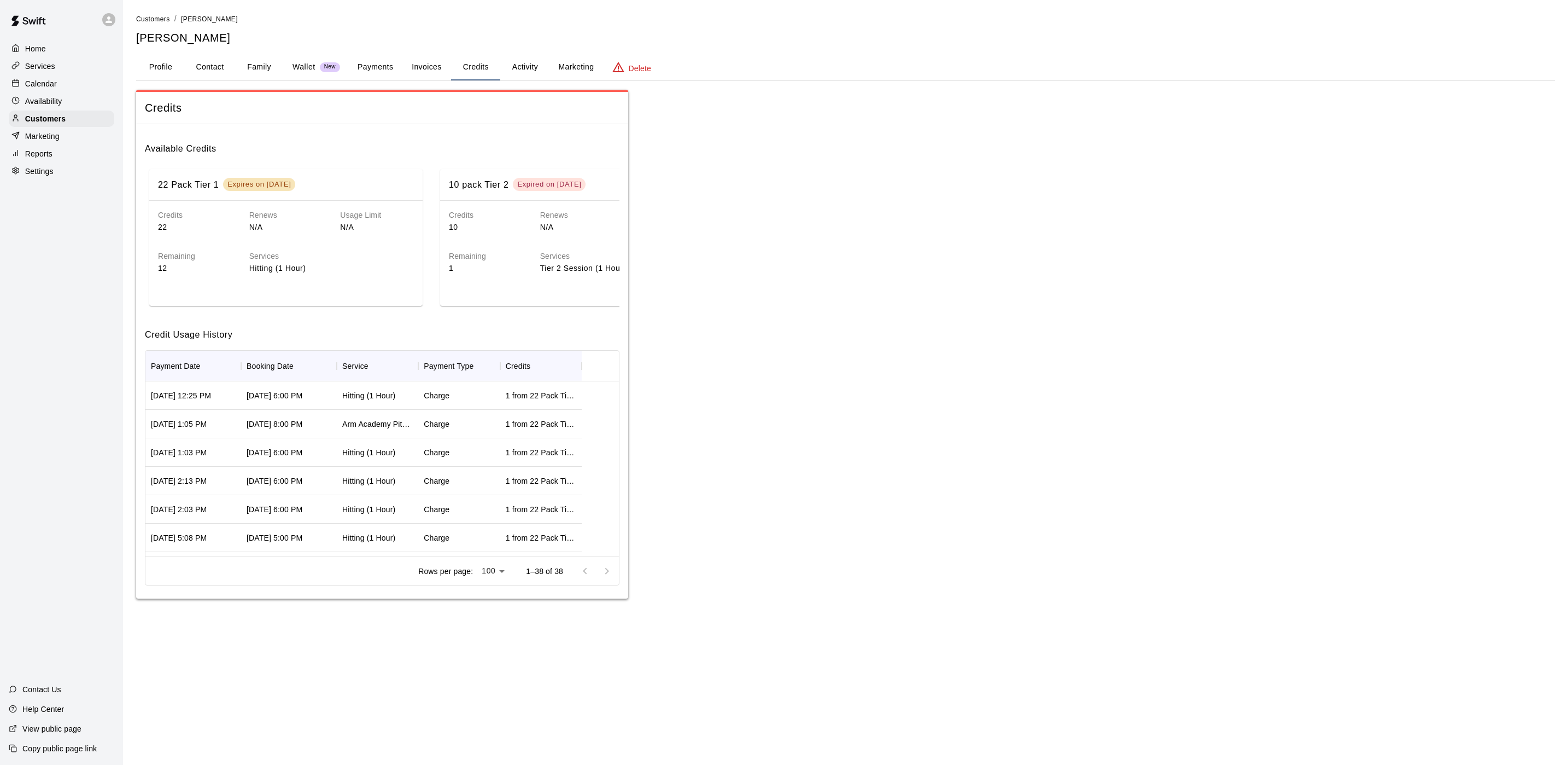
click at [522, 58] on button "Activity" at bounding box center [525, 67] width 49 height 26
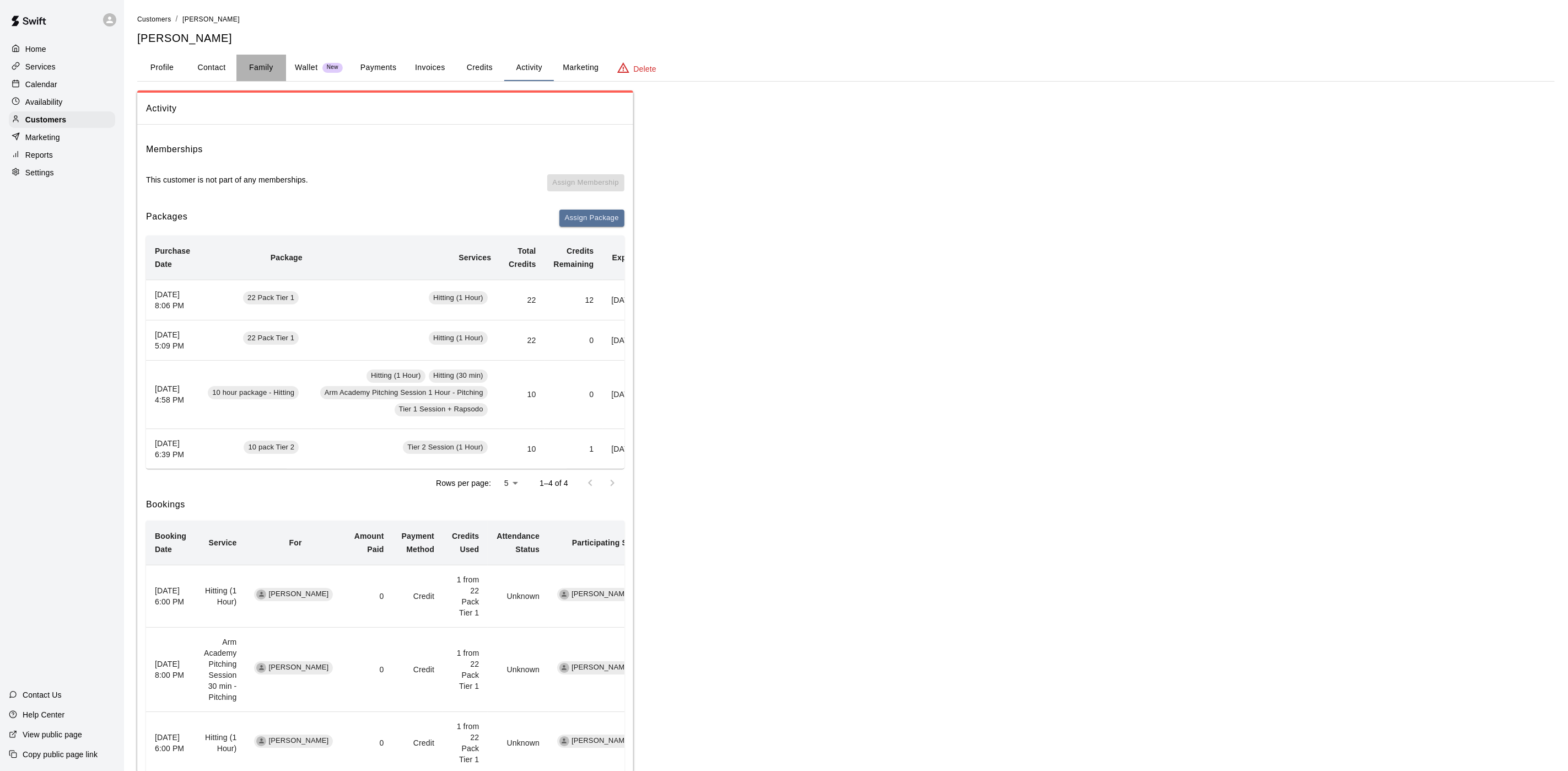
click at [259, 68] on button "Family" at bounding box center [261, 68] width 50 height 26
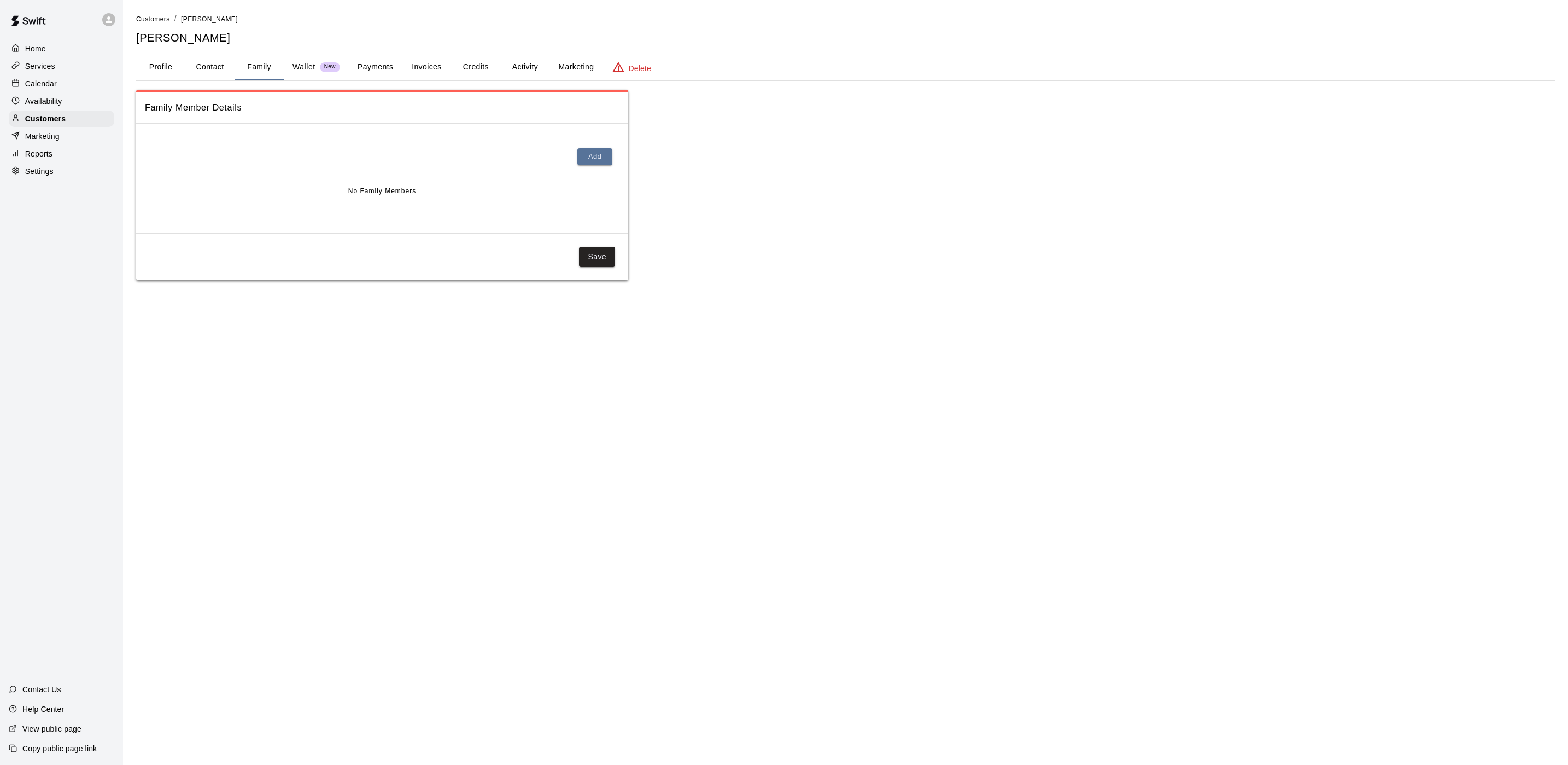
click at [299, 67] on p "Wallet" at bounding box center [304, 67] width 23 height 11
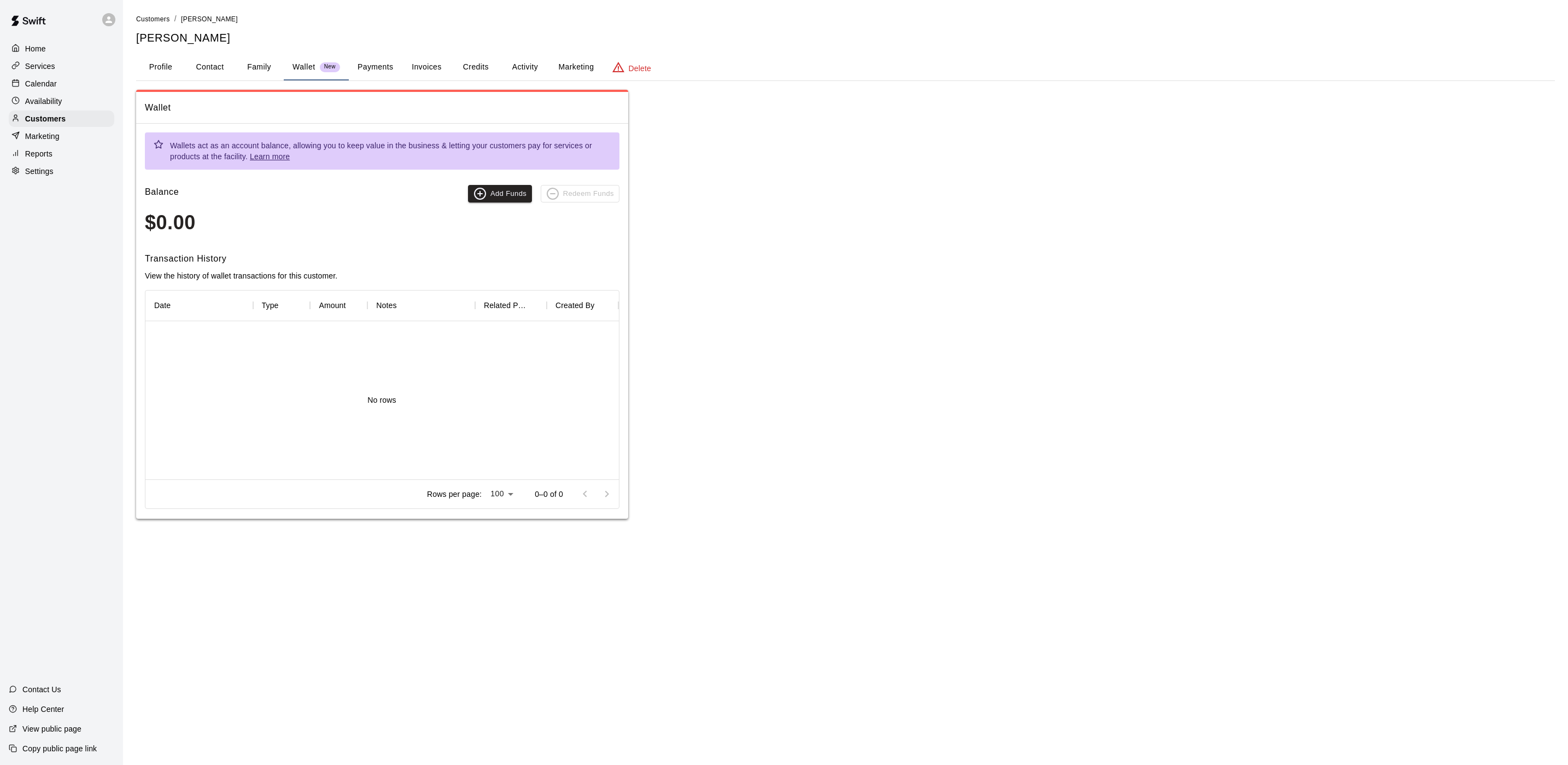
click at [389, 59] on button "Payments" at bounding box center [375, 67] width 53 height 26
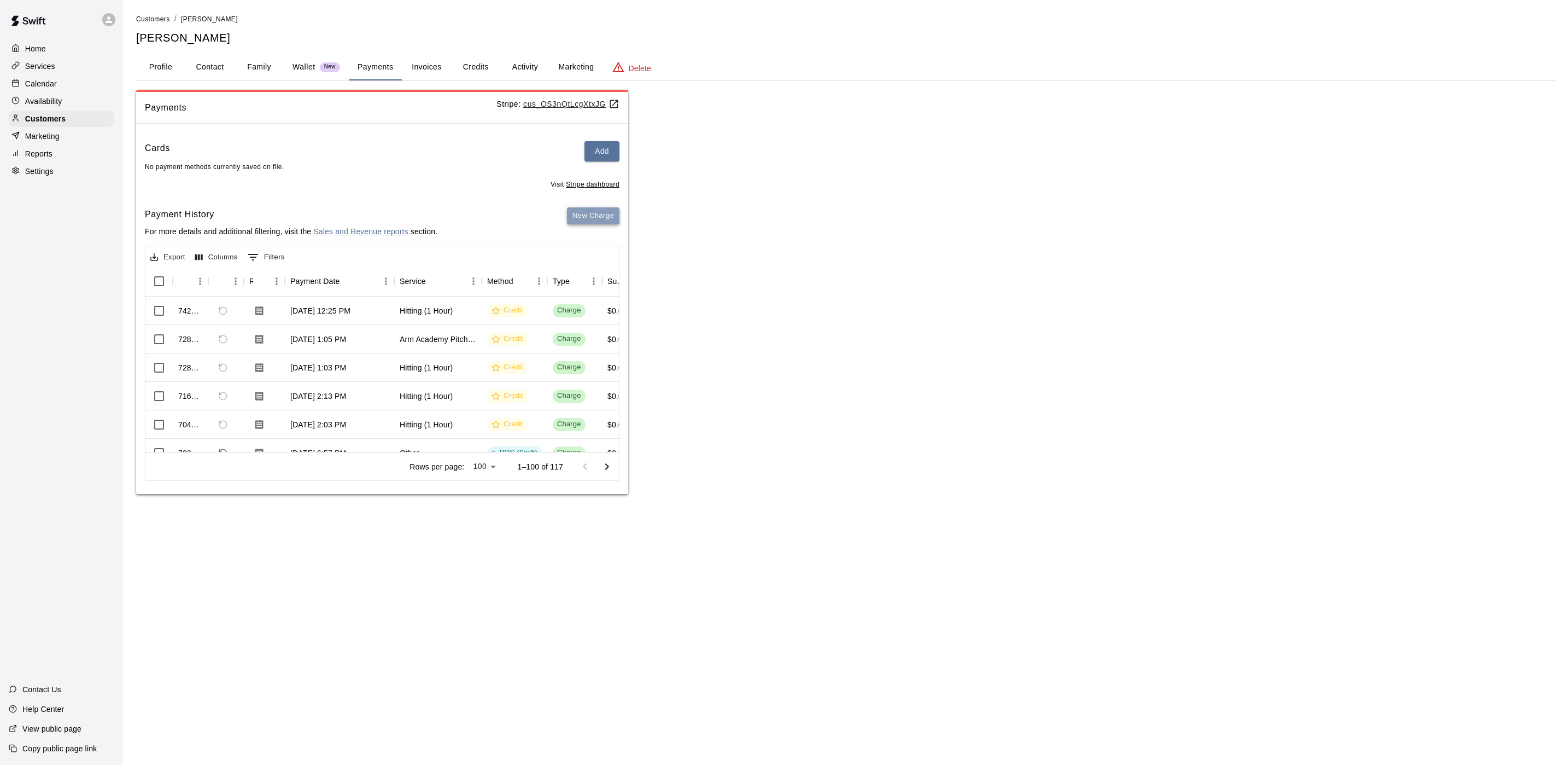
click at [597, 214] on button "New Charge" at bounding box center [593, 216] width 52 height 17
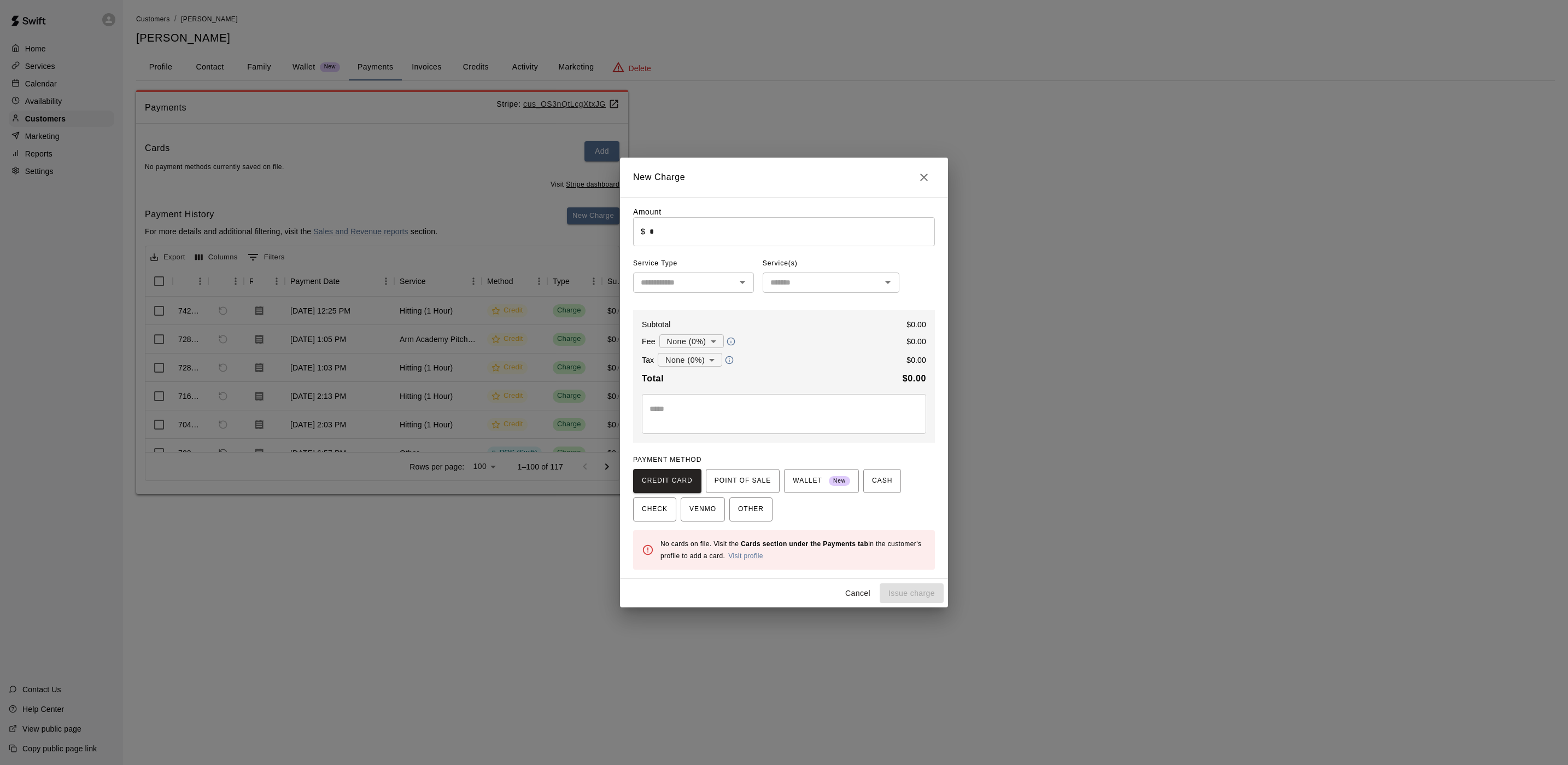
click at [745, 235] on input "*" at bounding box center [792, 231] width 285 height 29
click at [726, 473] on span "POINT OF SALE" at bounding box center [743, 480] width 56 height 17
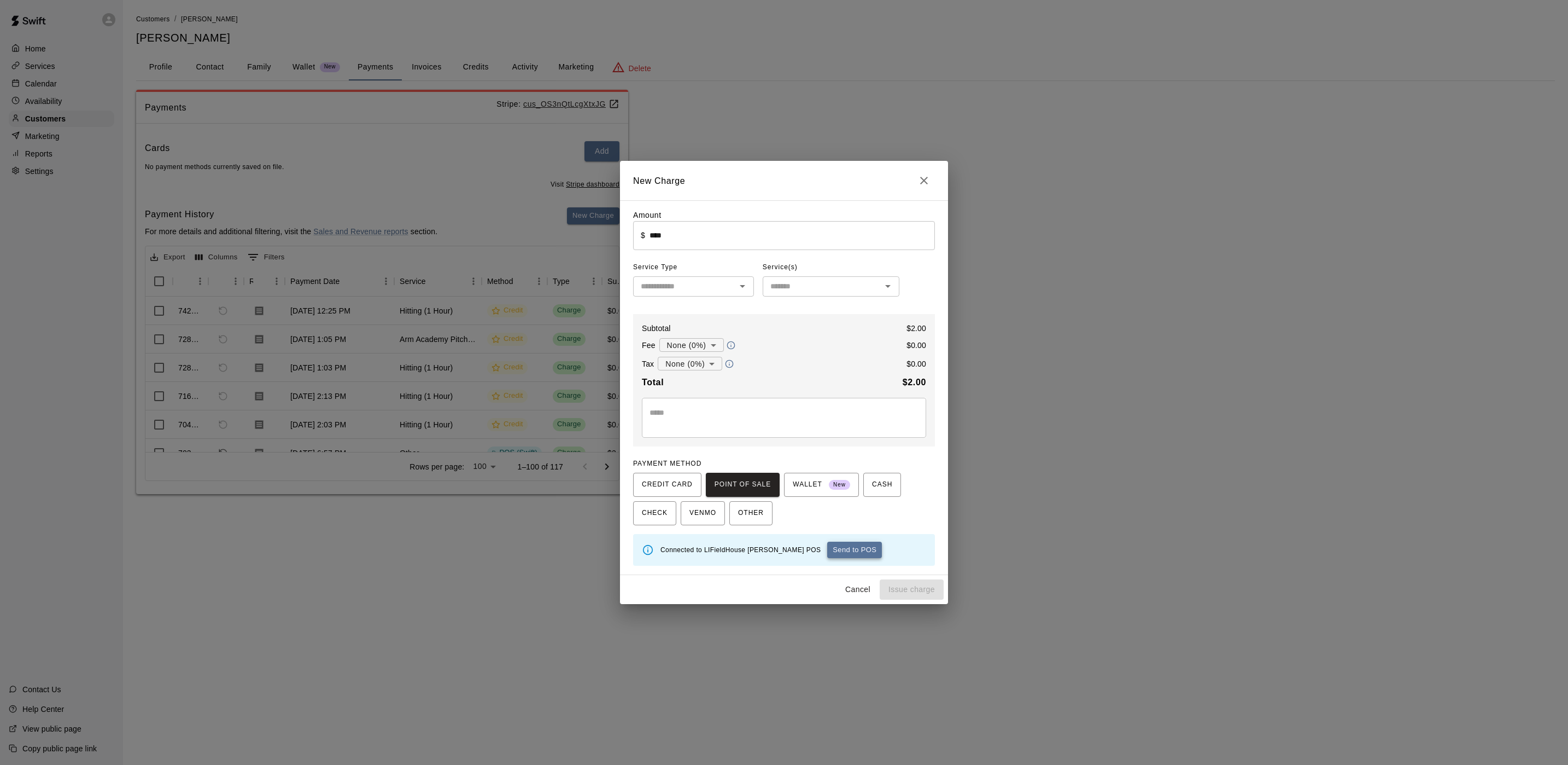
click at [827, 547] on button "Send to POS" at bounding box center [855, 550] width 55 height 17
click at [651, 240] on input "****" at bounding box center [792, 235] width 285 height 29
click at [686, 274] on span "Service Type" at bounding box center [693, 267] width 121 height 17
click at [685, 289] on input "text" at bounding box center [684, 286] width 96 height 13
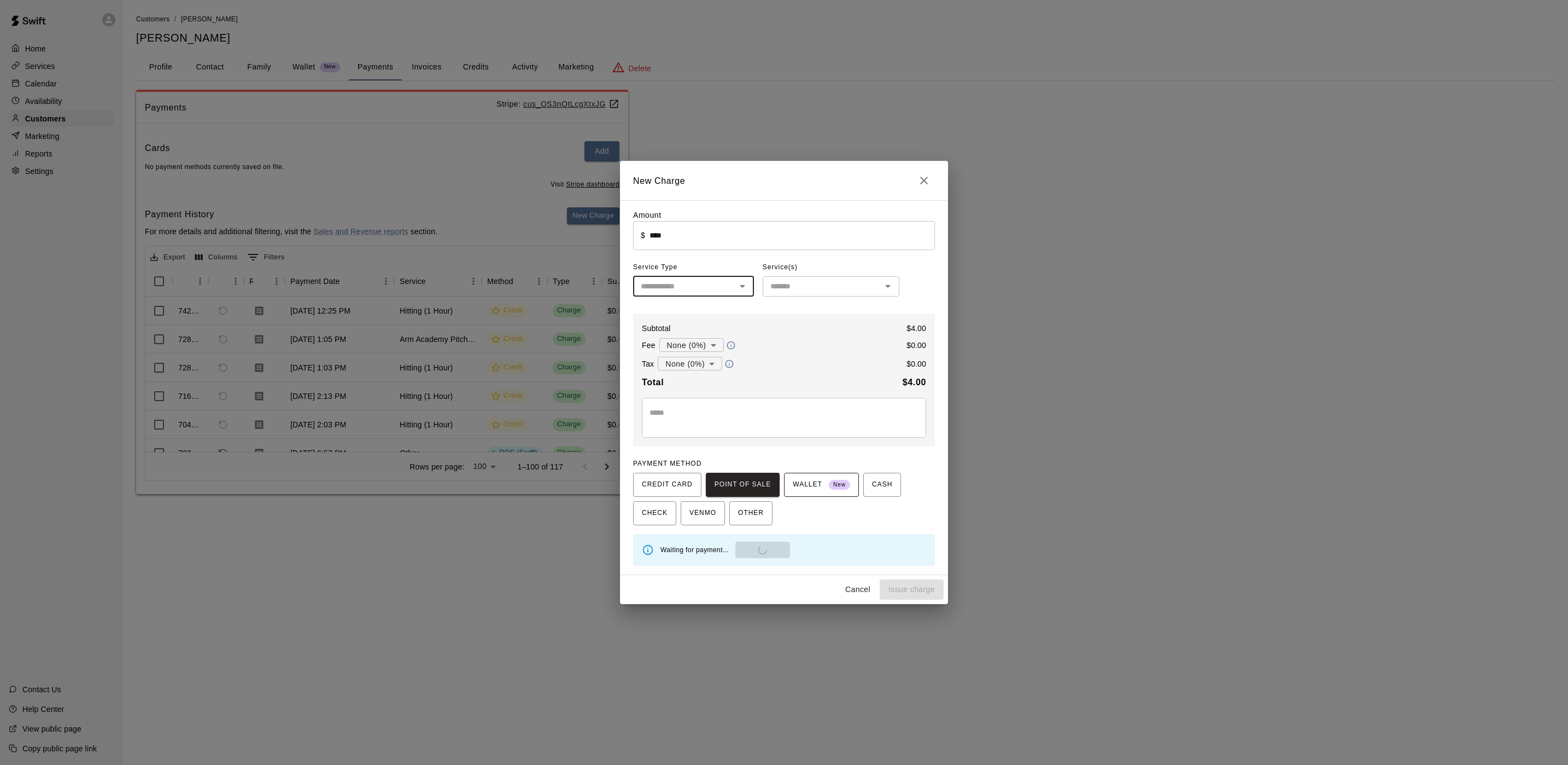
click at [819, 478] on span "WALLET New" at bounding box center [821, 484] width 57 height 17
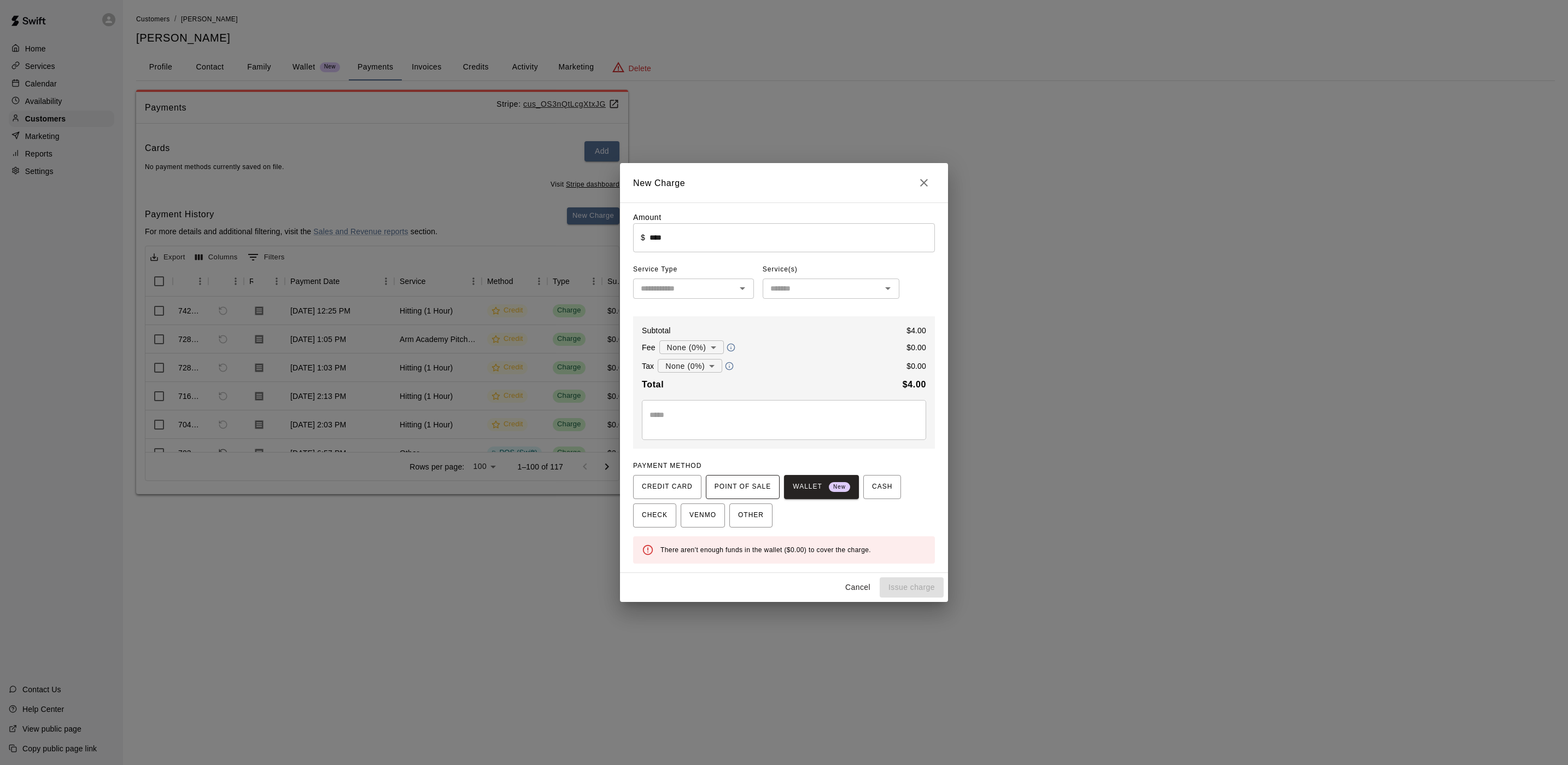
click at [719, 499] on button "POINT OF SALE" at bounding box center [743, 487] width 74 height 24
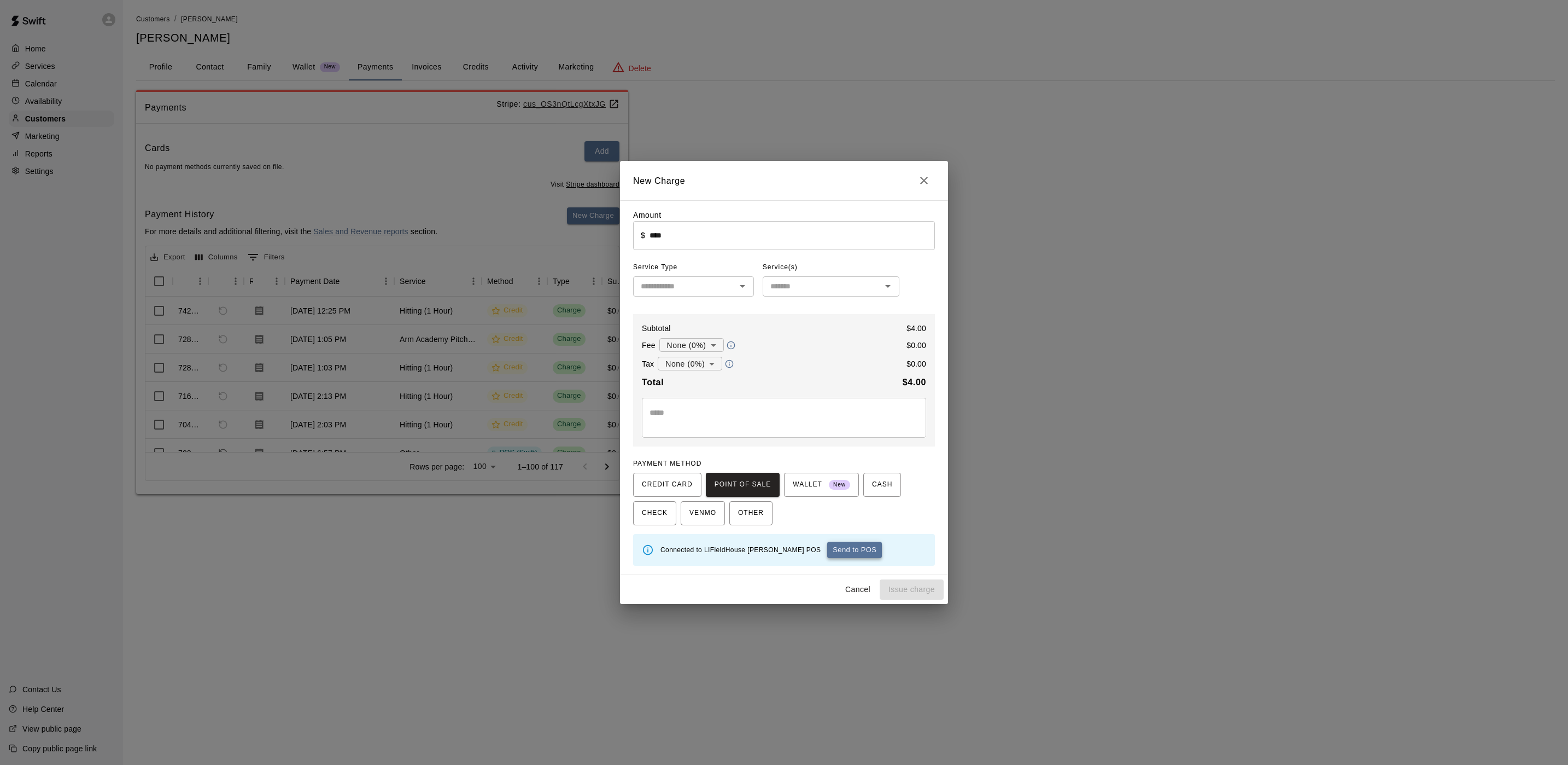
click at [827, 550] on button "Send to POS" at bounding box center [855, 550] width 55 height 17
type input "*"
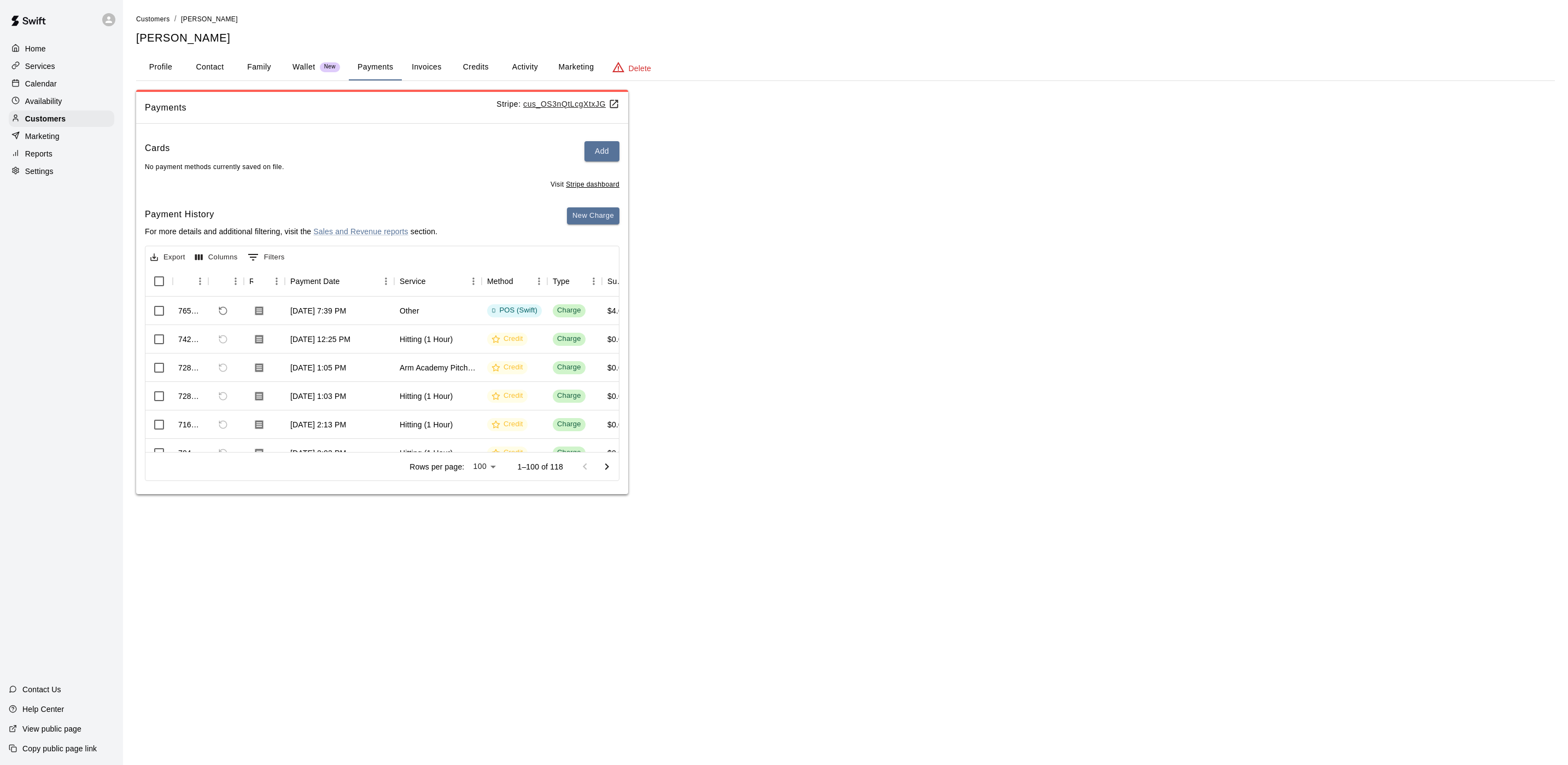
click at [20, 82] on div at bounding box center [18, 84] width 13 height 10
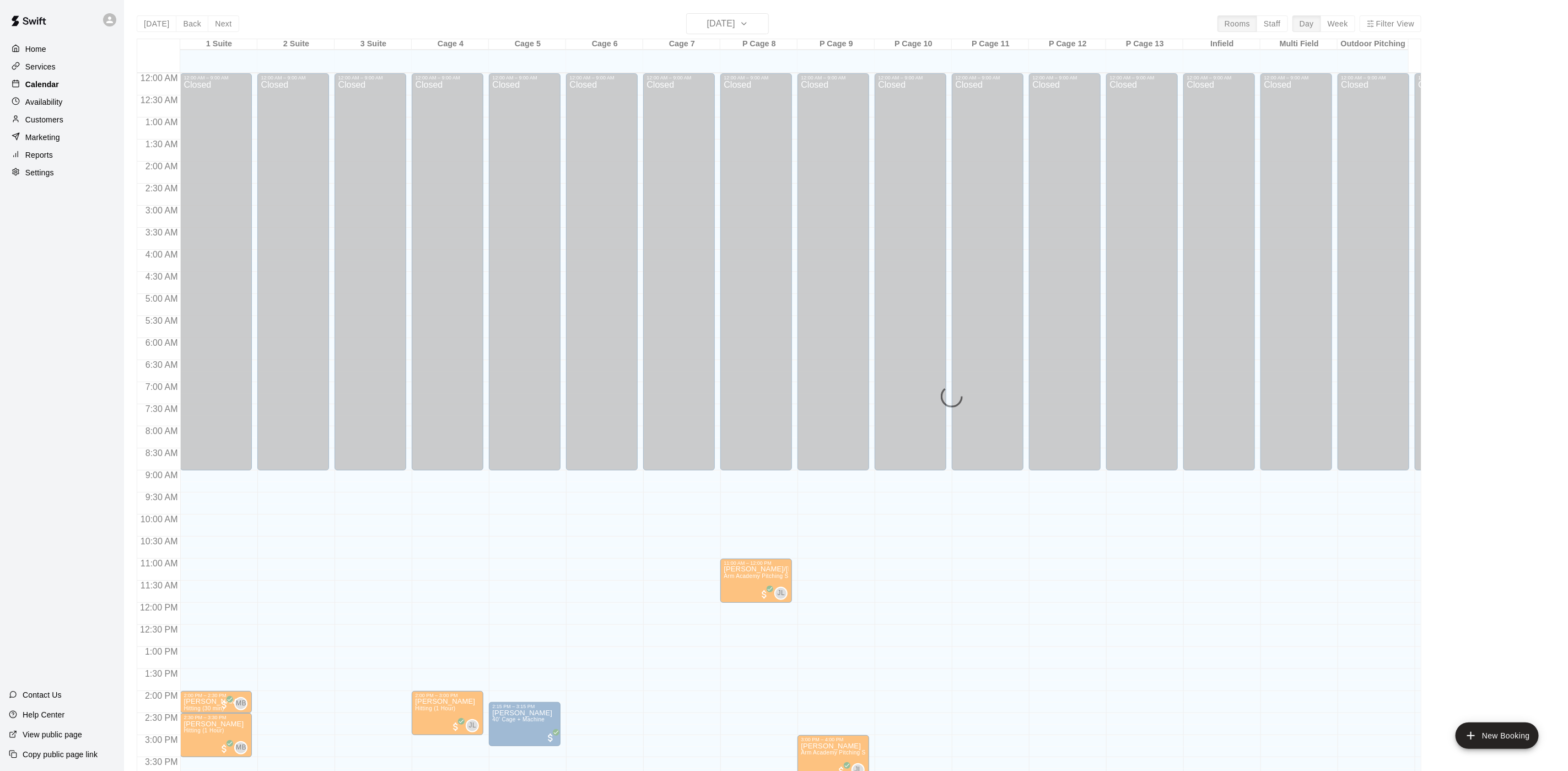
scroll to position [316, 0]
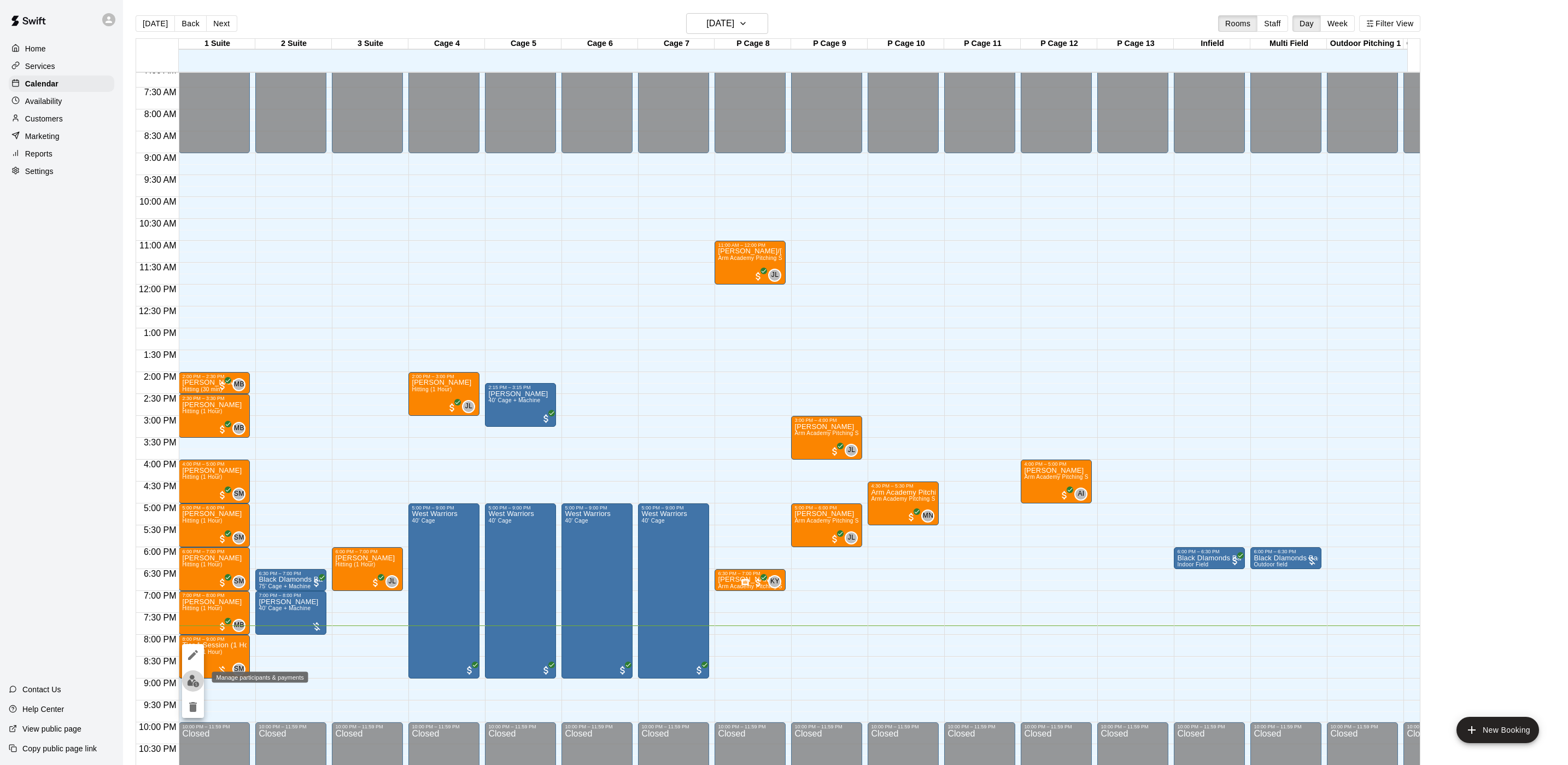
click at [194, 686] on img "edit" at bounding box center [193, 681] width 13 height 13
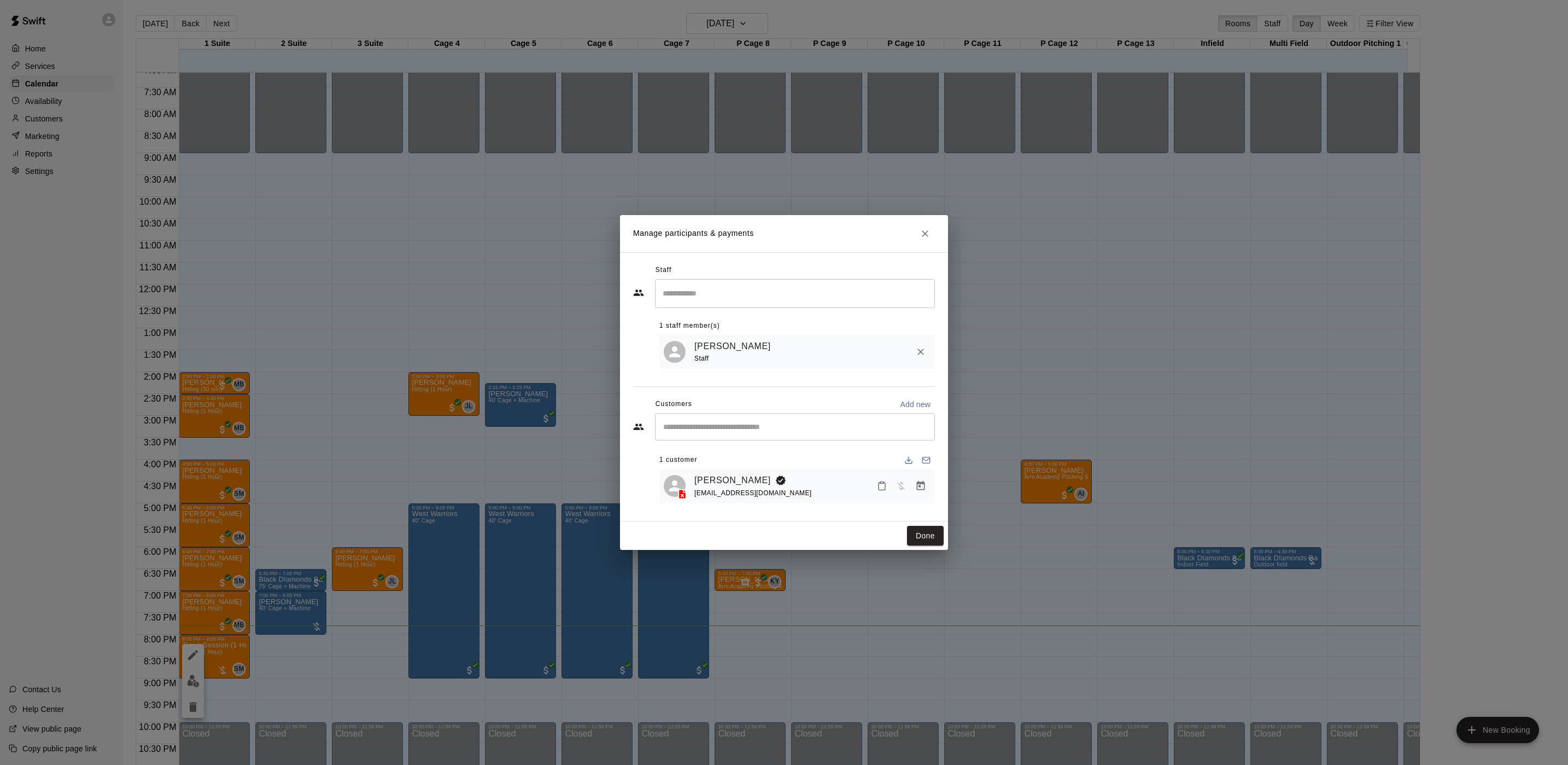
click at [914, 490] on button "Manage bookings & payment" at bounding box center [920, 485] width 20 height 20
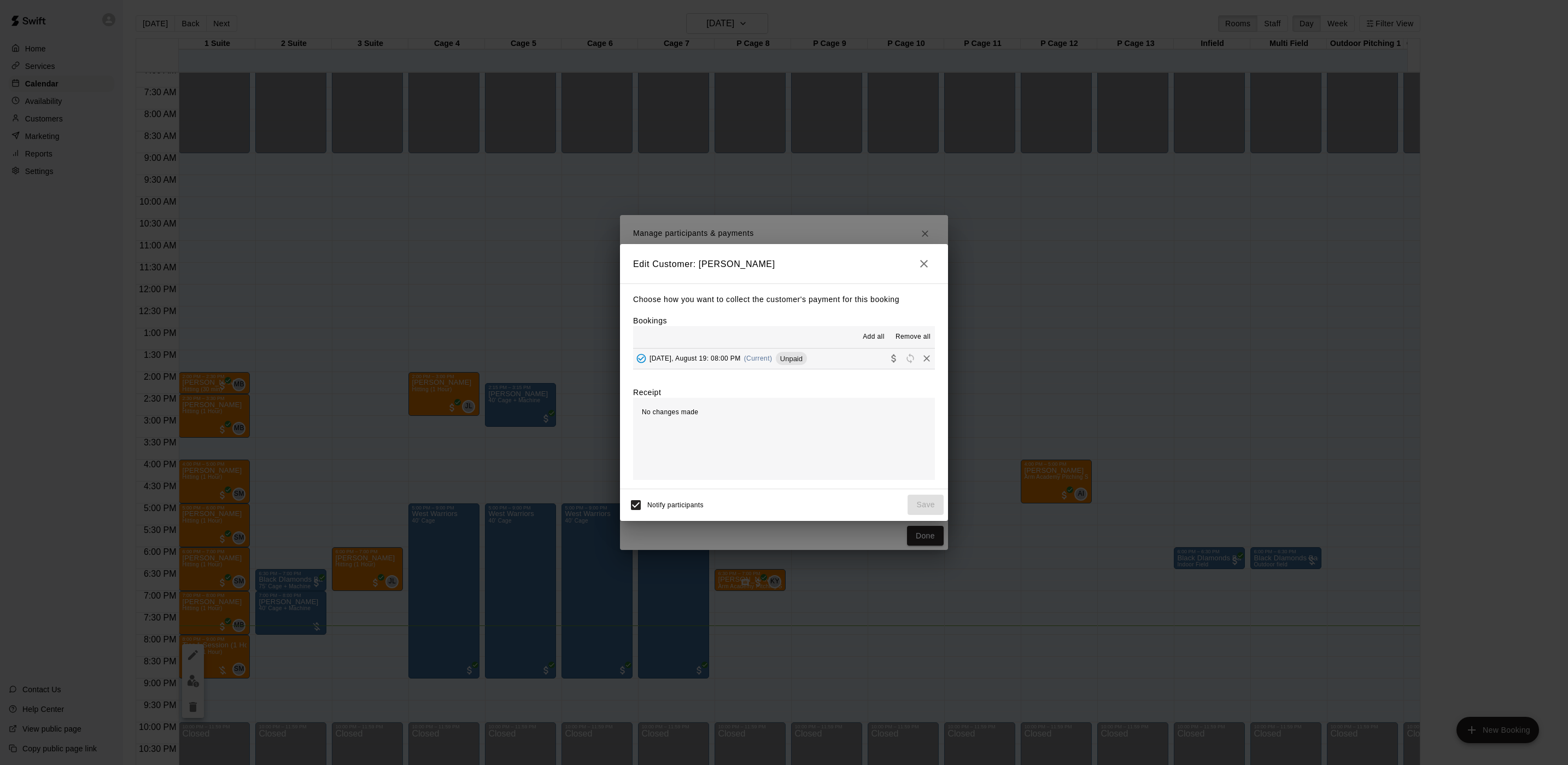
click at [756, 358] on span "(Current)" at bounding box center [758, 358] width 29 height 8
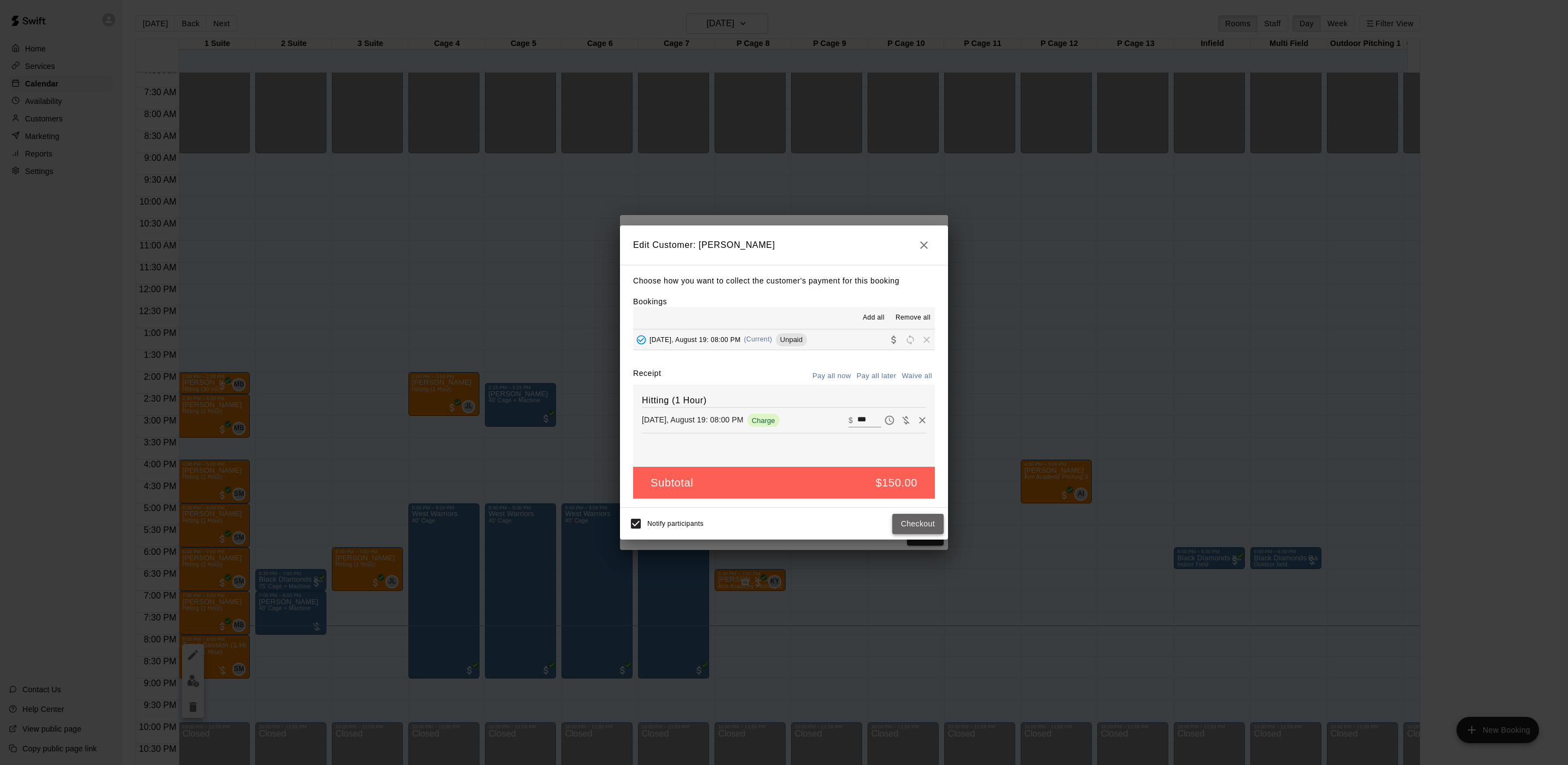
click at [927, 533] on button "Checkout" at bounding box center [918, 524] width 52 height 20
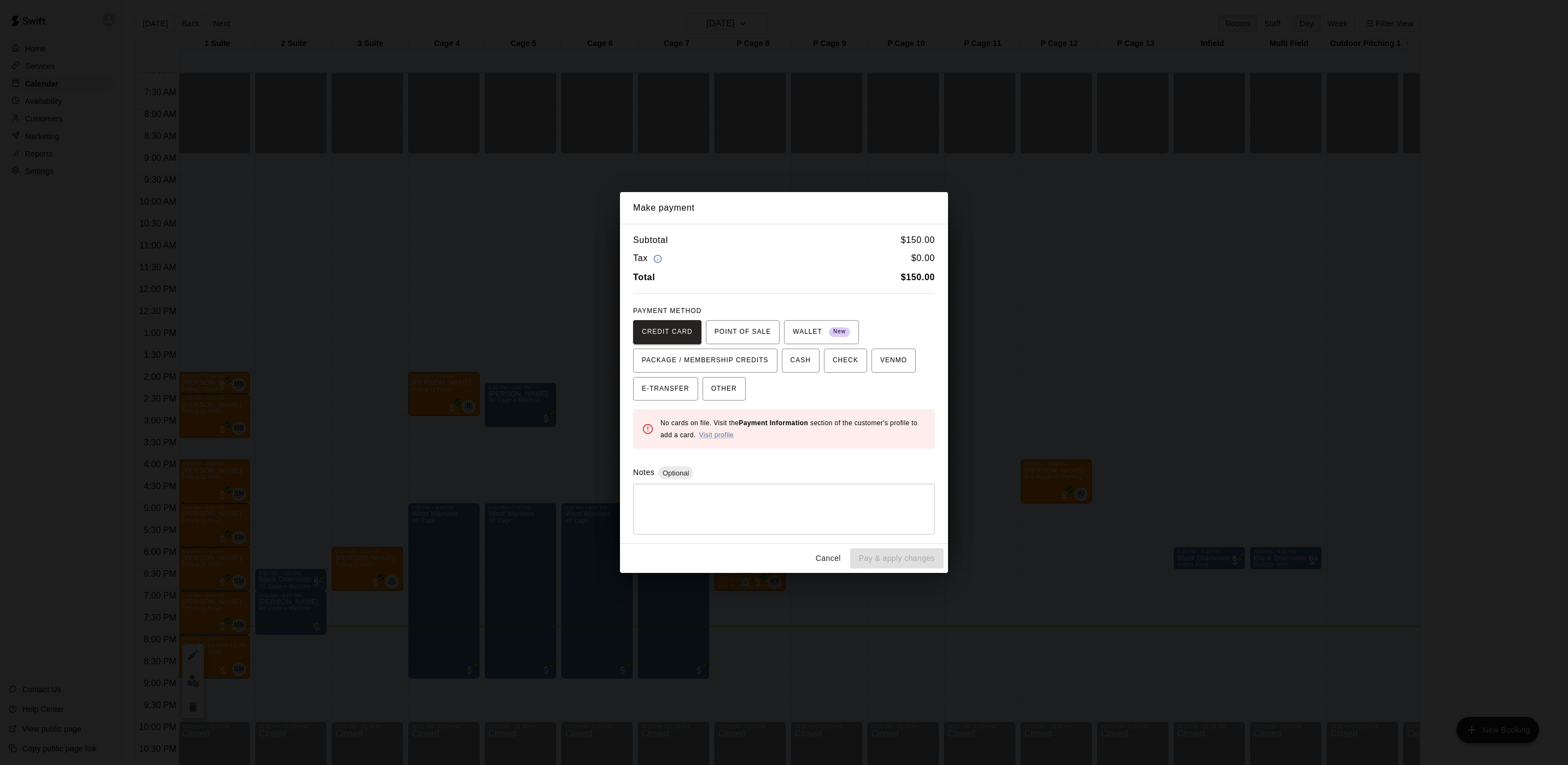
click at [749, 96] on div "Make payment Subtotal $ 150.00 Tax $ 0.00 Total $ 150.00 PAYMENT METHOD CREDIT …" at bounding box center [784, 382] width 1568 height 765
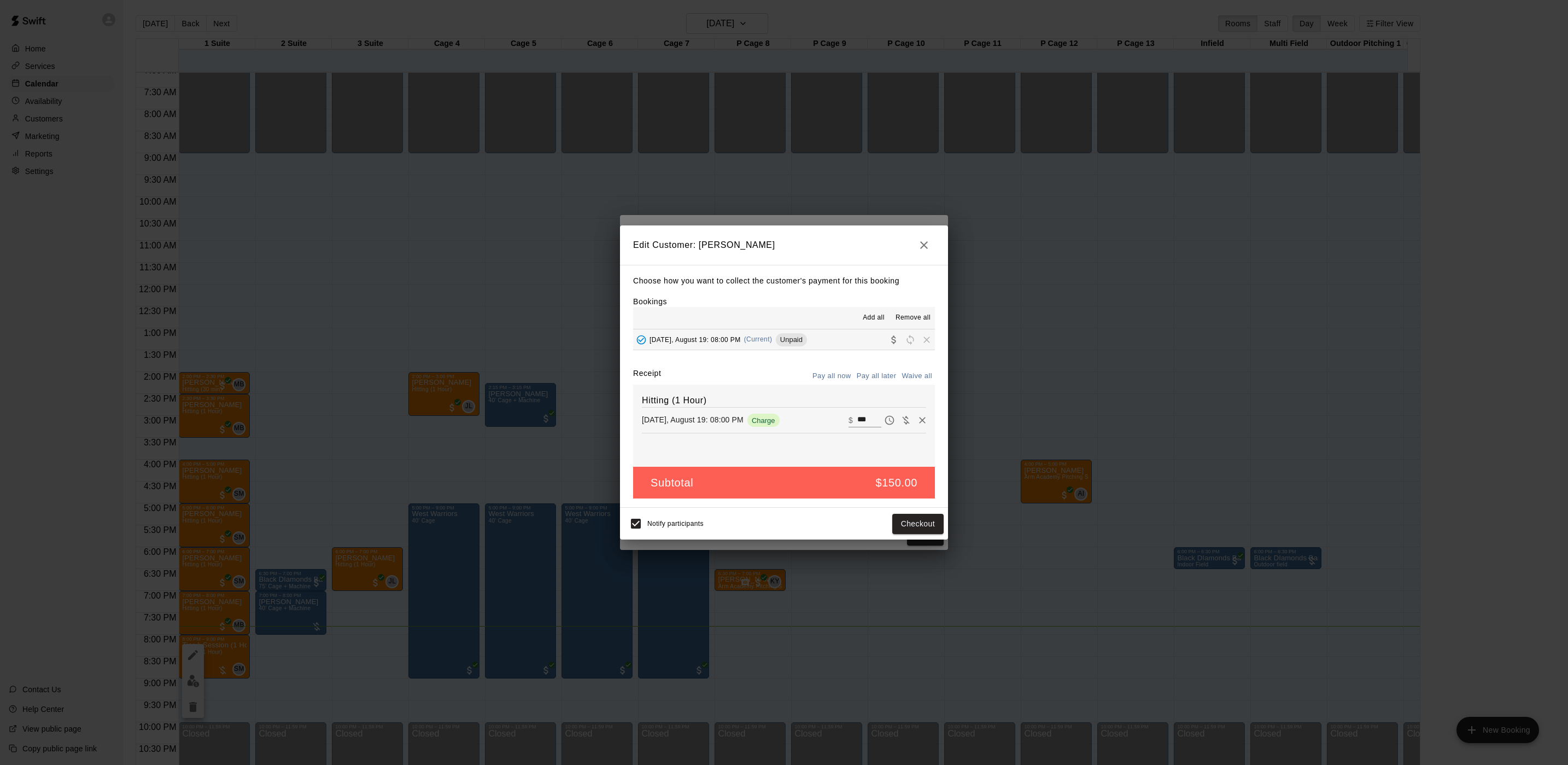
click at [703, 199] on div "Edit Customer: John Melendez Choose how you want to collect the customer's paym…" at bounding box center [784, 382] width 1568 height 765
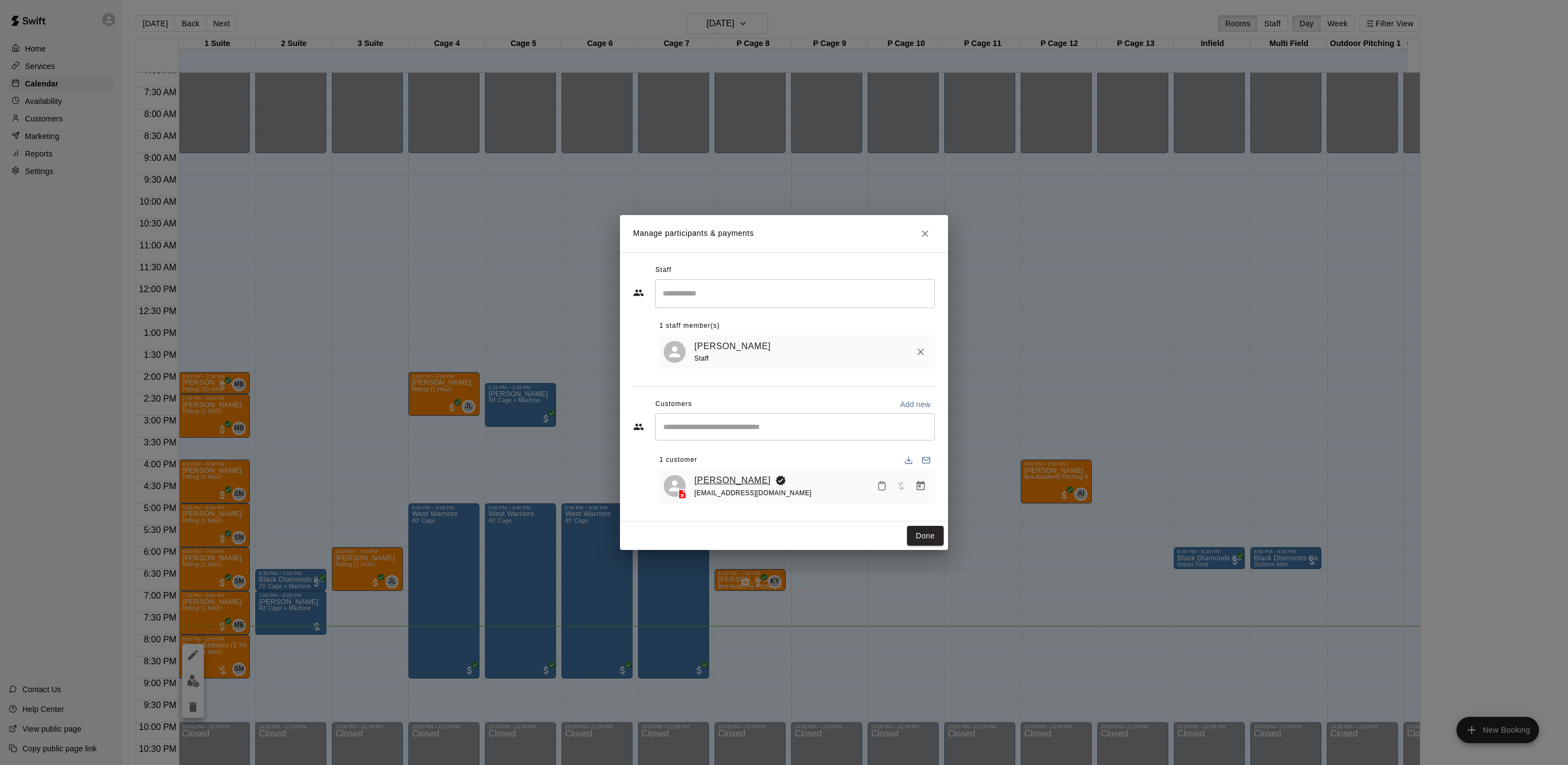
click at [724, 480] on link "[PERSON_NAME]" at bounding box center [733, 480] width 77 height 14
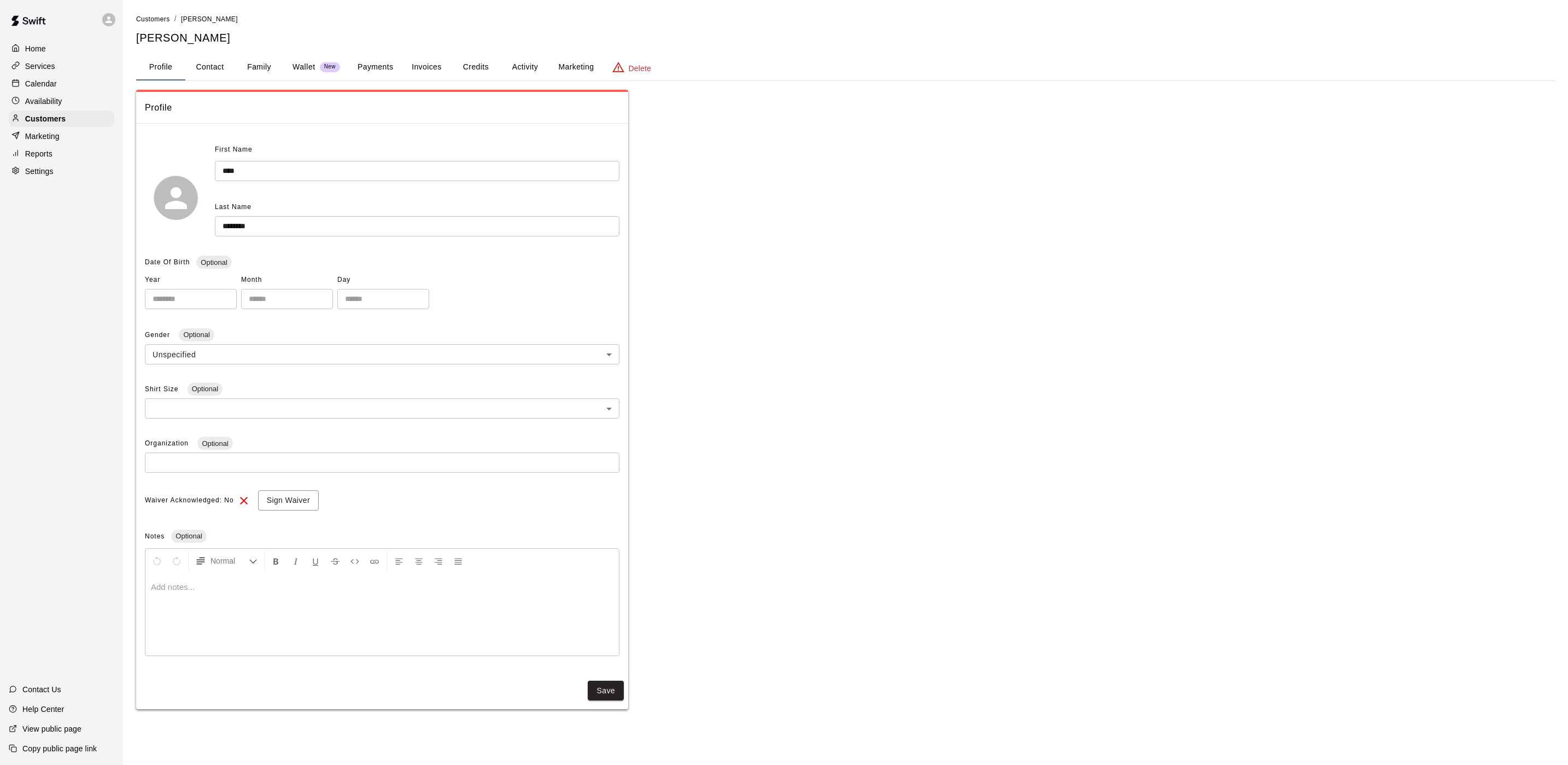
click at [475, 64] on button "Credits" at bounding box center [475, 67] width 49 height 26
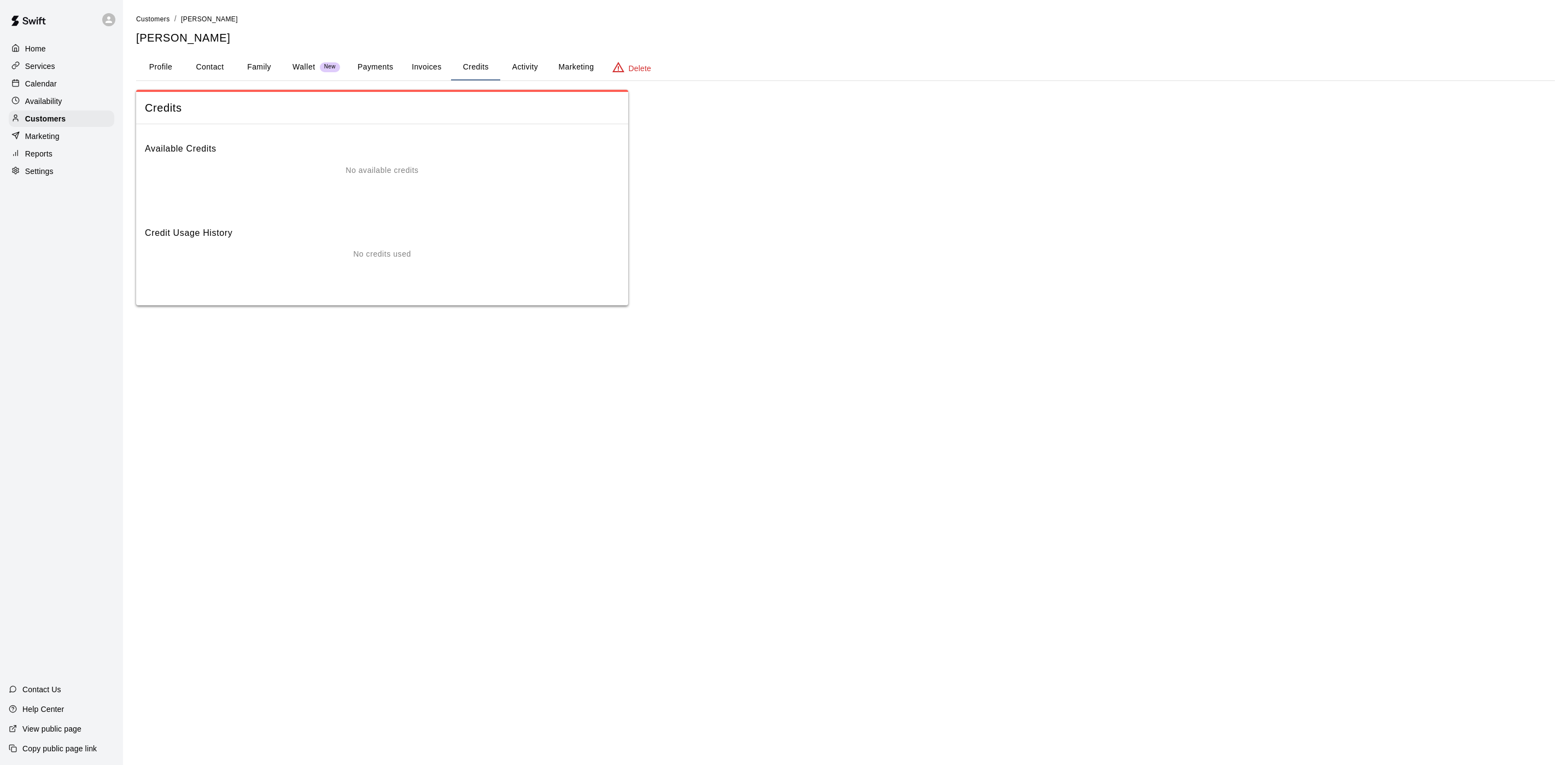
click at [539, 61] on button "Activity" at bounding box center [525, 67] width 49 height 26
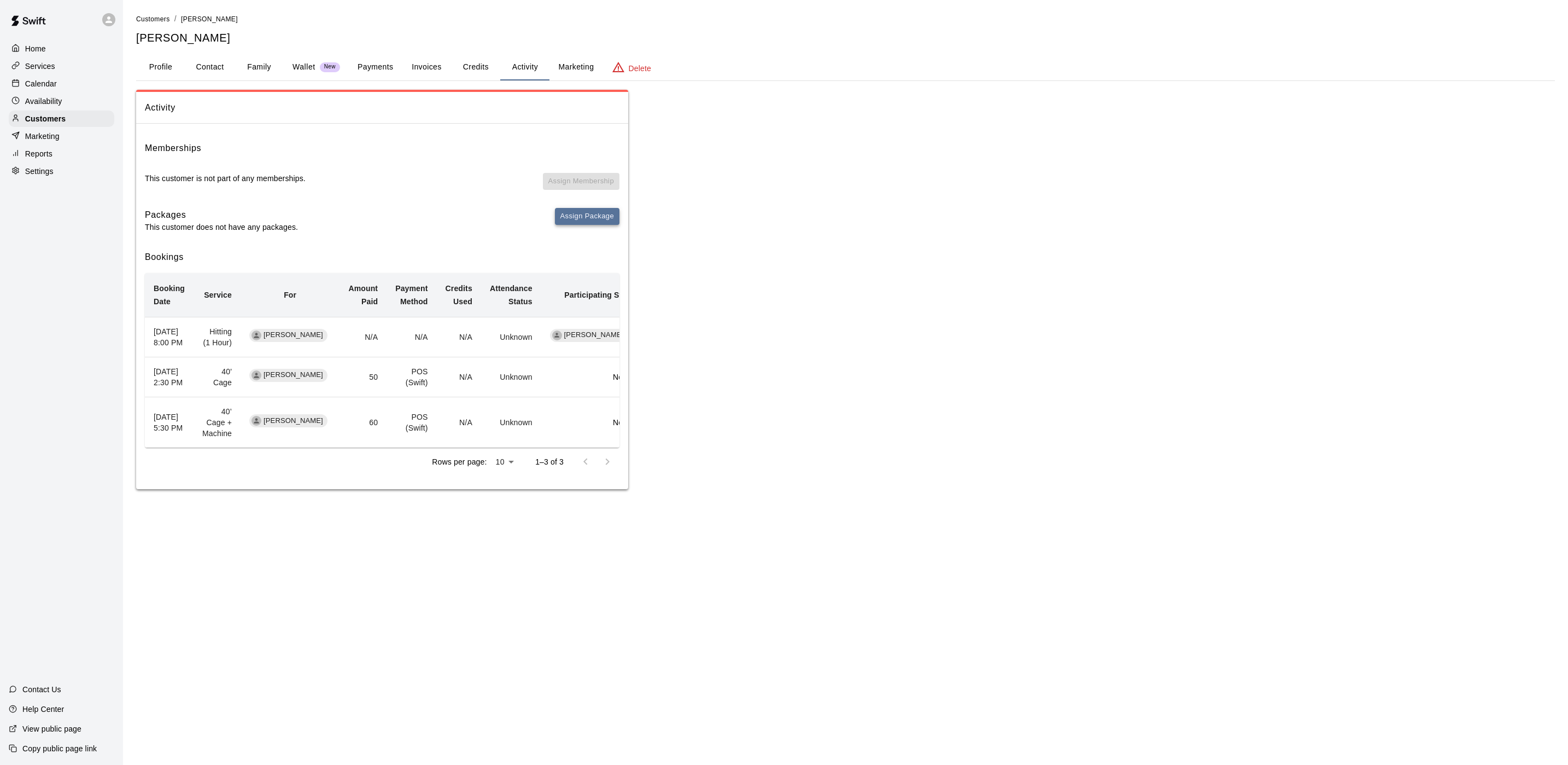
click at [576, 223] on button "Assign Package" at bounding box center [587, 216] width 64 height 17
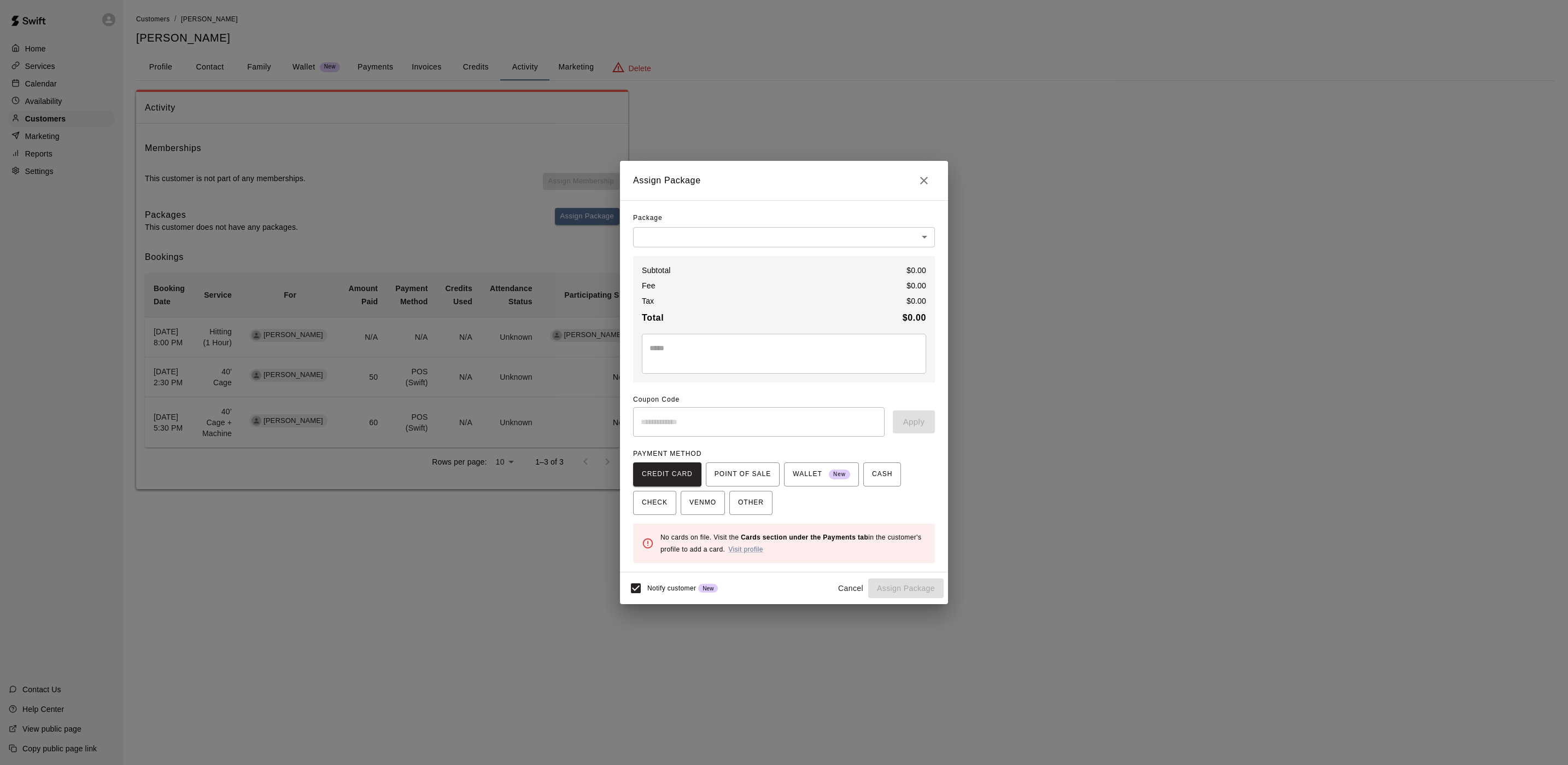
click at [653, 243] on body "Home Services Calendar Availability Customers Marketing Reports Settings Contac…" at bounding box center [784, 255] width 1568 height 511
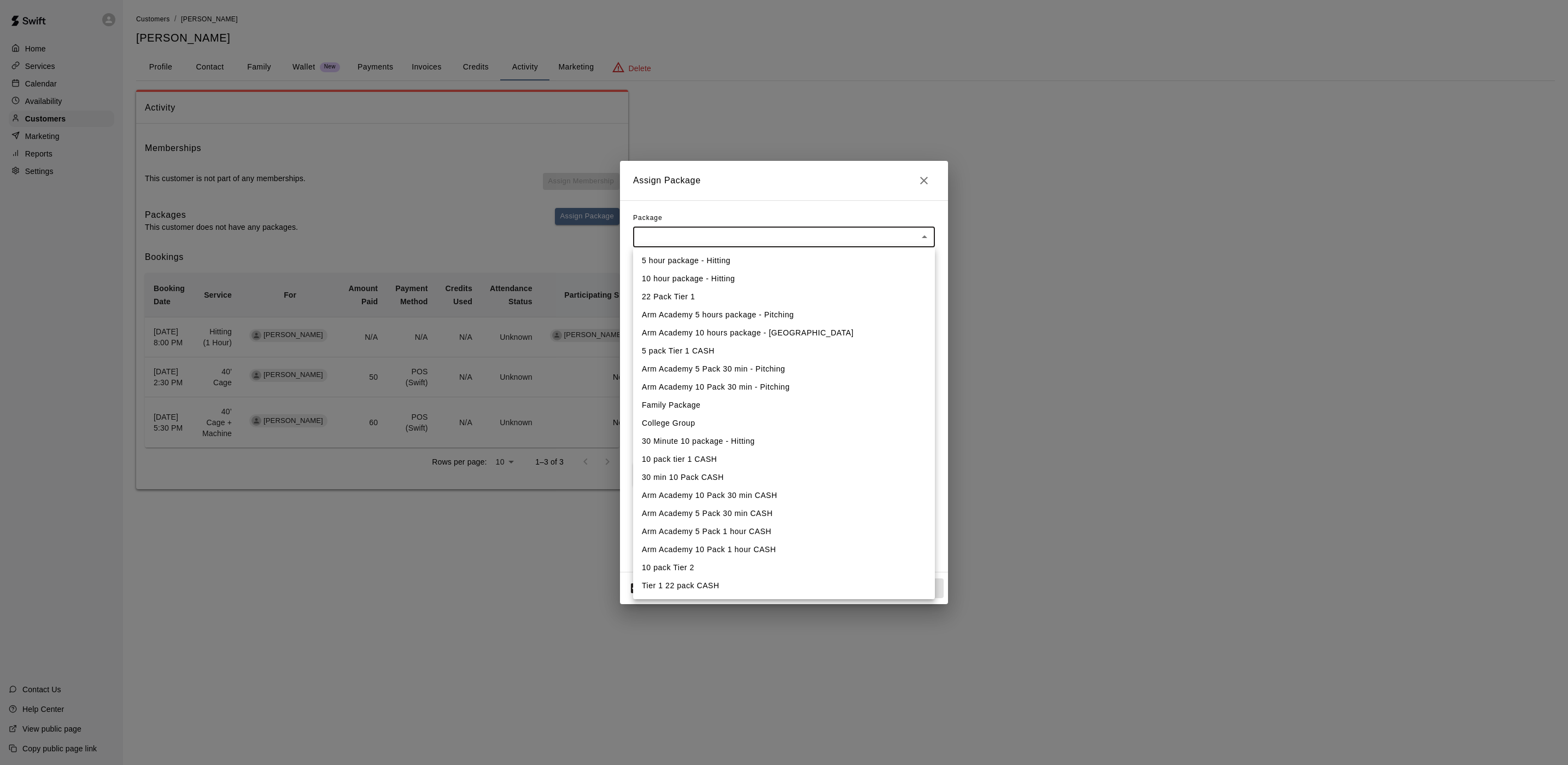
click at [661, 263] on li "5 hour package - Hitting" at bounding box center [784, 261] width 302 height 18
type input "**********"
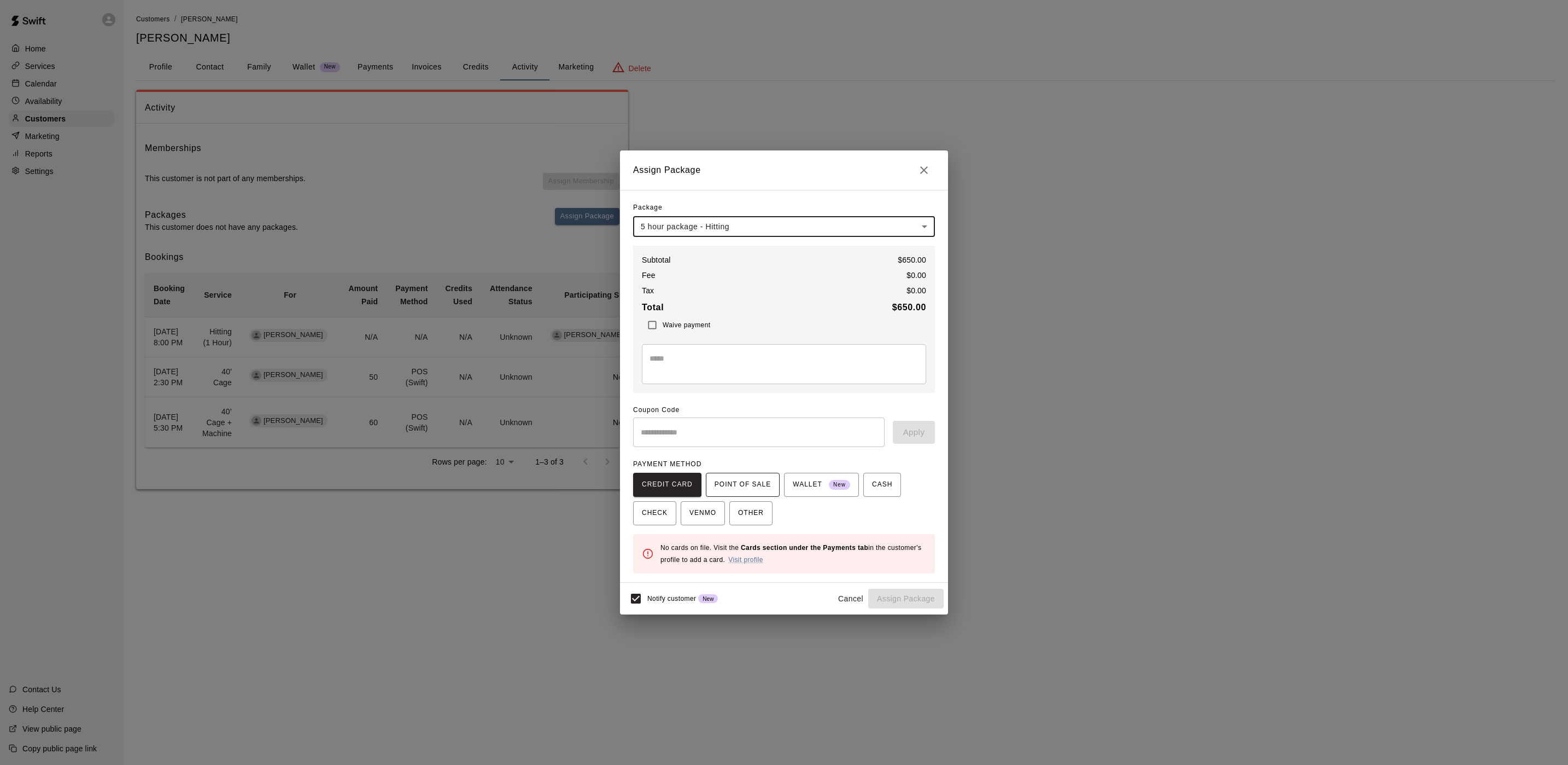
click at [761, 489] on span "POINT OF SALE" at bounding box center [743, 484] width 56 height 17
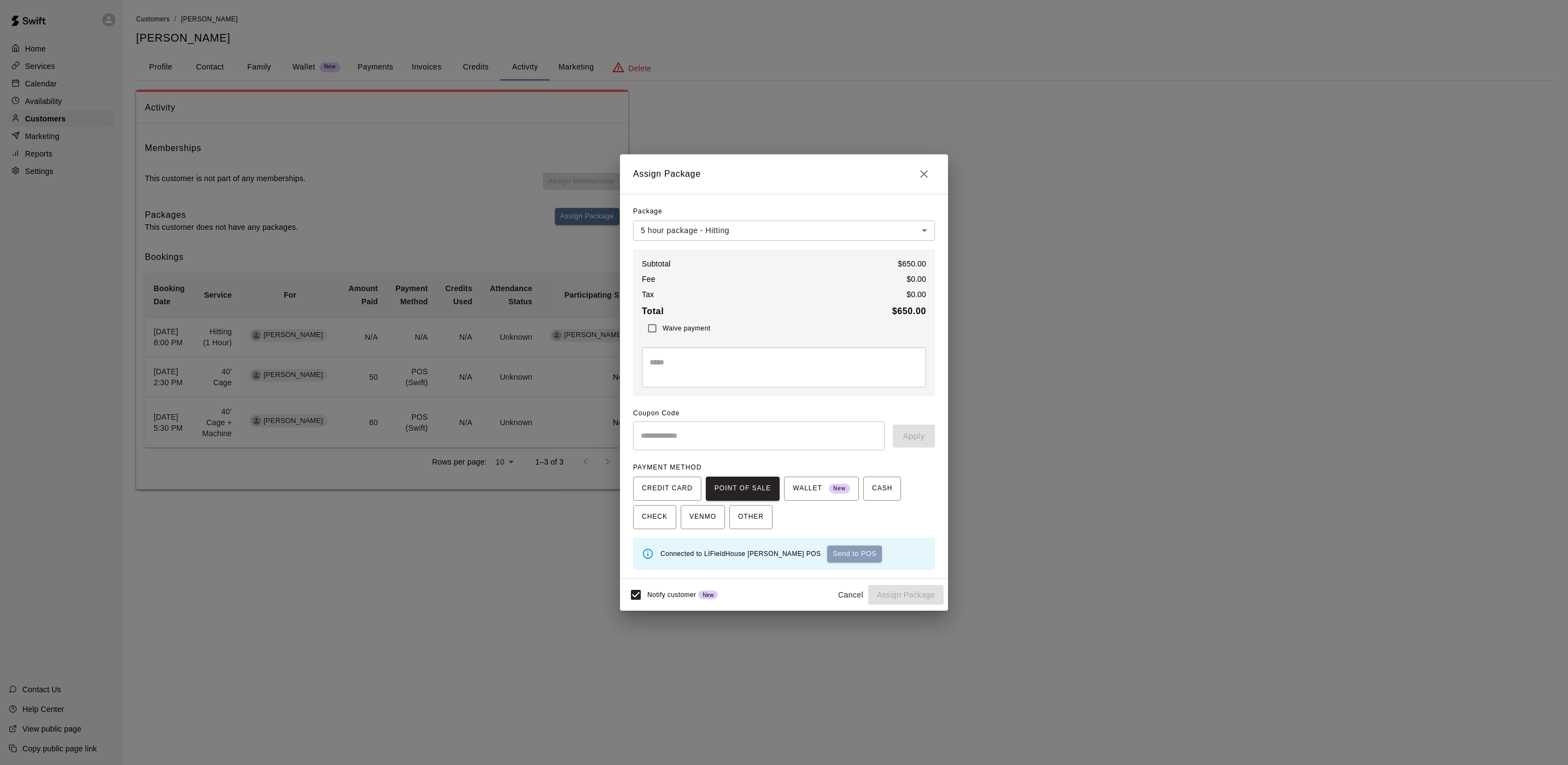
click at [827, 552] on button "Send to POS" at bounding box center [855, 554] width 55 height 17
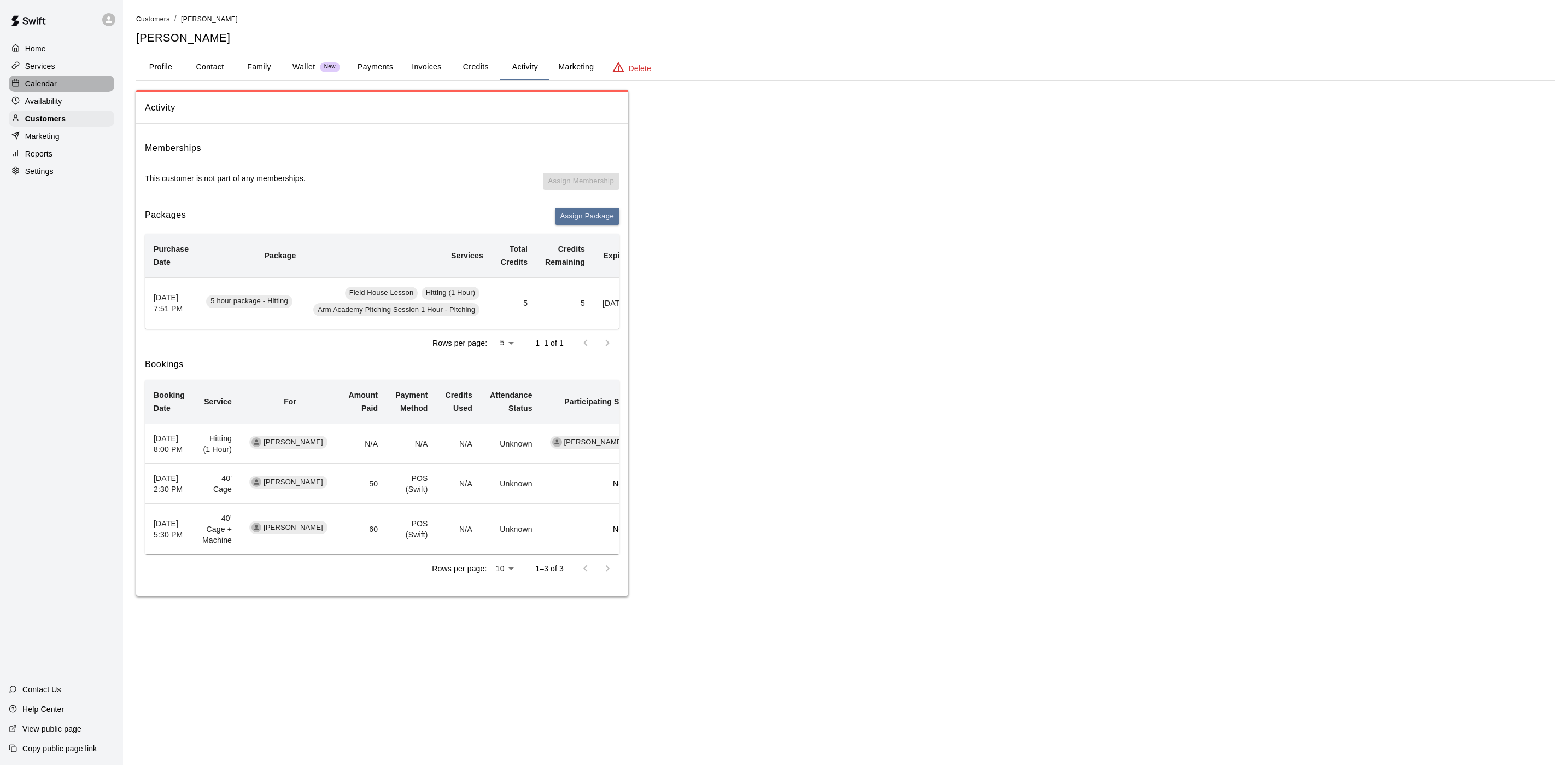
click at [49, 87] on p "Calendar" at bounding box center [41, 84] width 32 height 11
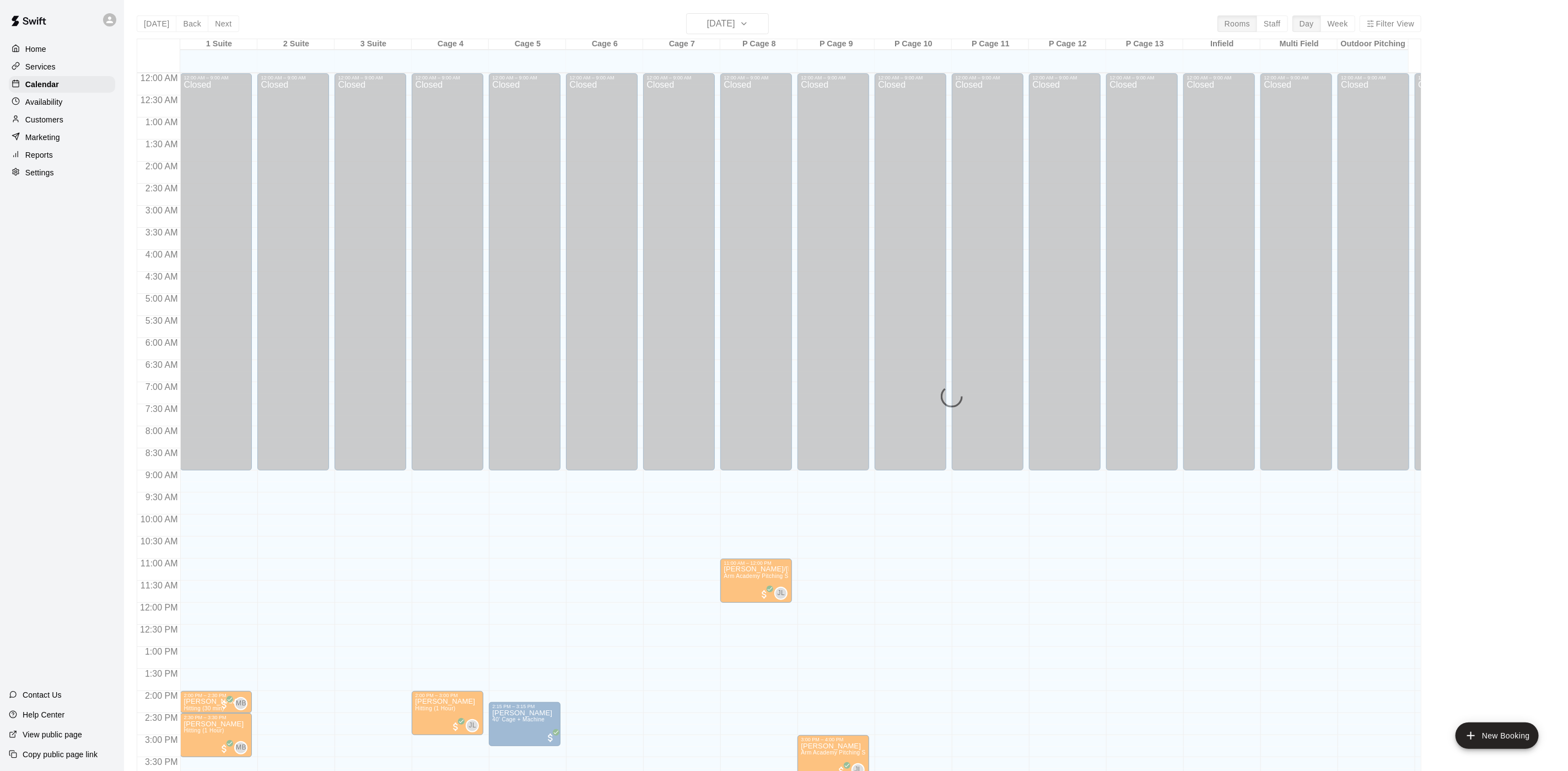
scroll to position [316, 0]
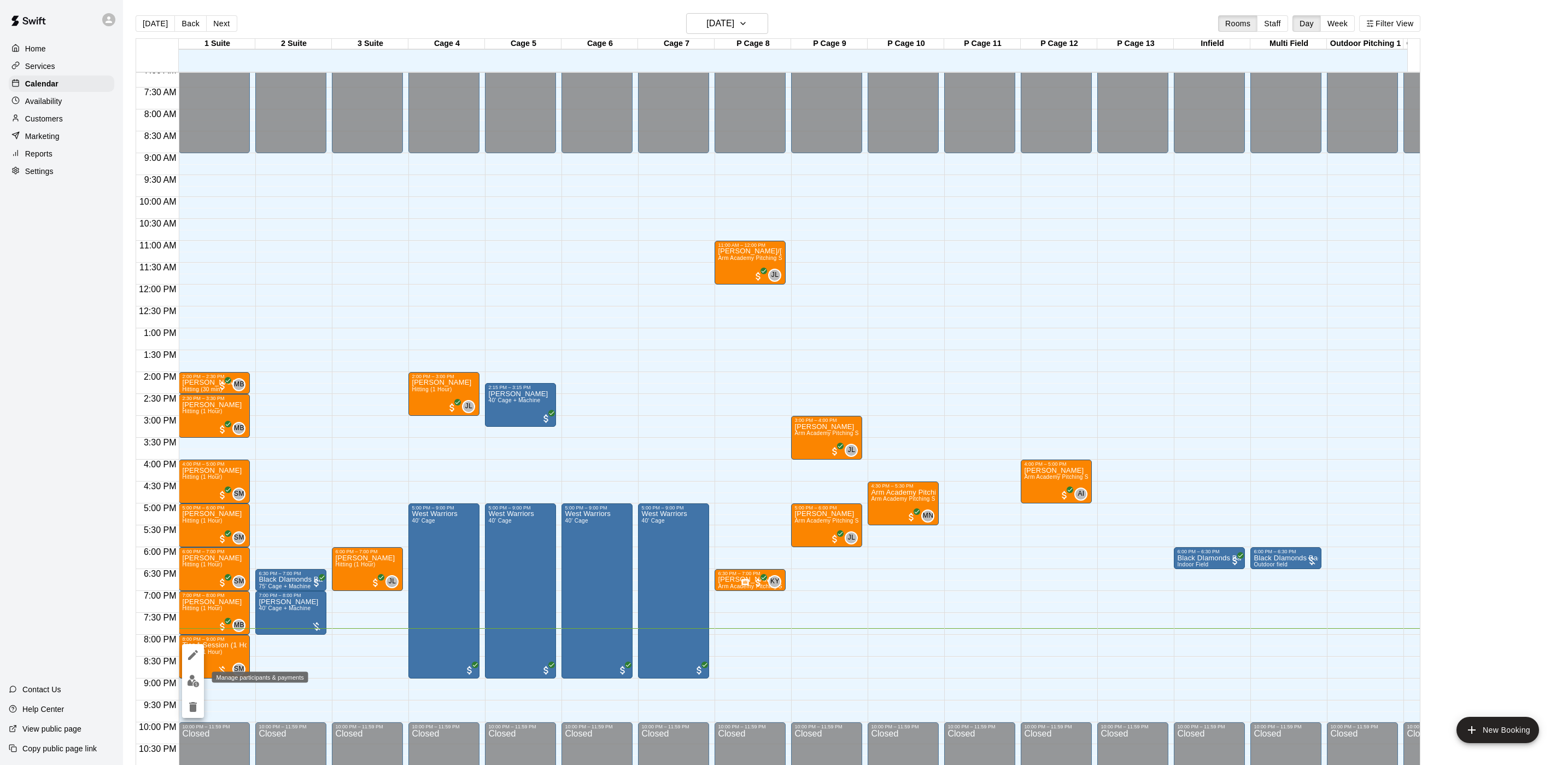
click at [197, 678] on img "edit" at bounding box center [193, 681] width 13 height 13
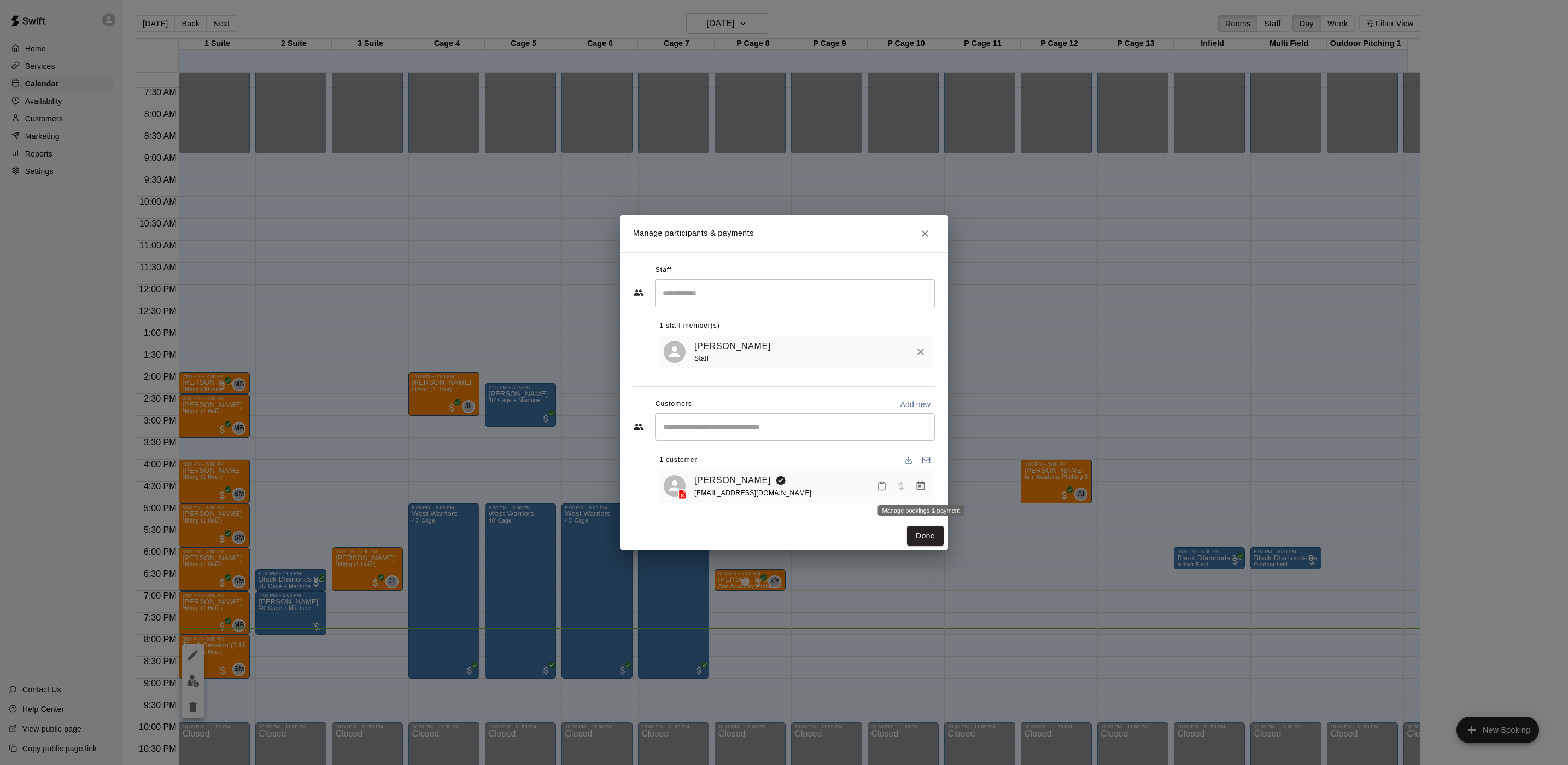
click at [922, 490] on icon "Manage bookings & payment" at bounding box center [920, 485] width 11 height 11
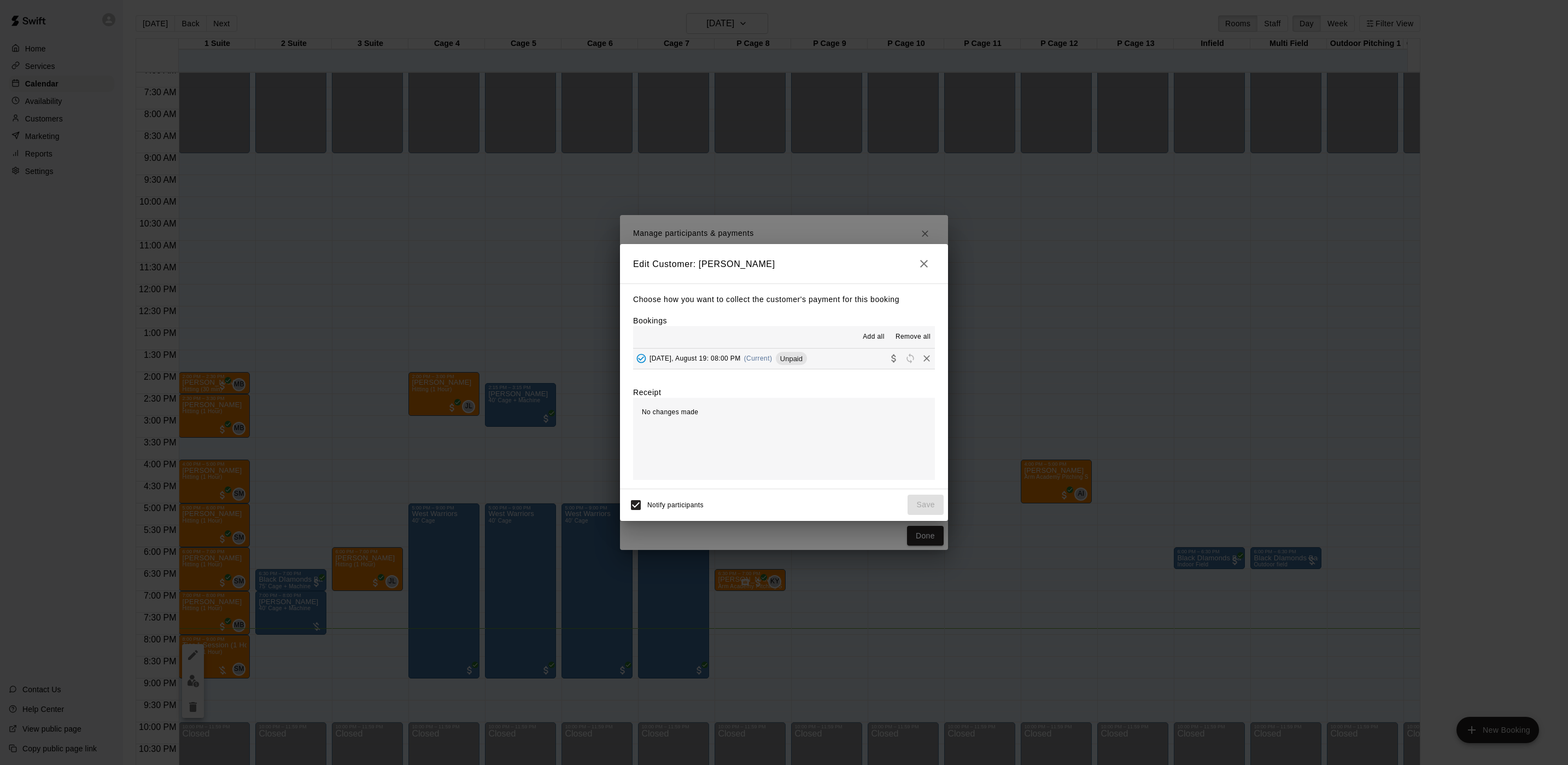
click at [745, 354] on div "Tuesday, August 19: 08:00 PM (Current) Unpaid" at bounding box center [720, 358] width 174 height 17
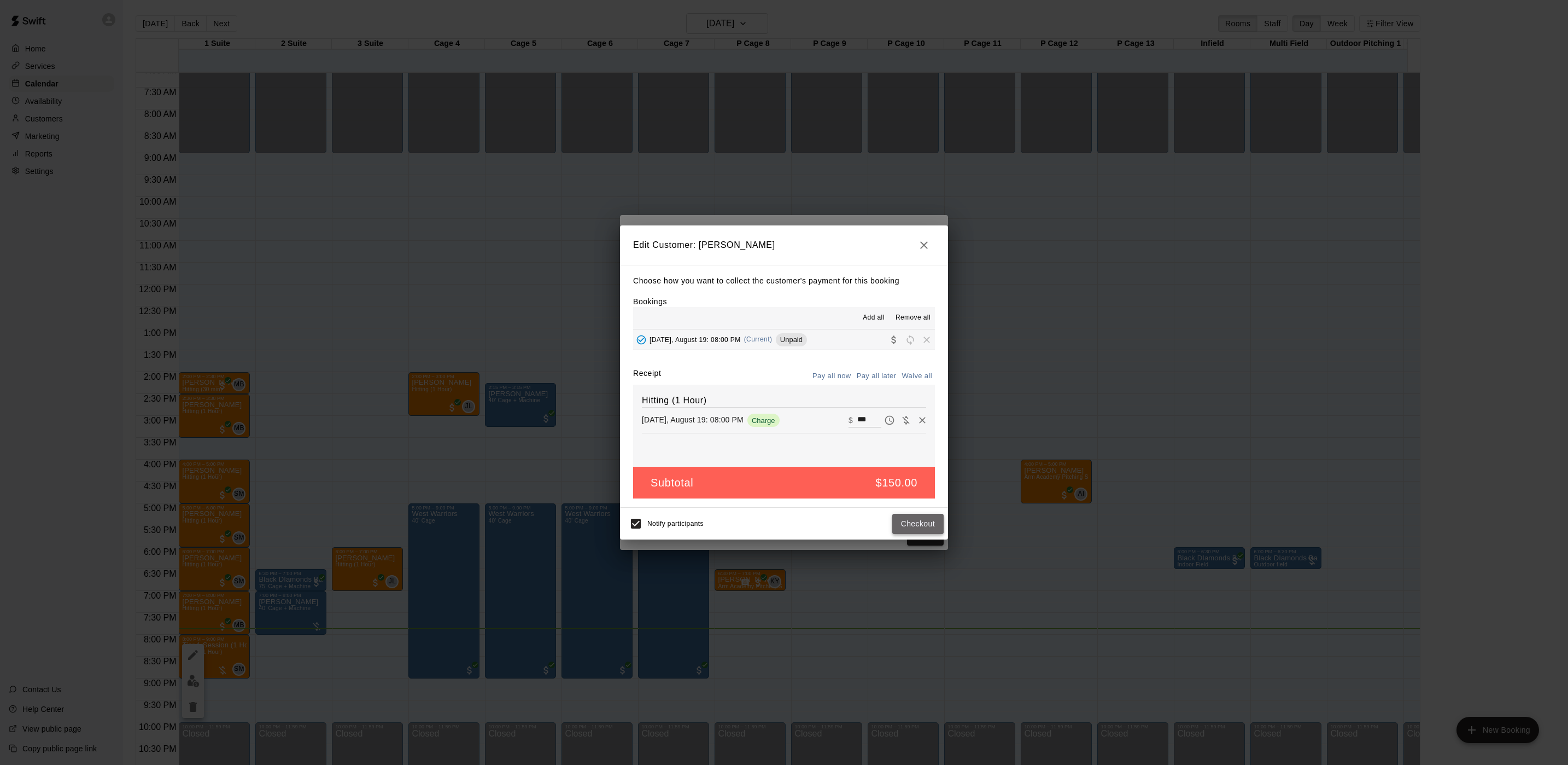
click at [906, 525] on button "Checkout" at bounding box center [918, 524] width 52 height 20
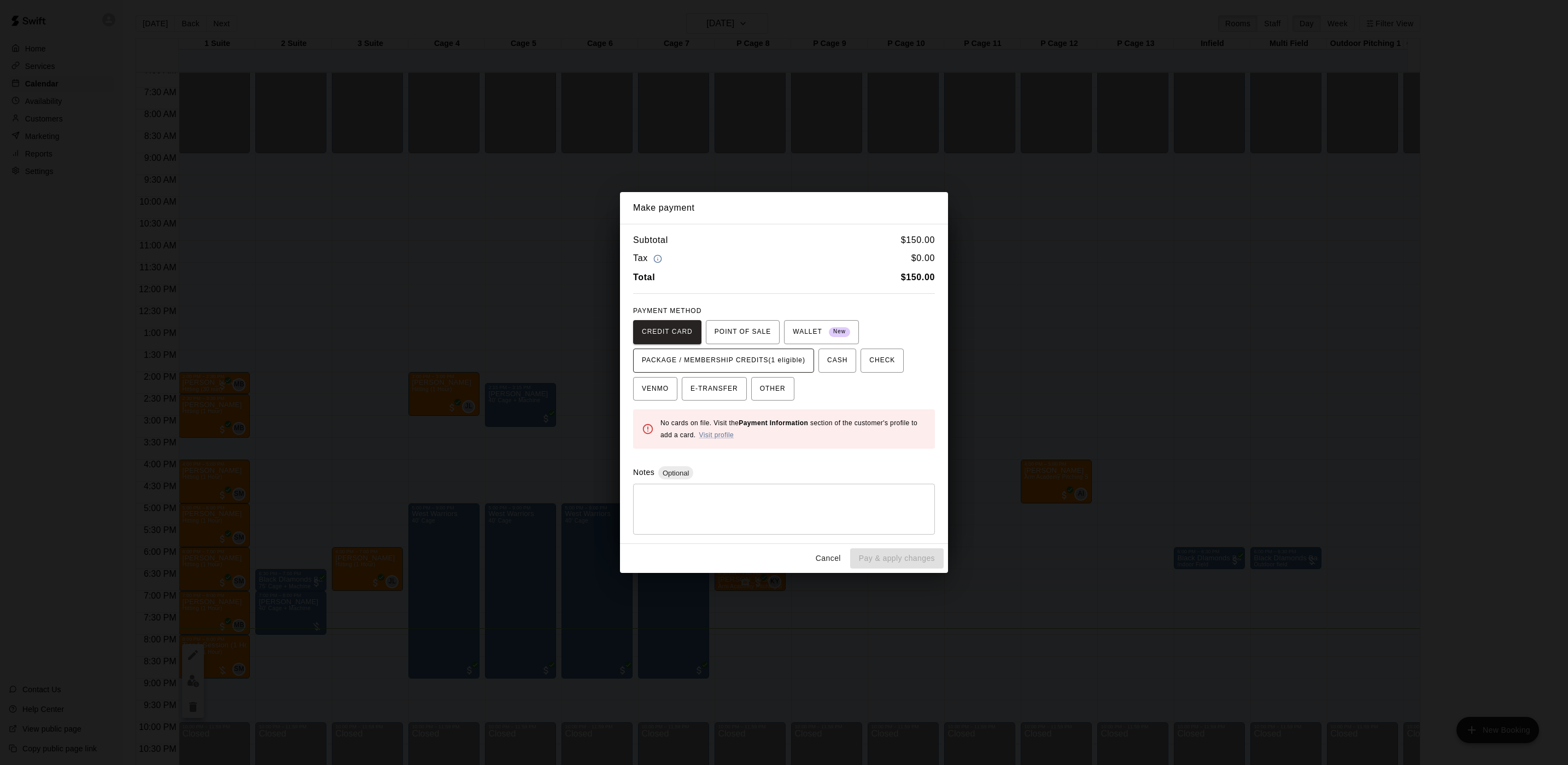
click at [754, 363] on span "PACKAGE / MEMBERSHIP CREDITS (1 eligible)" at bounding box center [724, 360] width 163 height 17
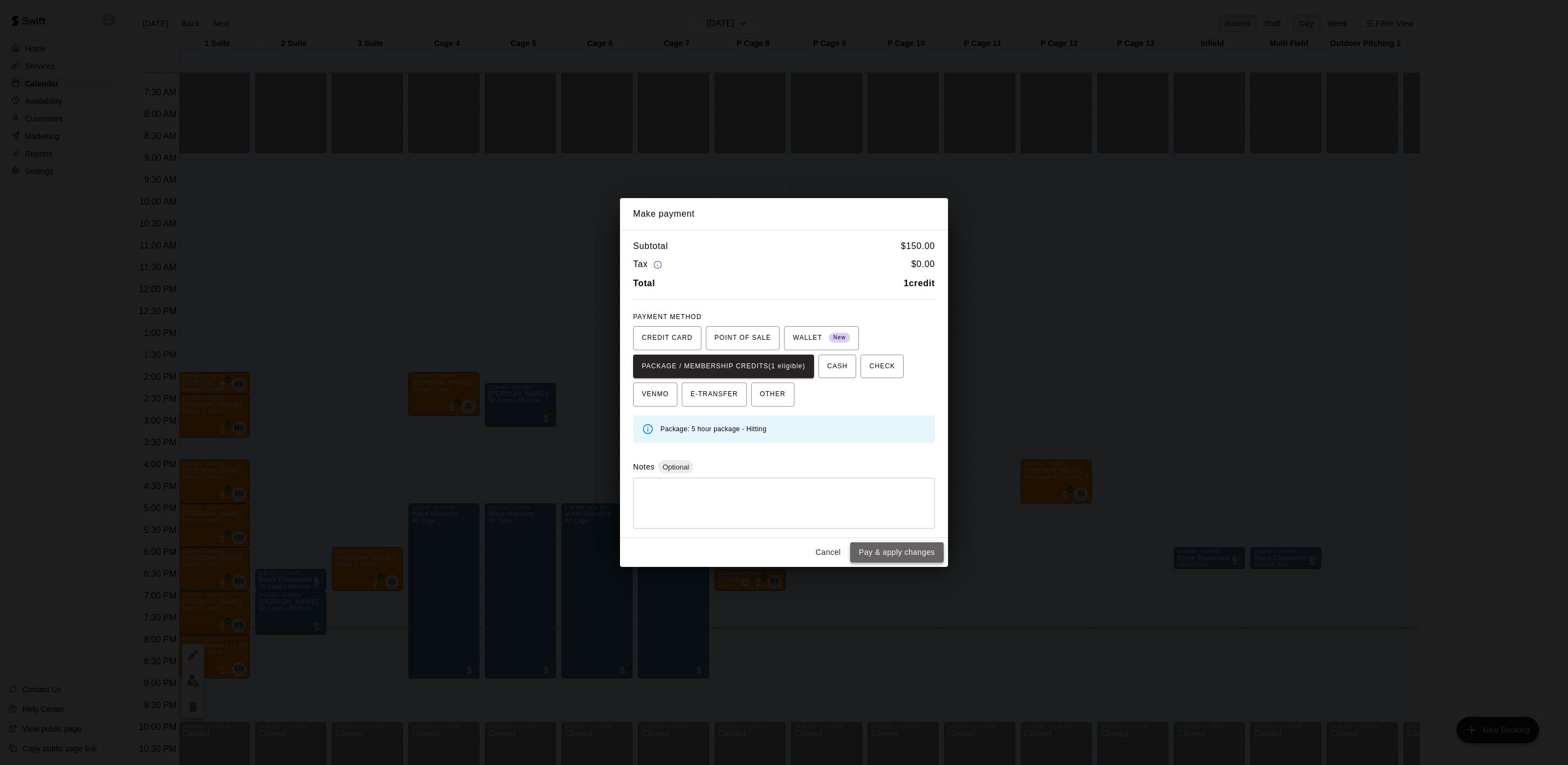
click at [907, 556] on button "Pay & apply changes" at bounding box center [897, 552] width 93 height 20
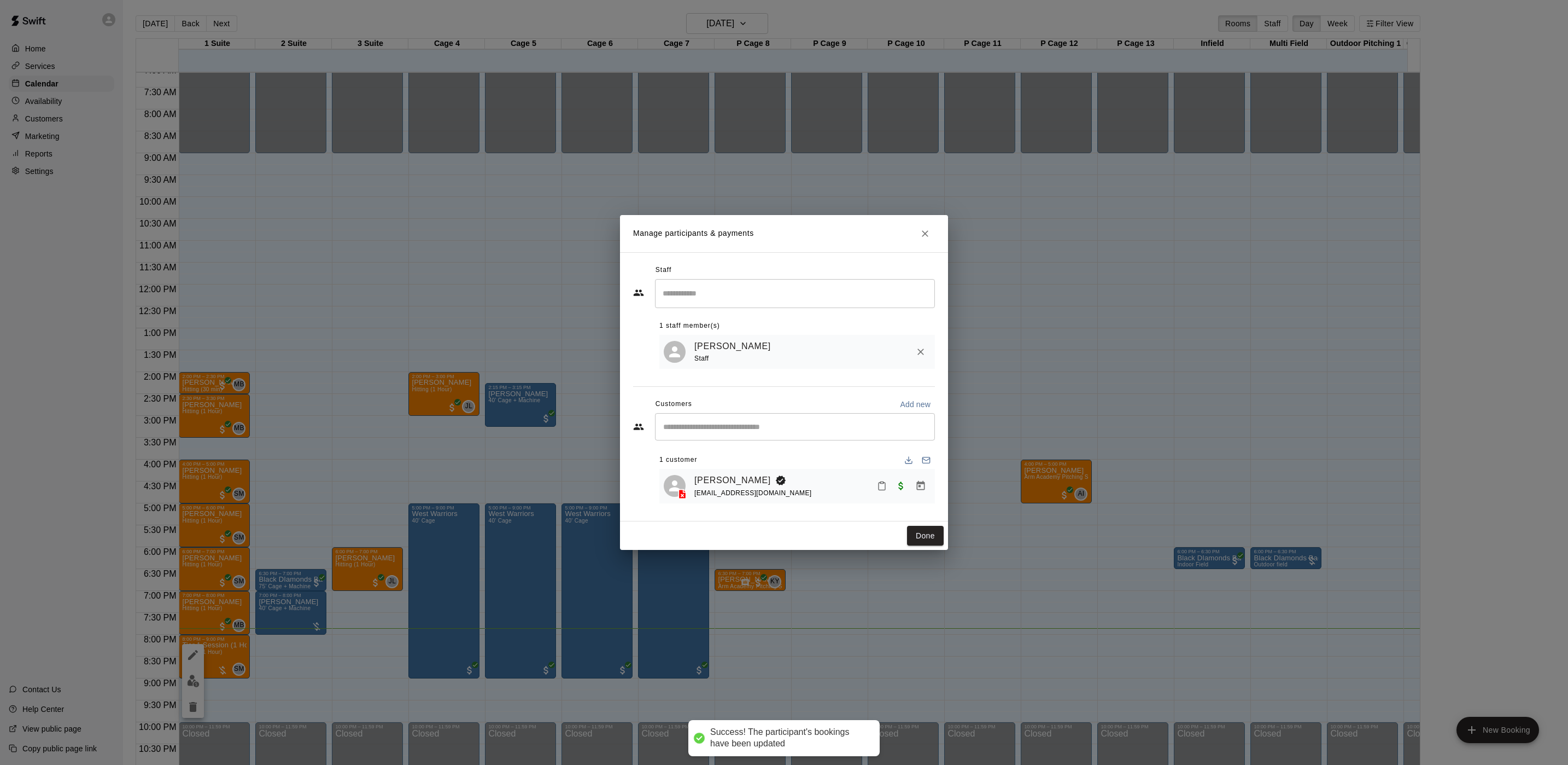
click at [920, 538] on button "Done" at bounding box center [925, 536] width 36 height 20
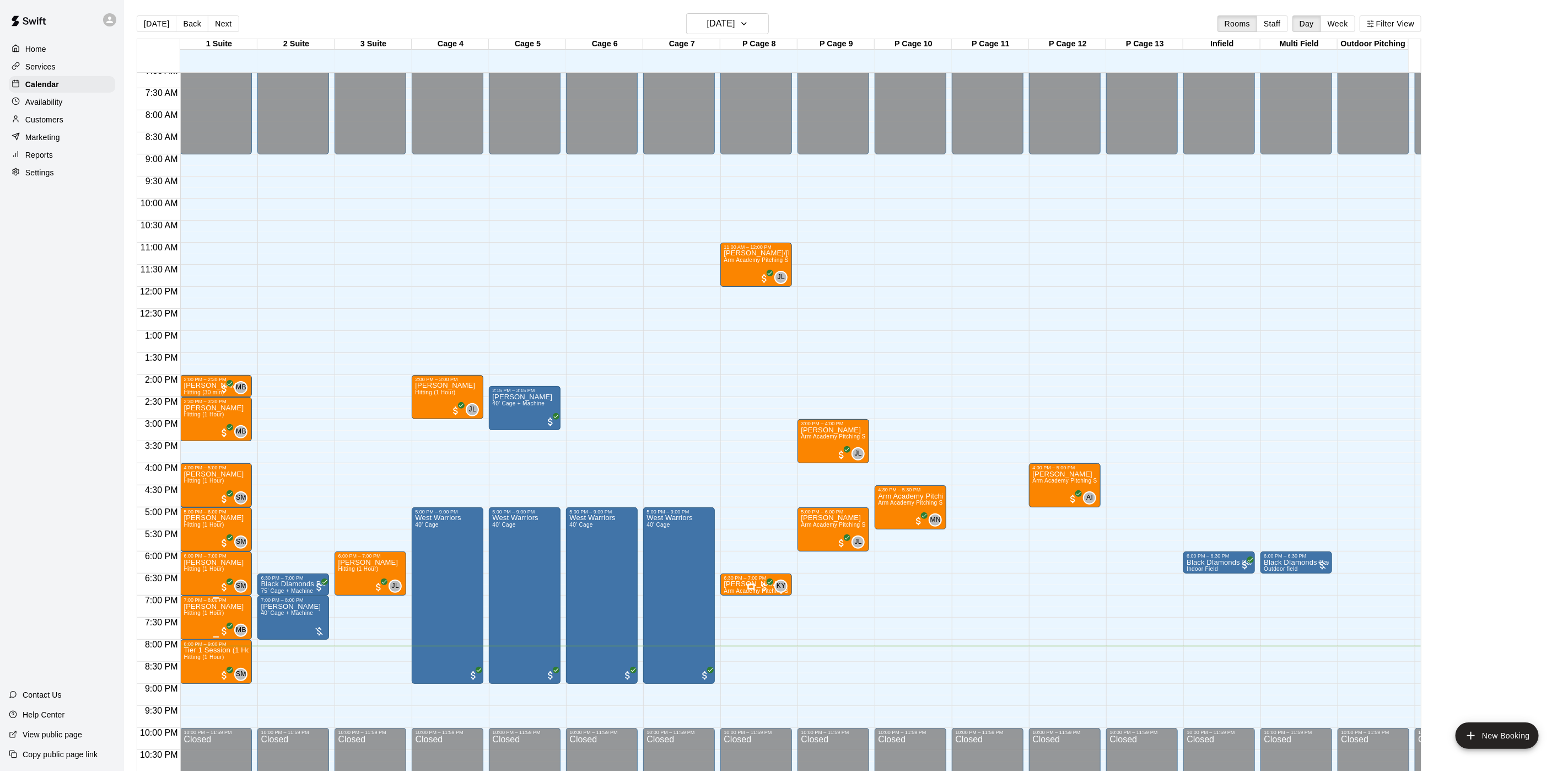
click at [221, 613] on span "Hitting (1 Hour)" at bounding box center [203, 613] width 41 height 6
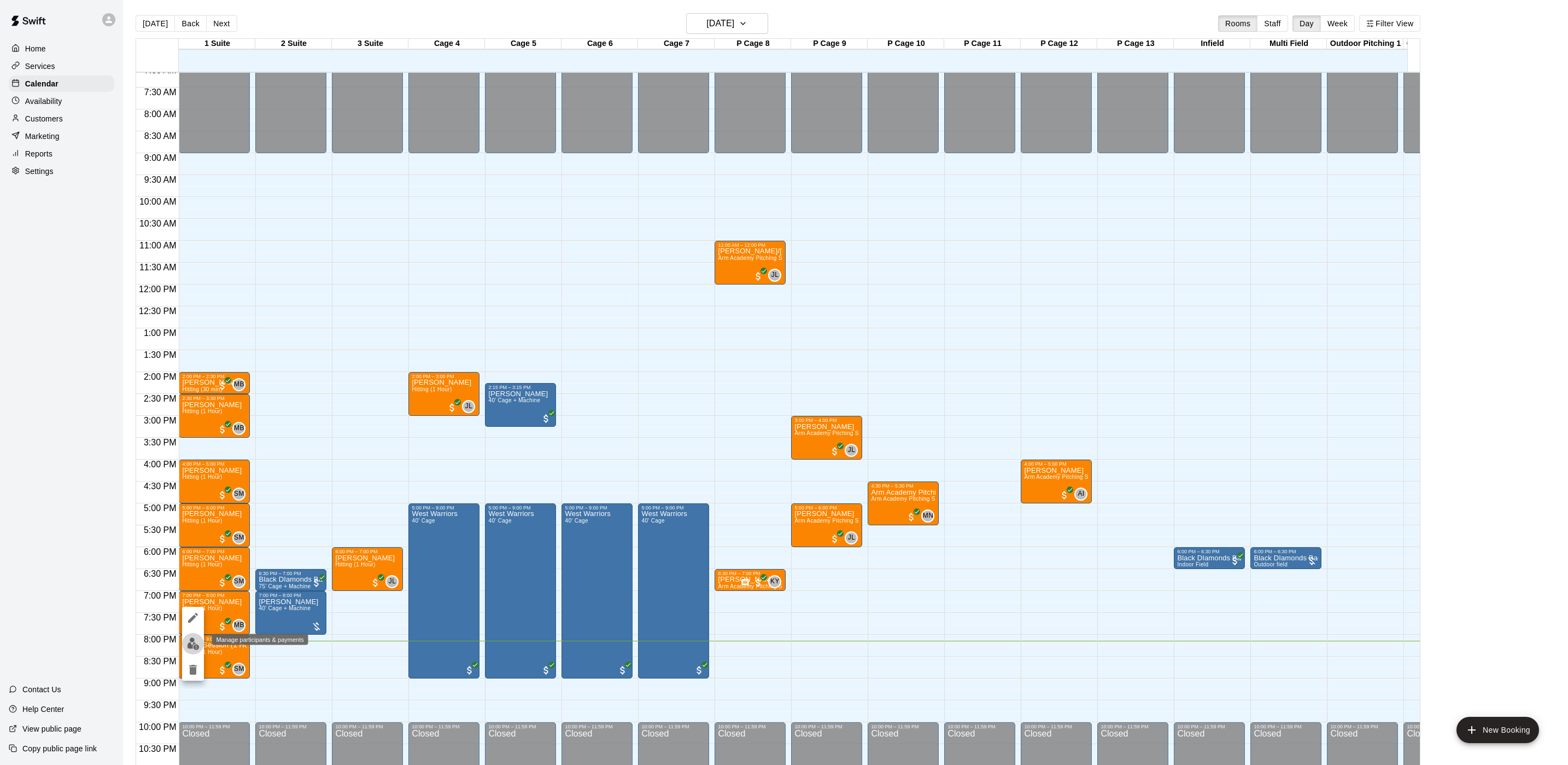
click at [187, 642] on img "edit" at bounding box center [193, 644] width 13 height 13
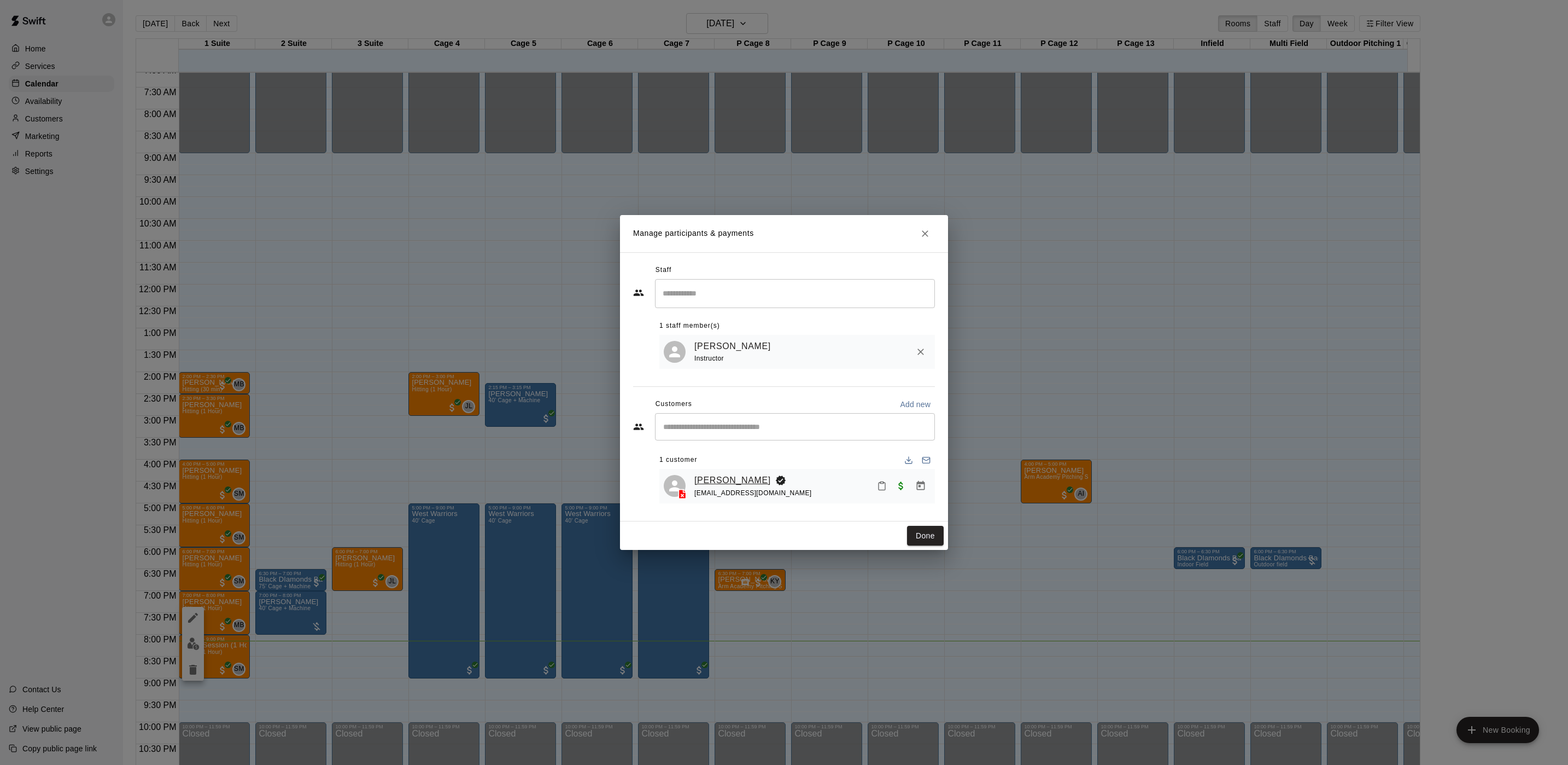
click at [708, 481] on link "[PERSON_NAME]" at bounding box center [733, 480] width 77 height 14
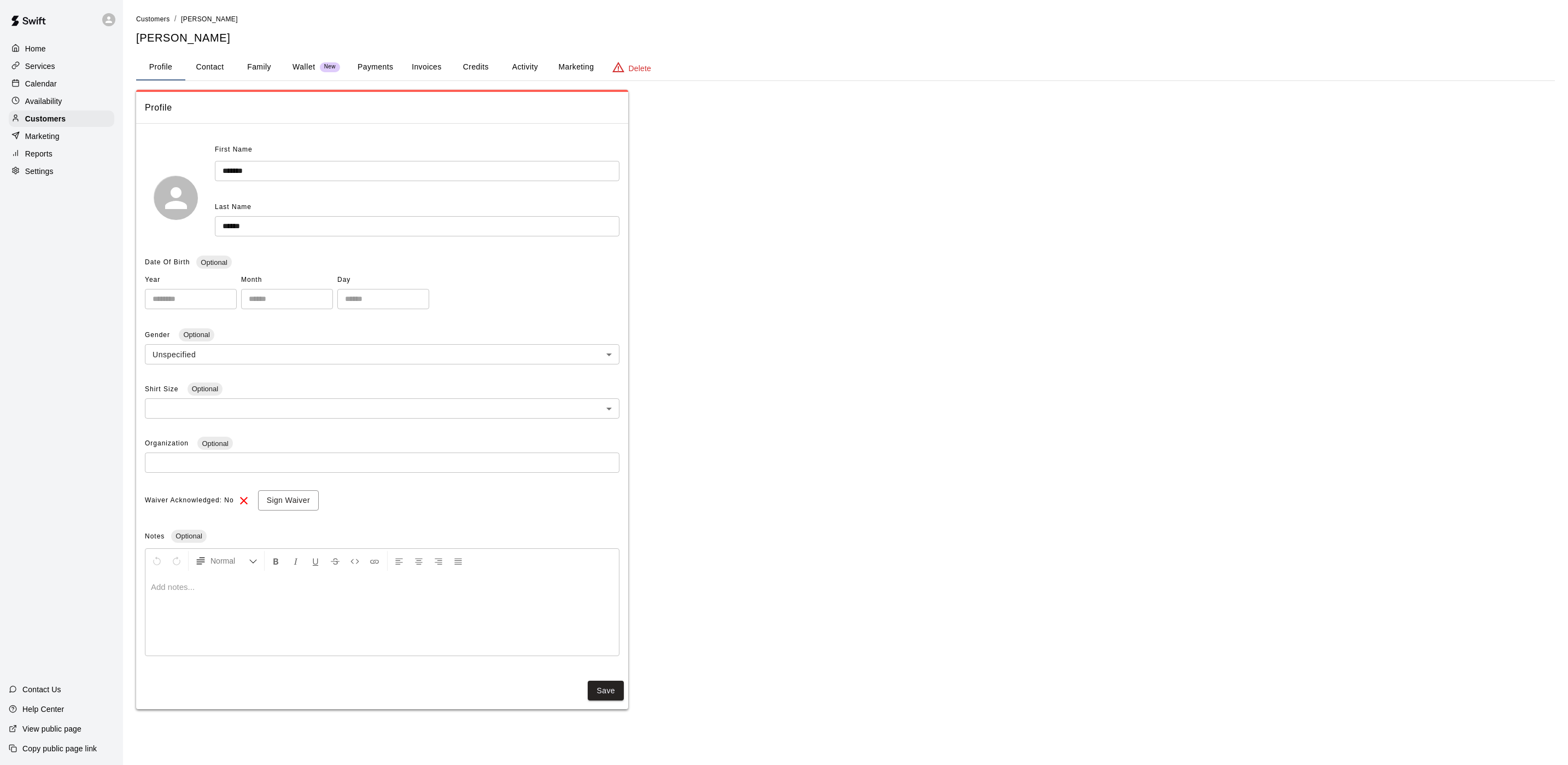
click at [517, 68] on button "Activity" at bounding box center [525, 67] width 49 height 26
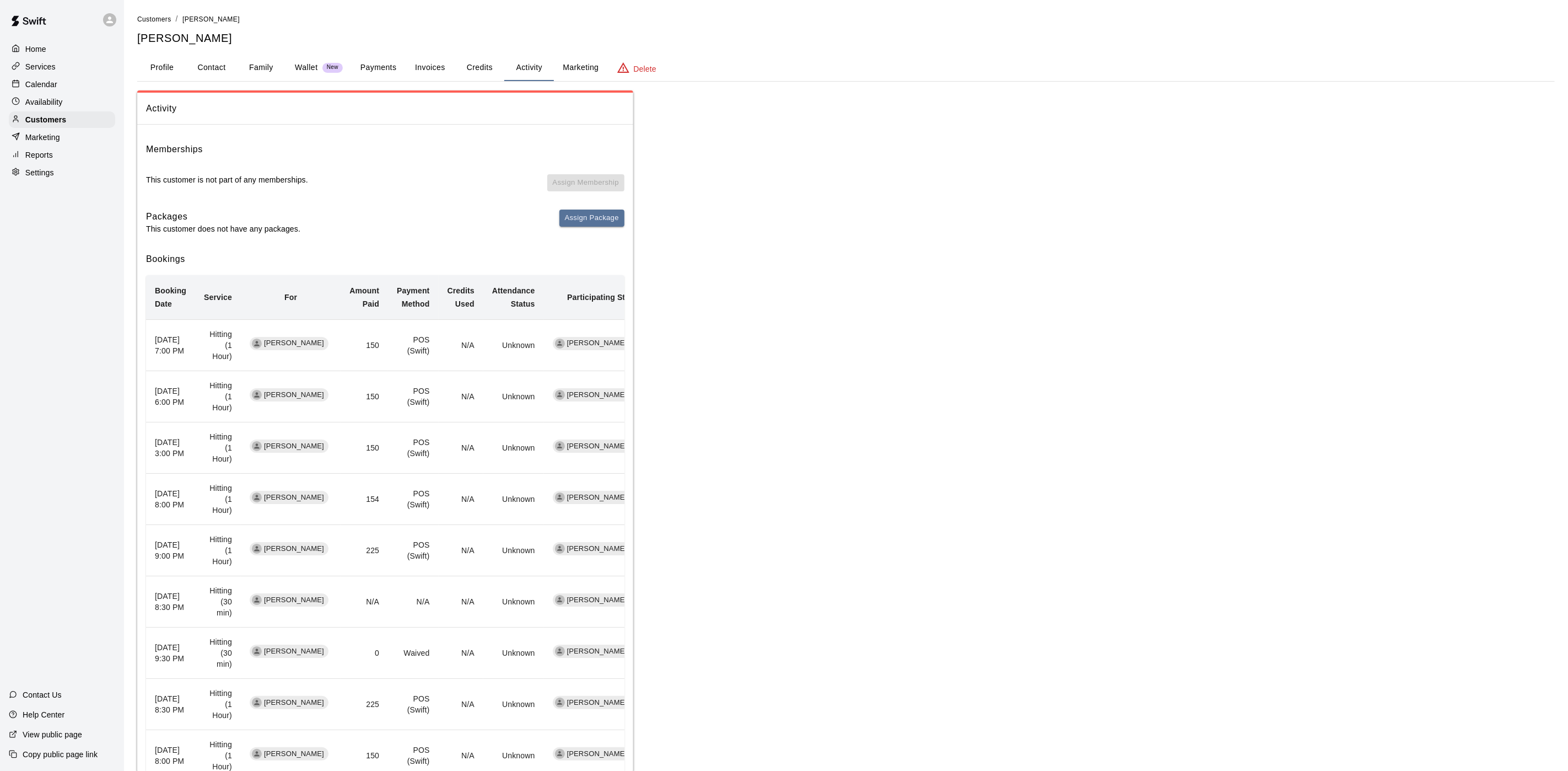
click at [244, 70] on button "Family" at bounding box center [261, 68] width 50 height 26
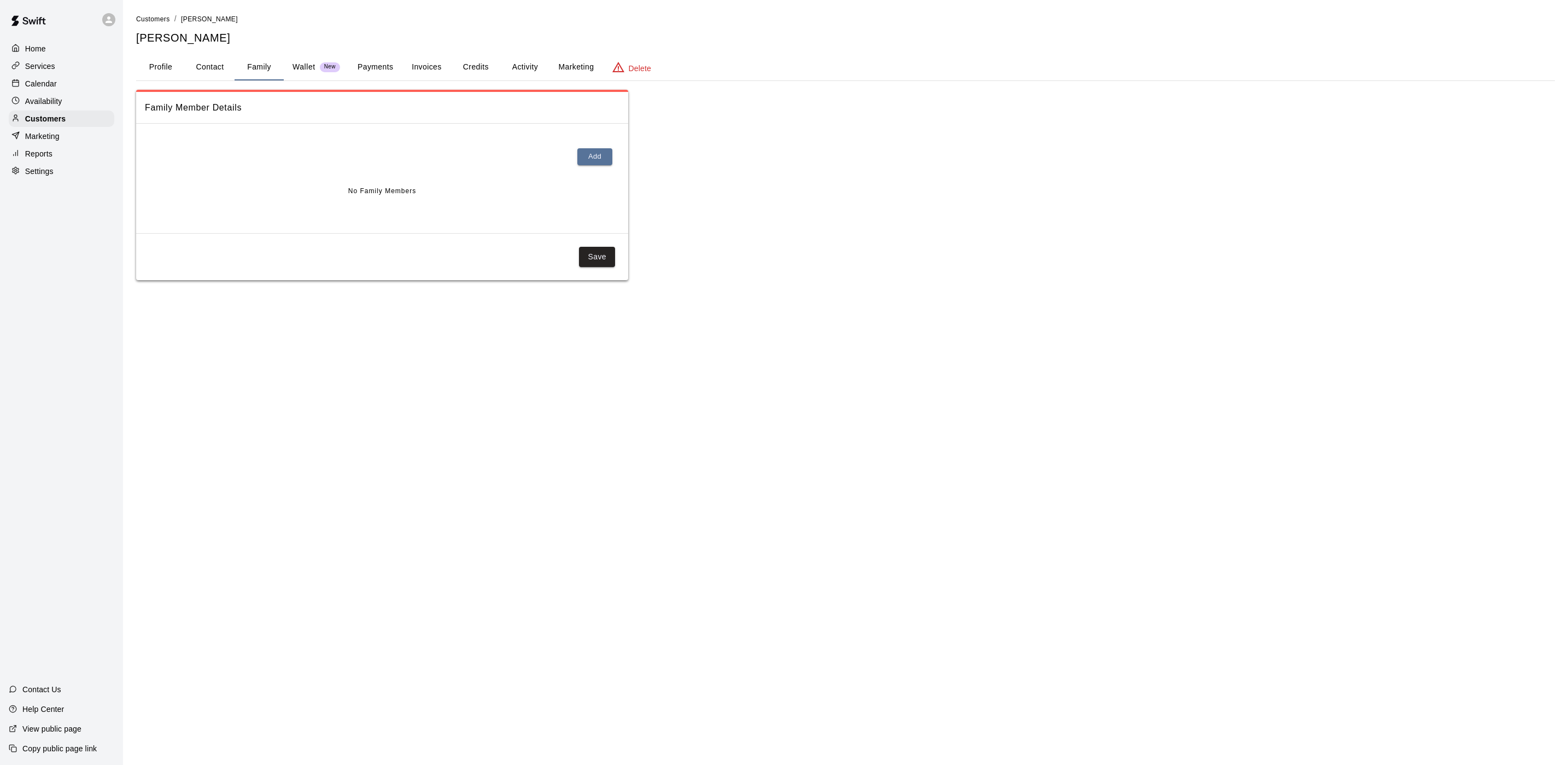
click at [364, 68] on button "Payments" at bounding box center [375, 67] width 53 height 26
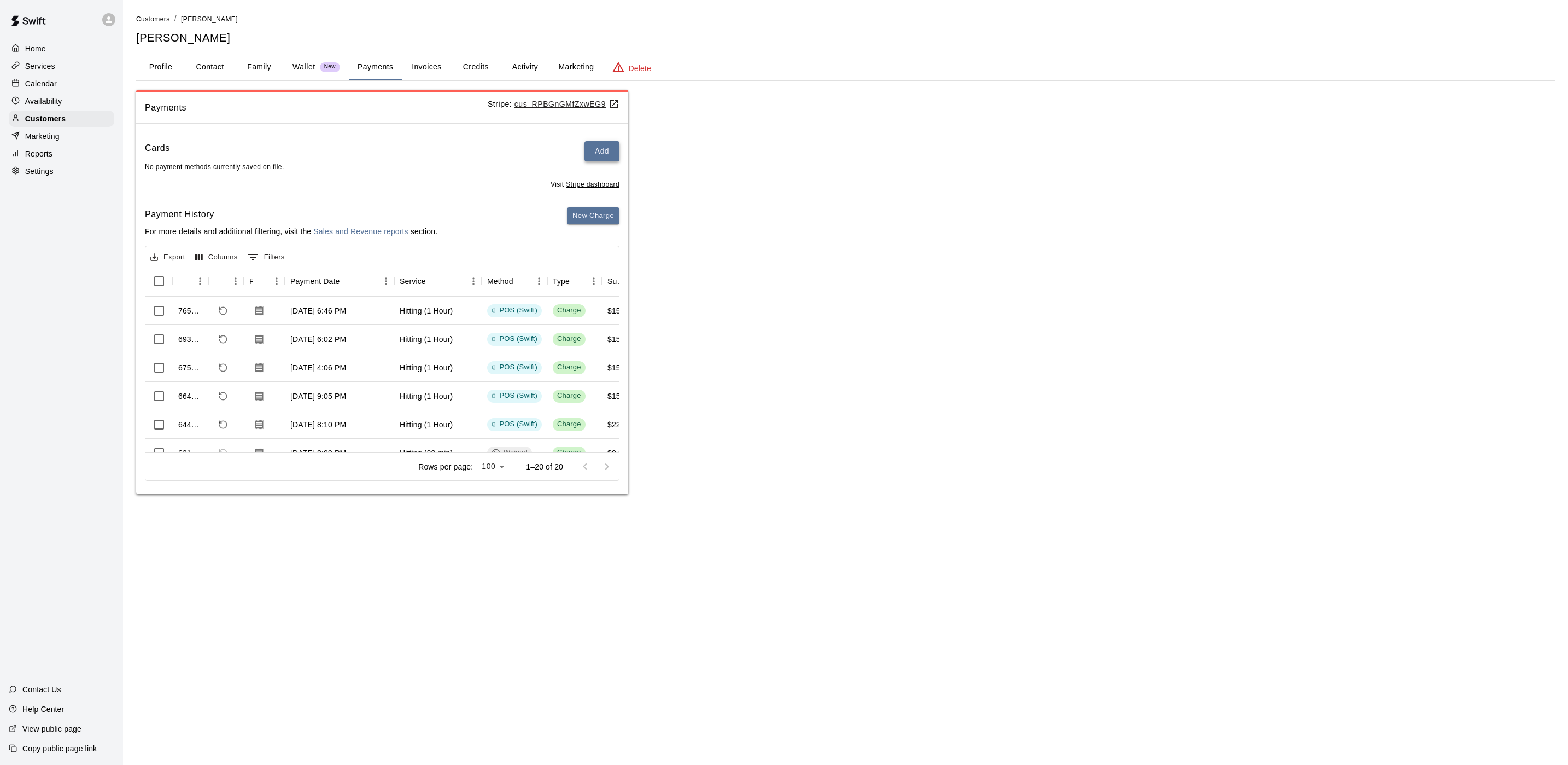
click at [605, 153] on button "Add" at bounding box center [602, 151] width 35 height 20
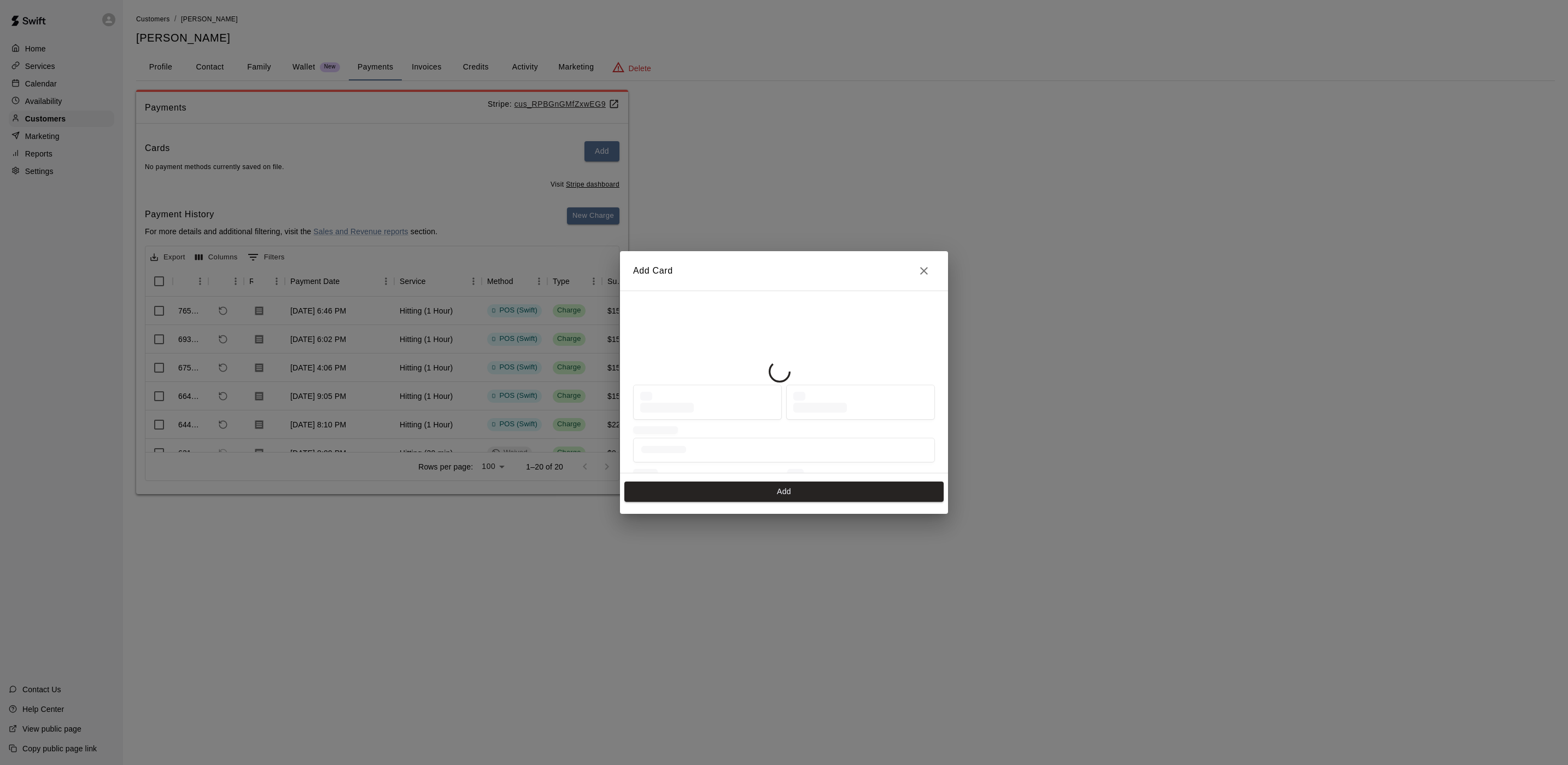
click at [556, 50] on div "Add Card Add" at bounding box center [784, 382] width 1568 height 765
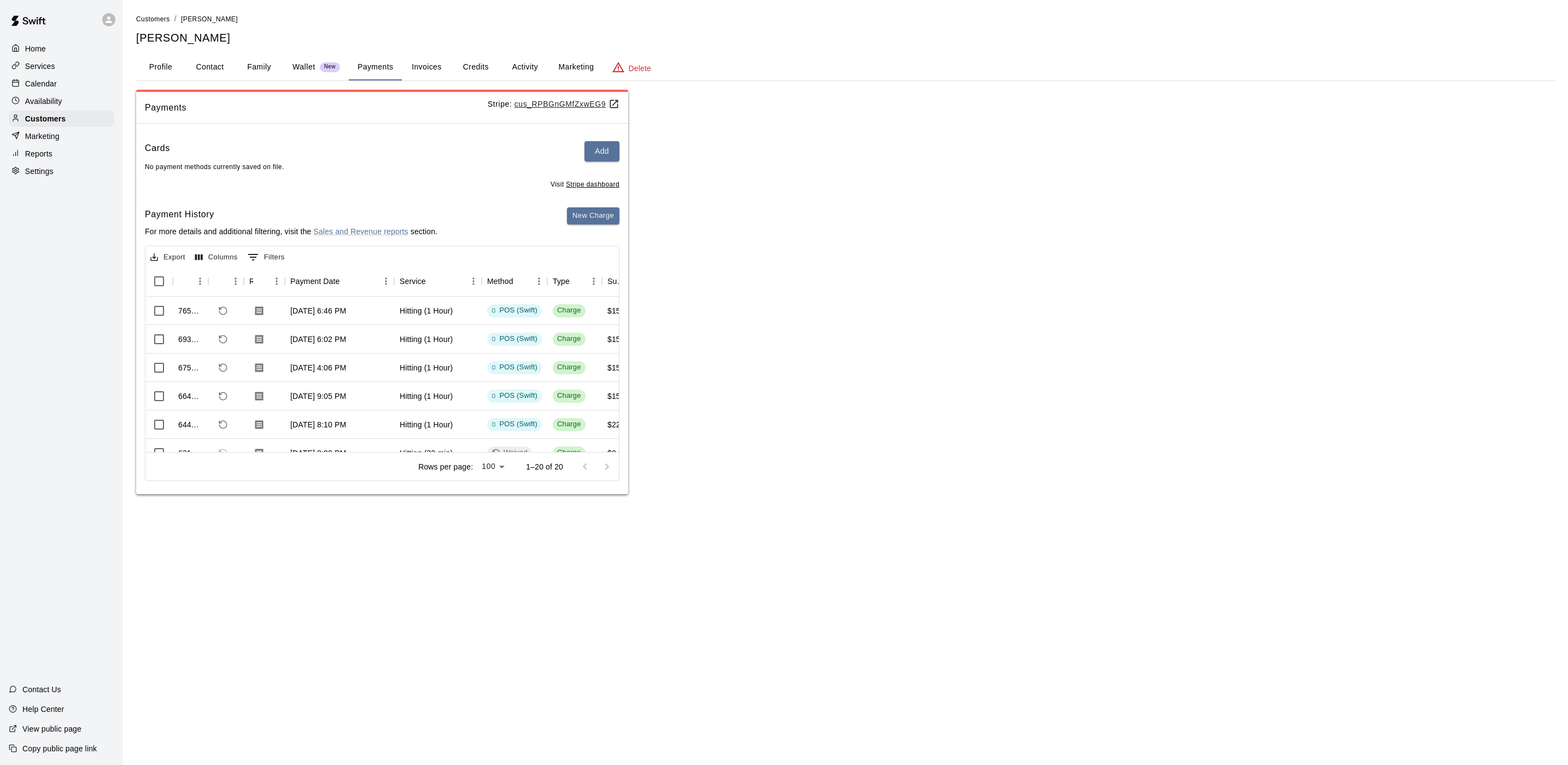
click at [594, 230] on div "New Charge" at bounding box center [593, 227] width 52 height 38
click at [594, 215] on button "New Charge" at bounding box center [593, 216] width 52 height 17
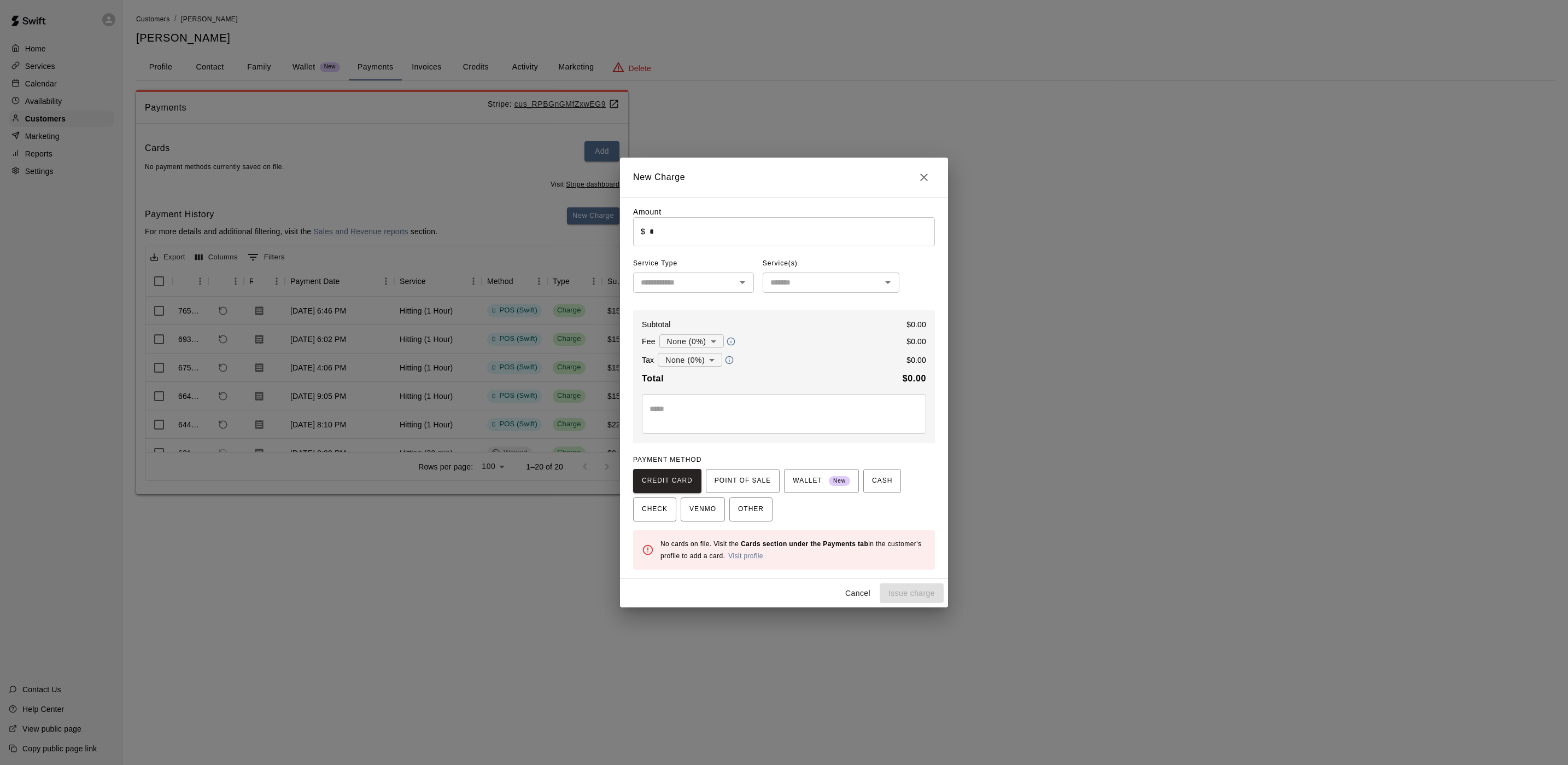
click at [673, 246] on input "*" at bounding box center [792, 231] width 285 height 29
click at [720, 480] on span "POINT OF SALE" at bounding box center [743, 480] width 56 height 17
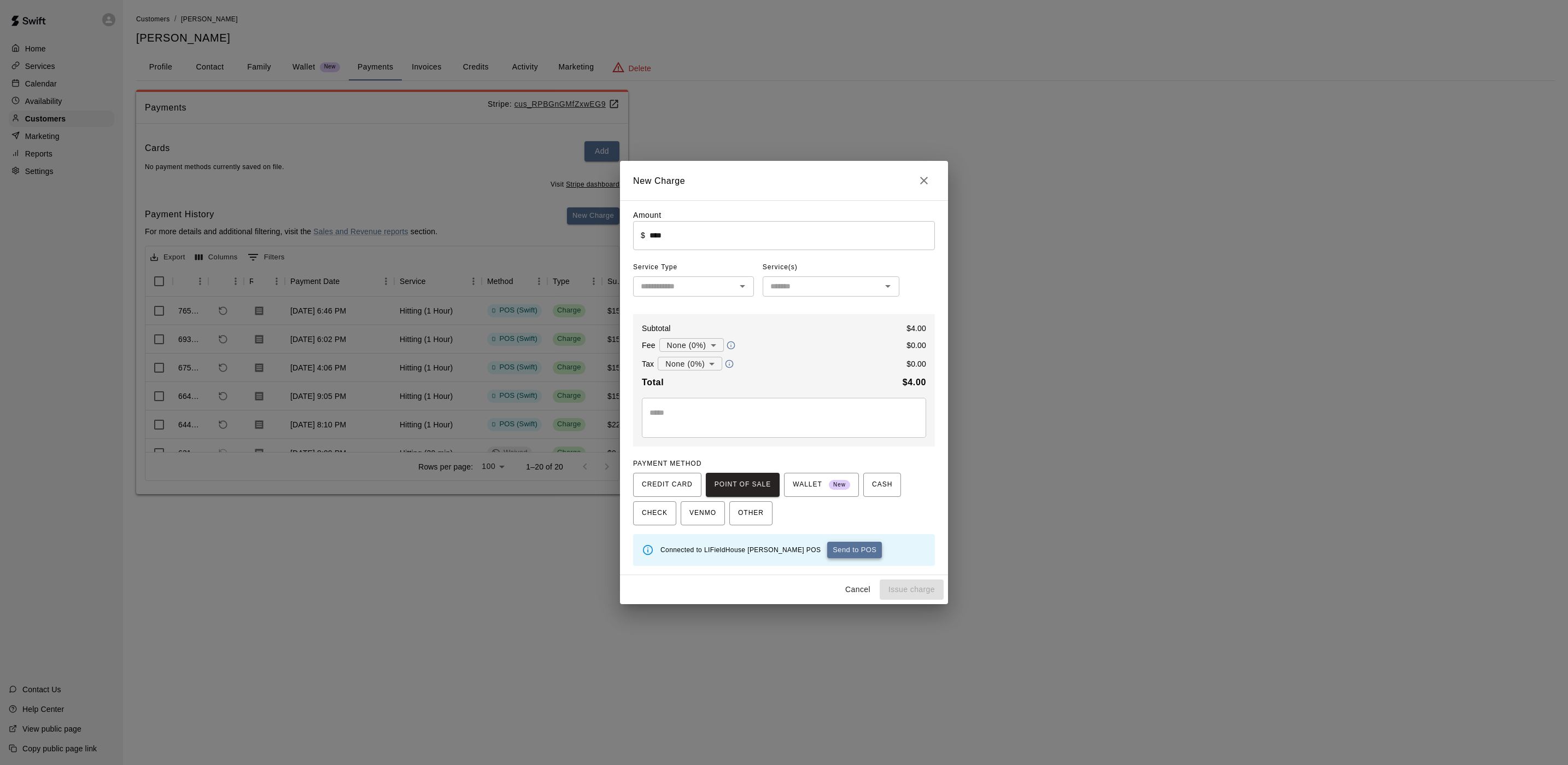
click at [827, 548] on button "Send to POS" at bounding box center [855, 550] width 55 height 17
type input "*"
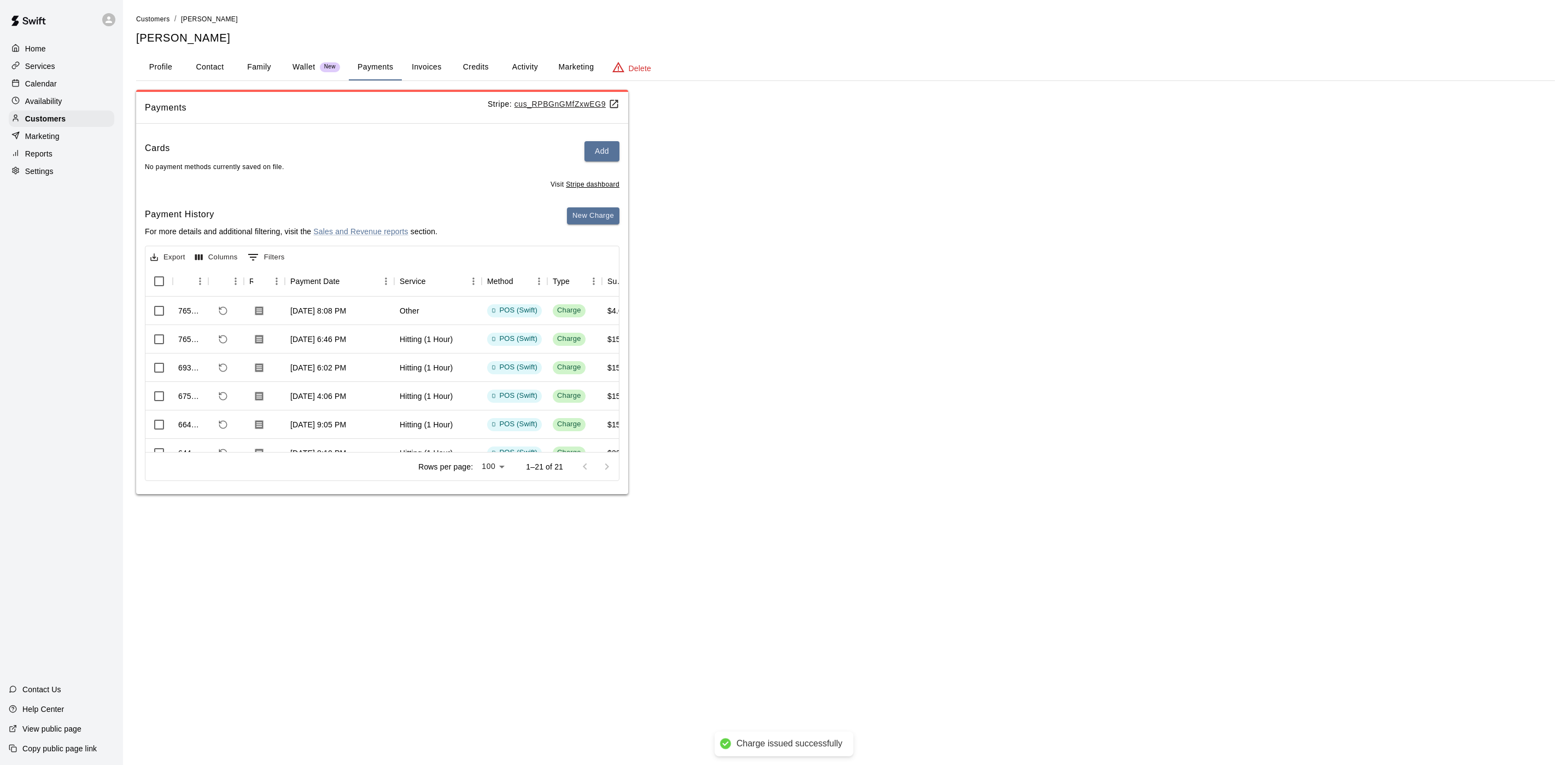
click at [41, 82] on p "Calendar" at bounding box center [41, 84] width 32 height 11
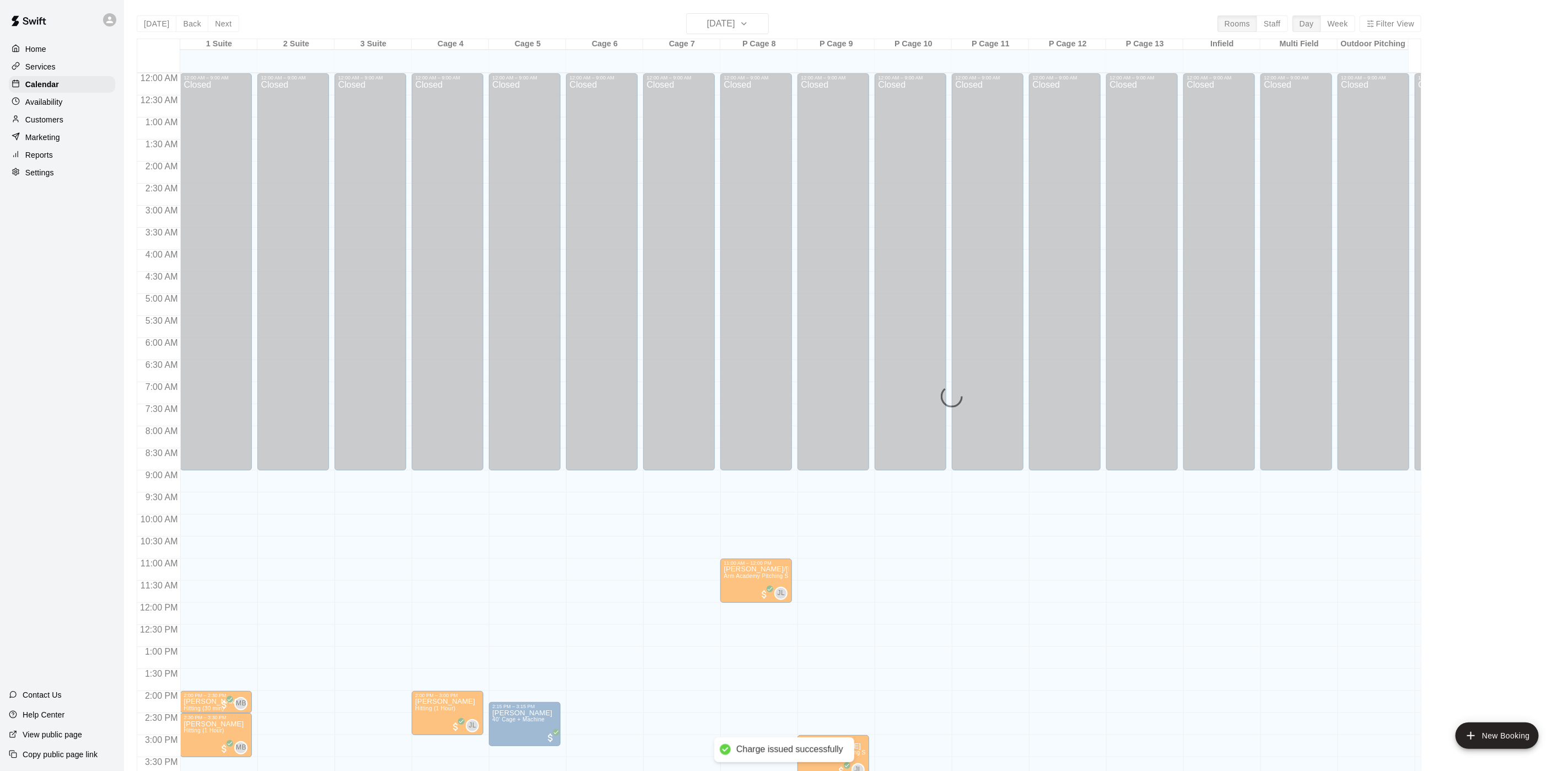
scroll to position [316, 0]
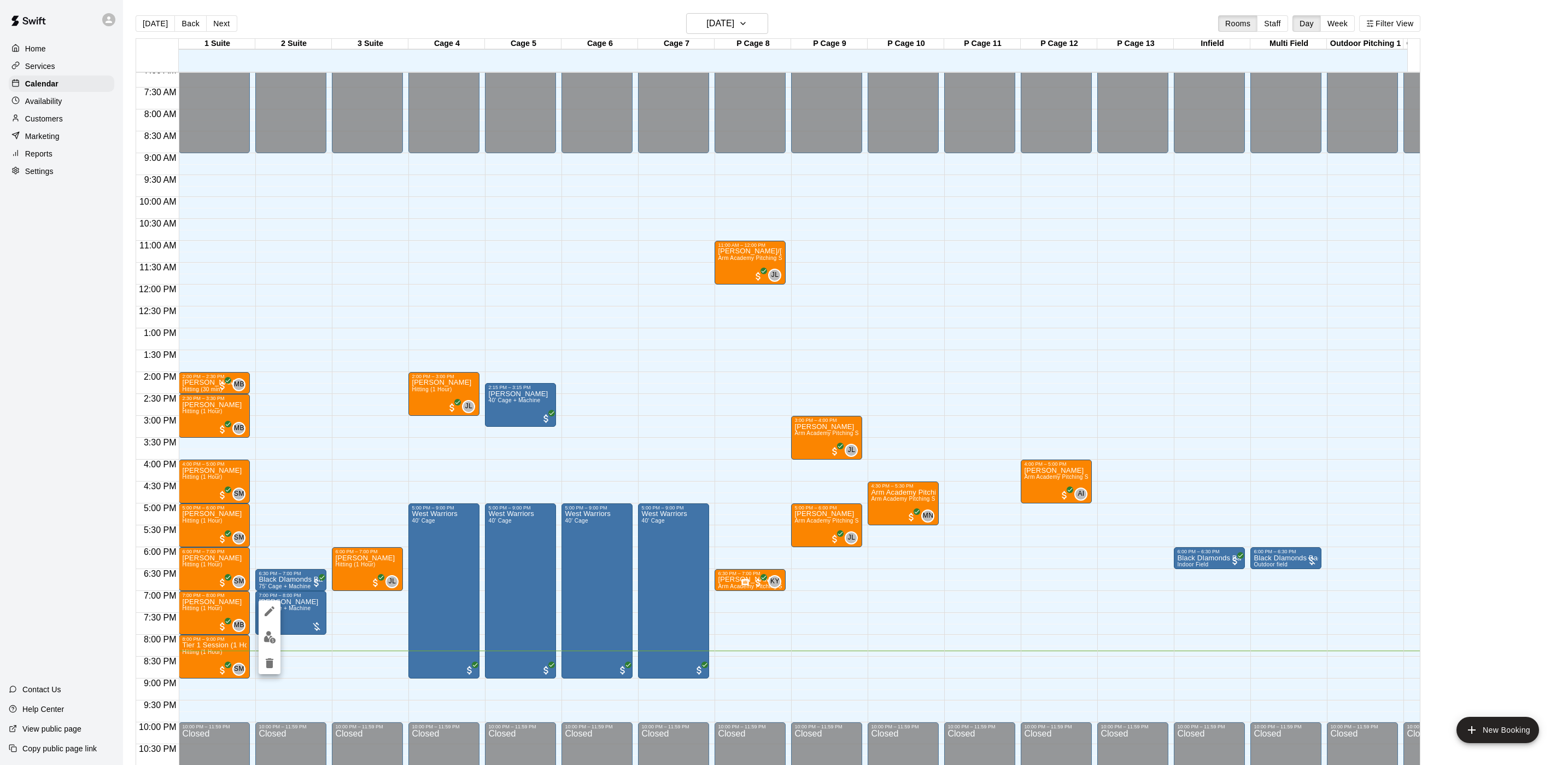
click at [271, 640] on img "edit" at bounding box center [270, 637] width 13 height 13
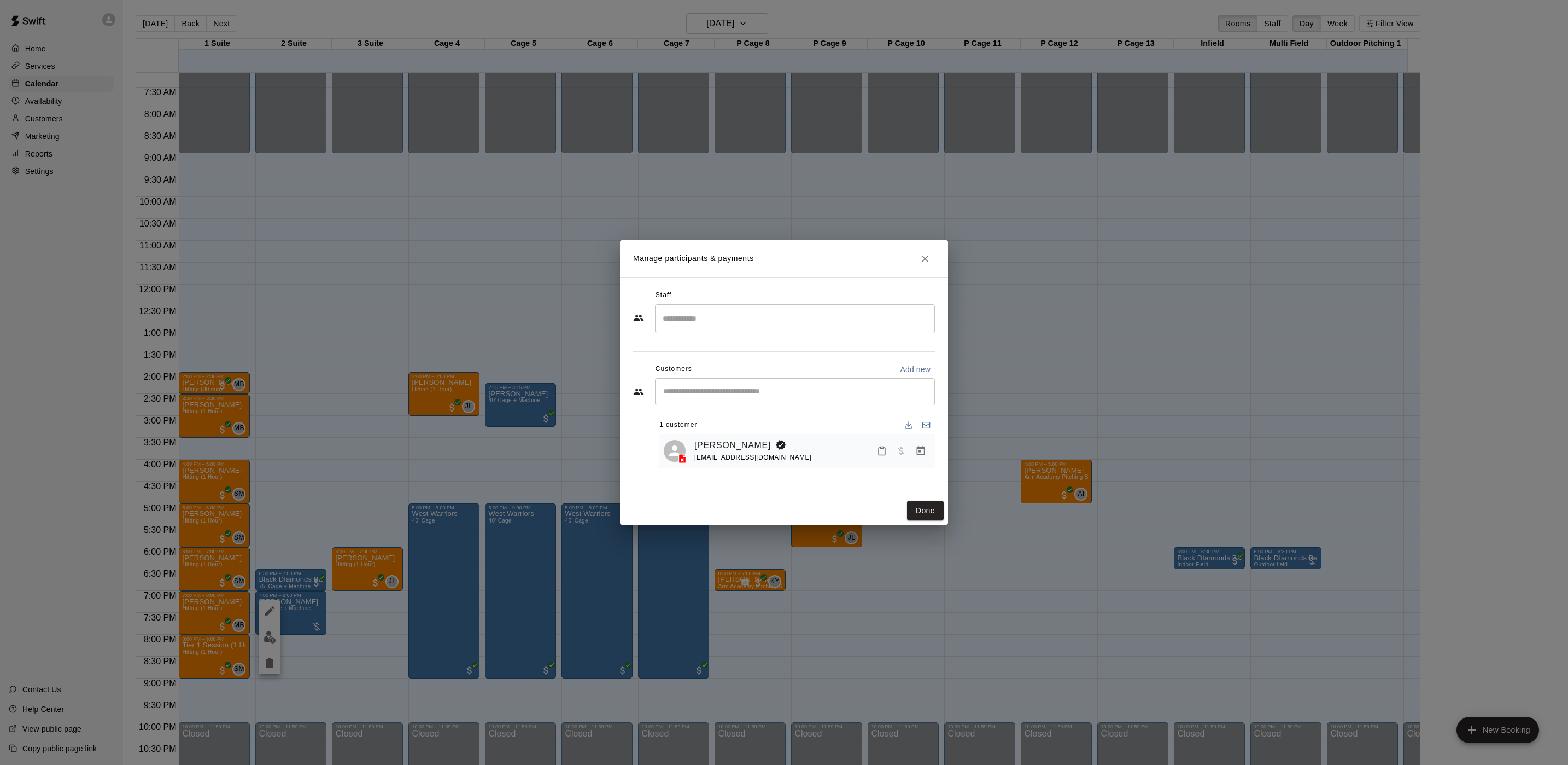
click at [918, 453] on icon "Manage bookings & payment" at bounding box center [920, 450] width 11 height 11
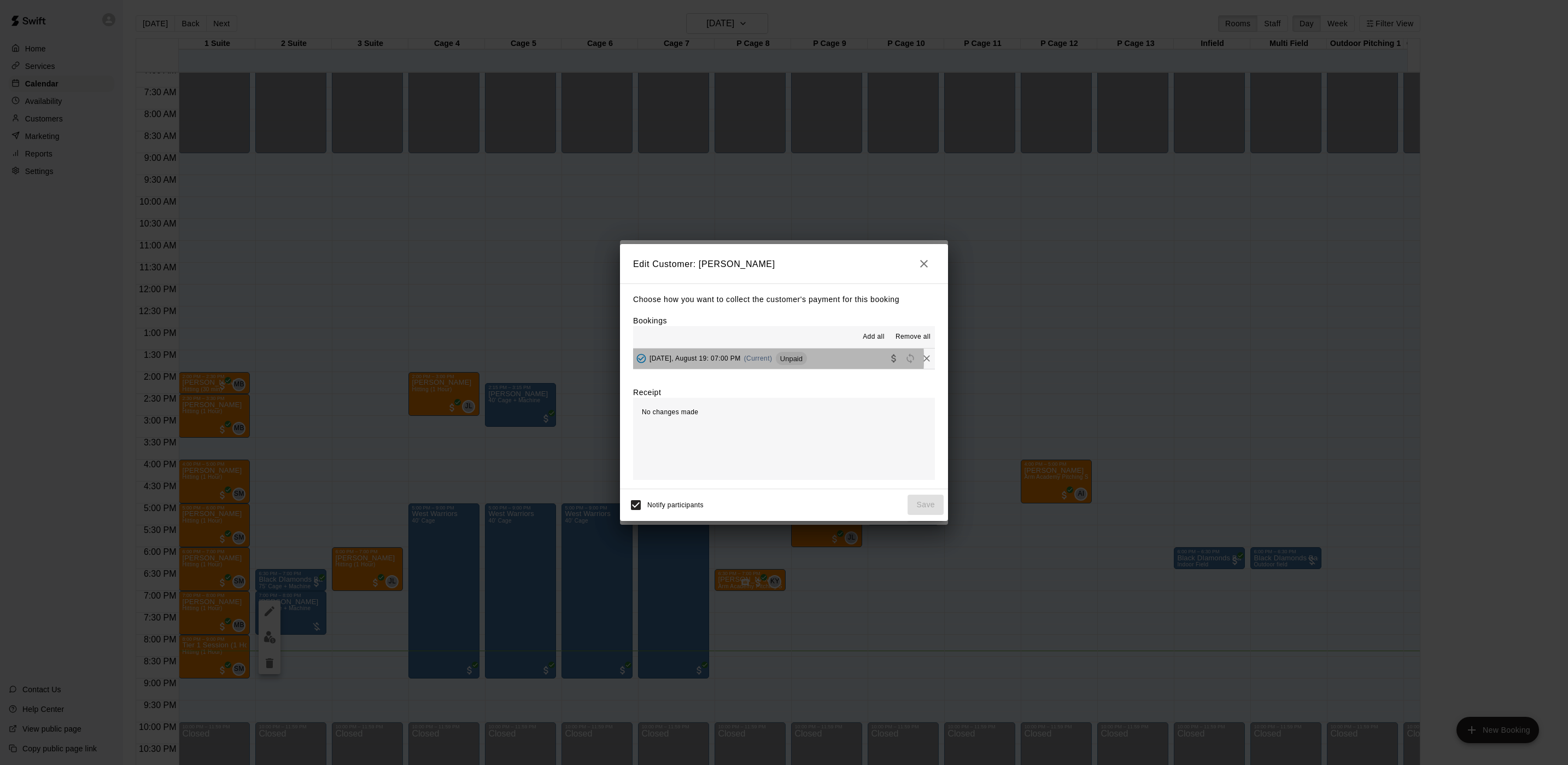
click at [737, 360] on span "Tuesday, August 19: 07:00 PM" at bounding box center [695, 358] width 91 height 8
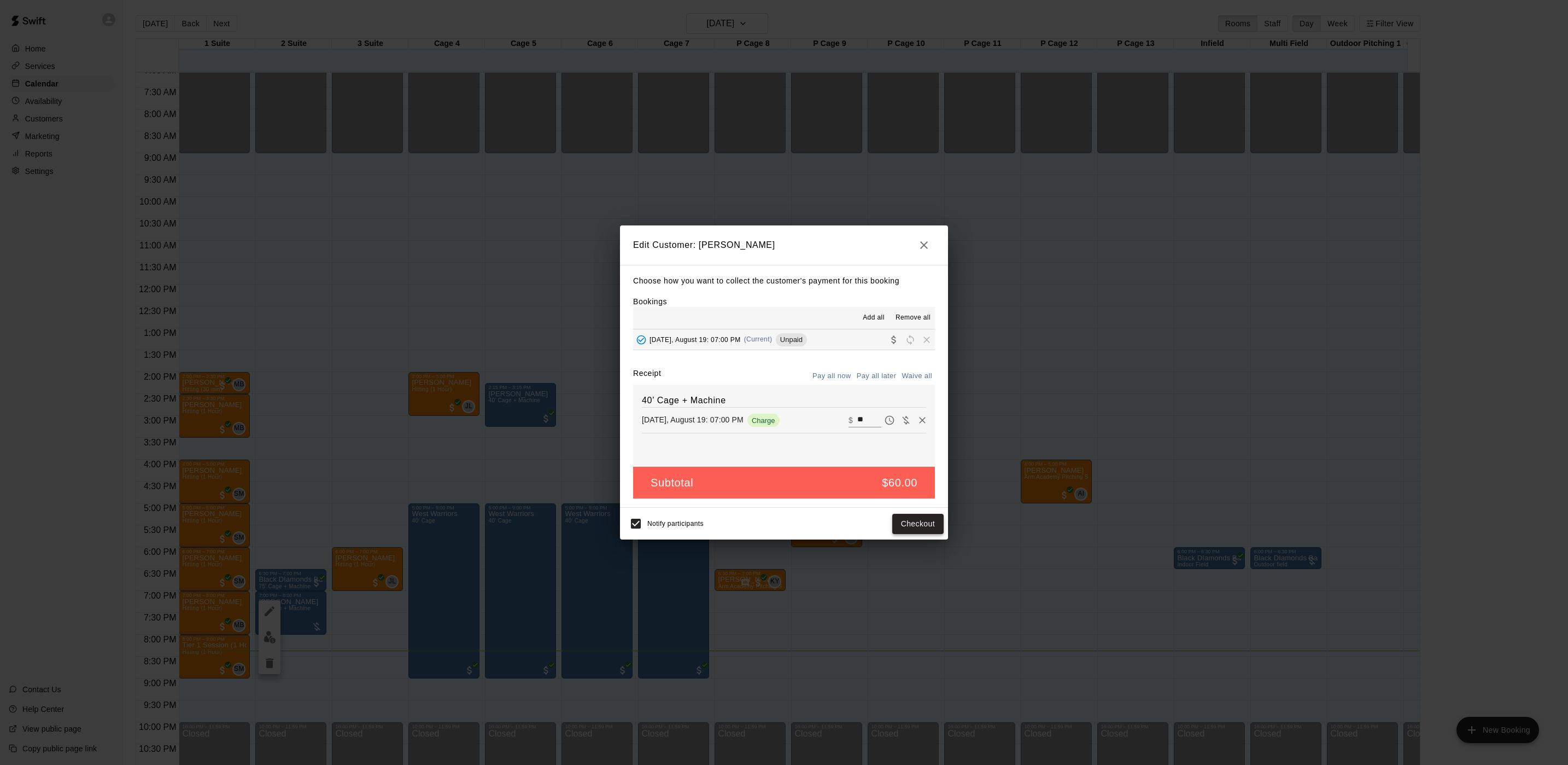
click at [909, 522] on button "Checkout" at bounding box center [918, 524] width 52 height 20
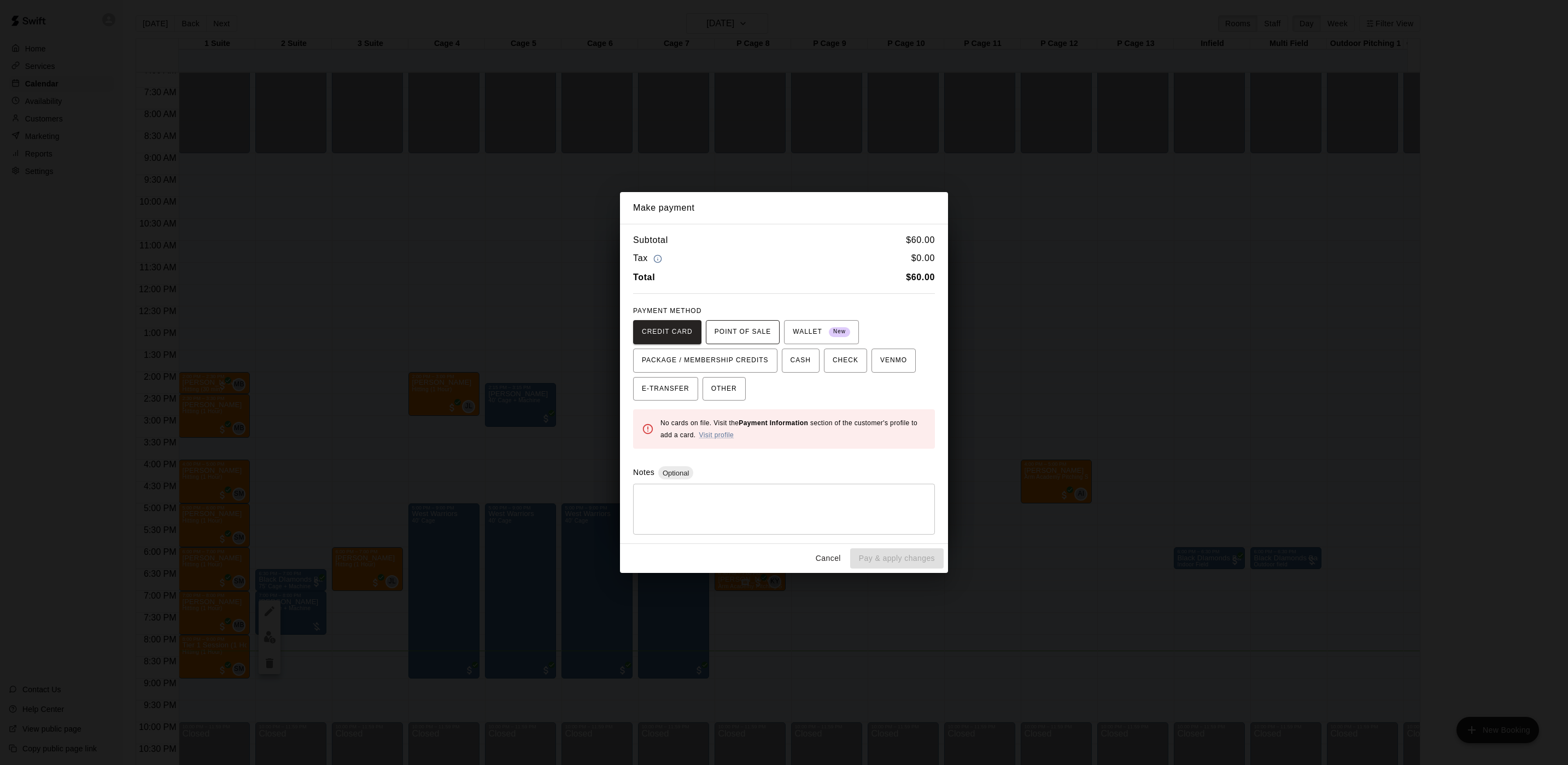
click at [731, 338] on span "POINT OF SALE" at bounding box center [743, 331] width 56 height 17
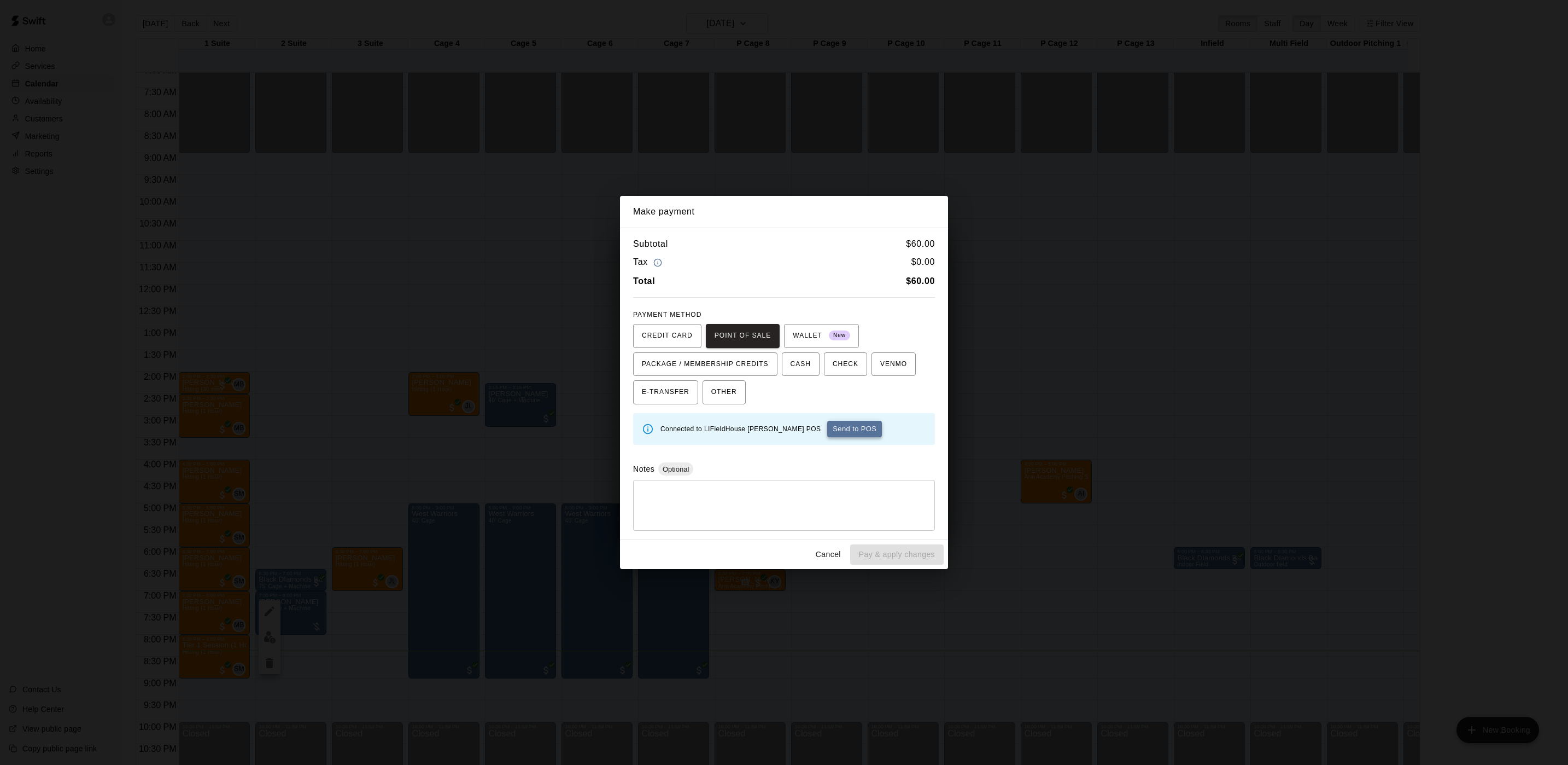
click at [827, 430] on button "Send to POS" at bounding box center [855, 429] width 55 height 17
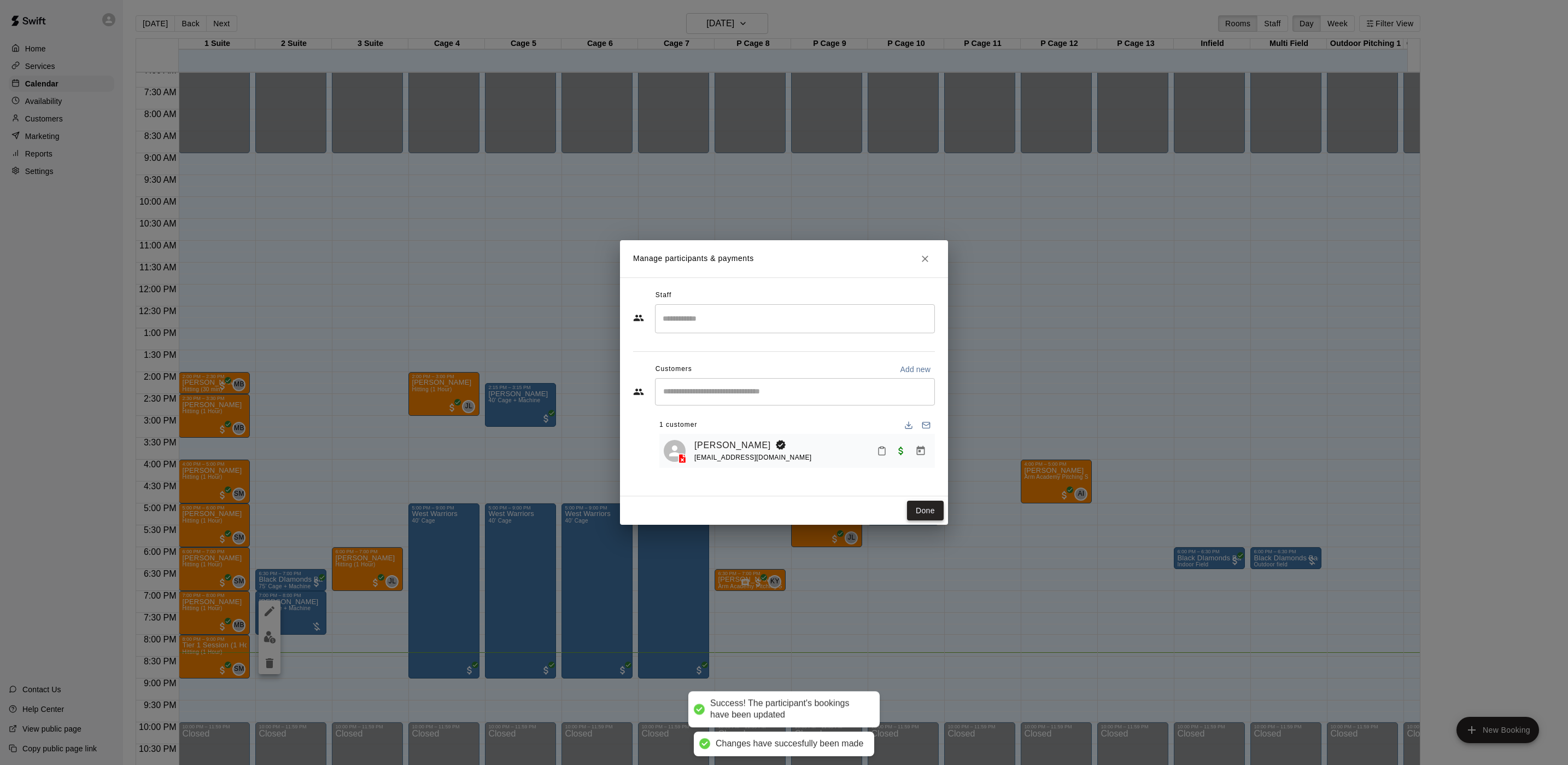
click at [929, 511] on button "Done" at bounding box center [925, 511] width 36 height 20
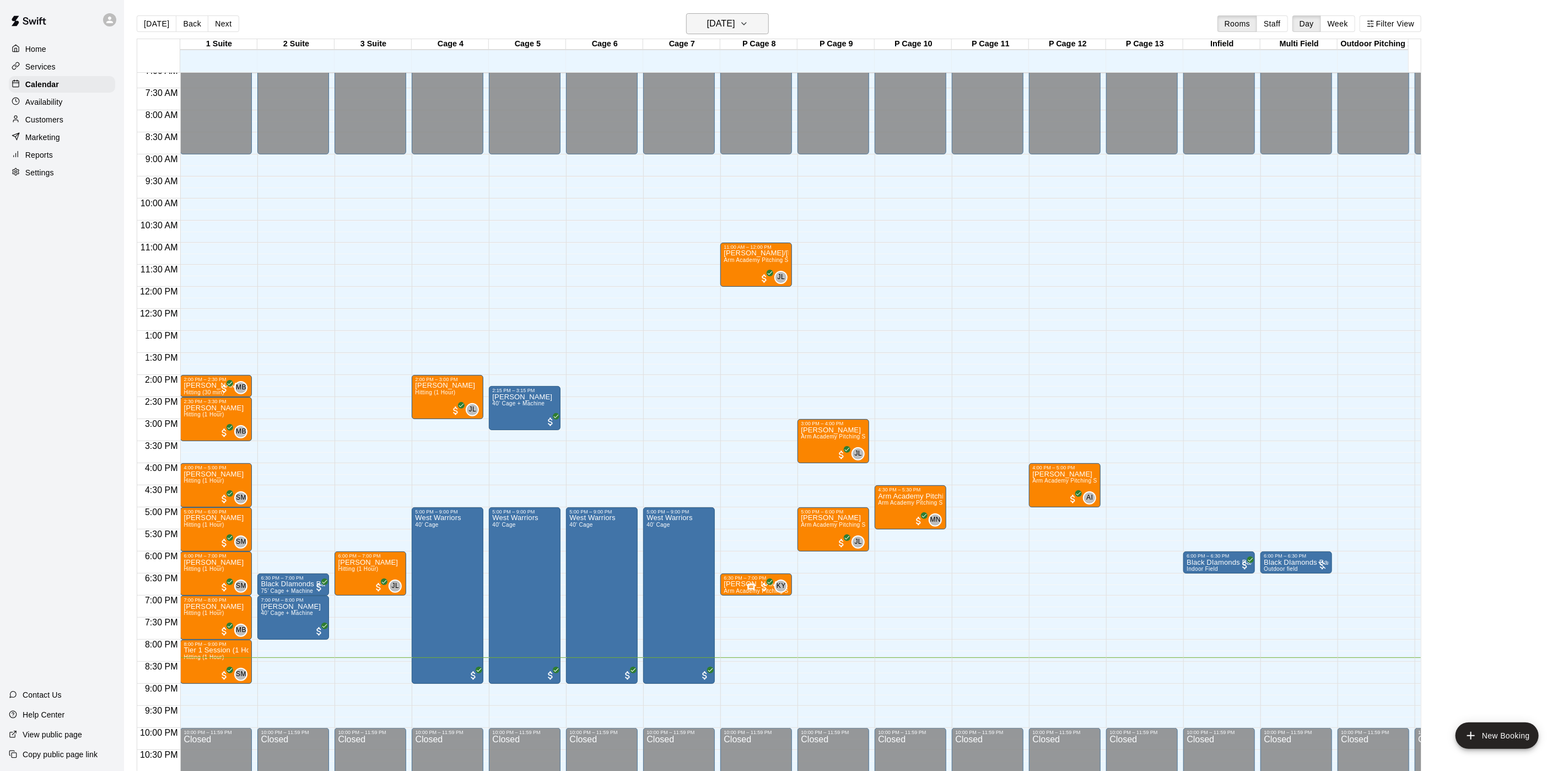
click at [713, 25] on h6 "[DATE]" at bounding box center [721, 24] width 28 height 15
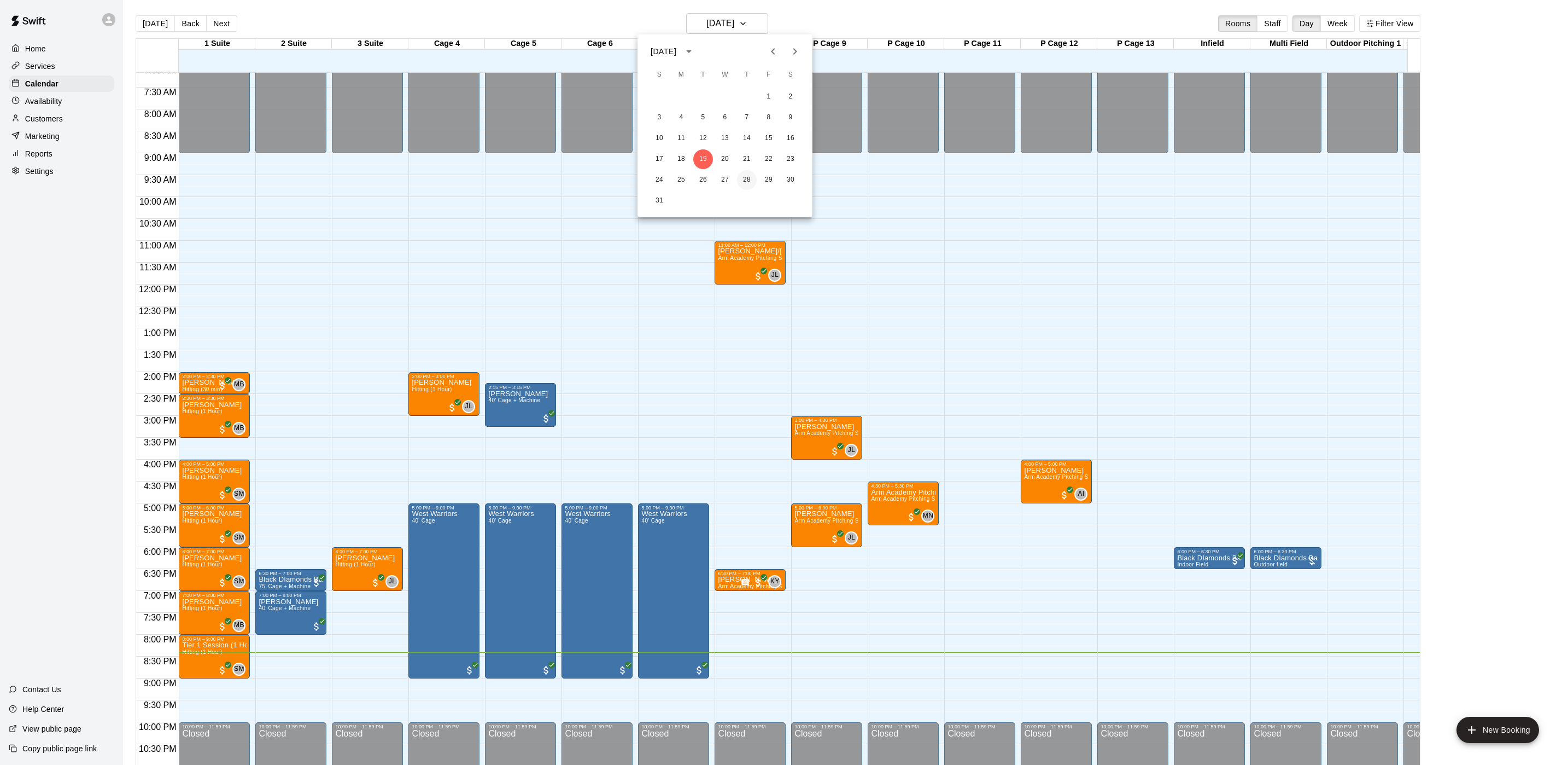
click at [746, 178] on button "28" at bounding box center [747, 179] width 20 height 20
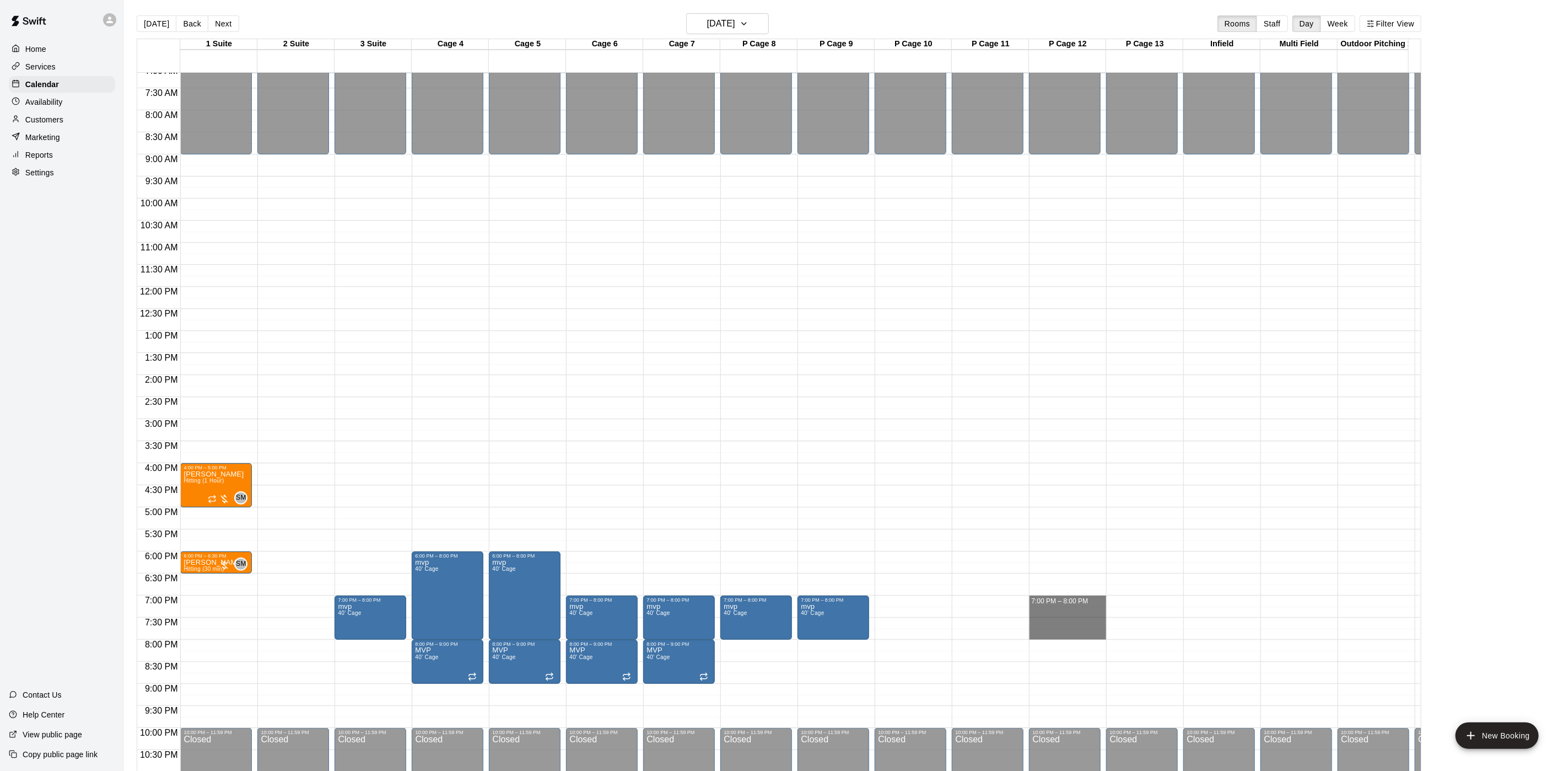
drag, startPoint x: 1052, startPoint y: 600, endPoint x: 1049, endPoint y: 637, distance: 37.1
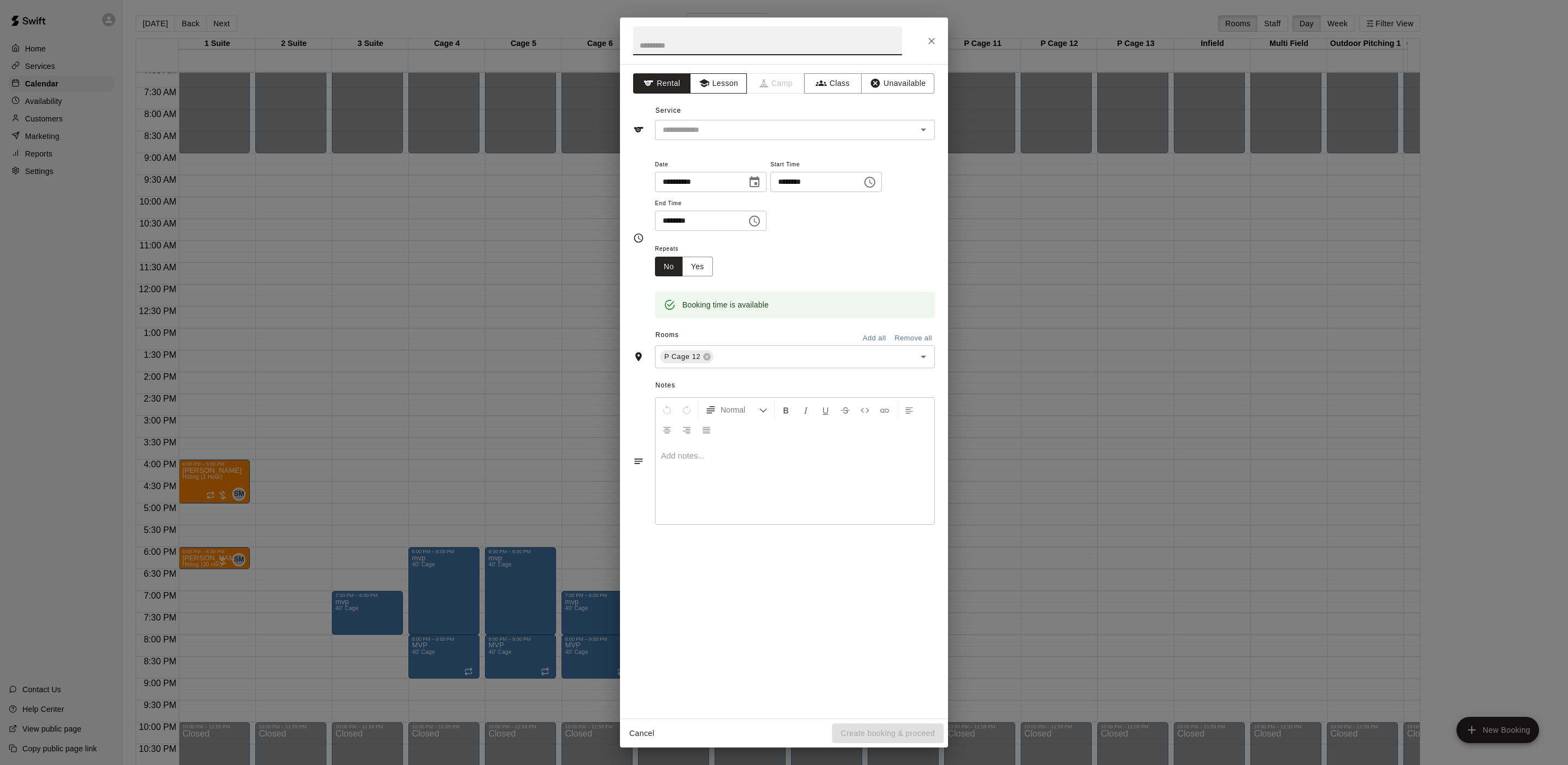
click at [743, 92] on button "Lesson" at bounding box center [719, 84] width 57 height 20
click at [743, 130] on input "text" at bounding box center [779, 130] width 241 height 13
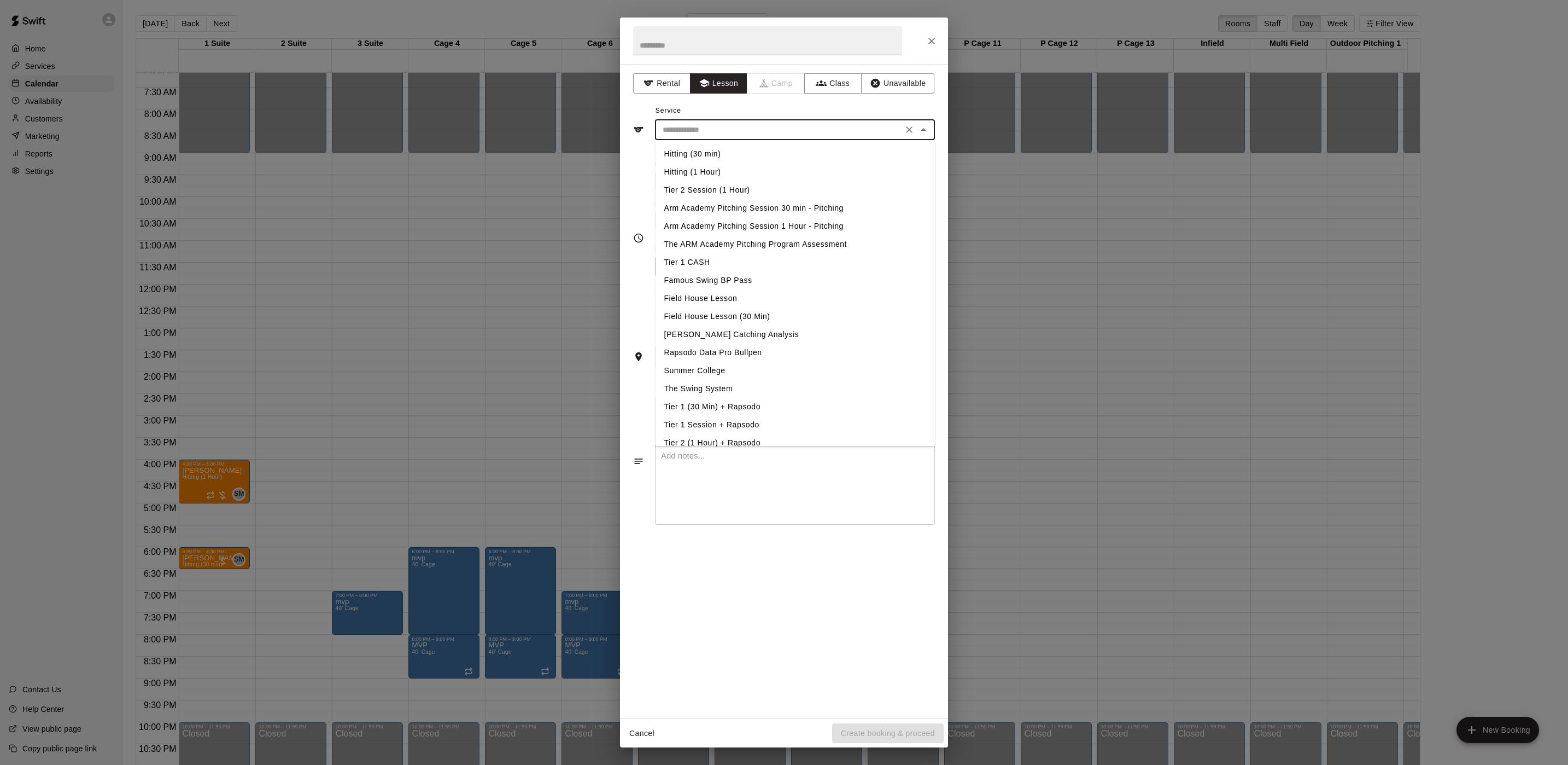
click at [708, 220] on li "Arm Academy Pitching Session 1 Hour - Pitching" at bounding box center [795, 226] width 280 height 18
type input "**********"
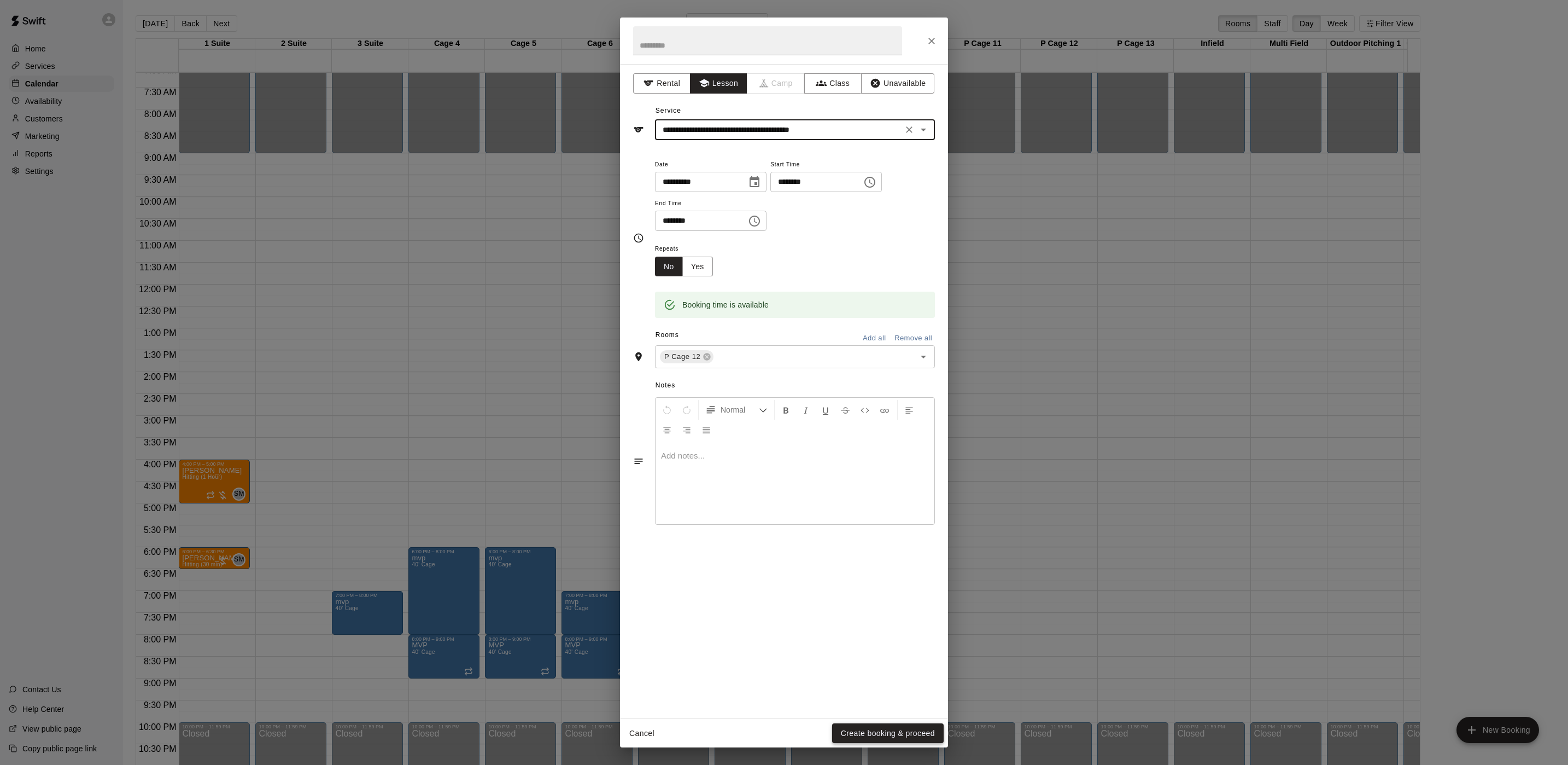
click at [841, 731] on button "Create booking & proceed" at bounding box center [888, 734] width 112 height 20
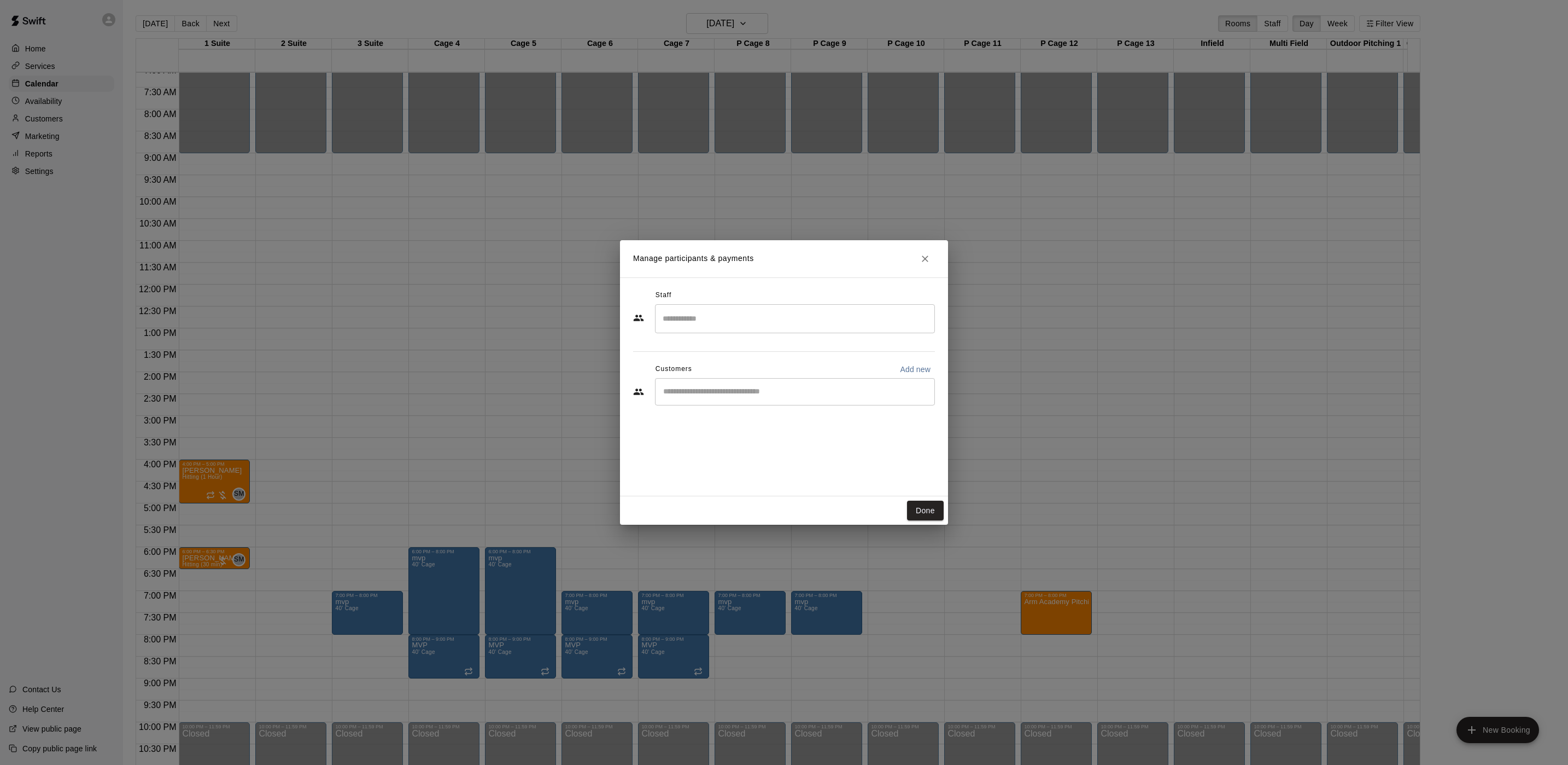
click at [709, 321] on input "Search staff" at bounding box center [795, 319] width 270 height 19
click at [722, 352] on p "Tim Woodford" at bounding box center [717, 351] width 67 height 11
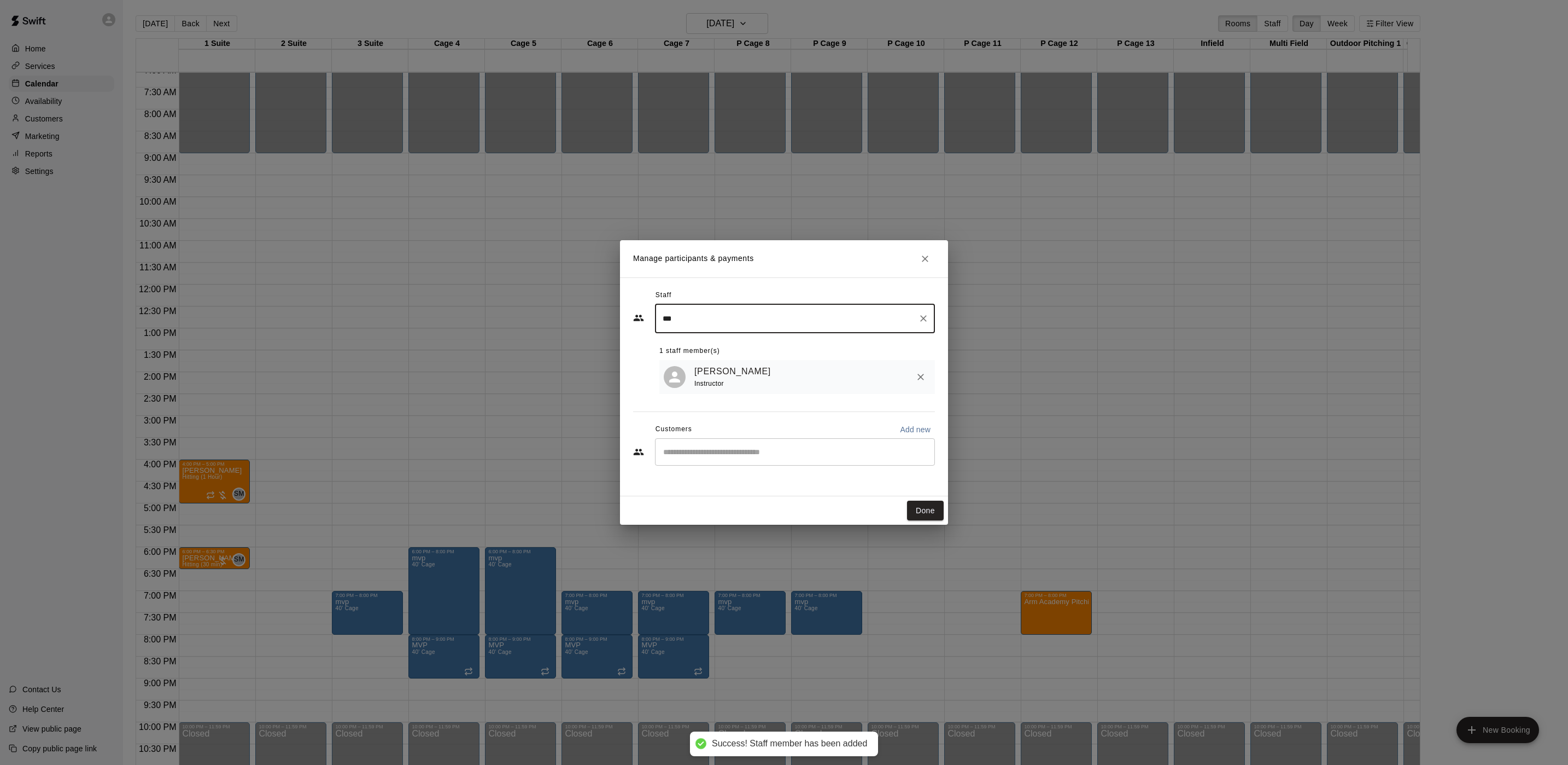
type input "***"
click at [725, 451] on input "Start typing to search customers..." at bounding box center [795, 451] width 270 height 11
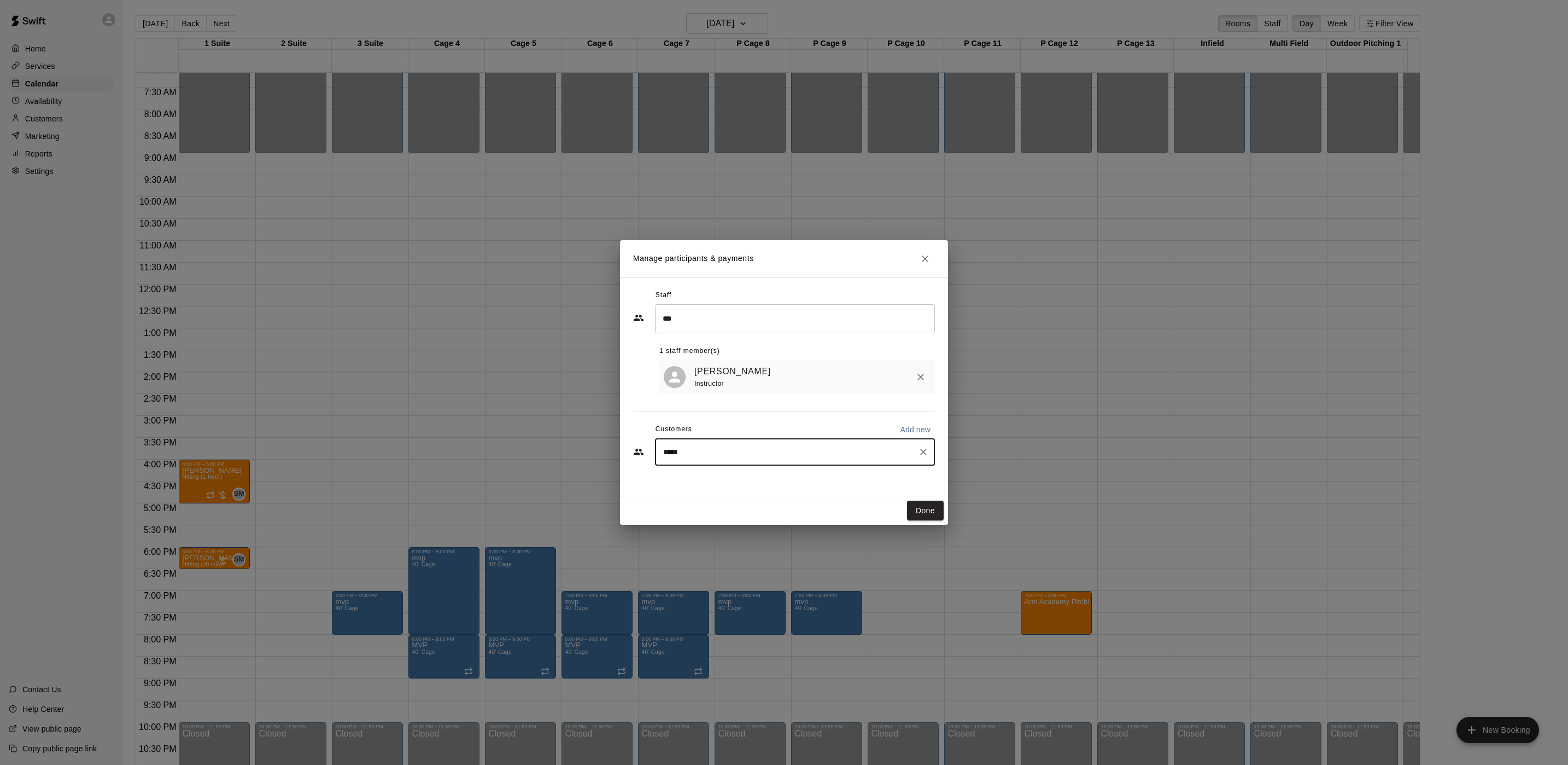
type input "******"
click at [788, 474] on div "Steven Kepler eschaef01@gmail.com" at bounding box center [806, 485] width 241 height 24
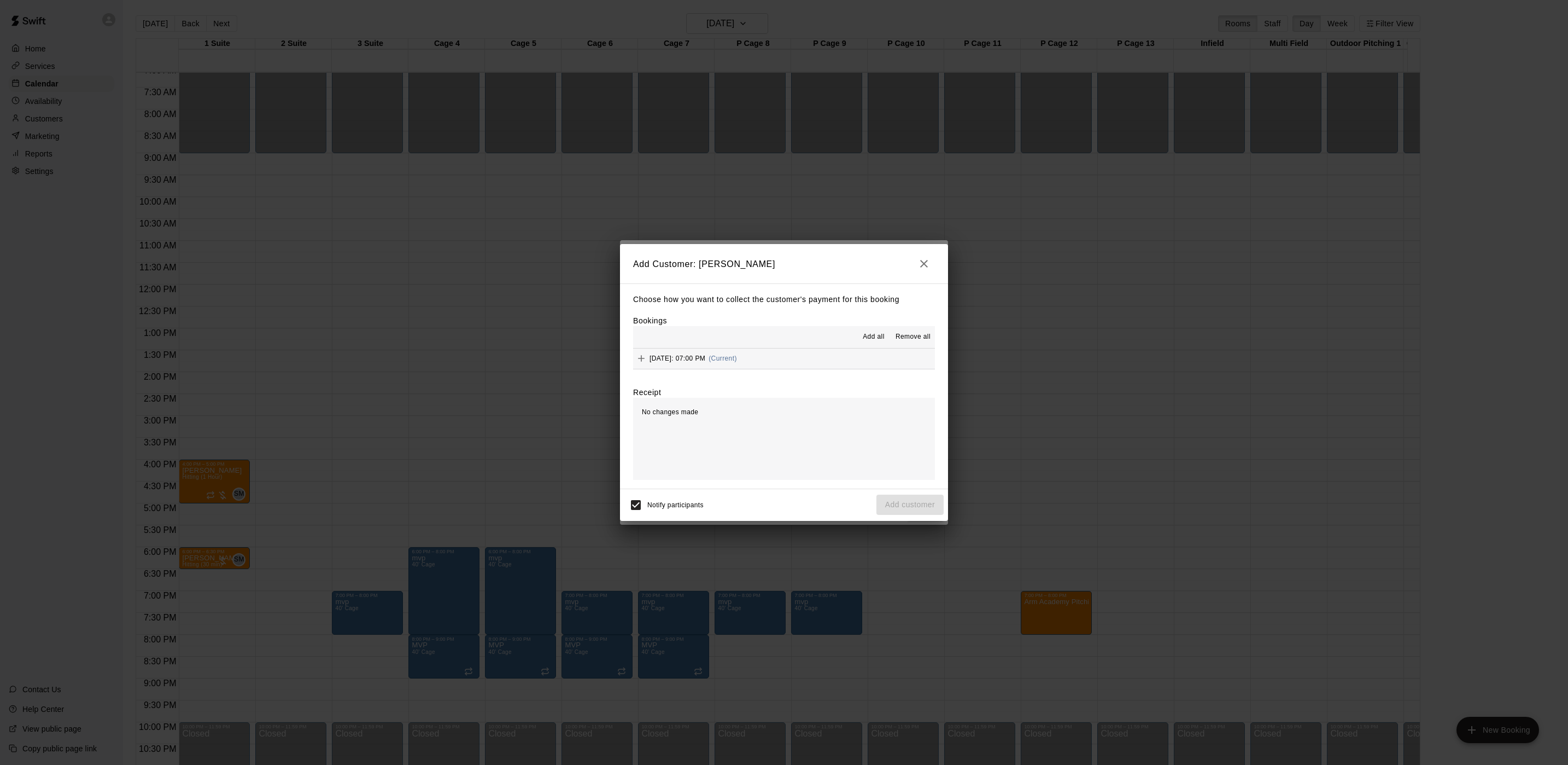
click at [705, 354] on span "Thursday, August 28: 07:00 PM" at bounding box center [677, 358] width 56 height 8
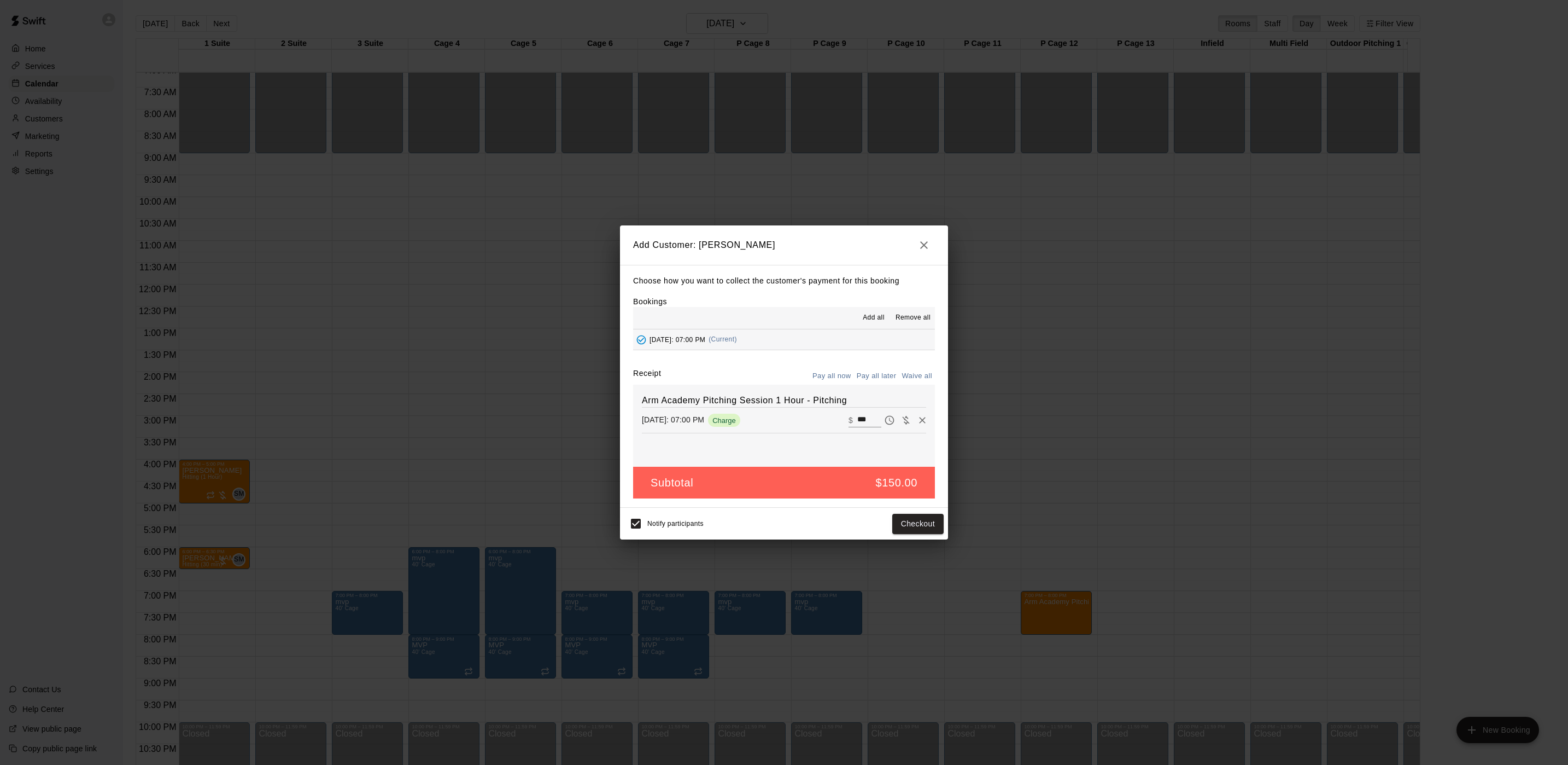
click at [879, 376] on button "Pay all later" at bounding box center [876, 376] width 45 height 17
click at [915, 519] on button "Add customer" at bounding box center [909, 524] width 67 height 20
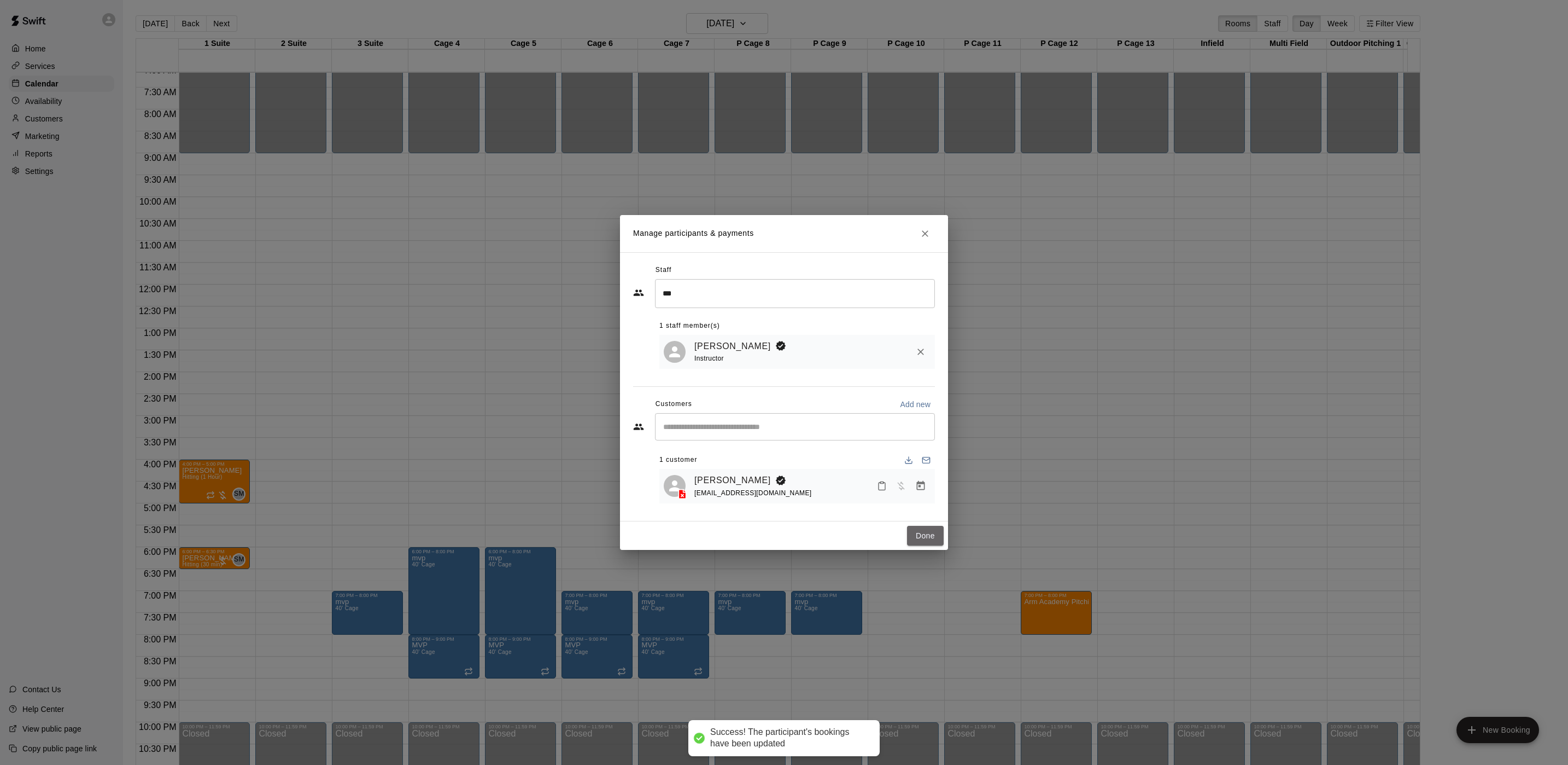
drag, startPoint x: 915, startPoint y: 530, endPoint x: 535, endPoint y: 291, distance: 448.9
click at [915, 529] on button "Done" at bounding box center [925, 536] width 36 height 20
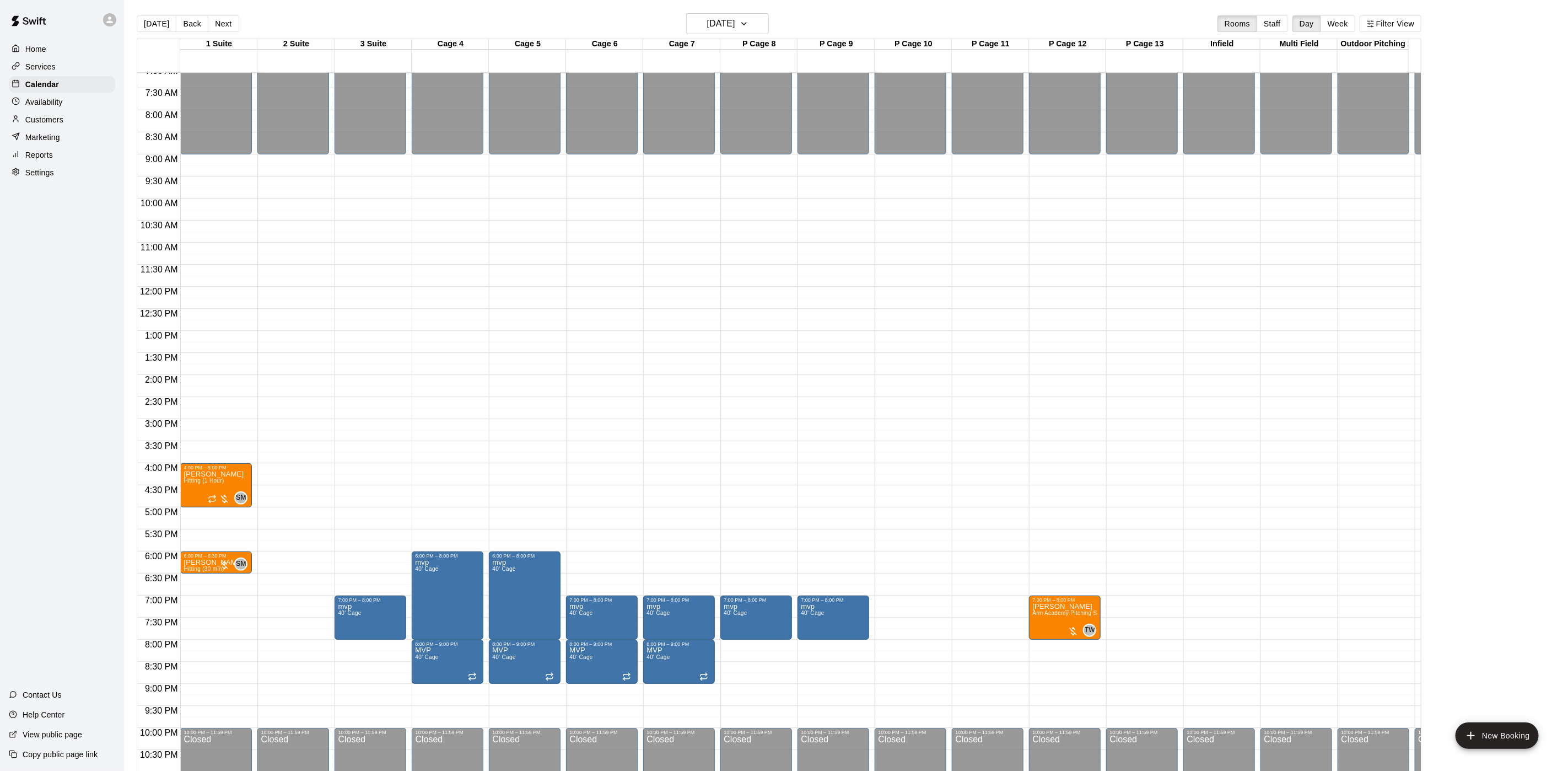
click at [156, 26] on button "[DATE]" at bounding box center [156, 24] width 40 height 17
